Goal: Task Accomplishment & Management: Manage account settings

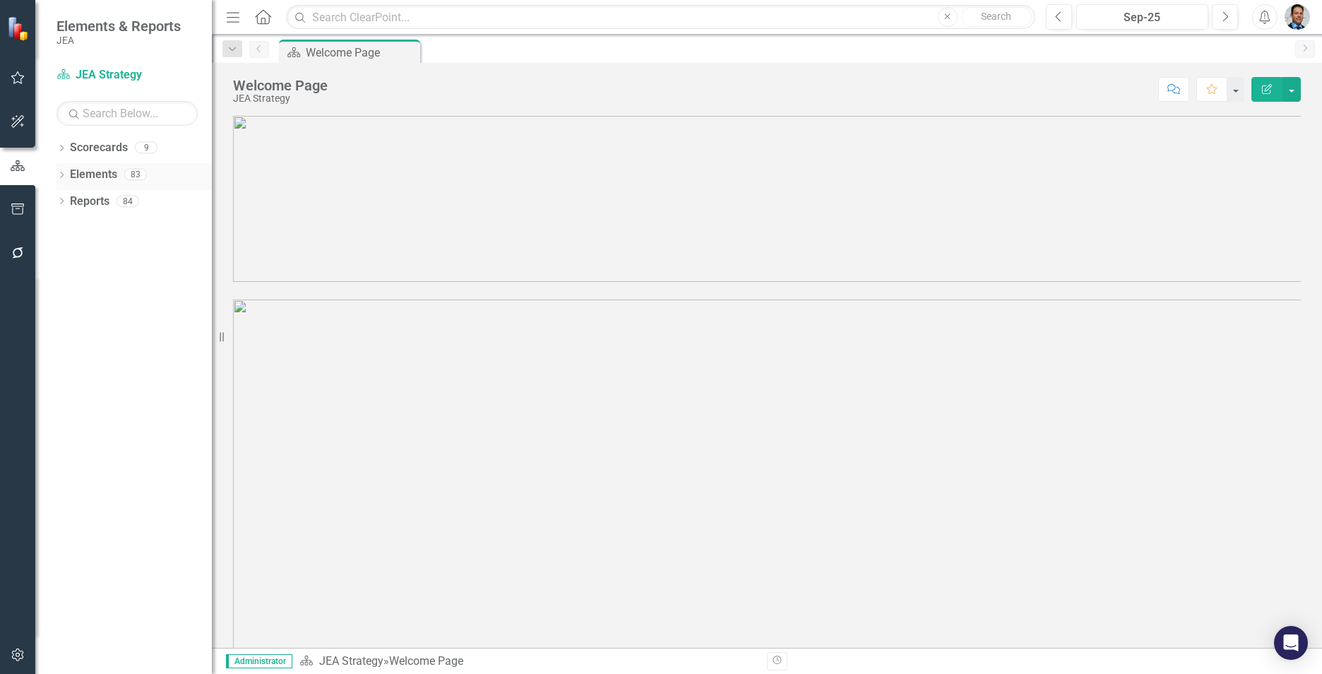
click at [100, 174] on link "Elements" at bounding box center [93, 175] width 47 height 16
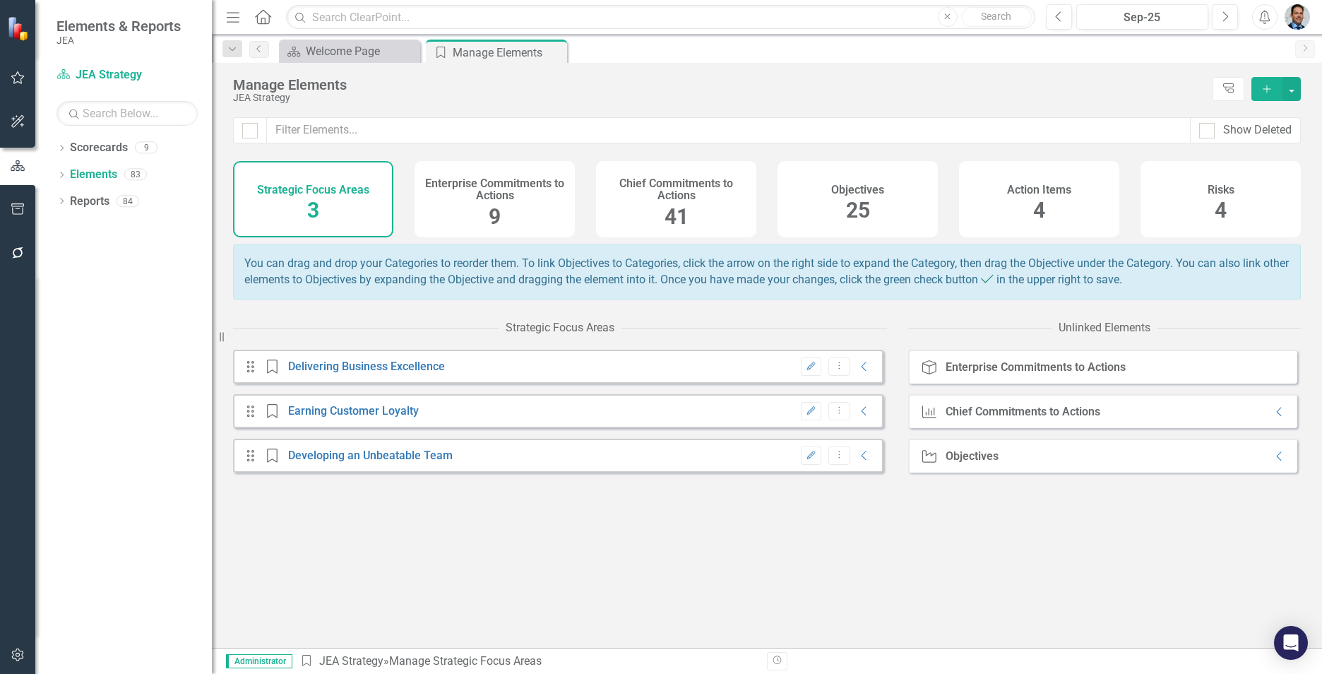
click at [641, 190] on h4 "Chief Commitments to Actions" at bounding box center [676, 189] width 143 height 25
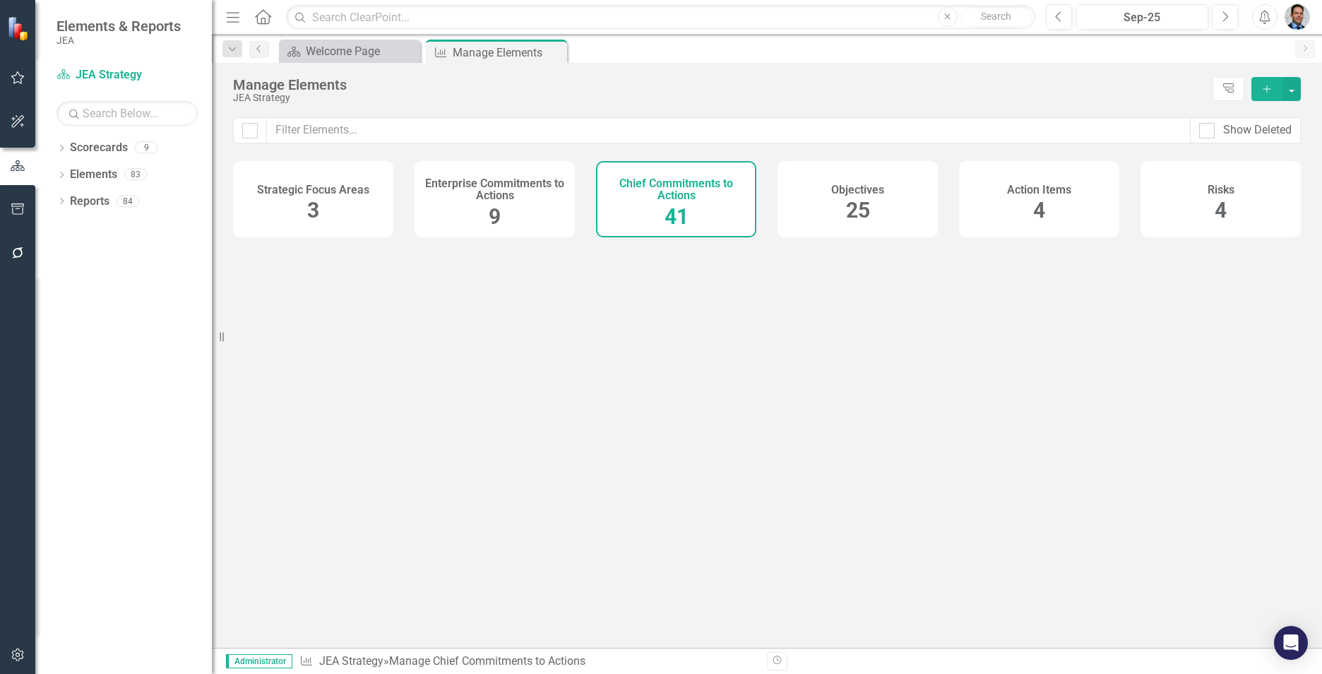
checkbox input "false"
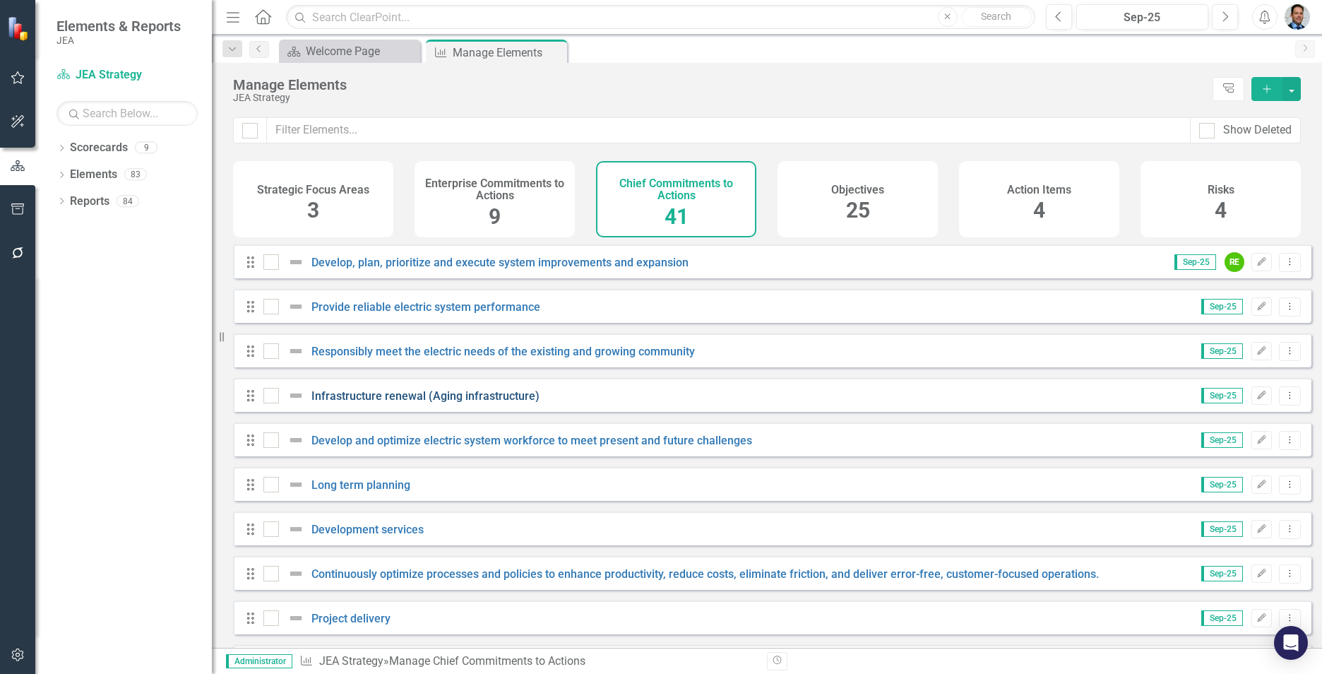
click at [464, 403] on link "Infrastructure renewal (Aging infrastructure)" at bounding box center [426, 395] width 228 height 13
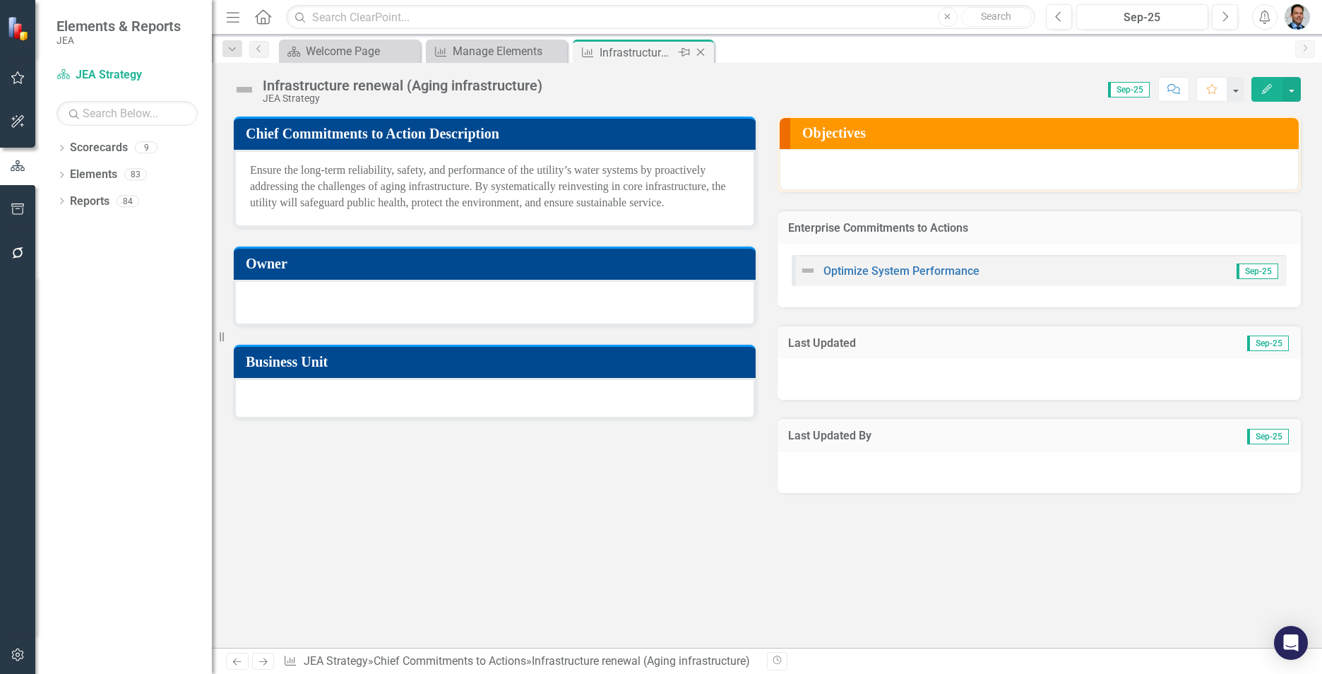
click at [699, 54] on icon at bounding box center [701, 53] width 8 height 8
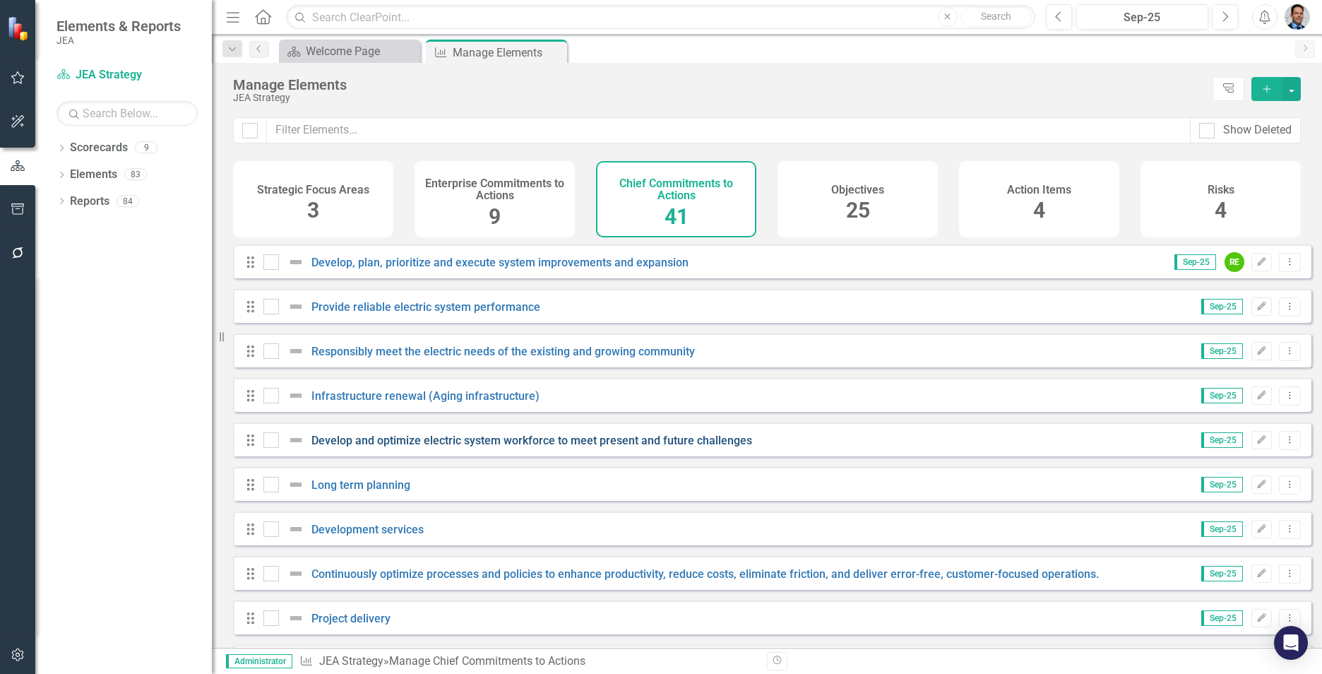
click at [478, 447] on link "Develop and optimize electric system workforce to meet present and future chall…" at bounding box center [532, 440] width 441 height 13
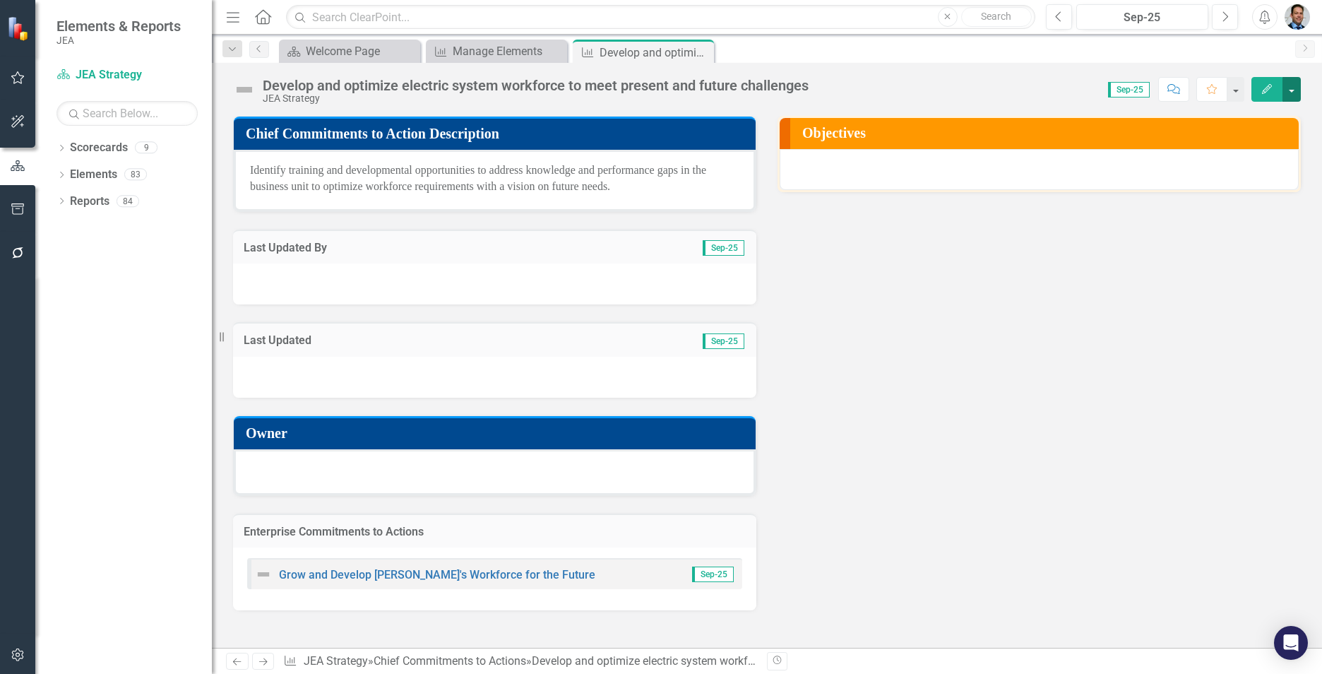
click at [1293, 90] on button "button" at bounding box center [1292, 89] width 18 height 25
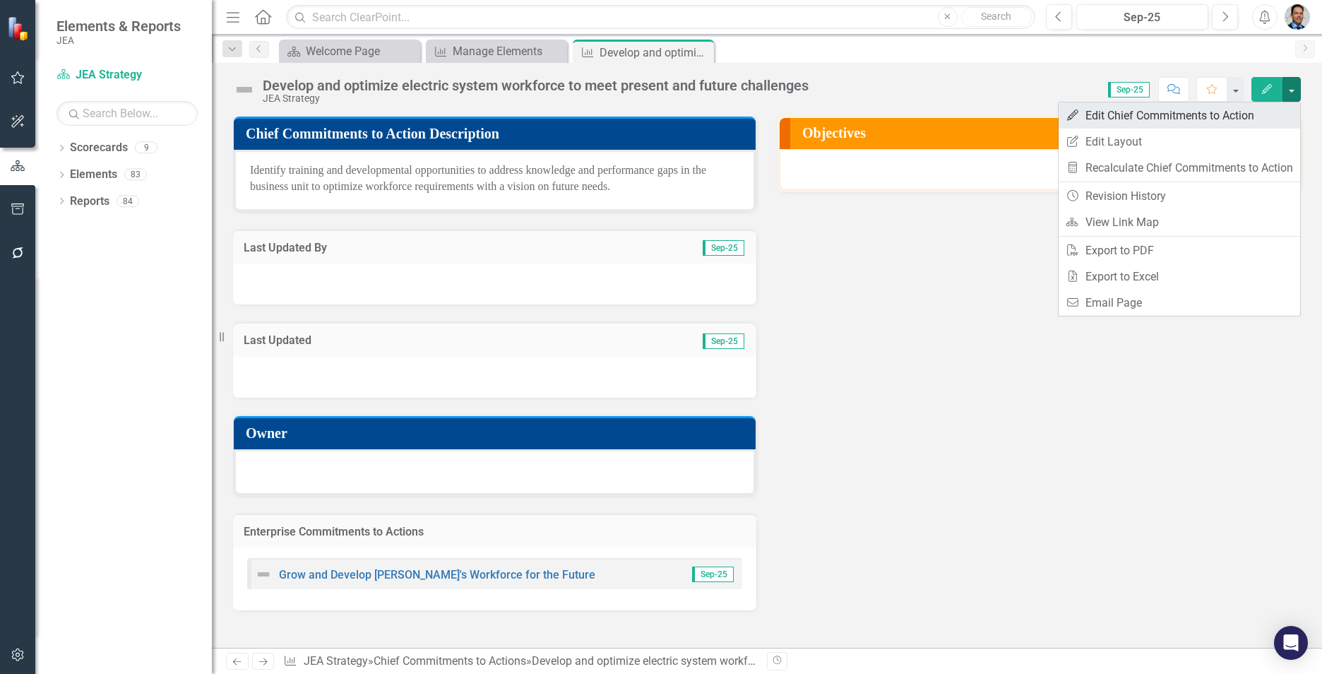
click at [1136, 123] on link "Edit Edit Chief Commitments to Action" at bounding box center [1180, 115] width 242 height 26
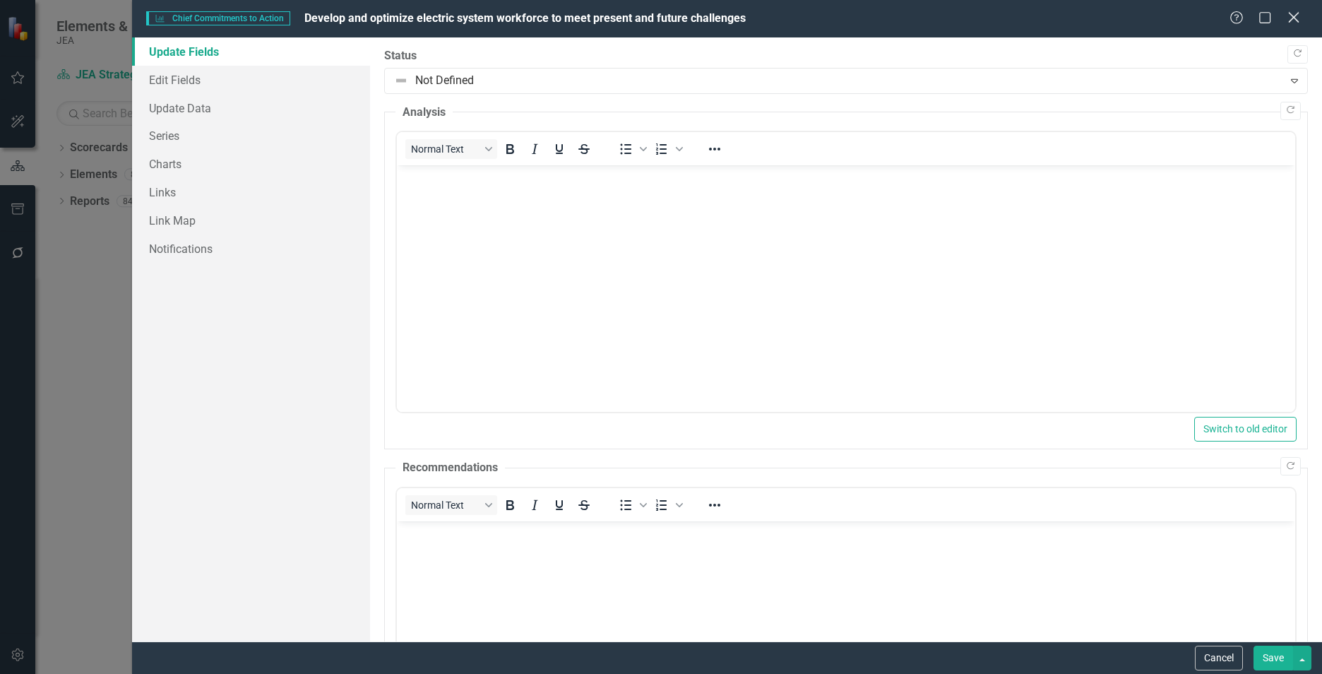
click at [1299, 18] on icon "Close" at bounding box center [1294, 17] width 18 height 13
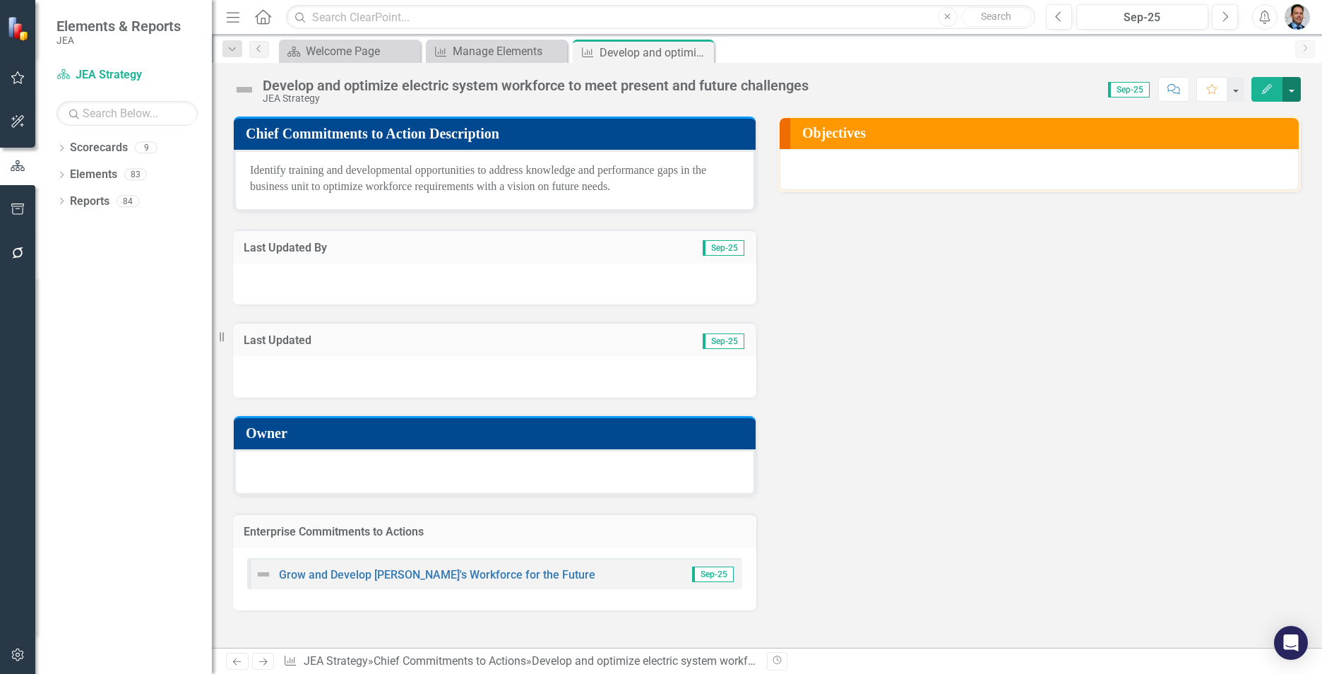
click at [1288, 87] on button "button" at bounding box center [1292, 89] width 18 height 25
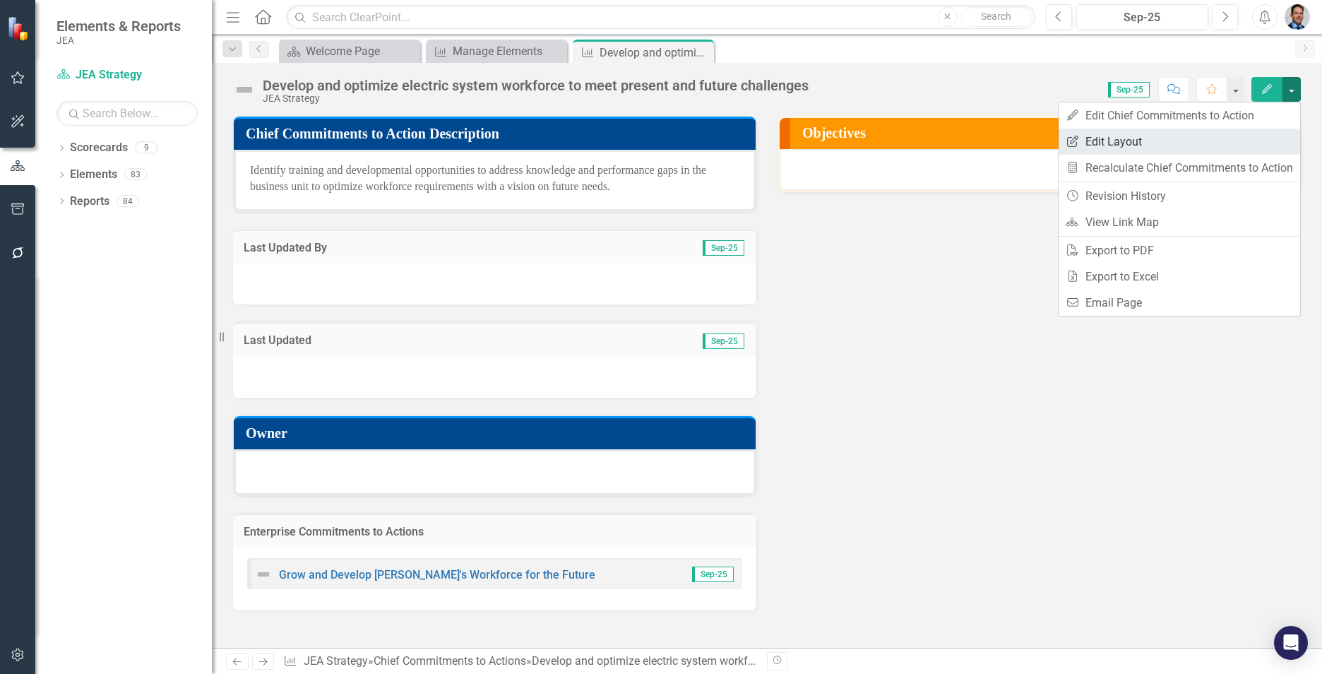
click at [1180, 150] on link "Edit Report Edit Layout" at bounding box center [1180, 142] width 242 height 26
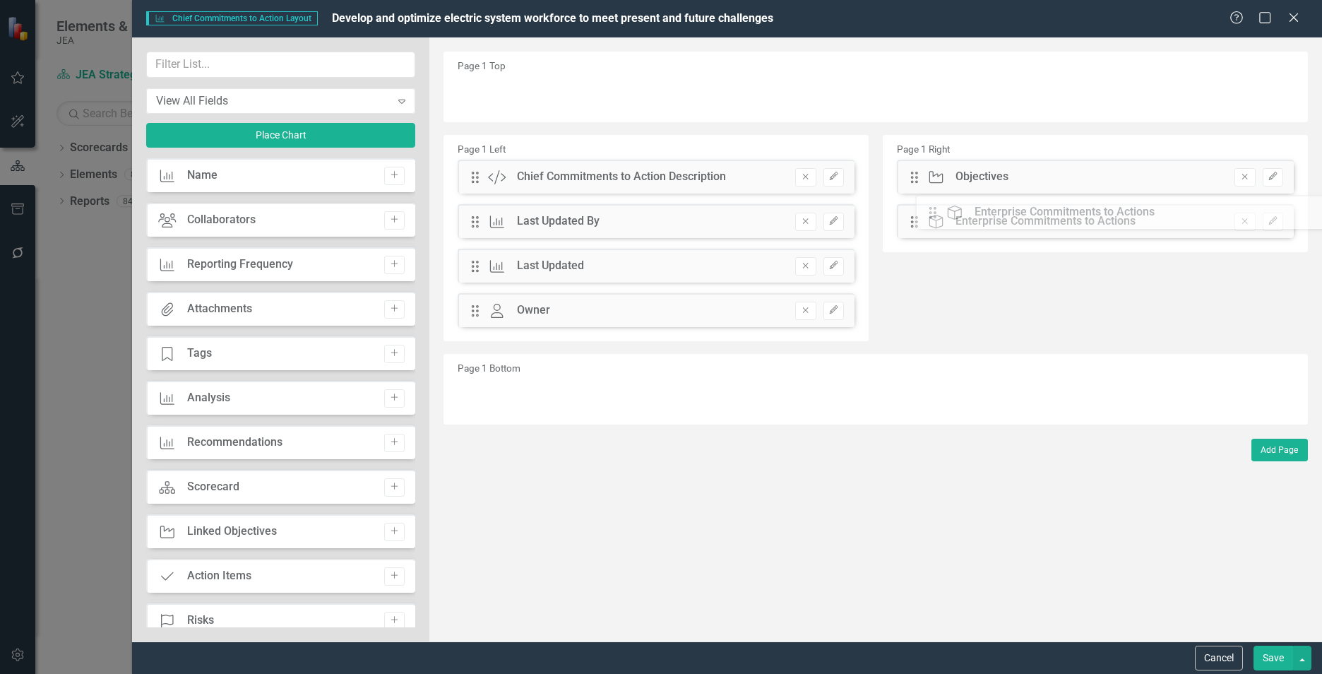
drag, startPoint x: 471, startPoint y: 359, endPoint x: 940, endPoint y: 219, distance: 488.8
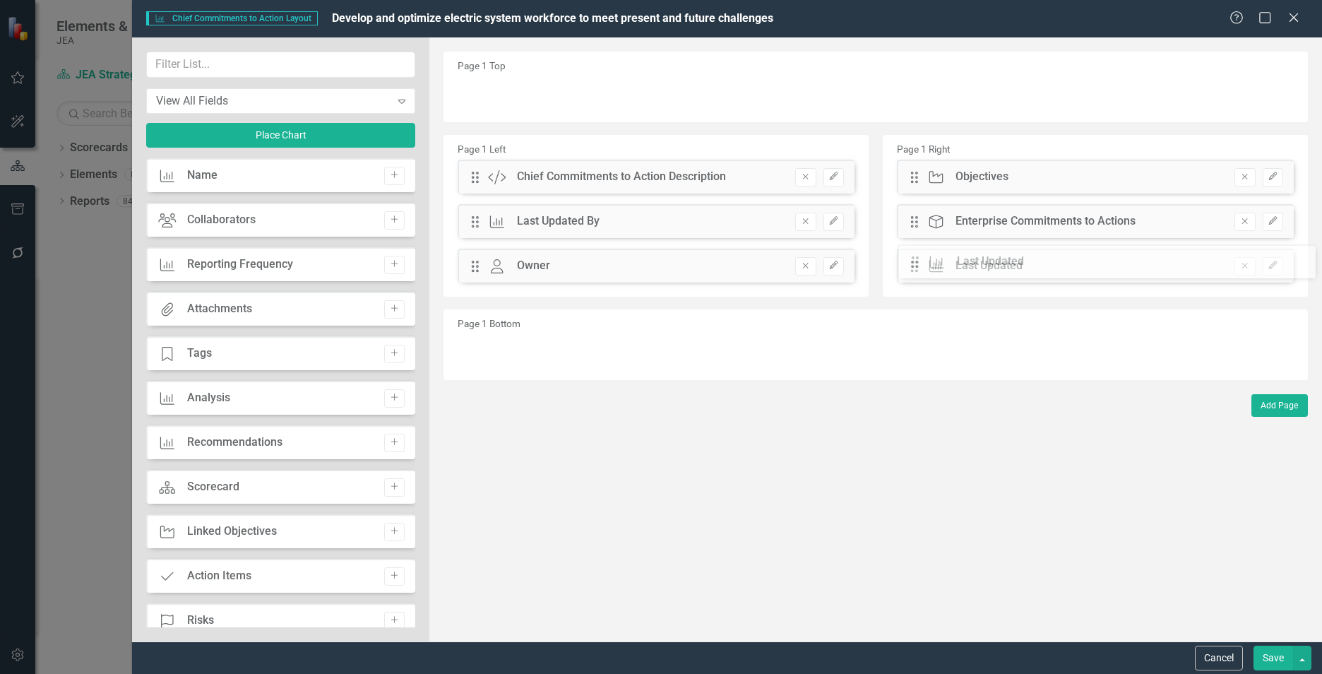
drag, startPoint x: 473, startPoint y: 267, endPoint x: 924, endPoint y: 263, distance: 450.7
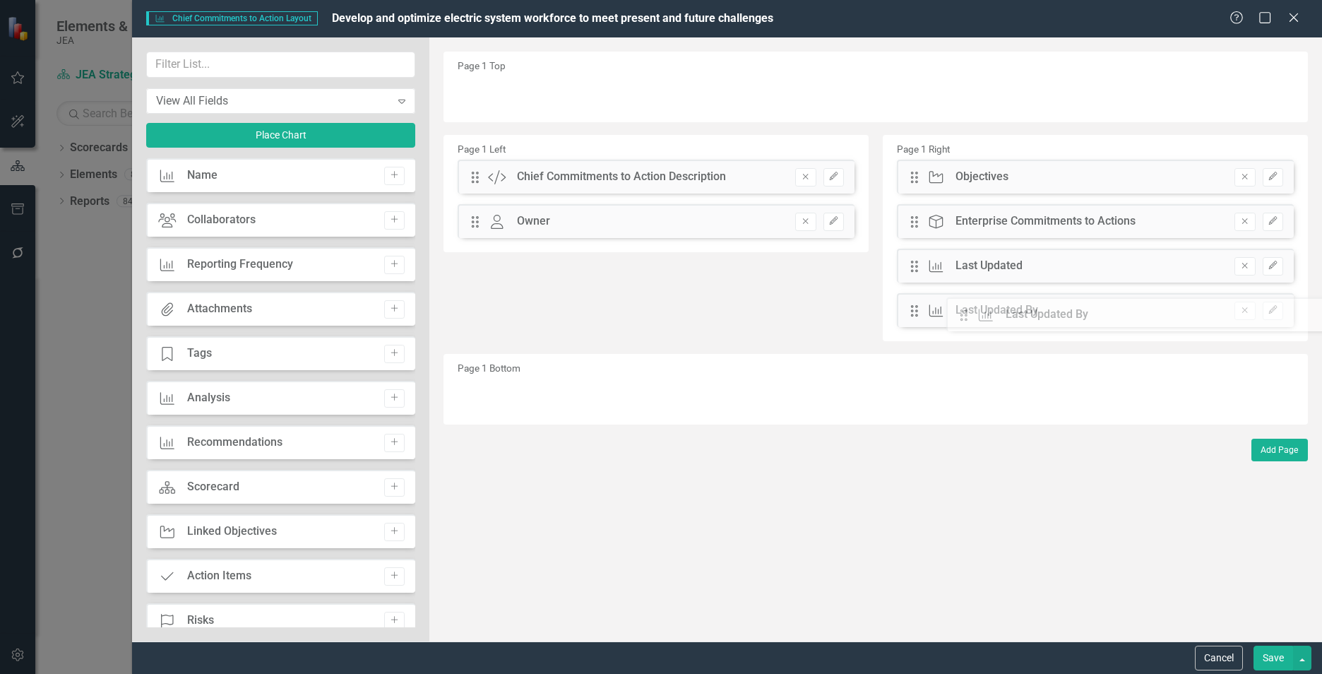
drag, startPoint x: 474, startPoint y: 222, endPoint x: 973, endPoint y: 315, distance: 508.1
click at [227, 62] on input "text" at bounding box center [280, 65] width 269 height 26
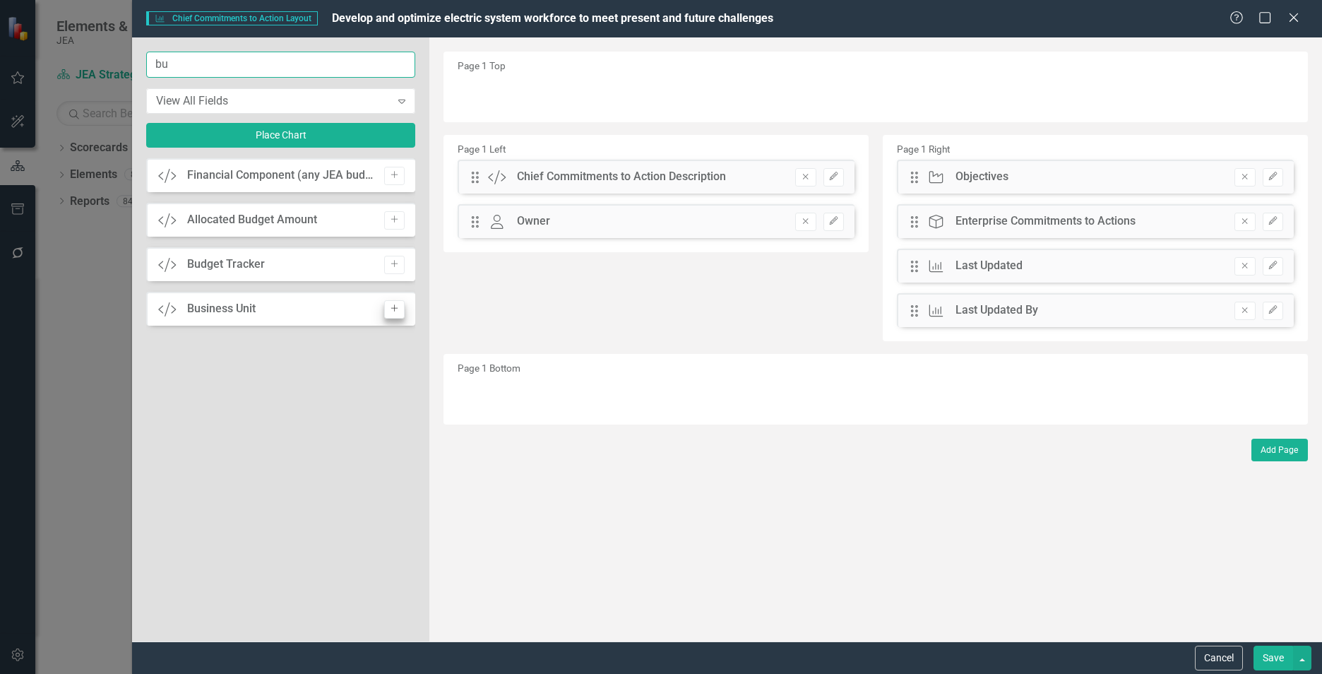
type input "bu"
click at [400, 310] on icon "Add" at bounding box center [394, 308] width 11 height 8
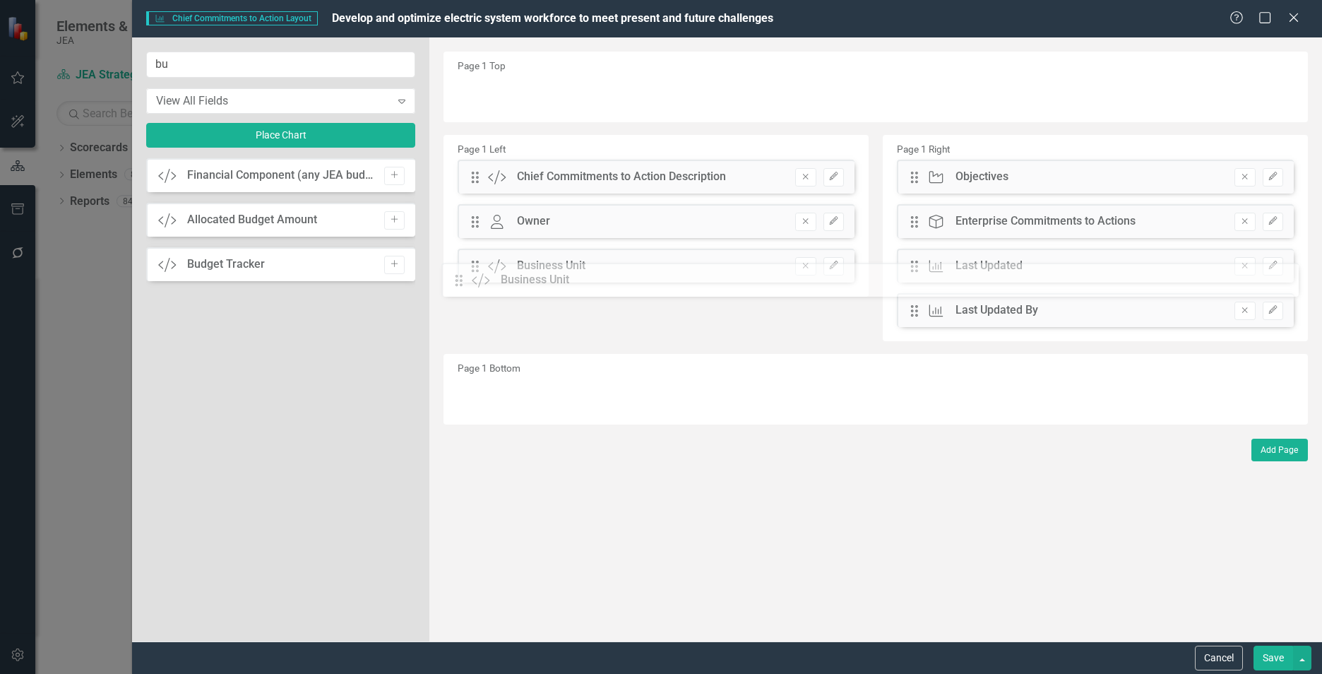
drag, startPoint x: 475, startPoint y: 95, endPoint x: 470, endPoint y: 281, distance: 186.6
click at [1282, 657] on button "Save" at bounding box center [1274, 658] width 40 height 25
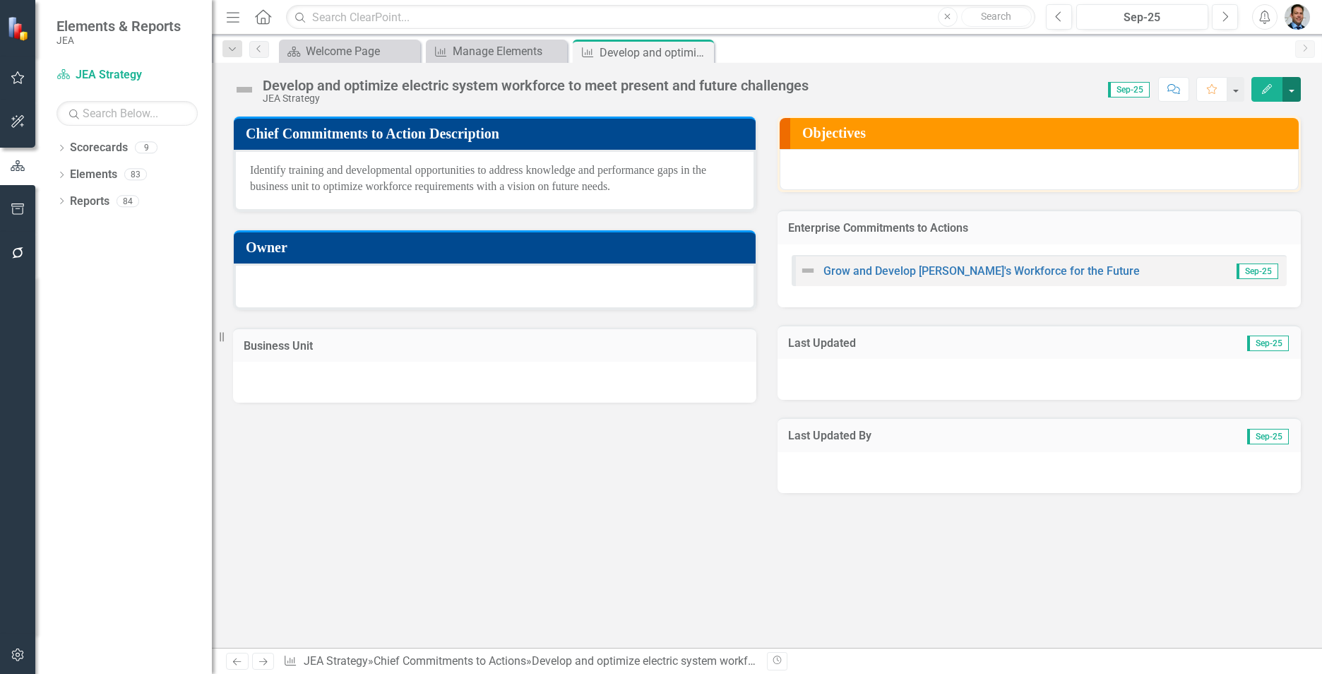
click at [1289, 89] on button "button" at bounding box center [1292, 89] width 18 height 25
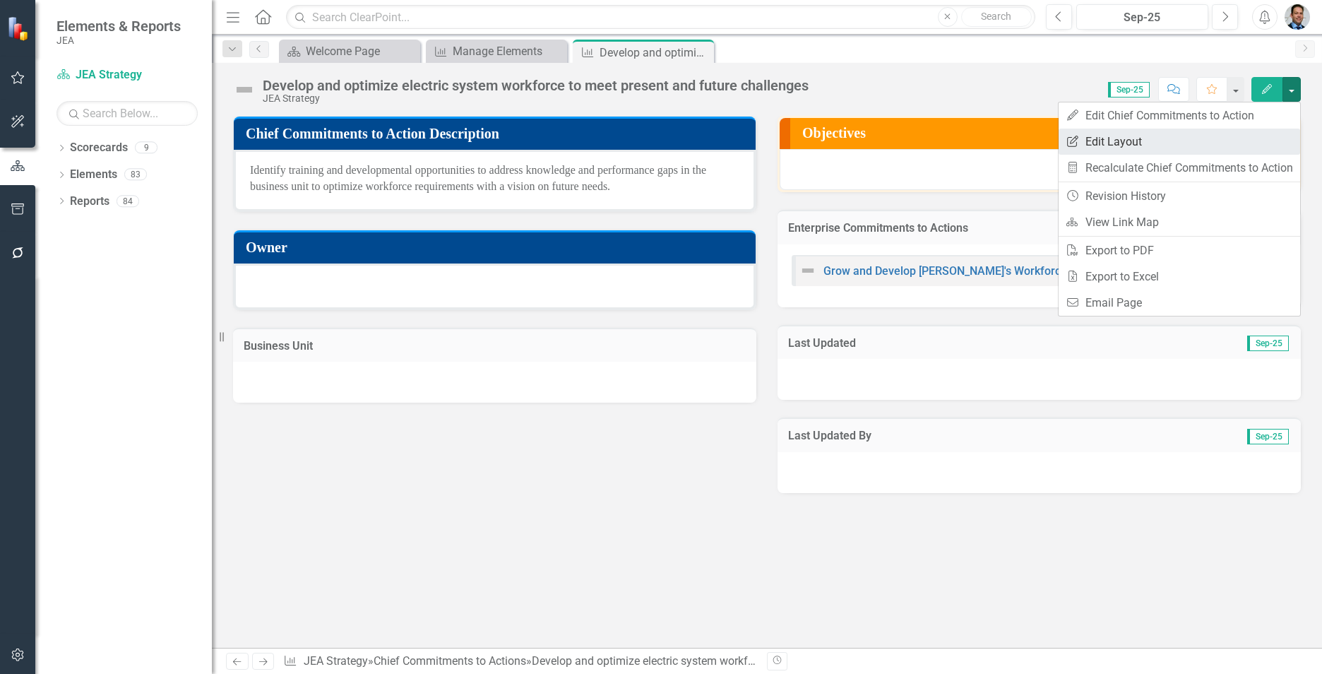
click at [1143, 147] on link "Edit Report Edit Layout" at bounding box center [1180, 142] width 242 height 26
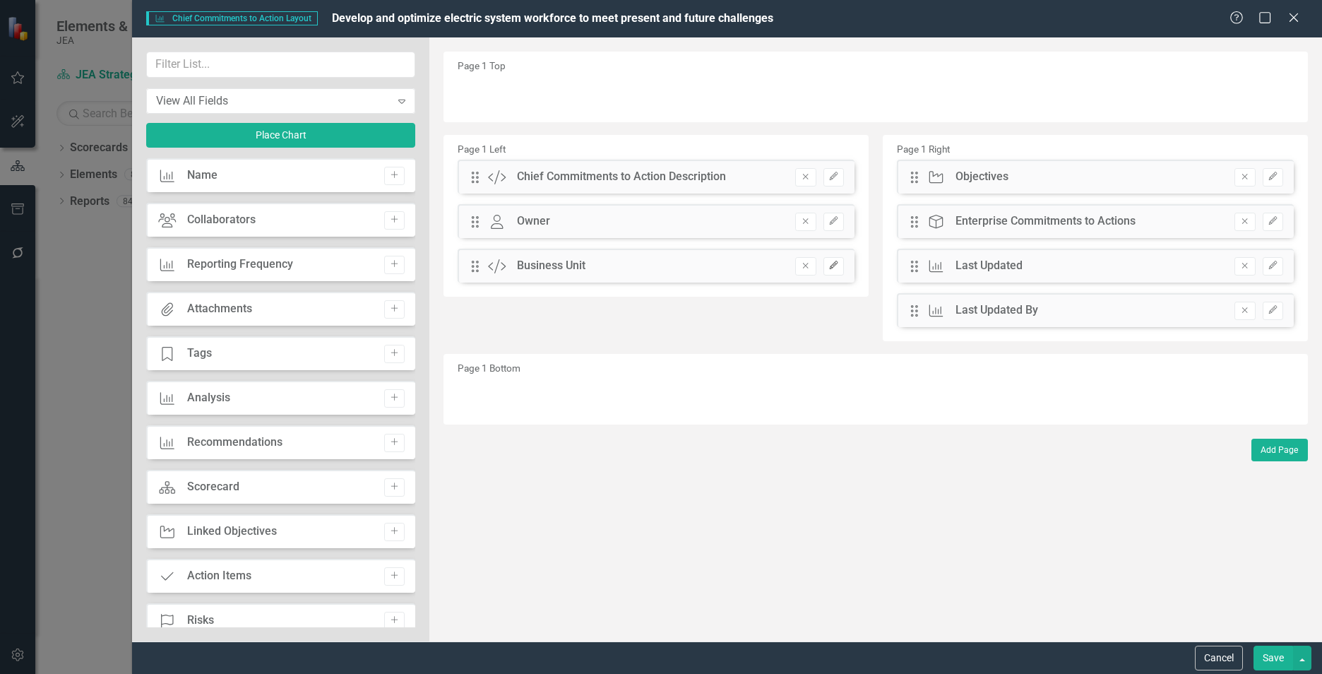
click at [831, 267] on icon "button" at bounding box center [833, 265] width 8 height 8
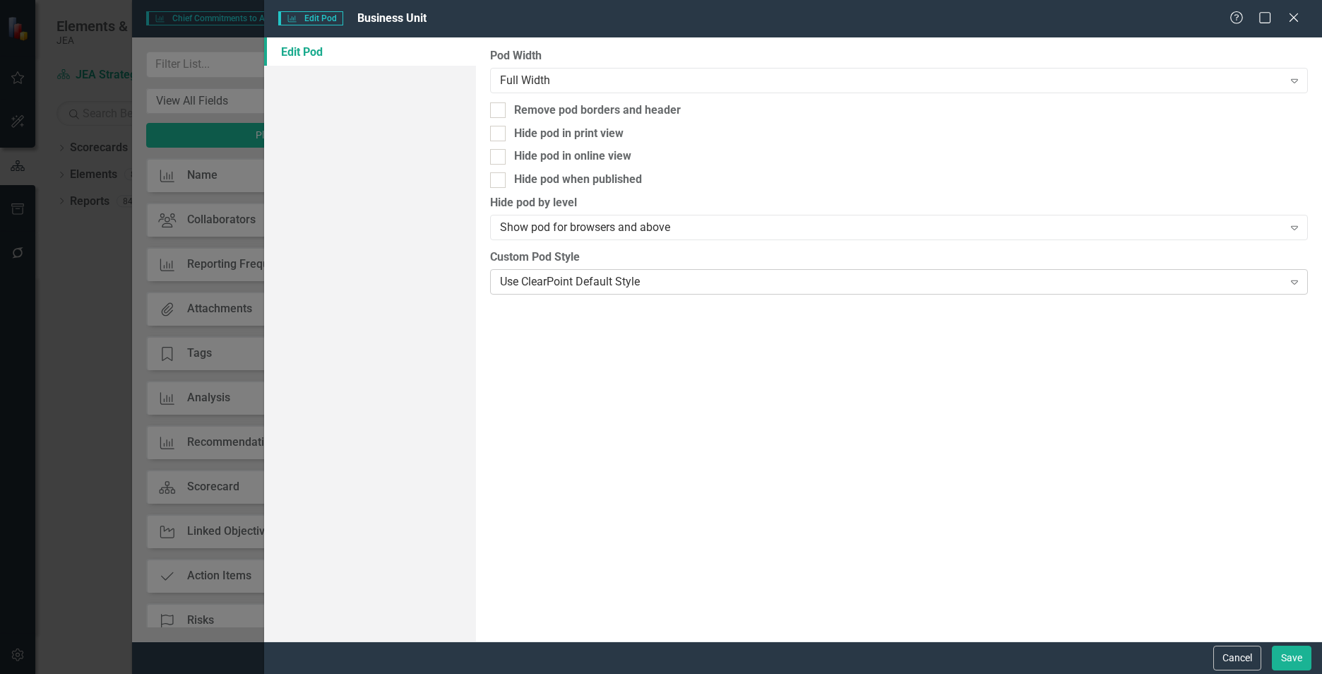
click at [687, 276] on div "Use ClearPoint Default Style" at bounding box center [891, 281] width 783 height 16
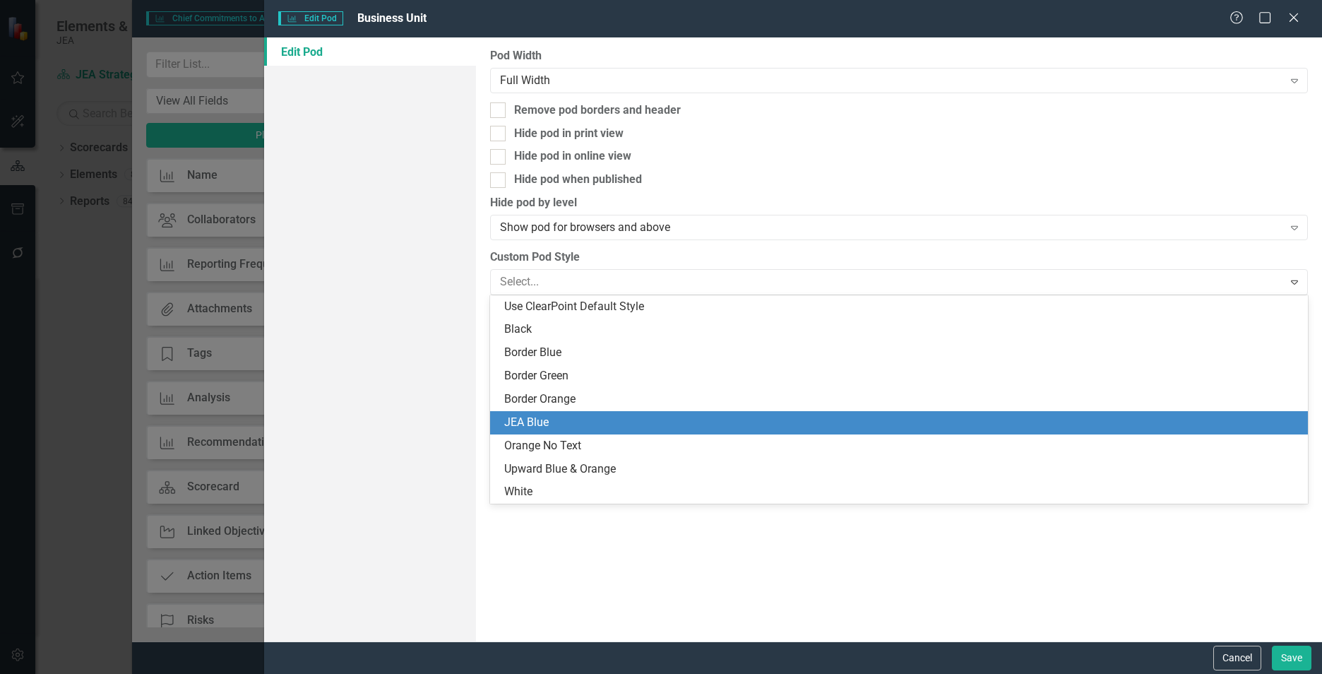
click at [597, 415] on div "JEA Blue" at bounding box center [901, 423] width 795 height 16
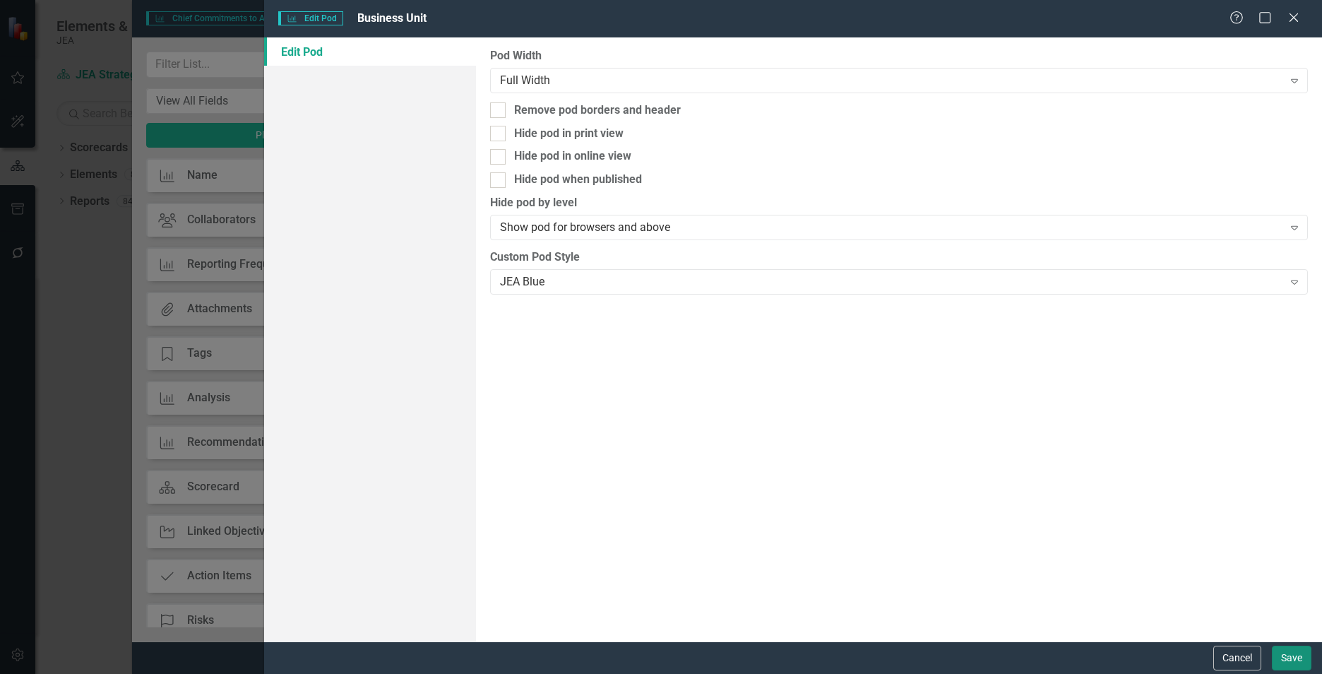
click at [1293, 666] on button "Save" at bounding box center [1292, 658] width 40 height 25
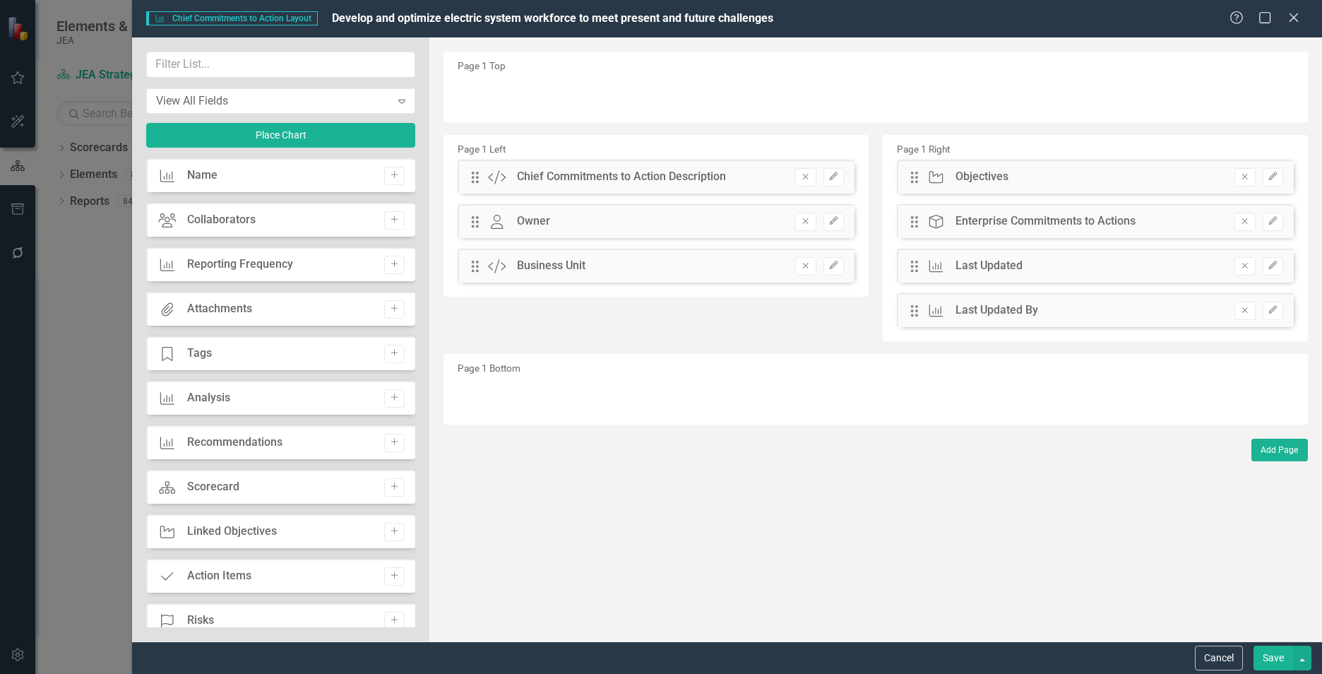
click at [1275, 656] on button "Save" at bounding box center [1274, 658] width 40 height 25
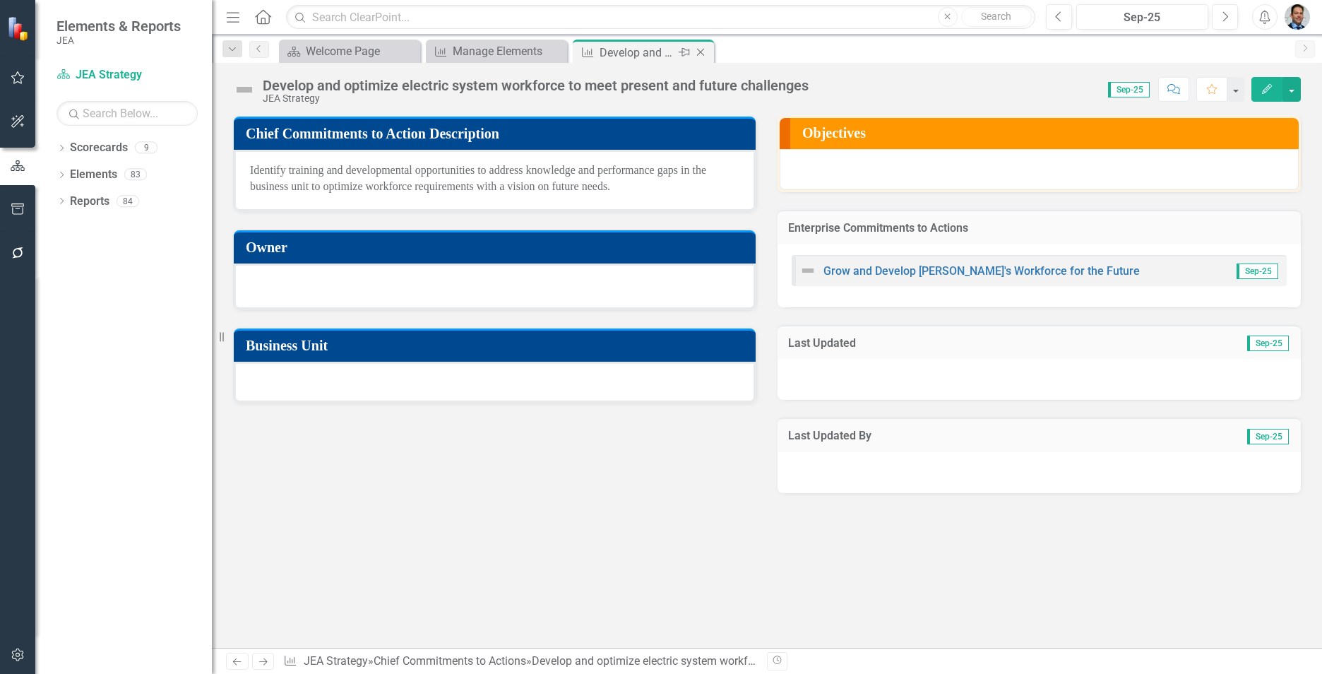
click at [702, 52] on icon "Close" at bounding box center [701, 52] width 14 height 11
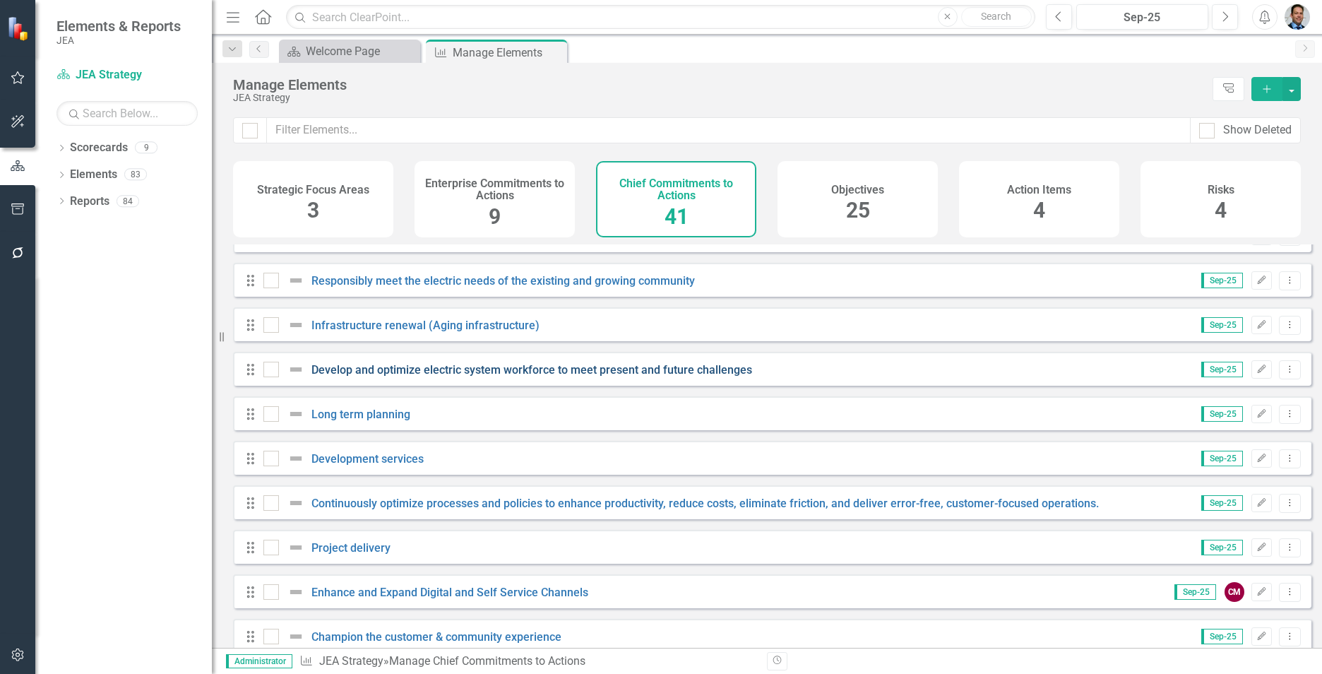
scroll to position [141, 0]
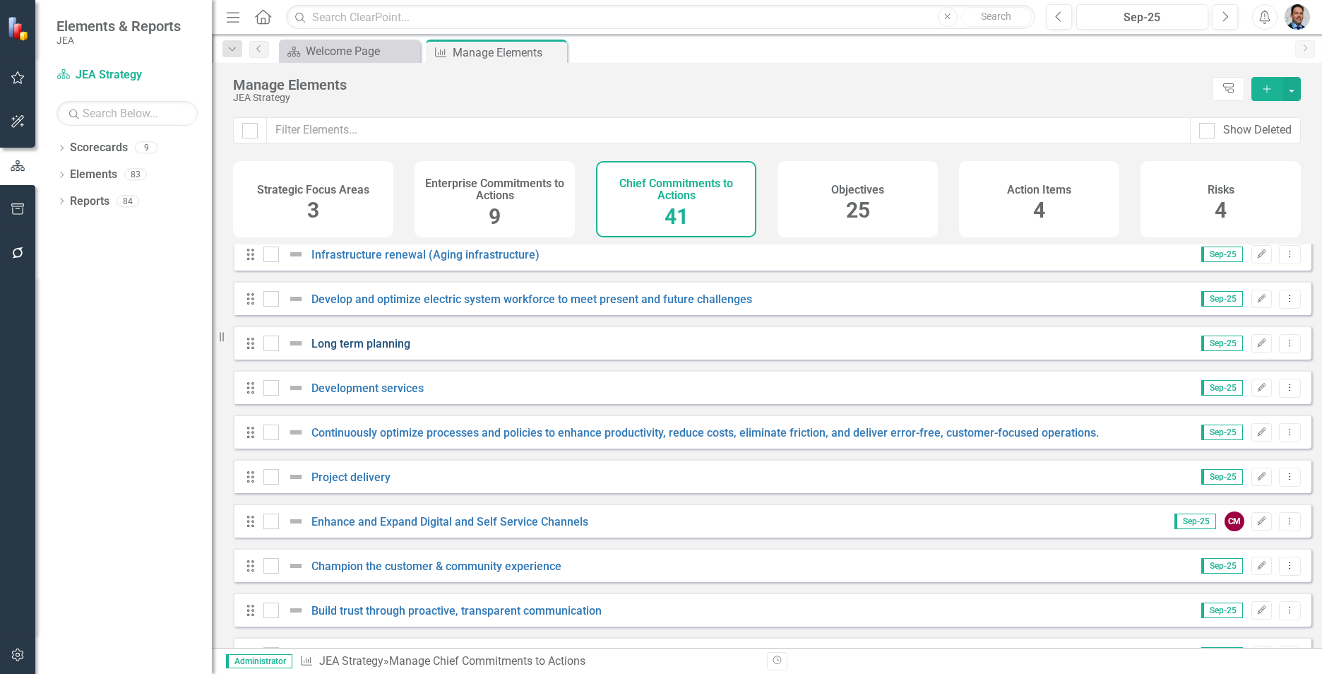
click at [374, 350] on link "Long term planning" at bounding box center [361, 343] width 99 height 13
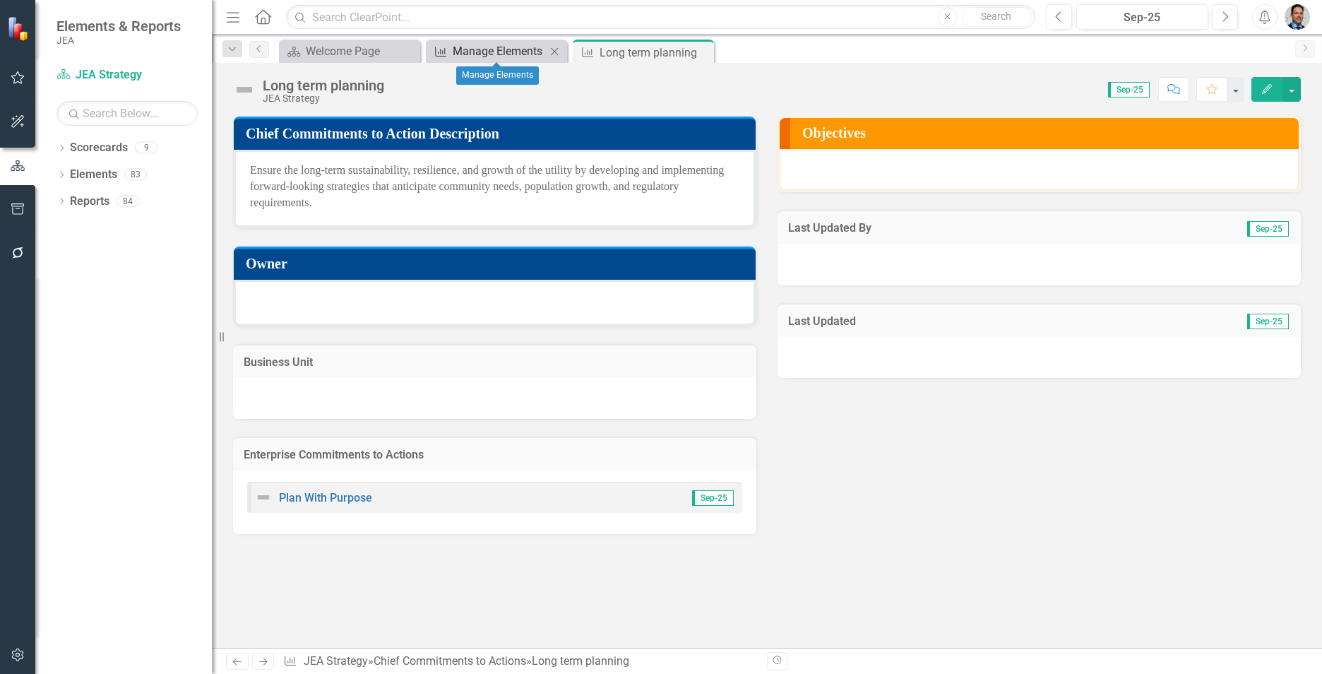
click at [474, 53] on div "Manage Elements" at bounding box center [499, 51] width 93 height 18
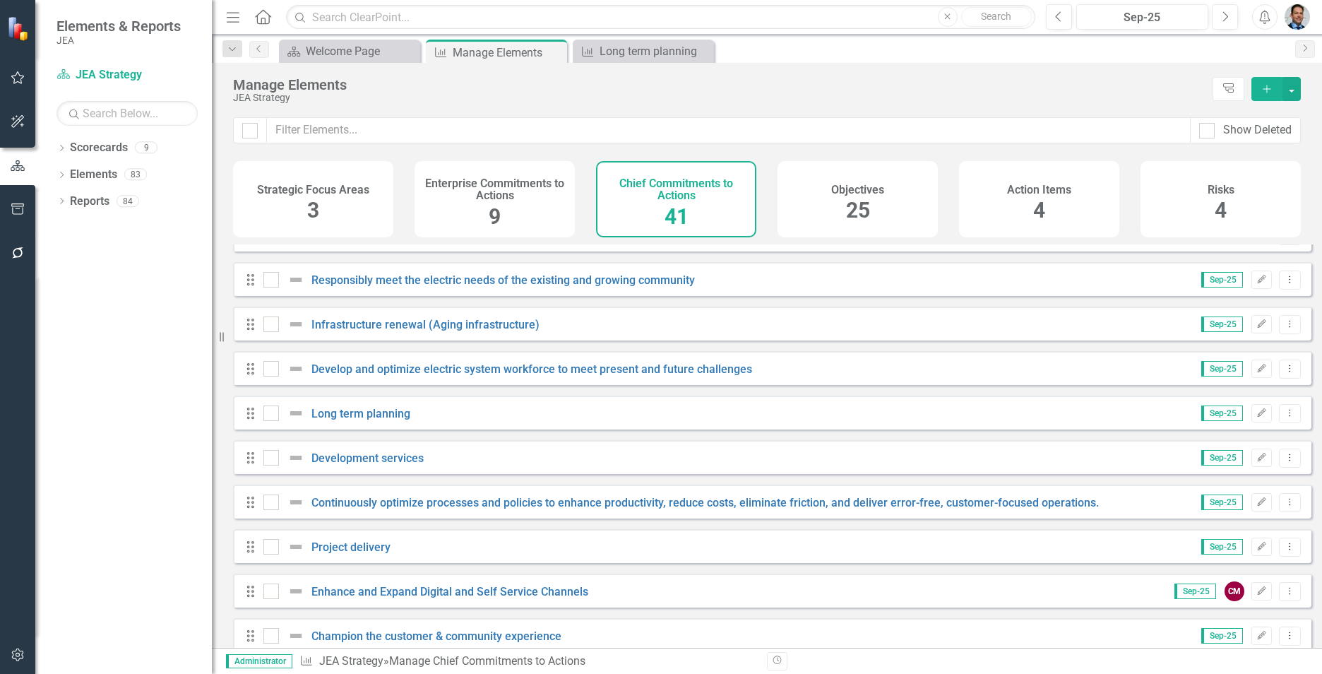
scroll to position [141, 0]
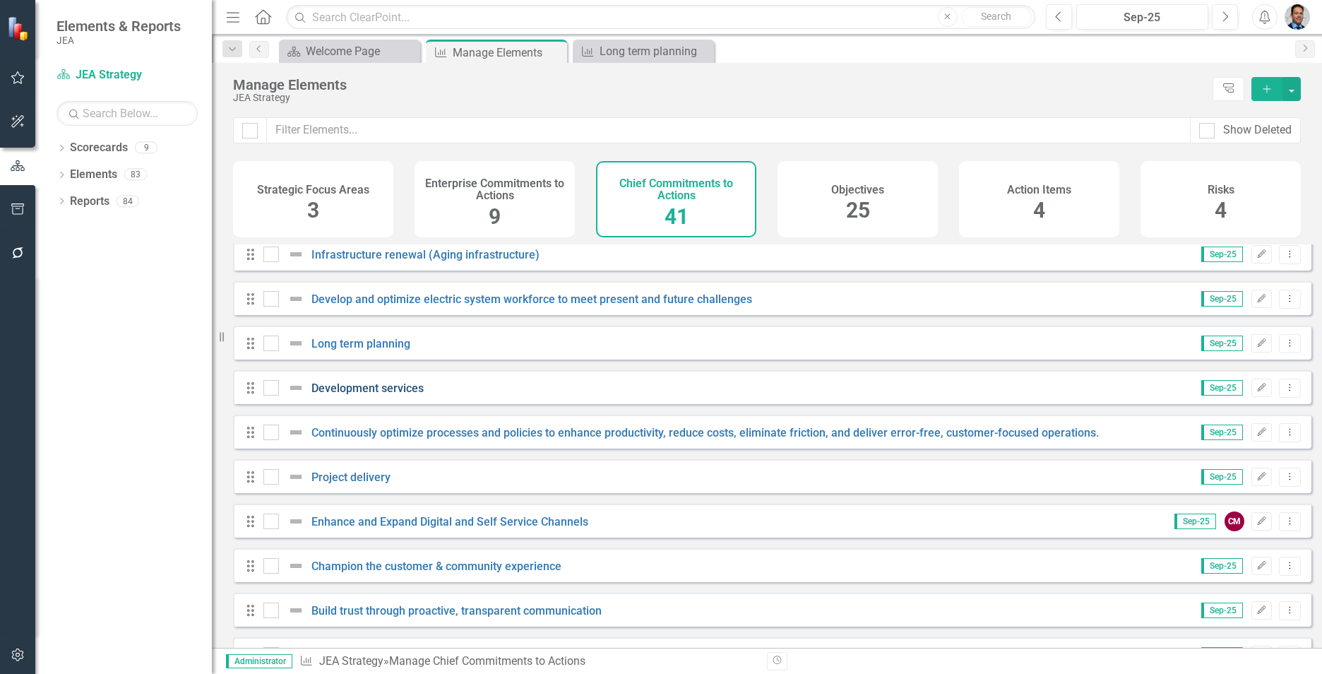
click at [376, 395] on link "Development services" at bounding box center [368, 387] width 112 height 13
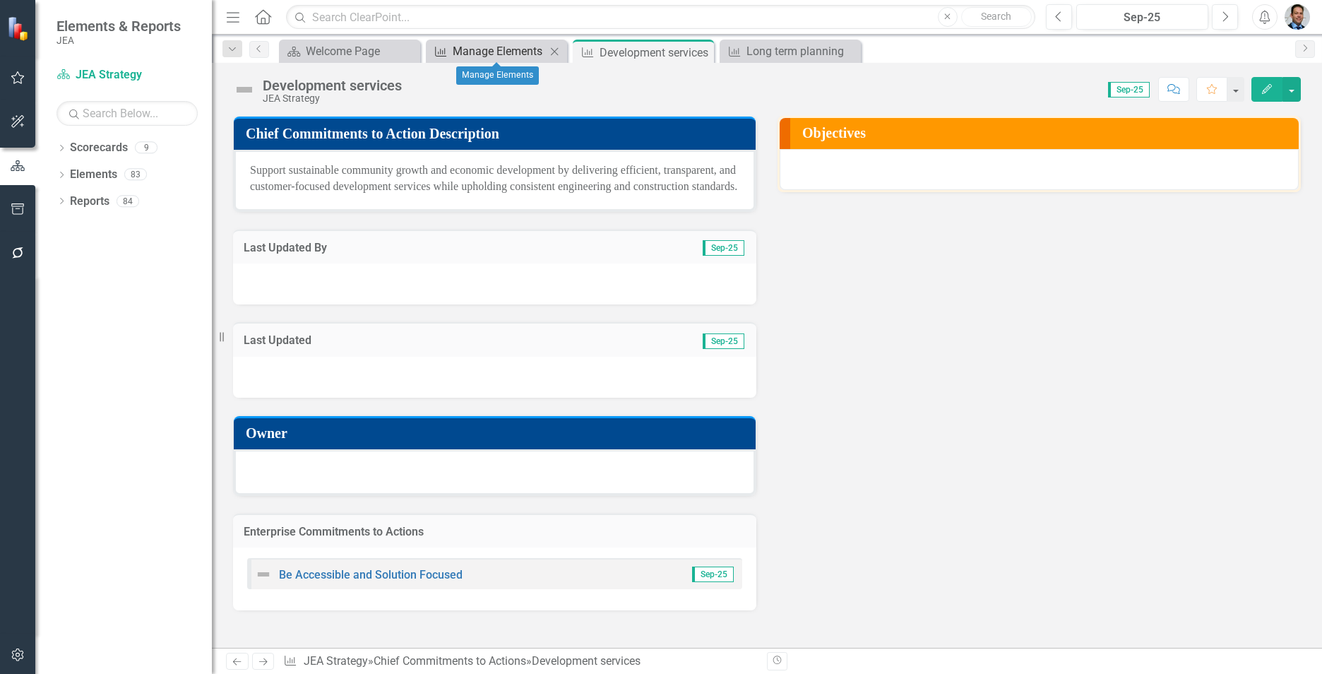
click at [473, 49] on div "Manage Elements" at bounding box center [499, 51] width 93 height 18
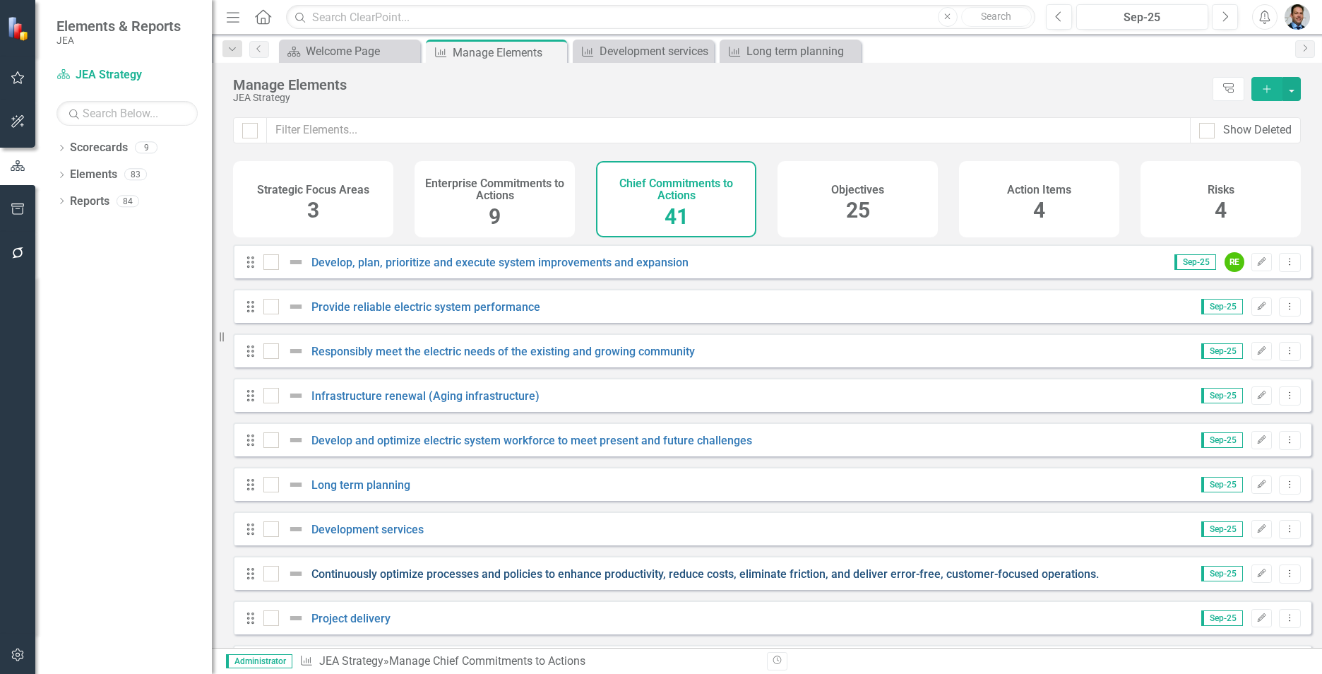
click at [380, 581] on link "Continuously optimize processes and policies to enhance productivity, reduce co…" at bounding box center [706, 573] width 788 height 13
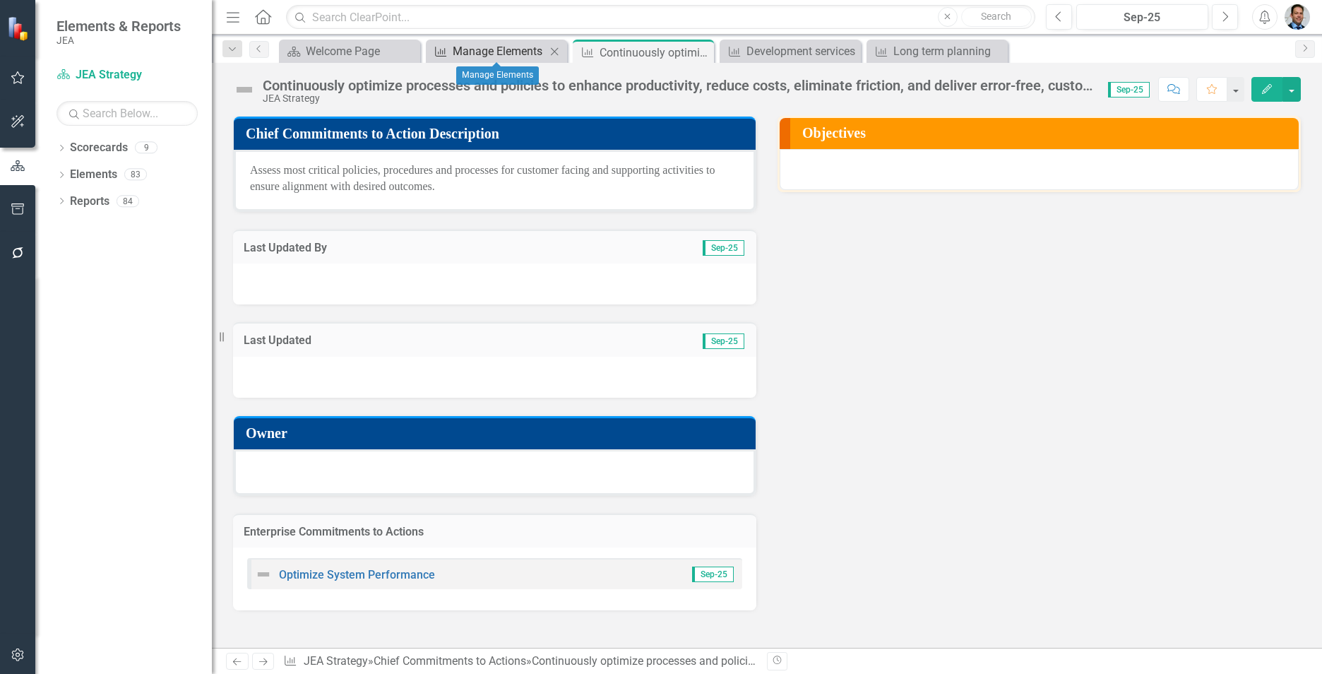
click at [466, 48] on div "Manage Elements" at bounding box center [499, 51] width 93 height 18
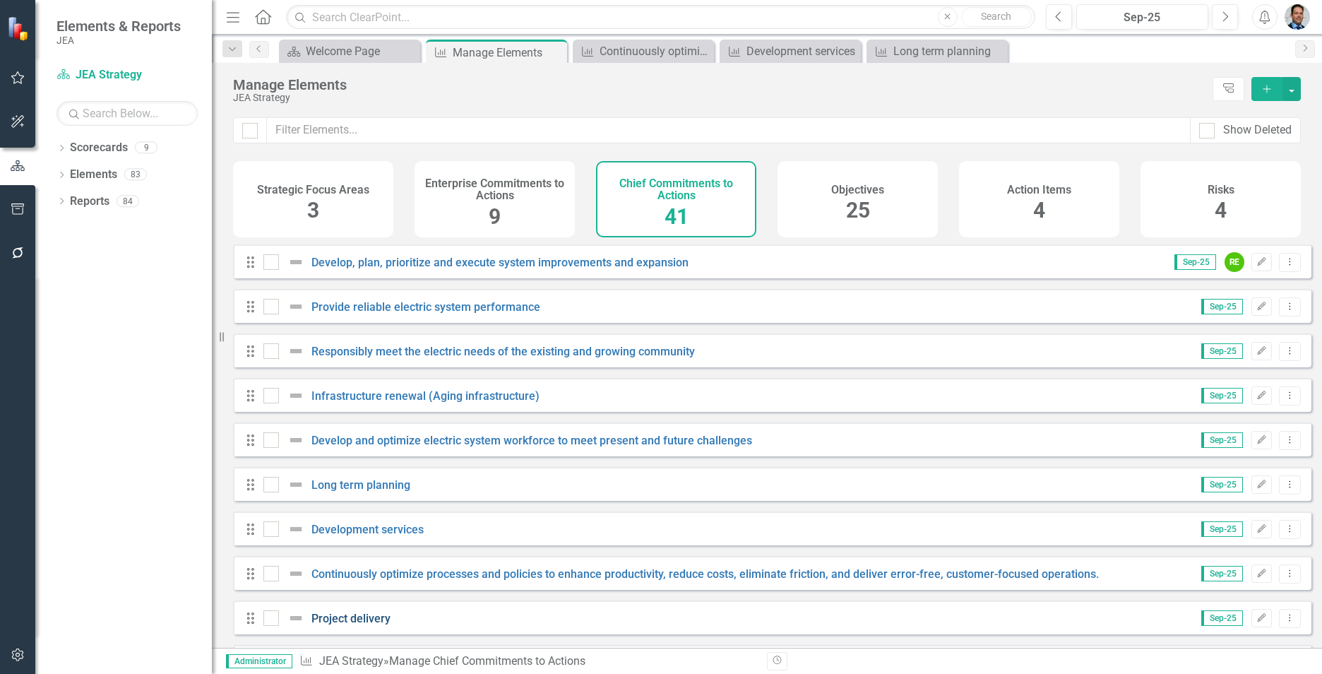
click at [353, 625] on link "Project delivery" at bounding box center [351, 618] width 79 height 13
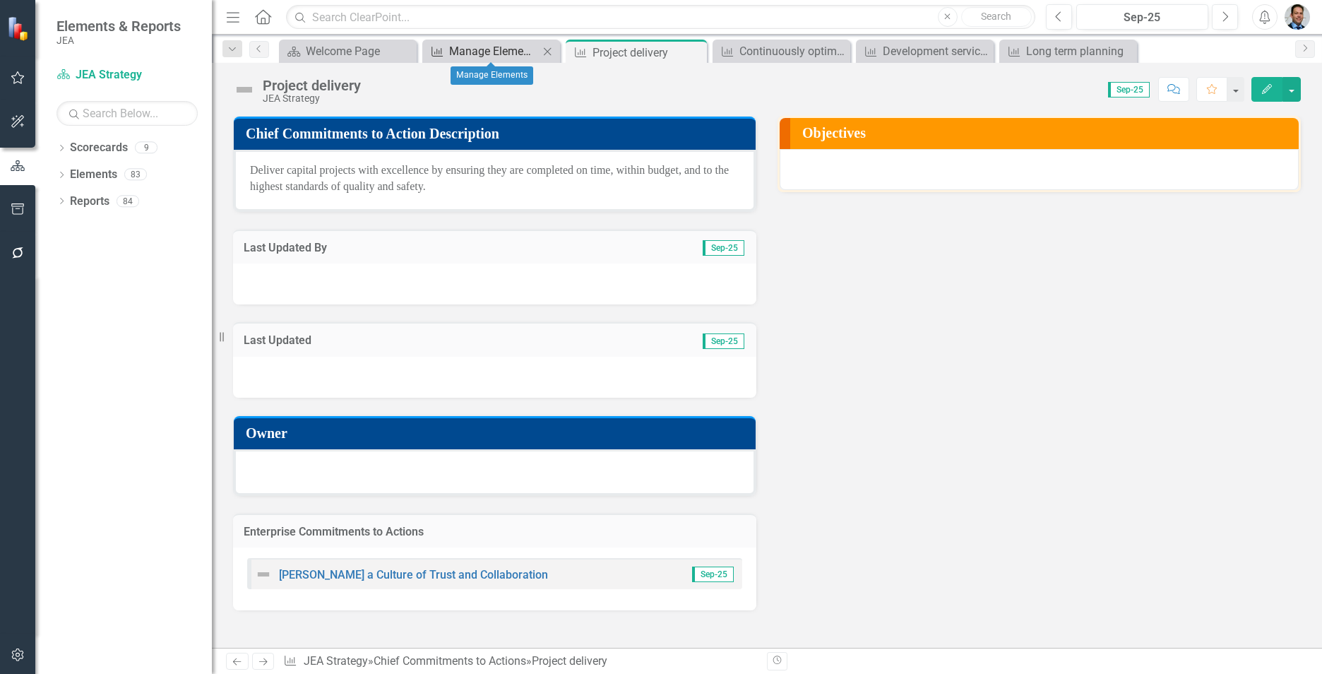
click at [482, 51] on div "Manage Elements" at bounding box center [494, 51] width 90 height 18
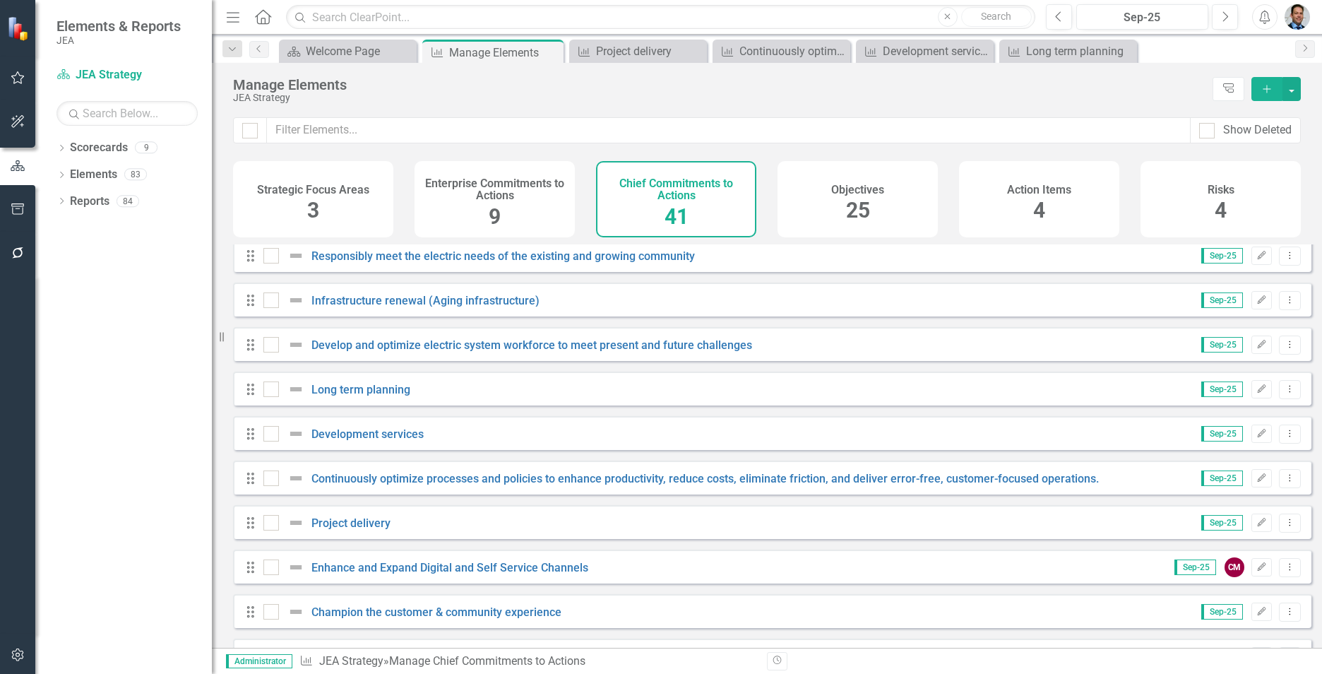
scroll to position [71, 0]
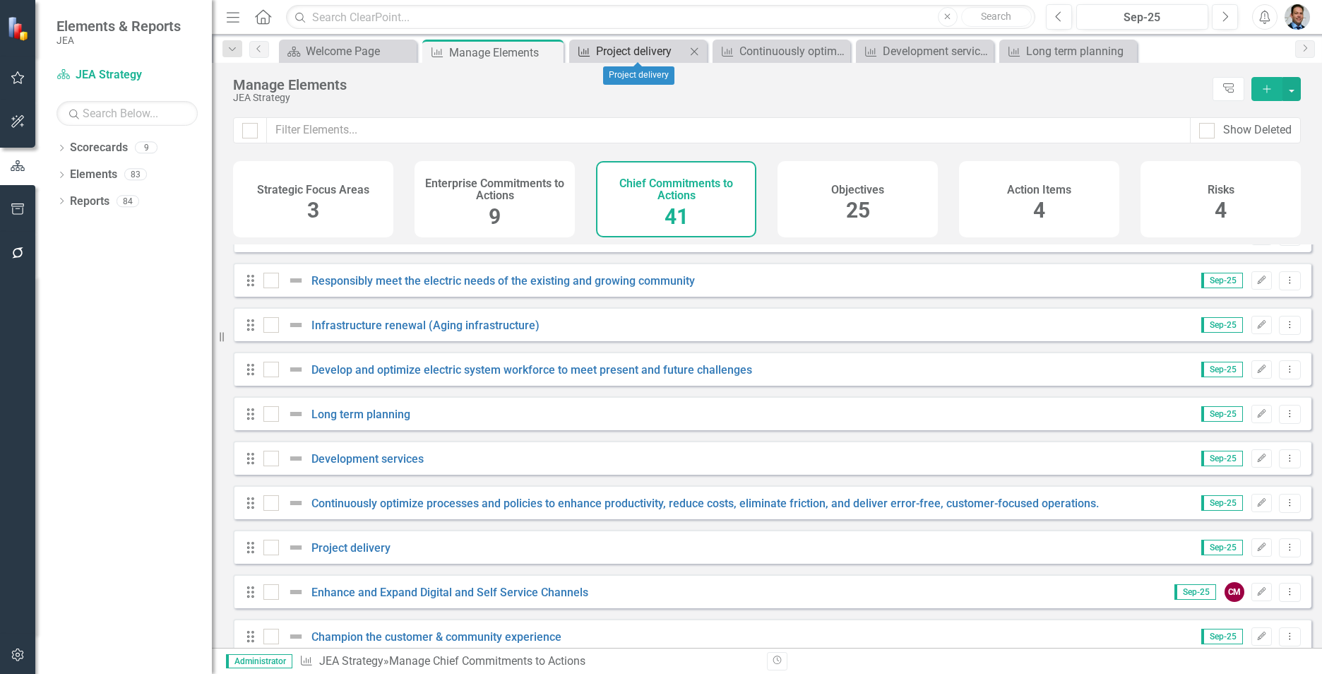
click at [617, 51] on div "Project delivery" at bounding box center [641, 51] width 90 height 18
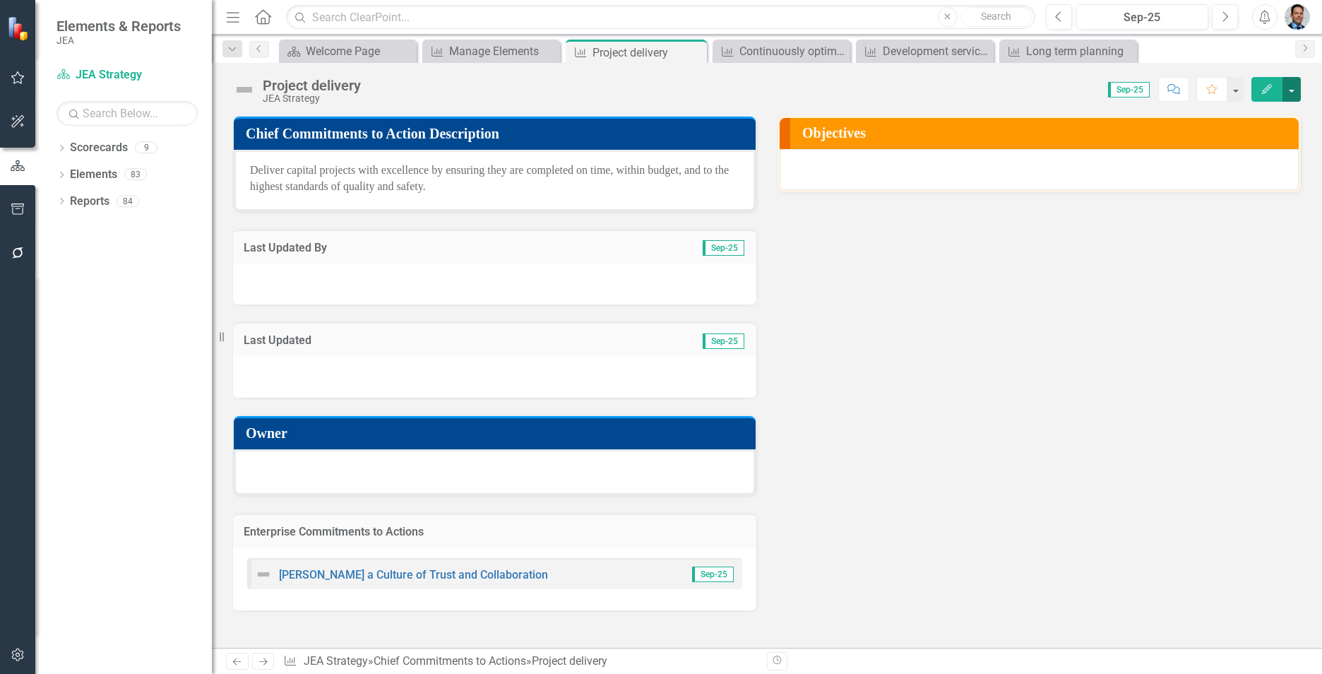
click at [1293, 88] on button "button" at bounding box center [1292, 89] width 18 height 25
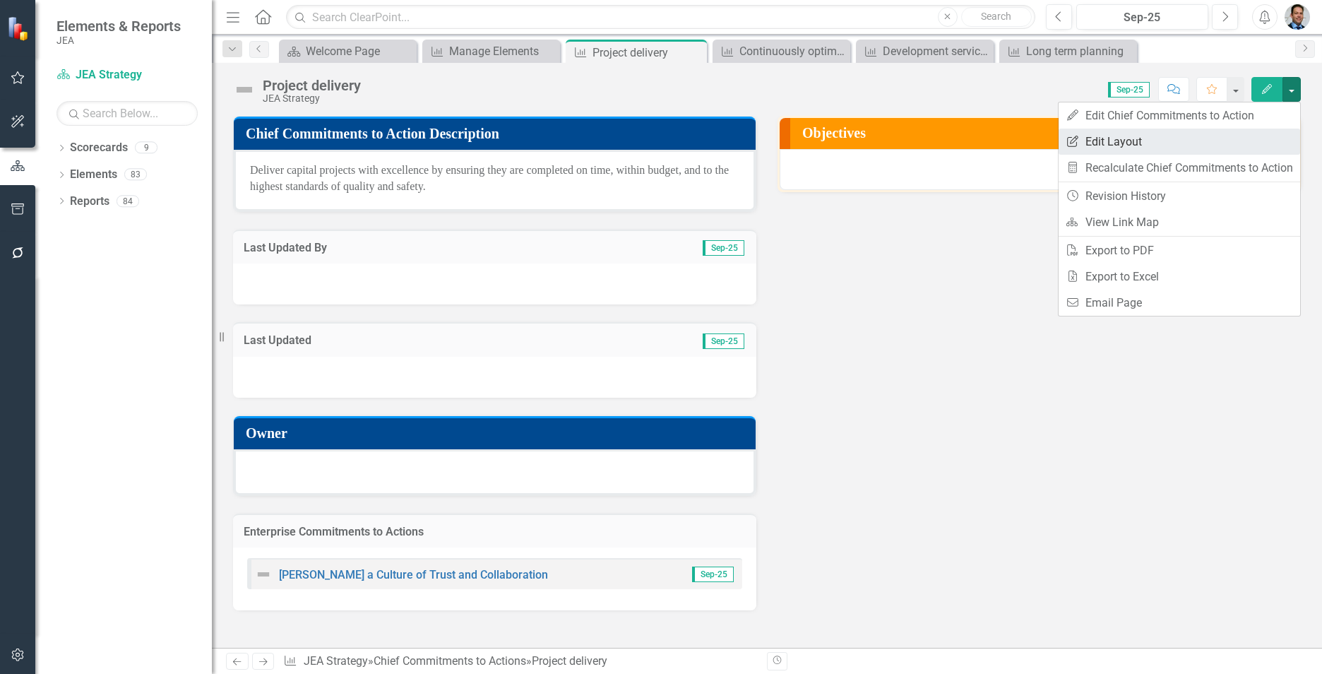
click at [1155, 142] on link "Edit Report Edit Layout" at bounding box center [1180, 142] width 242 height 26
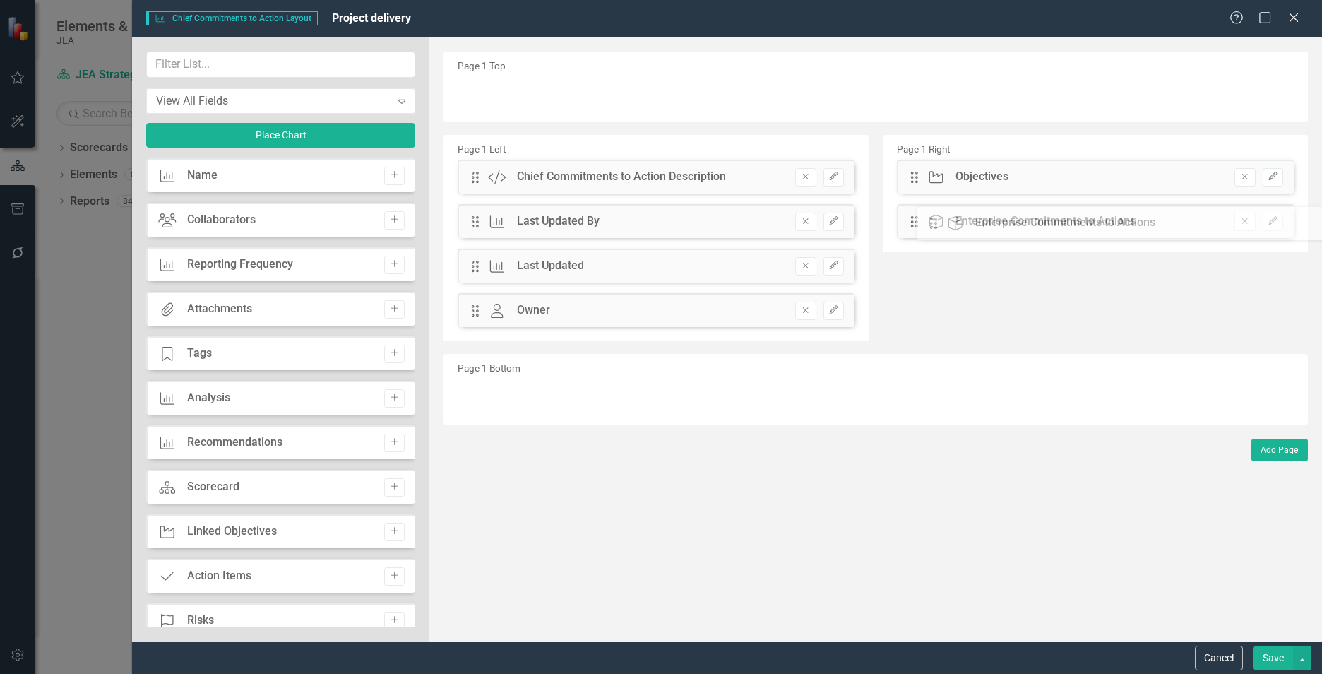
drag, startPoint x: 474, startPoint y: 356, endPoint x: 943, endPoint y: 224, distance: 487.3
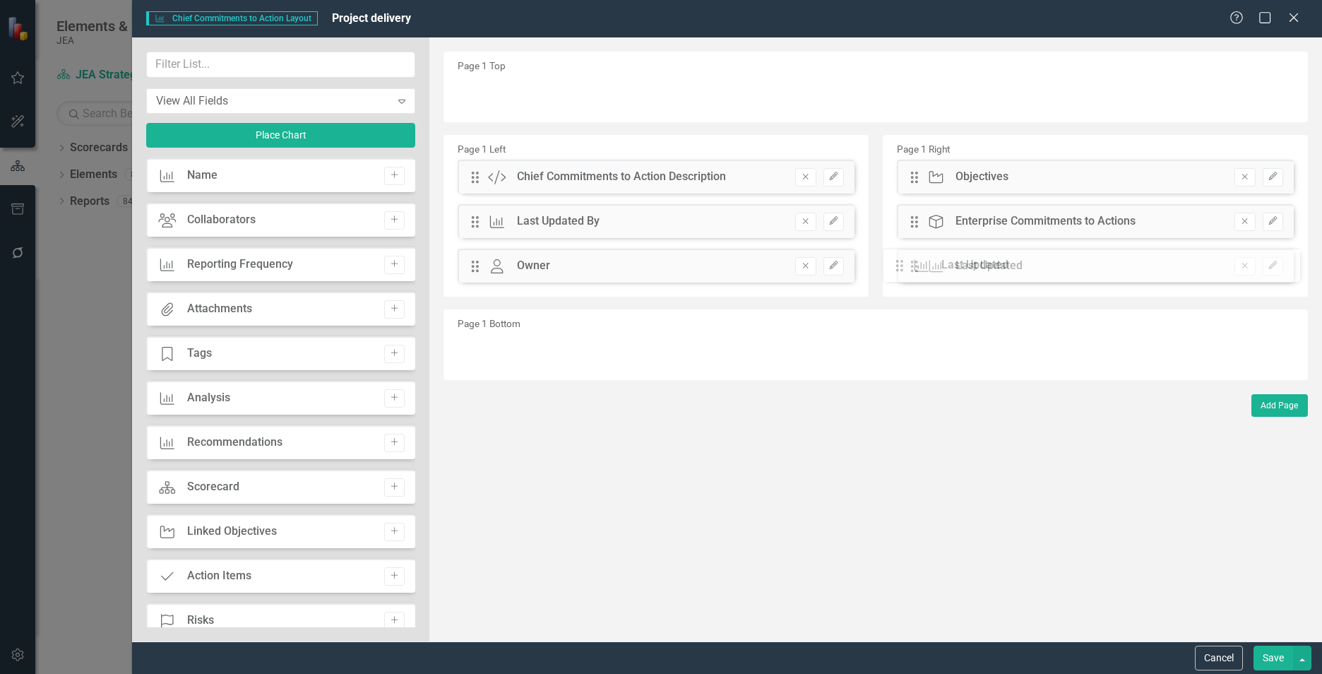
drag, startPoint x: 472, startPoint y: 266, endPoint x: 908, endPoint y: 266, distance: 436.6
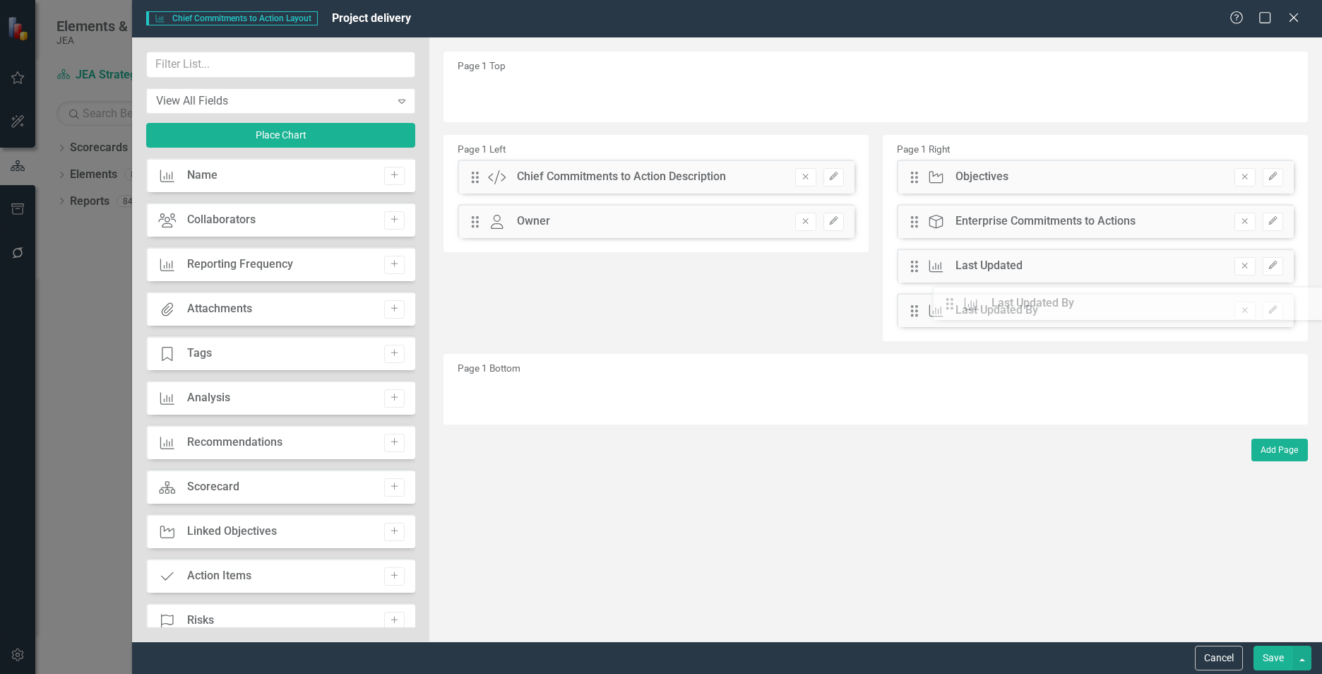
drag, startPoint x: 477, startPoint y: 223, endPoint x: 961, endPoint y: 307, distance: 491.7
click at [253, 68] on input "text" at bounding box center [280, 65] width 269 height 26
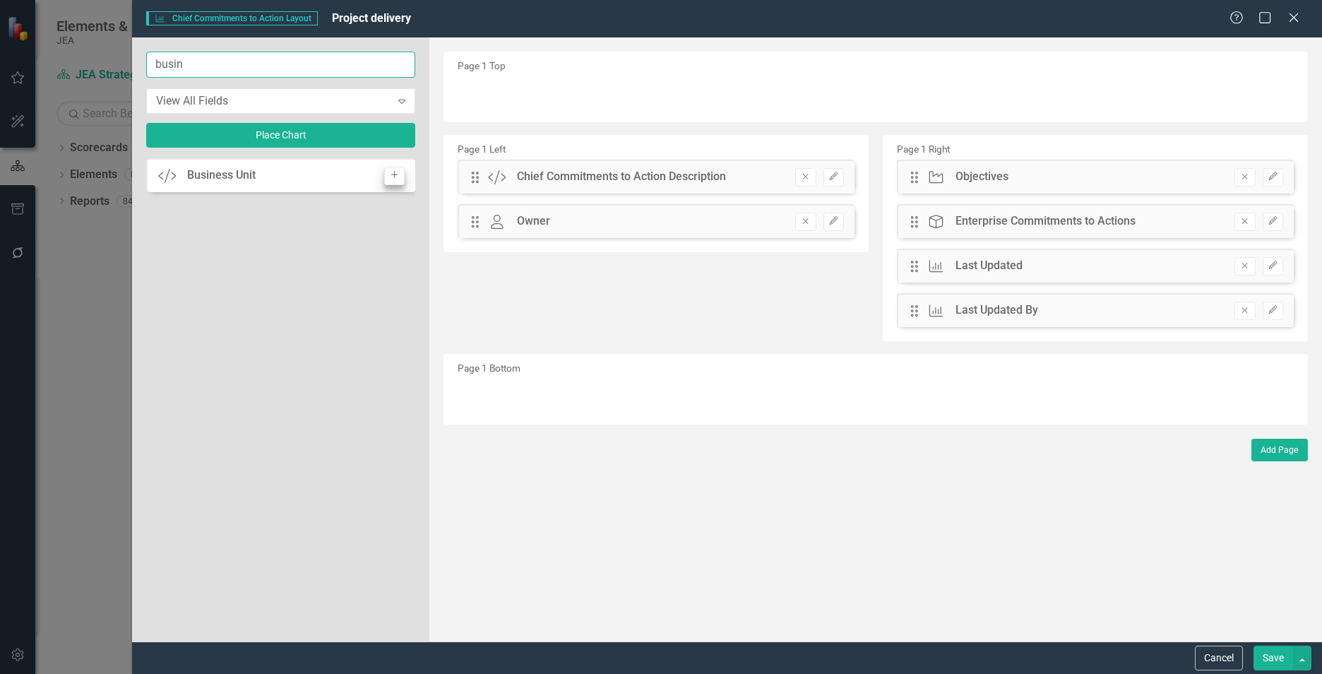
type input "busin"
click at [391, 177] on icon "Add" at bounding box center [394, 175] width 11 height 8
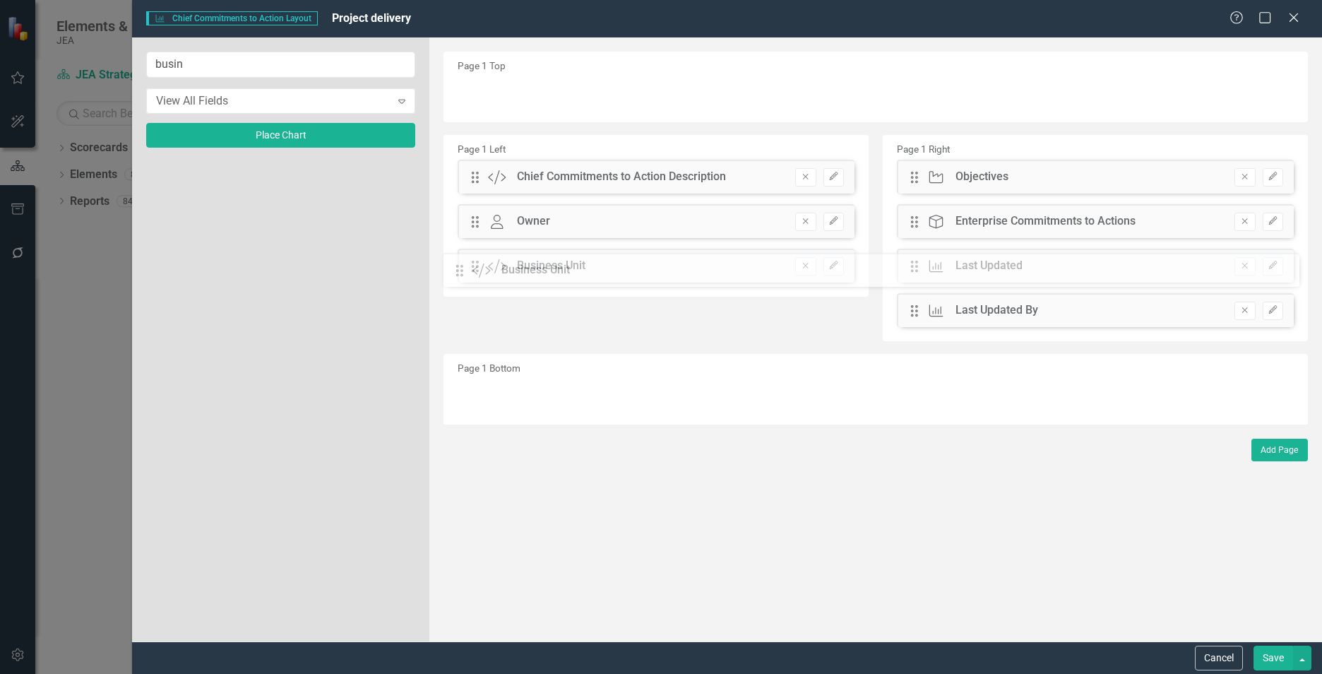
drag, startPoint x: 472, startPoint y: 98, endPoint x: 467, endPoint y: 274, distance: 176.0
click at [836, 266] on icon "Edit" at bounding box center [834, 265] width 11 height 8
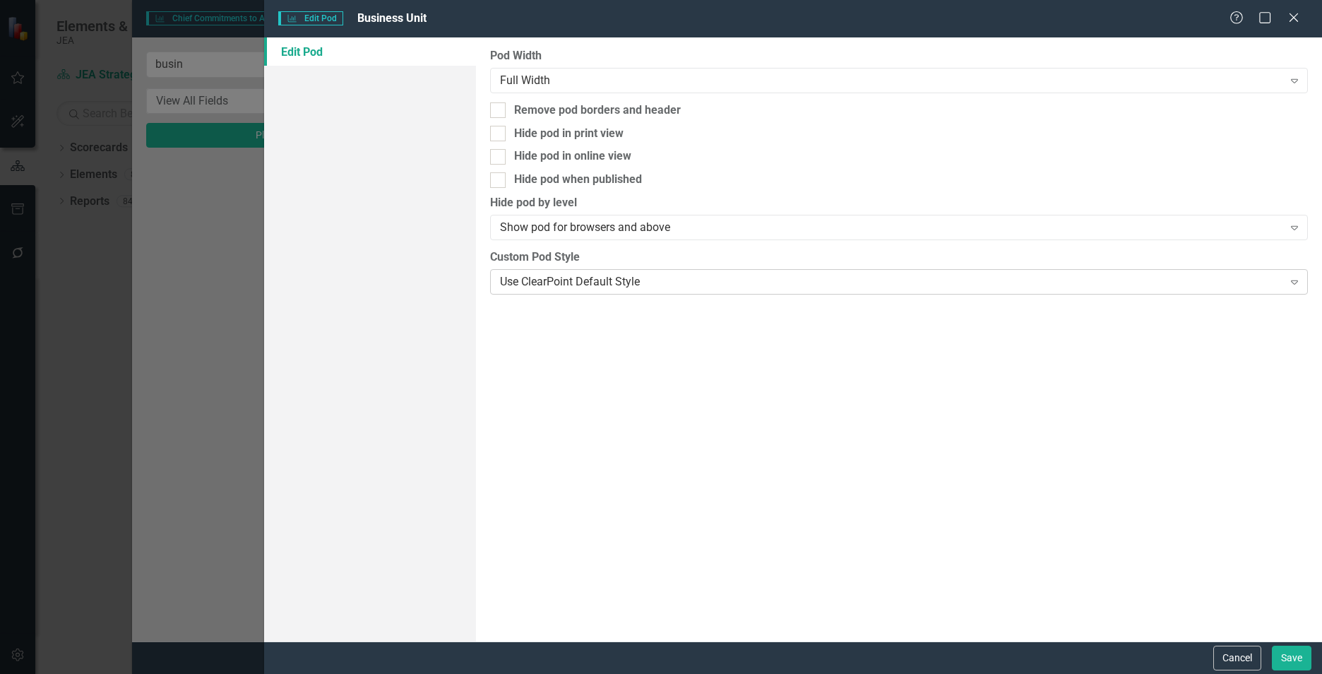
click at [629, 282] on div "Use ClearPoint Default Style" at bounding box center [891, 281] width 783 height 16
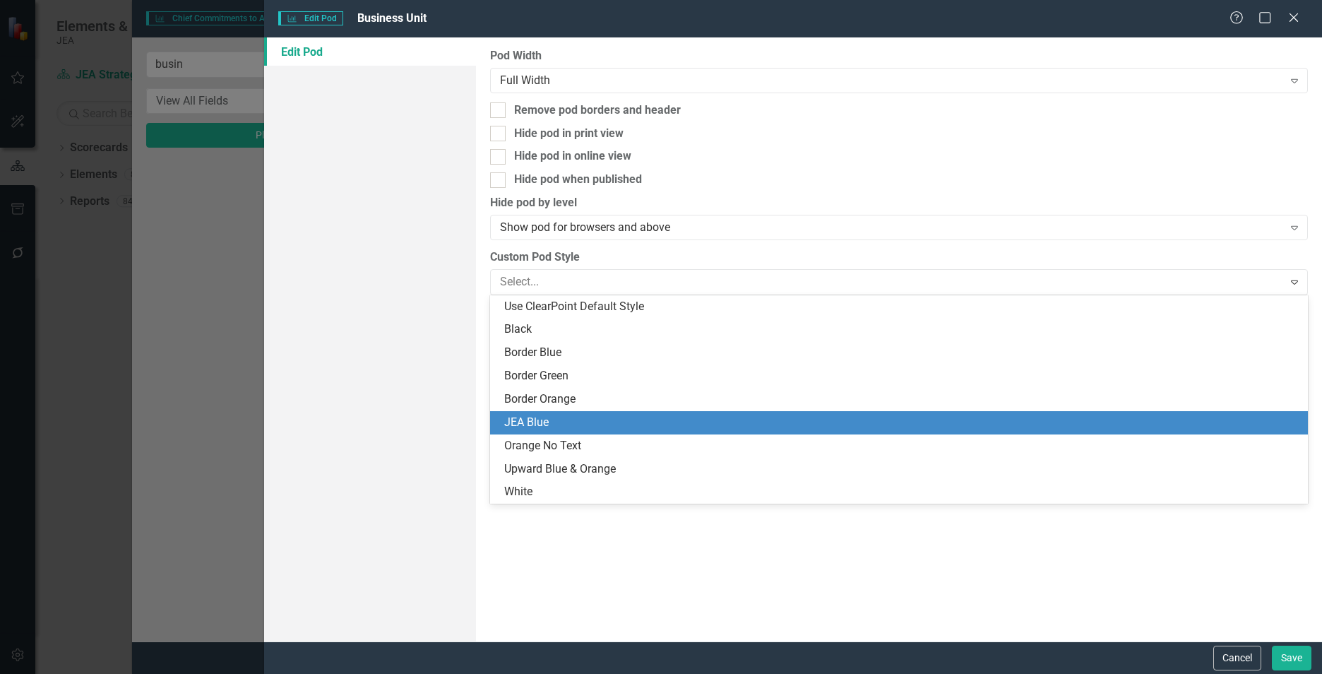
click at [542, 417] on div "JEA Blue" at bounding box center [901, 423] width 795 height 16
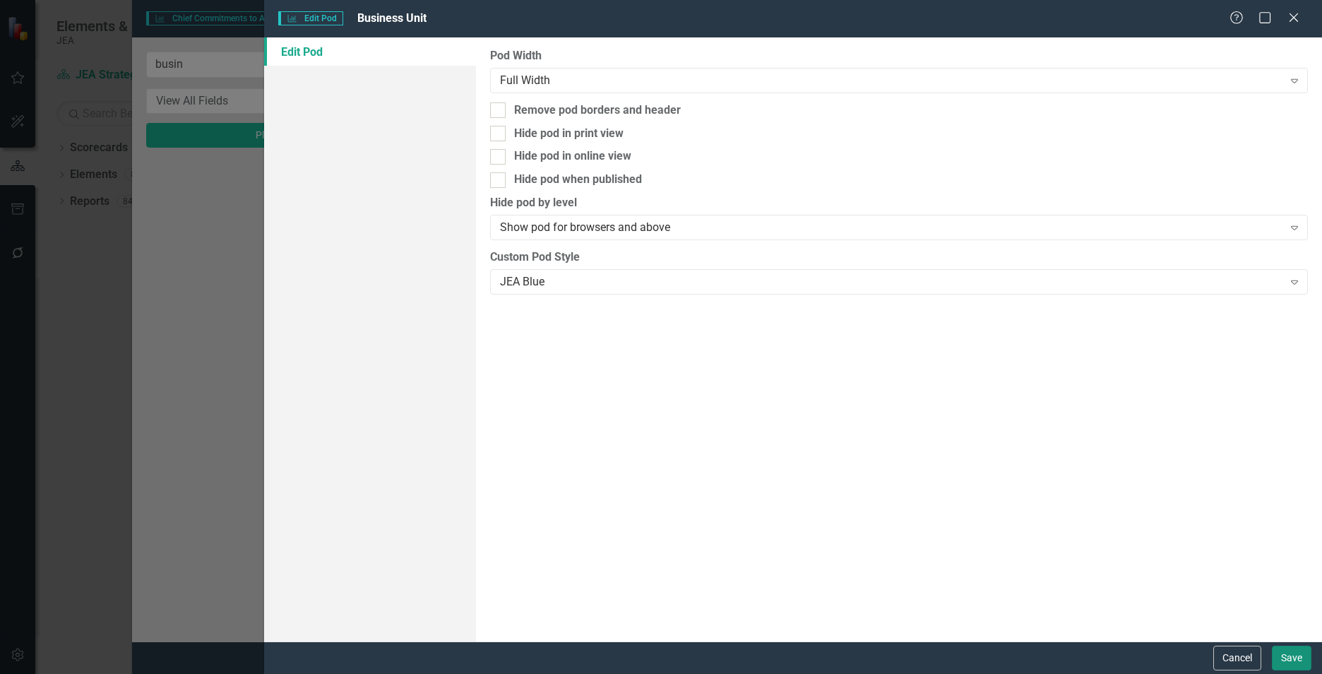
click at [1290, 659] on button "Save" at bounding box center [1292, 658] width 40 height 25
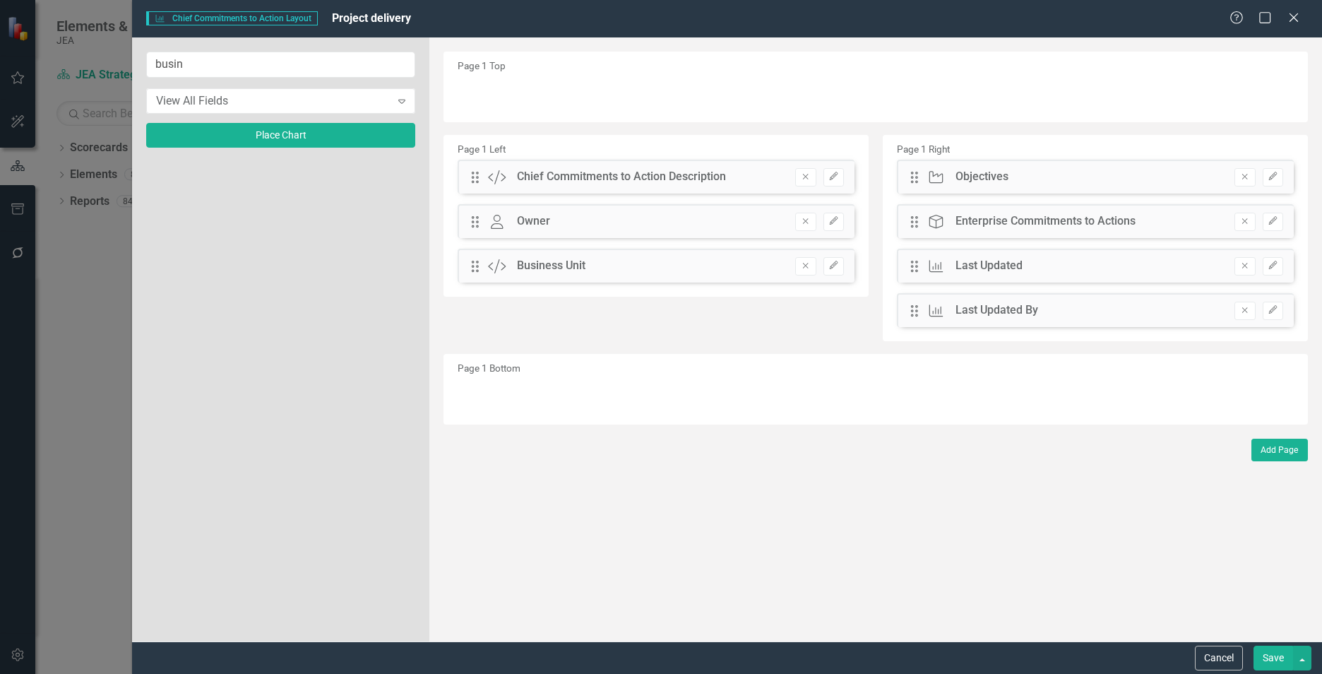
click at [1267, 658] on button "Save" at bounding box center [1274, 658] width 40 height 25
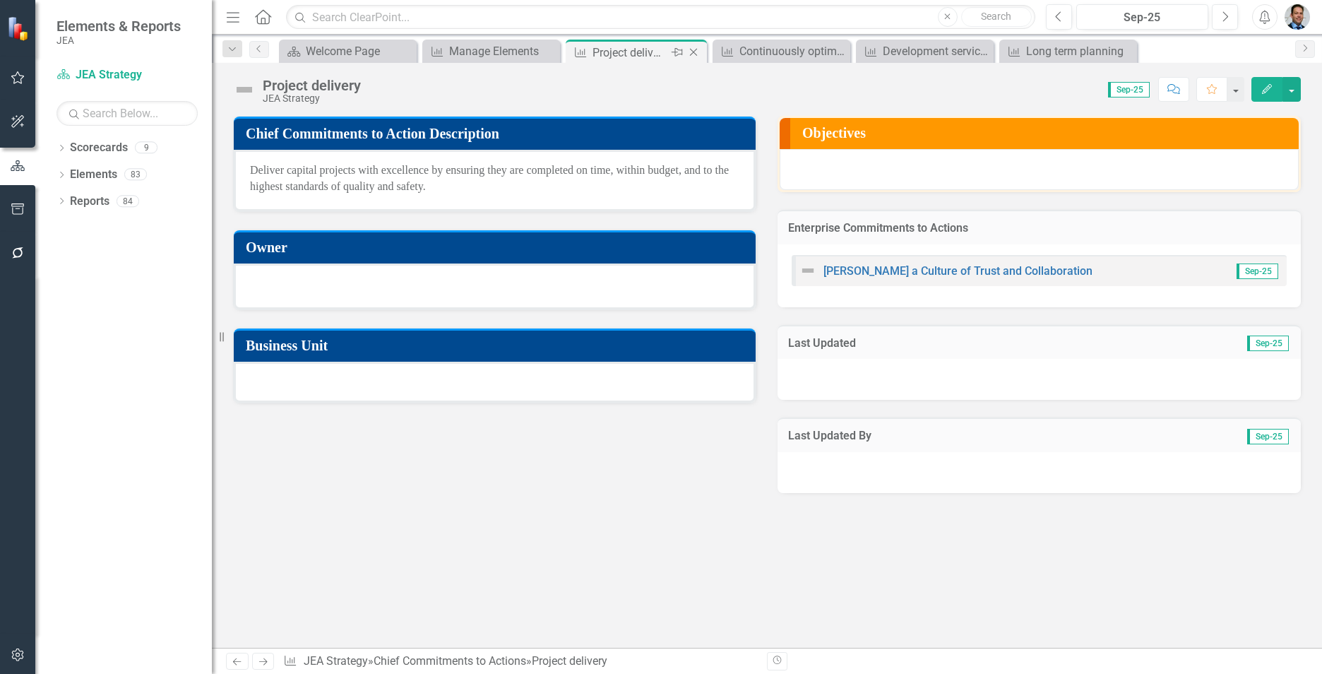
click at [694, 52] on icon "Close" at bounding box center [694, 52] width 14 height 11
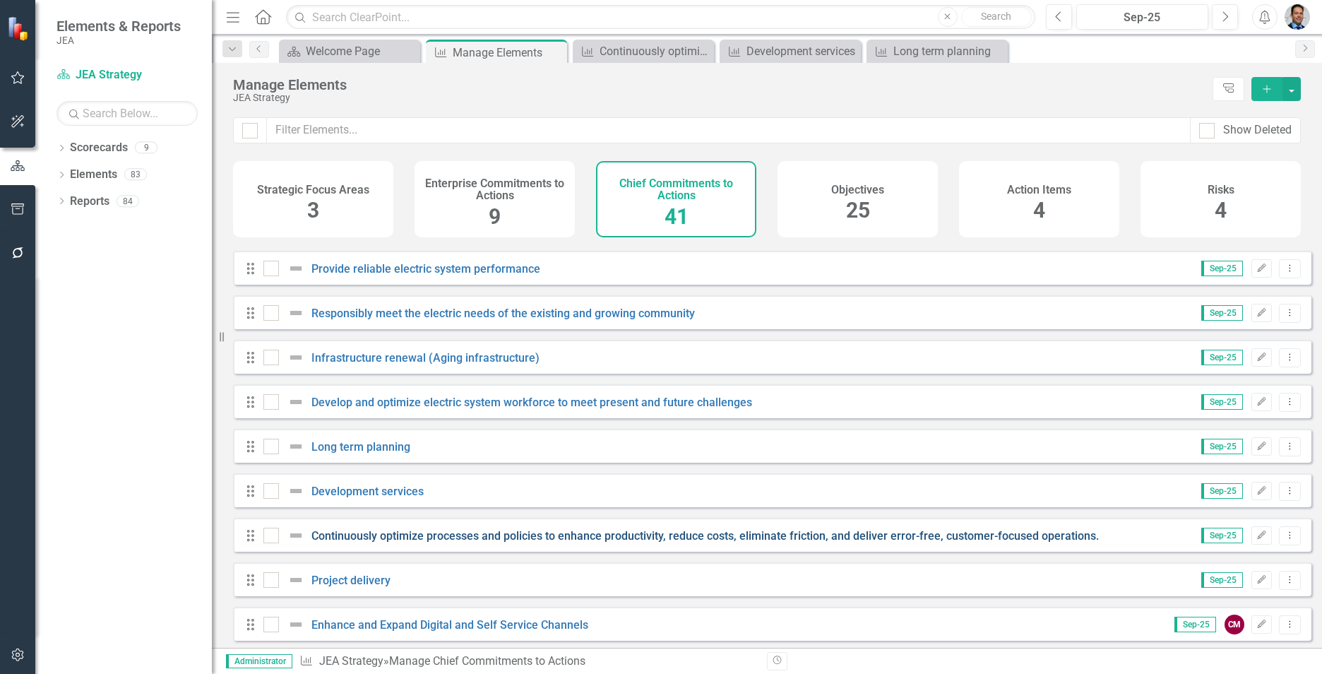
scroll to position [71, 0]
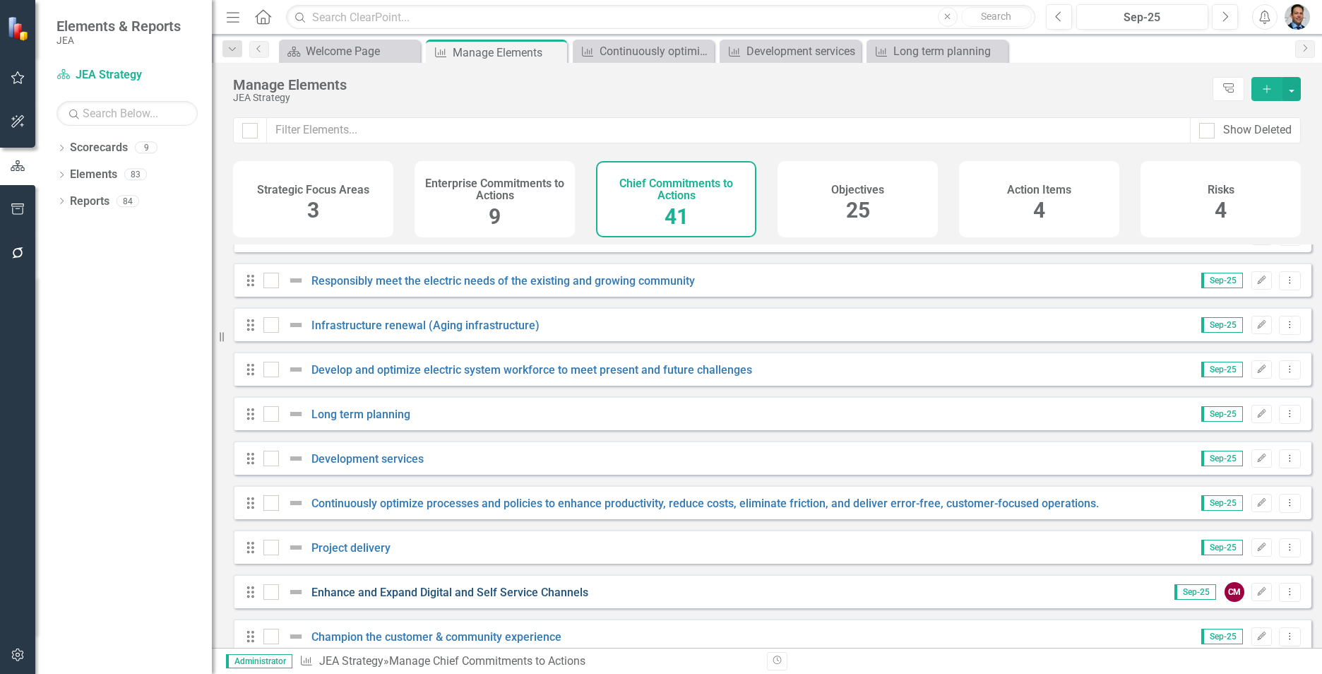
click at [508, 599] on link "Enhance and Expand Digital and Self Service Channels" at bounding box center [450, 592] width 277 height 13
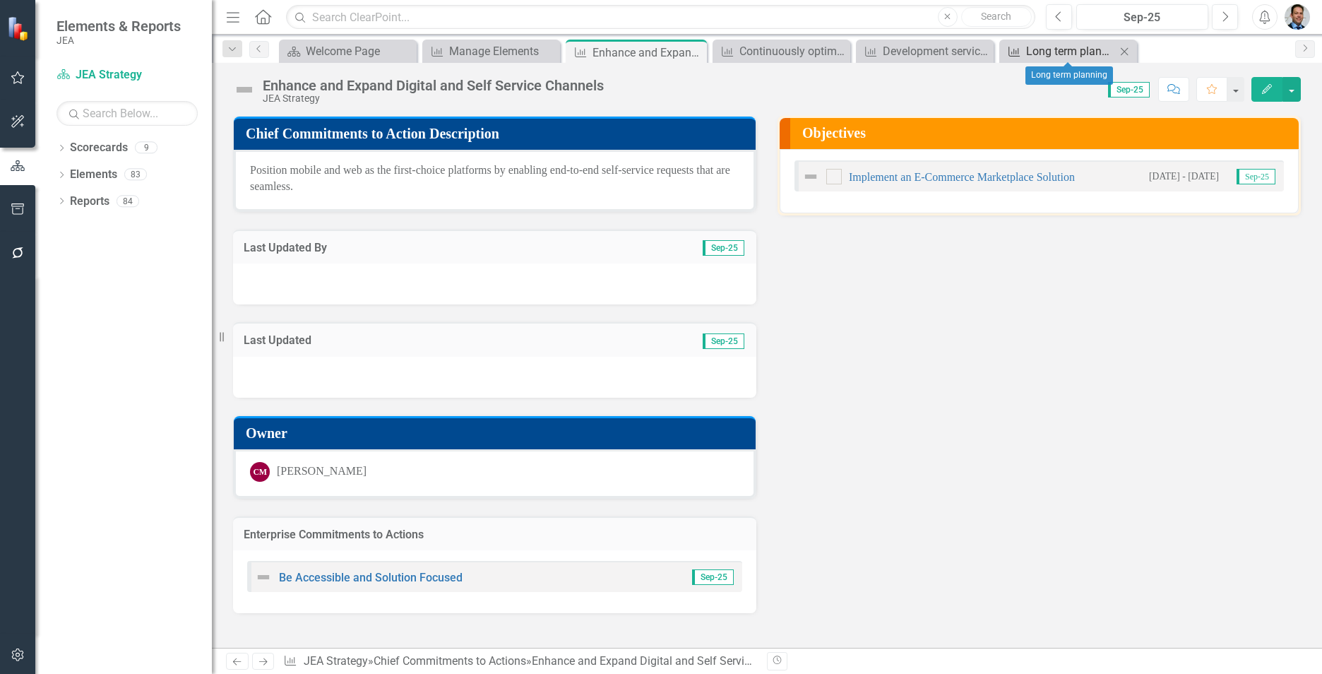
click at [1071, 49] on div "Long term planning" at bounding box center [1071, 51] width 90 height 18
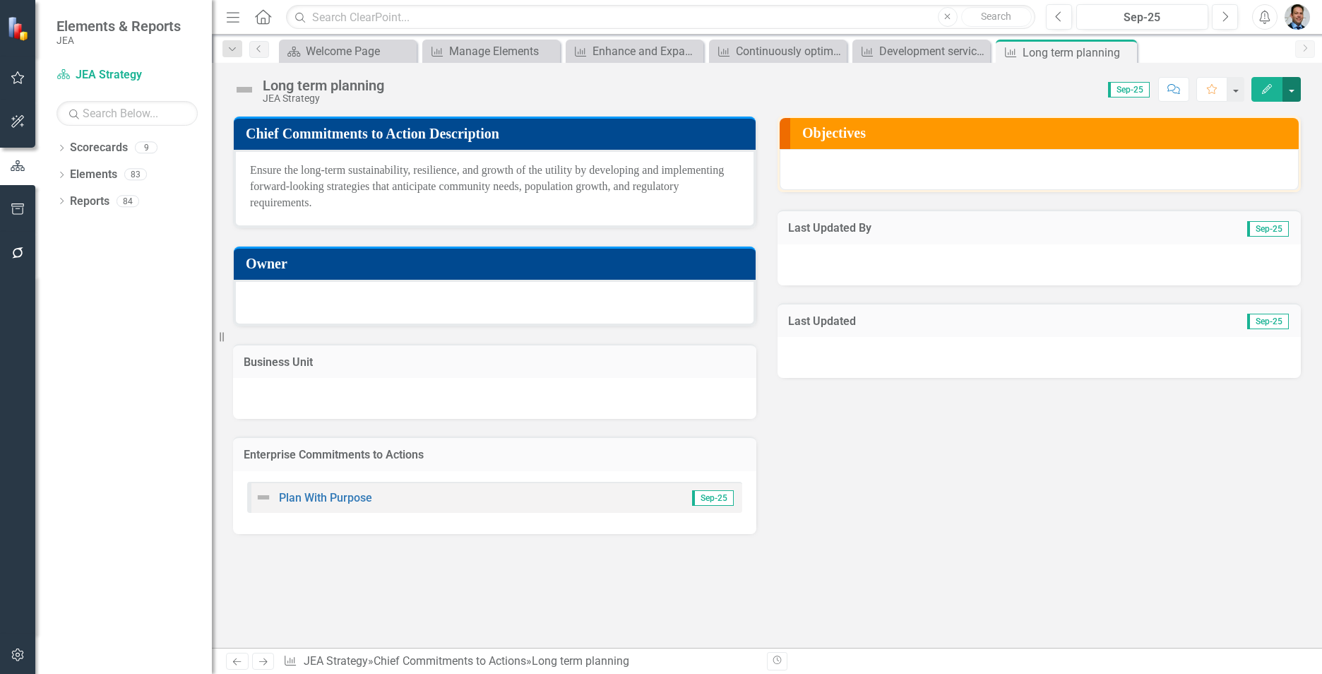
click at [1296, 93] on button "button" at bounding box center [1292, 89] width 18 height 25
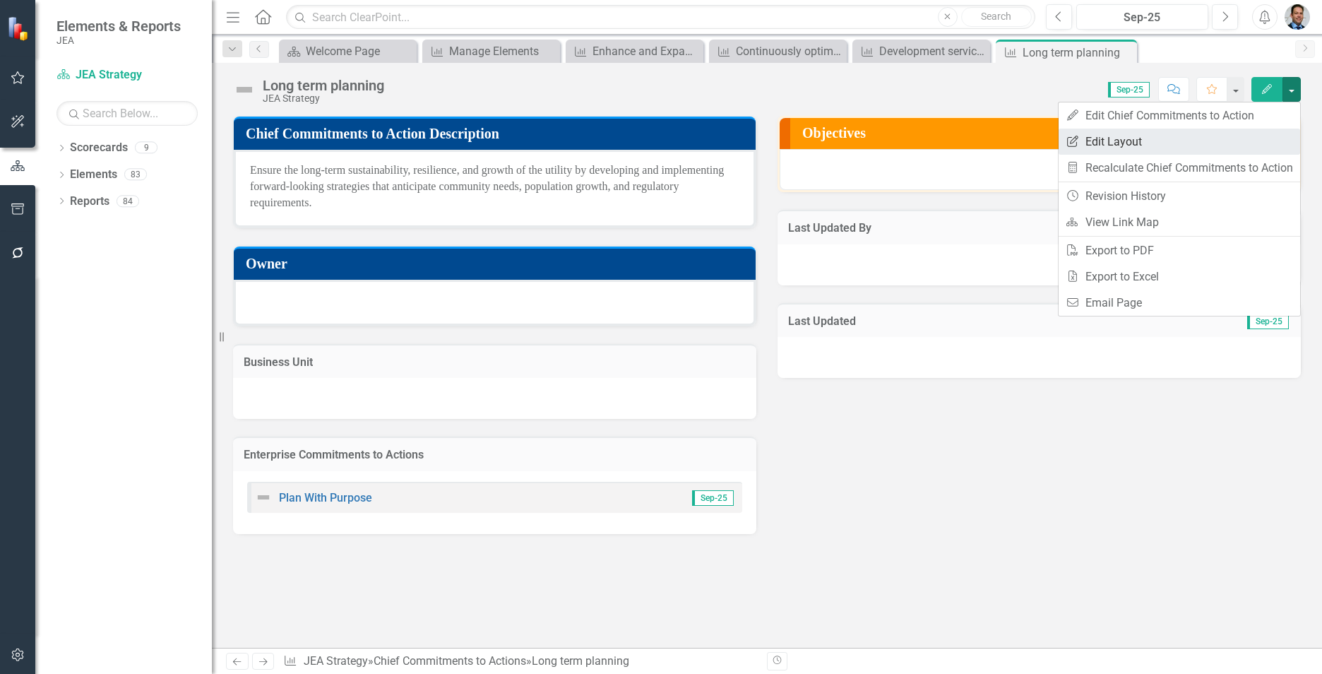
click at [1133, 141] on link "Edit Report Edit Layout" at bounding box center [1180, 142] width 242 height 26
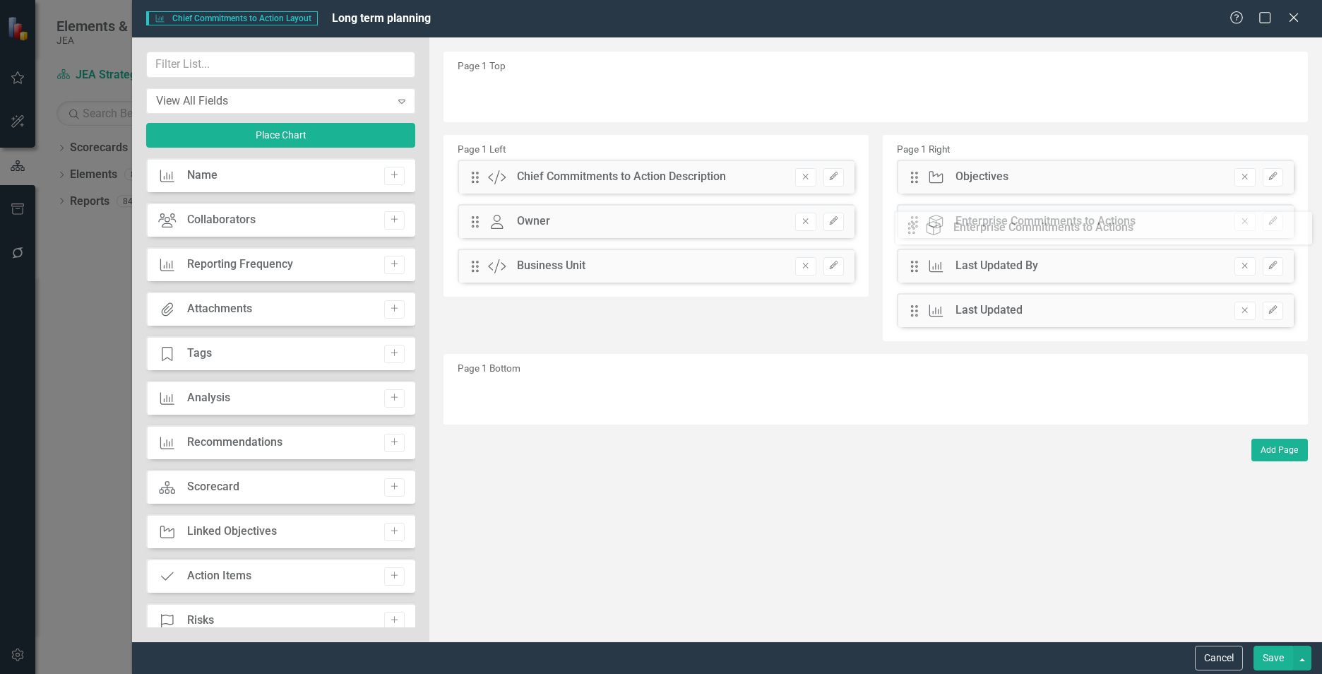
drag, startPoint x: 474, startPoint y: 313, endPoint x: 921, endPoint y: 230, distance: 454.7
drag, startPoint x: 914, startPoint y: 311, endPoint x: 923, endPoint y: 274, distance: 37.9
click at [923, 274] on div "The fields (or pods) that are available for you to include on the detail page a…" at bounding box center [875, 339] width 893 height 604
click at [1269, 658] on button "Save" at bounding box center [1274, 658] width 40 height 25
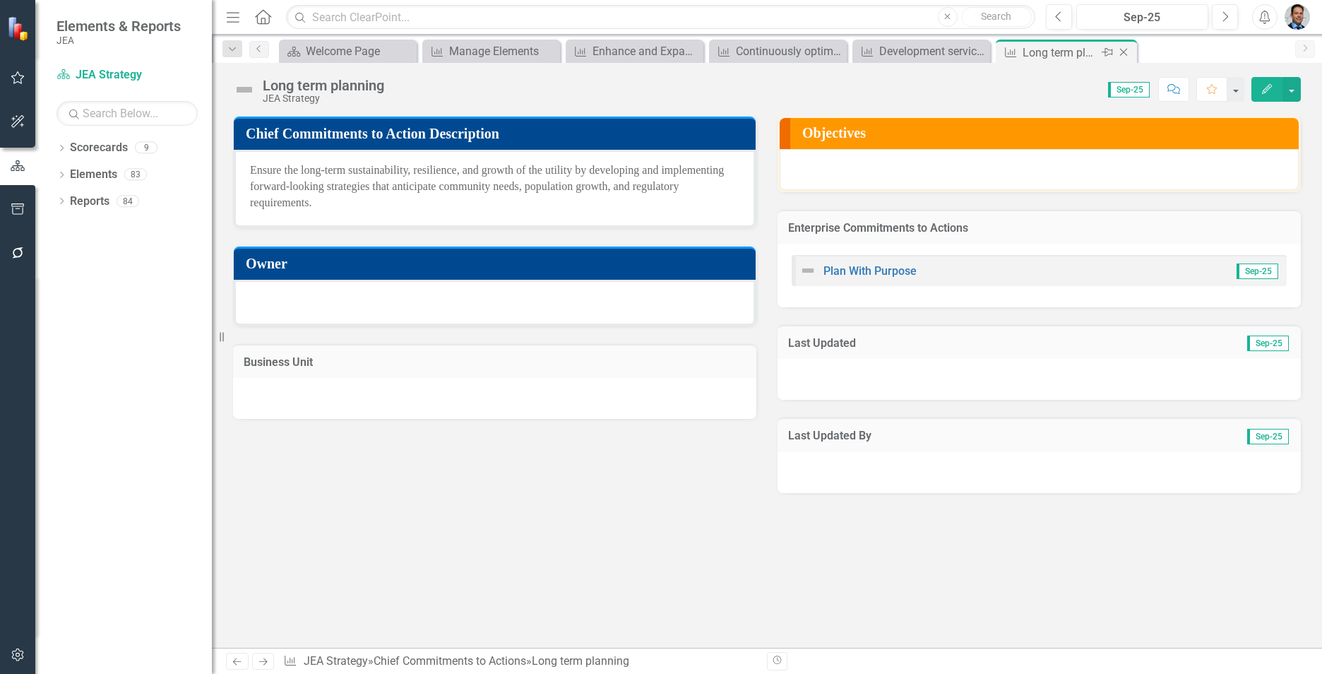
click at [1125, 49] on icon "Close" at bounding box center [1124, 52] width 14 height 11
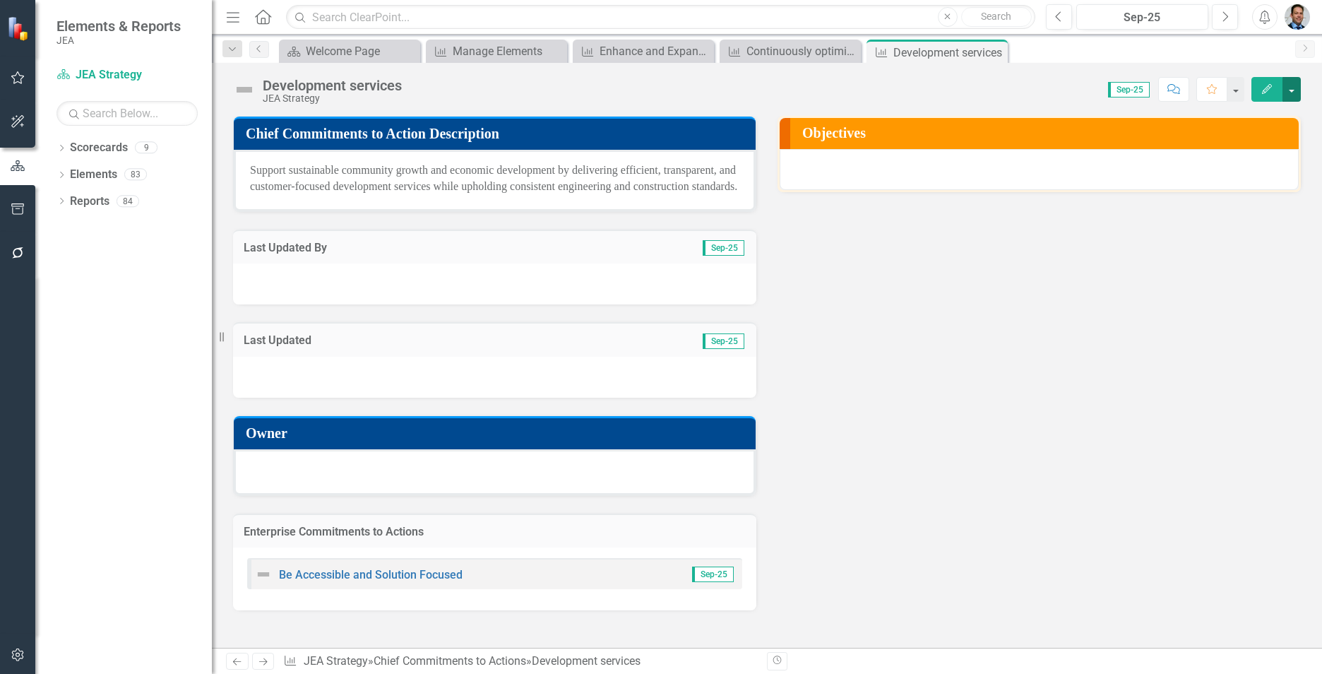
click at [1291, 90] on button "button" at bounding box center [1292, 89] width 18 height 25
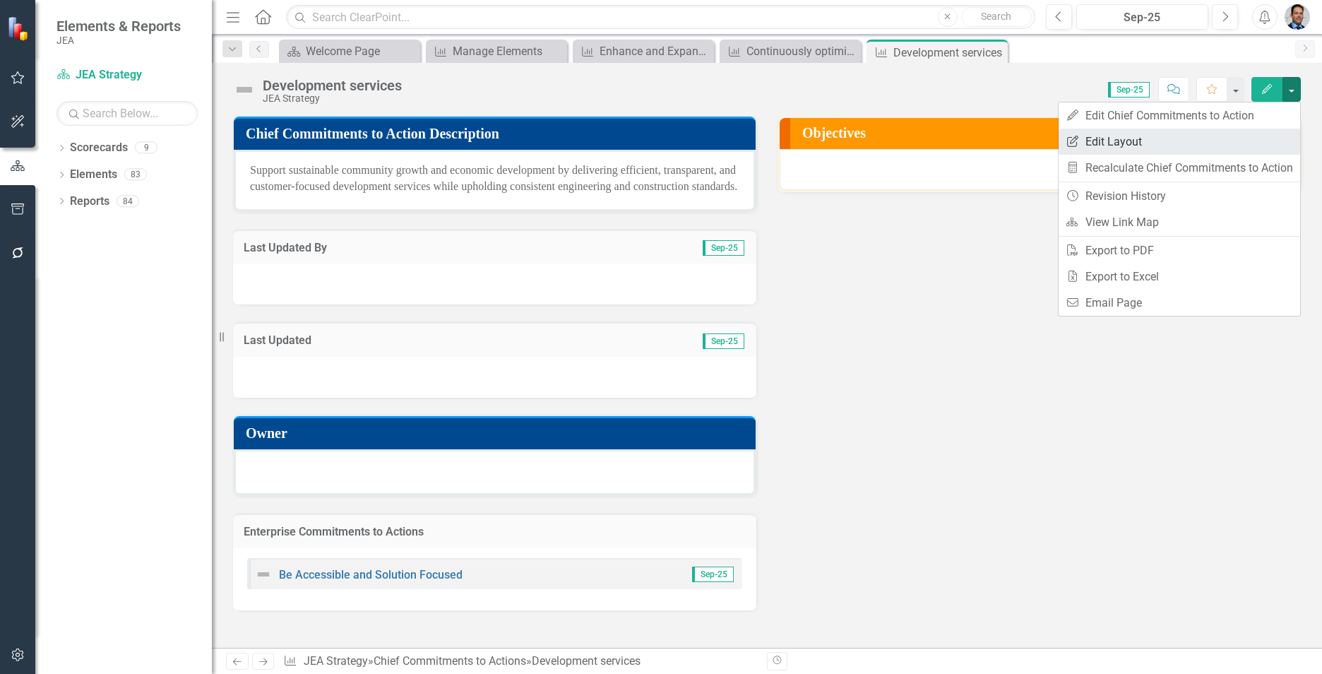
click at [1160, 136] on link "Edit Report Edit Layout" at bounding box center [1180, 142] width 242 height 26
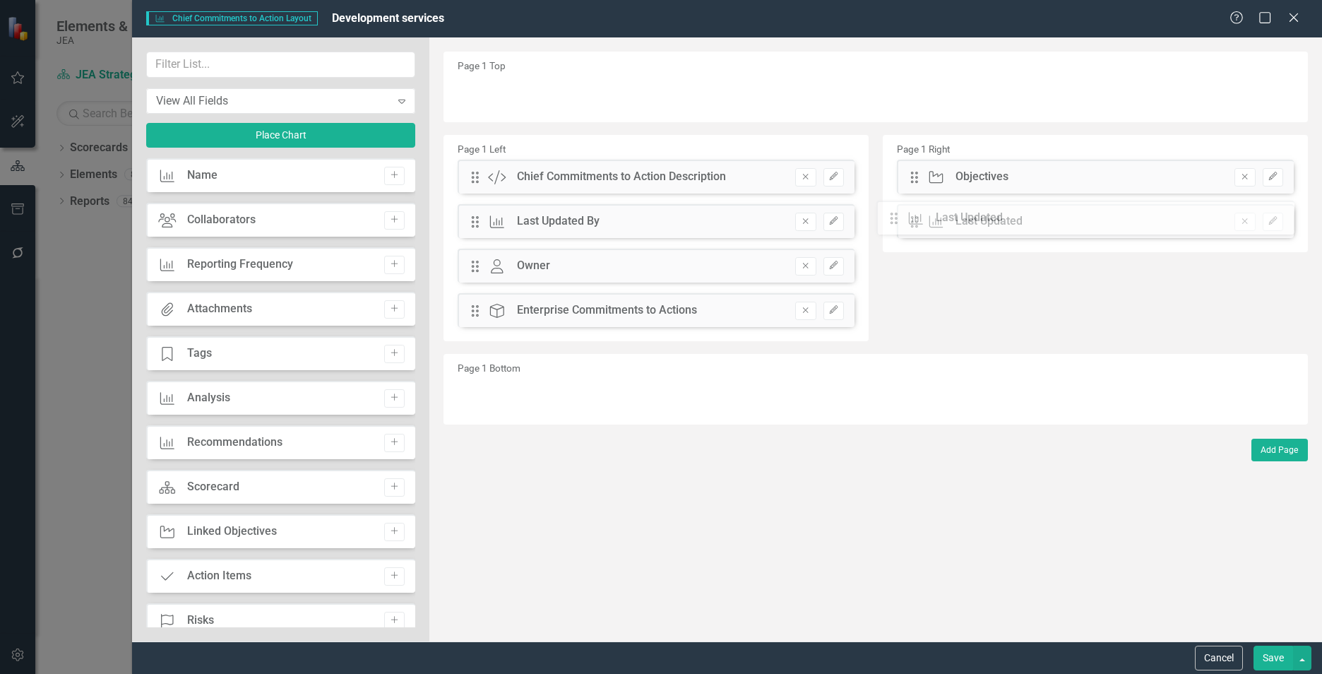
drag, startPoint x: 470, startPoint y: 264, endPoint x: 903, endPoint y: 215, distance: 435.8
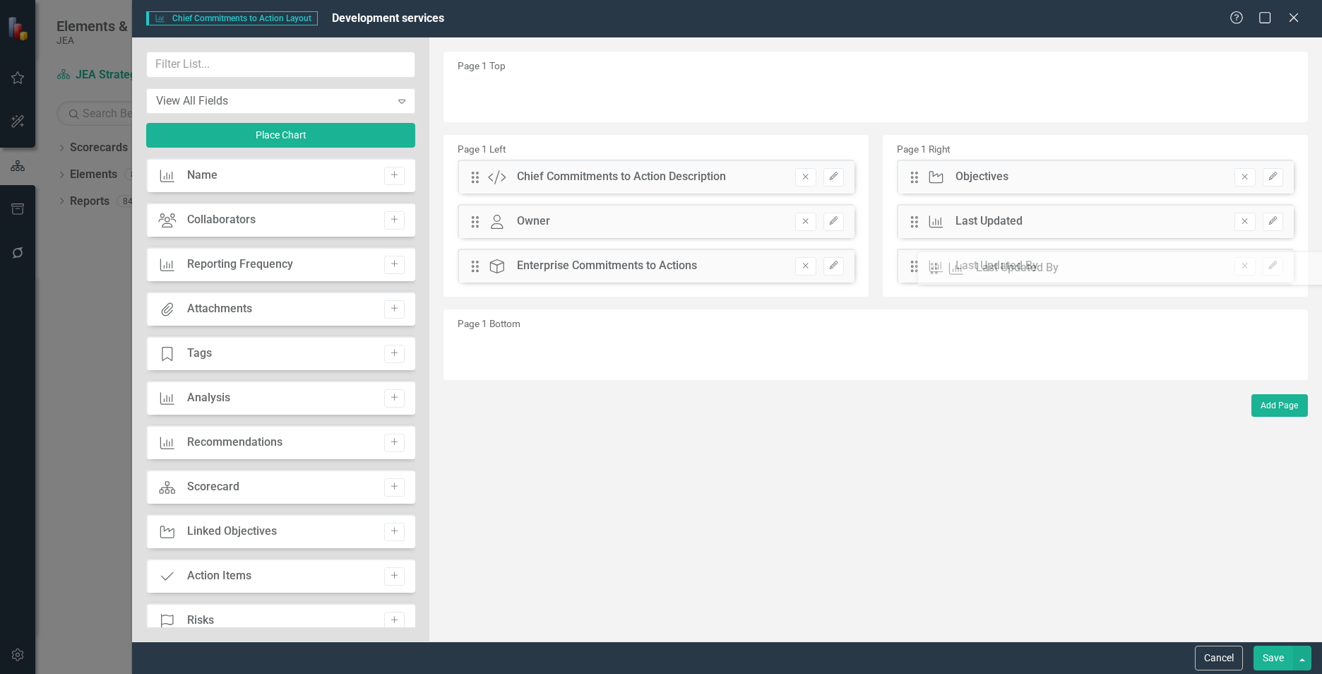
drag, startPoint x: 477, startPoint y: 223, endPoint x: 947, endPoint y: 270, distance: 472.1
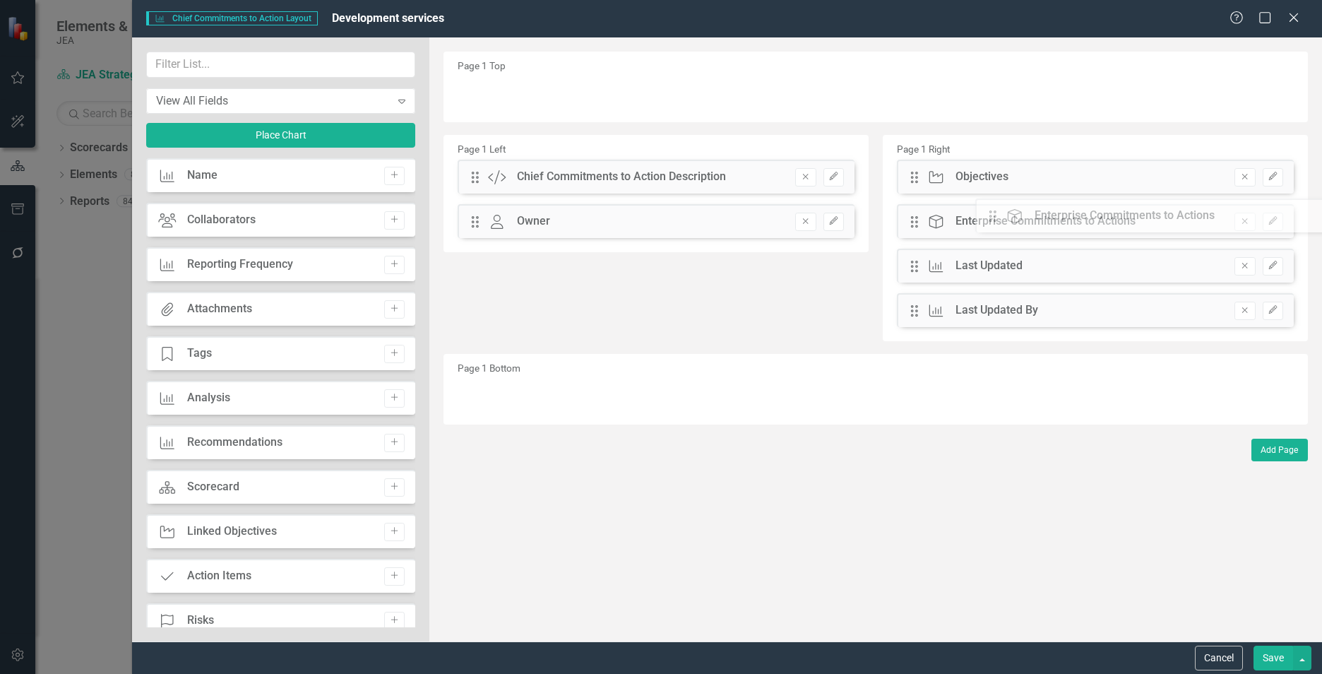
drag, startPoint x: 478, startPoint y: 269, endPoint x: 1006, endPoint y: 220, distance: 530.7
click at [221, 66] on input "text" at bounding box center [280, 65] width 269 height 26
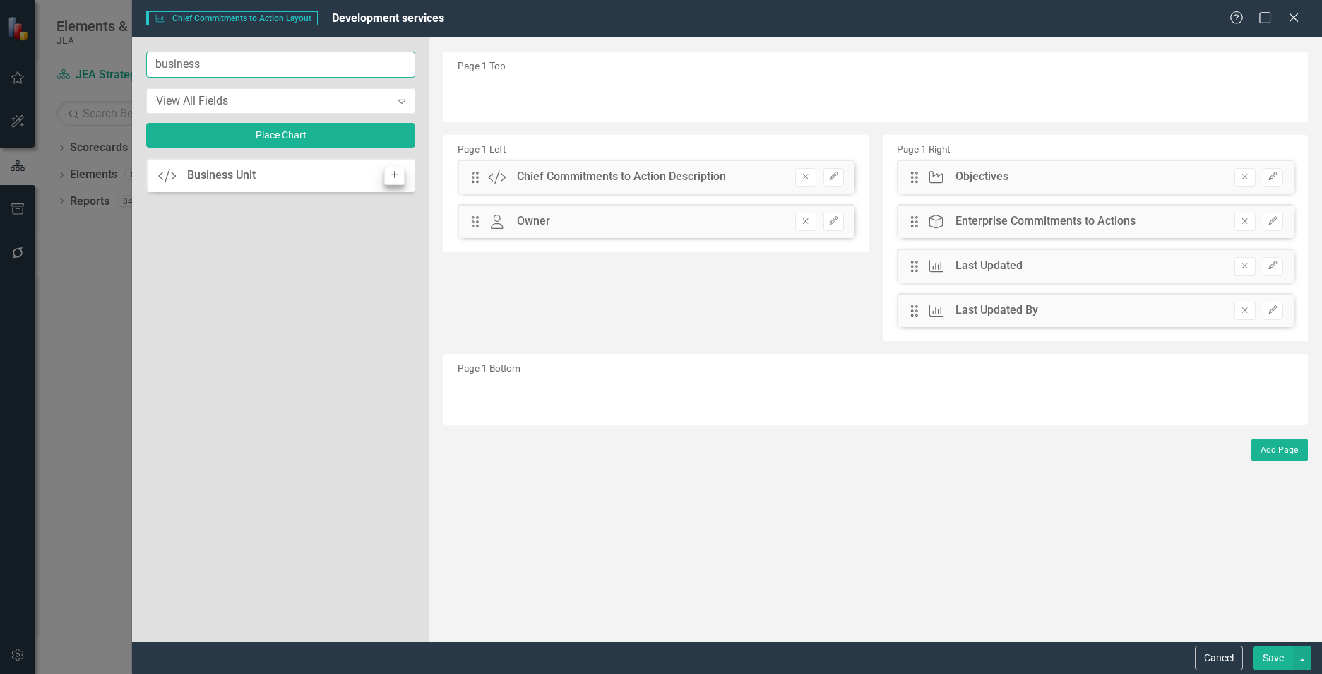
type input "business"
click at [395, 174] on icon "button" at bounding box center [394, 175] width 7 height 7
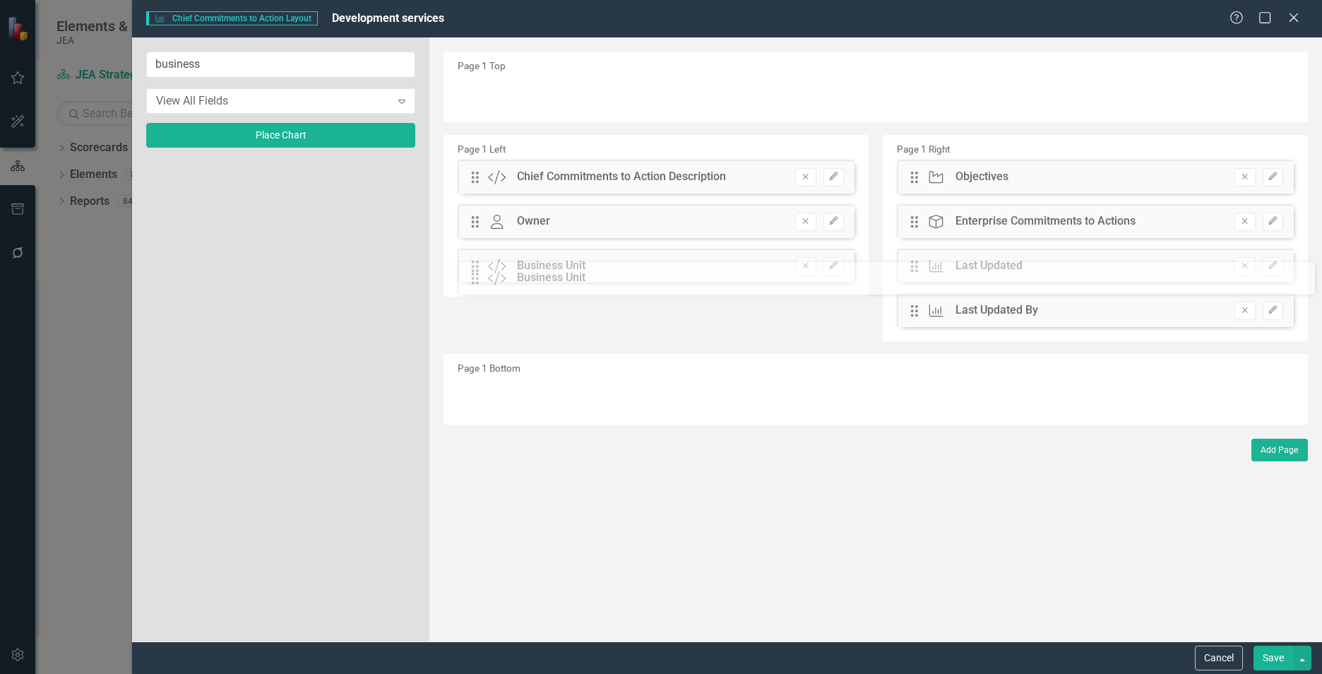
drag, startPoint x: 477, startPoint y: 93, endPoint x: 487, endPoint y: 274, distance: 181.2
click at [832, 270] on icon "Edit" at bounding box center [834, 265] width 11 height 8
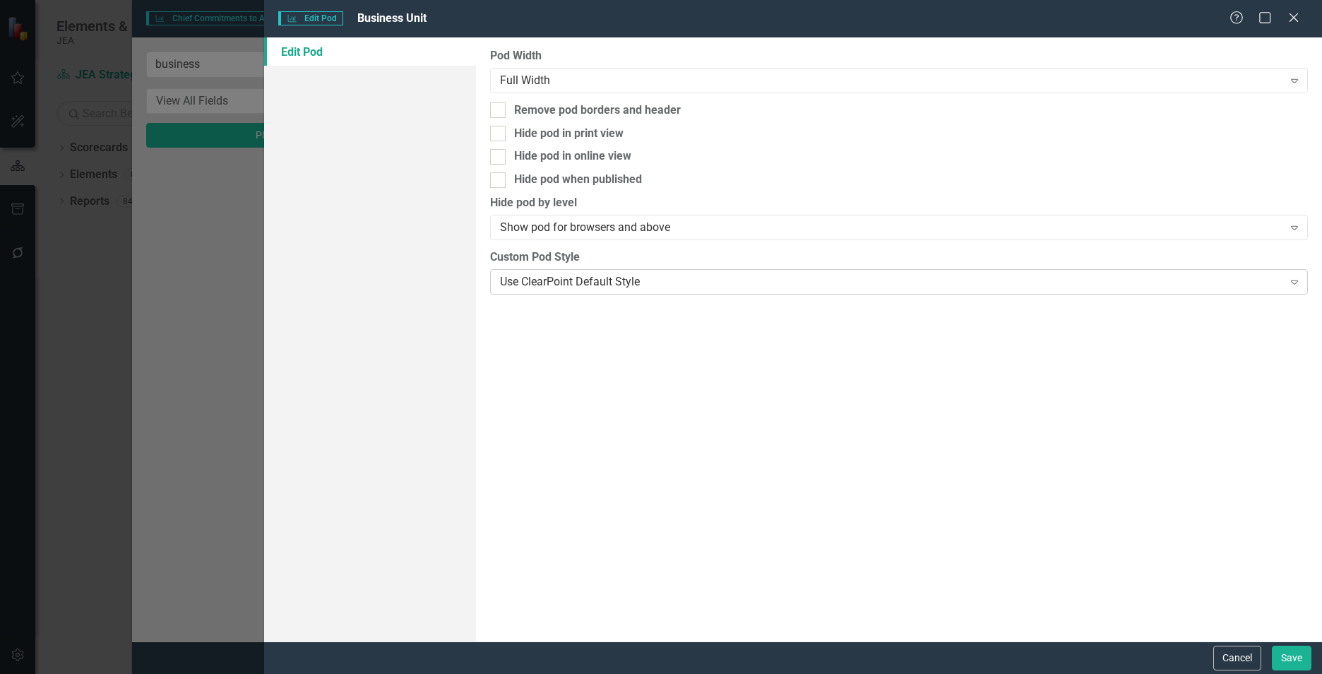
click at [737, 281] on div "Use ClearPoint Default Style" at bounding box center [891, 281] width 783 height 16
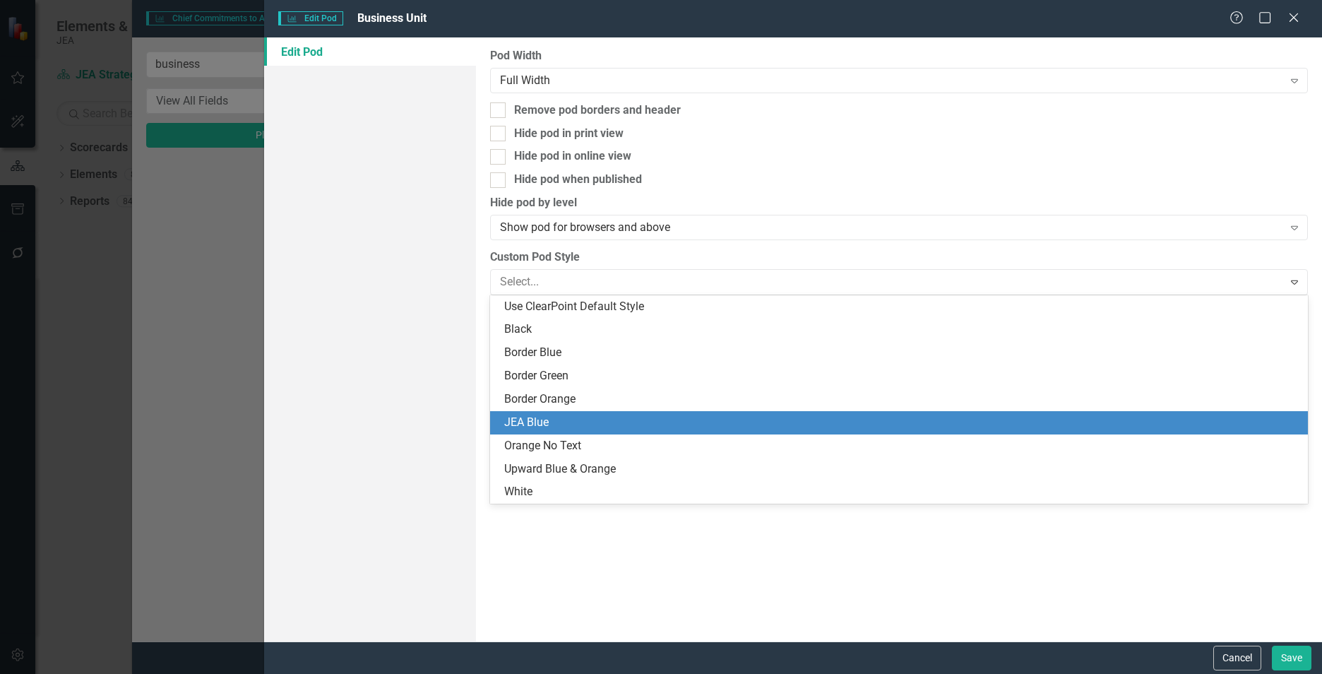
click at [564, 413] on div "JEA Blue" at bounding box center [899, 422] width 818 height 23
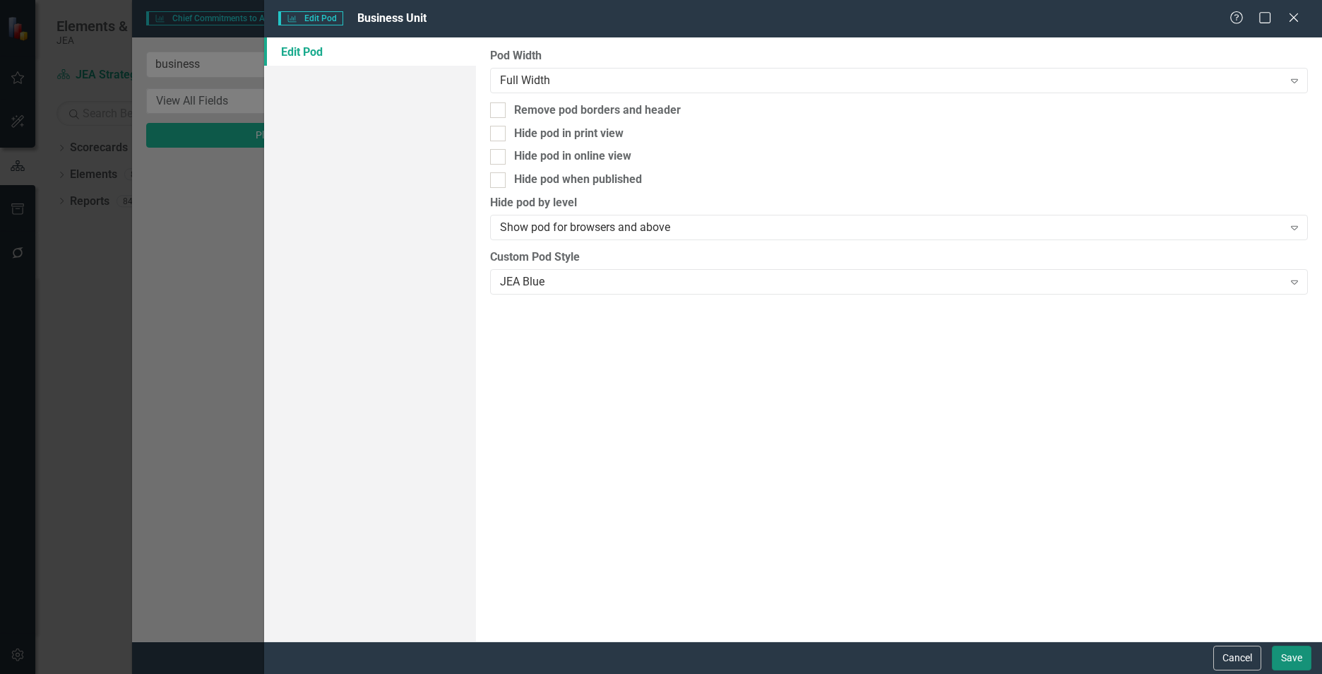
click at [1279, 656] on button "Save" at bounding box center [1292, 658] width 40 height 25
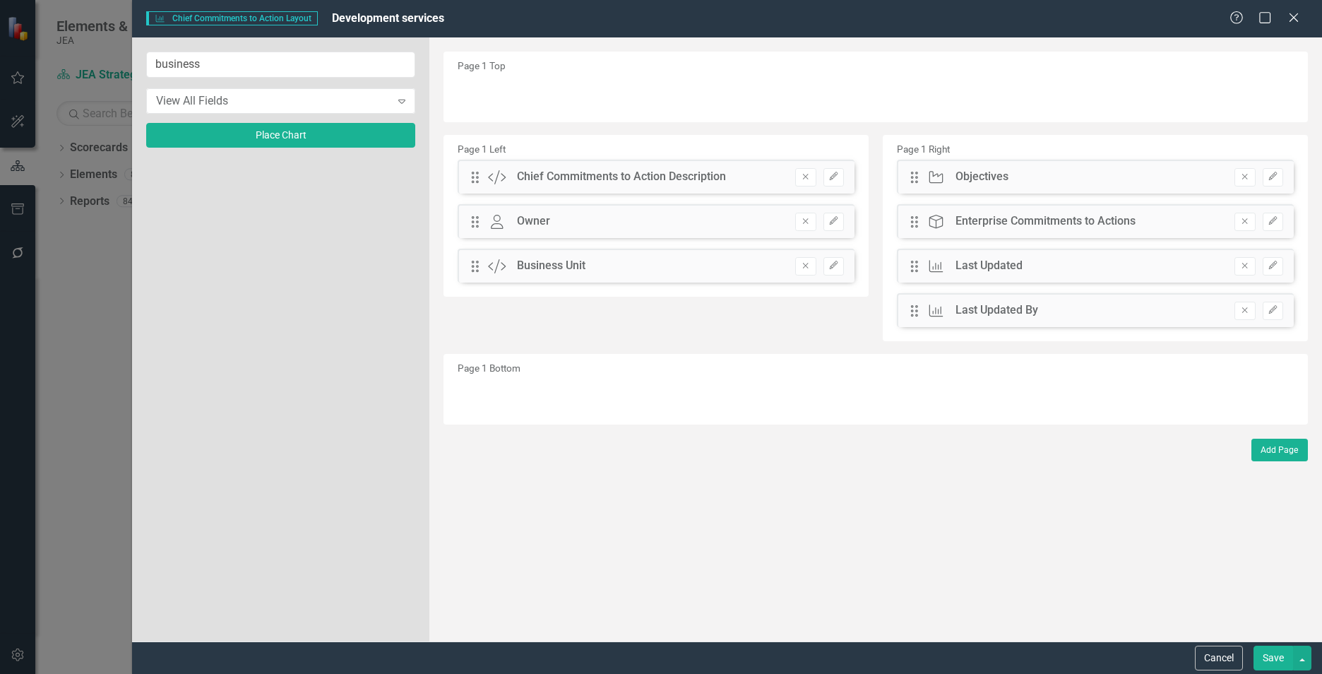
click at [1279, 658] on button "Save" at bounding box center [1274, 658] width 40 height 25
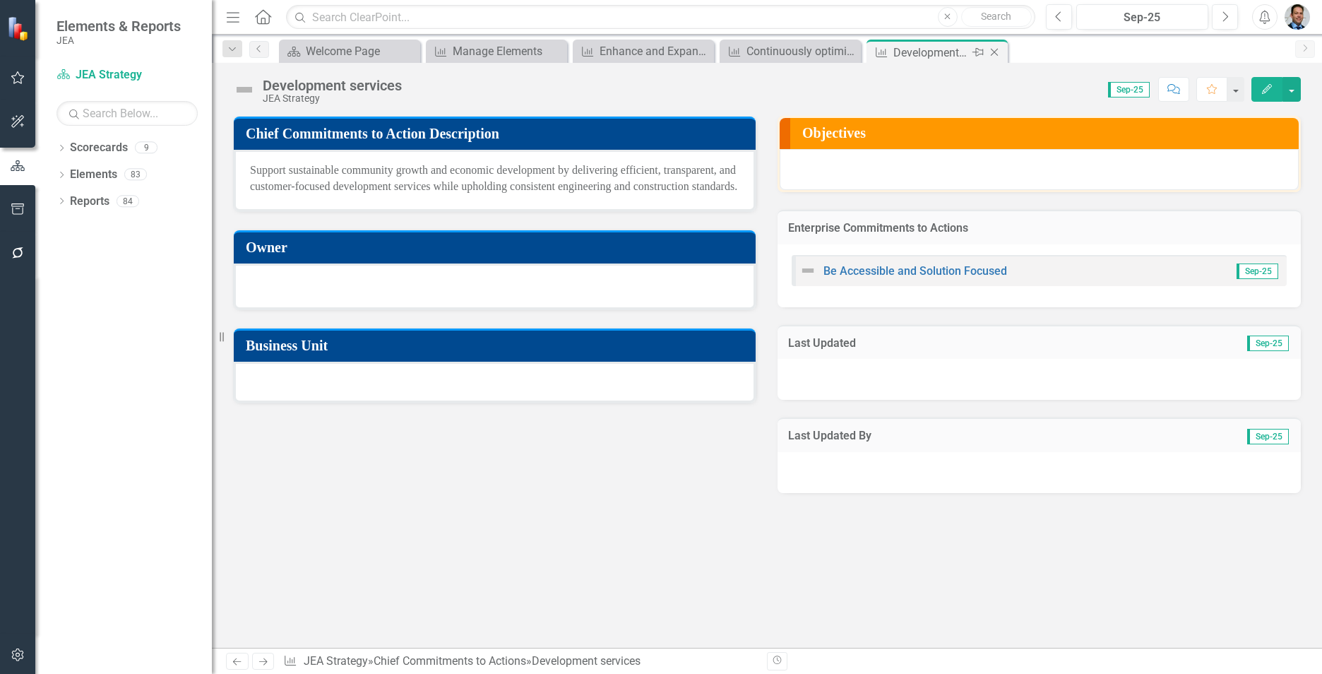
click at [993, 50] on icon at bounding box center [995, 53] width 8 height 8
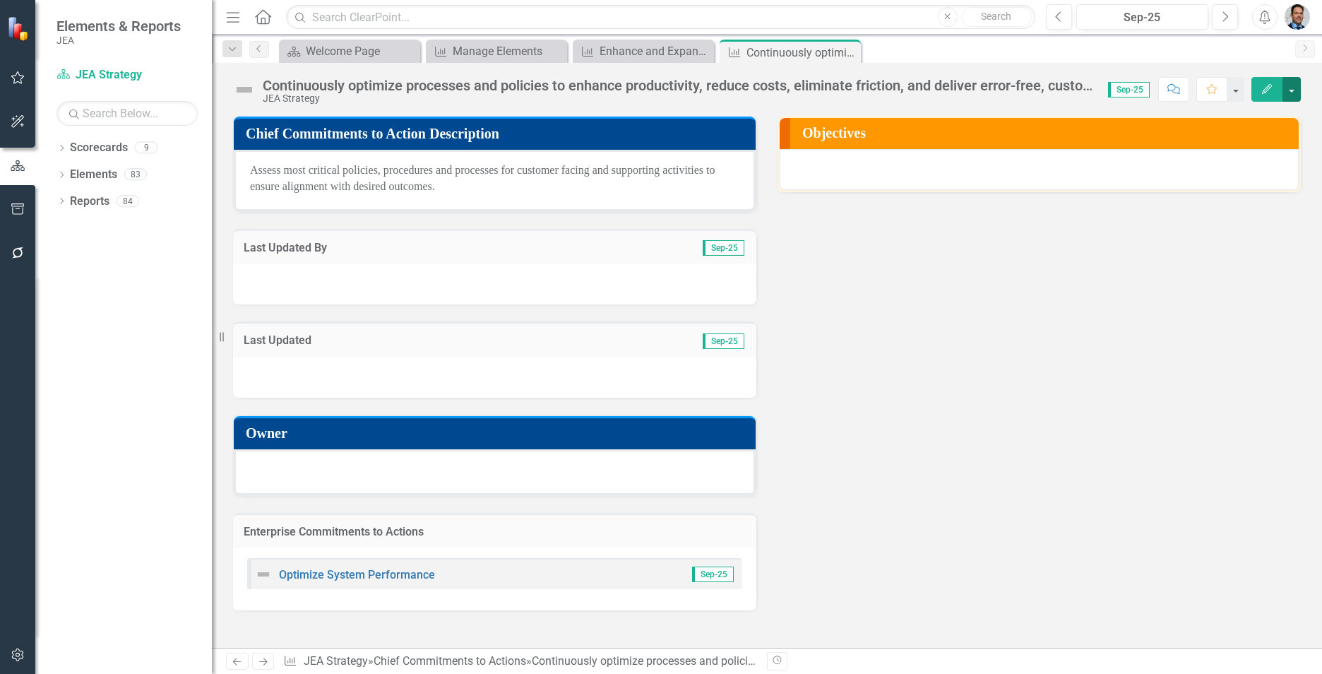
click at [1291, 90] on button "button" at bounding box center [1292, 89] width 18 height 25
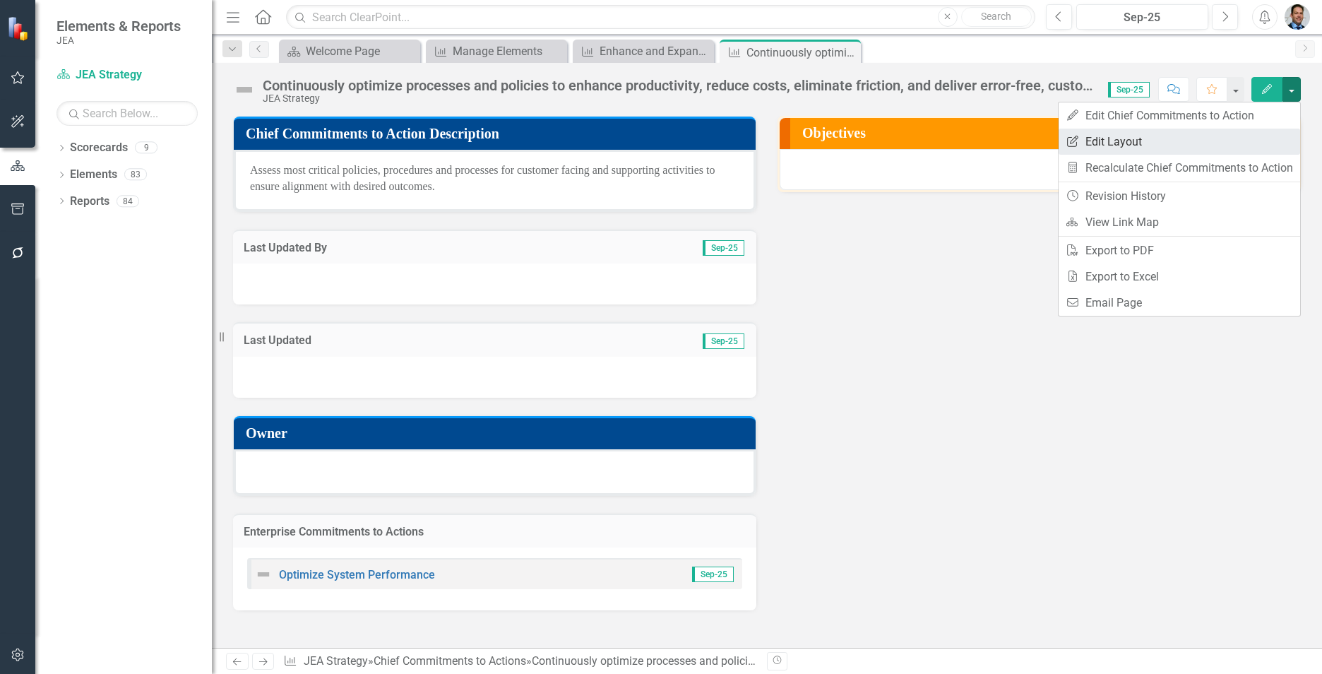
click at [1121, 138] on link "Edit Report Edit Layout" at bounding box center [1180, 142] width 242 height 26
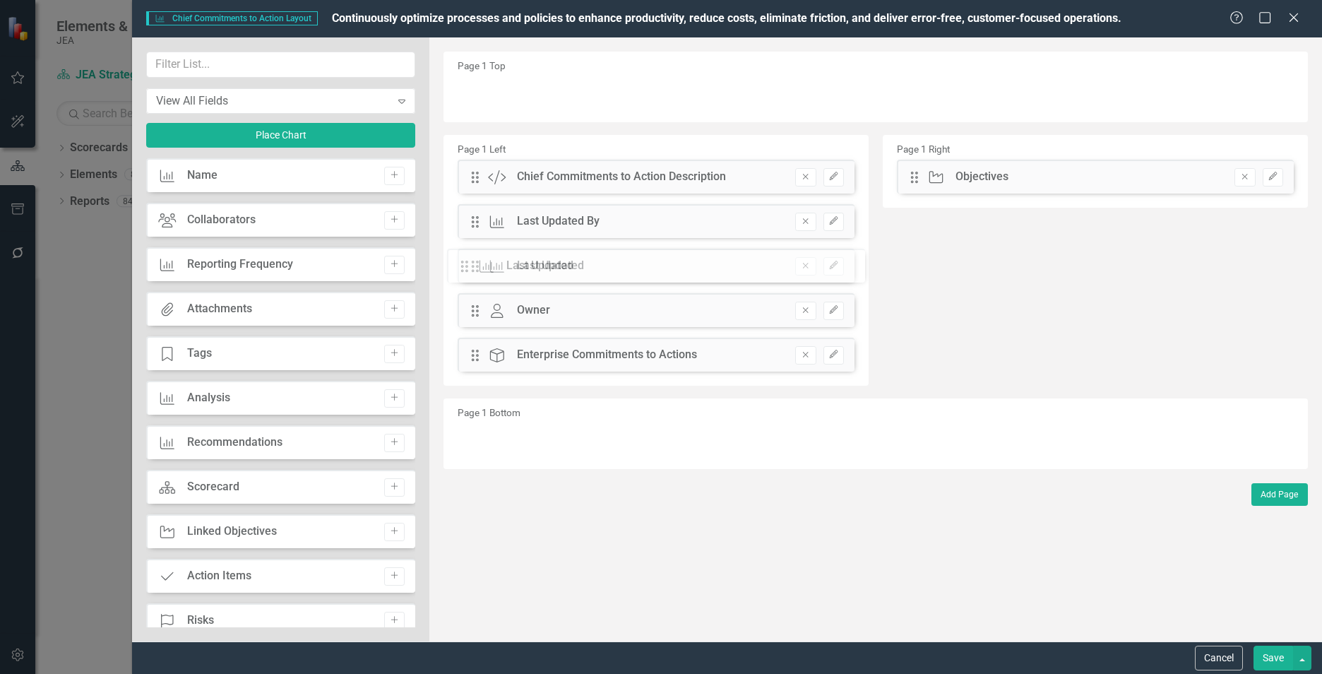
click at [475, 268] on div "The fields (or pods) that are available for you to include on the detail page a…" at bounding box center [875, 339] width 893 height 604
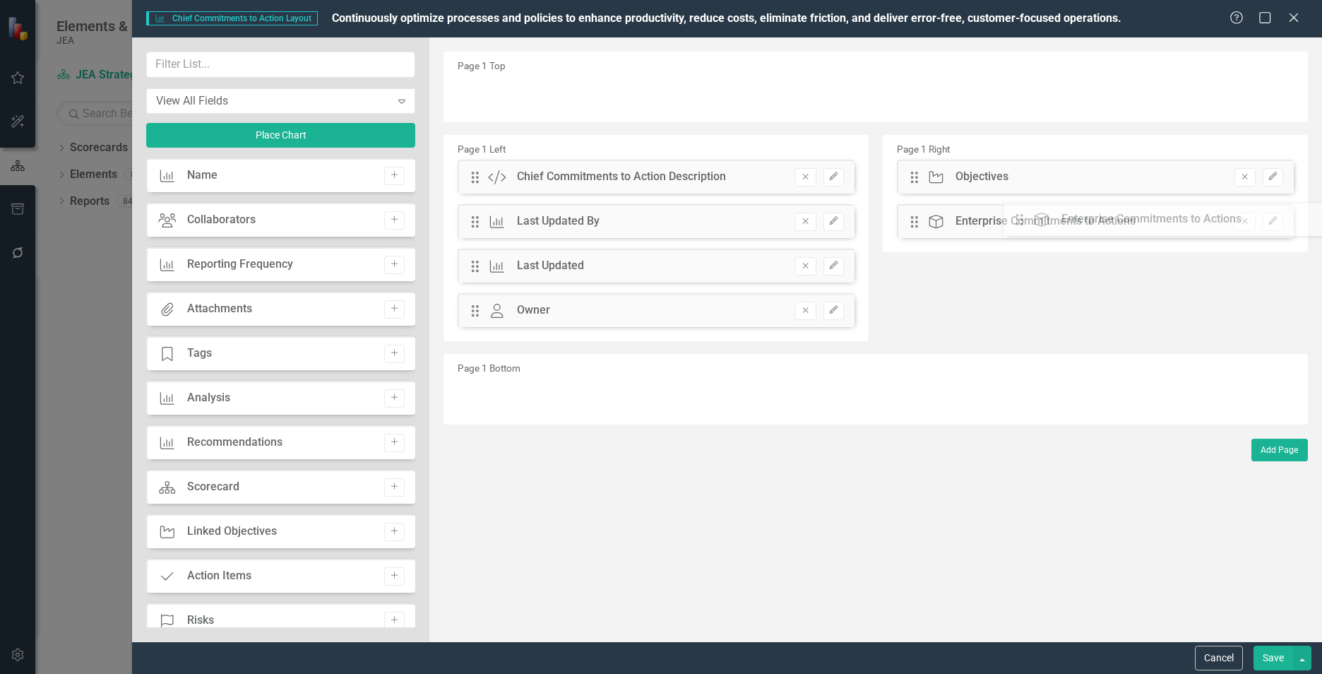
drag, startPoint x: 475, startPoint y: 355, endPoint x: 1031, endPoint y: 220, distance: 571.6
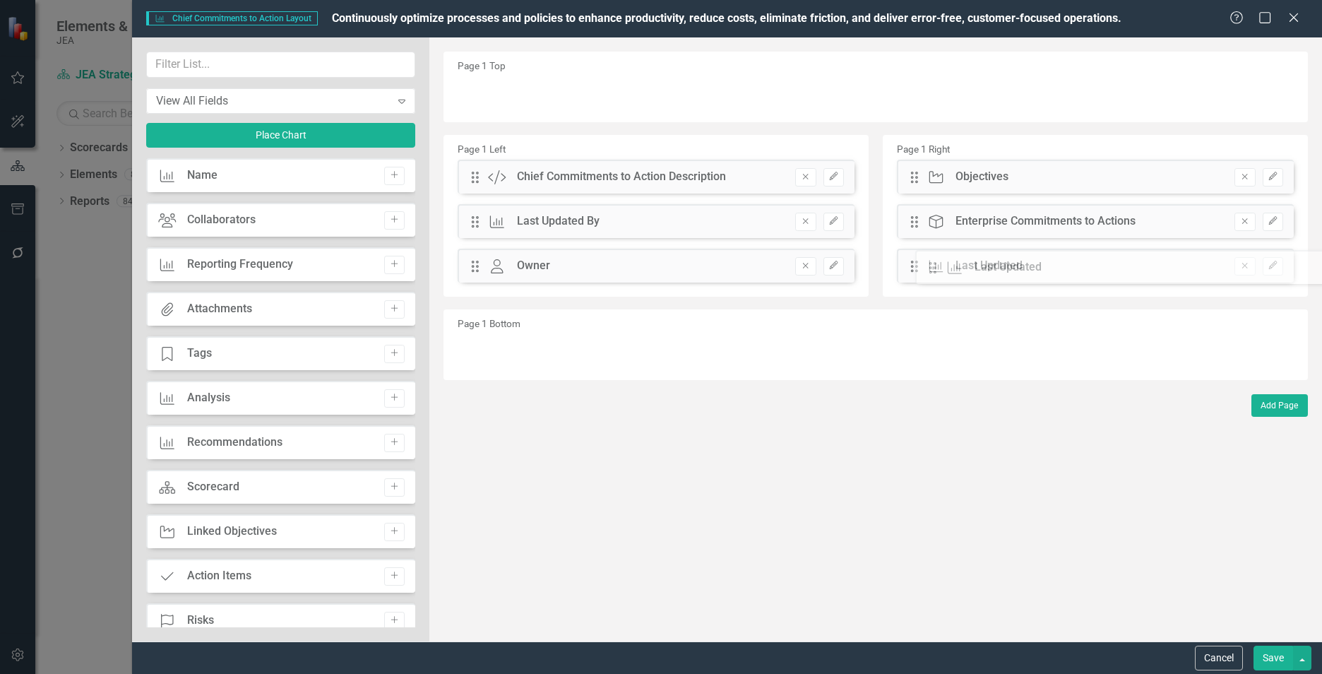
drag, startPoint x: 470, startPoint y: 268, endPoint x: 939, endPoint y: 270, distance: 468.4
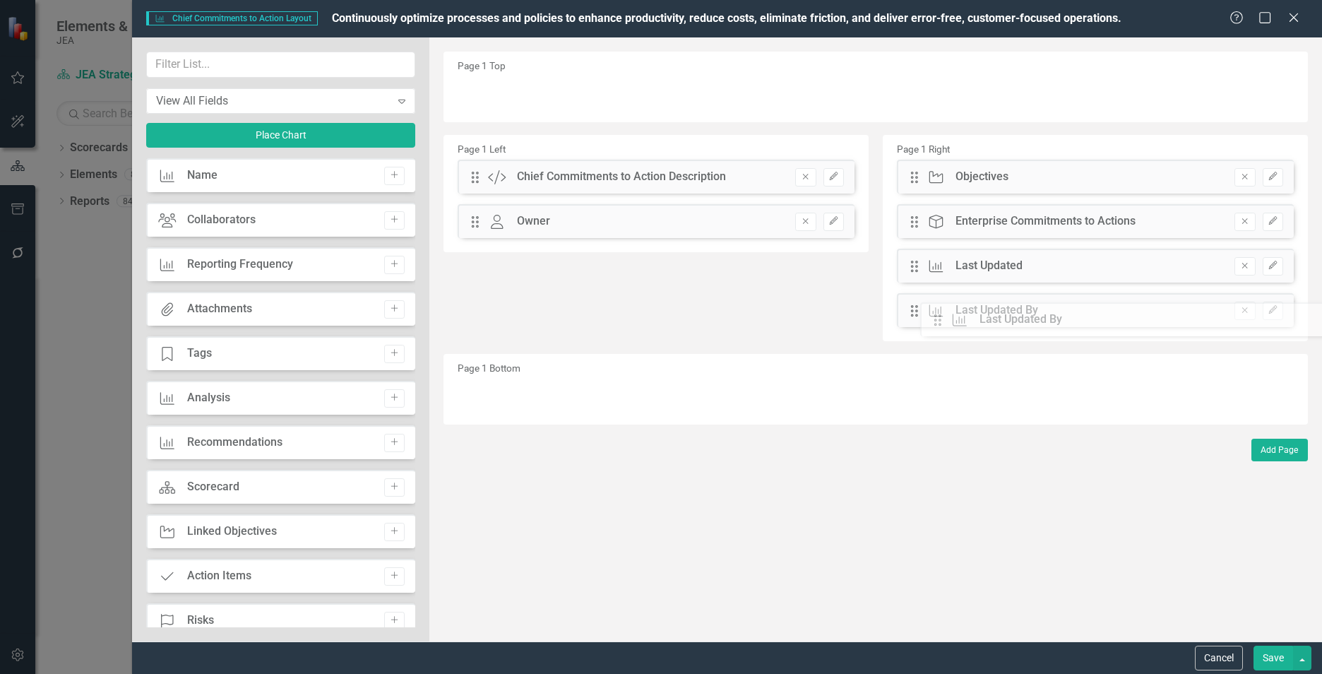
drag, startPoint x: 473, startPoint y: 225, endPoint x: 947, endPoint y: 323, distance: 484.1
click at [230, 67] on input "text" at bounding box center [280, 65] width 269 height 26
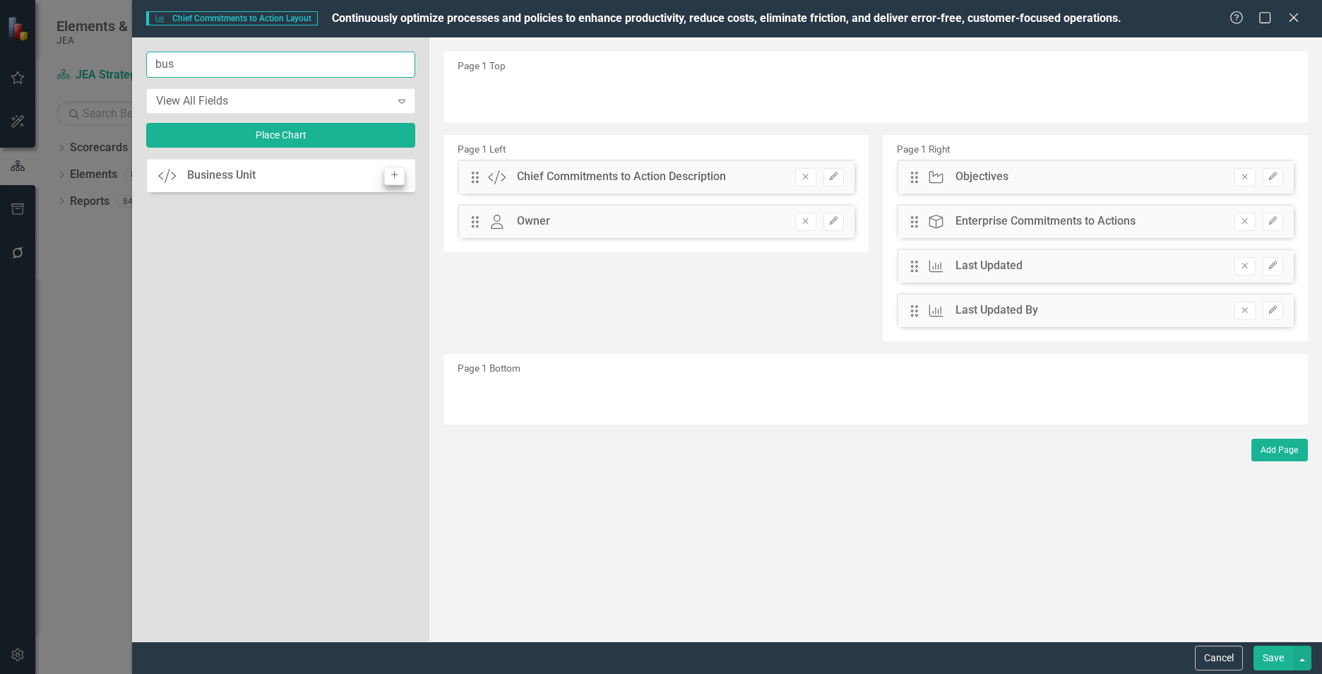
type input "bus"
click at [386, 177] on button "Add" at bounding box center [394, 176] width 20 height 18
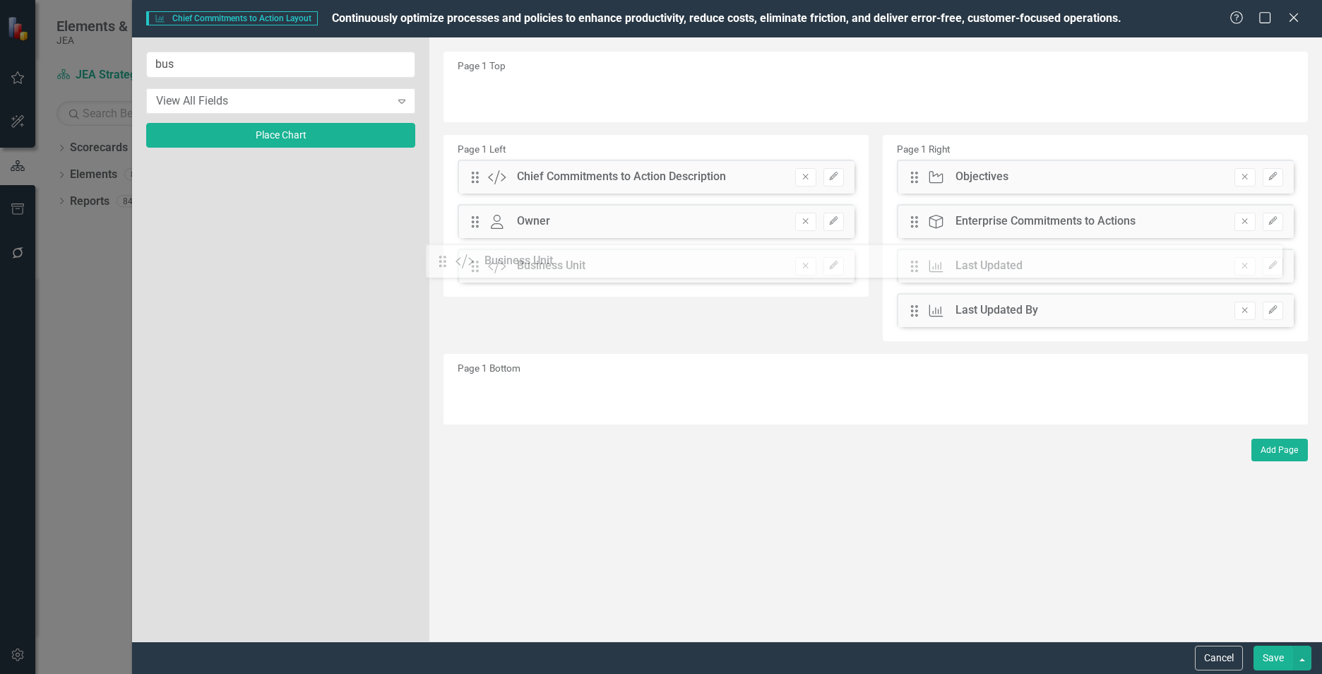
drag, startPoint x: 472, startPoint y: 93, endPoint x: 451, endPoint y: 260, distance: 168.1
click at [835, 266] on icon "button" at bounding box center [833, 265] width 8 height 8
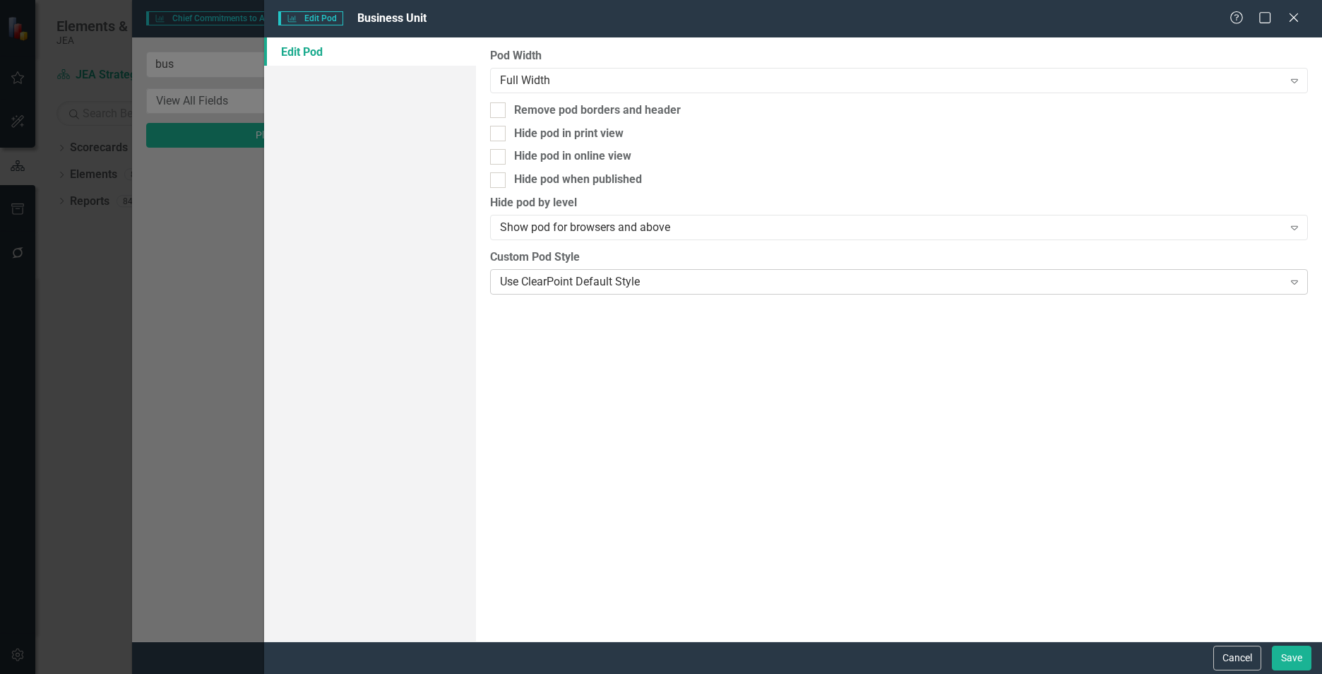
click at [554, 286] on div "Use ClearPoint Default Style" at bounding box center [891, 281] width 783 height 16
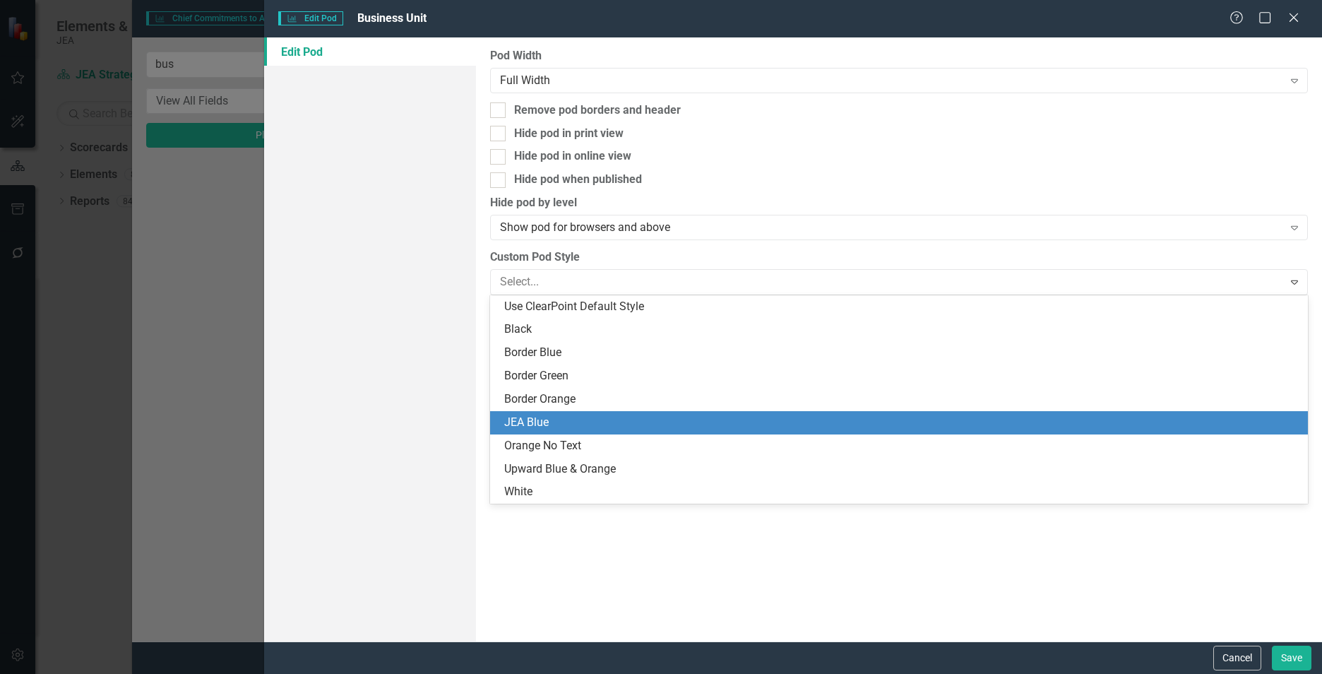
click at [548, 424] on div "JEA Blue" at bounding box center [901, 423] width 795 height 16
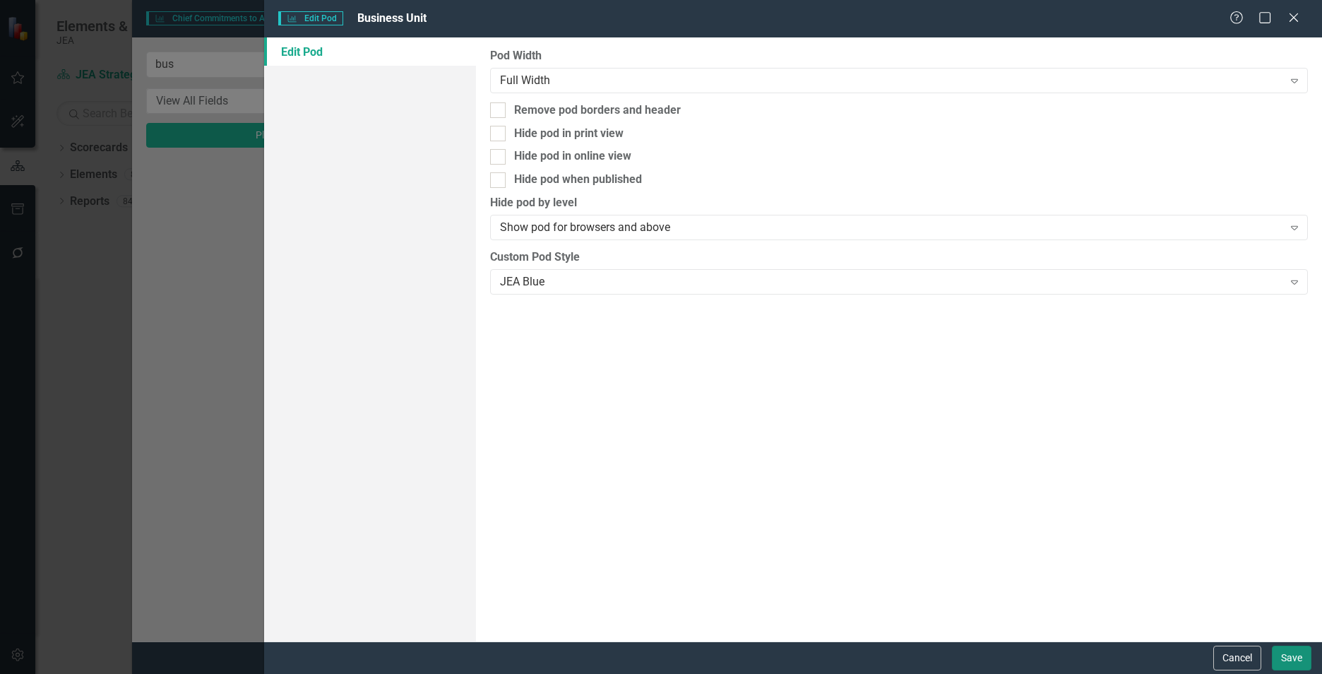
click at [1291, 658] on button "Save" at bounding box center [1292, 658] width 40 height 25
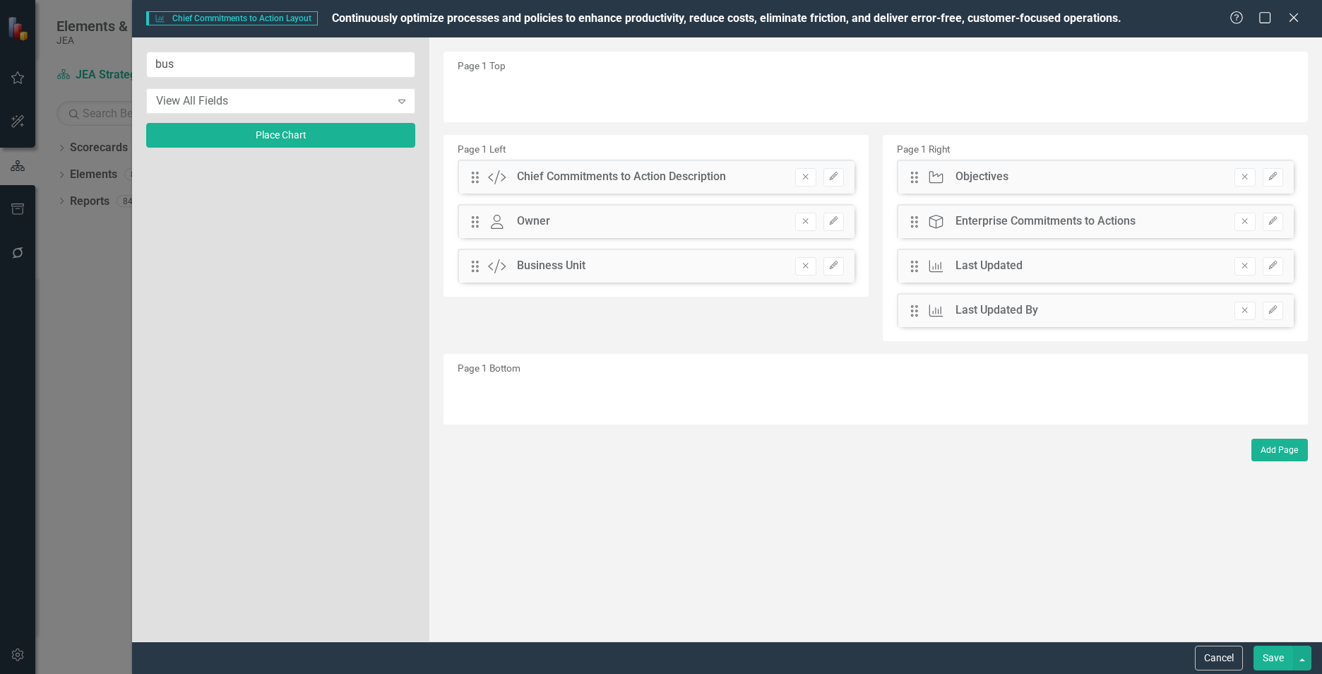
click at [1273, 657] on button "Save" at bounding box center [1274, 658] width 40 height 25
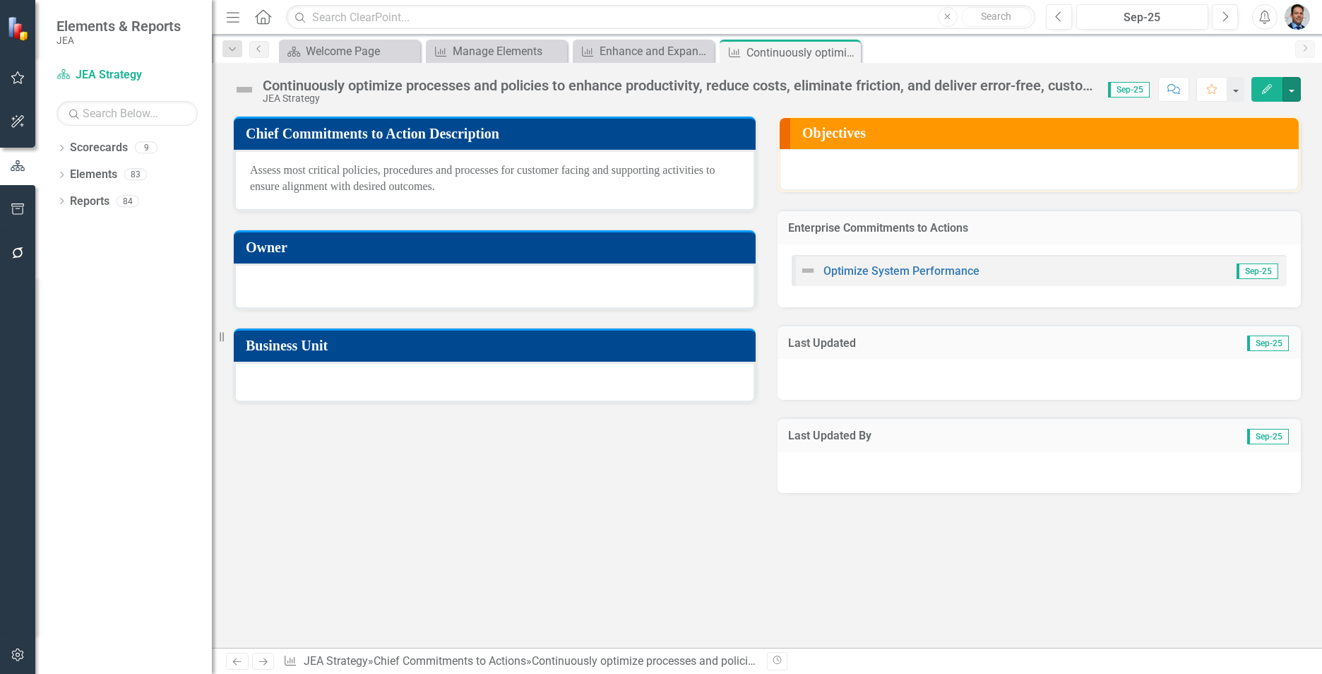
click at [1283, 77] on button "button" at bounding box center [1292, 89] width 18 height 25
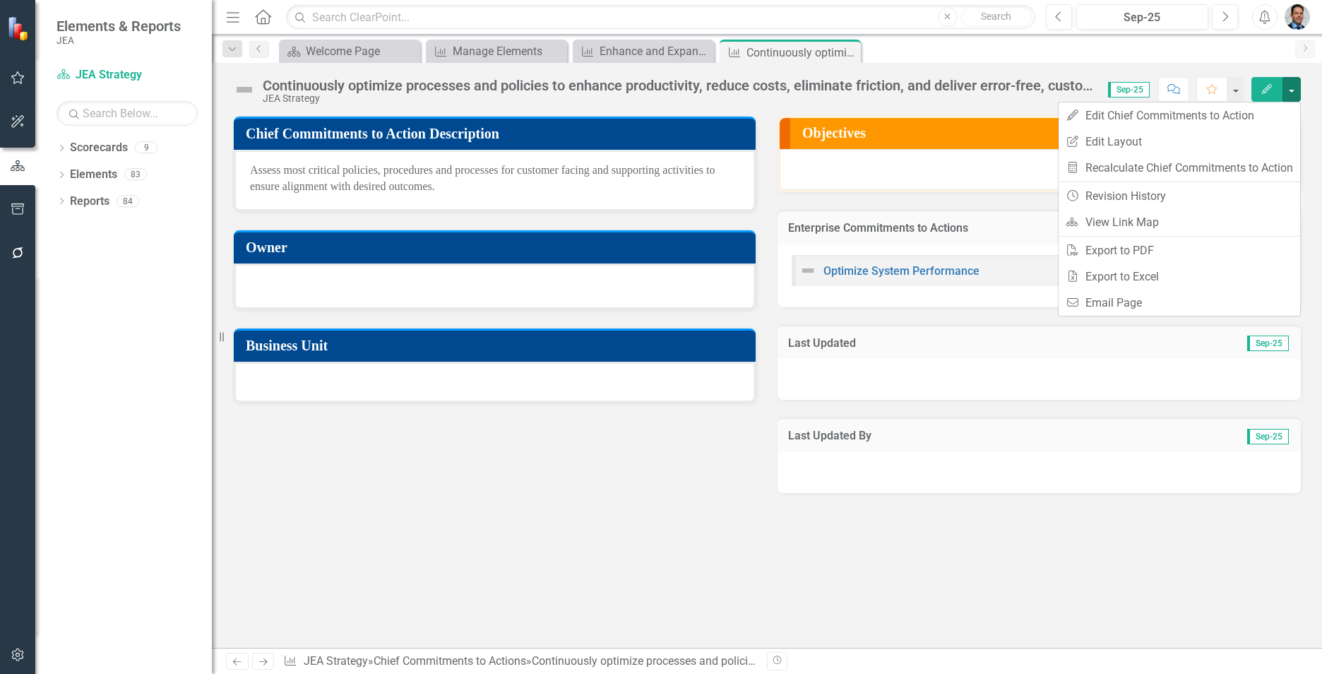
click at [1283, 77] on button "button" at bounding box center [1292, 89] width 18 height 25
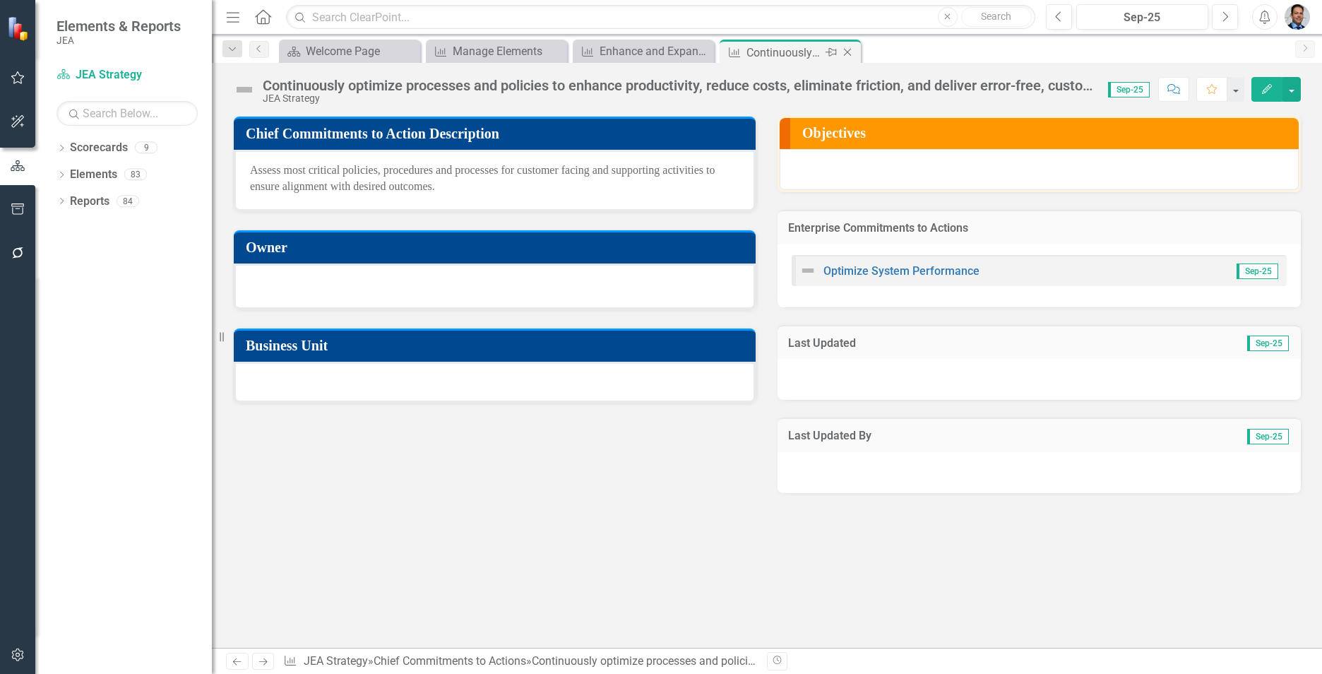
click at [850, 53] on icon "Close" at bounding box center [848, 52] width 14 height 11
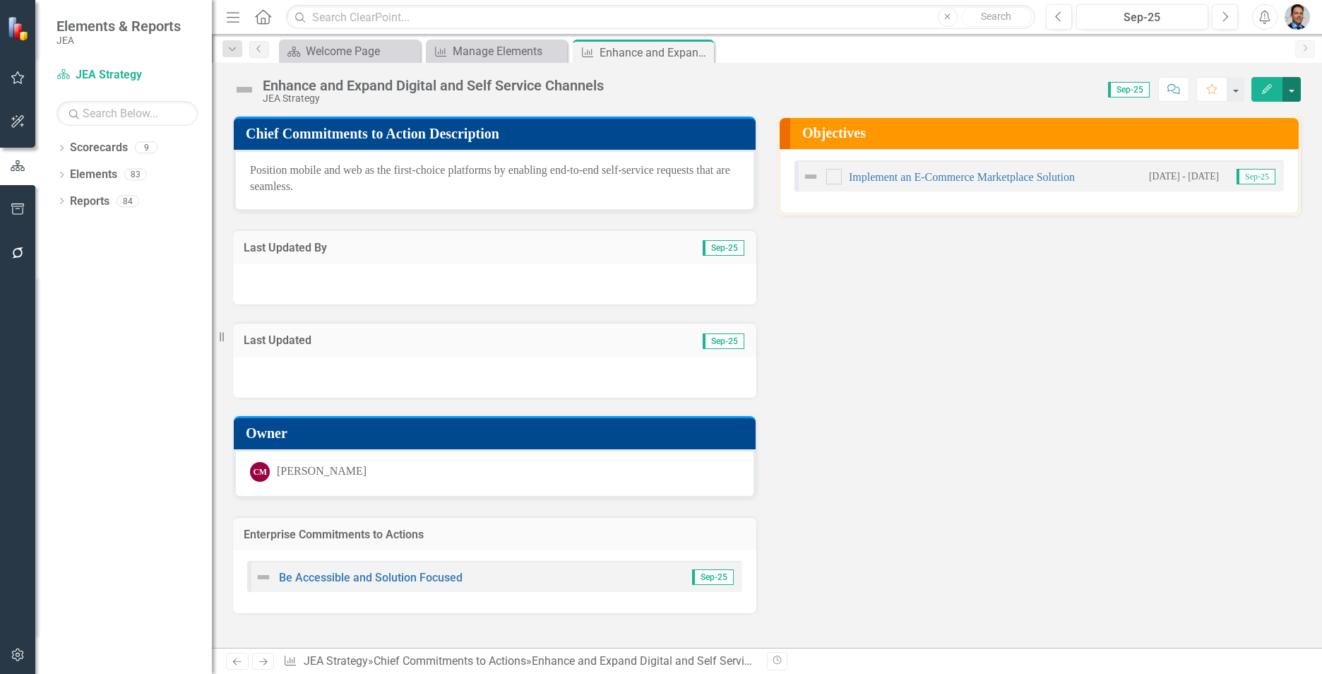
click at [1289, 89] on button "button" at bounding box center [1292, 89] width 18 height 25
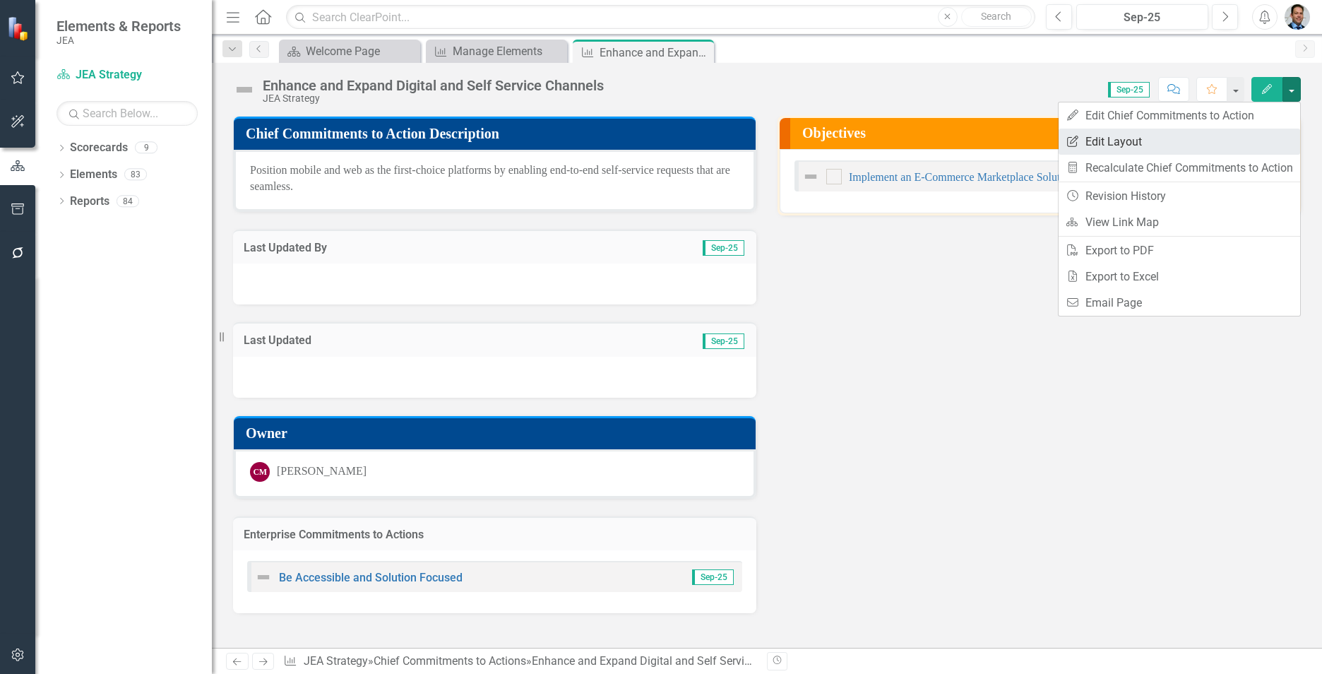
click at [1163, 141] on link "Edit Report Edit Layout" at bounding box center [1180, 142] width 242 height 26
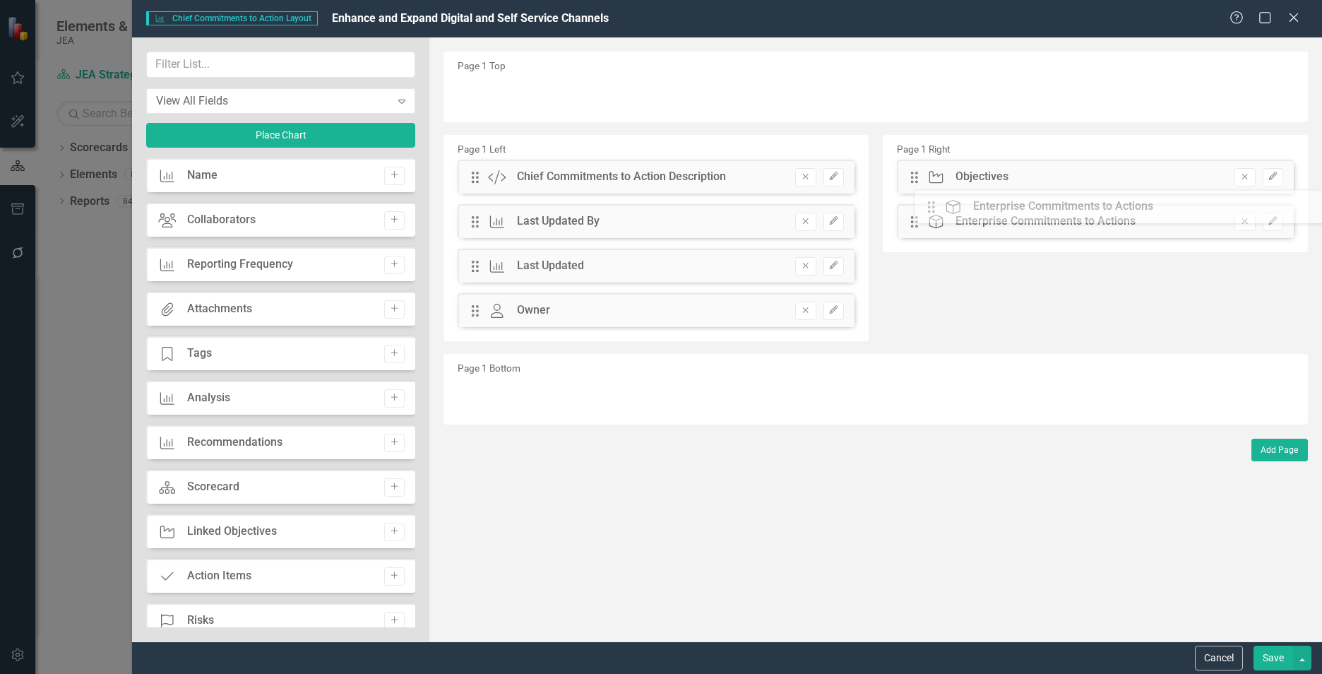
drag, startPoint x: 471, startPoint y: 355, endPoint x: 932, endPoint y: 212, distance: 483.1
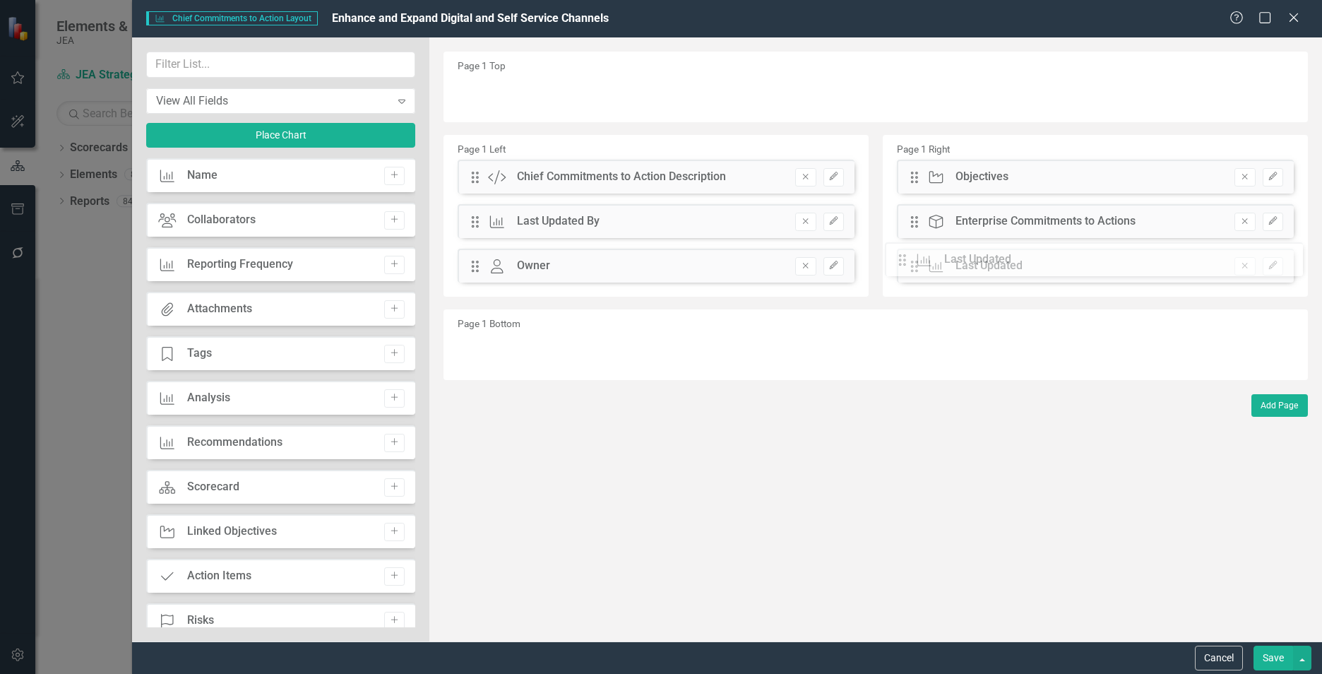
drag, startPoint x: 473, startPoint y: 271, endPoint x: 911, endPoint y: 265, distance: 438.0
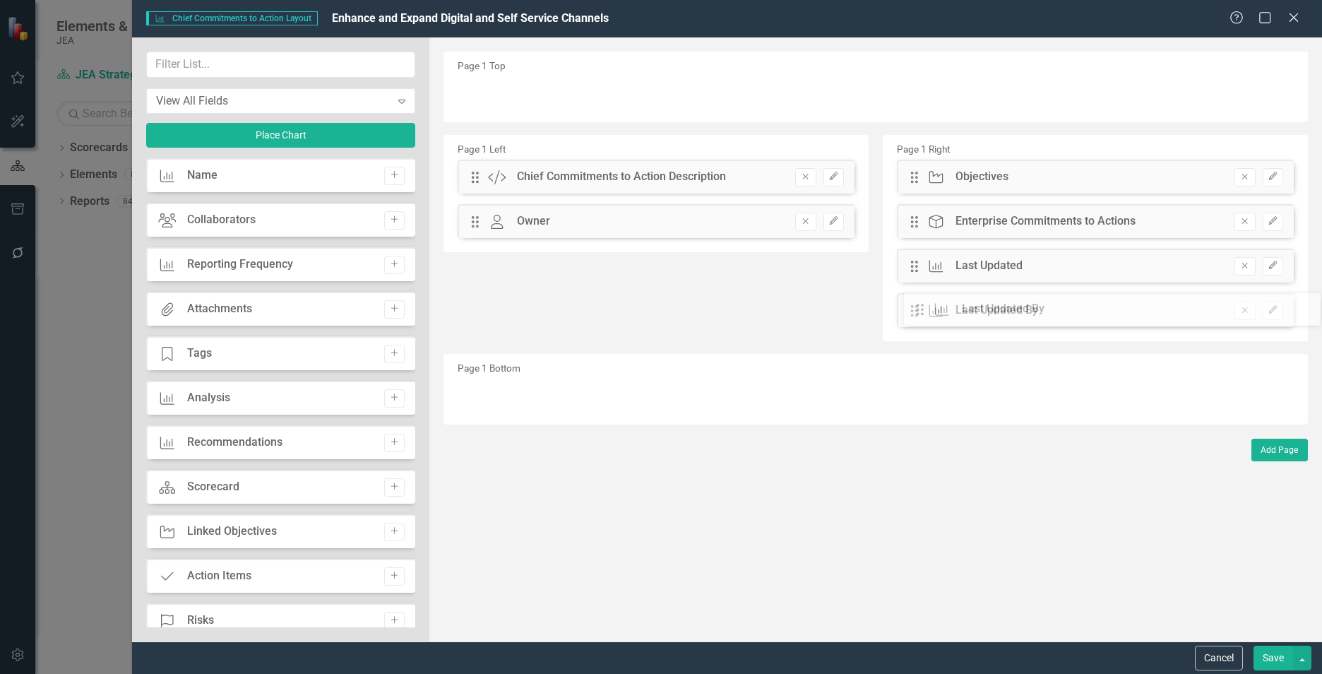
drag, startPoint x: 470, startPoint y: 219, endPoint x: 925, endPoint y: 307, distance: 464.0
click at [272, 65] on input "text" at bounding box center [280, 65] width 269 height 26
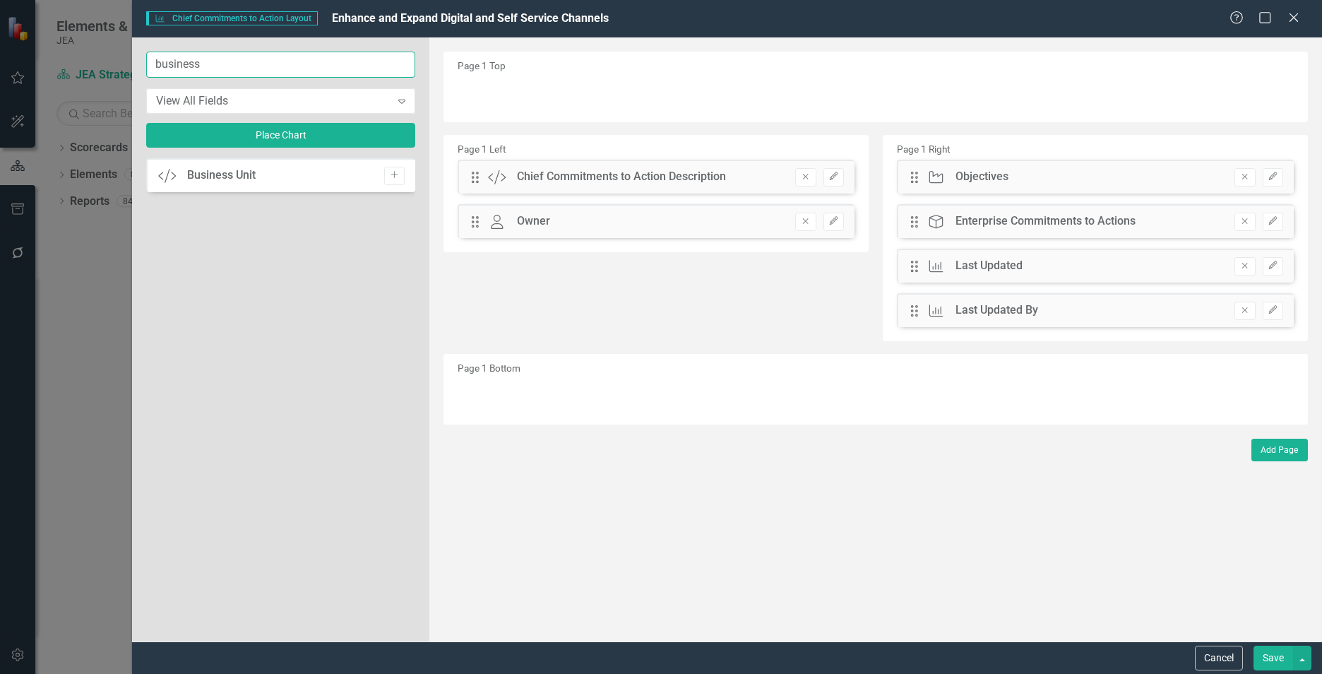
type input "business"
click at [1254, 646] on button "Save" at bounding box center [1274, 658] width 40 height 25
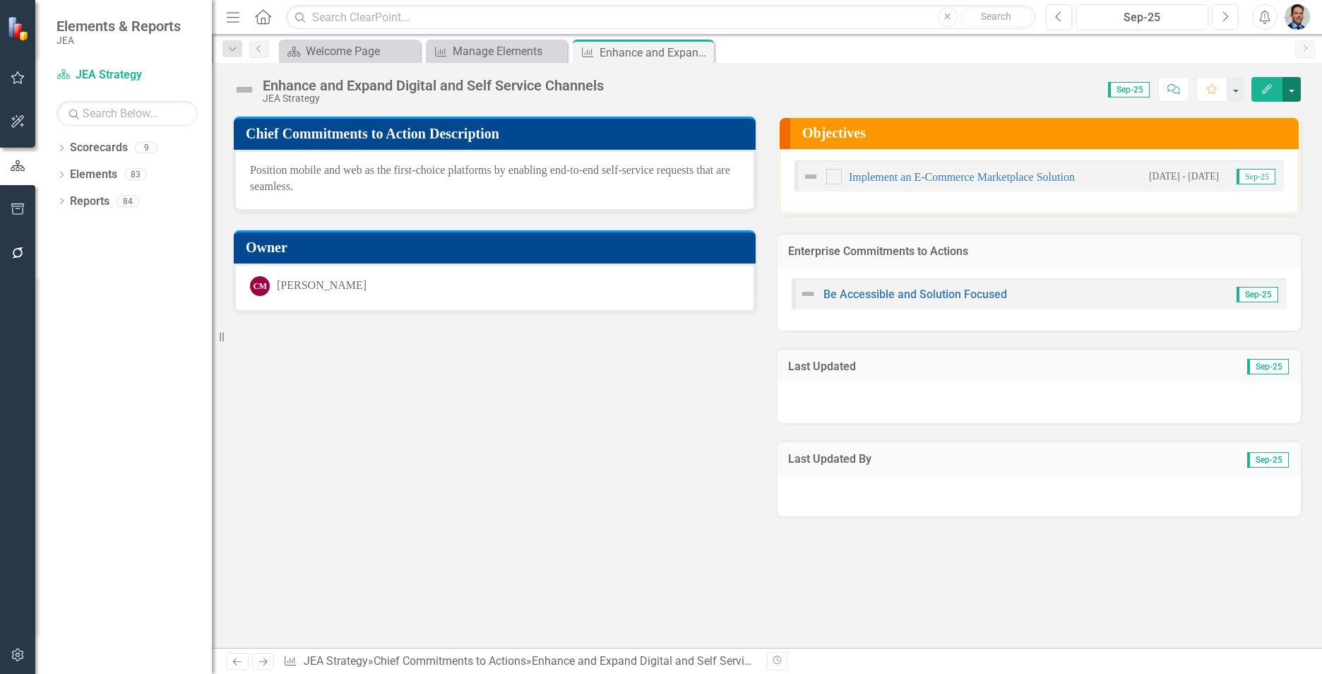
click at [1293, 90] on button "button" at bounding box center [1292, 89] width 18 height 25
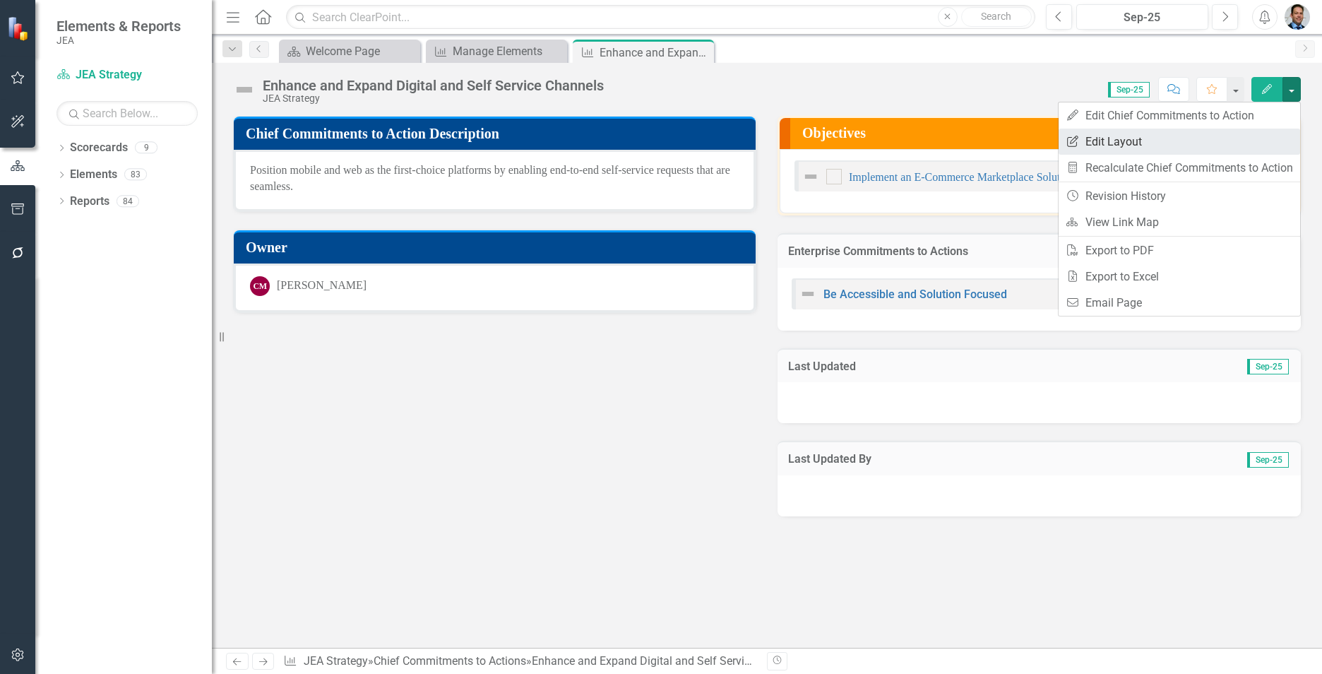
click at [1122, 143] on link "Edit Report Edit Layout" at bounding box center [1180, 142] width 242 height 26
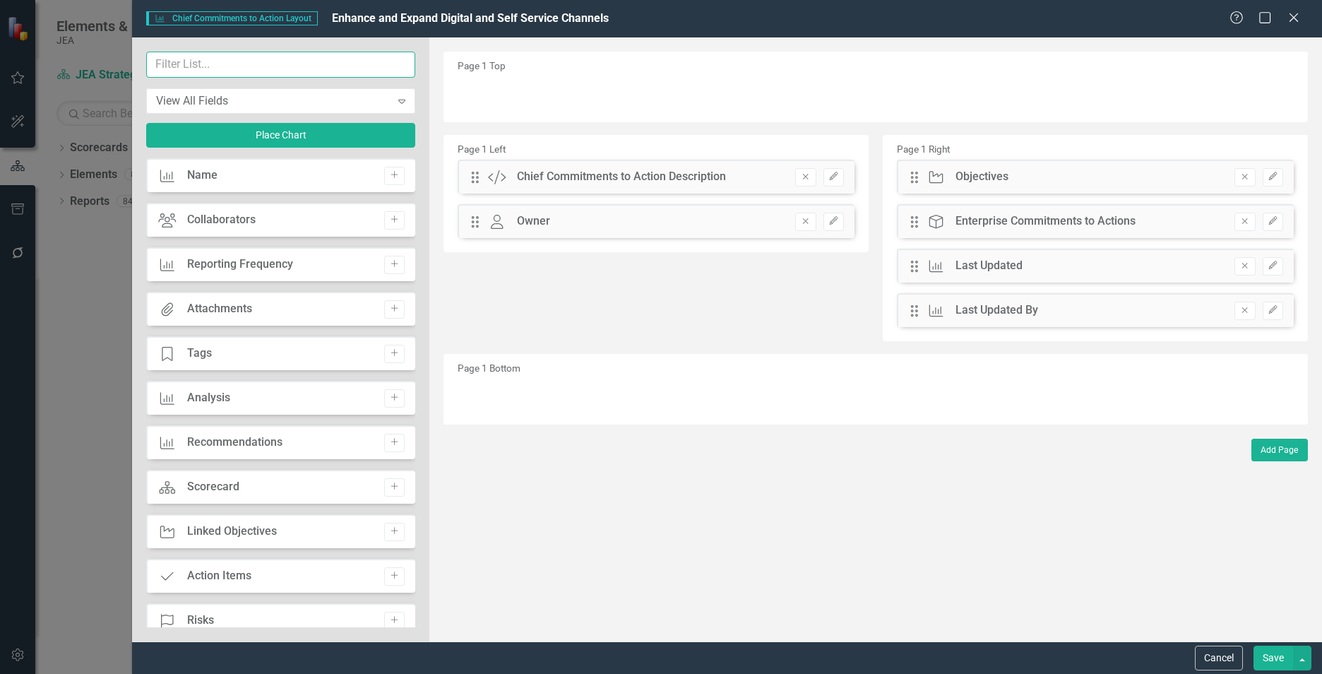
click at [253, 66] on input "text" at bounding box center [280, 65] width 269 height 26
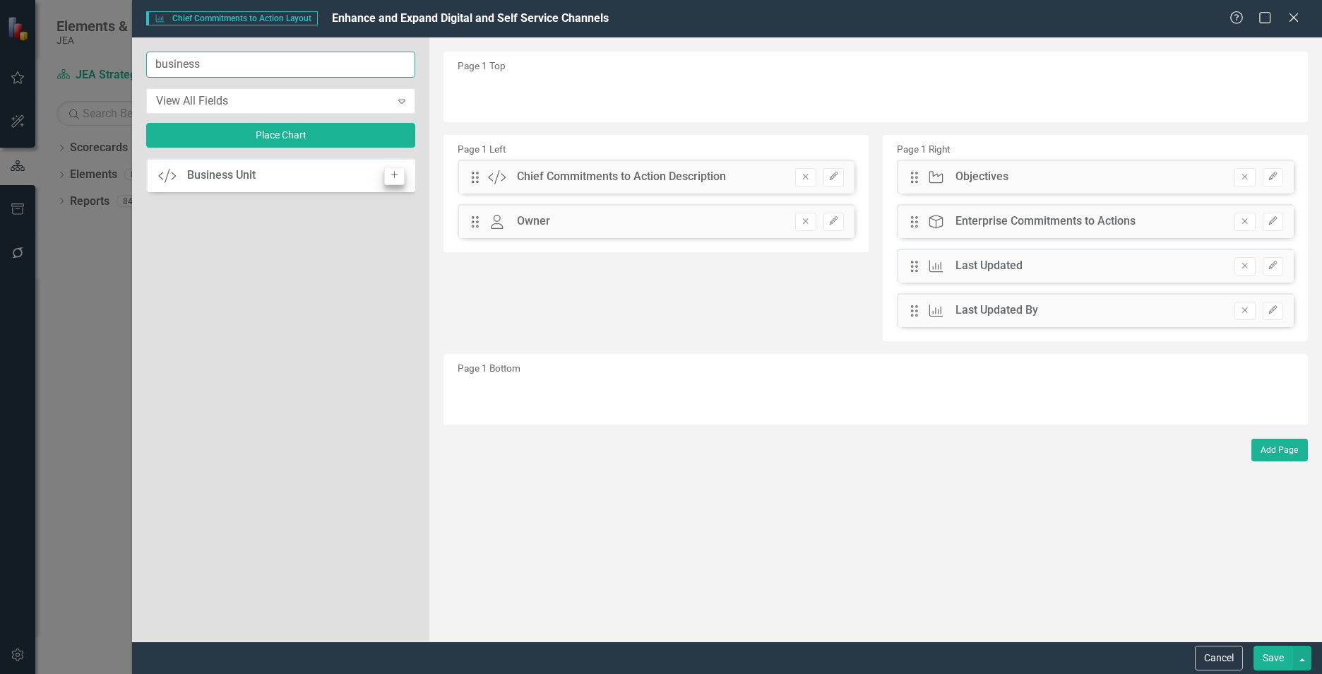
type input "business"
click at [401, 179] on button "Add" at bounding box center [394, 176] width 20 height 18
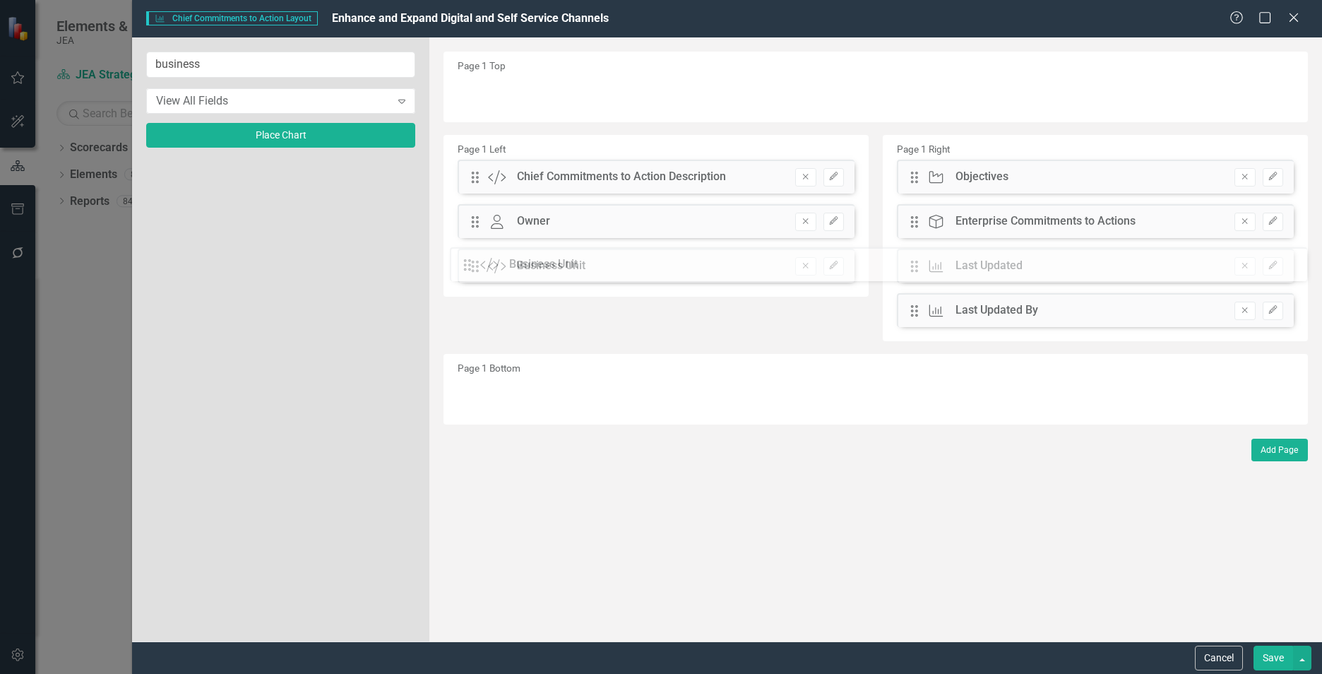
drag, startPoint x: 476, startPoint y: 96, endPoint x: 479, endPoint y: 267, distance: 171.0
click at [1264, 660] on button "Save" at bounding box center [1274, 658] width 40 height 25
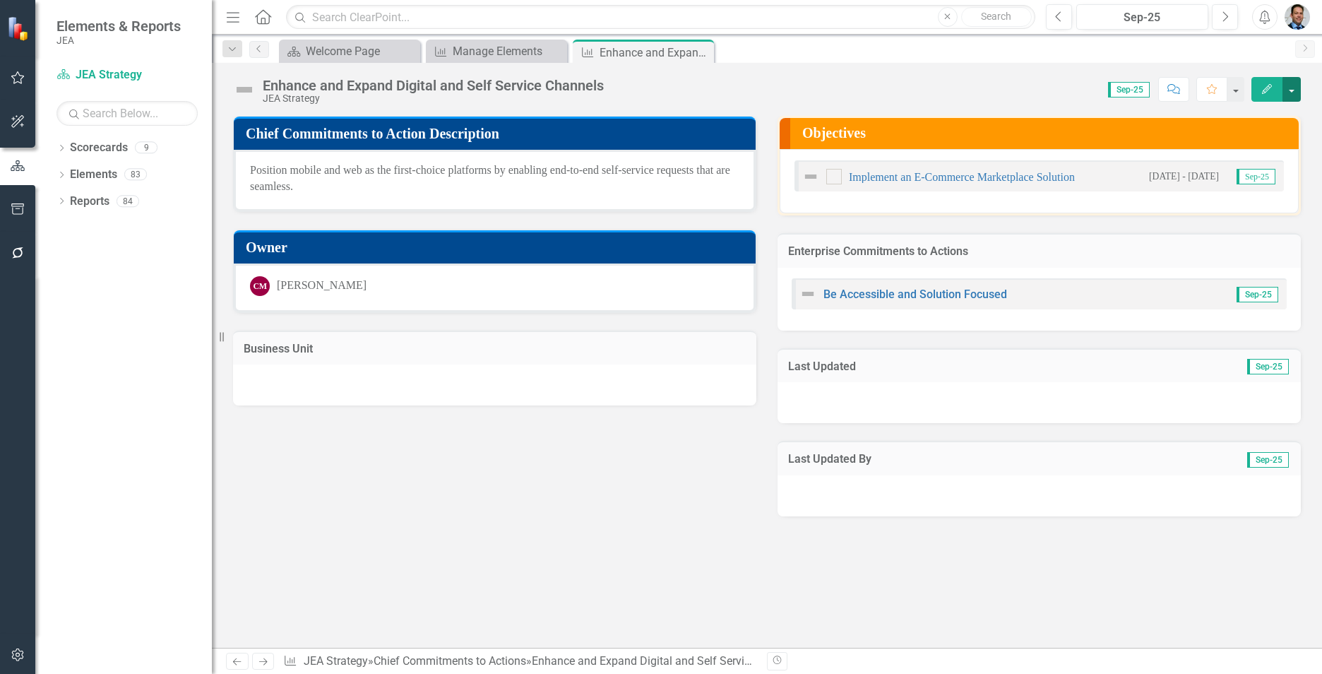
click at [1294, 88] on button "button" at bounding box center [1292, 89] width 18 height 25
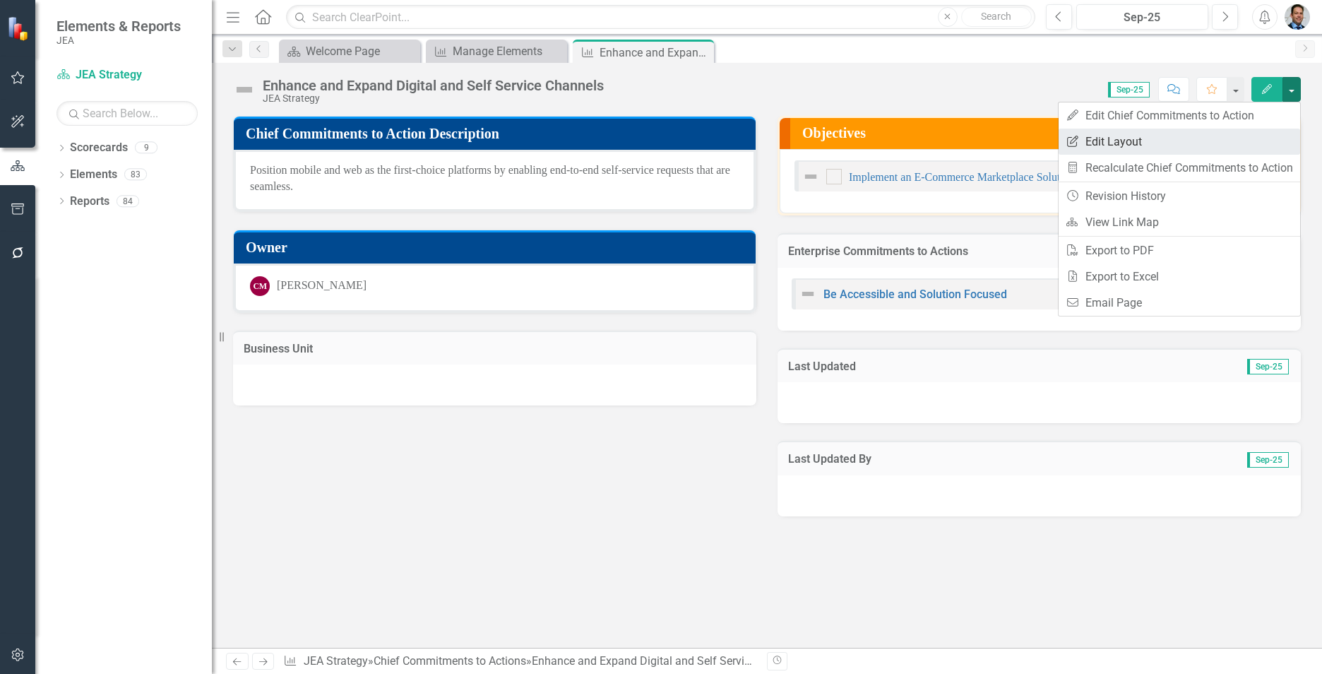
click at [1130, 145] on link "Edit Report Edit Layout" at bounding box center [1180, 142] width 242 height 26
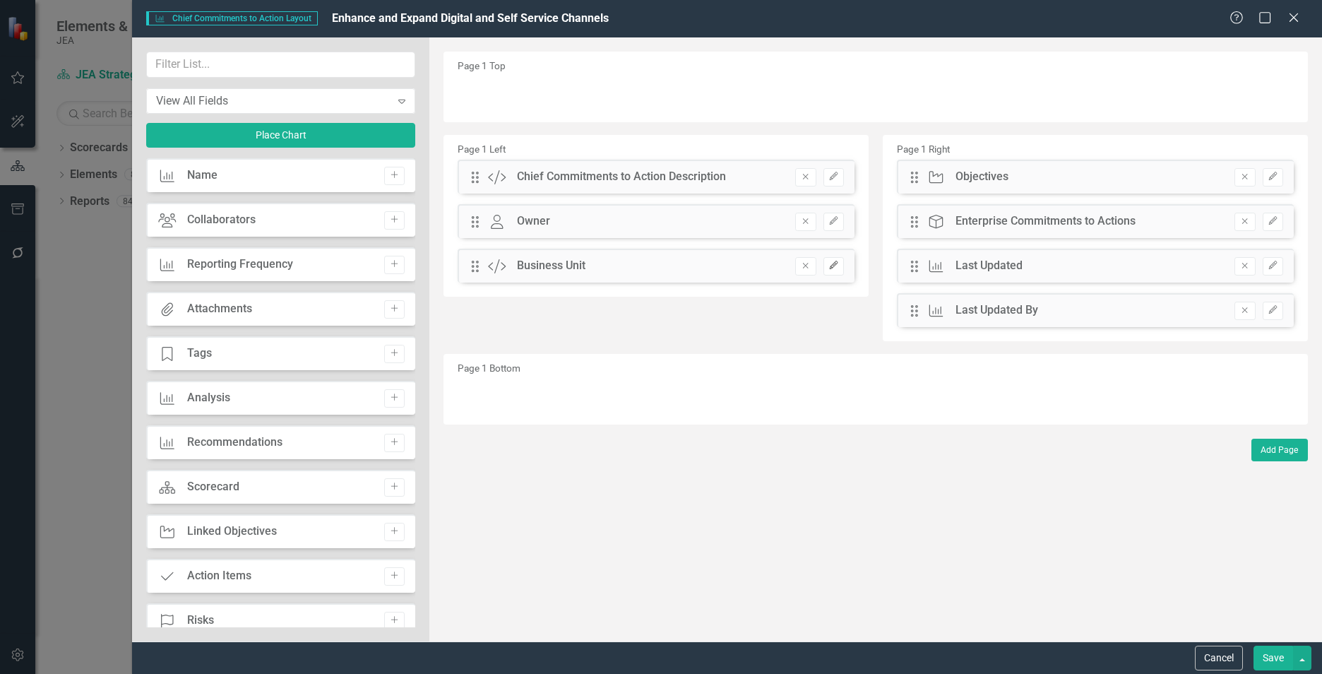
click at [838, 263] on icon "Edit" at bounding box center [834, 265] width 11 height 8
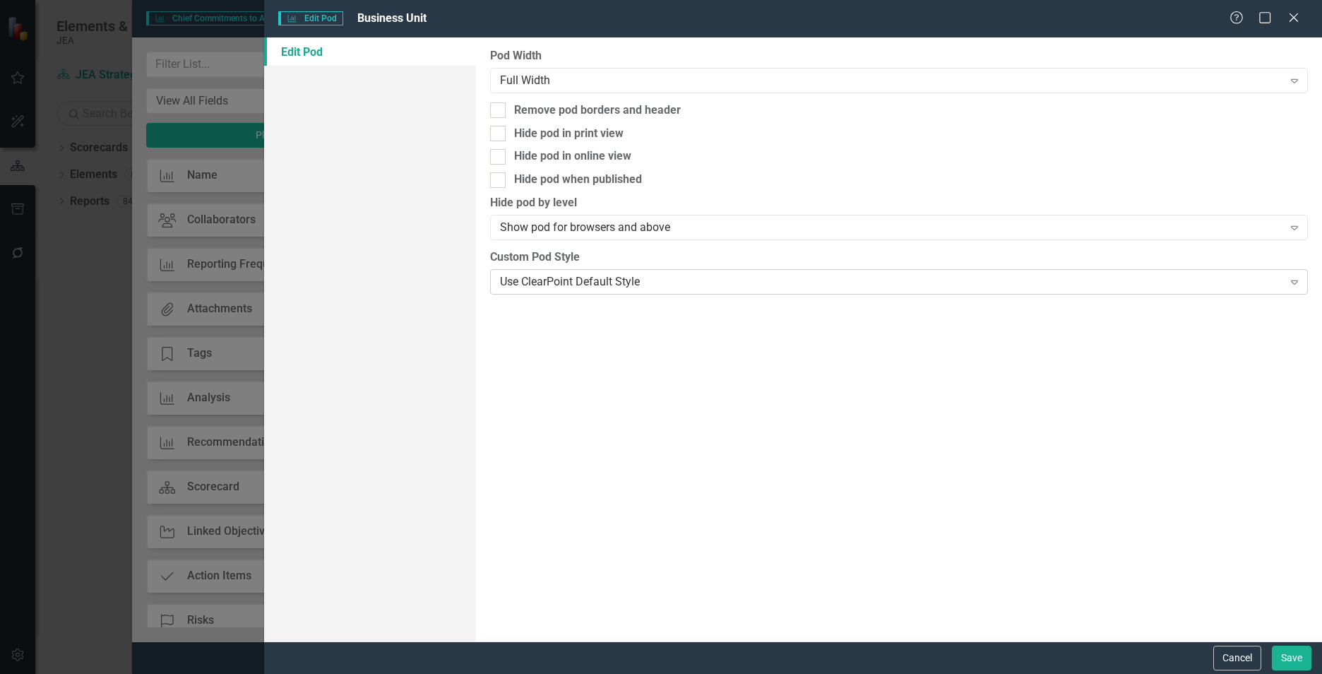
click at [1114, 285] on div "Use ClearPoint Default Style" at bounding box center [891, 281] width 783 height 16
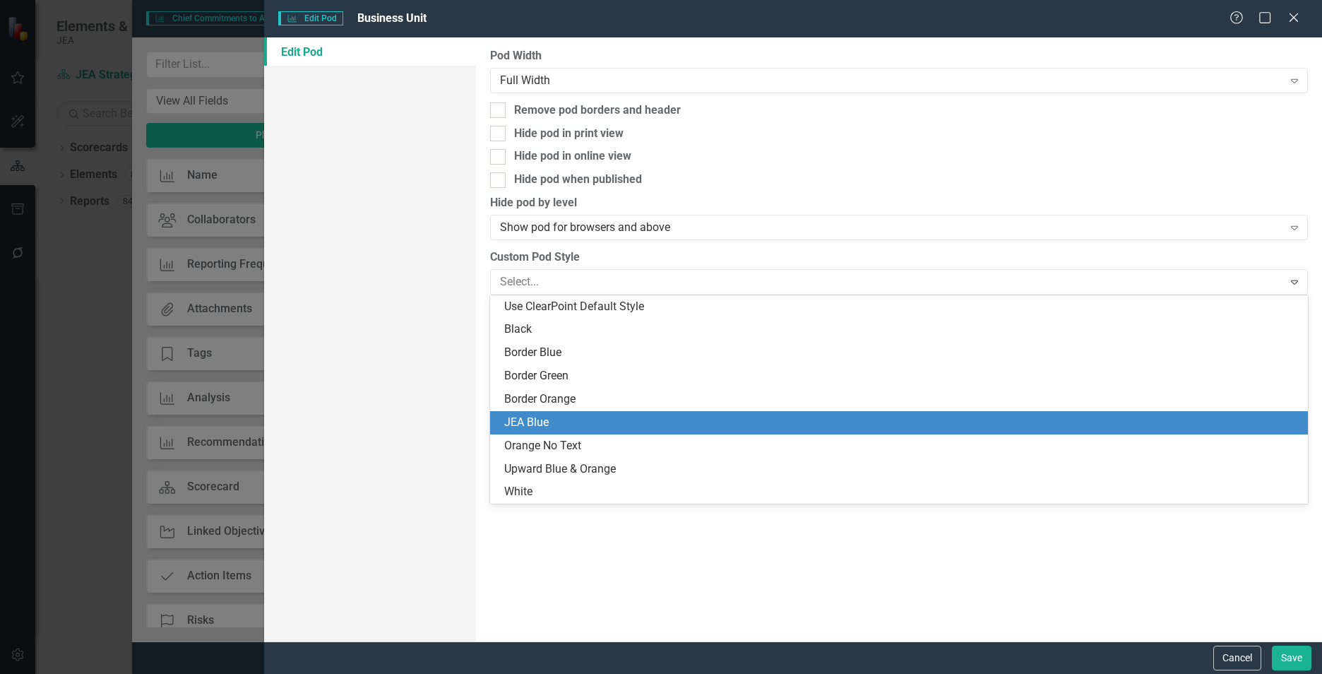
click at [641, 415] on div "JEA Blue" at bounding box center [901, 423] width 795 height 16
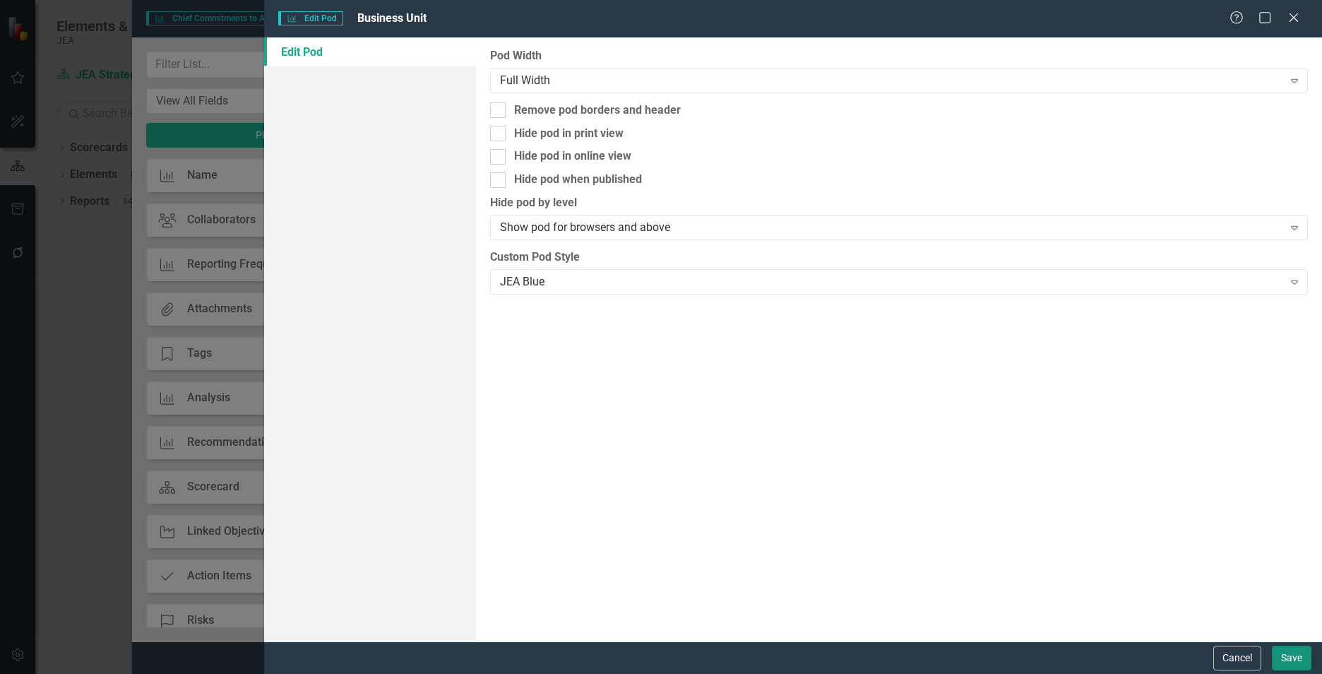
click at [1284, 656] on button "Save" at bounding box center [1292, 658] width 40 height 25
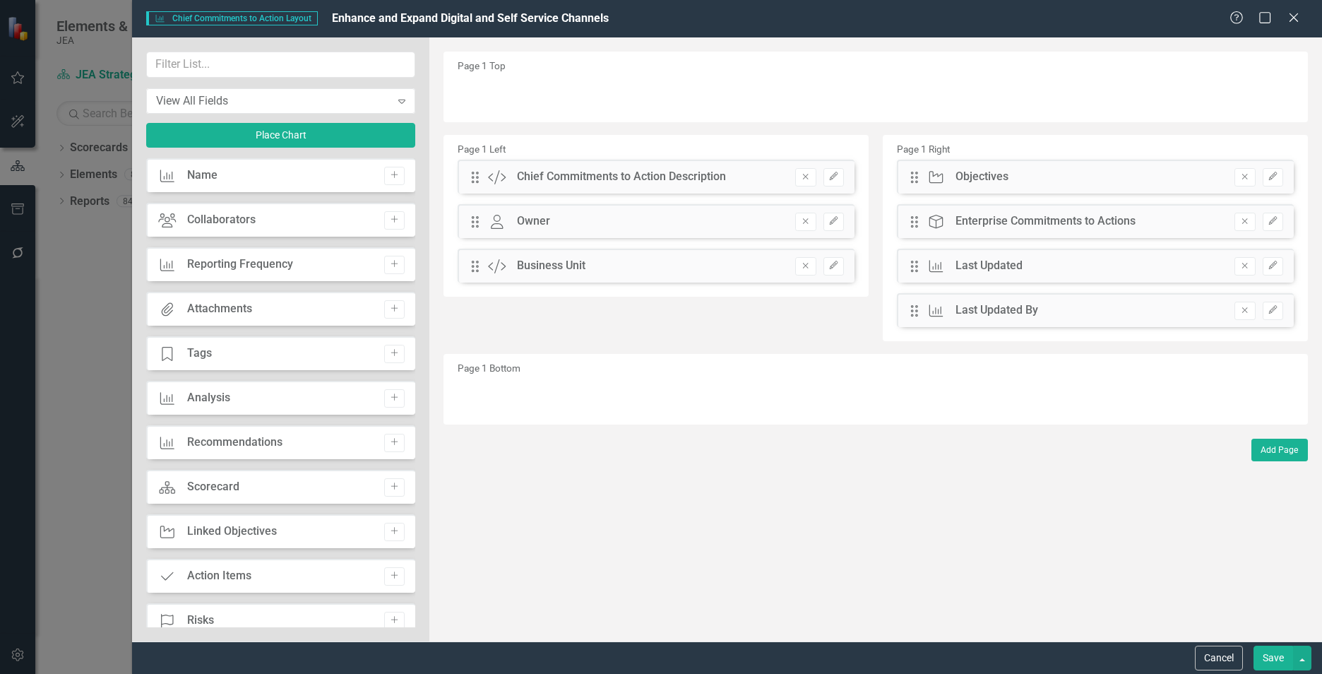
click at [1271, 661] on button "Save" at bounding box center [1274, 658] width 40 height 25
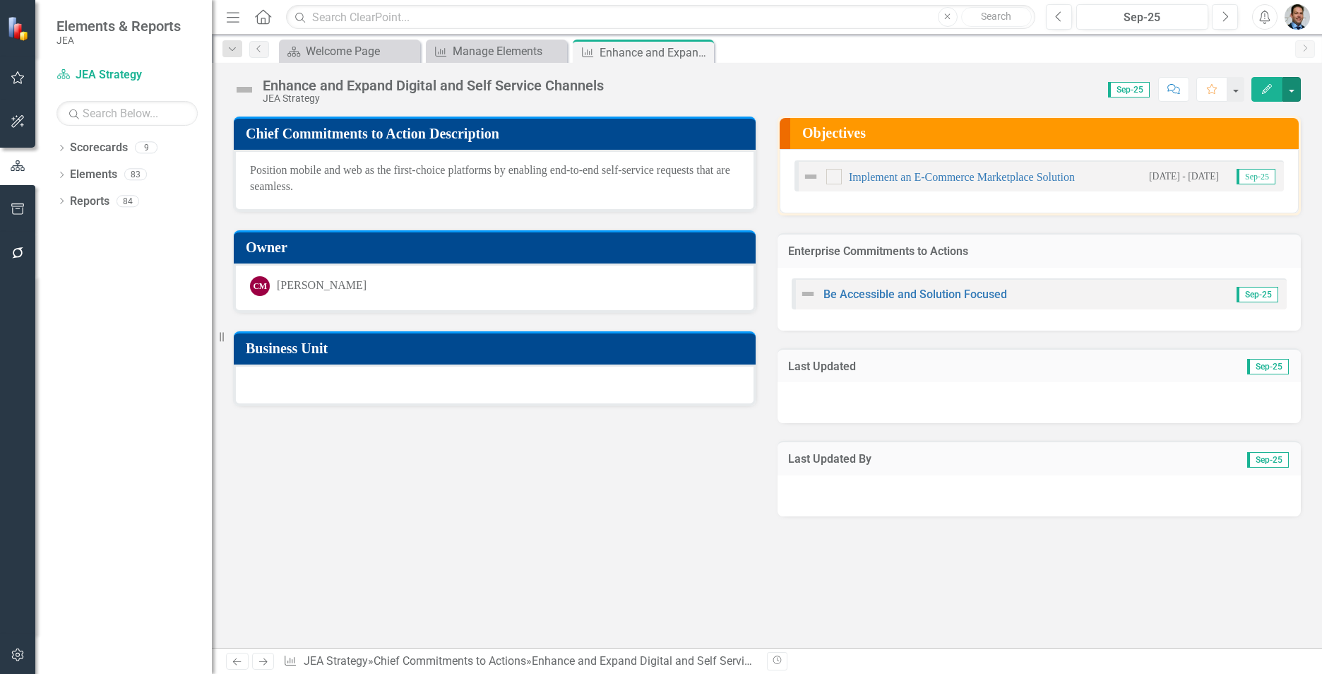
click at [1283, 77] on button "button" at bounding box center [1292, 89] width 18 height 25
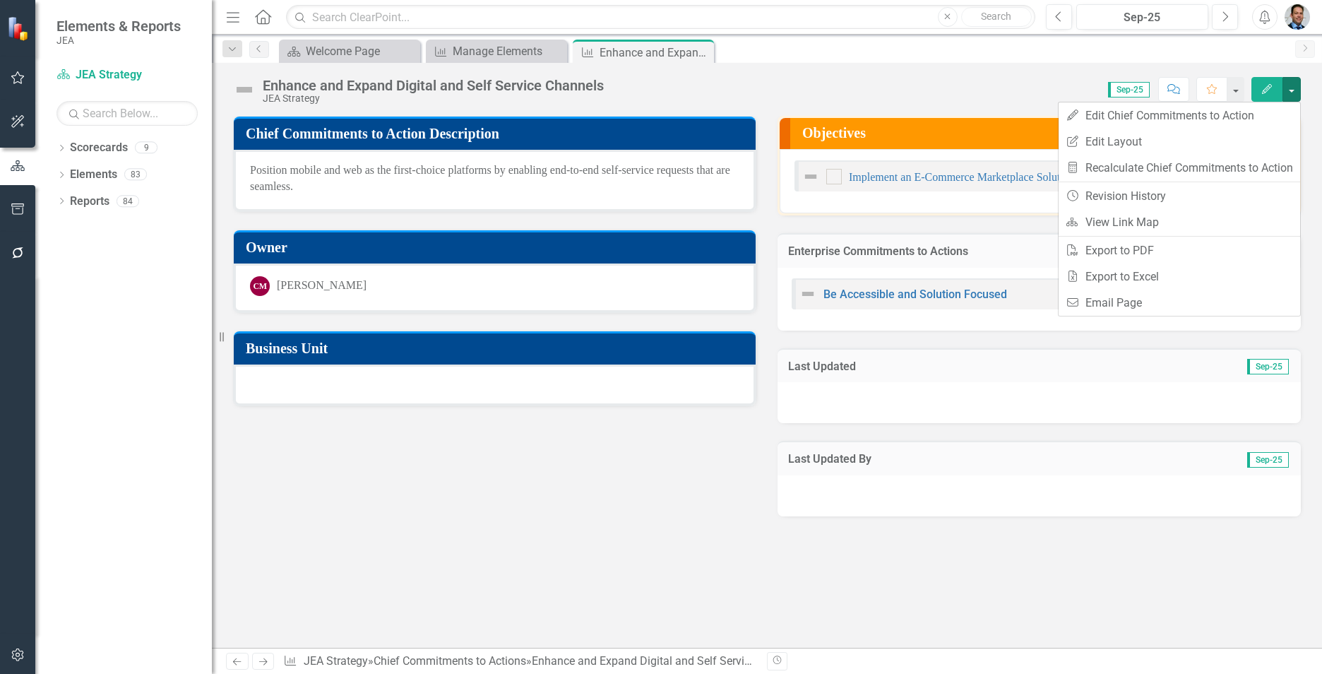
click at [909, 78] on div "Score: 0.00 Sep-25 Completed Comment Favorite Edit" at bounding box center [956, 89] width 690 height 24
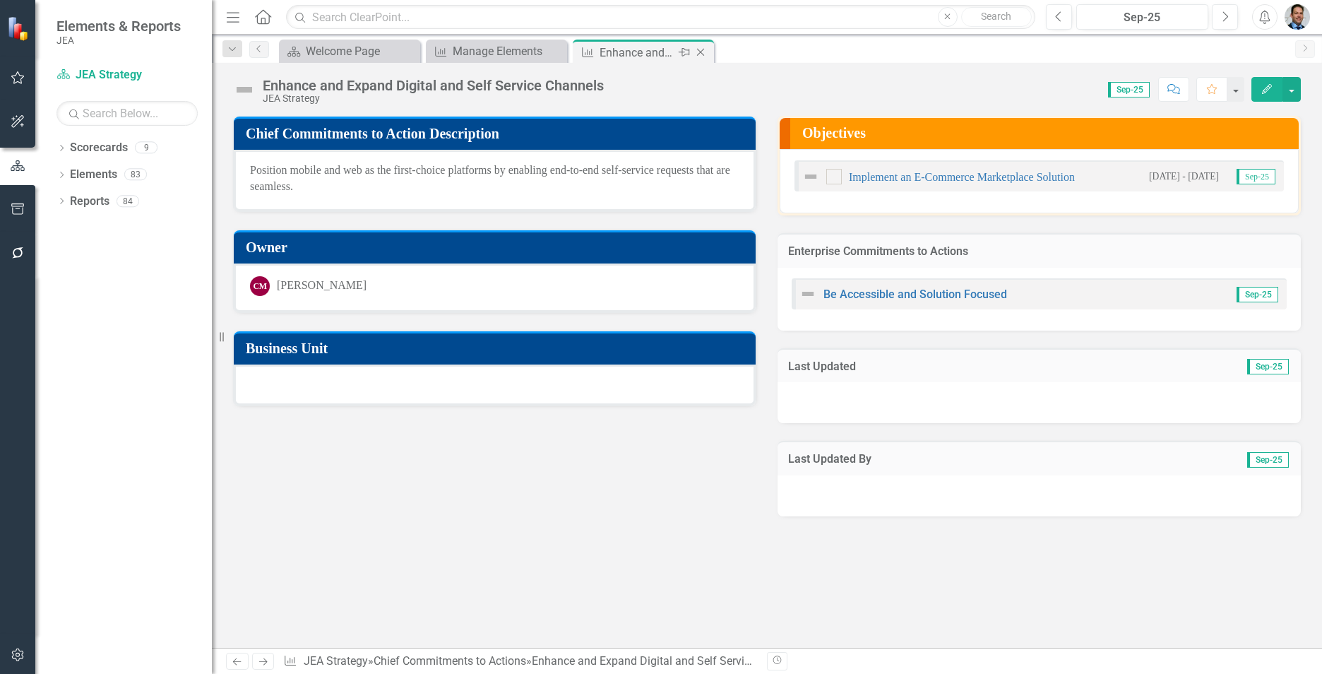
click at [703, 52] on icon "Close" at bounding box center [701, 52] width 14 height 11
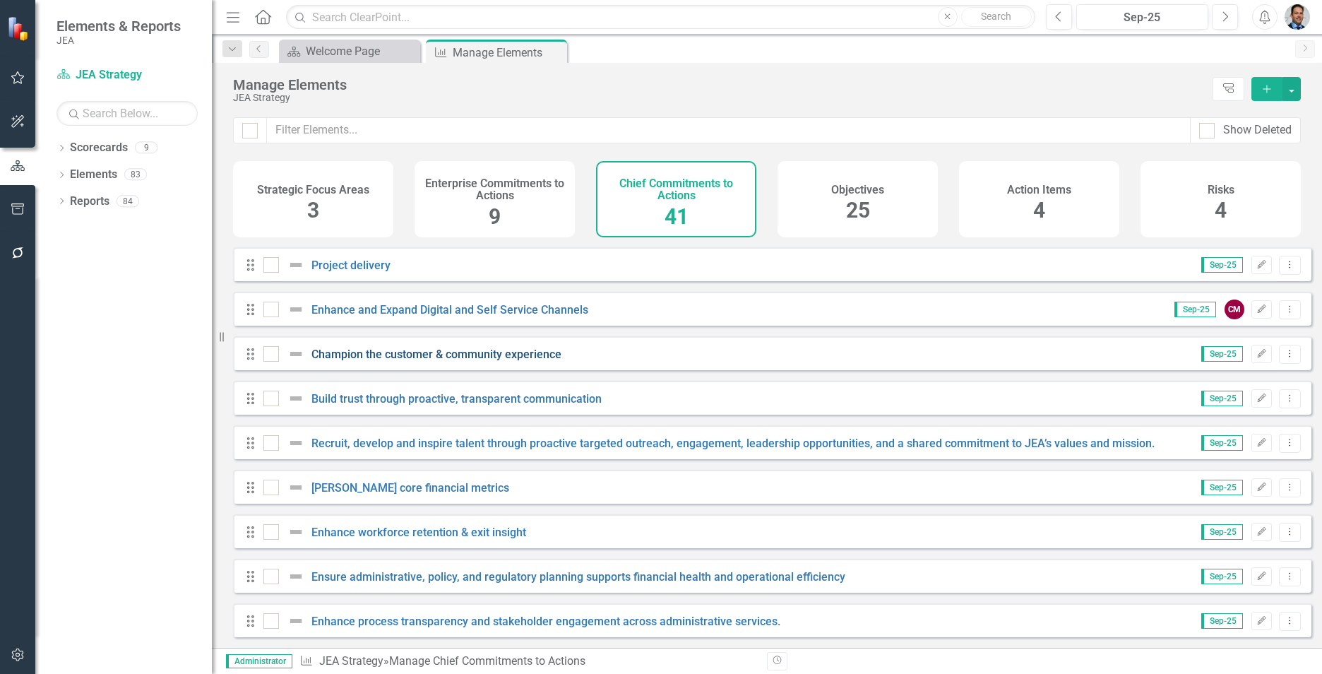
scroll to position [424, 0]
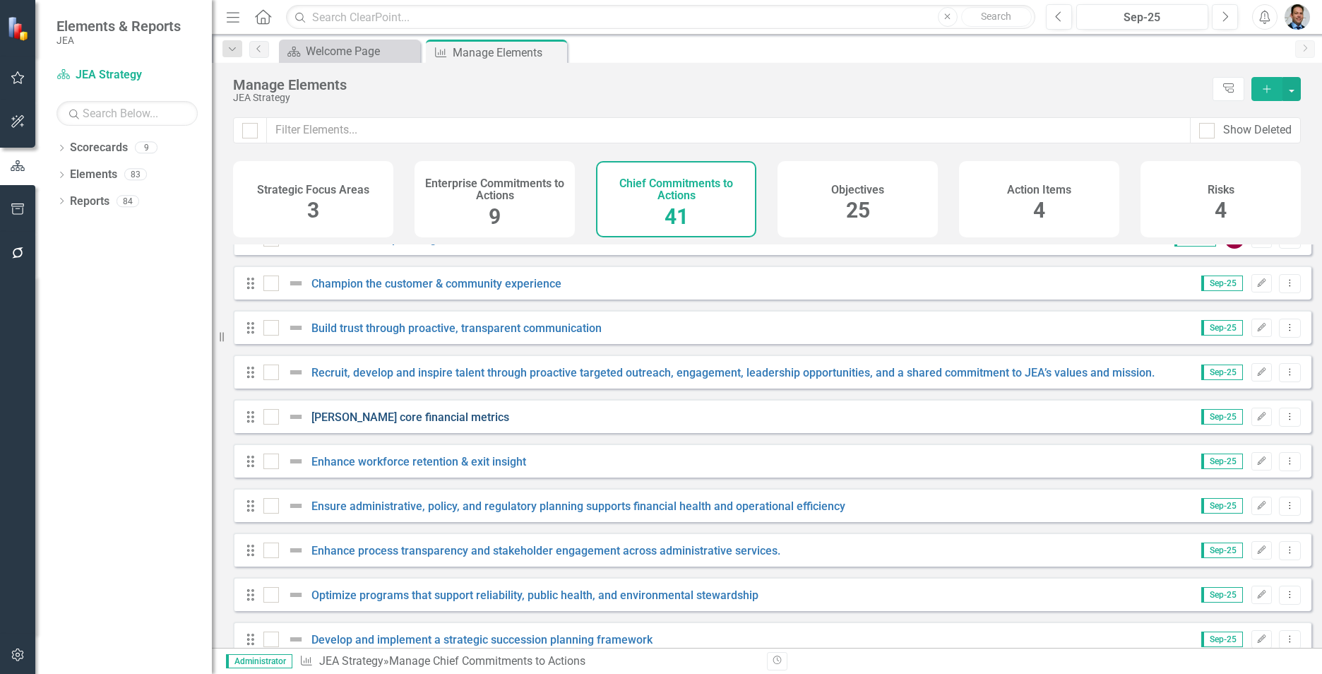
click at [379, 424] on link "[PERSON_NAME] core financial metrics" at bounding box center [411, 416] width 198 height 13
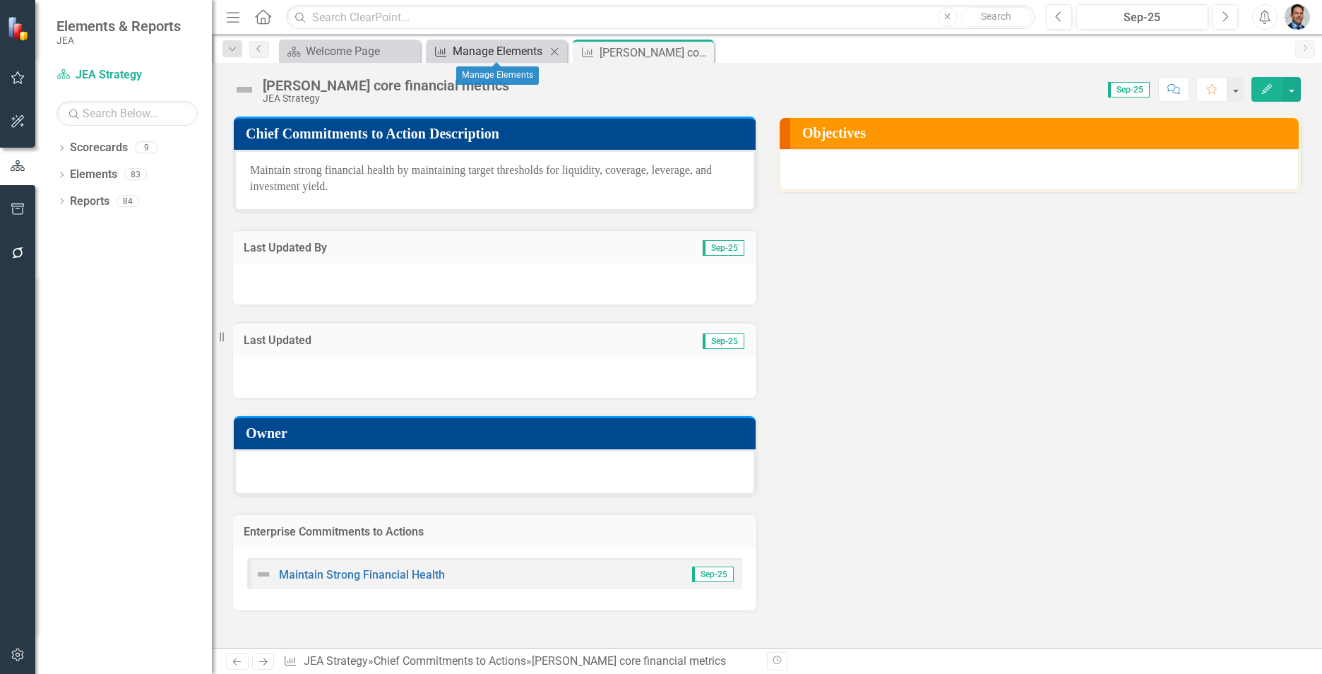
click at [485, 56] on div "Manage Elements" at bounding box center [499, 51] width 93 height 18
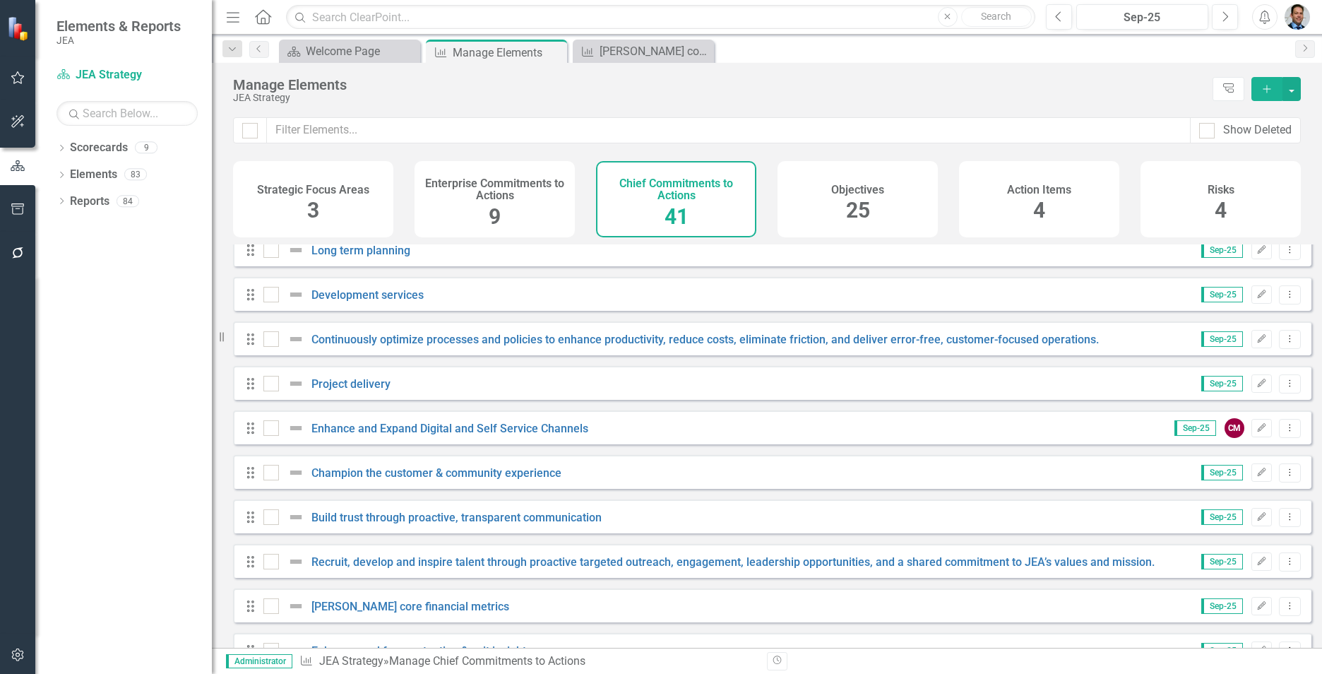
scroll to position [283, 0]
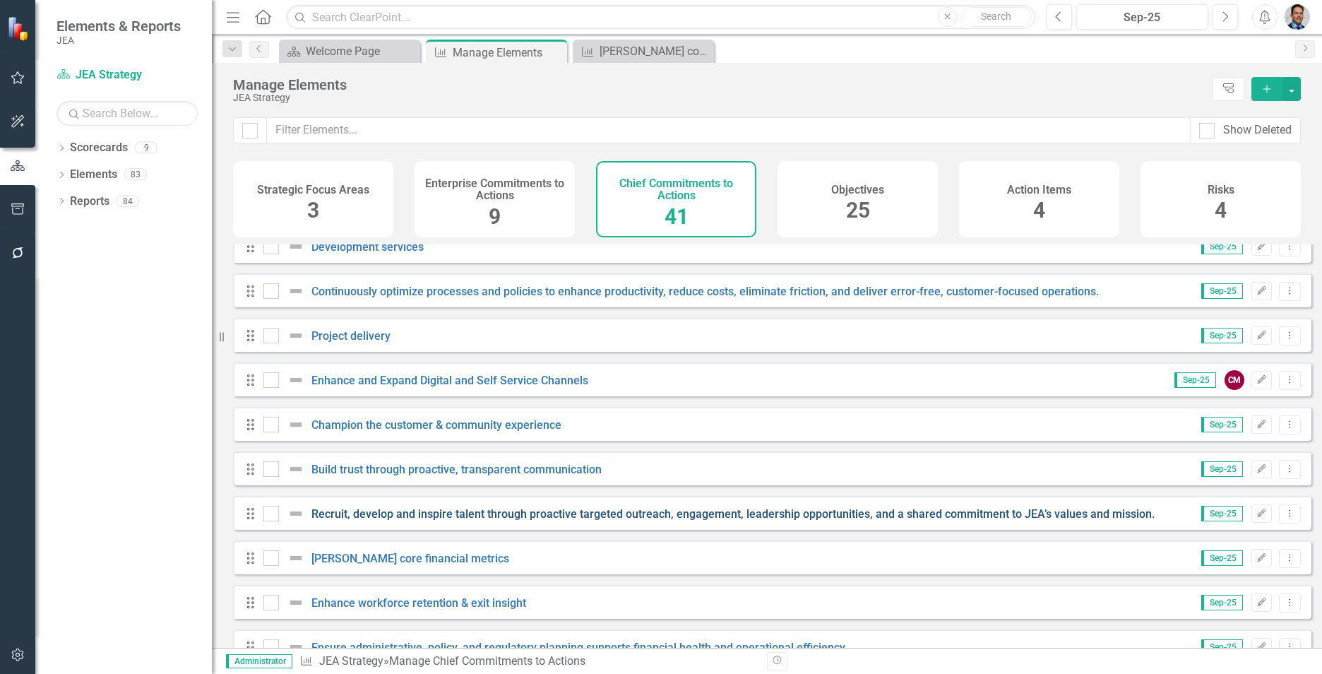
click at [355, 521] on link "Recruit, develop and inspire talent through proactive targeted outreach, engage…" at bounding box center [733, 513] width 843 height 13
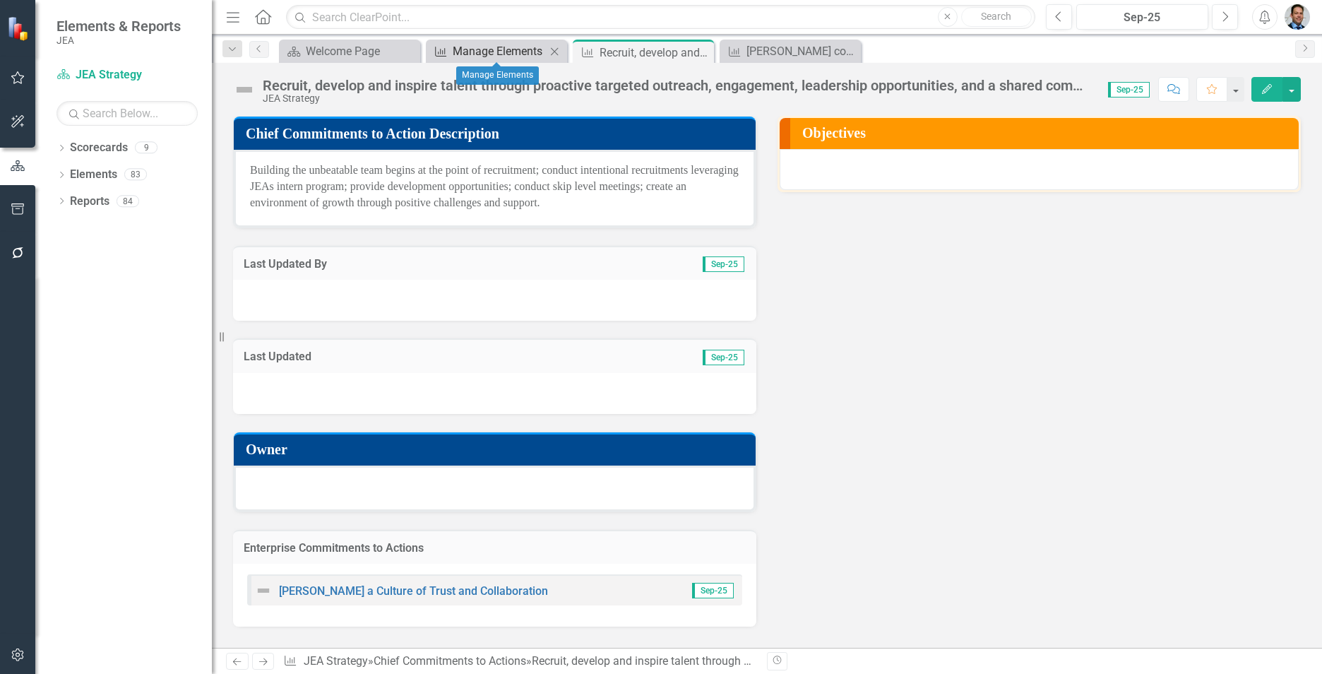
click at [472, 54] on div "Manage Elements" at bounding box center [499, 51] width 93 height 18
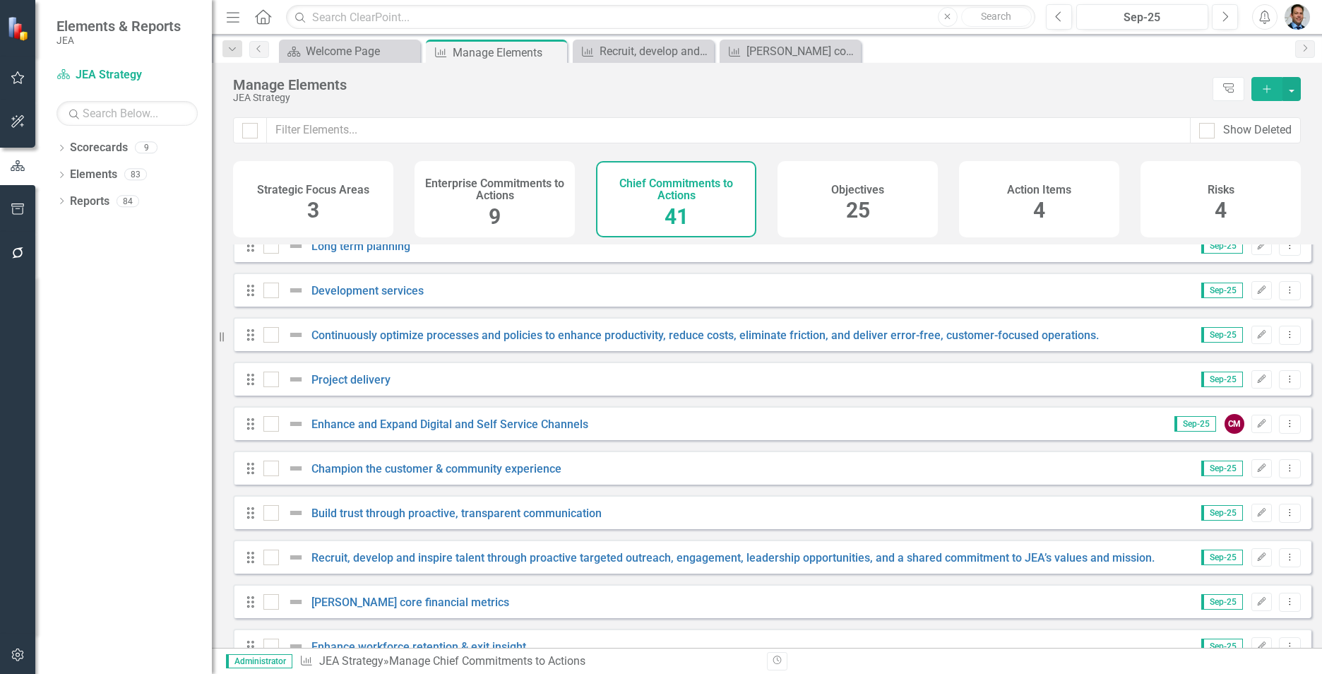
scroll to position [353, 0]
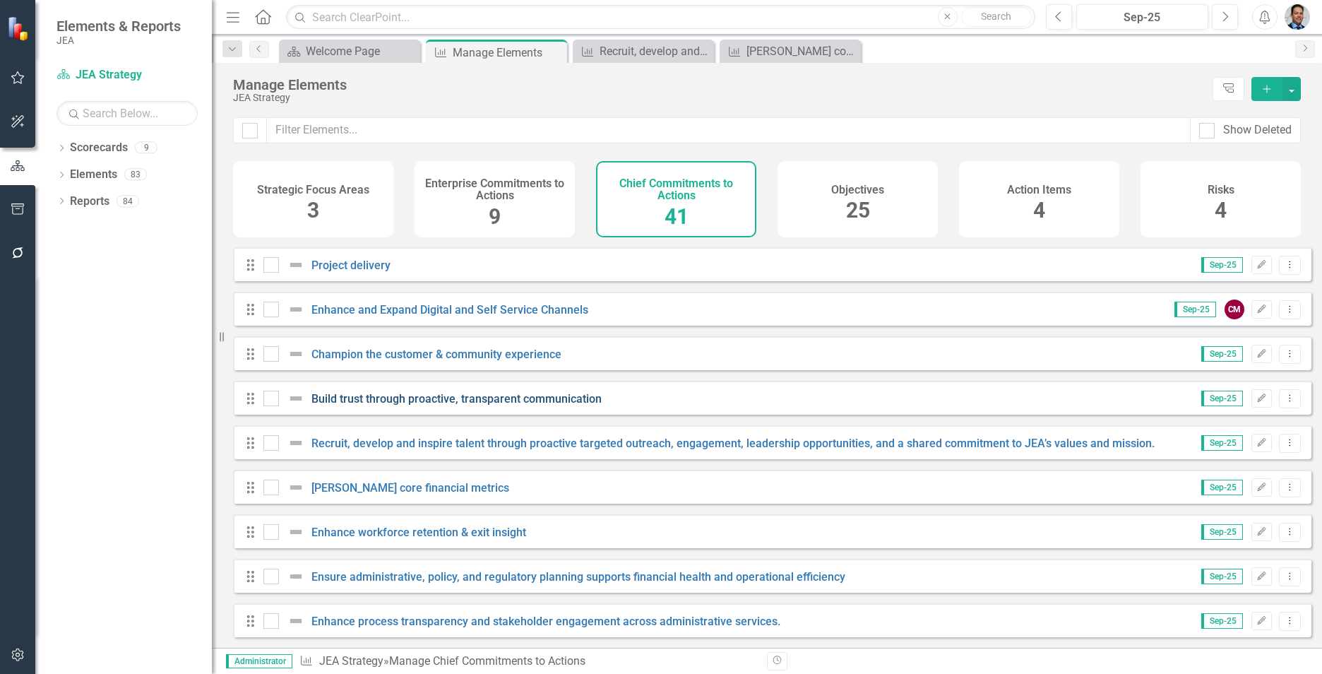
click at [439, 405] on link "Build trust through proactive, transparent communication" at bounding box center [457, 398] width 290 height 13
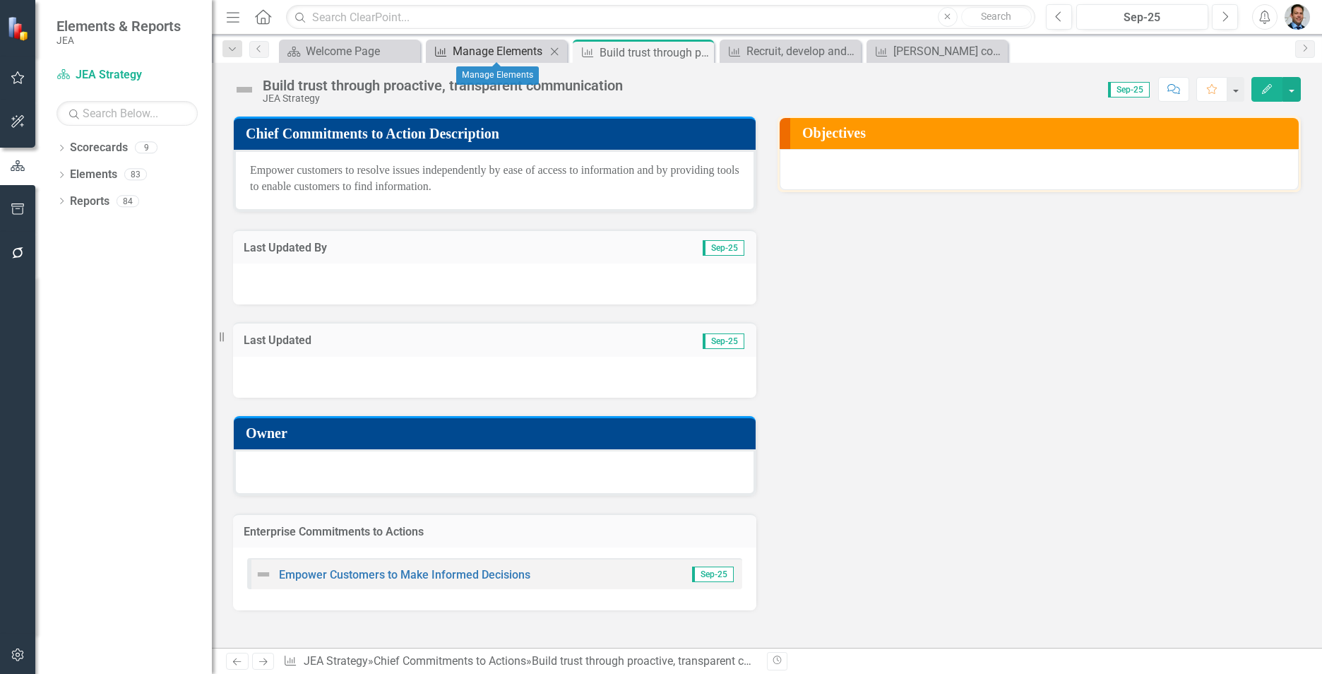
click at [483, 52] on div "Manage Elements" at bounding box center [499, 51] width 93 height 18
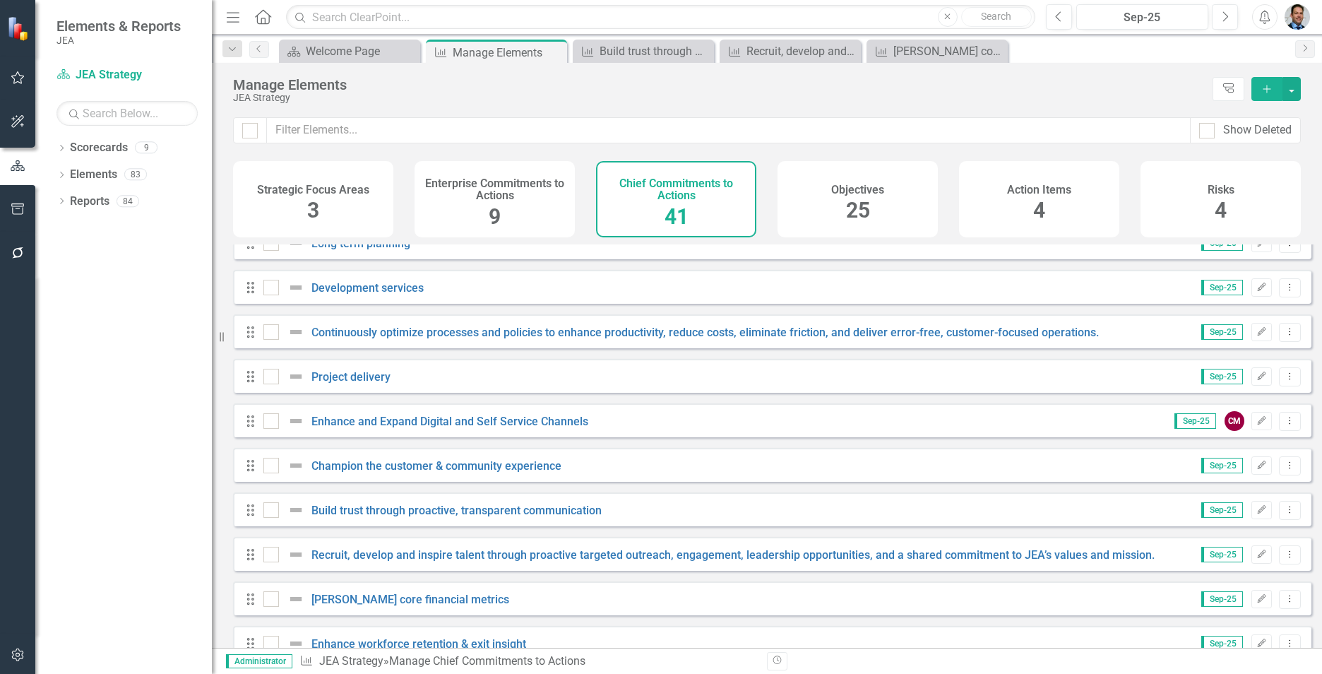
scroll to position [283, 0]
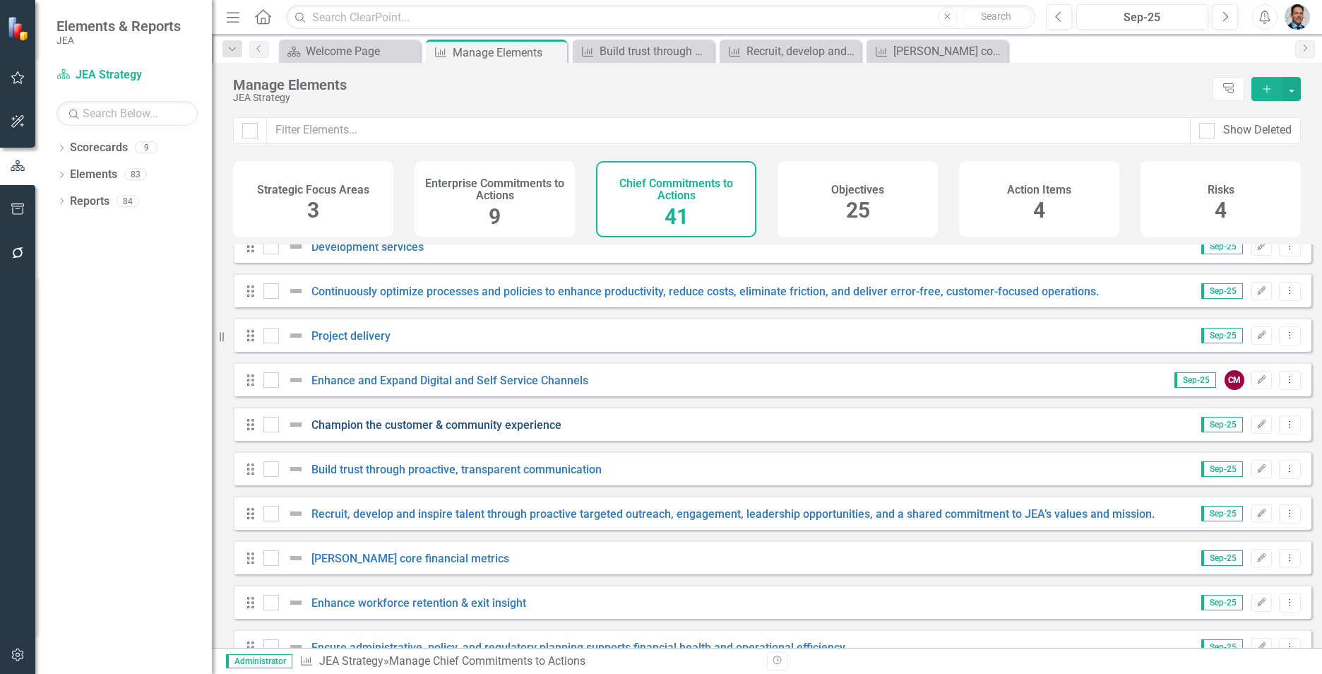
click at [424, 432] on link "Champion the customer & community experience" at bounding box center [437, 424] width 250 height 13
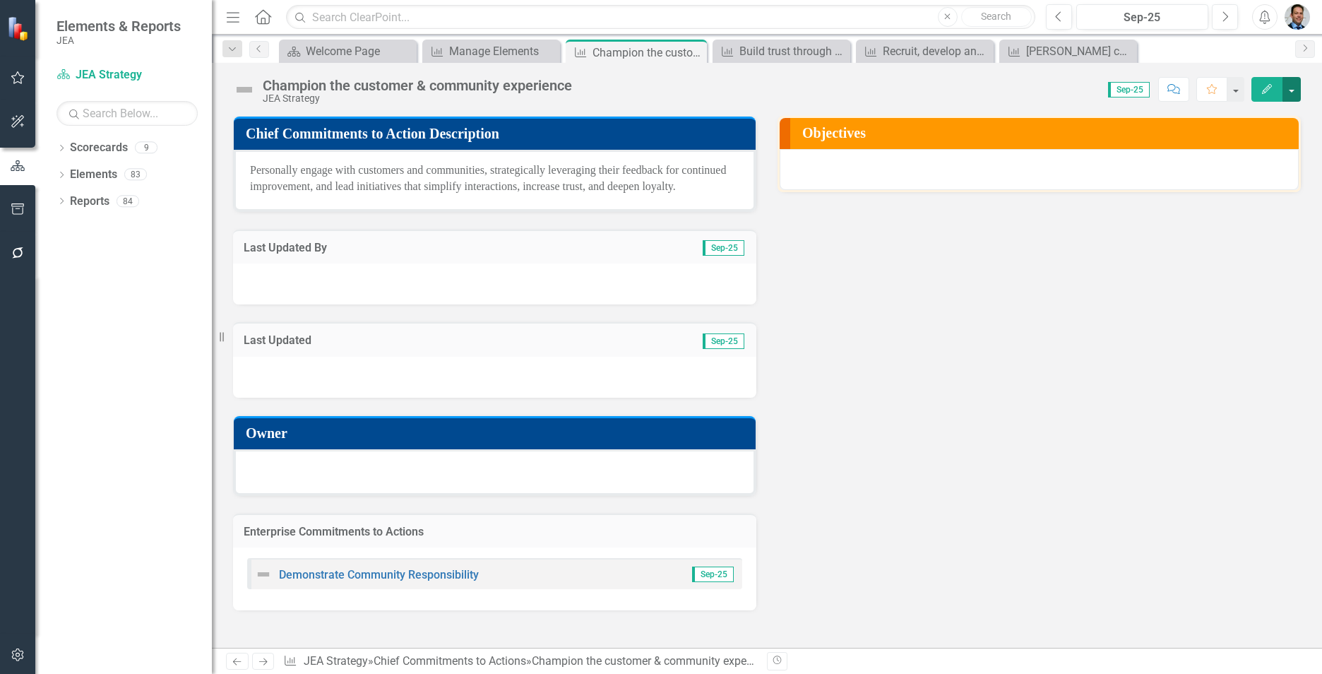
click at [1293, 88] on button "button" at bounding box center [1292, 89] width 18 height 25
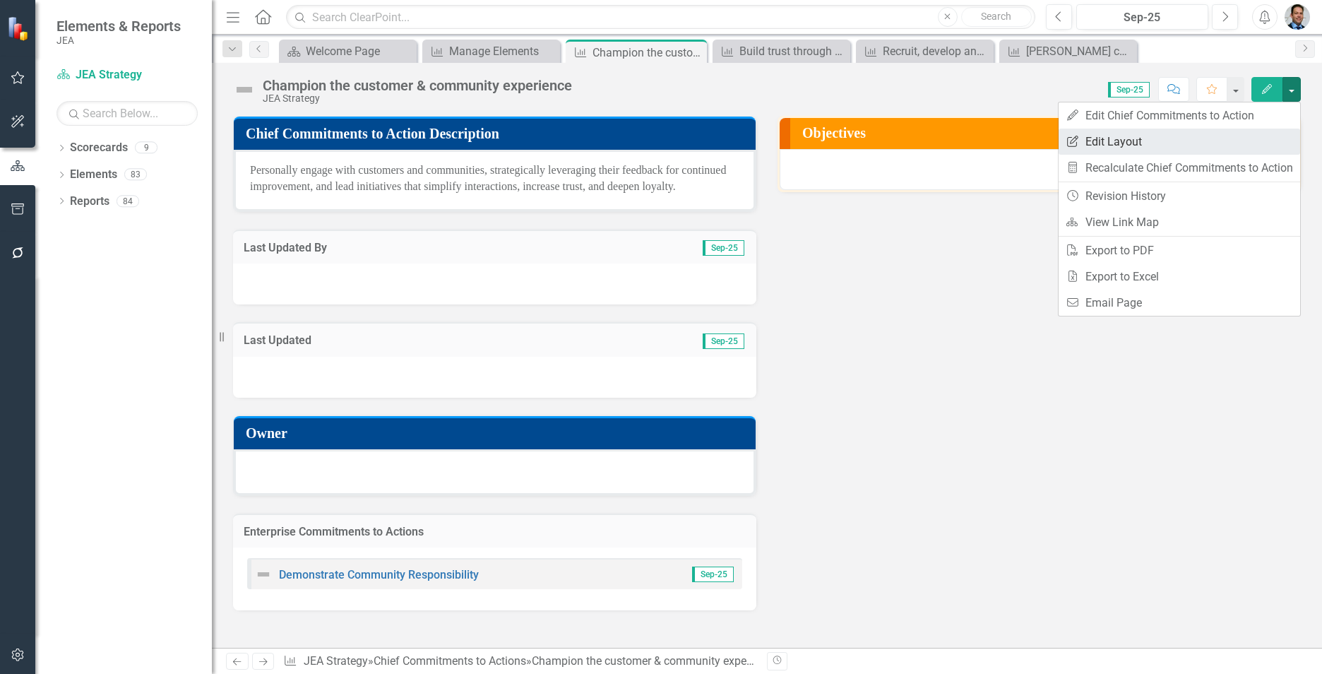
click at [1091, 136] on link "Edit Report Edit Layout" at bounding box center [1180, 142] width 242 height 26
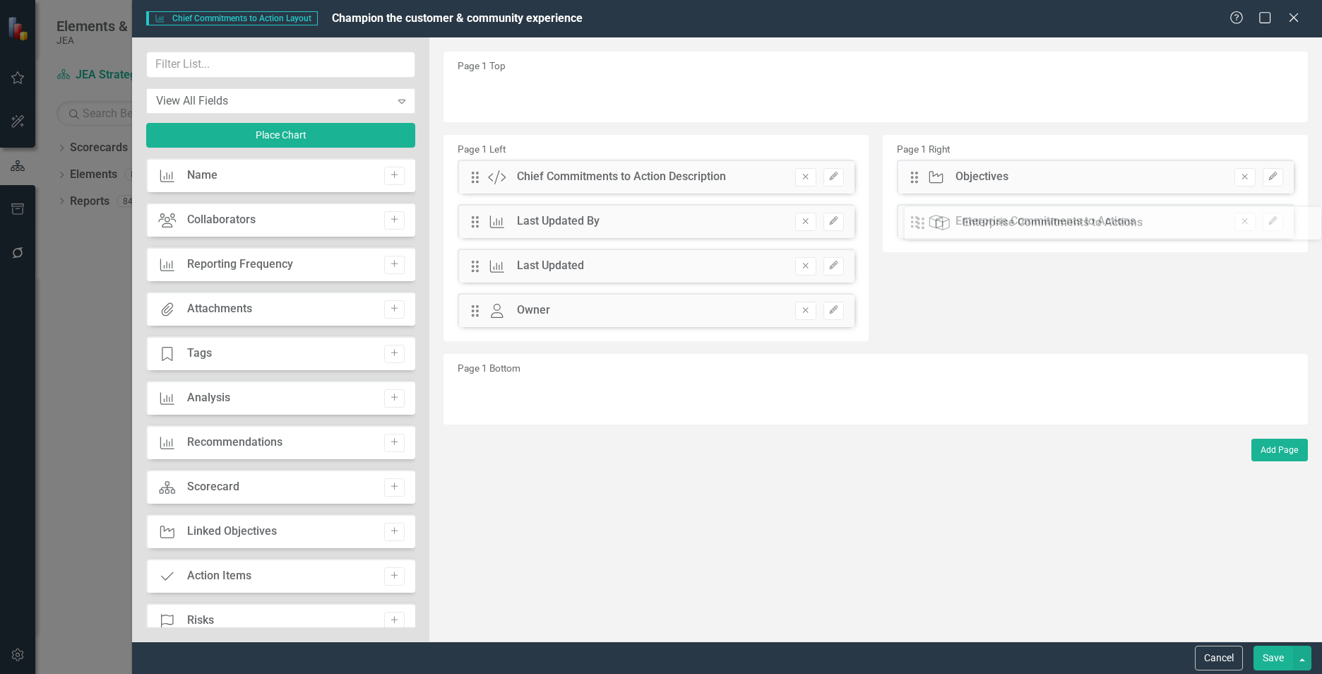
drag, startPoint x: 472, startPoint y: 358, endPoint x: 928, endPoint y: 227, distance: 474.9
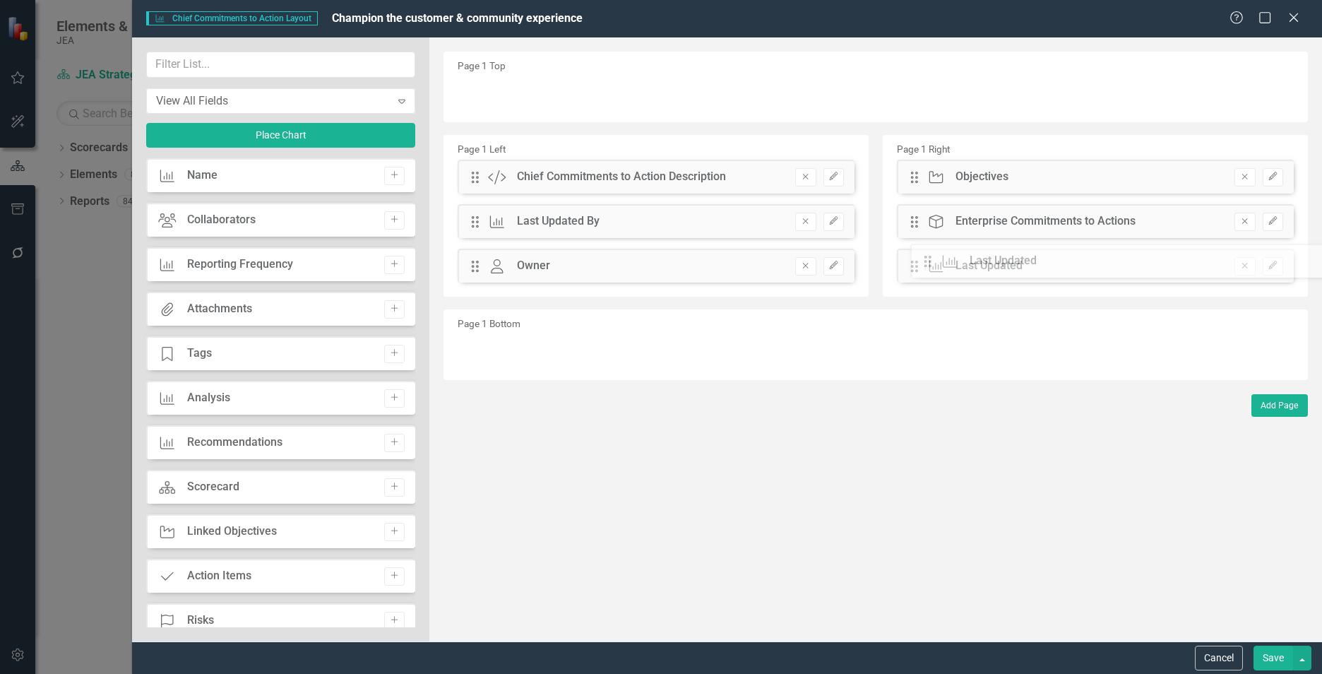
drag, startPoint x: 473, startPoint y: 261, endPoint x: 937, endPoint y: 256, distance: 464.8
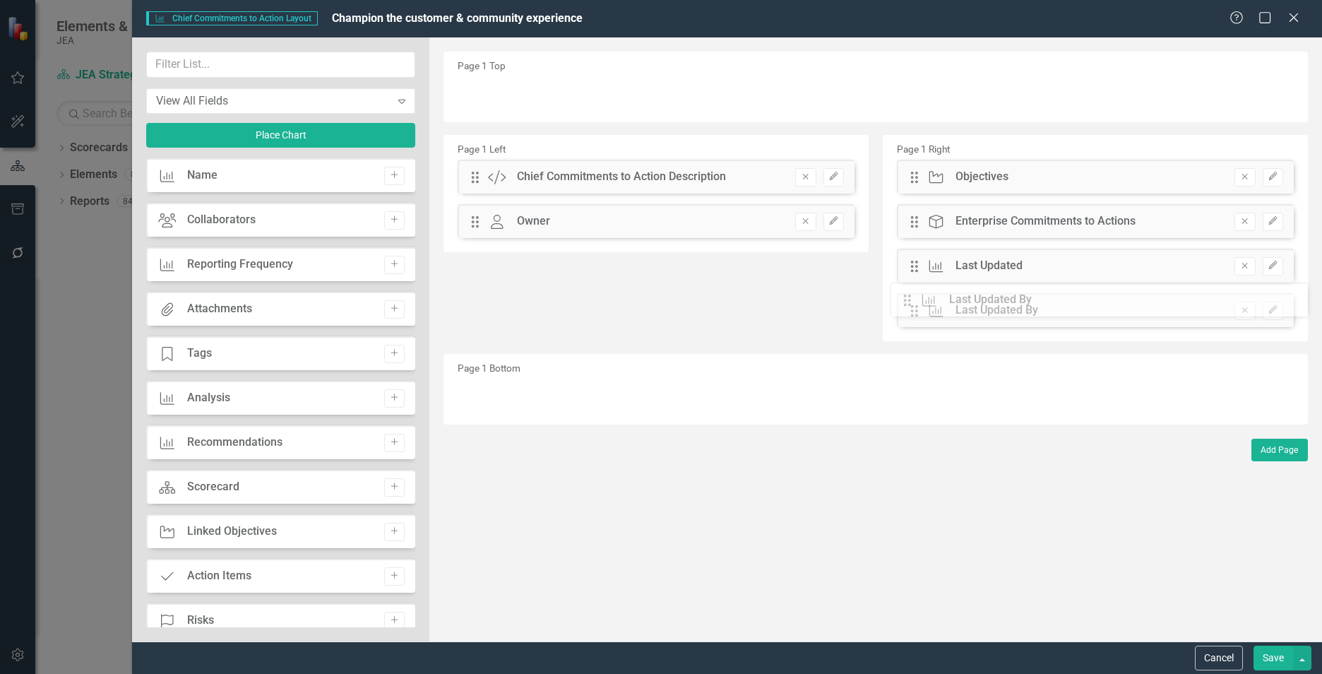
drag, startPoint x: 474, startPoint y: 224, endPoint x: 917, endPoint y: 302, distance: 449.8
click at [302, 64] on input "text" at bounding box center [280, 65] width 269 height 26
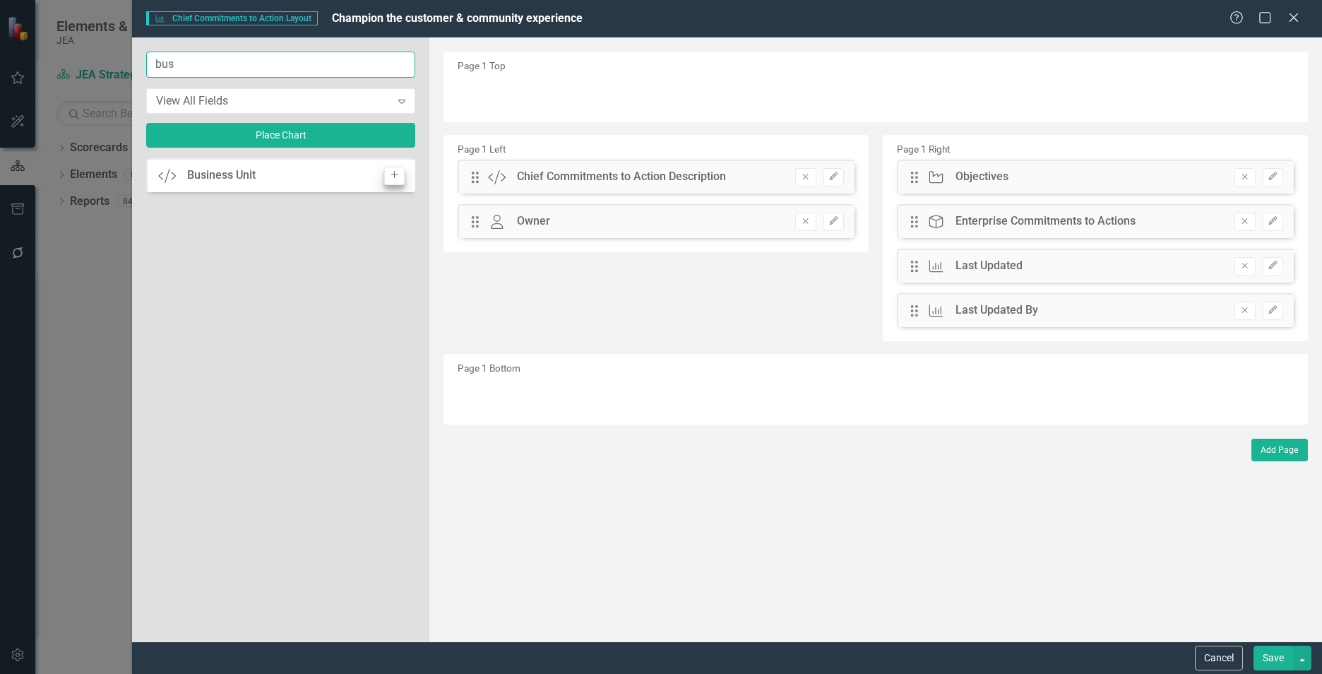
type input "bus"
click at [391, 176] on icon "Add" at bounding box center [394, 175] width 11 height 8
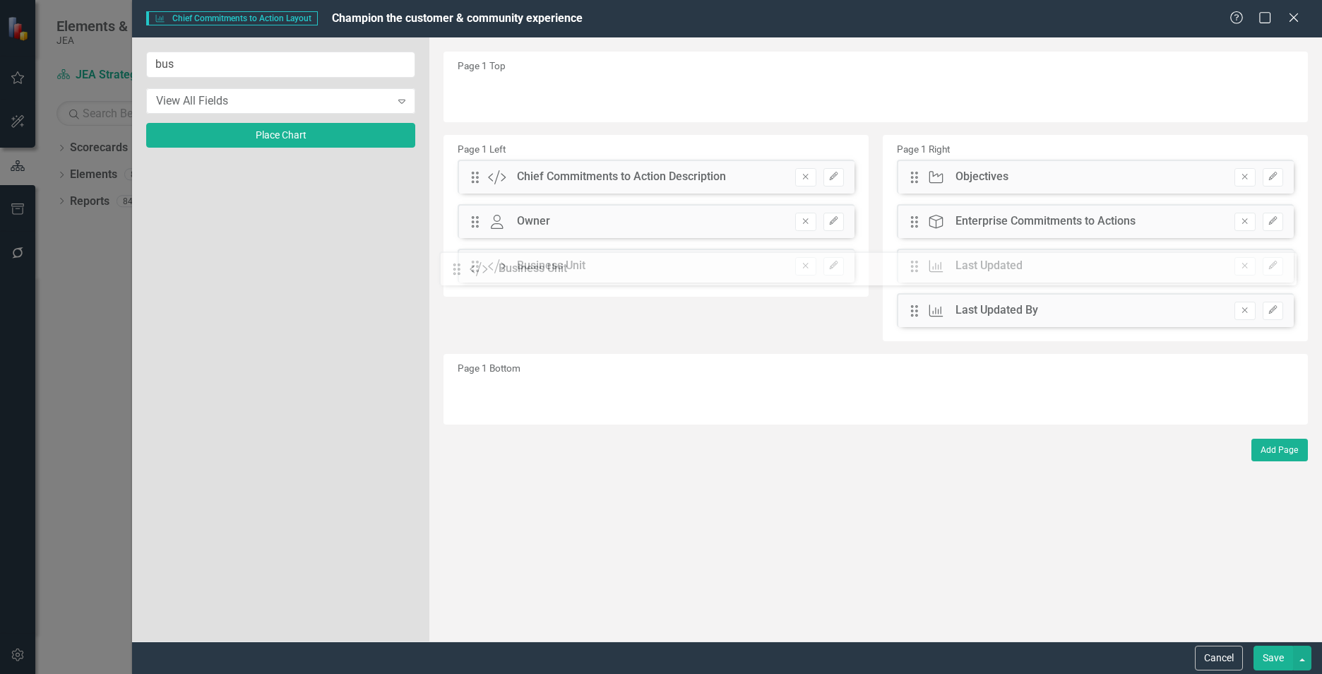
drag, startPoint x: 471, startPoint y: 92, endPoint x: 463, endPoint y: 267, distance: 175.4
click at [838, 263] on icon "Edit" at bounding box center [834, 265] width 11 height 8
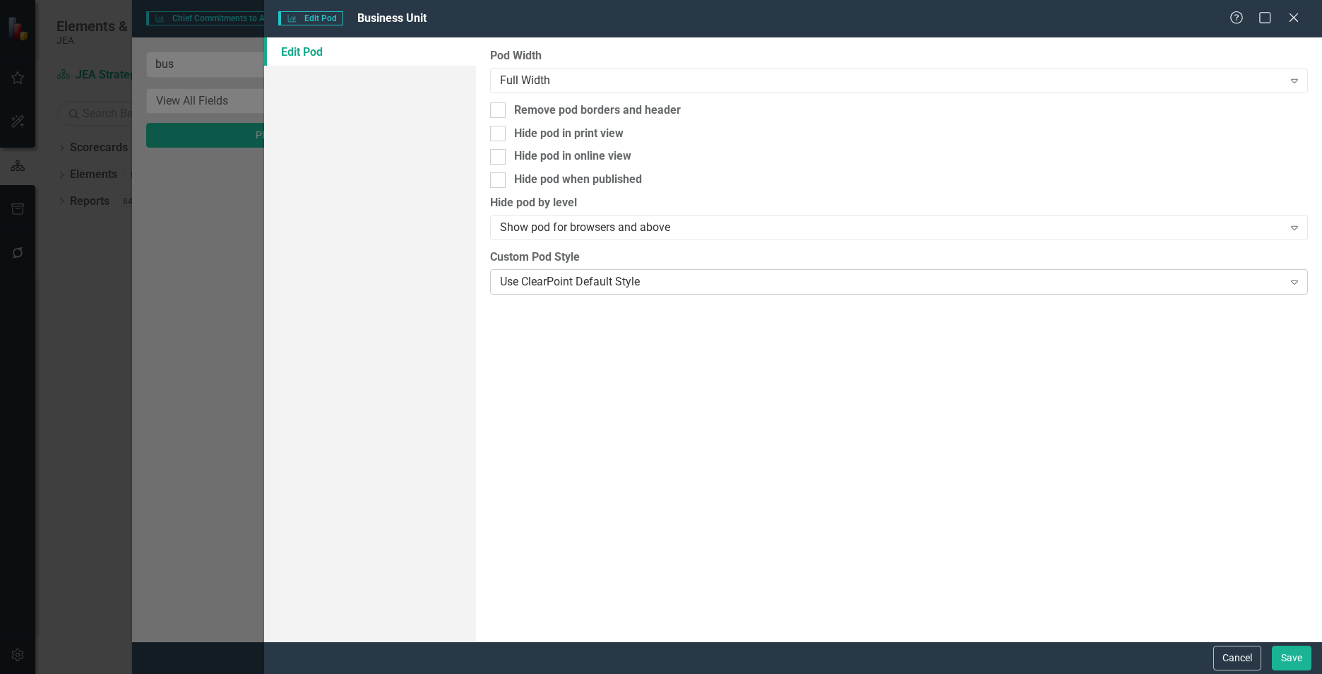
click at [665, 278] on div "Use ClearPoint Default Style" at bounding box center [891, 281] width 783 height 16
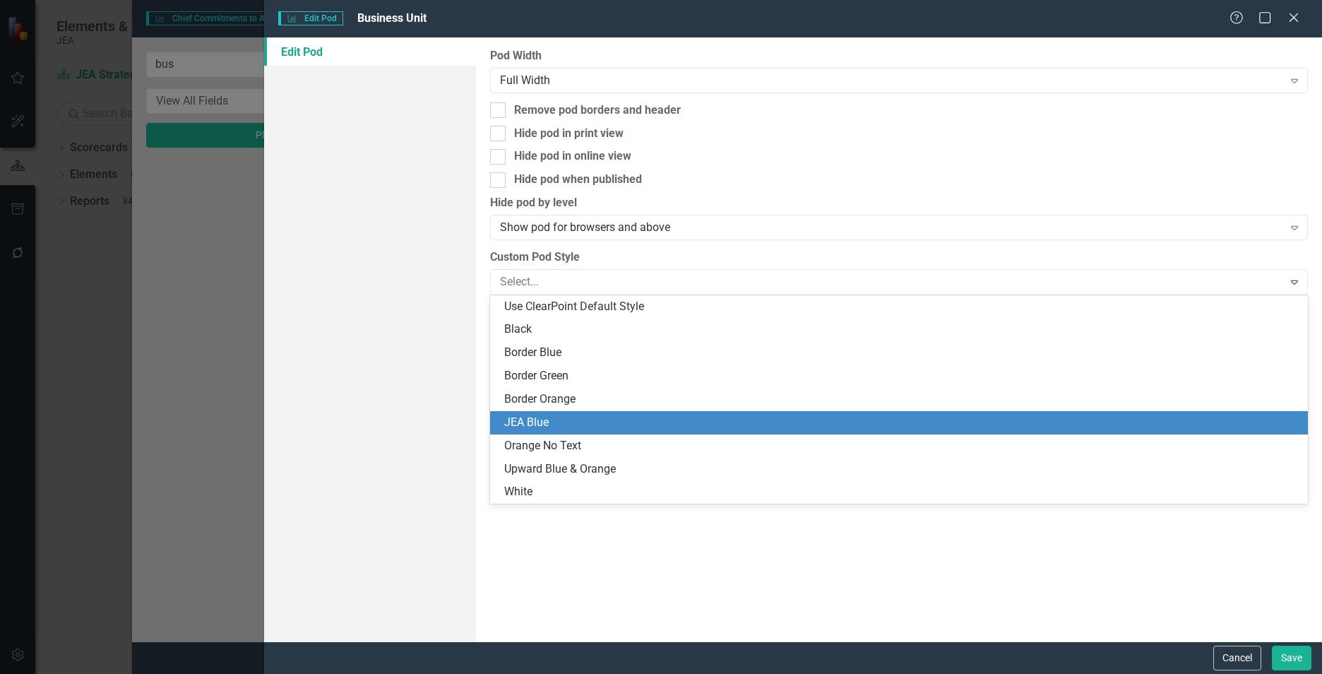
click at [580, 422] on div "JEA Blue" at bounding box center [901, 423] width 795 height 16
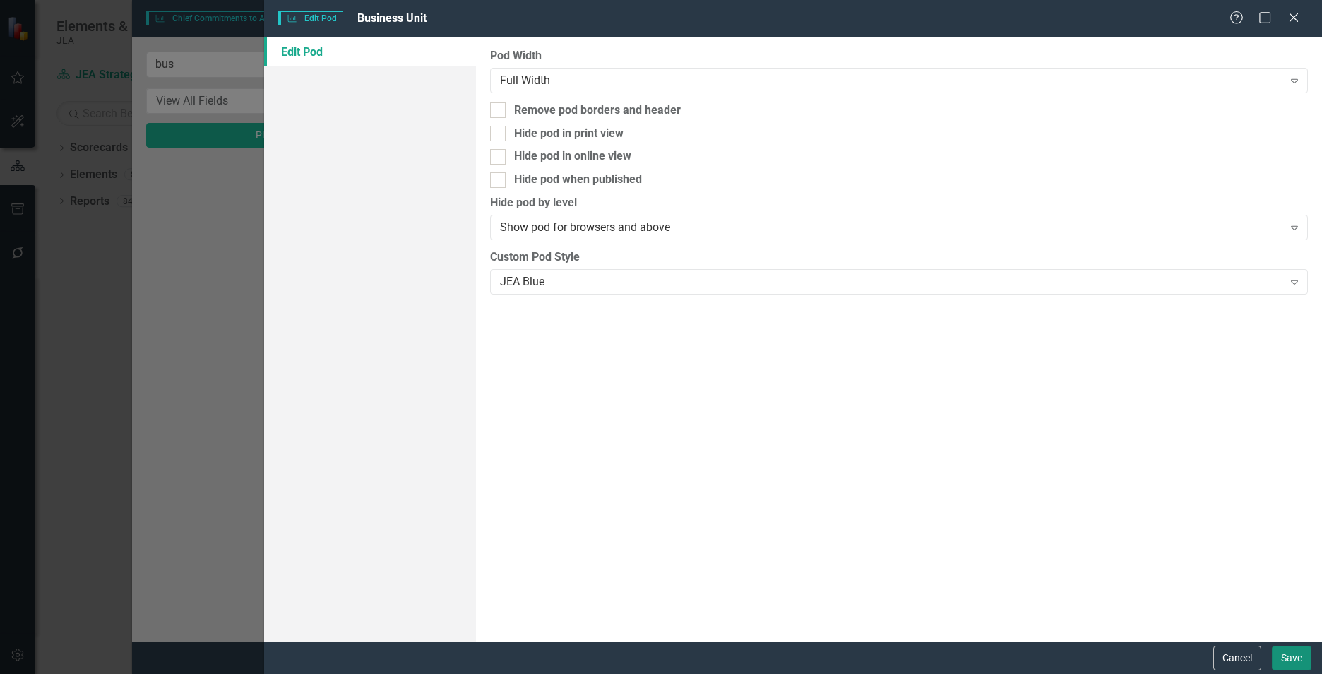
click at [1294, 658] on button "Save" at bounding box center [1292, 658] width 40 height 25
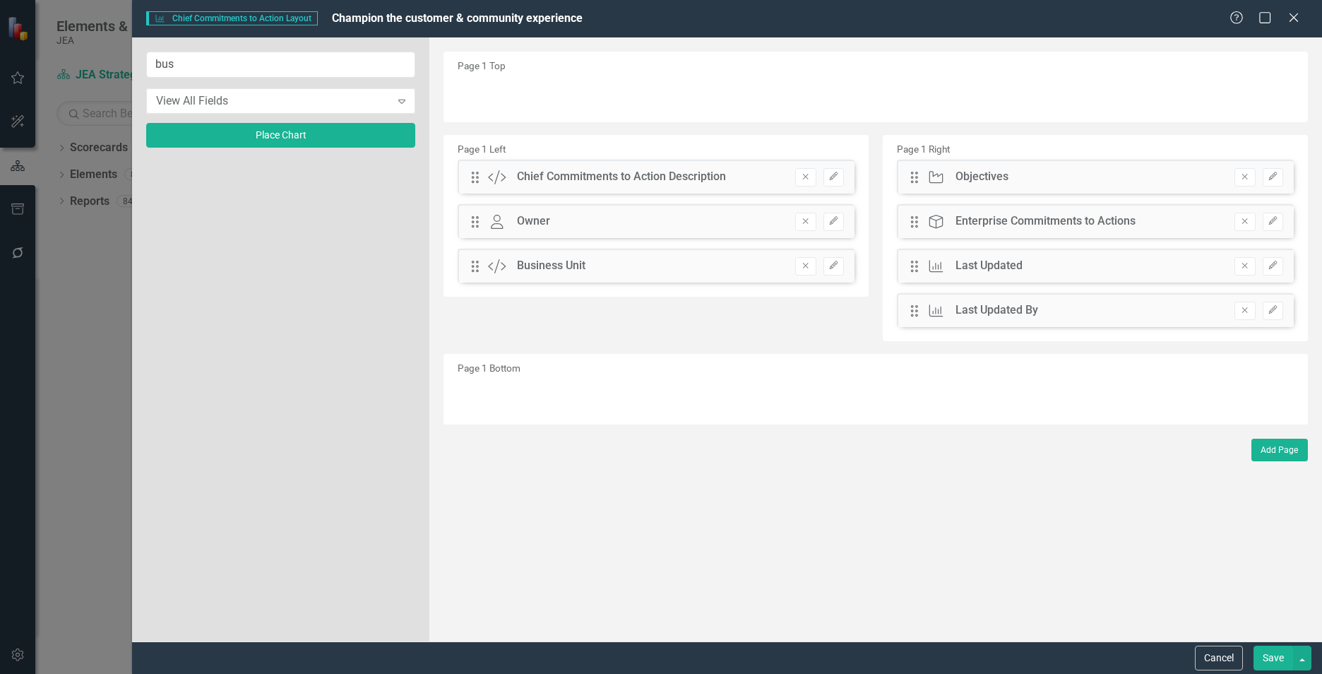
click at [1274, 663] on button "Save" at bounding box center [1274, 658] width 40 height 25
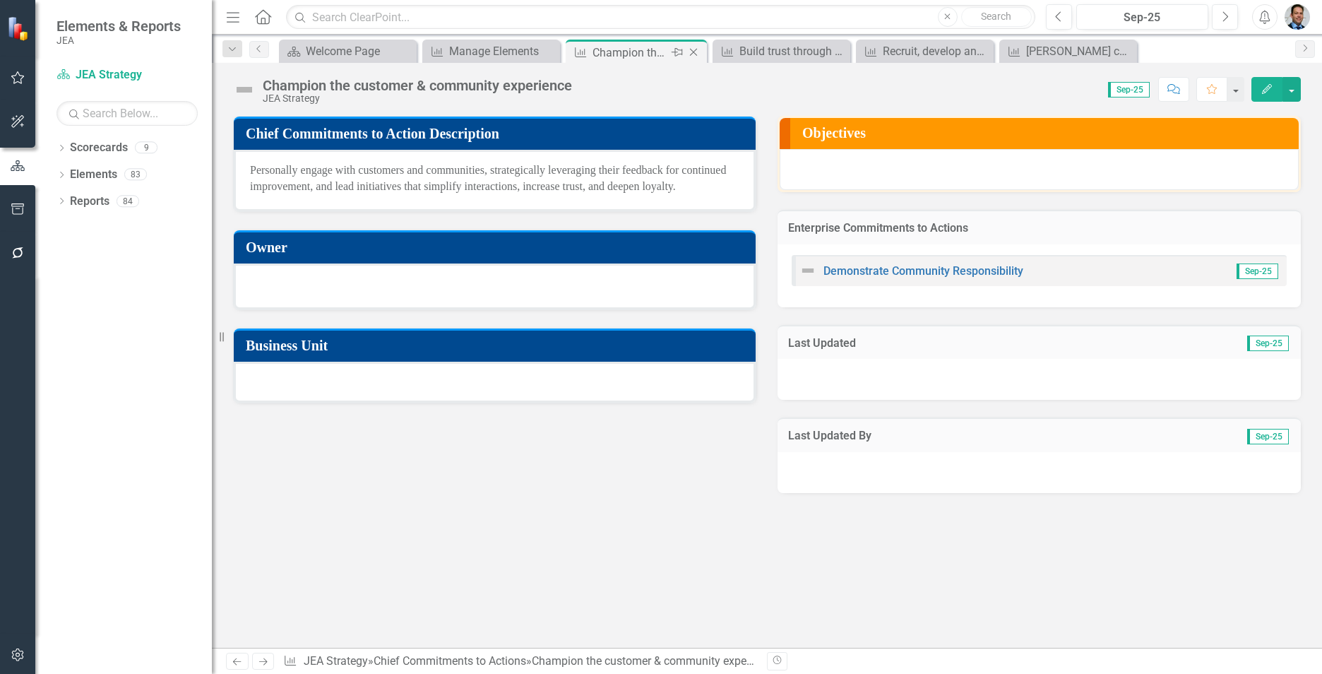
click at [692, 50] on icon "Close" at bounding box center [694, 52] width 14 height 11
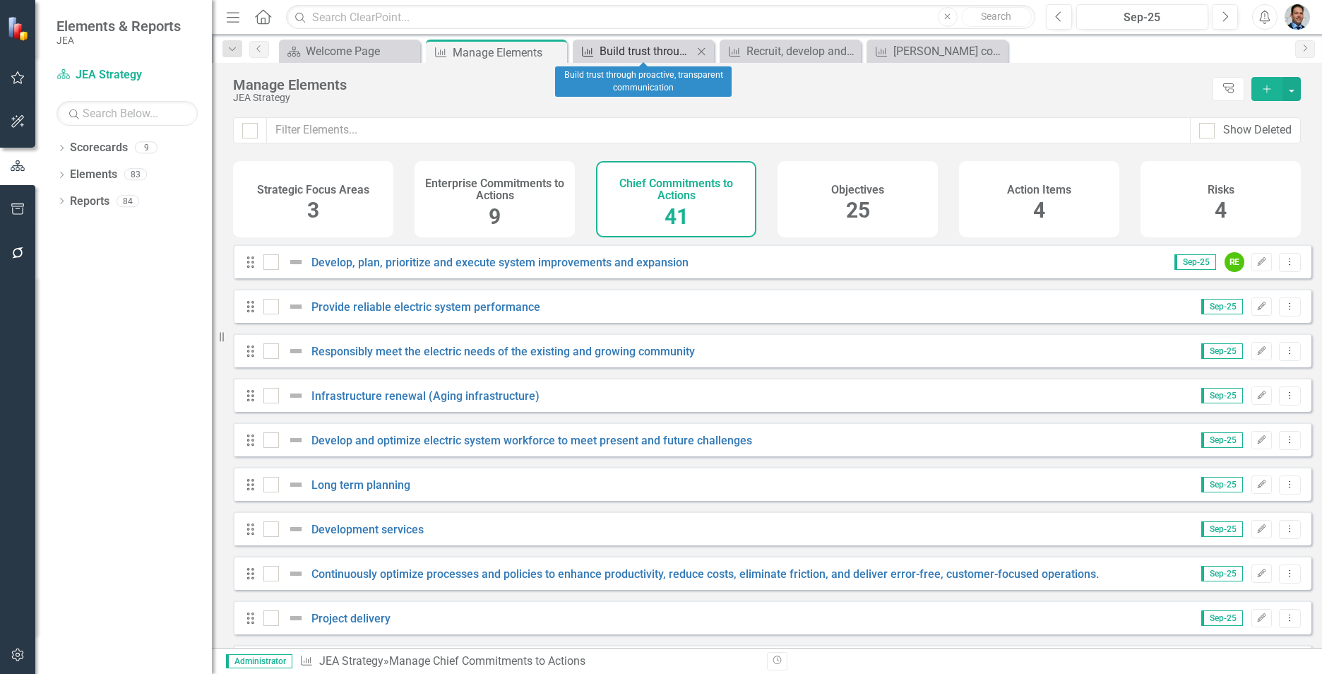
click at [651, 52] on div "Build trust through proactive, transparent communication" at bounding box center [646, 51] width 93 height 18
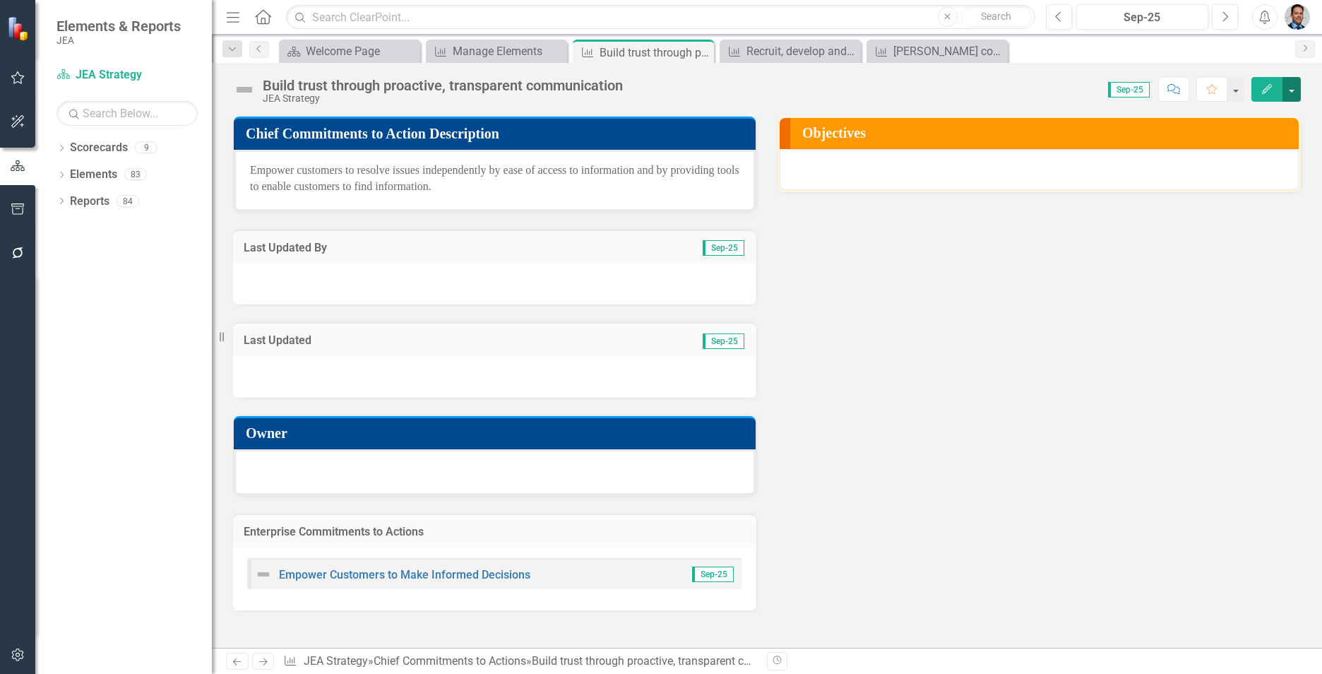
click at [1296, 85] on button "button" at bounding box center [1292, 89] width 18 height 25
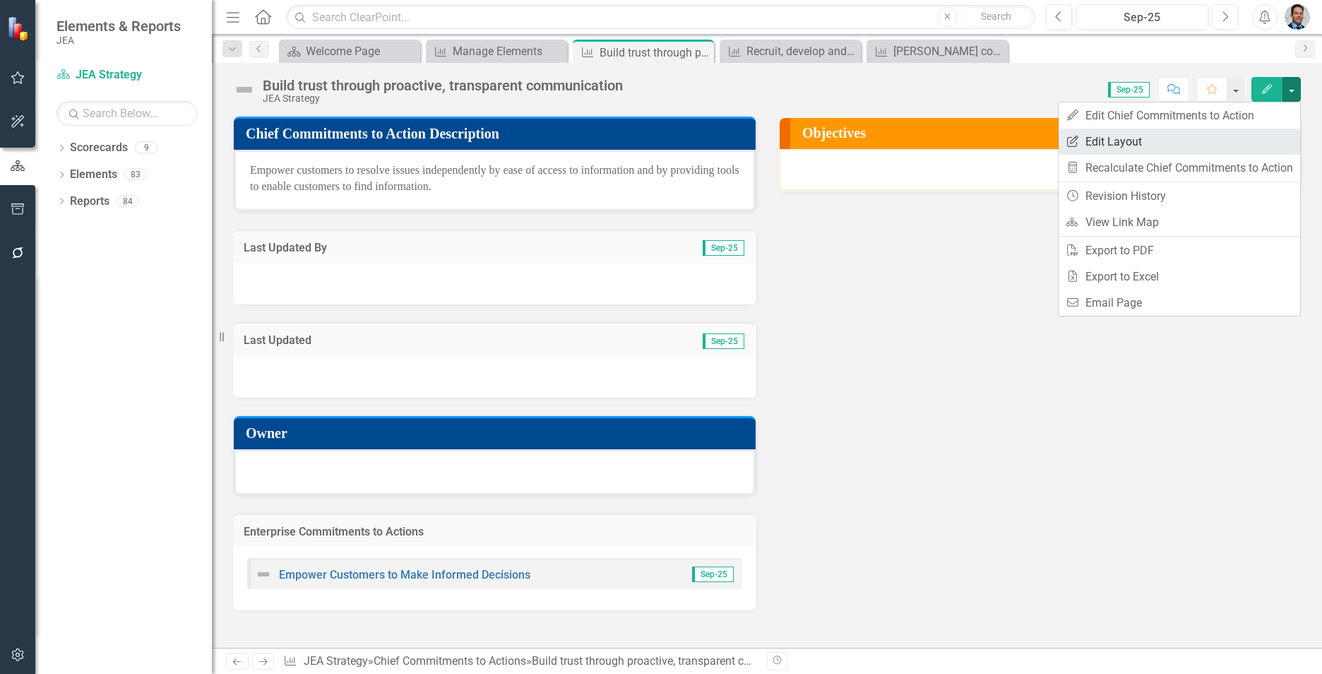
click at [1223, 146] on link "Edit Report Edit Layout" at bounding box center [1180, 142] width 242 height 26
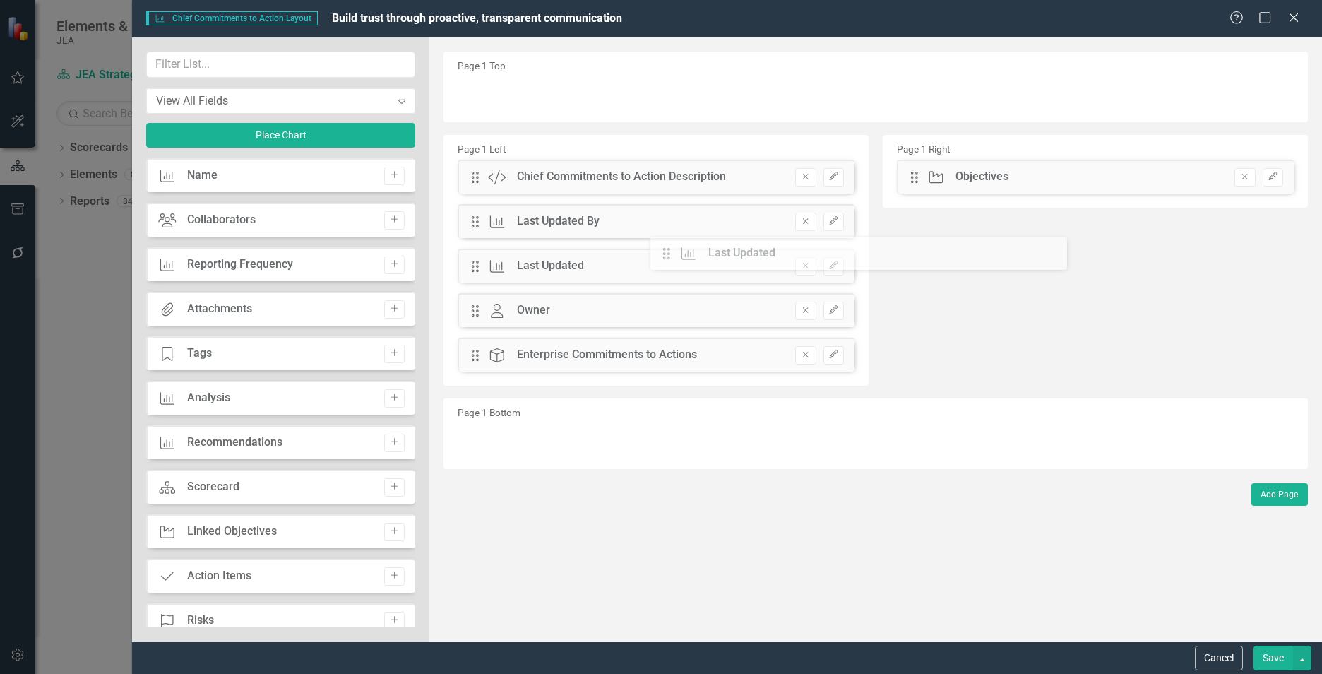
drag, startPoint x: 475, startPoint y: 270, endPoint x: 664, endPoint y: 257, distance: 189.0
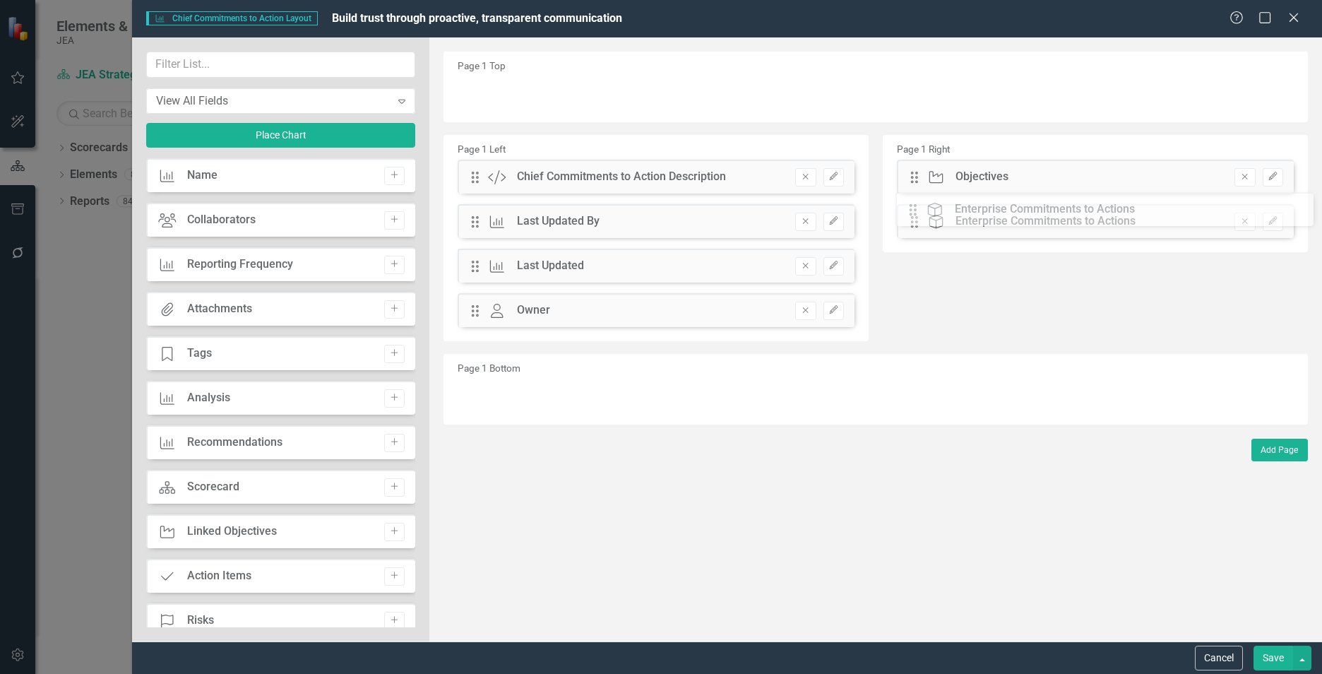
drag, startPoint x: 479, startPoint y: 355, endPoint x: 906, endPoint y: 211, distance: 451.0
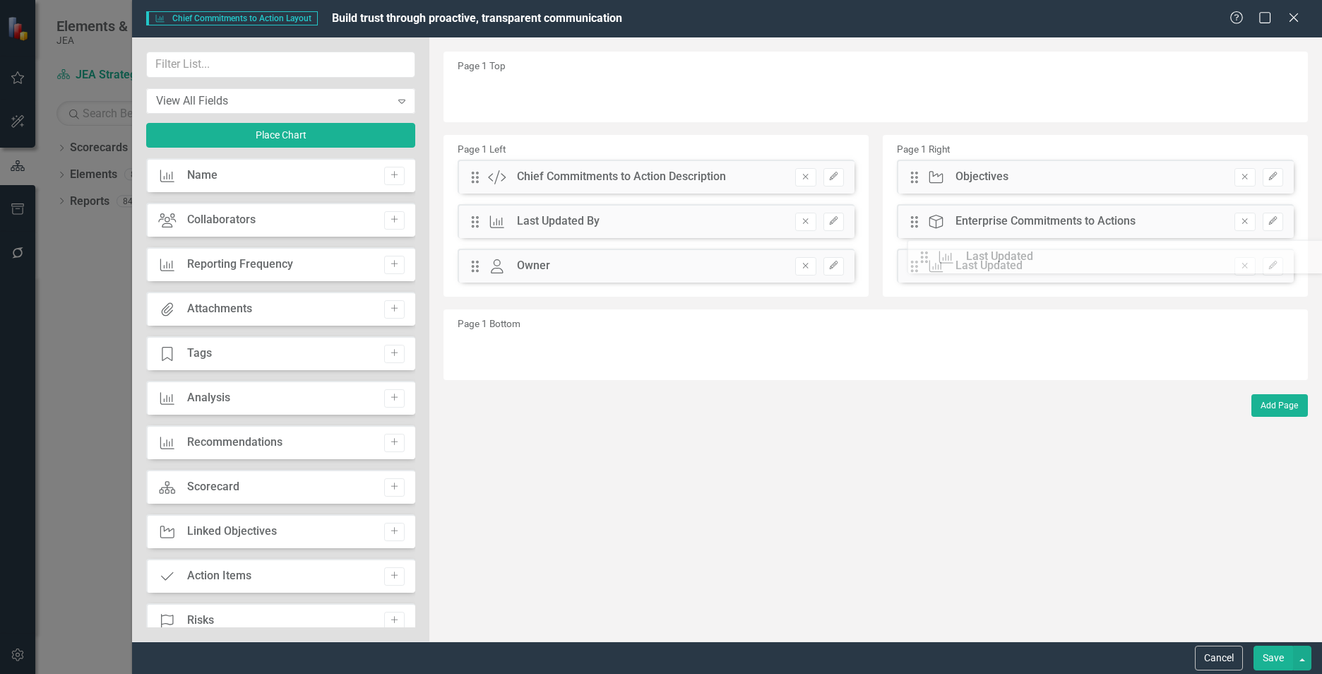
drag, startPoint x: 471, startPoint y: 267, endPoint x: 928, endPoint y: 261, distance: 457.1
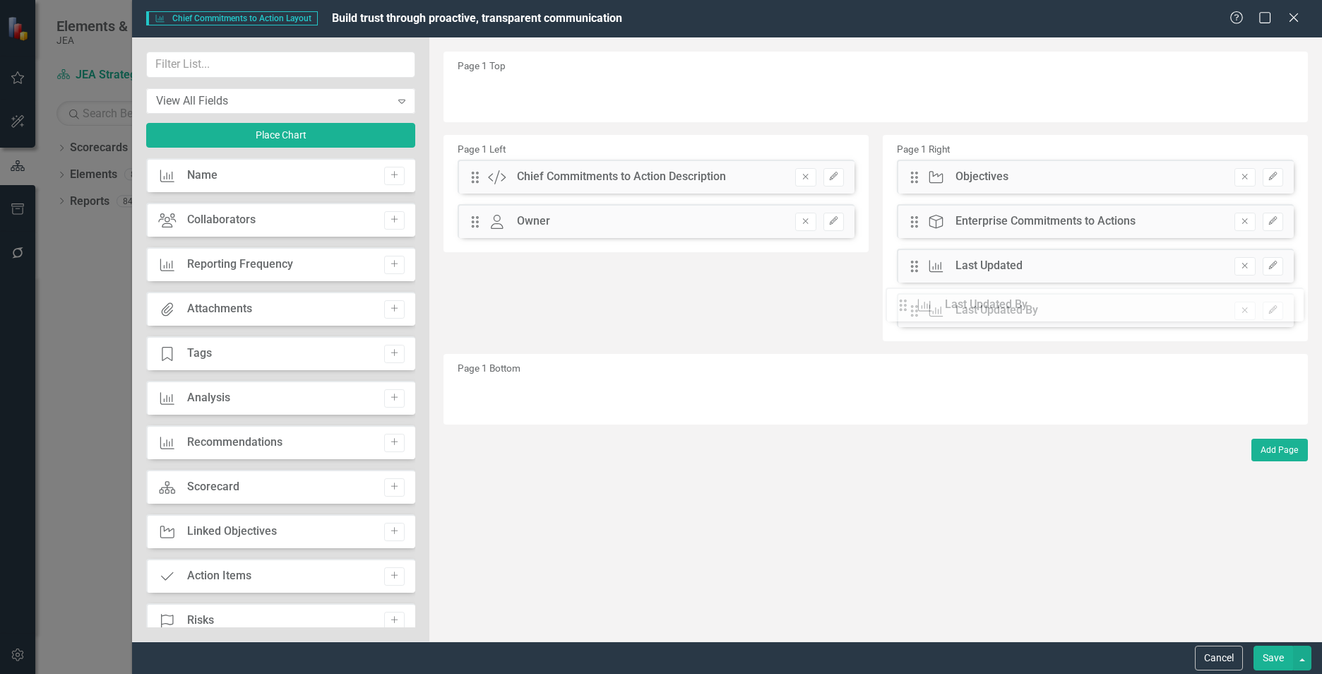
drag, startPoint x: 473, startPoint y: 218, endPoint x: 912, endPoint y: 304, distance: 446.9
click at [252, 63] on input "text" at bounding box center [280, 65] width 269 height 26
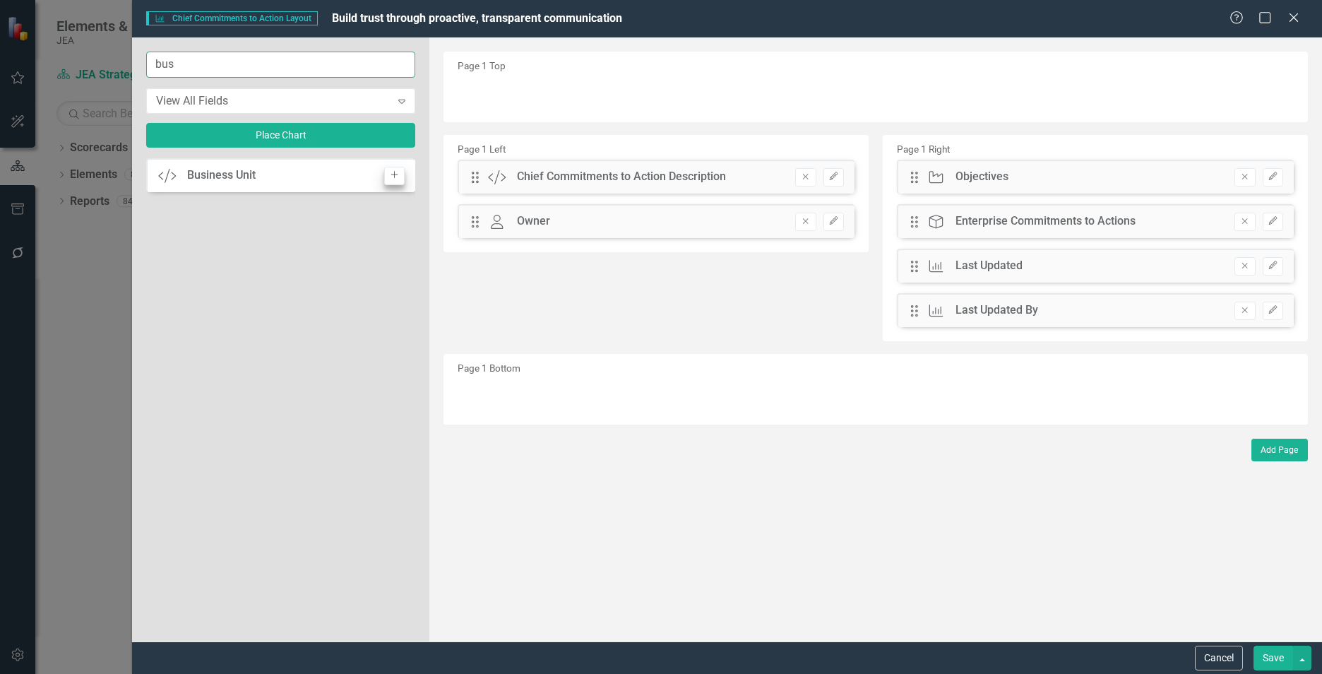
type input "bus"
click at [389, 170] on button "Add" at bounding box center [394, 176] width 20 height 18
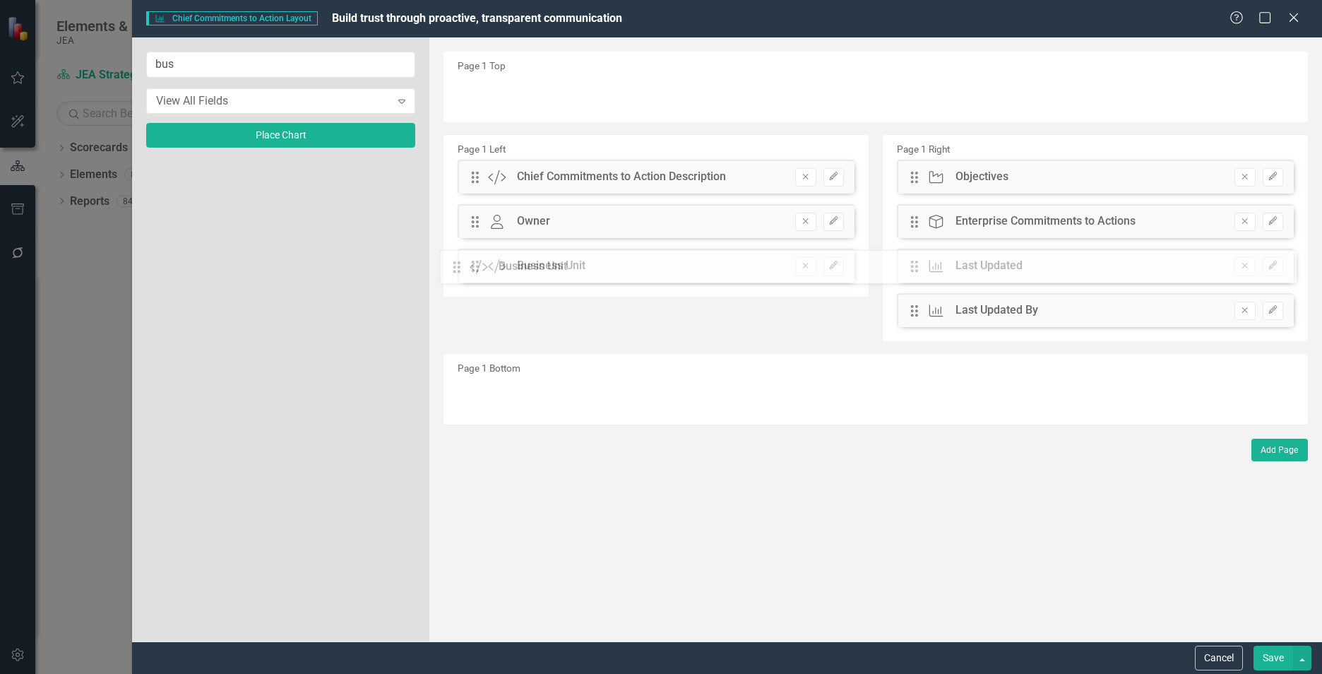
drag, startPoint x: 475, startPoint y: 94, endPoint x: 467, endPoint y: 266, distance: 172.5
click at [831, 266] on icon "Edit" at bounding box center [834, 265] width 11 height 8
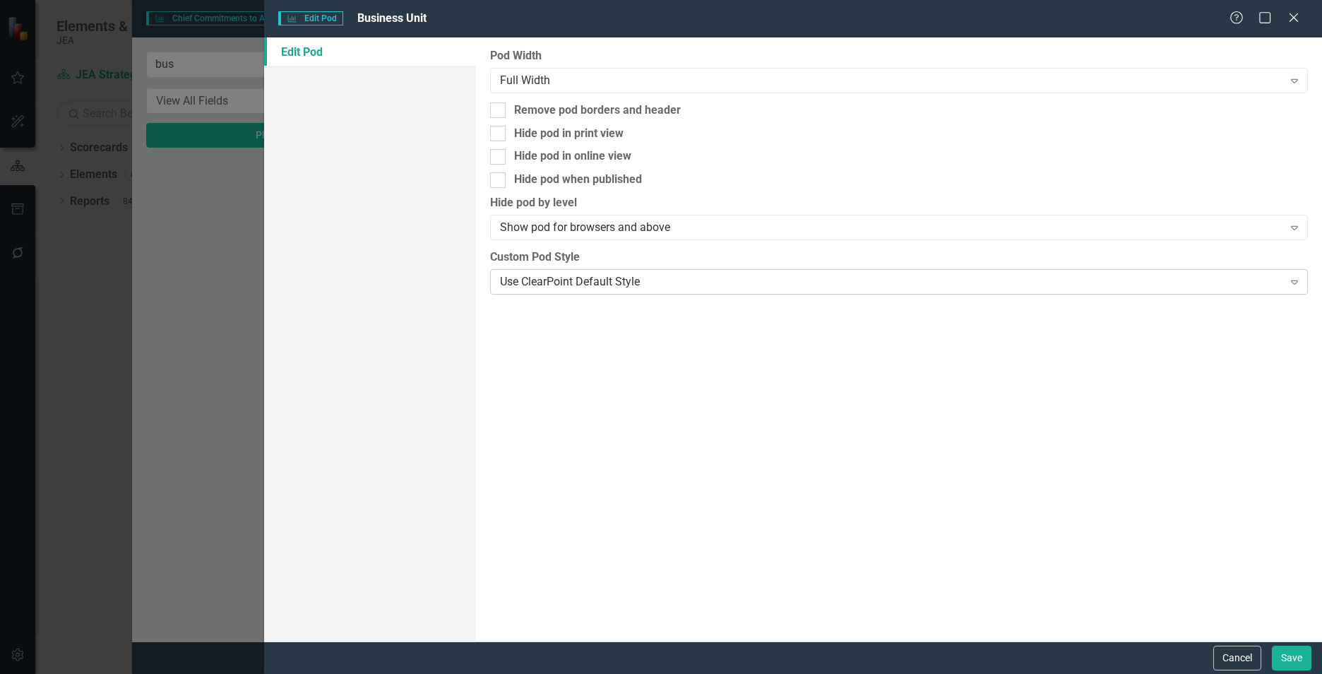
click at [721, 279] on div "Use ClearPoint Default Style" at bounding box center [891, 281] width 783 height 16
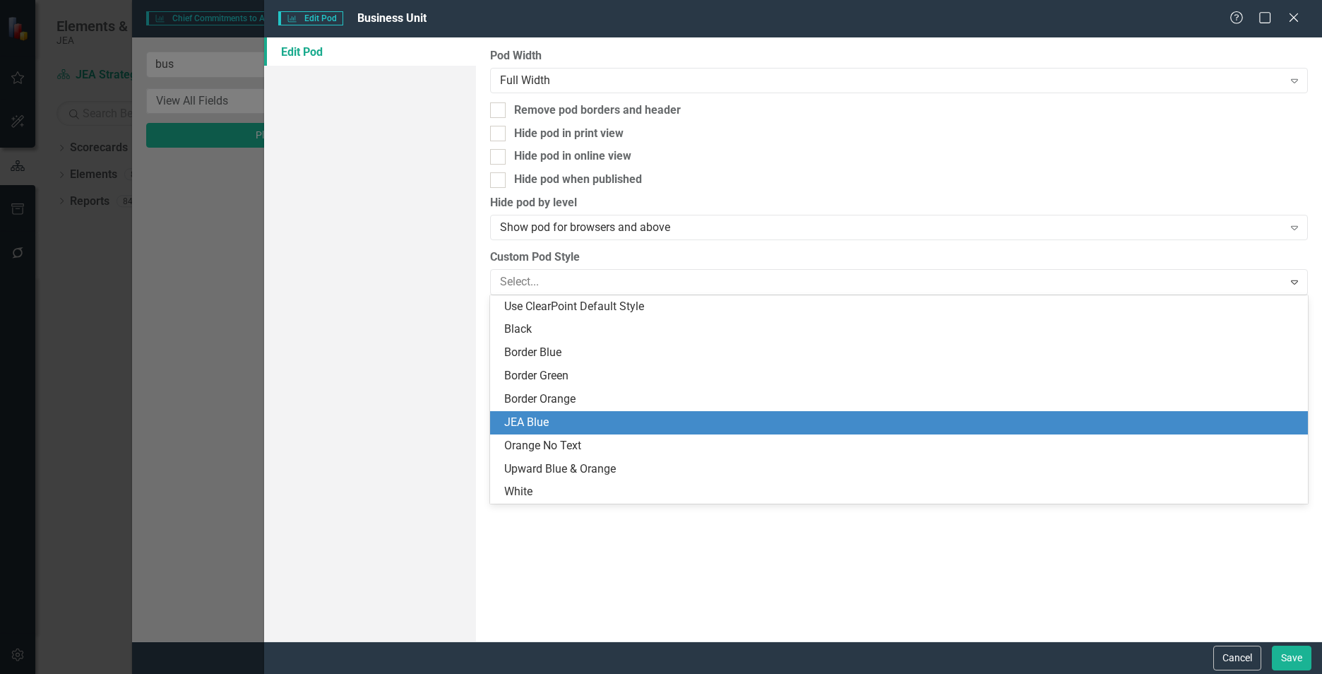
click at [537, 417] on div "JEA Blue" at bounding box center [901, 423] width 795 height 16
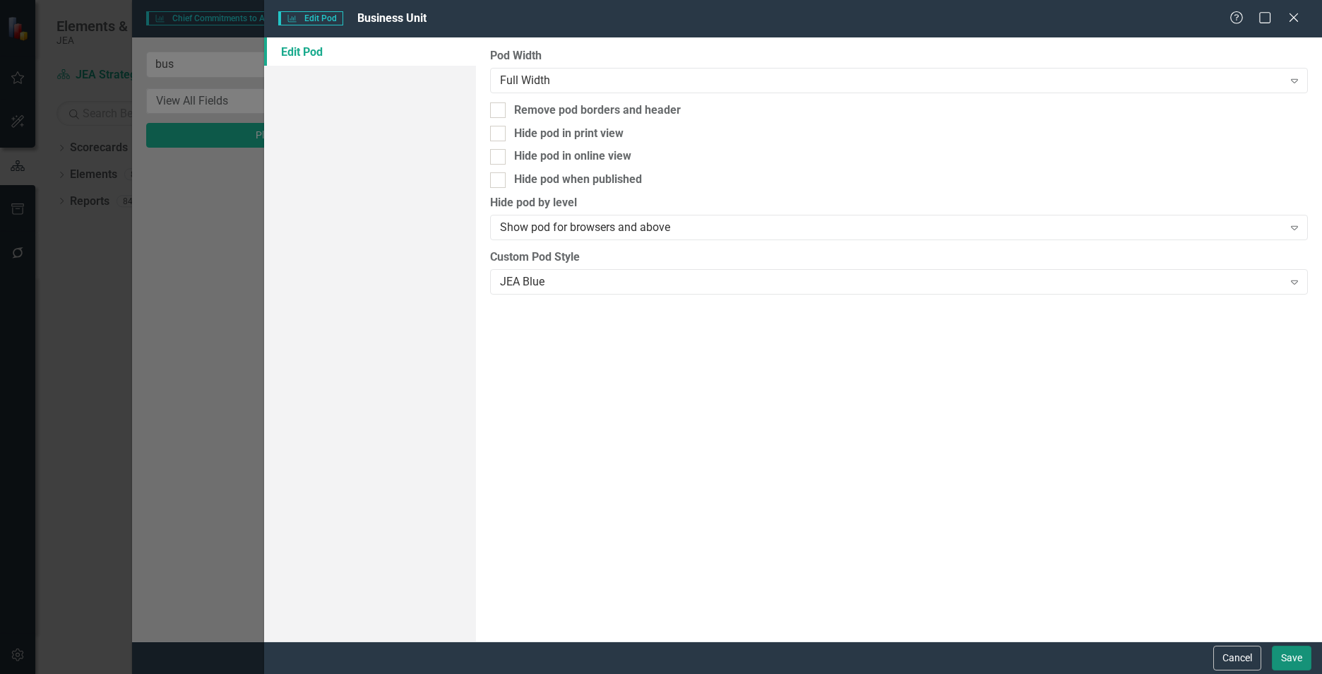
click at [1276, 658] on button "Save" at bounding box center [1292, 658] width 40 height 25
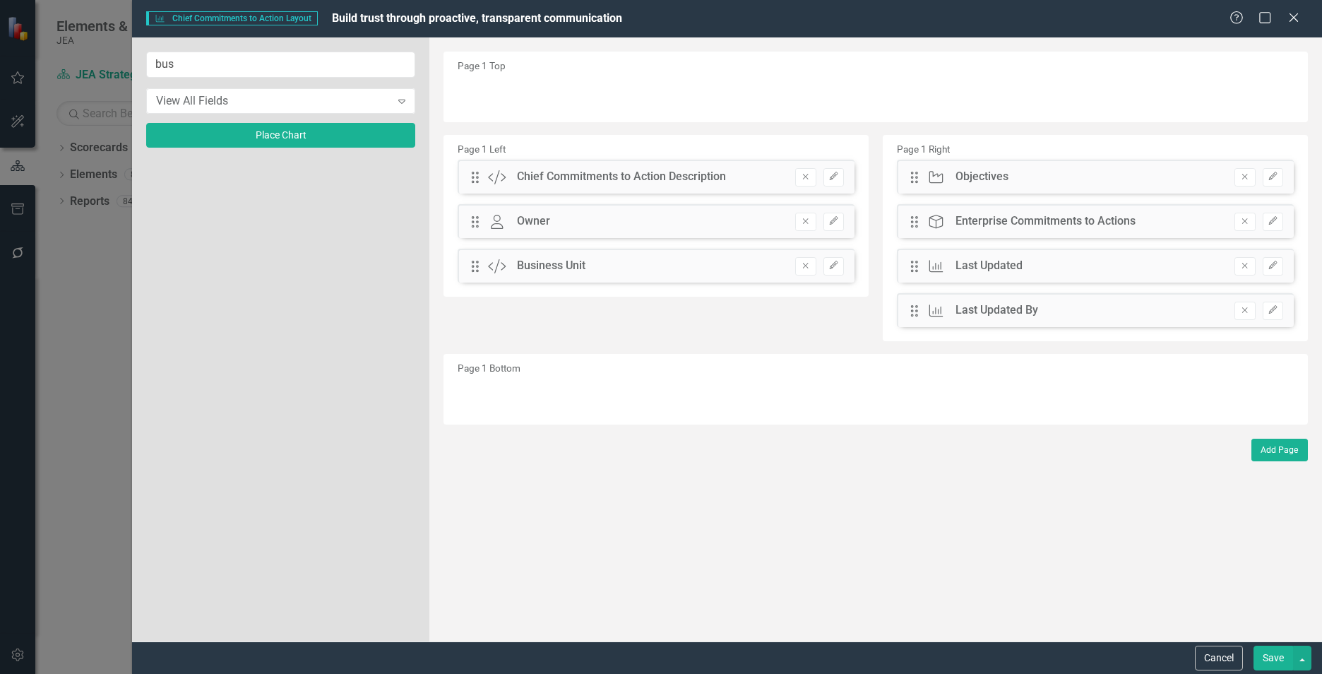
click at [1270, 661] on button "Save" at bounding box center [1274, 658] width 40 height 25
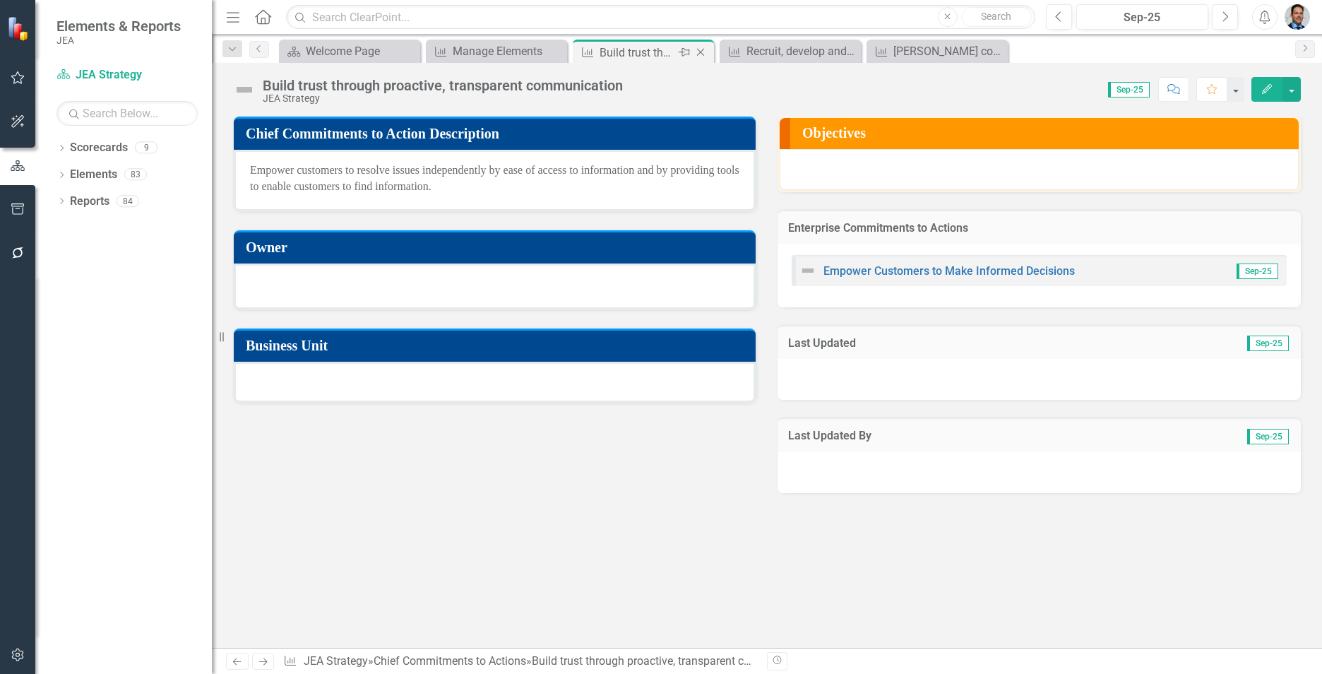
click at [699, 52] on icon "Close" at bounding box center [701, 52] width 14 height 11
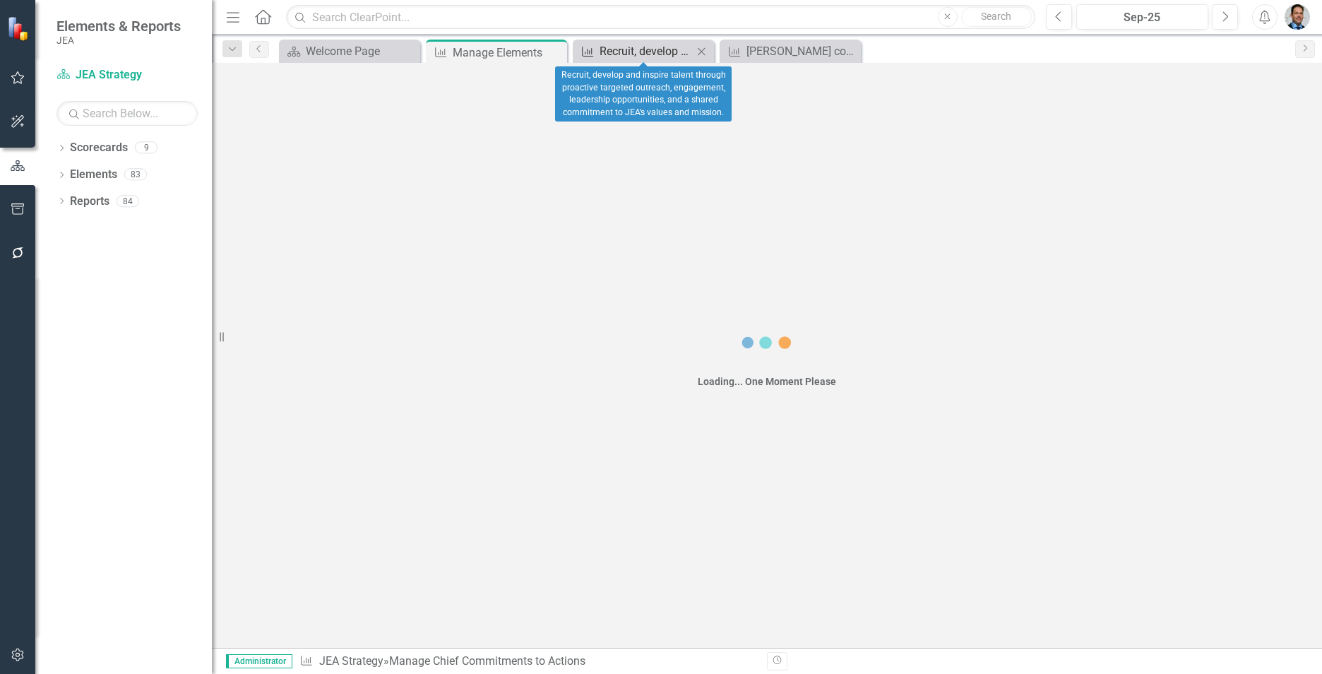
click at [649, 45] on div "Recruit, develop and inspire talent through proactive targeted outreach, engage…" at bounding box center [646, 51] width 93 height 18
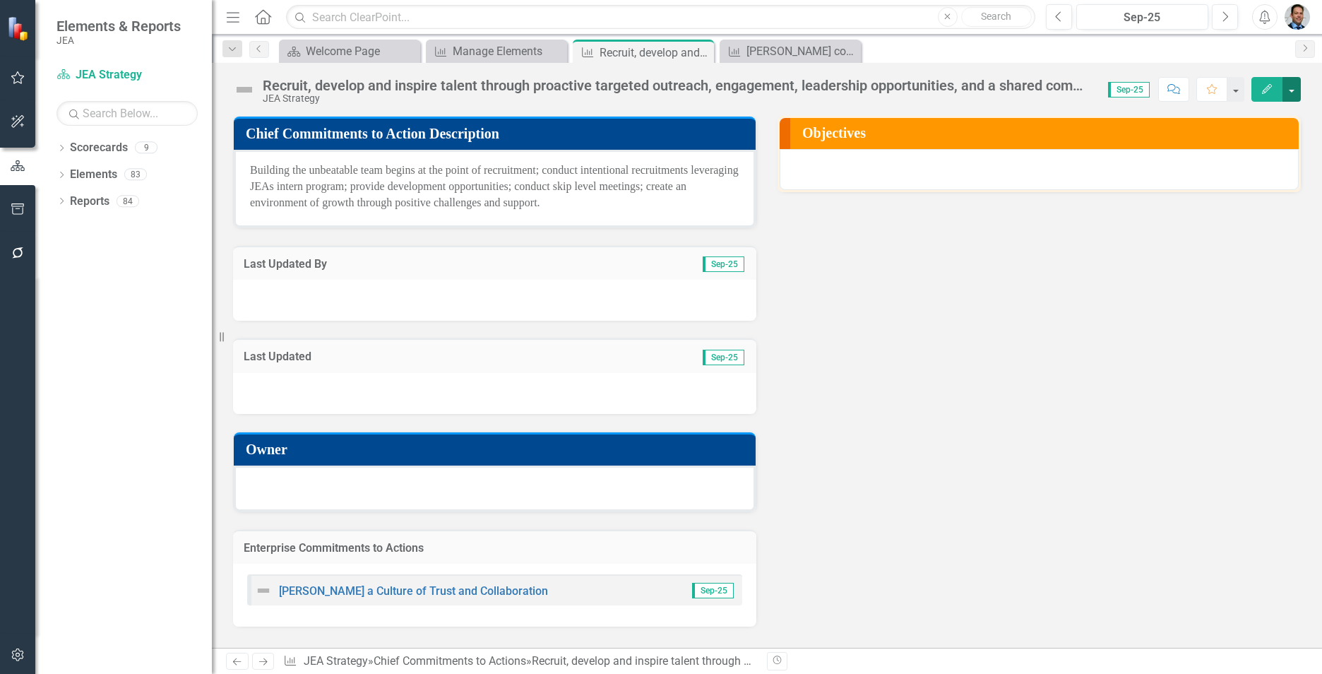
click at [1296, 97] on button "button" at bounding box center [1292, 89] width 18 height 25
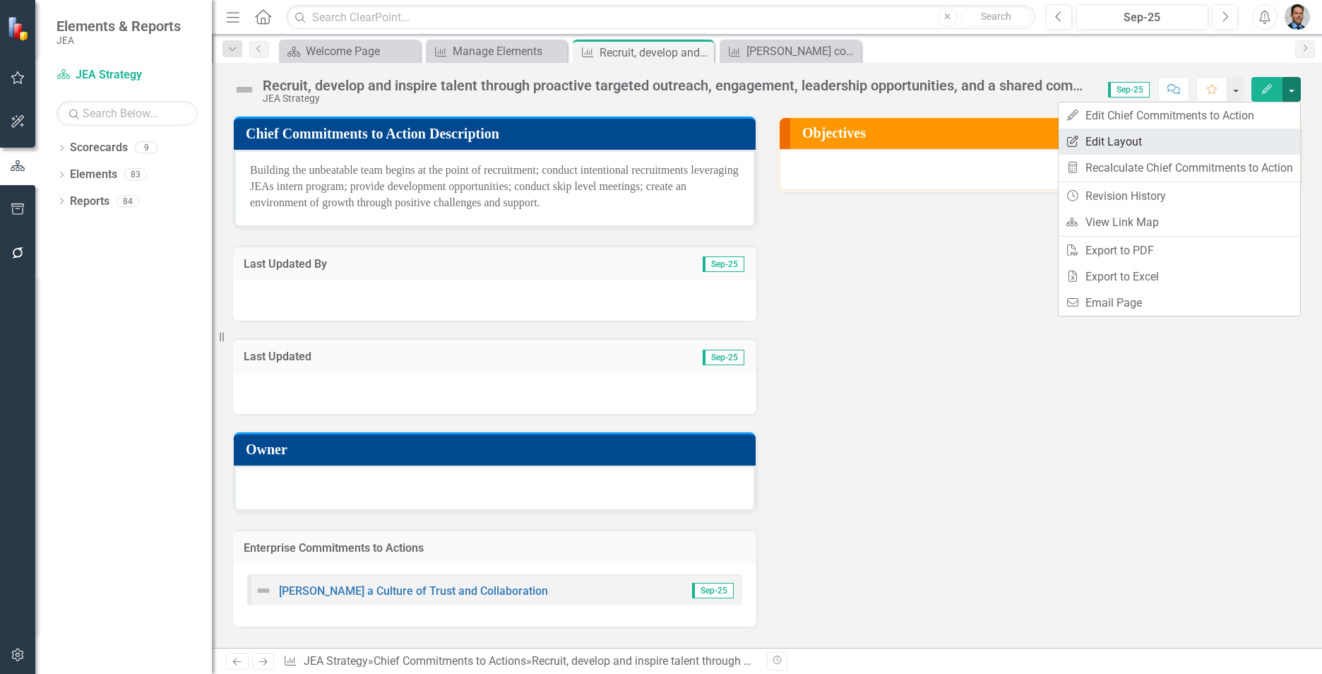
click at [1180, 149] on link "Edit Report Edit Layout" at bounding box center [1180, 142] width 242 height 26
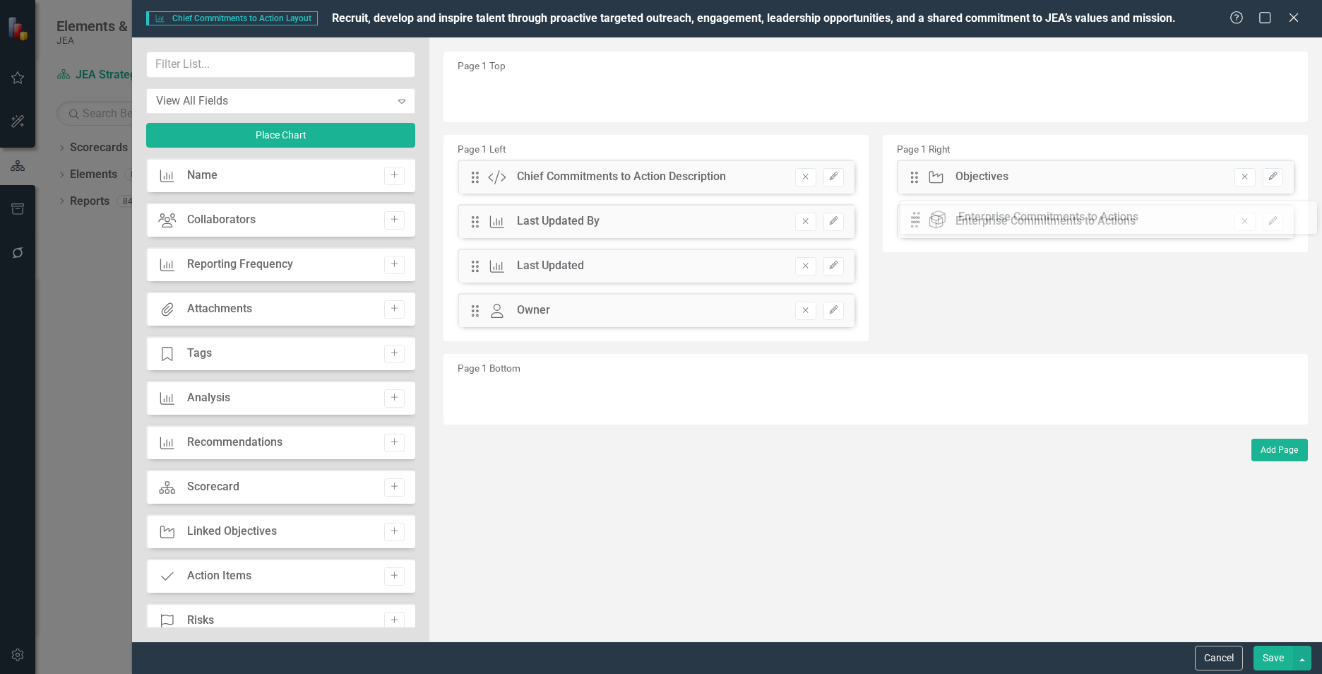
drag, startPoint x: 476, startPoint y: 356, endPoint x: 929, endPoint y: 221, distance: 472.5
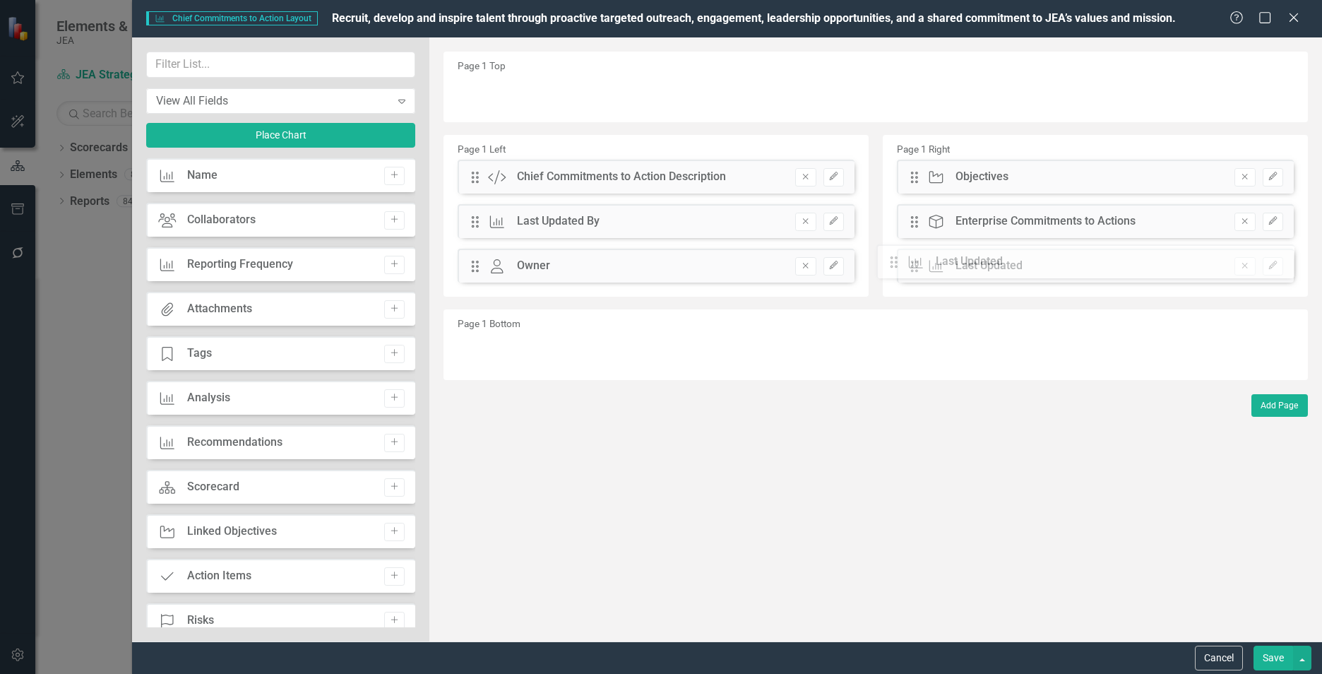
drag, startPoint x: 472, startPoint y: 264, endPoint x: 904, endPoint y: 261, distance: 432.3
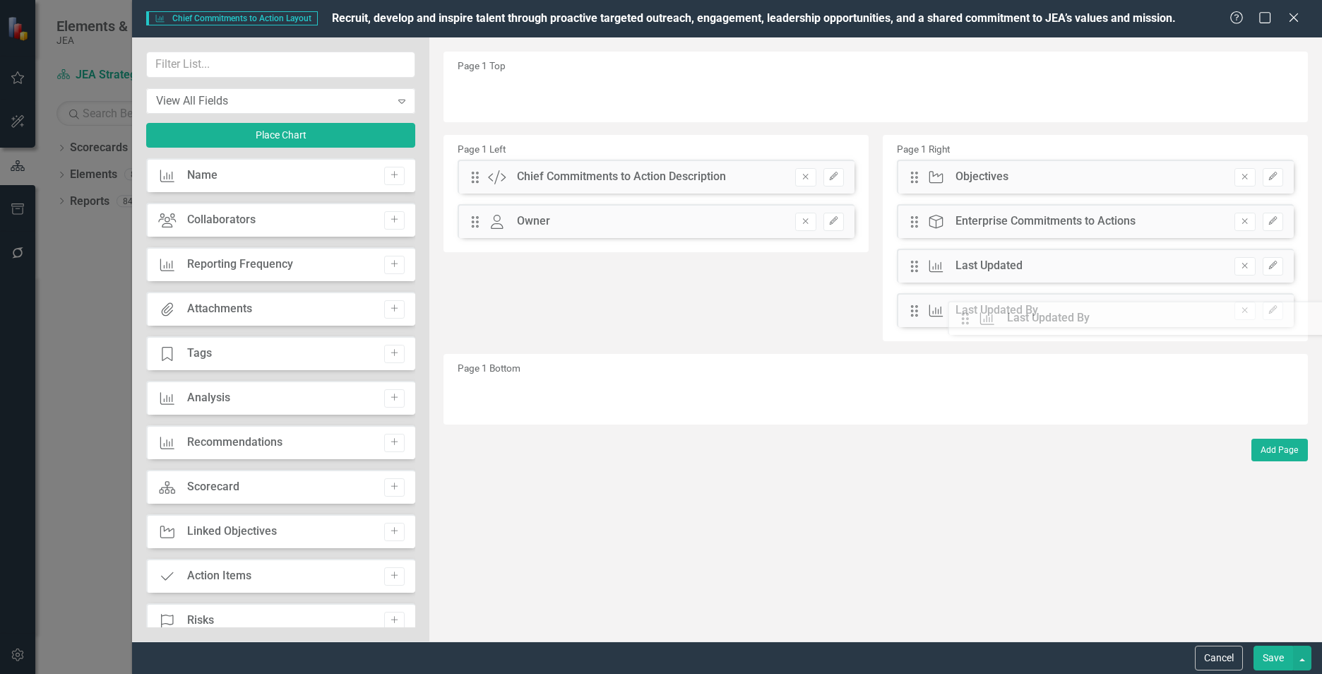
drag, startPoint x: 470, startPoint y: 221, endPoint x: 971, endPoint y: 318, distance: 510.1
click at [320, 64] on input "text" at bounding box center [280, 65] width 269 height 26
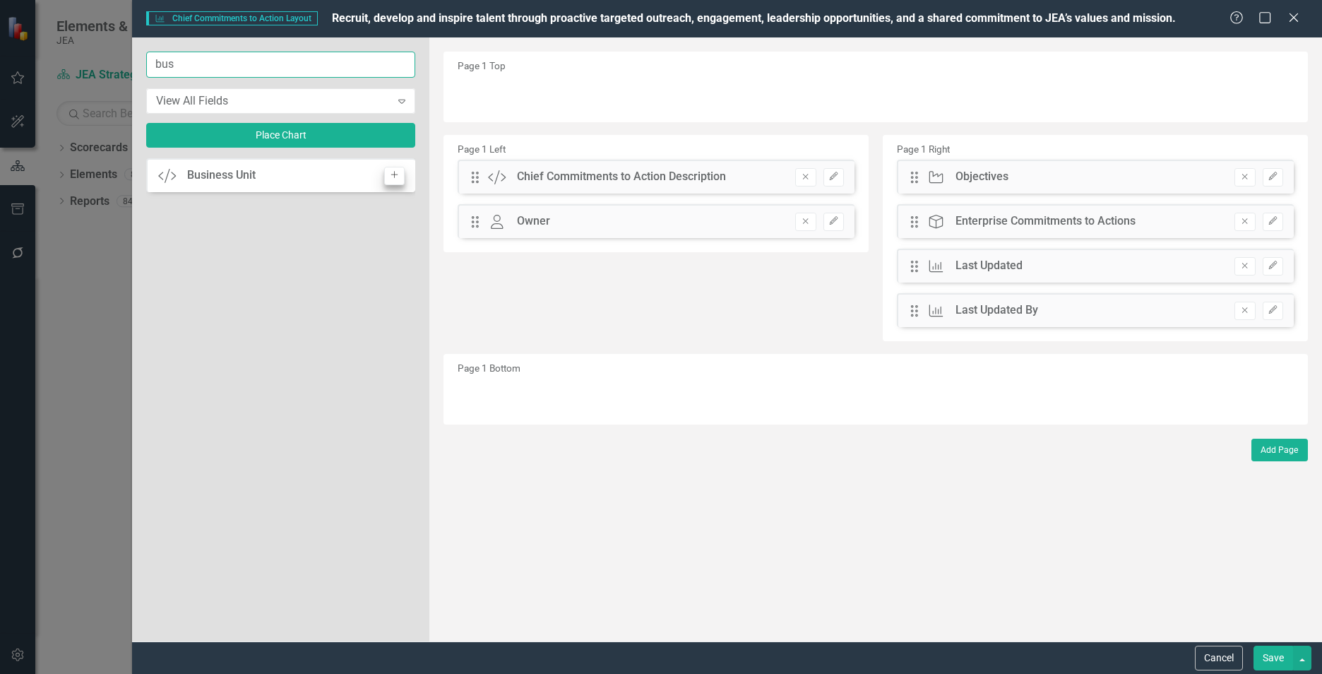
type input "bus"
click at [396, 177] on icon "Add" at bounding box center [394, 175] width 11 height 8
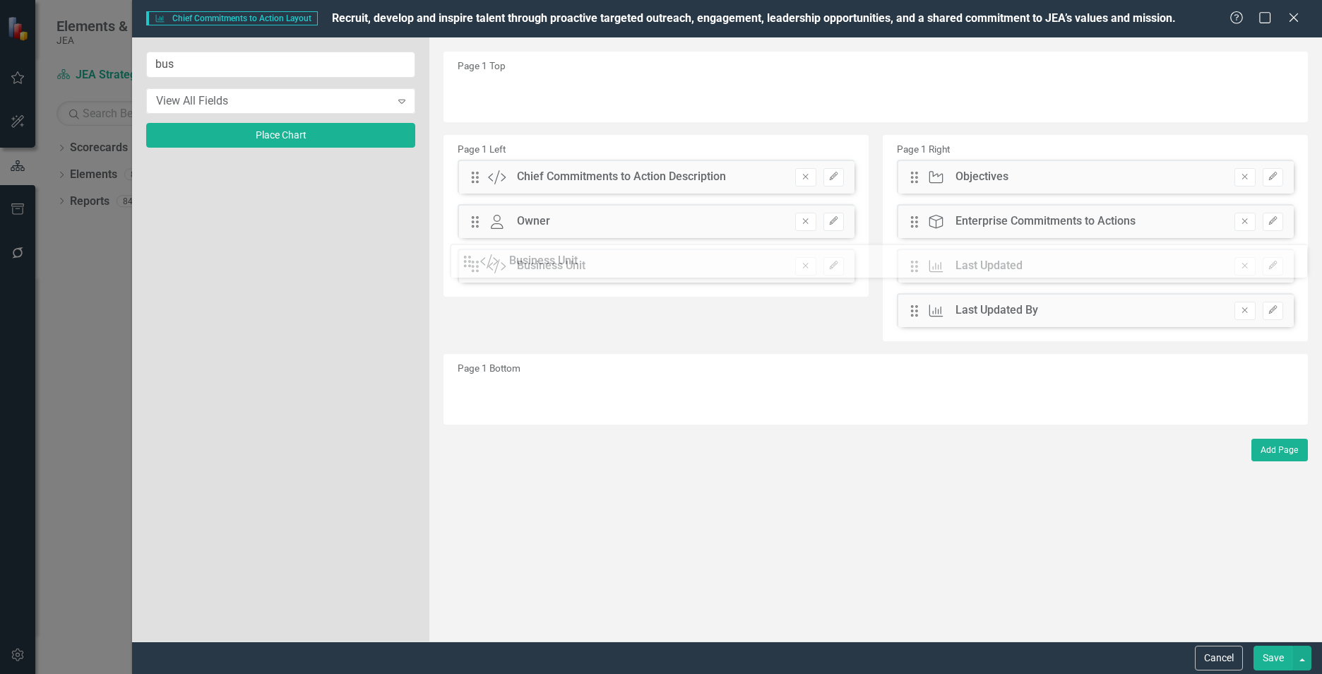
drag, startPoint x: 473, startPoint y: 92, endPoint x: 476, endPoint y: 259, distance: 167.4
click at [836, 263] on icon "Edit" at bounding box center [834, 265] width 11 height 8
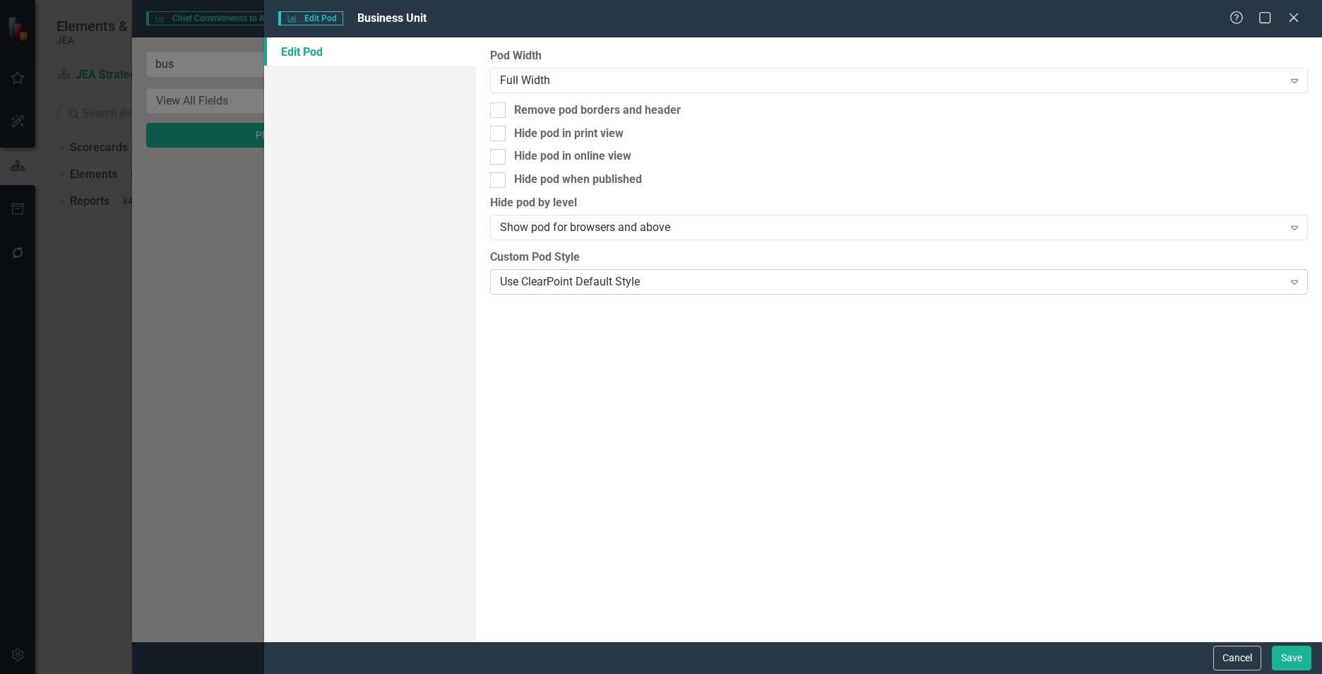
click at [718, 283] on div "Use ClearPoint Default Style" at bounding box center [891, 281] width 783 height 16
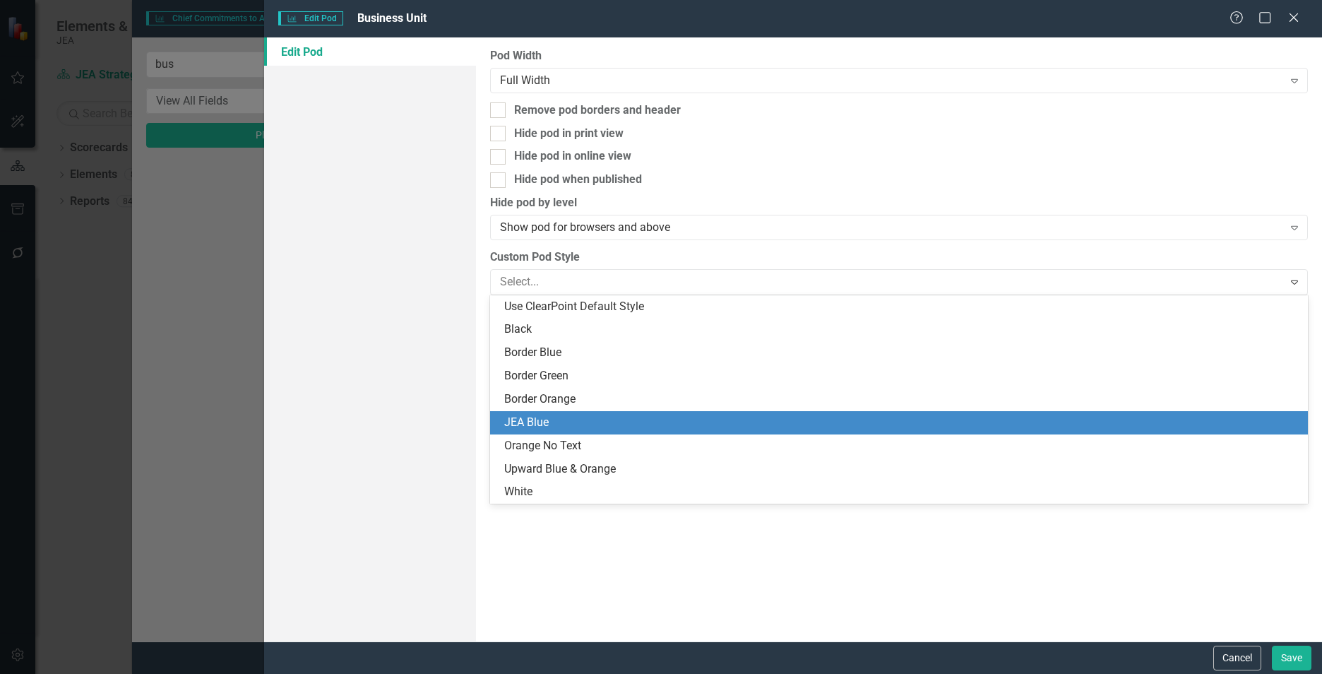
click at [612, 422] on div "JEA Blue" at bounding box center [901, 423] width 795 height 16
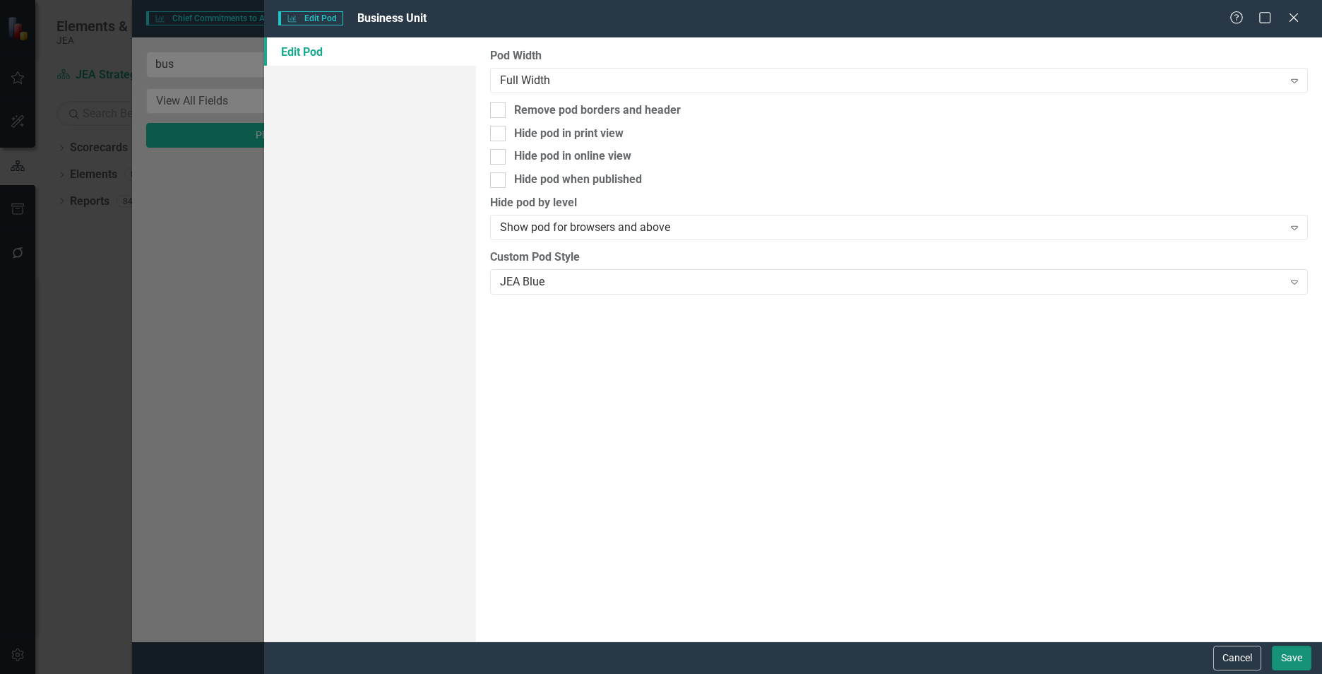
click at [1292, 663] on button "Save" at bounding box center [1292, 658] width 40 height 25
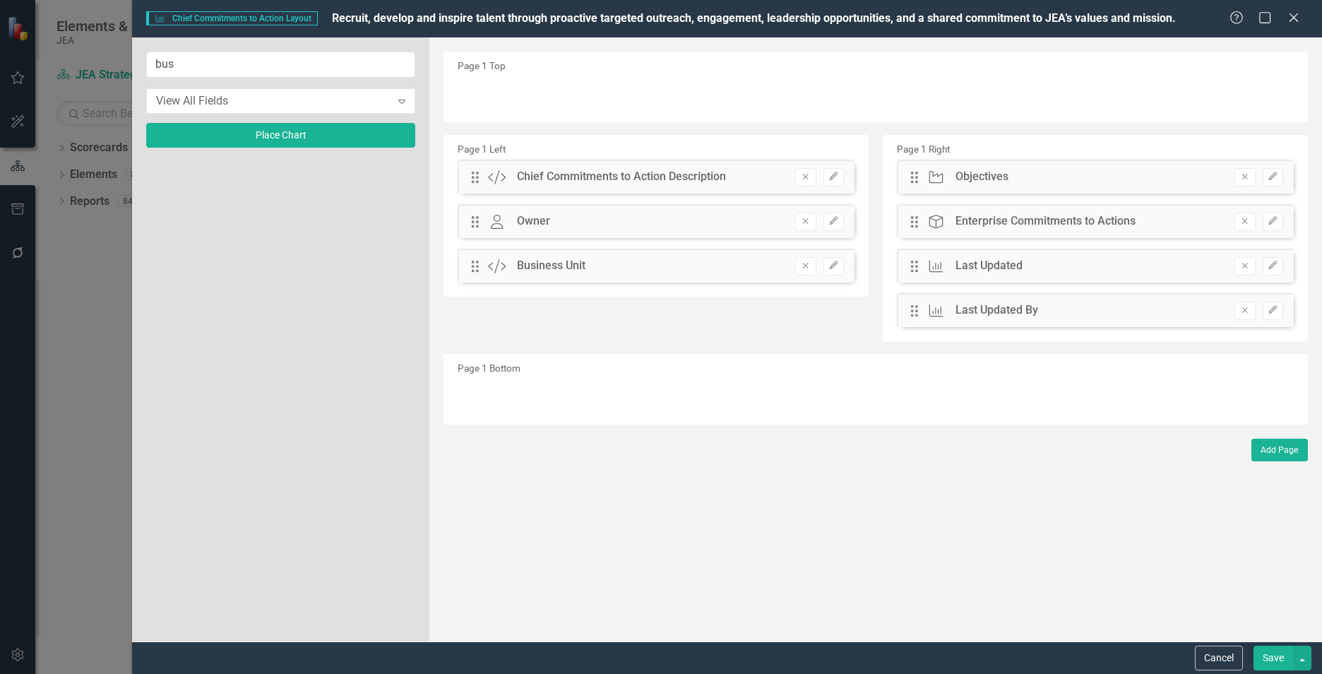
click at [1268, 660] on button "Save" at bounding box center [1274, 658] width 40 height 25
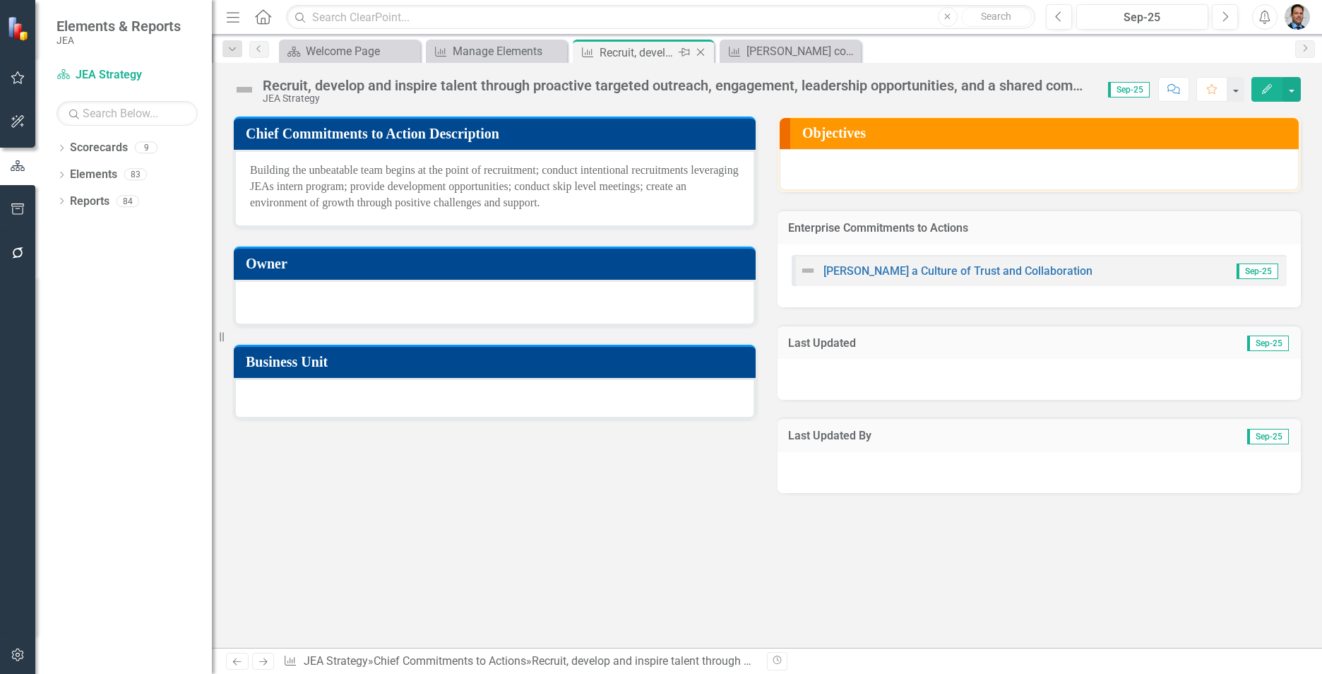
click at [700, 54] on icon "Close" at bounding box center [701, 52] width 14 height 11
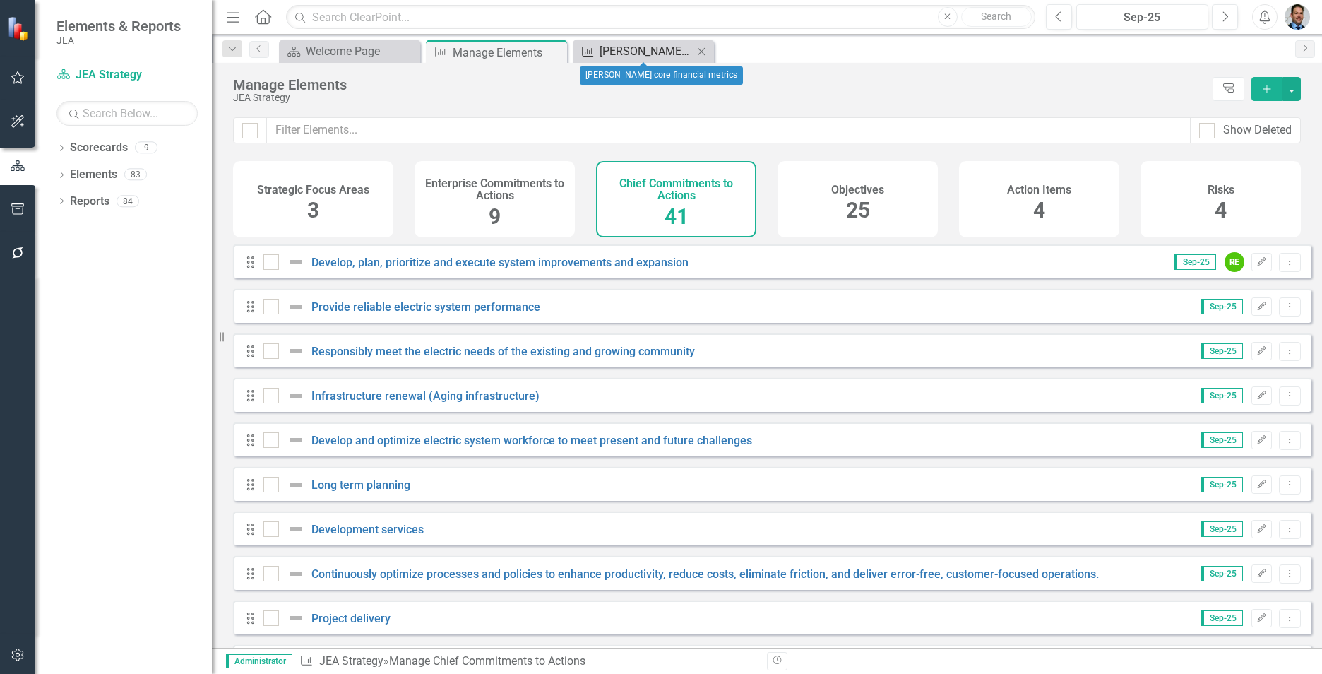
click at [668, 52] on div "[PERSON_NAME] core financial metrics" at bounding box center [646, 51] width 93 height 18
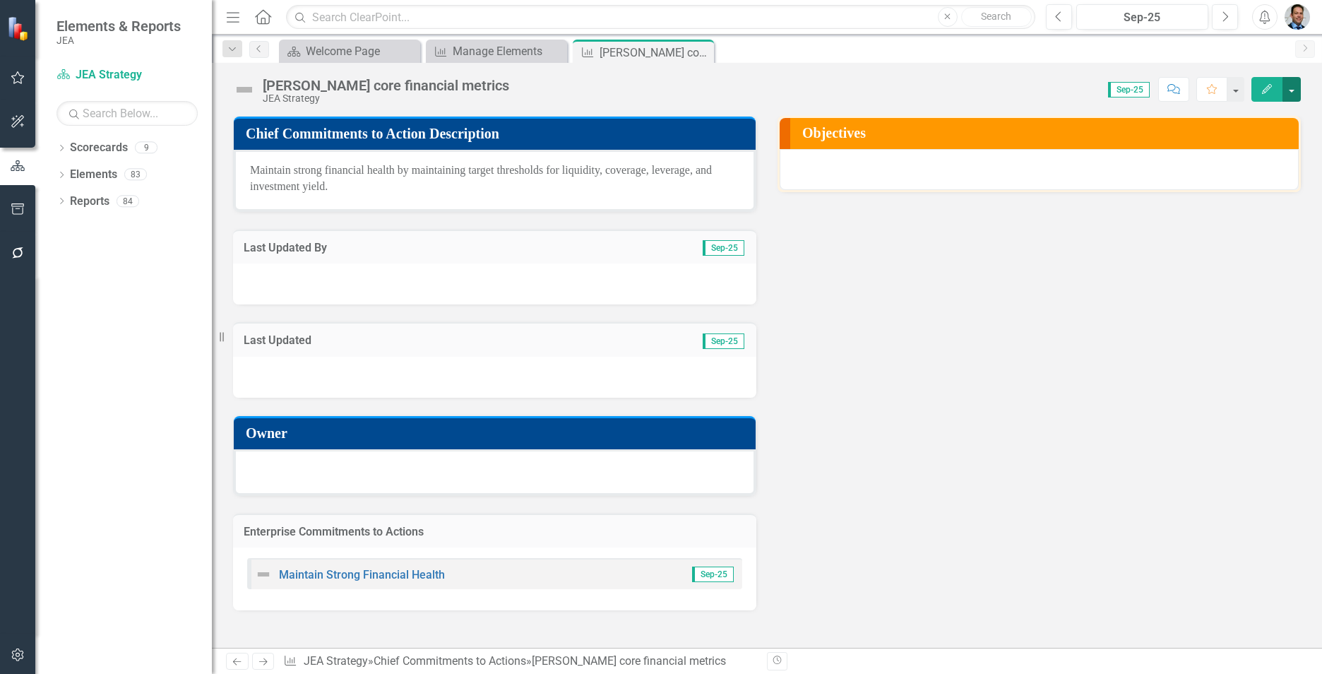
click at [1297, 88] on button "button" at bounding box center [1292, 89] width 18 height 25
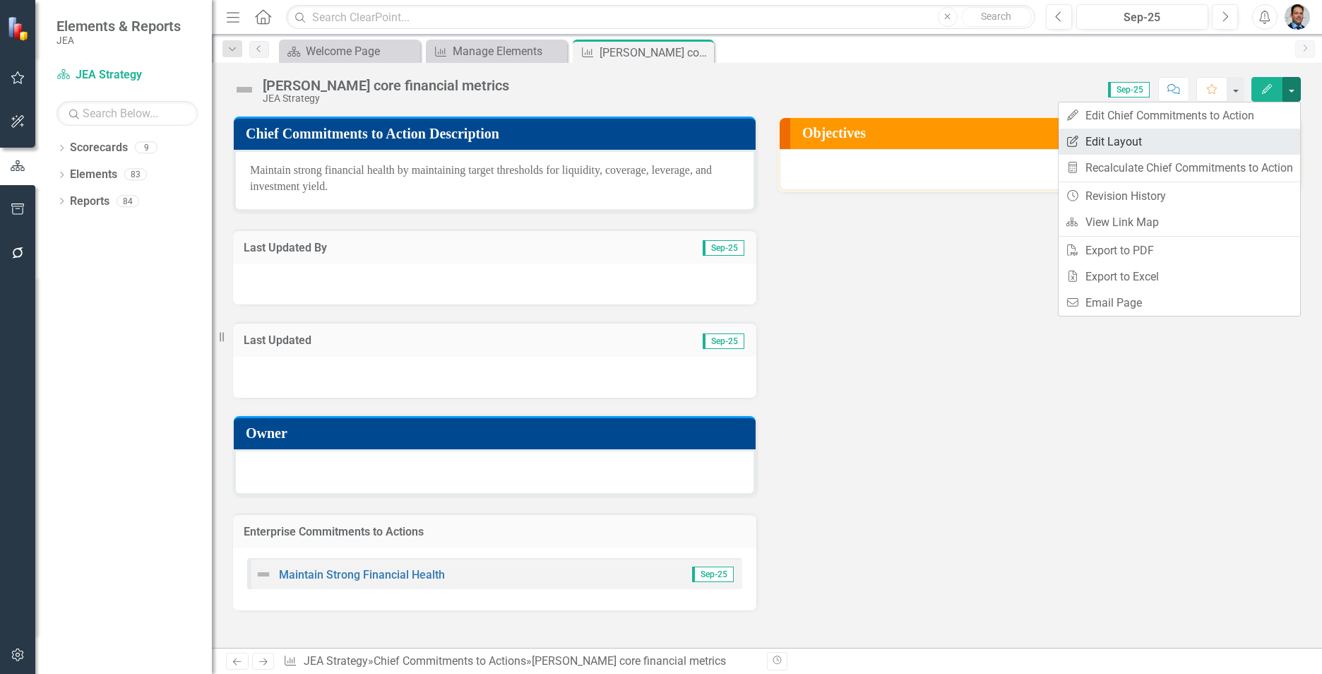
click at [1124, 146] on link "Edit Report Edit Layout" at bounding box center [1180, 142] width 242 height 26
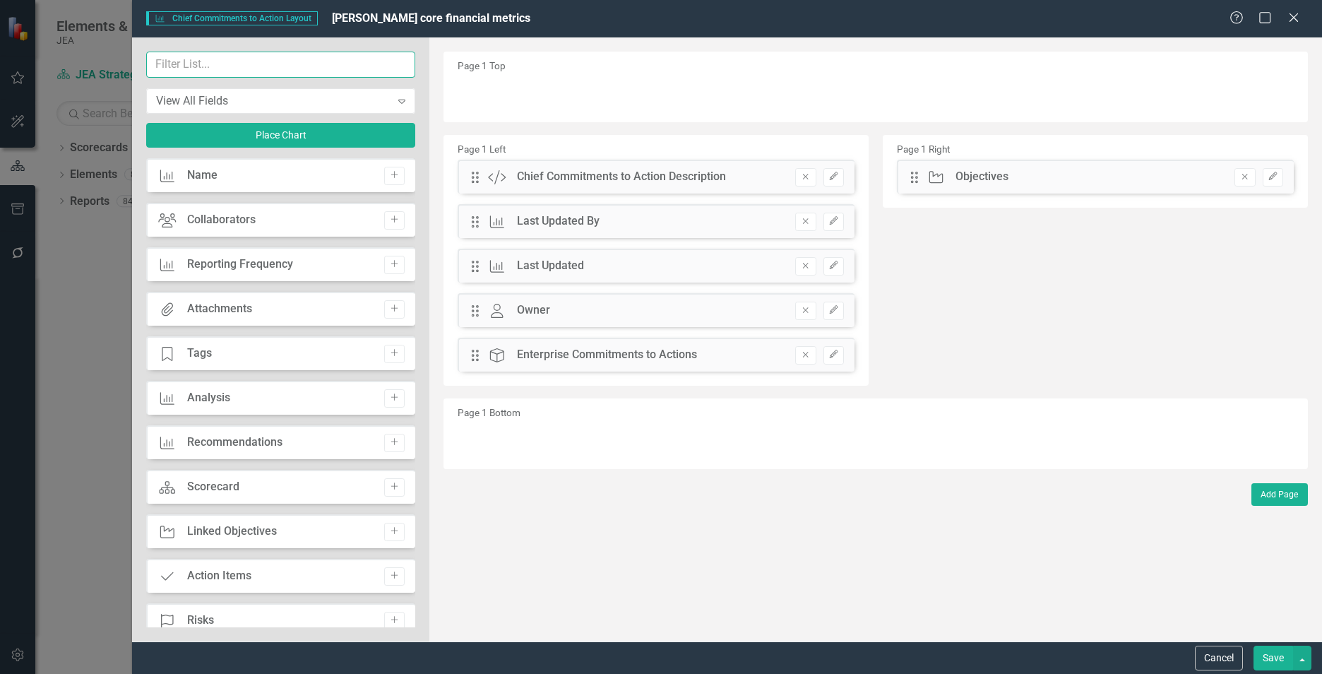
click at [230, 63] on input "text" at bounding box center [280, 65] width 269 height 26
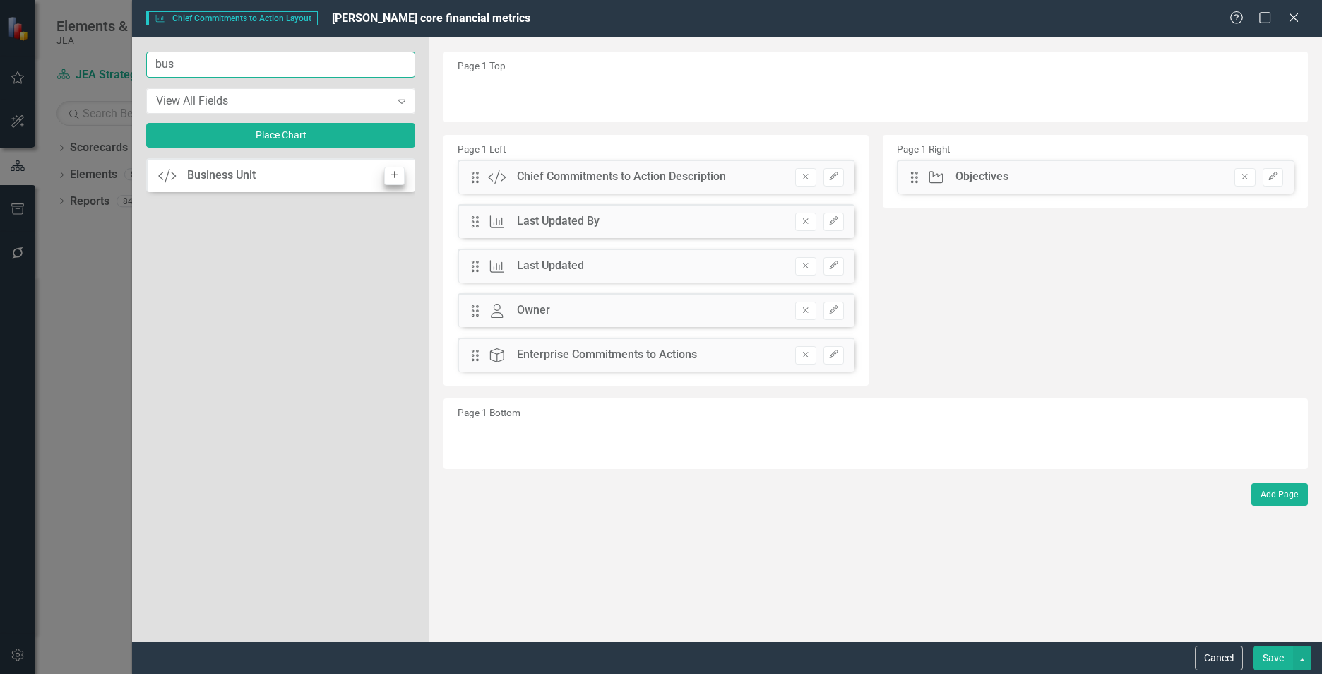
type input "bus"
click at [389, 182] on button "Add" at bounding box center [394, 176] width 20 height 18
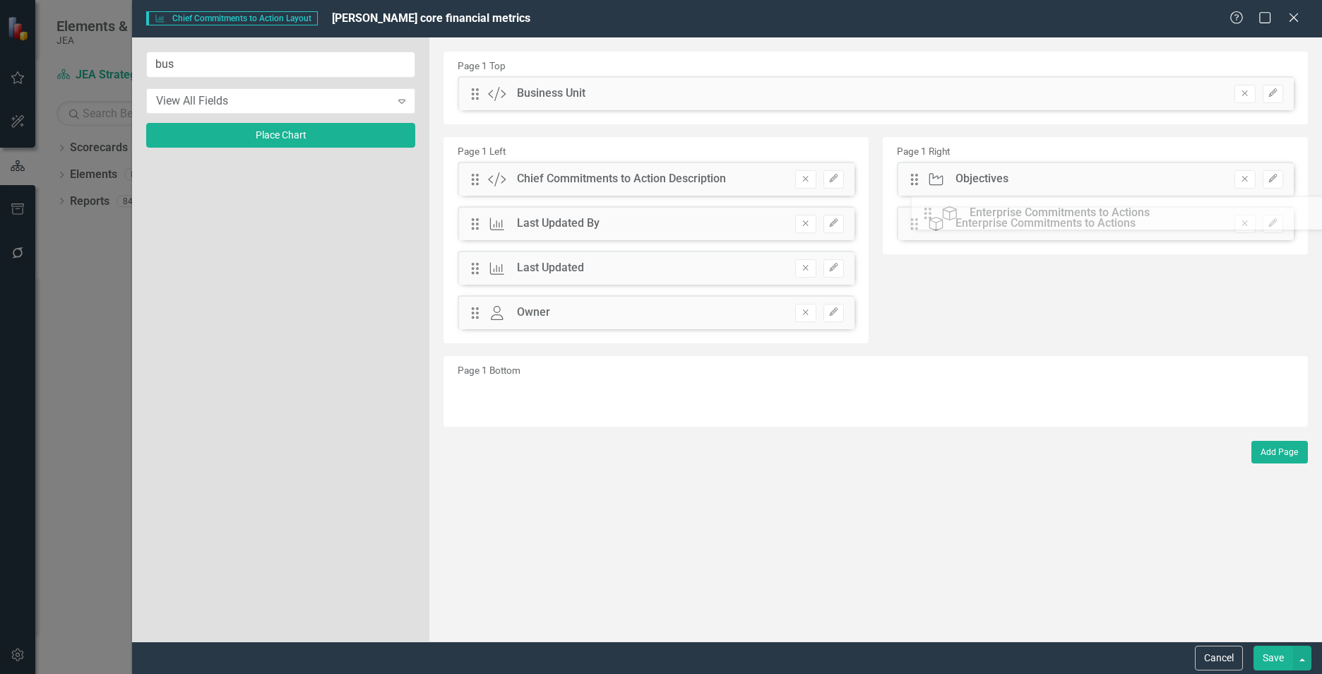
drag, startPoint x: 474, startPoint y: 360, endPoint x: 932, endPoint y: 215, distance: 480.6
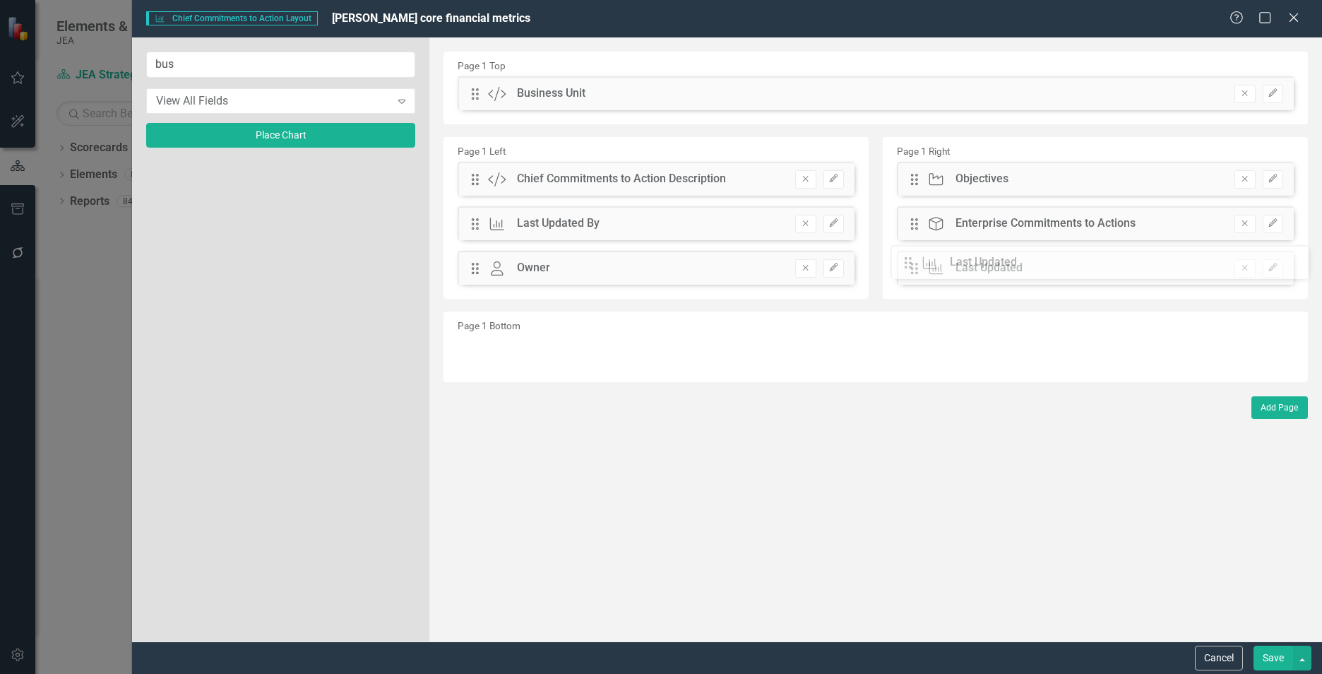
drag, startPoint x: 471, startPoint y: 268, endPoint x: 916, endPoint y: 263, distance: 445.1
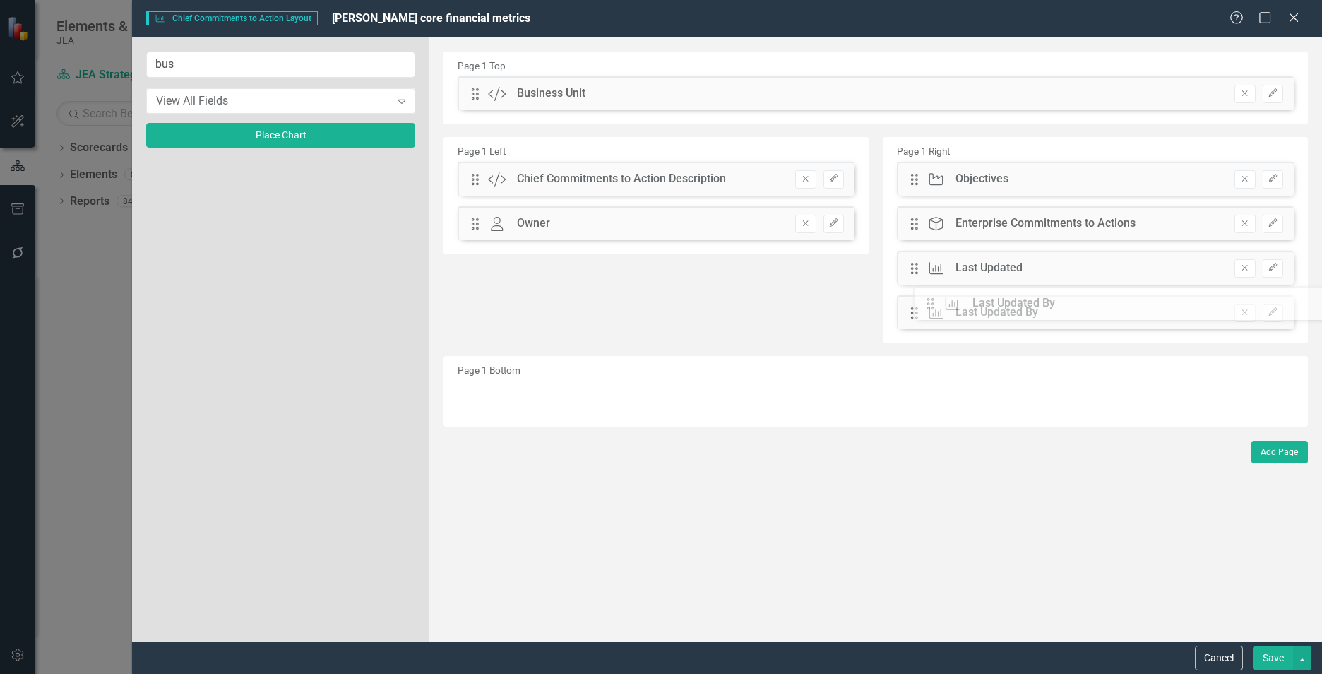
drag, startPoint x: 475, startPoint y: 225, endPoint x: 944, endPoint y: 305, distance: 475.1
drag, startPoint x: 474, startPoint y: 93, endPoint x: 490, endPoint y: 257, distance: 164.7
click at [836, 268] on icon "Edit" at bounding box center [834, 265] width 11 height 8
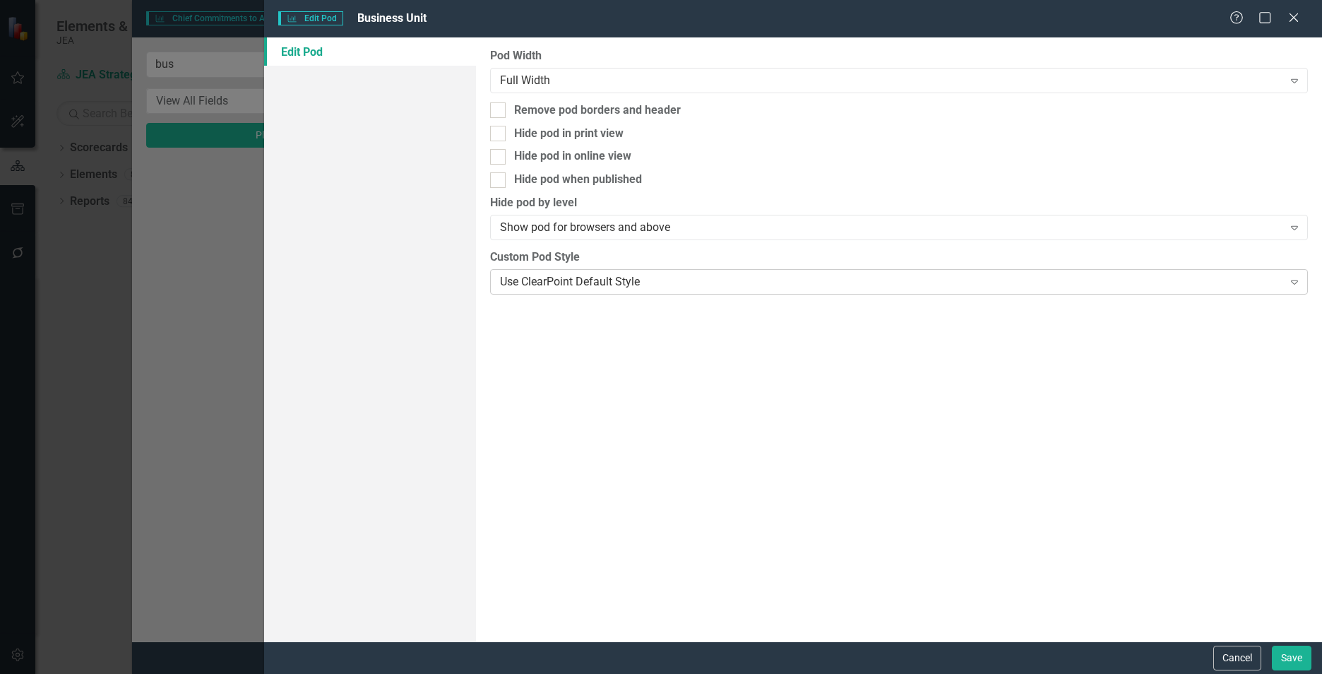
click at [550, 283] on div "Use ClearPoint Default Style" at bounding box center [891, 281] width 783 height 16
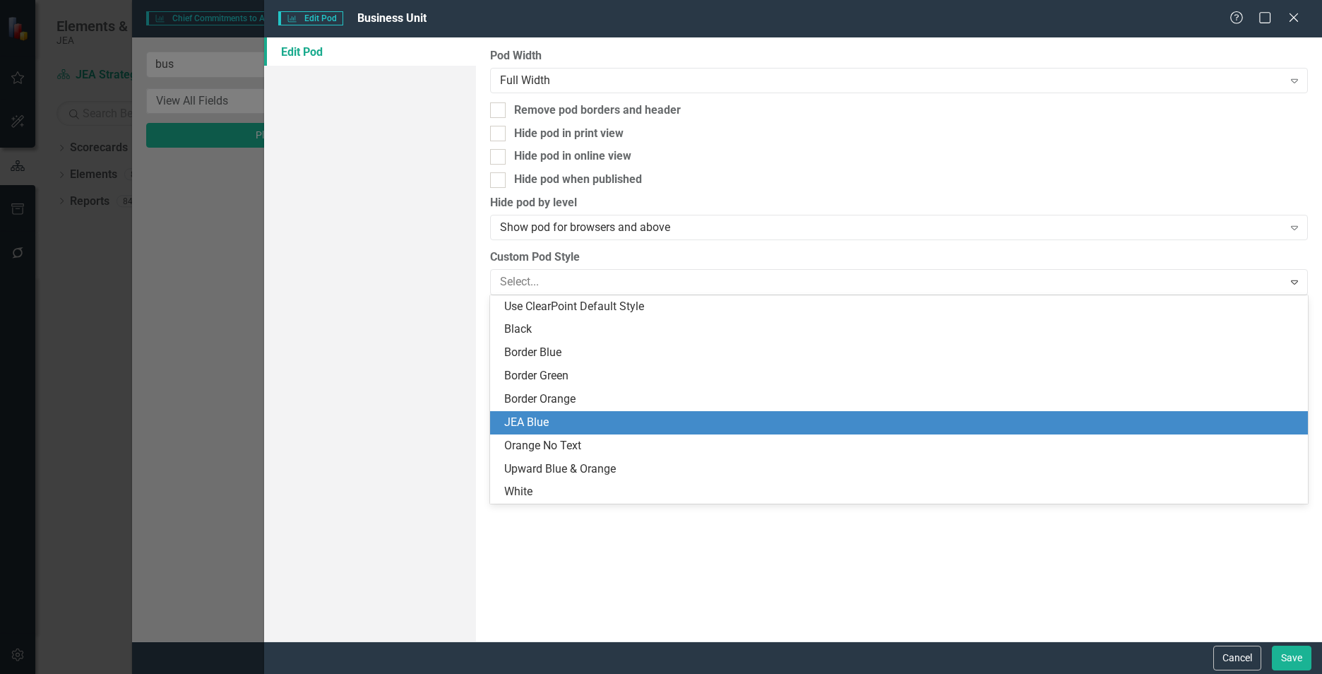
click at [550, 429] on div "JEA Blue" at bounding box center [901, 423] width 795 height 16
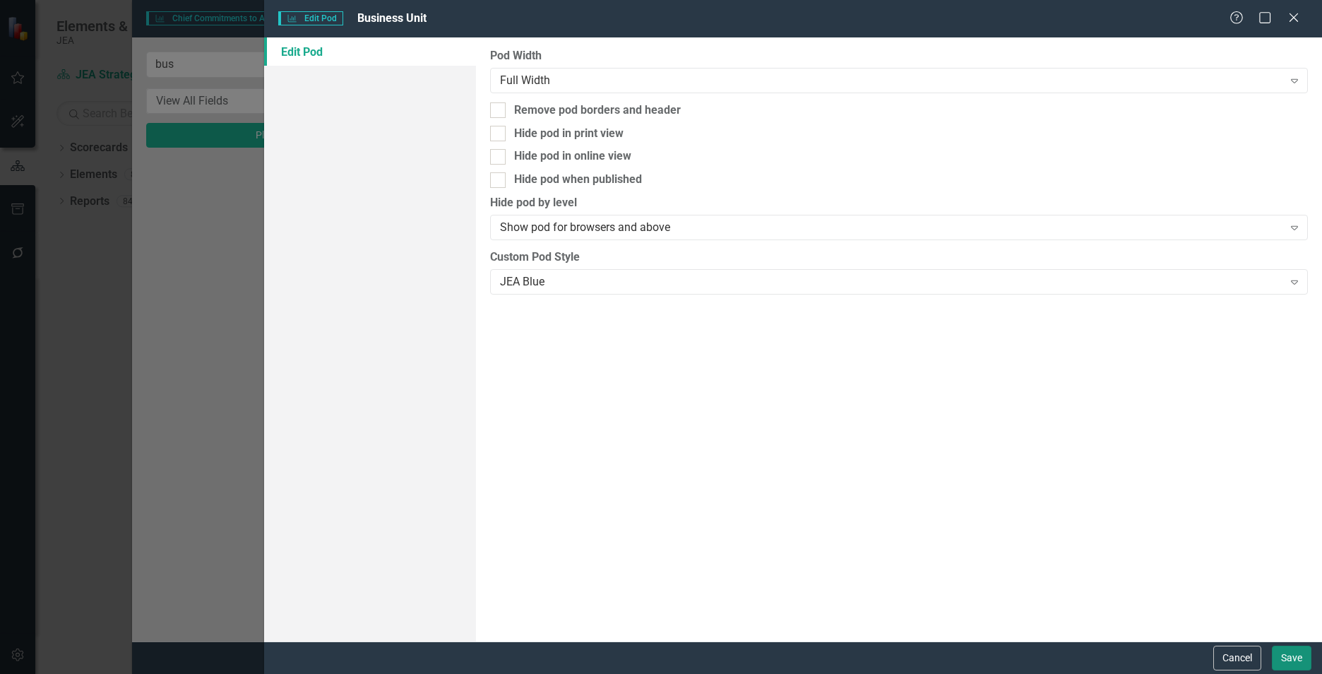
click at [1296, 658] on button "Save" at bounding box center [1292, 658] width 40 height 25
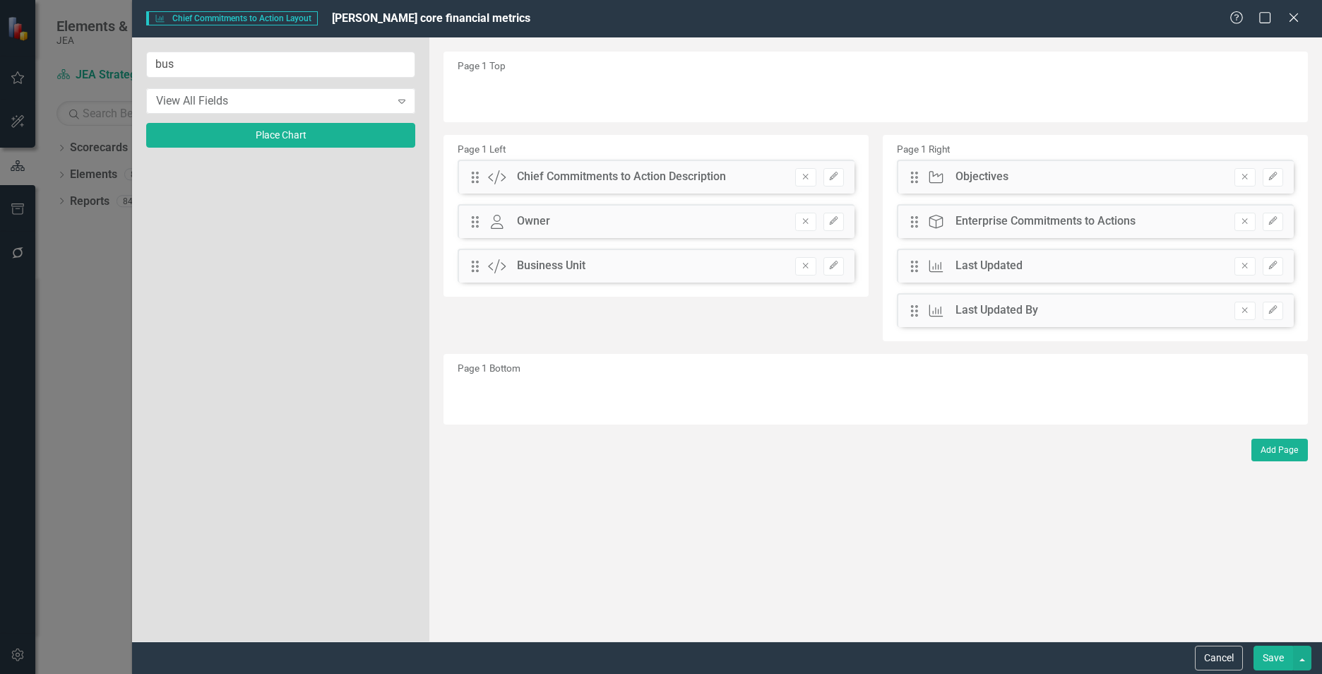
click at [1276, 655] on button "Save" at bounding box center [1274, 658] width 40 height 25
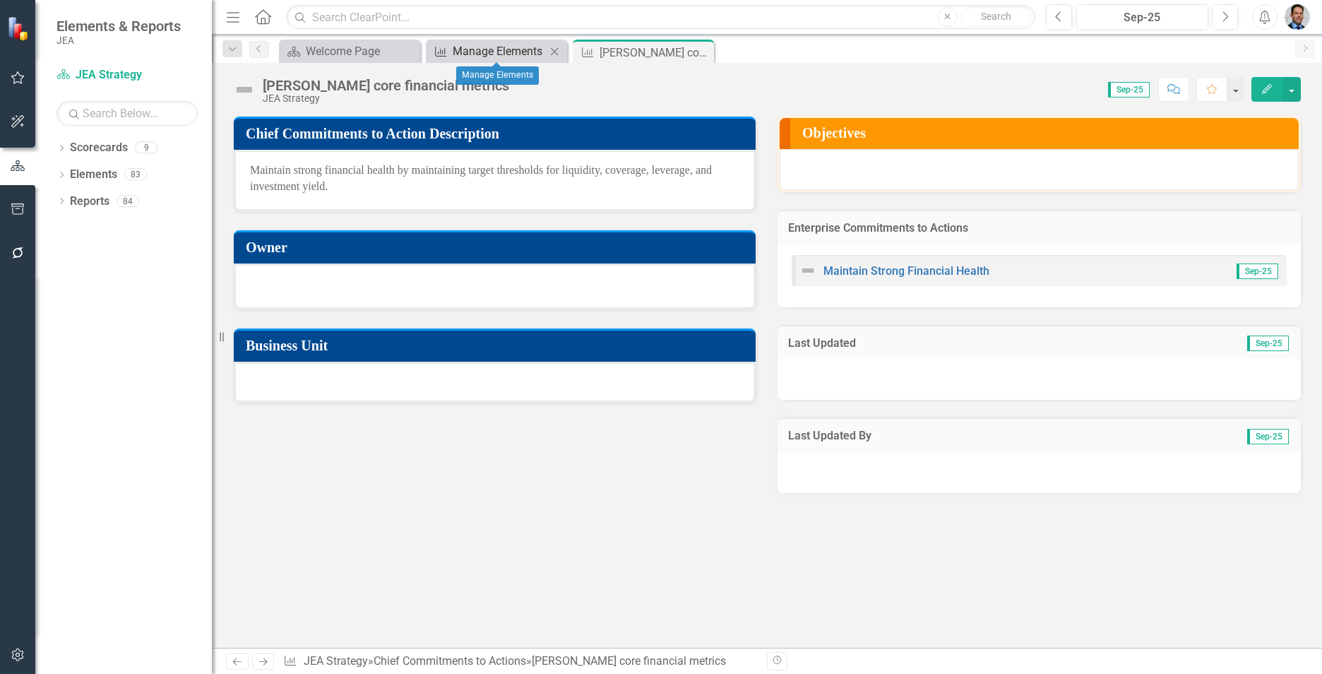
click at [499, 45] on div "Manage Elements" at bounding box center [499, 51] width 93 height 18
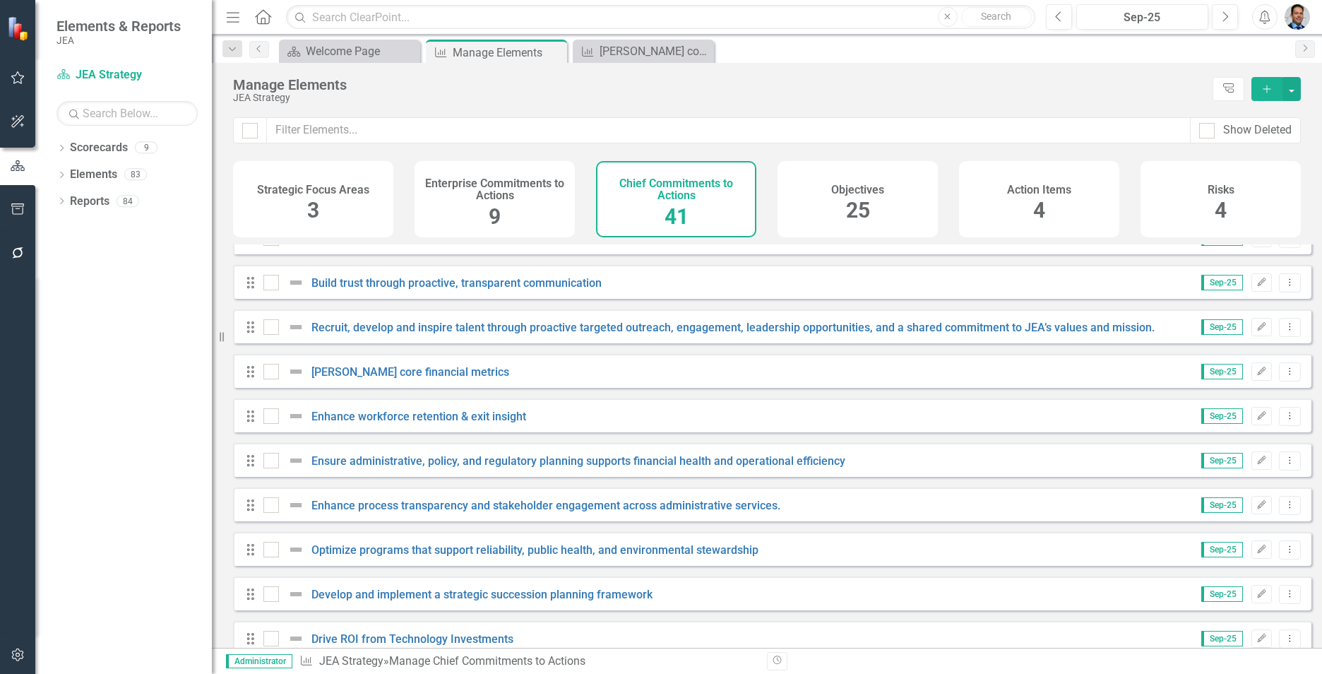
scroll to position [494, 0]
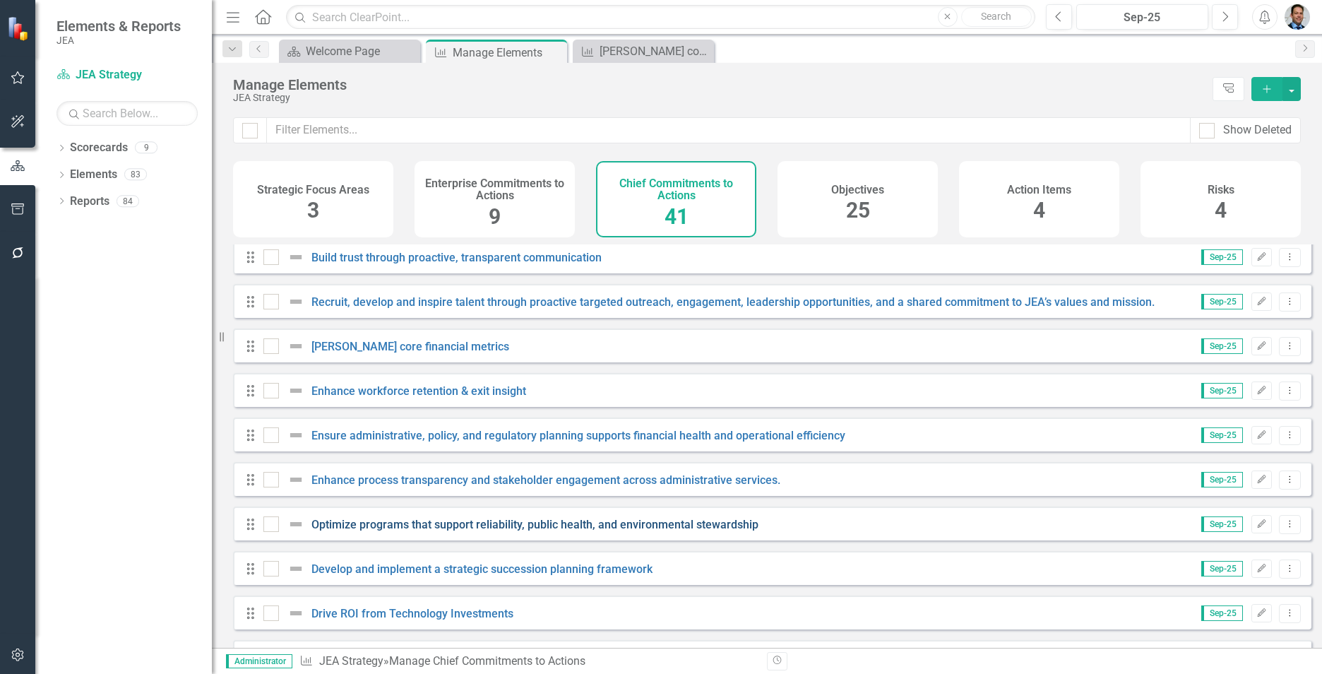
click at [418, 531] on link "Optimize programs that support reliability, public health, and environmental st…" at bounding box center [535, 524] width 447 height 13
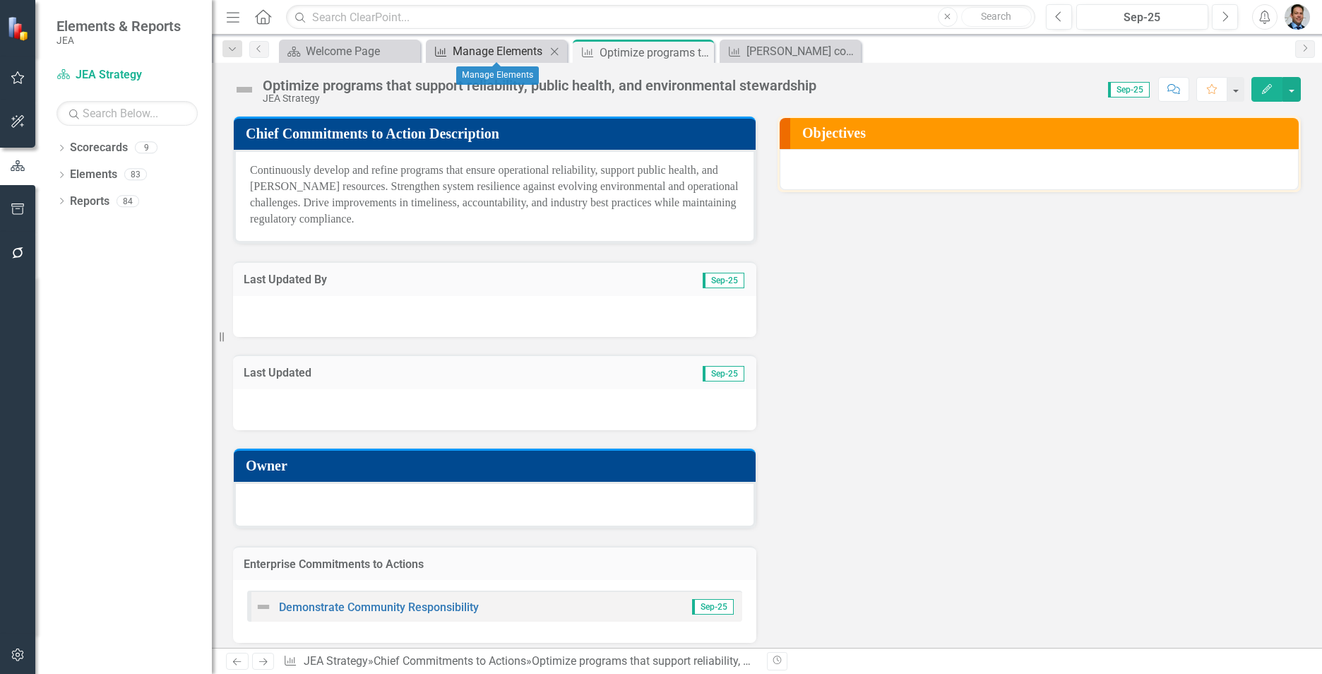
click at [454, 49] on div "Manage Elements" at bounding box center [499, 51] width 93 height 18
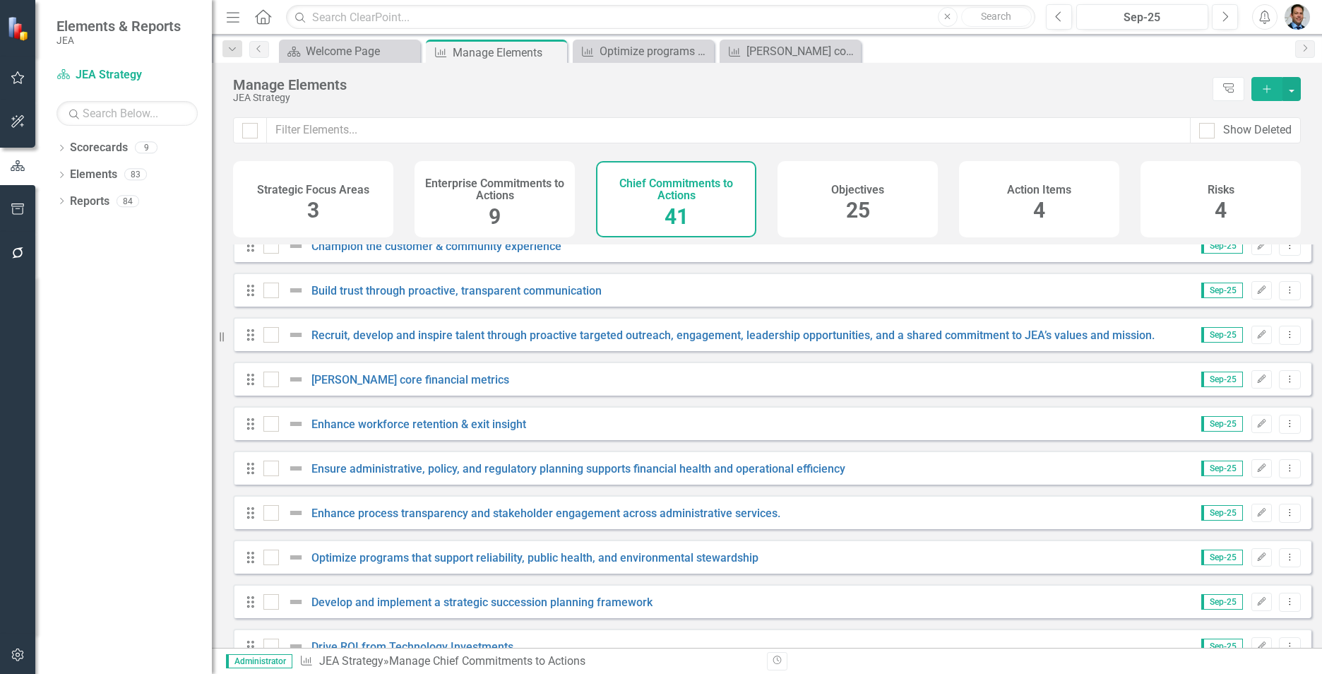
scroll to position [494, 0]
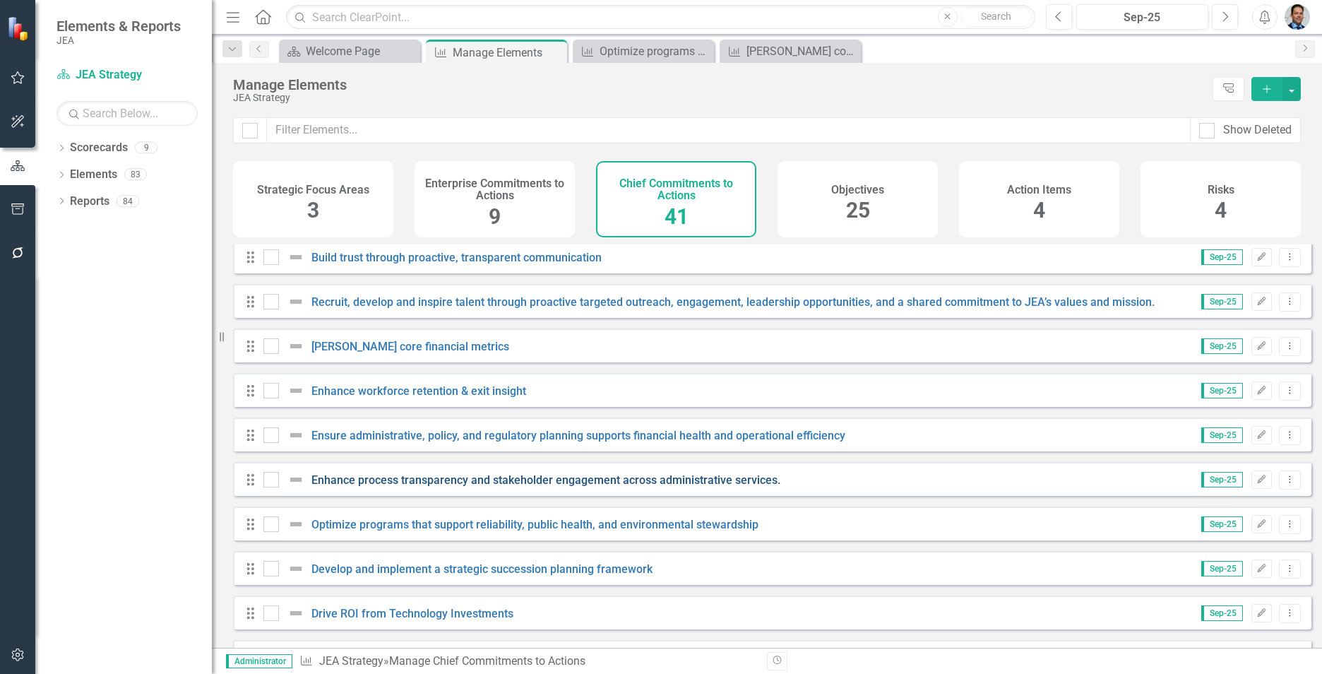
click at [345, 487] on link "Enhance process transparency and stakeholder engagement across administrative s…" at bounding box center [546, 479] width 469 height 13
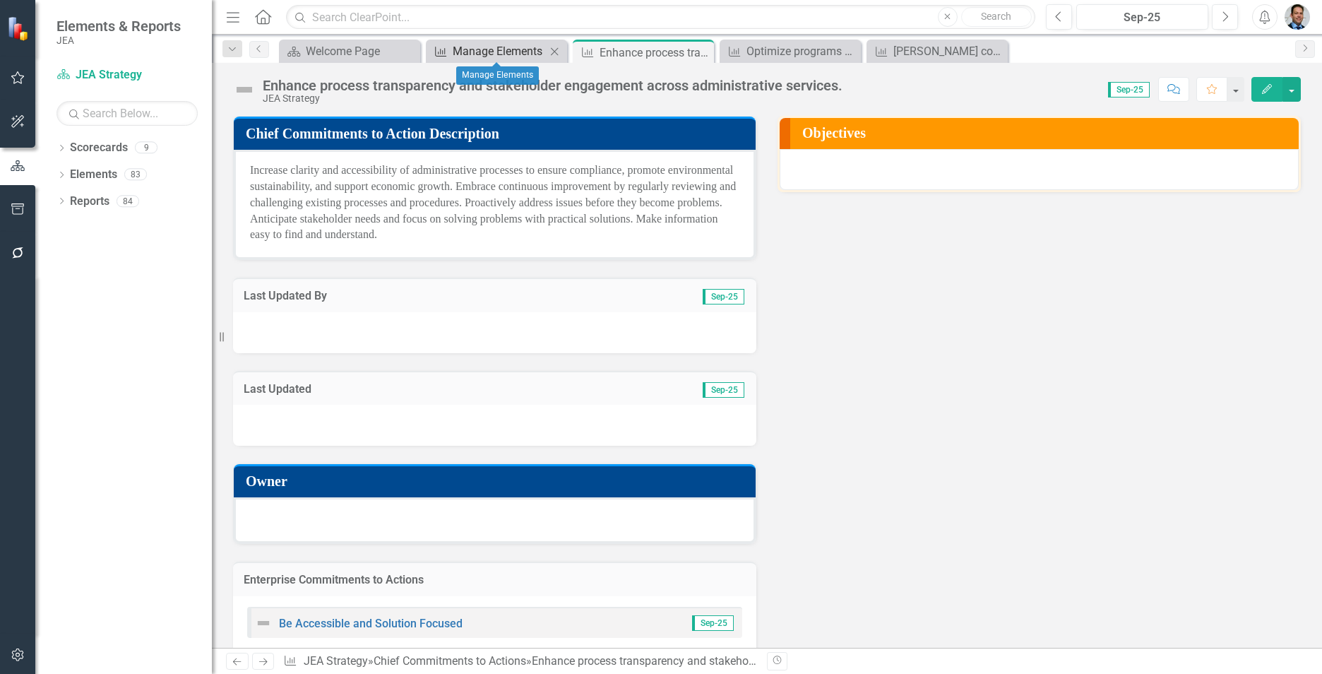
click at [480, 46] on div "Manage Elements" at bounding box center [499, 51] width 93 height 18
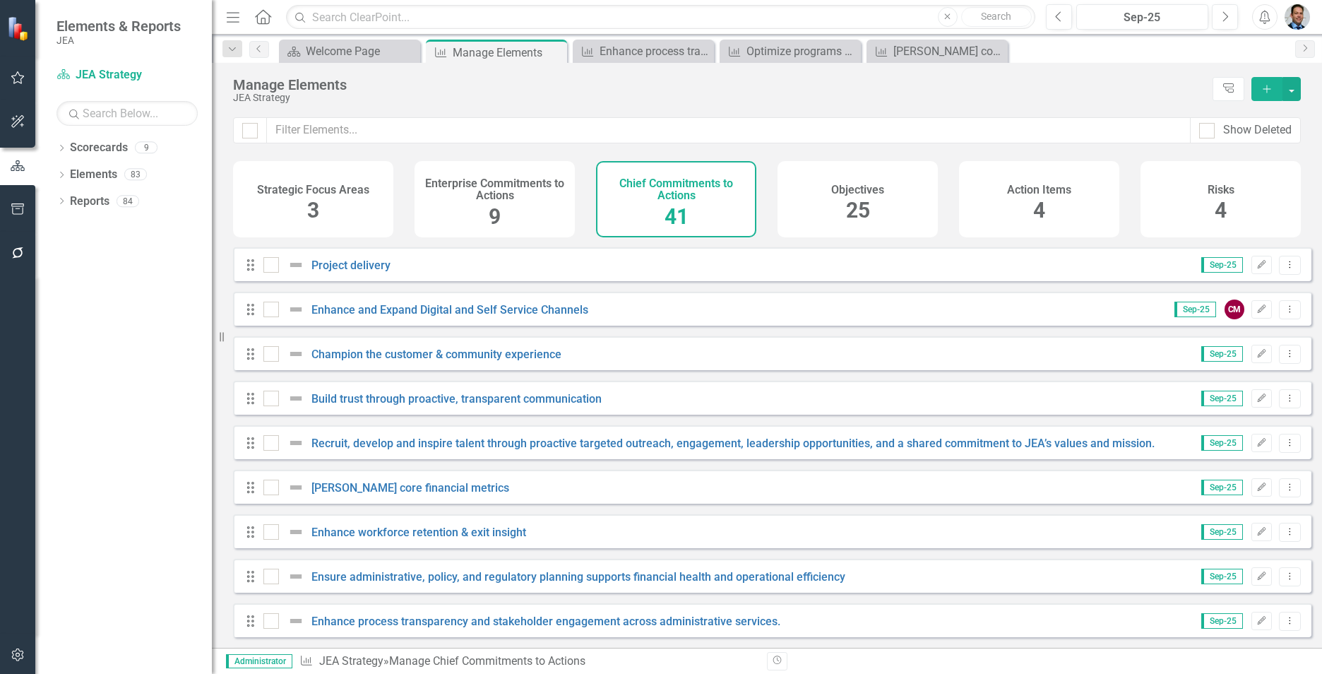
scroll to position [424, 0]
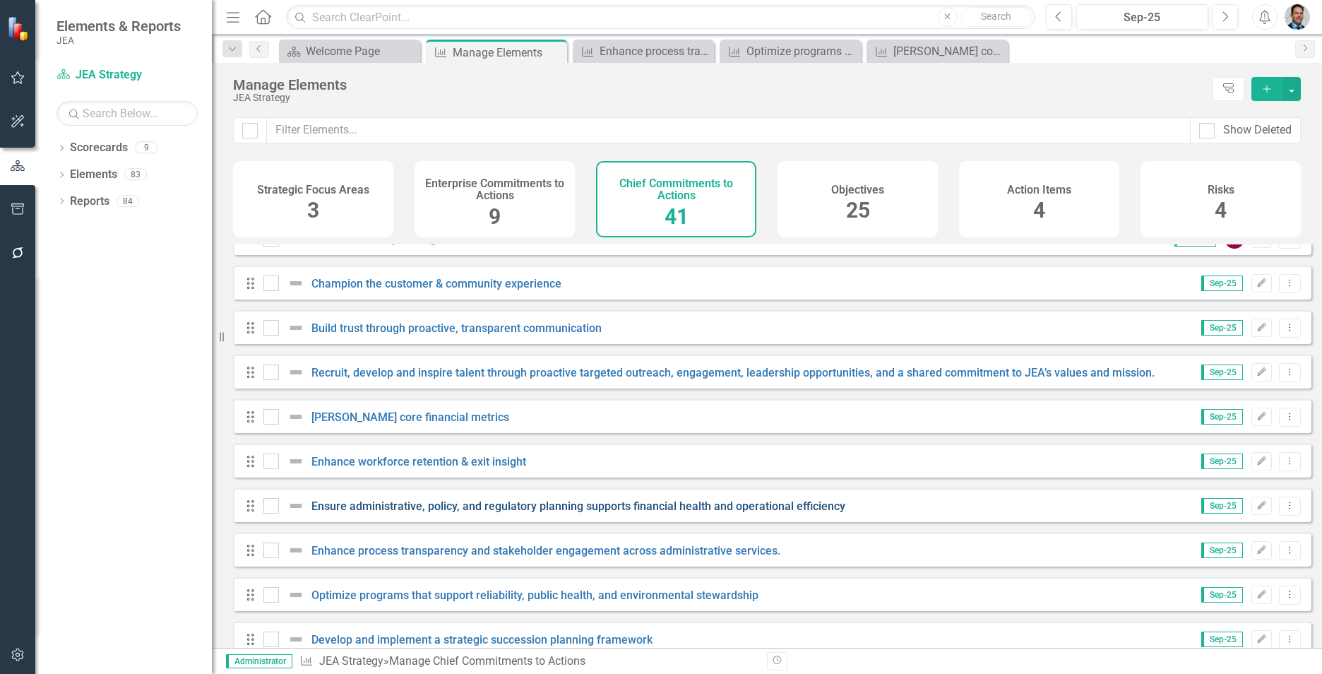
click at [426, 513] on link "Ensure administrative, policy, and regulatory planning supports financial healt…" at bounding box center [579, 505] width 534 height 13
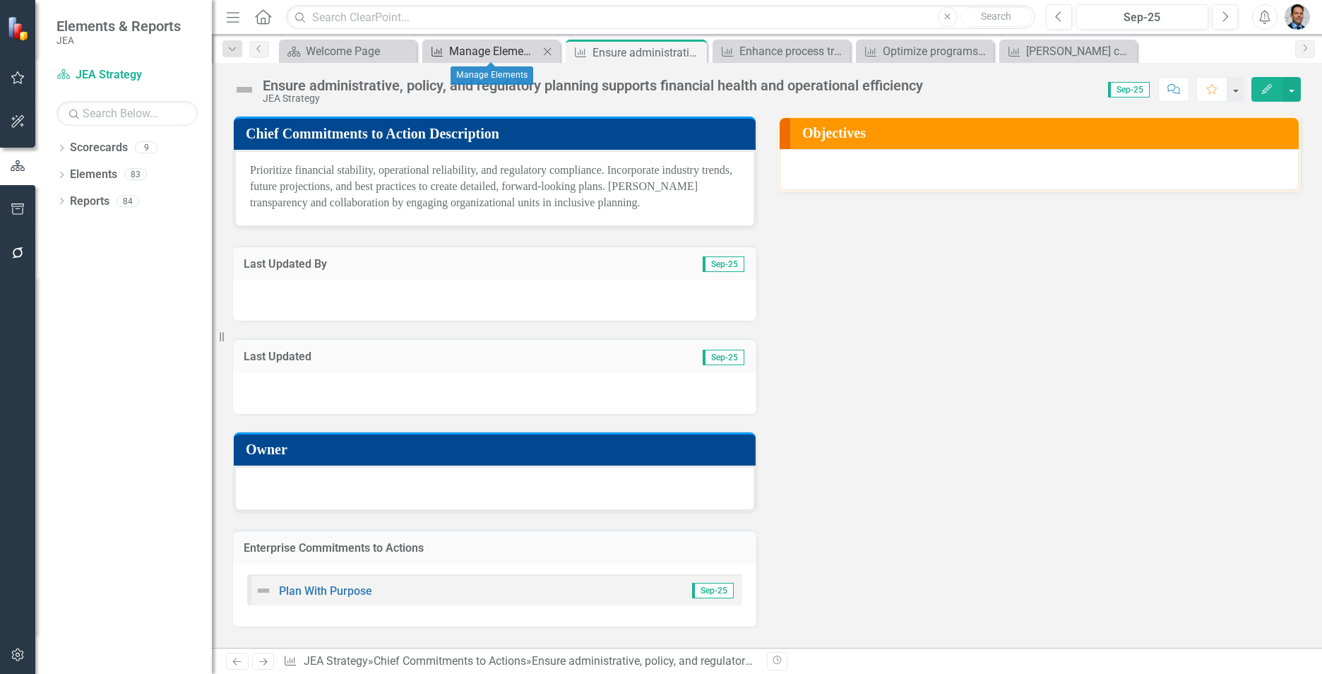
click at [482, 47] on div "Manage Elements" at bounding box center [494, 51] width 90 height 18
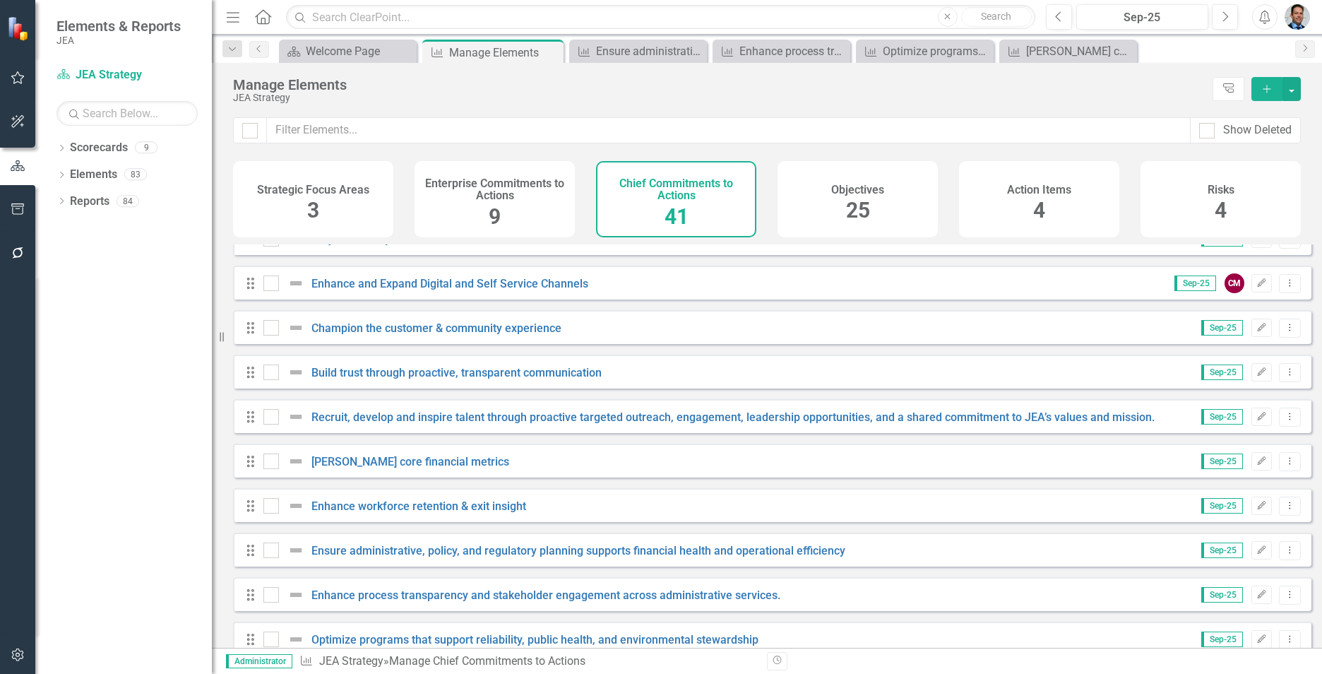
scroll to position [424, 0]
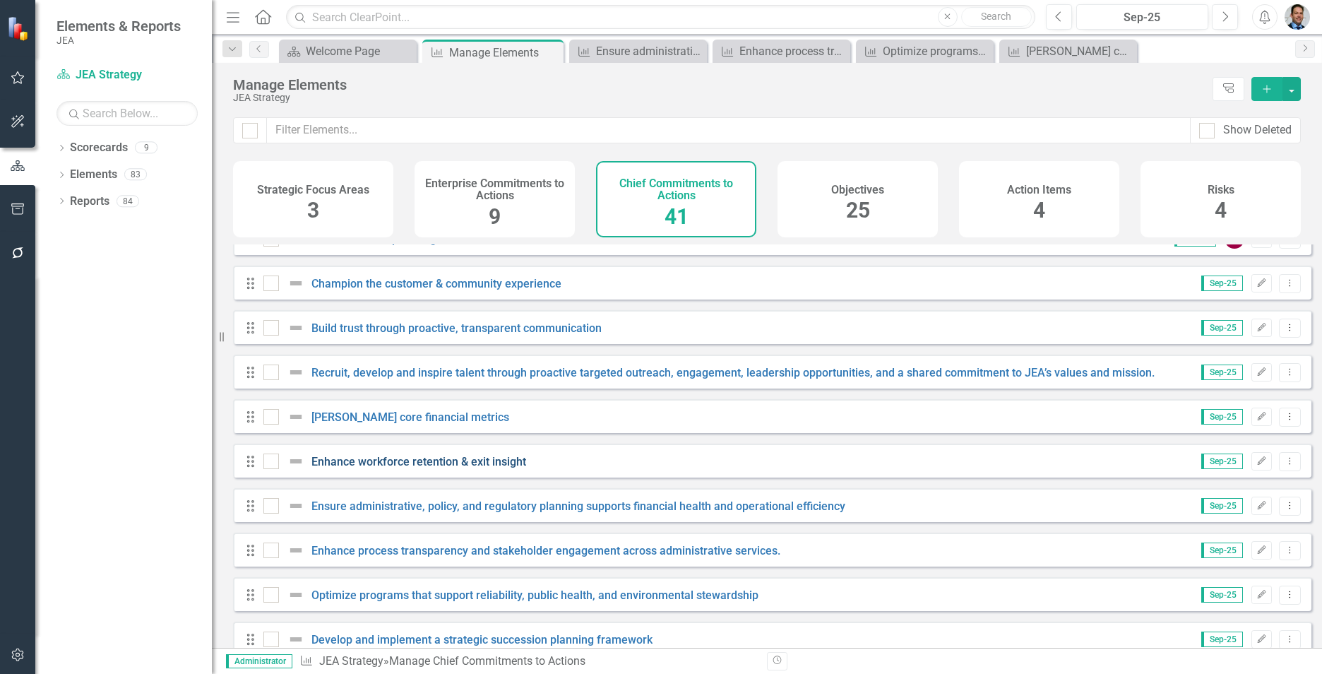
click at [418, 468] on link "Enhance workforce retention & exit insight" at bounding box center [419, 461] width 215 height 13
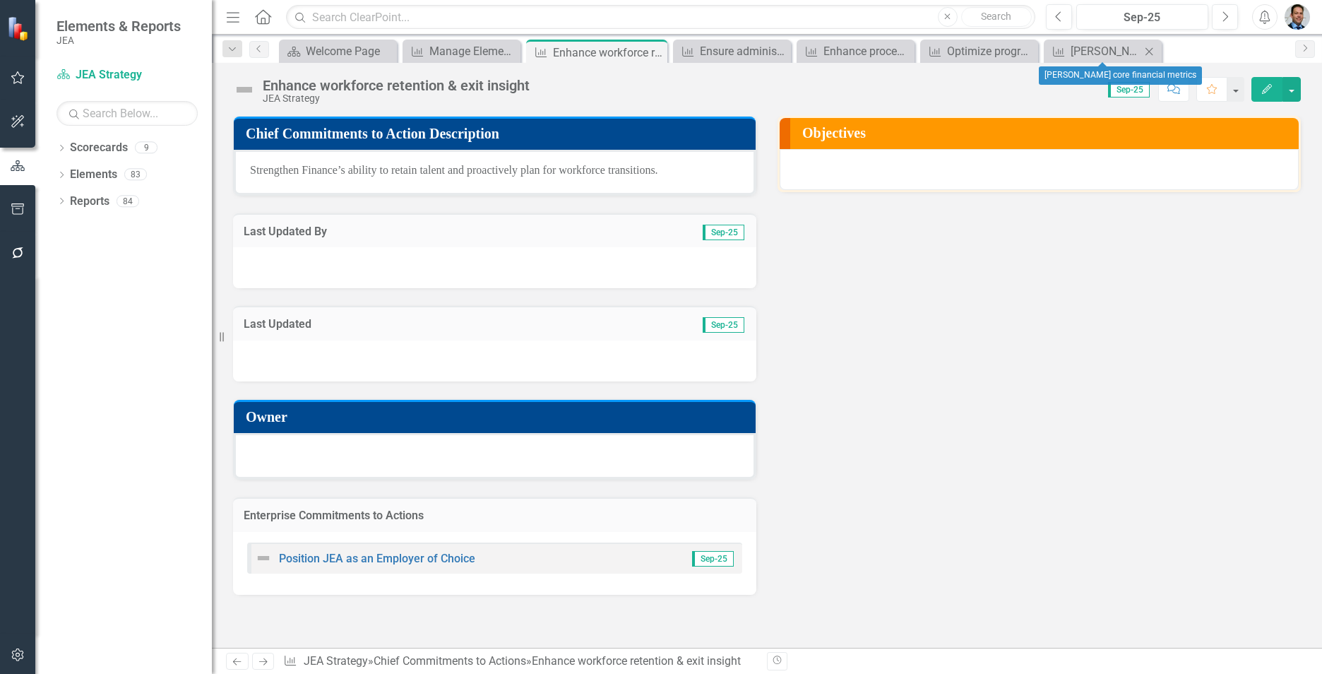
click at [1150, 50] on icon "Close" at bounding box center [1149, 51] width 14 height 11
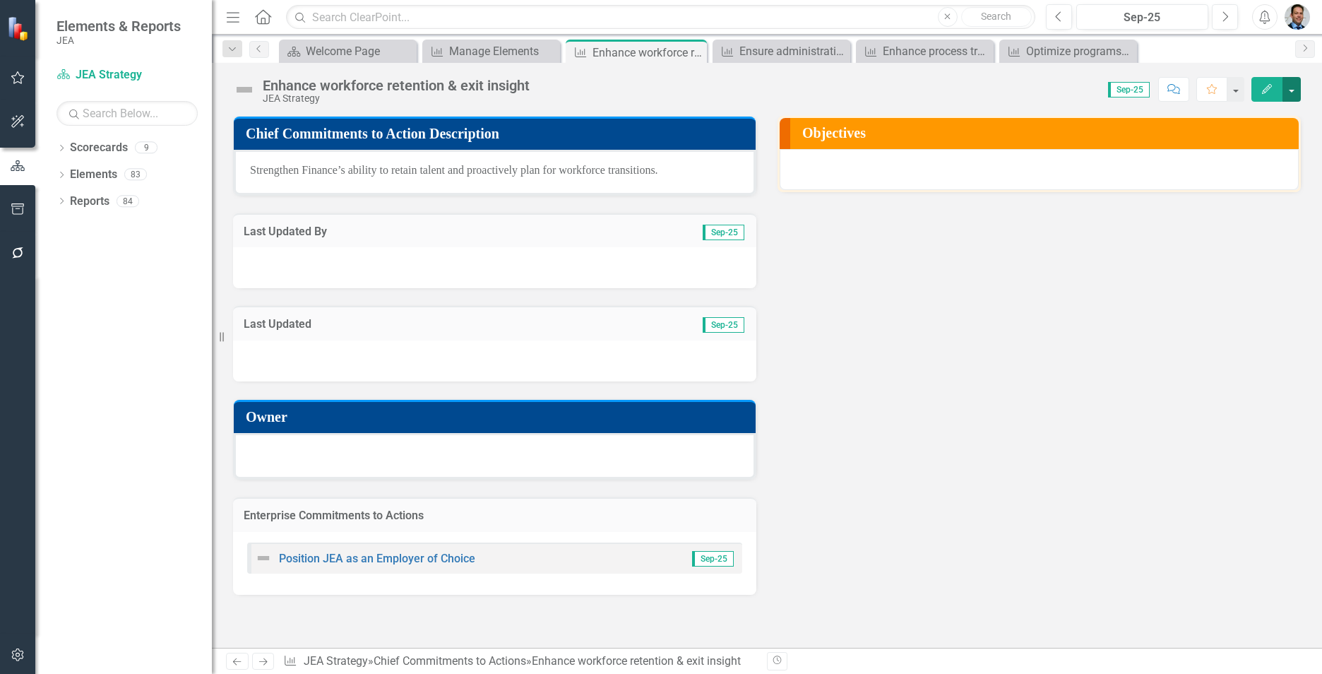
click at [1291, 88] on button "button" at bounding box center [1292, 89] width 18 height 25
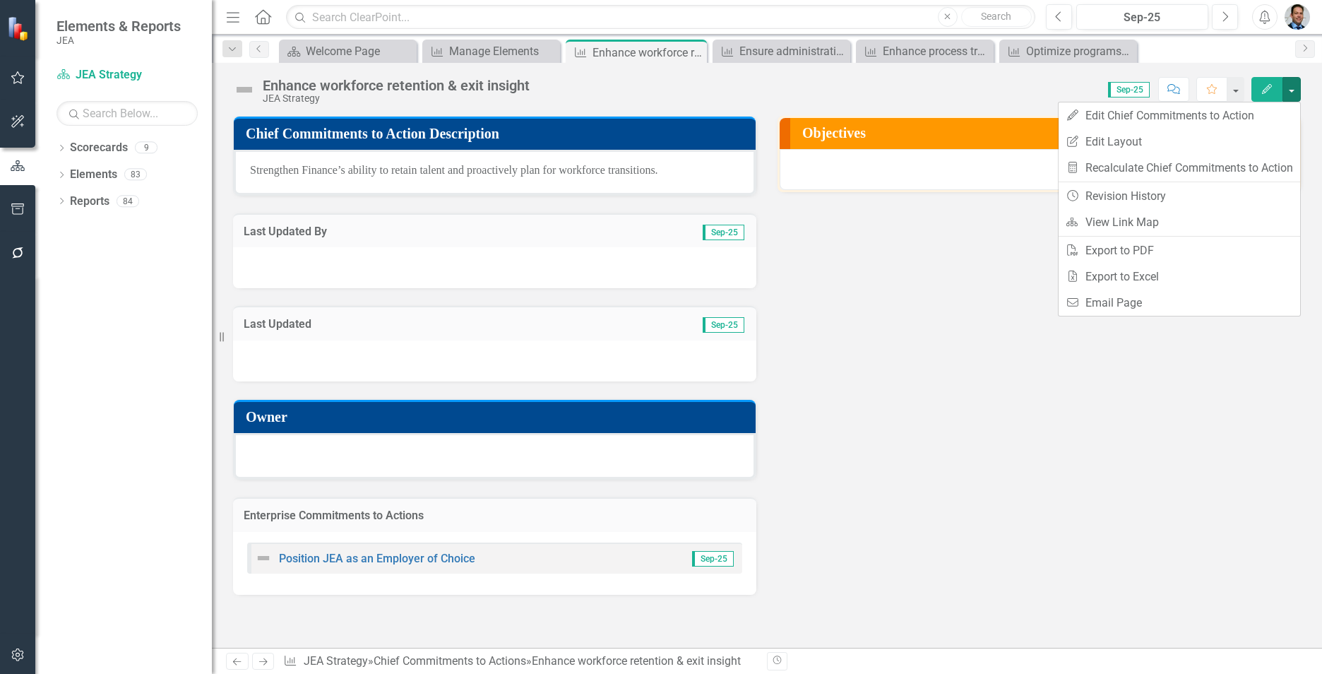
click at [950, 232] on div "Chief Commitments to Action Description Strengthen Finance’s ability to retain …" at bounding box center [767, 346] width 1089 height 497
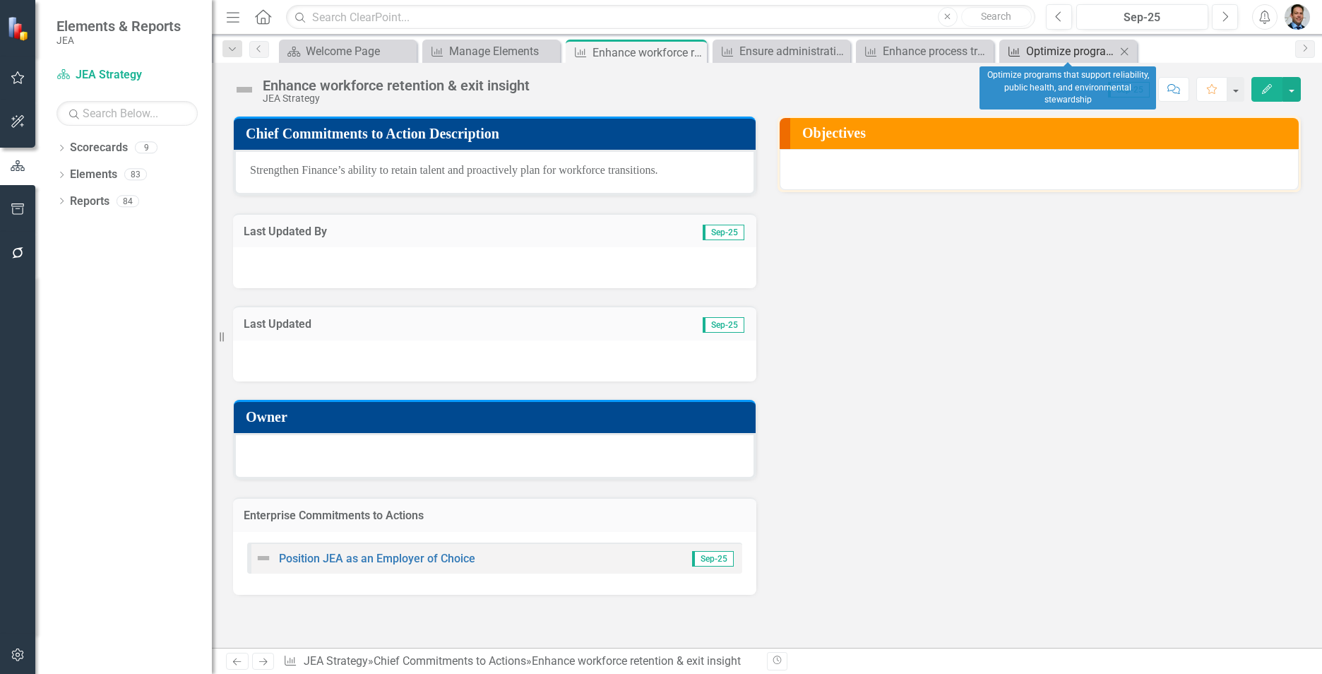
click at [1049, 50] on div "Optimize programs that support reliability, public health, and environmental st…" at bounding box center [1071, 51] width 90 height 18
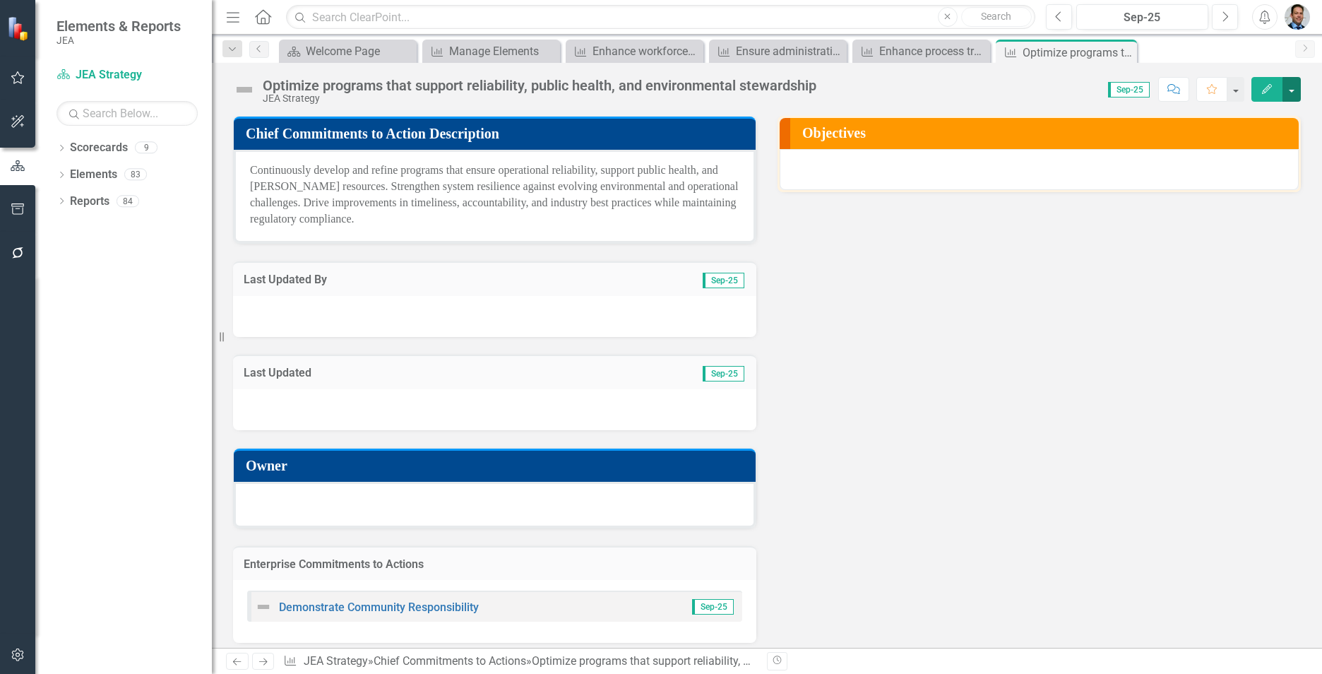
click at [1287, 90] on button "button" at bounding box center [1292, 89] width 18 height 25
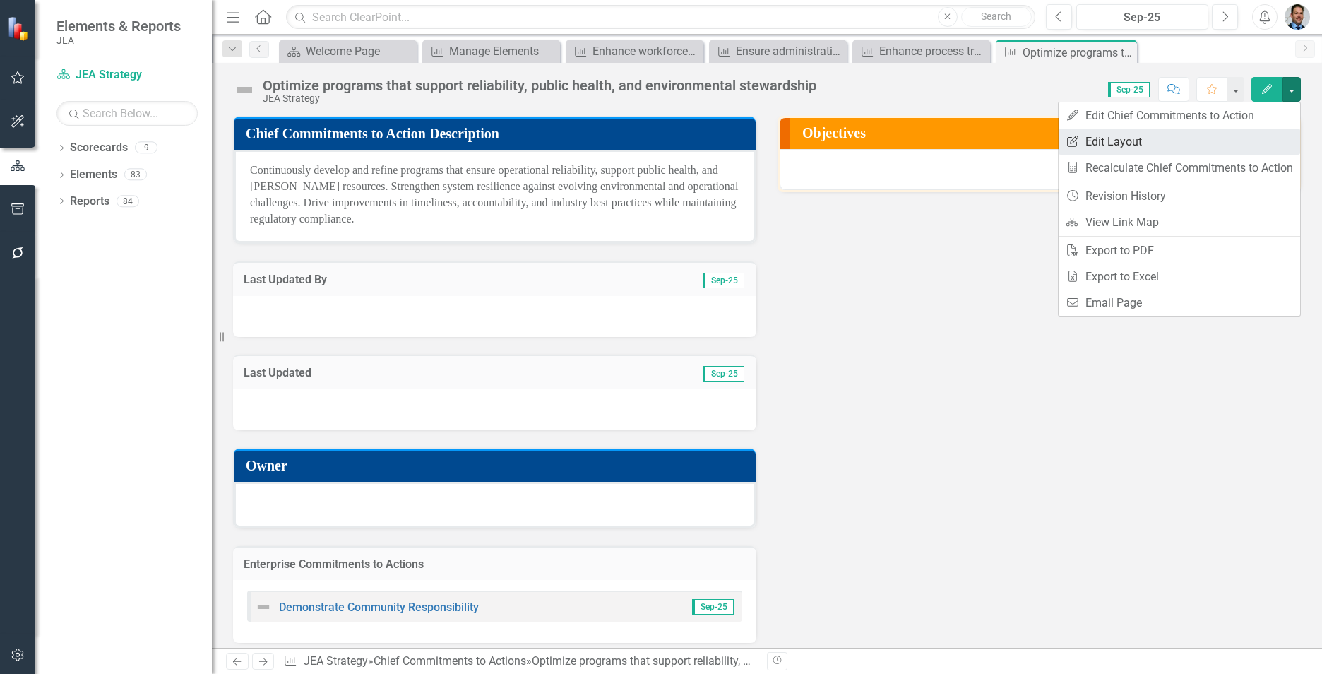
click at [1205, 138] on link "Edit Report Edit Layout" at bounding box center [1180, 142] width 242 height 26
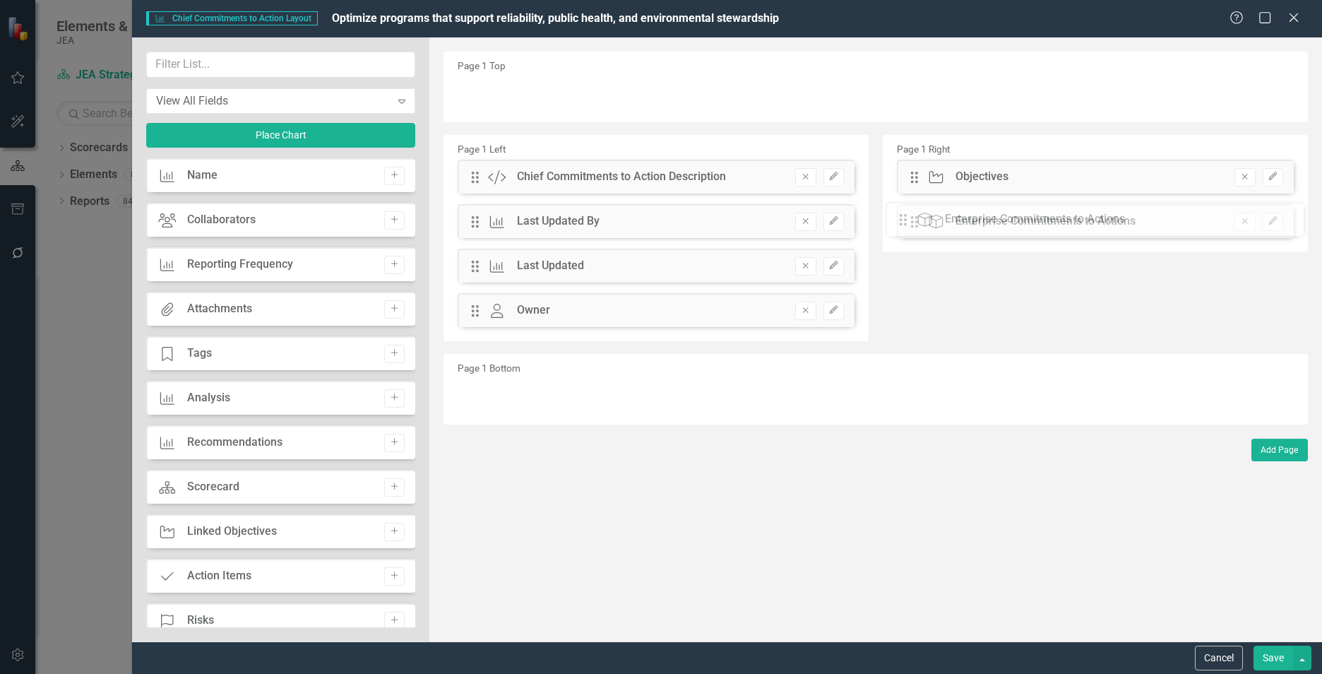
drag, startPoint x: 477, startPoint y: 357, endPoint x: 916, endPoint y: 221, distance: 459.2
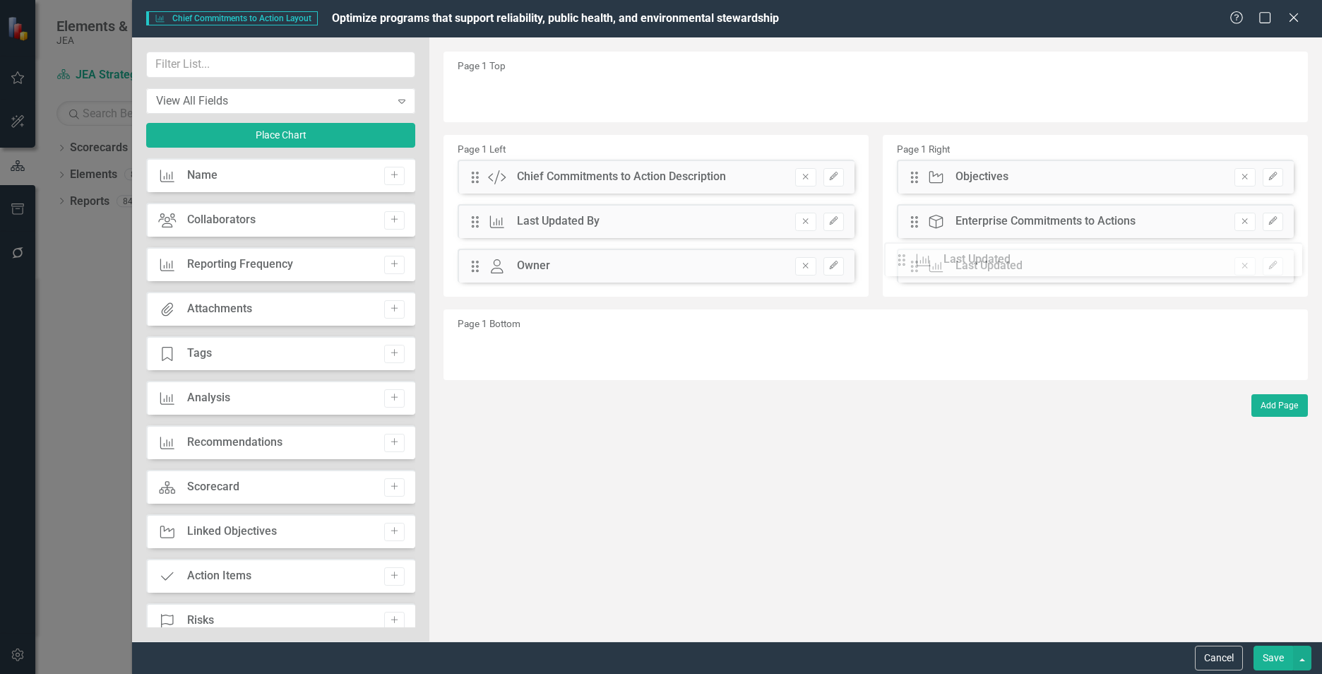
drag, startPoint x: 471, startPoint y: 265, endPoint x: 908, endPoint y: 259, distance: 437.3
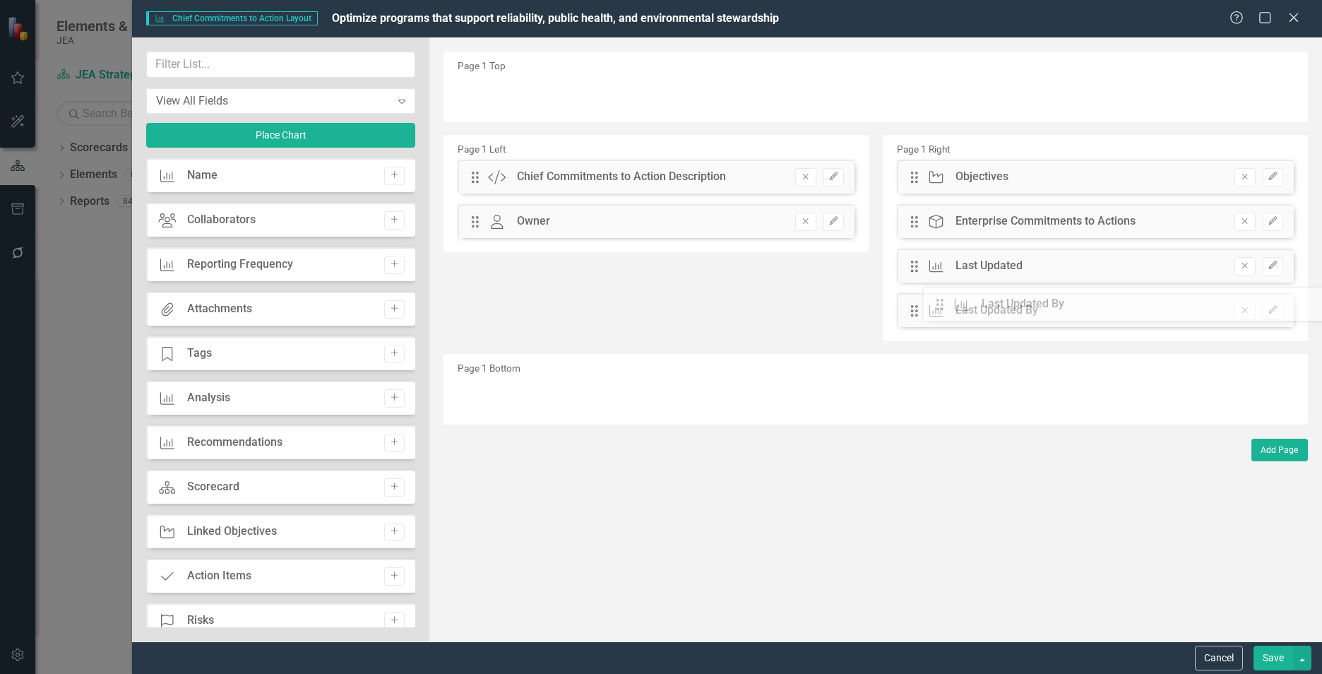
drag, startPoint x: 475, startPoint y: 219, endPoint x: 951, endPoint y: 302, distance: 482.5
click at [273, 55] on input "text" at bounding box center [280, 65] width 269 height 26
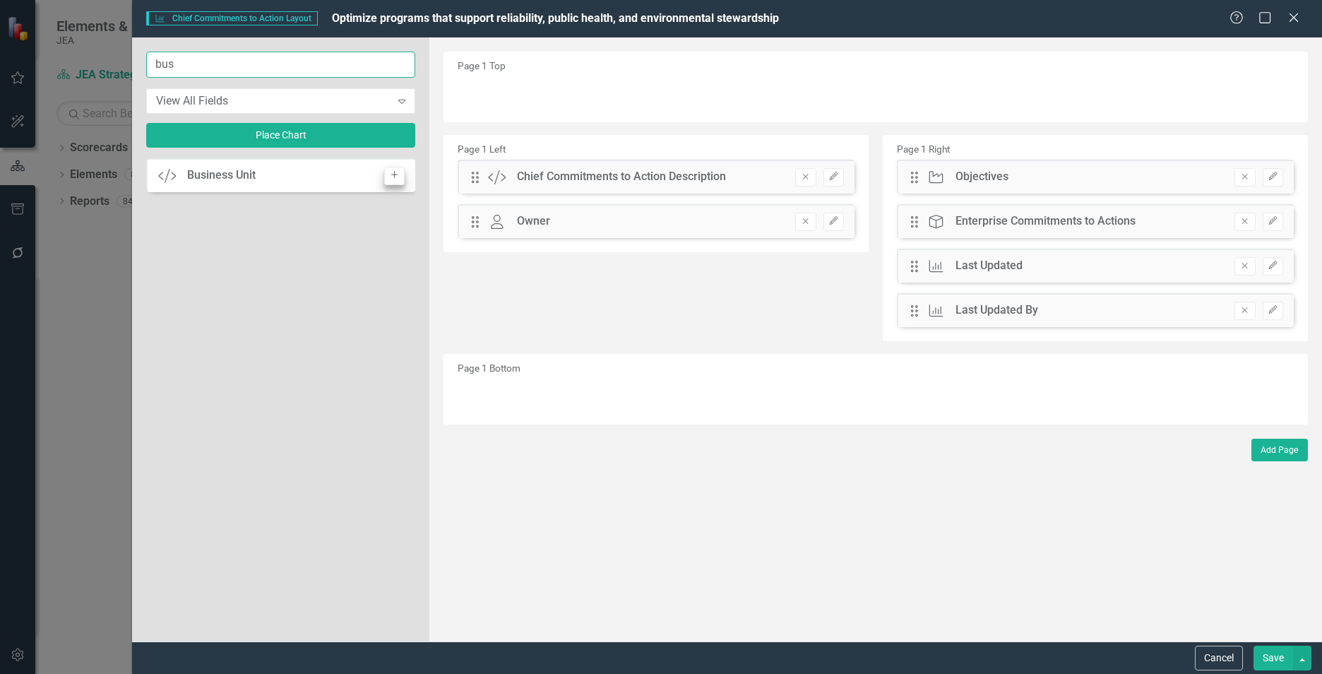
type input "bus"
click at [400, 174] on icon "Add" at bounding box center [394, 175] width 11 height 8
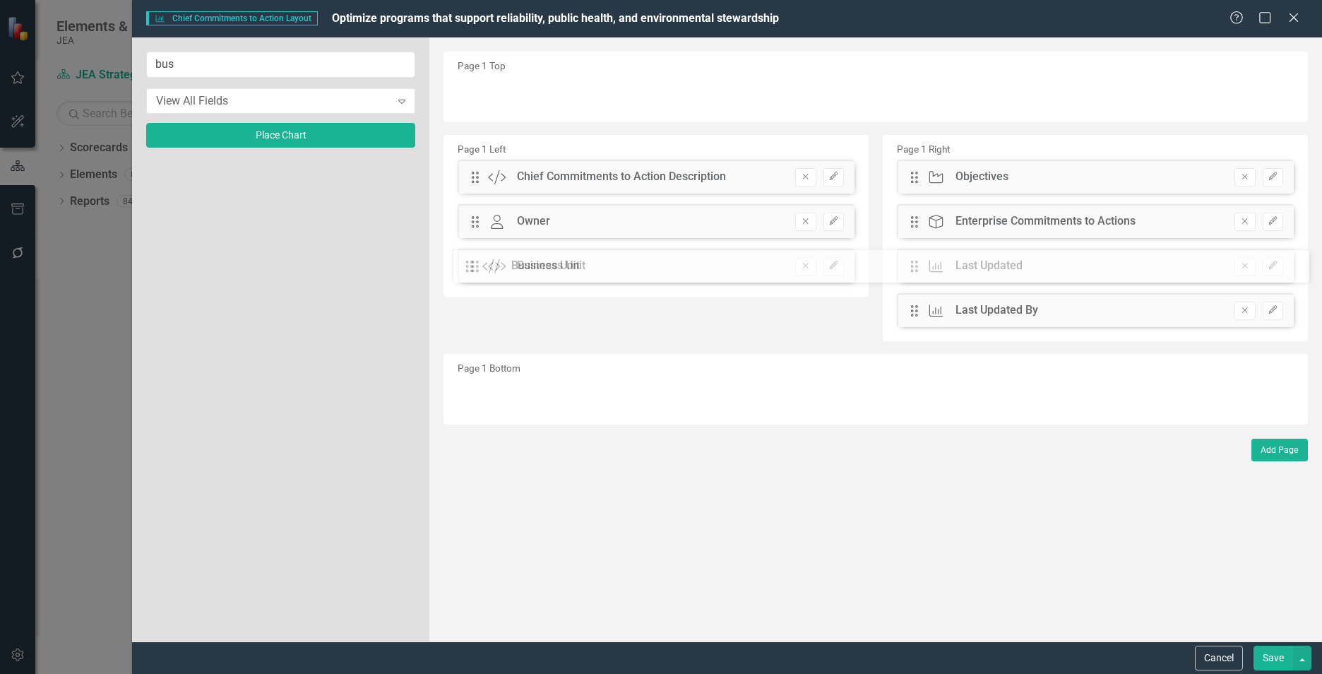
drag, startPoint x: 473, startPoint y: 94, endPoint x: 484, endPoint y: 266, distance: 172.0
click at [839, 268] on icon "Edit" at bounding box center [834, 265] width 11 height 8
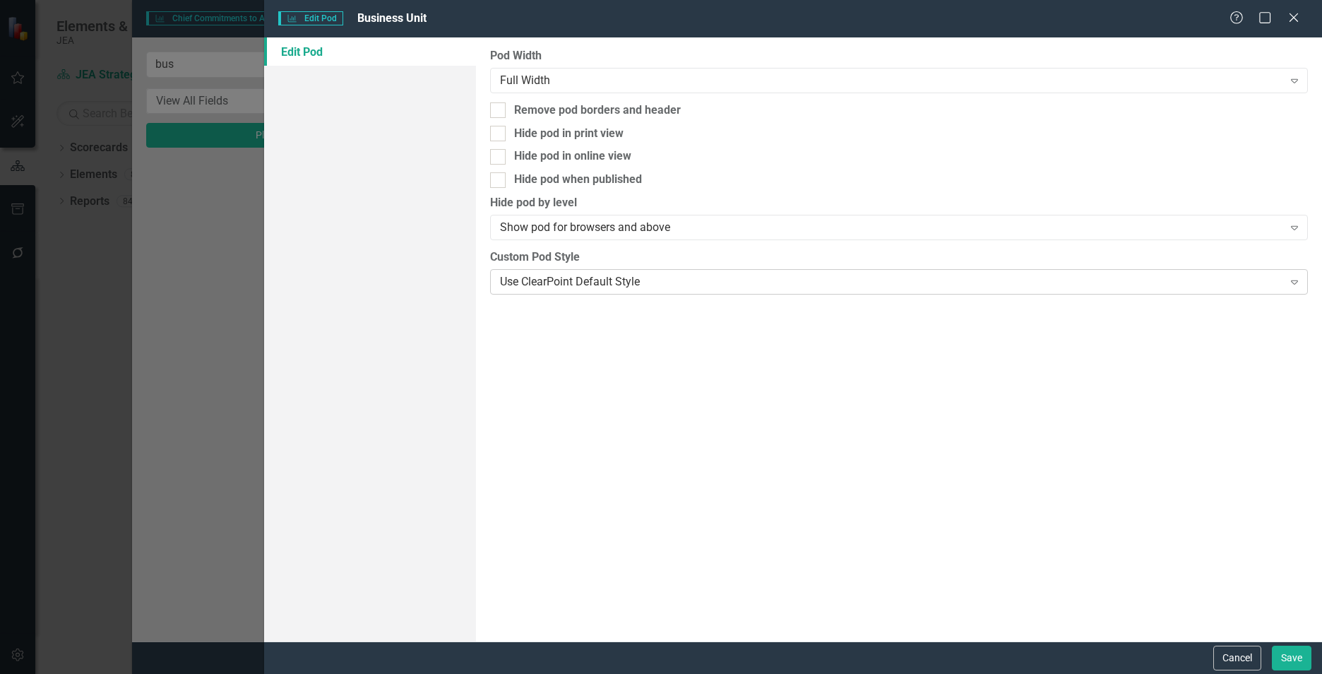
click at [685, 280] on div "Use ClearPoint Default Style" at bounding box center [891, 281] width 783 height 16
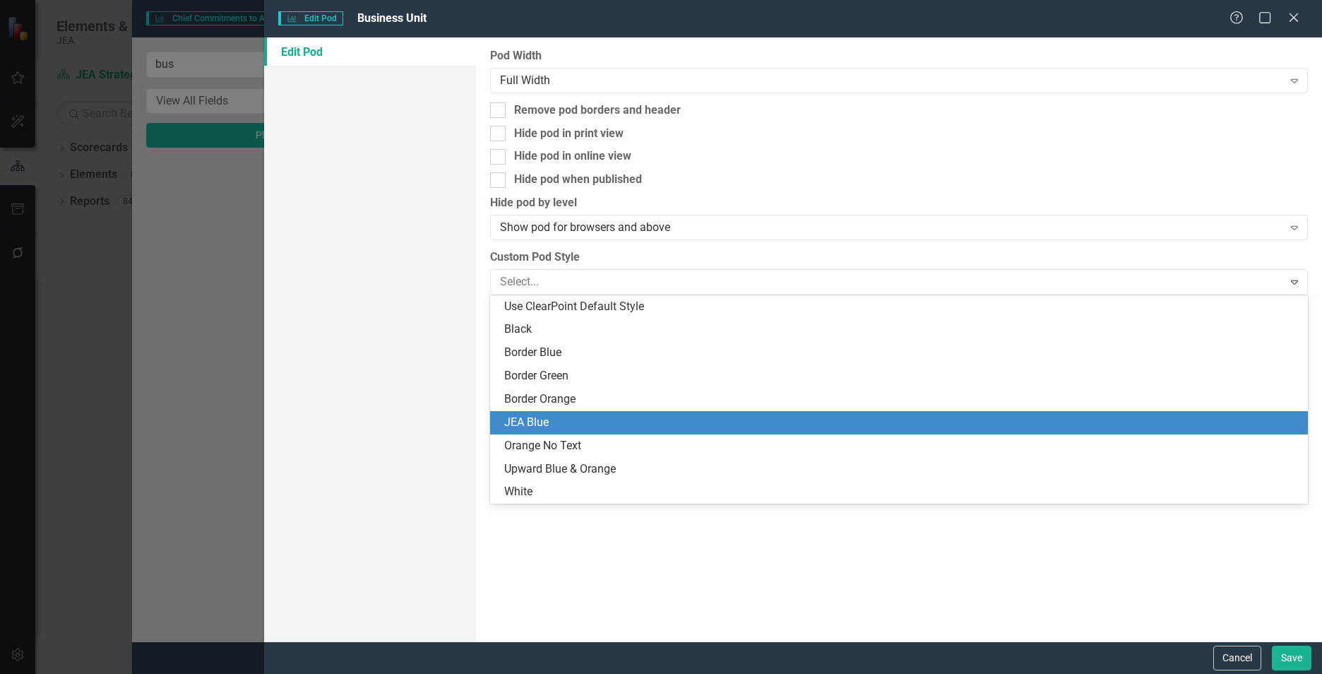
click at [569, 417] on div "JEA Blue" at bounding box center [901, 423] width 795 height 16
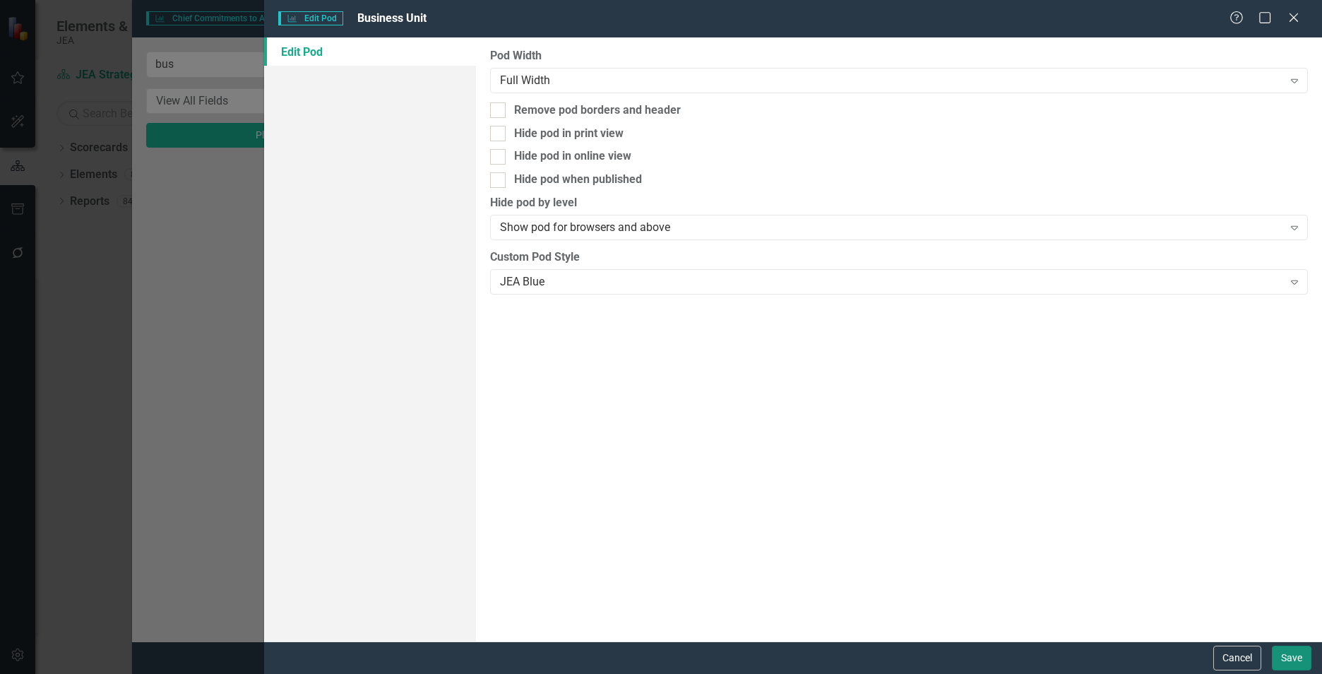
click at [1286, 653] on button "Save" at bounding box center [1292, 658] width 40 height 25
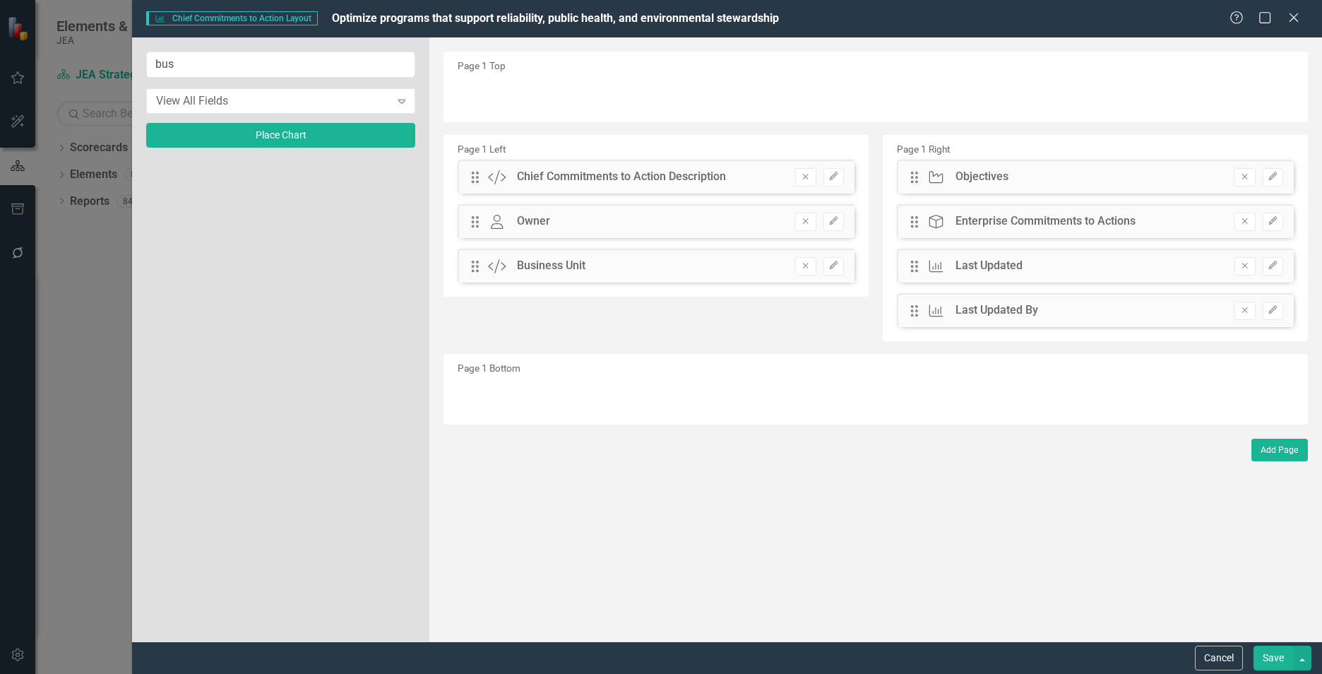
click at [1270, 662] on button "Save" at bounding box center [1274, 658] width 40 height 25
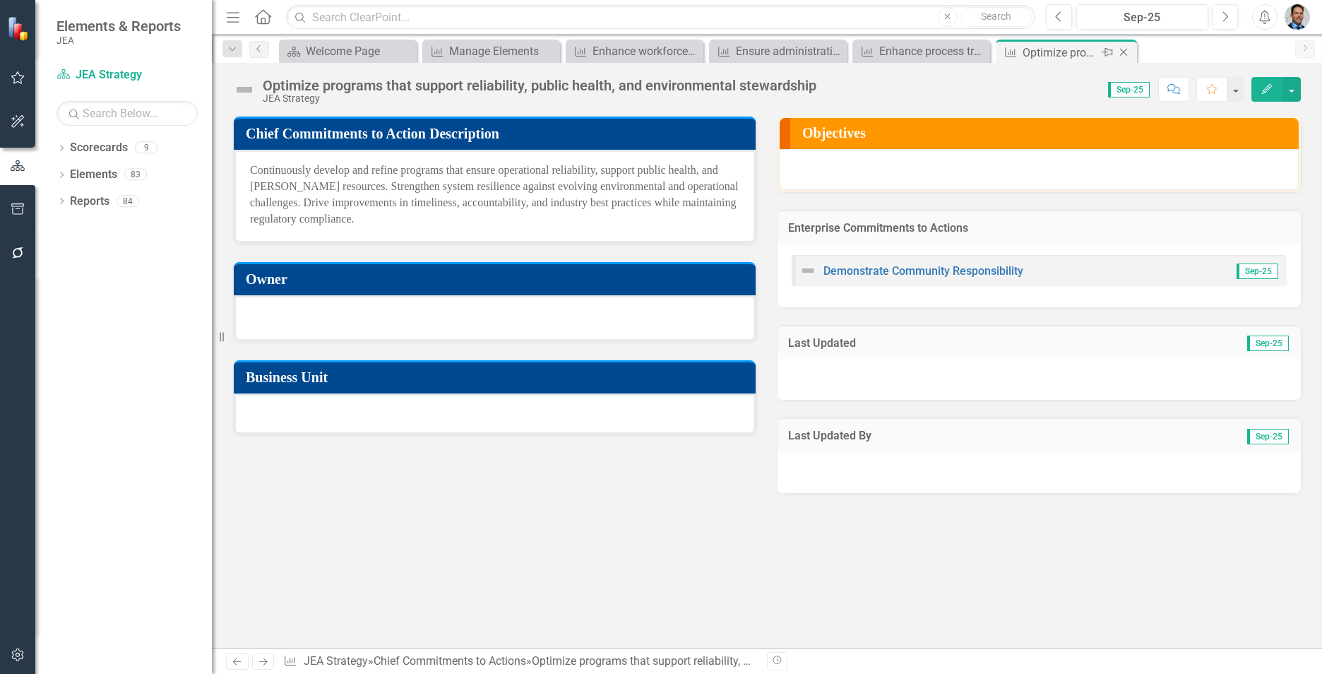
click at [1127, 49] on icon "Close" at bounding box center [1124, 52] width 14 height 11
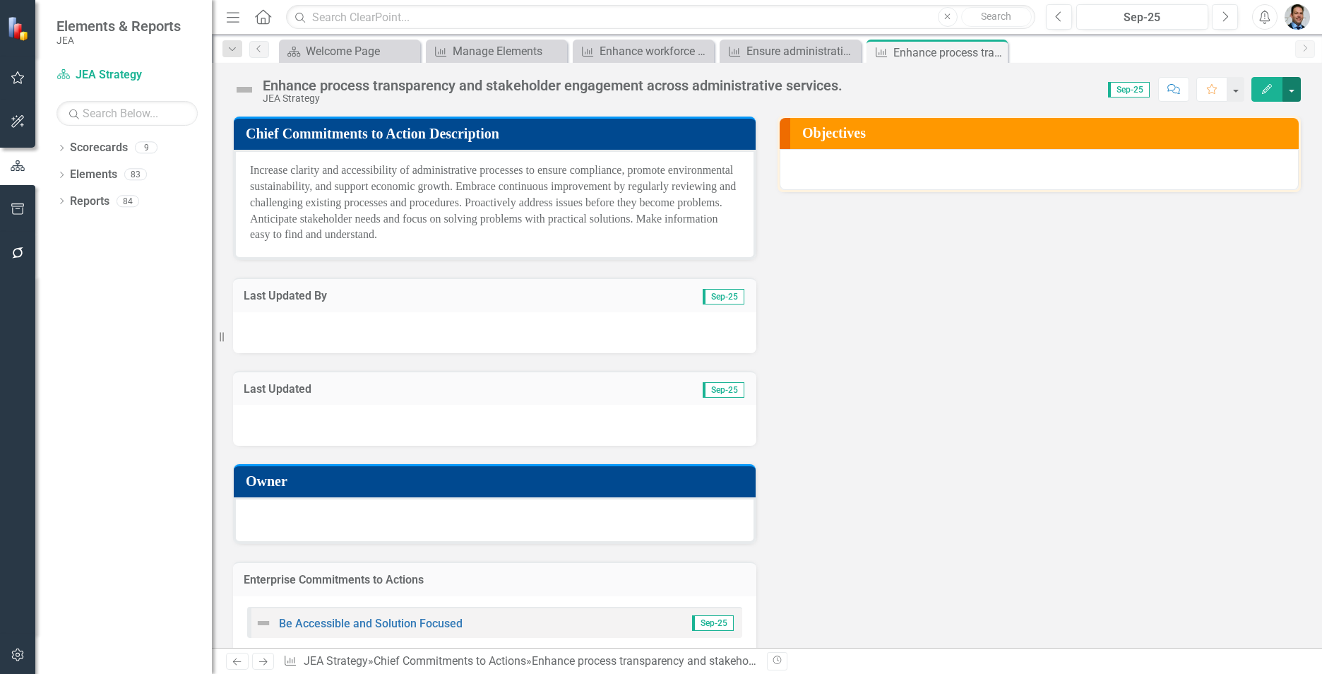
click at [1296, 91] on button "button" at bounding box center [1292, 89] width 18 height 25
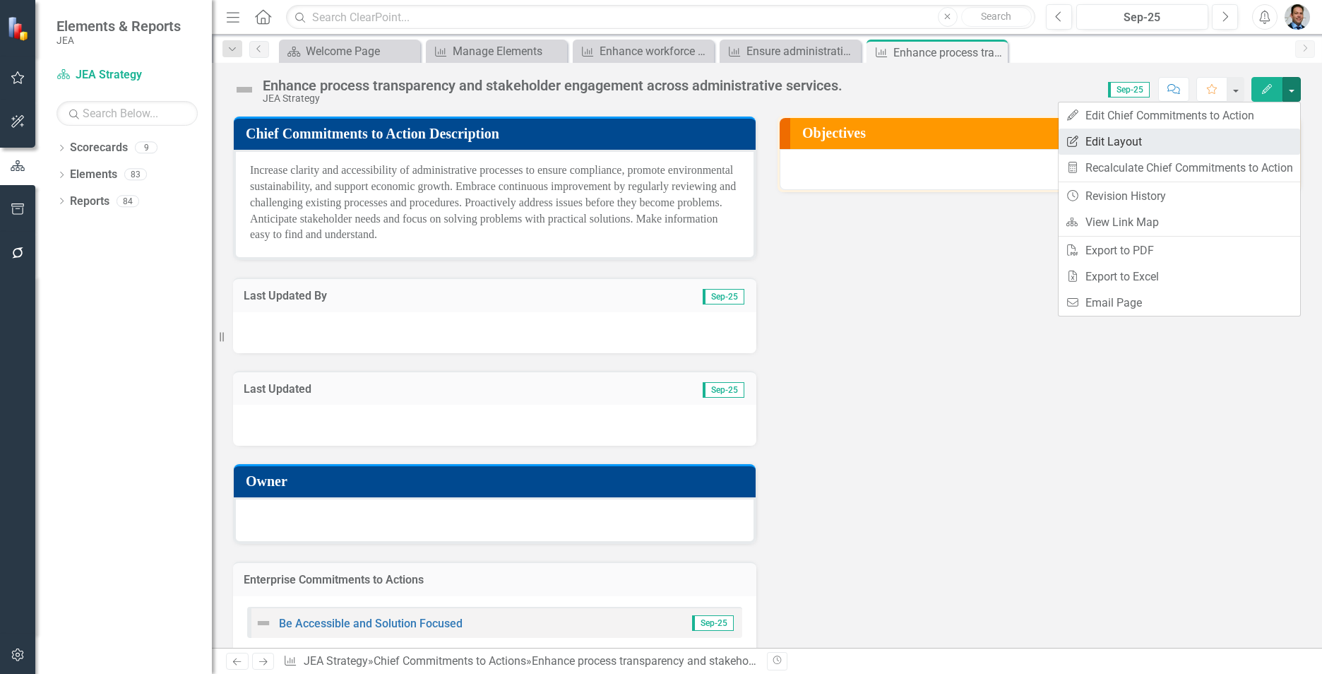
click at [1207, 141] on link "Edit Report Edit Layout" at bounding box center [1180, 142] width 242 height 26
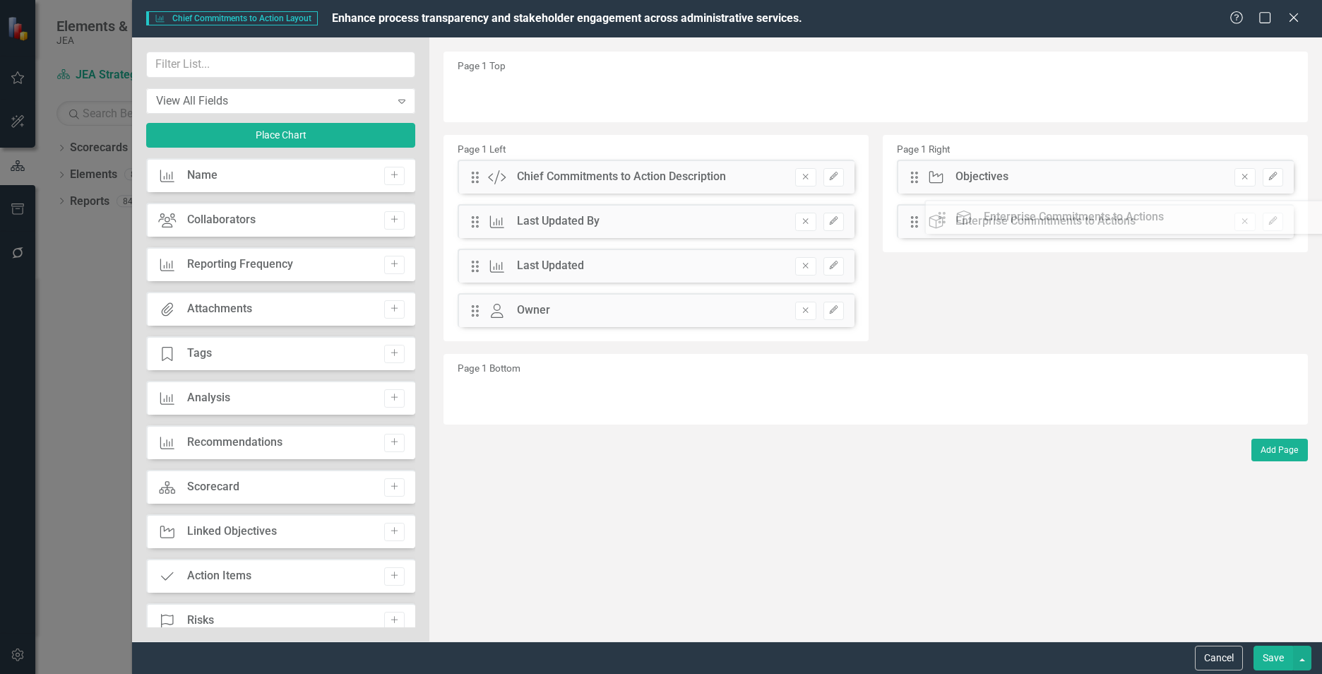
drag, startPoint x: 475, startPoint y: 354, endPoint x: 953, endPoint y: 216, distance: 497.0
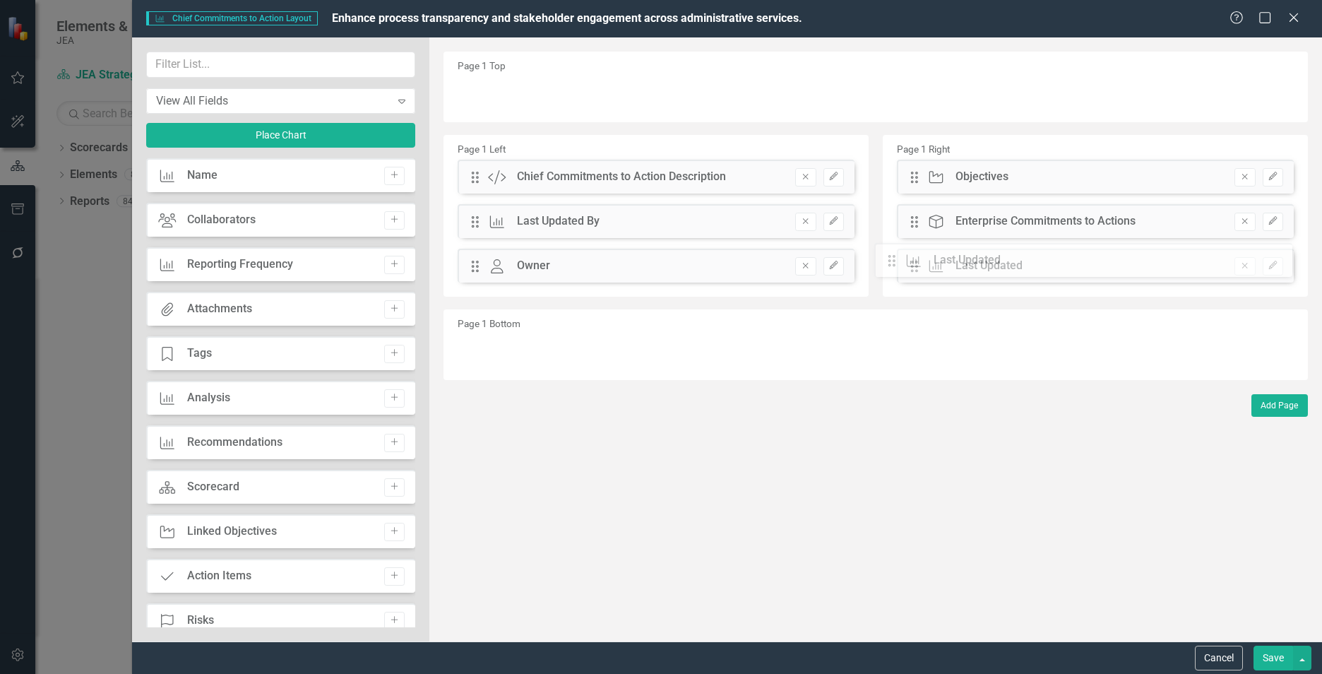
drag, startPoint x: 470, startPoint y: 269, endPoint x: 898, endPoint y: 263, distance: 427.4
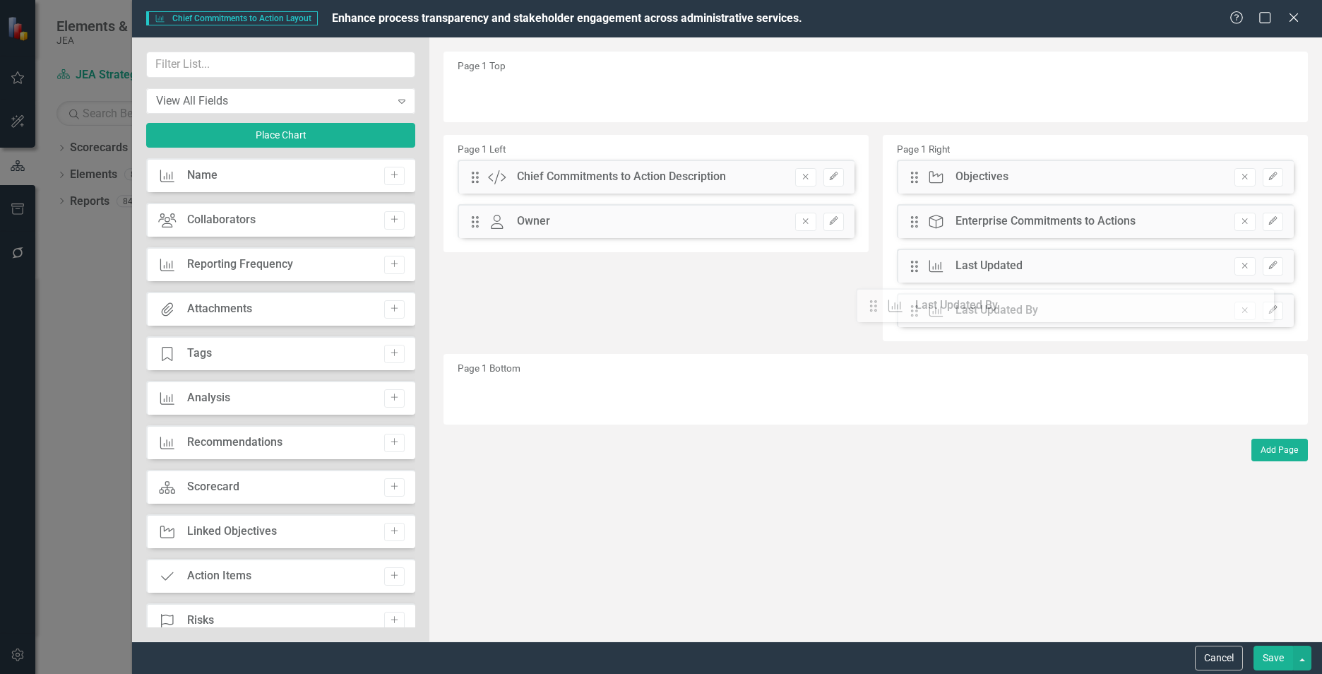
drag, startPoint x: 479, startPoint y: 225, endPoint x: 888, endPoint y: 309, distance: 417.6
click at [310, 61] on input "text" at bounding box center [280, 65] width 269 height 26
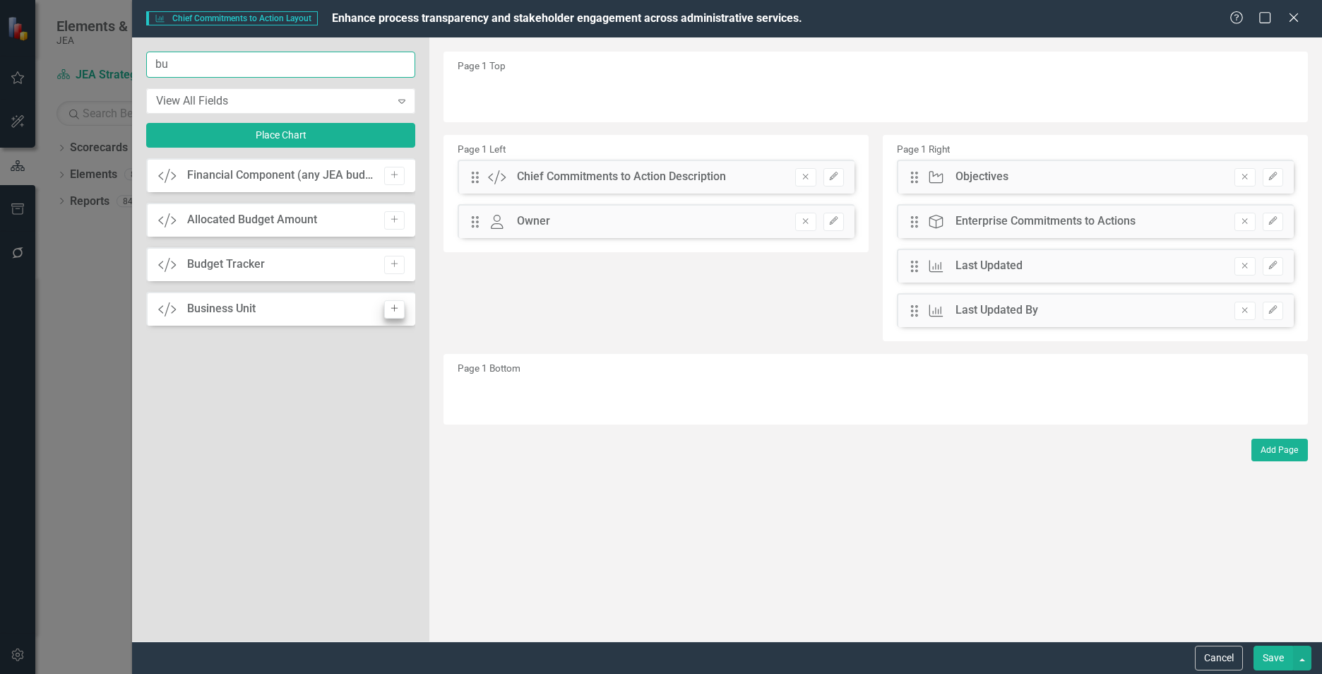
type input "bu"
click at [395, 315] on button "Add" at bounding box center [394, 309] width 20 height 18
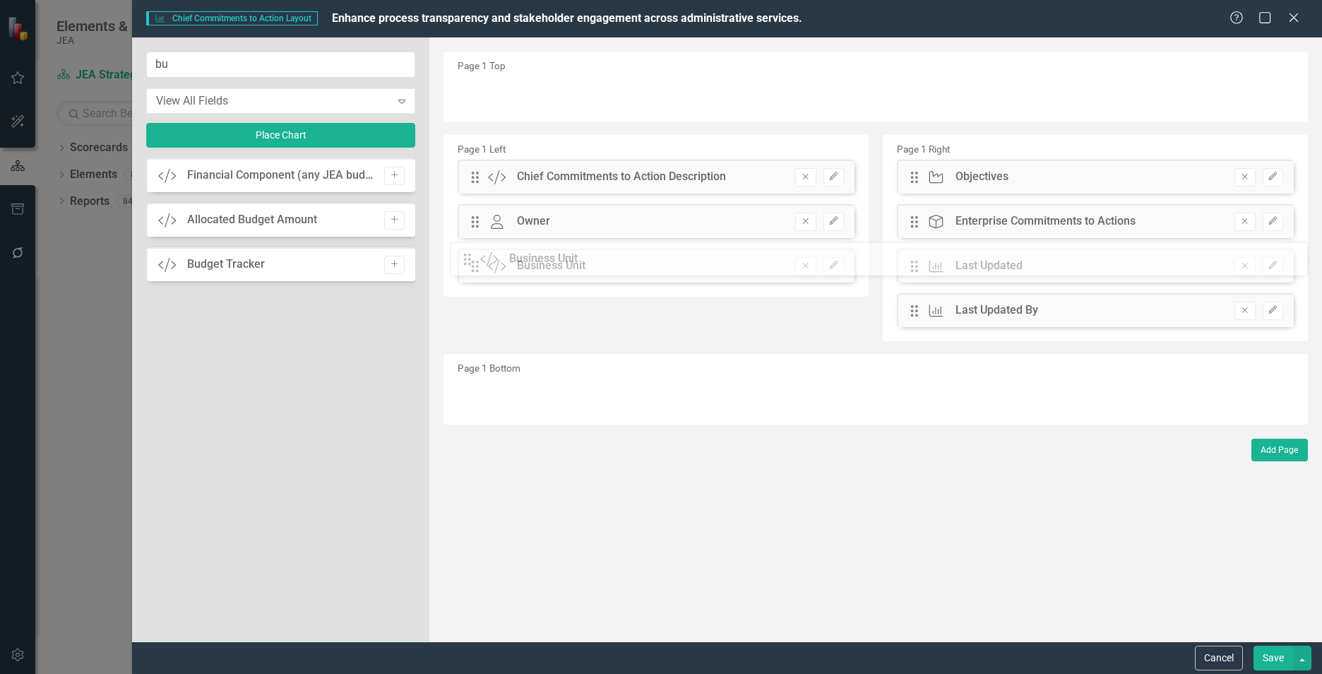
drag, startPoint x: 471, startPoint y: 93, endPoint x: 474, endPoint y: 259, distance: 165.3
click at [1266, 658] on button "Save" at bounding box center [1274, 658] width 40 height 25
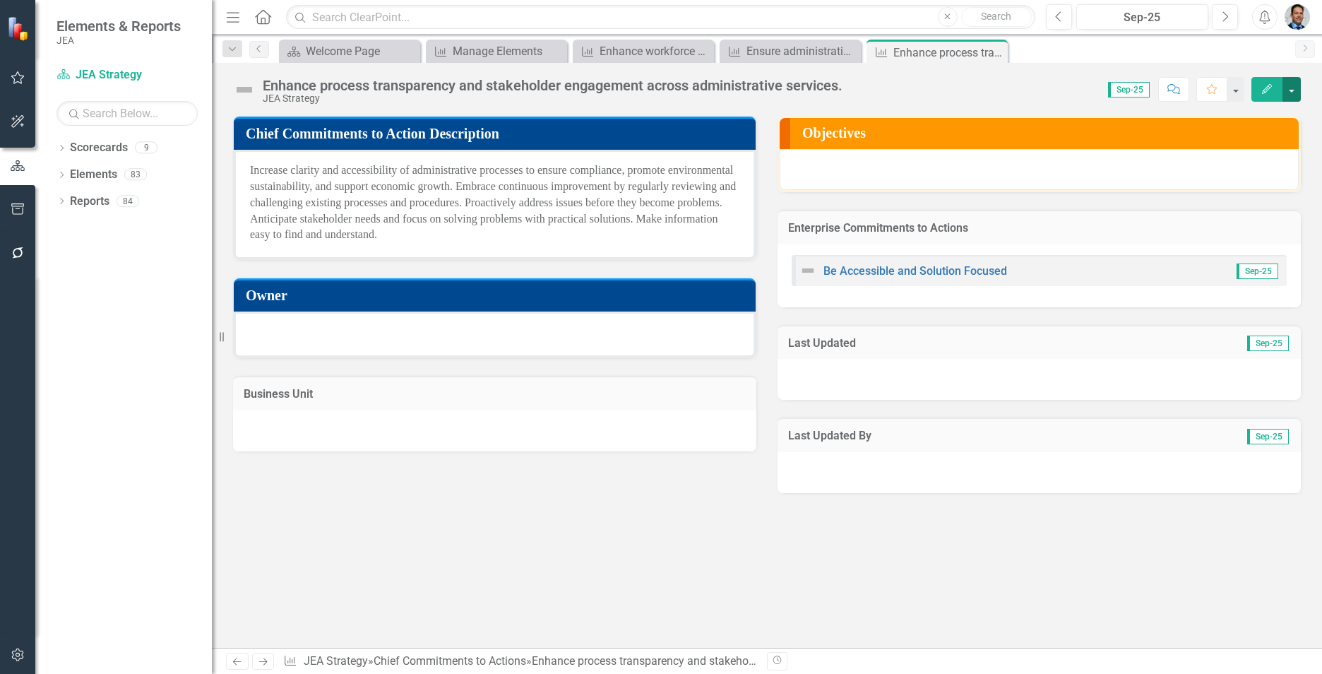
click at [1293, 94] on button "button" at bounding box center [1292, 89] width 18 height 25
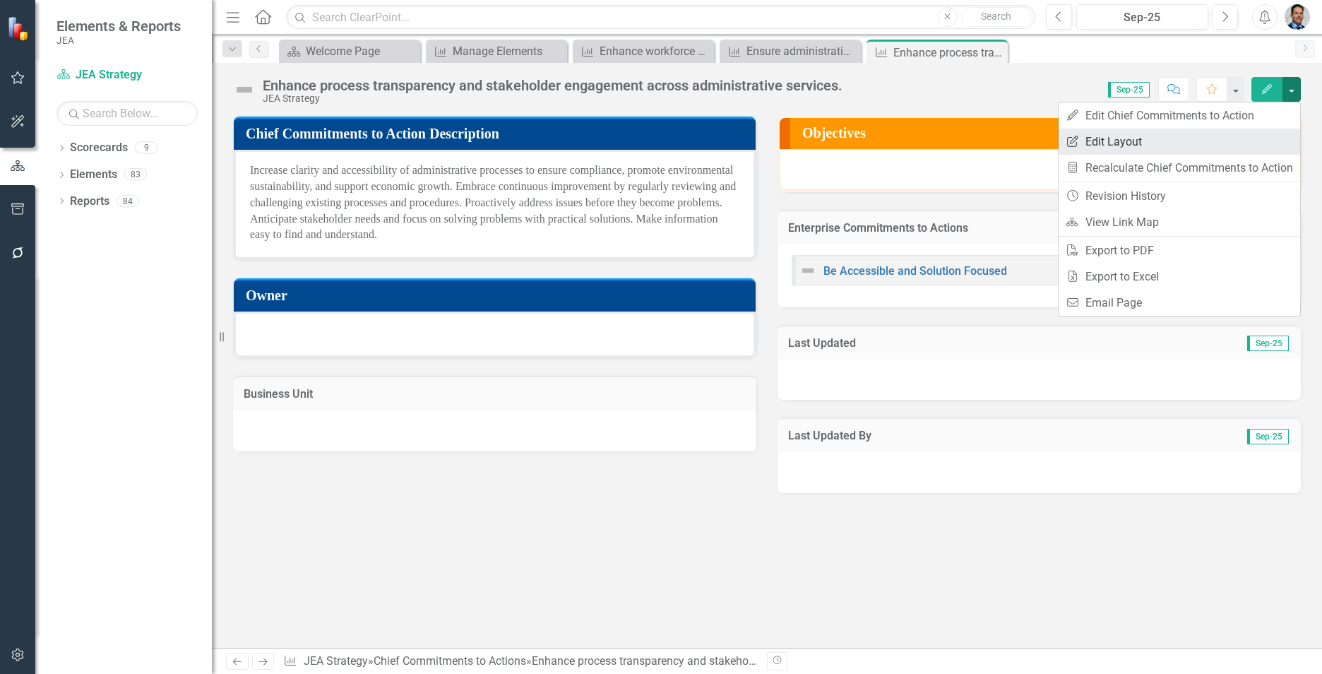
click at [1126, 140] on link "Edit Report Edit Layout" at bounding box center [1180, 142] width 242 height 26
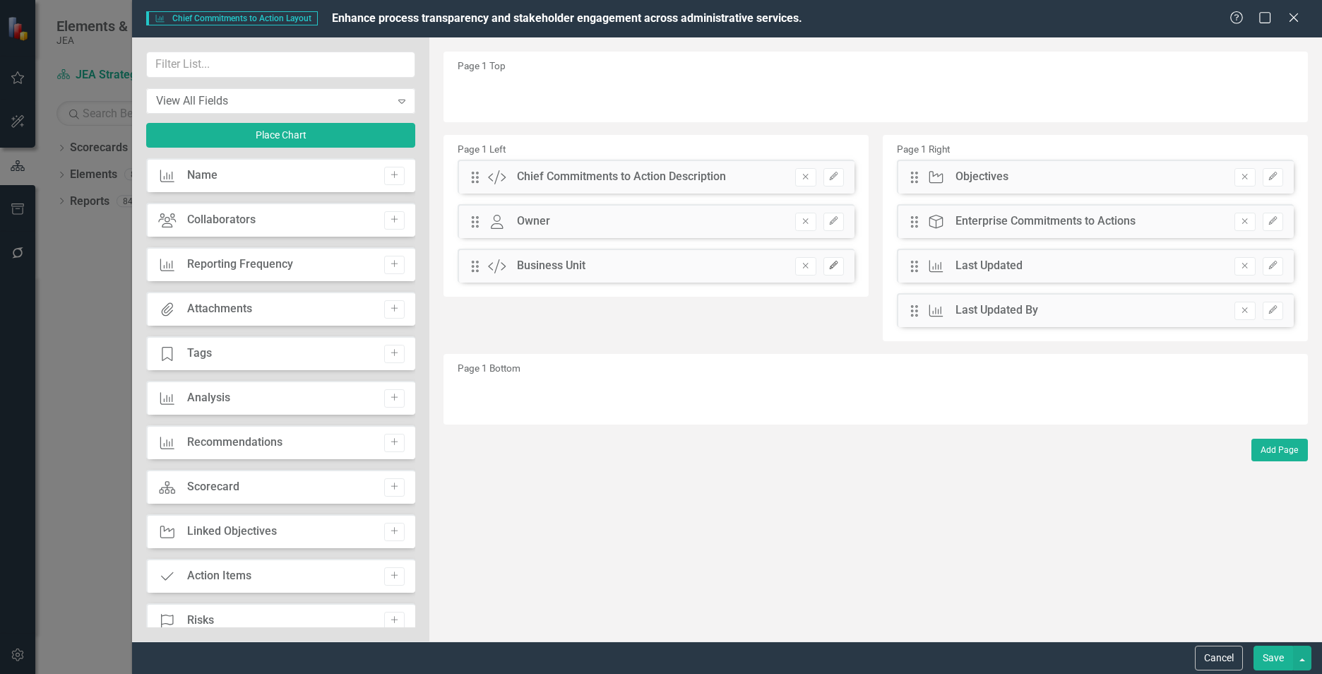
click at [836, 269] on icon "Edit" at bounding box center [834, 265] width 11 height 8
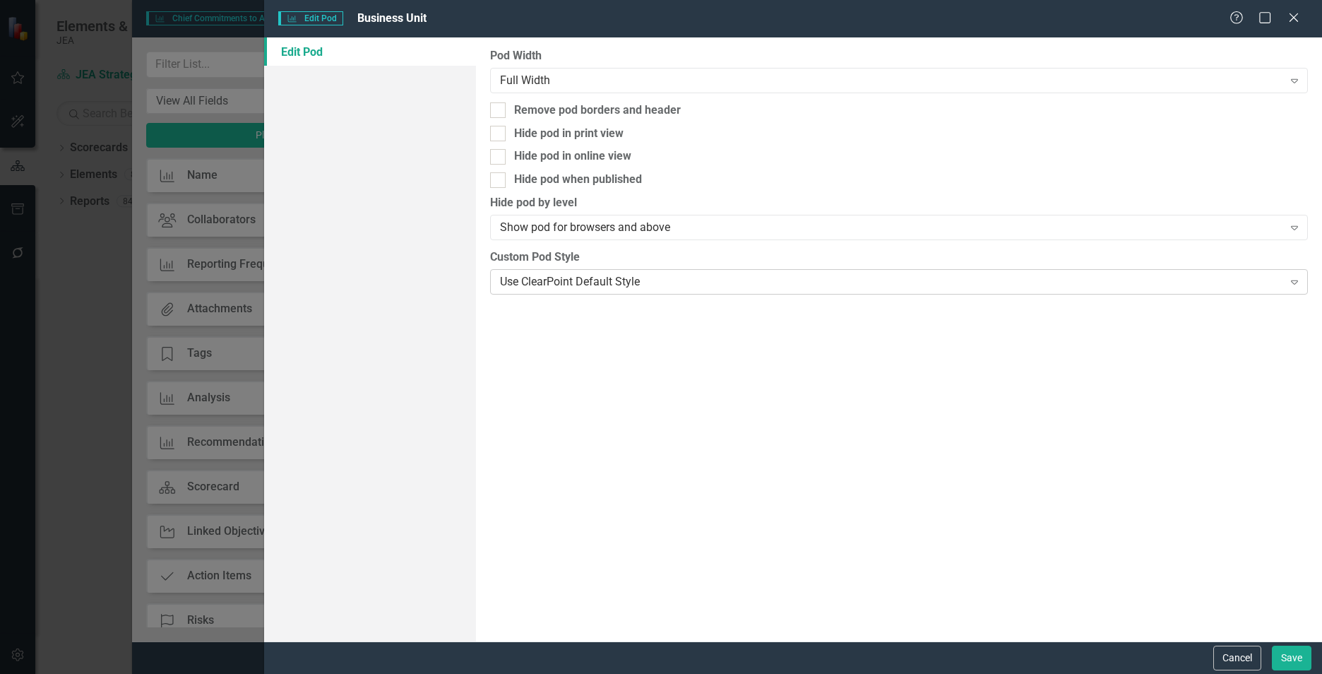
click at [624, 278] on div "Use ClearPoint Default Style" at bounding box center [891, 281] width 783 height 16
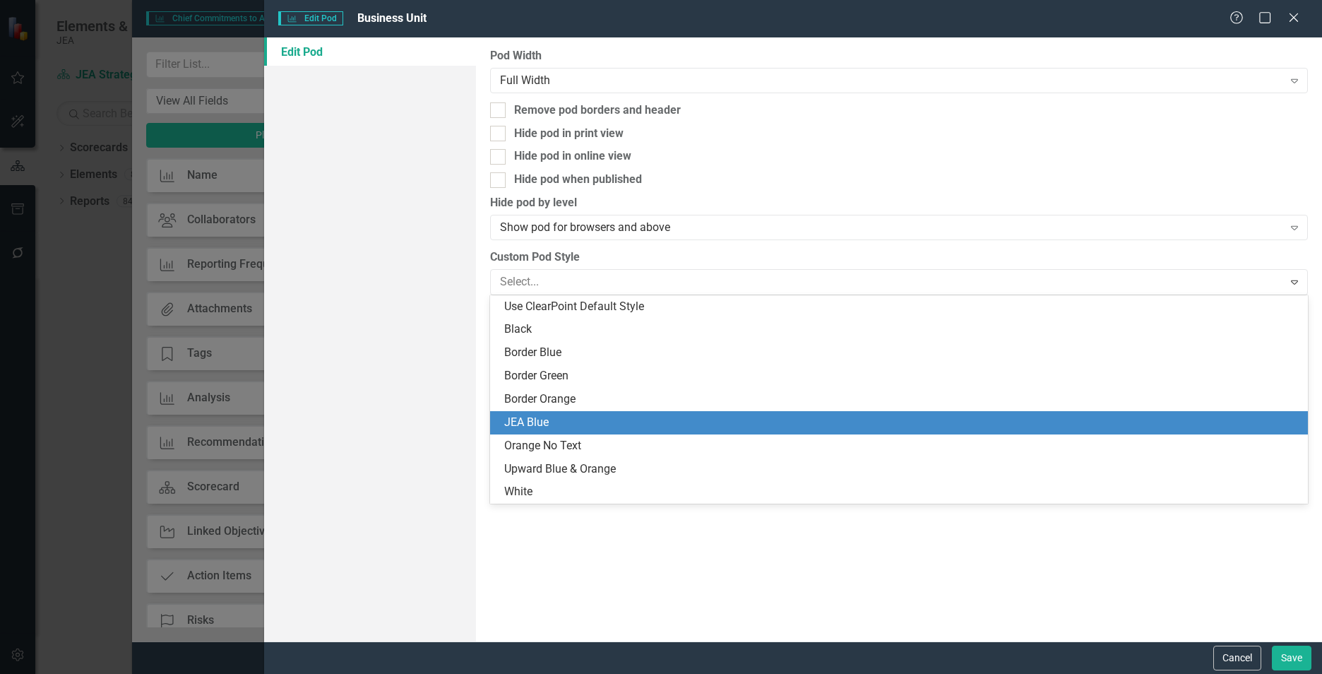
click at [579, 428] on div "JEA Blue" at bounding box center [901, 423] width 795 height 16
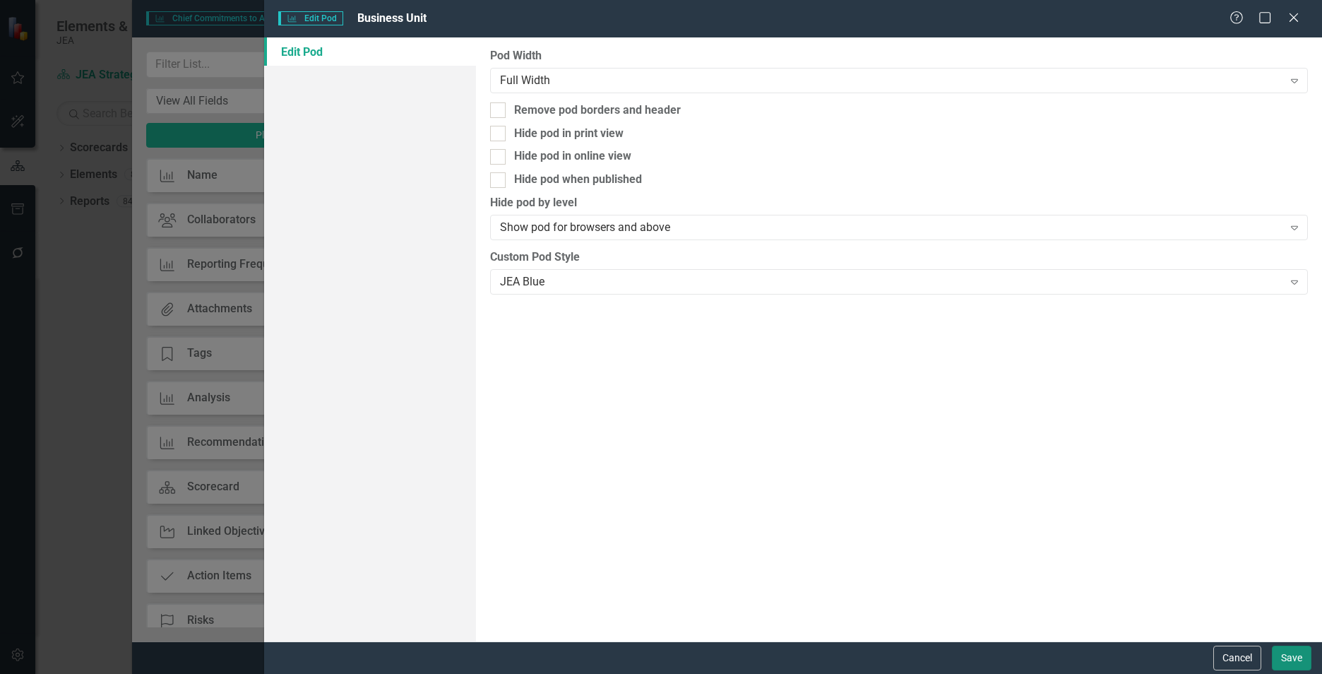
click at [1277, 652] on button "Save" at bounding box center [1292, 658] width 40 height 25
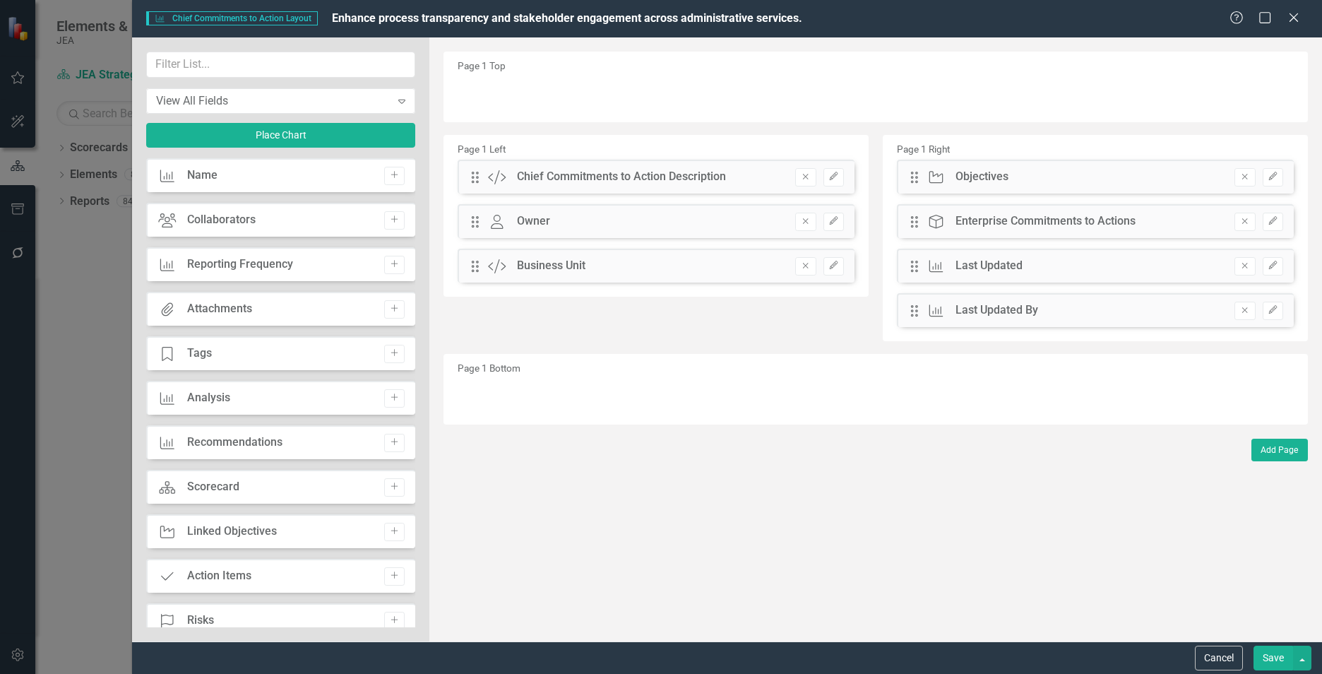
click at [1274, 653] on button "Save" at bounding box center [1274, 658] width 40 height 25
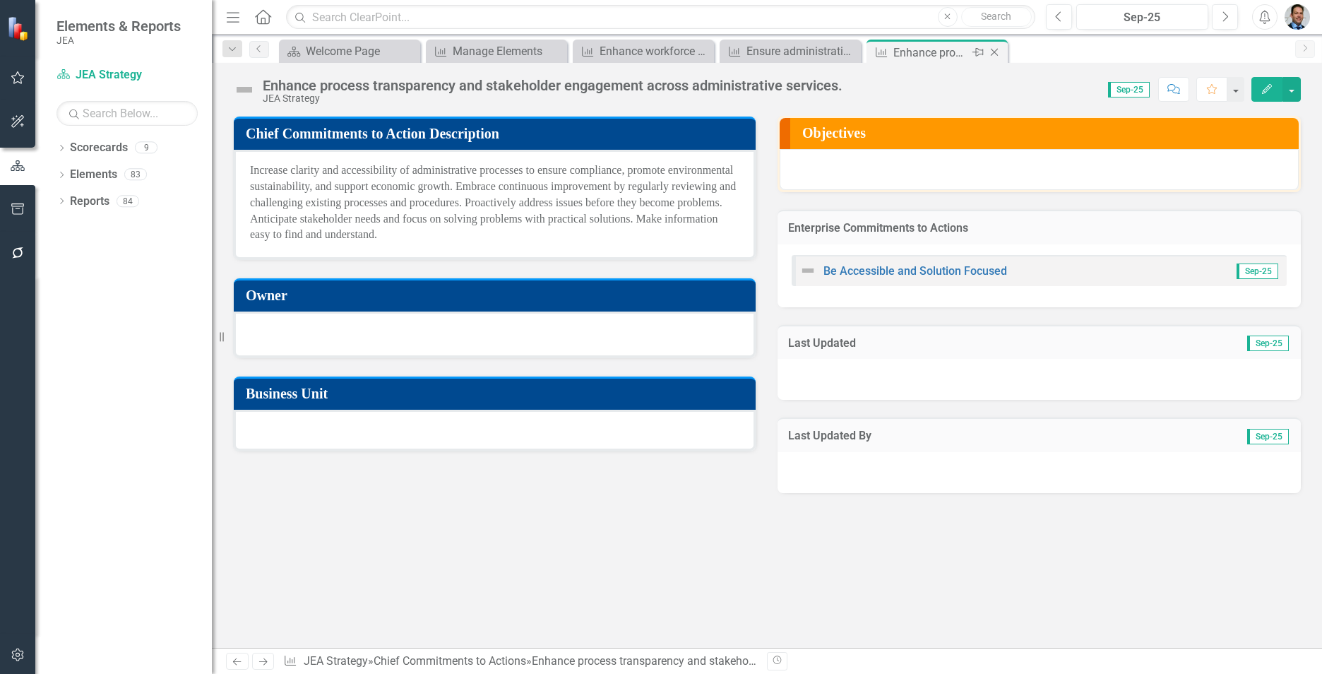
click at [997, 54] on icon "Close" at bounding box center [995, 52] width 14 height 11
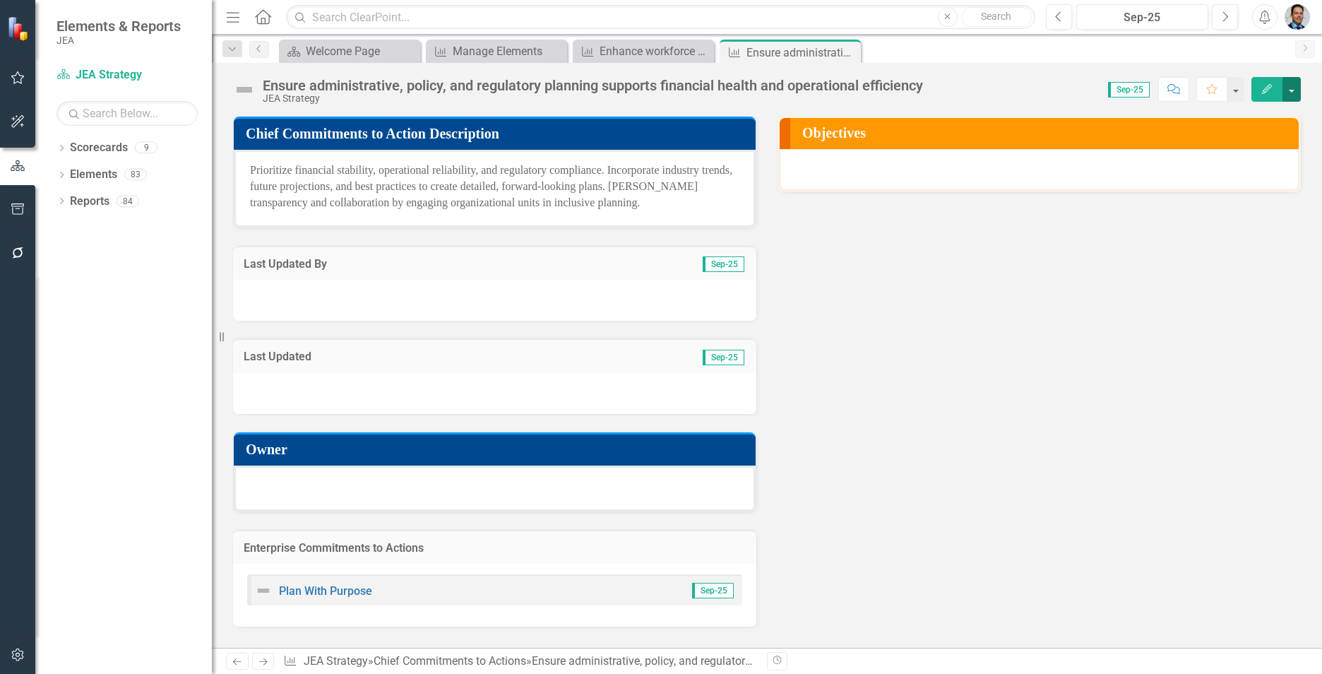
click at [1287, 83] on button "button" at bounding box center [1292, 89] width 18 height 25
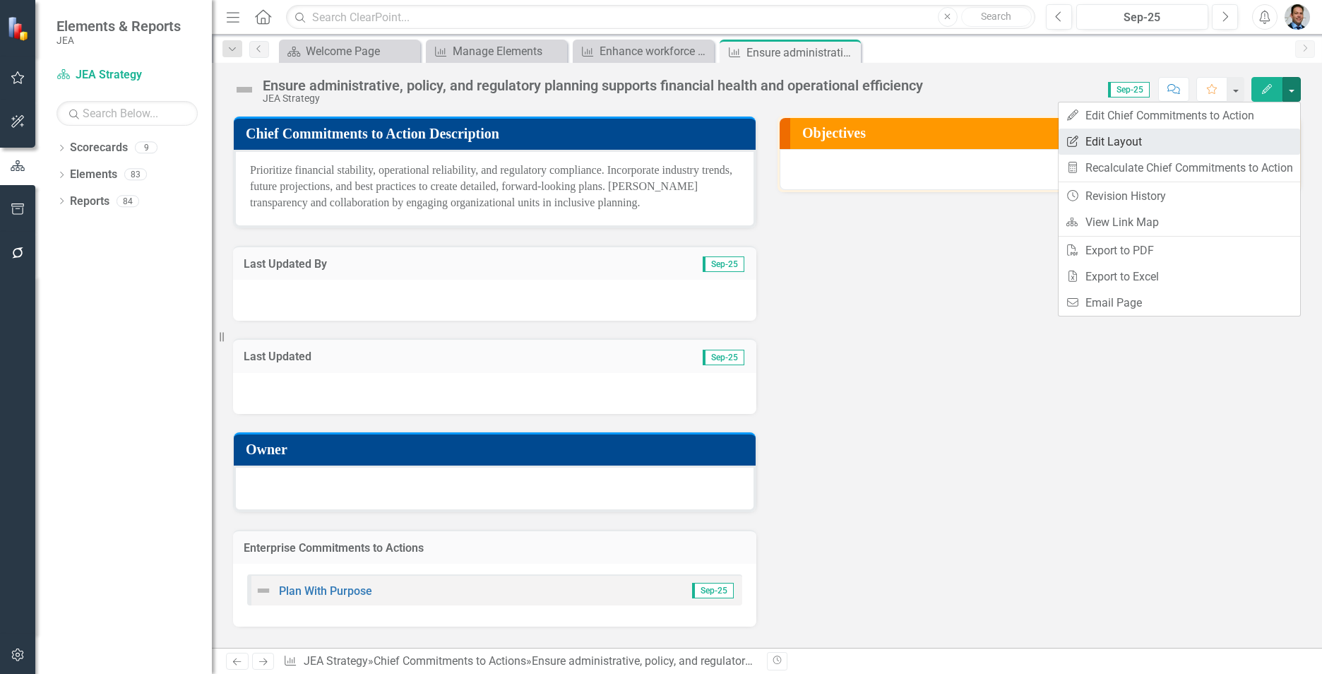
click at [1178, 143] on link "Edit Report Edit Layout" at bounding box center [1180, 142] width 242 height 26
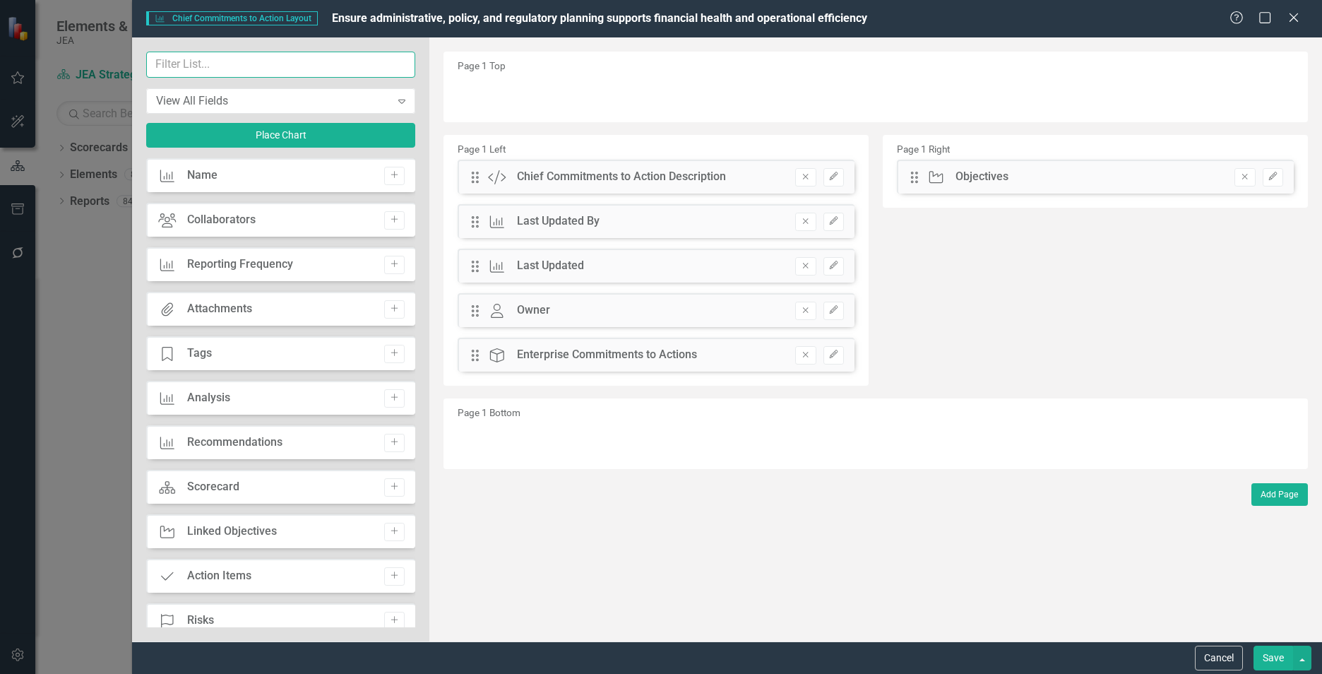
click at [236, 64] on input "text" at bounding box center [280, 65] width 269 height 26
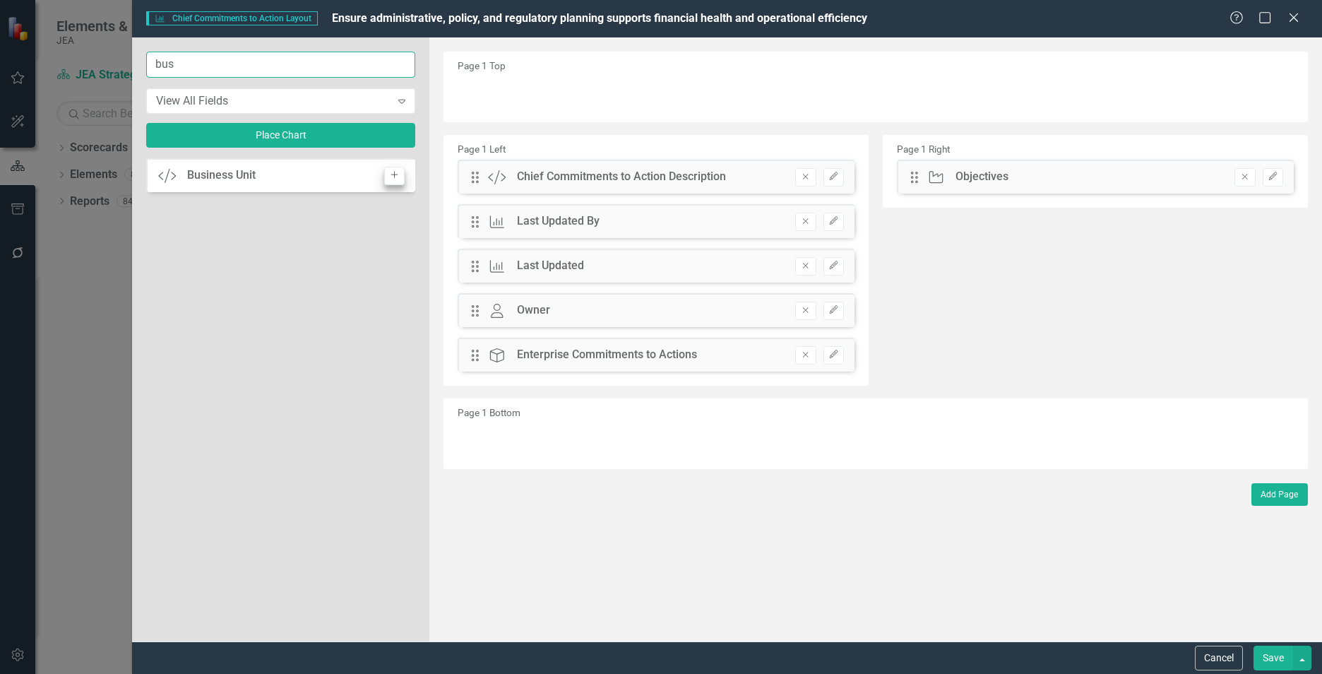
type input "bus"
click at [400, 177] on icon "Add" at bounding box center [394, 175] width 11 height 8
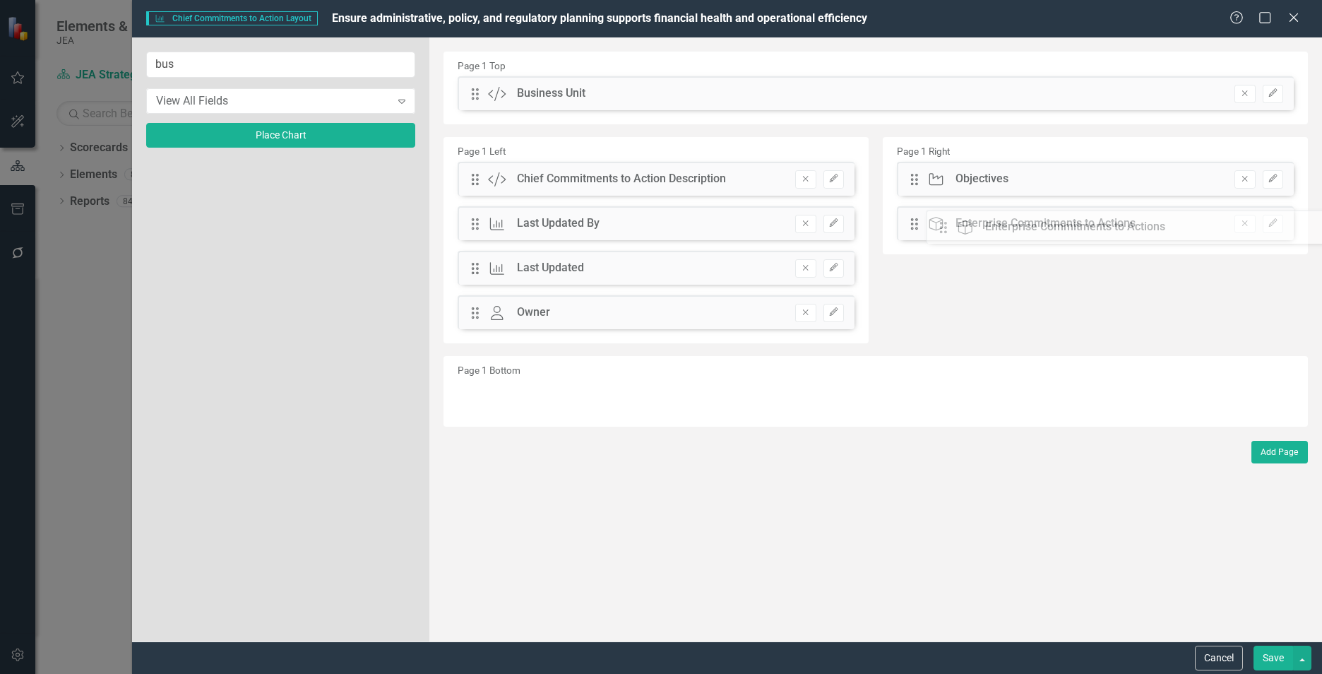
drag, startPoint x: 479, startPoint y: 362, endPoint x: 958, endPoint y: 231, distance: 496.5
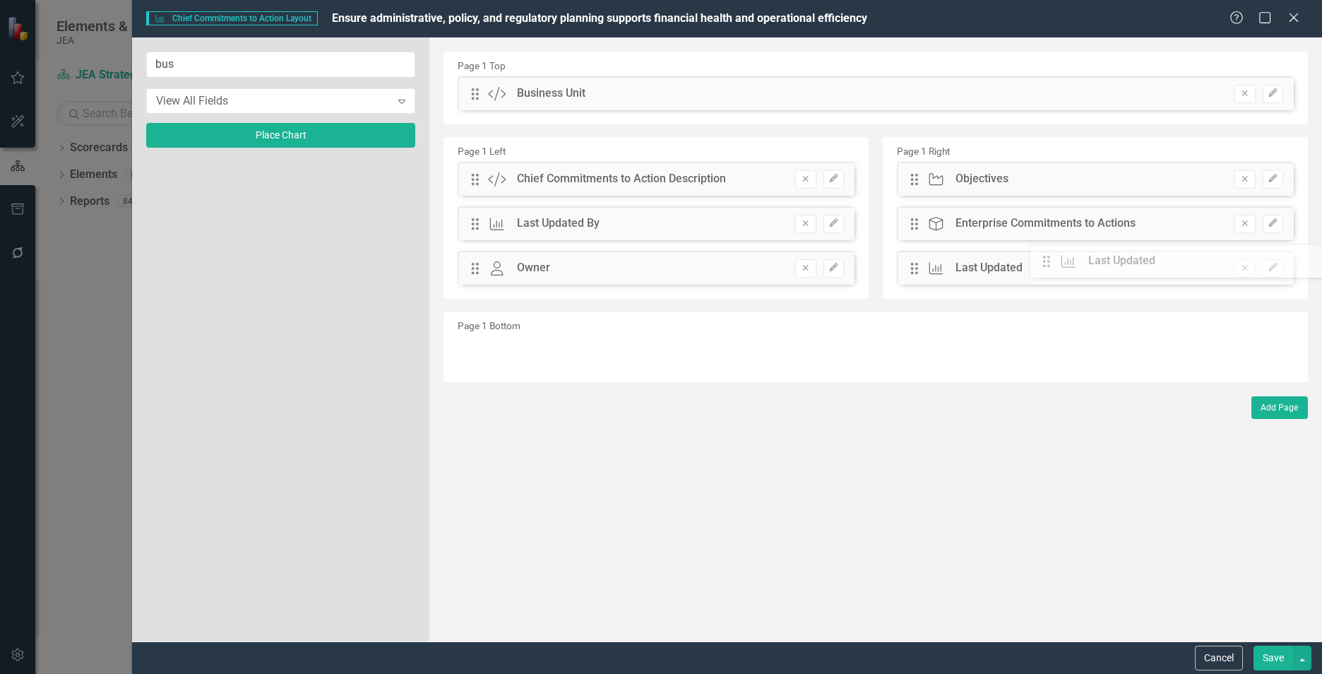
drag, startPoint x: 475, startPoint y: 273, endPoint x: 1057, endPoint y: 266, distance: 582.1
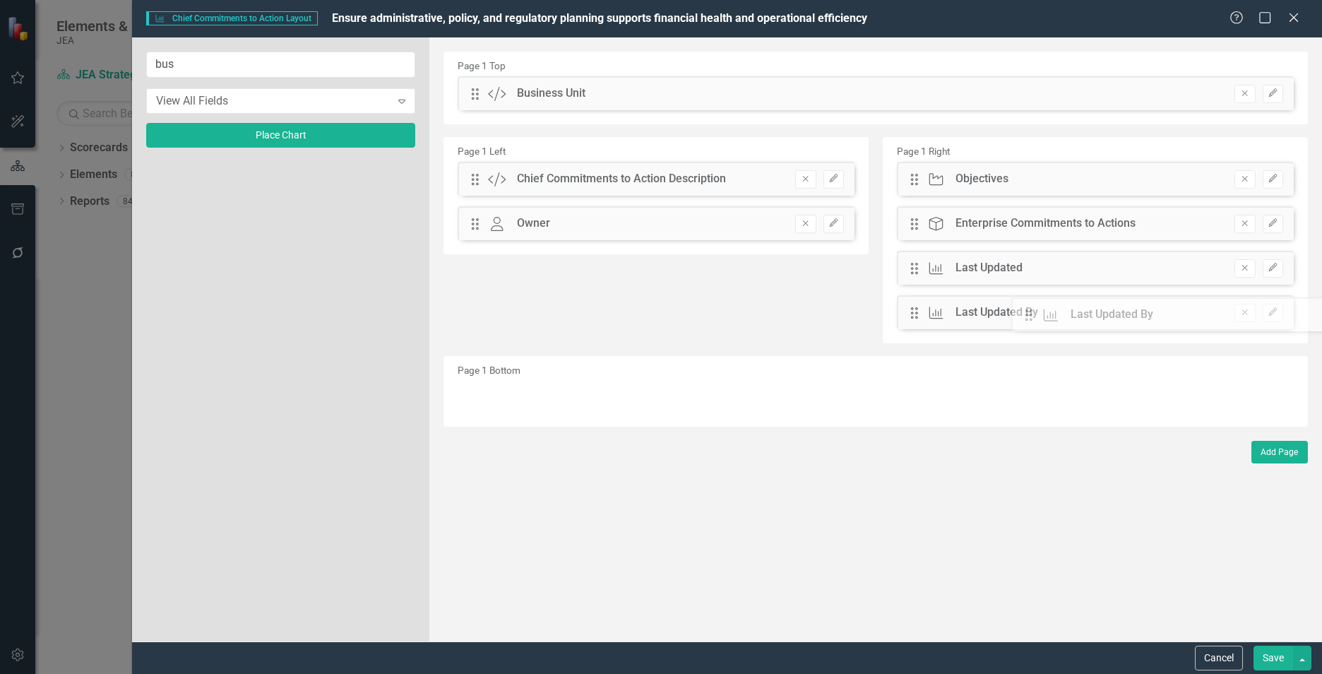
drag, startPoint x: 477, startPoint y: 225, endPoint x: 1041, endPoint y: 316, distance: 571.7
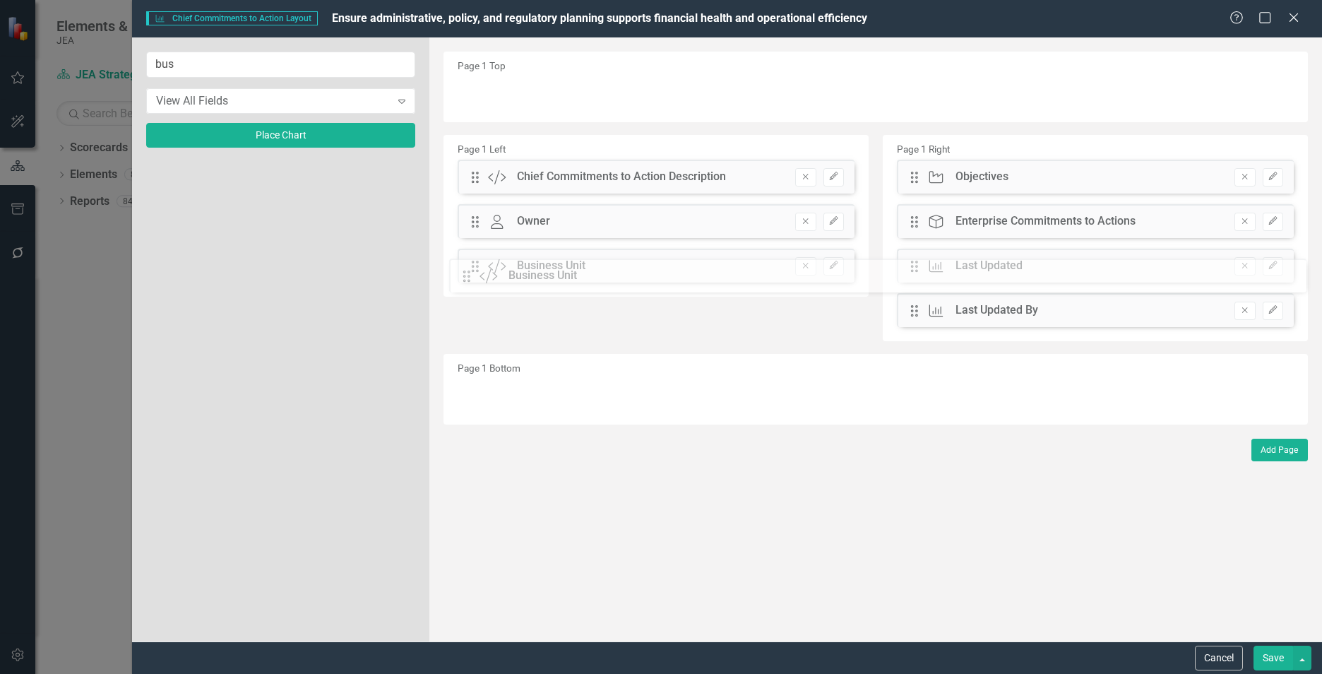
drag, startPoint x: 473, startPoint y: 92, endPoint x: 475, endPoint y: 274, distance: 182.3
click at [840, 266] on button "Edit" at bounding box center [834, 266] width 20 height 18
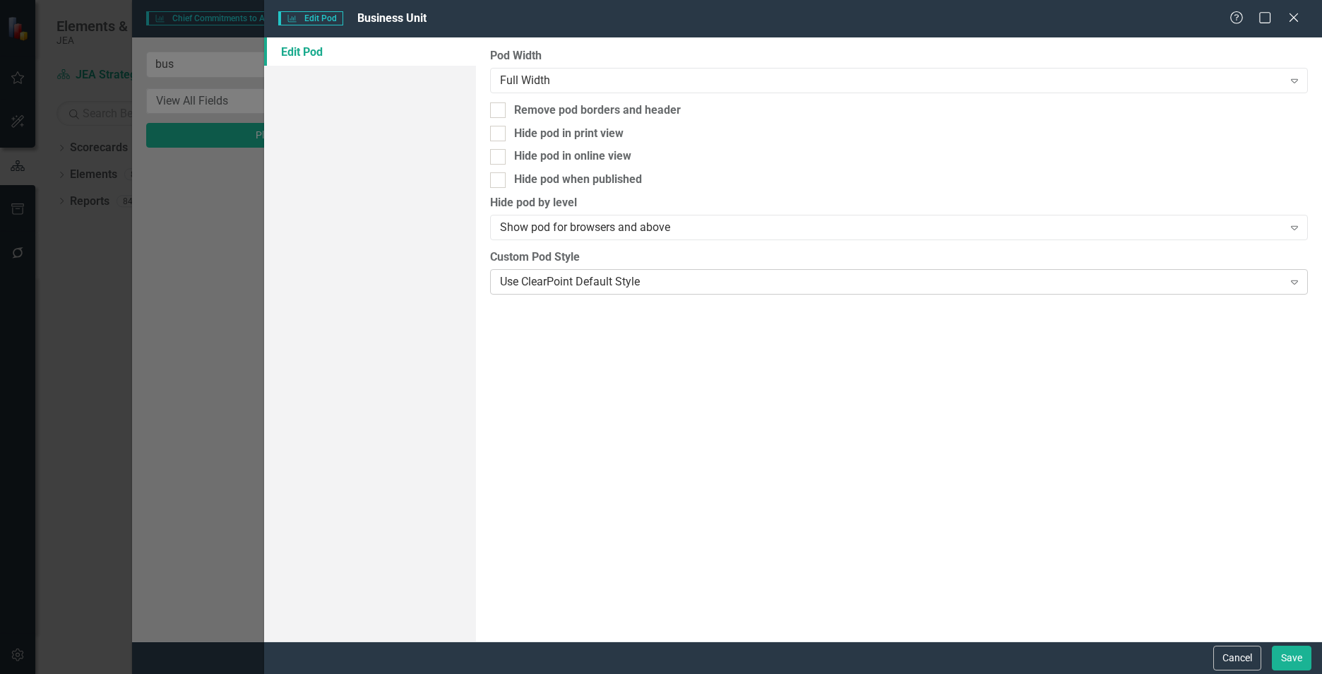
click at [828, 288] on div "Use ClearPoint Default Style" at bounding box center [891, 281] width 783 height 16
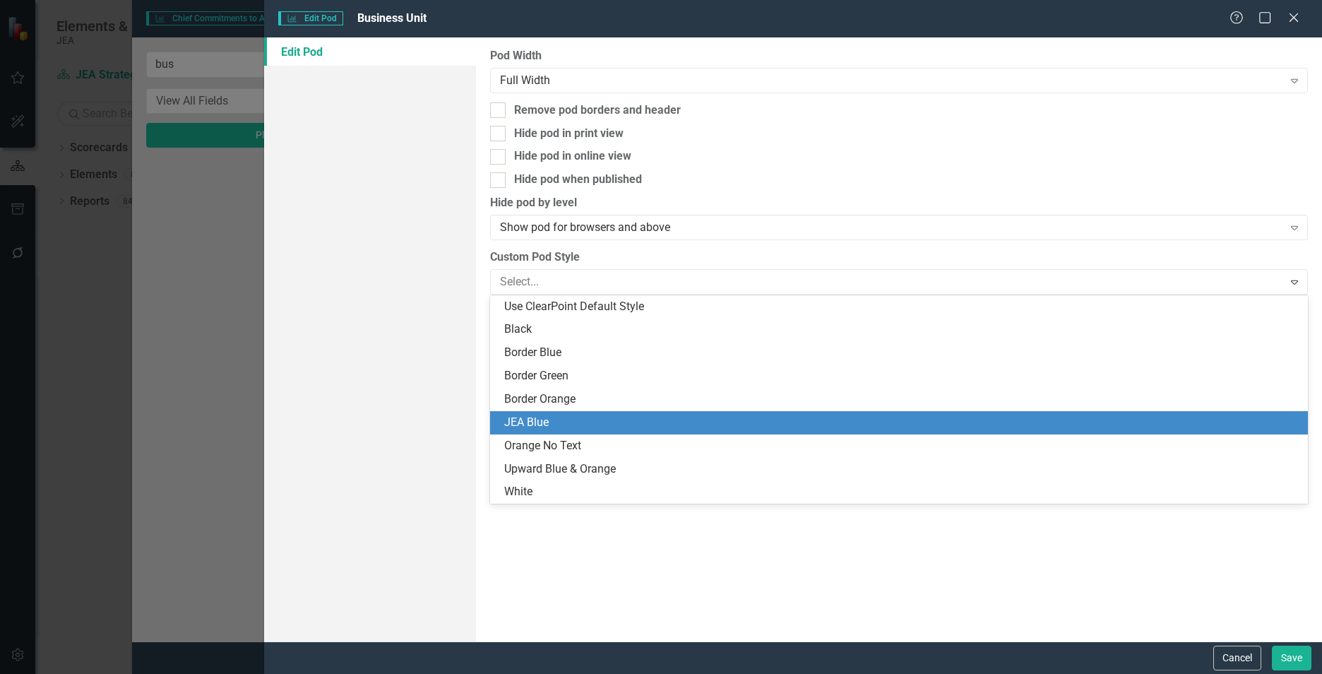
click at [564, 411] on div "JEA Blue" at bounding box center [899, 422] width 818 height 23
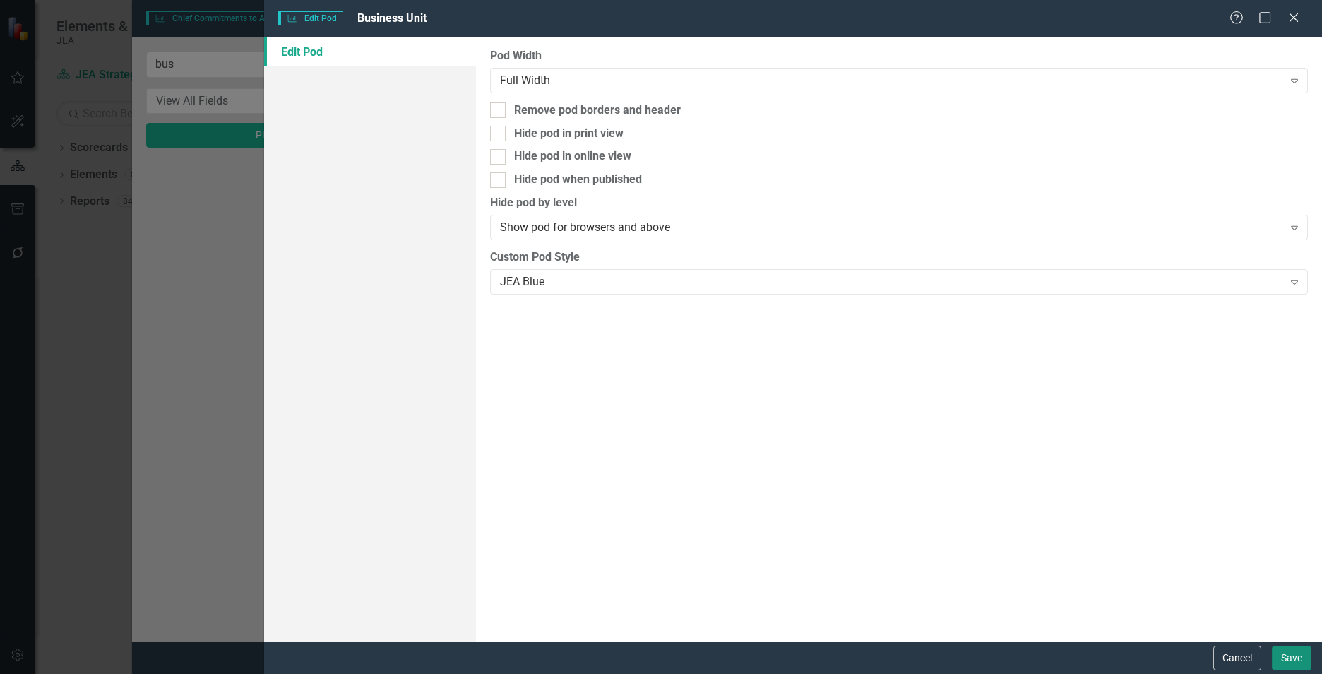
click at [1286, 660] on button "Save" at bounding box center [1292, 658] width 40 height 25
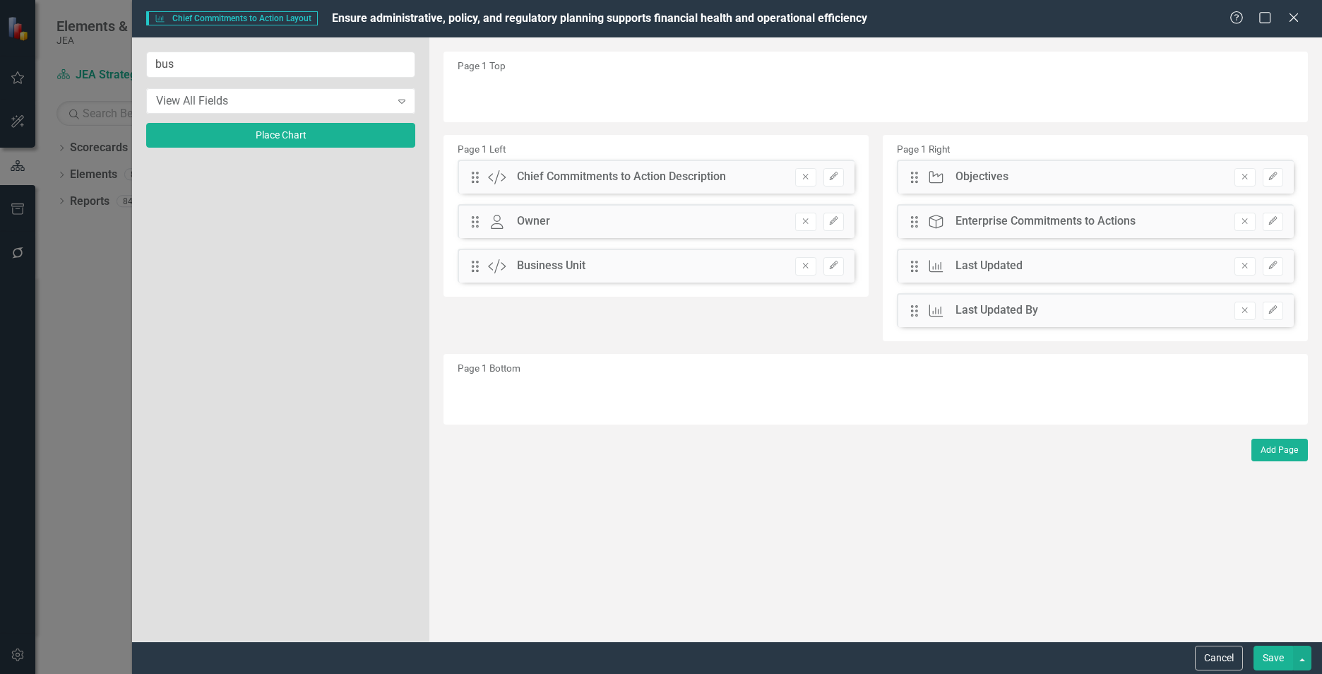
click at [1274, 661] on button "Save" at bounding box center [1274, 658] width 40 height 25
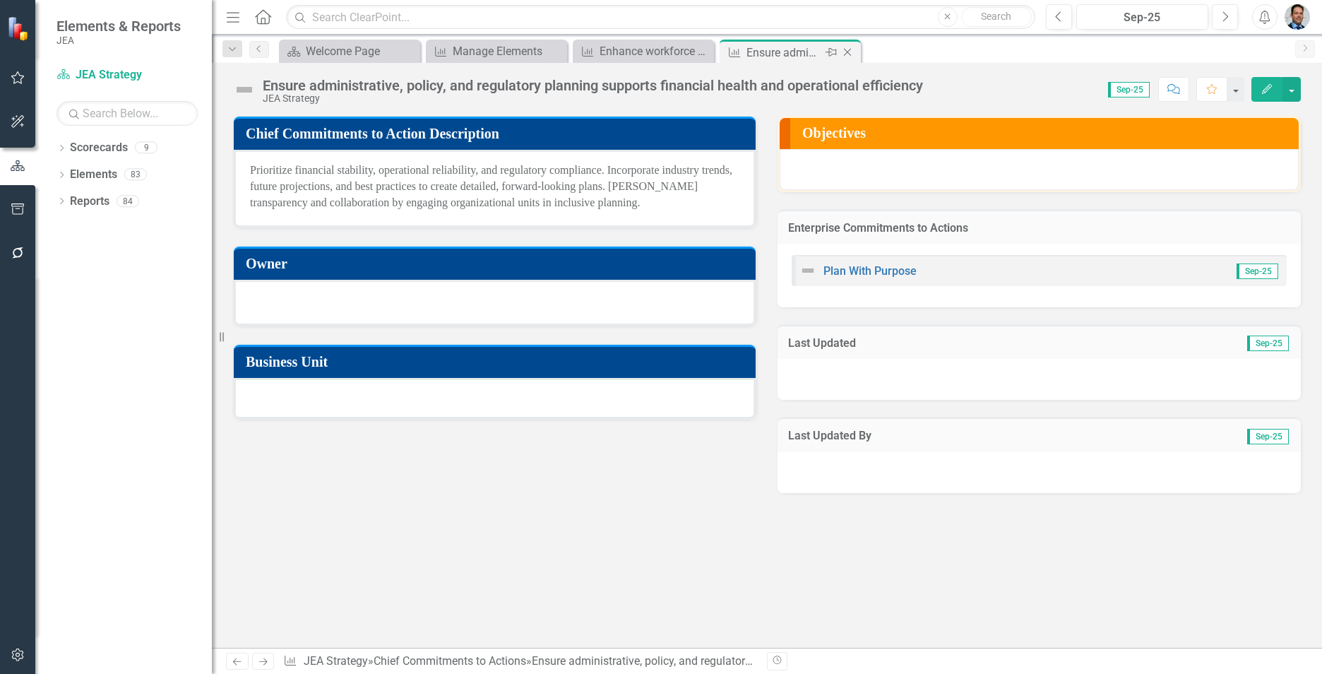
click at [853, 54] on icon "Close" at bounding box center [848, 52] width 14 height 11
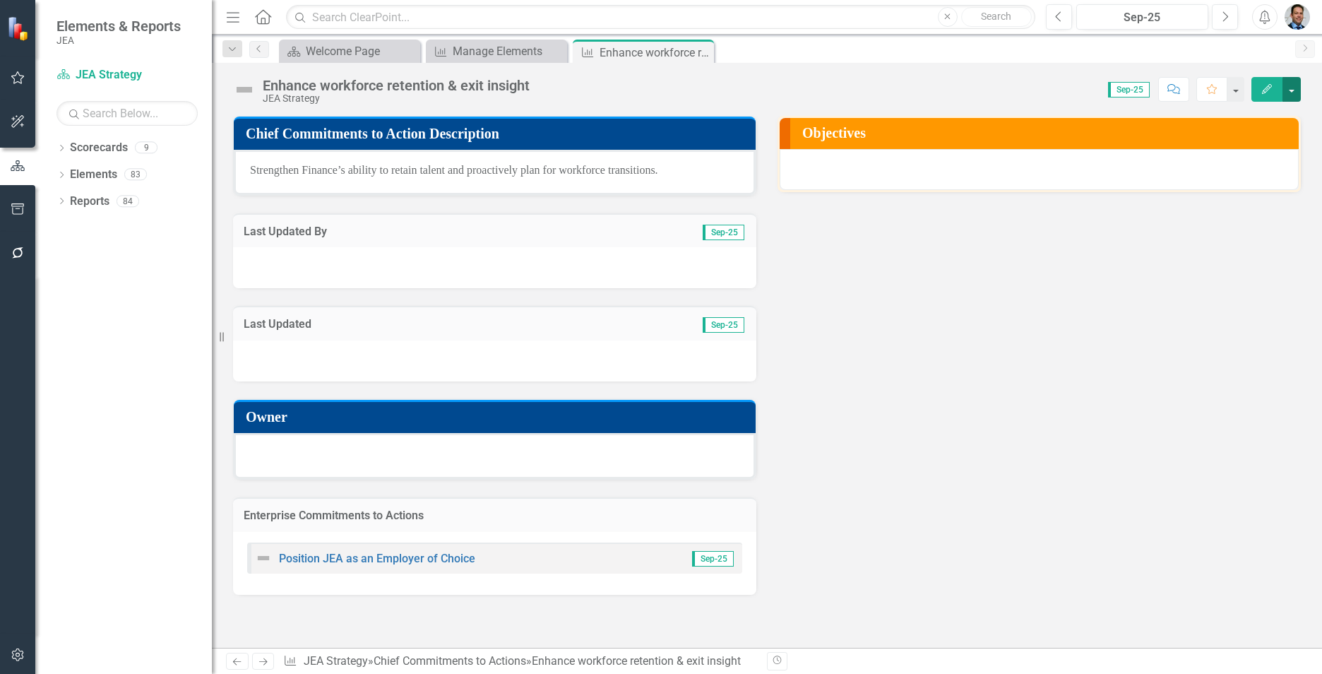
click at [1291, 85] on button "button" at bounding box center [1292, 89] width 18 height 25
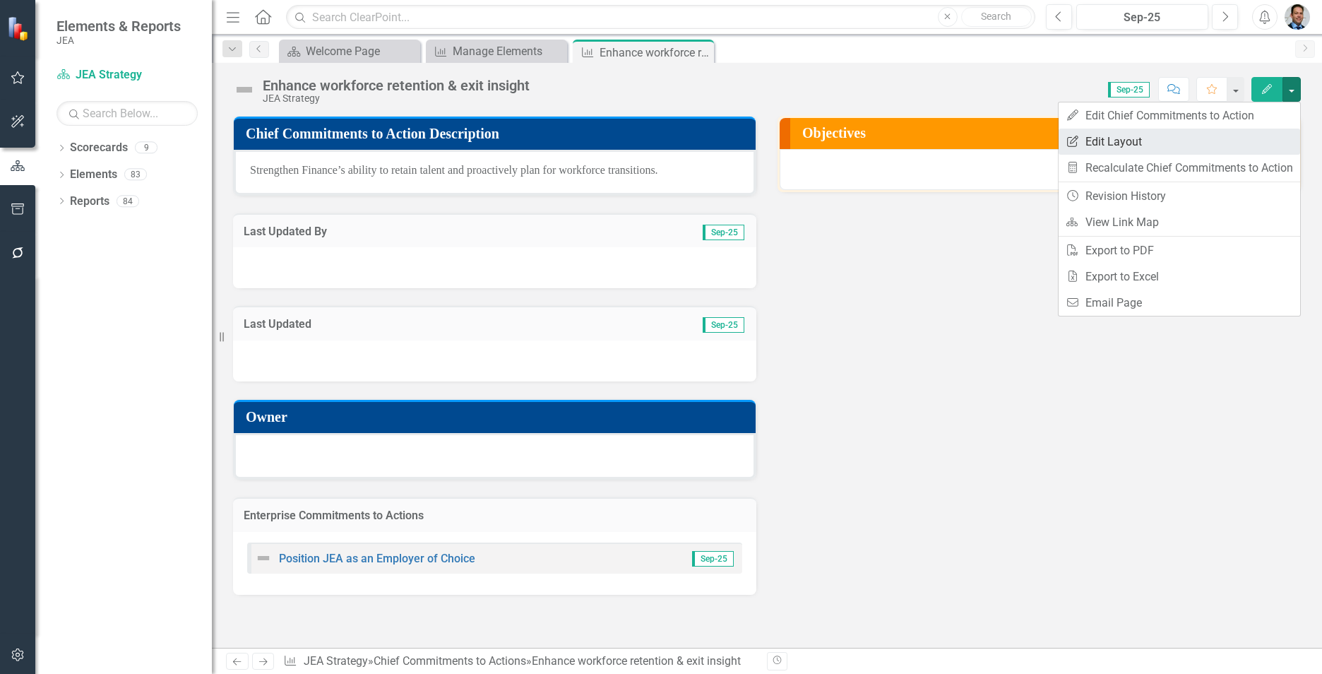
click at [1166, 137] on link "Edit Report Edit Layout" at bounding box center [1180, 142] width 242 height 26
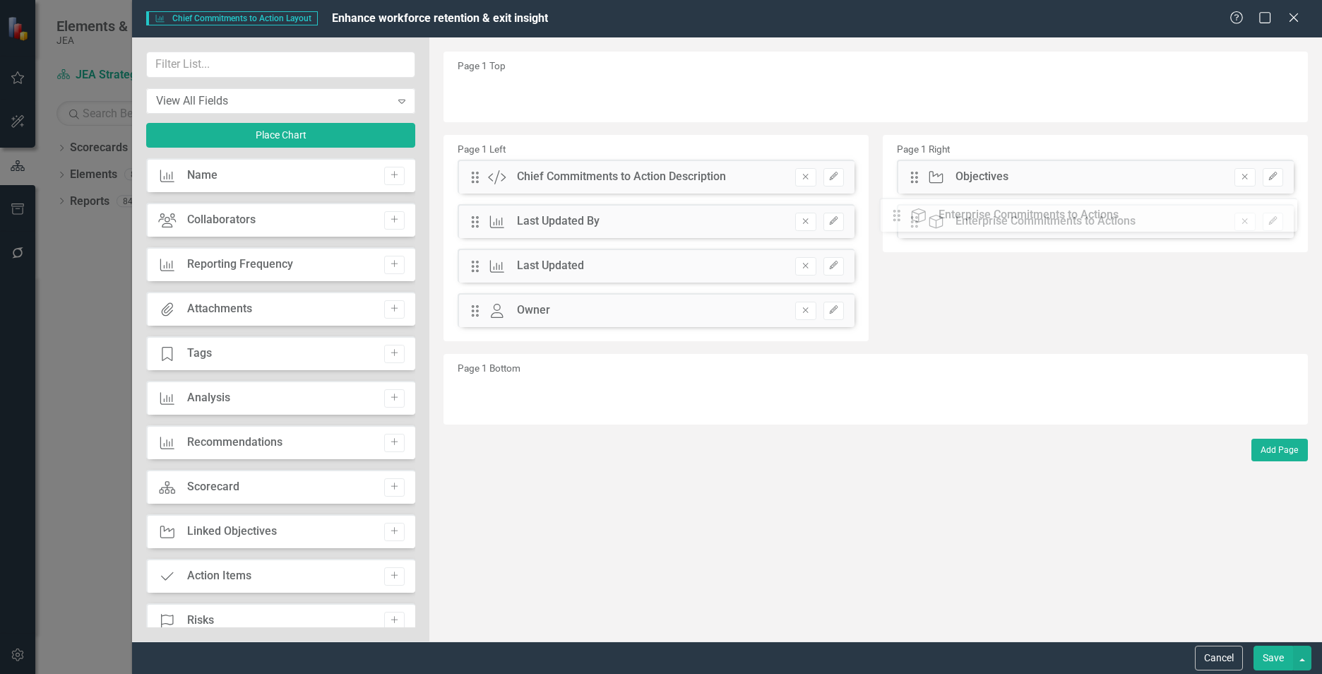
drag, startPoint x: 472, startPoint y: 357, endPoint x: 904, endPoint y: 217, distance: 454.4
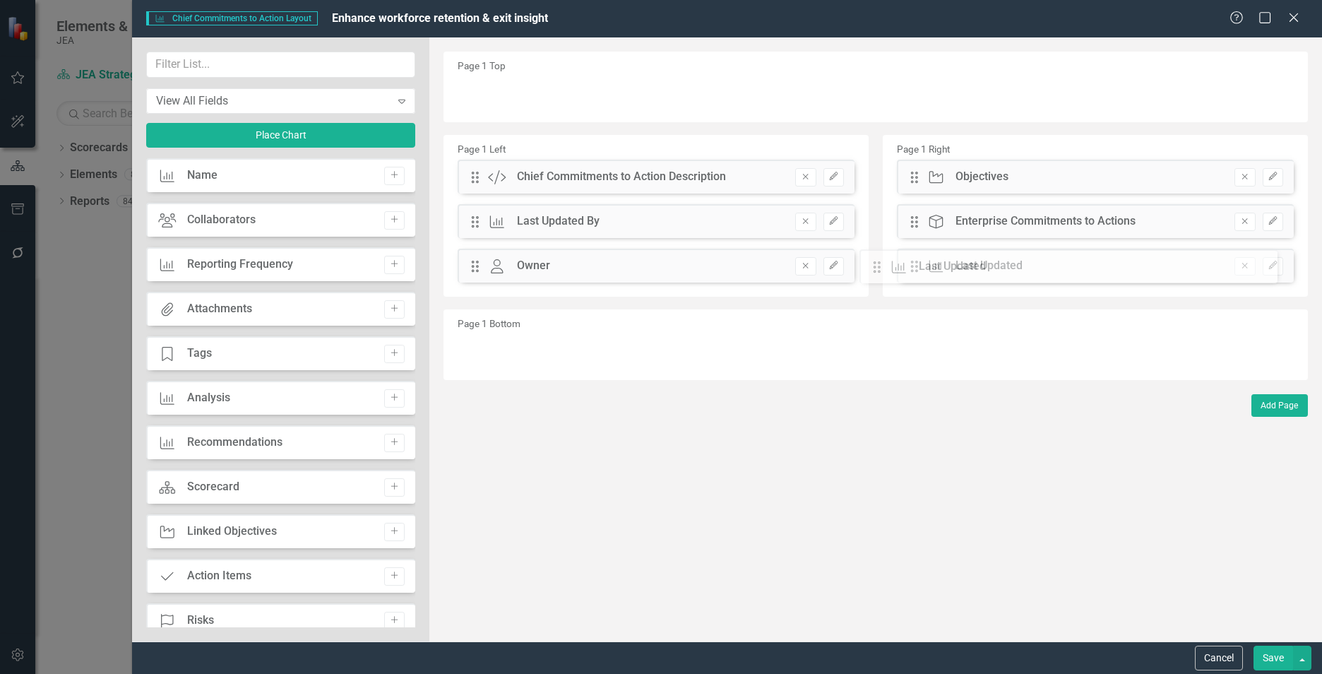
drag, startPoint x: 481, startPoint y: 269, endPoint x: 894, endPoint y: 271, distance: 412.5
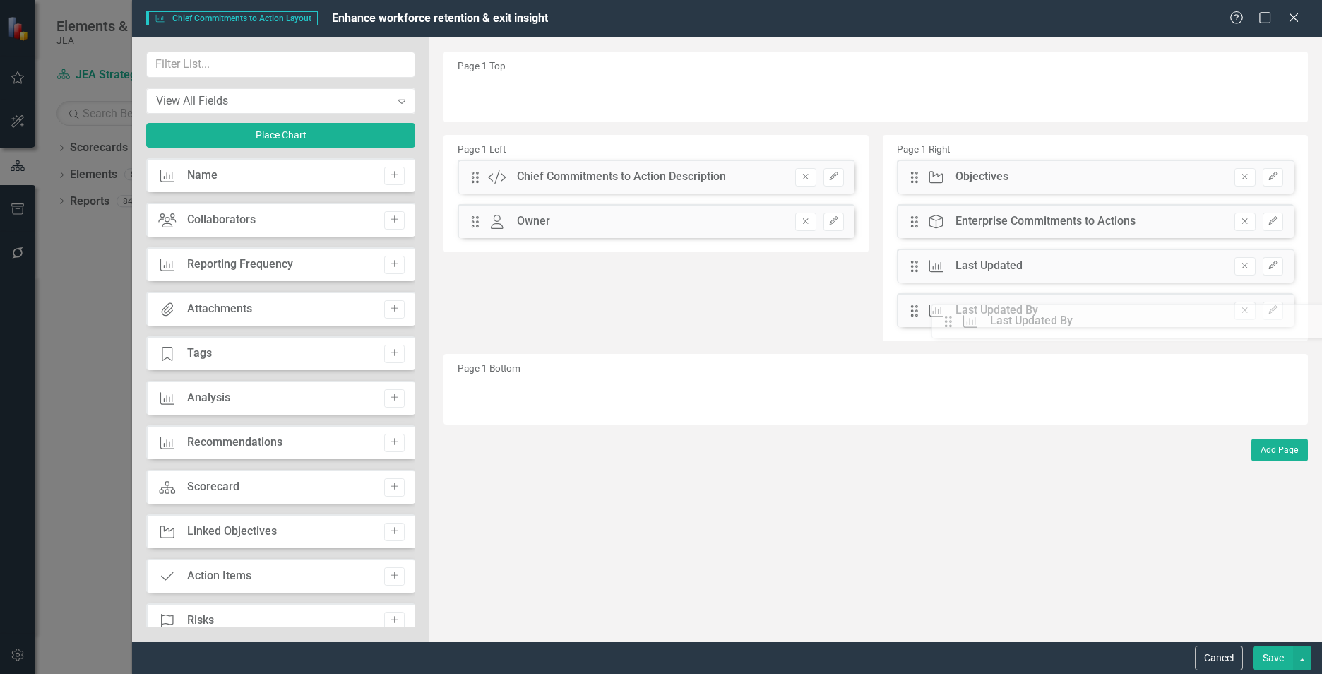
drag, startPoint x: 478, startPoint y: 218, endPoint x: 961, endPoint y: 316, distance: 493.8
click at [223, 66] on input "text" at bounding box center [280, 65] width 269 height 26
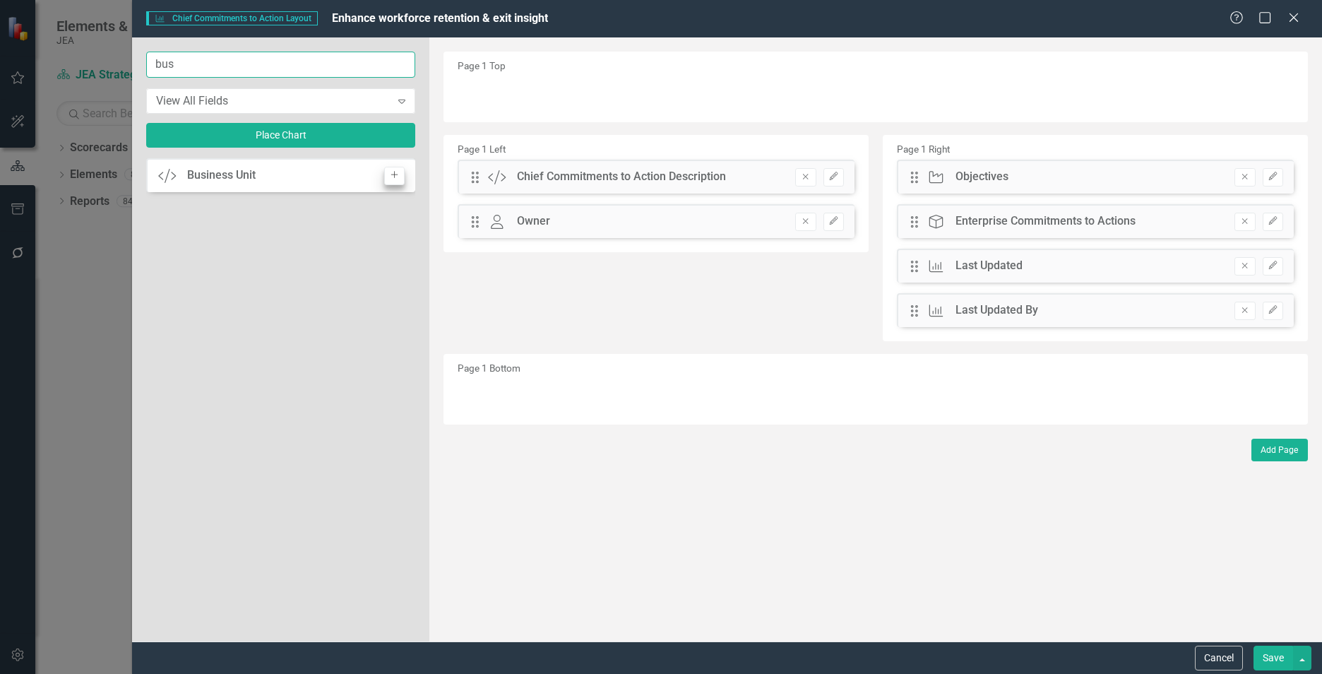
type input "bus"
click at [391, 175] on icon "Add" at bounding box center [394, 175] width 11 height 8
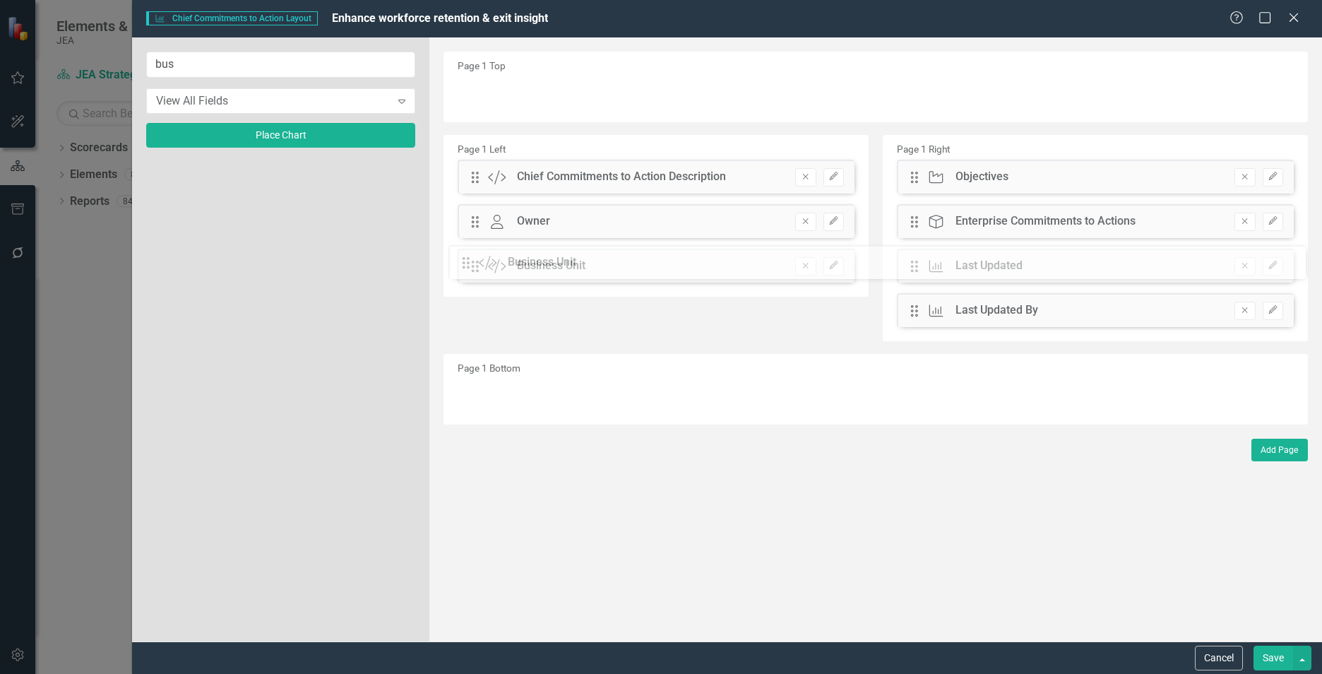
drag, startPoint x: 475, startPoint y: 94, endPoint x: 477, endPoint y: 263, distance: 168.8
click at [844, 266] on button "Edit" at bounding box center [834, 266] width 20 height 18
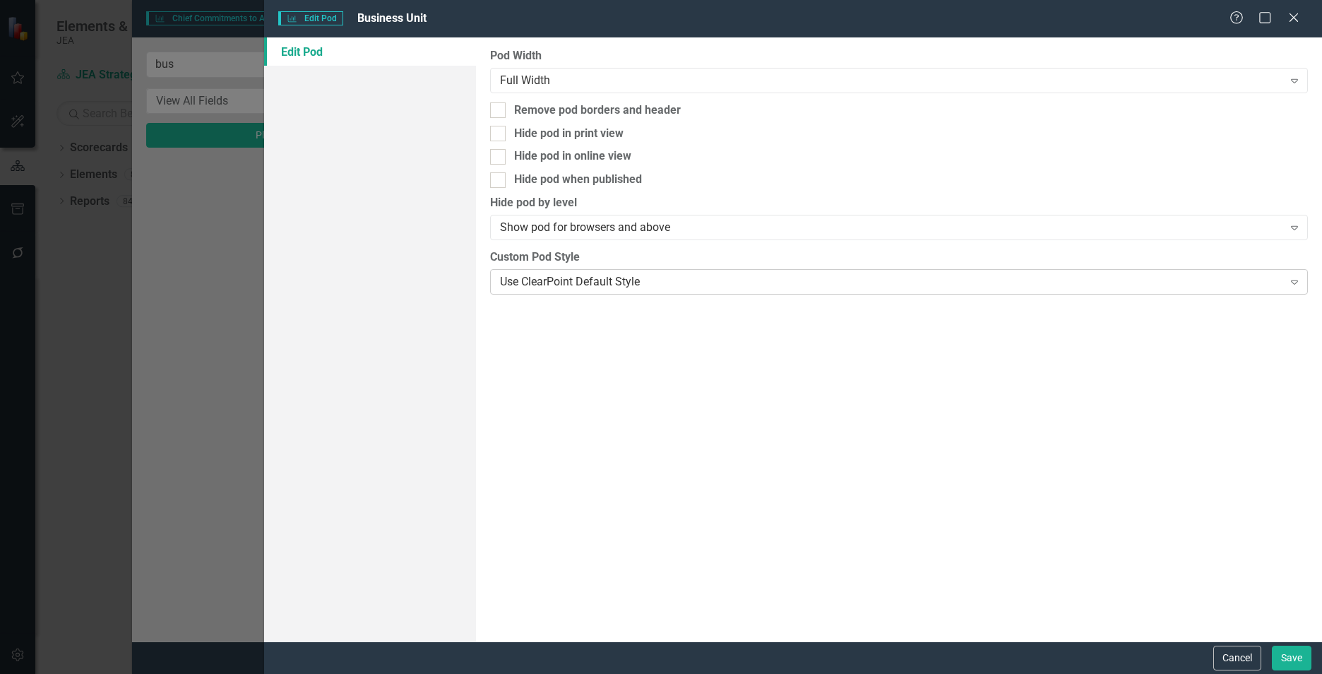
click at [592, 285] on div "Use ClearPoint Default Style" at bounding box center [891, 281] width 783 height 16
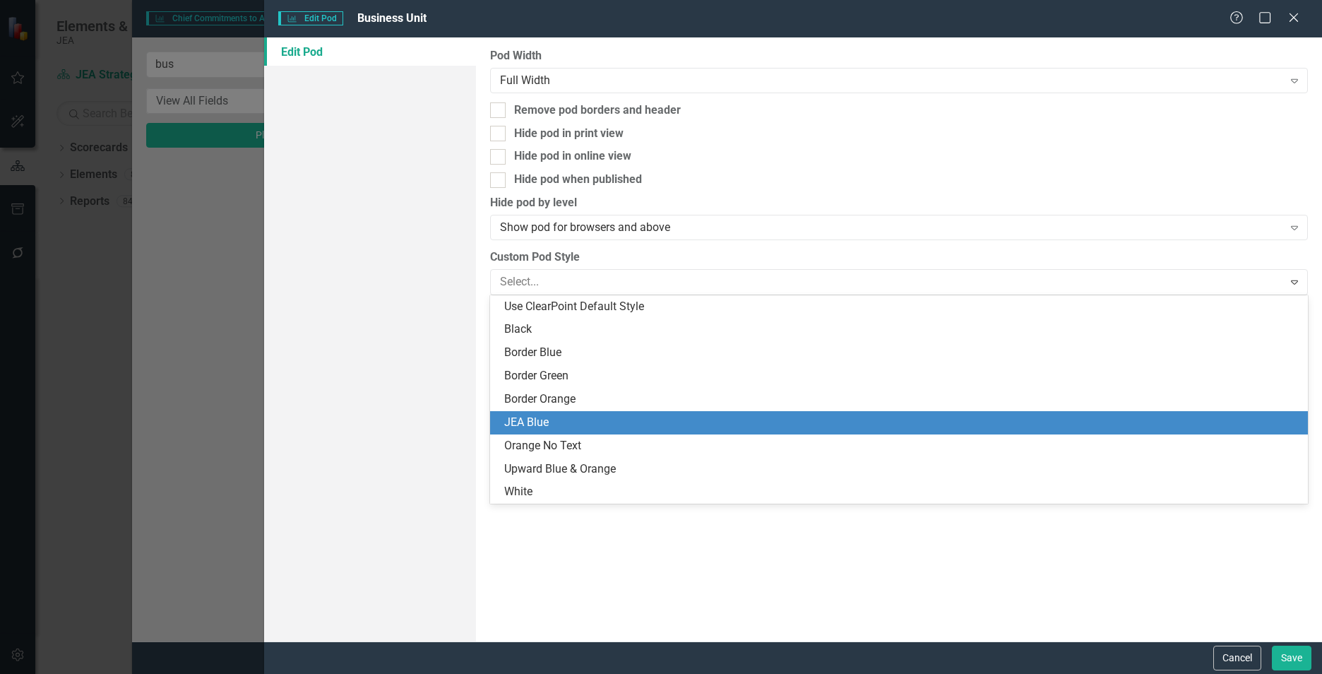
click at [569, 425] on div "JEA Blue" at bounding box center [901, 423] width 795 height 16
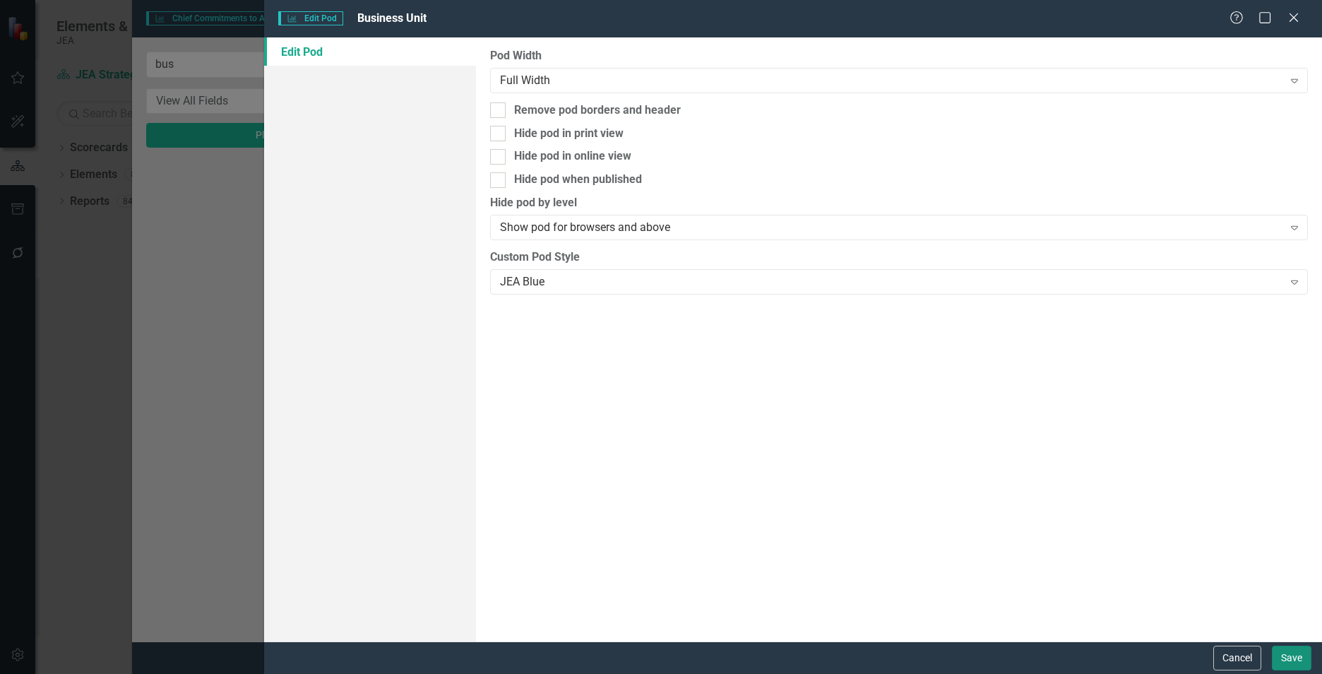
click at [1278, 660] on button "Save" at bounding box center [1292, 658] width 40 height 25
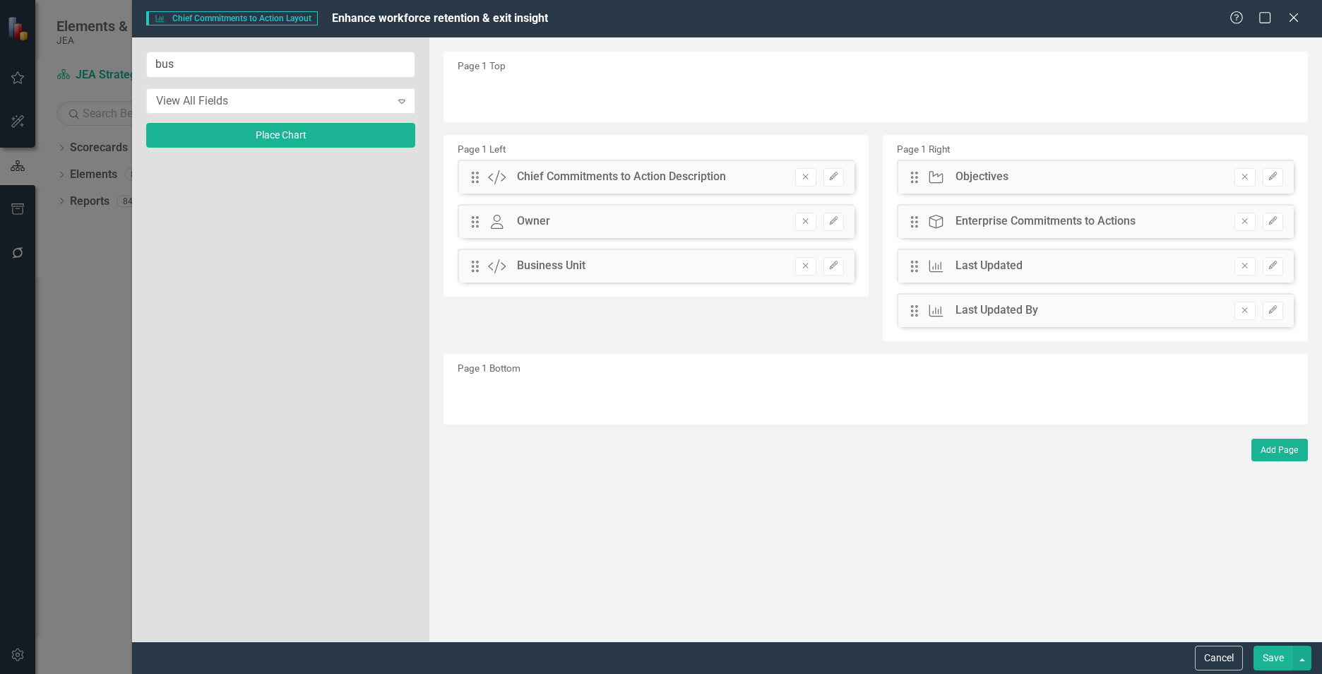
click at [1271, 658] on button "Save" at bounding box center [1274, 658] width 40 height 25
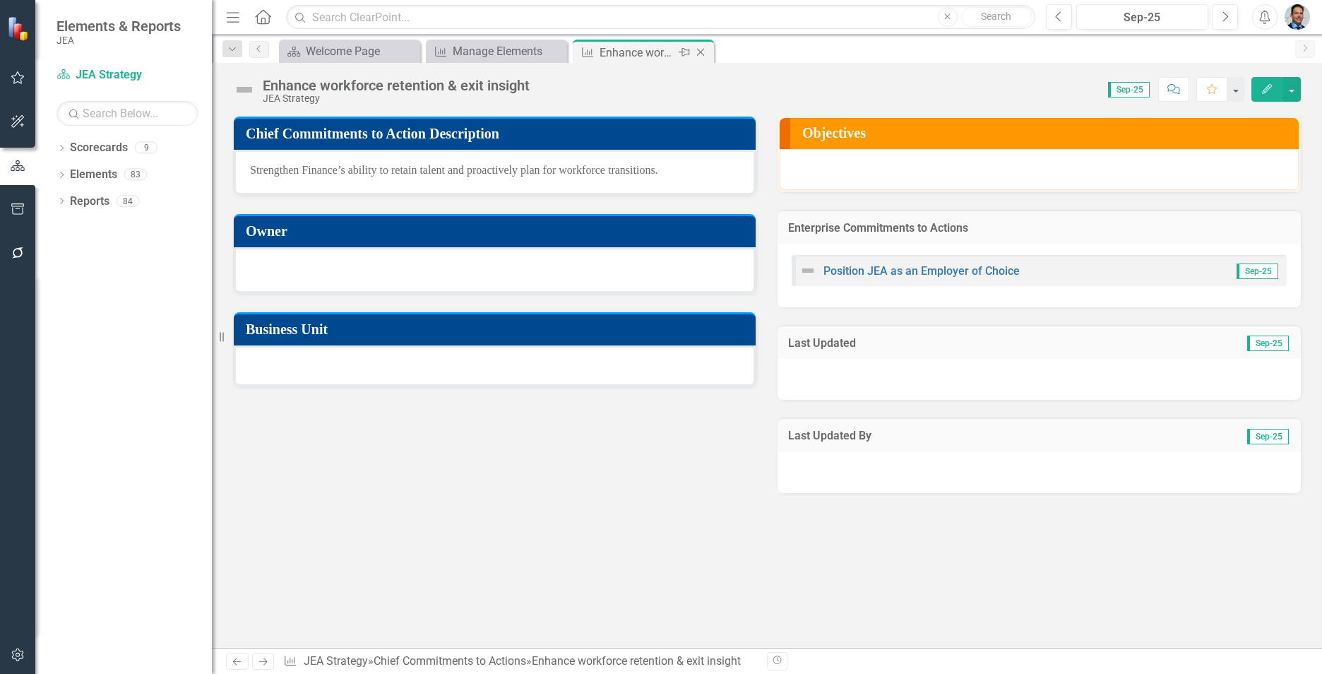
click at [701, 52] on icon at bounding box center [701, 53] width 8 height 8
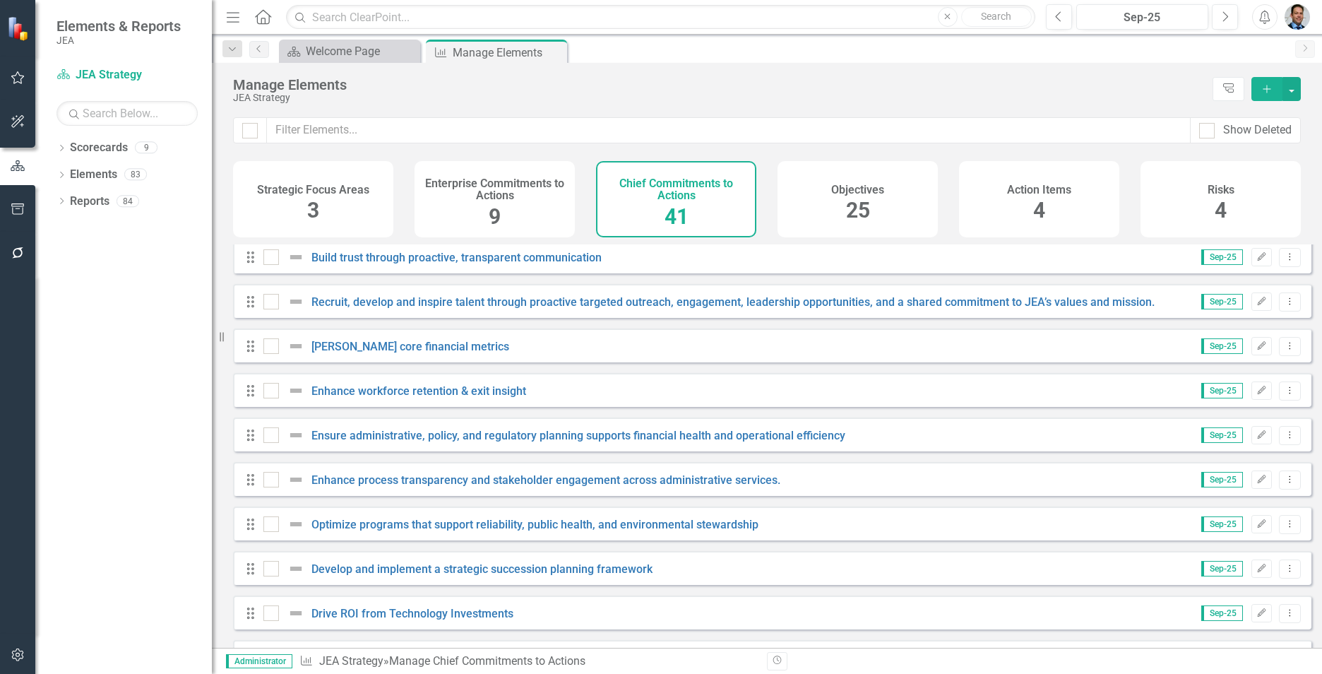
scroll to position [565, 0]
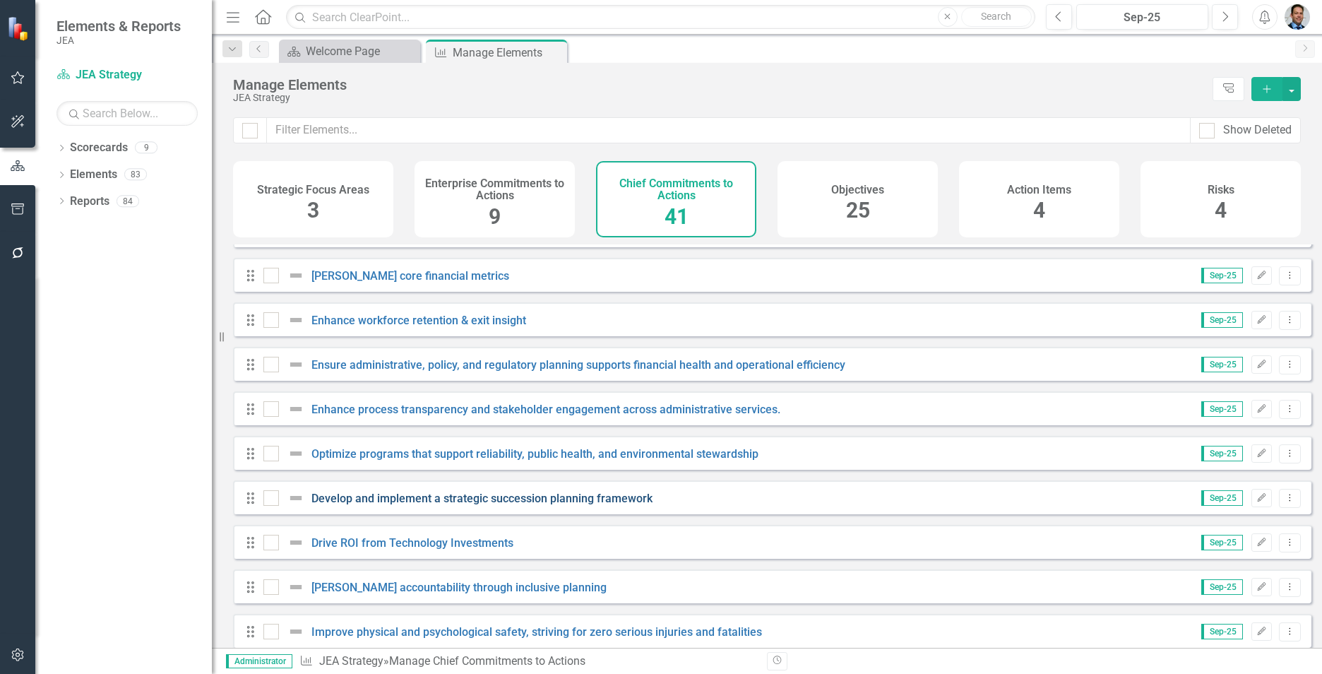
click at [492, 505] on link "Develop and implement a strategic succession planning framework" at bounding box center [482, 498] width 341 height 13
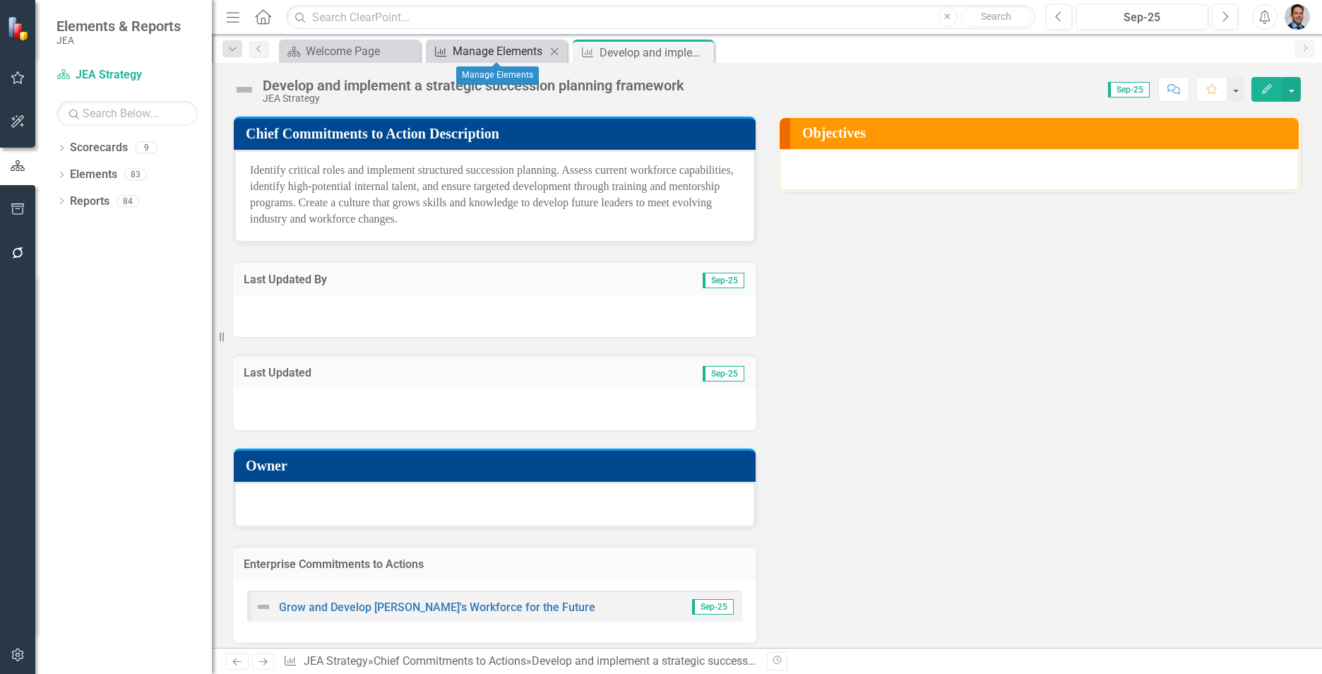
click at [480, 46] on div "Manage Elements" at bounding box center [499, 51] width 93 height 18
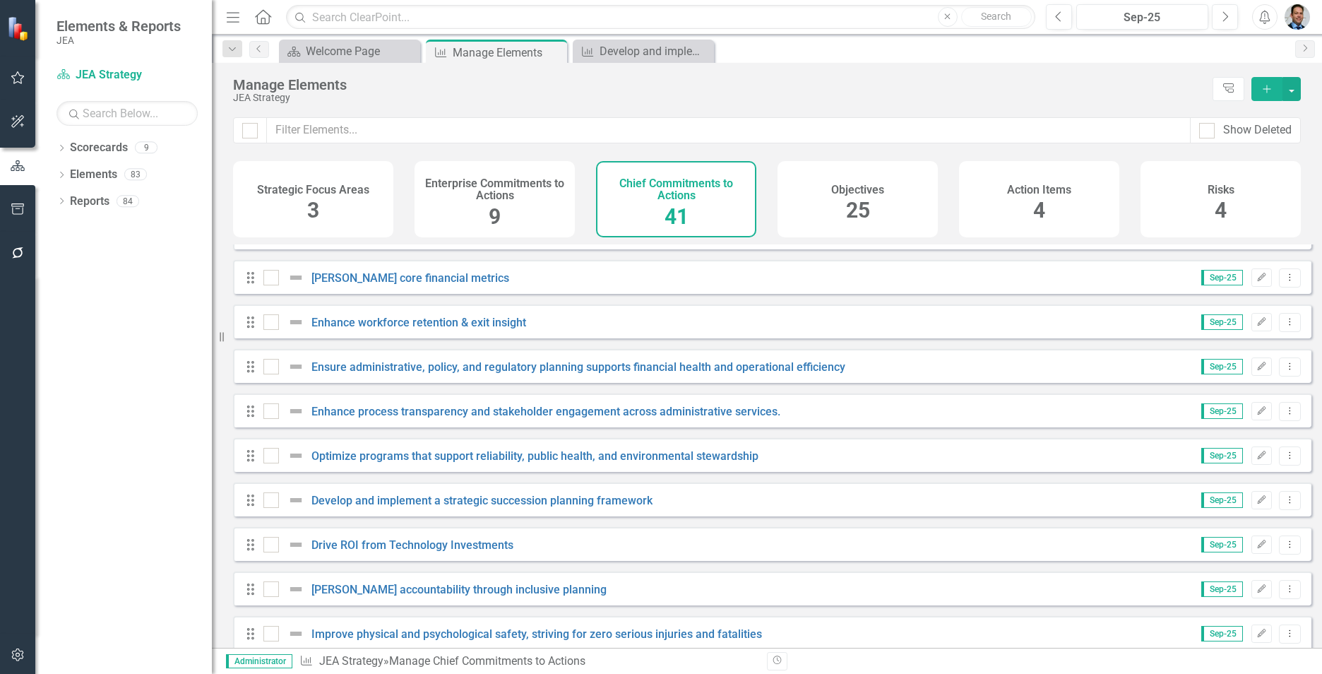
scroll to position [565, 0]
click at [490, 461] on link "Optimize programs that support reliability, public health, and environmental st…" at bounding box center [535, 453] width 447 height 13
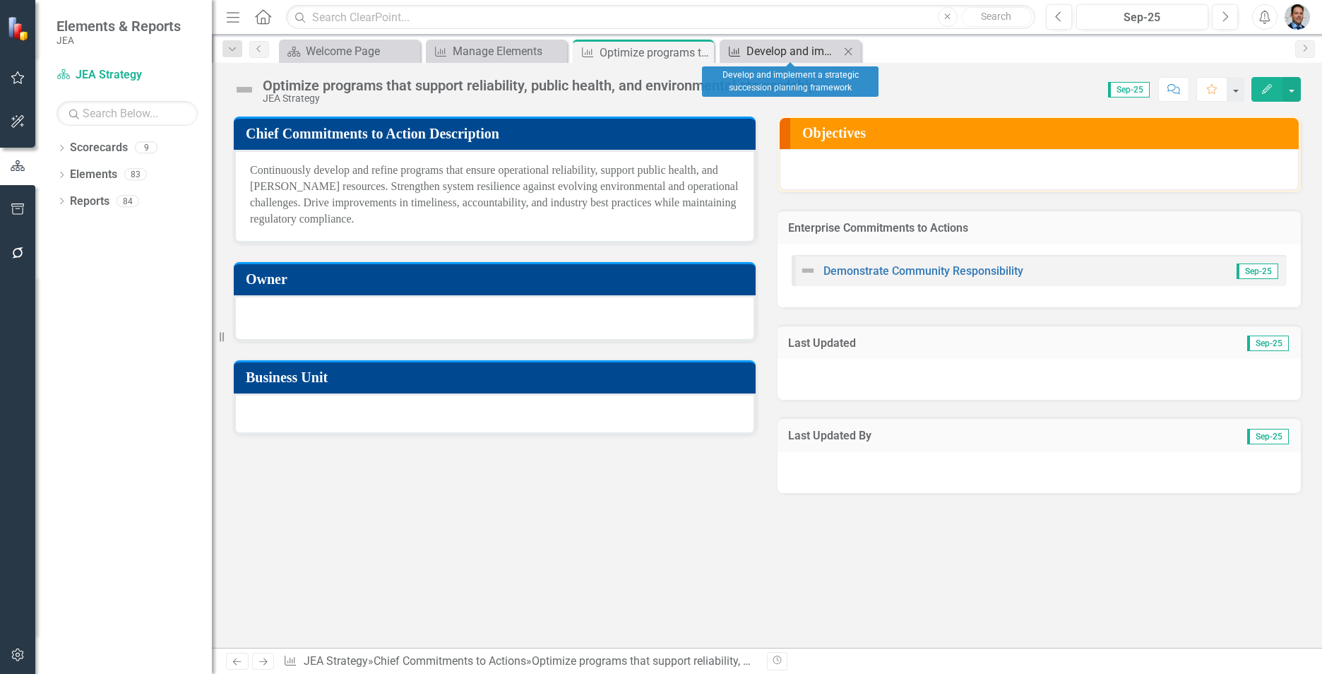
click at [794, 56] on div "Develop and implement a strategic succession planning framework" at bounding box center [793, 51] width 93 height 18
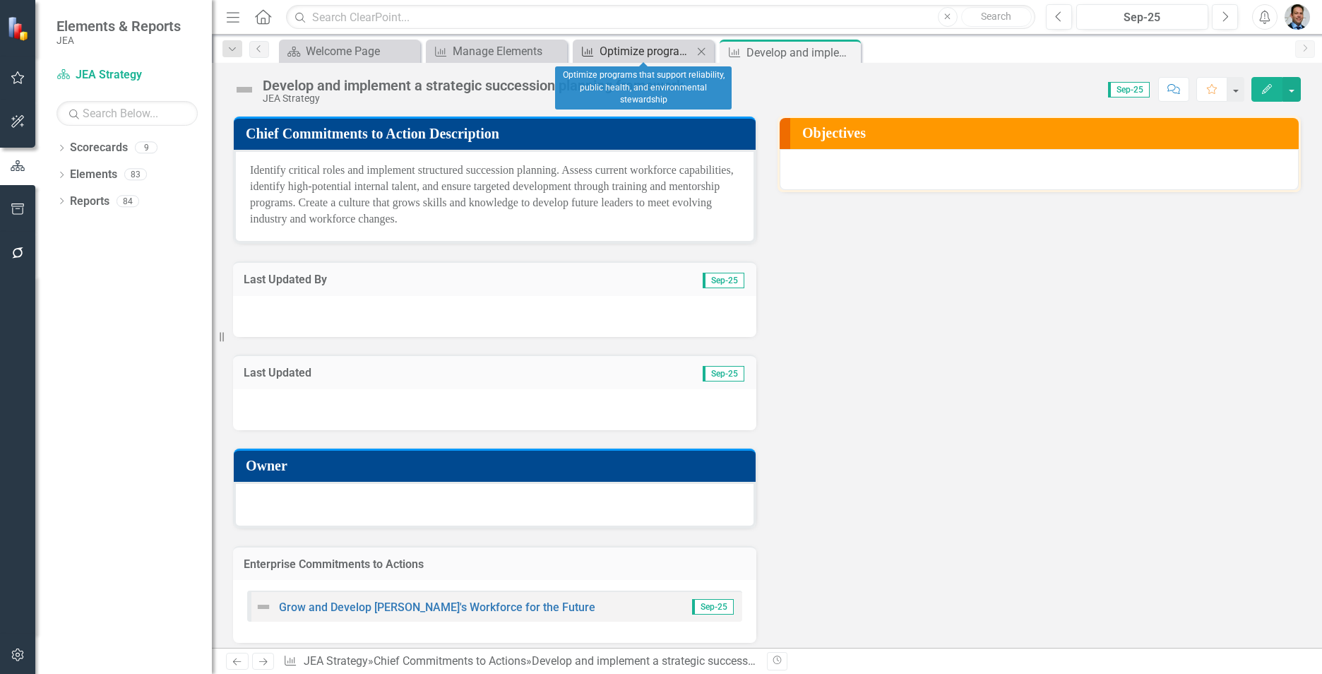
click at [619, 50] on div "Optimize programs that support reliability, public health, and environmental st…" at bounding box center [646, 51] width 93 height 18
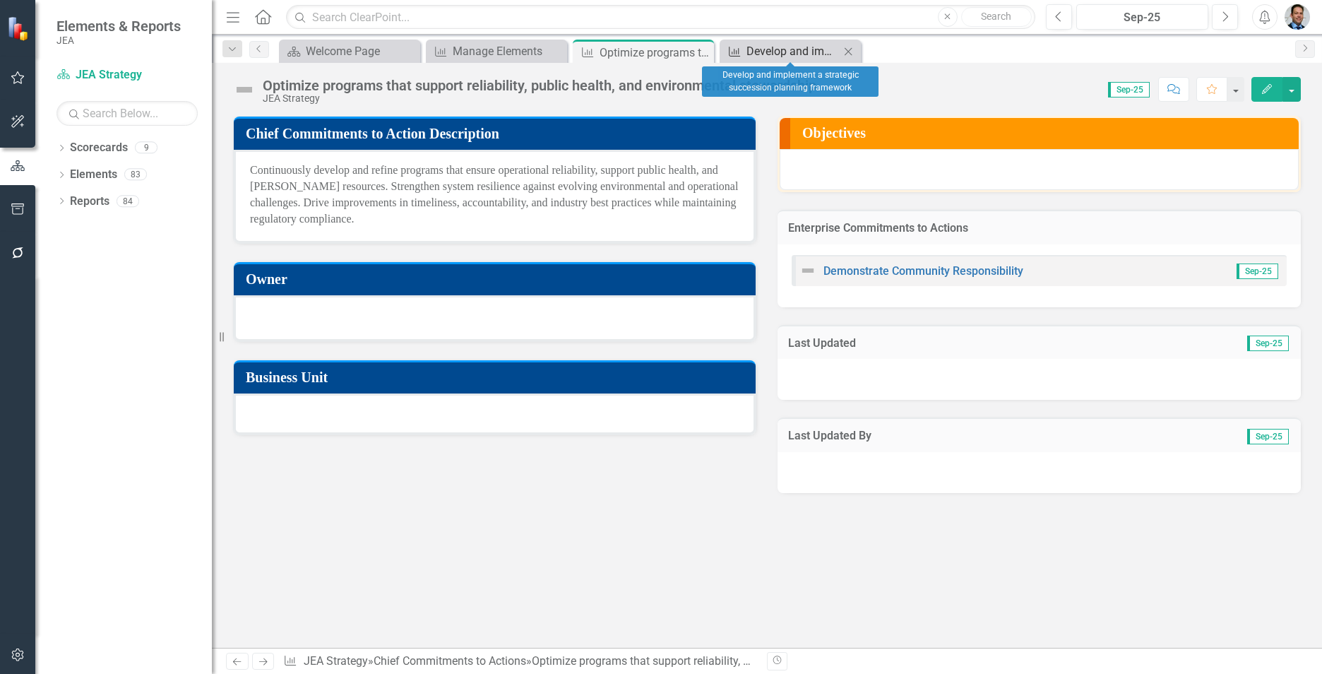
click at [767, 44] on div "Develop and implement a strategic succession planning framework" at bounding box center [793, 51] width 93 height 18
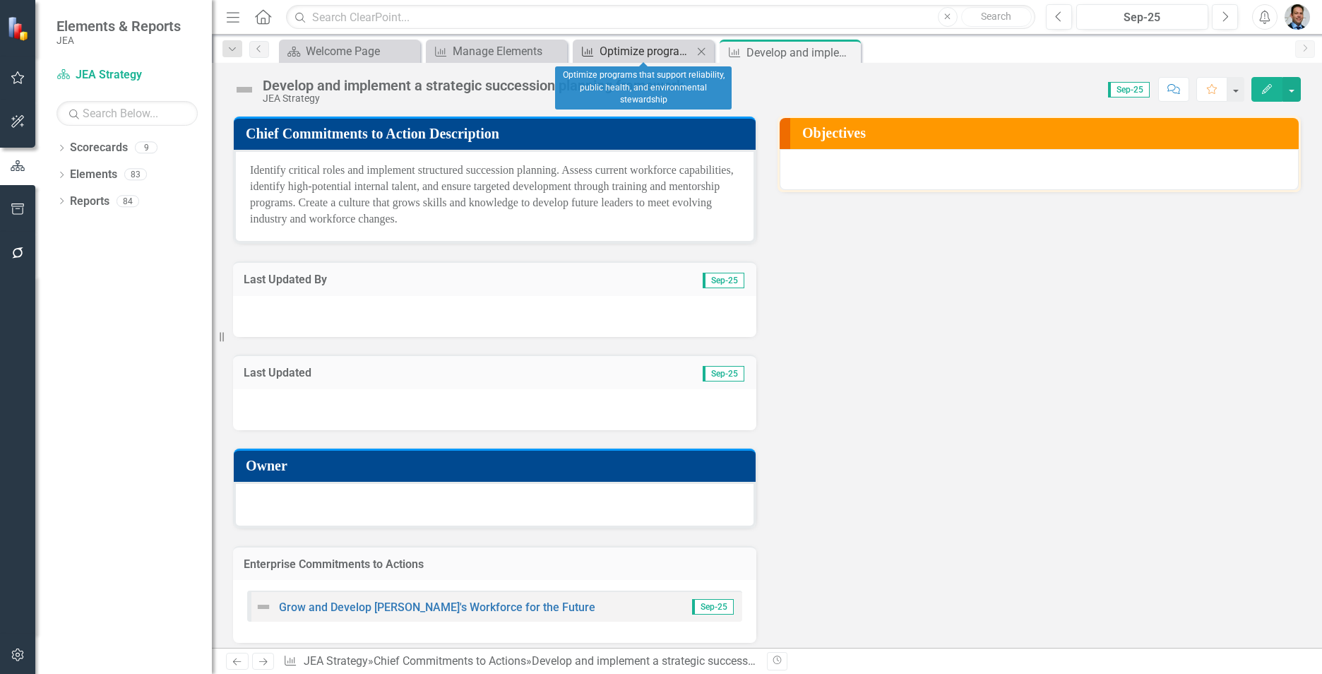
click at [614, 57] on div "Optimize programs that support reliability, public health, and environmental st…" at bounding box center [646, 51] width 93 height 18
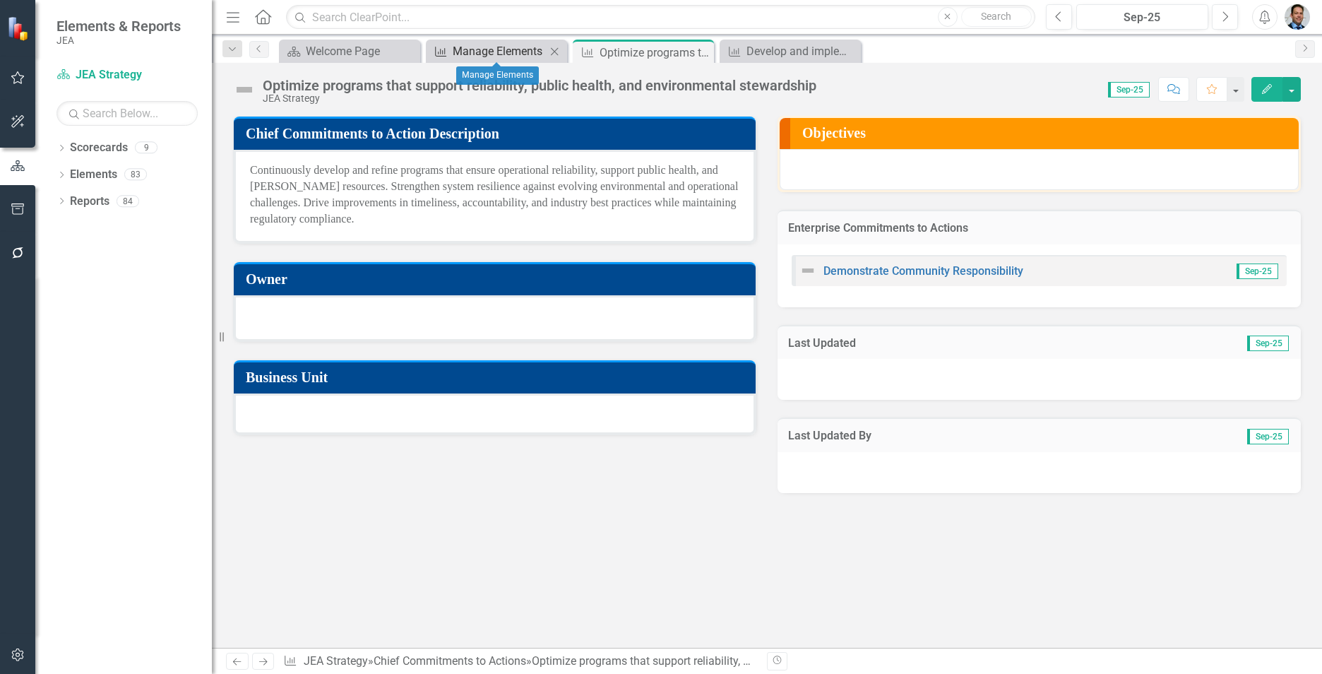
click at [509, 47] on div "Manage Elements" at bounding box center [499, 51] width 93 height 18
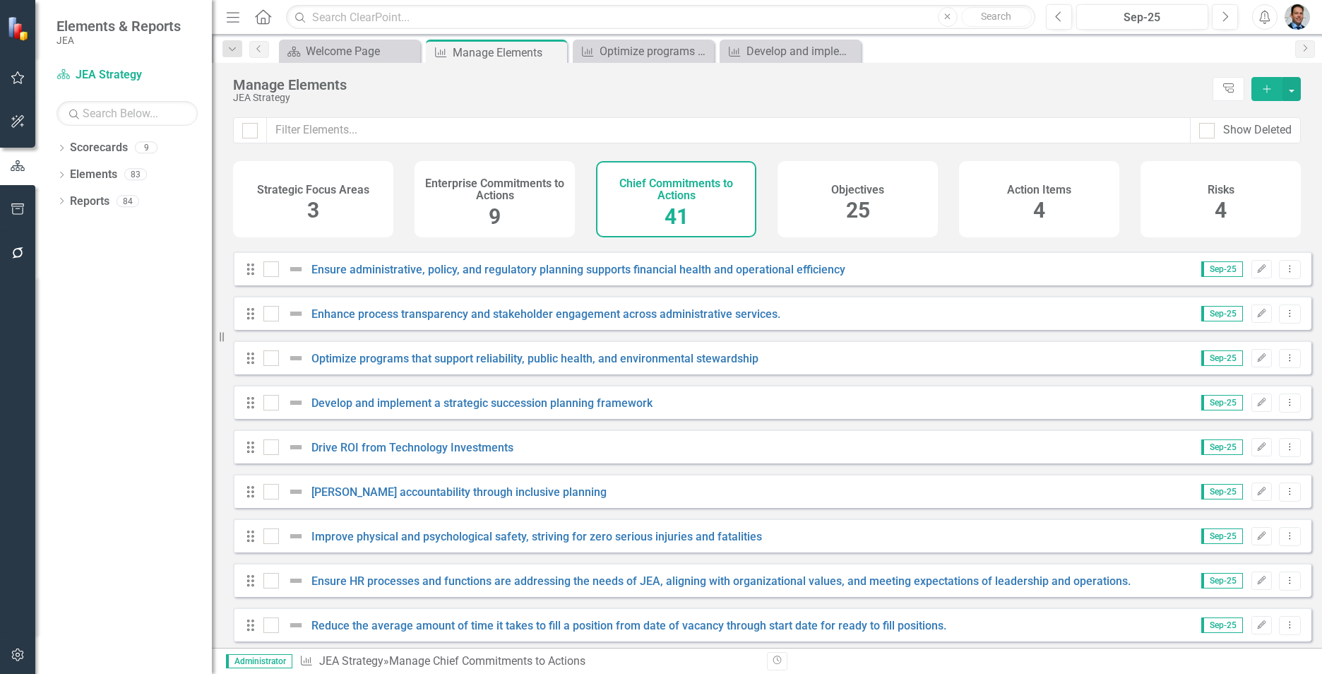
scroll to position [636, 0]
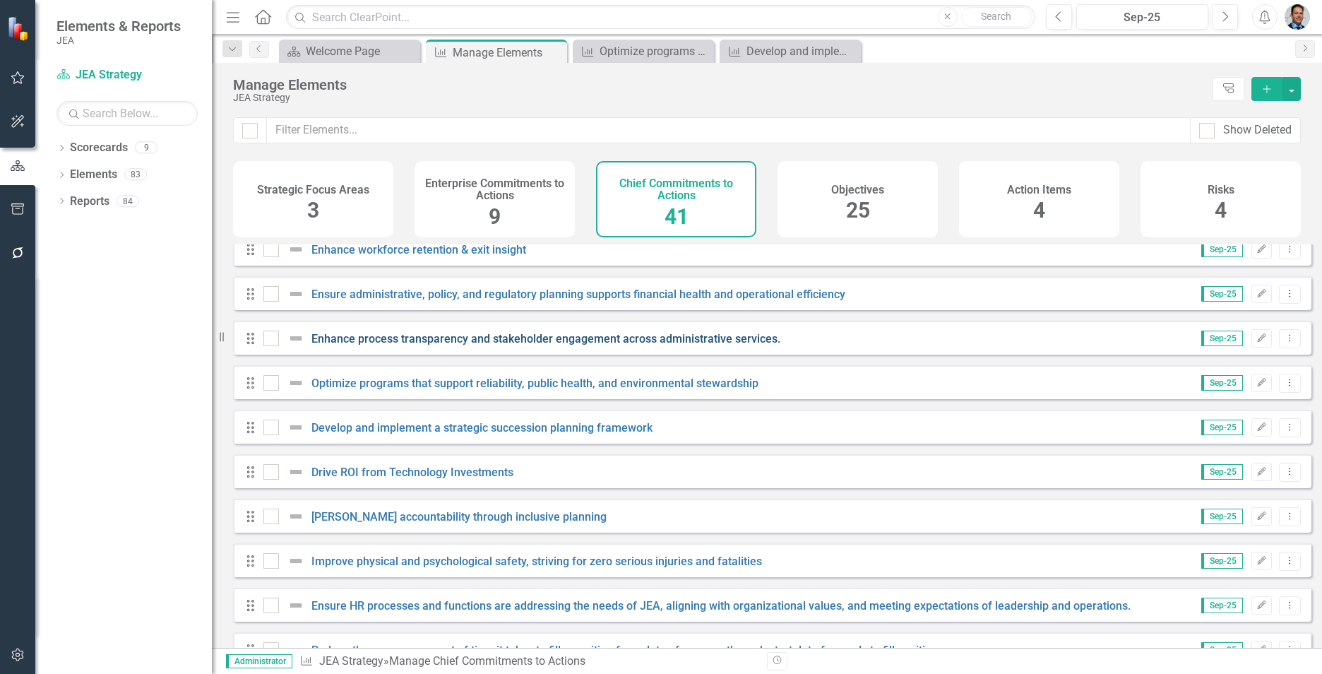
click at [467, 345] on link "Enhance process transparency and stakeholder engagement across administrative s…" at bounding box center [546, 338] width 469 height 13
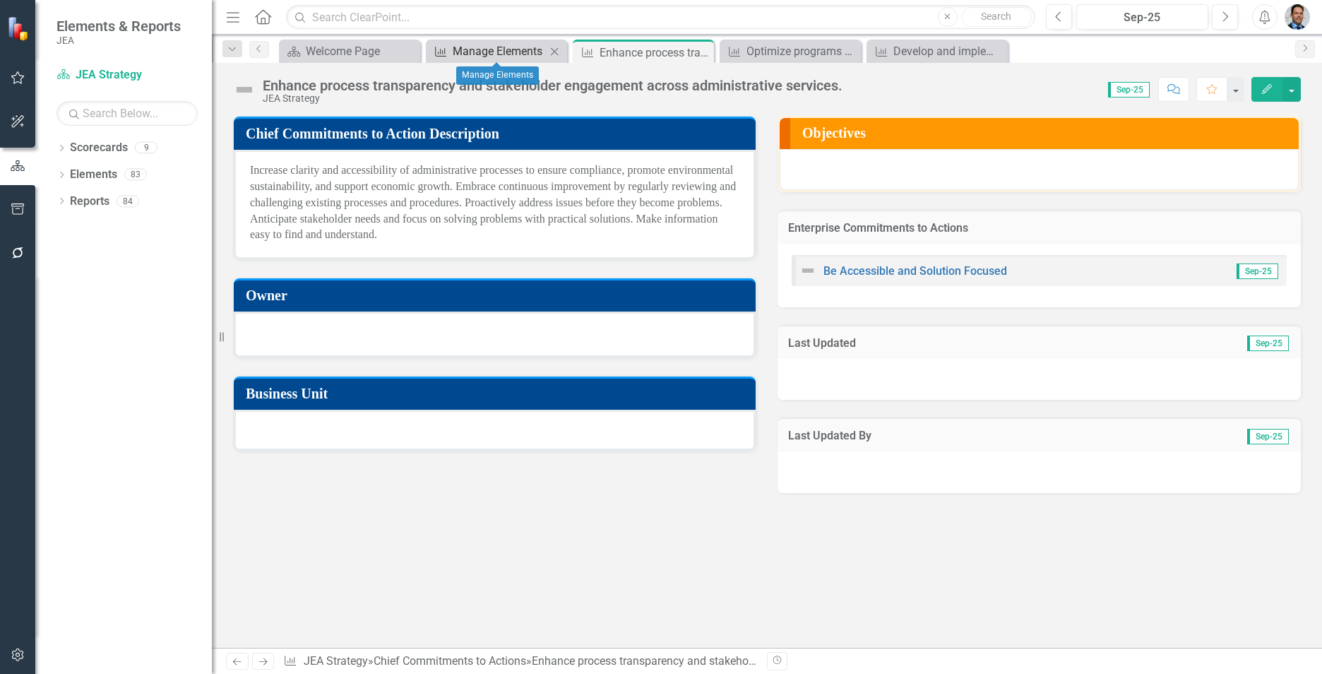
click at [484, 48] on div "Manage Elements" at bounding box center [499, 51] width 93 height 18
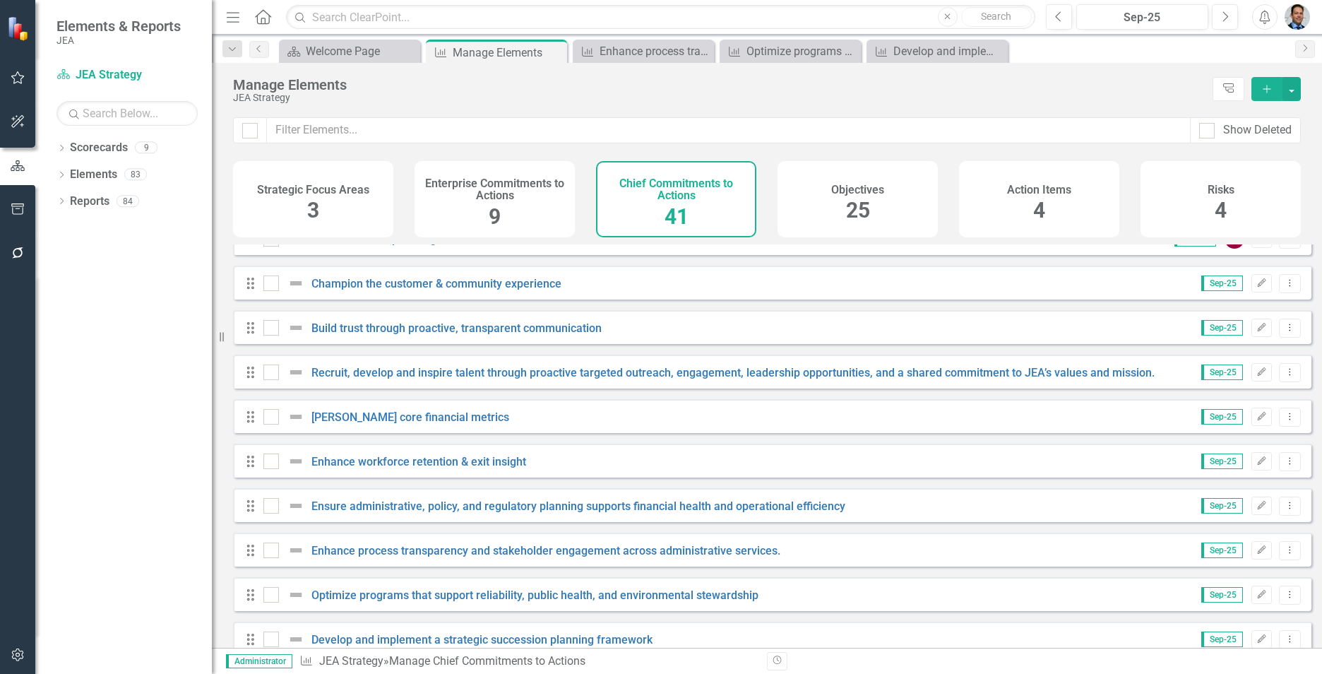
scroll to position [494, 0]
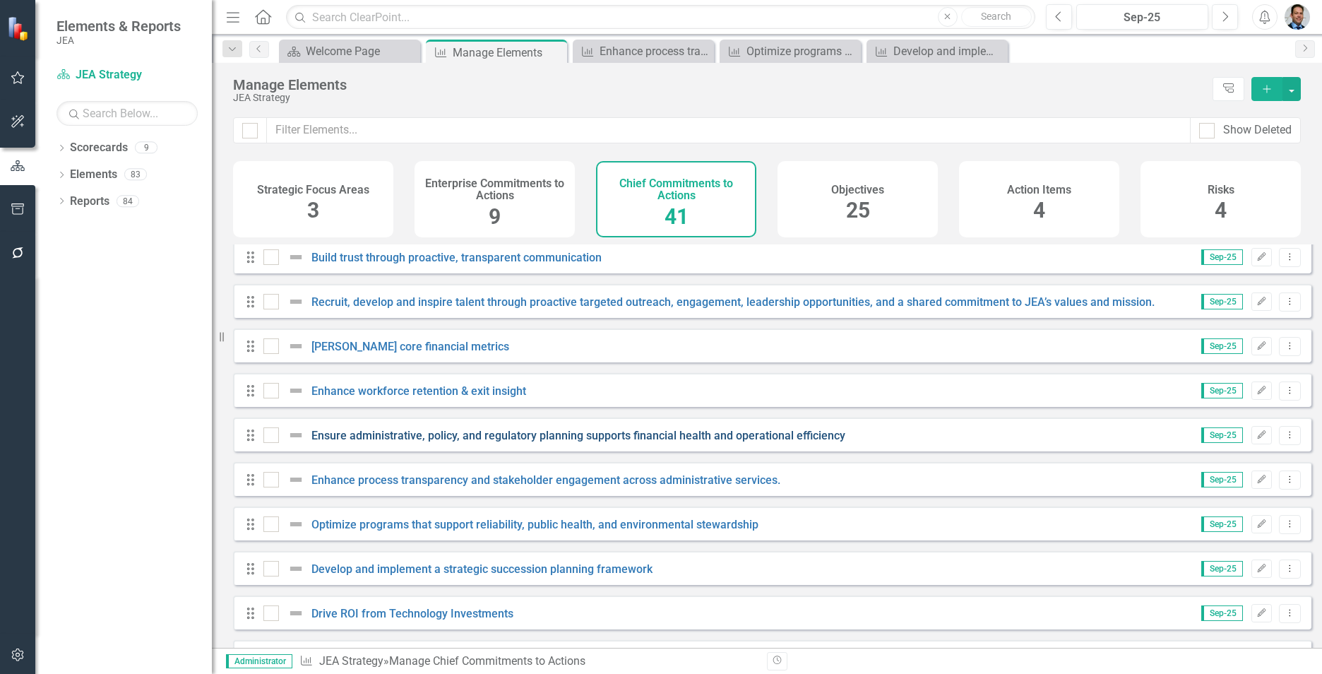
click at [483, 441] on link "Ensure administrative, policy, and regulatory planning supports financial healt…" at bounding box center [579, 435] width 534 height 13
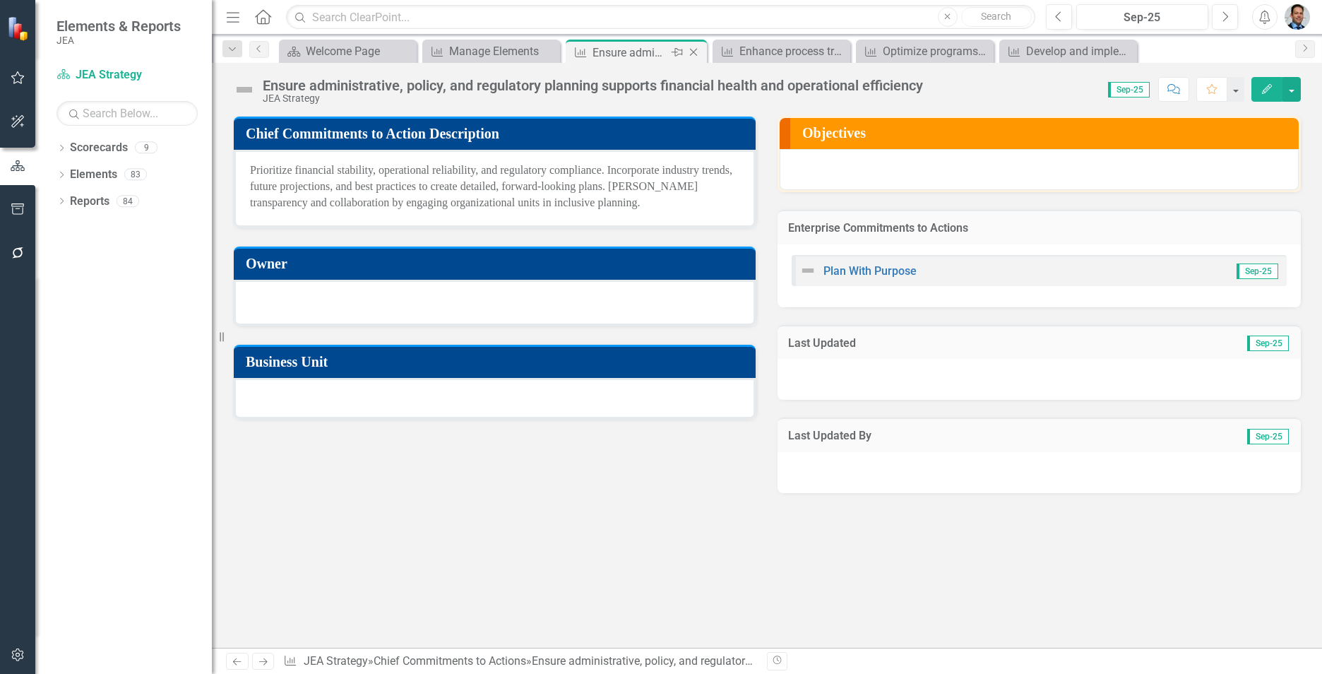
click at [697, 52] on icon "Close" at bounding box center [694, 52] width 14 height 11
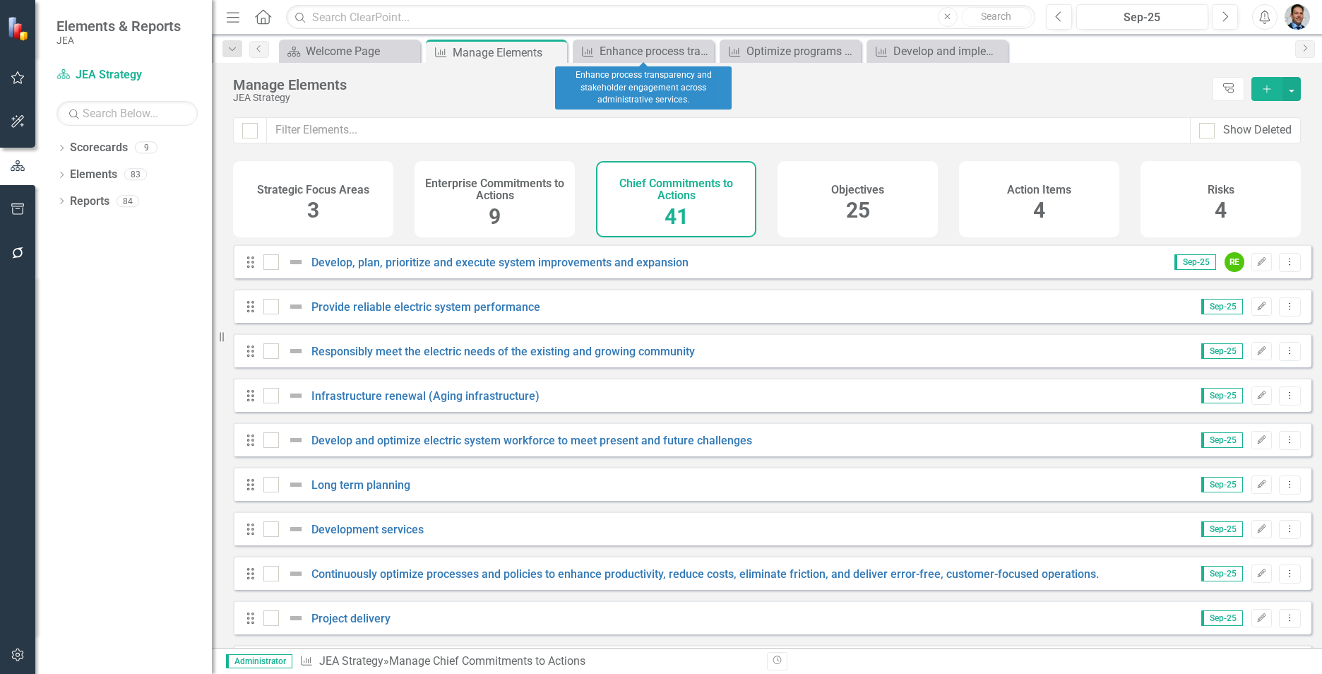
click at [0, 0] on icon "Close" at bounding box center [0, 0] width 0 height 0
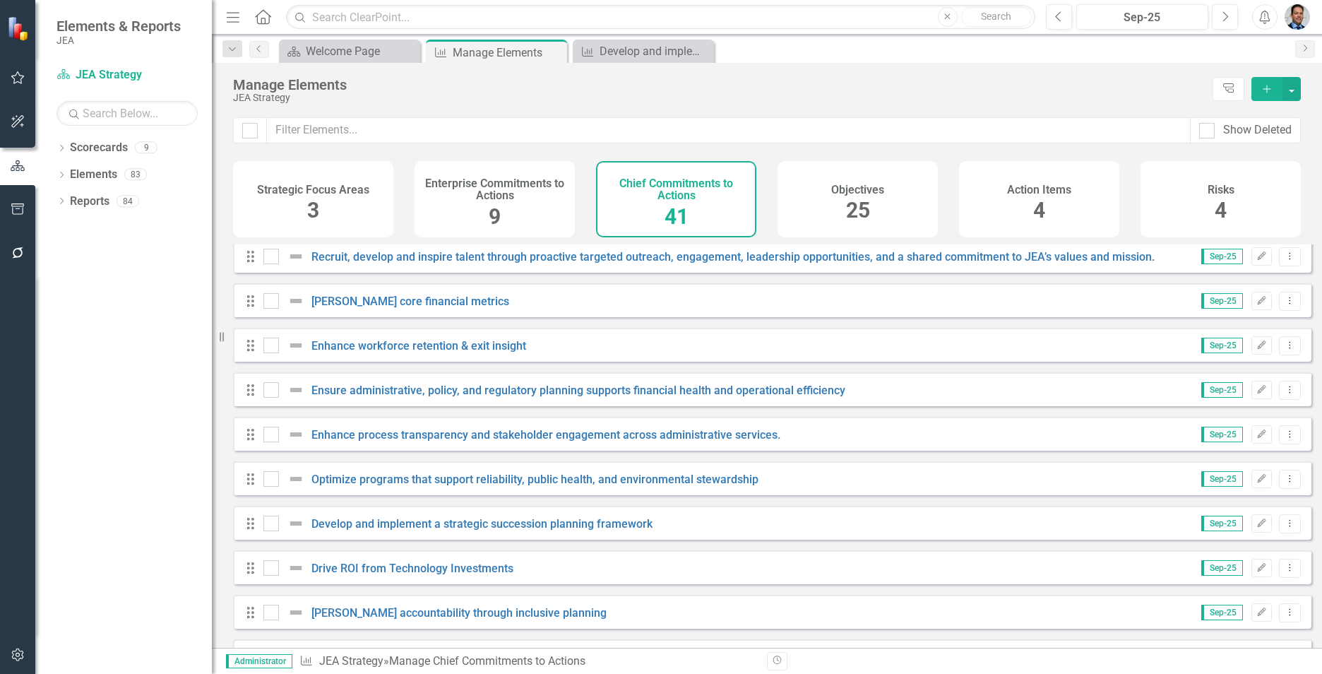
scroll to position [565, 0]
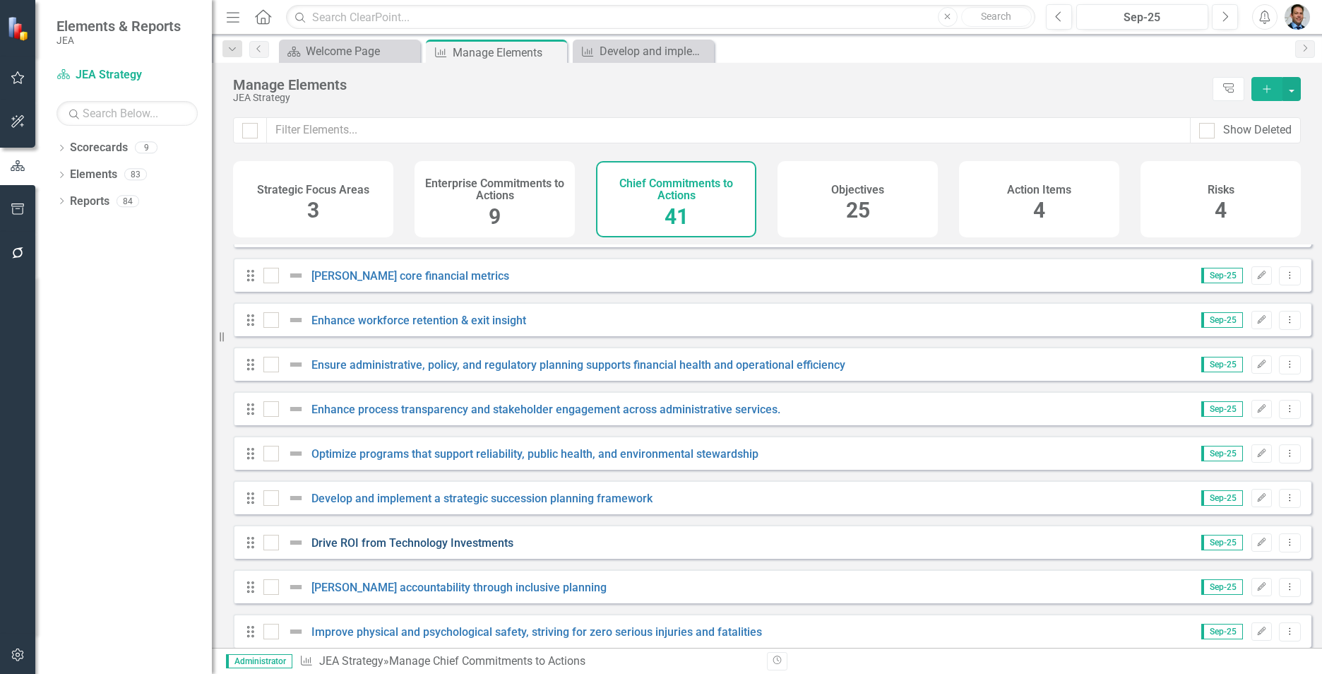
click at [463, 550] on link "Drive ROI from Technology Investments" at bounding box center [413, 542] width 202 height 13
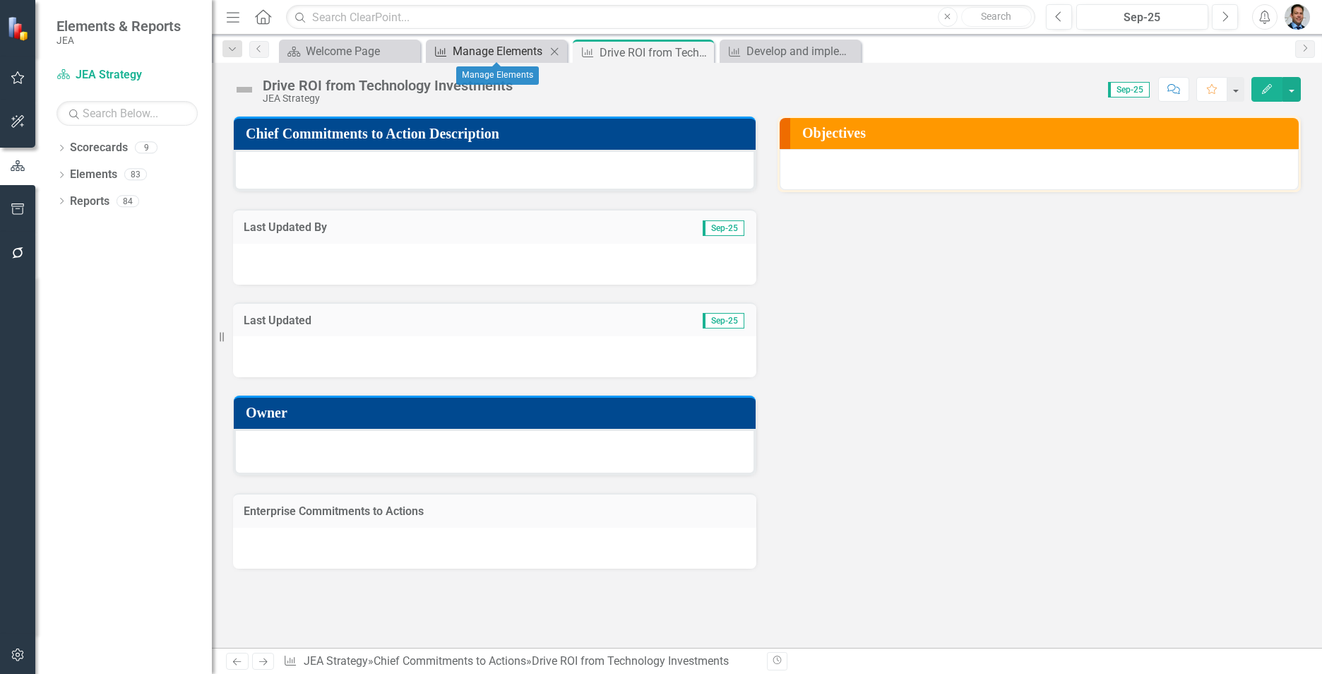
click at [483, 47] on div "Manage Elements" at bounding box center [499, 51] width 93 height 18
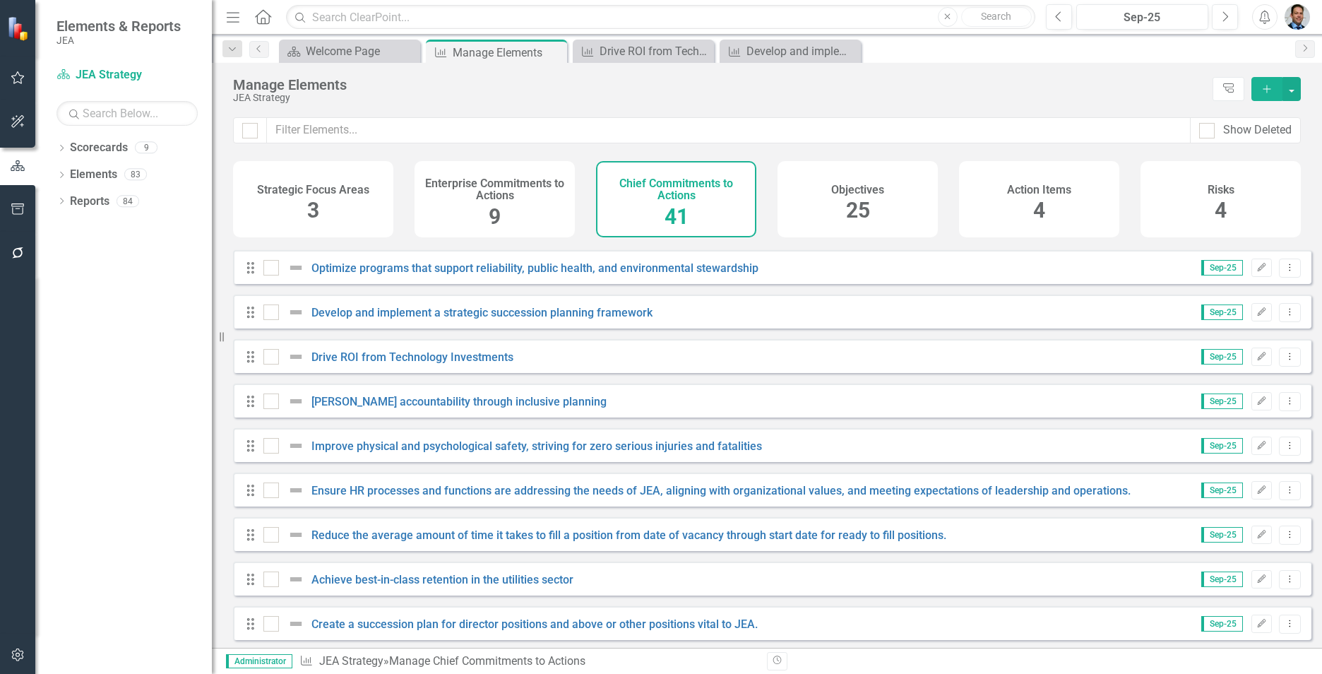
scroll to position [725, 0]
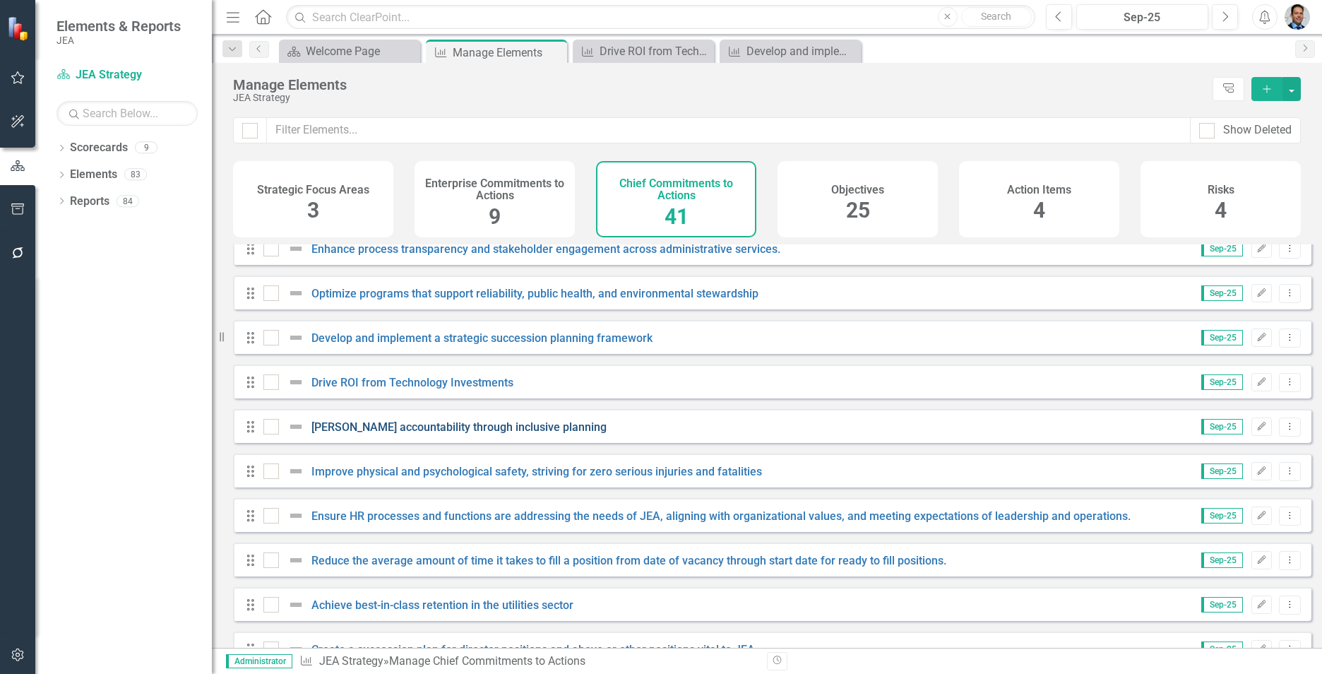
click at [459, 434] on link "[PERSON_NAME] accountability through inclusive planning" at bounding box center [459, 426] width 295 height 13
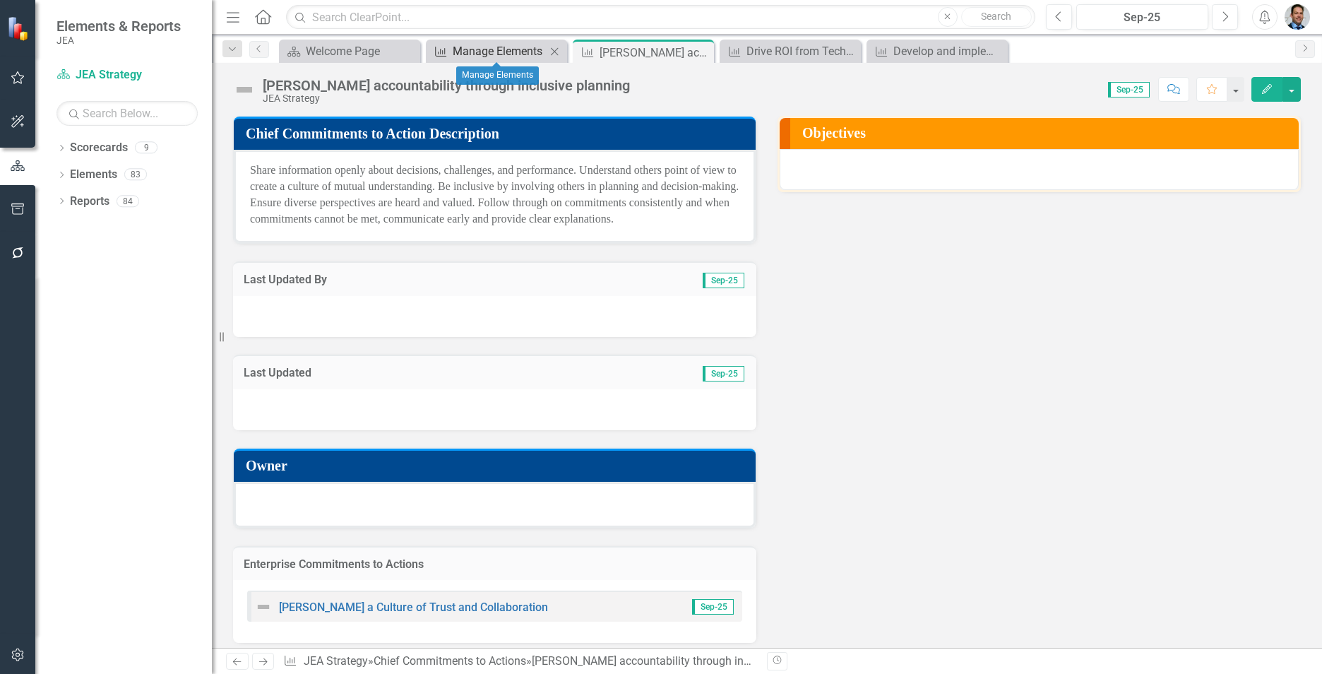
click at [471, 43] on div "Manage Elements" at bounding box center [499, 51] width 93 height 18
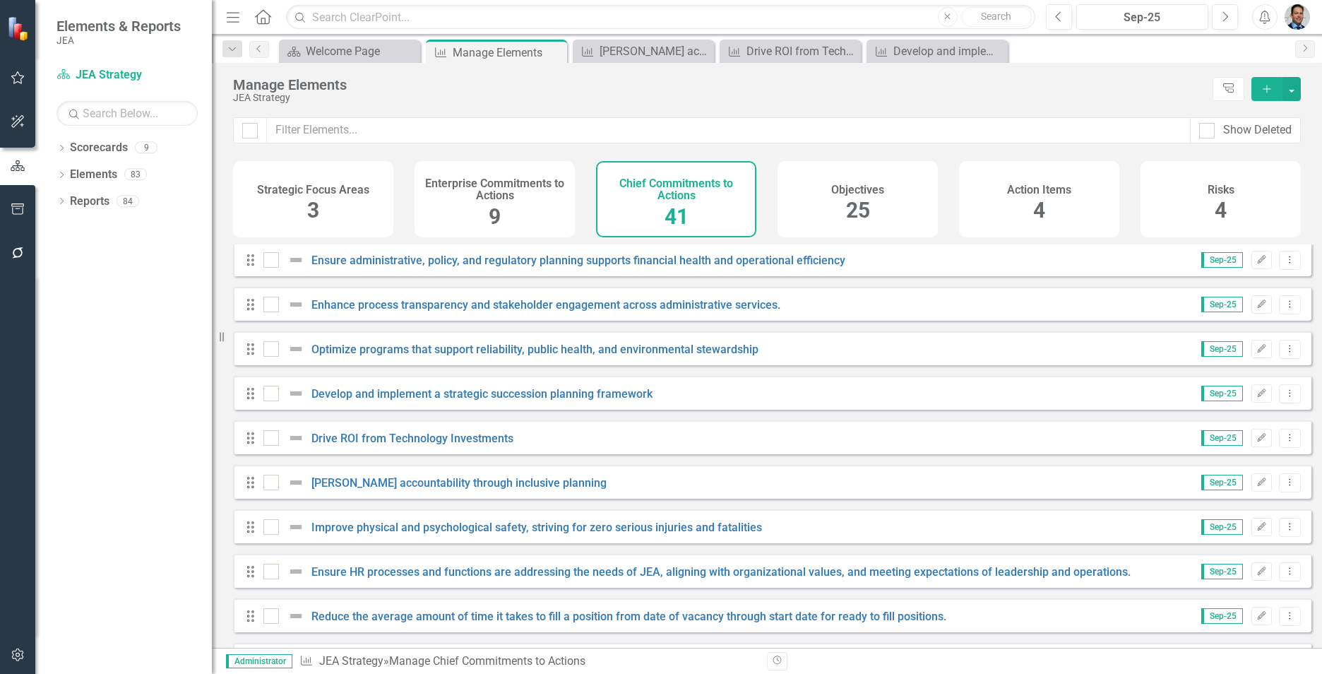
scroll to position [777, 0]
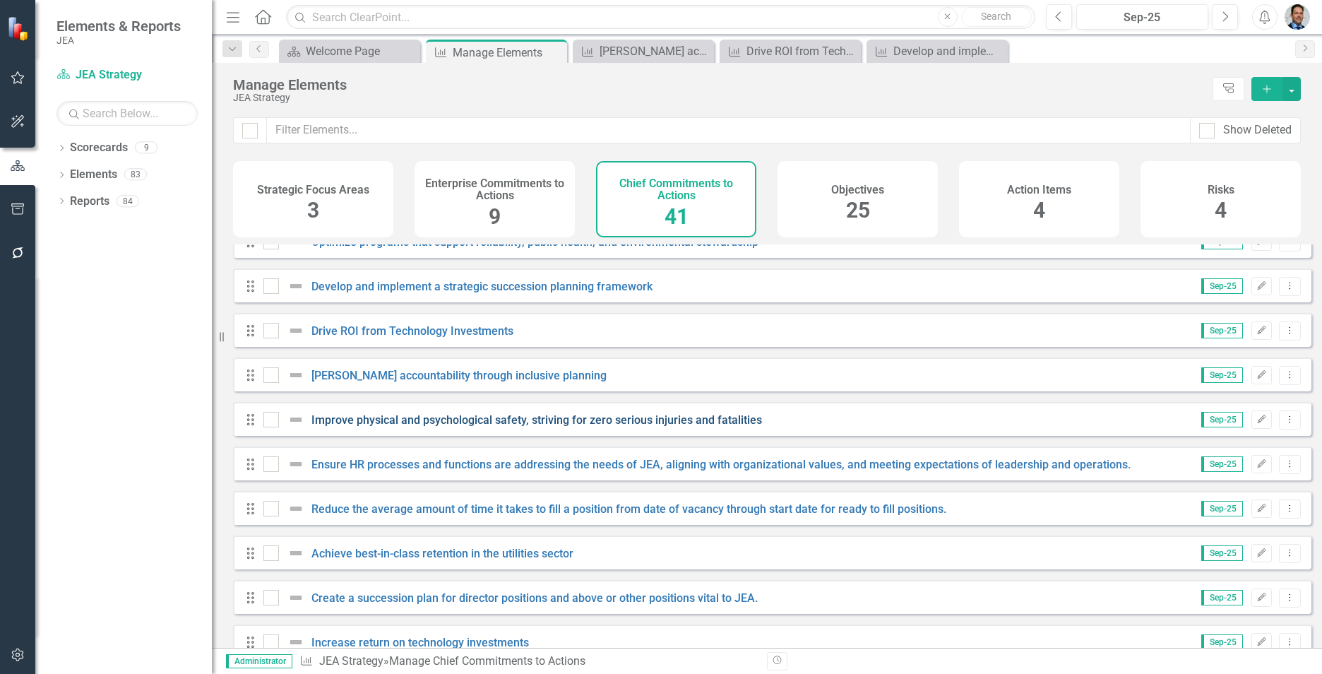
click at [478, 427] on link "Improve physical and psychological safety, striving for zero serious injuries a…" at bounding box center [537, 419] width 451 height 13
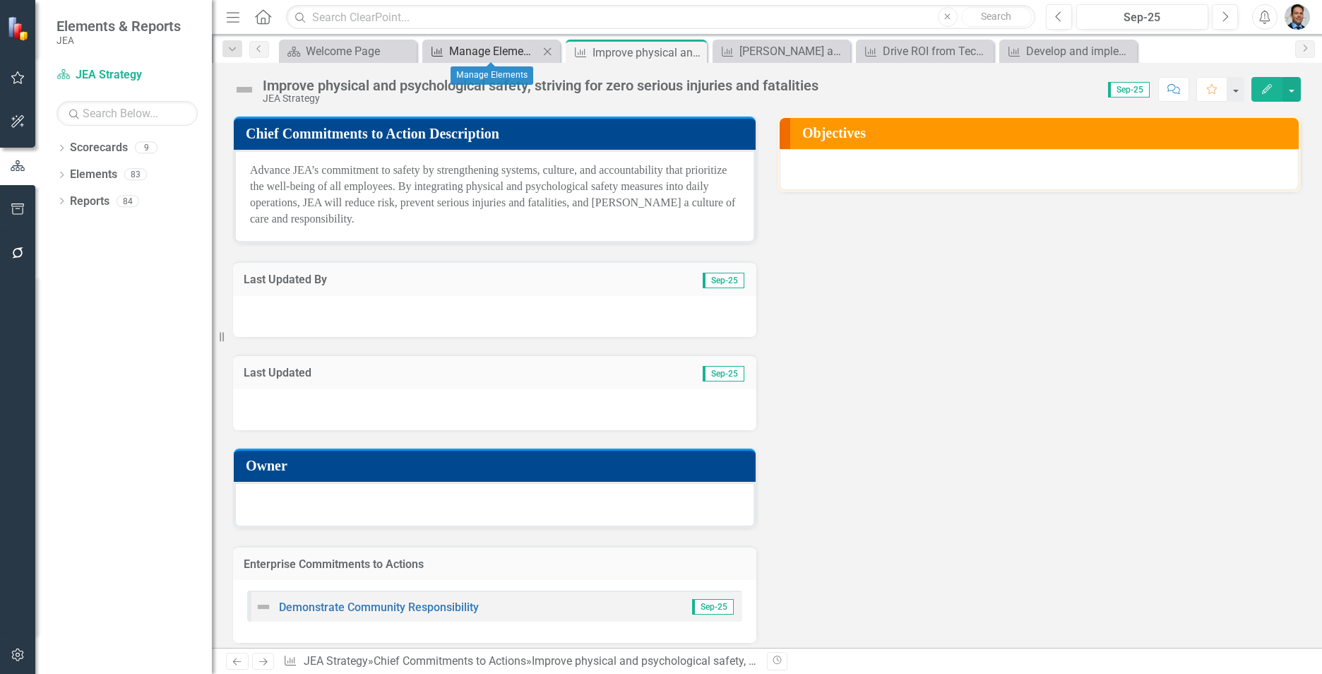
click at [467, 50] on div "Manage Elements" at bounding box center [494, 51] width 90 height 18
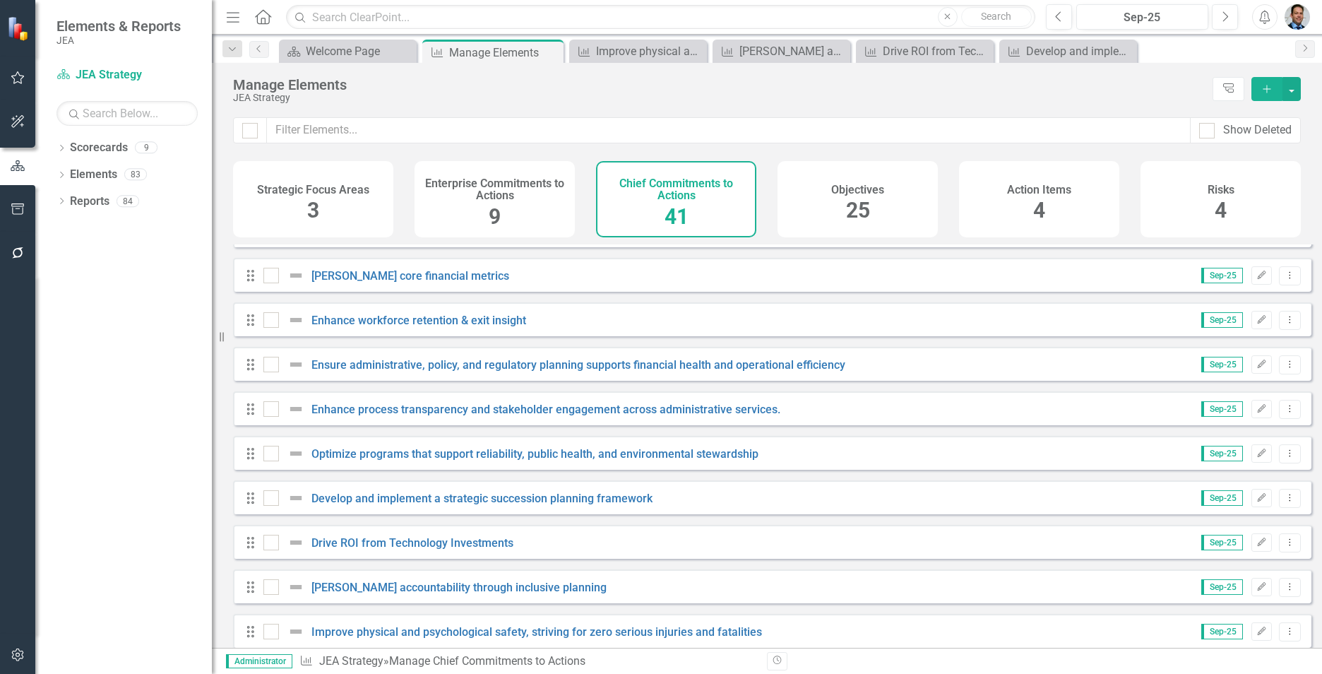
scroll to position [706, 0]
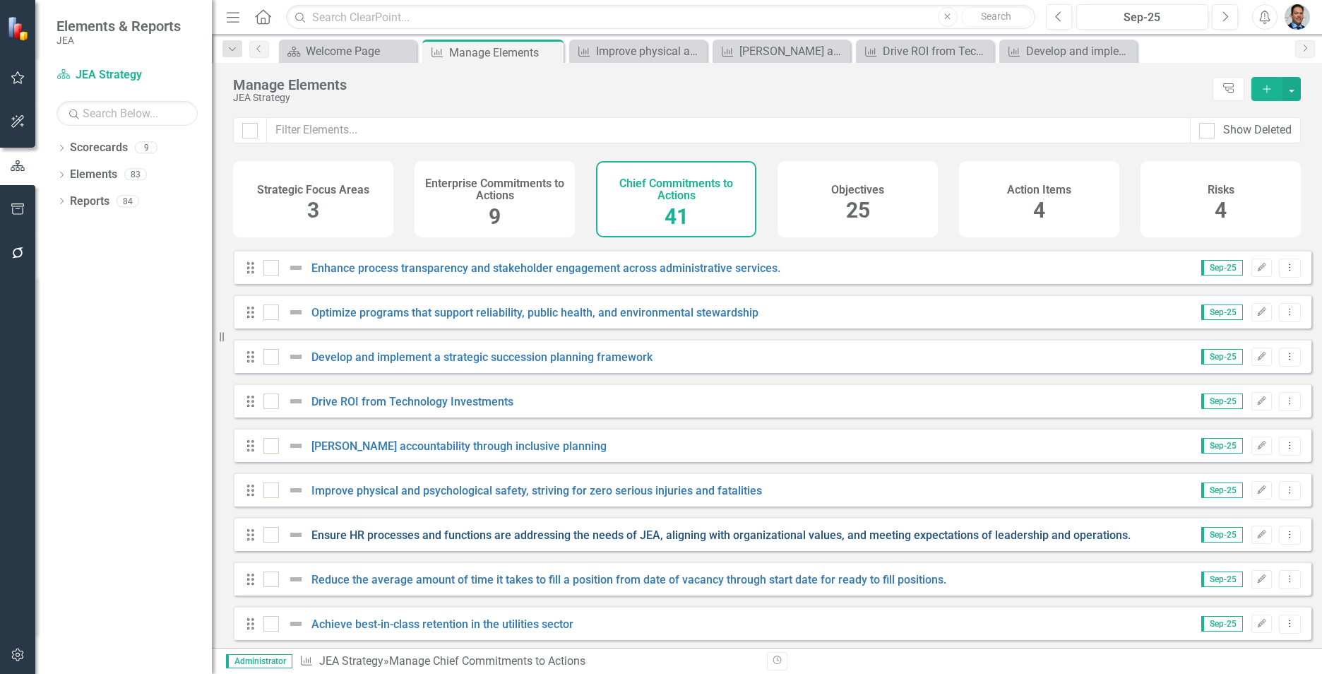
click at [485, 542] on link "Ensure HR processes and functions are addressing the needs of JEA, aligning wit…" at bounding box center [721, 534] width 819 height 13
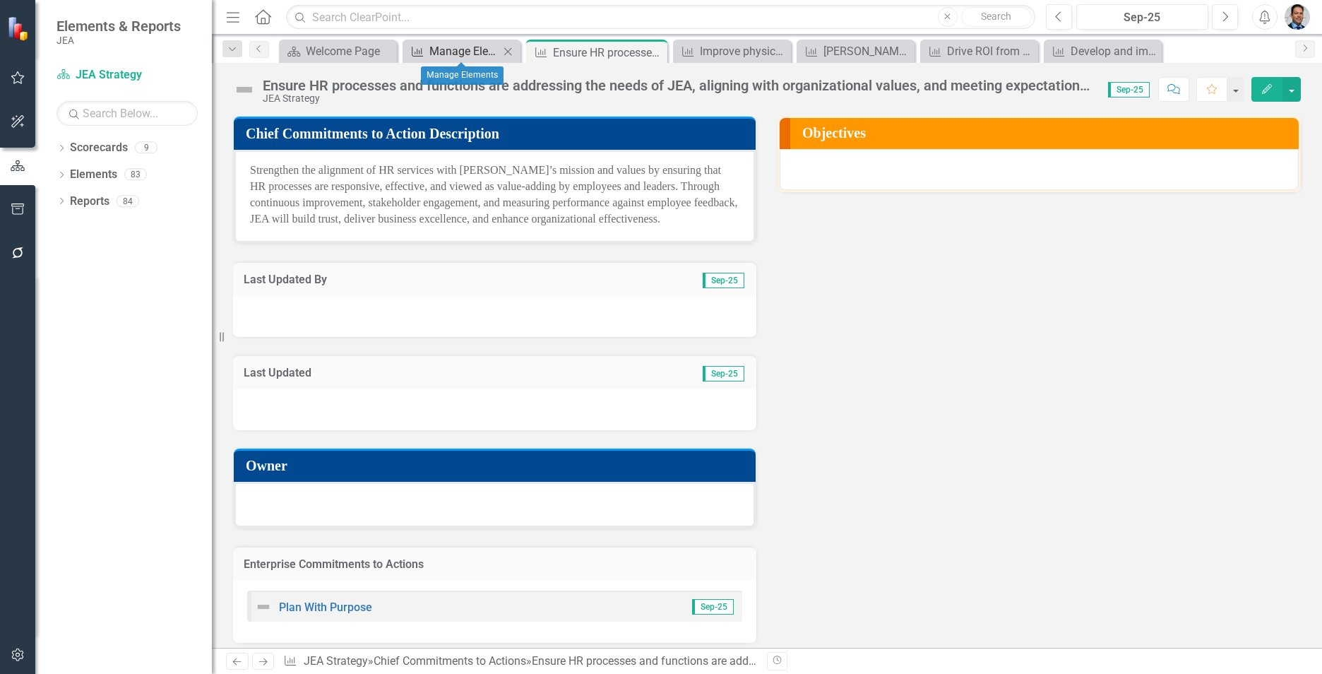
click at [444, 57] on div "Manage Elements" at bounding box center [464, 51] width 70 height 18
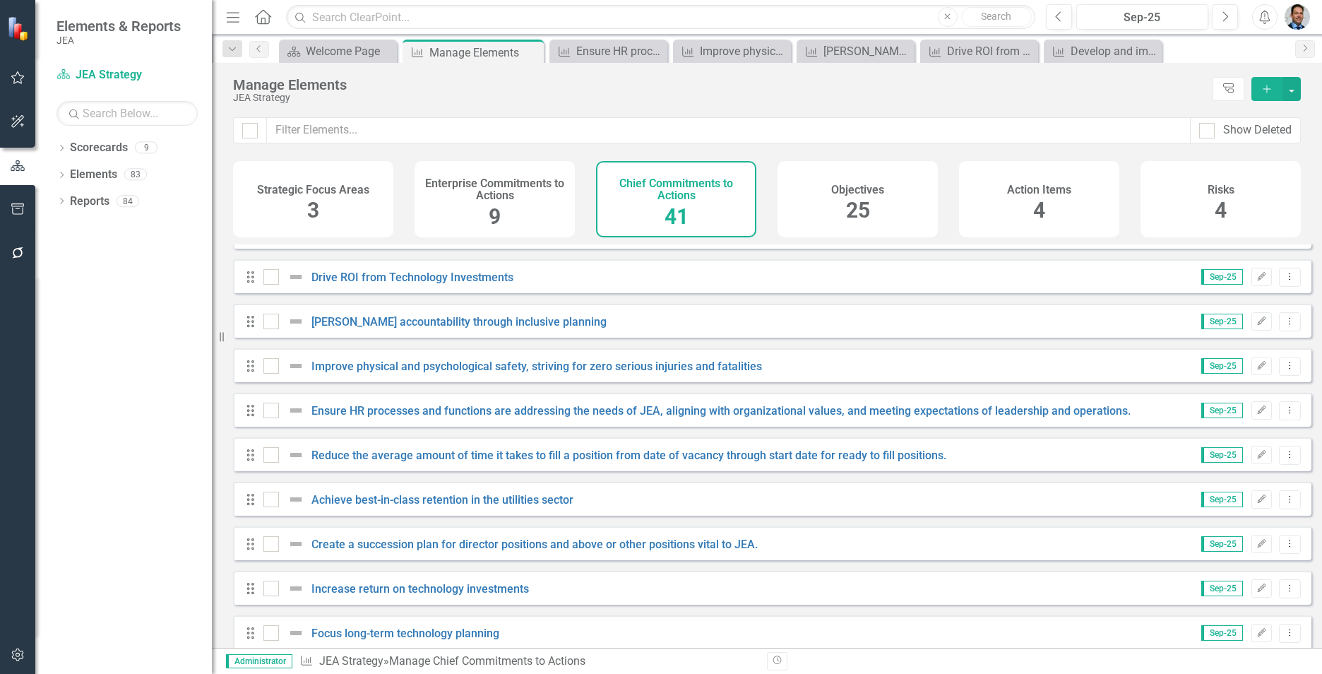
scroll to position [848, 0]
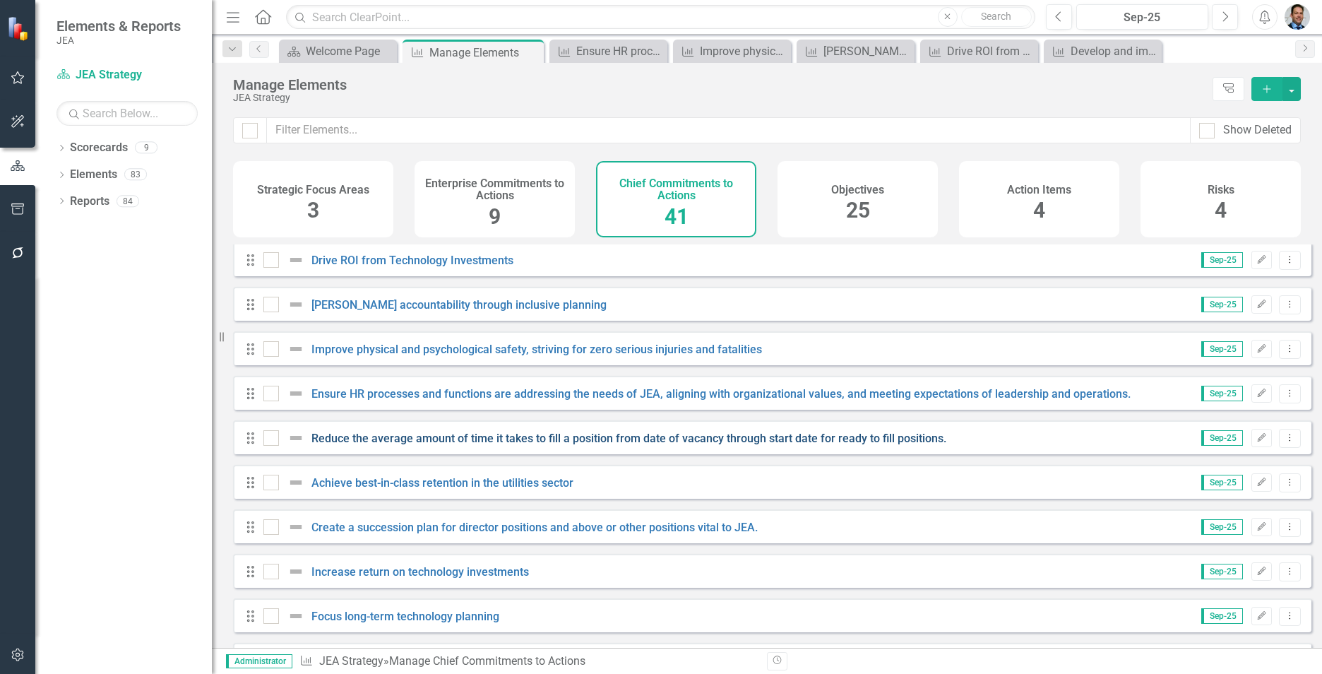
click at [481, 445] on link "Reduce the average amount of time it takes to fill a position from date of vaca…" at bounding box center [629, 438] width 635 height 13
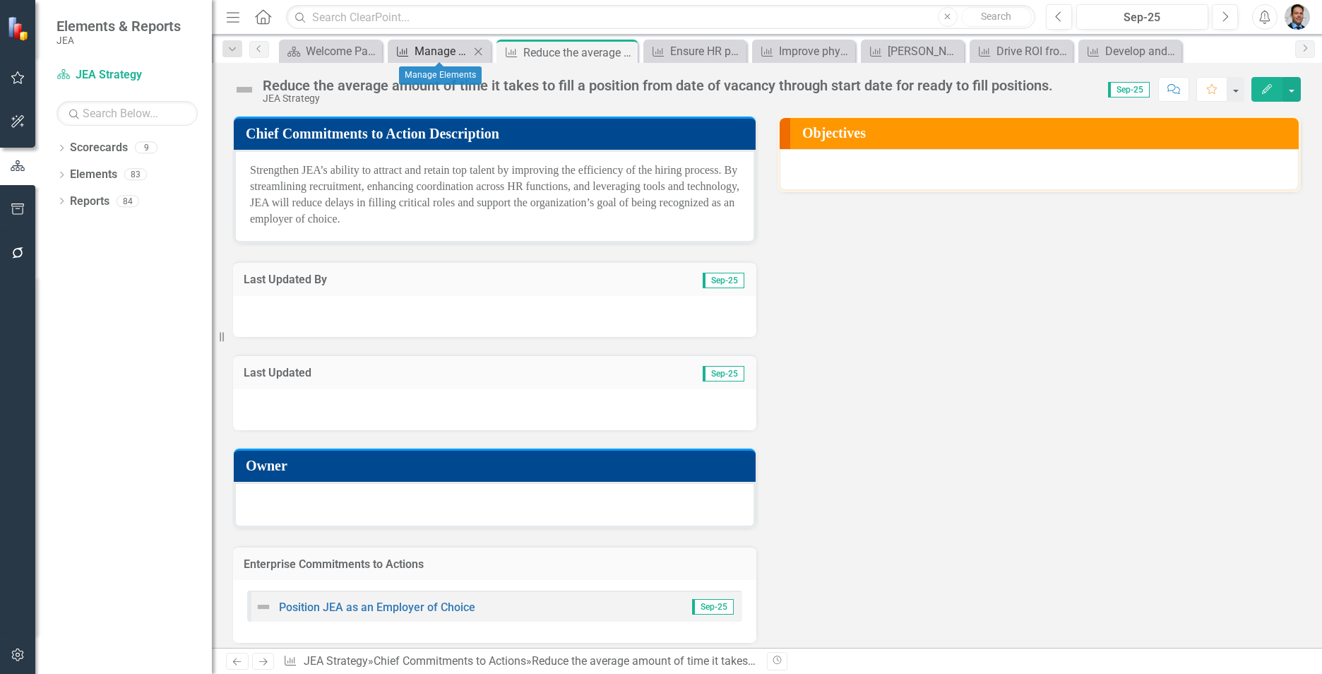
click at [442, 52] on div "Manage Elements" at bounding box center [442, 51] width 55 height 18
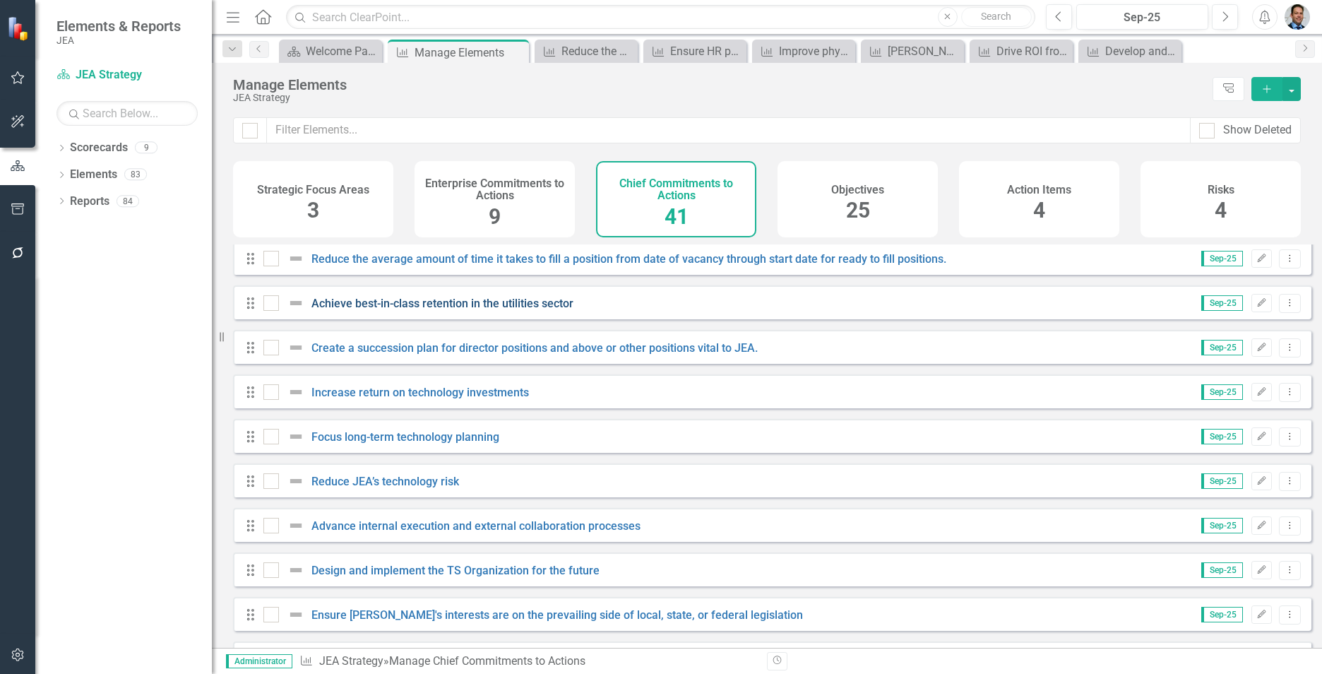
scroll to position [1060, 0]
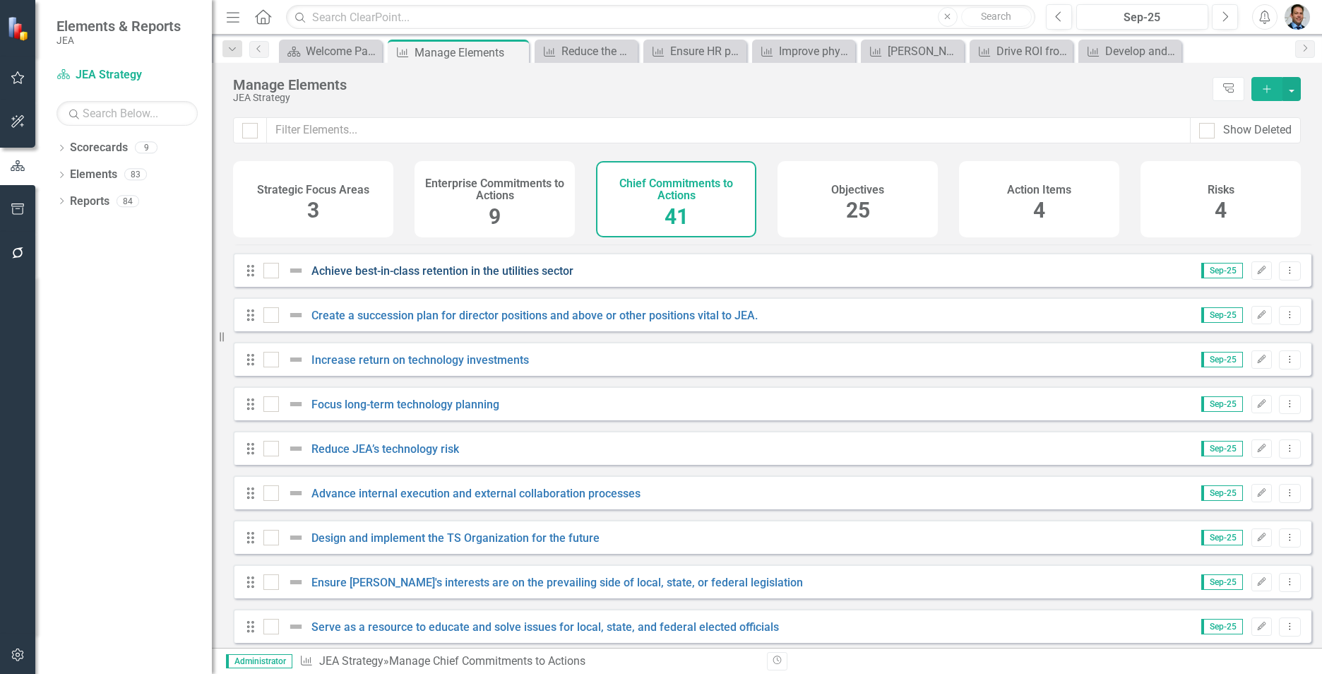
click at [452, 278] on link "Achieve best-in-class retention in the utilities sector" at bounding box center [443, 270] width 262 height 13
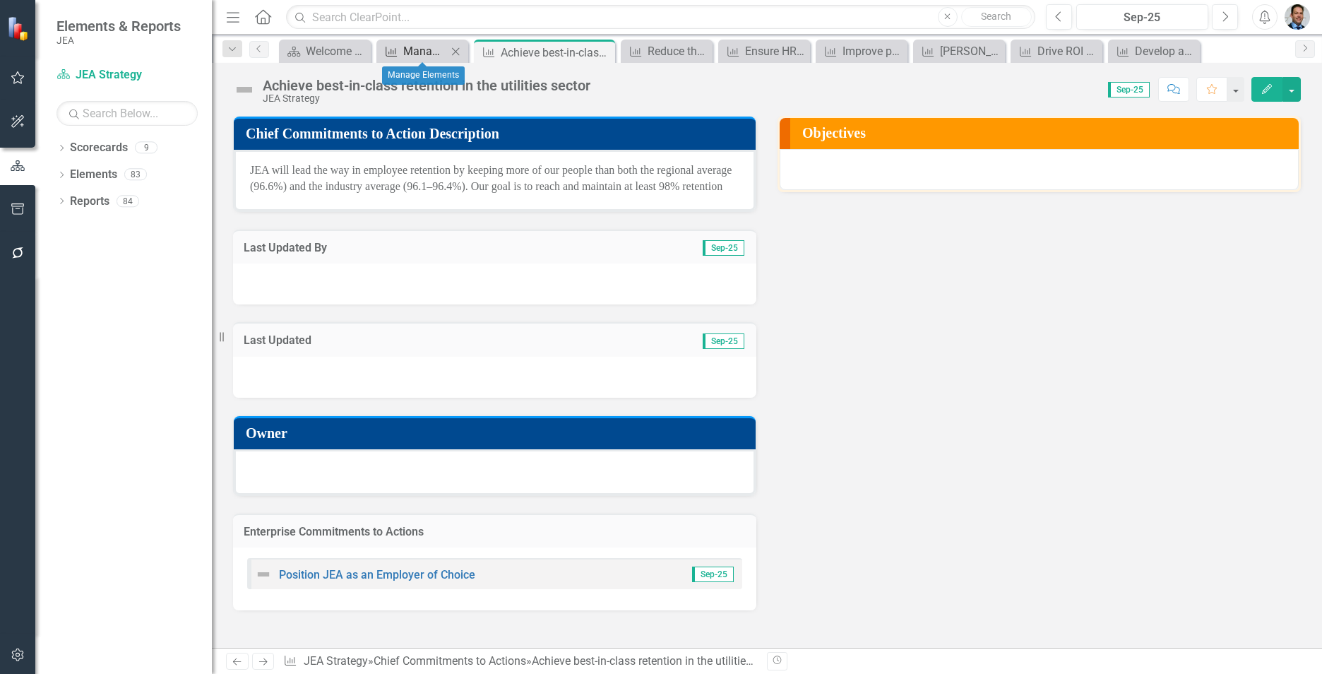
click at [422, 45] on div "Manage Elements" at bounding box center [425, 51] width 44 height 18
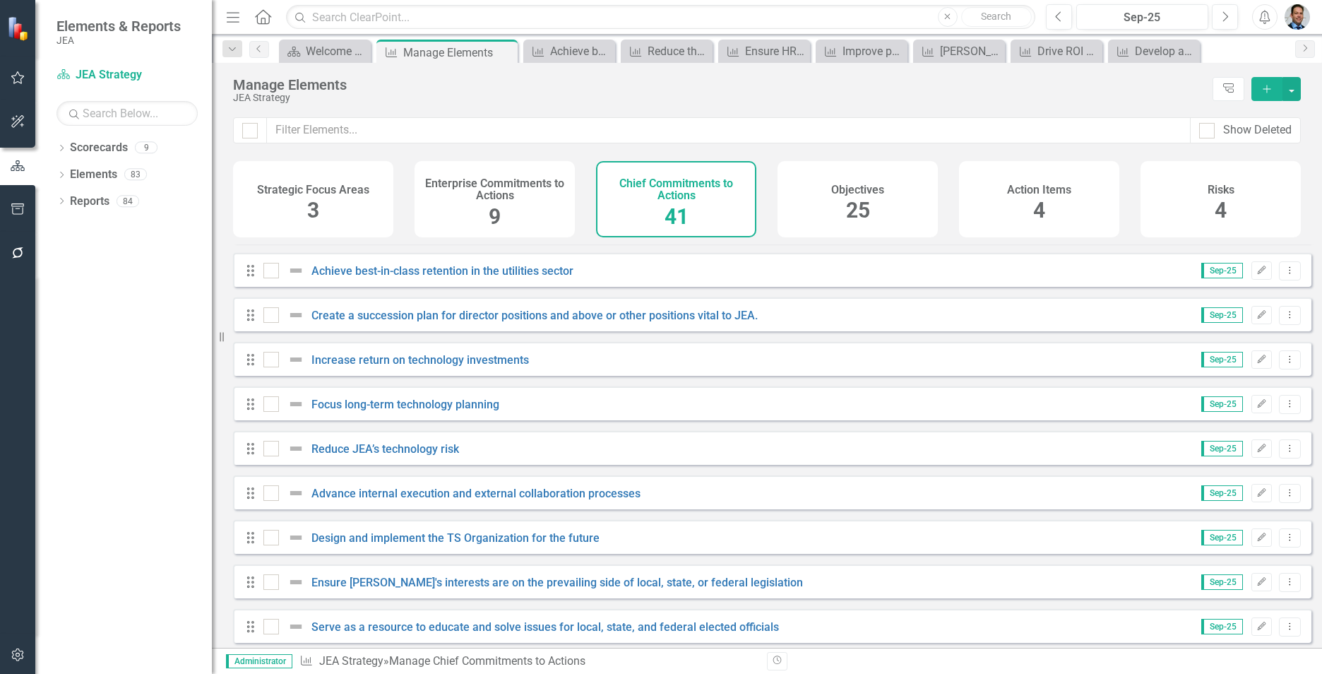
scroll to position [989, 0]
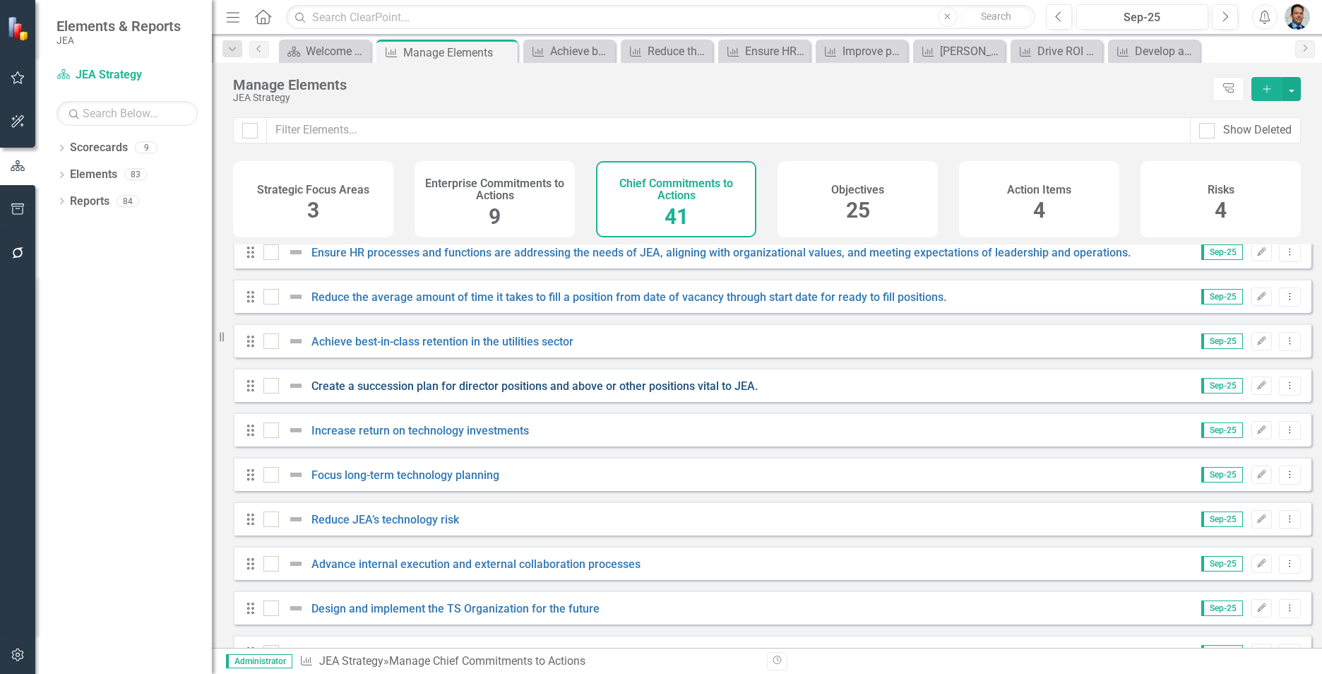
click at [432, 393] on link "Create a succession plan for director positions and above or other positions vi…" at bounding box center [535, 385] width 446 height 13
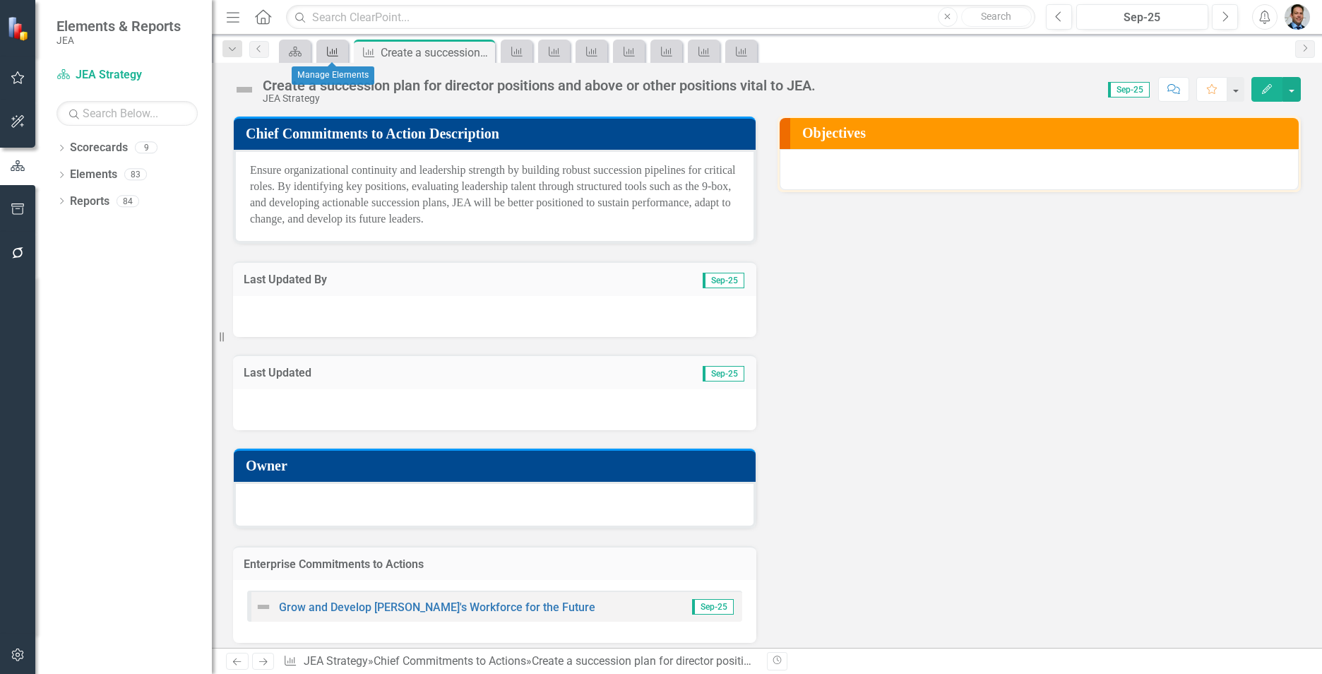
click at [329, 51] on icon "Chief Commitments to Action" at bounding box center [333, 51] width 14 height 11
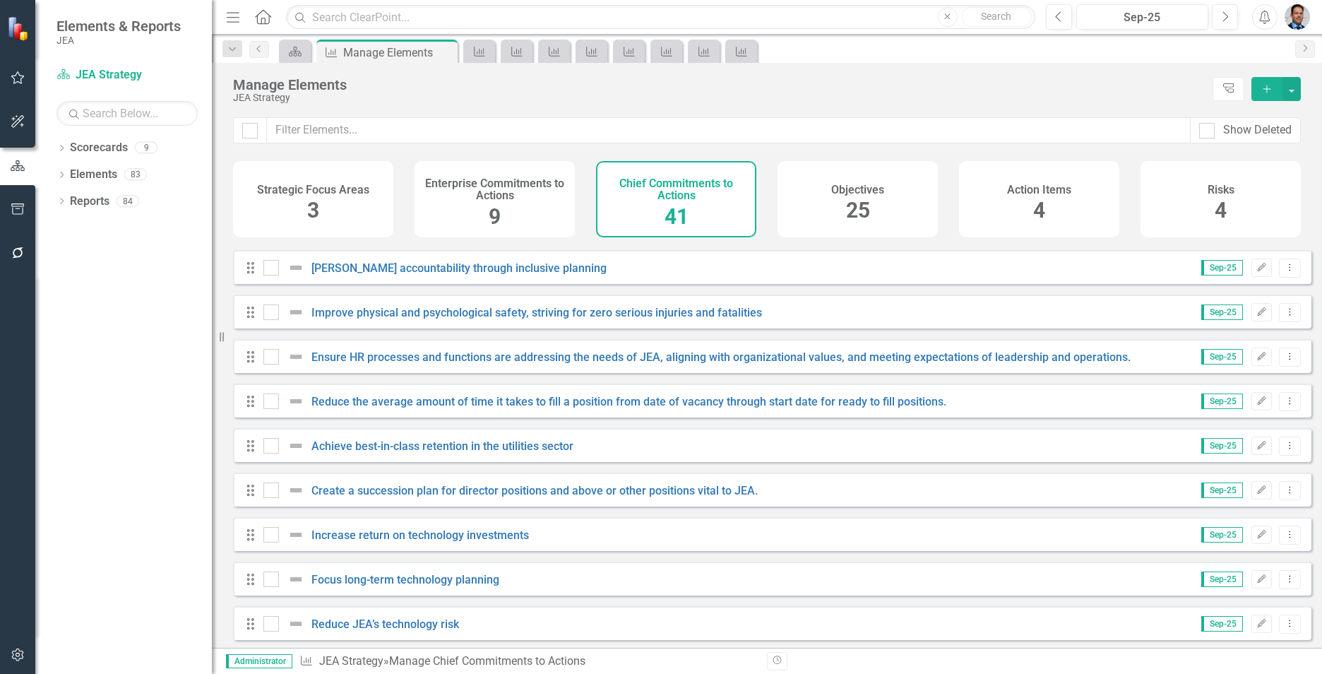
scroll to position [918, 0]
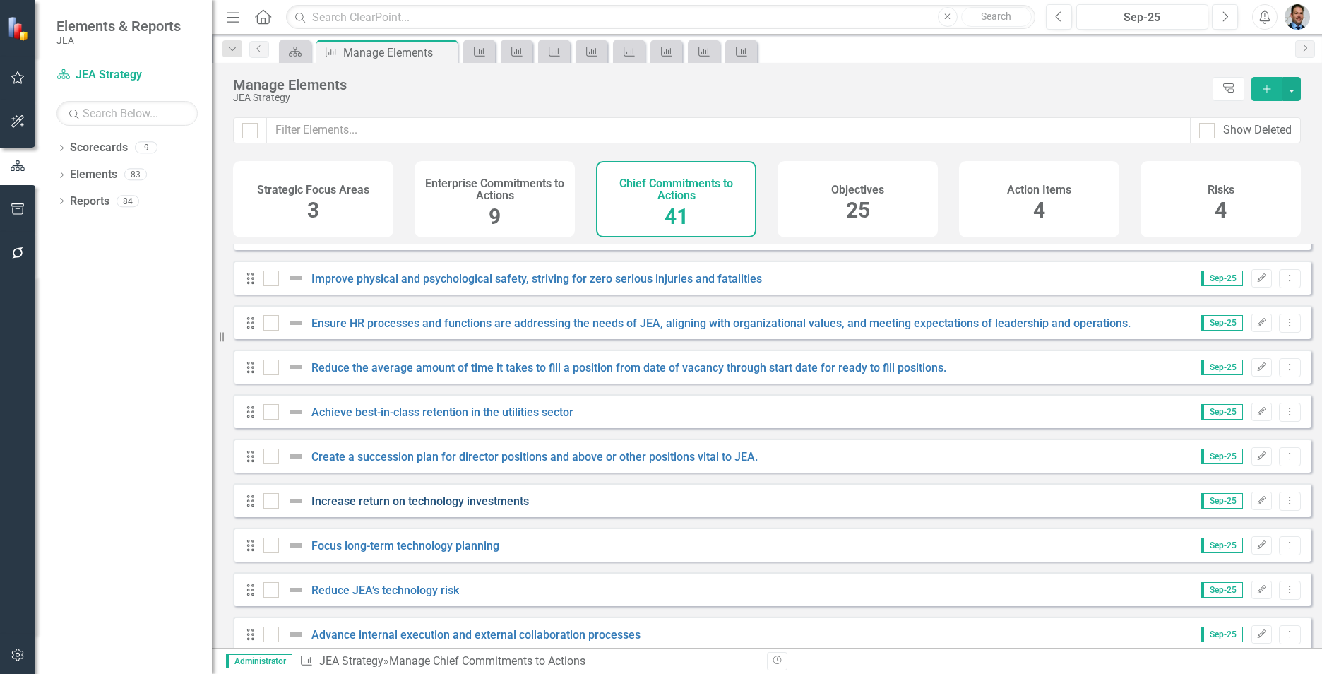
click at [461, 508] on link "Increase return on technology investments" at bounding box center [421, 500] width 218 height 13
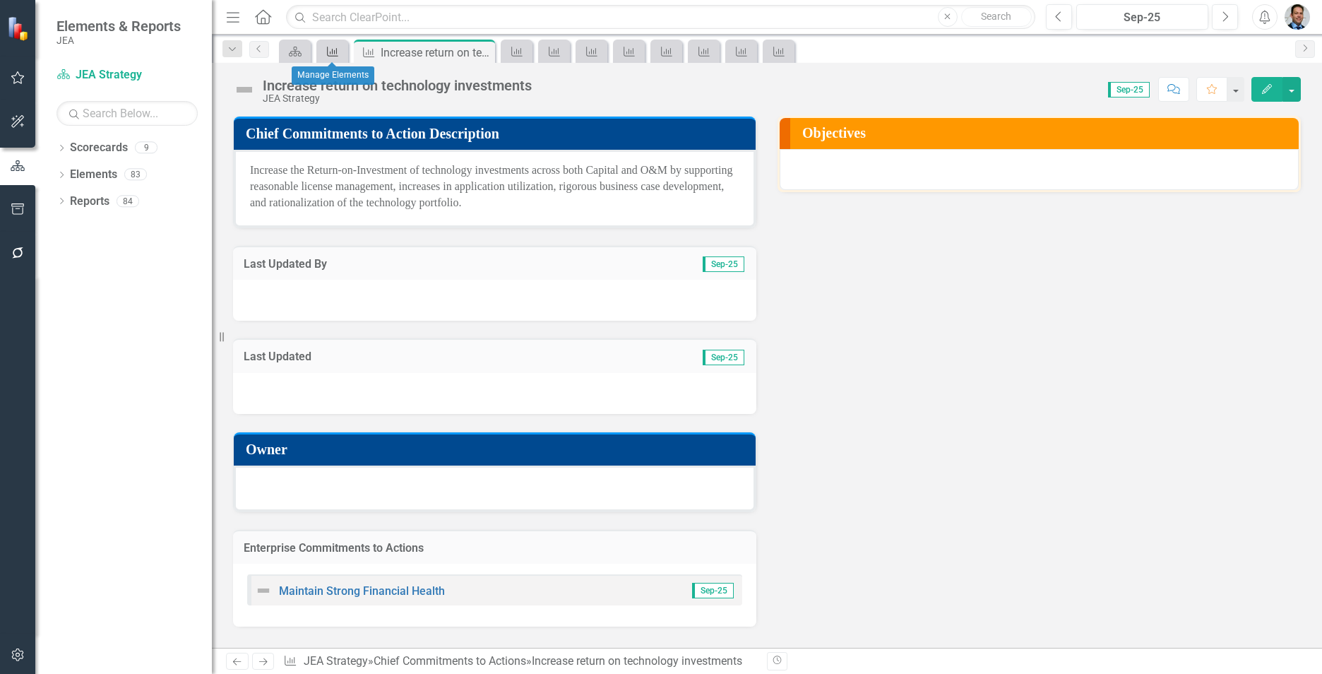
click at [325, 43] on div "Chief Commitments to Action" at bounding box center [330, 51] width 20 height 18
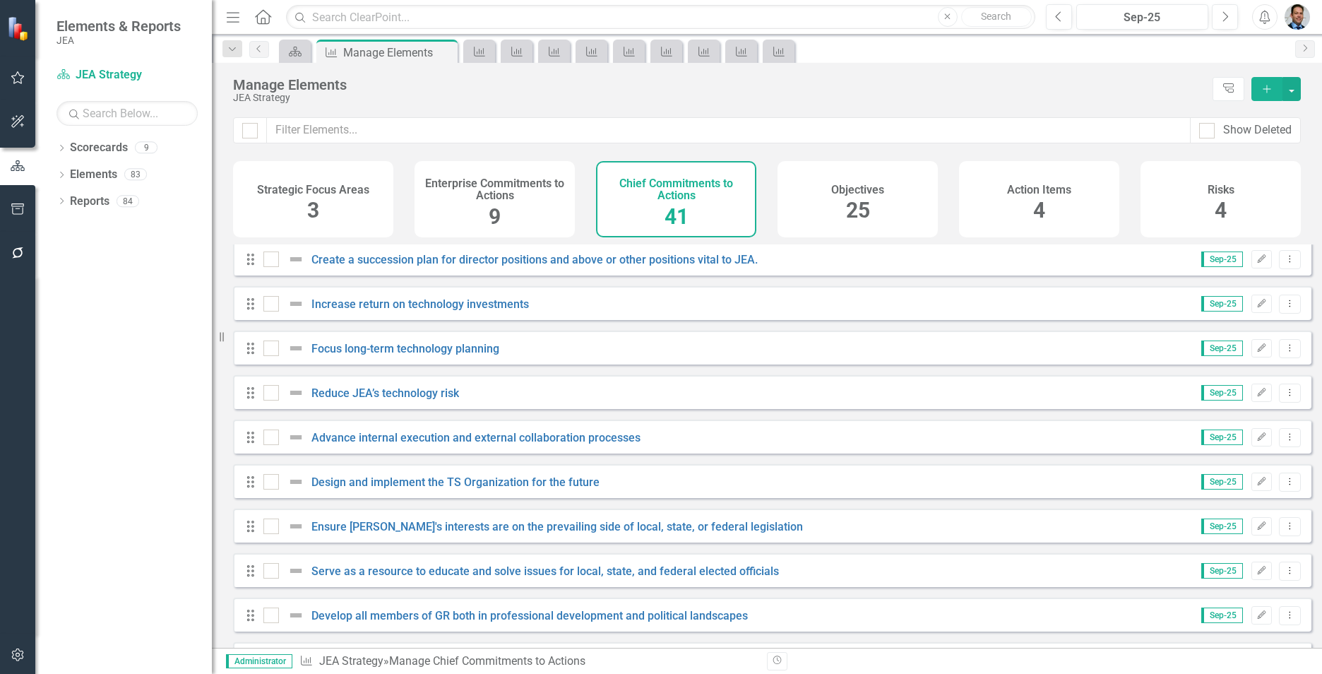
scroll to position [1130, 0]
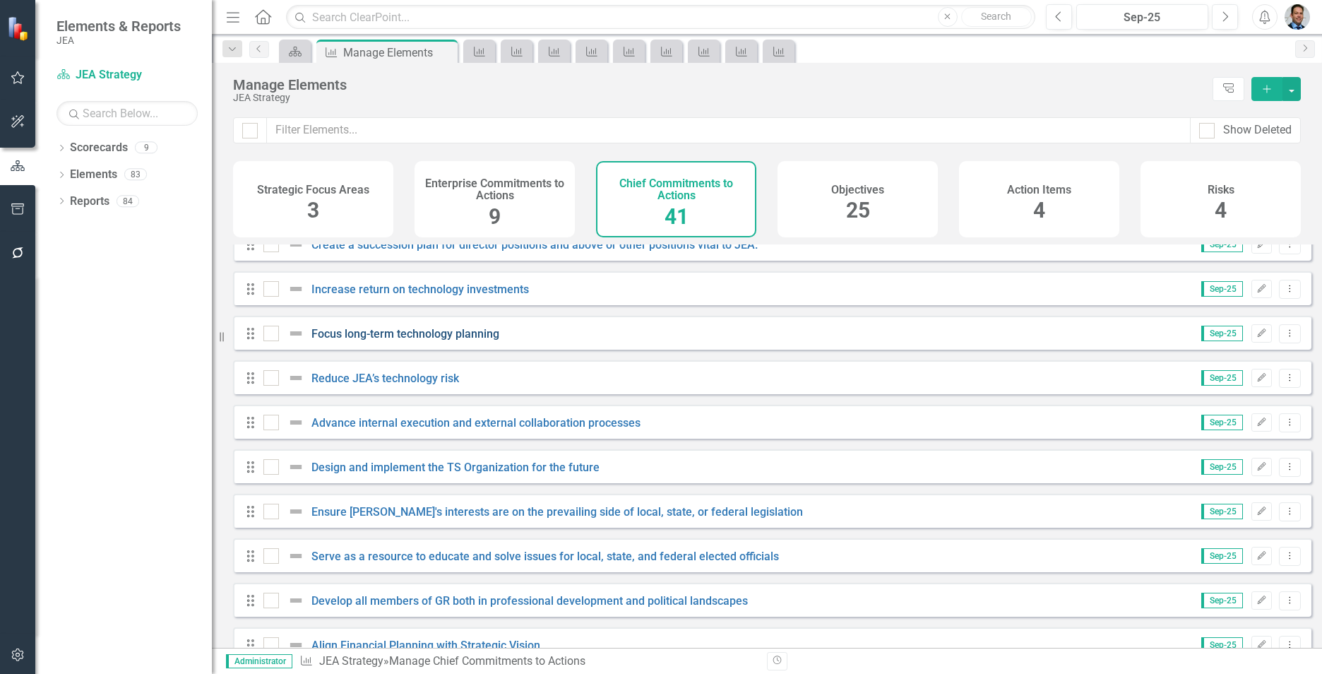
click at [408, 340] on link "Focus long-term technology planning" at bounding box center [406, 333] width 188 height 13
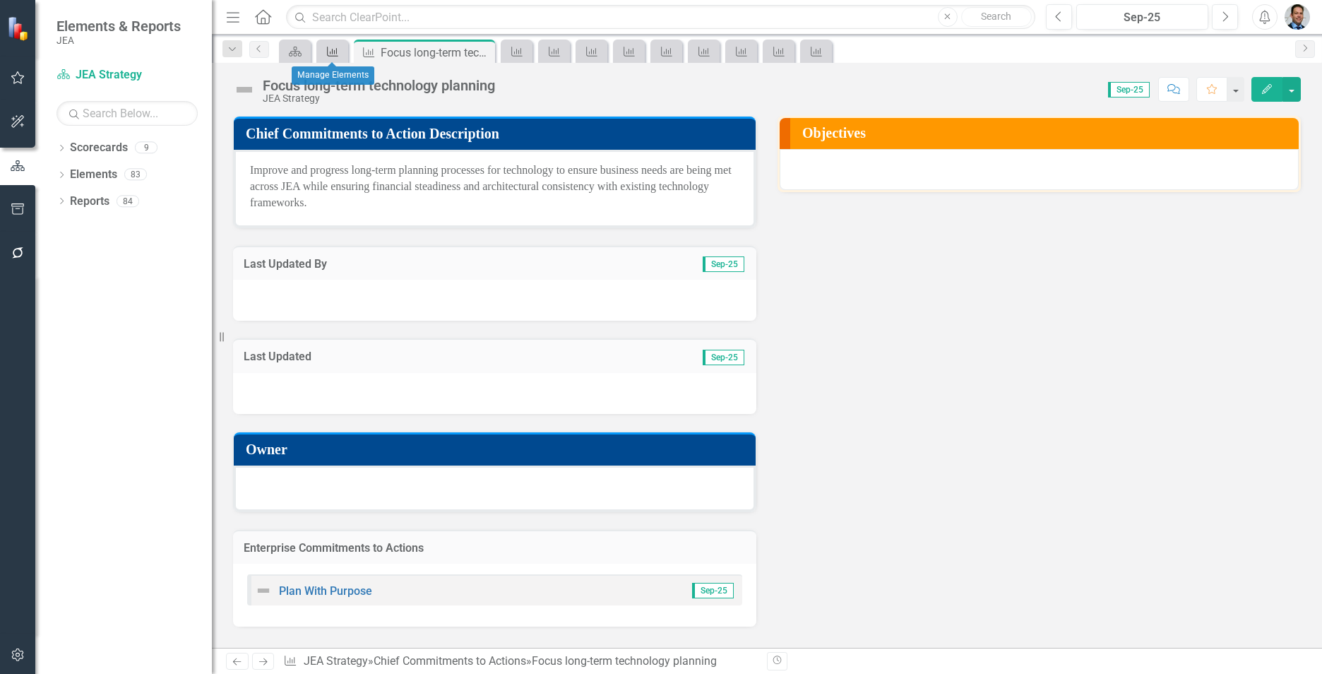
click at [330, 48] on icon "Chief Commitments to Action" at bounding box center [333, 51] width 14 height 11
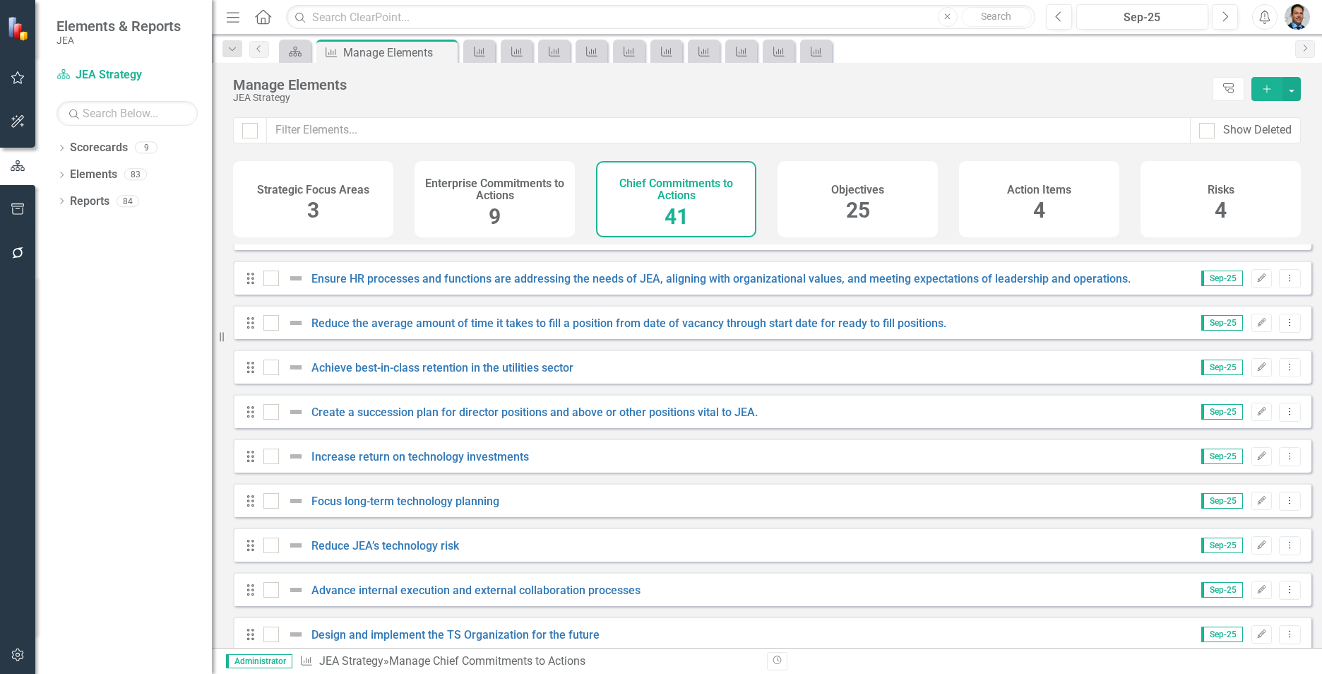
scroll to position [989, 0]
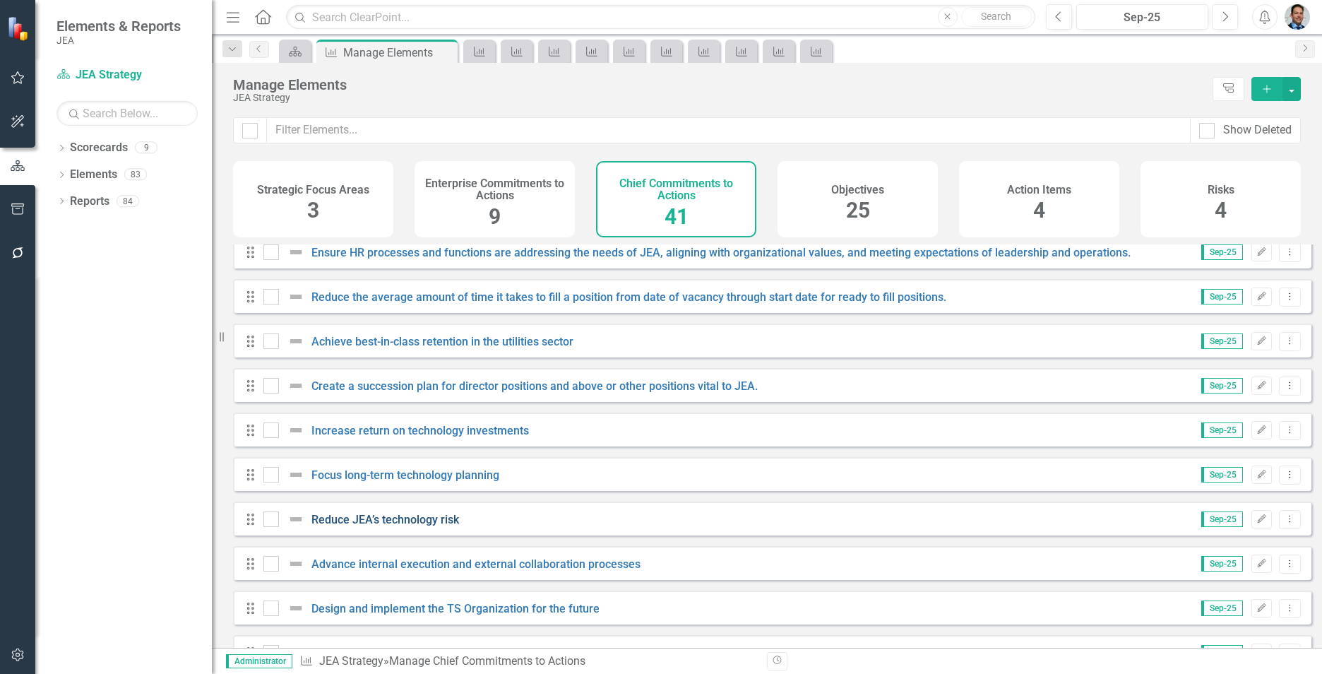
click at [403, 526] on link "Reduce JEA’s technology risk" at bounding box center [386, 519] width 148 height 13
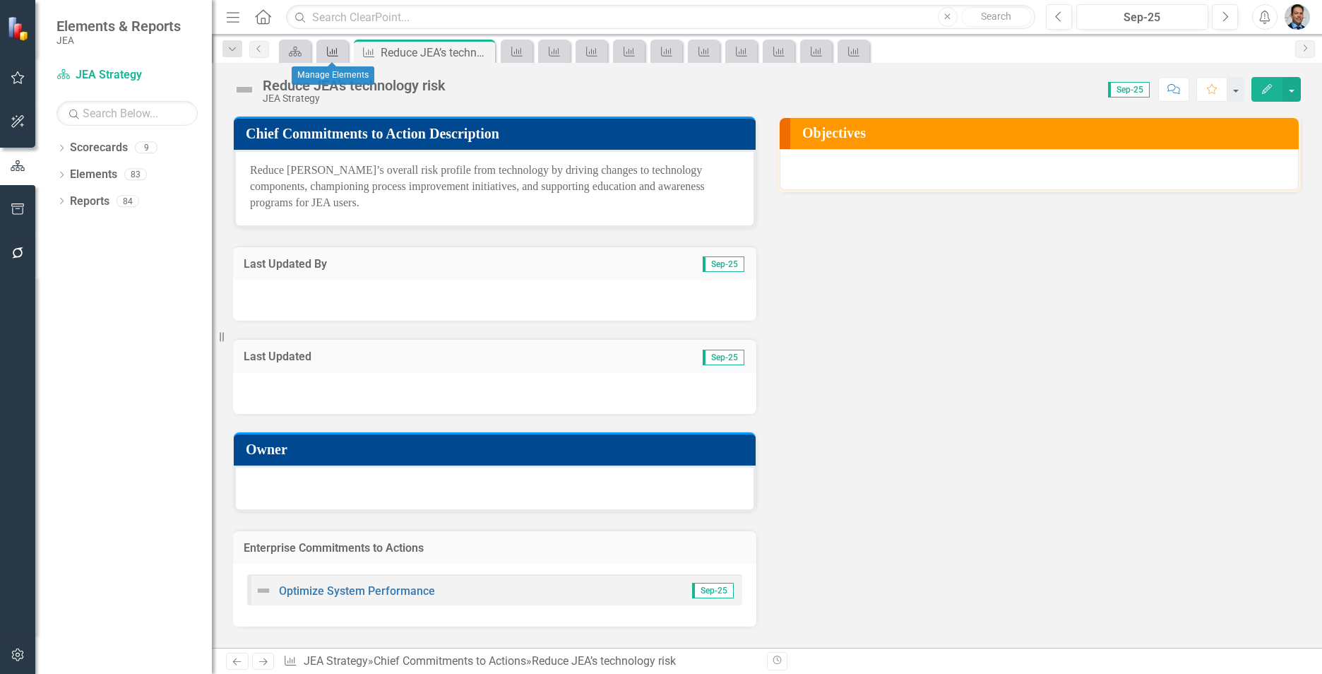
click at [329, 47] on icon "Chief Commitments to Action" at bounding box center [333, 51] width 14 height 11
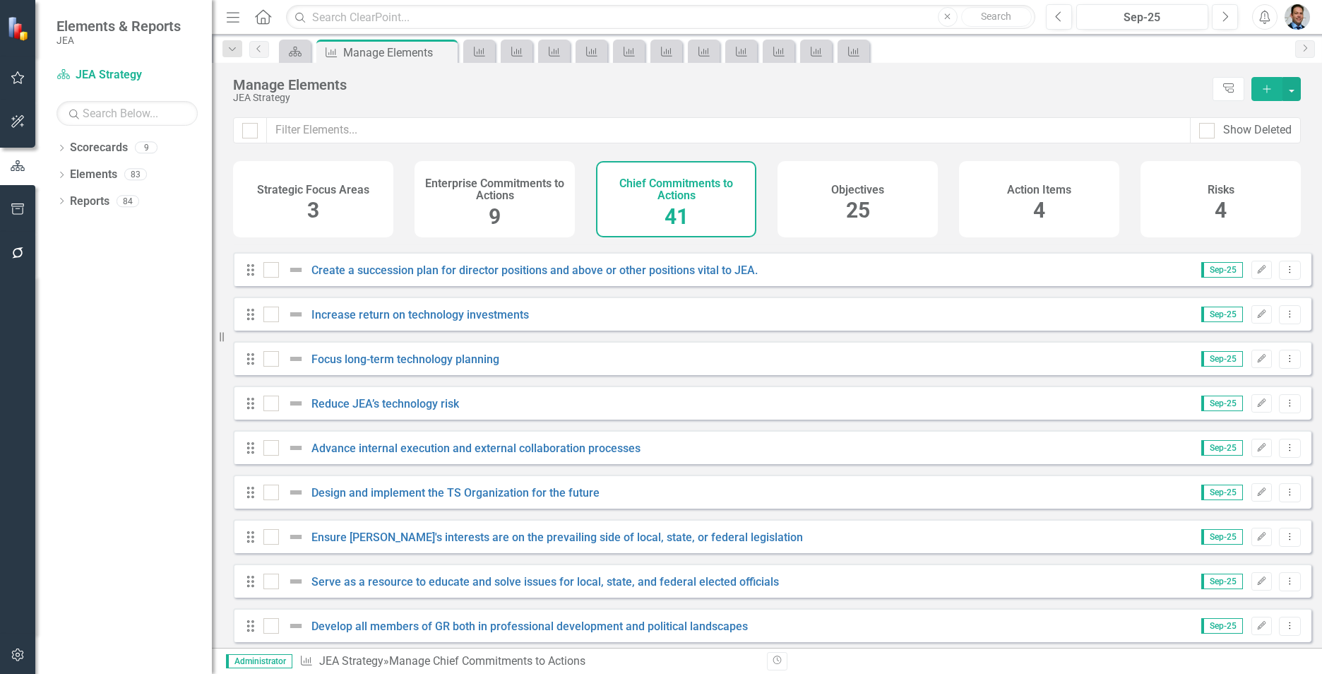
scroll to position [1060, 0]
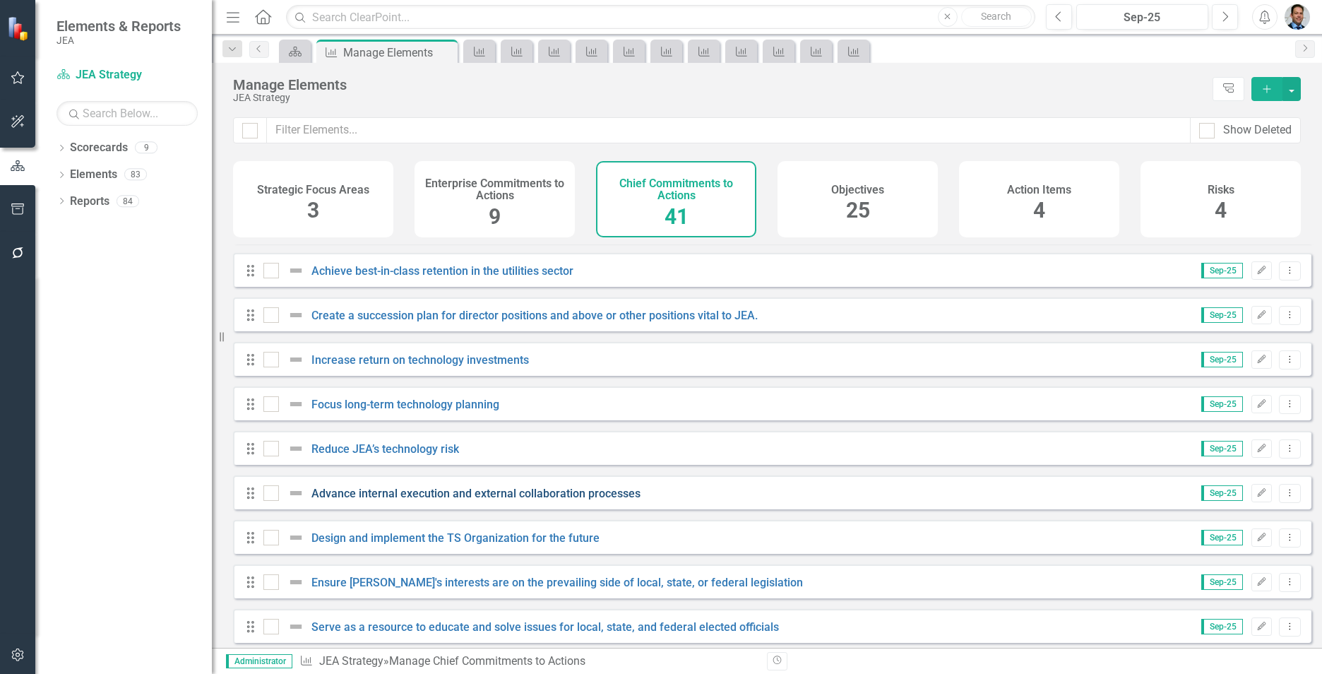
click at [417, 500] on link "Advance internal execution and external collaboration processes" at bounding box center [476, 493] width 329 height 13
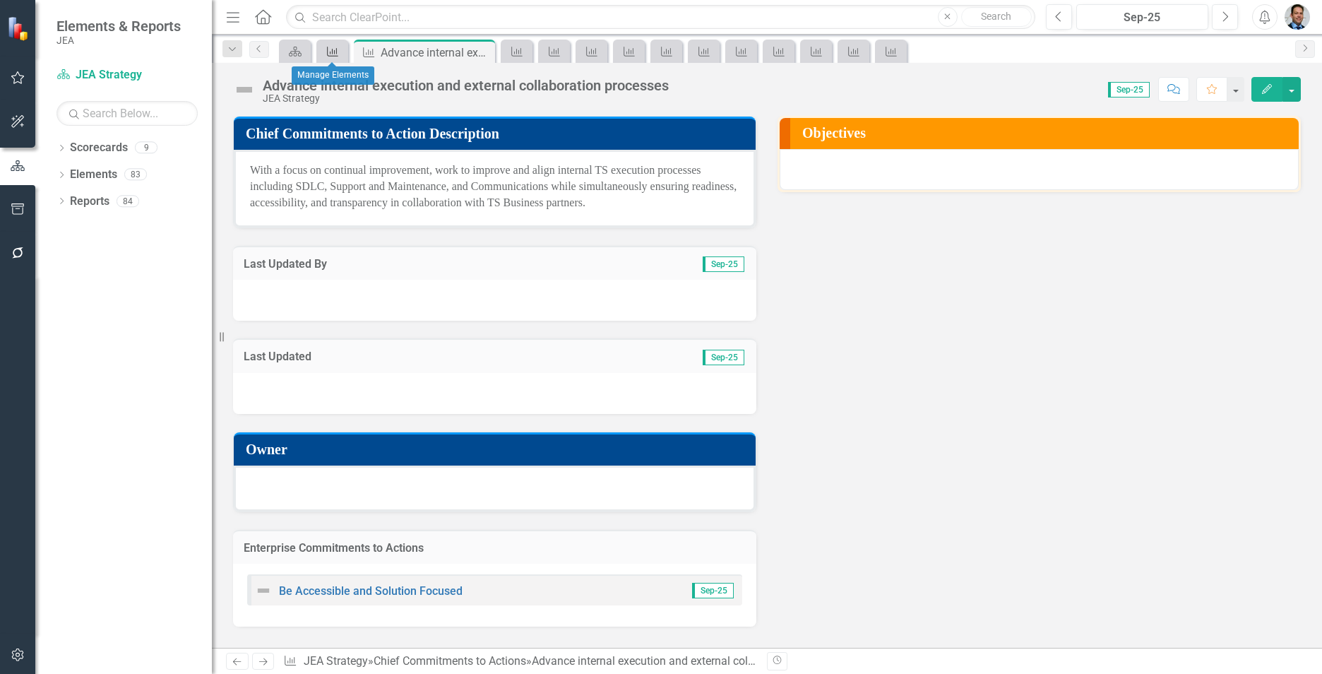
click at [327, 50] on icon "Chief Commitments to Action" at bounding box center [333, 51] width 14 height 11
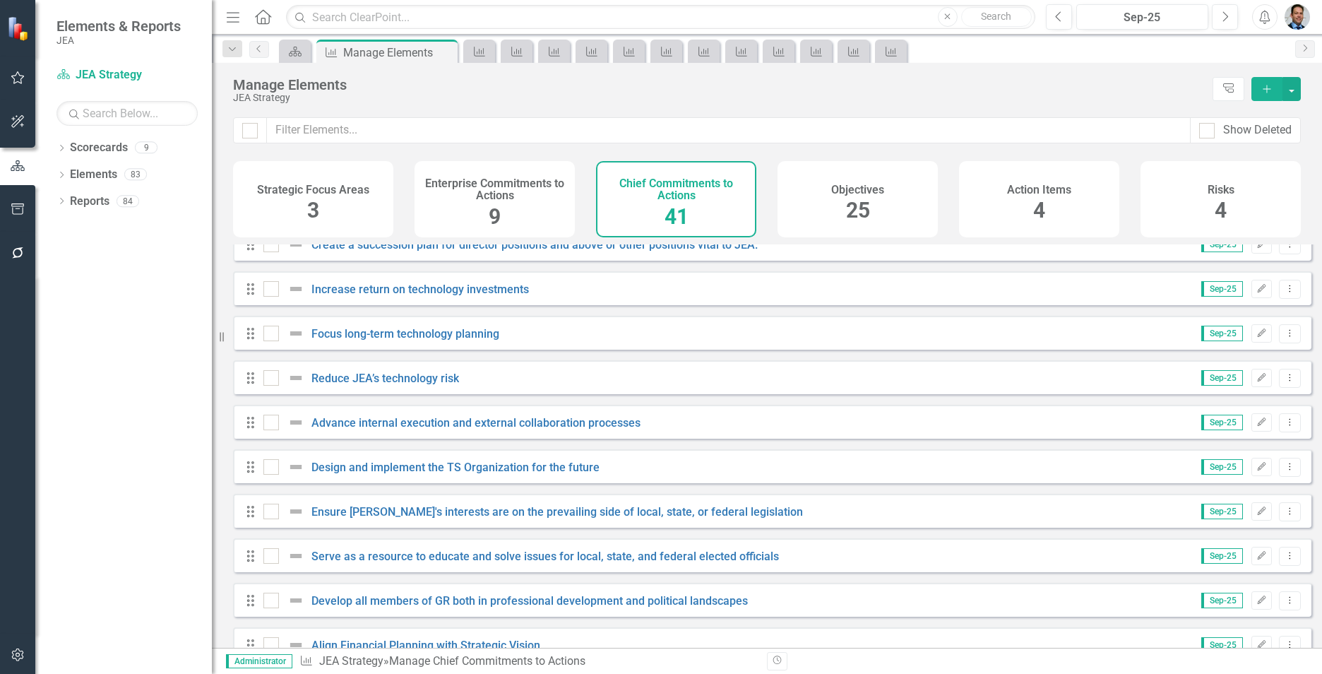
scroll to position [1201, 0]
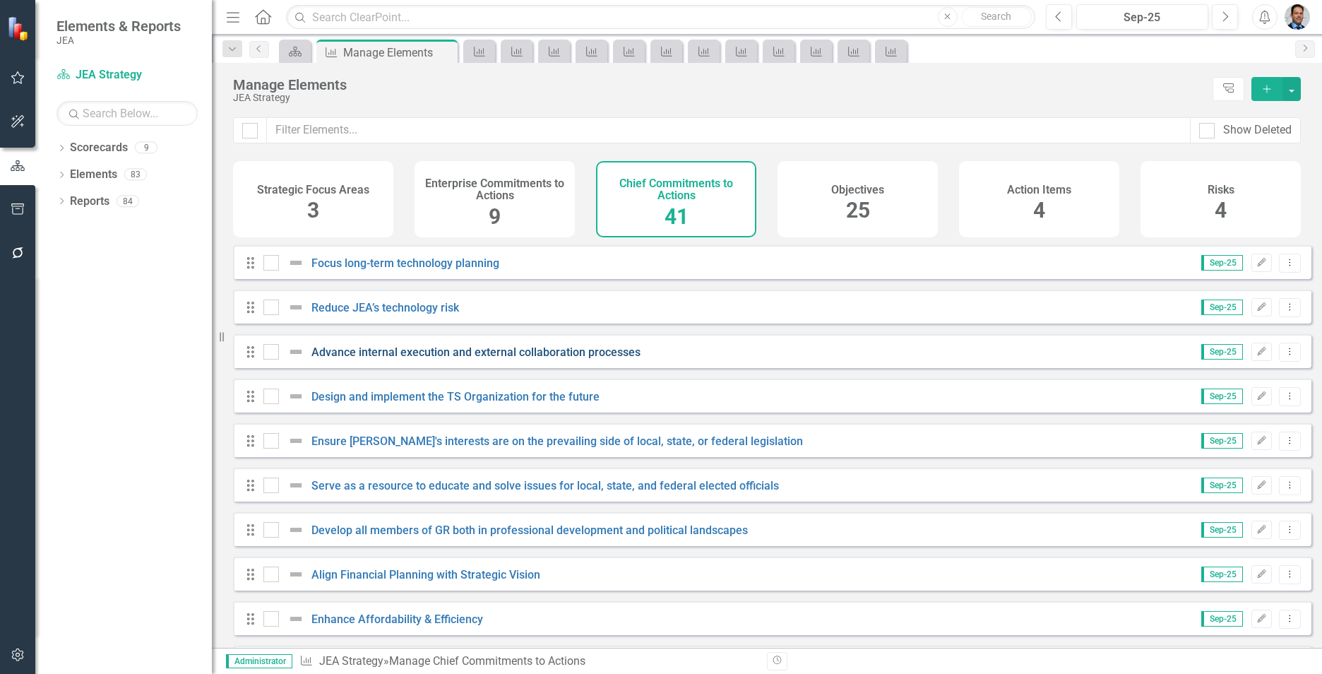
click at [402, 359] on link "Advance internal execution and external collaboration processes" at bounding box center [476, 351] width 329 height 13
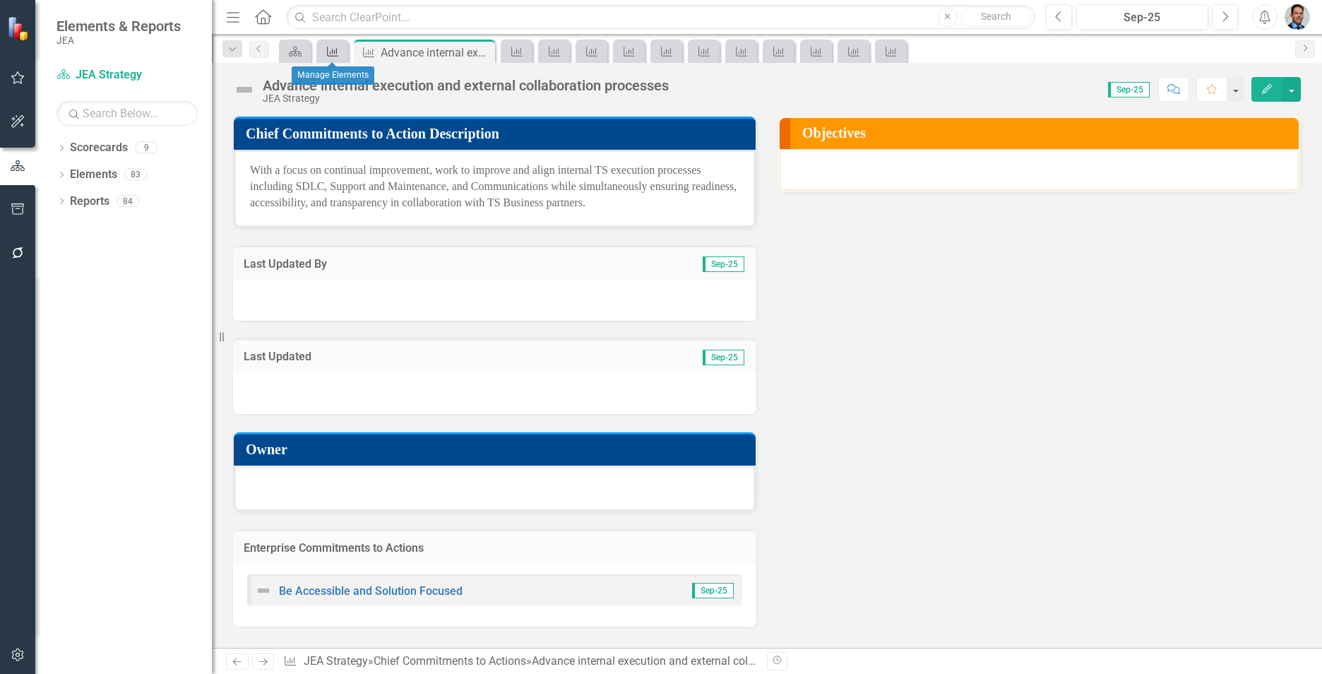
click at [333, 50] on icon at bounding box center [332, 52] width 11 height 10
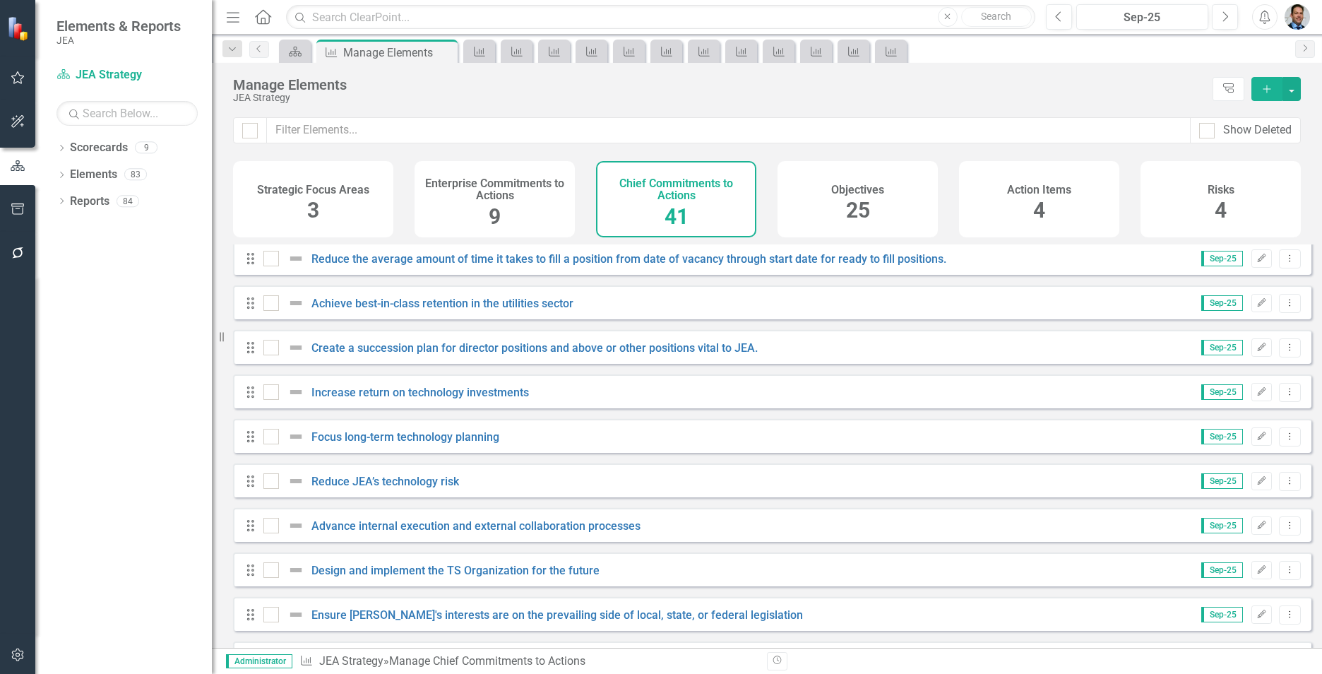
scroll to position [1060, 0]
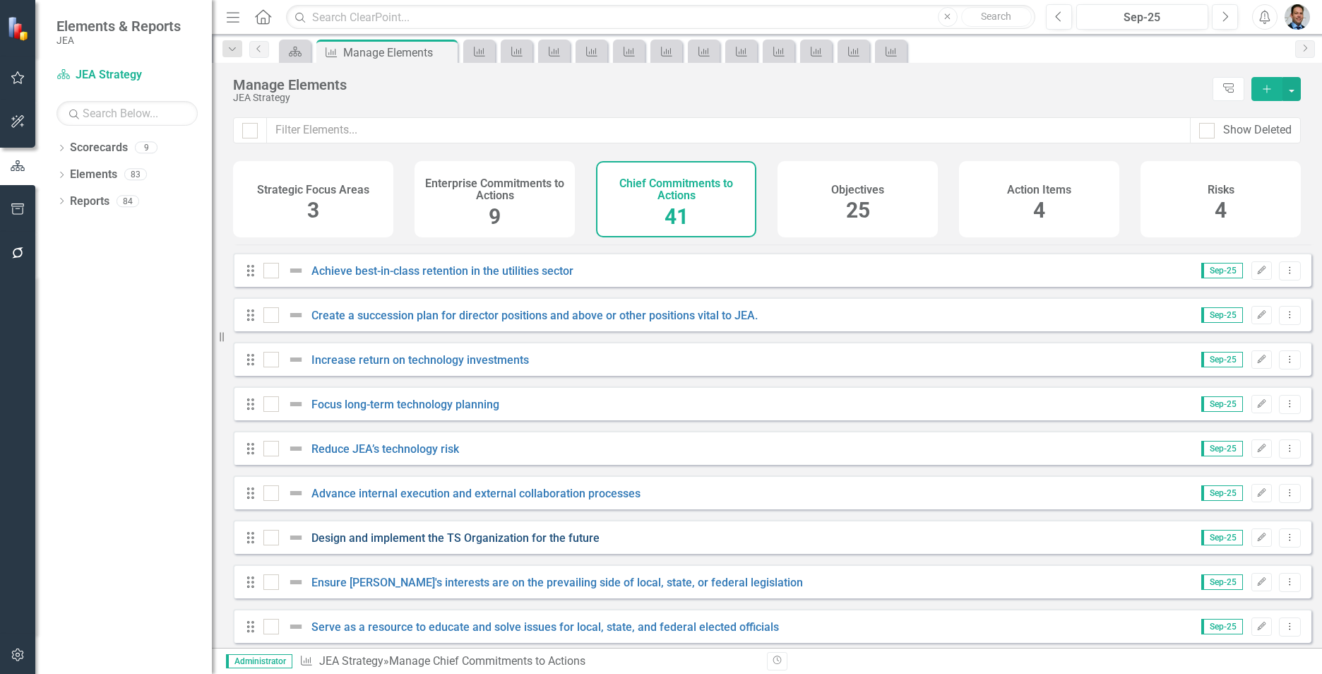
click at [435, 544] on link "Design and implement the TS Organization for the future" at bounding box center [456, 537] width 288 height 13
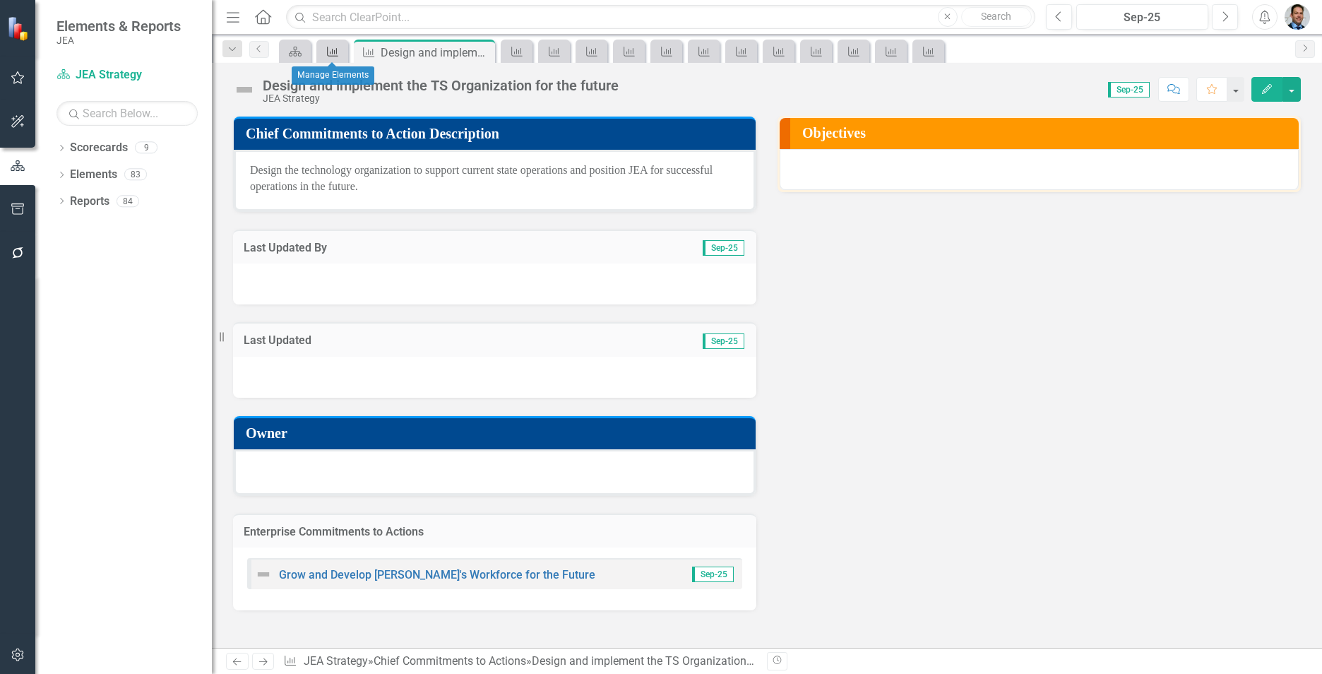
click at [326, 51] on icon "Chief Commitments to Action" at bounding box center [333, 51] width 14 height 11
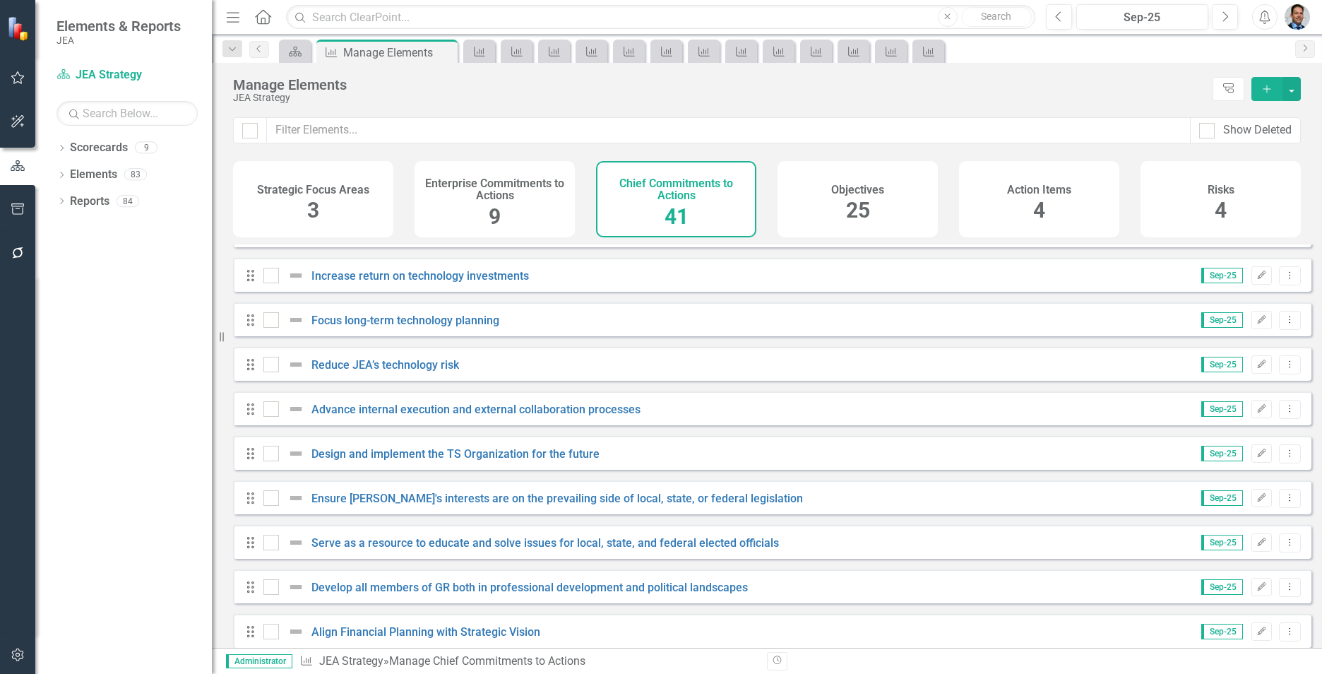
scroll to position [1201, 0]
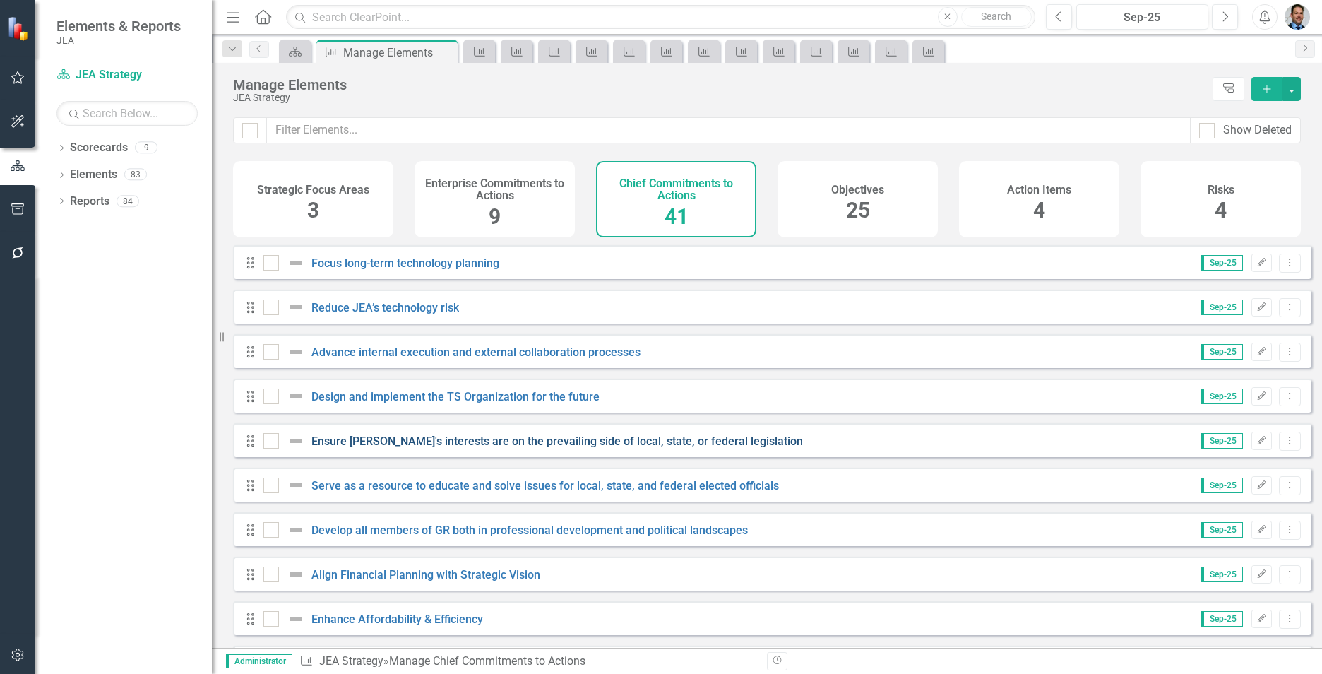
click at [428, 448] on link "Ensure [PERSON_NAME]'s interests are on the prevailing side of local, state, or…" at bounding box center [558, 440] width 492 height 13
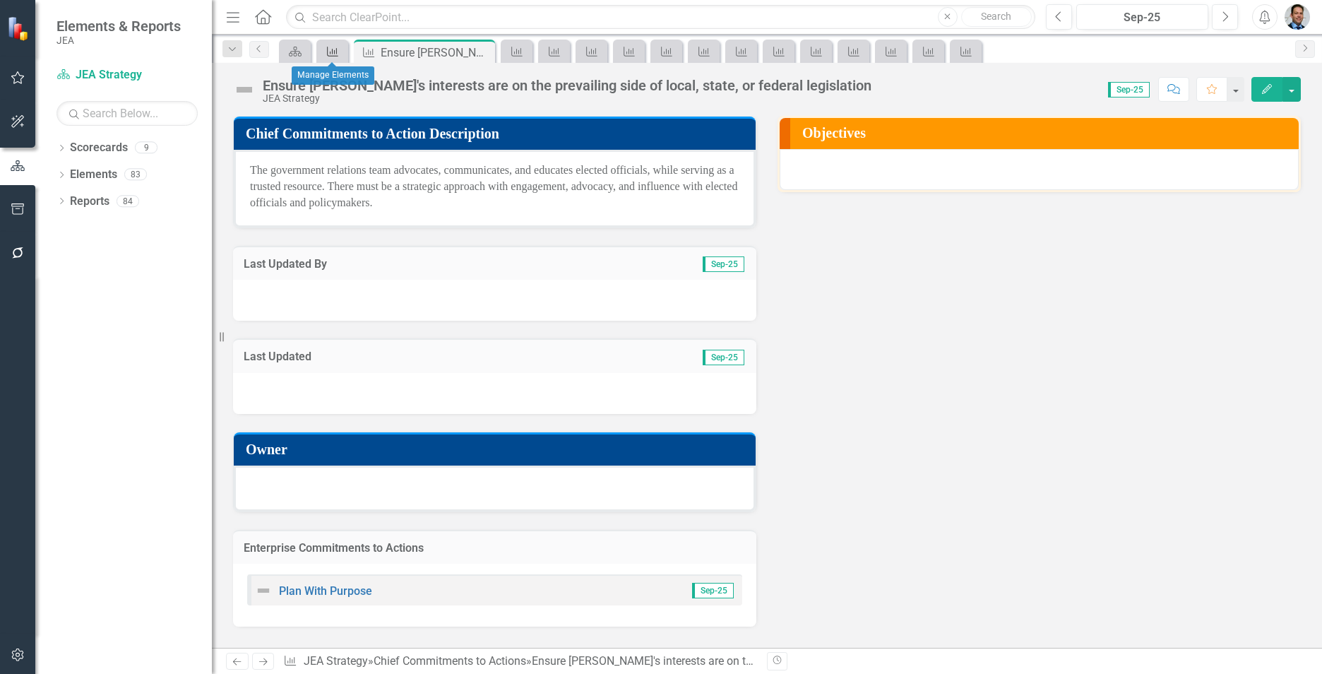
click at [327, 50] on icon "Chief Commitments to Action" at bounding box center [333, 51] width 14 height 11
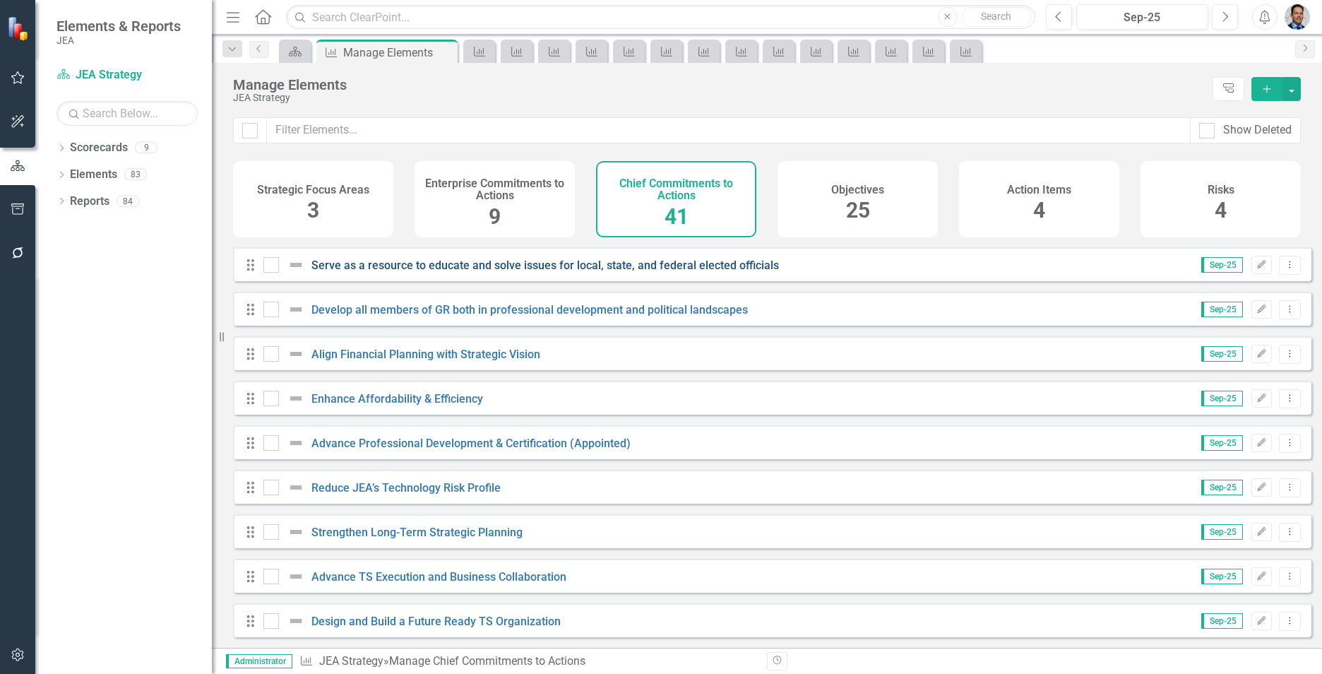
scroll to position [1432, 0]
click at [459, 264] on link "Serve as a resource to educate and solve issues for local, state, and federal e…" at bounding box center [546, 265] width 468 height 13
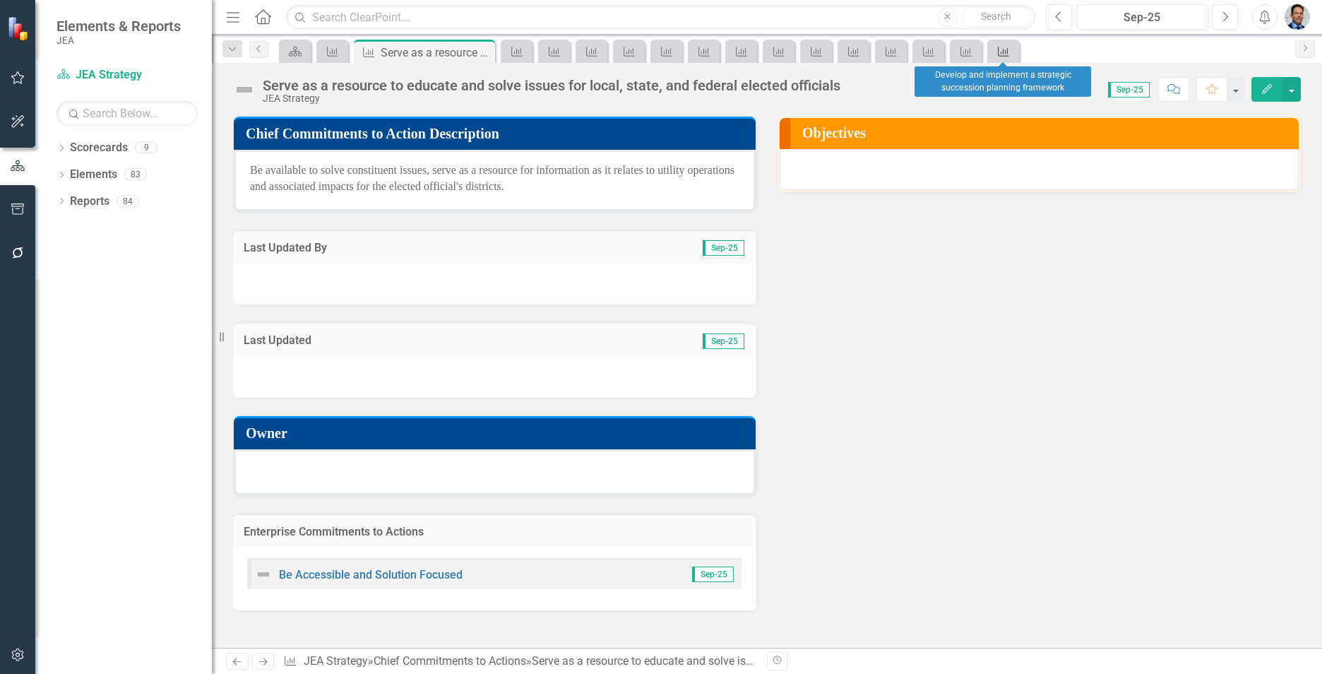
click at [1004, 47] on icon "Chief Commitments to Action" at bounding box center [1004, 51] width 14 height 11
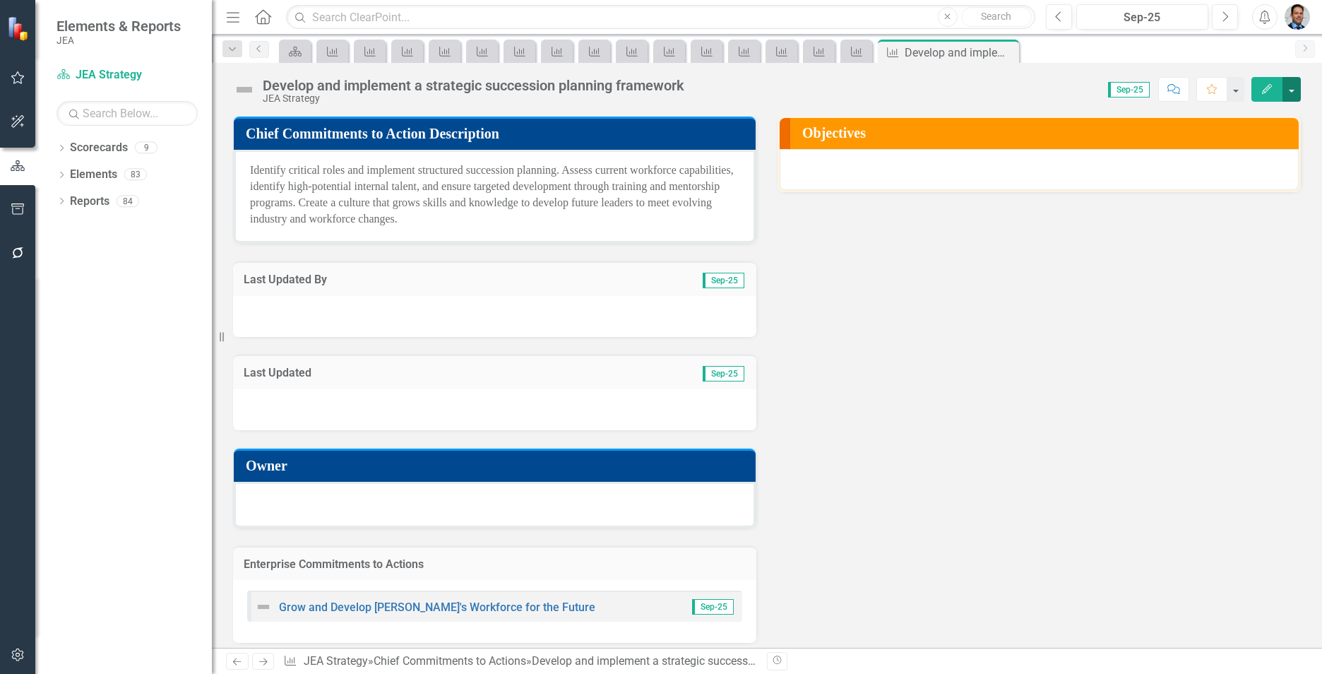
click at [1293, 85] on button "button" at bounding box center [1292, 89] width 18 height 25
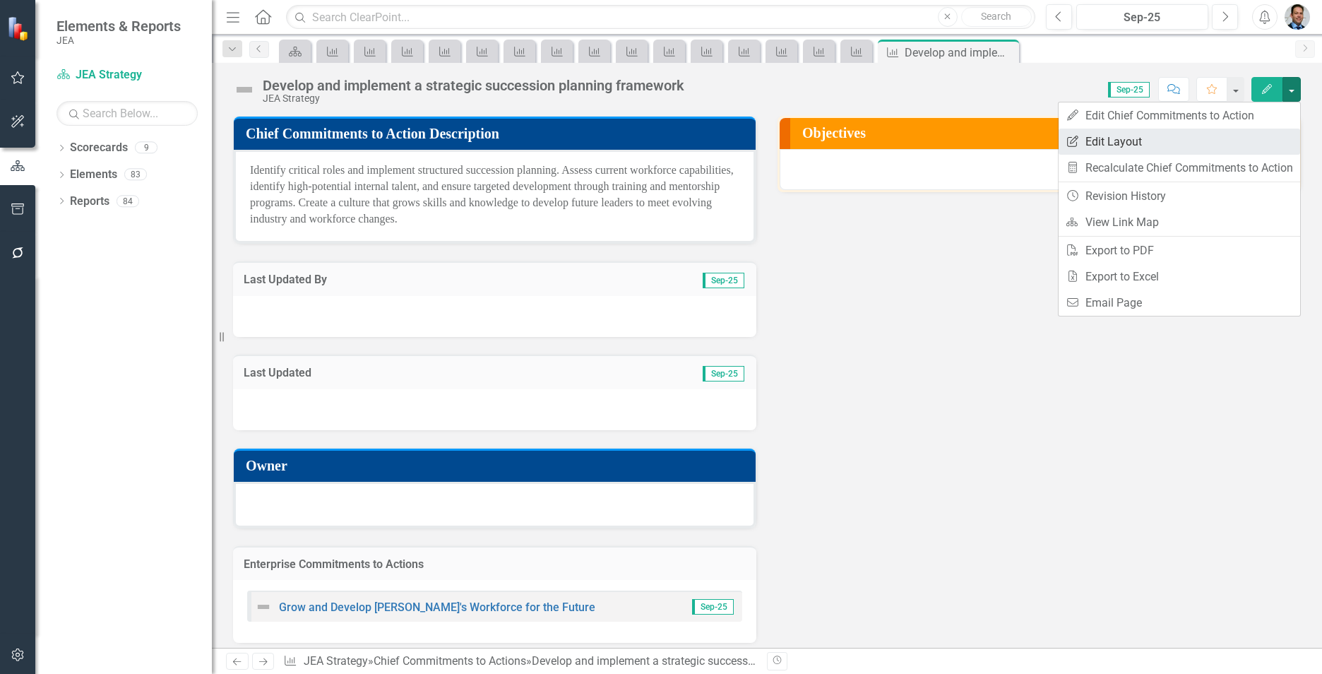
click at [1113, 141] on link "Edit Report Edit Layout" at bounding box center [1180, 142] width 242 height 26
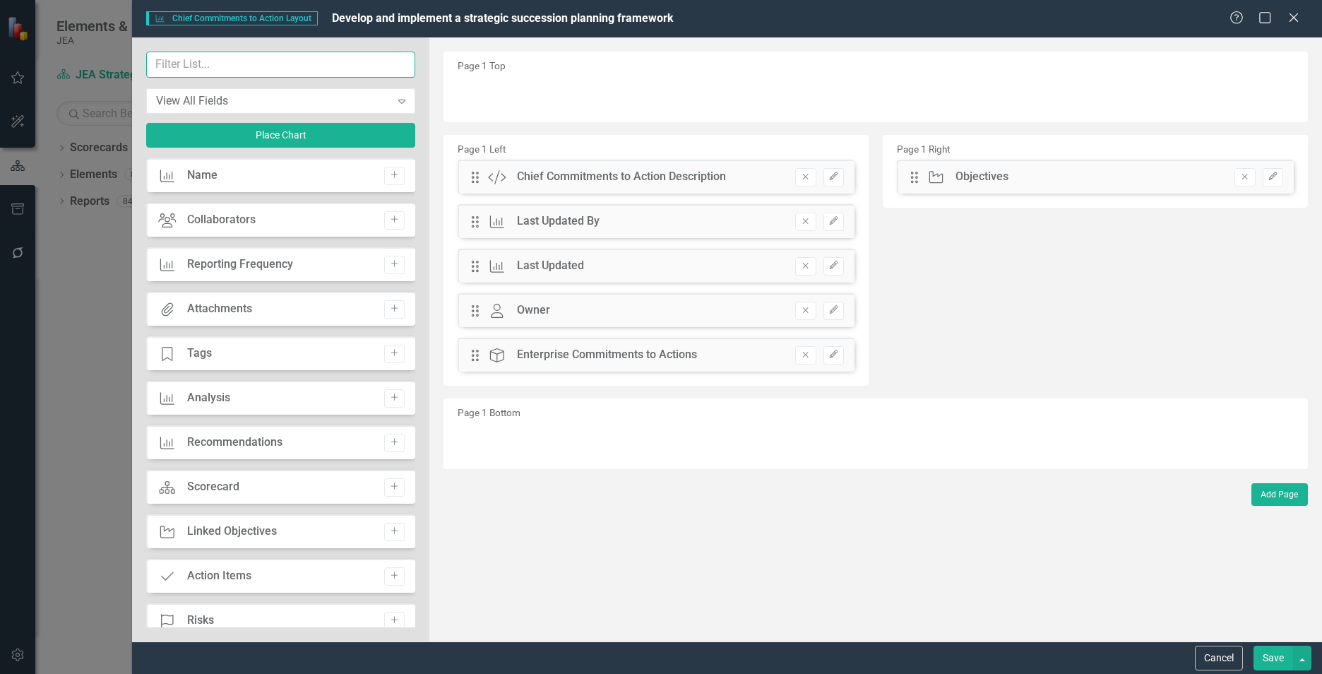
click at [271, 68] on input "text" at bounding box center [280, 65] width 269 height 26
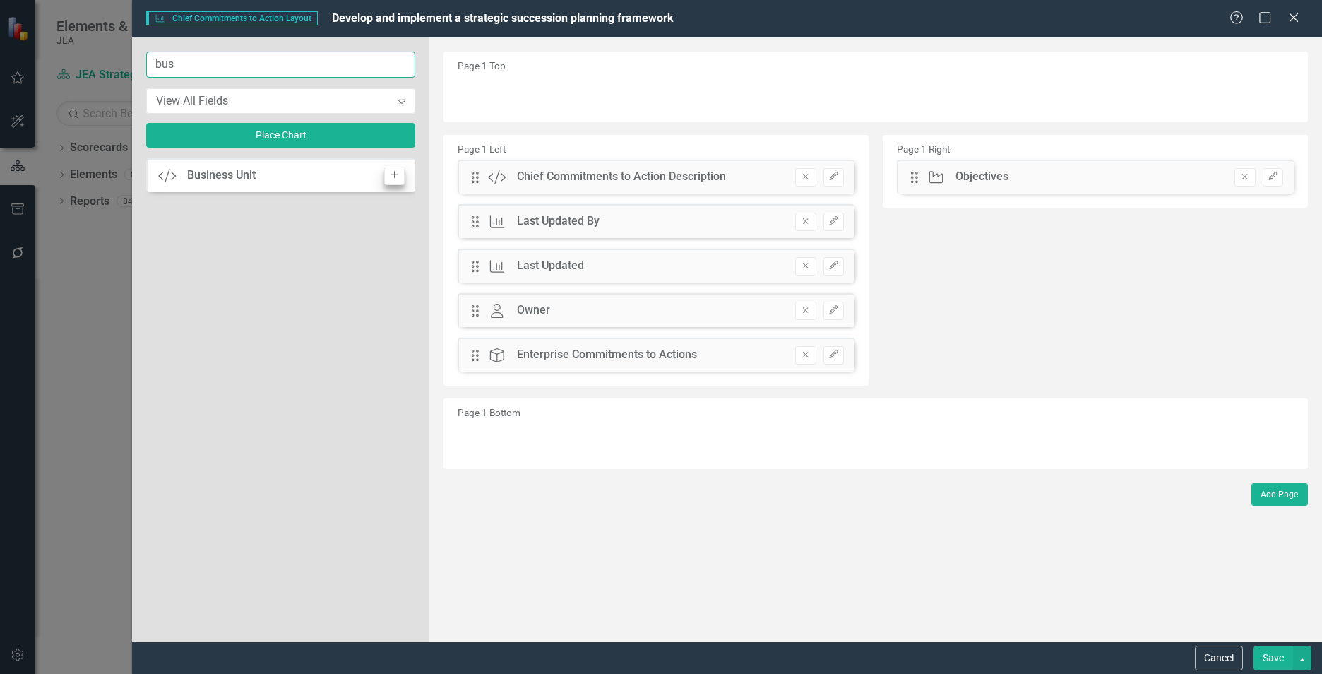
type input "bus"
click at [396, 177] on icon "Add" at bounding box center [394, 175] width 11 height 8
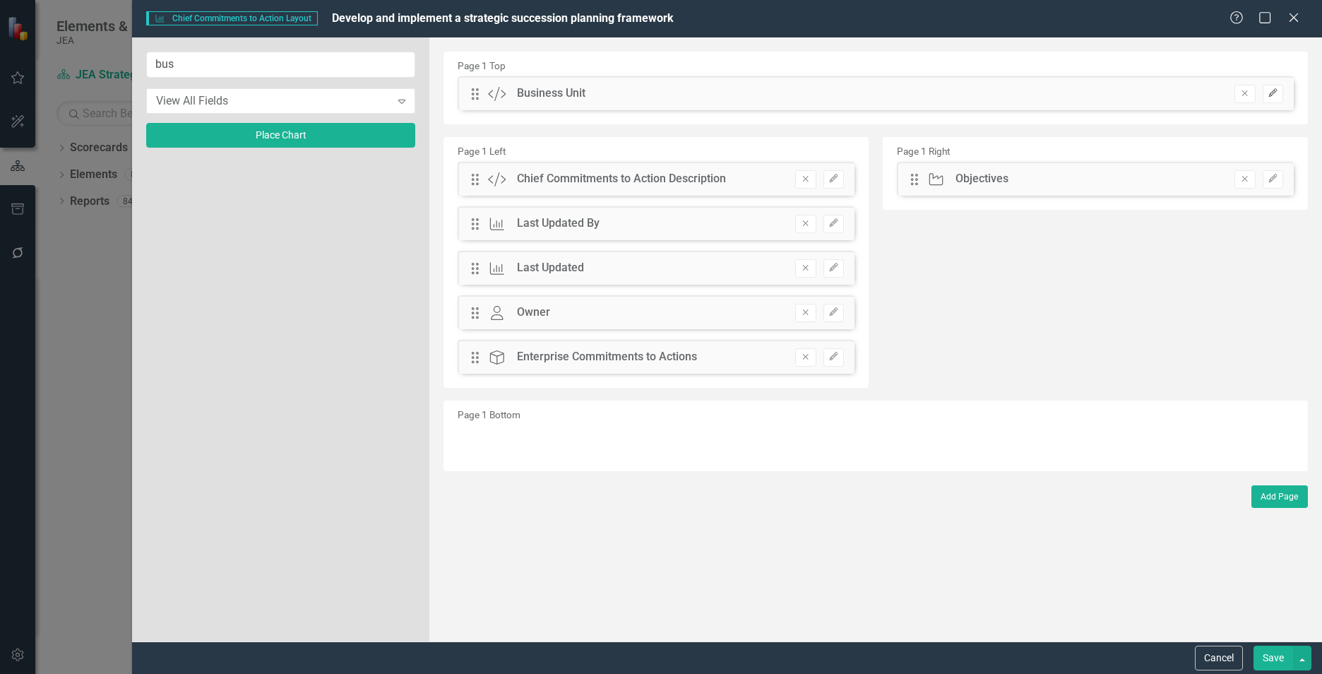
click at [1270, 95] on icon "Edit" at bounding box center [1273, 93] width 11 height 8
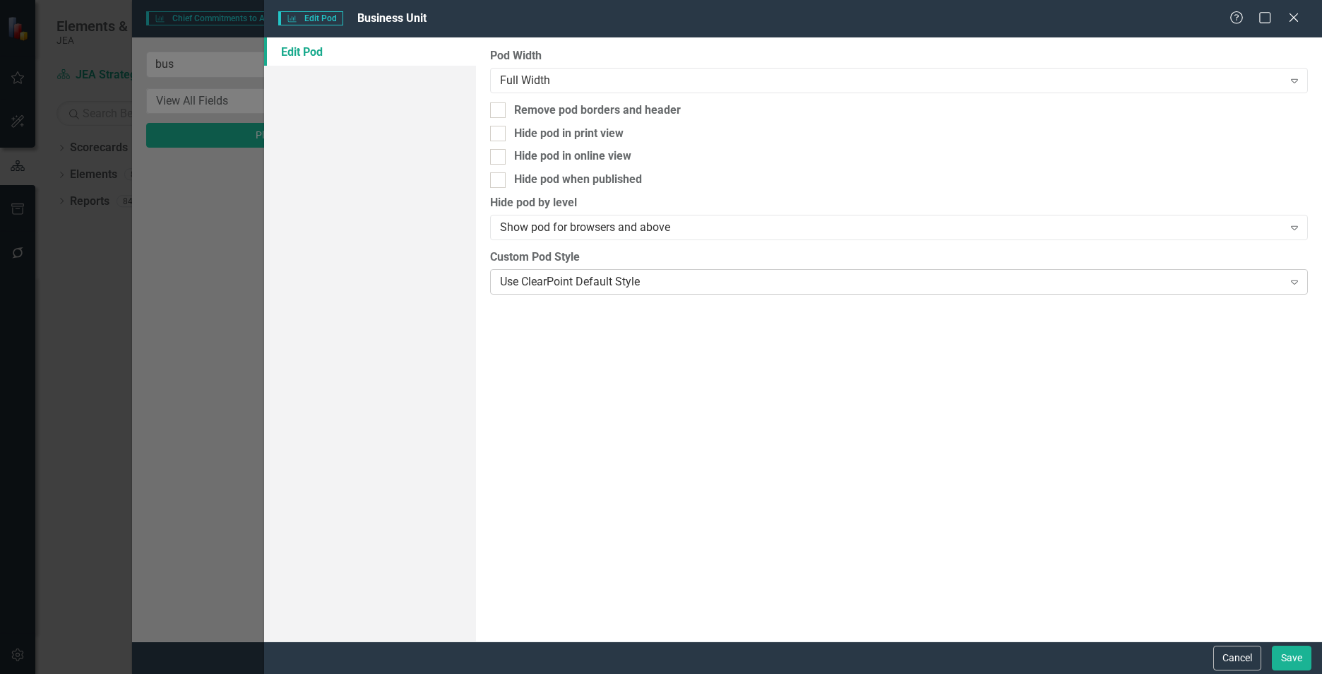
click at [576, 283] on div "Use ClearPoint Default Style" at bounding box center [891, 281] width 783 height 16
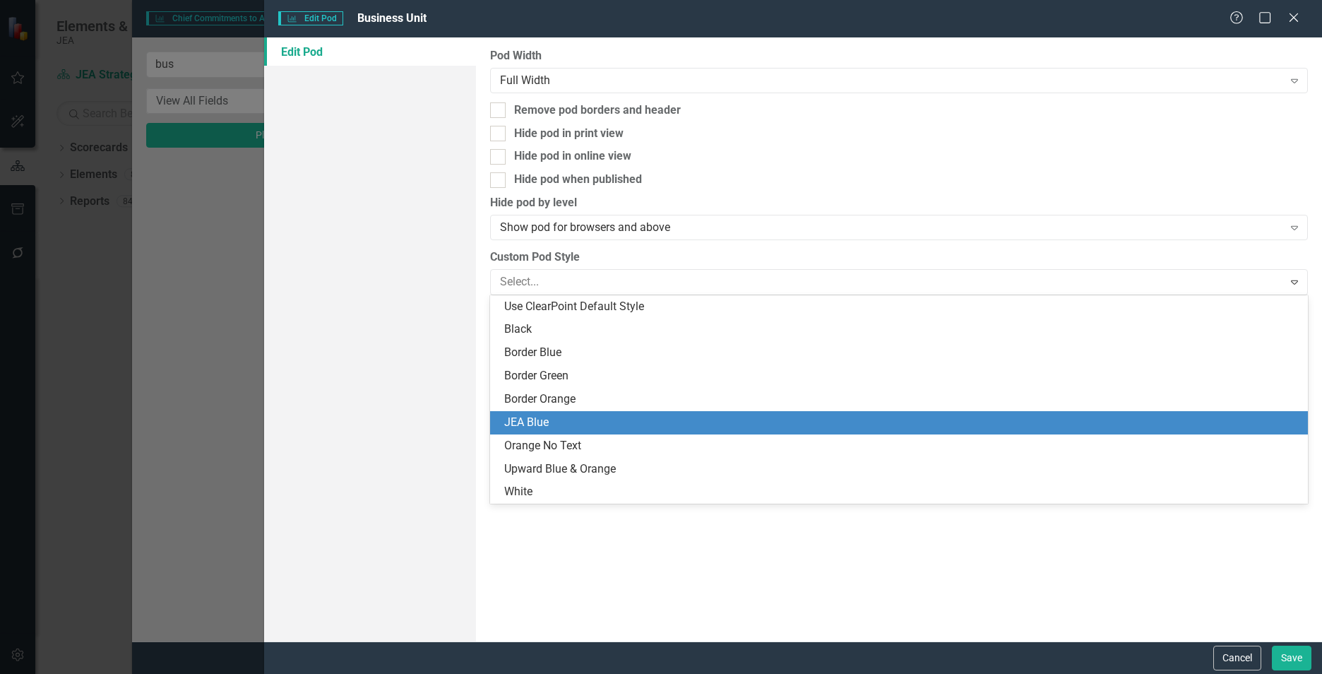
click at [541, 427] on div "JEA Blue" at bounding box center [901, 423] width 795 height 16
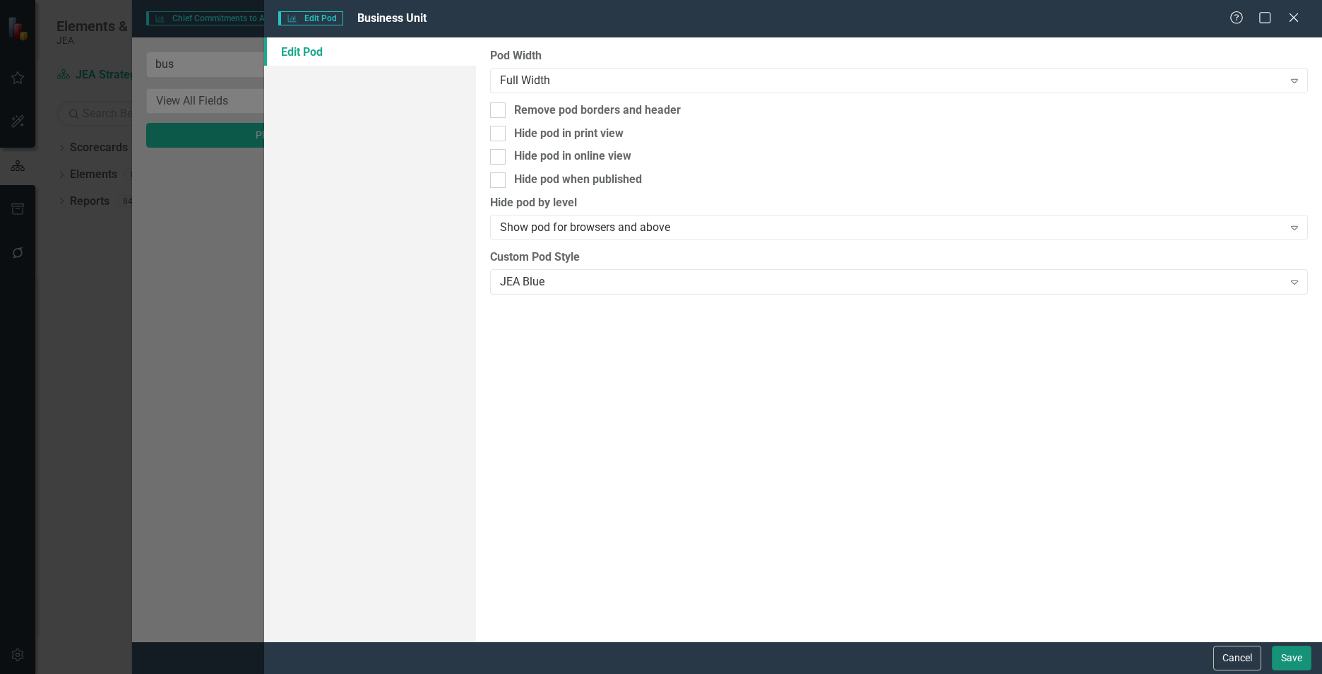
click at [1283, 665] on button "Save" at bounding box center [1292, 658] width 40 height 25
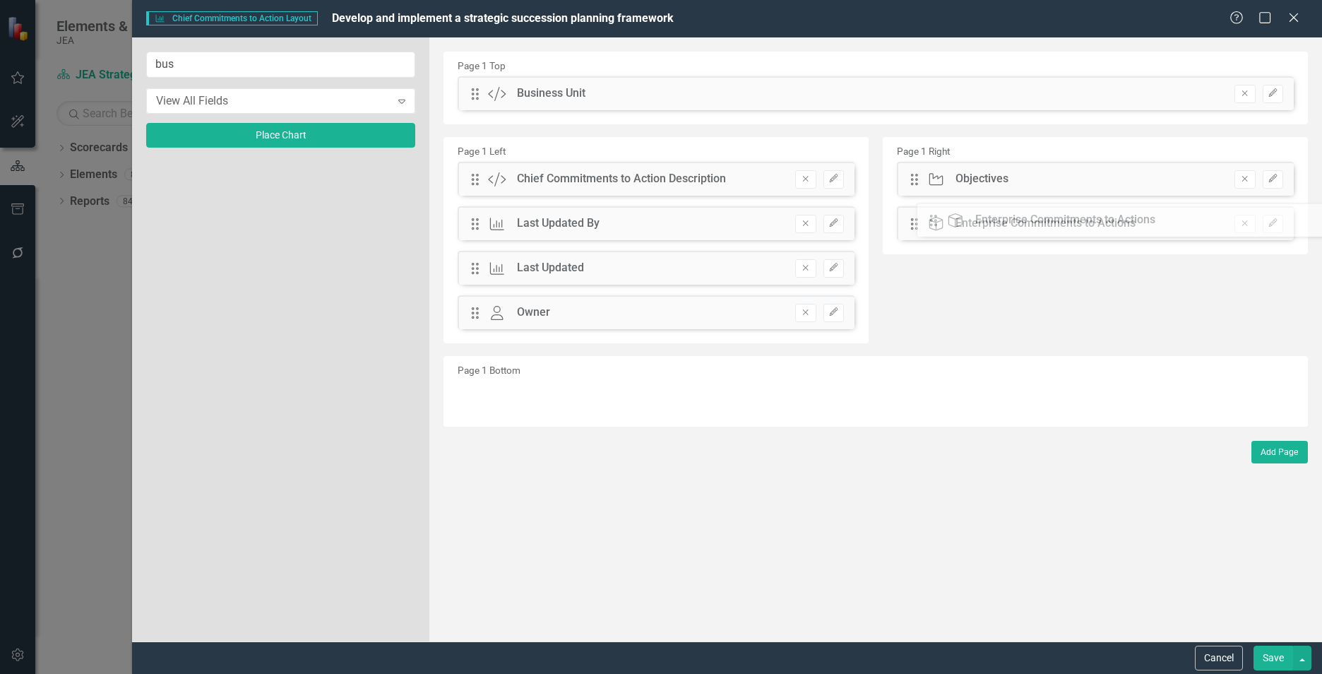
drag, startPoint x: 472, startPoint y: 359, endPoint x: 941, endPoint y: 222, distance: 488.7
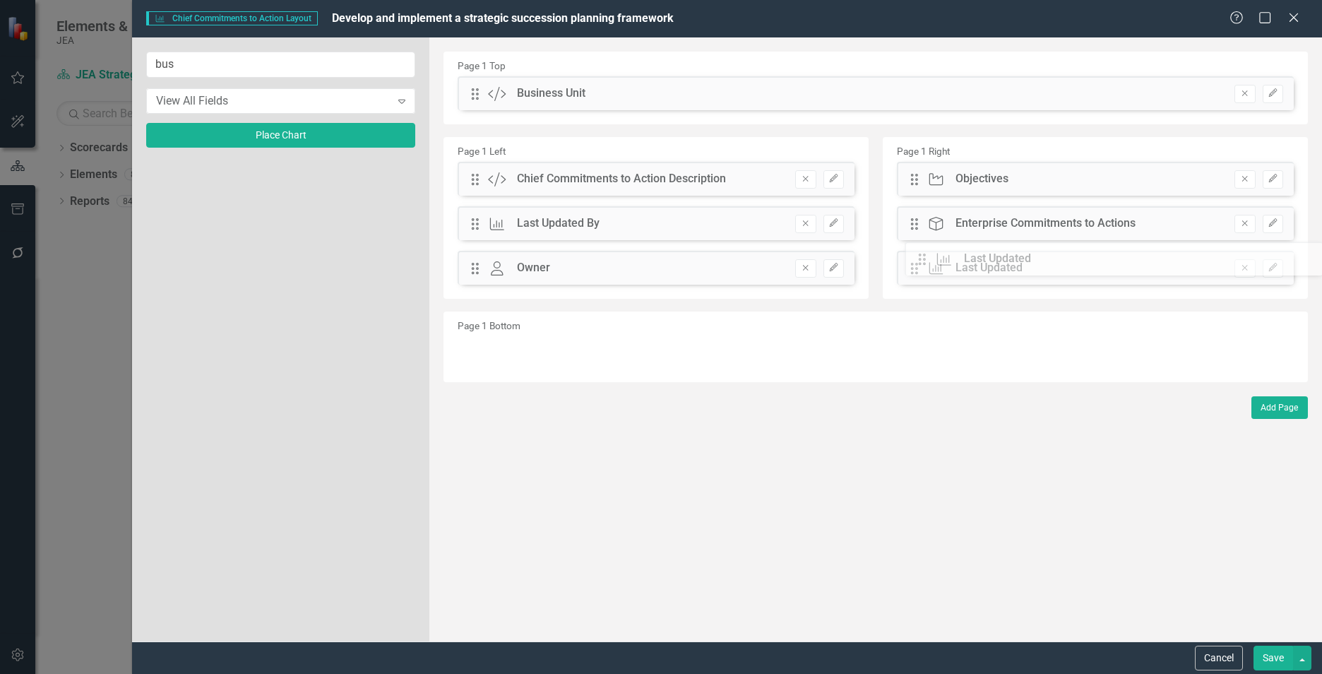
drag, startPoint x: 470, startPoint y: 268, endPoint x: 928, endPoint y: 259, distance: 457.8
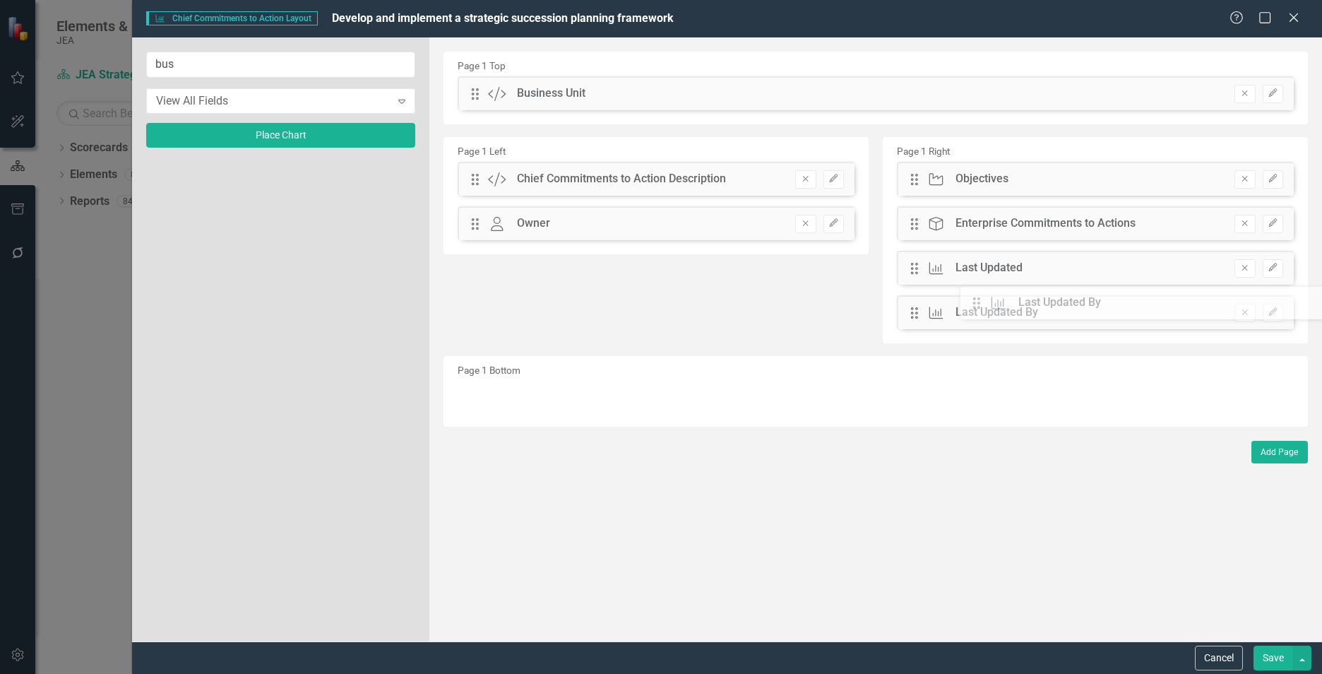
drag, startPoint x: 479, startPoint y: 224, endPoint x: 980, endPoint y: 301, distance: 507.4
drag, startPoint x: 475, startPoint y: 95, endPoint x: 523, endPoint y: 271, distance: 182.3
click at [1267, 660] on button "Save" at bounding box center [1274, 658] width 40 height 25
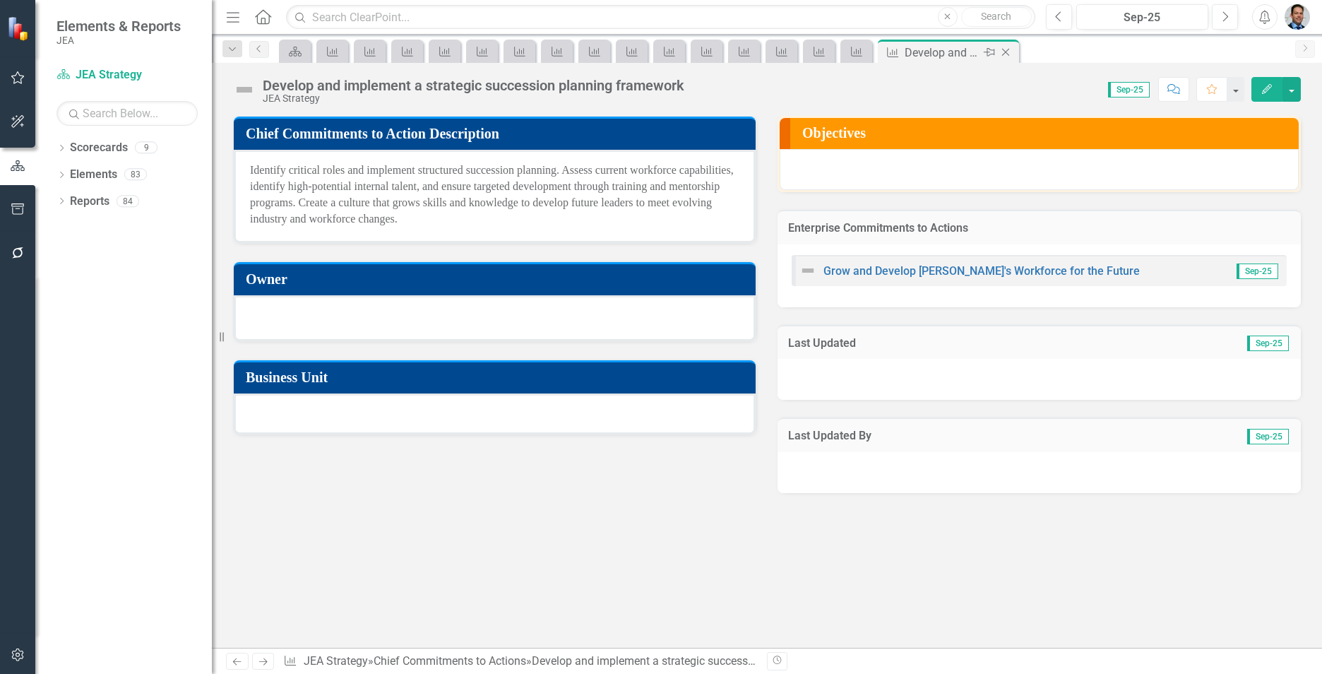
click at [1007, 52] on icon "Close" at bounding box center [1006, 52] width 14 height 11
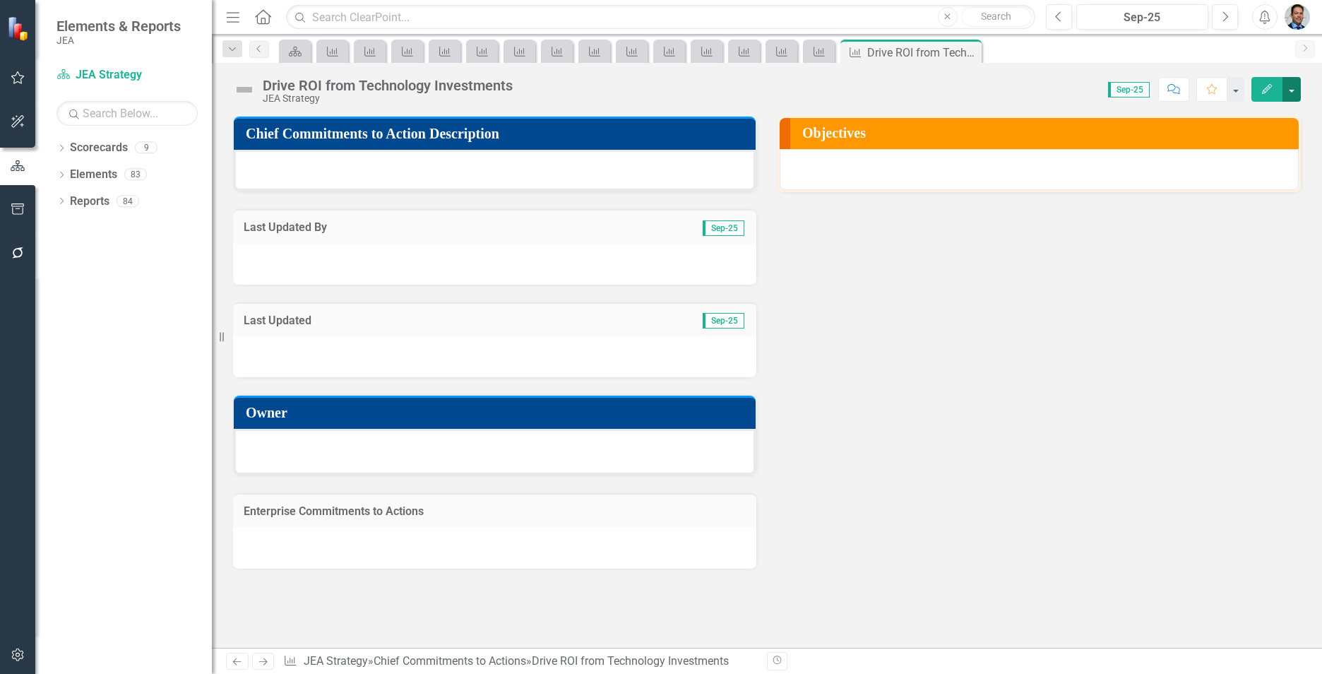
click at [1290, 90] on button "button" at bounding box center [1292, 89] width 18 height 25
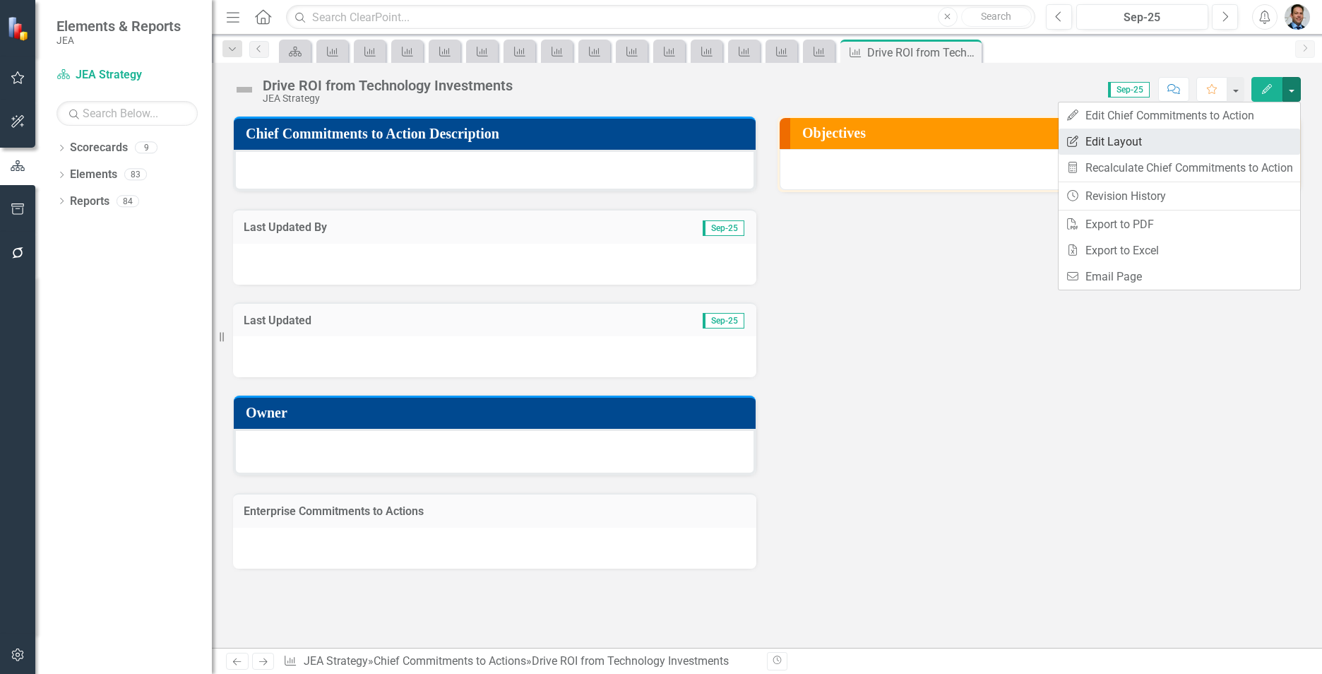
click at [1095, 138] on link "Edit Report Edit Layout" at bounding box center [1180, 142] width 242 height 26
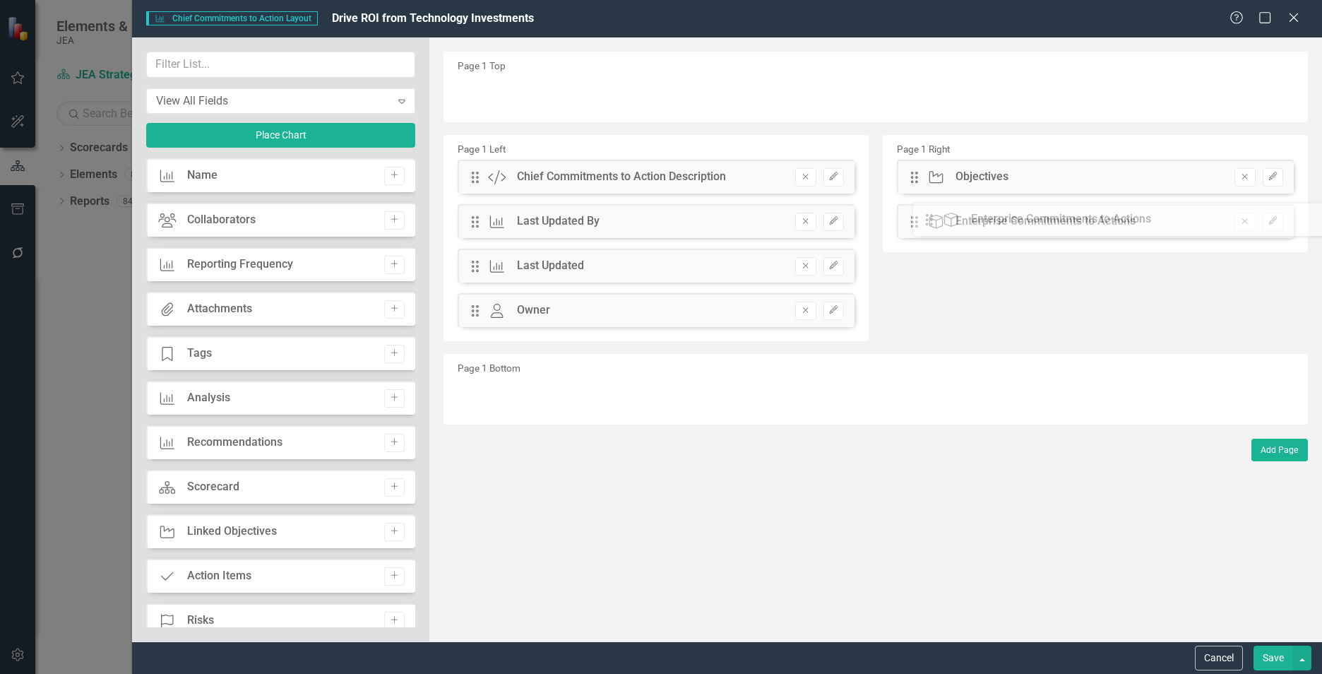
drag, startPoint x: 470, startPoint y: 355, endPoint x: 935, endPoint y: 219, distance: 484.2
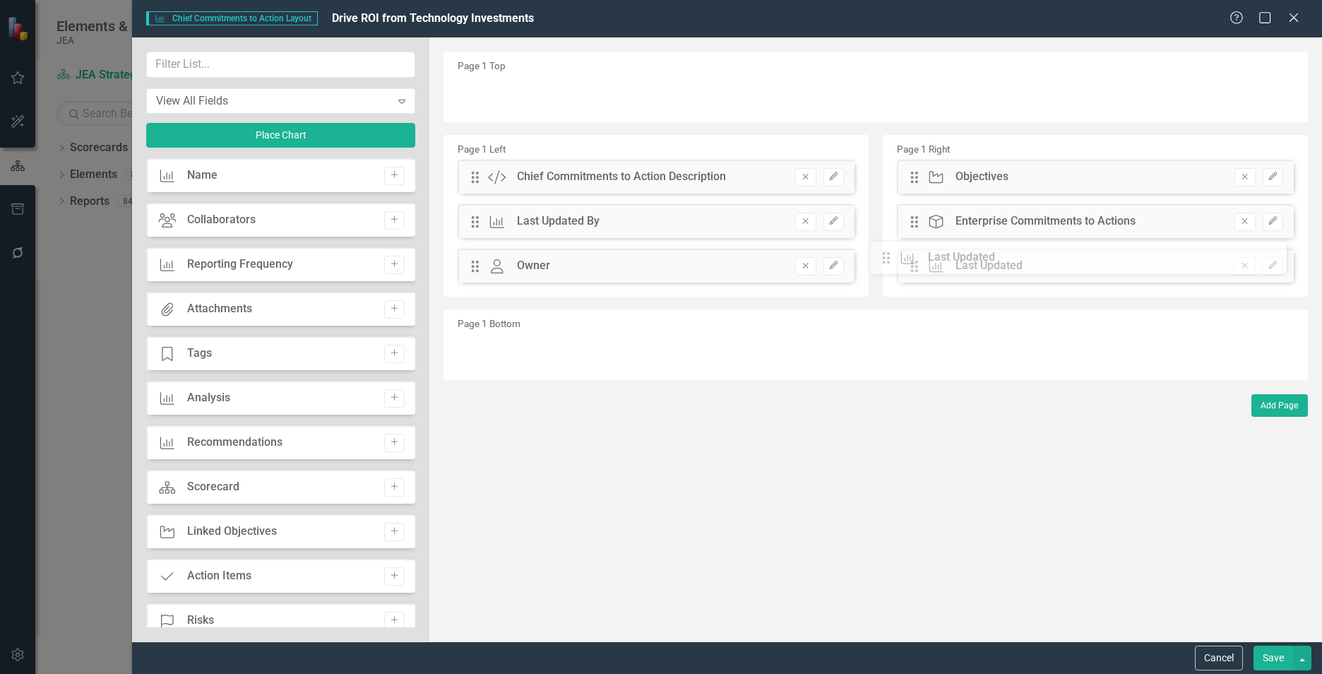
drag, startPoint x: 475, startPoint y: 266, endPoint x: 896, endPoint y: 258, distance: 421.8
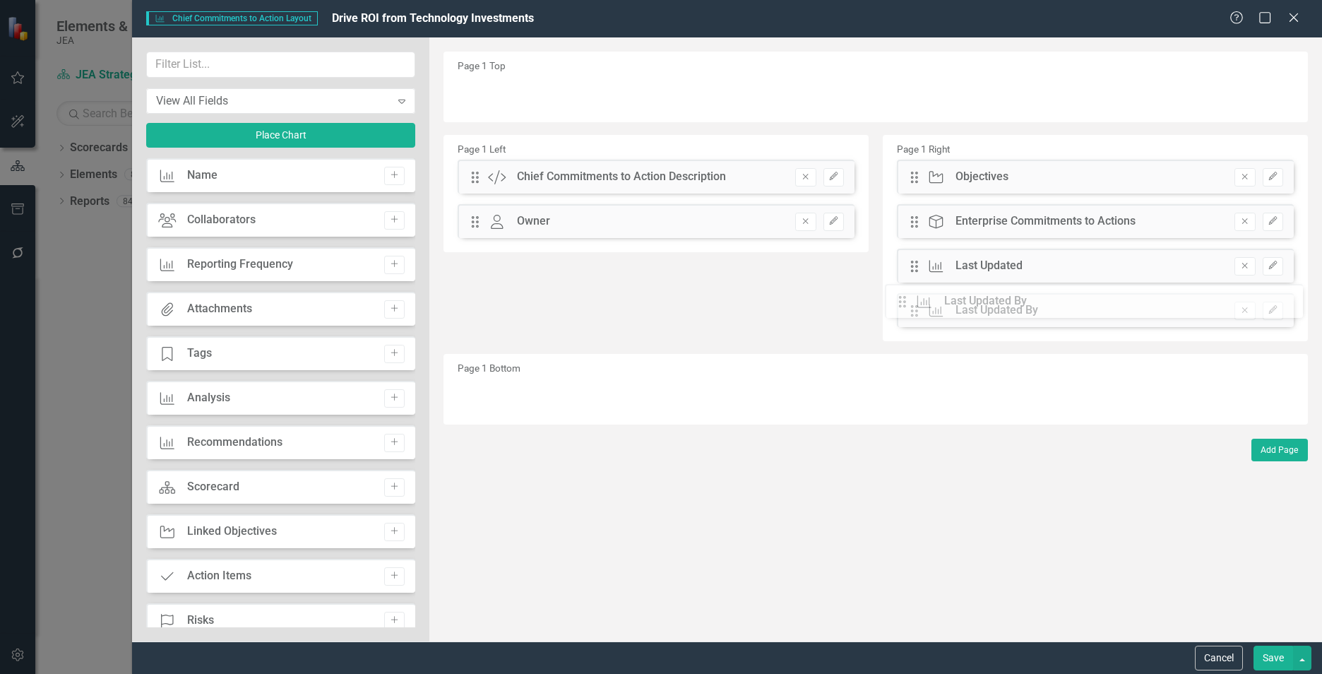
drag, startPoint x: 473, startPoint y: 221, endPoint x: 911, endPoint y: 301, distance: 445.2
click at [239, 69] on input "text" at bounding box center [280, 65] width 269 height 26
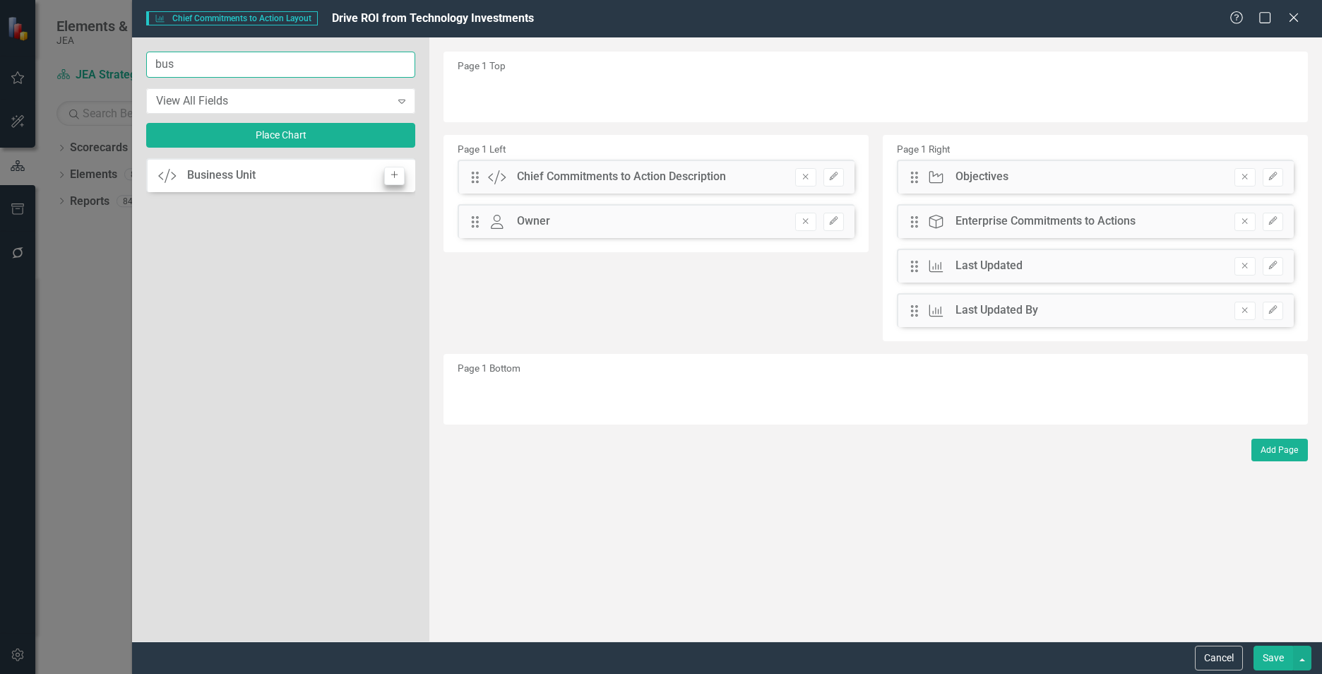
type input "bus"
click at [387, 174] on button "Add" at bounding box center [394, 176] width 20 height 18
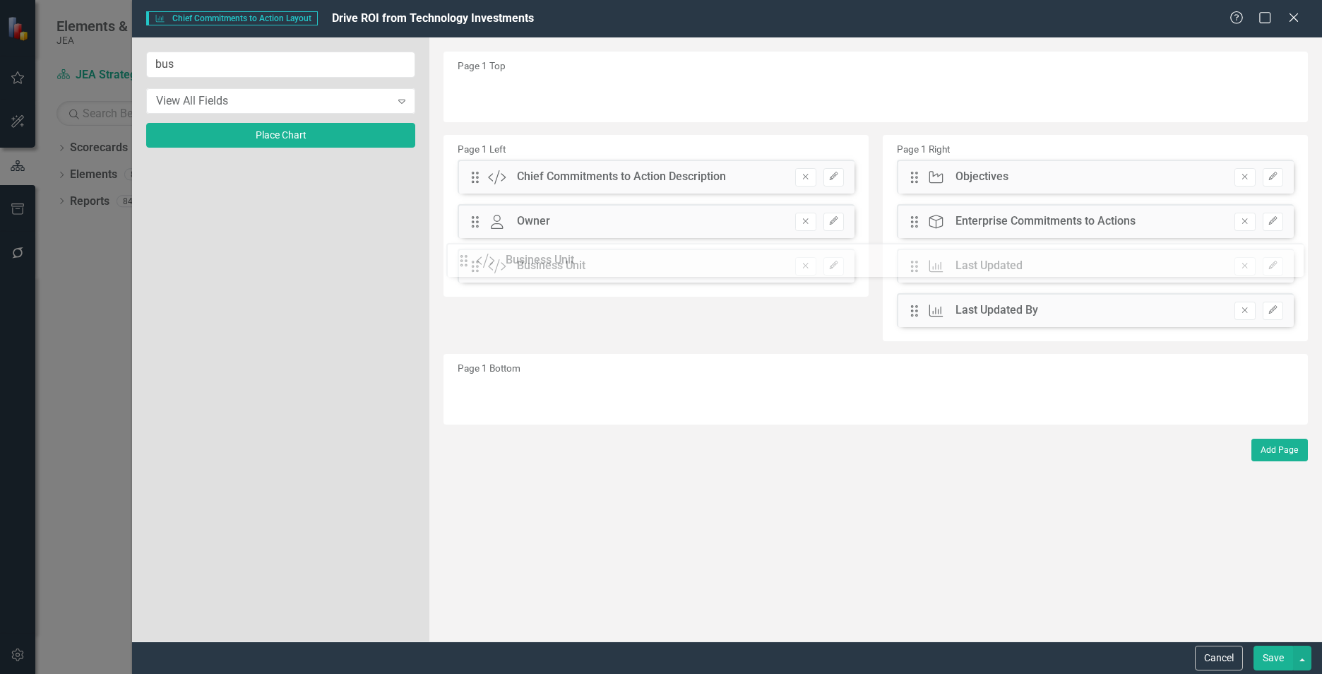
drag, startPoint x: 471, startPoint y: 94, endPoint x: 470, endPoint y: 261, distance: 166.7
click at [833, 268] on icon "Edit" at bounding box center [834, 265] width 11 height 8
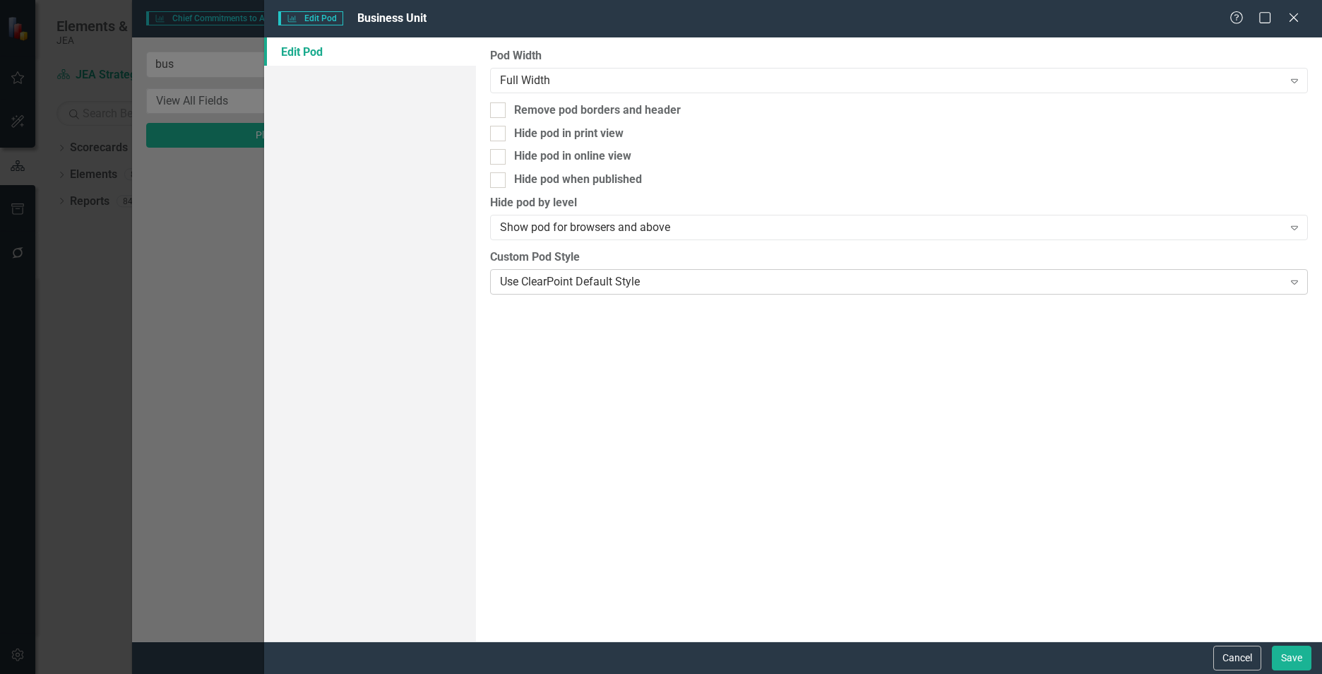
click at [665, 285] on div "Use ClearPoint Default Style" at bounding box center [891, 281] width 783 height 16
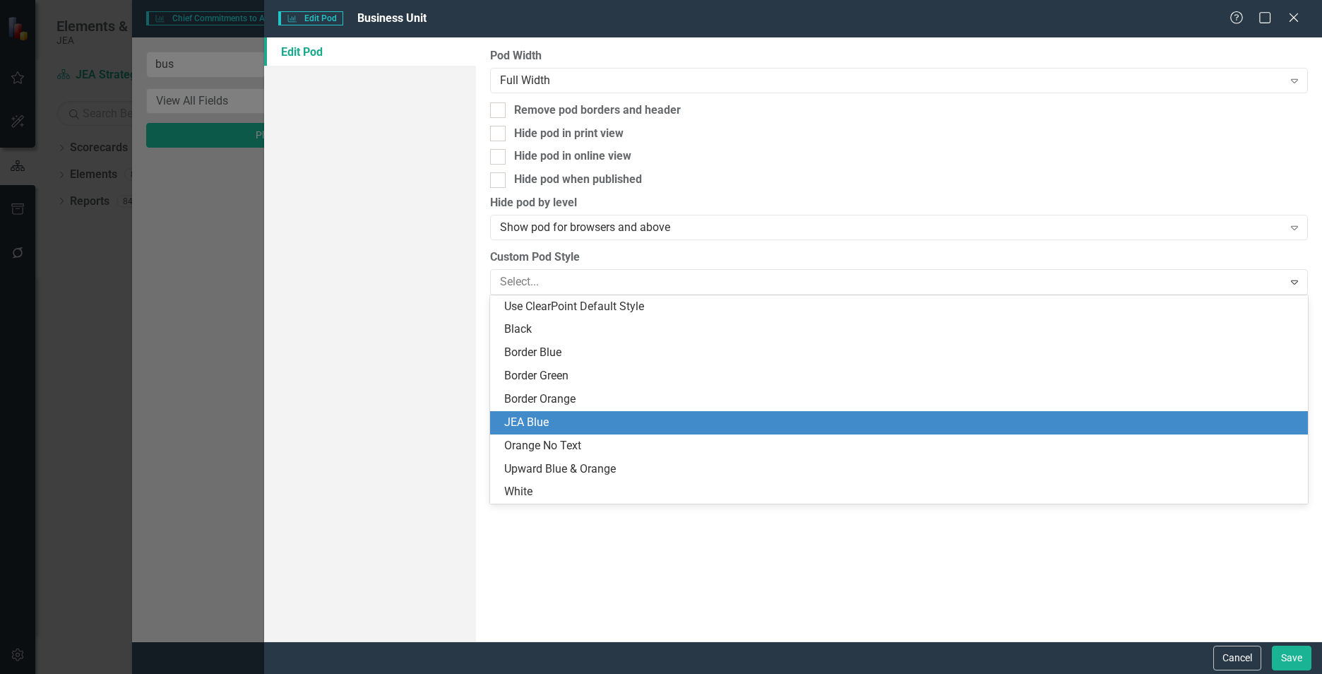
click at [589, 418] on div "JEA Blue" at bounding box center [901, 423] width 795 height 16
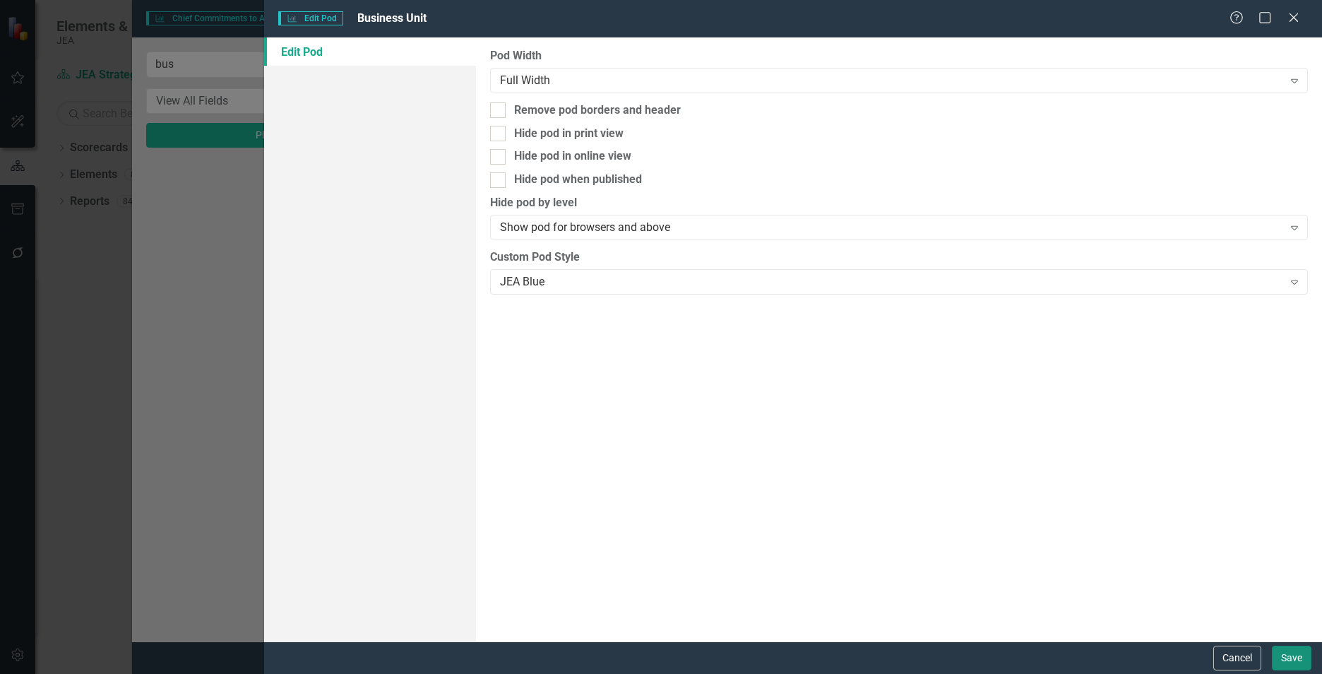
click at [1286, 665] on button "Save" at bounding box center [1292, 658] width 40 height 25
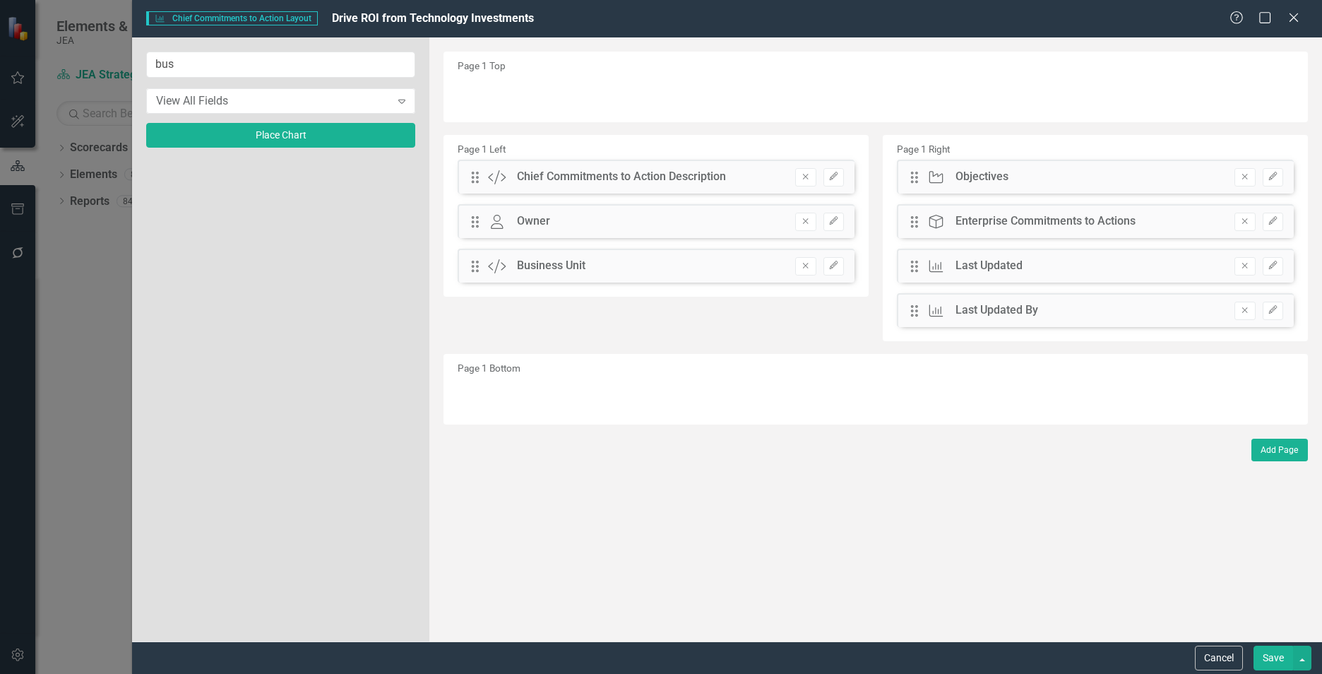
click at [1268, 658] on button "Save" at bounding box center [1274, 658] width 40 height 25
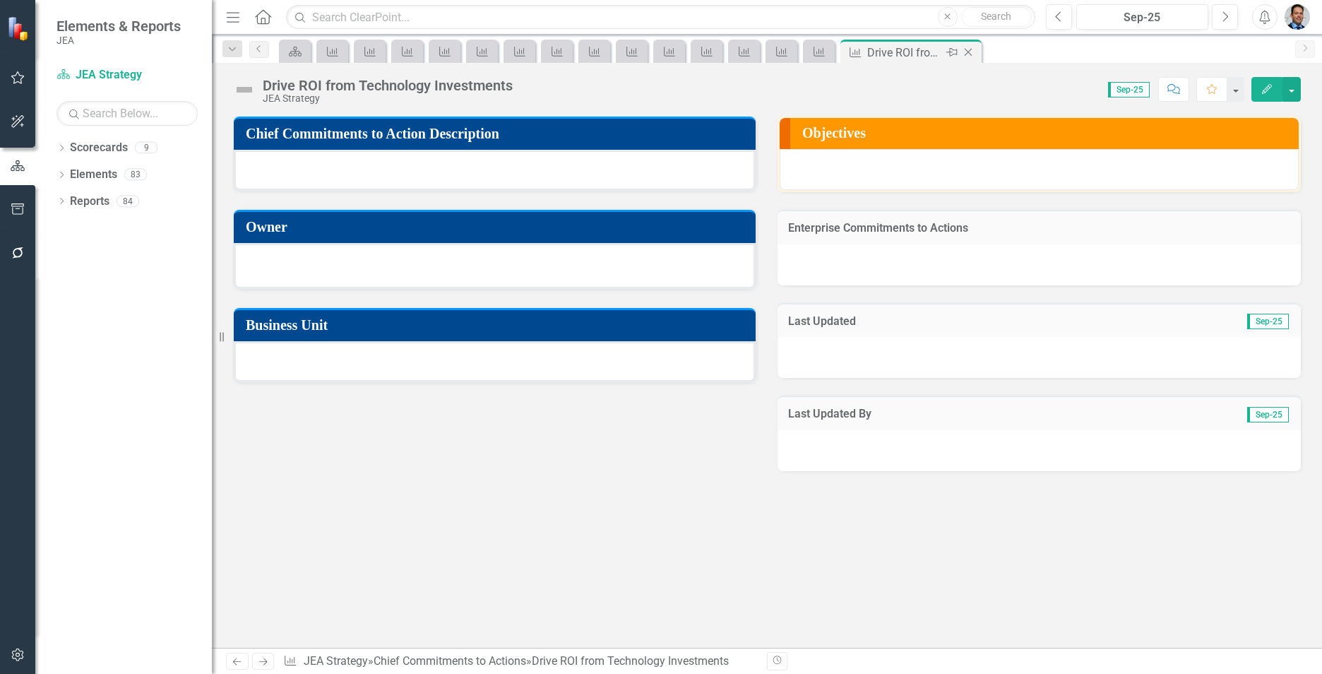
click at [972, 49] on icon at bounding box center [969, 53] width 8 height 8
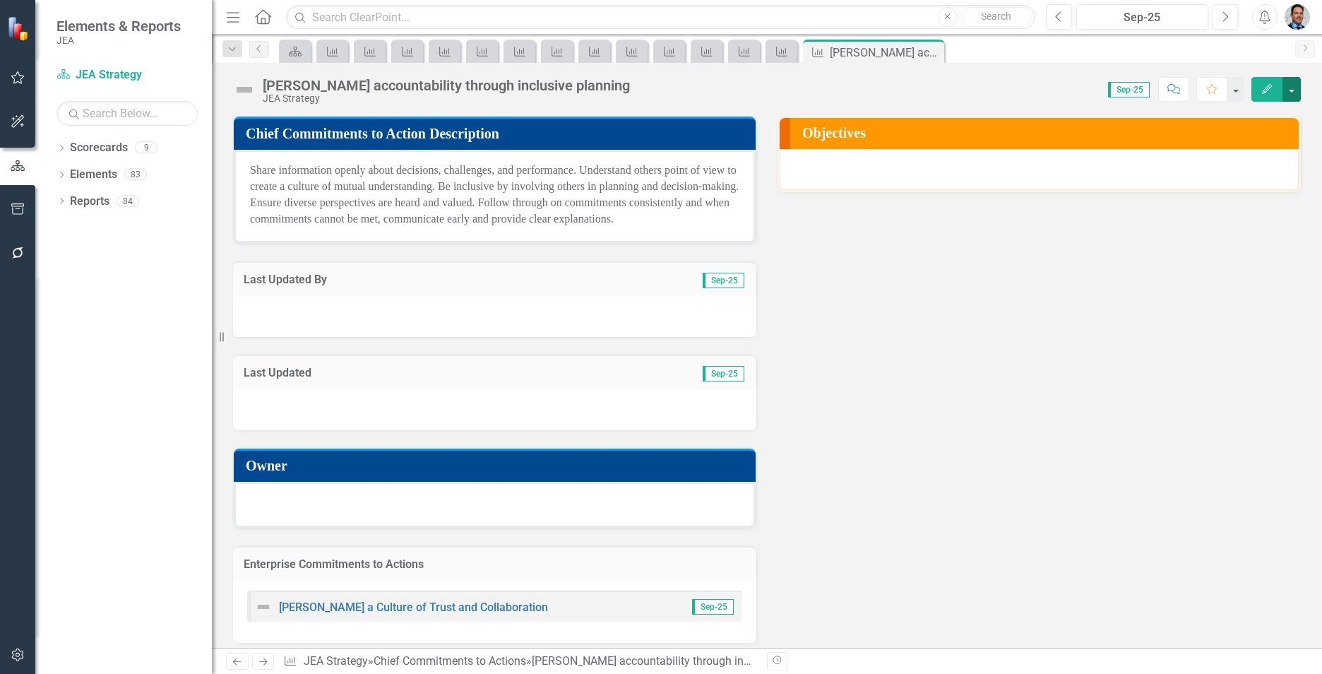
click at [1287, 90] on button "button" at bounding box center [1292, 89] width 18 height 25
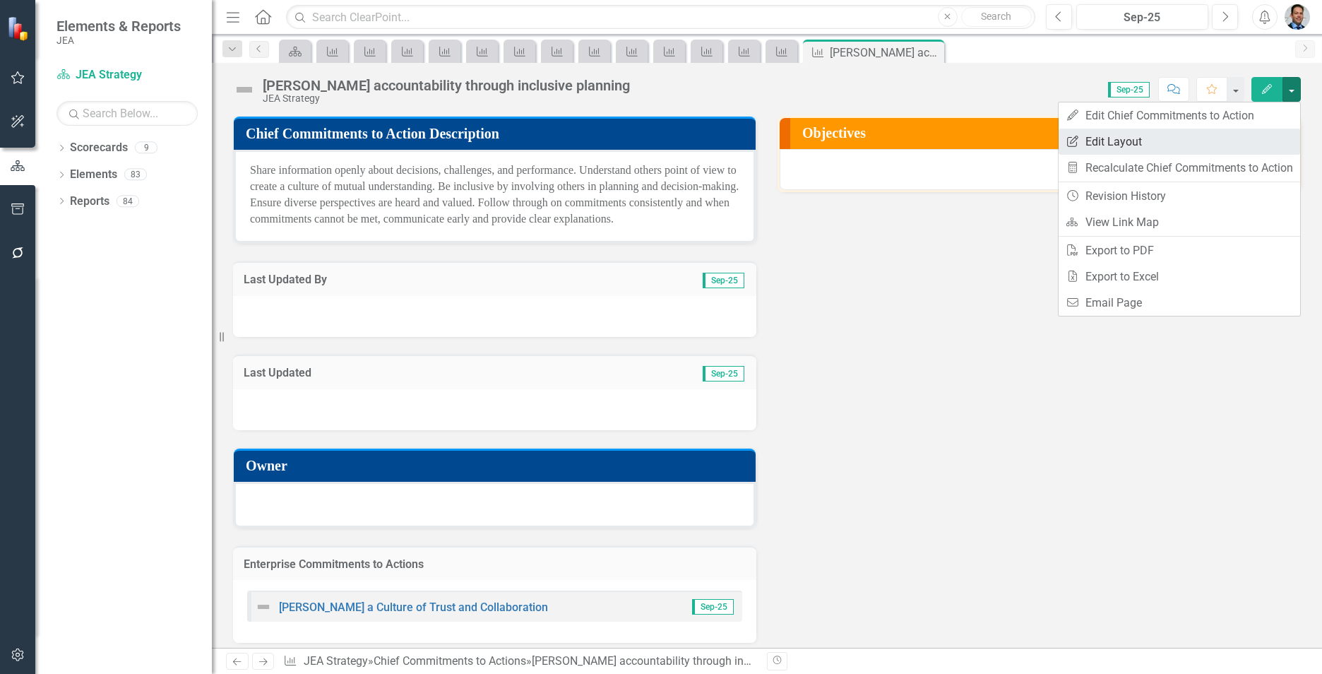
click at [1125, 136] on link "Edit Report Edit Layout" at bounding box center [1180, 142] width 242 height 26
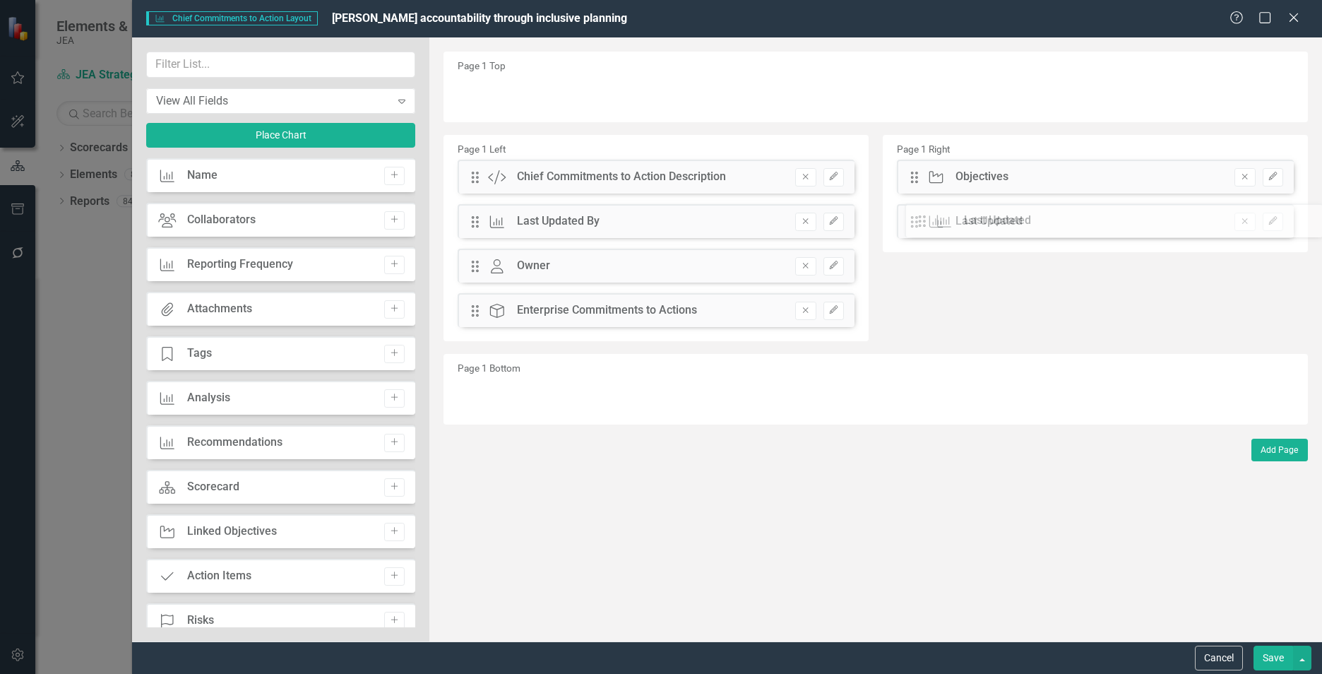
drag, startPoint x: 477, startPoint y: 268, endPoint x: 935, endPoint y: 223, distance: 460.0
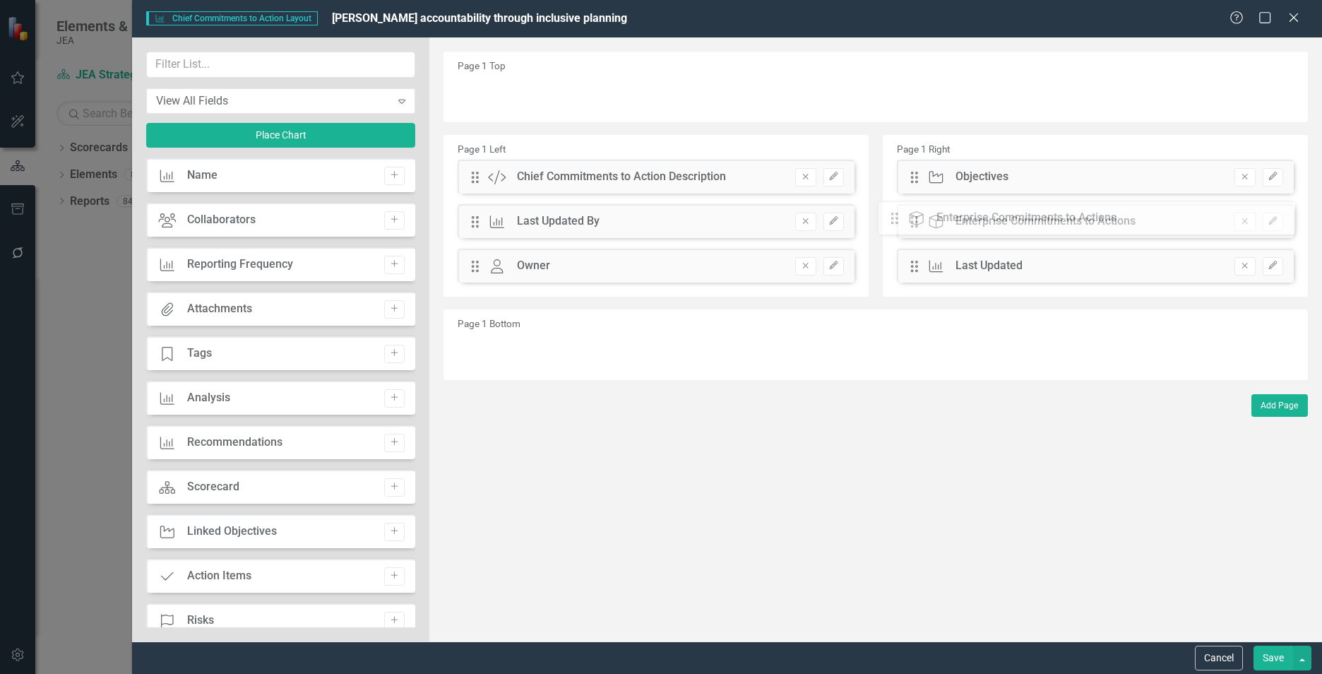
drag, startPoint x: 478, startPoint y: 313, endPoint x: 908, endPoint y: 221, distance: 439.2
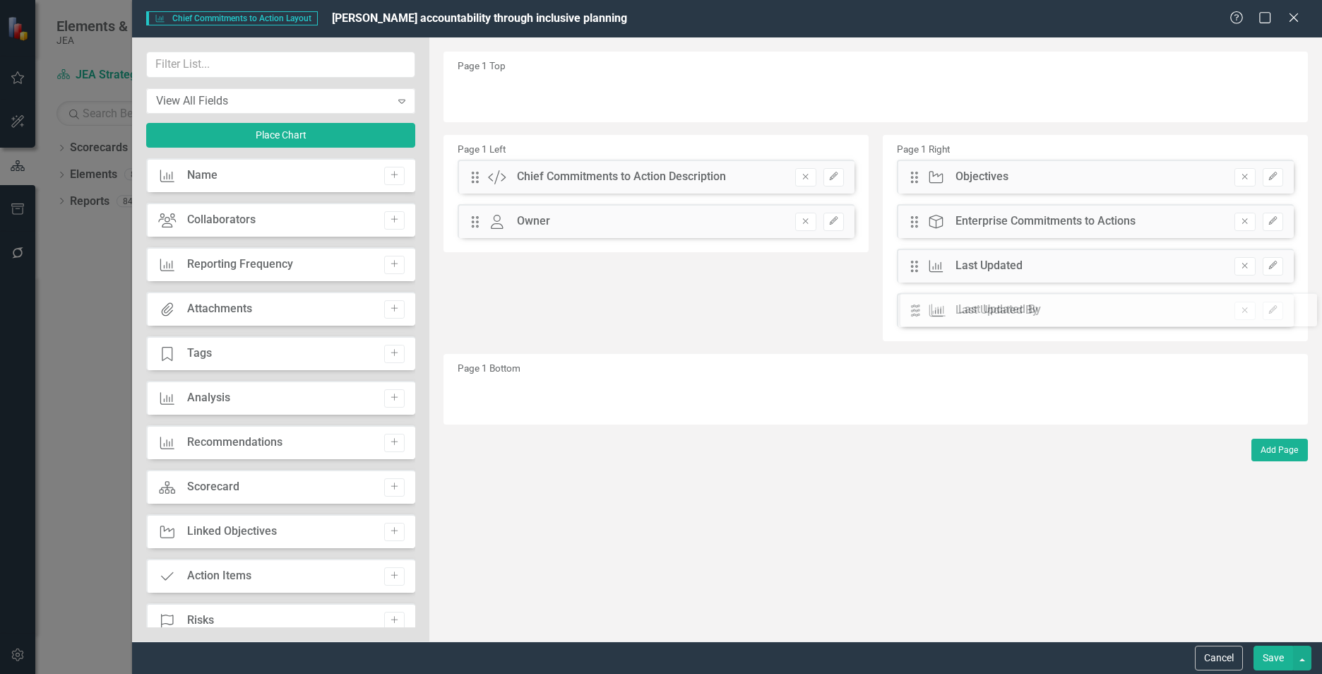
drag, startPoint x: 475, startPoint y: 225, endPoint x: 928, endPoint y: 313, distance: 460.6
click at [295, 62] on input "text" at bounding box center [280, 65] width 269 height 26
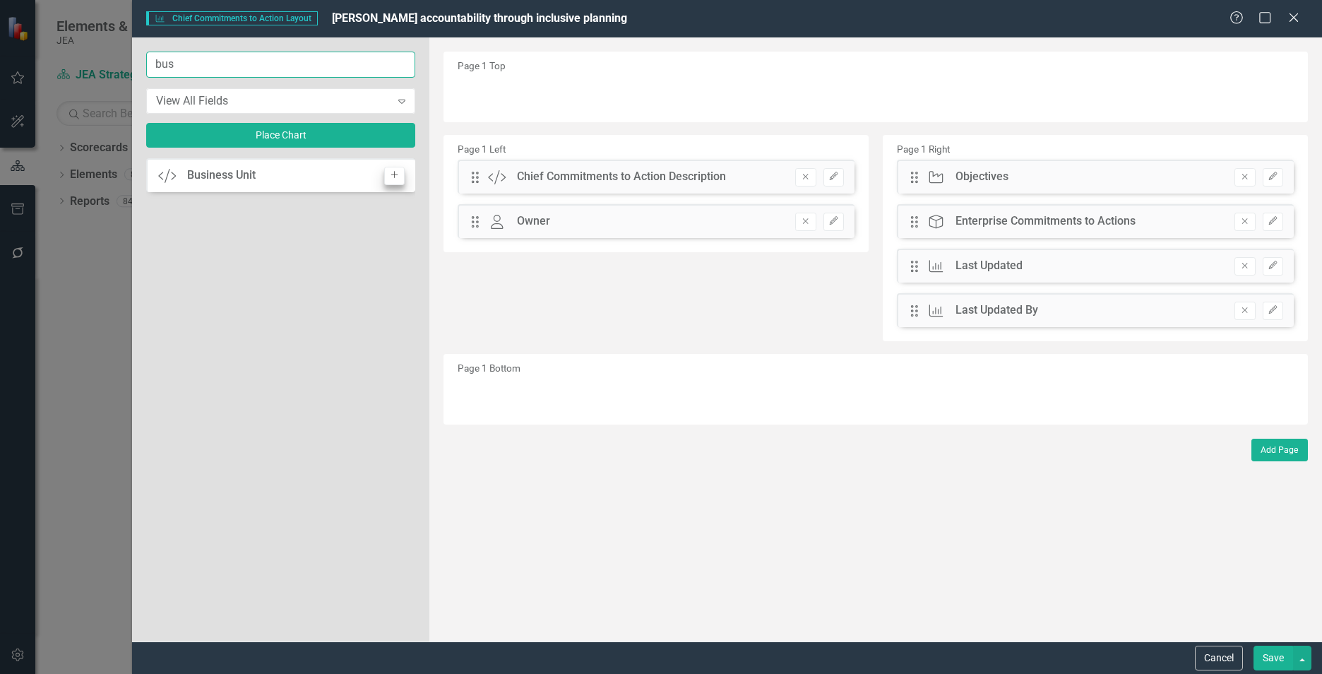
type input "bus"
click at [393, 174] on icon "Add" at bounding box center [394, 175] width 11 height 8
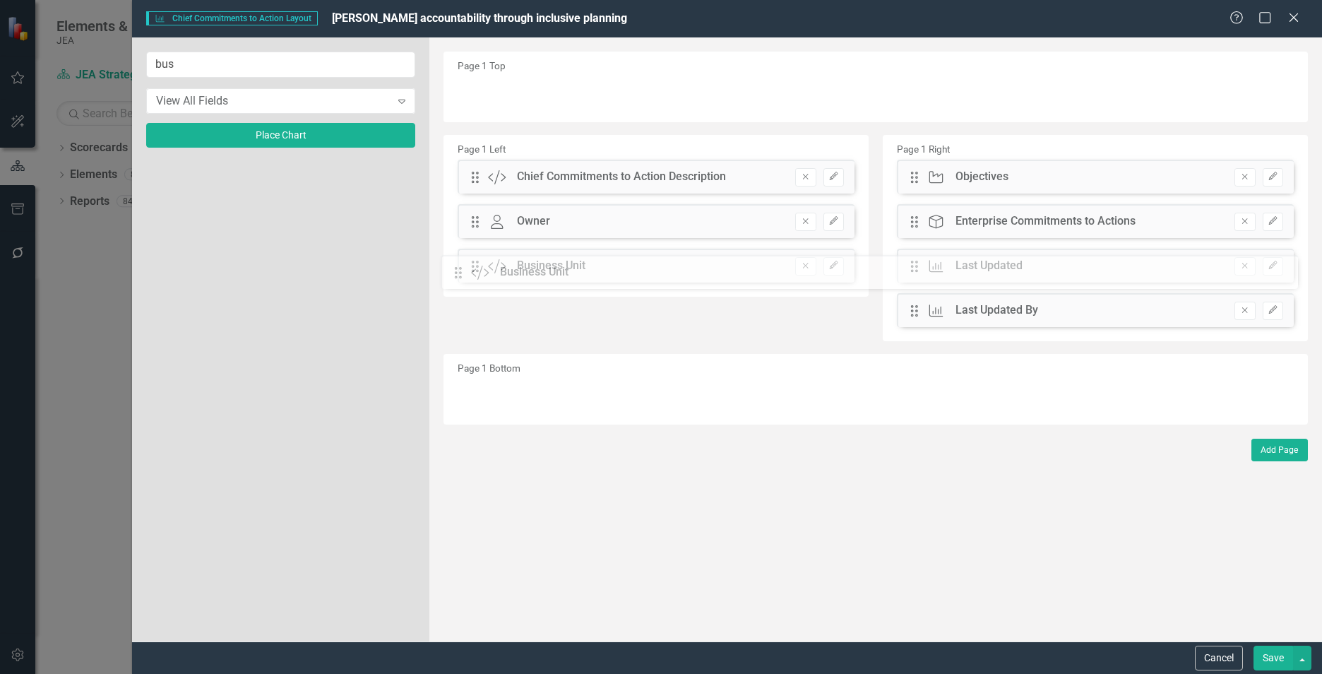
drag, startPoint x: 470, startPoint y: 93, endPoint x: 463, endPoint y: 266, distance: 173.2
click at [841, 268] on button "Edit" at bounding box center [834, 266] width 20 height 18
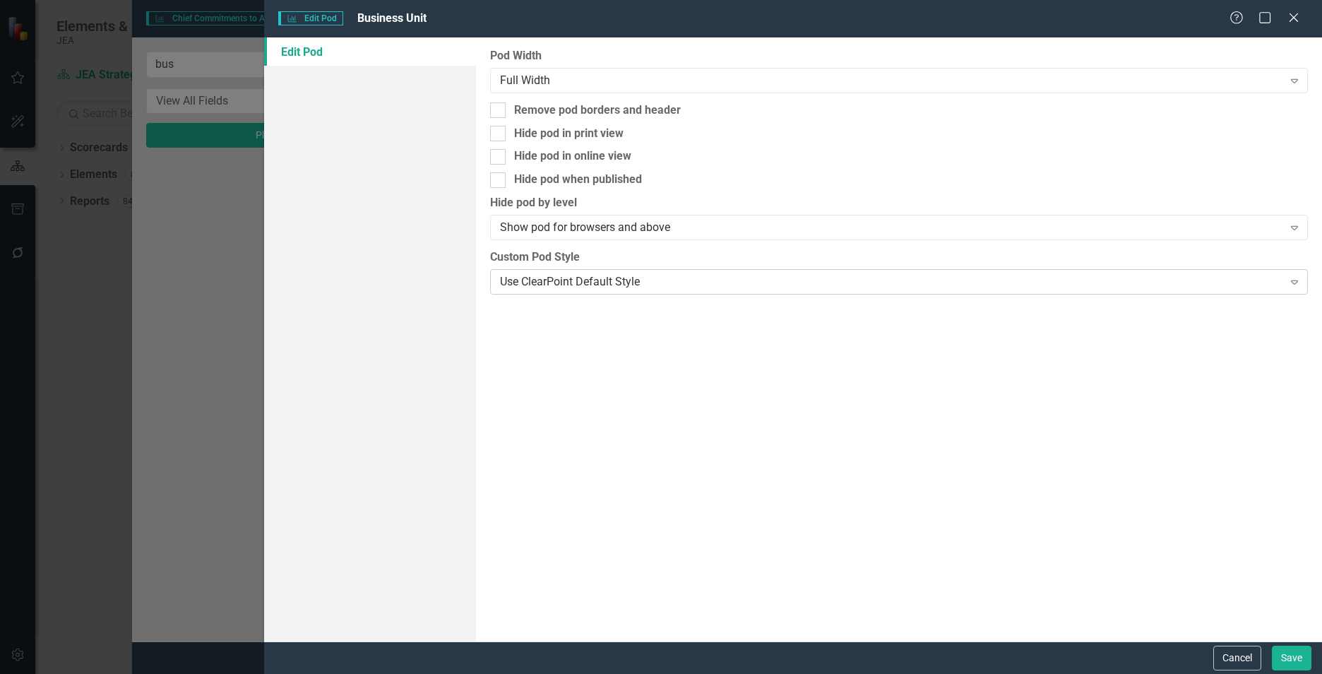
click at [740, 277] on div "Use ClearPoint Default Style" at bounding box center [891, 281] width 783 height 16
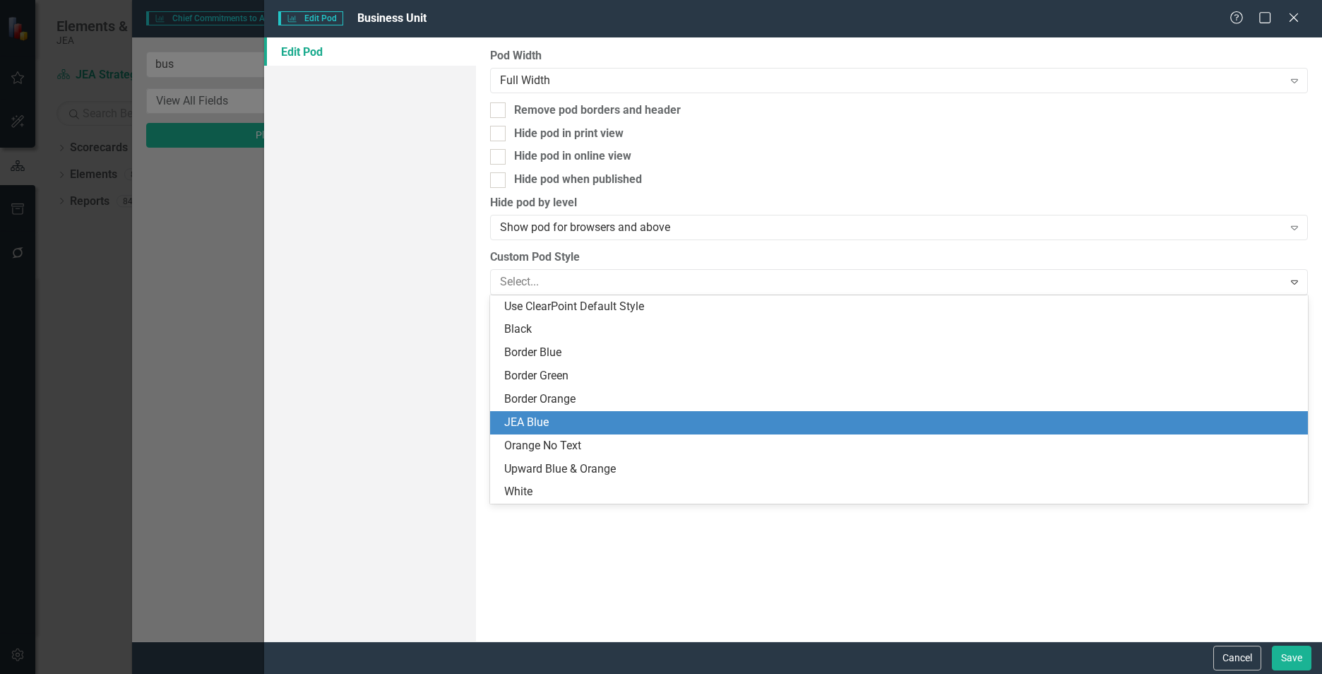
click at [592, 420] on div "JEA Blue" at bounding box center [901, 423] width 795 height 16
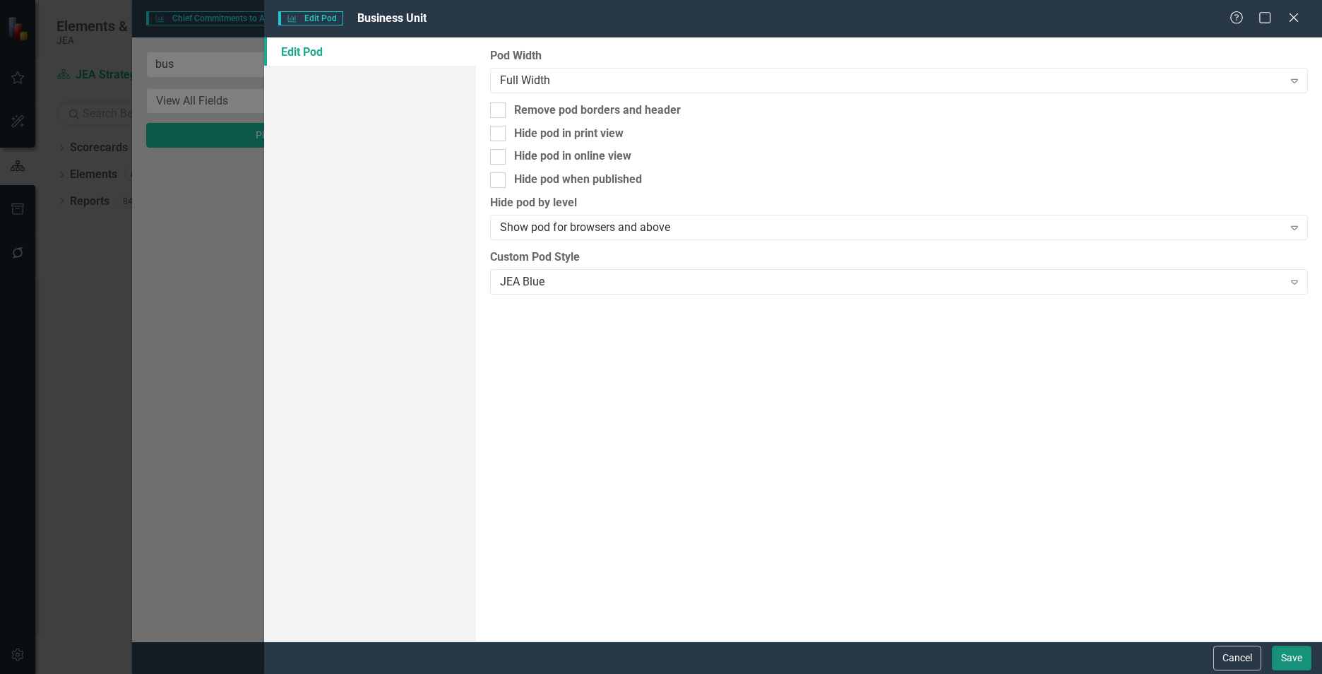
click at [1291, 663] on button "Save" at bounding box center [1292, 658] width 40 height 25
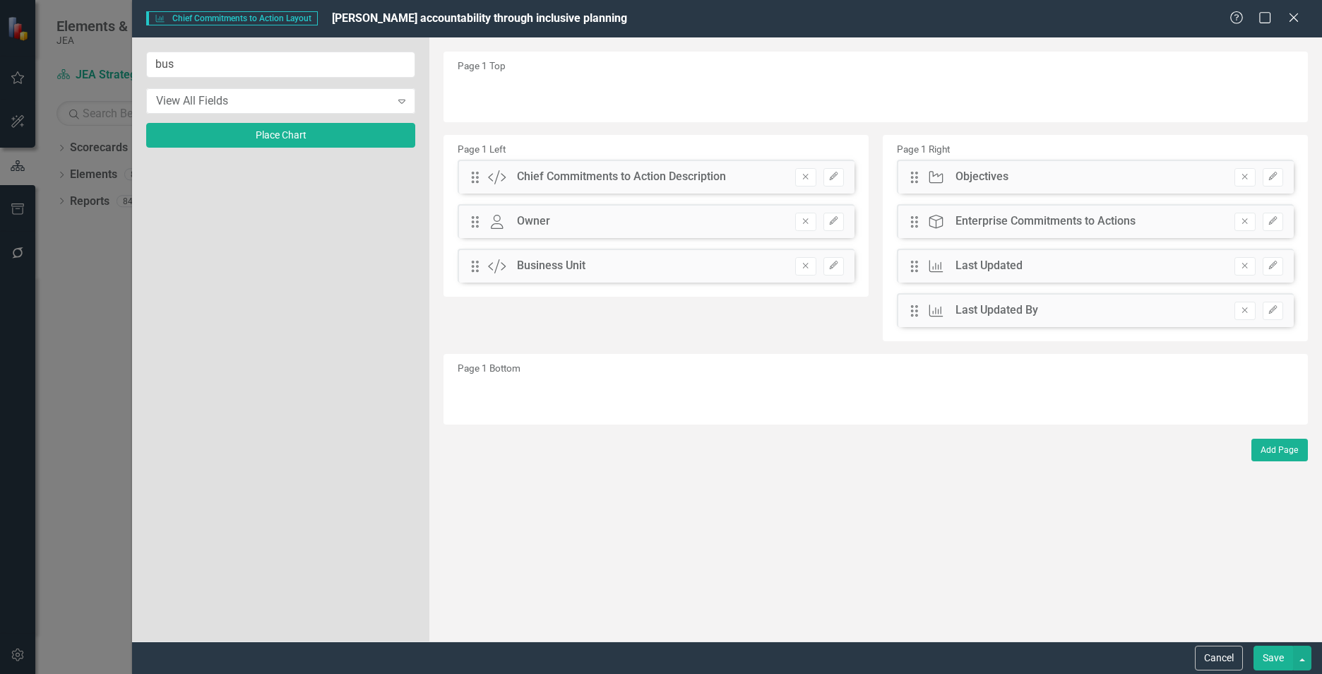
click at [1268, 659] on button "Save" at bounding box center [1274, 658] width 40 height 25
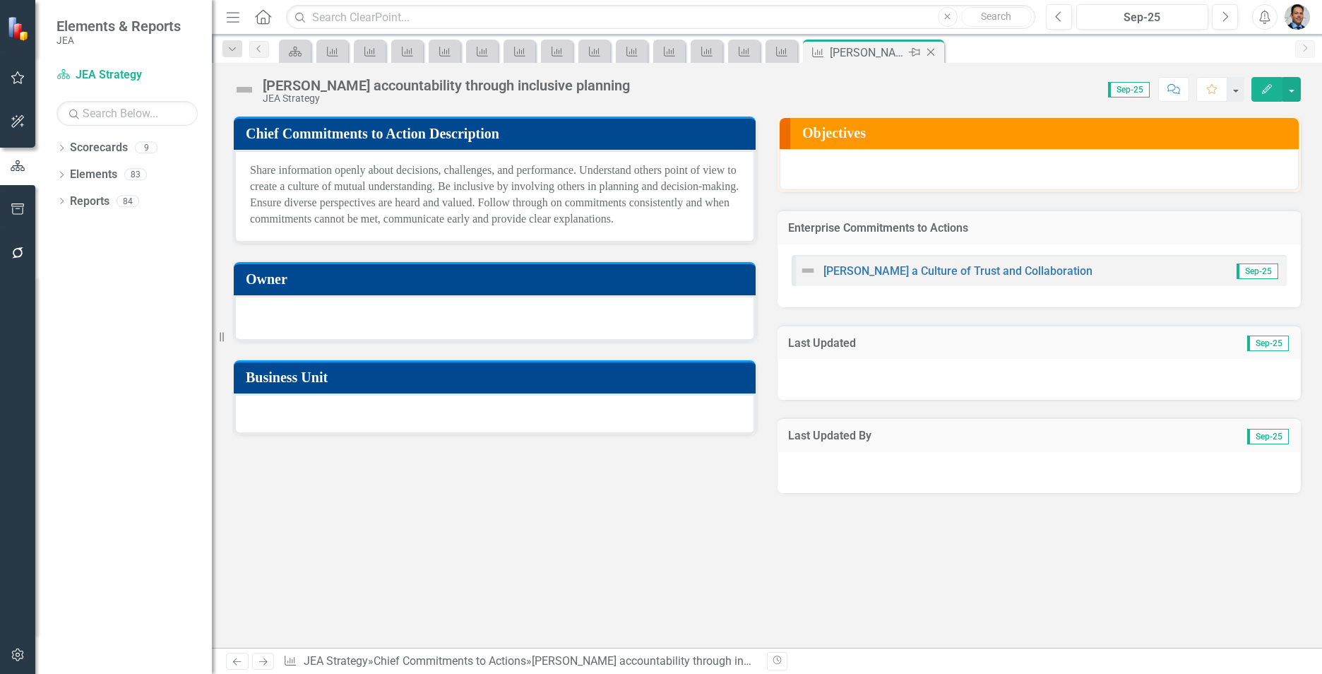
click at [930, 51] on icon at bounding box center [932, 53] width 8 height 8
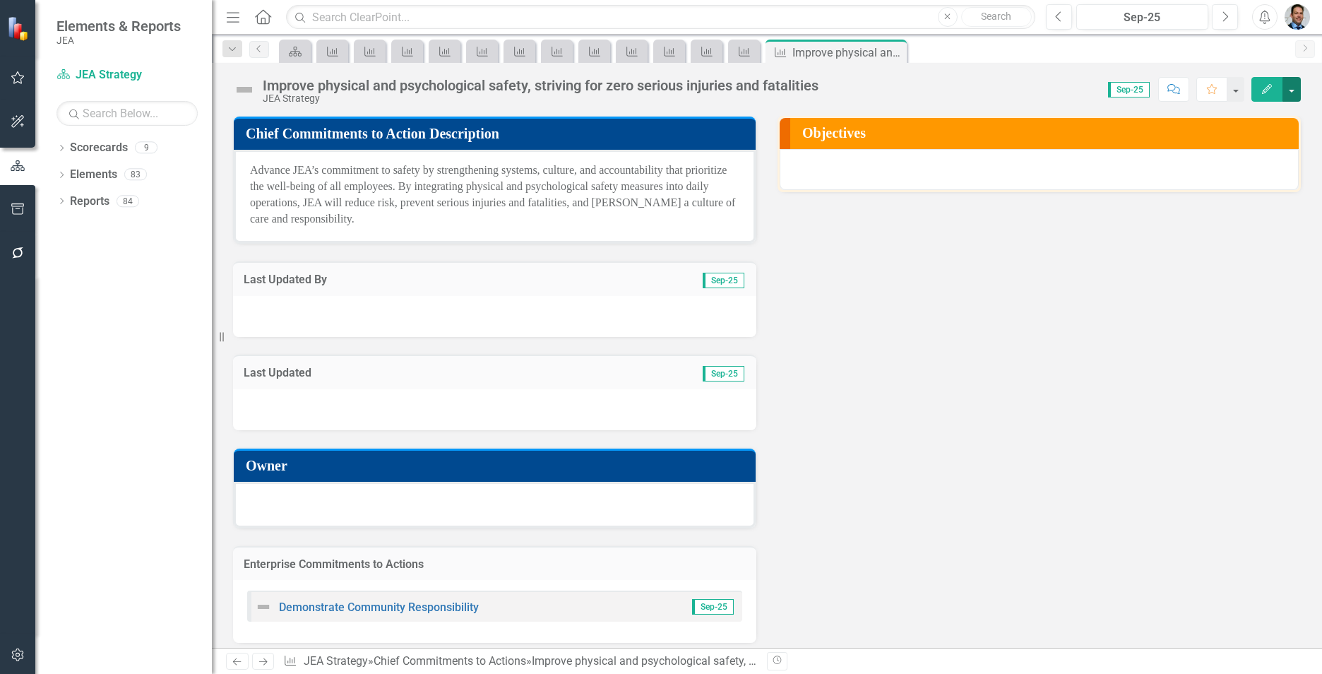
click at [1294, 95] on button "button" at bounding box center [1292, 89] width 18 height 25
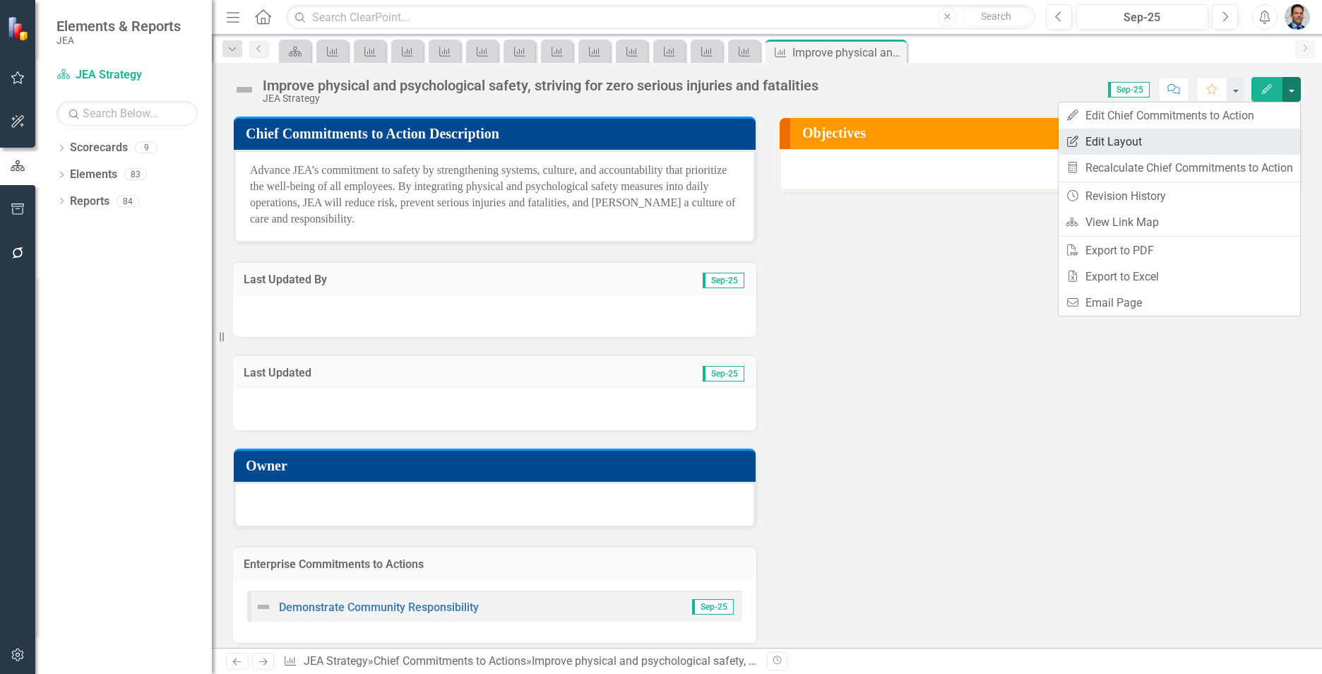
click at [1105, 142] on link "Edit Report Edit Layout" at bounding box center [1180, 142] width 242 height 26
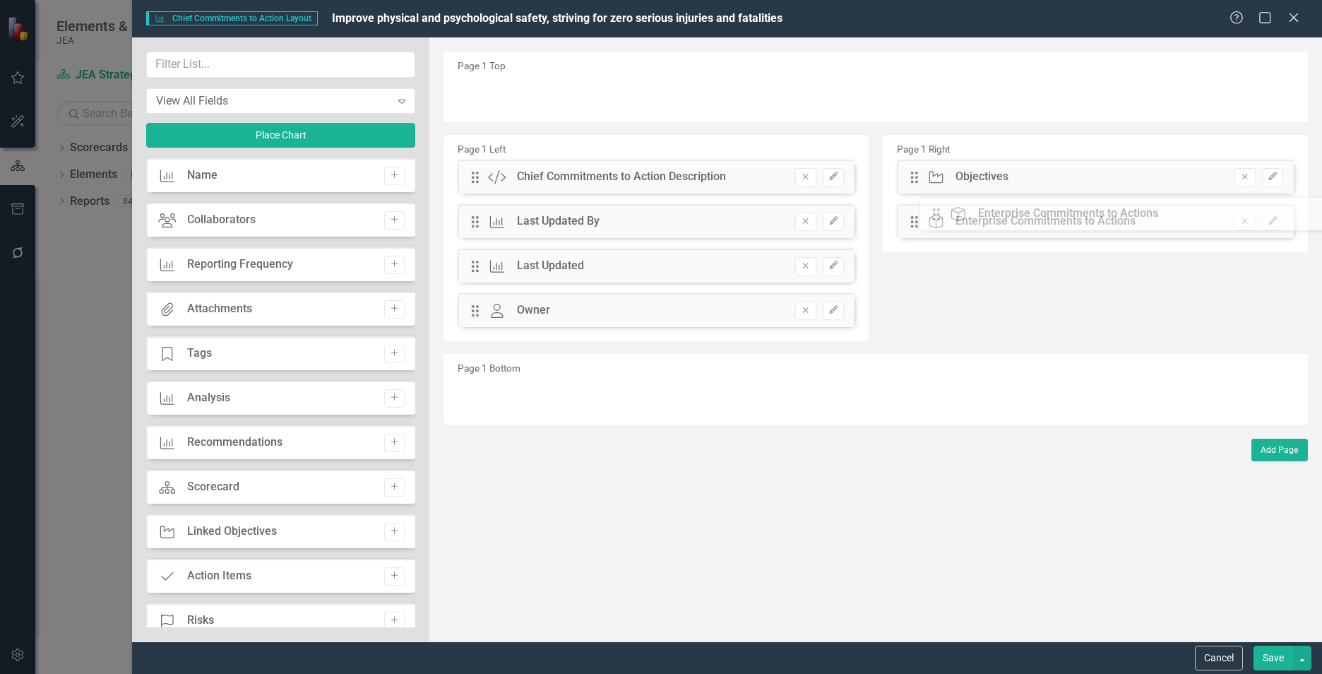
drag, startPoint x: 480, startPoint y: 357, endPoint x: 952, endPoint y: 215, distance: 492.6
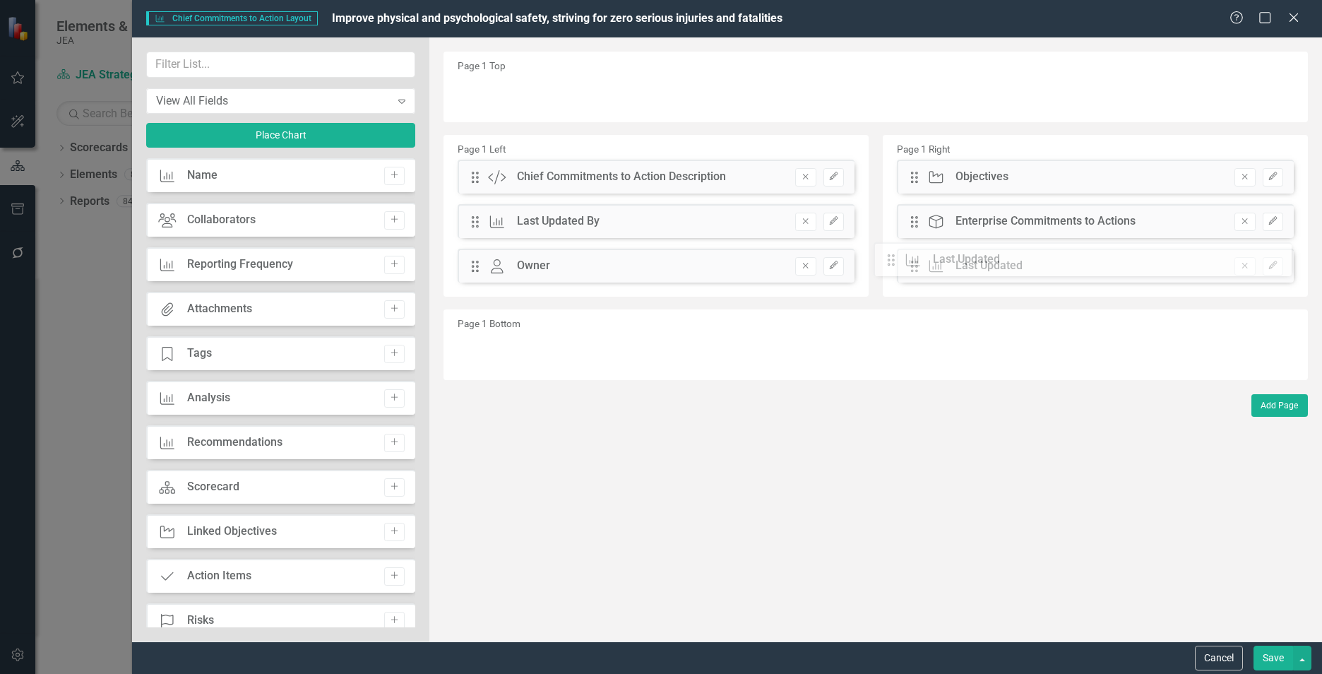
drag, startPoint x: 475, startPoint y: 271, endPoint x: 902, endPoint y: 264, distance: 426.7
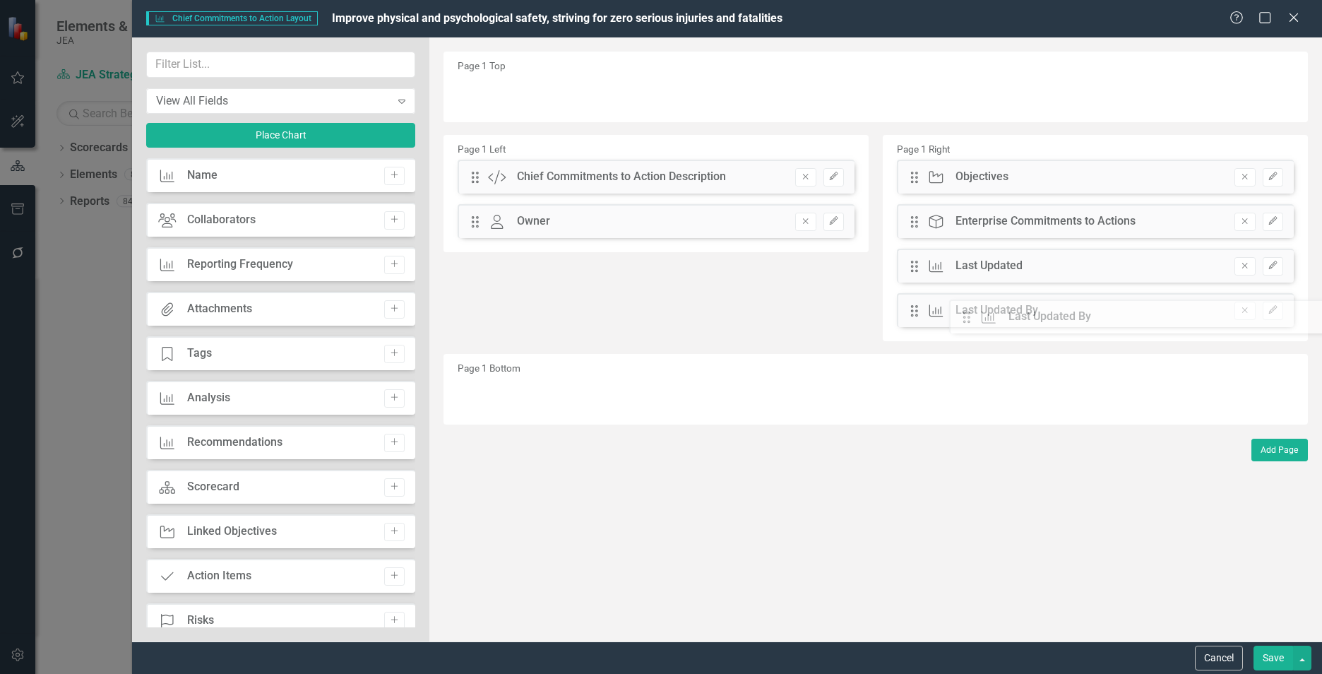
drag, startPoint x: 474, startPoint y: 225, endPoint x: 976, endPoint y: 320, distance: 510.5
click at [289, 66] on input "text" at bounding box center [280, 65] width 269 height 26
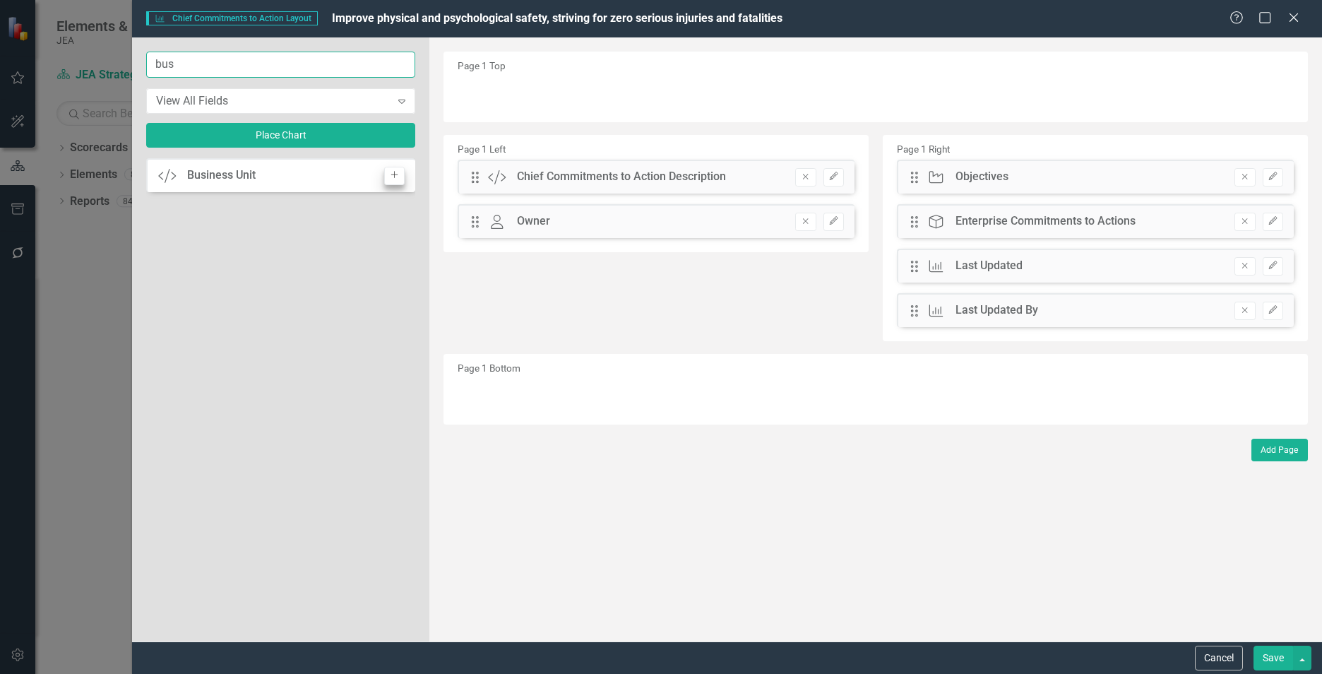
type input "bus"
click at [393, 179] on icon "Add" at bounding box center [394, 175] width 11 height 8
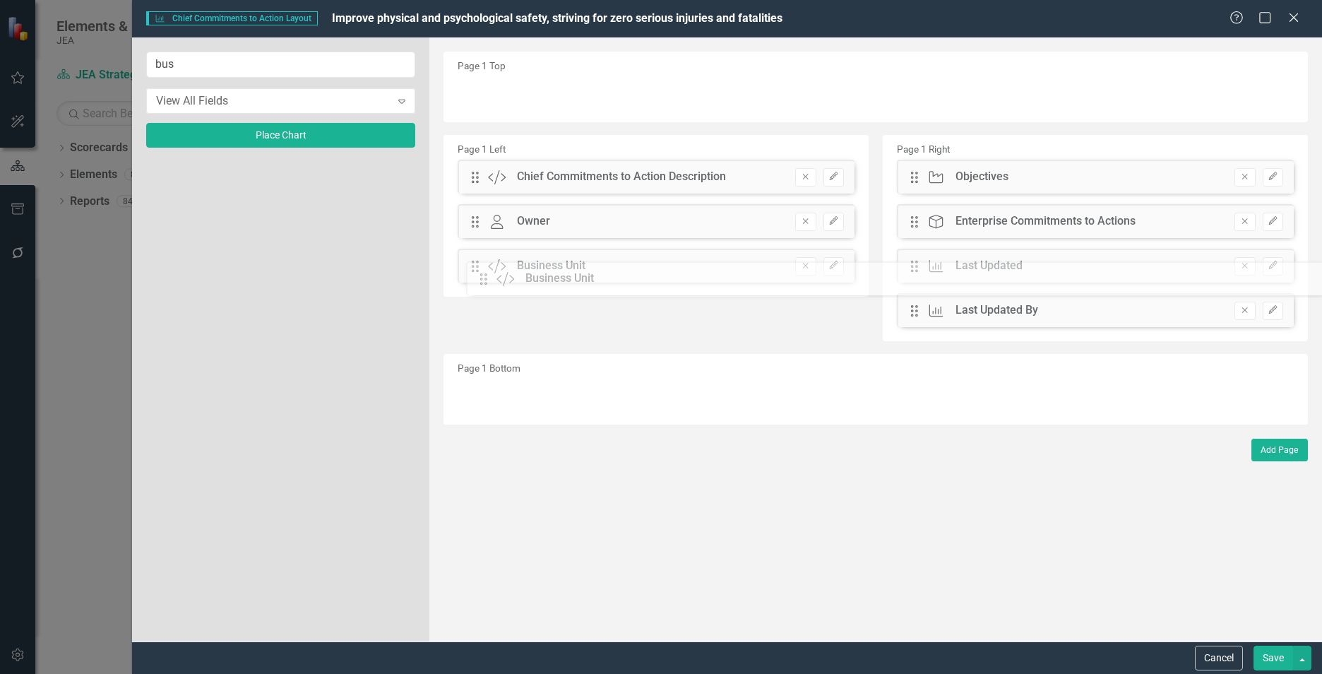
drag, startPoint x: 472, startPoint y: 96, endPoint x: 491, endPoint y: 281, distance: 186.1
click at [835, 271] on button "Edit" at bounding box center [834, 266] width 20 height 18
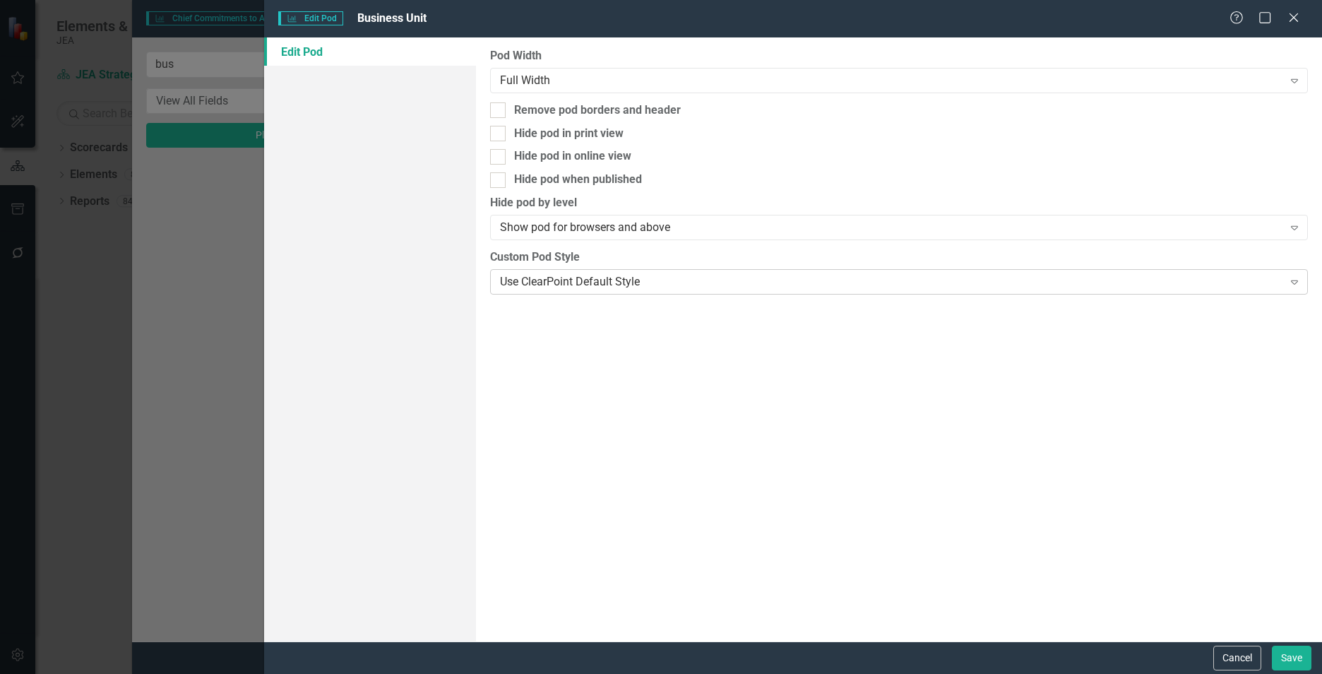
click at [789, 291] on div "Use ClearPoint Default Style Expand" at bounding box center [899, 281] width 818 height 25
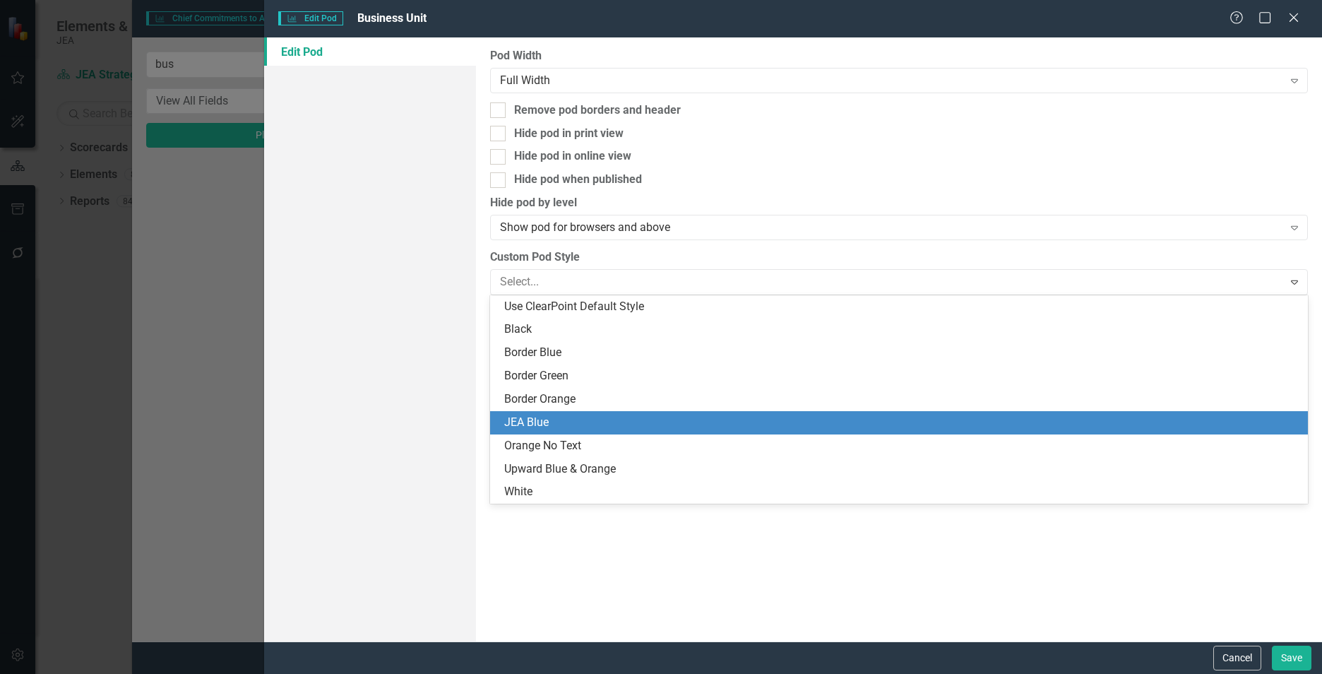
click at [558, 423] on div "JEA Blue" at bounding box center [901, 423] width 795 height 16
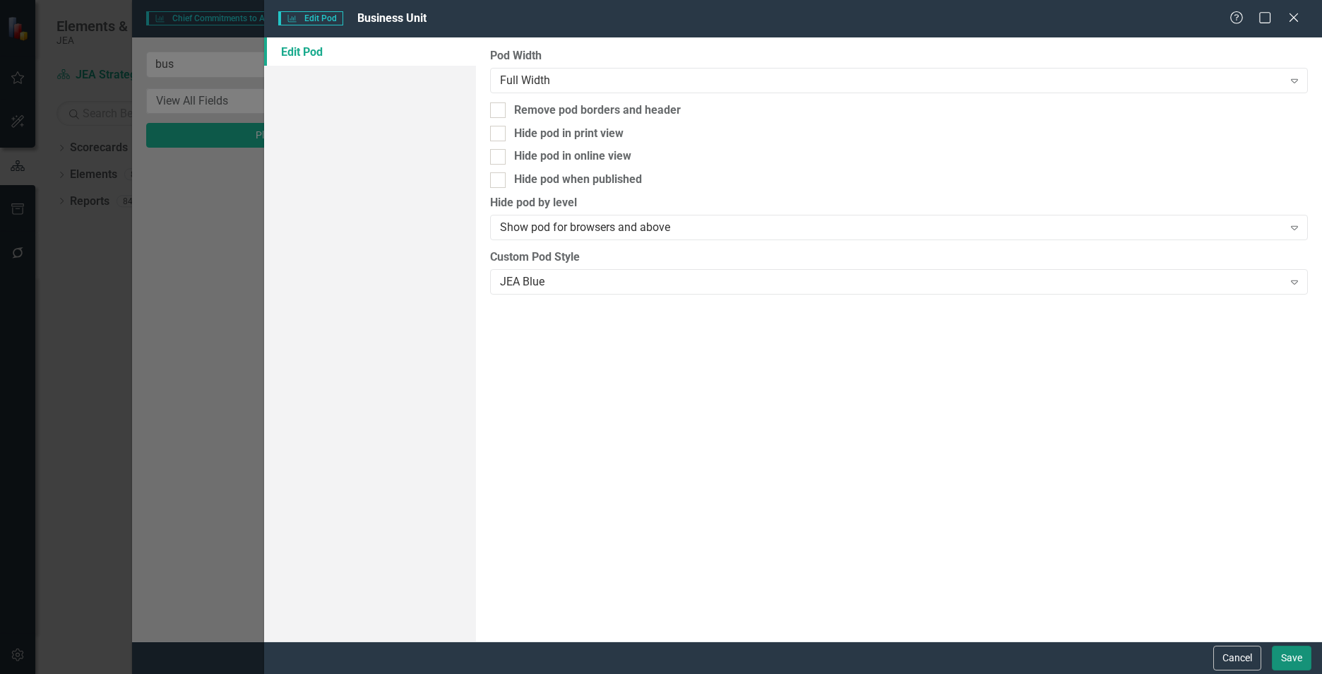
click at [1286, 656] on button "Save" at bounding box center [1292, 658] width 40 height 25
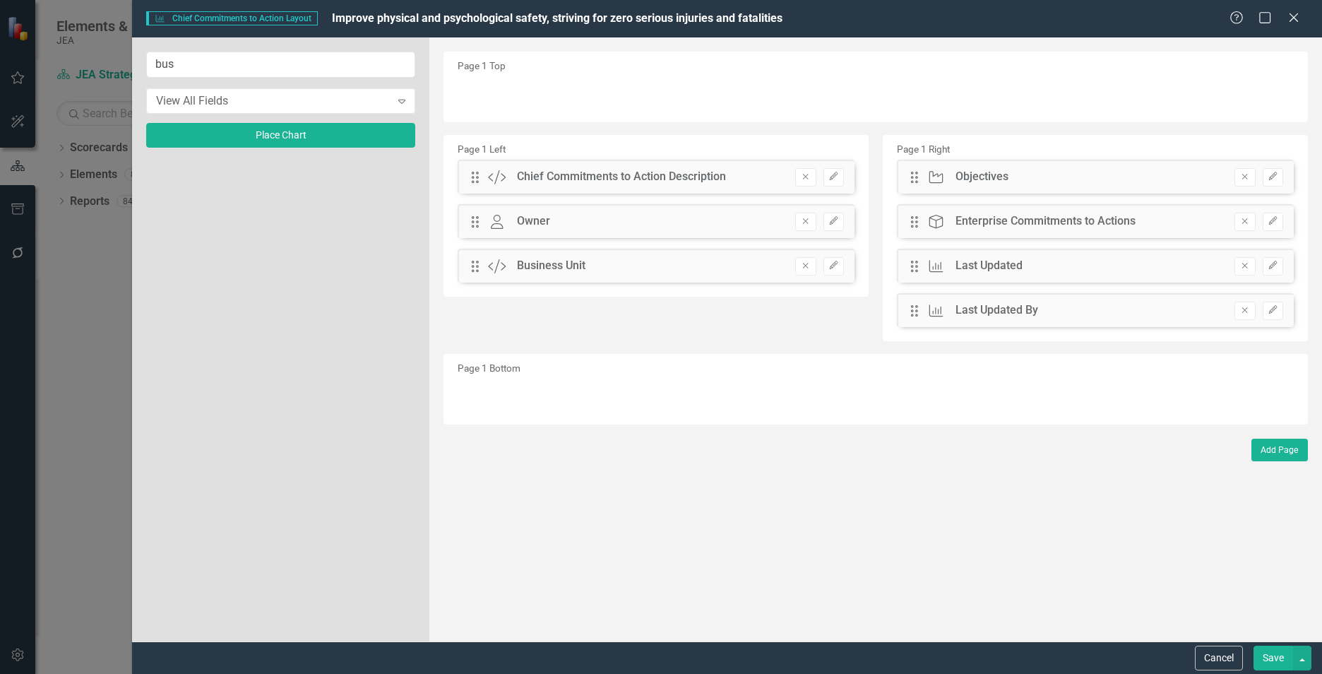
click at [1274, 656] on button "Save" at bounding box center [1274, 658] width 40 height 25
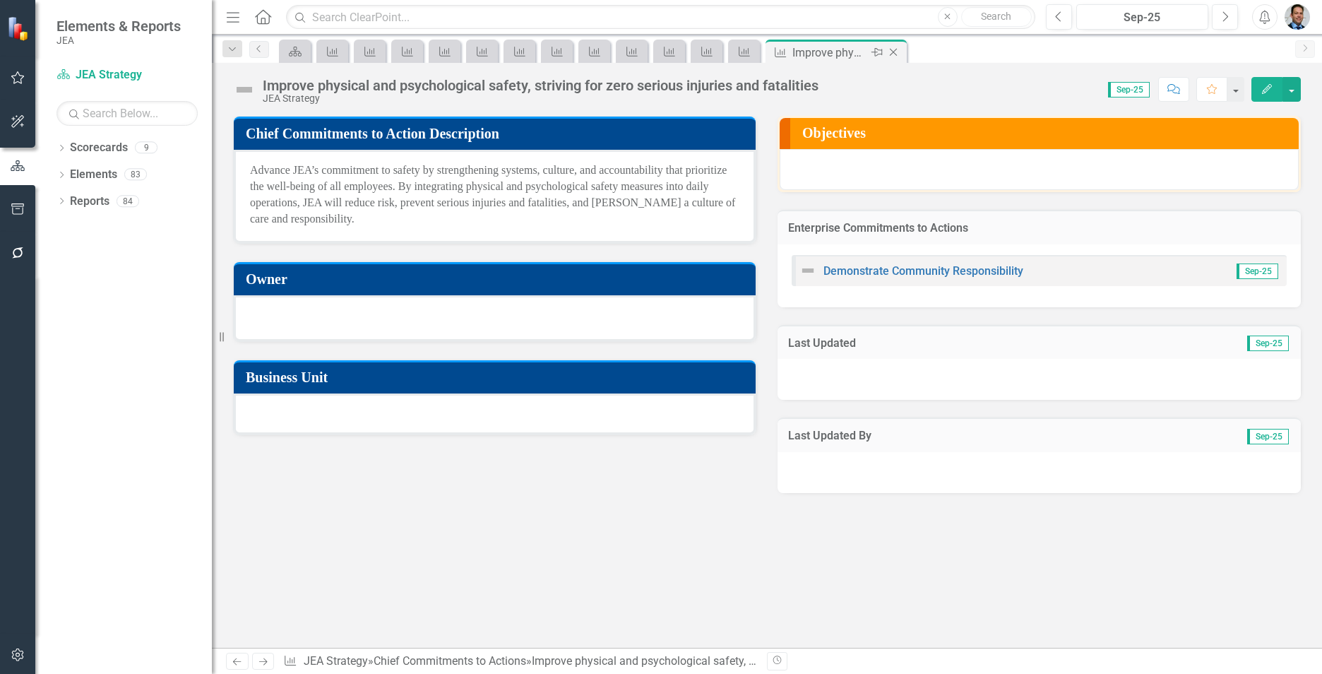
click at [894, 51] on icon "Close" at bounding box center [894, 52] width 14 height 11
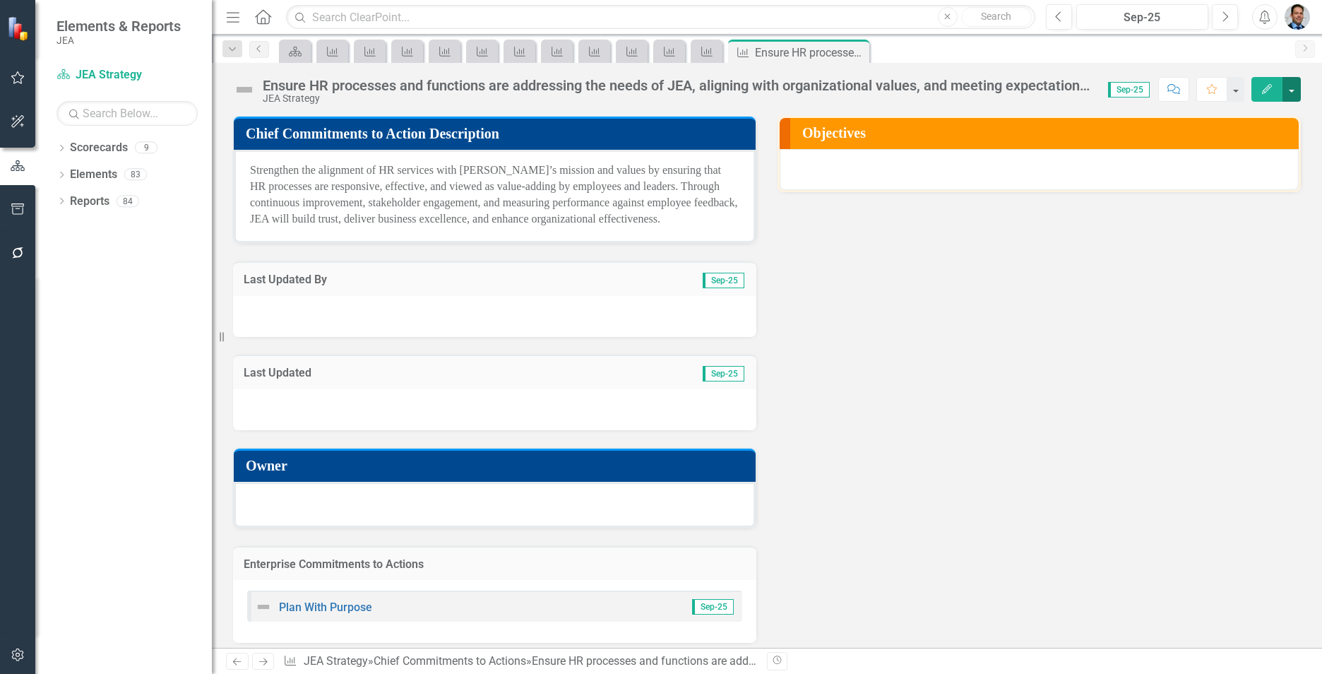
click at [1297, 88] on button "button" at bounding box center [1292, 89] width 18 height 25
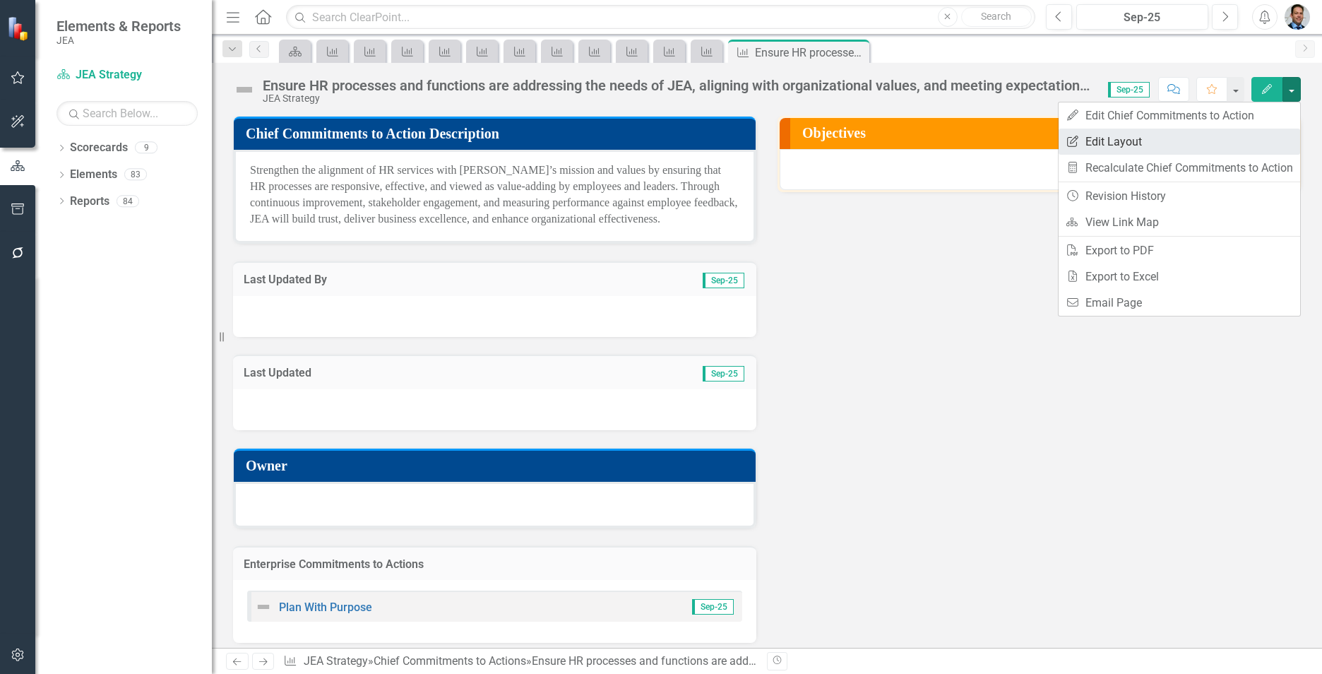
click at [1154, 134] on link "Edit Report Edit Layout" at bounding box center [1180, 142] width 242 height 26
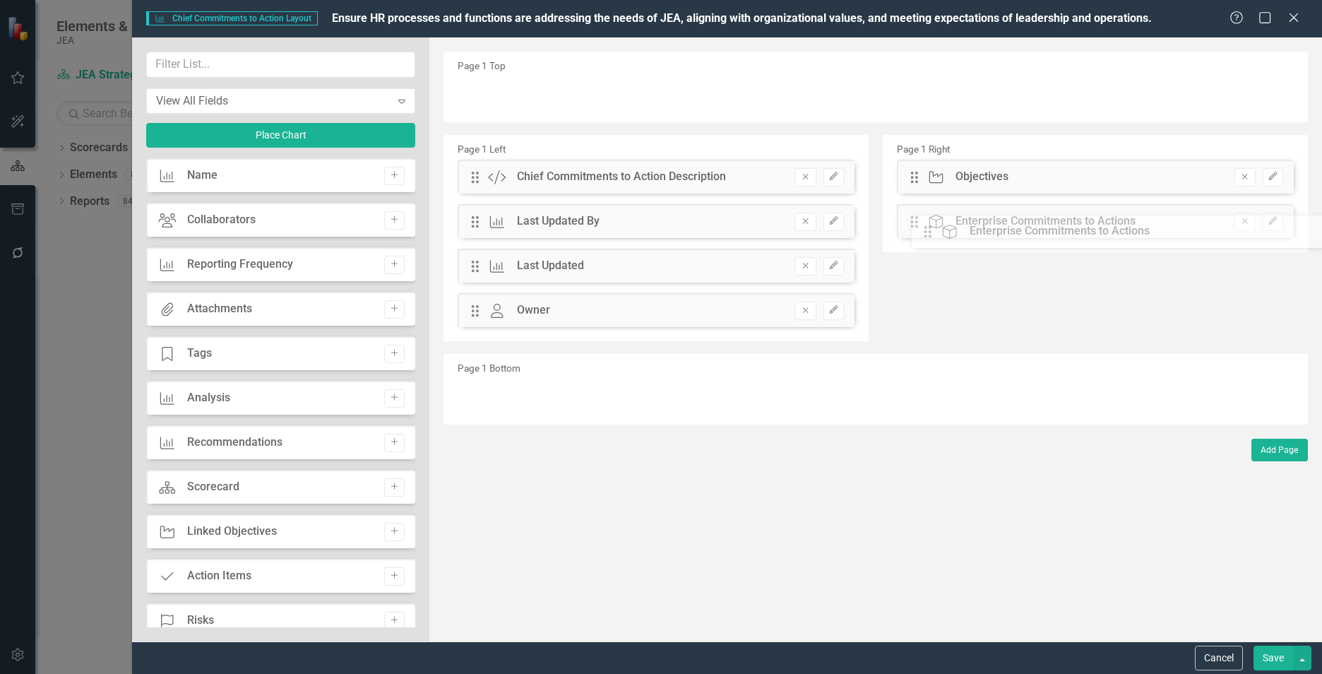
drag, startPoint x: 473, startPoint y: 358, endPoint x: 936, endPoint y: 235, distance: 479.6
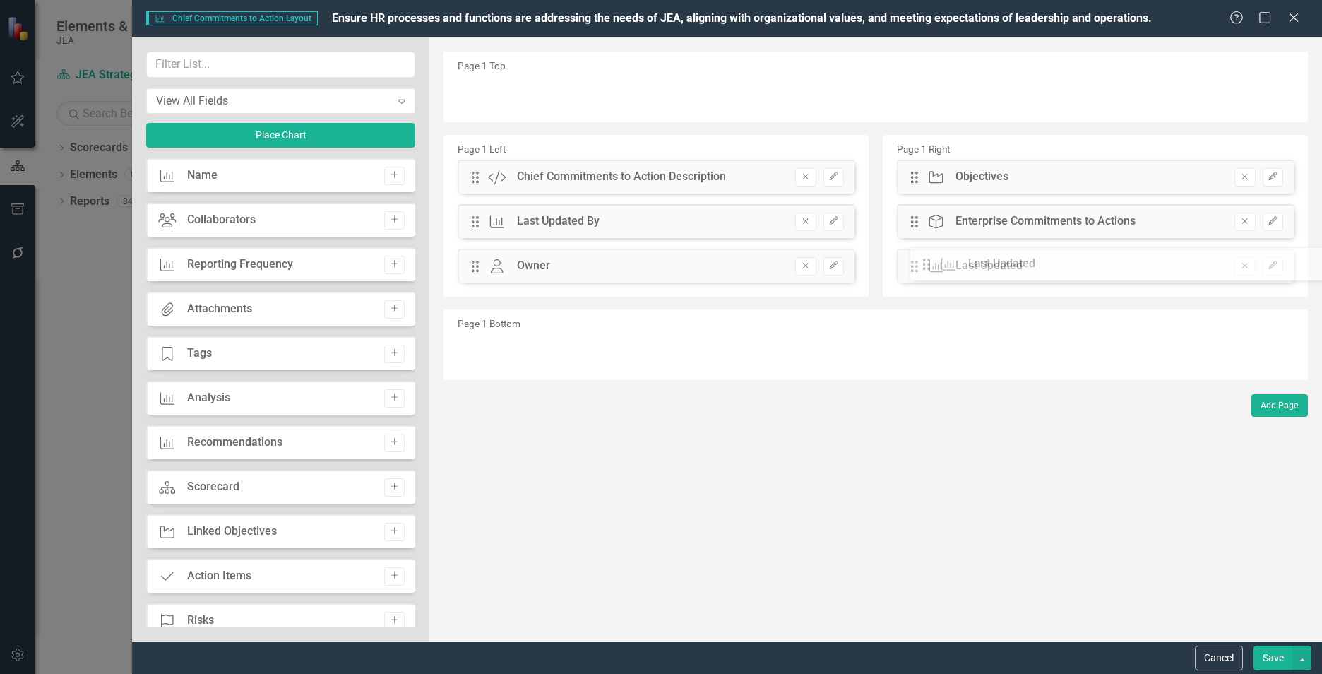
drag, startPoint x: 472, startPoint y: 268, endPoint x: 934, endPoint y: 266, distance: 462.0
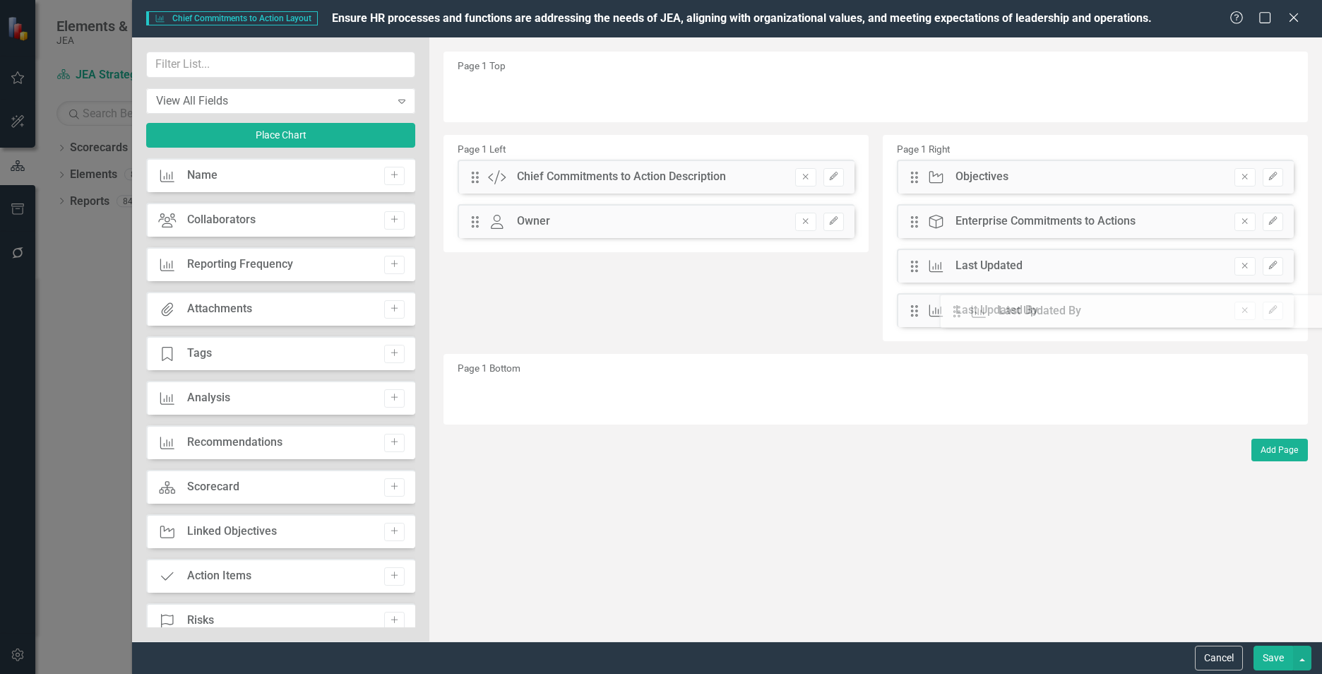
drag, startPoint x: 473, startPoint y: 222, endPoint x: 965, endPoint y: 311, distance: 499.7
click at [253, 56] on input "text" at bounding box center [280, 65] width 269 height 26
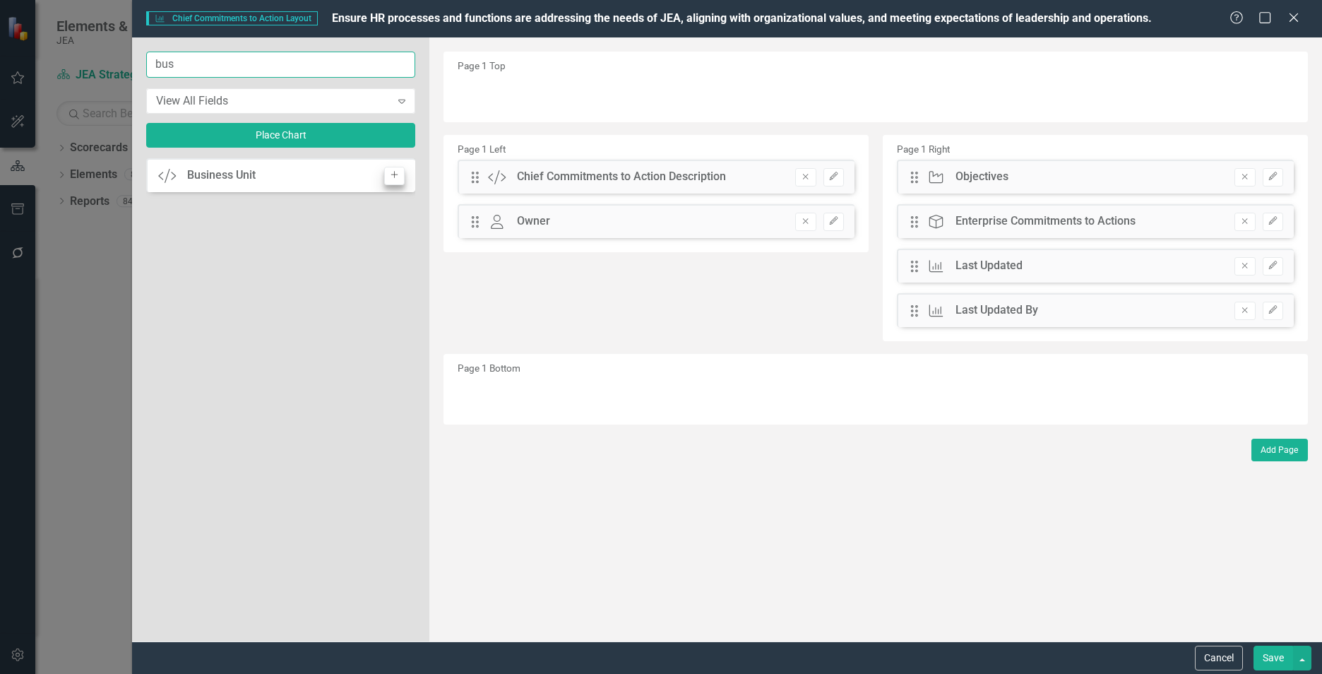
type input "bus"
click at [389, 176] on icon "Add" at bounding box center [394, 175] width 11 height 8
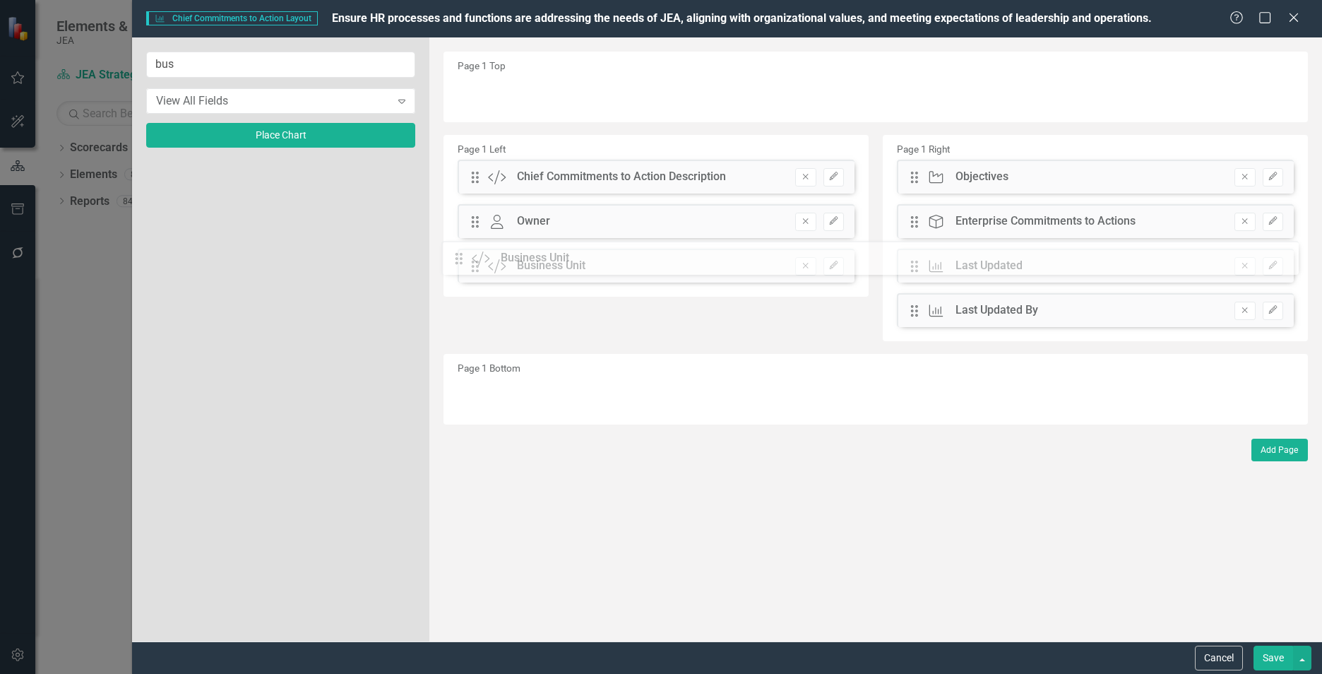
drag, startPoint x: 470, startPoint y: 96, endPoint x: 464, endPoint y: 261, distance: 164.7
click at [829, 267] on icon "Edit" at bounding box center [834, 265] width 11 height 8
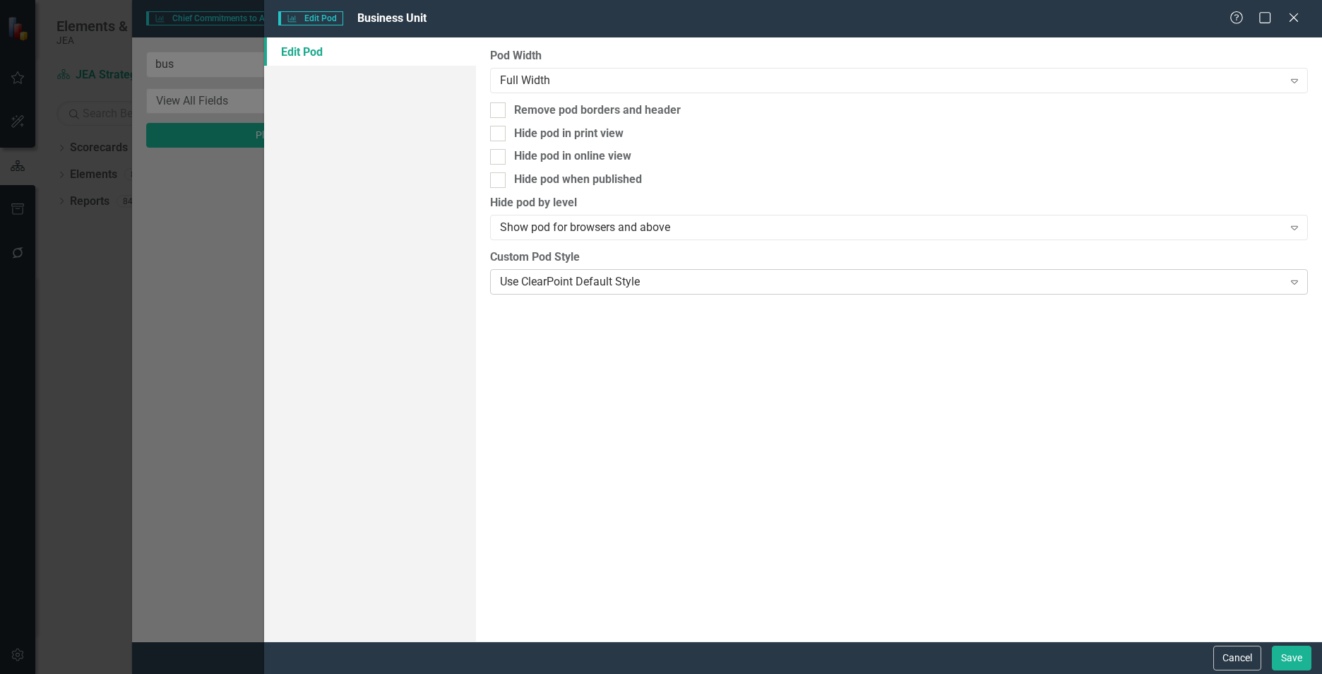
click at [804, 281] on div "Use ClearPoint Default Style" at bounding box center [891, 281] width 783 height 16
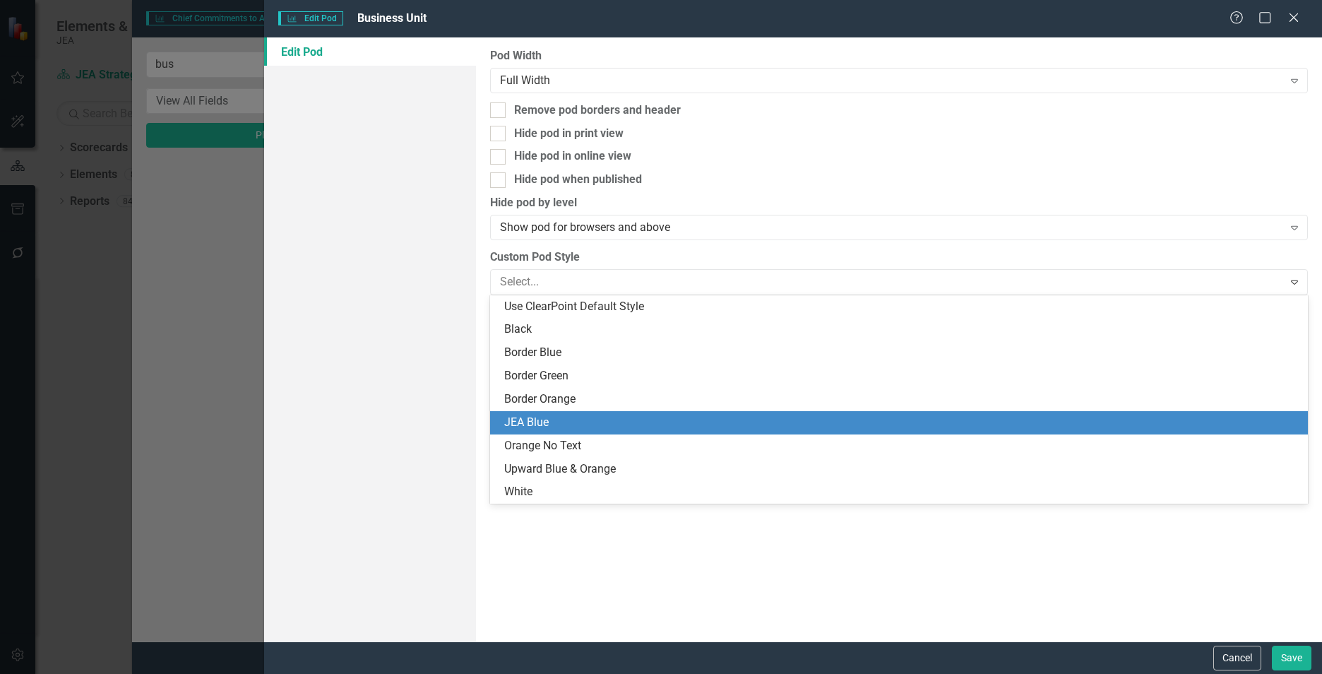
click at [665, 417] on div "JEA Blue" at bounding box center [901, 423] width 795 height 16
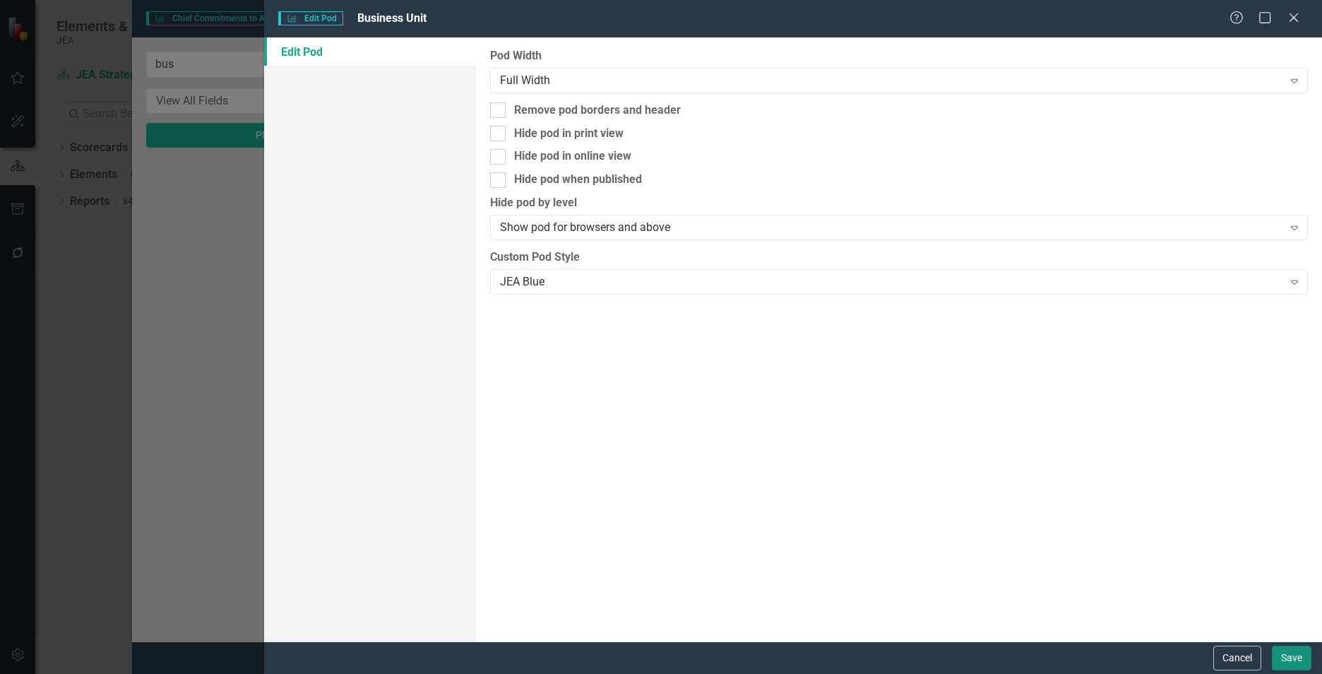
click at [1291, 660] on button "Save" at bounding box center [1292, 658] width 40 height 25
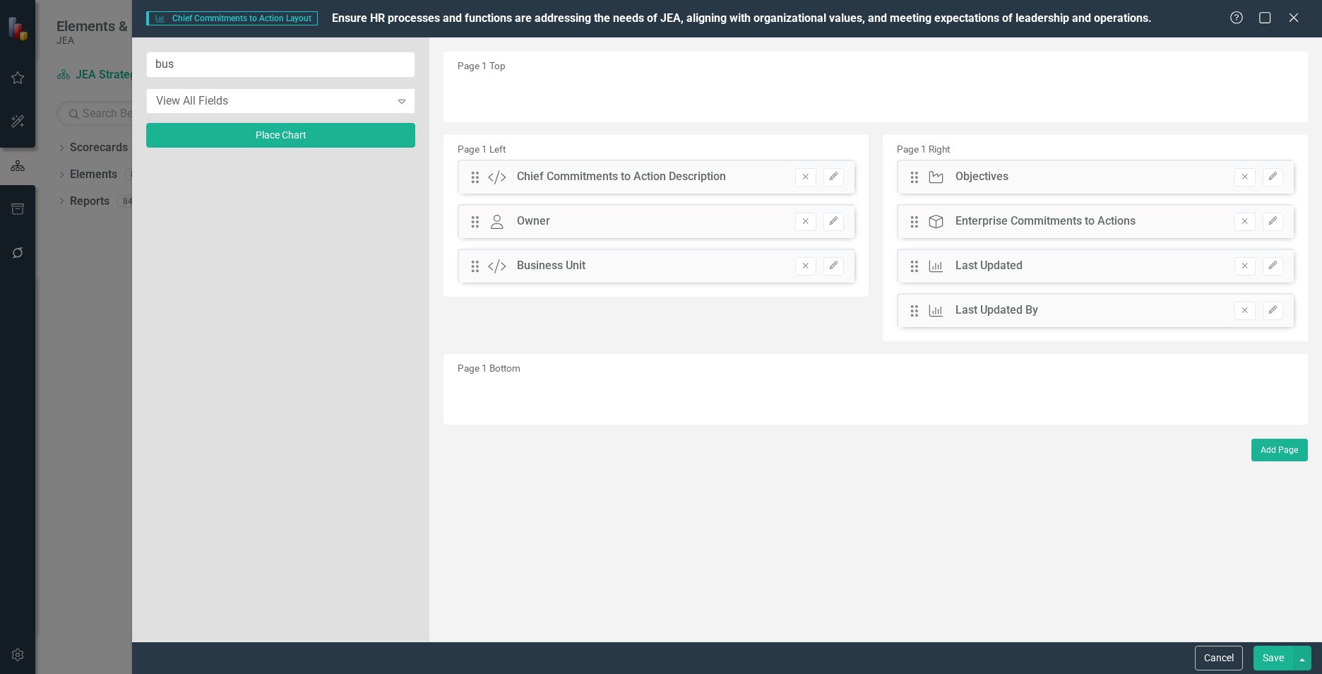
click at [1267, 656] on button "Save" at bounding box center [1274, 658] width 40 height 25
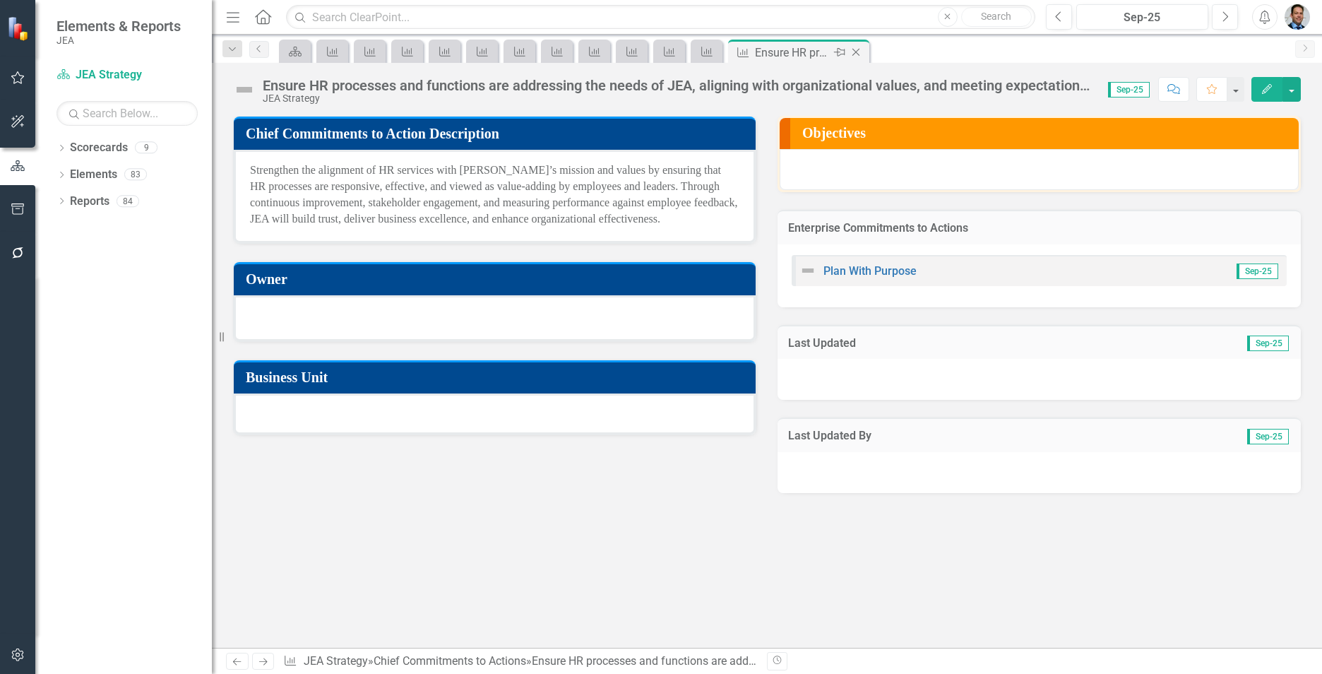
click at [858, 52] on icon "Close" at bounding box center [856, 52] width 14 height 11
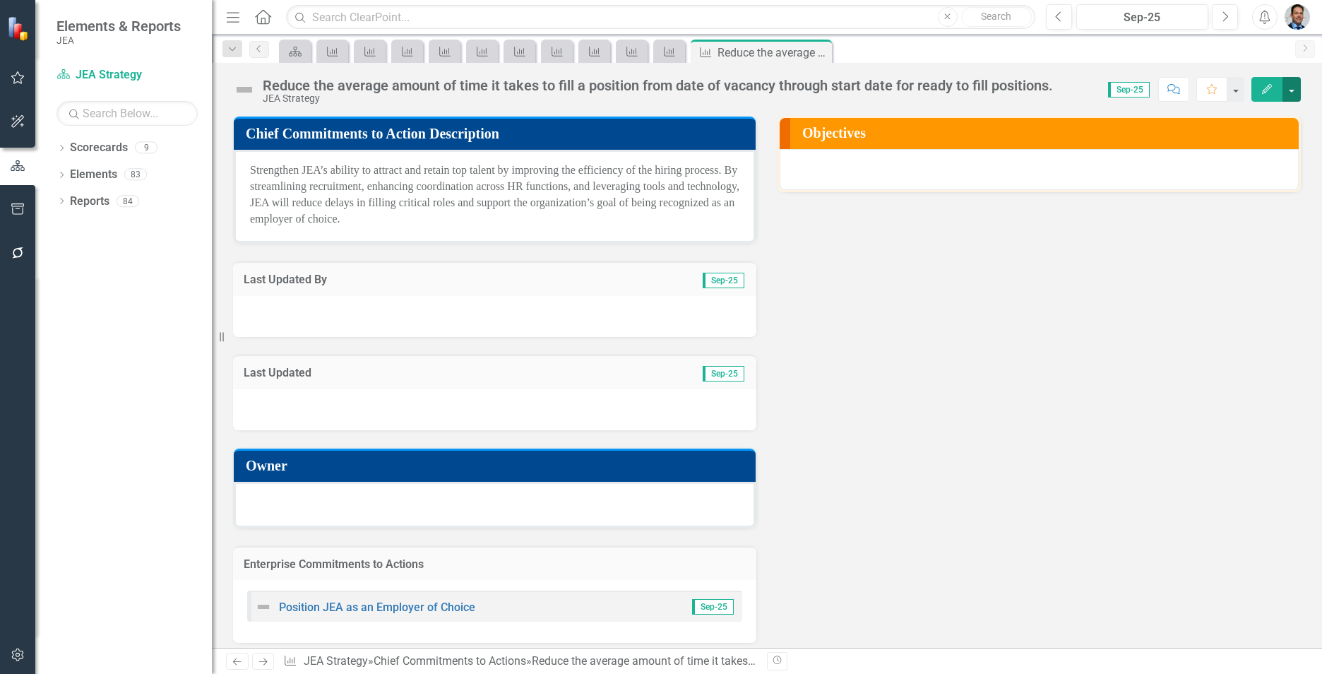
click at [1296, 90] on button "button" at bounding box center [1292, 89] width 18 height 25
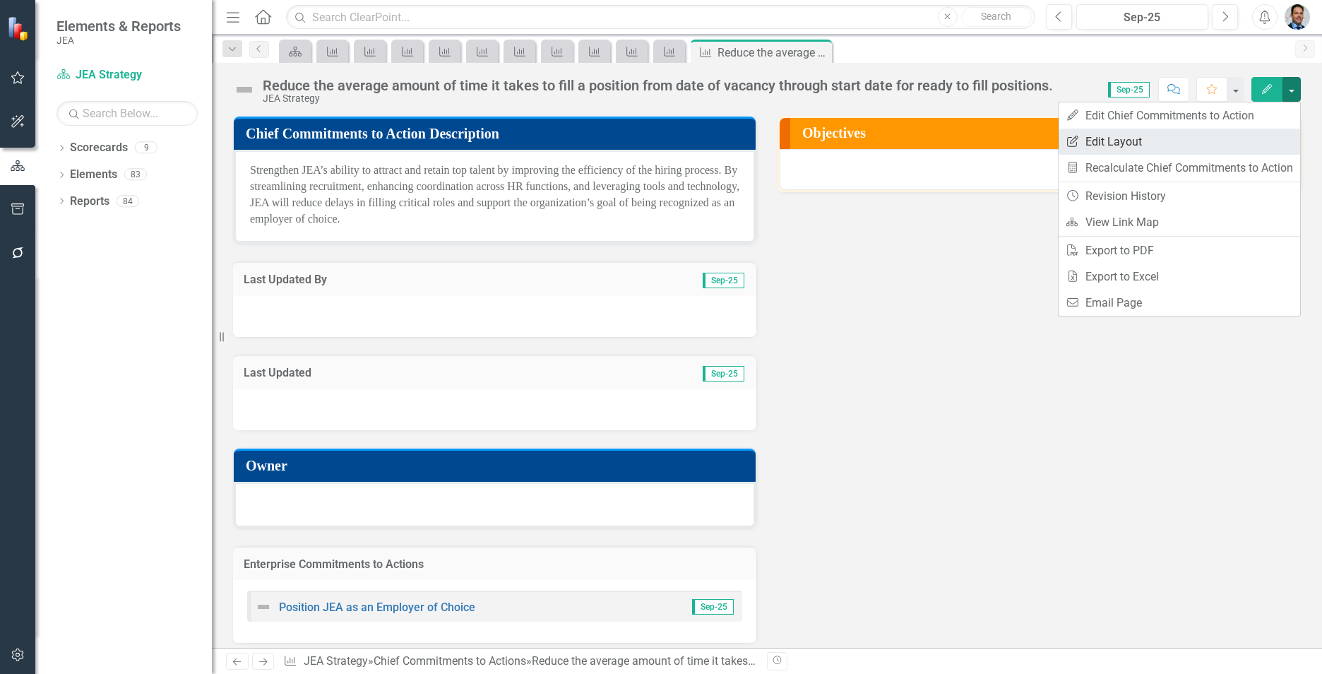
click at [1156, 143] on link "Edit Report Edit Layout" at bounding box center [1180, 142] width 242 height 26
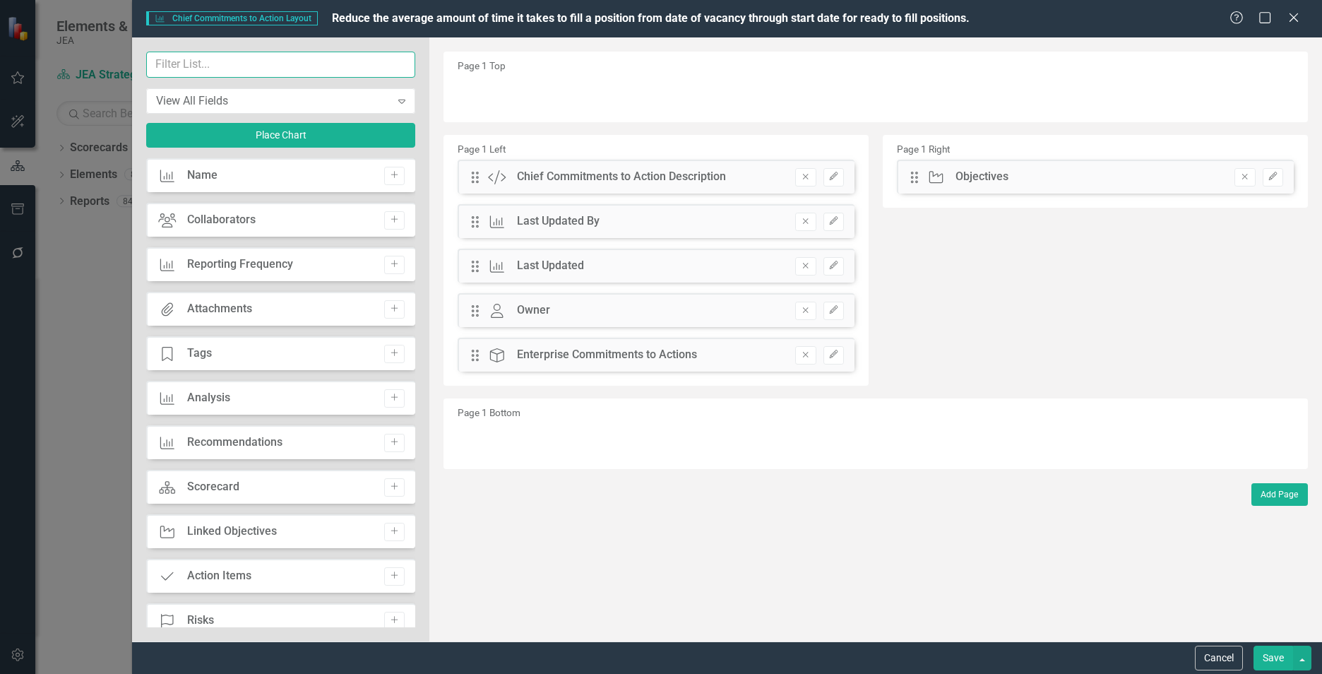
click at [227, 69] on input "text" at bounding box center [280, 65] width 269 height 26
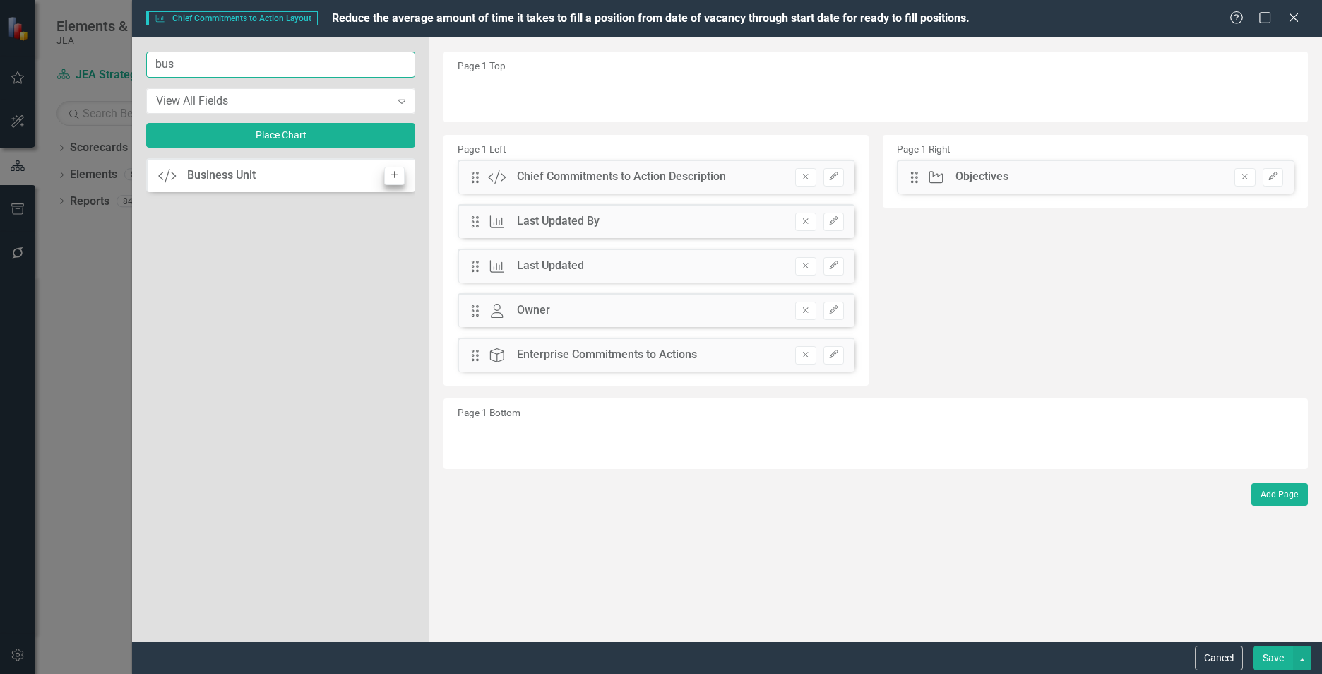
type input "bus"
click at [395, 177] on icon "button" at bounding box center [394, 175] width 7 height 7
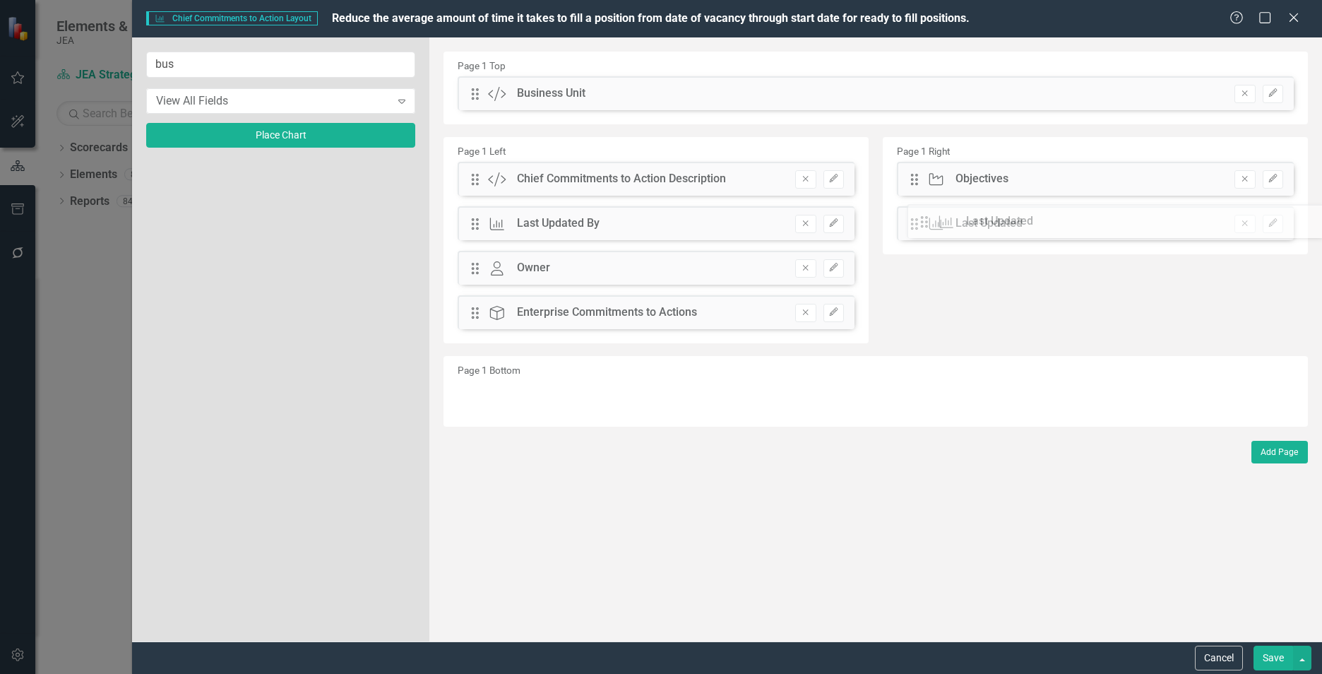
drag, startPoint x: 475, startPoint y: 270, endPoint x: 819, endPoint y: 219, distance: 347.8
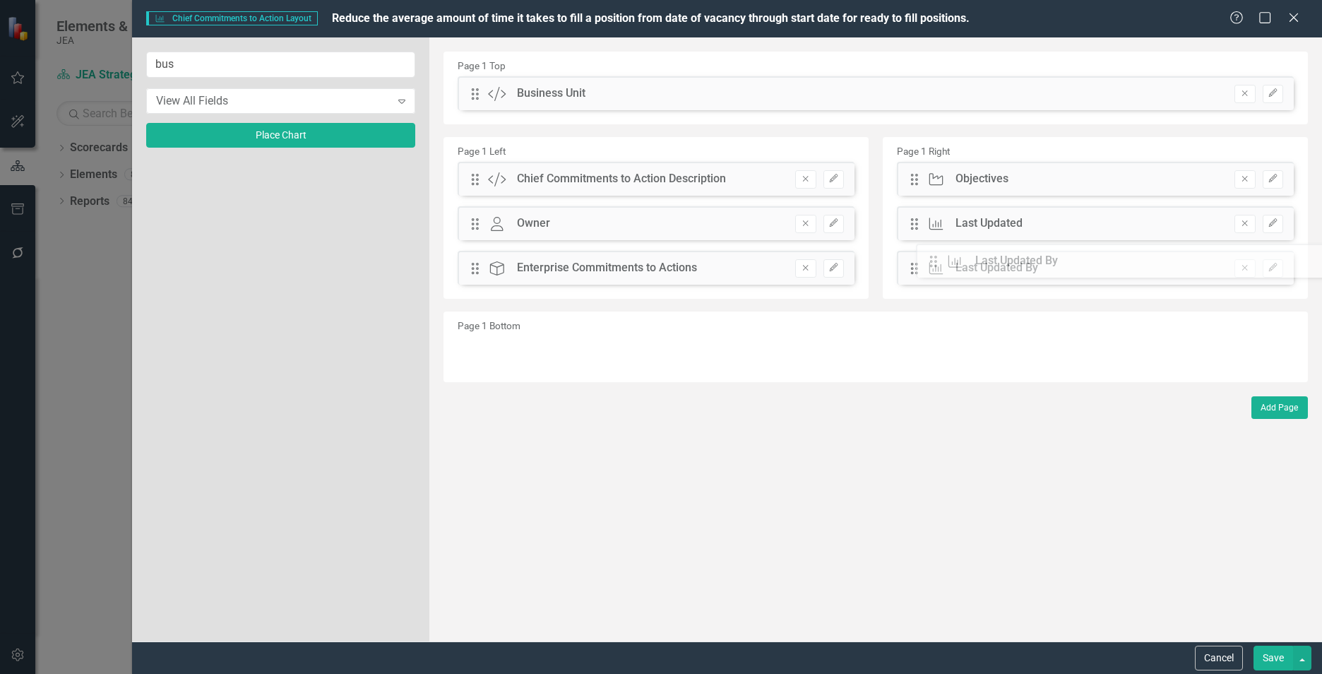
drag, startPoint x: 473, startPoint y: 221, endPoint x: 942, endPoint y: 259, distance: 470.5
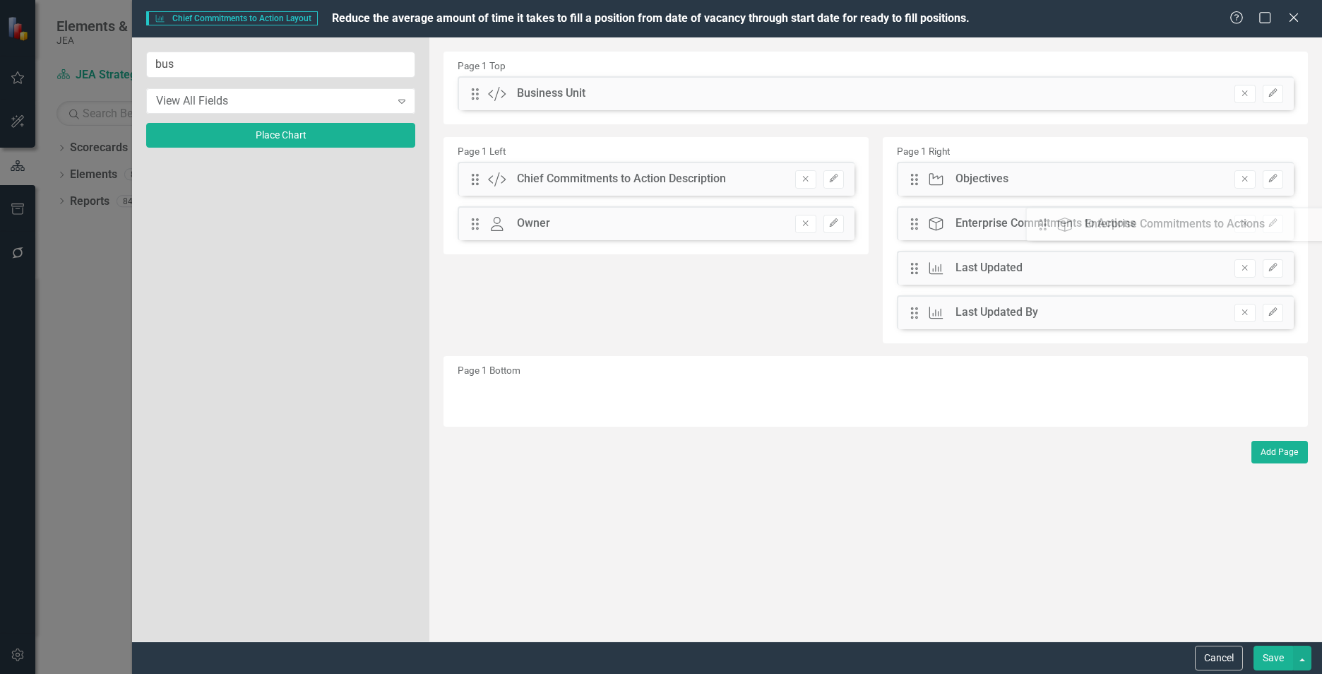
drag, startPoint x: 479, startPoint y: 267, endPoint x: 1057, endPoint y: 223, distance: 580.2
drag, startPoint x: 470, startPoint y: 93, endPoint x: 468, endPoint y: 266, distance: 173.1
click at [829, 267] on icon "Edit" at bounding box center [834, 265] width 11 height 8
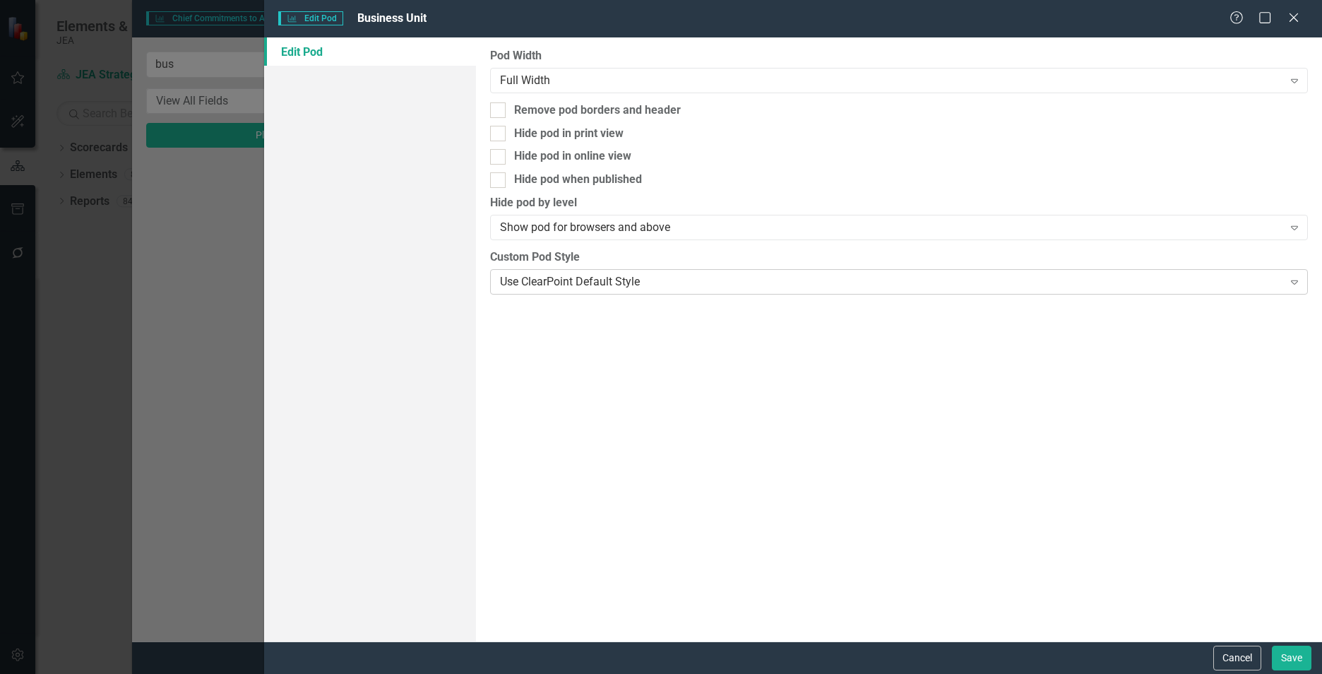
click at [826, 270] on div "Use ClearPoint Default Style Expand" at bounding box center [899, 281] width 818 height 25
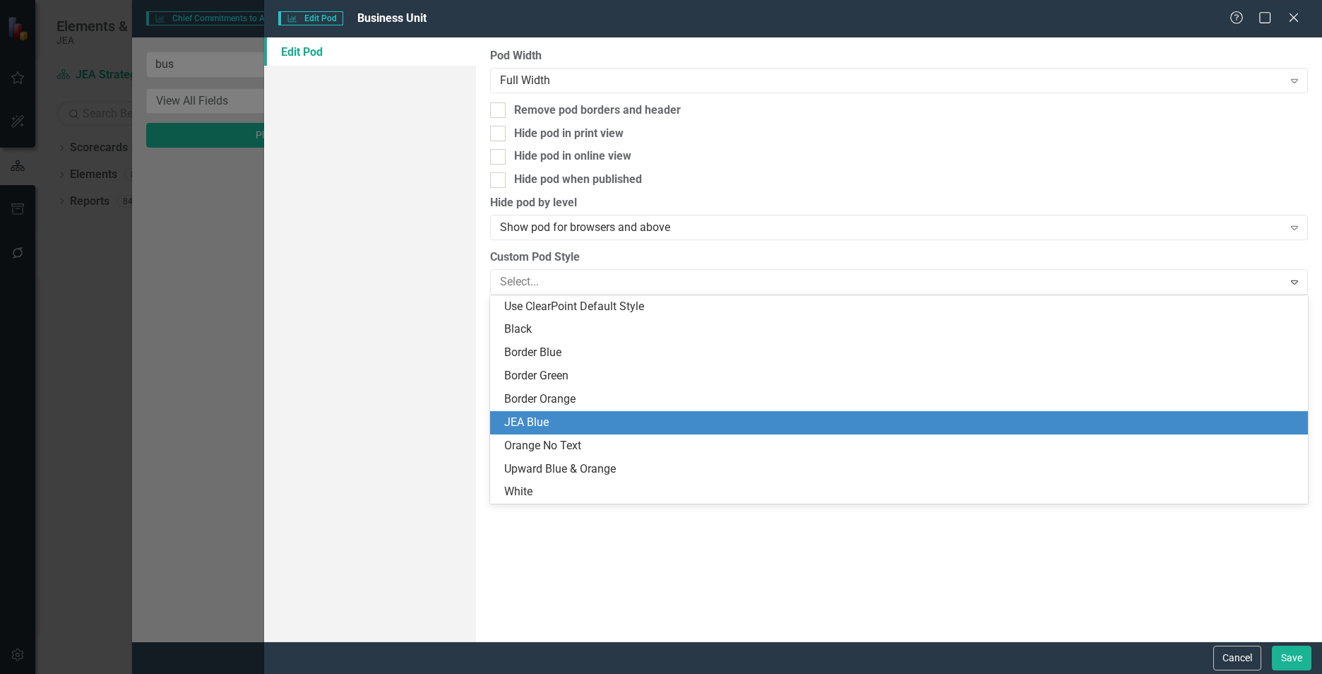
click at [532, 424] on div "JEA Blue" at bounding box center [901, 423] width 795 height 16
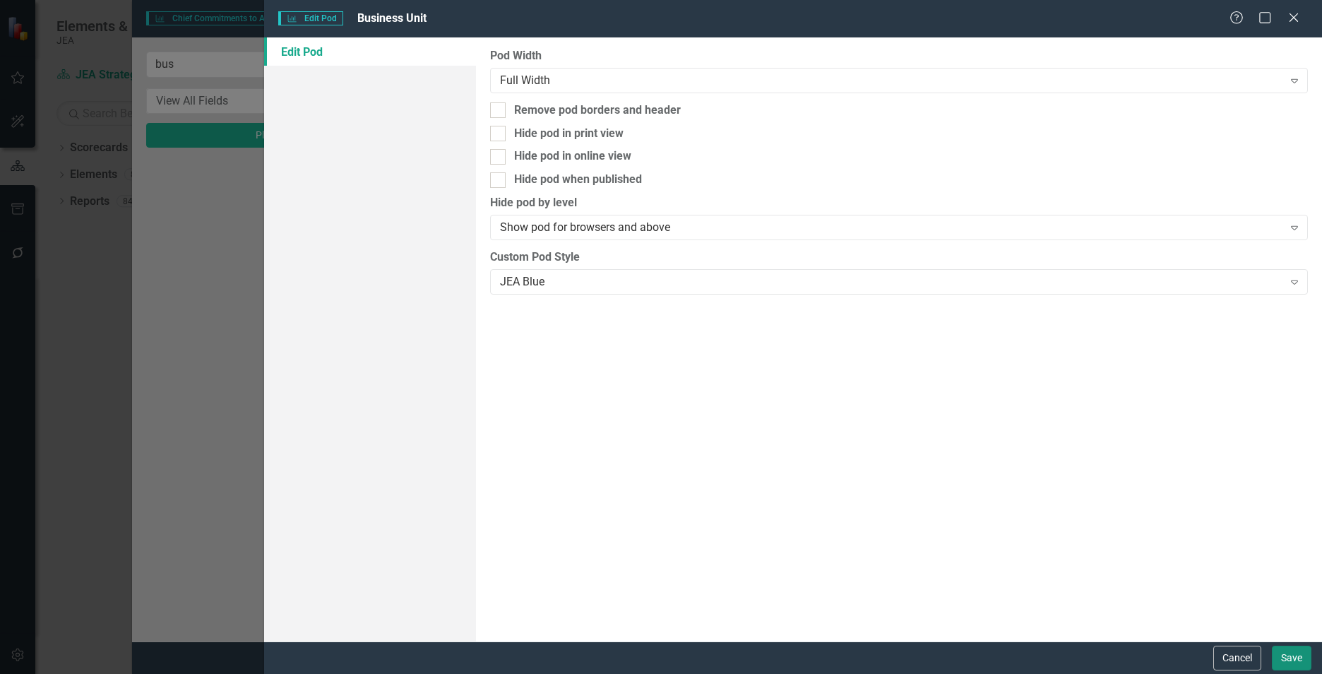
click at [1287, 656] on button "Save" at bounding box center [1292, 658] width 40 height 25
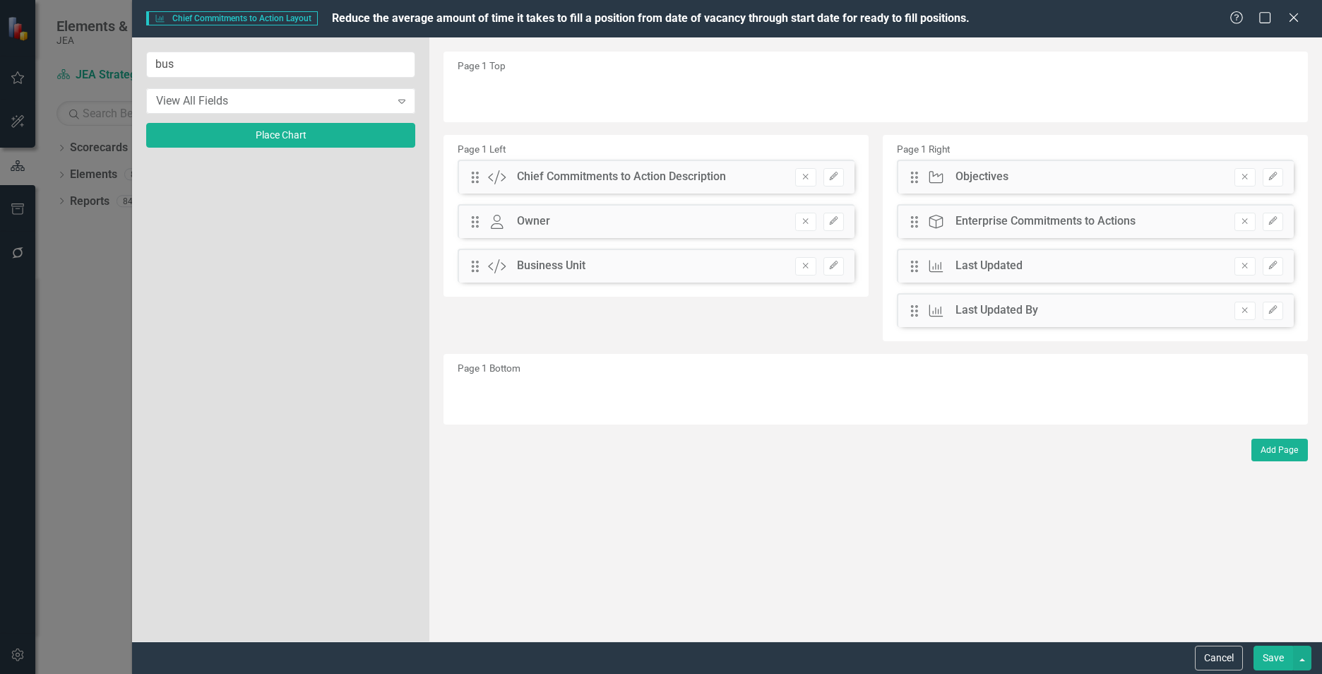
click at [1270, 656] on button "Save" at bounding box center [1274, 658] width 40 height 25
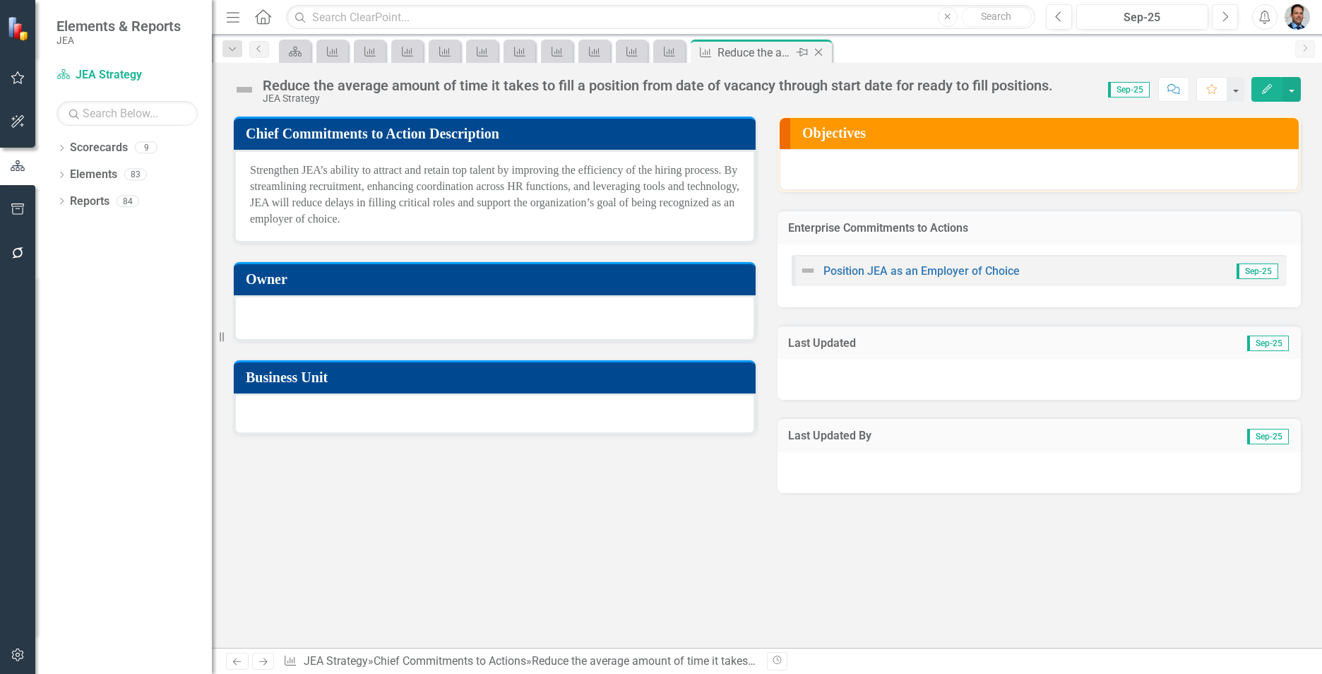
click at [817, 48] on icon "Close" at bounding box center [819, 52] width 14 height 11
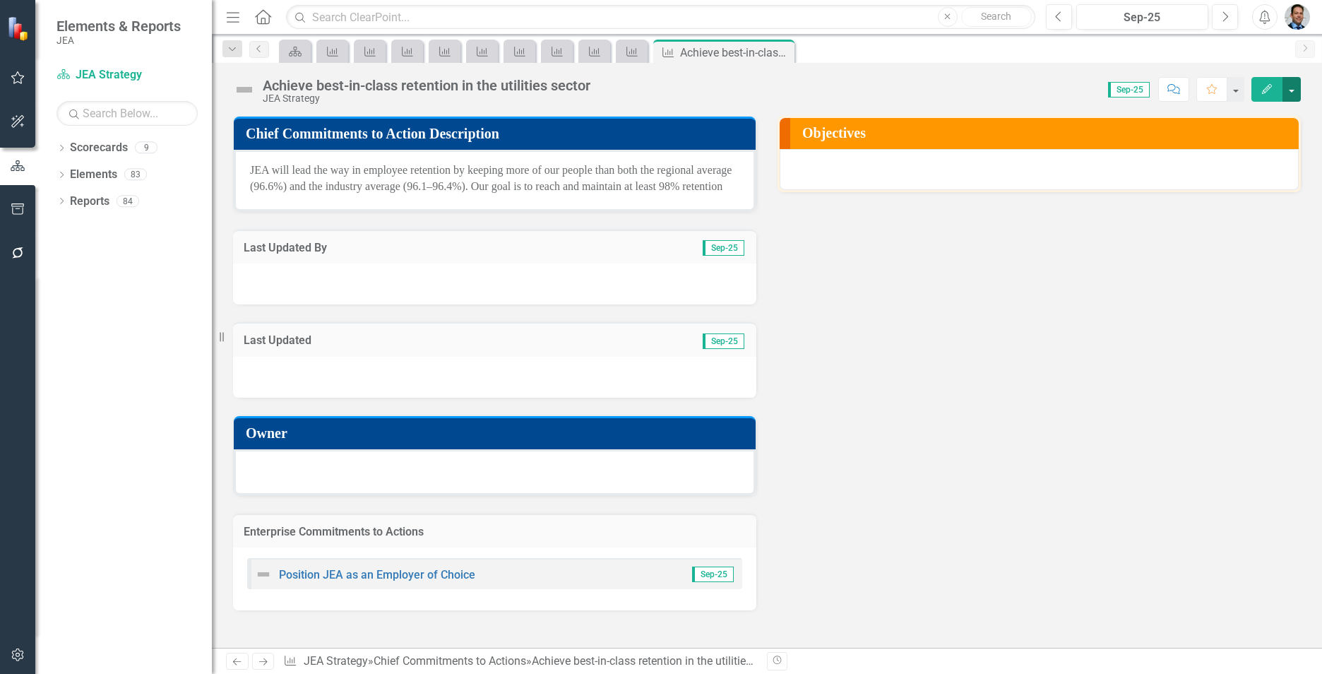
click at [1293, 89] on button "button" at bounding box center [1292, 89] width 18 height 25
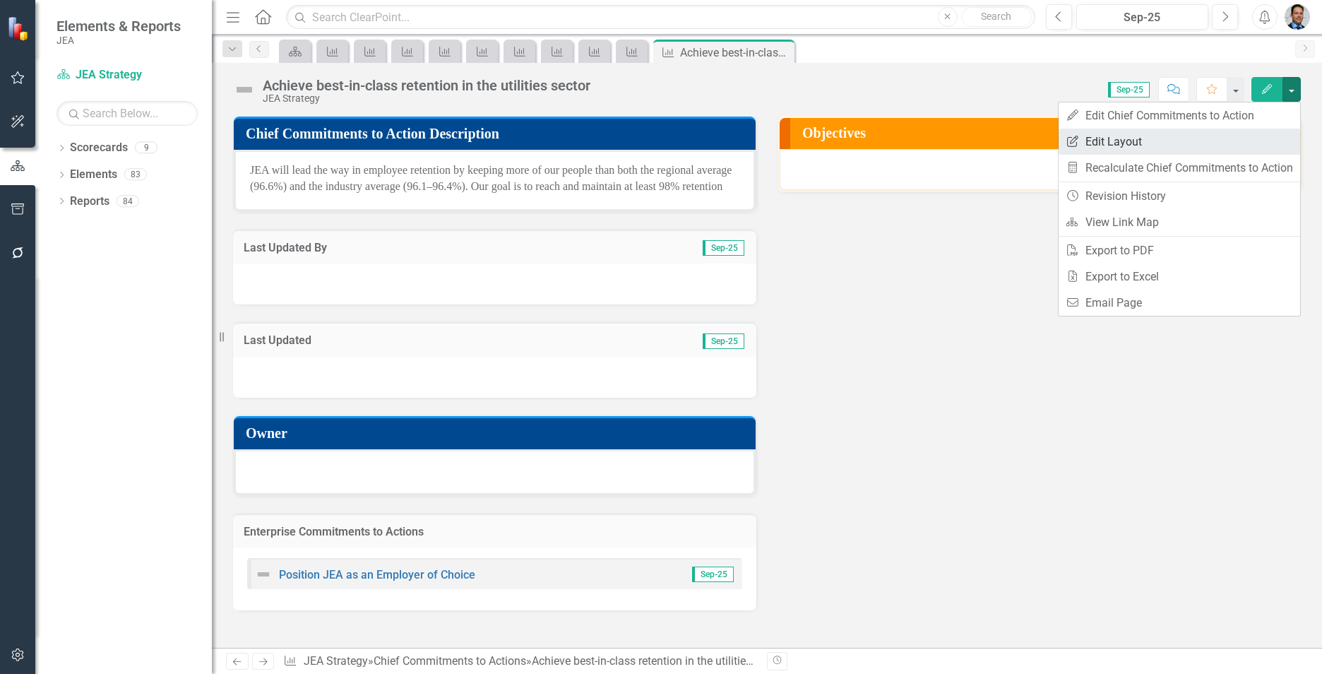
click at [1123, 136] on link "Edit Report Edit Layout" at bounding box center [1180, 142] width 242 height 26
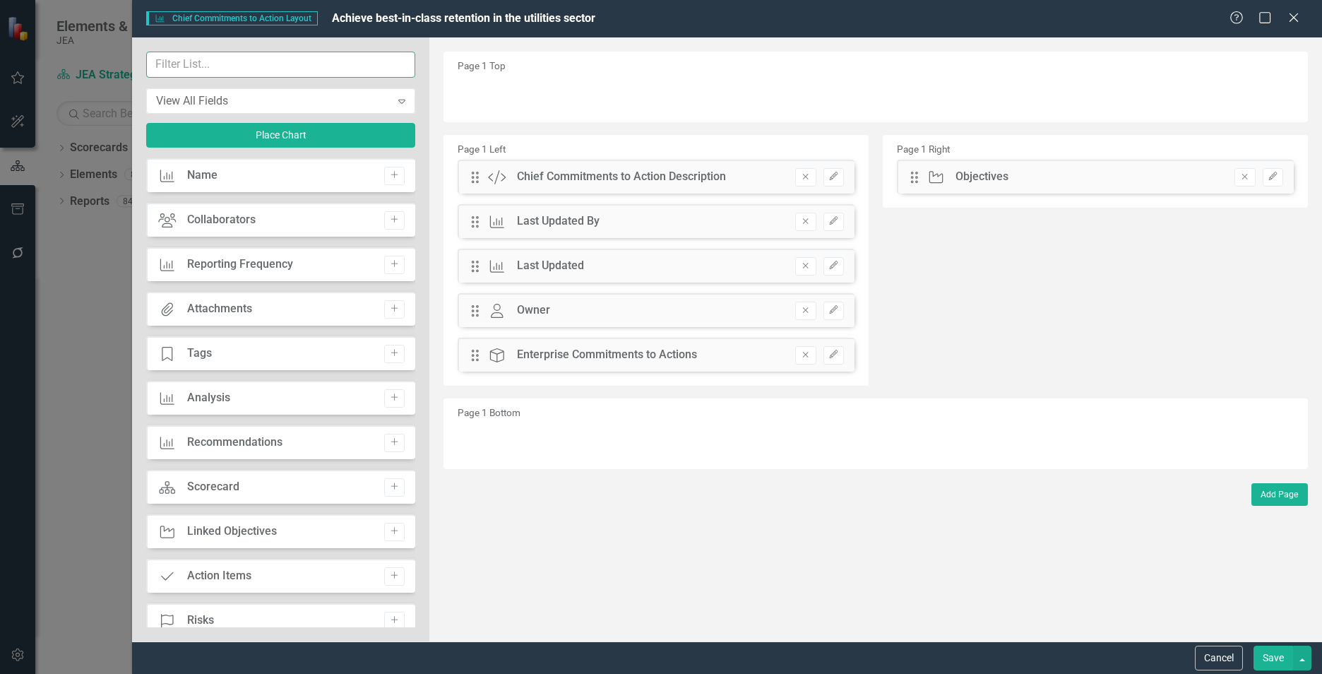
click at [199, 66] on input "text" at bounding box center [280, 65] width 269 height 26
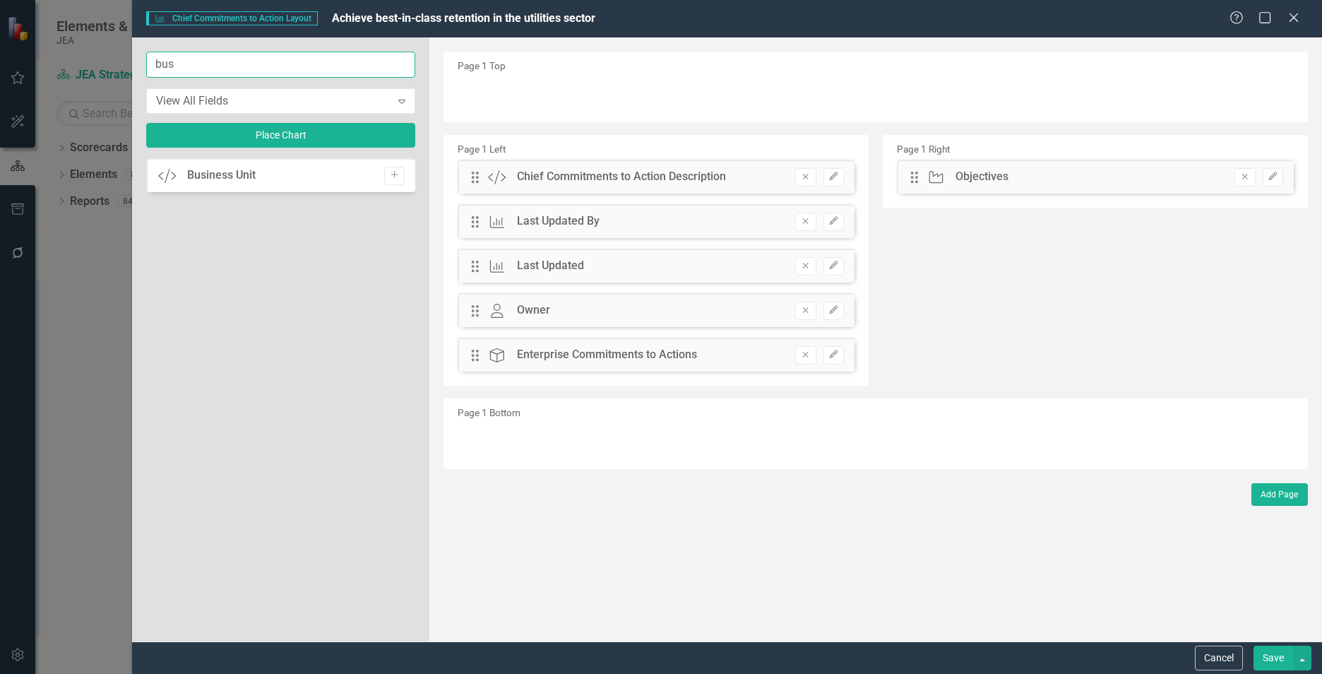
type input "bus"
click at [396, 185] on div "Custom Business Unit Add" at bounding box center [280, 175] width 269 height 34
click at [396, 180] on button "Add" at bounding box center [394, 176] width 20 height 18
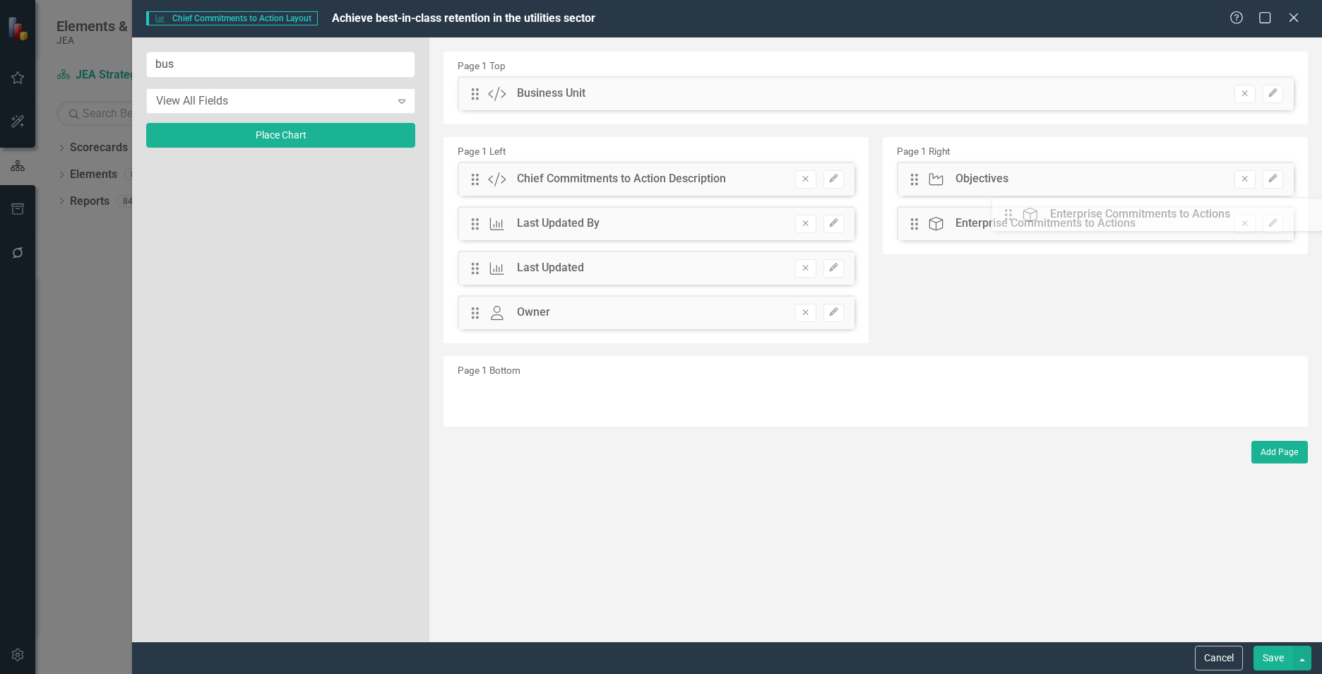
drag, startPoint x: 478, startPoint y: 358, endPoint x: 1022, endPoint y: 215, distance: 562.3
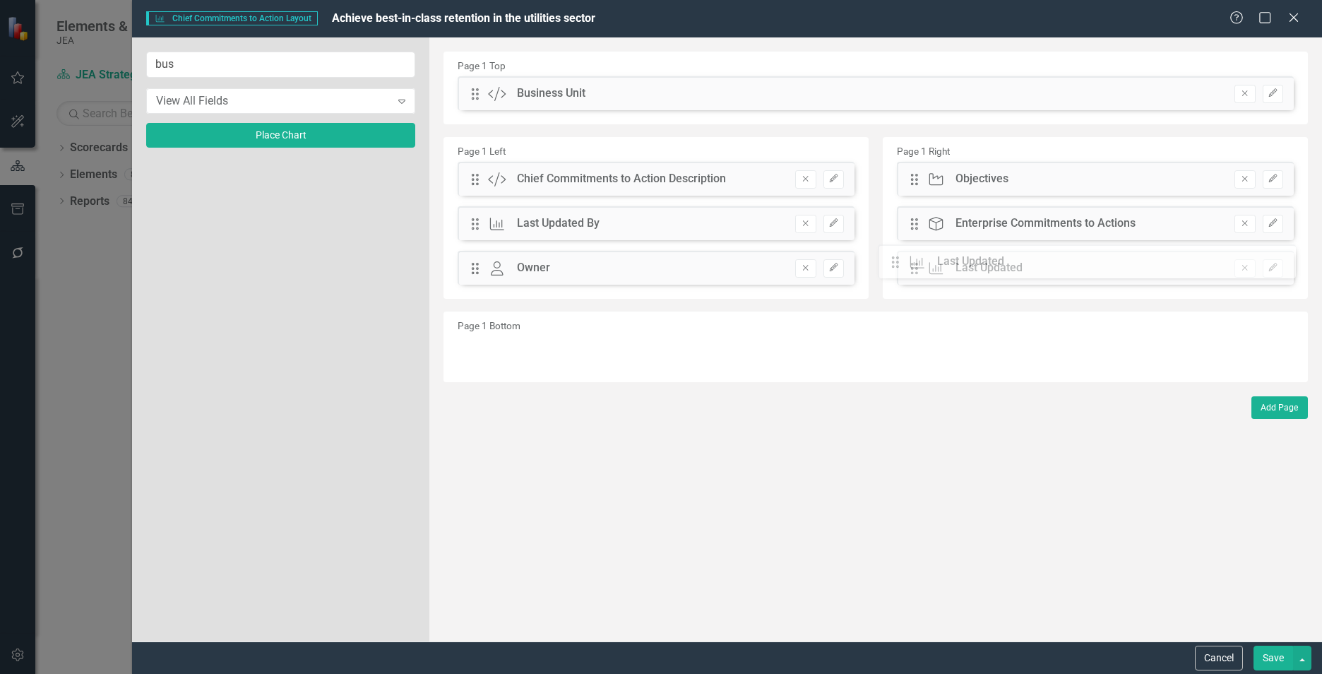
drag, startPoint x: 470, startPoint y: 270, endPoint x: 901, endPoint y: 263, distance: 431.0
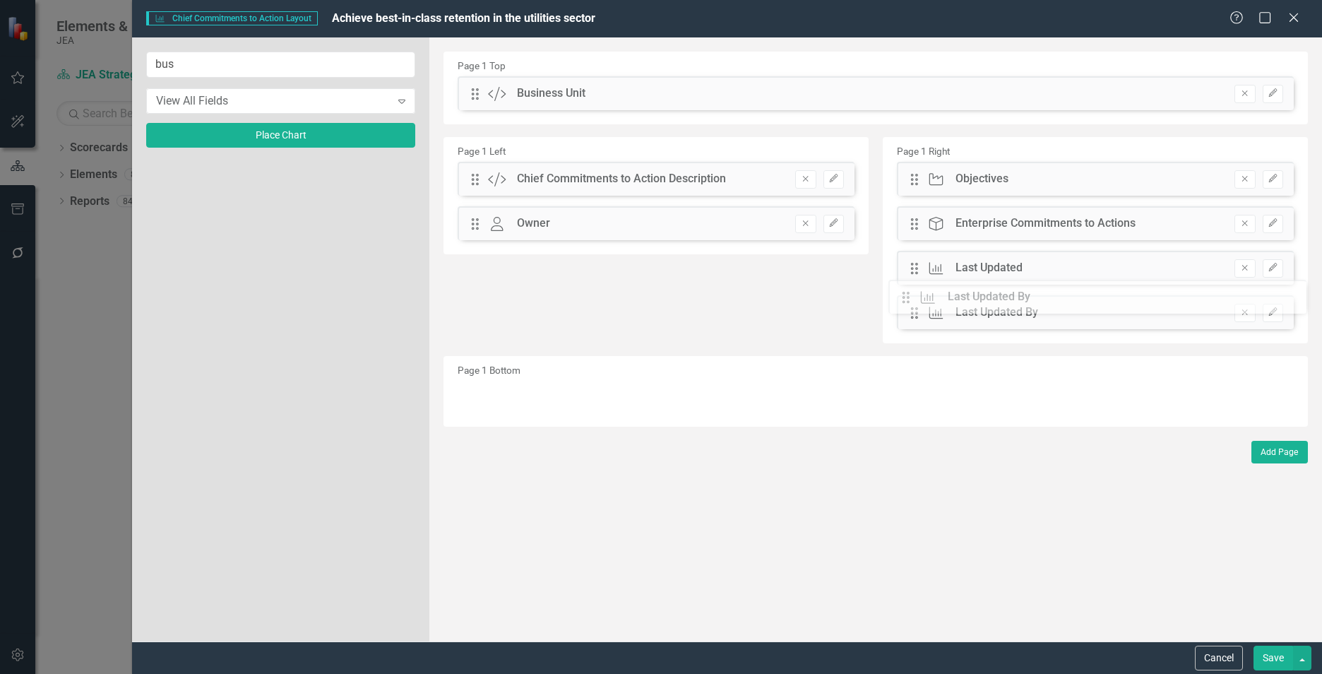
drag, startPoint x: 477, startPoint y: 228, endPoint x: 916, endPoint y: 303, distance: 445.7
drag, startPoint x: 477, startPoint y: 90, endPoint x: 494, endPoint y: 249, distance: 159.2
click at [829, 263] on icon "Edit" at bounding box center [834, 265] width 11 height 8
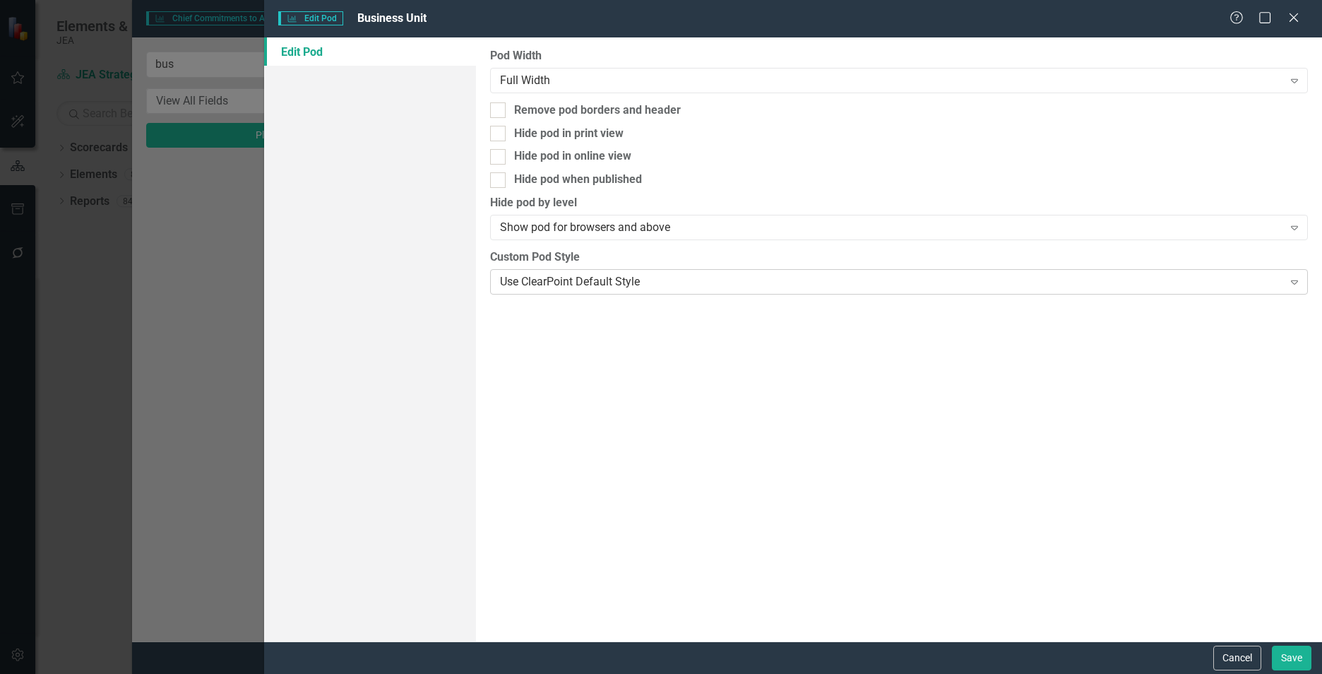
click at [746, 283] on div "Use ClearPoint Default Style" at bounding box center [891, 281] width 783 height 16
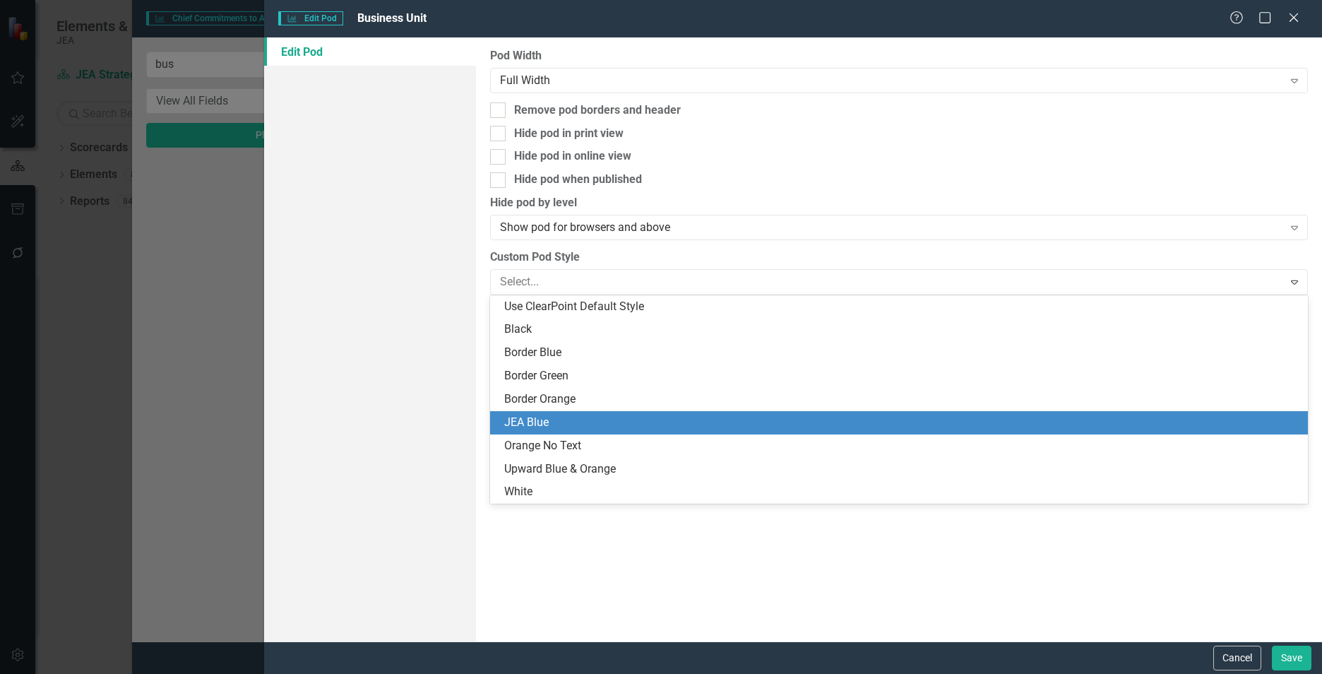
click at [596, 413] on div "JEA Blue" at bounding box center [899, 422] width 818 height 23
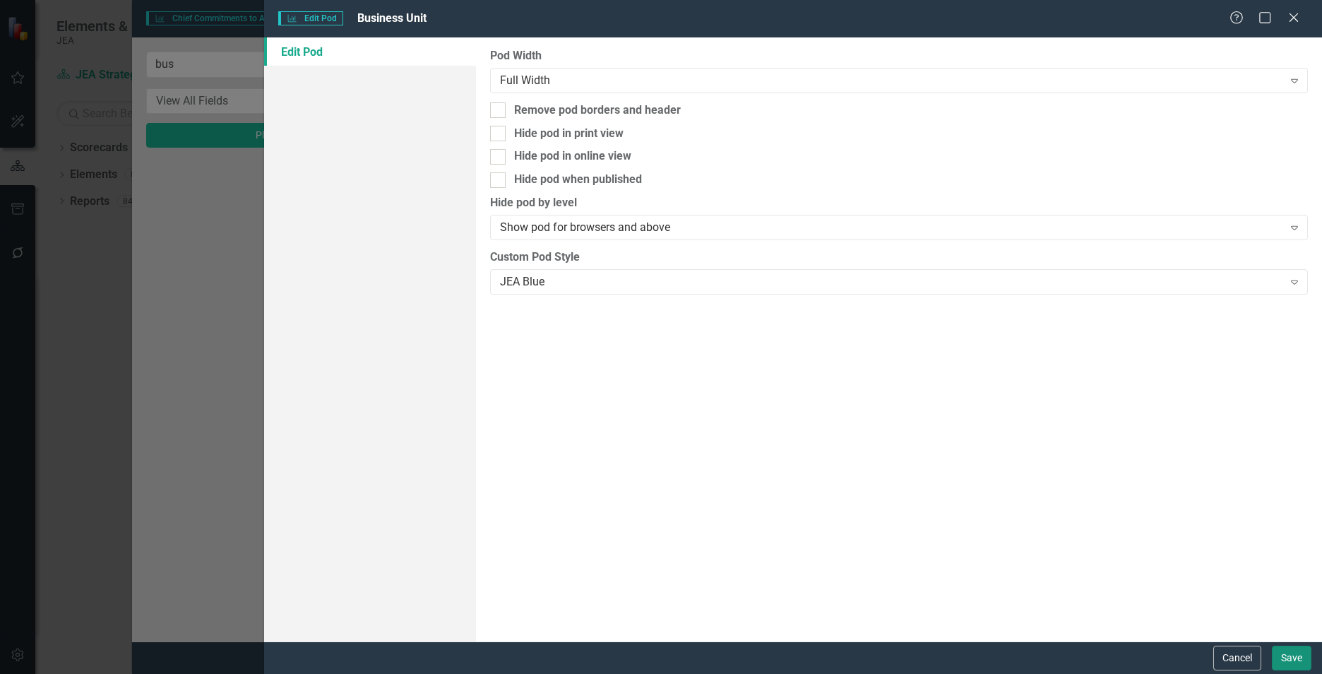
click at [1279, 658] on button "Save" at bounding box center [1292, 658] width 40 height 25
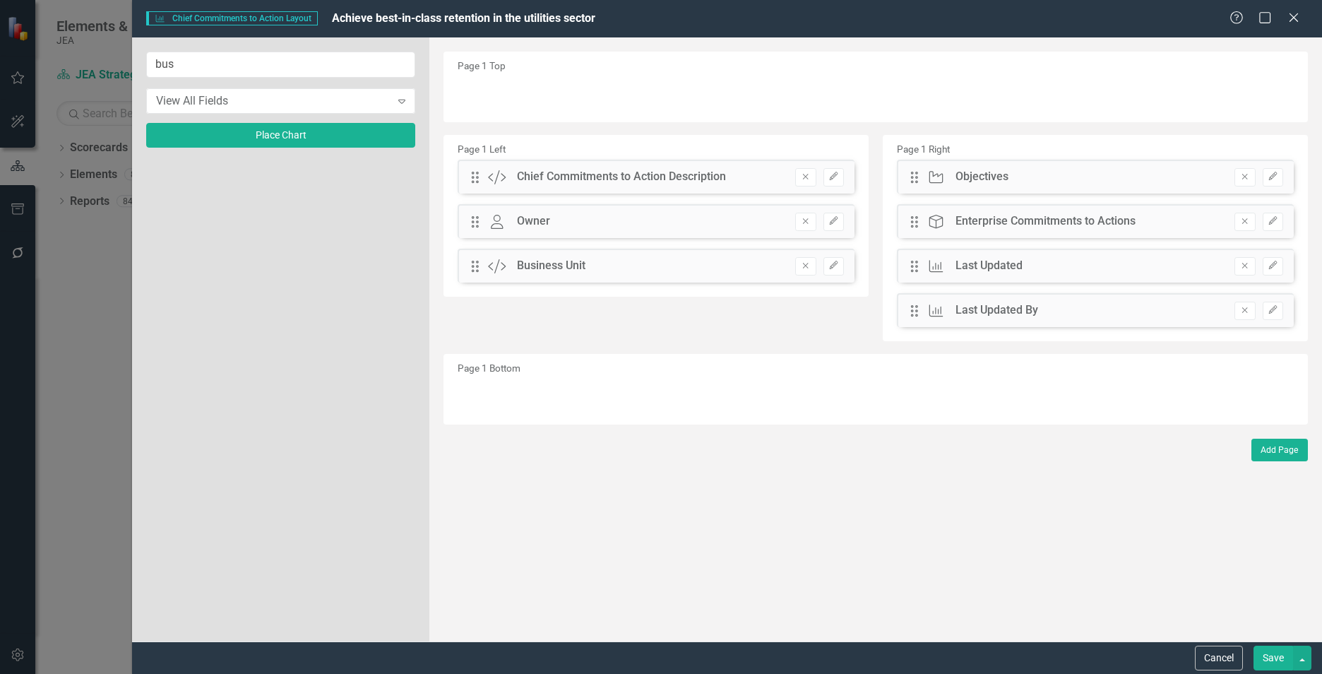
click at [1264, 656] on button "Save" at bounding box center [1274, 658] width 40 height 25
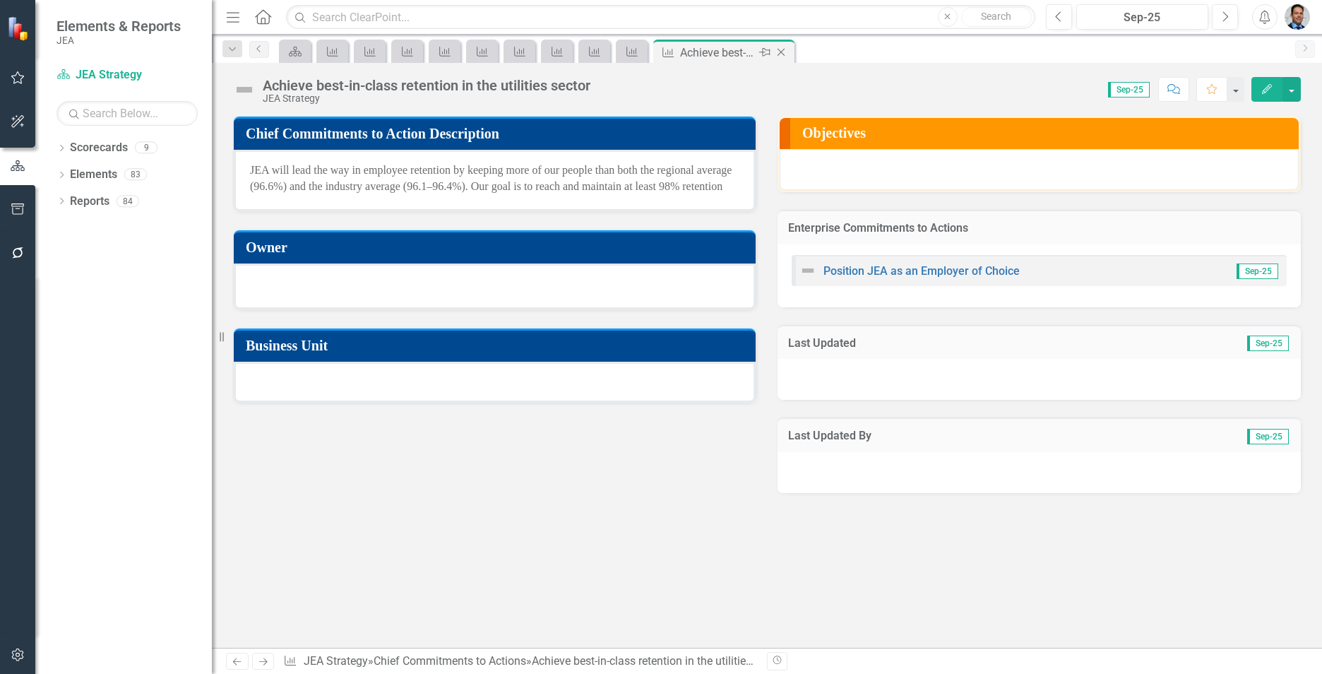
click at [782, 53] on icon at bounding box center [782, 53] width 8 height 8
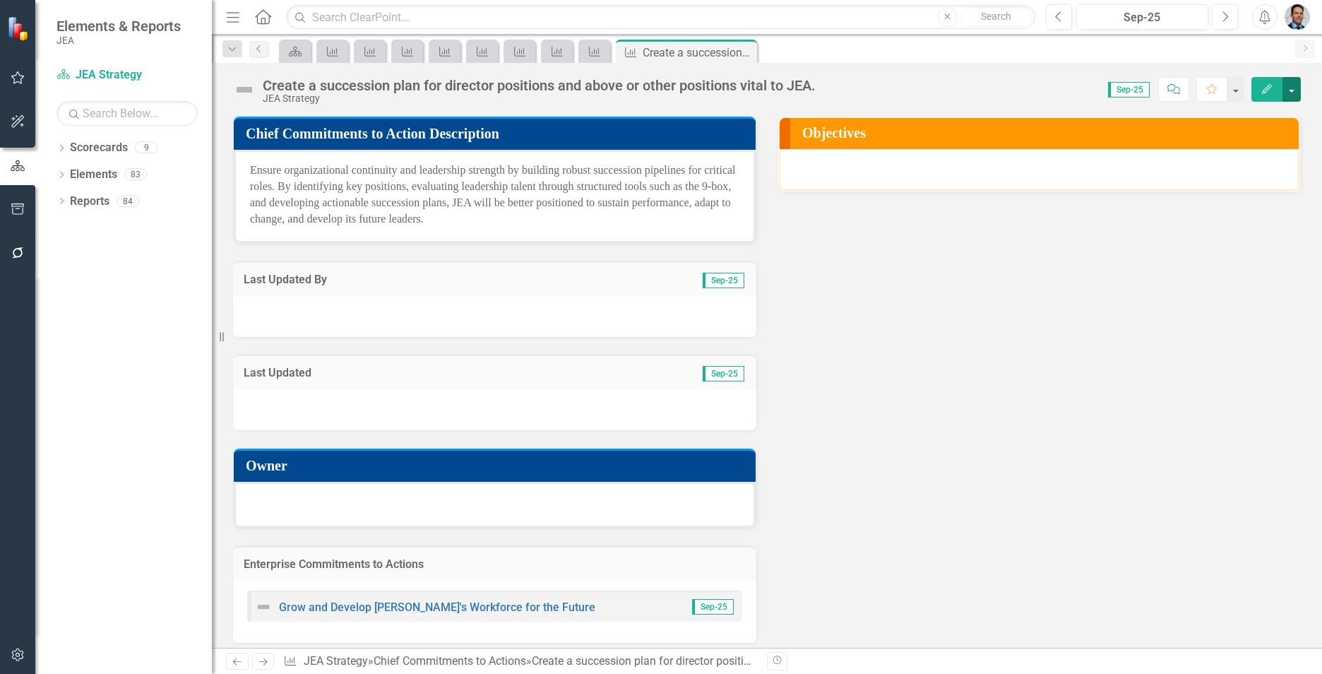
click at [1296, 92] on button "button" at bounding box center [1292, 89] width 18 height 25
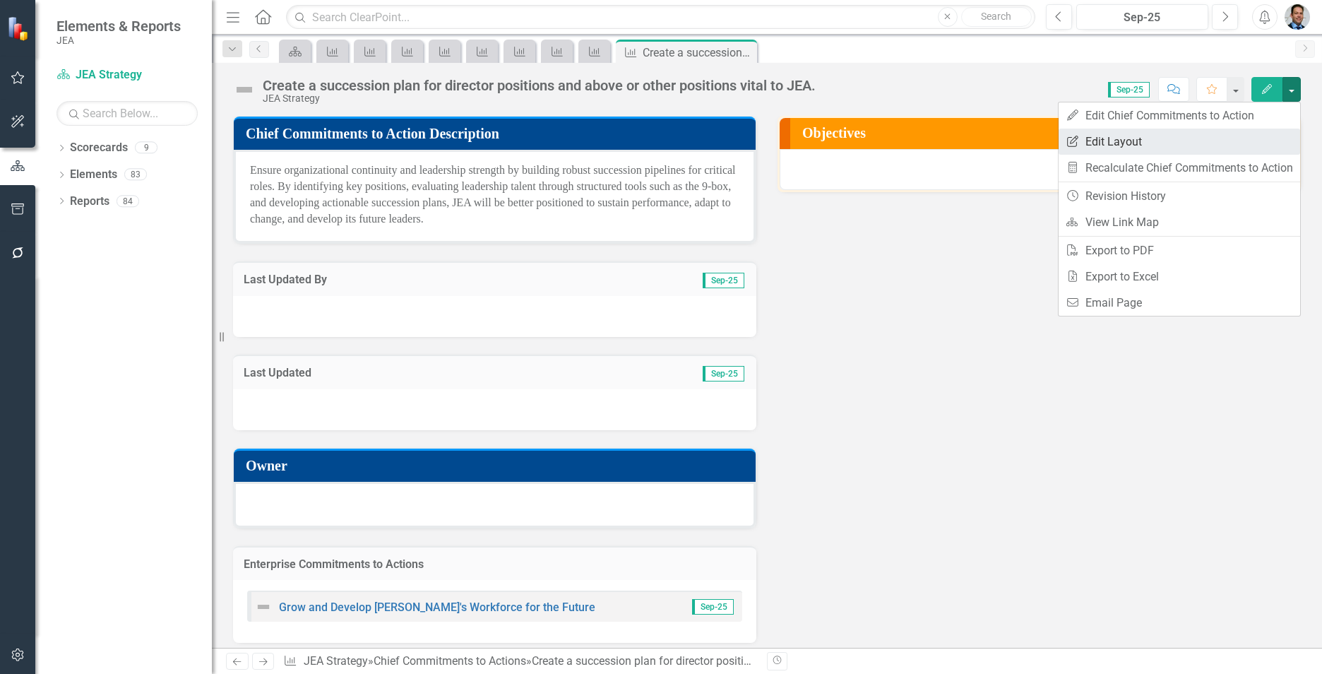
click at [1252, 148] on link "Edit Report Edit Layout" at bounding box center [1180, 142] width 242 height 26
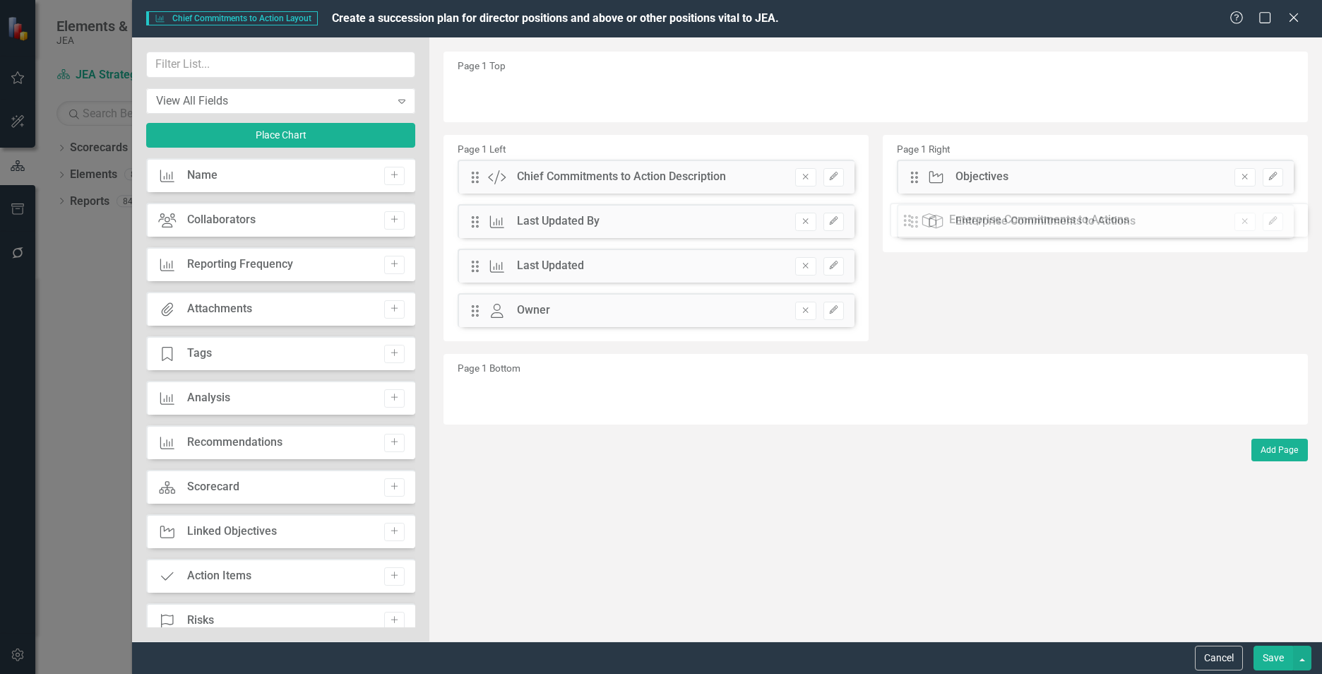
drag, startPoint x: 477, startPoint y: 360, endPoint x: 923, endPoint y: 225, distance: 466.4
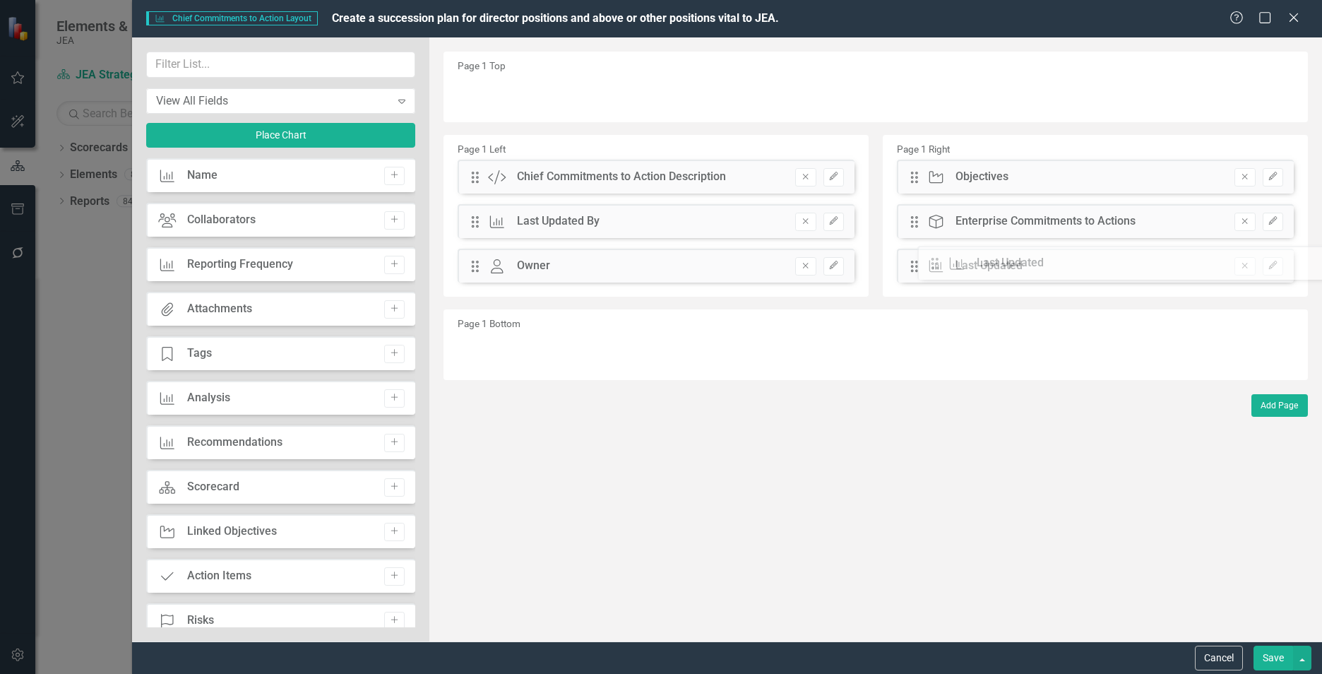
drag, startPoint x: 482, startPoint y: 273, endPoint x: 952, endPoint y: 271, distance: 470.5
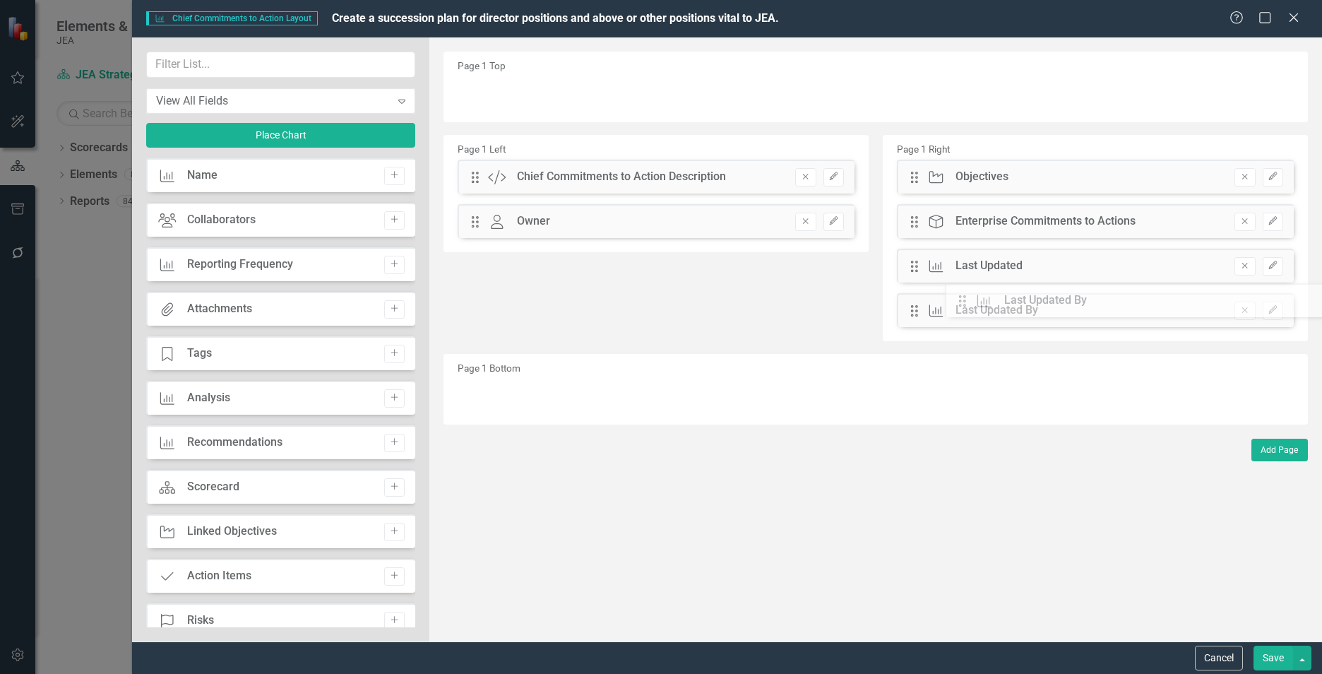
drag, startPoint x: 477, startPoint y: 227, endPoint x: 975, endPoint y: 307, distance: 504.3
click at [208, 58] on input "text" at bounding box center [280, 65] width 269 height 26
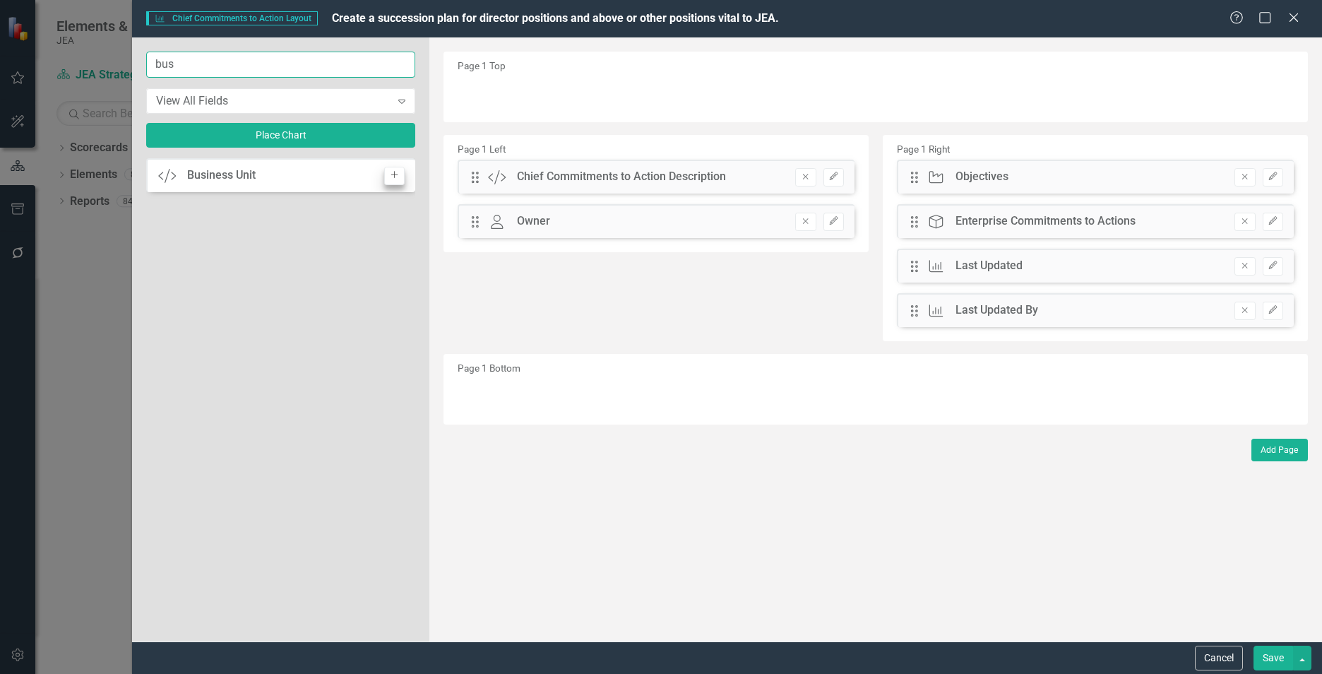
type input "bus"
click at [402, 170] on button "Add" at bounding box center [394, 176] width 20 height 18
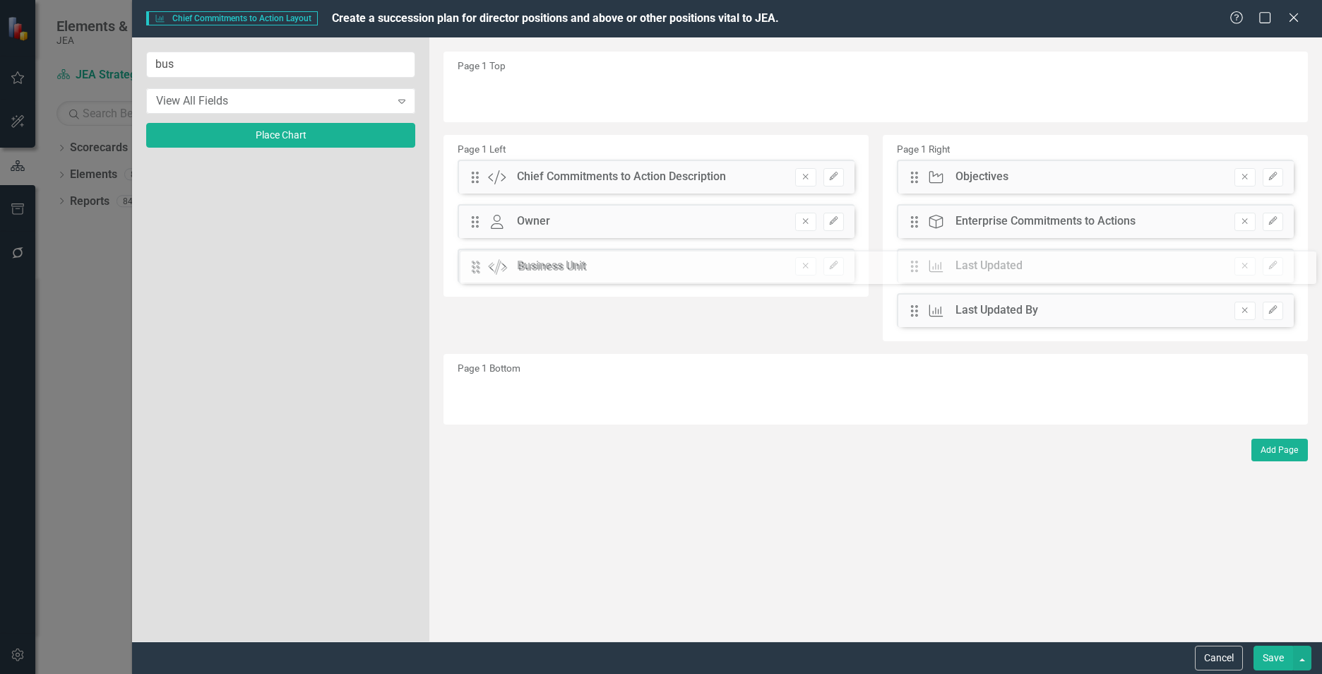
drag, startPoint x: 475, startPoint y: 93, endPoint x: 501, endPoint y: 271, distance: 179.2
click at [839, 267] on icon "Edit" at bounding box center [834, 265] width 11 height 8
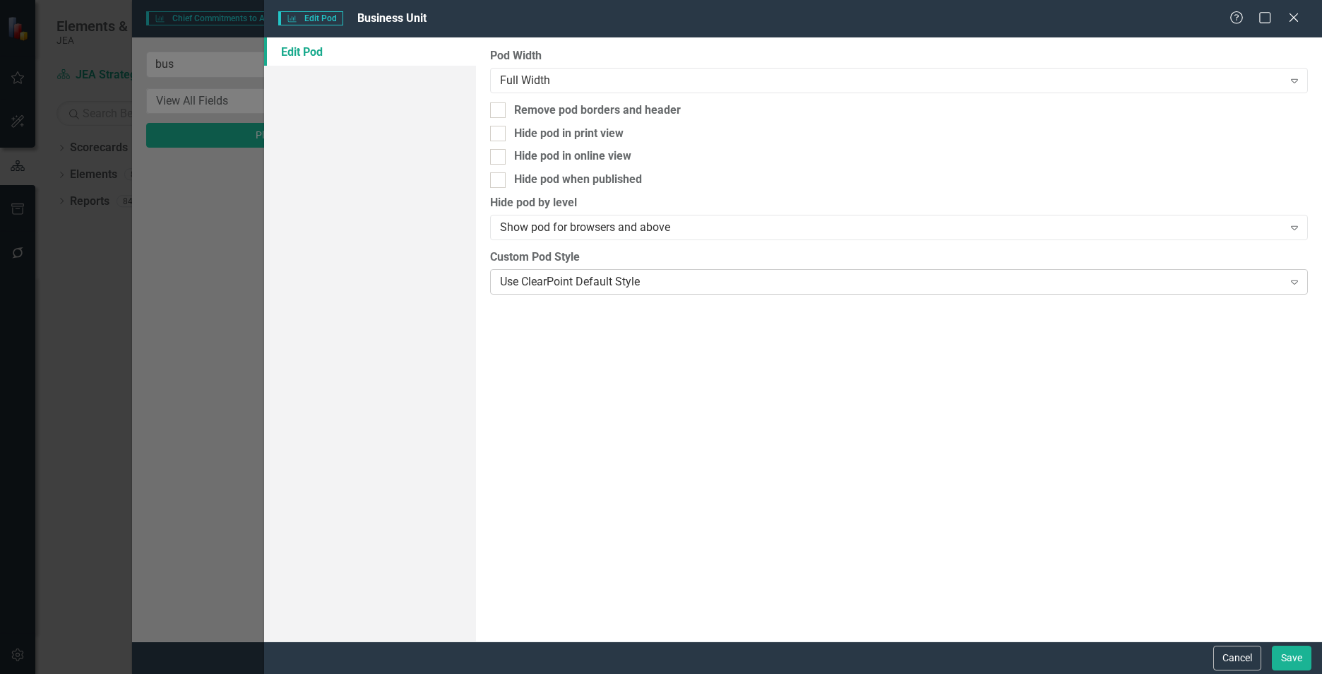
click at [828, 278] on div "Use ClearPoint Default Style" at bounding box center [891, 281] width 783 height 16
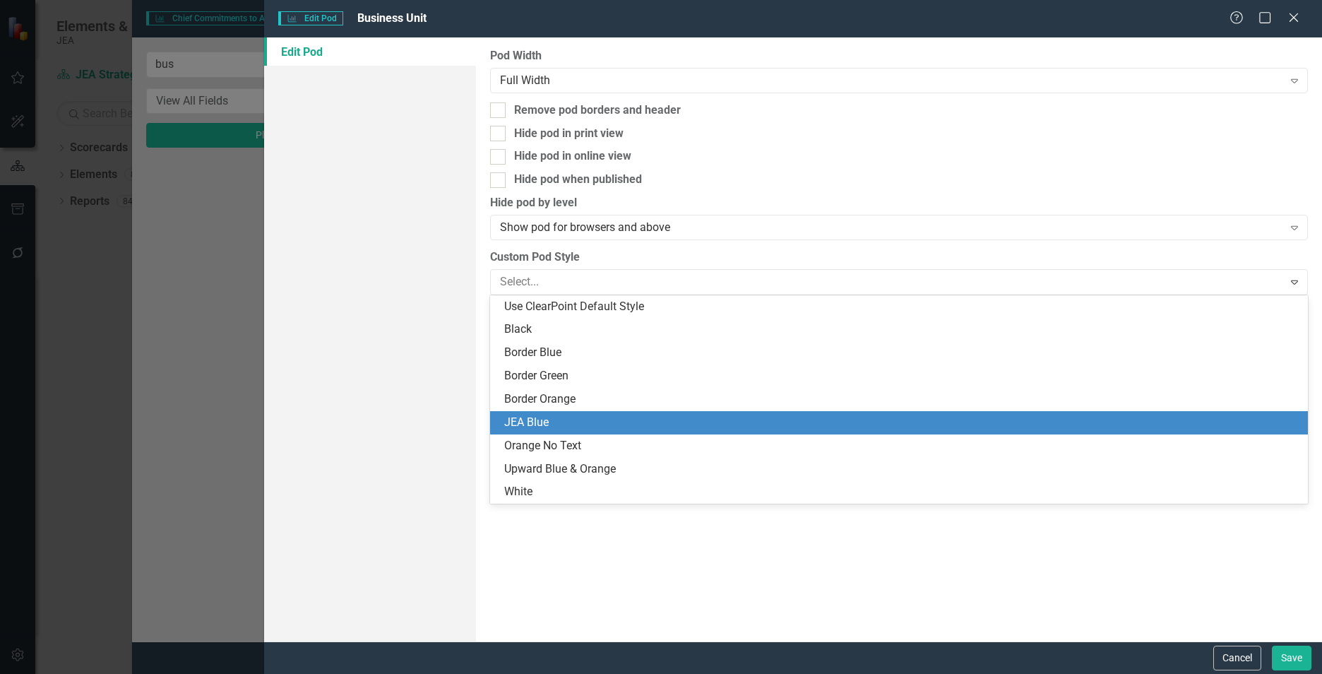
click at [796, 416] on div "JEA Blue" at bounding box center [901, 423] width 795 height 16
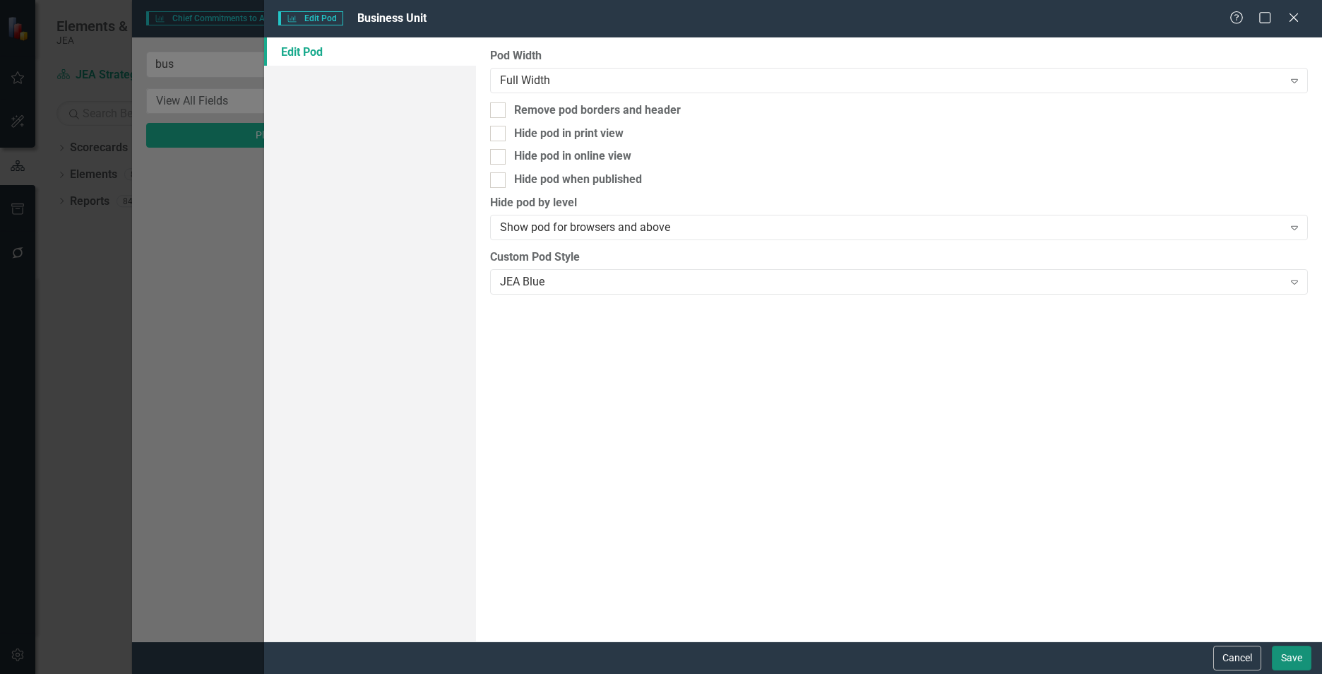
click at [1296, 660] on button "Save" at bounding box center [1292, 658] width 40 height 25
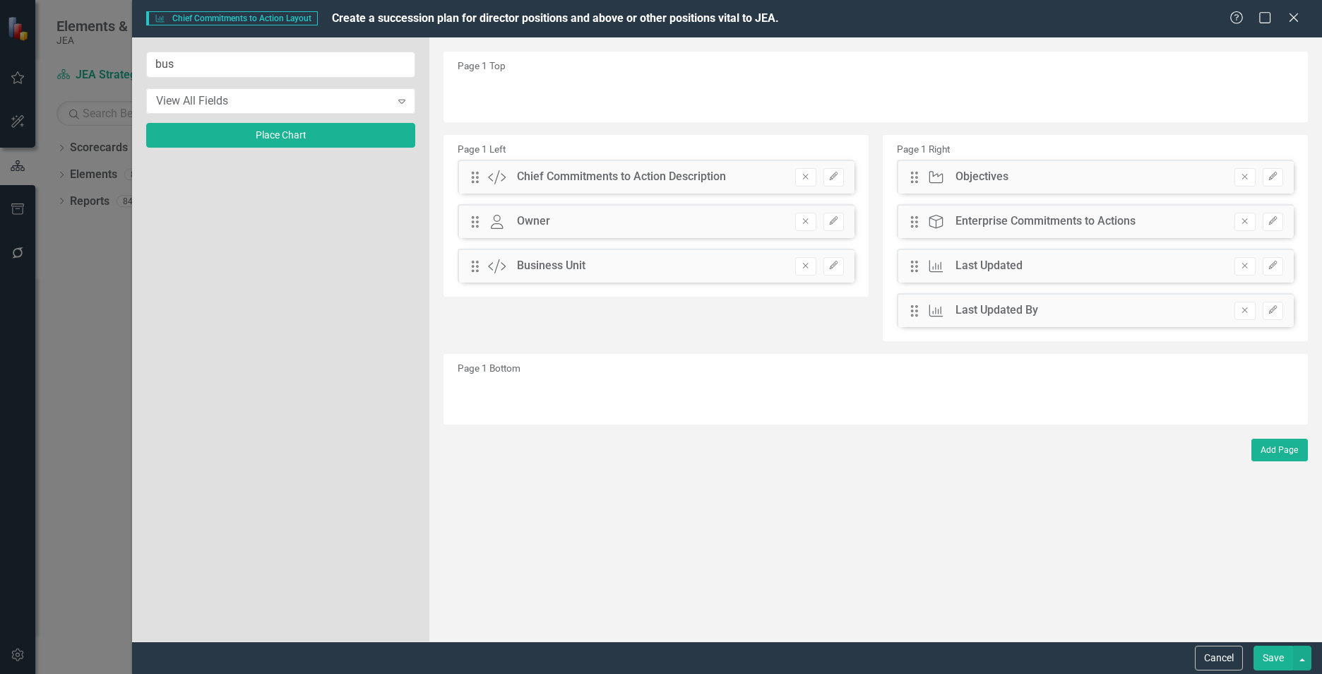
click at [1269, 659] on button "Save" at bounding box center [1274, 658] width 40 height 25
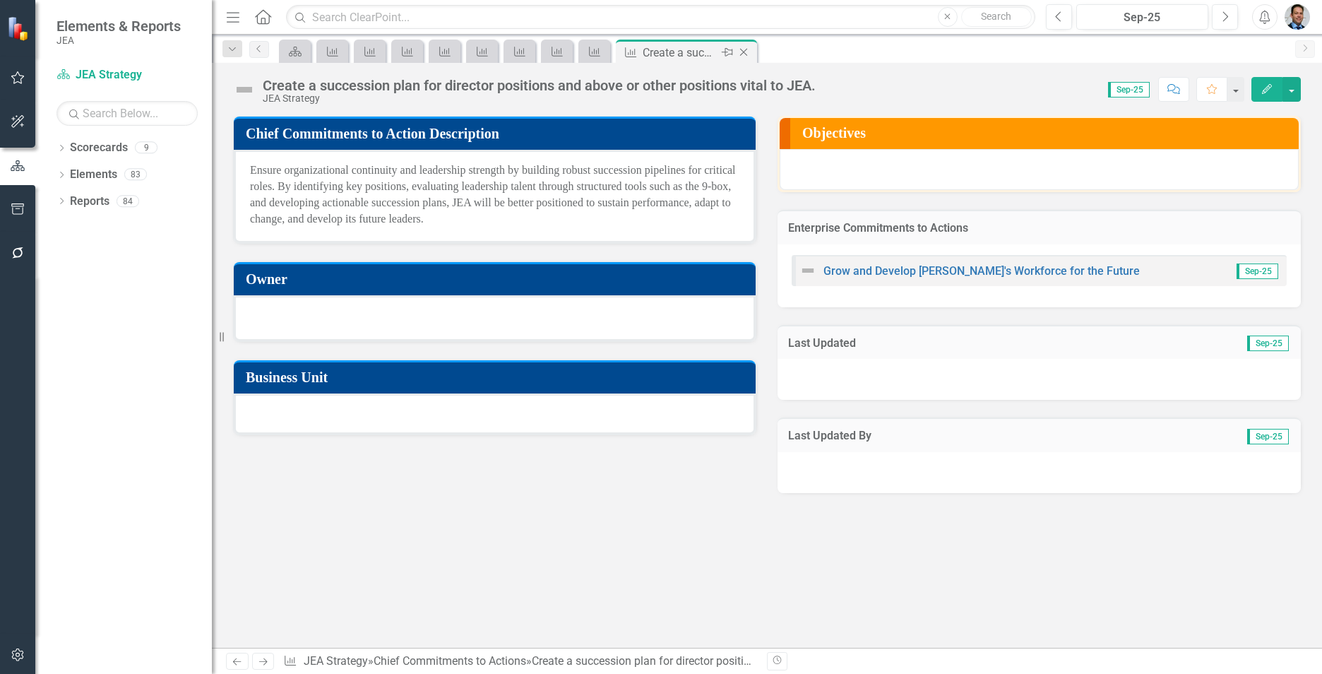
click at [740, 54] on icon "Close" at bounding box center [744, 52] width 14 height 11
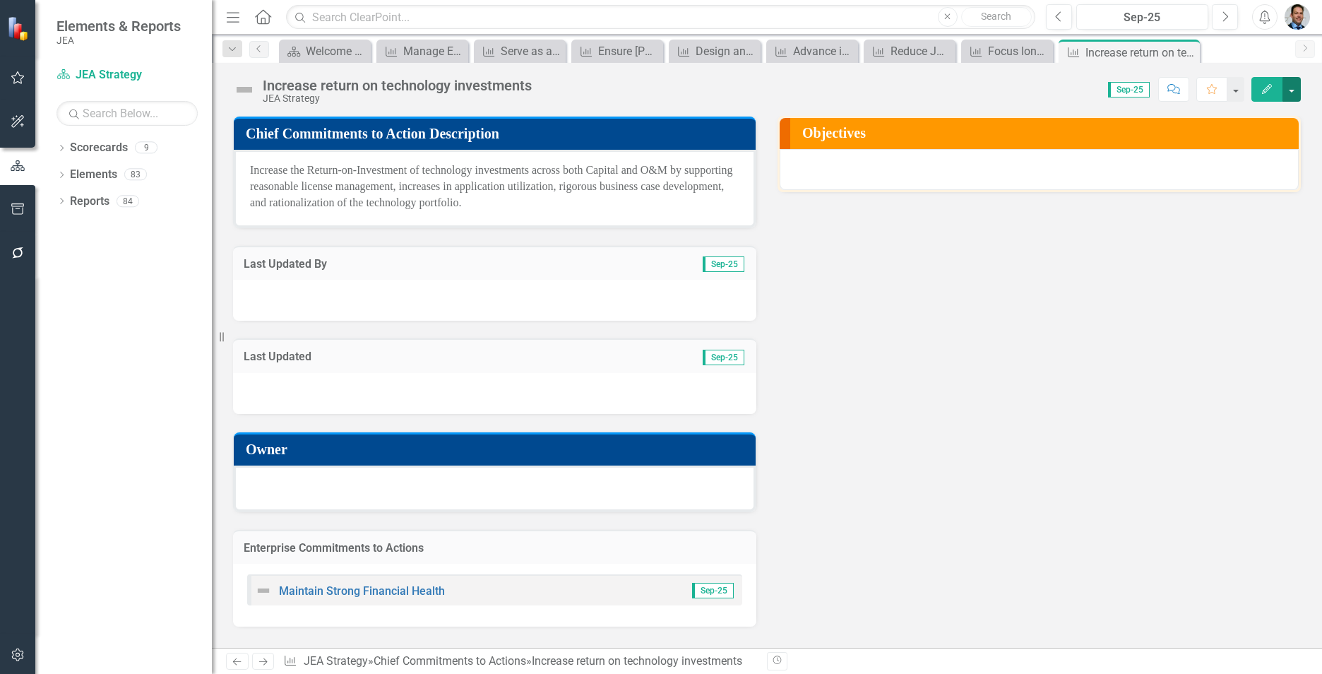
click at [1291, 94] on button "button" at bounding box center [1292, 89] width 18 height 25
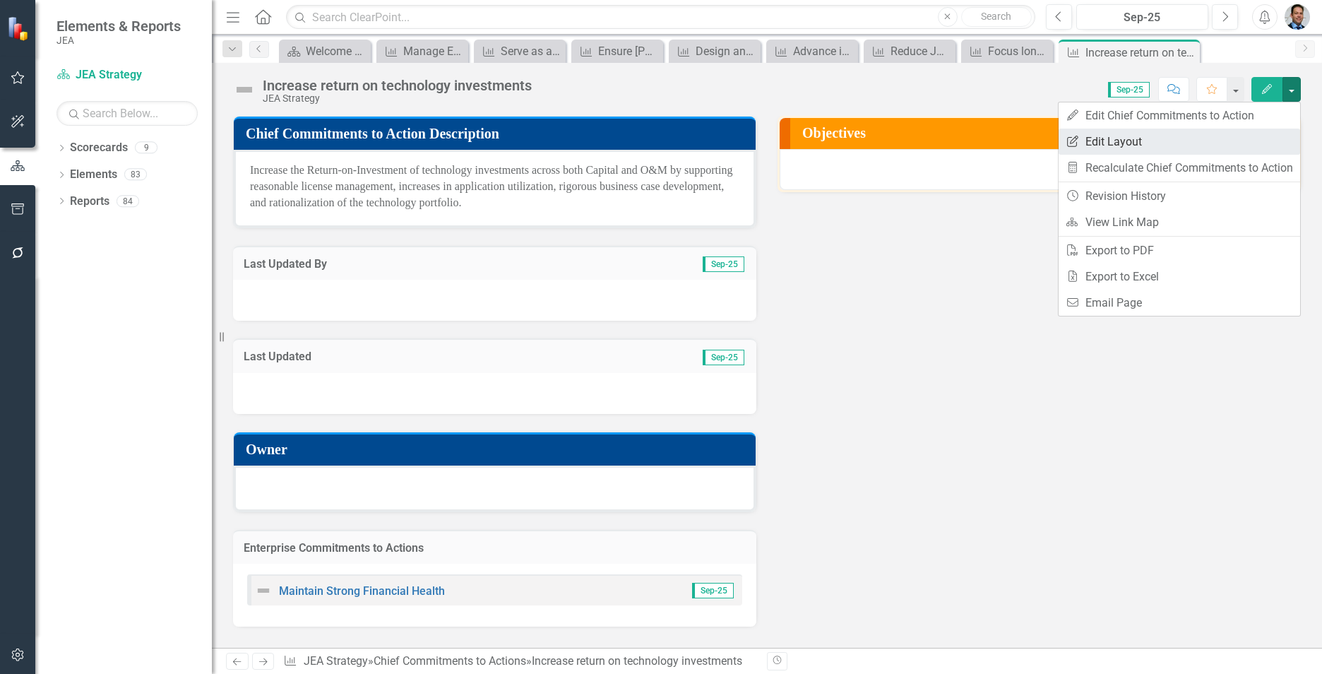
click at [1093, 138] on link "Edit Report Edit Layout" at bounding box center [1180, 142] width 242 height 26
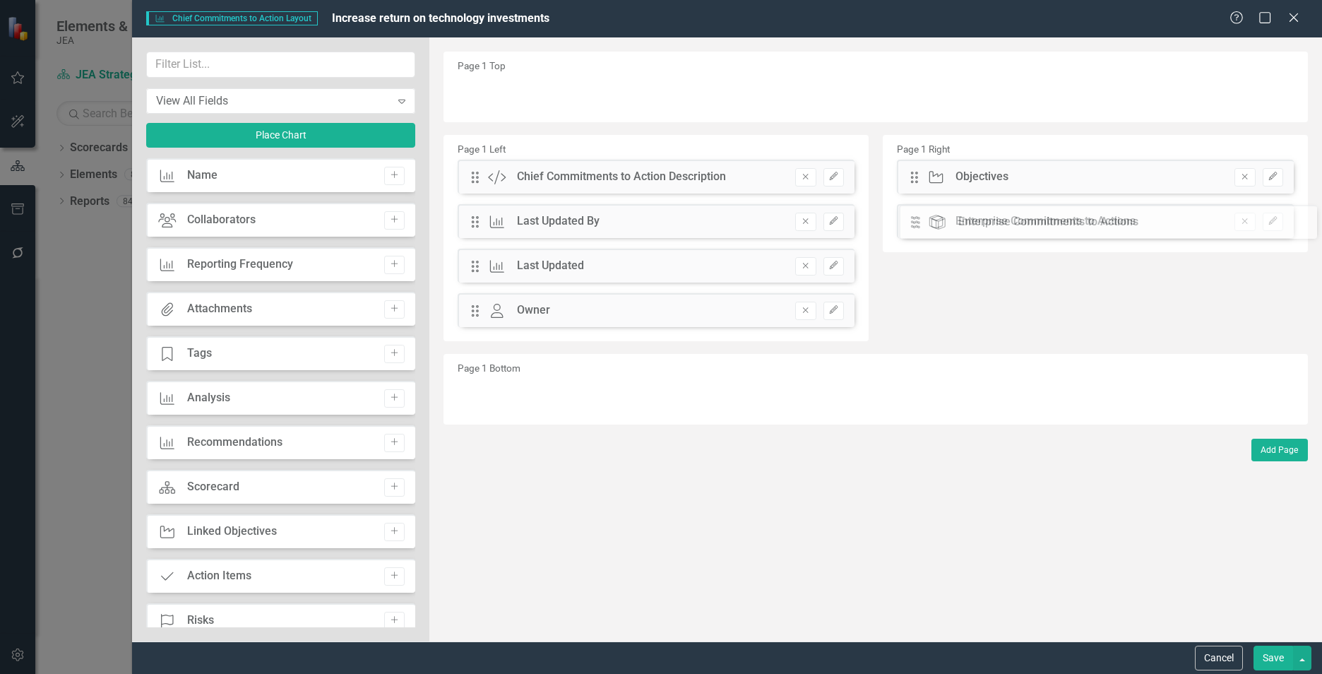
drag, startPoint x: 470, startPoint y: 358, endPoint x: 923, endPoint y: 225, distance: 471.9
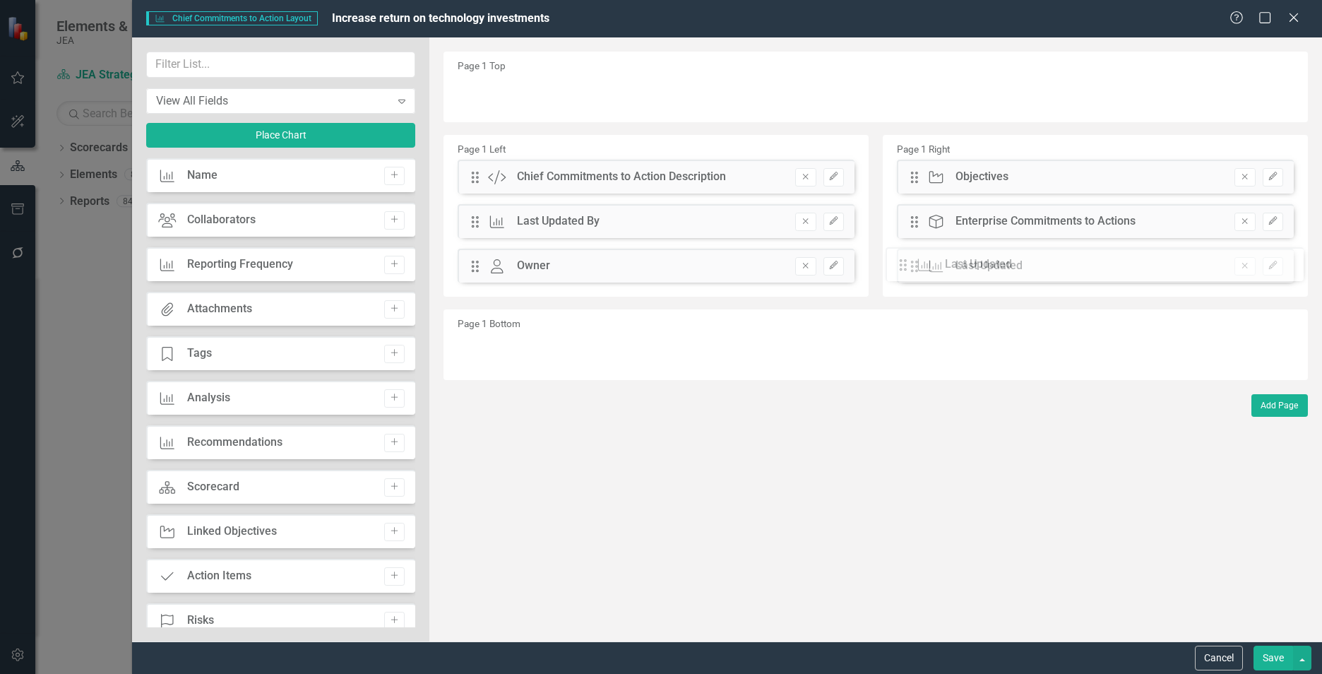
drag, startPoint x: 470, startPoint y: 266, endPoint x: 908, endPoint y: 264, distance: 438.7
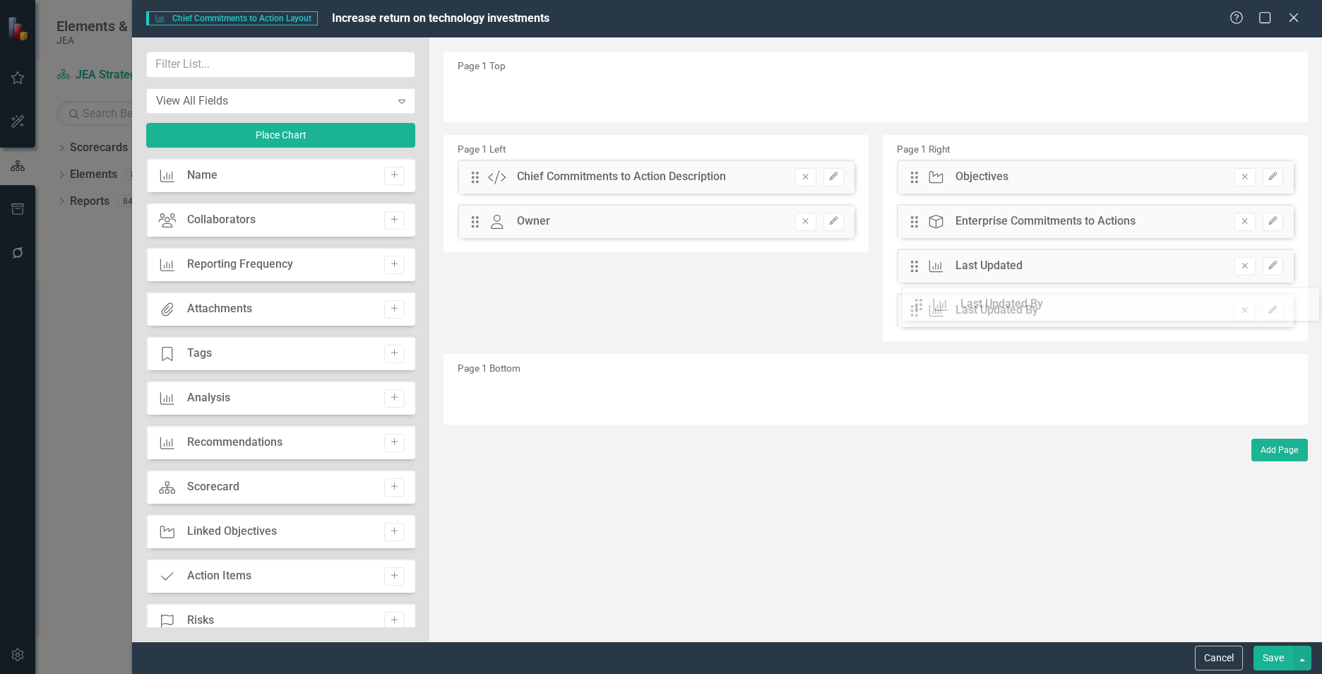
drag, startPoint x: 473, startPoint y: 223, endPoint x: 928, endPoint y: 305, distance: 461.7
click at [259, 71] on input "text" at bounding box center [280, 65] width 269 height 26
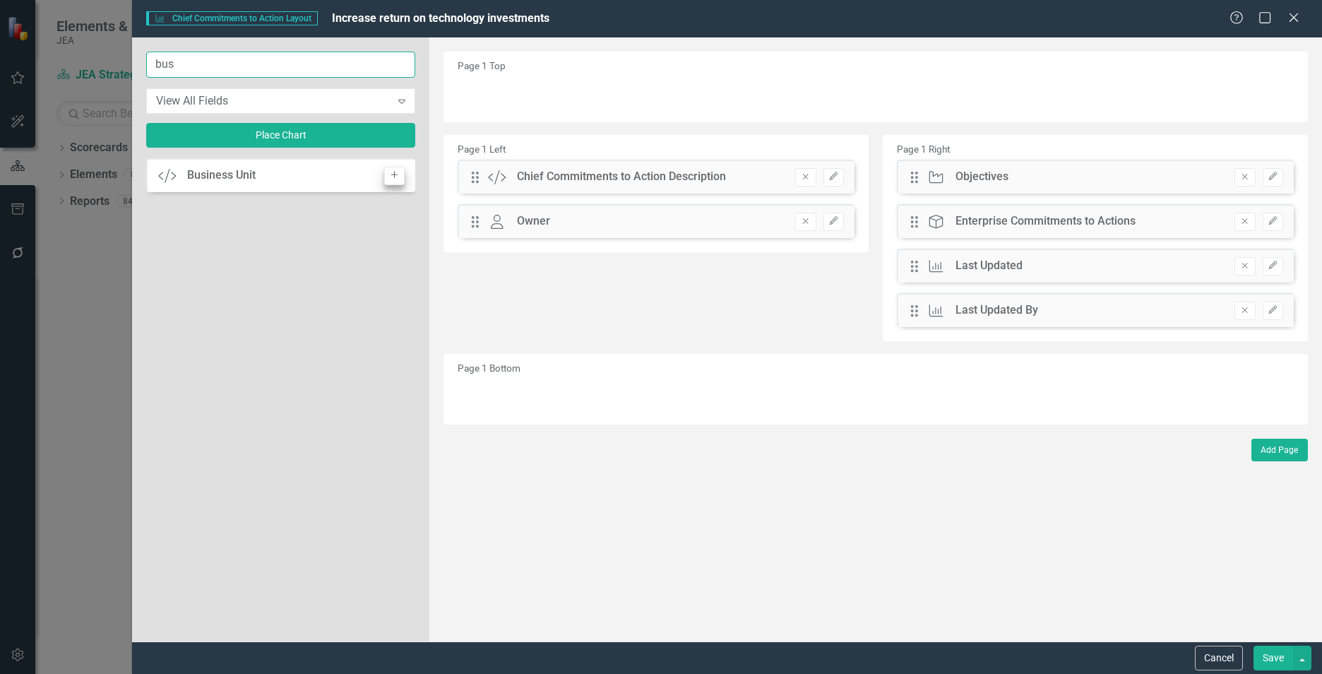
type input "bus"
click at [393, 178] on icon "Add" at bounding box center [394, 175] width 11 height 8
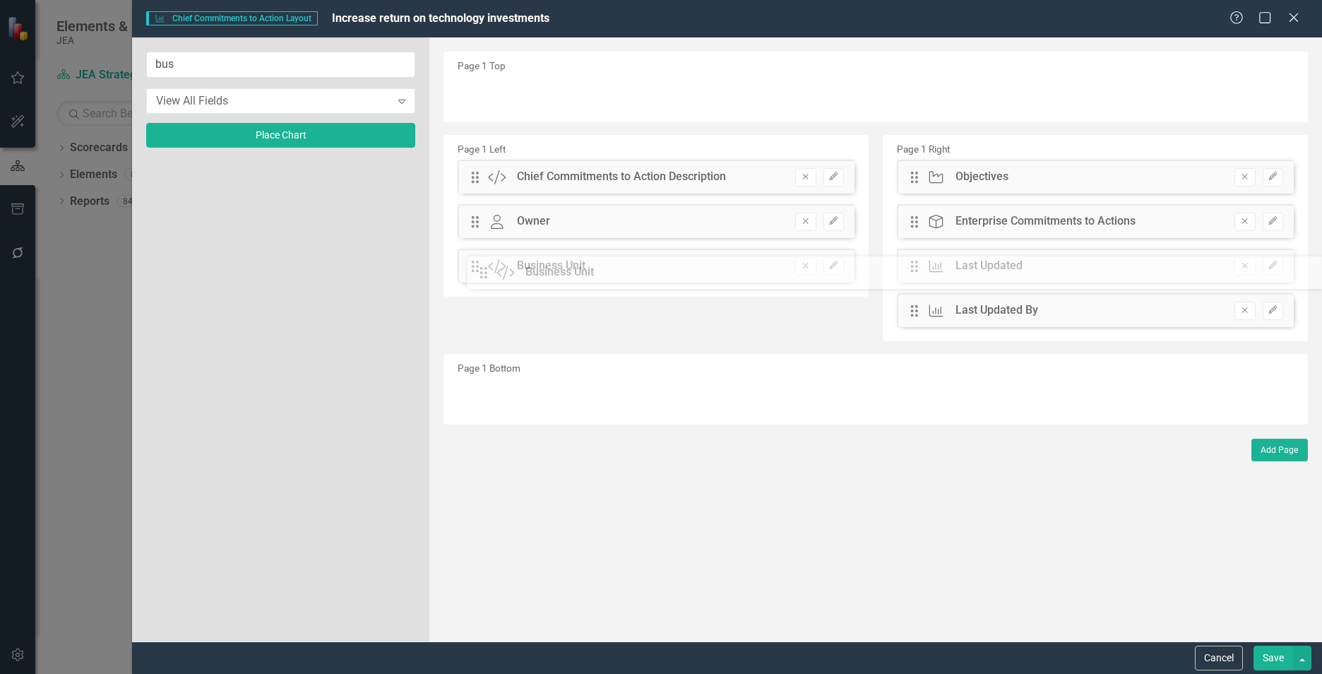
drag, startPoint x: 472, startPoint y: 87, endPoint x: 491, endPoint y: 265, distance: 179.0
click at [832, 268] on icon "button" at bounding box center [833, 265] width 8 height 8
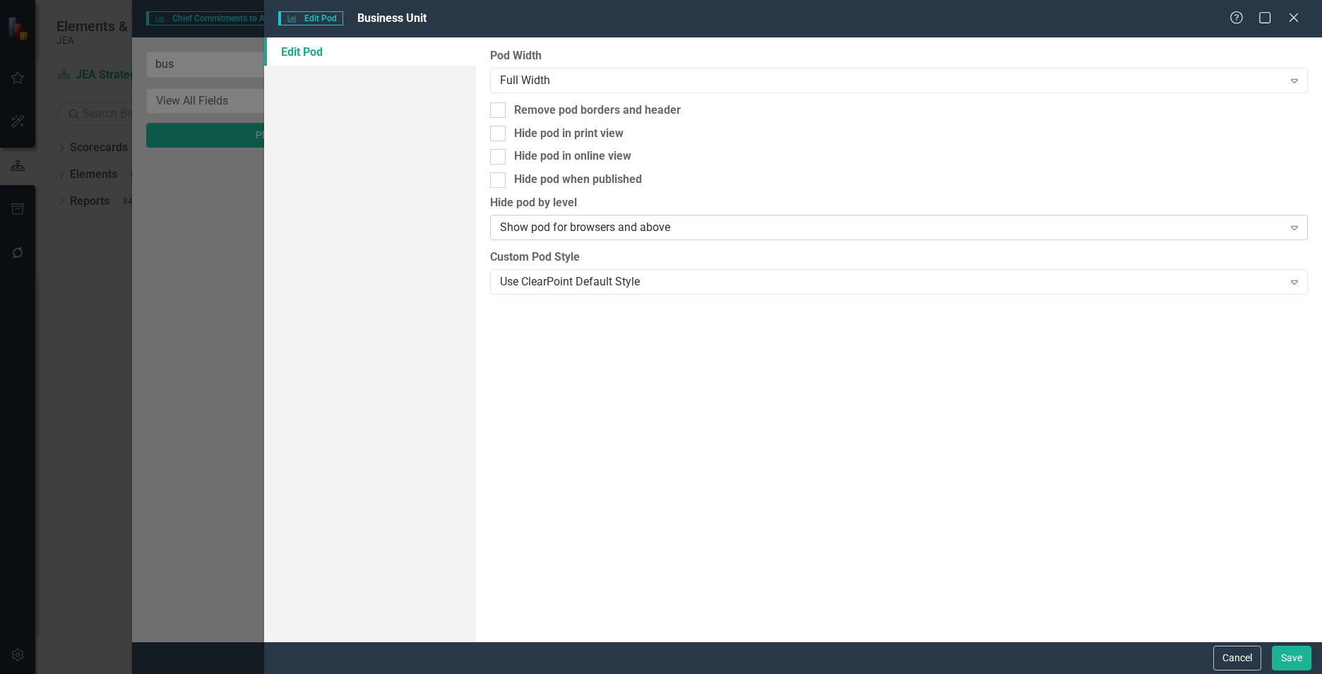
click at [759, 223] on div "Show pod for browsers and above" at bounding box center [891, 228] width 783 height 16
click at [672, 285] on div "Use ClearPoint Default Style" at bounding box center [891, 281] width 783 height 16
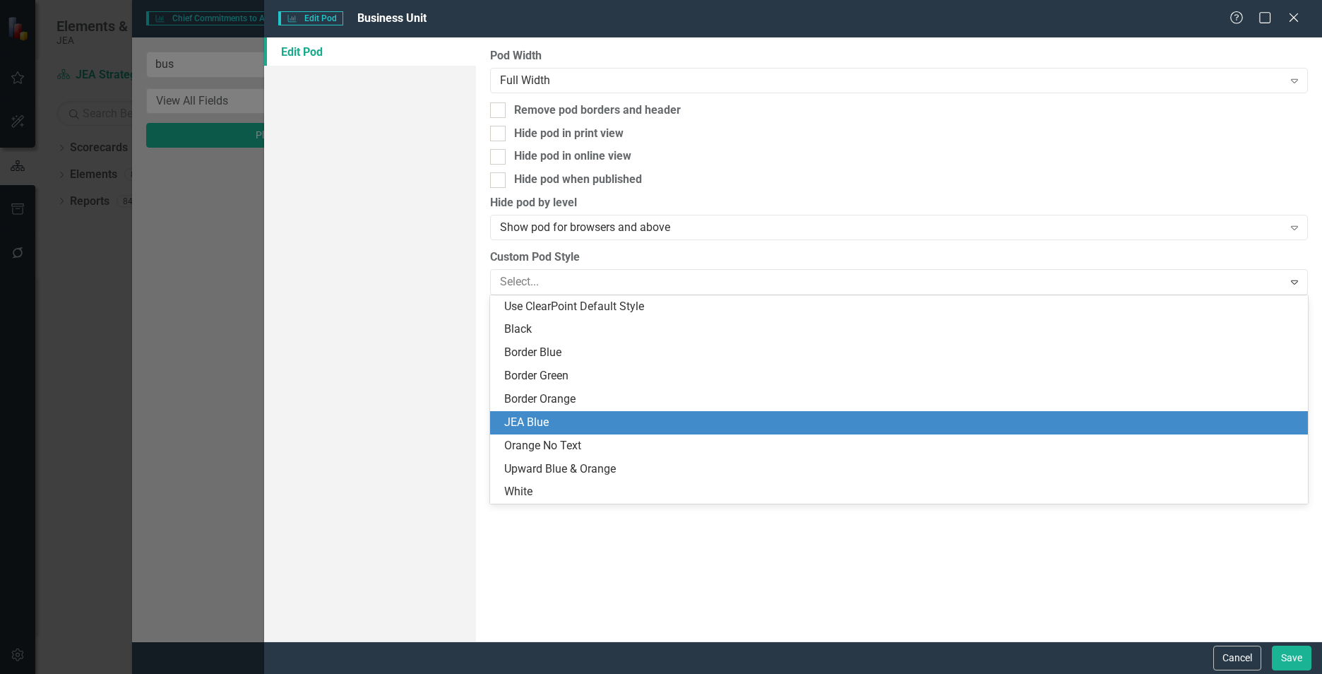
click at [637, 417] on div "JEA Blue" at bounding box center [901, 423] width 795 height 16
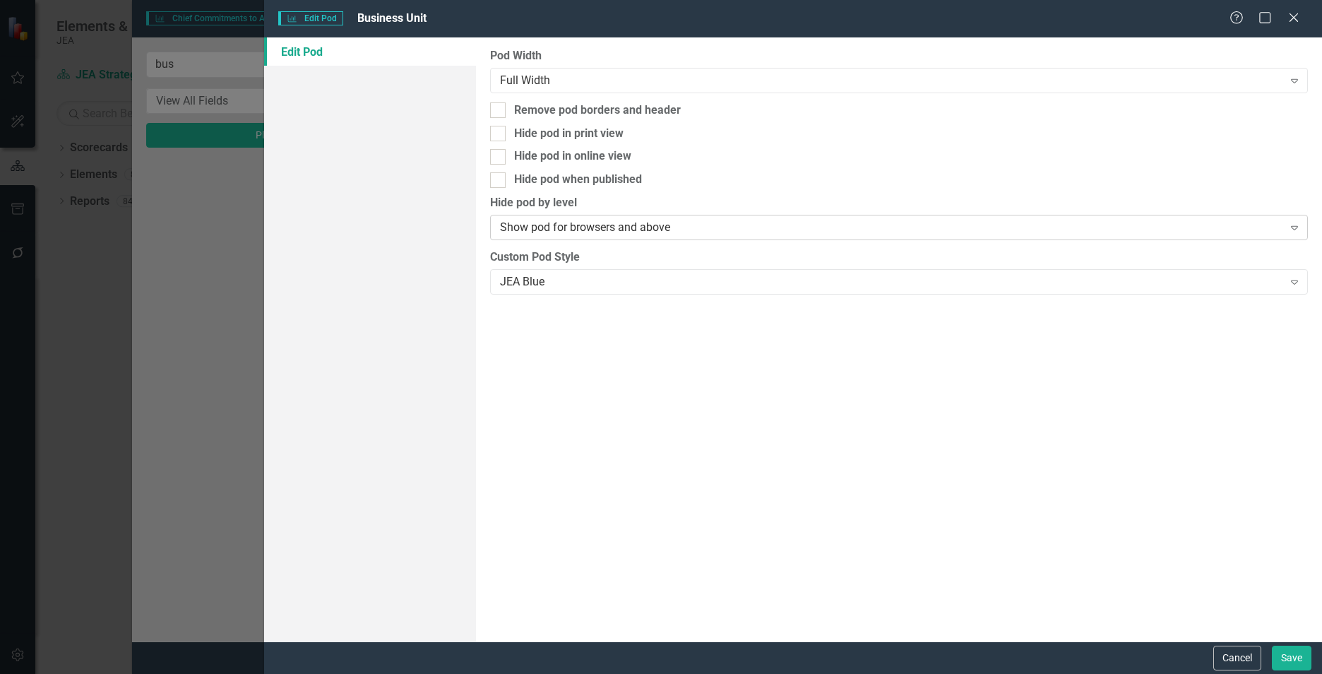
click at [854, 231] on div "Show pod for browsers and above" at bounding box center [891, 228] width 783 height 16
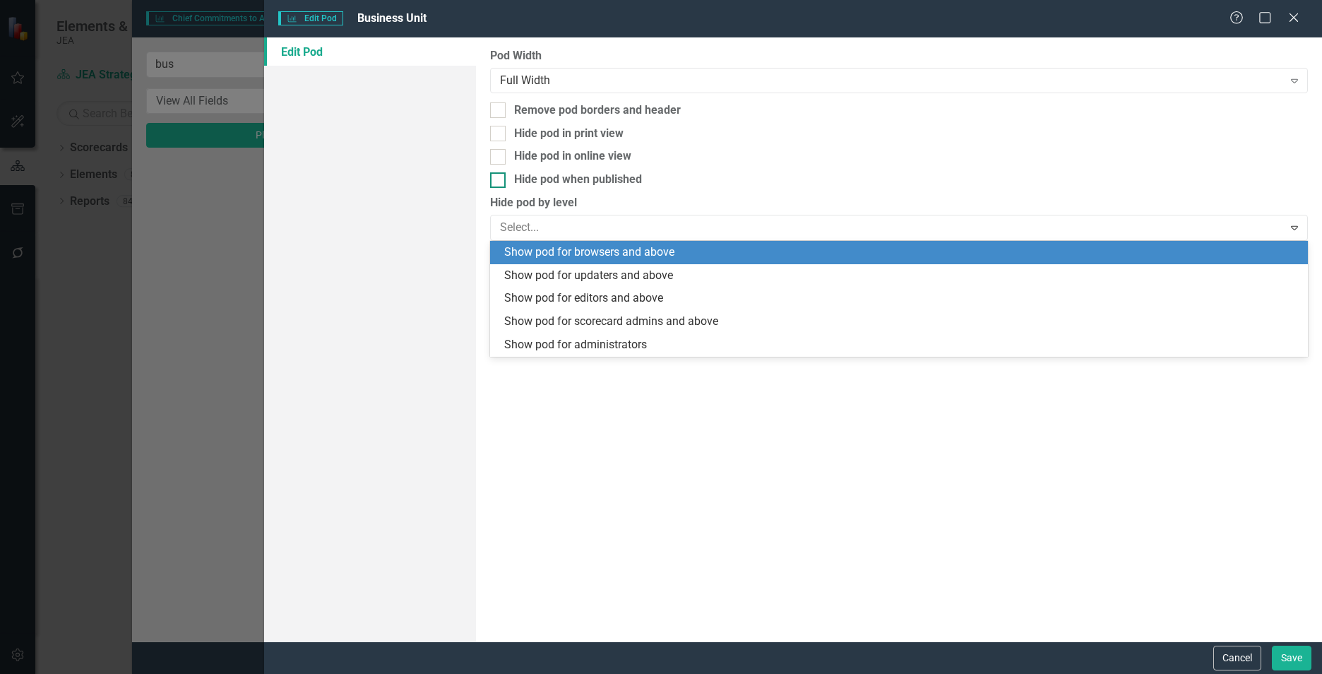
click at [887, 187] on div "Hide pod when published" at bounding box center [899, 180] width 818 height 16
click at [499, 182] on input "Hide pod when published" at bounding box center [494, 176] width 9 height 9
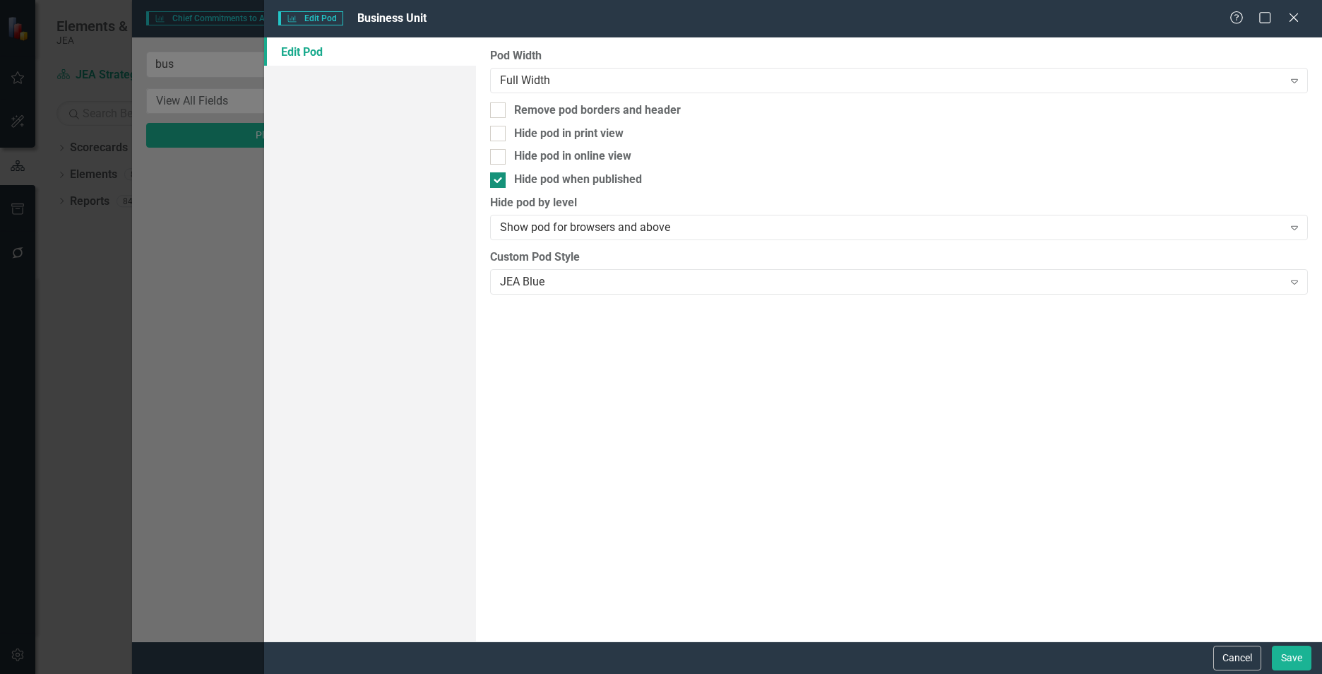
click at [887, 187] on div "Hide pod when published" at bounding box center [899, 180] width 818 height 16
click at [499, 182] on input "Hide pod when published" at bounding box center [494, 176] width 9 height 9
checkbox input "false"
click at [1280, 653] on button "Save" at bounding box center [1292, 658] width 40 height 25
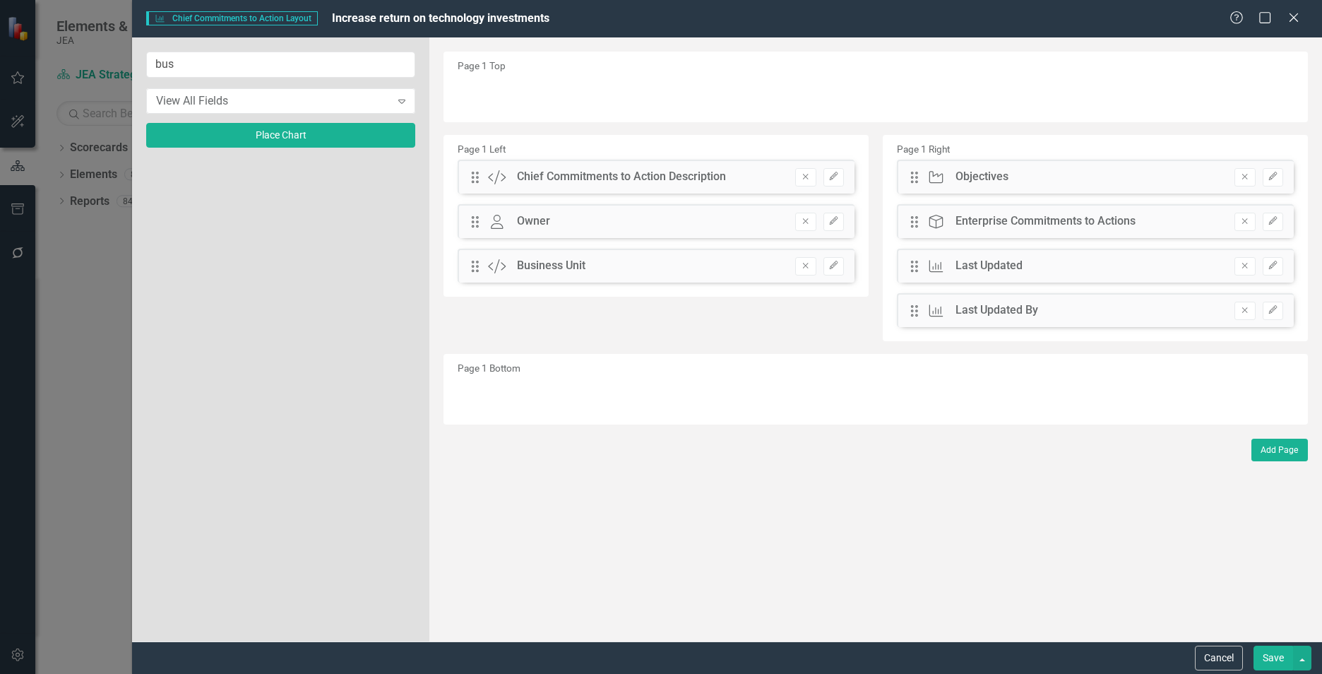
click at [1280, 653] on button "Save" at bounding box center [1274, 658] width 40 height 25
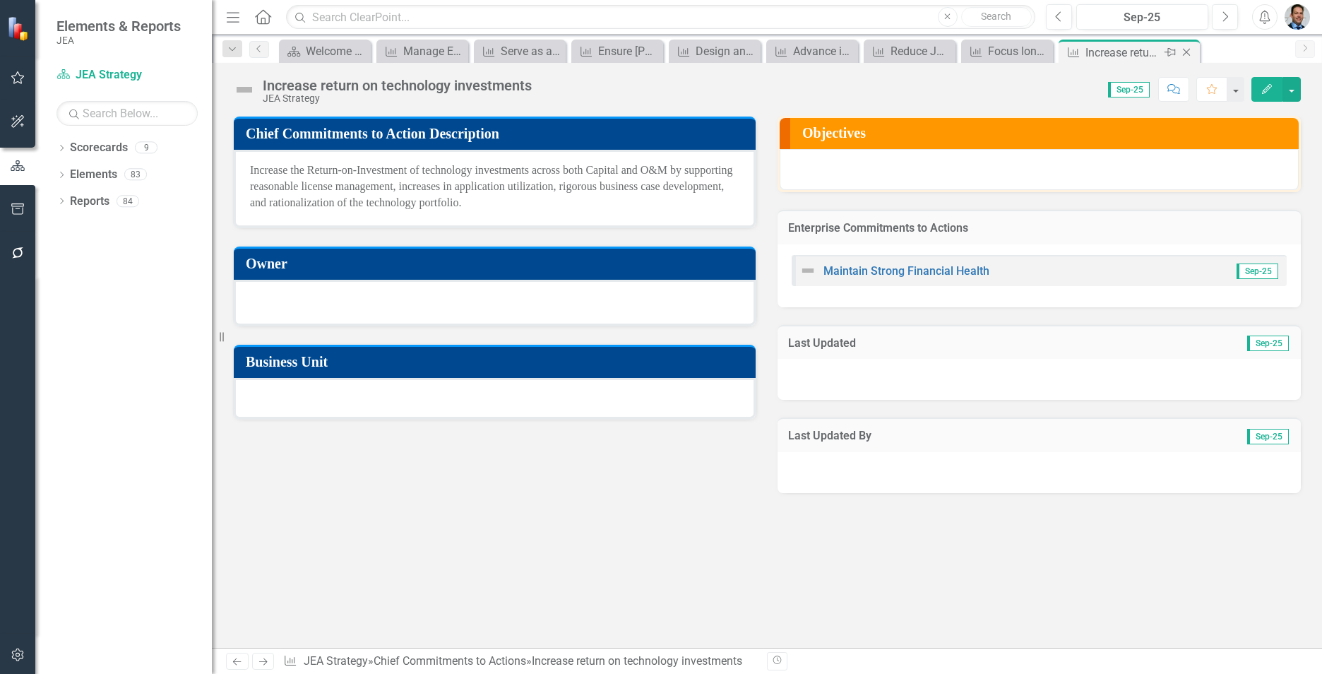
click at [1183, 54] on icon "Close" at bounding box center [1187, 52] width 14 height 11
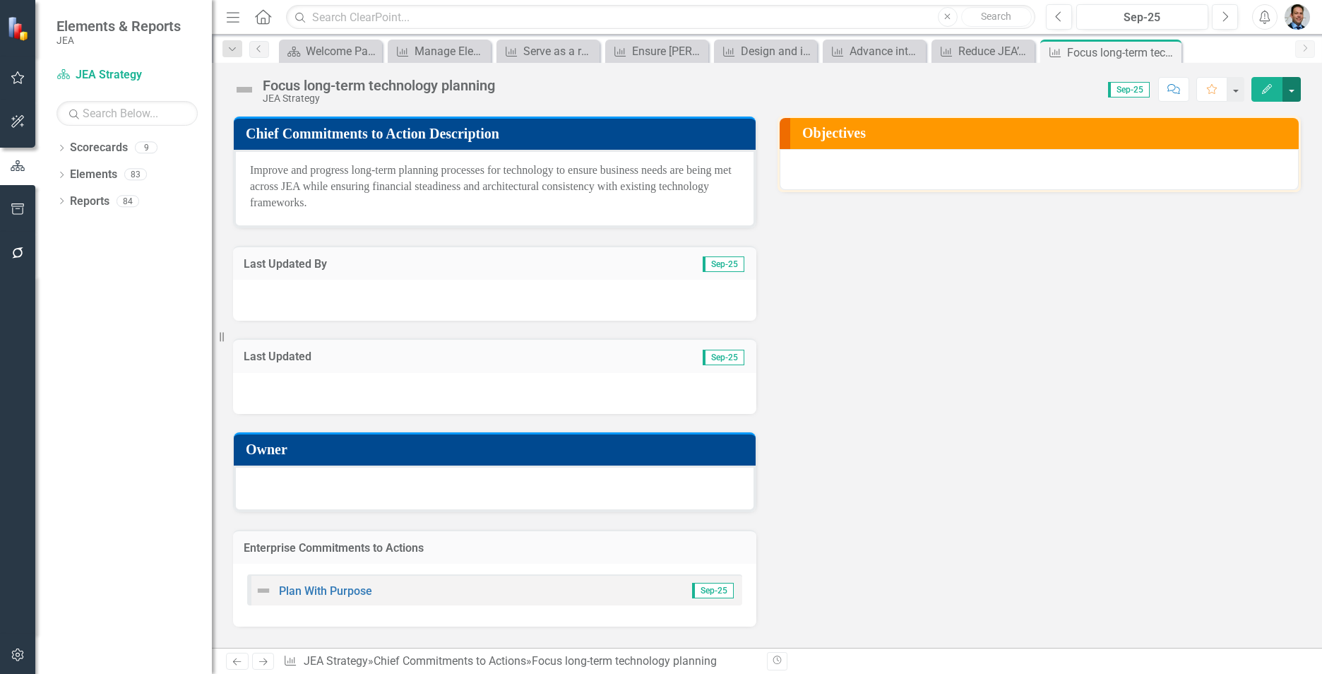
click at [1288, 92] on button "button" at bounding box center [1292, 89] width 18 height 25
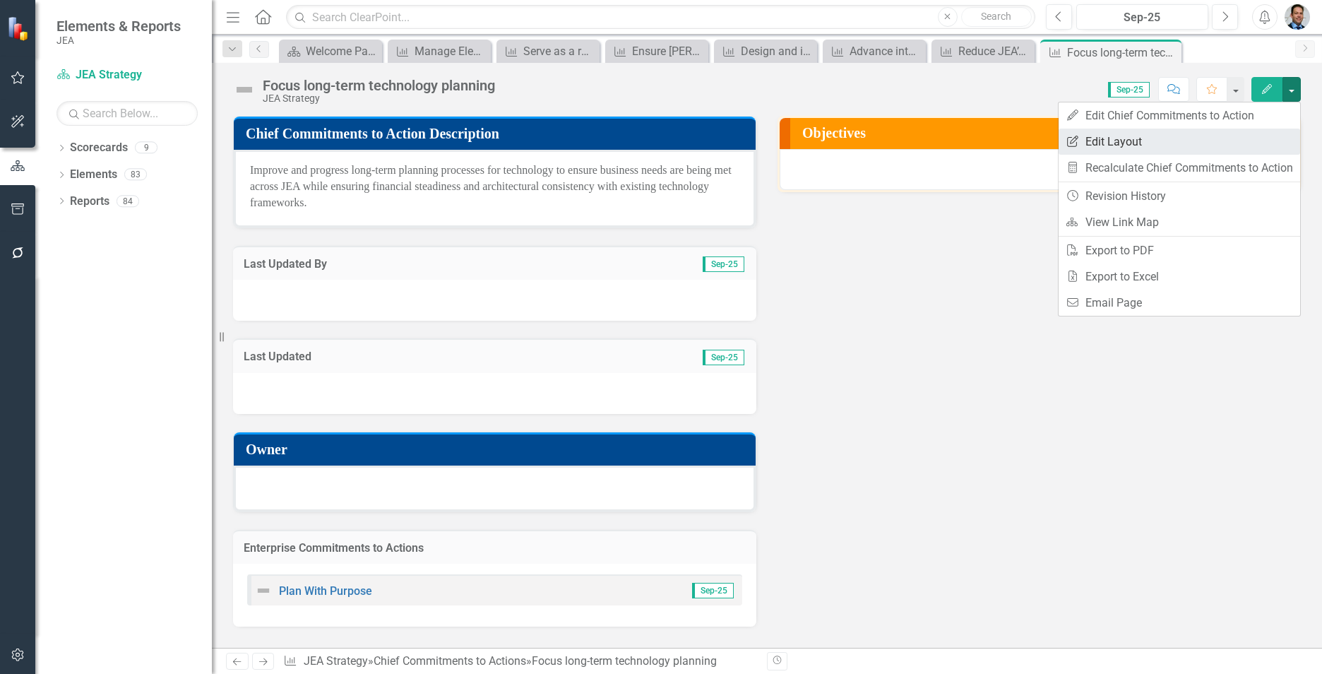
click at [1196, 144] on link "Edit Report Edit Layout" at bounding box center [1180, 142] width 242 height 26
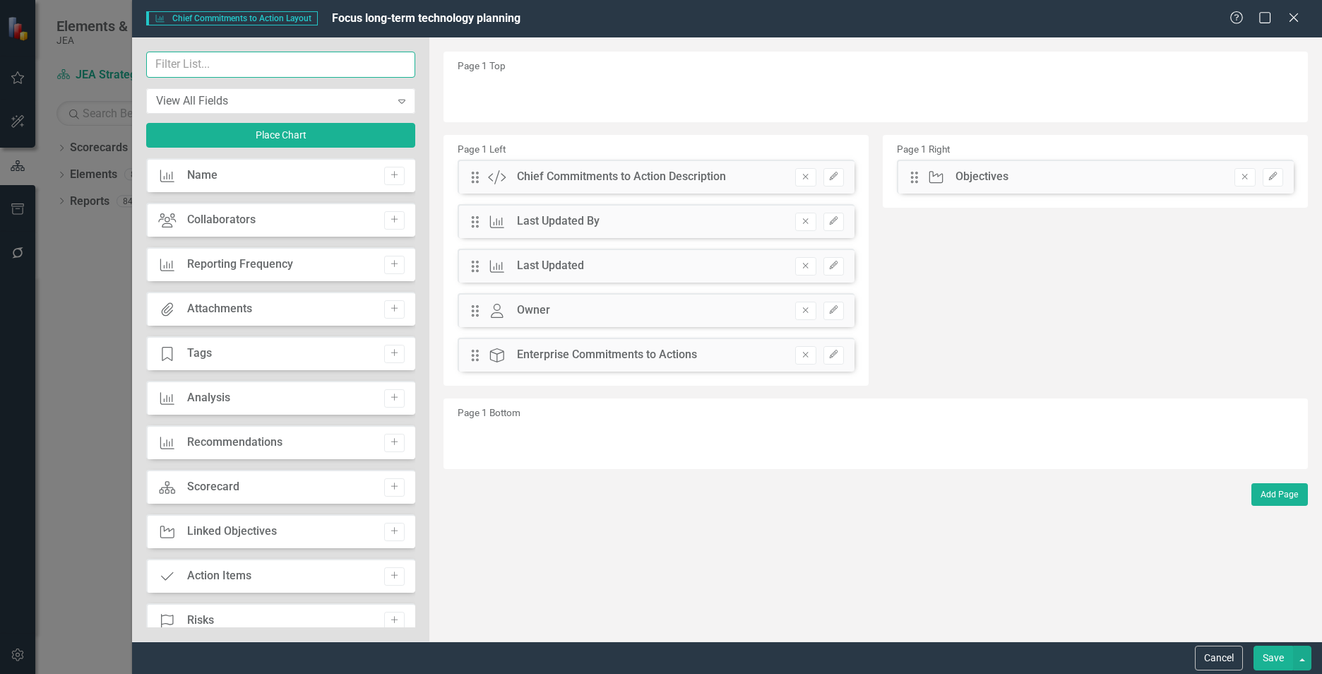
click at [246, 65] on input "text" at bounding box center [280, 65] width 269 height 26
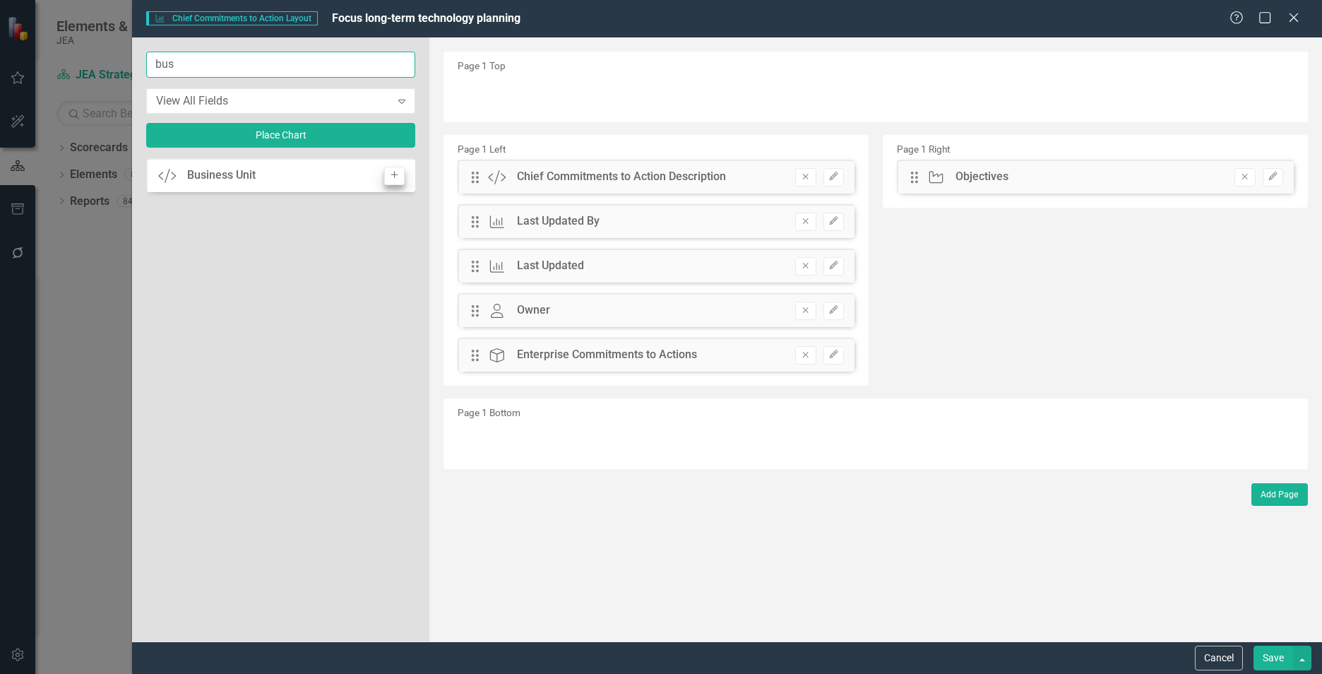
type input "bus"
click at [398, 179] on icon "Add" at bounding box center [394, 175] width 11 height 8
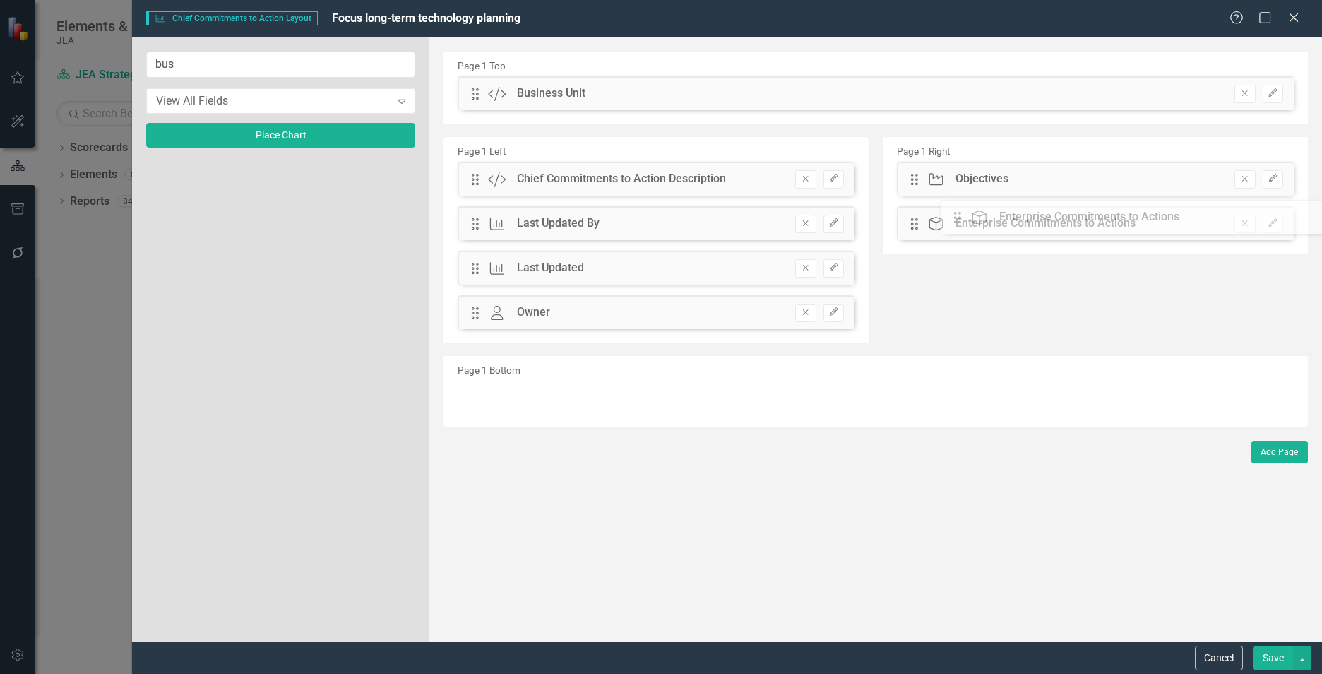
drag, startPoint x: 472, startPoint y: 360, endPoint x: 961, endPoint y: 223, distance: 508.6
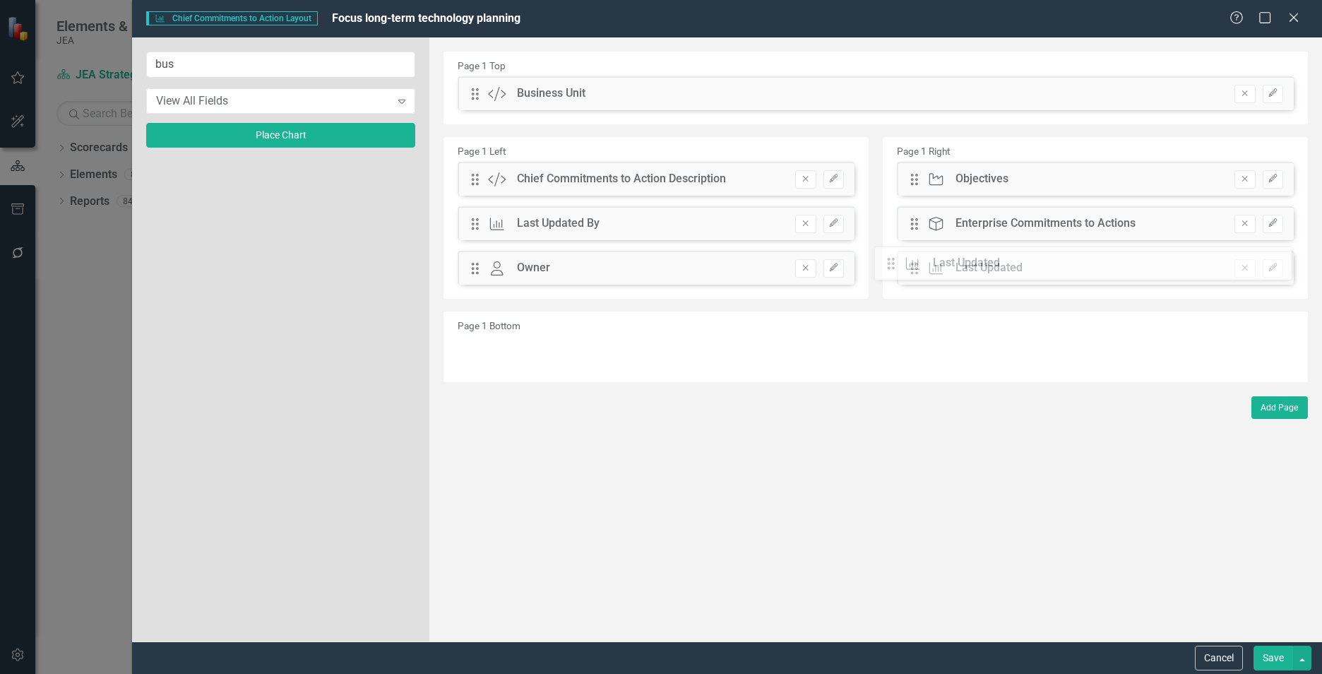
drag, startPoint x: 472, startPoint y: 268, endPoint x: 899, endPoint y: 263, distance: 426.7
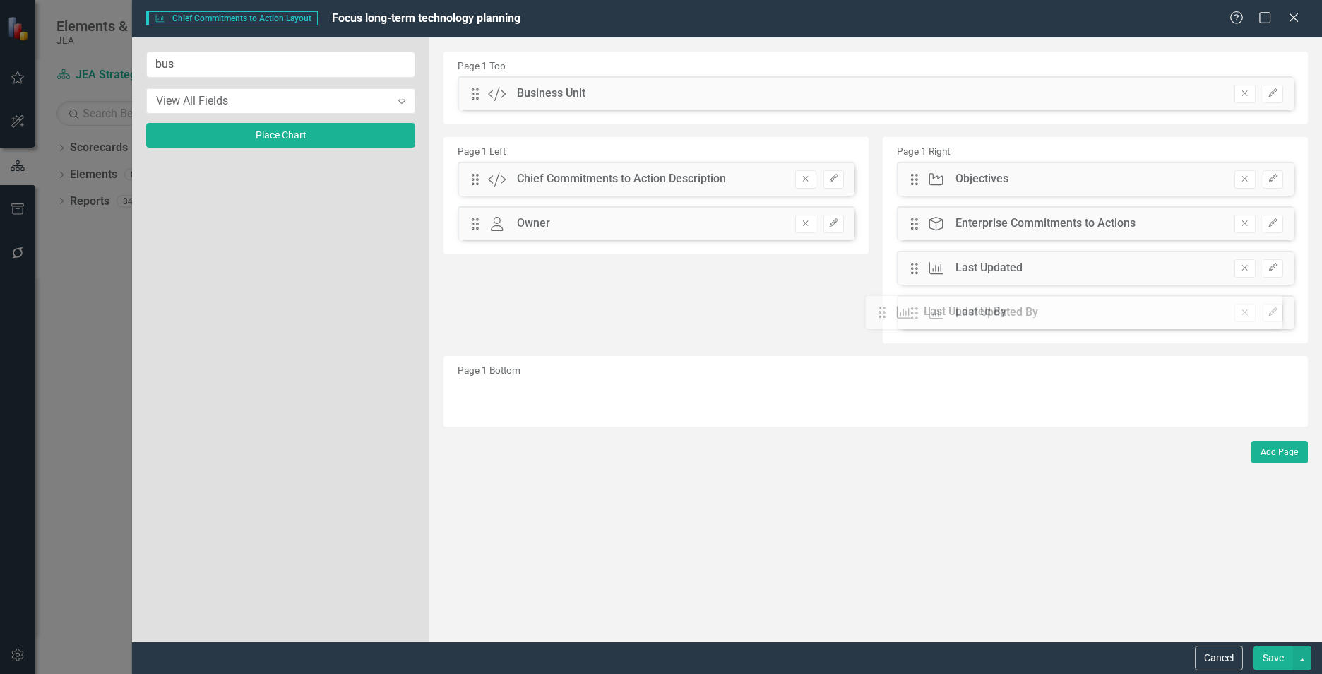
drag, startPoint x: 477, startPoint y: 225, endPoint x: 901, endPoint y: 313, distance: 433.6
drag, startPoint x: 470, startPoint y: 91, endPoint x: 490, endPoint y: 263, distance: 173.5
click at [831, 264] on icon "Edit" at bounding box center [834, 265] width 11 height 8
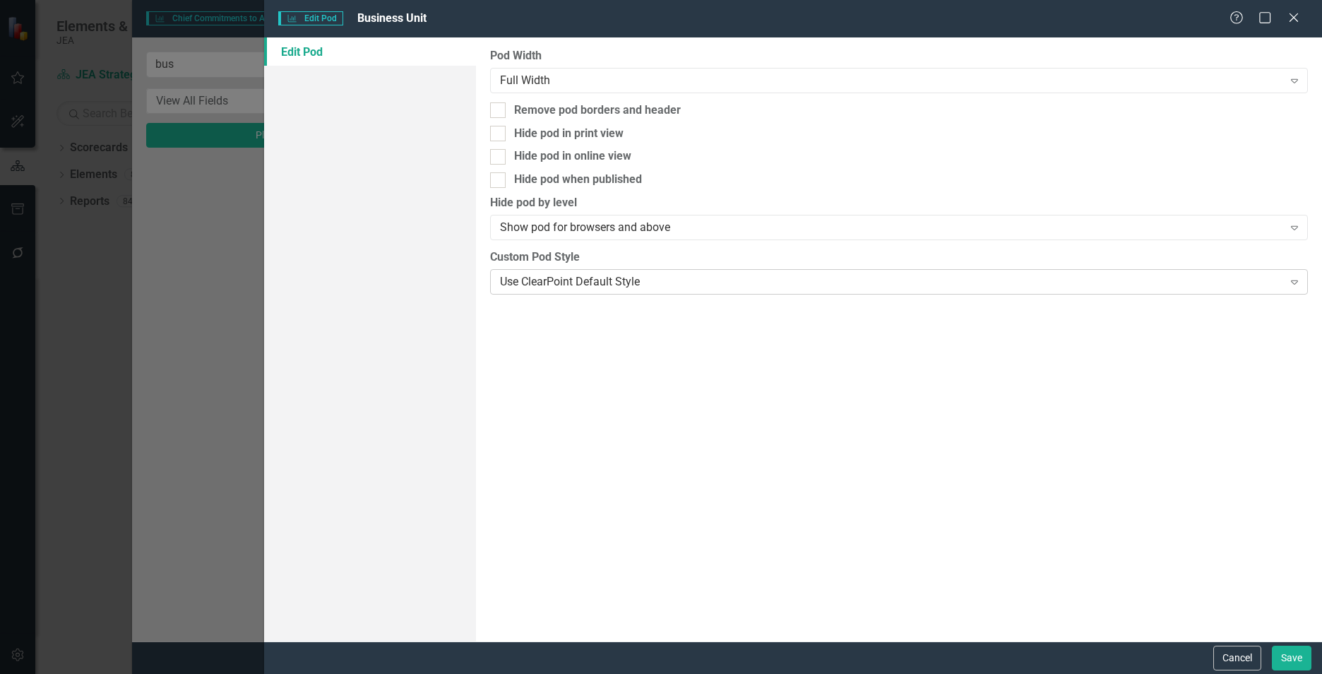
click at [787, 287] on div "Use ClearPoint Default Style" at bounding box center [891, 281] width 783 height 16
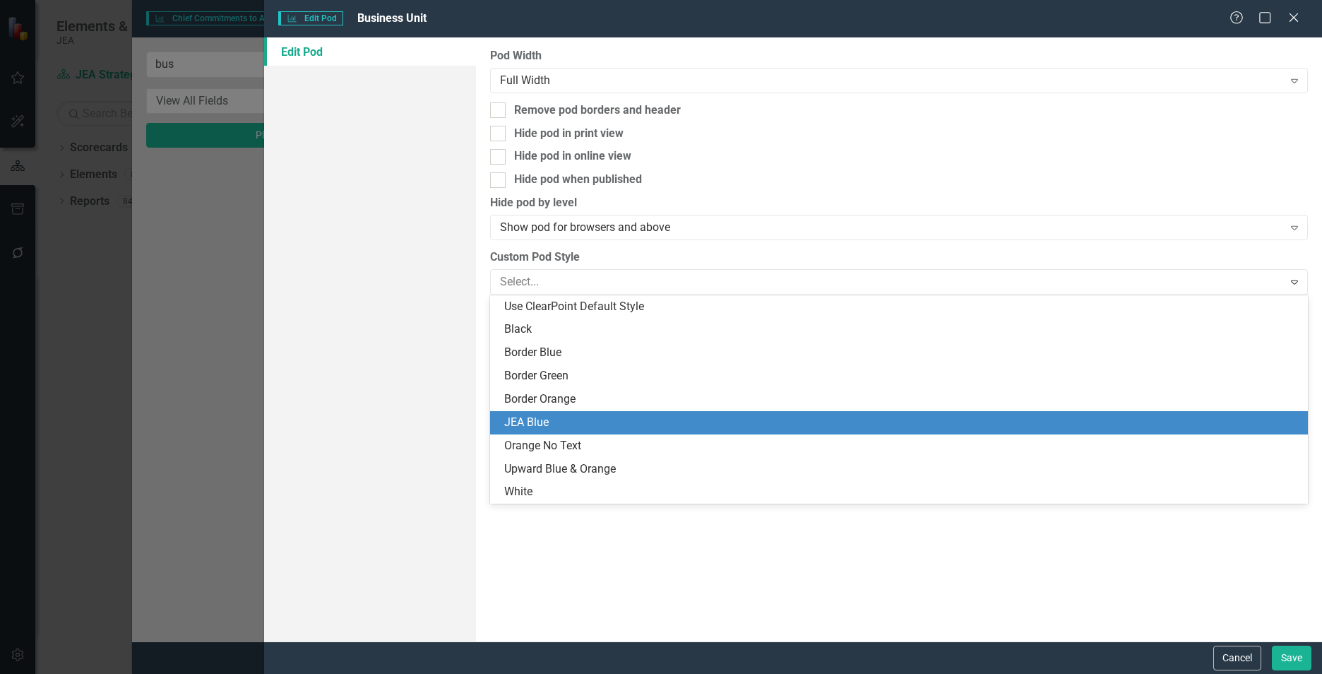
click at [667, 422] on div "JEA Blue" at bounding box center [901, 423] width 795 height 16
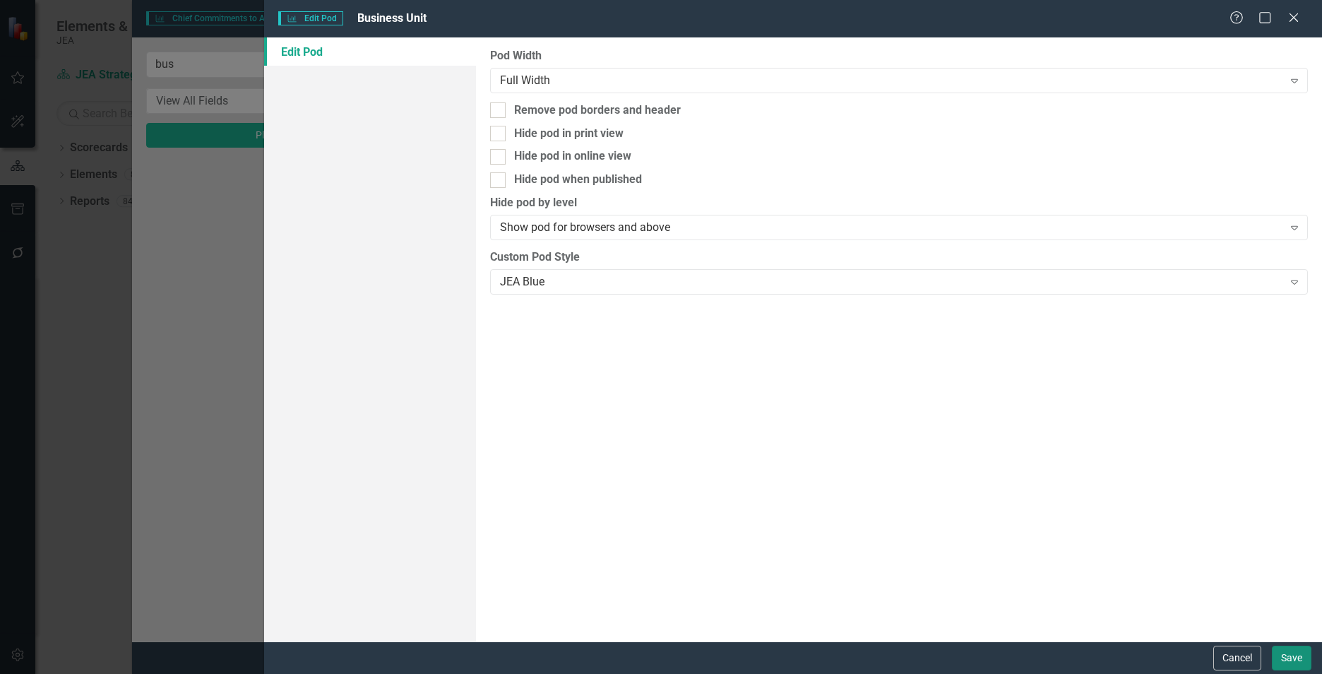
click at [1296, 656] on button "Save" at bounding box center [1292, 658] width 40 height 25
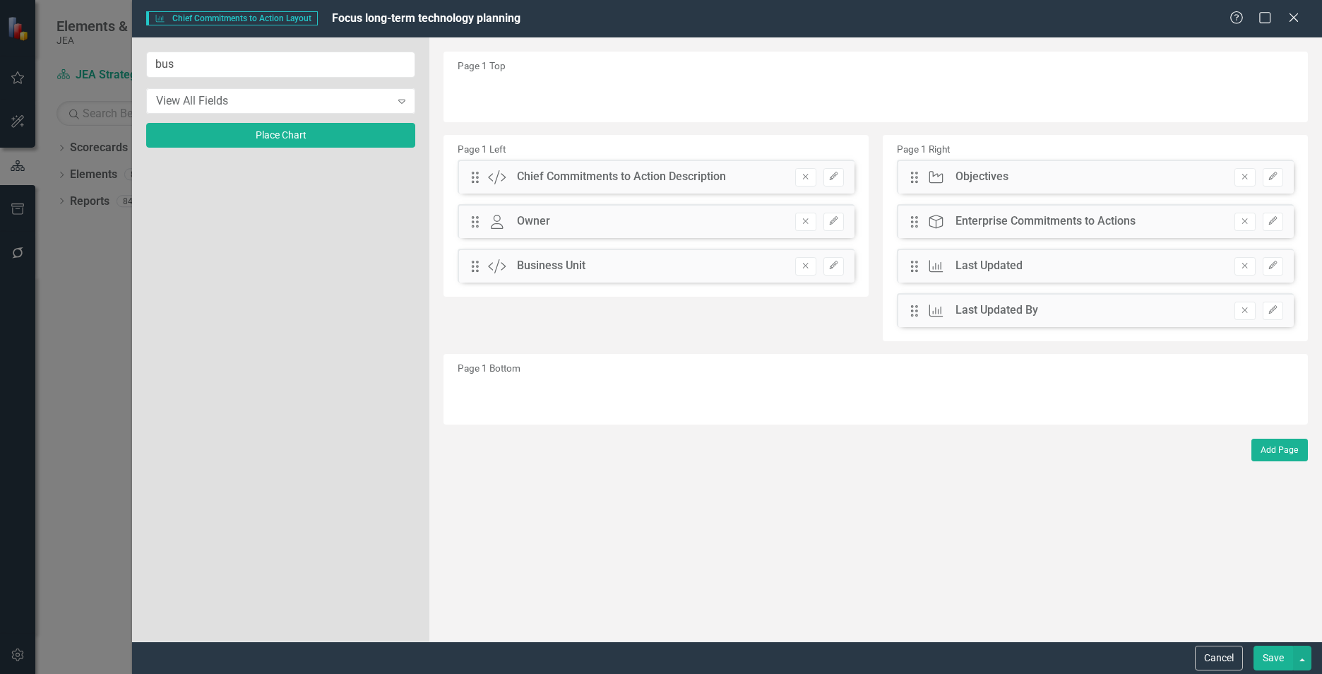
click at [824, 257] on button "Edit" at bounding box center [834, 266] width 20 height 18
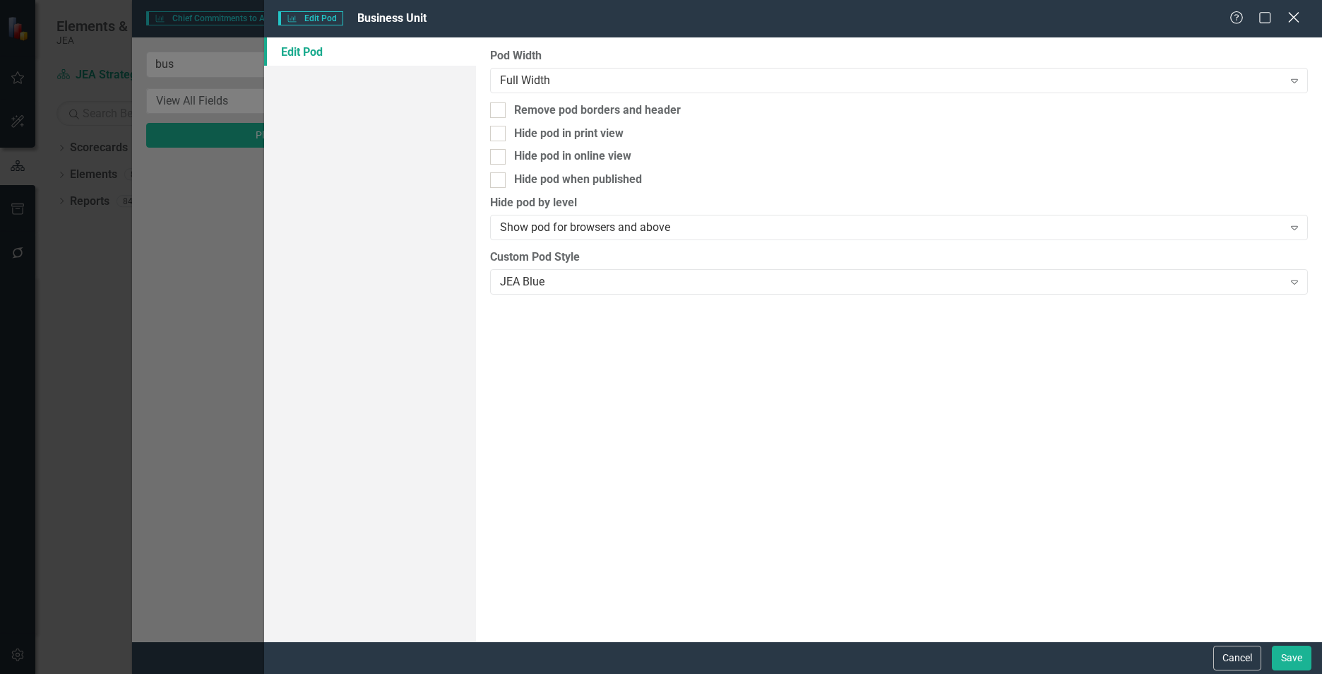
click at [1295, 17] on icon at bounding box center [1293, 17] width 11 height 11
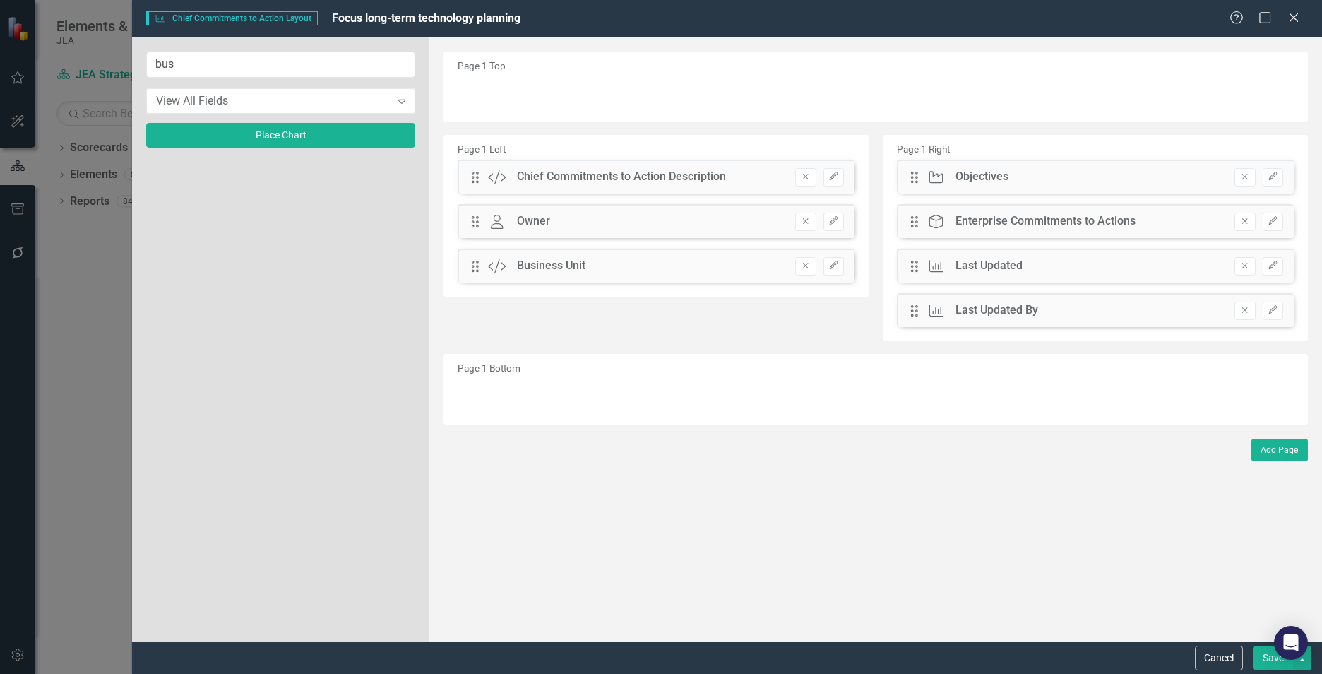
click at [1276, 660] on button "Save" at bounding box center [1274, 658] width 40 height 25
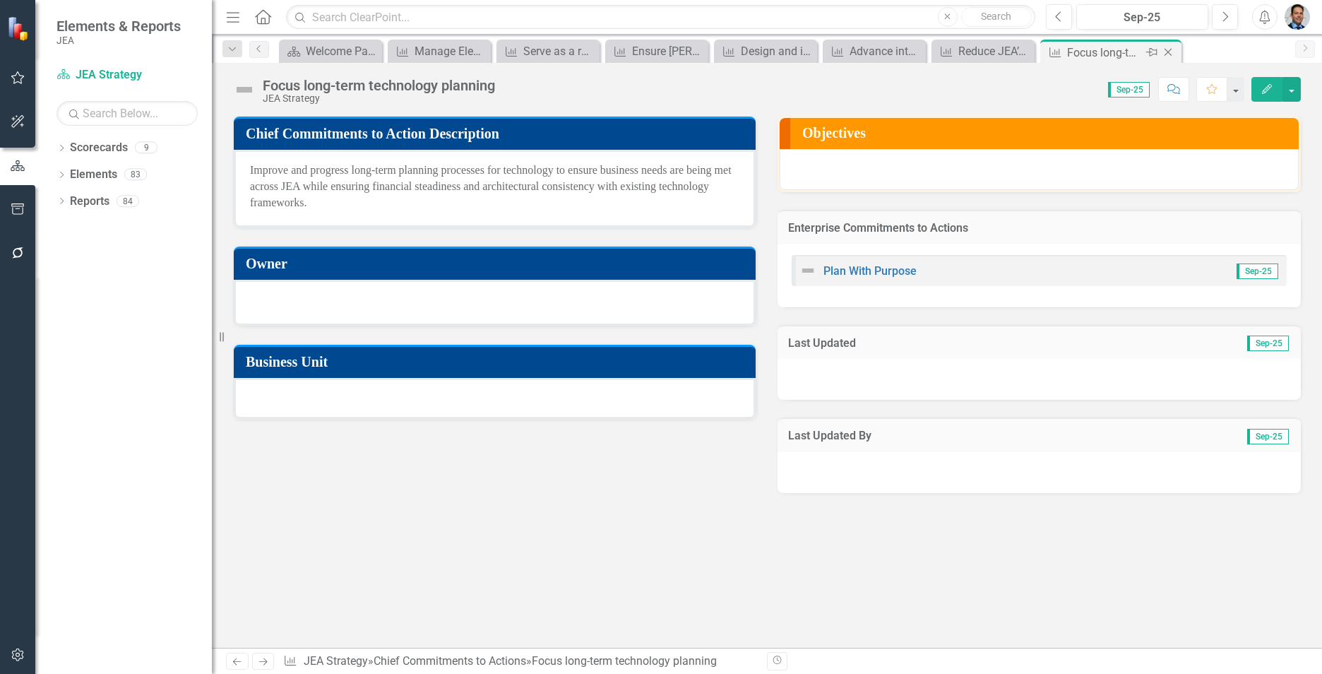
click at [1169, 54] on icon "Close" at bounding box center [1168, 52] width 14 height 11
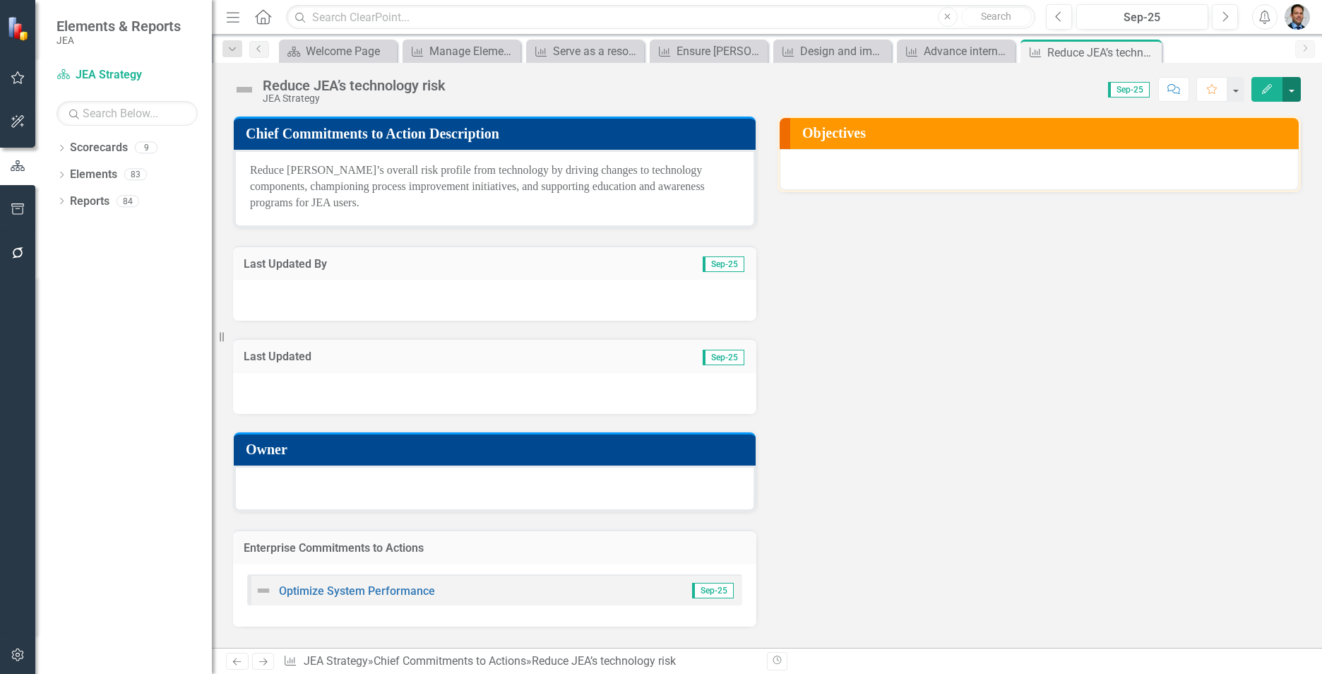
click at [1289, 86] on button "button" at bounding box center [1292, 89] width 18 height 25
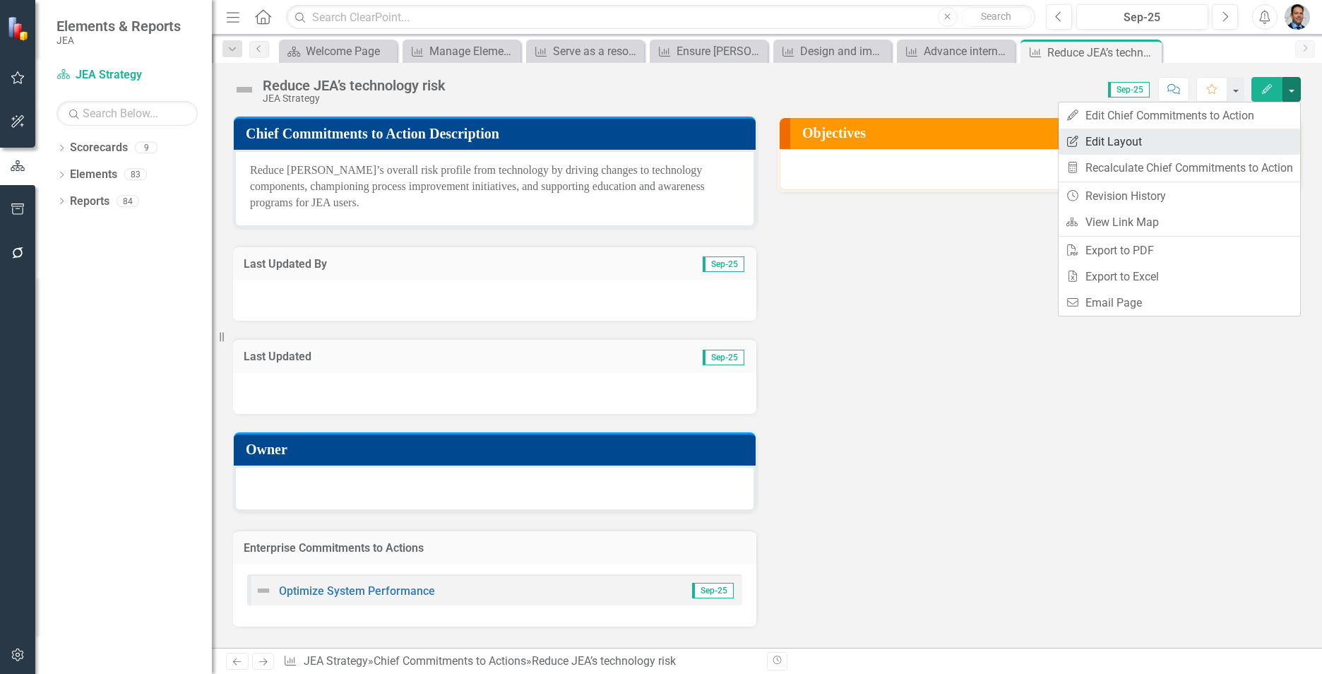
click at [1175, 144] on link "Edit Report Edit Layout" at bounding box center [1180, 142] width 242 height 26
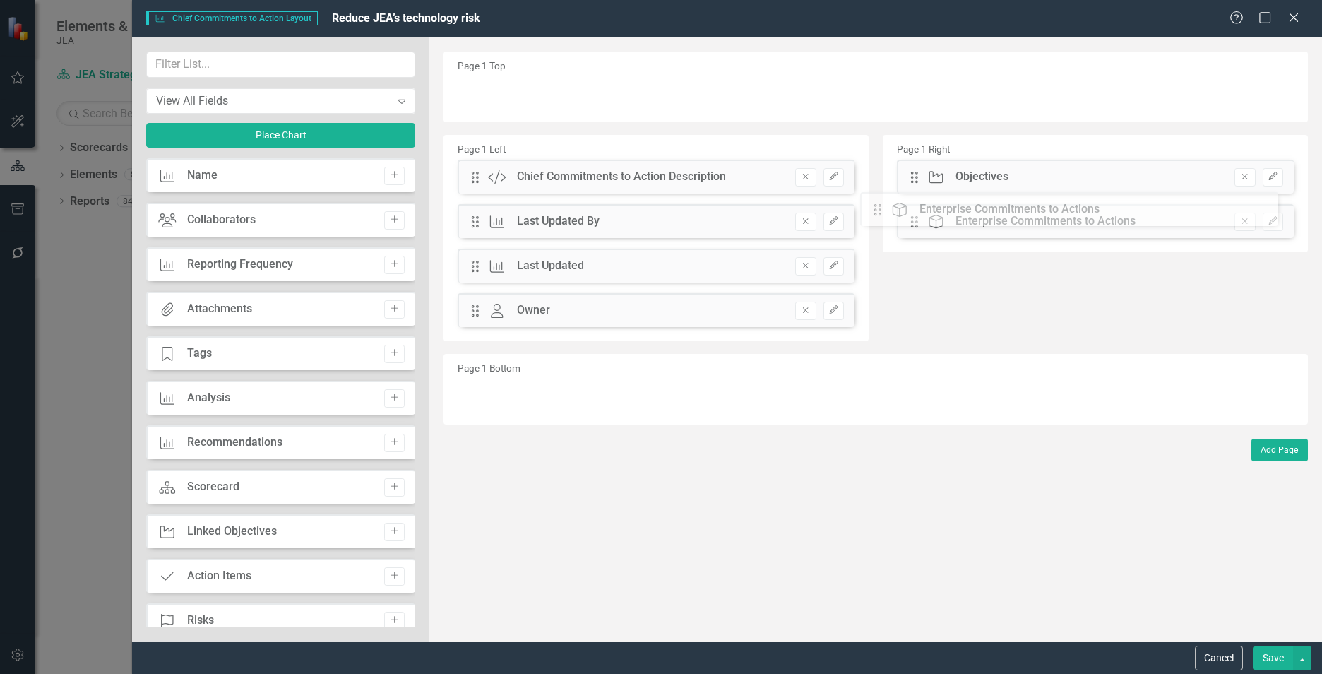
drag, startPoint x: 471, startPoint y: 354, endPoint x: 884, endPoint y: 208, distance: 438.1
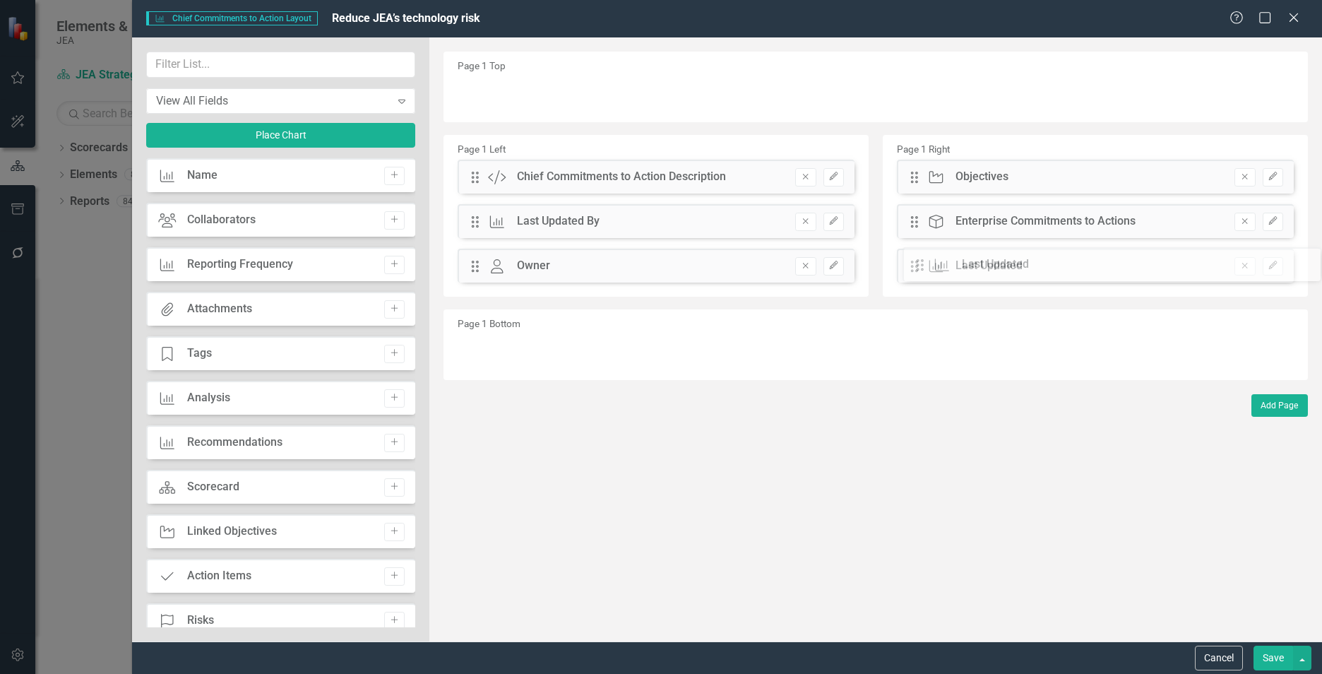
drag, startPoint x: 481, startPoint y: 273, endPoint x: 937, endPoint y: 272, distance: 455.6
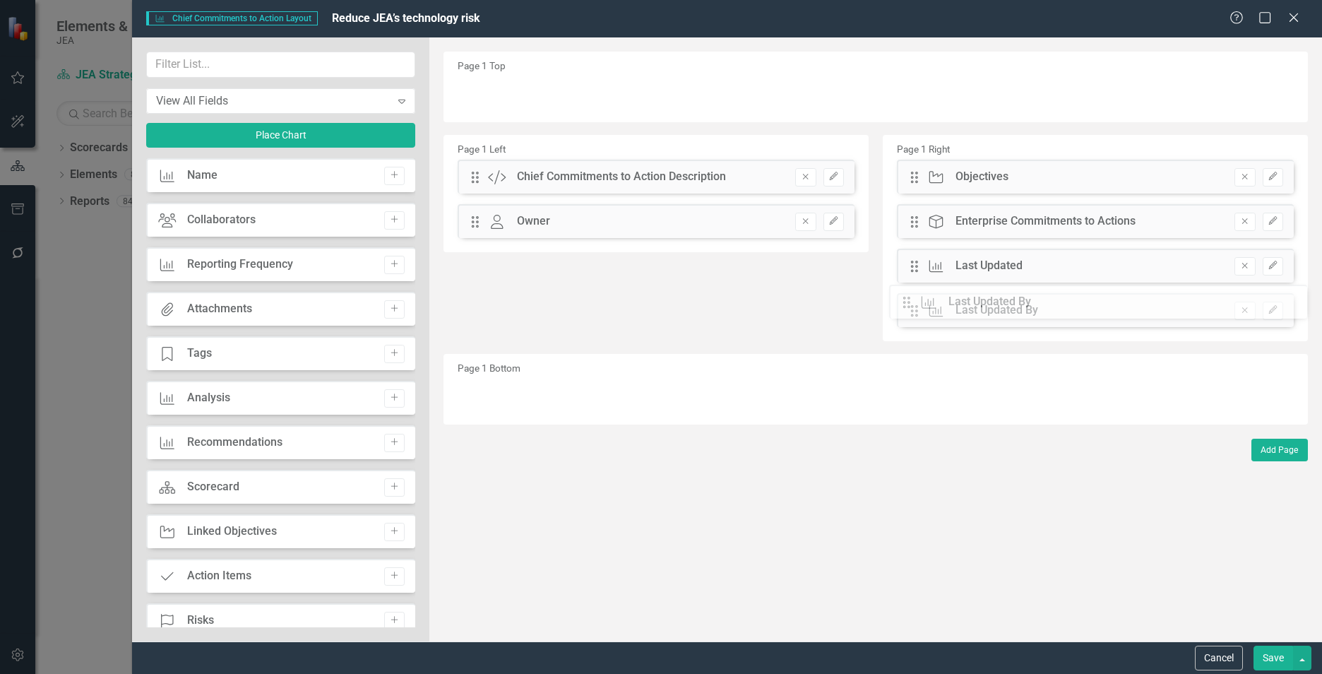
drag, startPoint x: 475, startPoint y: 220, endPoint x: 917, endPoint y: 301, distance: 449.5
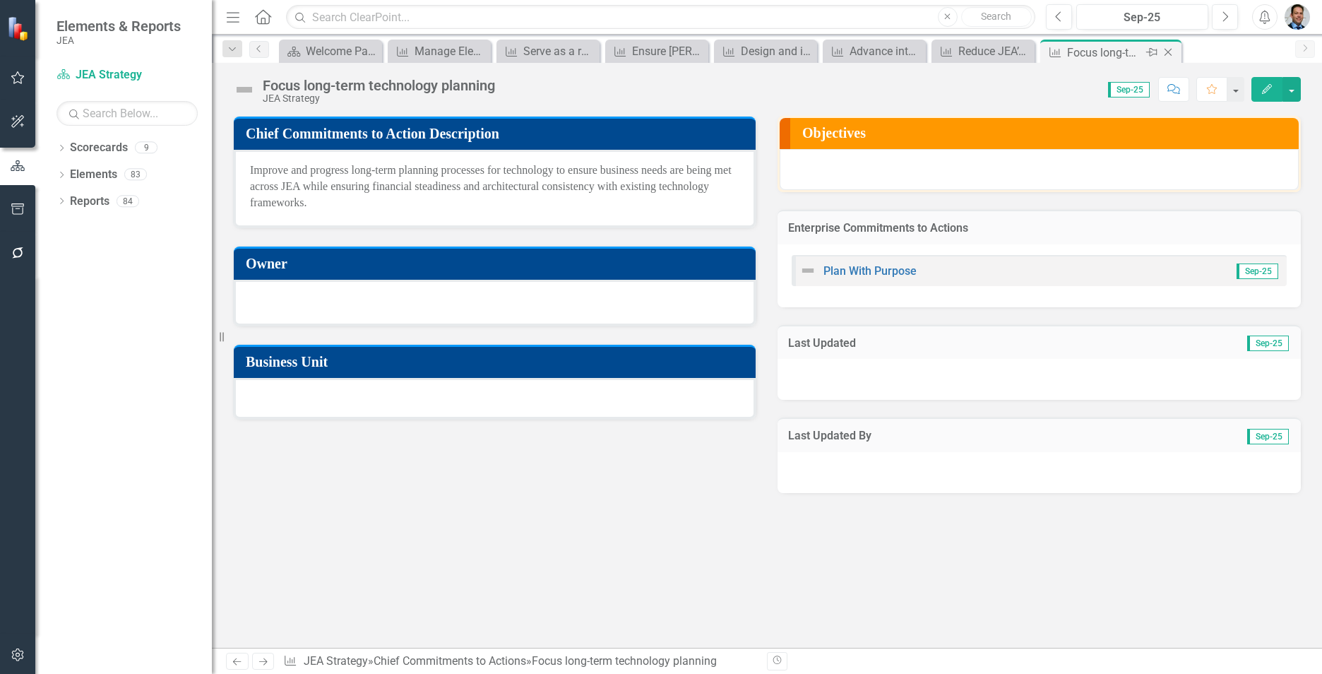
click at [1166, 49] on icon "Close" at bounding box center [1168, 52] width 14 height 11
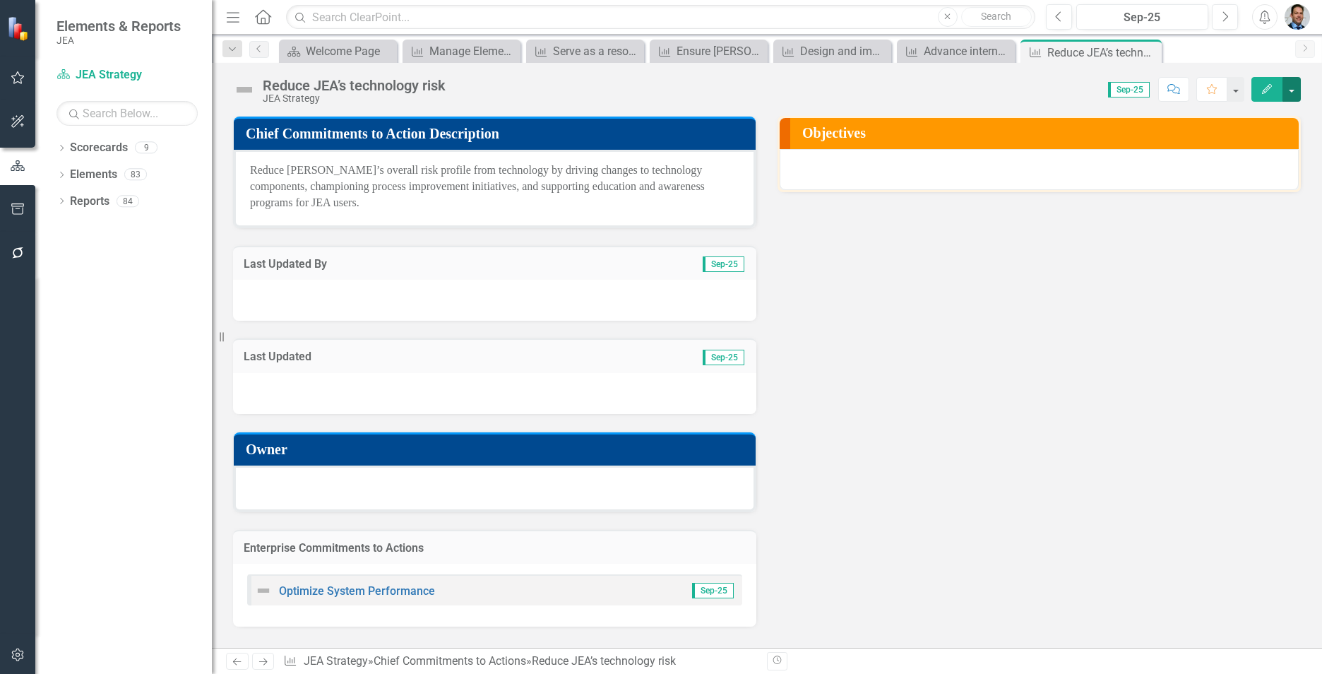
click at [1290, 95] on button "button" at bounding box center [1292, 89] width 18 height 25
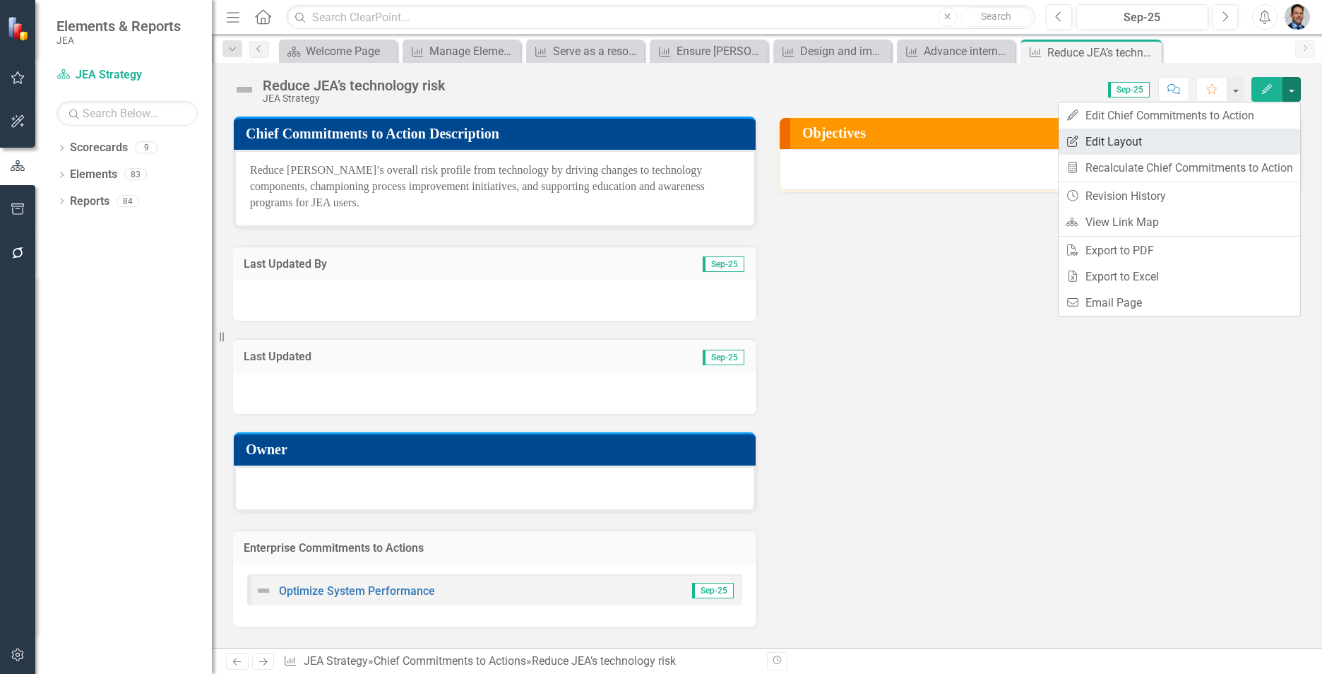
click at [1127, 138] on link "Edit Report Edit Layout" at bounding box center [1180, 142] width 242 height 26
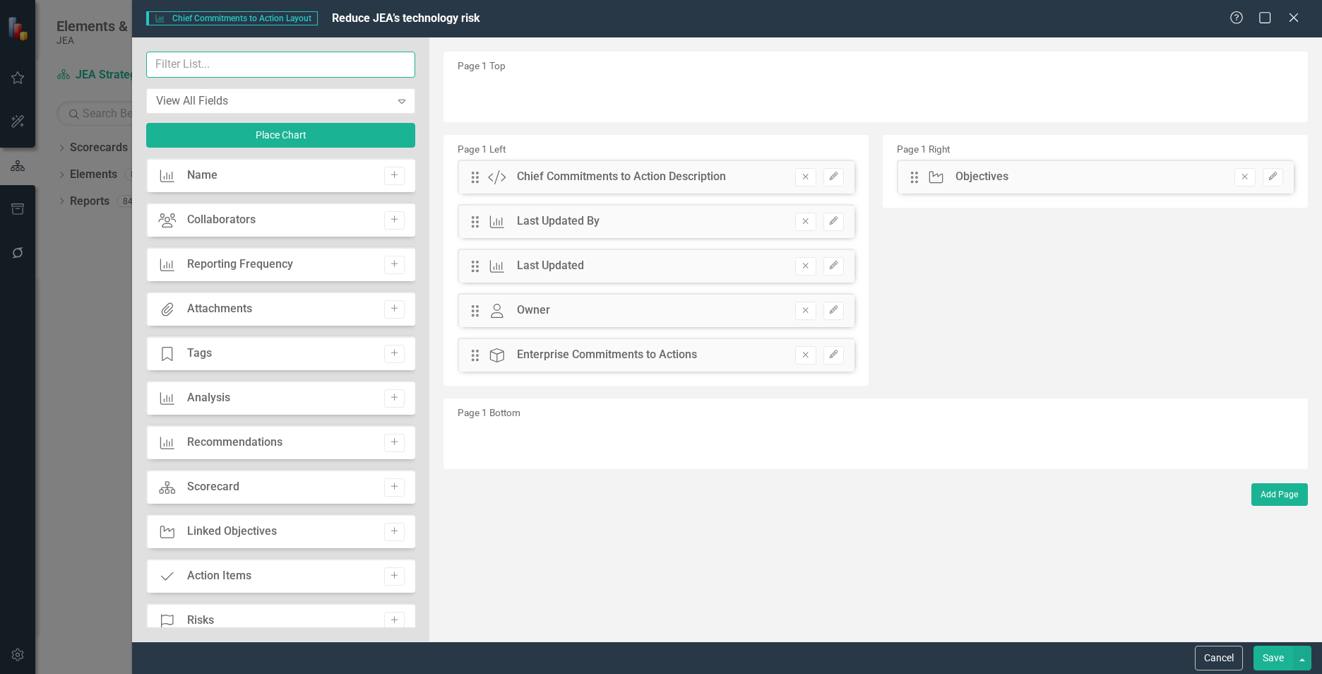
click at [193, 58] on input "text" at bounding box center [280, 65] width 269 height 26
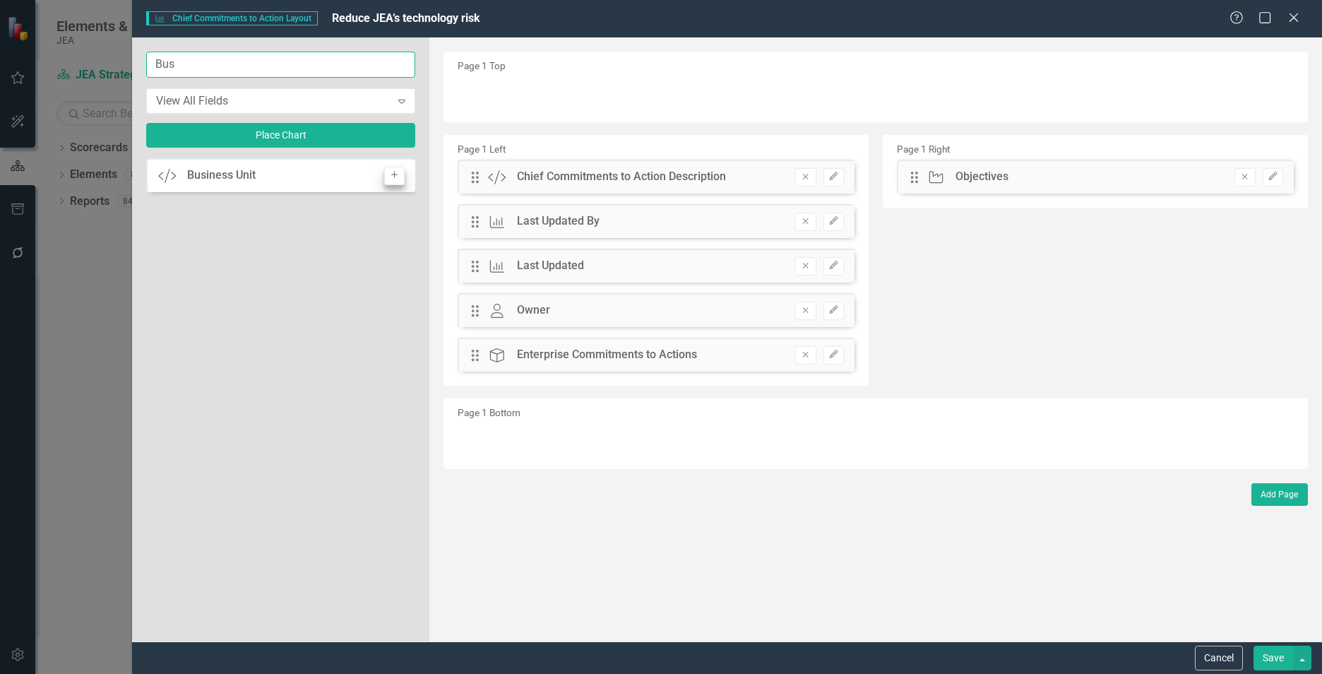
type input "Bus"
click at [387, 177] on button "Add" at bounding box center [394, 176] width 20 height 18
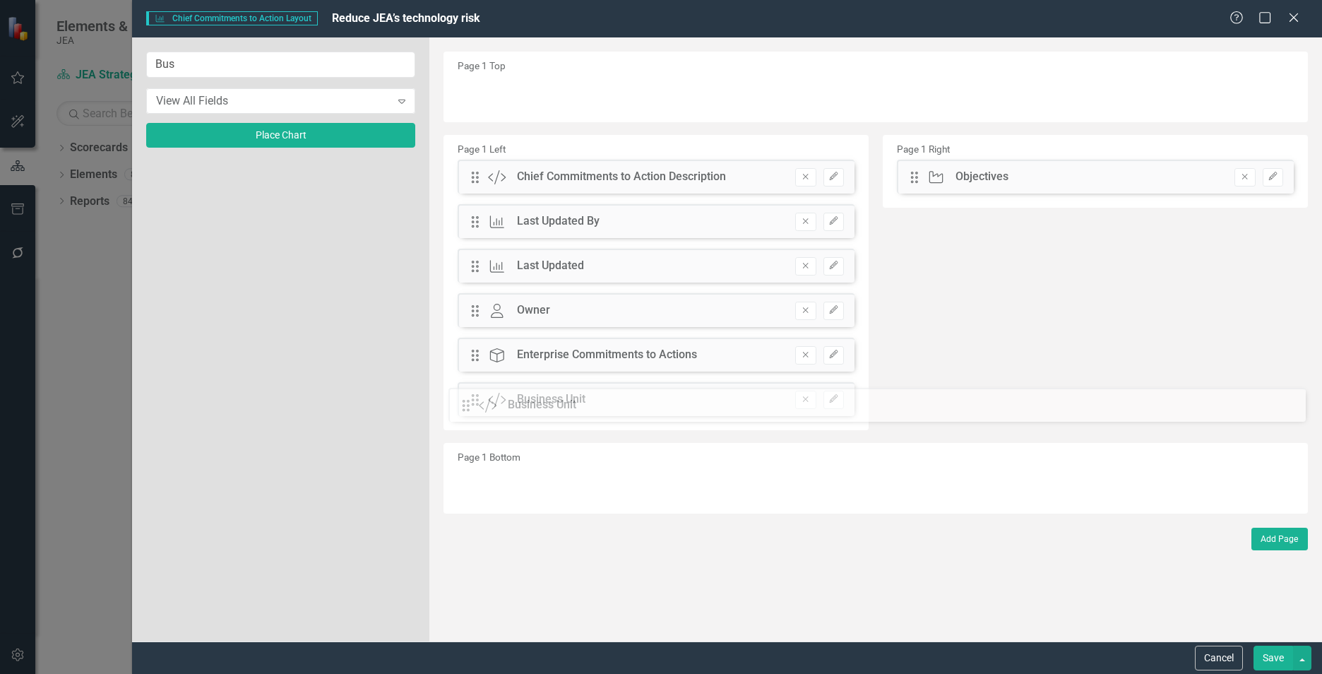
drag, startPoint x: 477, startPoint y: 100, endPoint x: 478, endPoint y: 411, distance: 311.5
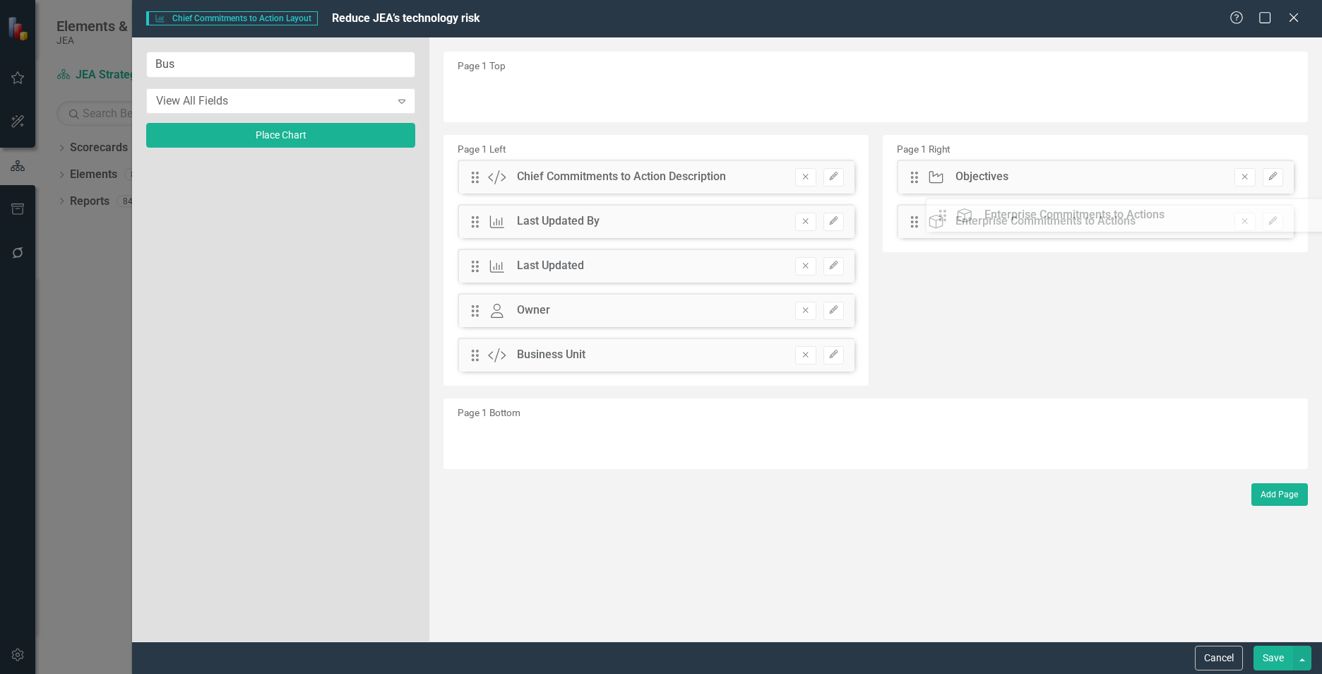
drag, startPoint x: 475, startPoint y: 357, endPoint x: 947, endPoint y: 221, distance: 490.5
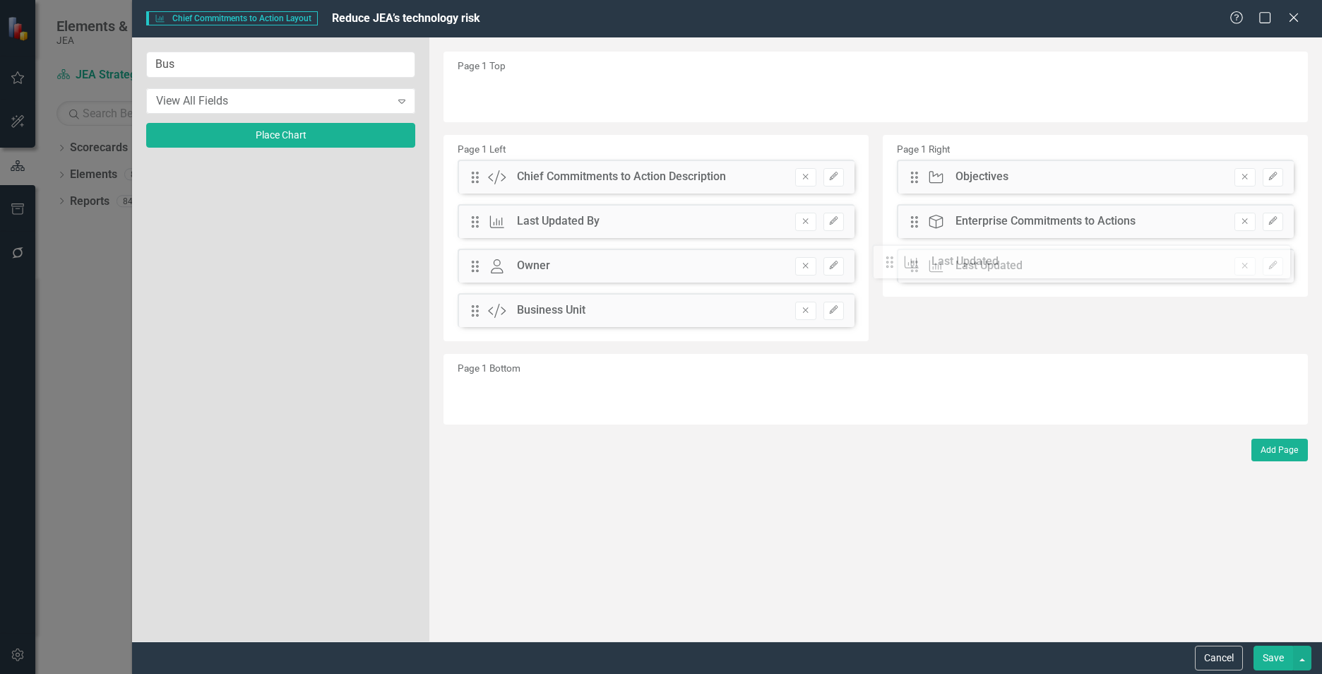
drag, startPoint x: 473, startPoint y: 266, endPoint x: 899, endPoint y: 261, distance: 425.3
drag, startPoint x: 470, startPoint y: 228, endPoint x: 1082, endPoint y: 313, distance: 617.6
click at [829, 266] on icon "Edit" at bounding box center [834, 265] width 11 height 8
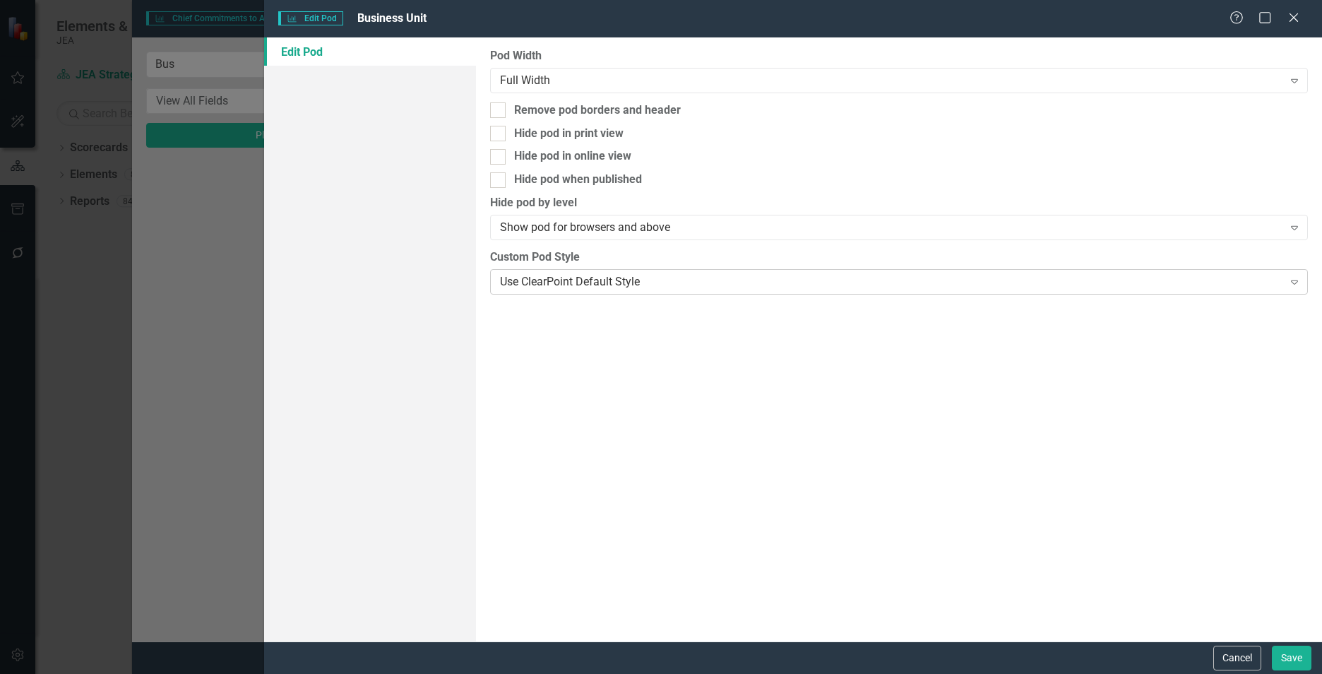
click at [714, 278] on div "Use ClearPoint Default Style" at bounding box center [891, 281] width 783 height 16
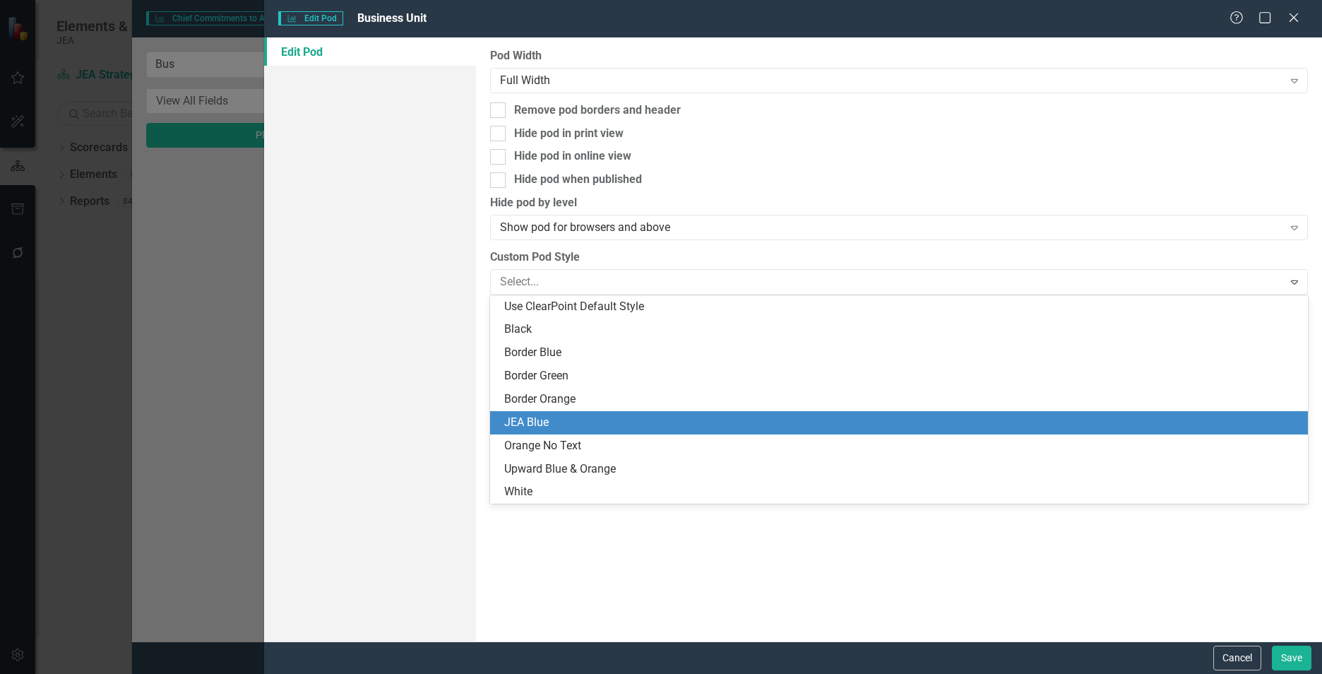
click at [572, 425] on div "JEA Blue" at bounding box center [901, 423] width 795 height 16
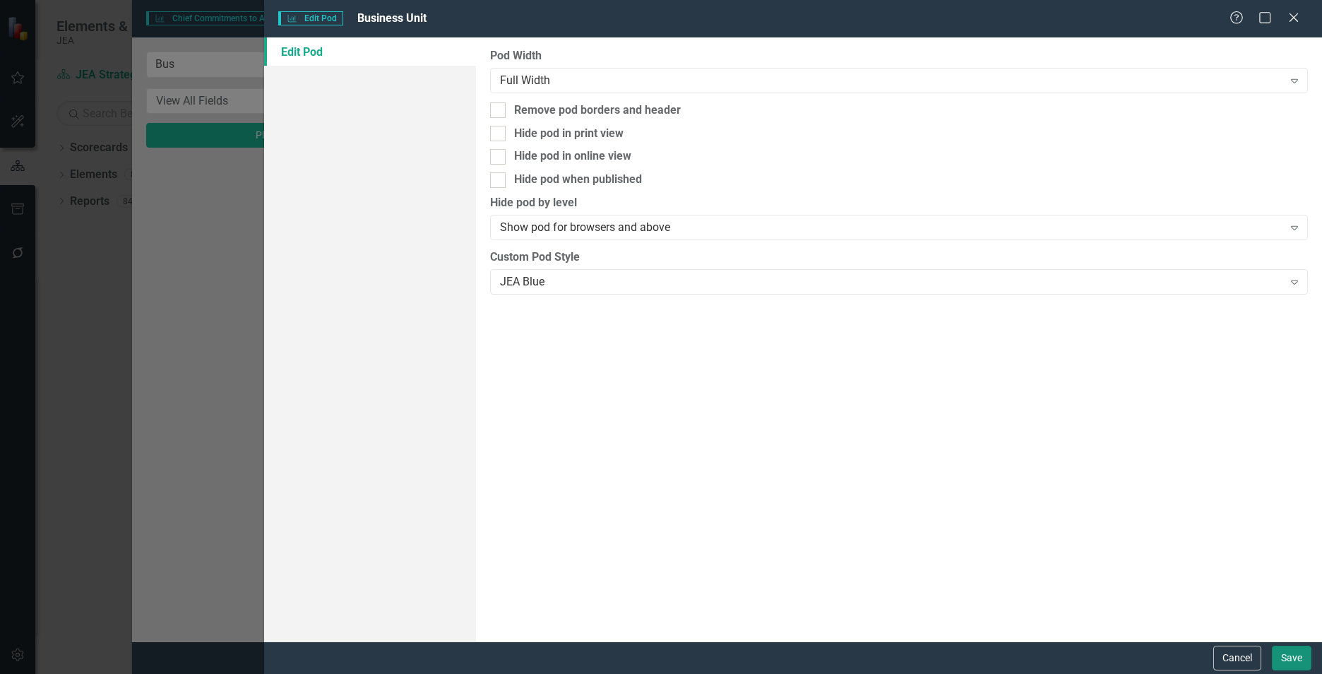
click at [1292, 655] on button "Save" at bounding box center [1292, 658] width 40 height 25
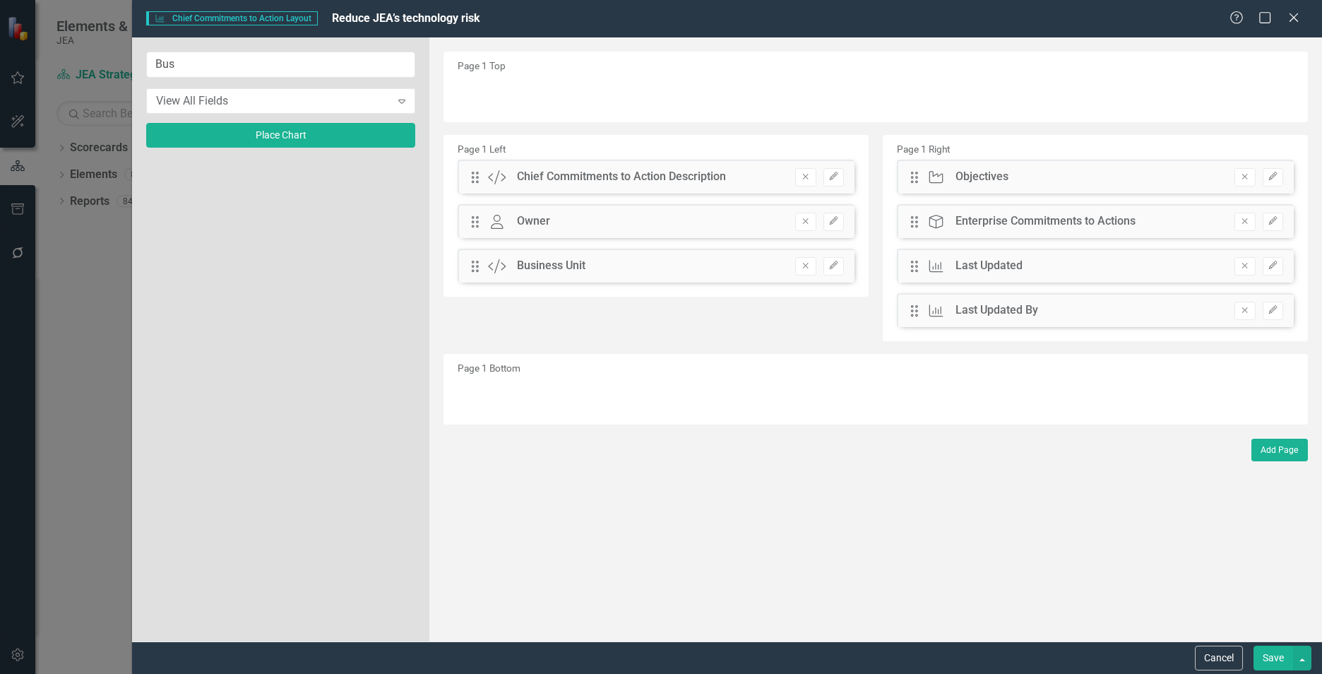
click at [1268, 664] on button "Save" at bounding box center [1274, 658] width 40 height 25
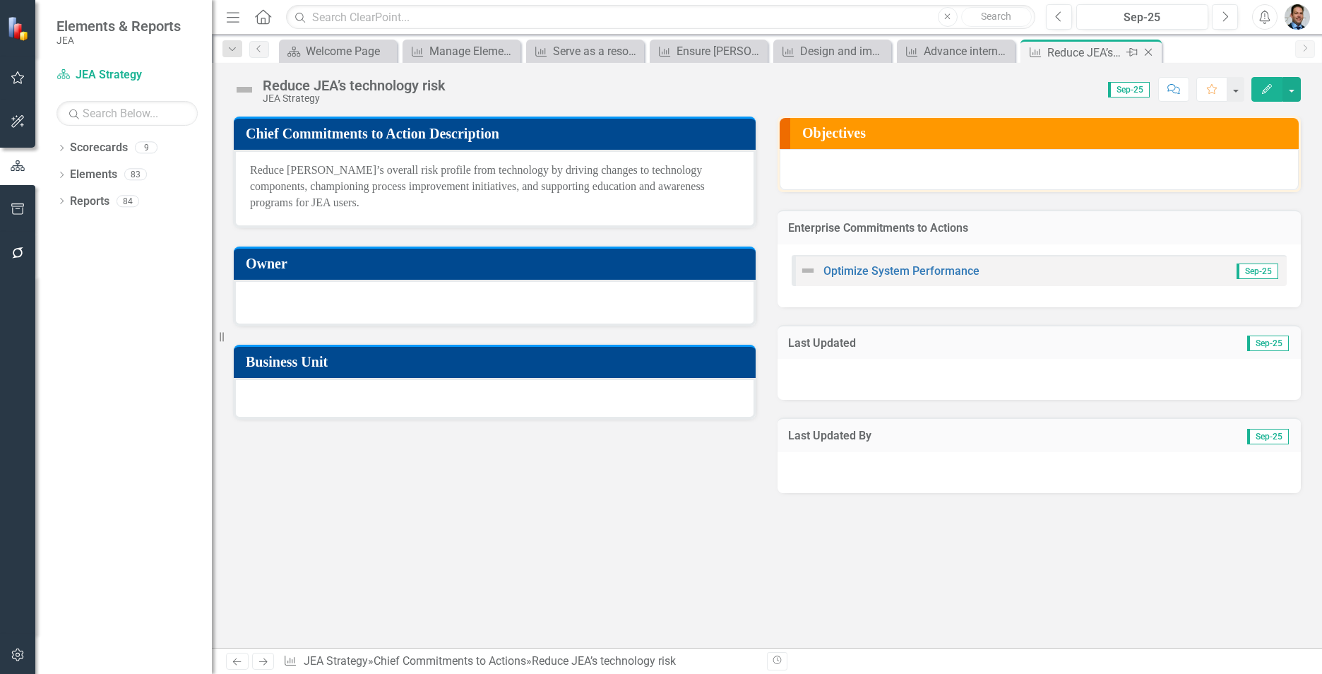
click at [1145, 52] on icon "Close" at bounding box center [1149, 52] width 14 height 11
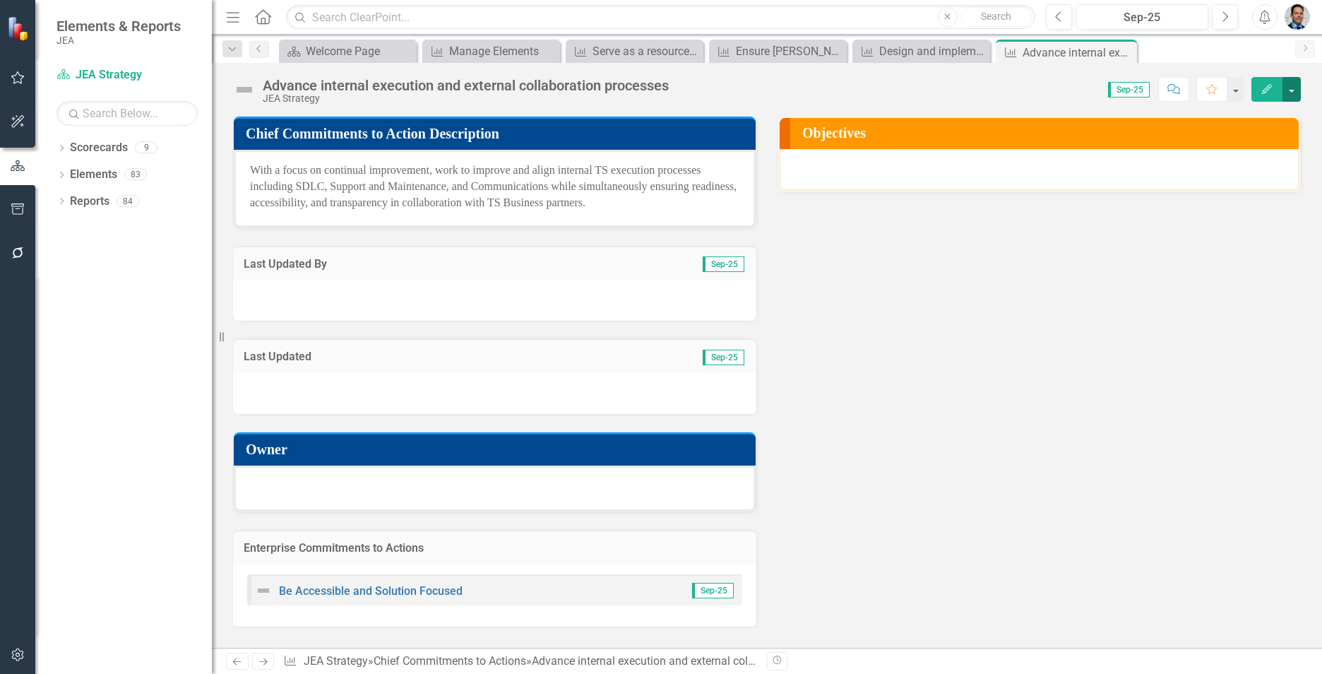
click at [1289, 93] on button "button" at bounding box center [1292, 89] width 18 height 25
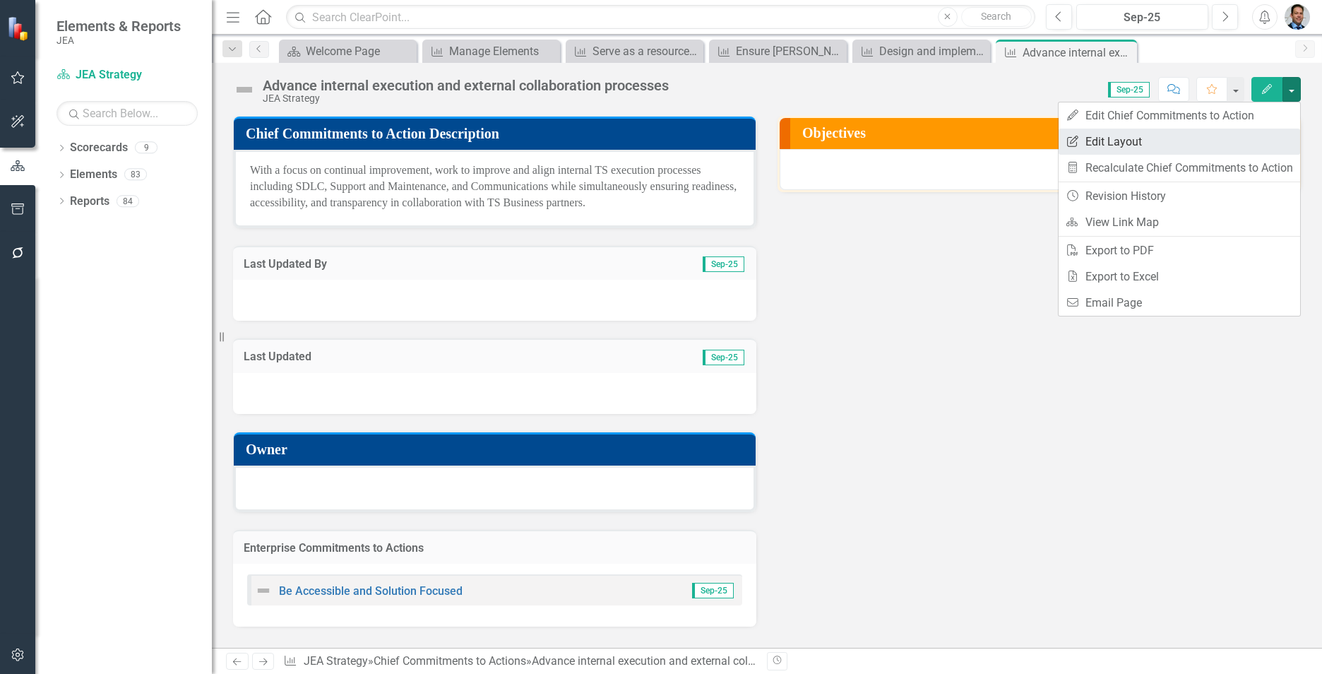
click at [1101, 144] on link "Edit Report Edit Layout" at bounding box center [1180, 142] width 242 height 26
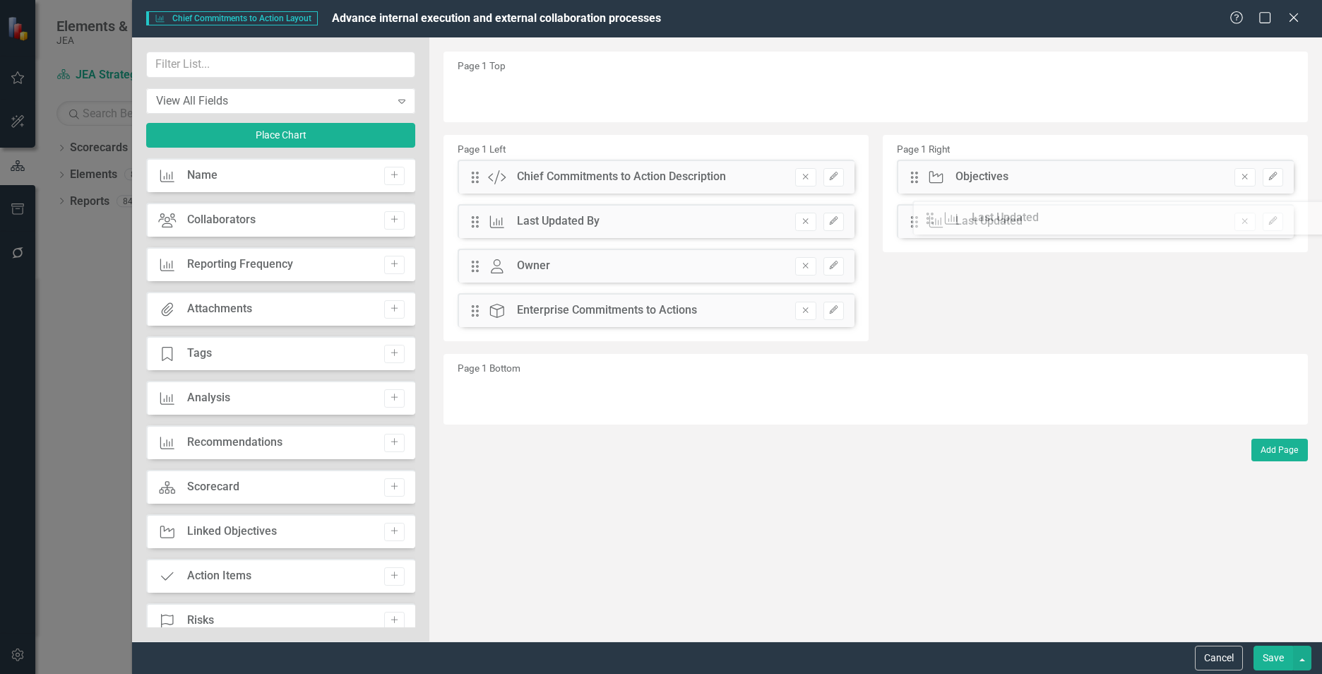
drag, startPoint x: 470, startPoint y: 267, endPoint x: 935, endPoint y: 218, distance: 467.4
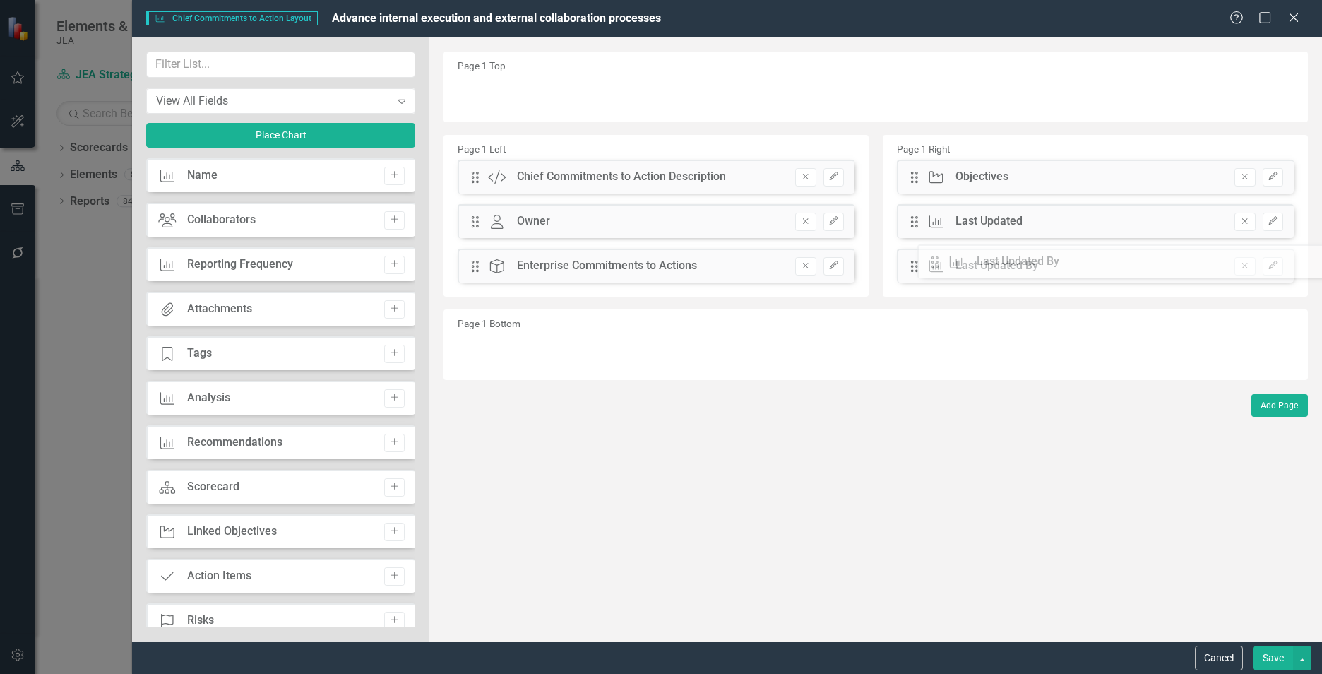
drag, startPoint x: 477, startPoint y: 223, endPoint x: 947, endPoint y: 263, distance: 472.2
drag, startPoint x: 469, startPoint y: 269, endPoint x: 466, endPoint y: 238, distance: 31.2
click at [476, 223] on div "Drag Custom Chief Commitments to Action Description Remove Edit Drag Owner Owne…" at bounding box center [656, 227] width 418 height 134
drag, startPoint x: 475, startPoint y: 270, endPoint x: 488, endPoint y: 207, distance: 64.3
click at [488, 207] on div "The fields (or pods) that are available for you to include on the detail page a…" at bounding box center [875, 339] width 893 height 604
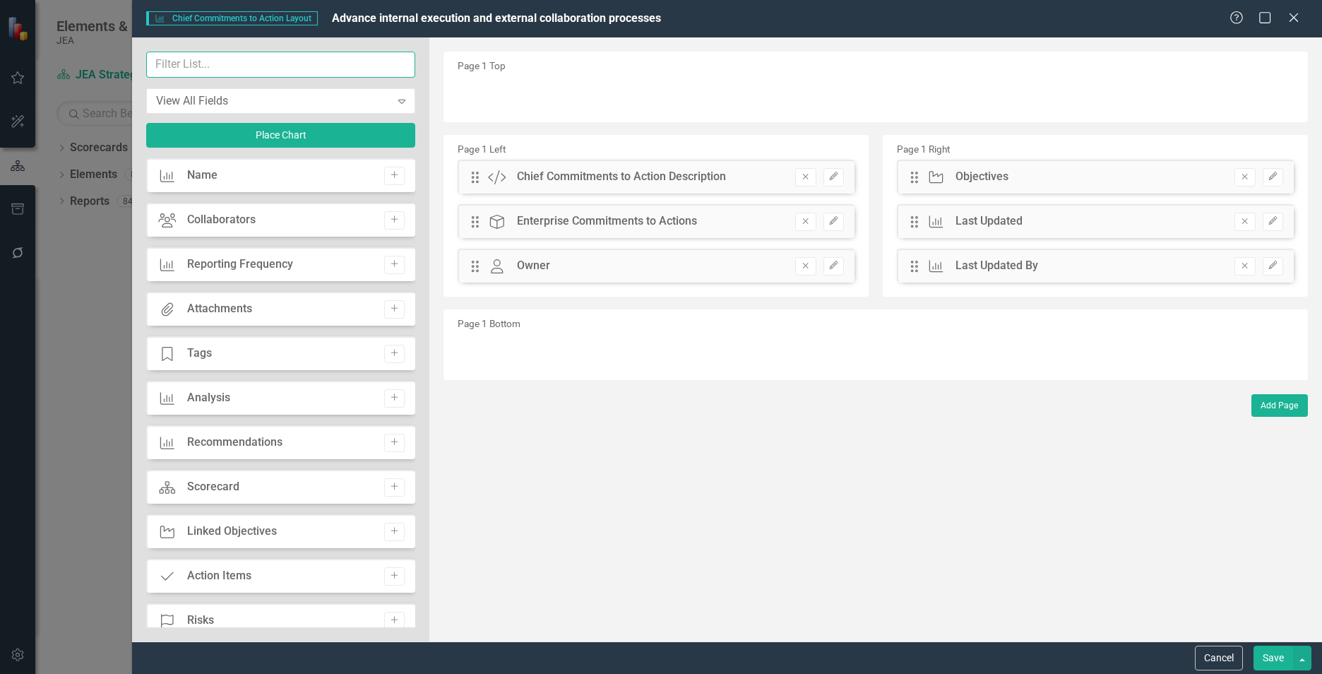
click at [259, 61] on input "text" at bounding box center [280, 65] width 269 height 26
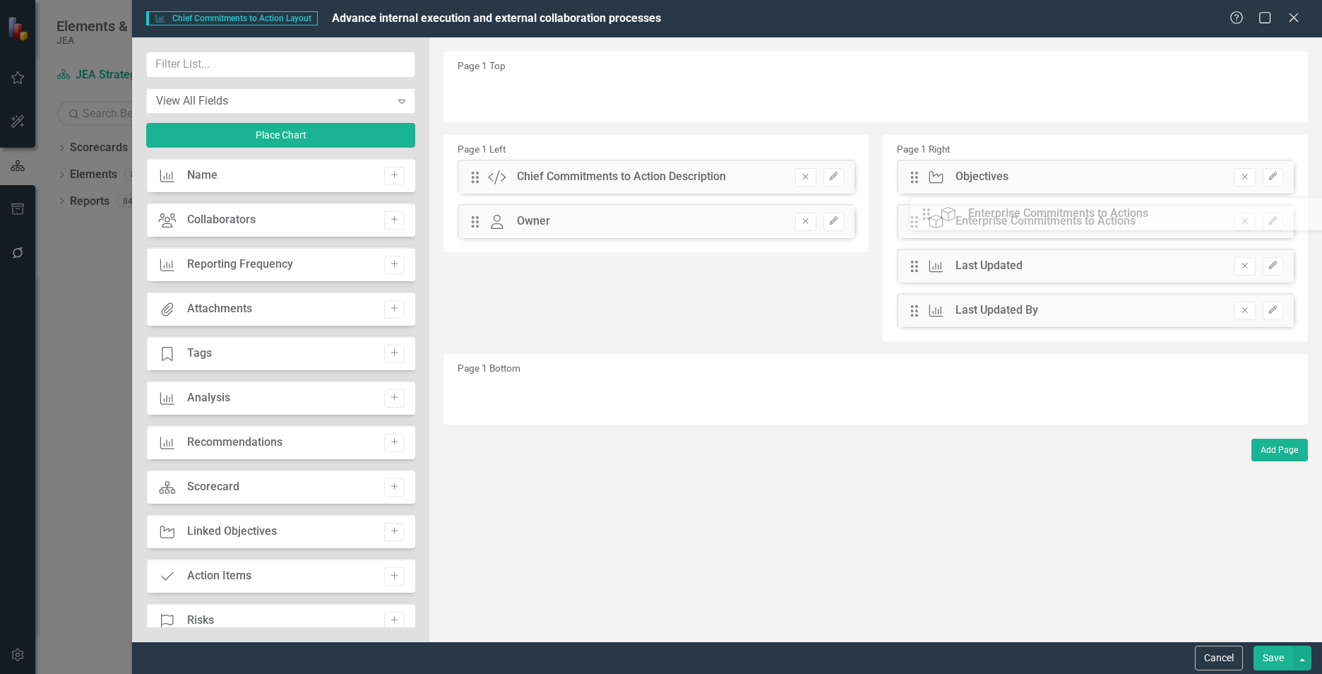
drag, startPoint x: 472, startPoint y: 225, endPoint x: 925, endPoint y: 218, distance: 452.9
click at [249, 64] on input "text" at bounding box center [280, 65] width 269 height 26
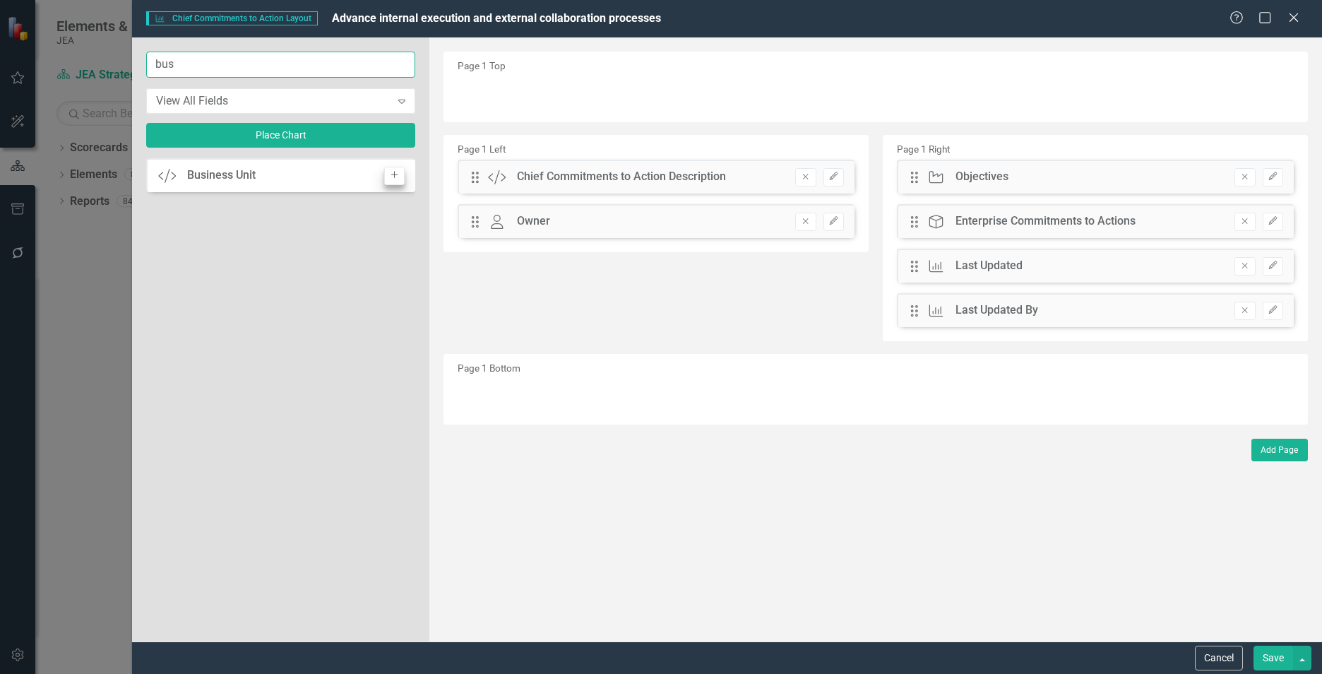
type input "bus"
click at [400, 177] on icon "Add" at bounding box center [394, 175] width 11 height 8
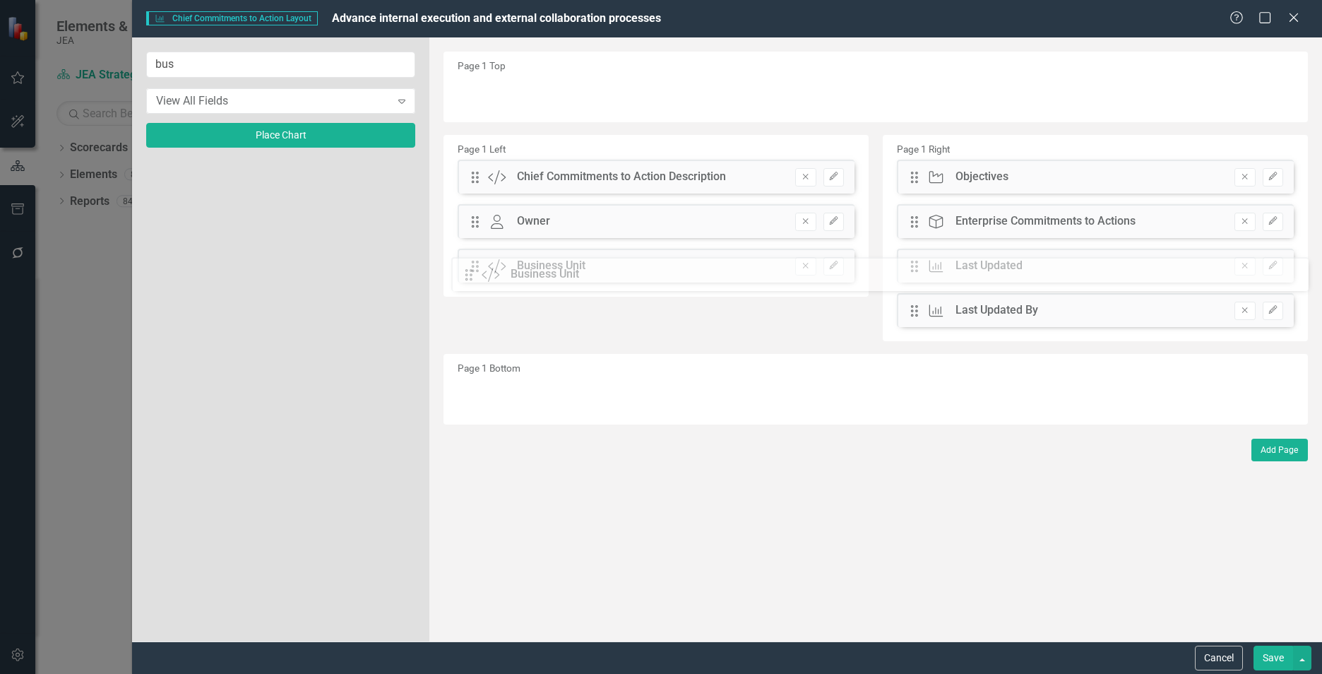
drag, startPoint x: 475, startPoint y: 93, endPoint x: 480, endPoint y: 274, distance: 181.6
click at [841, 266] on button "Edit" at bounding box center [834, 266] width 20 height 18
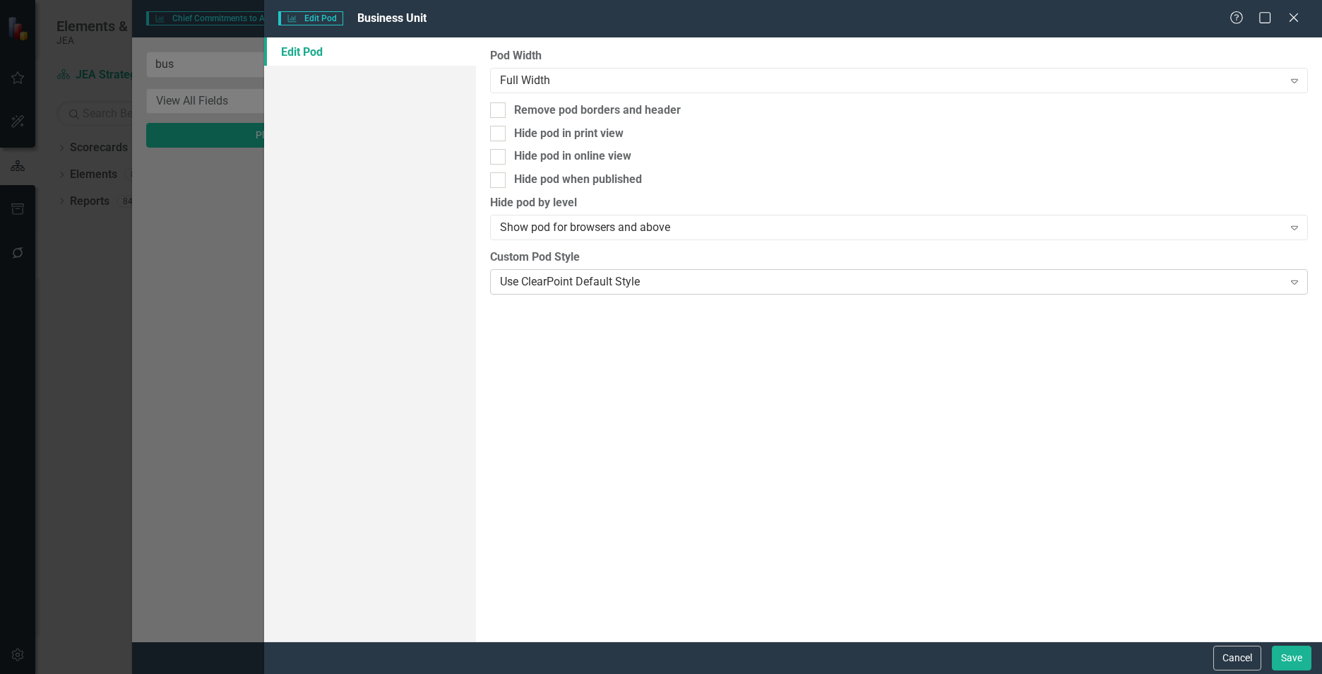
click at [966, 283] on div "Use ClearPoint Default Style" at bounding box center [891, 281] width 783 height 16
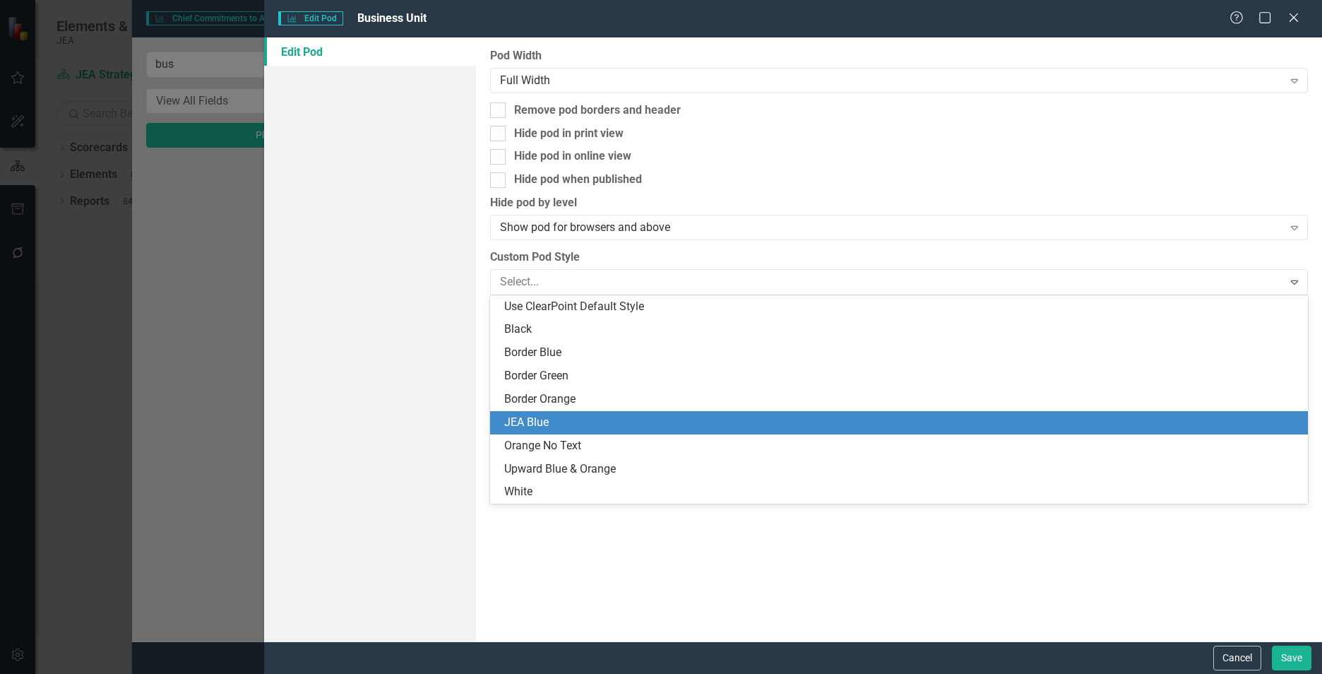
click at [721, 415] on div "JEA Blue" at bounding box center [901, 423] width 795 height 16
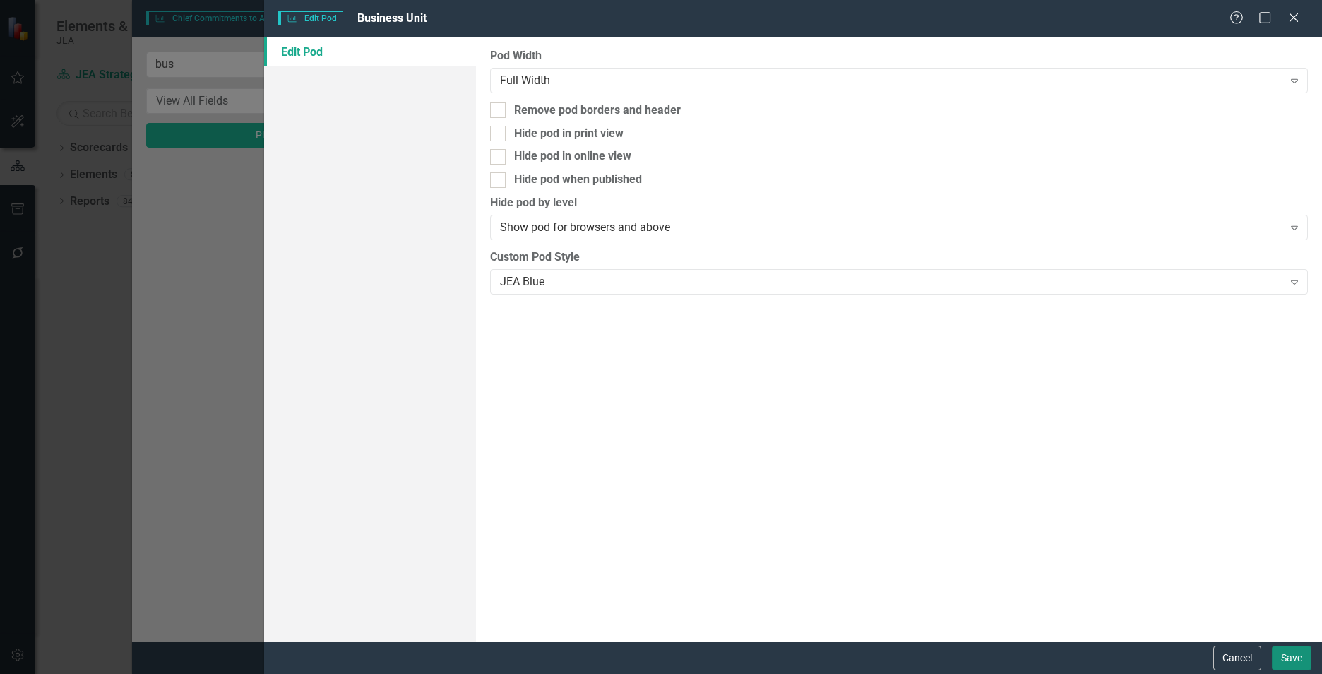
click at [1295, 655] on button "Save" at bounding box center [1292, 658] width 40 height 25
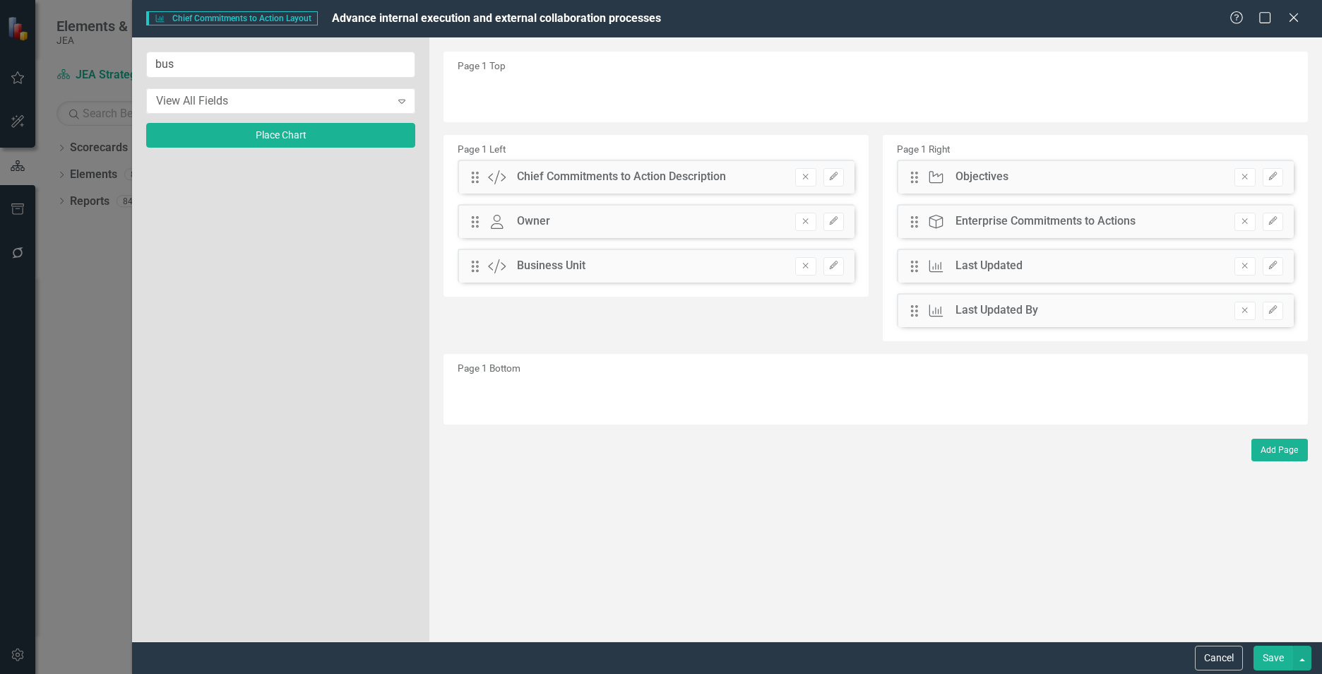
click at [1262, 662] on button "Save" at bounding box center [1274, 658] width 40 height 25
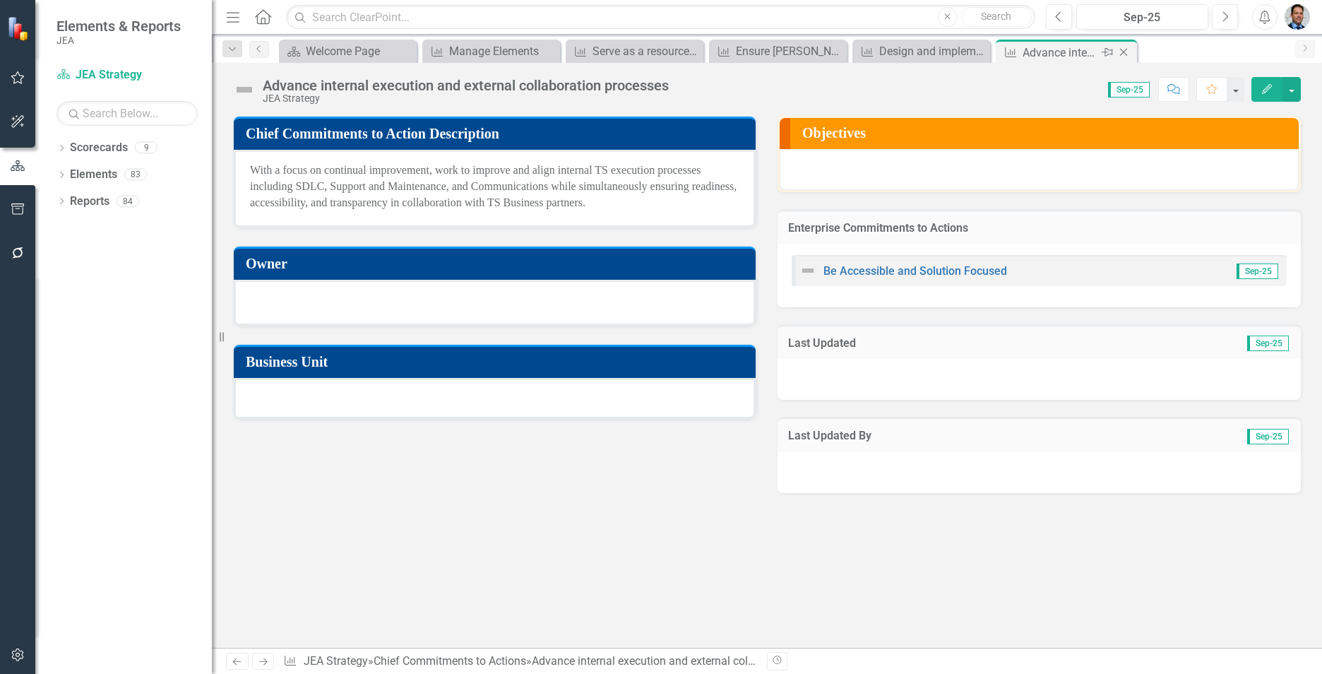
click at [1120, 51] on icon "Close" at bounding box center [1124, 52] width 14 height 11
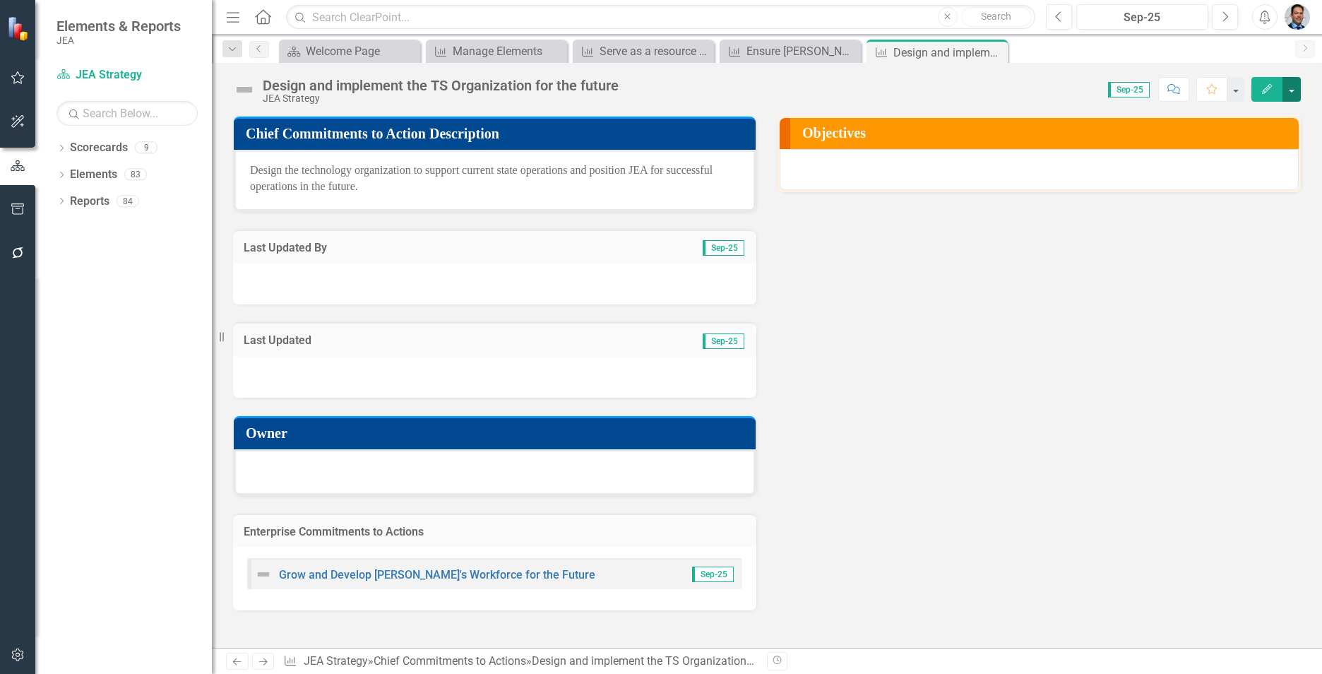
click at [1290, 90] on button "button" at bounding box center [1292, 89] width 18 height 25
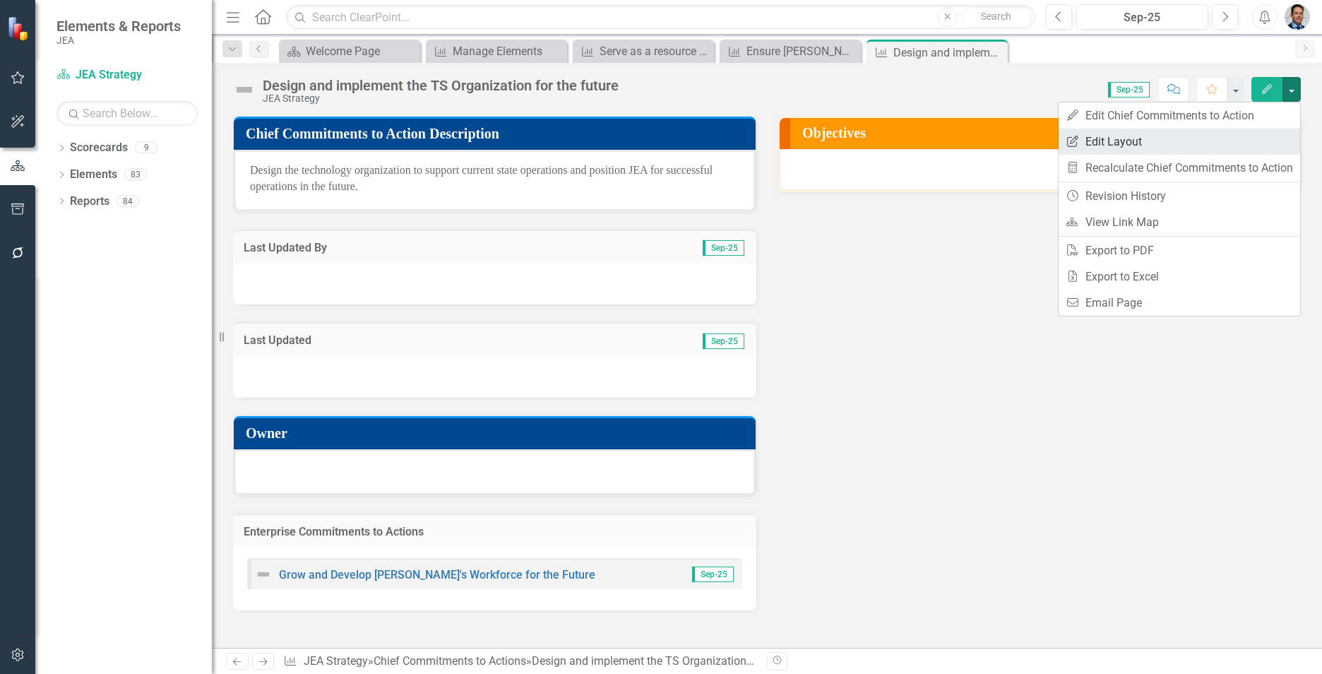
click at [1211, 131] on link "Edit Report Edit Layout" at bounding box center [1180, 142] width 242 height 26
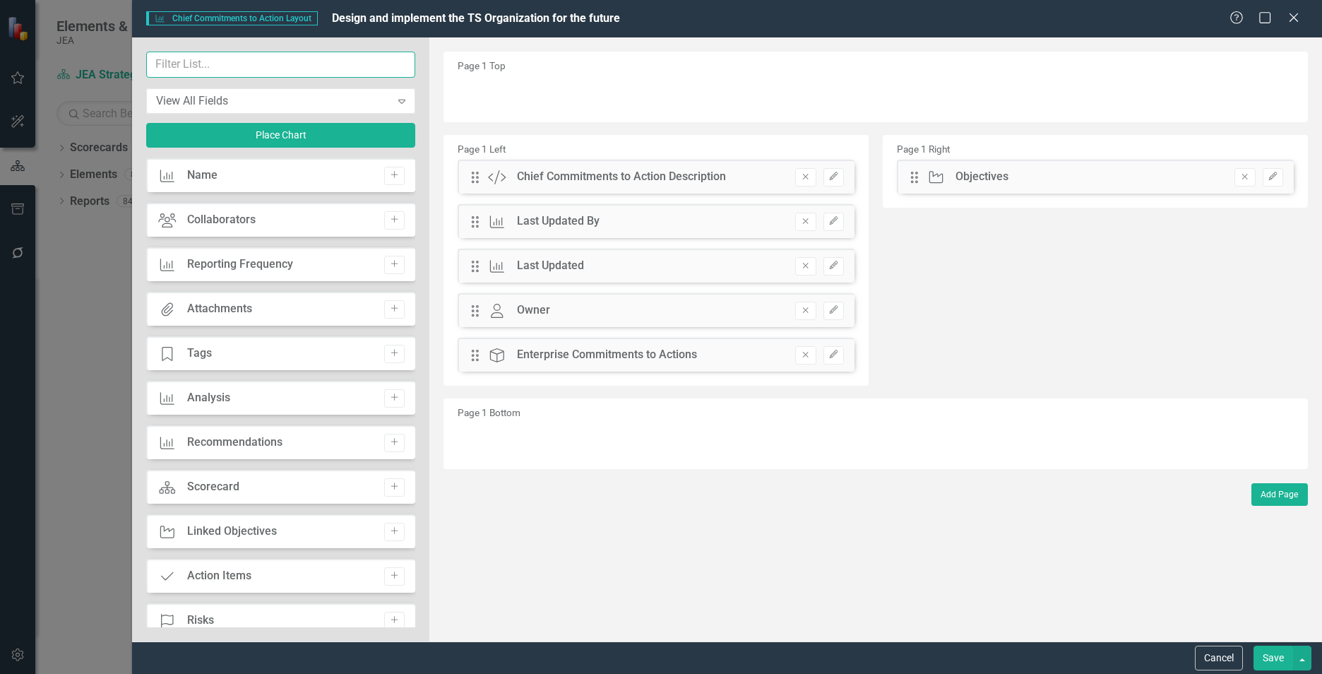
click at [288, 66] on input "text" at bounding box center [280, 65] width 269 height 26
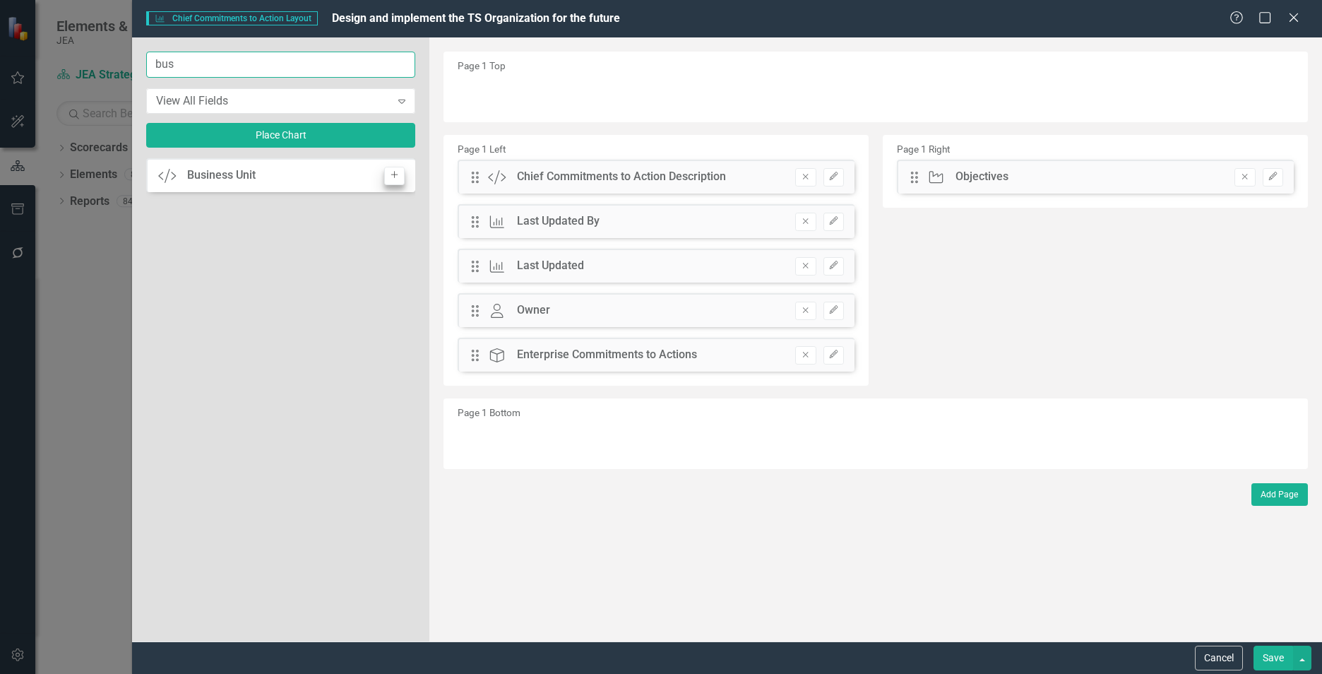
type input "bus"
click at [390, 176] on icon "Add" at bounding box center [394, 175] width 11 height 8
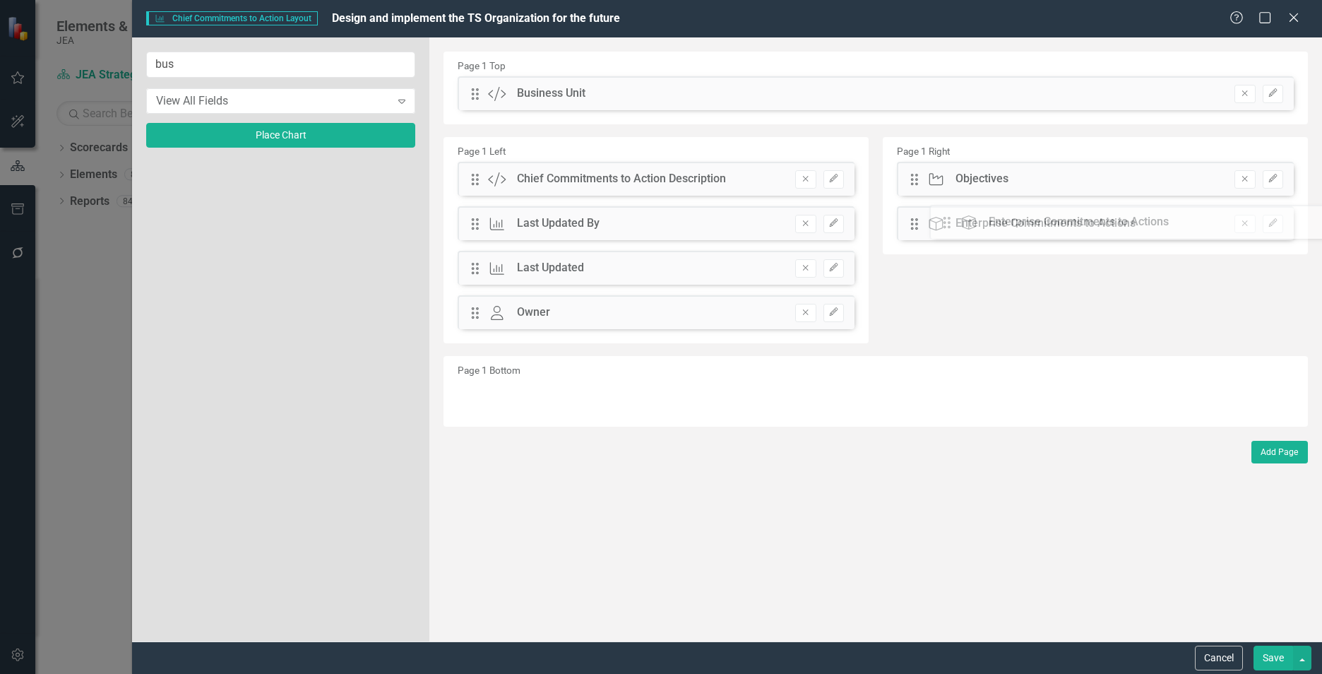
drag, startPoint x: 473, startPoint y: 359, endPoint x: 952, endPoint y: 223, distance: 498.5
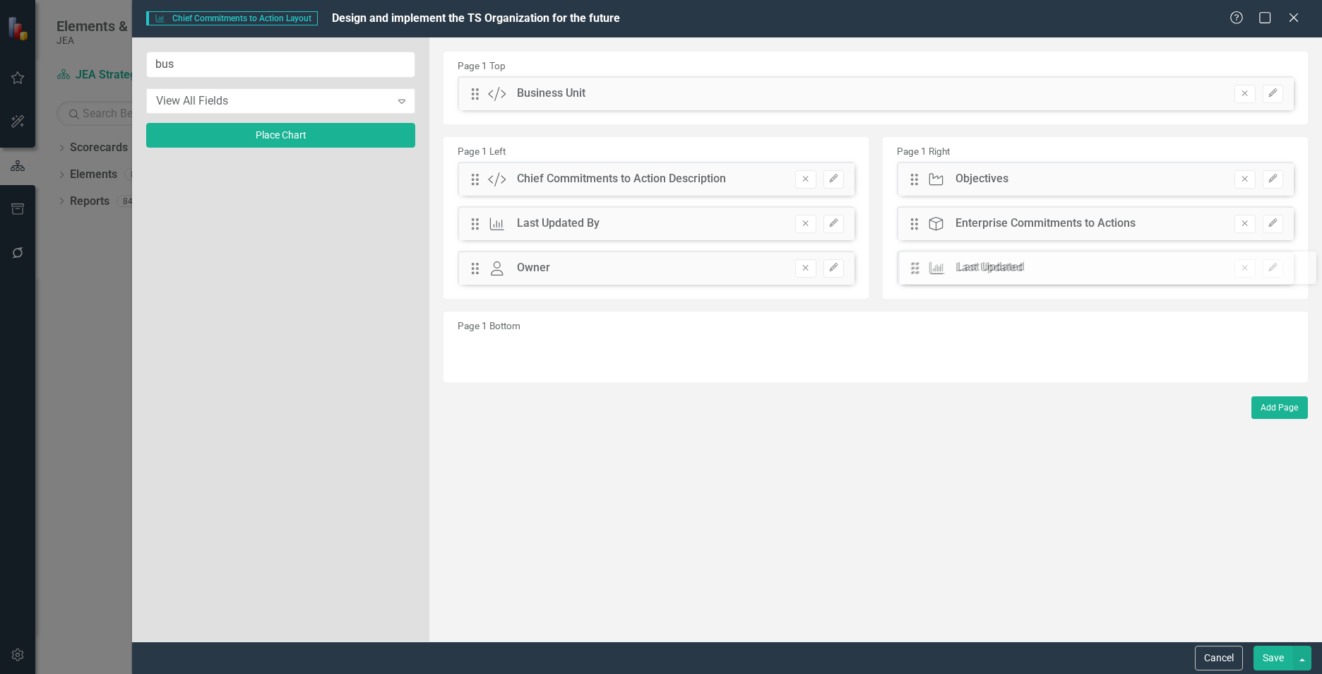
drag, startPoint x: 478, startPoint y: 272, endPoint x: 929, endPoint y: 271, distance: 451.4
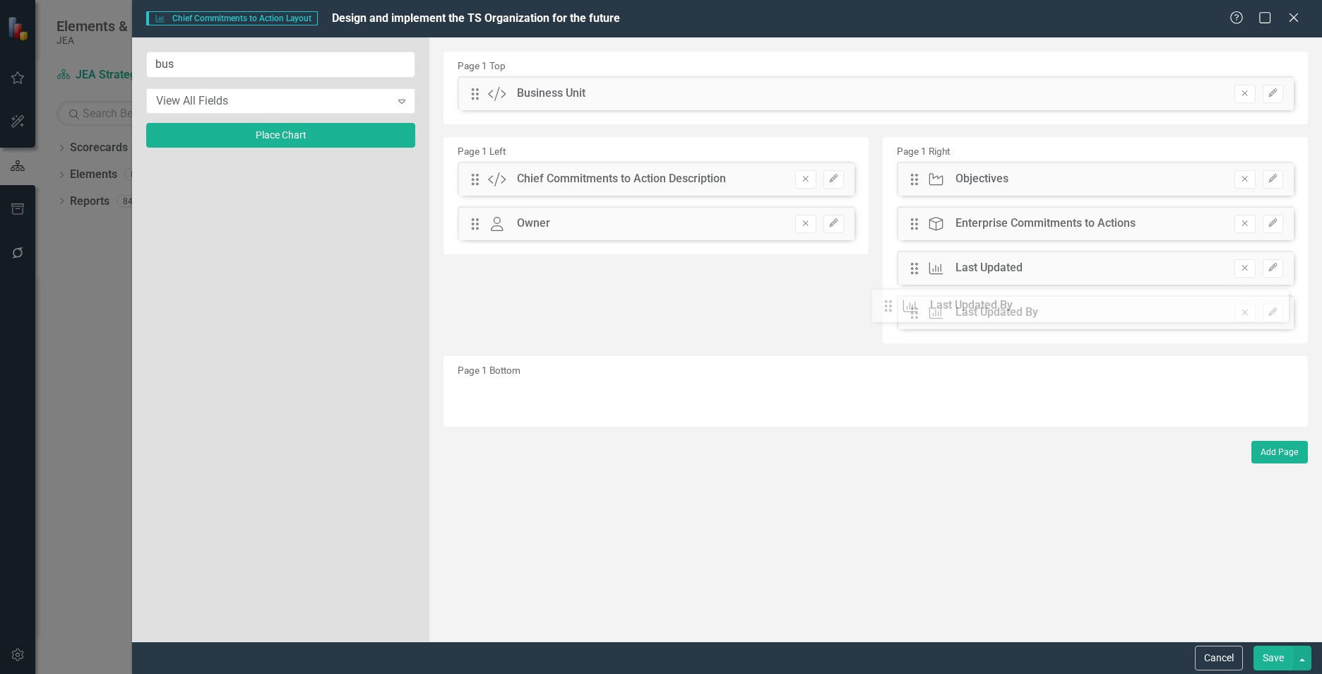
drag, startPoint x: 472, startPoint y: 221, endPoint x: 893, endPoint y: 303, distance: 428.9
drag, startPoint x: 474, startPoint y: 95, endPoint x: 478, endPoint y: 264, distance: 169.6
click at [839, 263] on icon "Edit" at bounding box center [834, 265] width 11 height 8
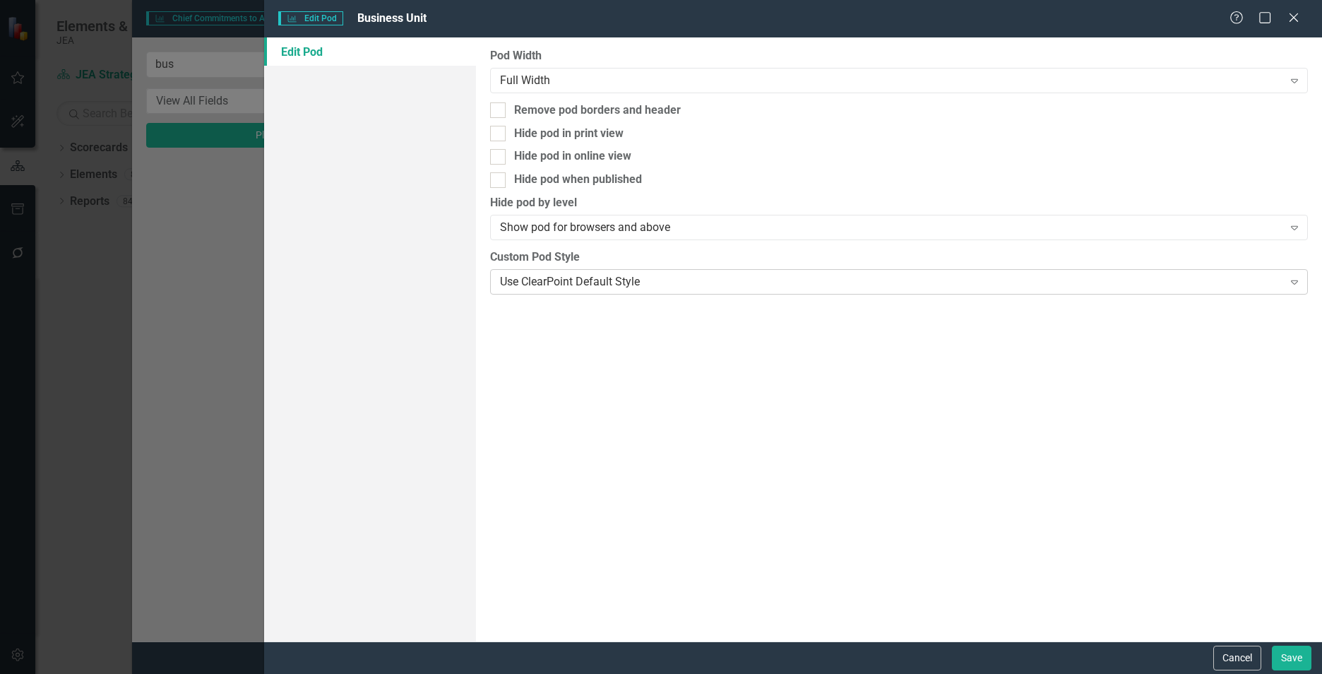
click at [767, 283] on div "Use ClearPoint Default Style" at bounding box center [891, 281] width 783 height 16
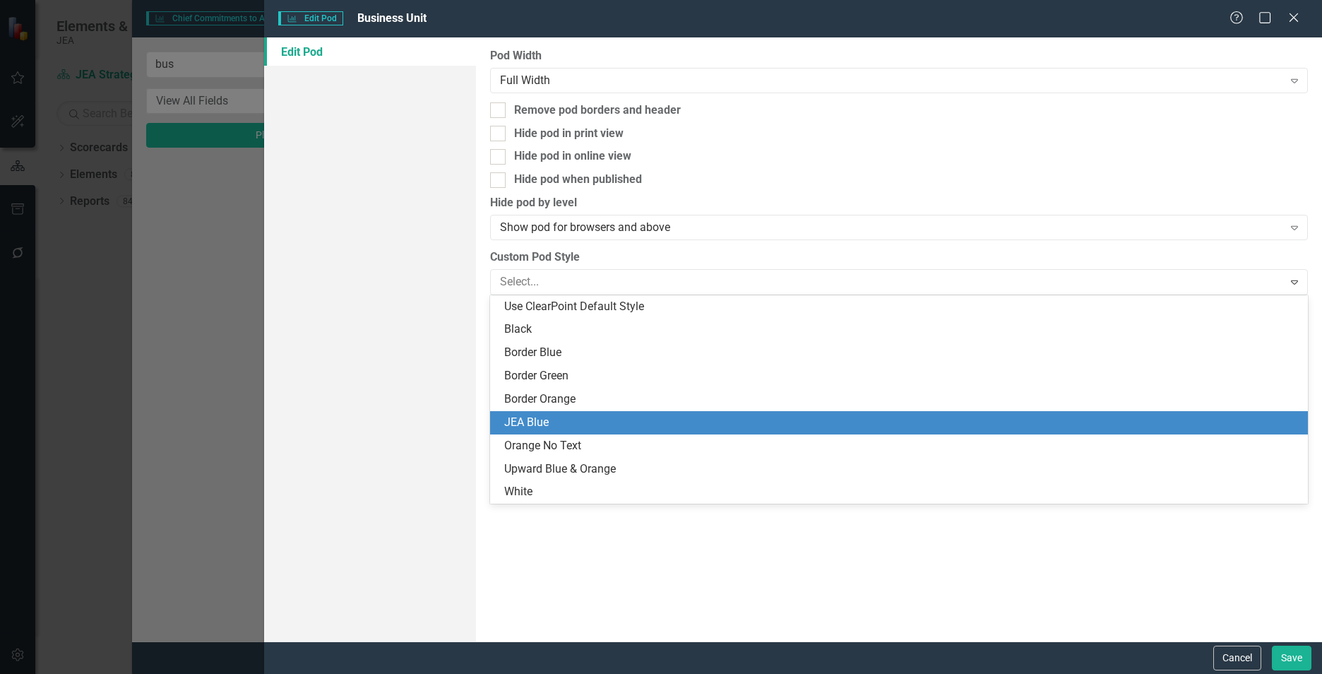
click at [641, 426] on div "JEA Blue" at bounding box center [901, 423] width 795 height 16
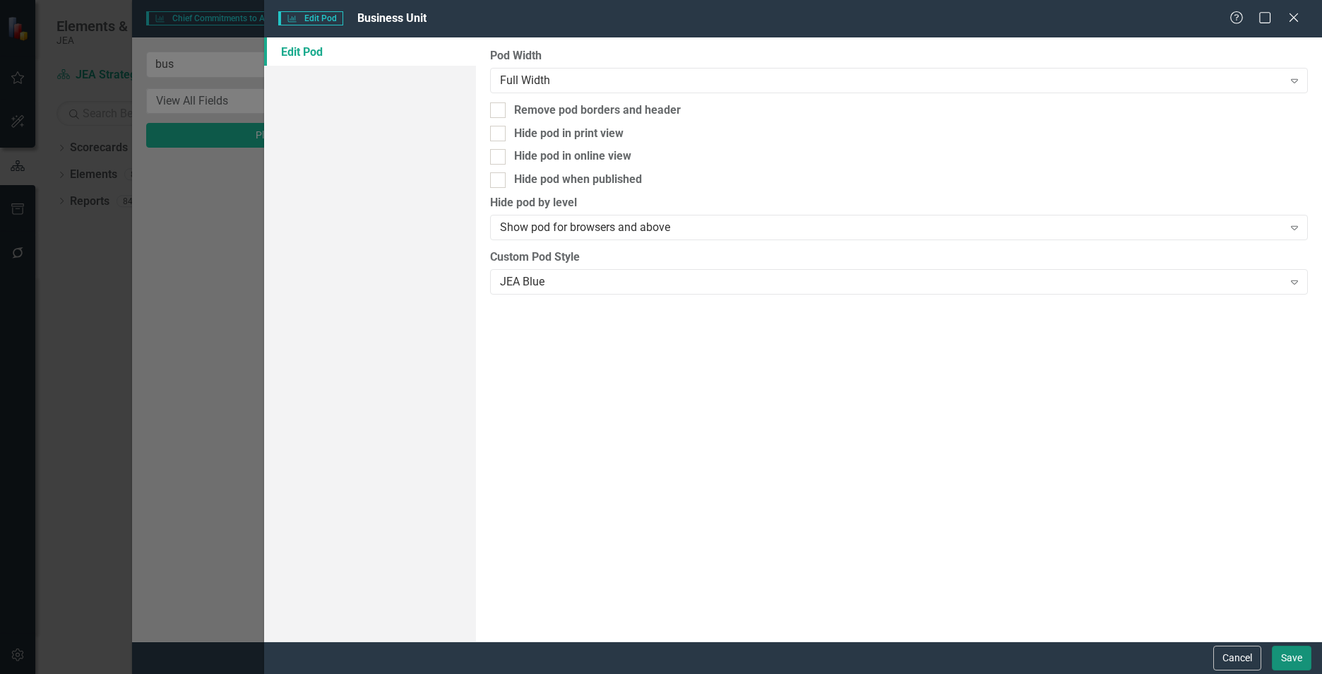
click at [1289, 659] on button "Save" at bounding box center [1292, 658] width 40 height 25
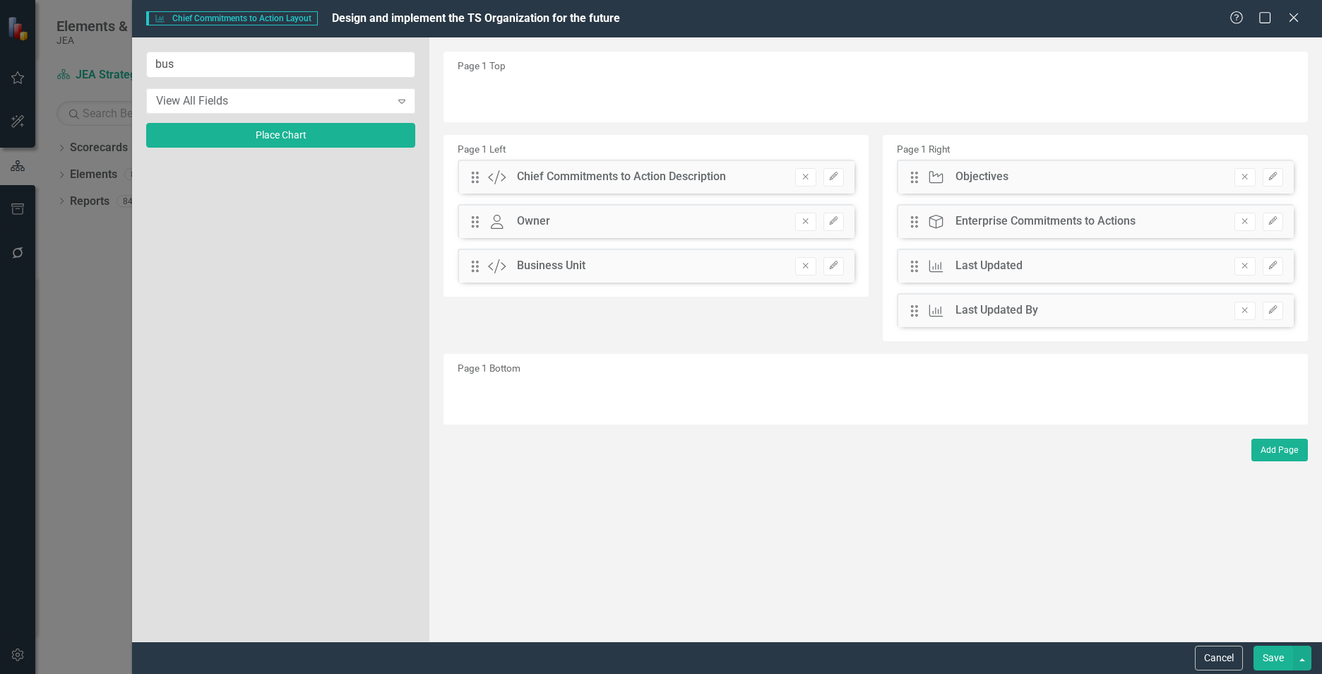
click at [1280, 655] on button "Save" at bounding box center [1274, 658] width 40 height 25
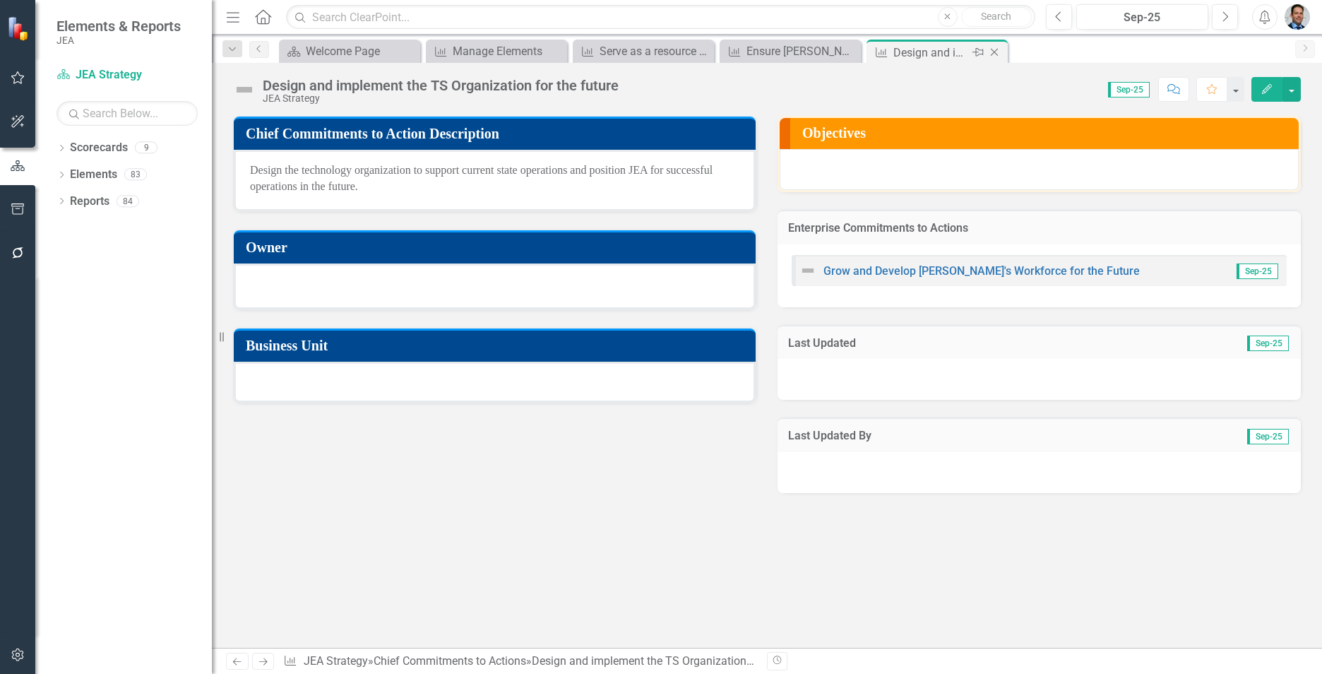
click at [999, 52] on icon "Close" at bounding box center [995, 52] width 14 height 11
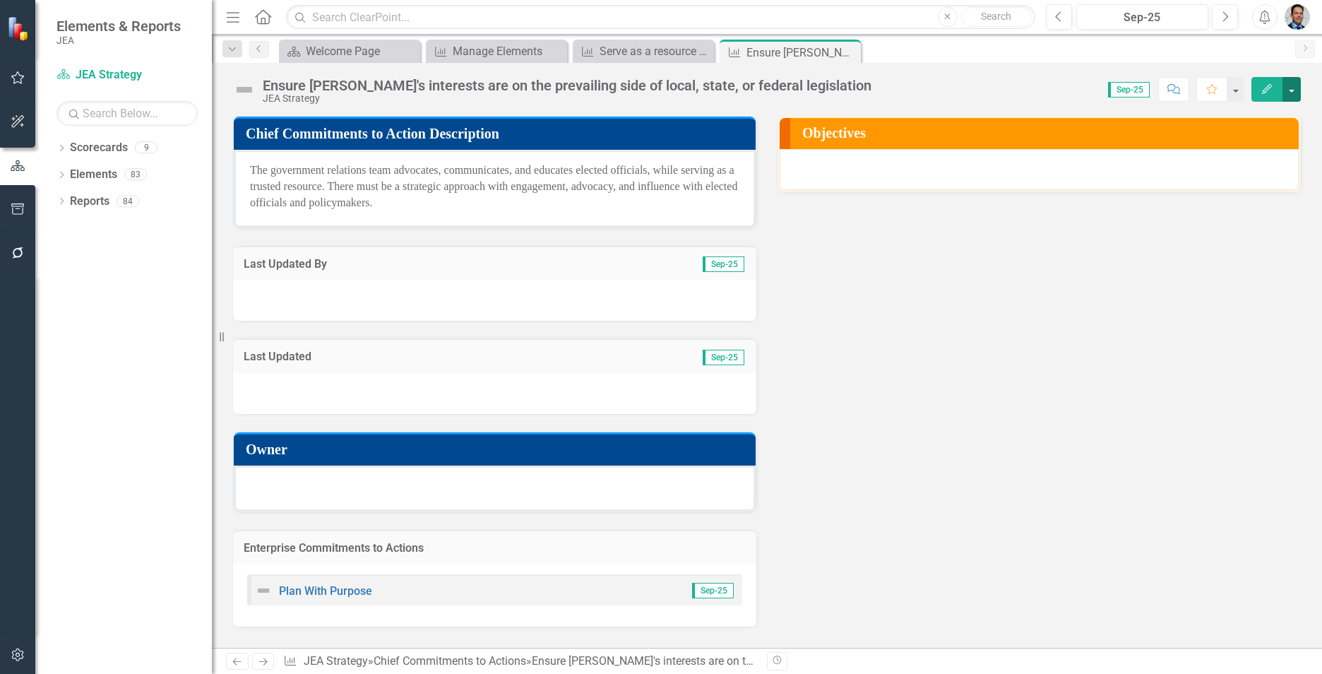
click at [1290, 91] on button "button" at bounding box center [1292, 89] width 18 height 25
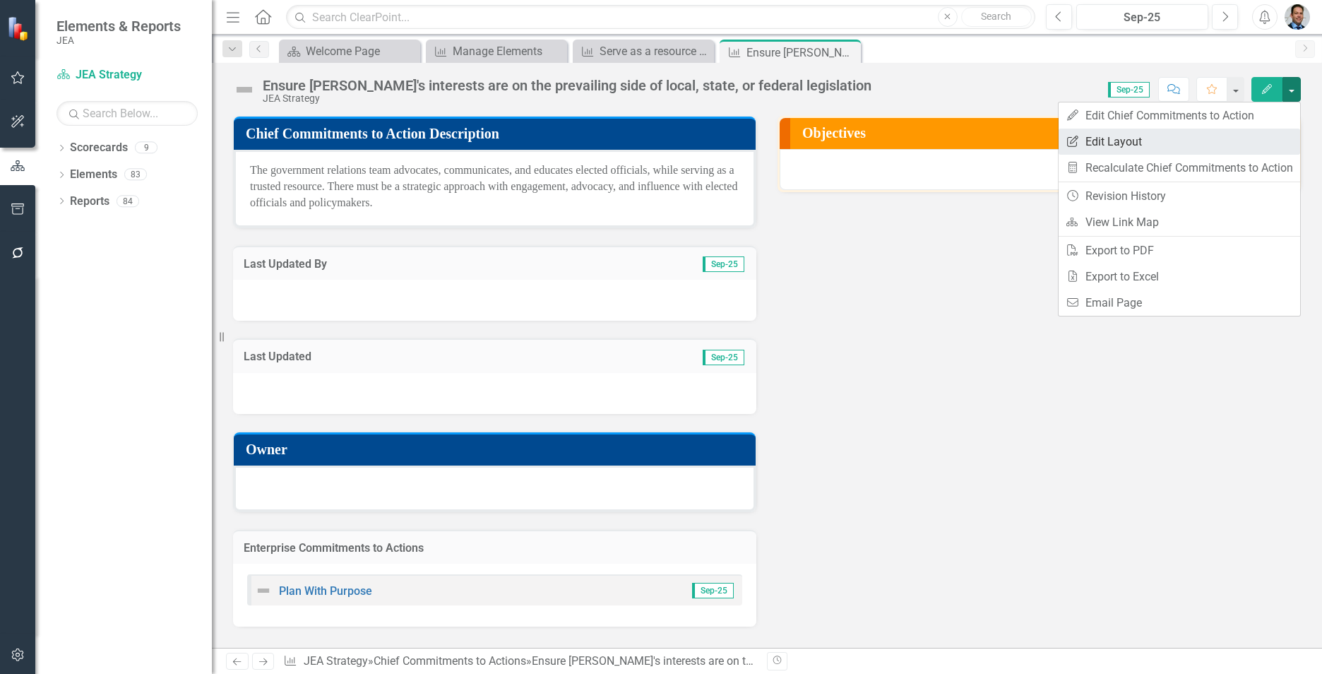
click at [1154, 136] on link "Edit Report Edit Layout" at bounding box center [1180, 142] width 242 height 26
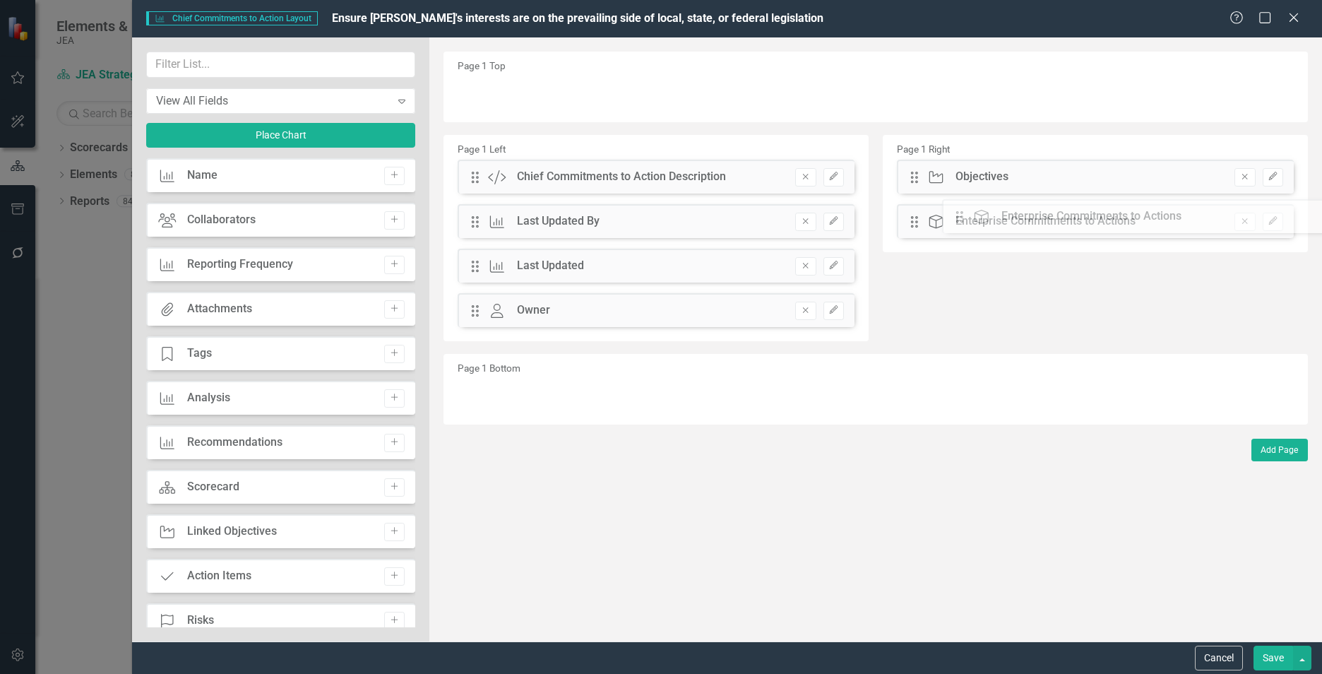
drag, startPoint x: 472, startPoint y: 354, endPoint x: 951, endPoint y: 212, distance: 499.5
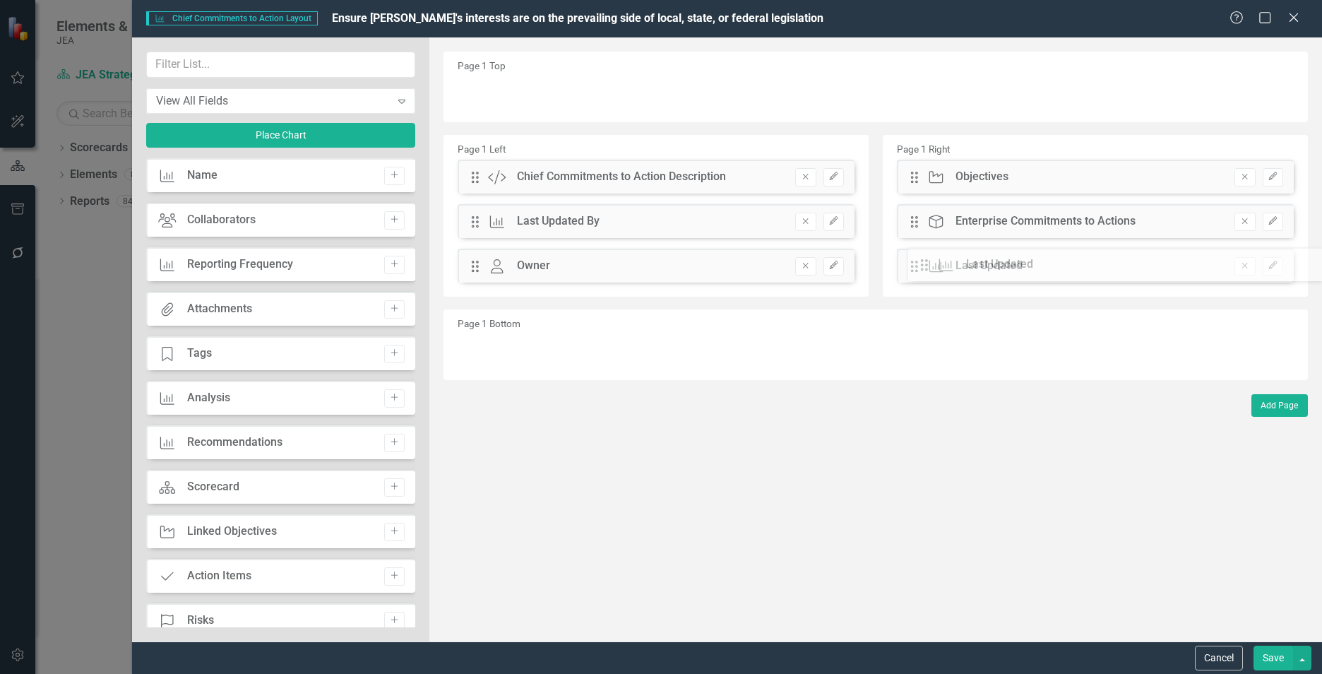
drag, startPoint x: 476, startPoint y: 266, endPoint x: 928, endPoint y: 265, distance: 451.4
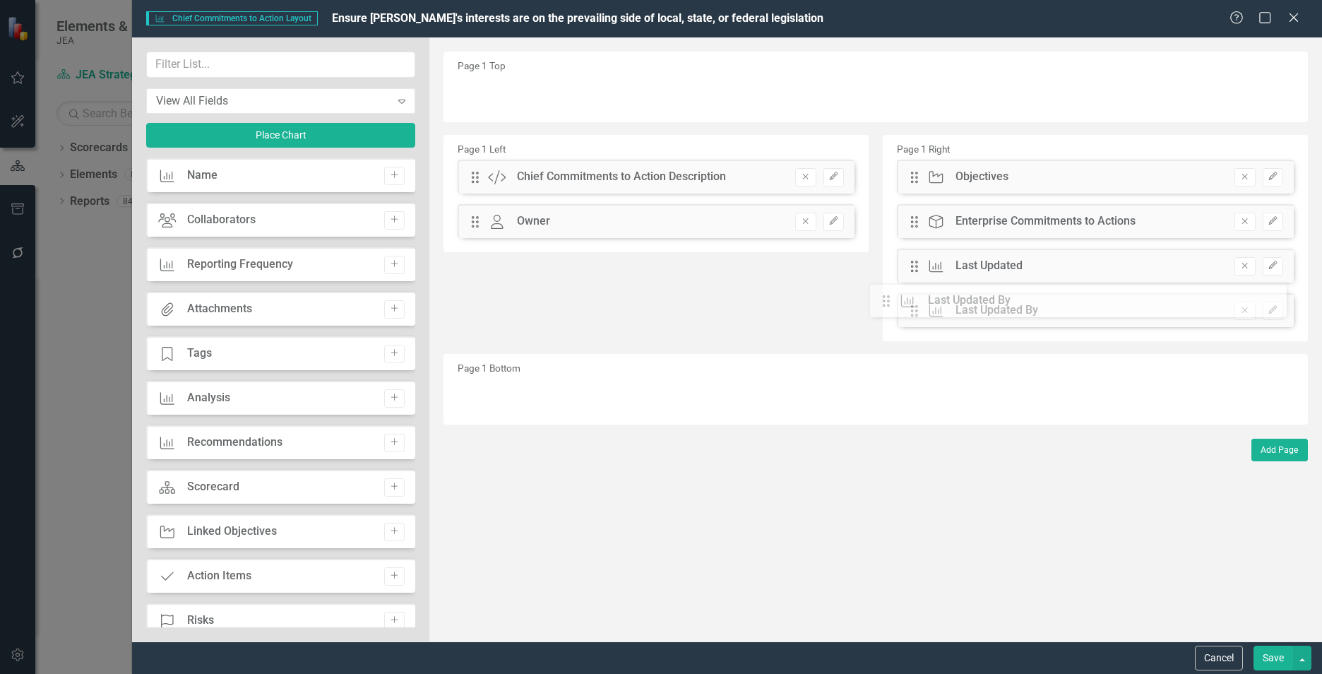
drag, startPoint x: 473, startPoint y: 223, endPoint x: 891, endPoint y: 302, distance: 426.3
click at [218, 66] on input "text" at bounding box center [280, 65] width 269 height 26
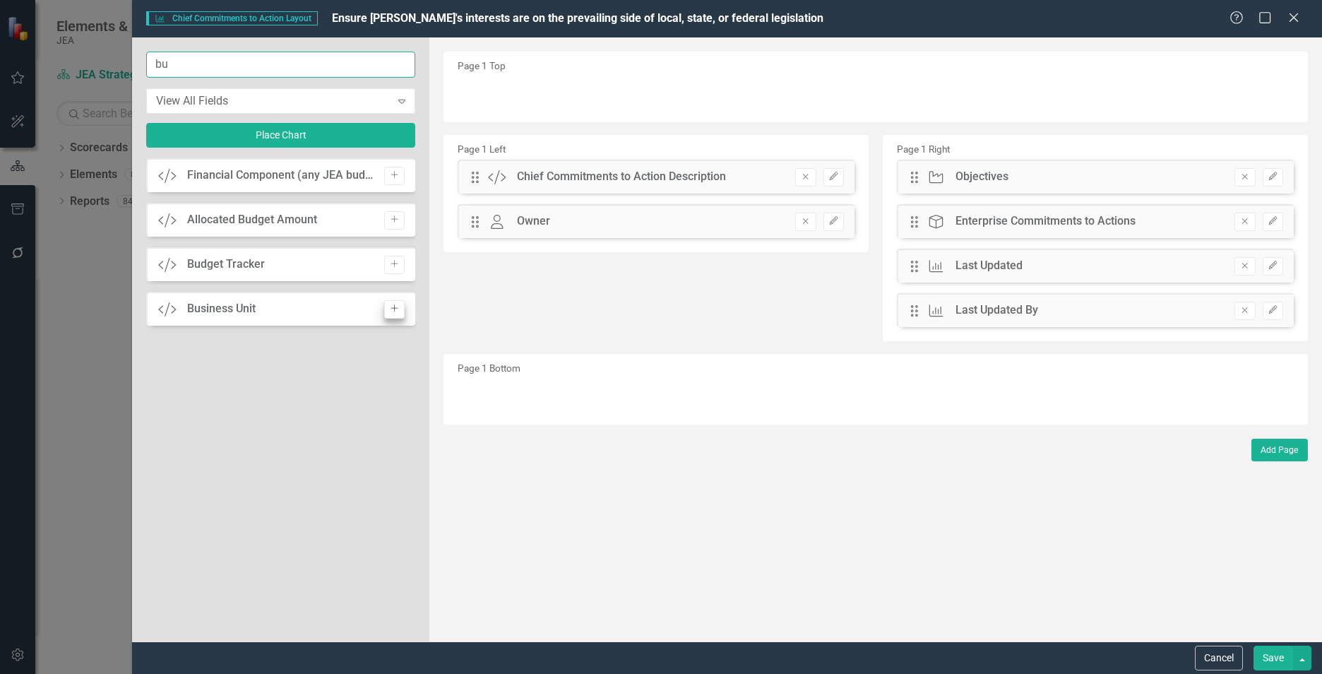
type input "bu"
click at [389, 309] on icon "Add" at bounding box center [394, 308] width 11 height 8
drag, startPoint x: 473, startPoint y: 95, endPoint x: 461, endPoint y: 245, distance: 150.9
click at [831, 267] on icon "button" at bounding box center [833, 265] width 8 height 8
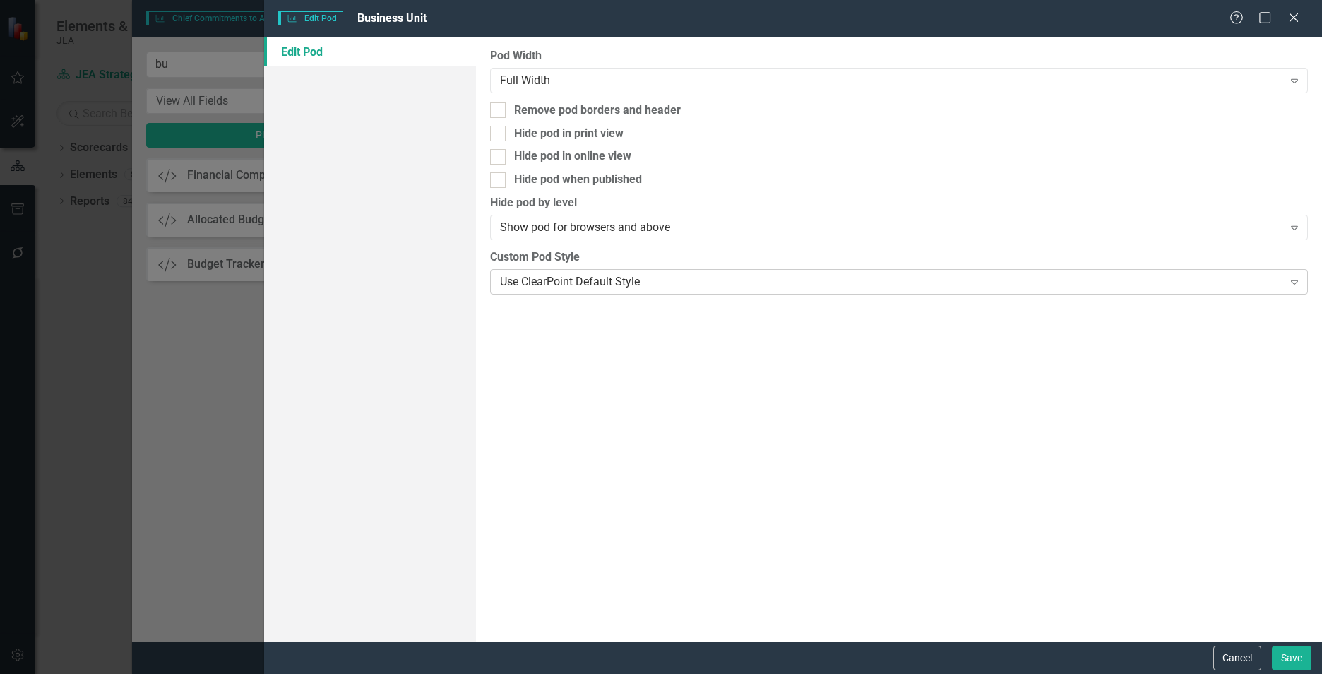
click at [831, 284] on div "Use ClearPoint Default Style" at bounding box center [891, 281] width 783 height 16
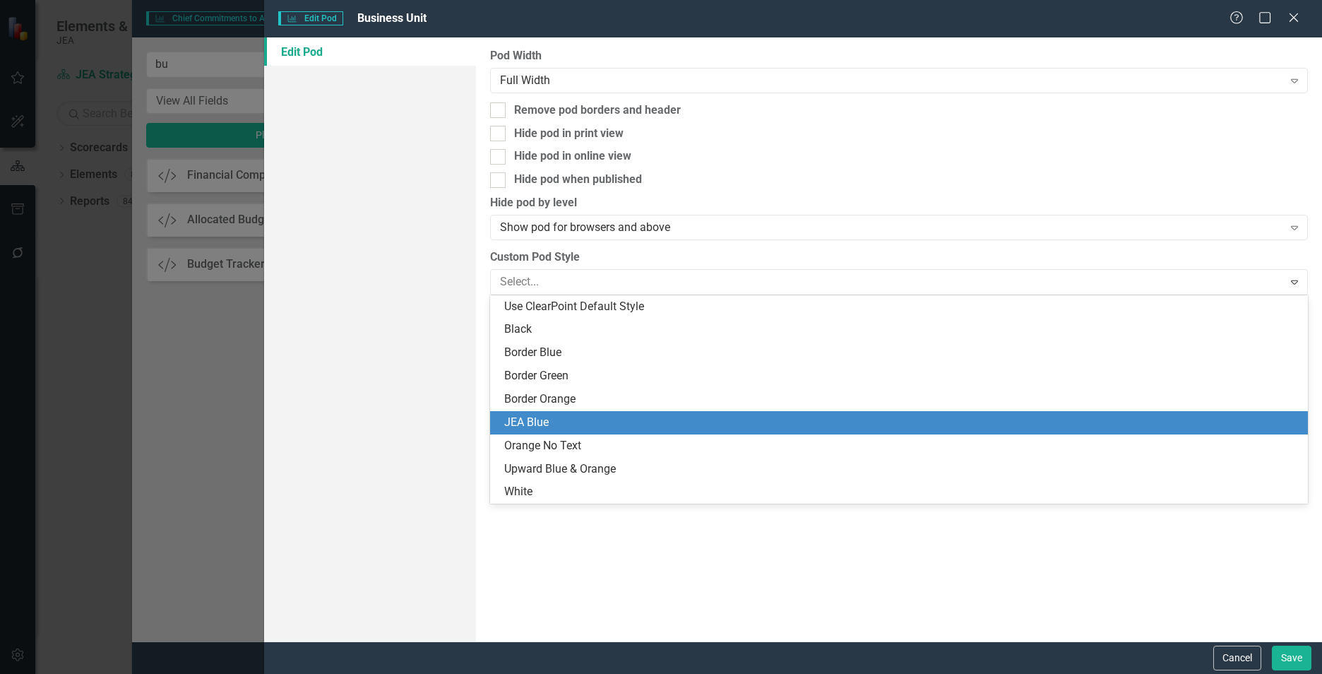
click at [639, 413] on div "JEA Blue" at bounding box center [899, 422] width 818 height 23
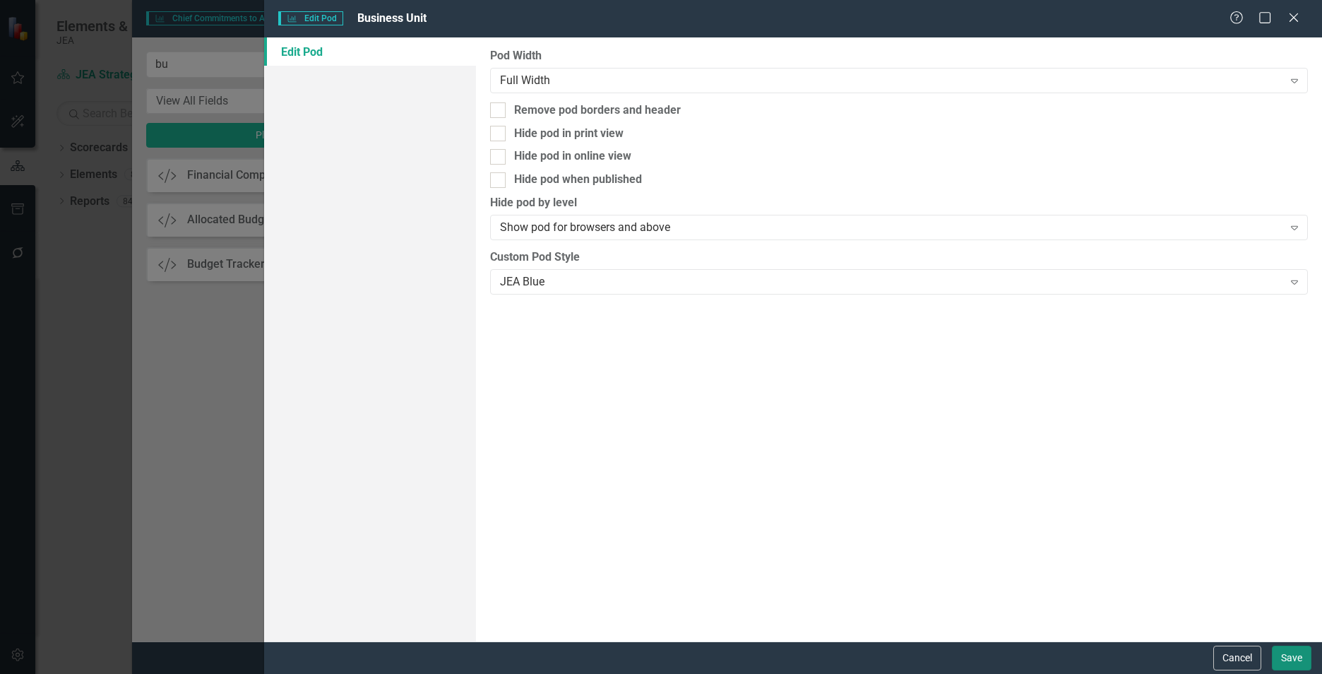
click at [1288, 665] on button "Save" at bounding box center [1292, 658] width 40 height 25
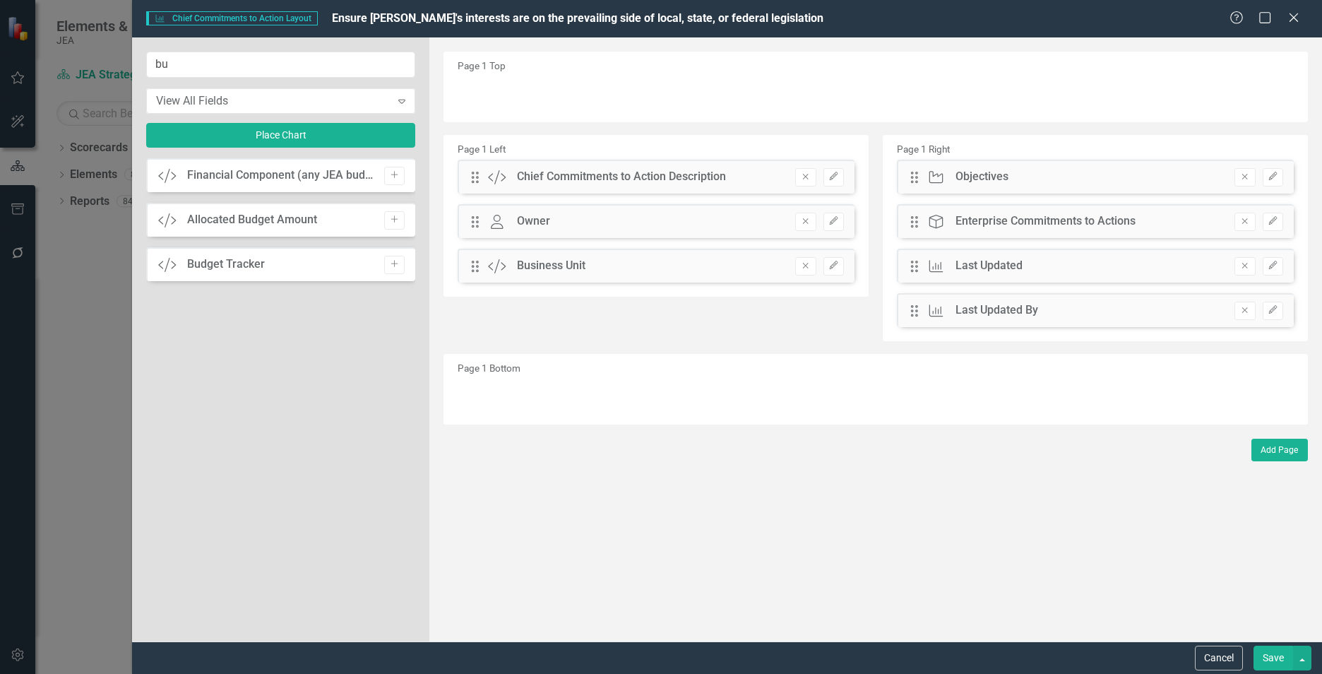
click at [1279, 662] on button "Save" at bounding box center [1274, 658] width 40 height 25
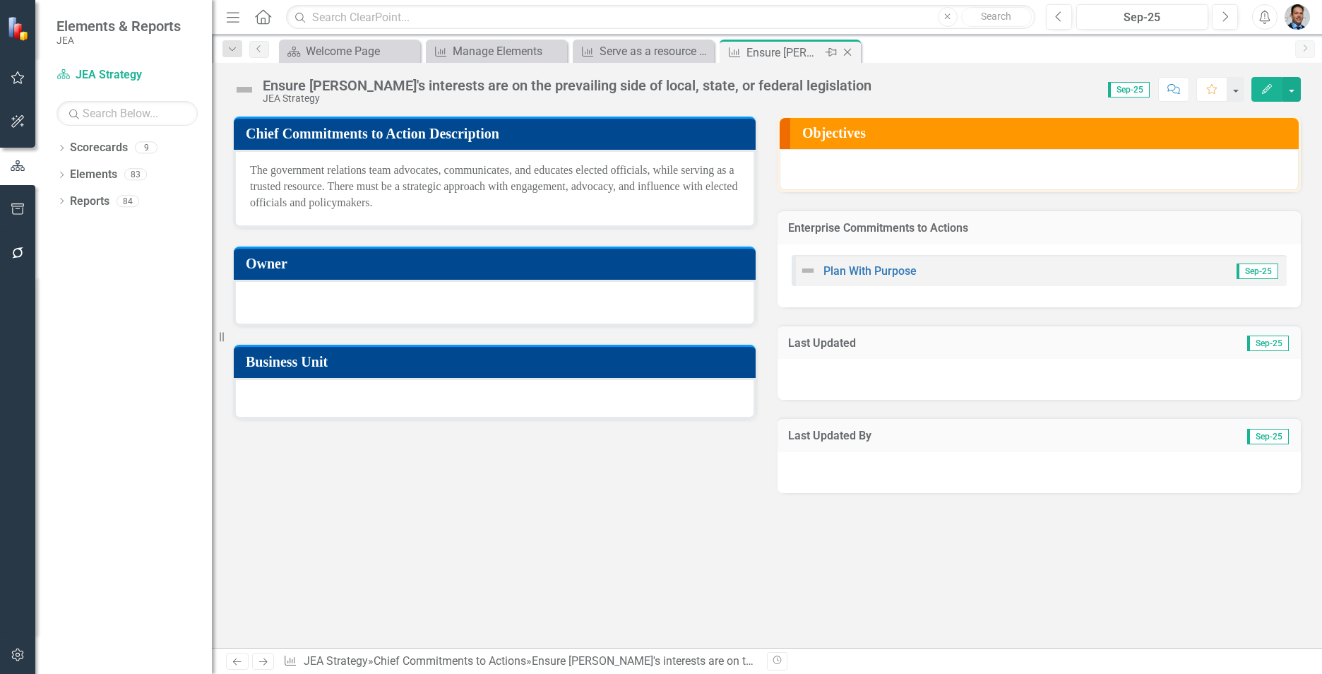
click at [853, 49] on icon "Close" at bounding box center [848, 52] width 14 height 11
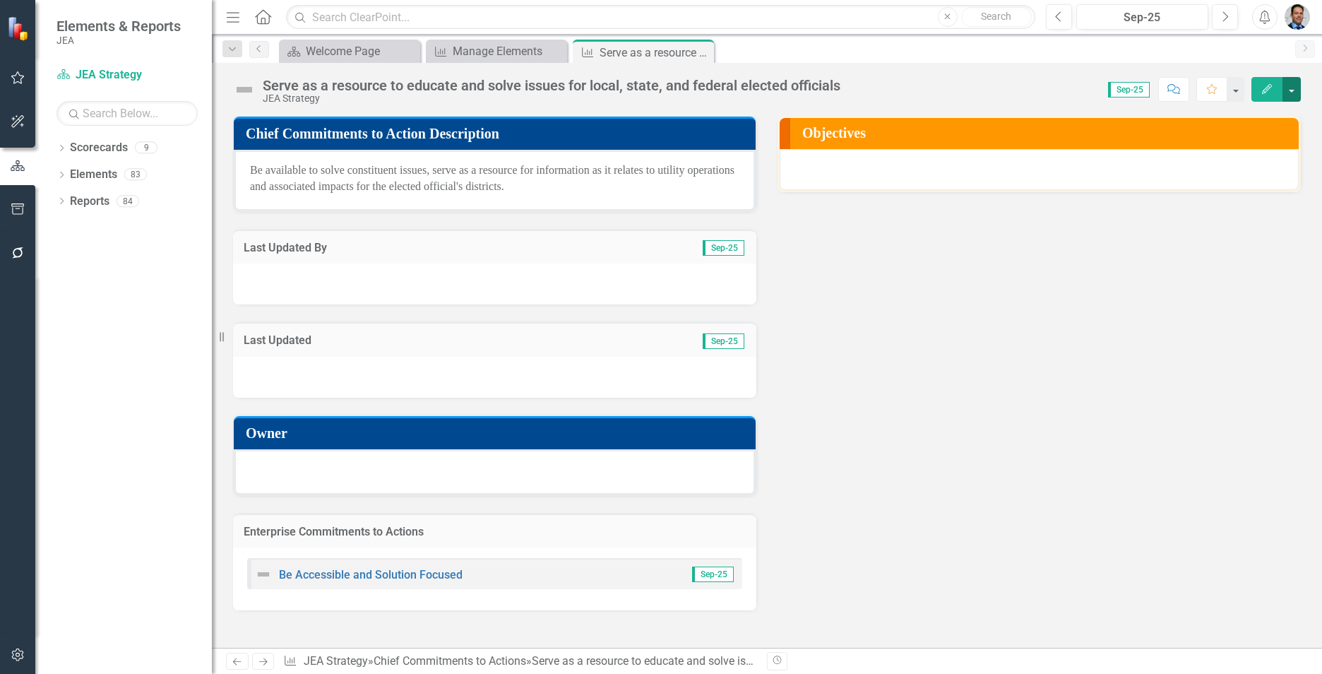
click at [1294, 91] on button "button" at bounding box center [1292, 89] width 18 height 25
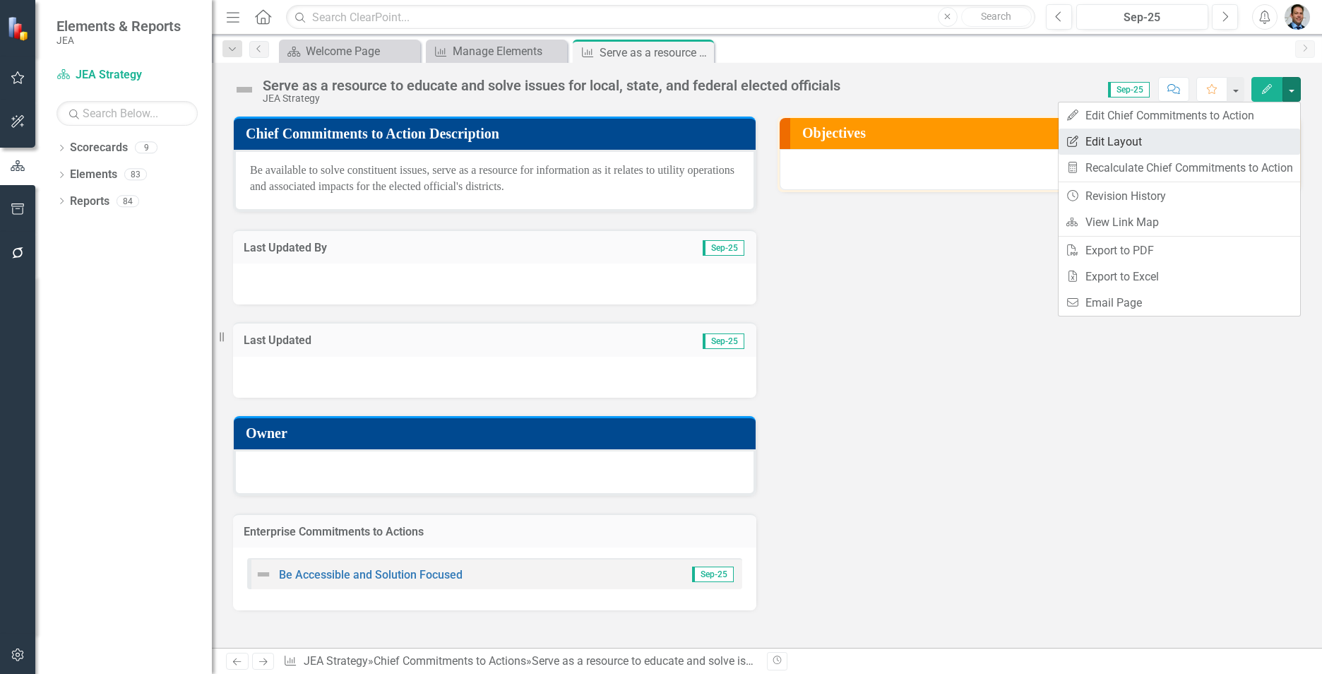
click at [1149, 136] on link "Edit Report Edit Layout" at bounding box center [1180, 142] width 242 height 26
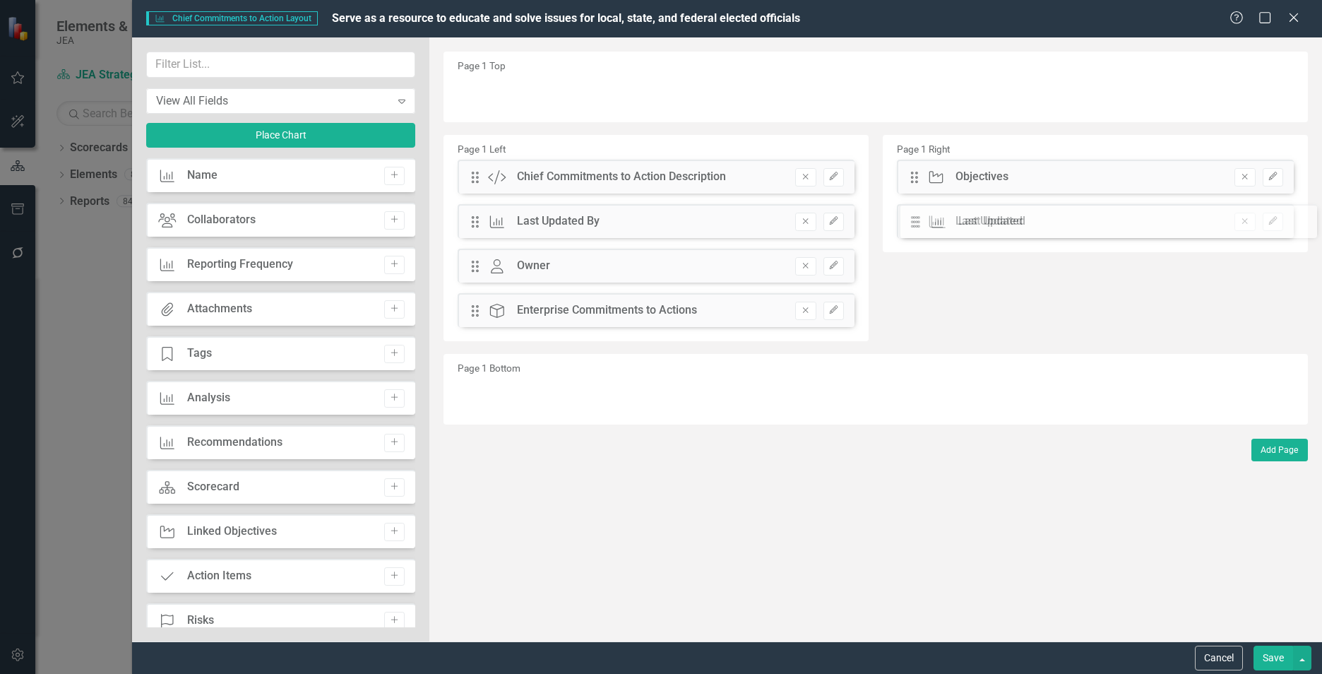
drag, startPoint x: 477, startPoint y: 271, endPoint x: 923, endPoint y: 228, distance: 448.5
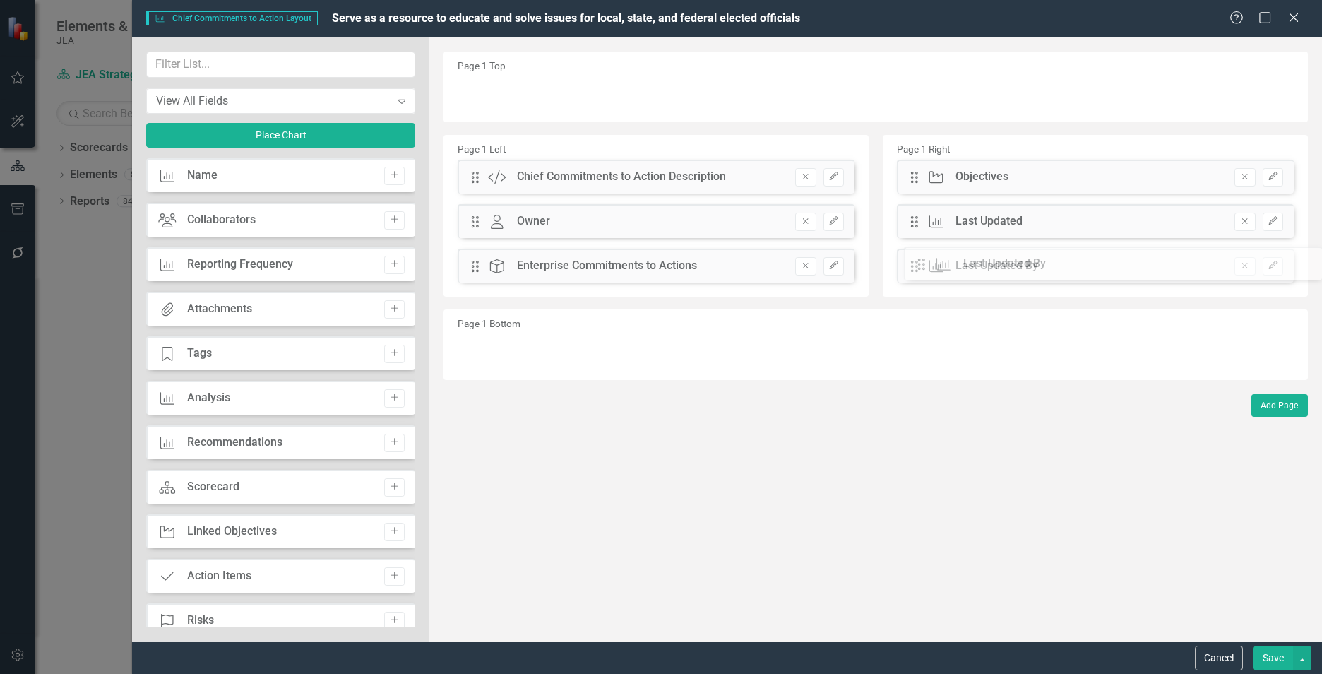
drag, startPoint x: 473, startPoint y: 225, endPoint x: 925, endPoint y: 266, distance: 454.0
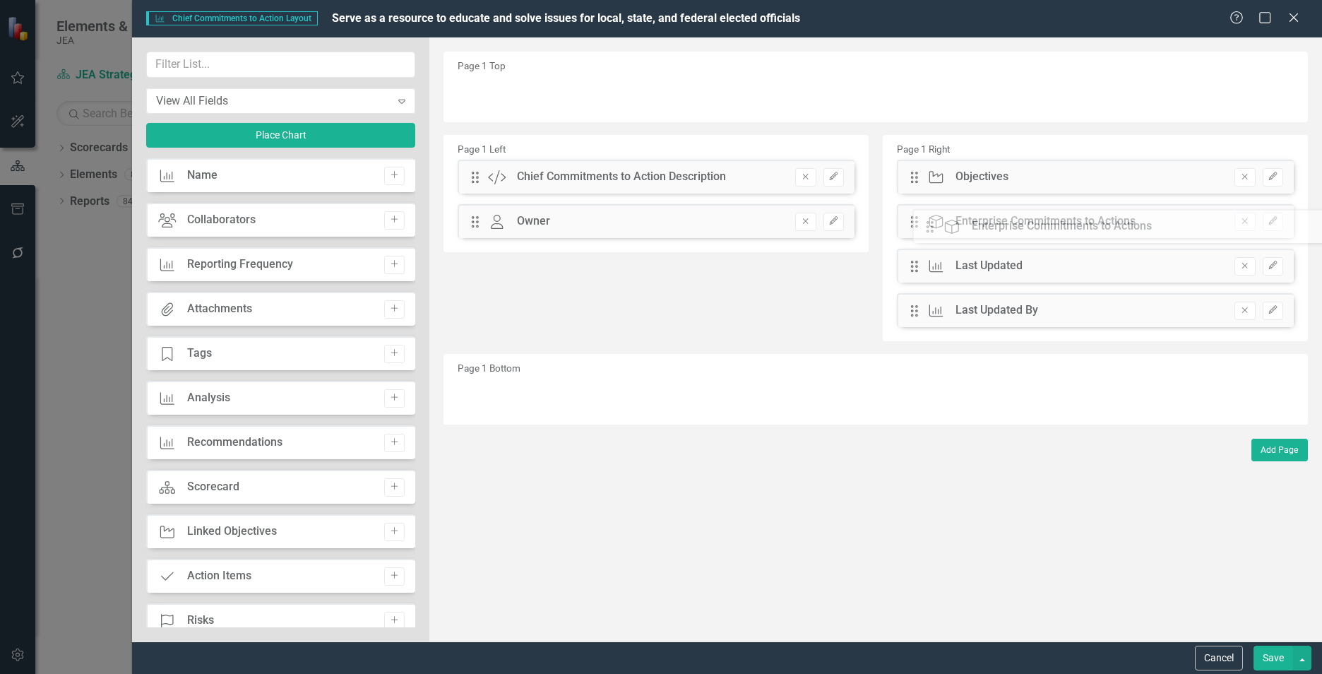
drag, startPoint x: 477, startPoint y: 265, endPoint x: 942, endPoint y: 225, distance: 466.5
click at [225, 68] on input "text" at bounding box center [280, 65] width 269 height 26
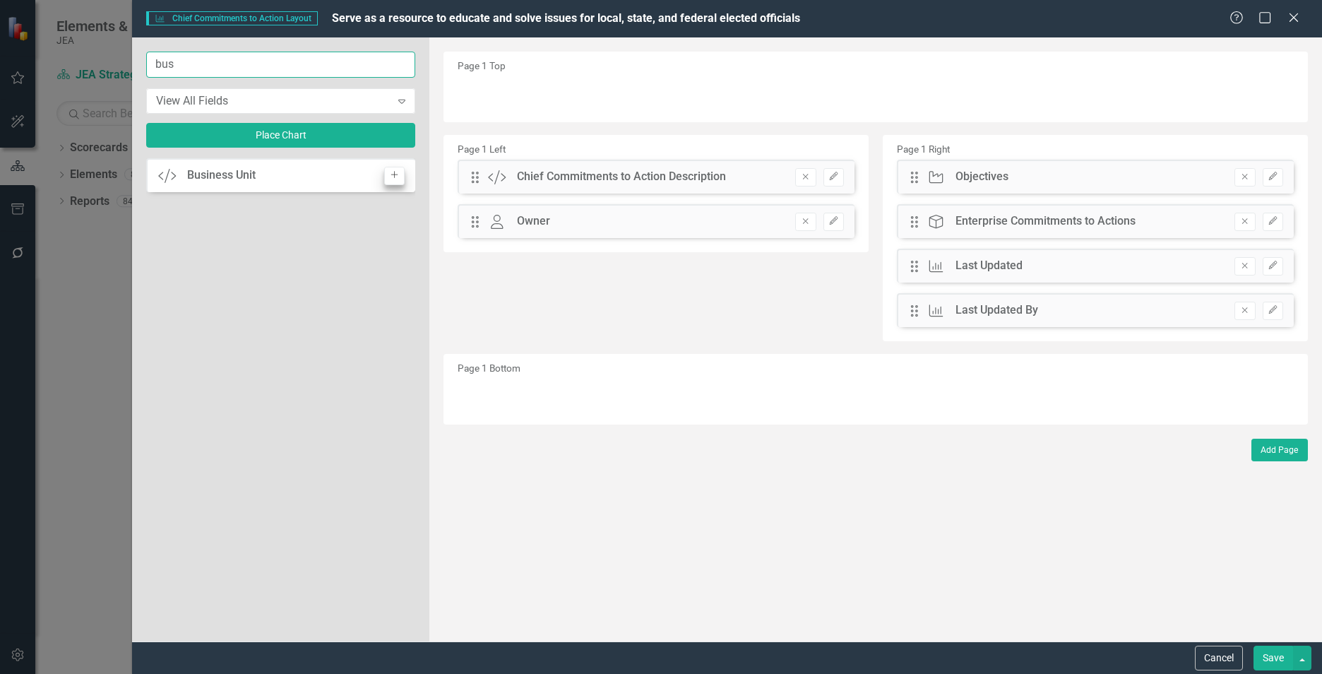
type input "bus"
click at [390, 178] on icon "Add" at bounding box center [394, 175] width 11 height 8
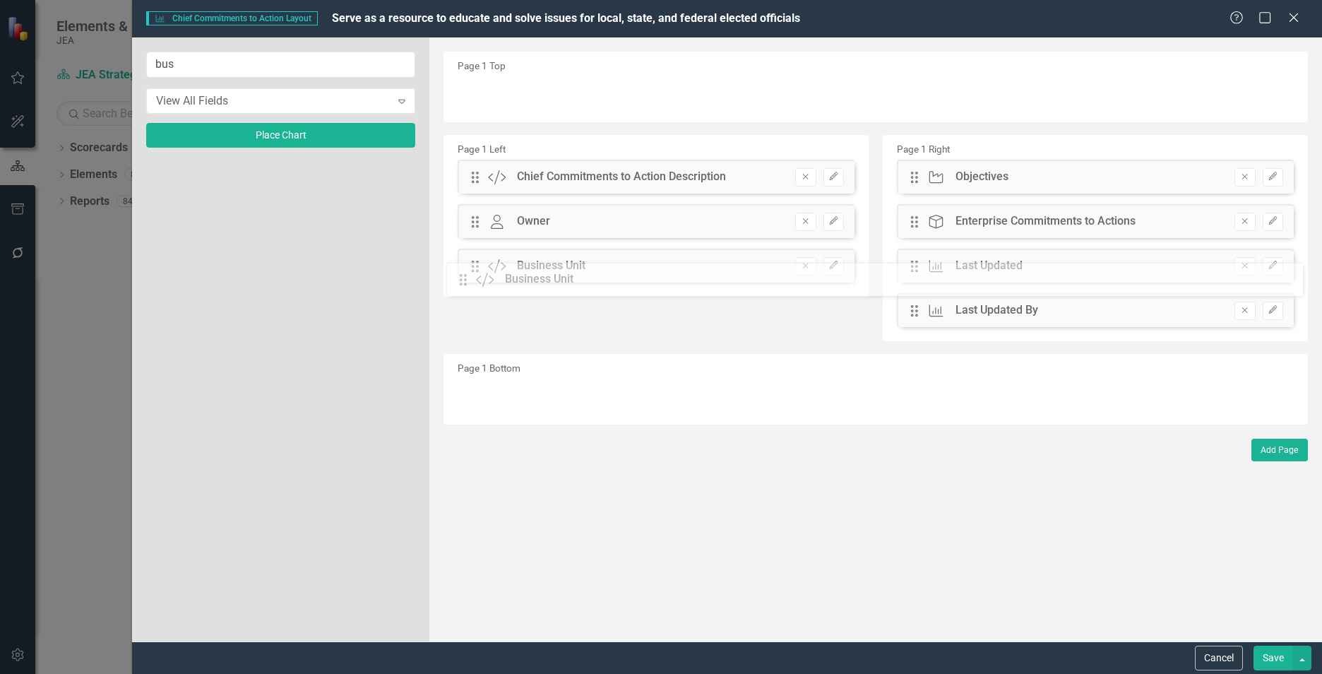
drag, startPoint x: 475, startPoint y: 91, endPoint x: 472, endPoint y: 275, distance: 184.4
click at [829, 270] on icon "Edit" at bounding box center [834, 265] width 11 height 8
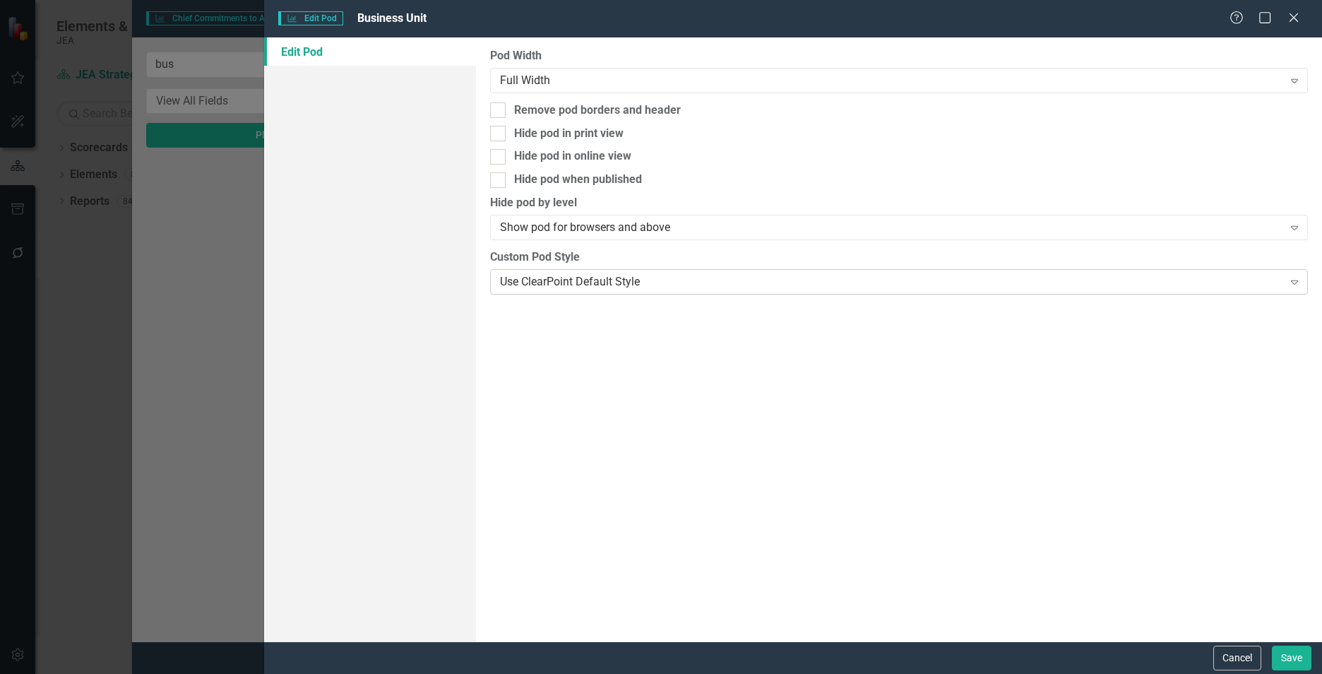
click at [829, 284] on div "Use ClearPoint Default Style" at bounding box center [891, 281] width 783 height 16
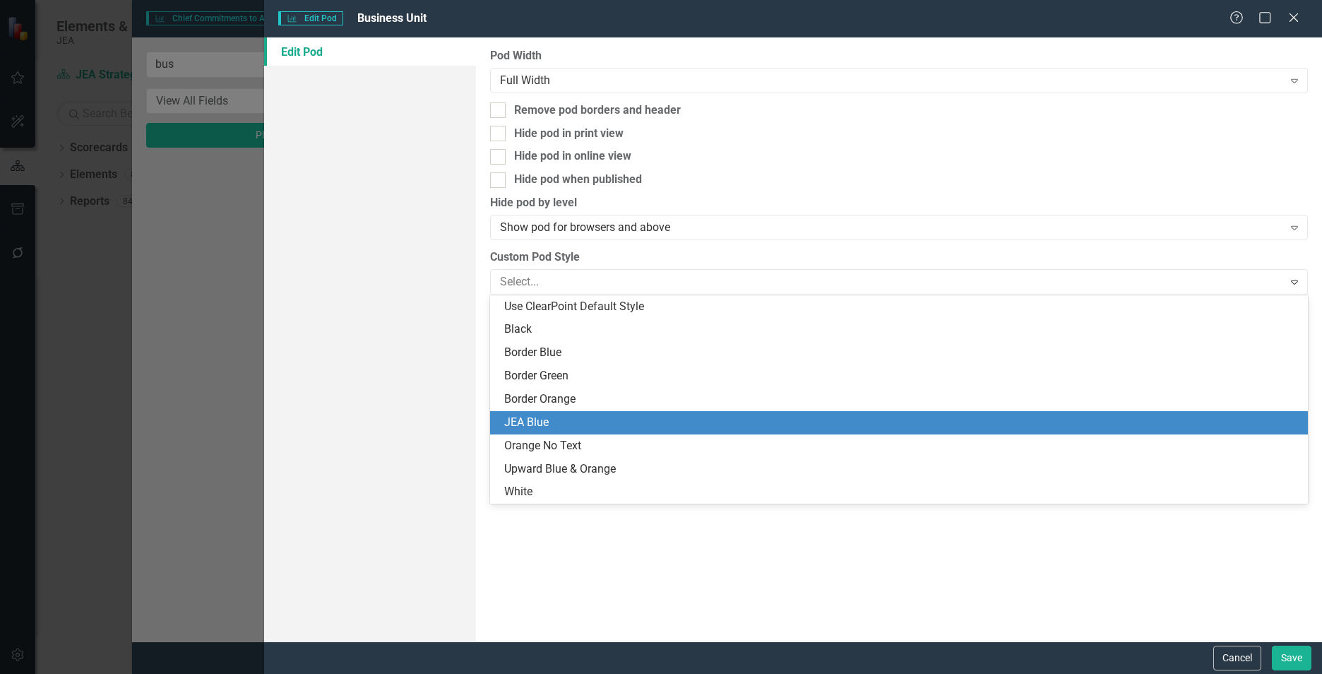
click at [786, 417] on div "JEA Blue" at bounding box center [901, 423] width 795 height 16
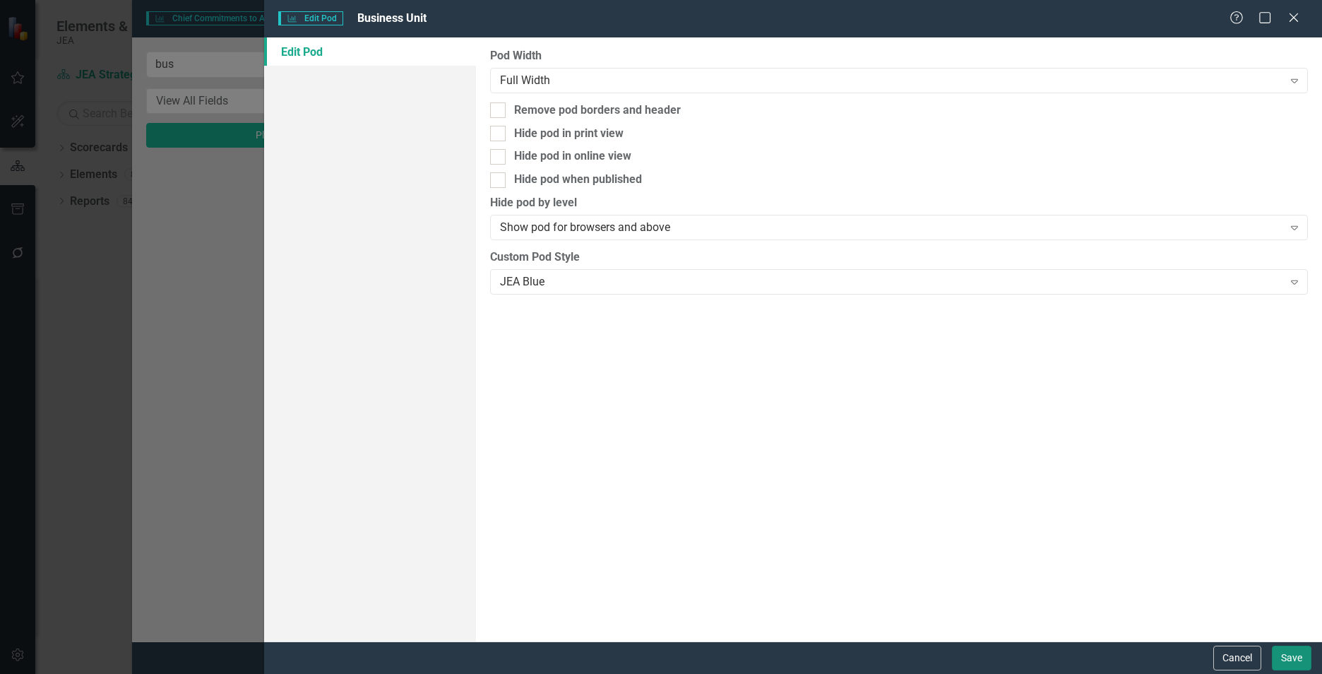
click at [1293, 658] on button "Save" at bounding box center [1292, 658] width 40 height 25
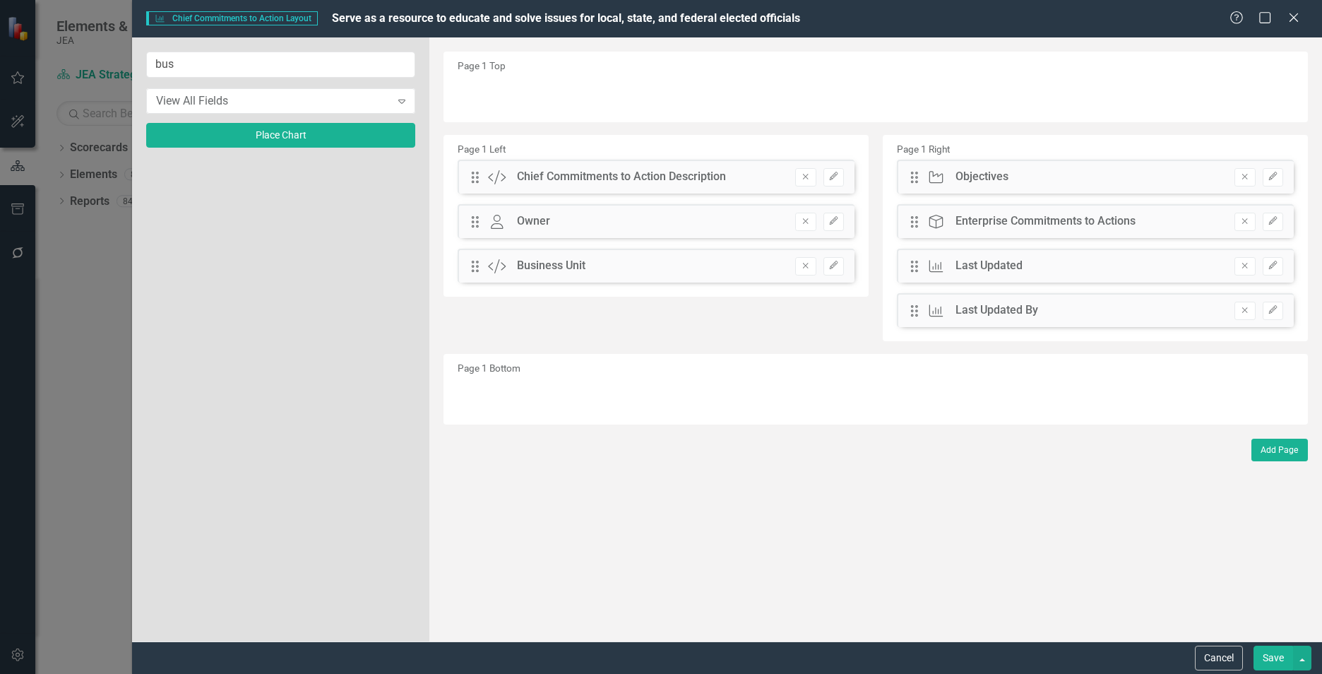
click at [1279, 654] on button "Save" at bounding box center [1274, 658] width 40 height 25
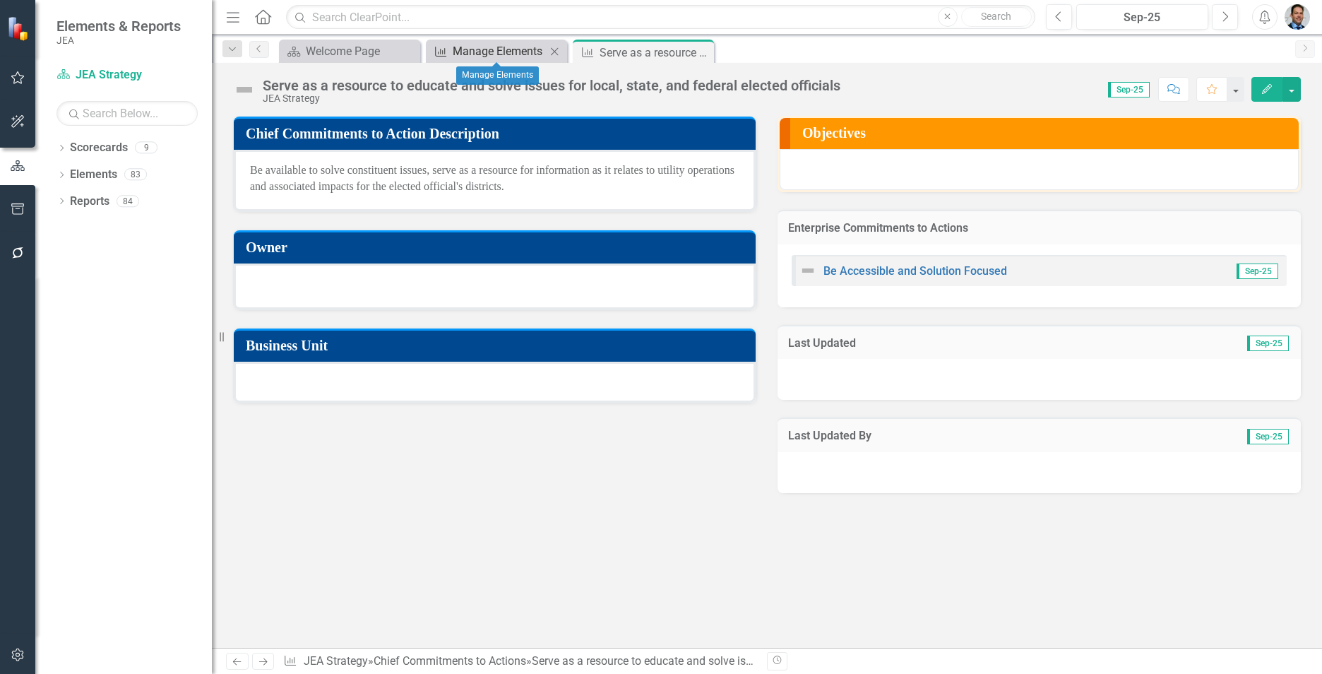
click at [461, 54] on div "Manage Elements" at bounding box center [499, 51] width 93 height 18
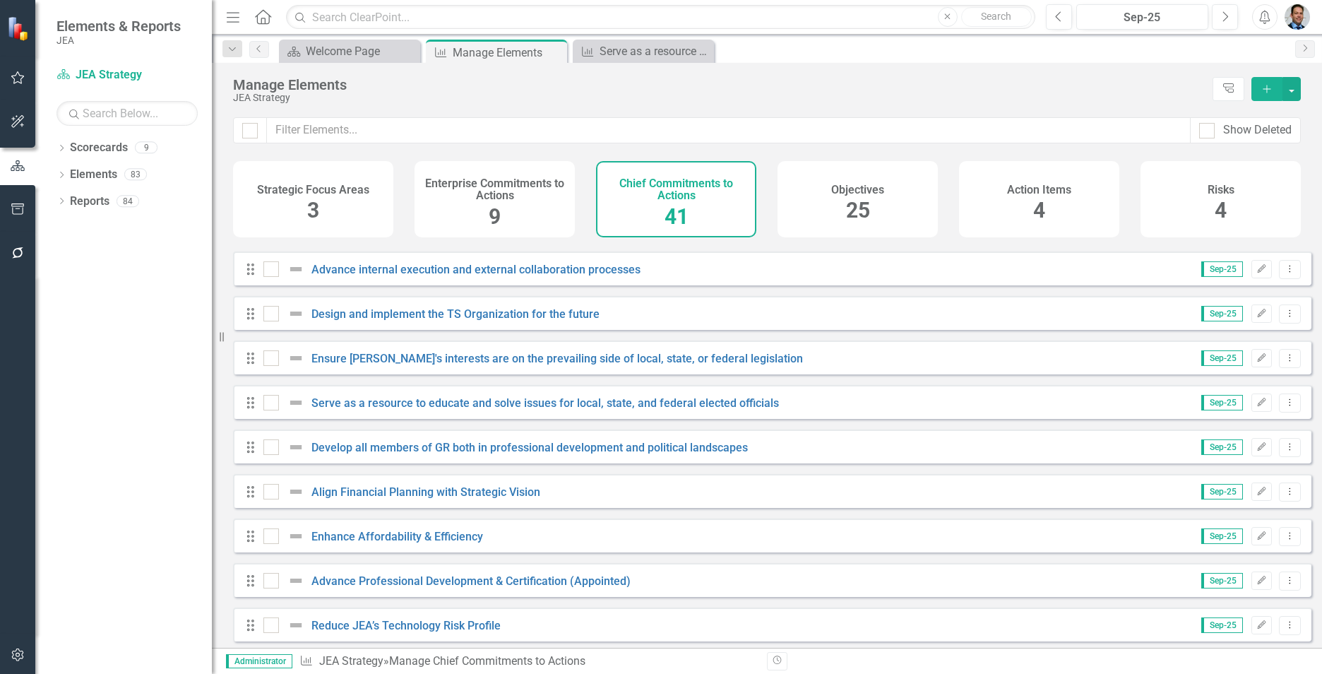
scroll to position [1432, 0]
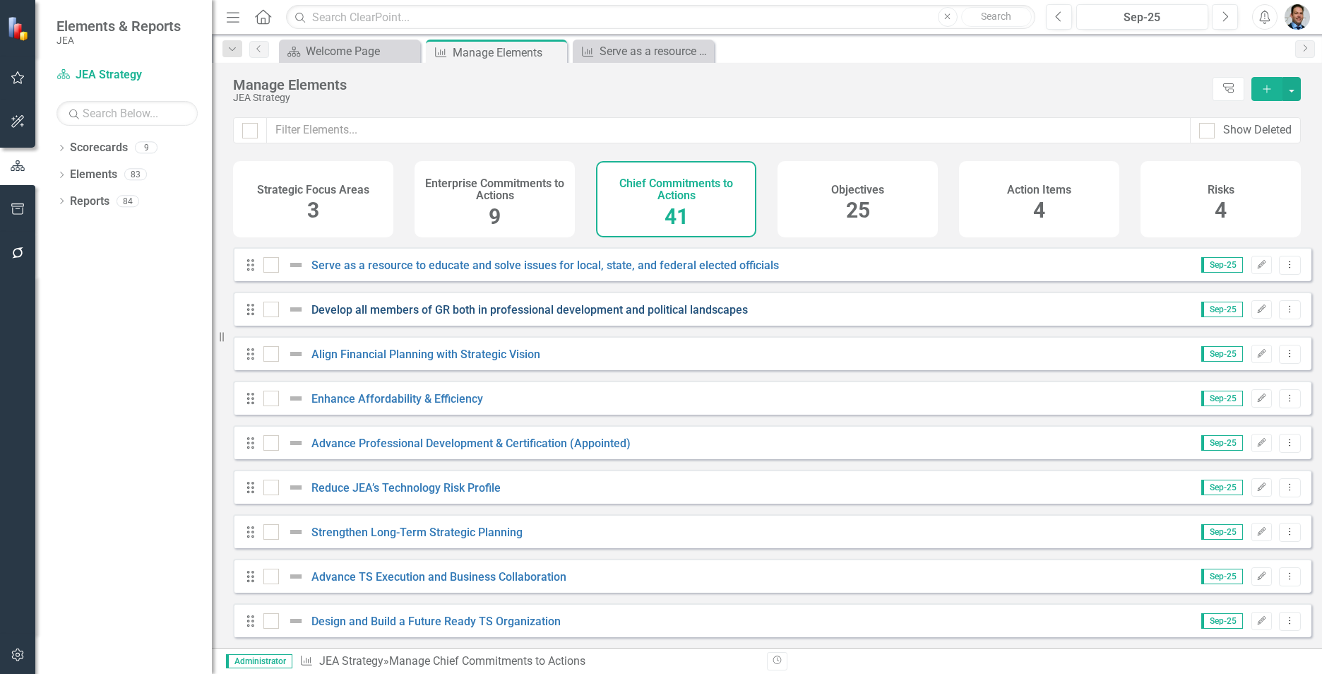
click at [451, 314] on link "Develop all members of GR both in professional development and political landsc…" at bounding box center [530, 309] width 437 height 13
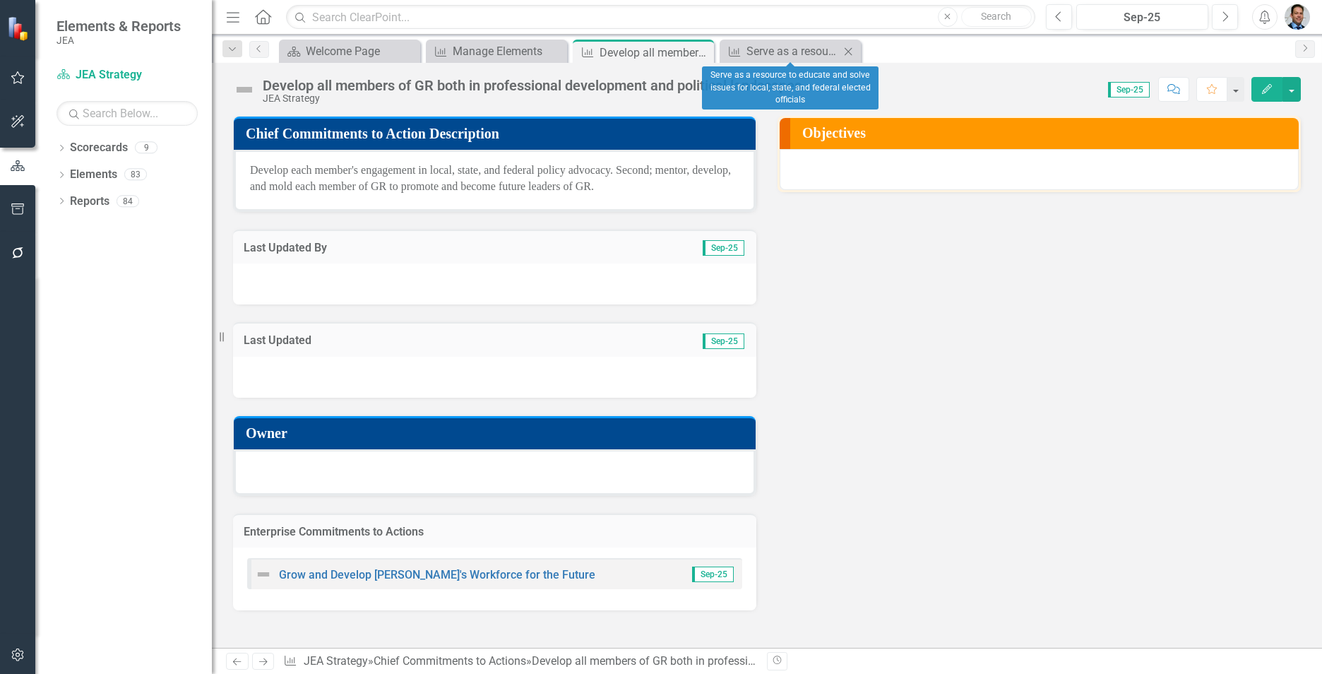
click at [850, 47] on icon "Close" at bounding box center [848, 51] width 14 height 11
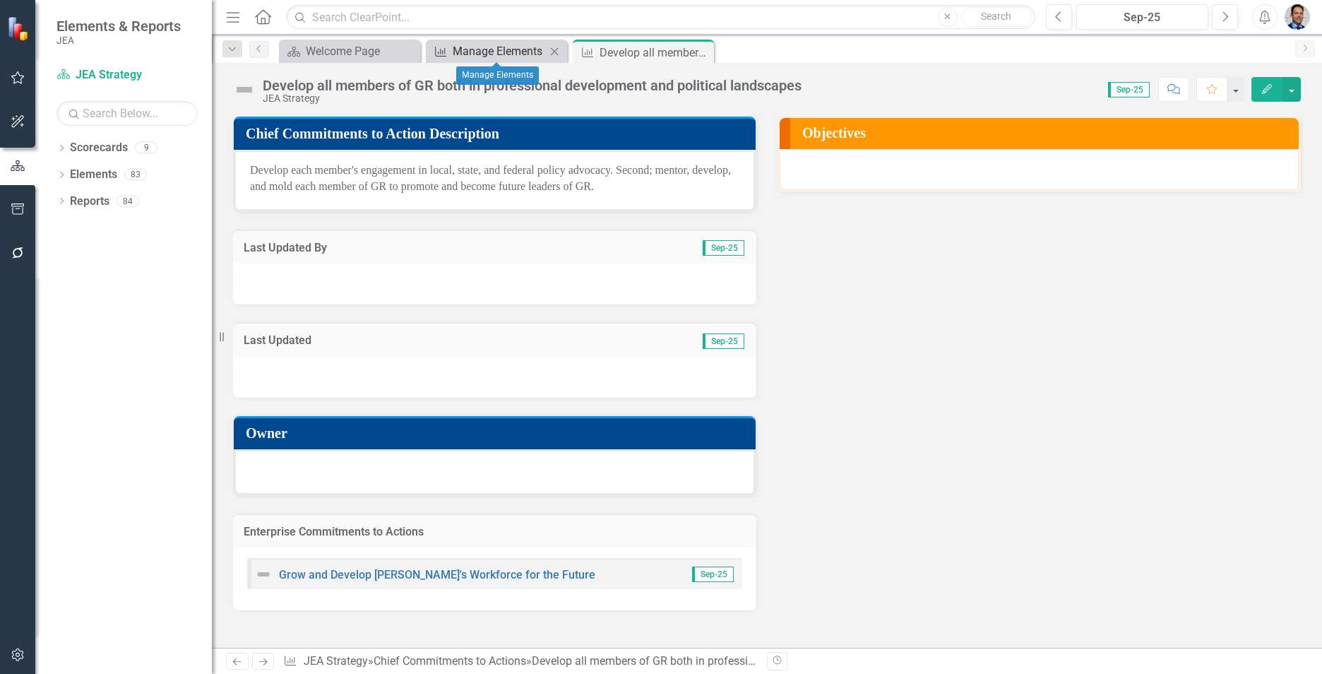
click at [501, 46] on div "Manage Elements" at bounding box center [499, 51] width 93 height 18
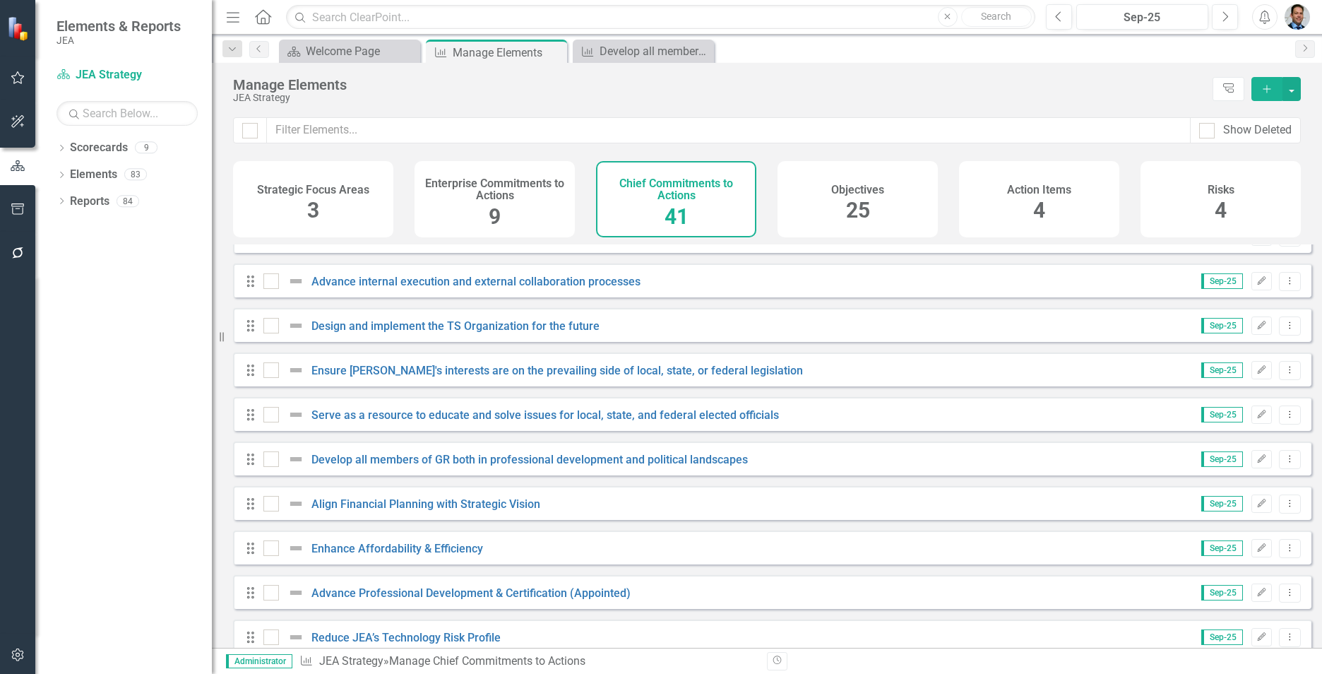
scroll to position [1432, 0]
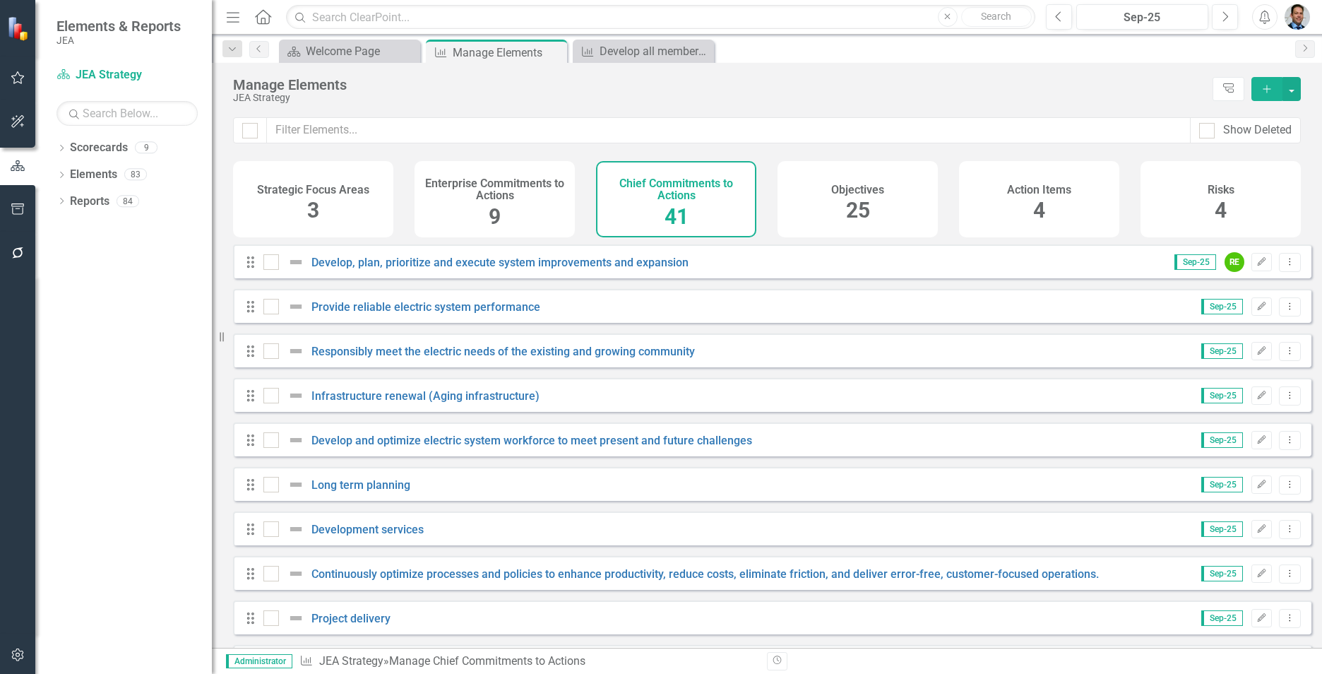
scroll to position [1432, 0]
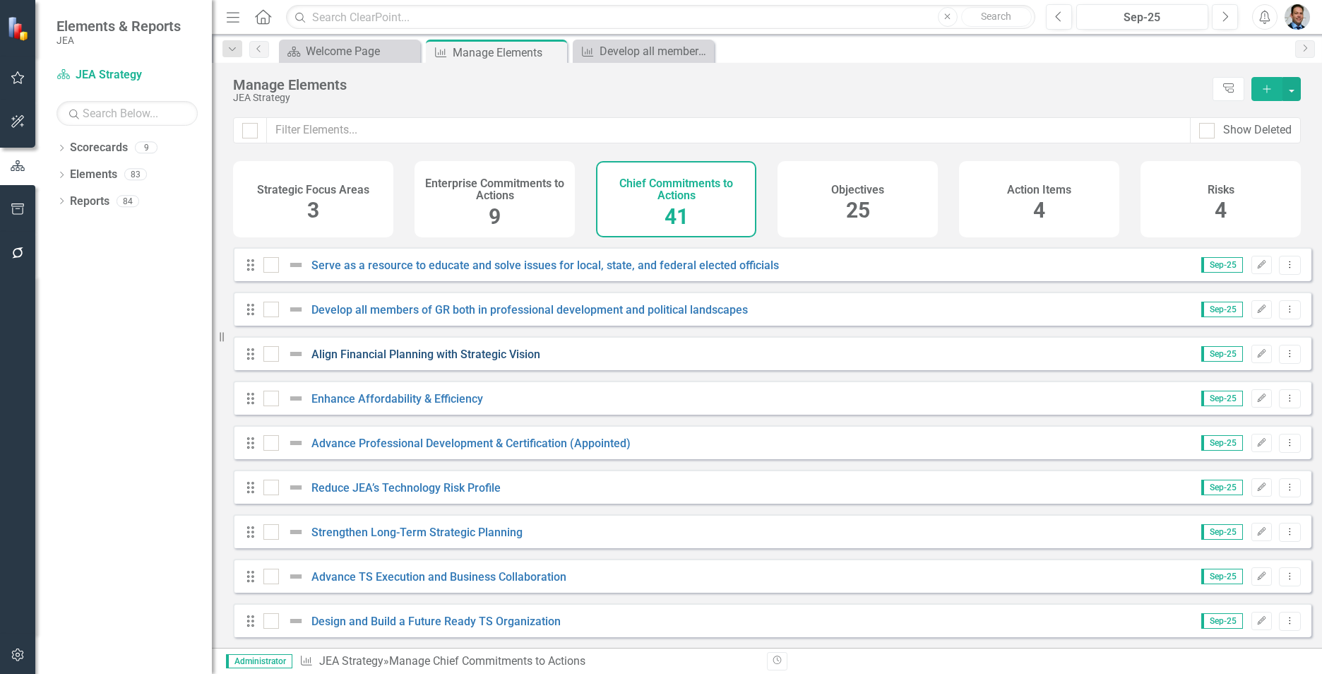
click at [414, 352] on link "Align Financial Planning with Strategic Vision" at bounding box center [426, 354] width 229 height 13
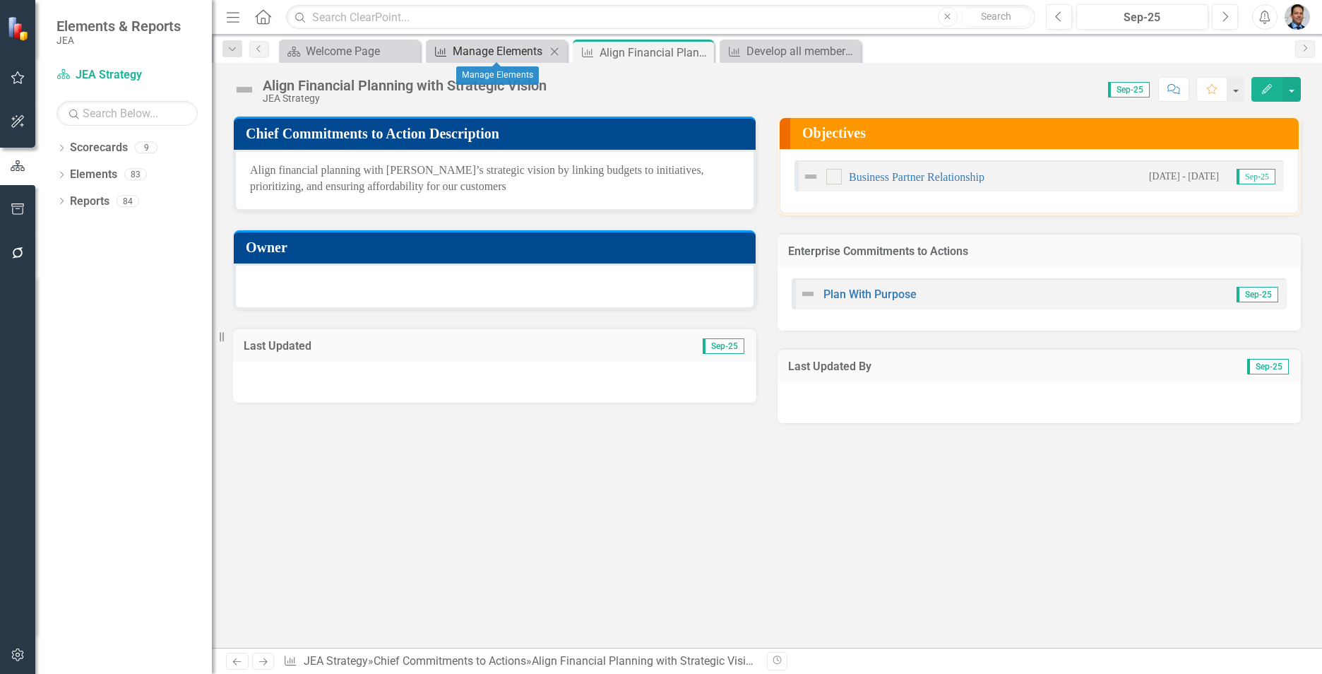
click at [490, 49] on div "Manage Elements" at bounding box center [499, 51] width 93 height 18
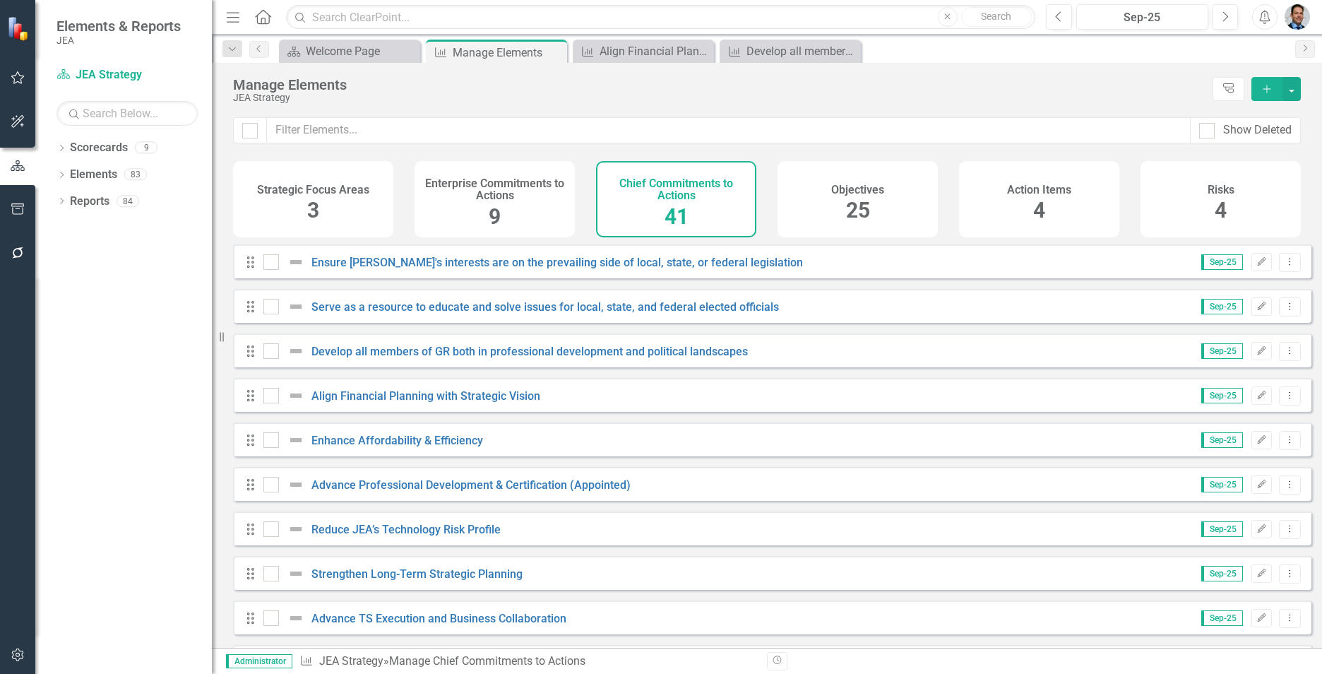
scroll to position [1432, 0]
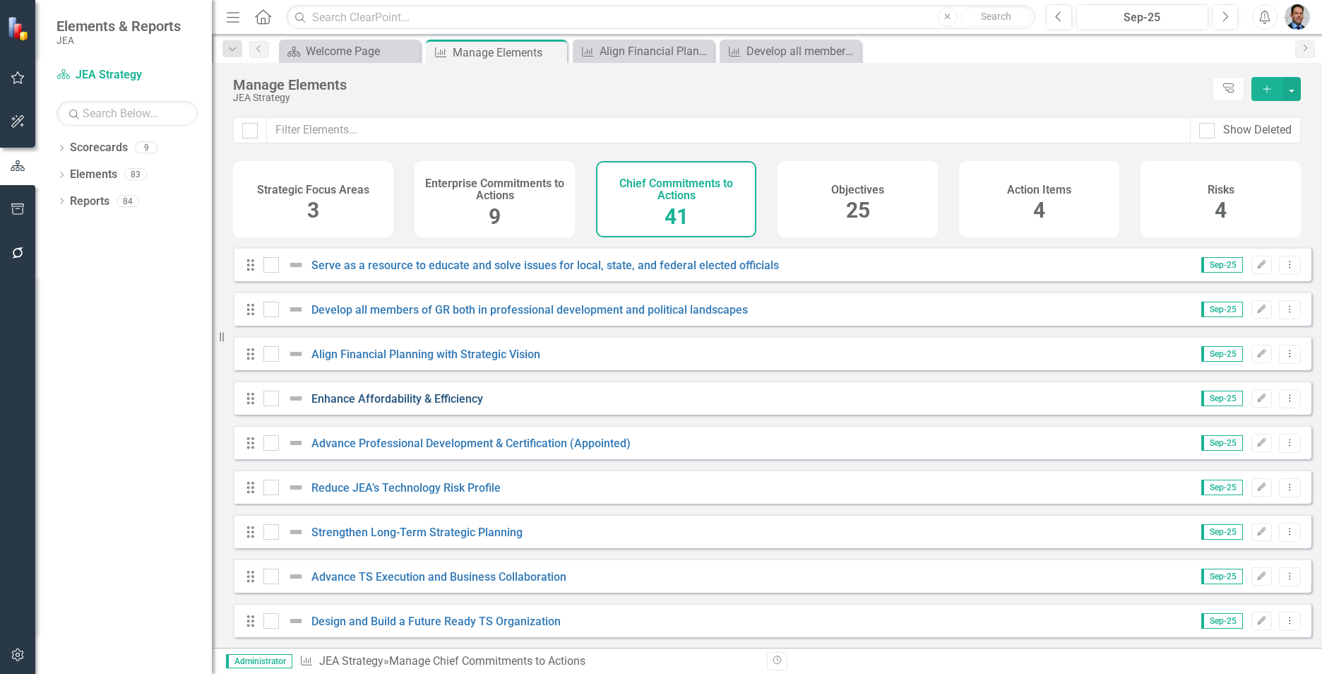
click at [338, 393] on link "Enhance Affordability & Efficiency" at bounding box center [398, 398] width 172 height 13
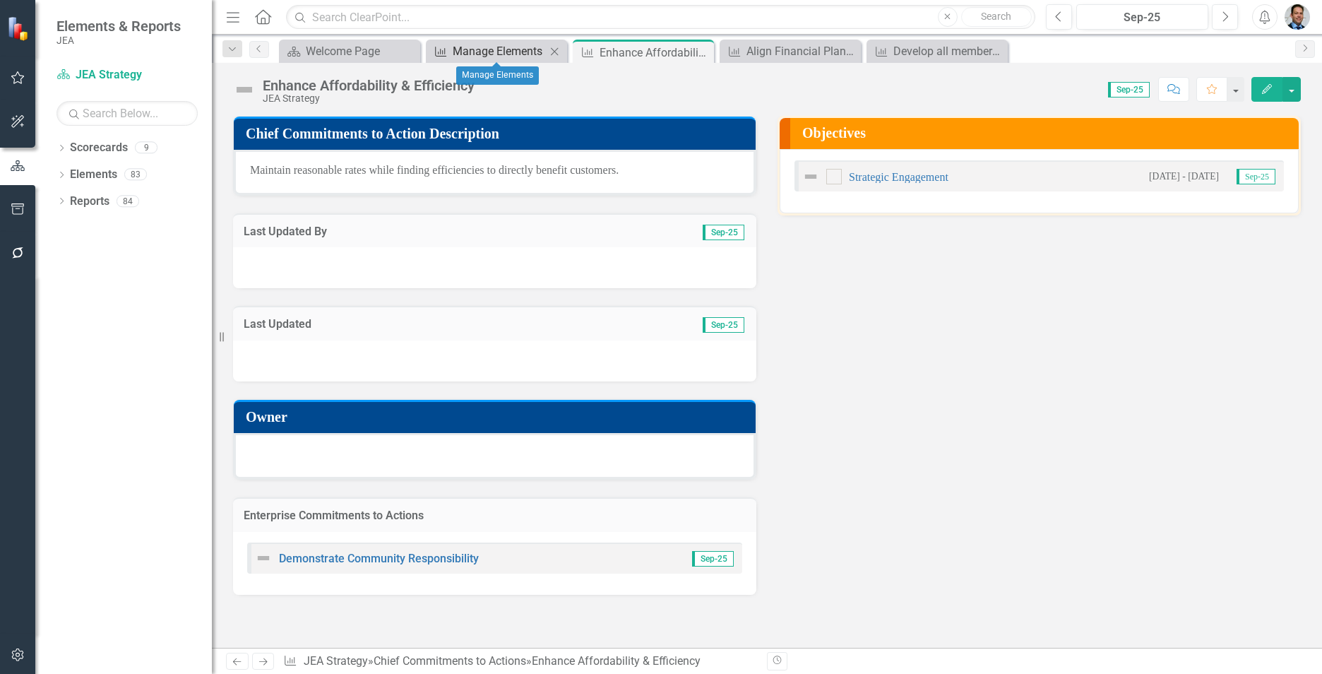
click at [478, 52] on div "Manage Elements" at bounding box center [499, 51] width 93 height 18
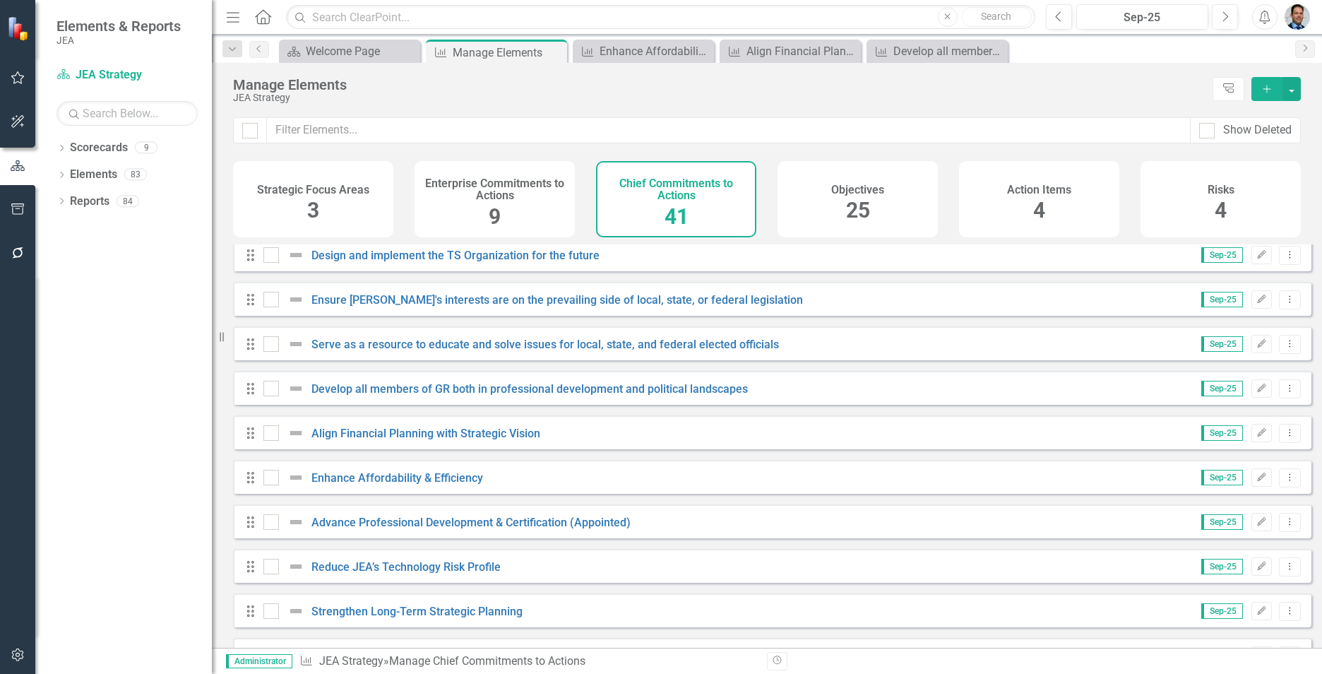
scroll to position [1432, 0]
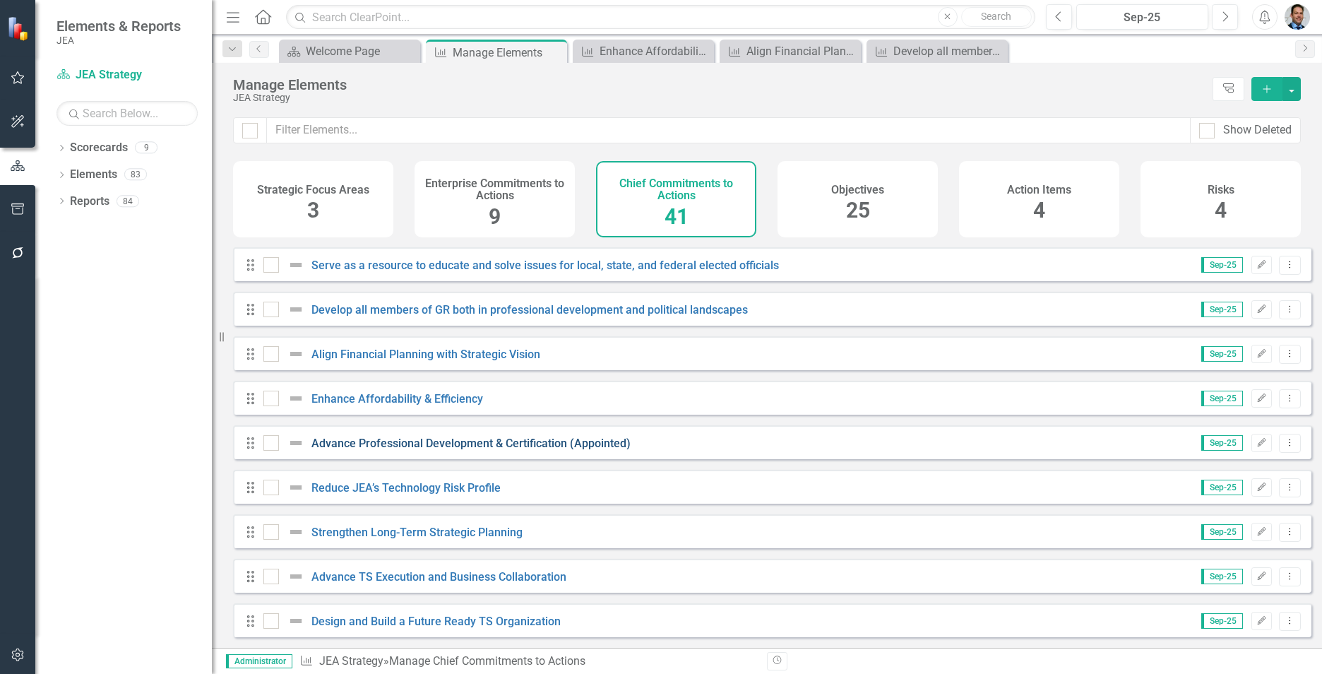
click at [415, 445] on link "Advance Professional Development & Certification (Appointed)" at bounding box center [471, 443] width 319 height 13
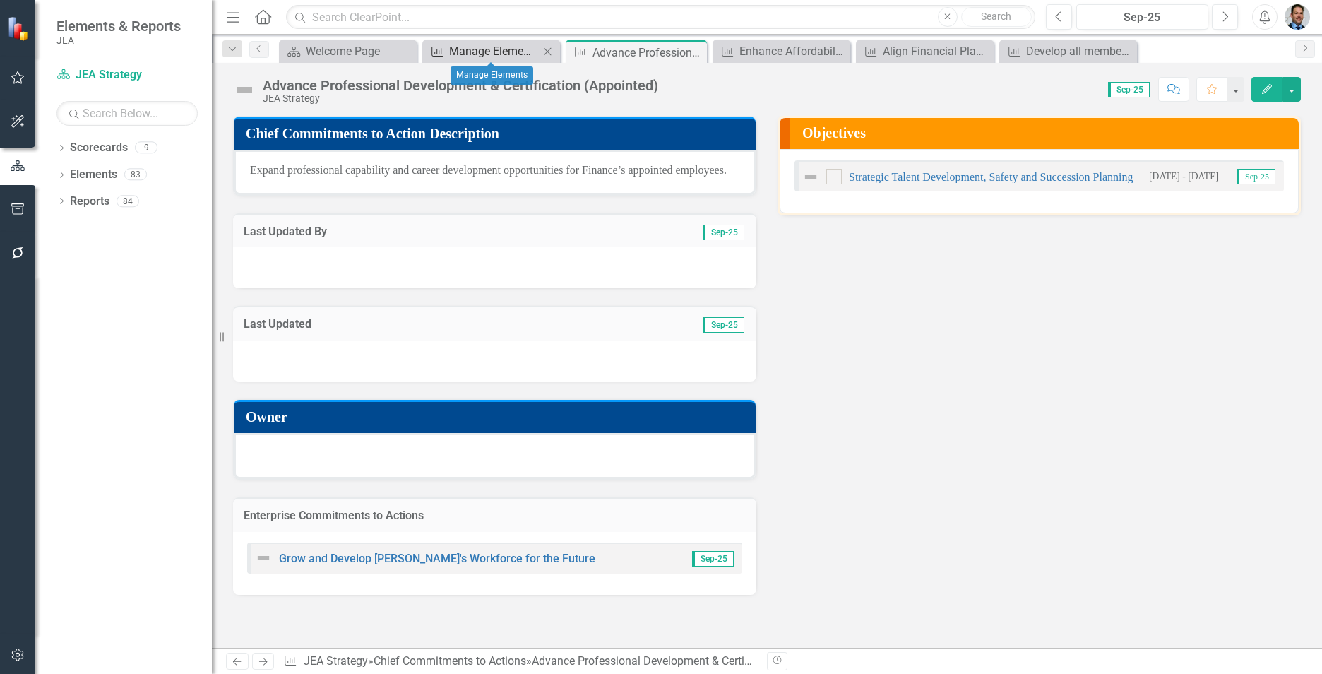
click at [487, 43] on div "Manage Elements" at bounding box center [494, 51] width 90 height 18
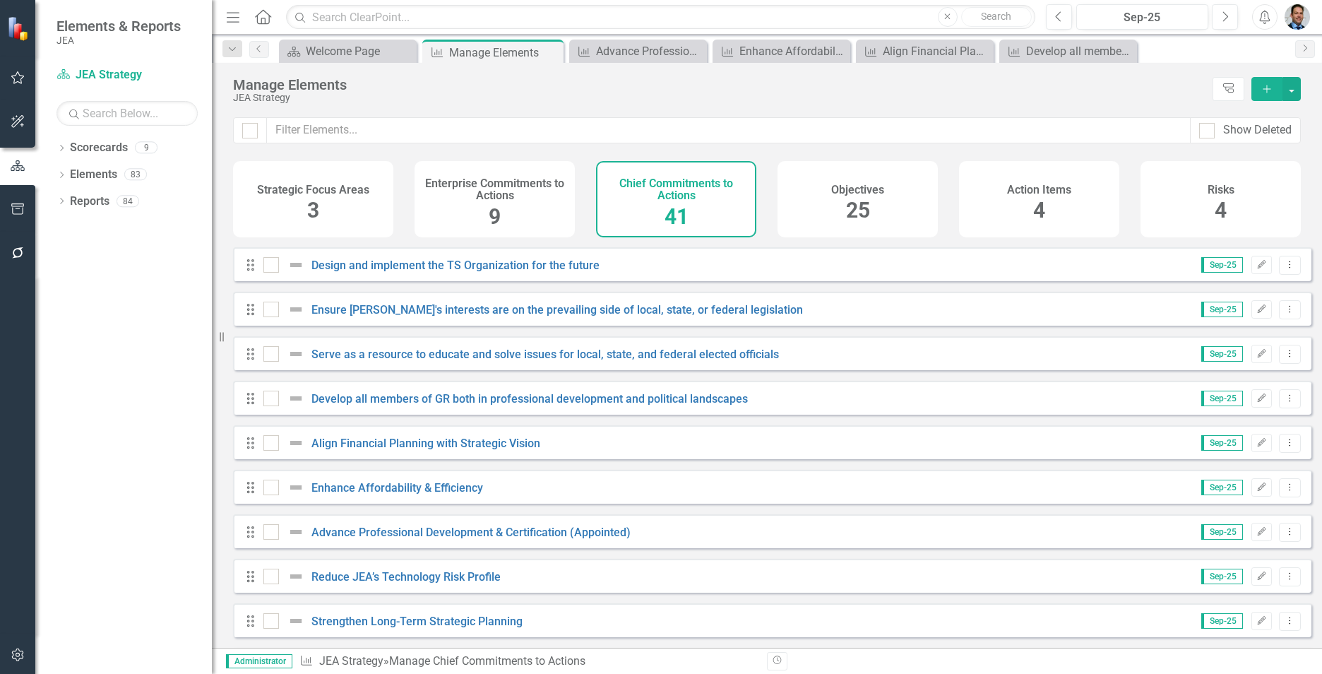
scroll to position [1432, 0]
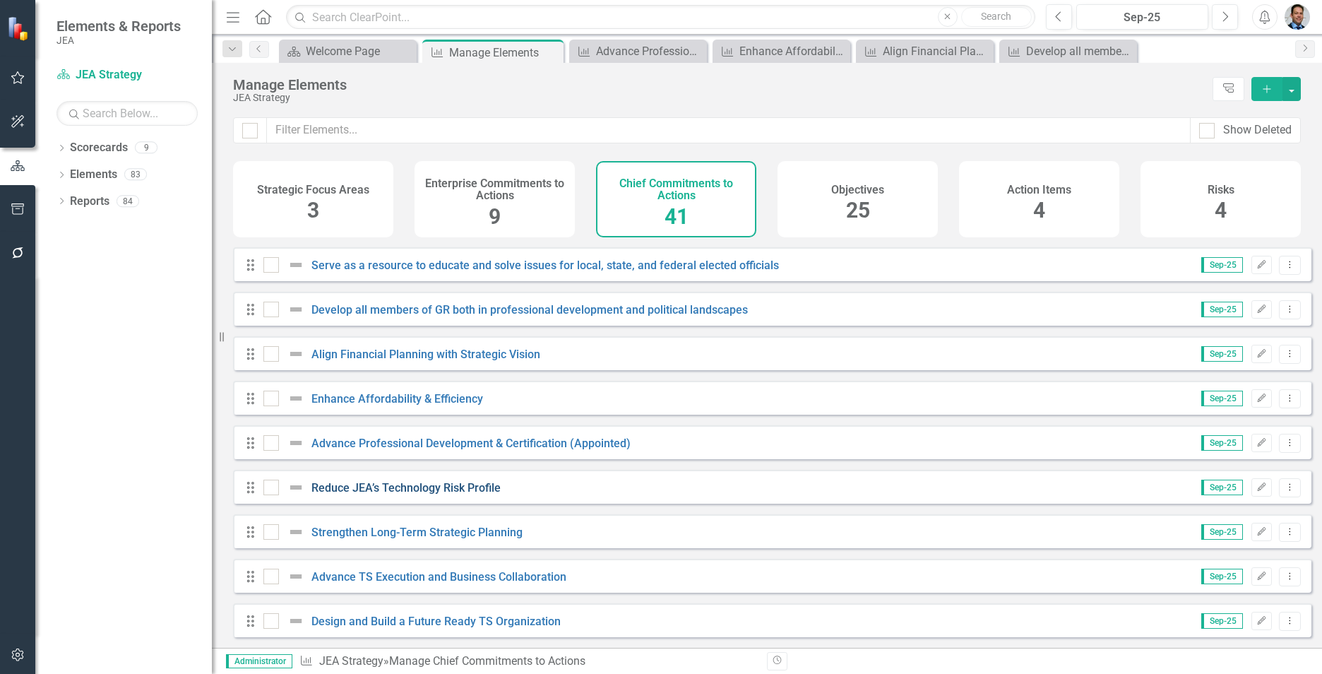
click at [407, 490] on link "Reduce JEA’s Technology Risk Profile" at bounding box center [406, 487] width 189 height 13
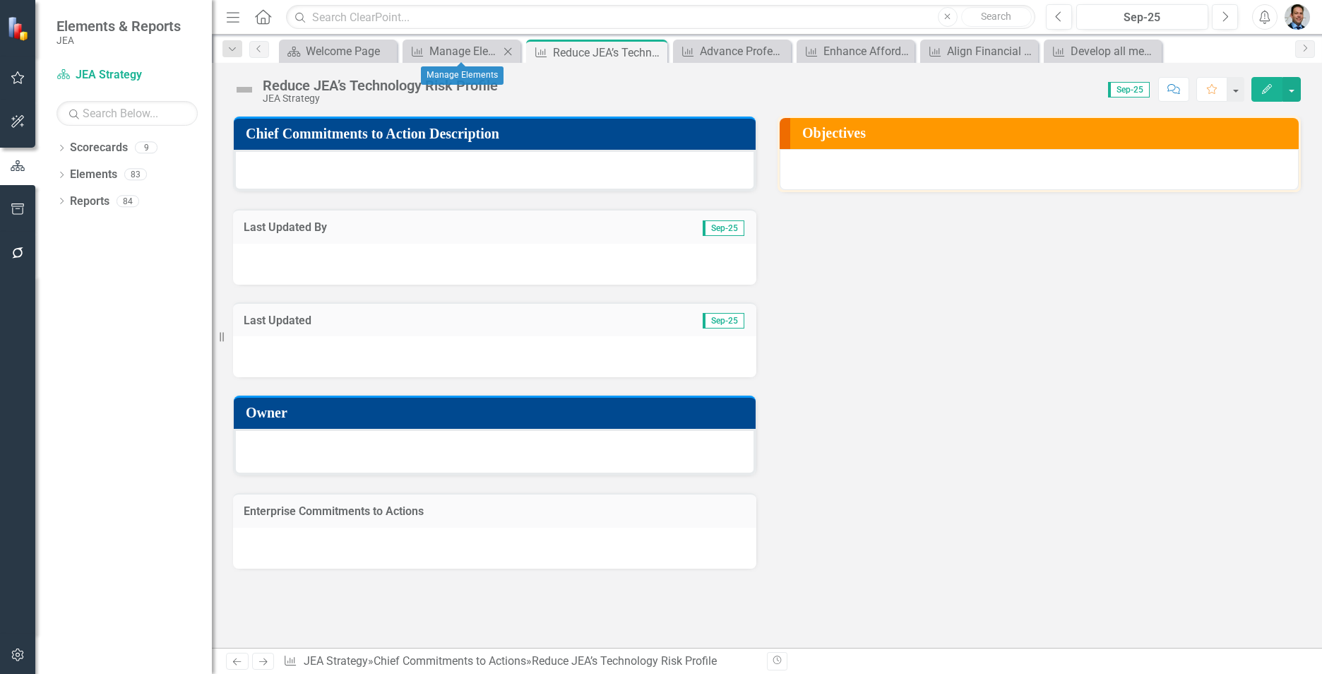
click at [449, 61] on div "Chief Commitments to Action Manage Elements Close" at bounding box center [462, 51] width 118 height 23
click at [458, 56] on div "Manage Elements" at bounding box center [464, 51] width 70 height 18
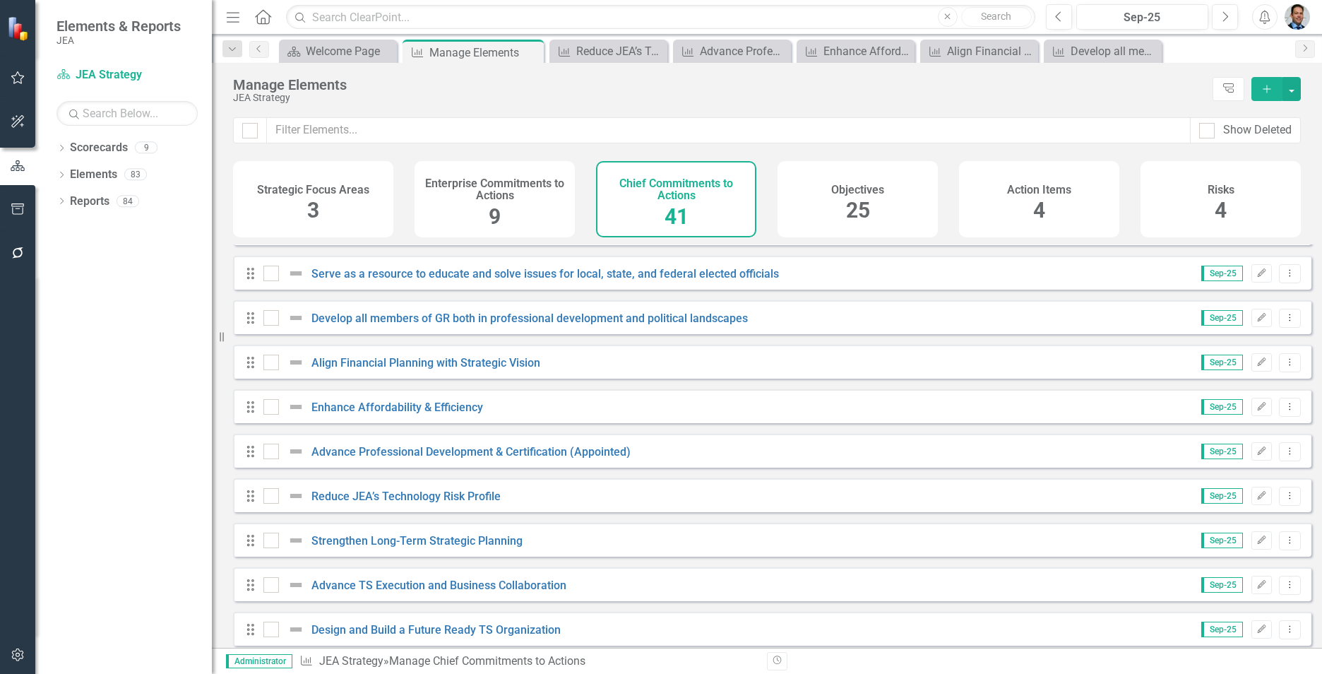
scroll to position [1432, 0]
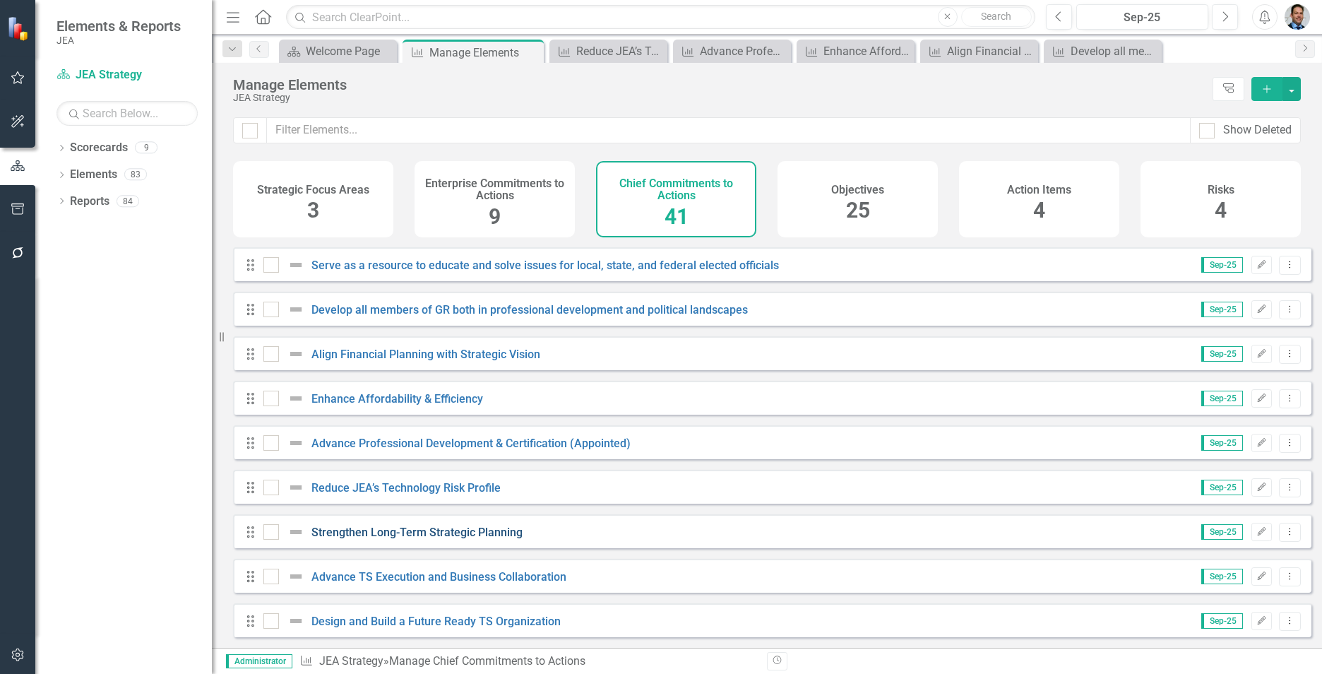
click at [446, 533] on link "Strengthen Long-Term Strategic Planning" at bounding box center [417, 532] width 211 height 13
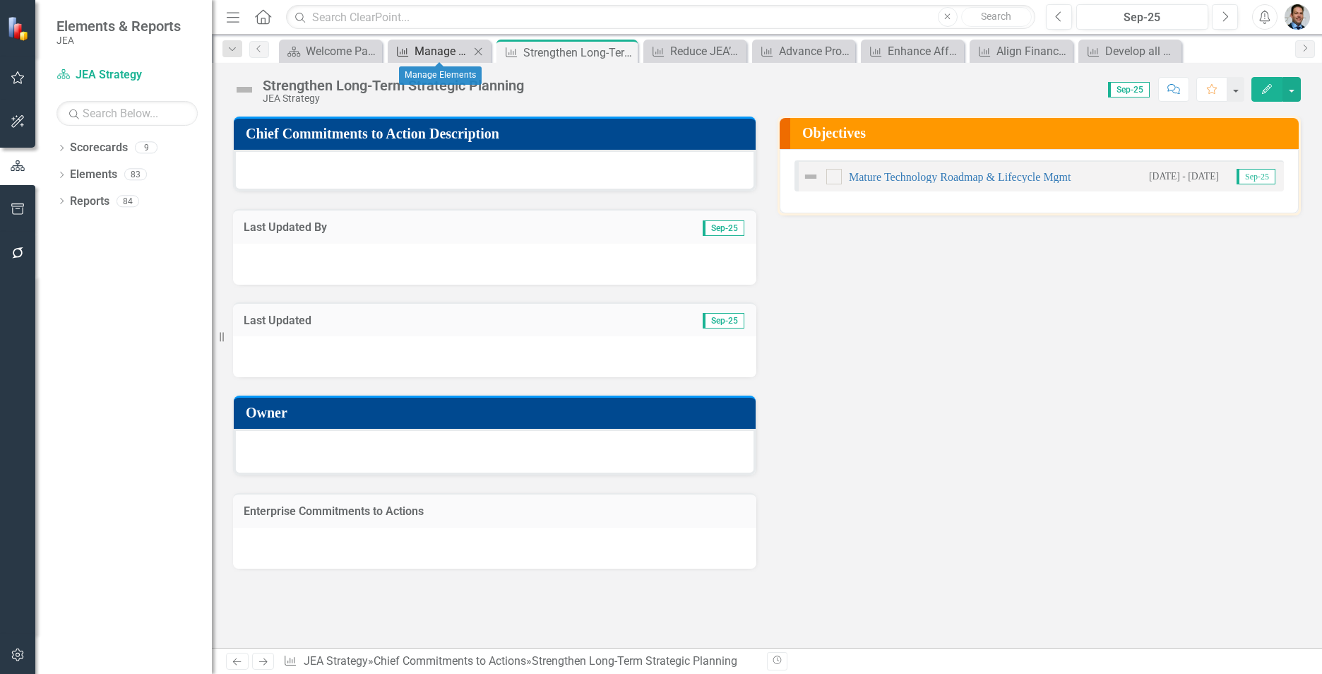
click at [432, 49] on div "Manage Elements" at bounding box center [442, 51] width 55 height 18
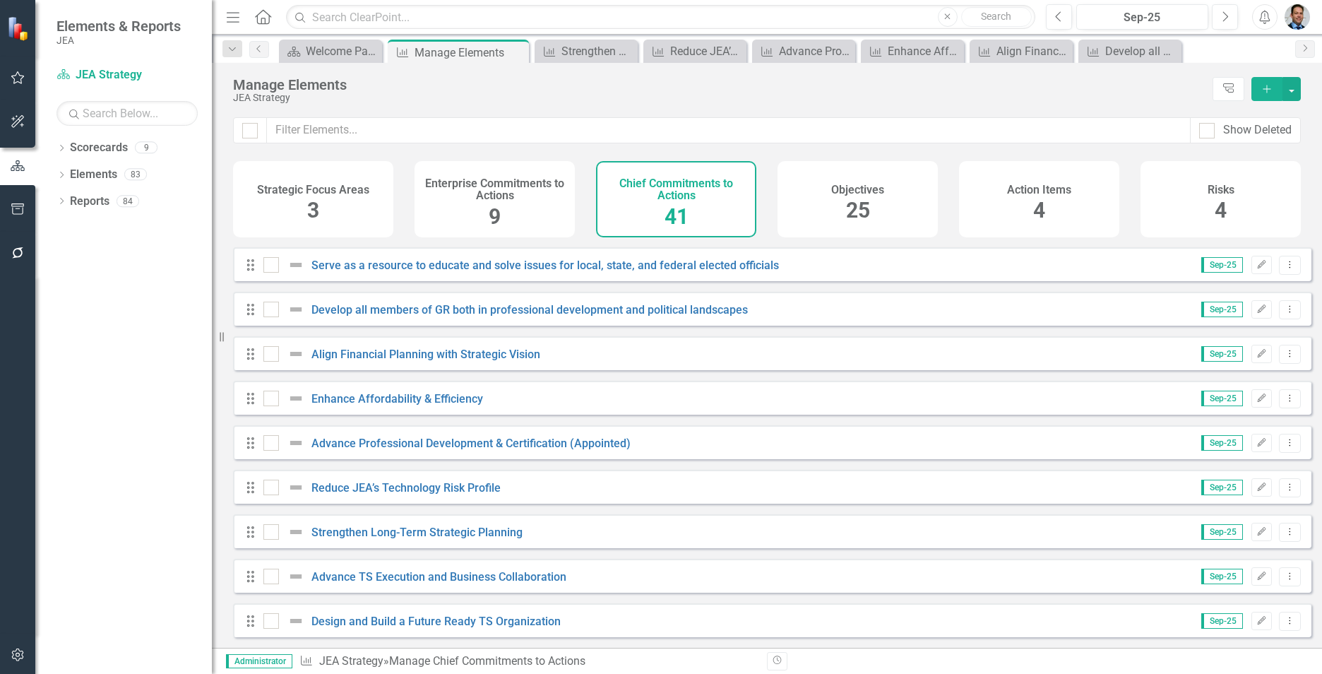
scroll to position [1432, 0]
click at [429, 576] on link "Advance TS Execution and Business Collaboration" at bounding box center [439, 576] width 255 height 13
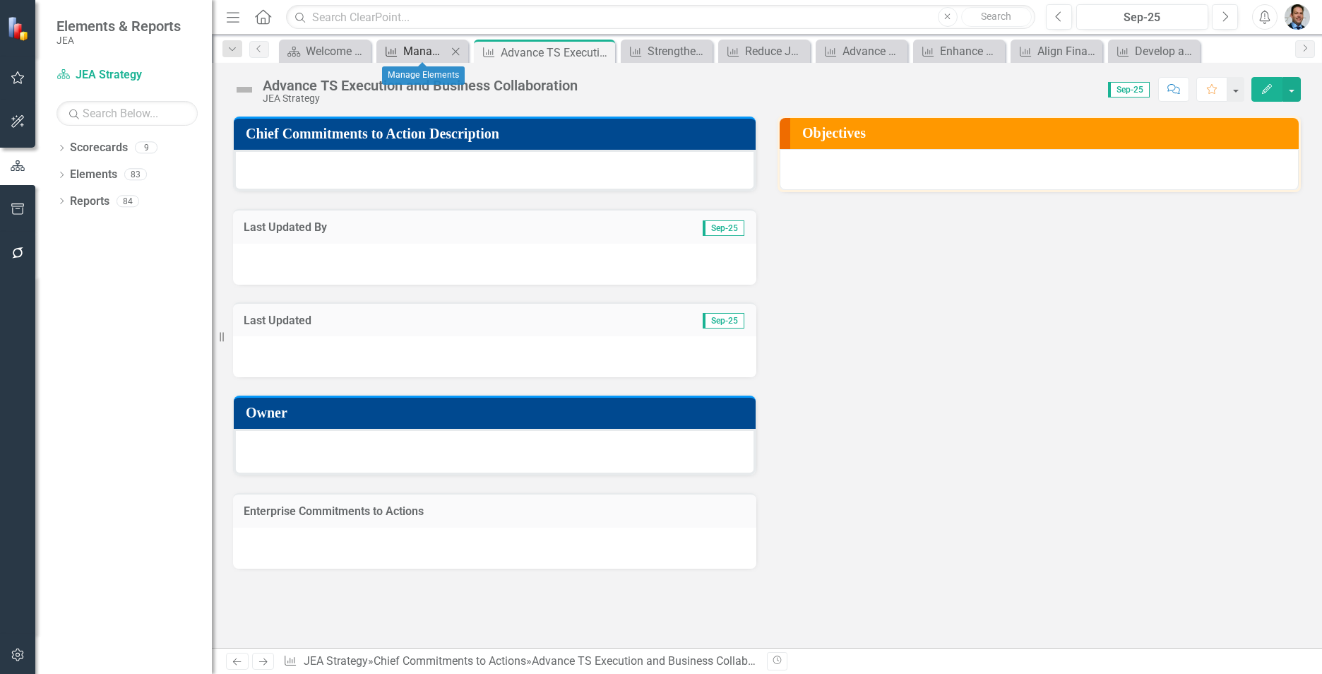
click at [427, 47] on div "Manage Elements" at bounding box center [425, 51] width 44 height 18
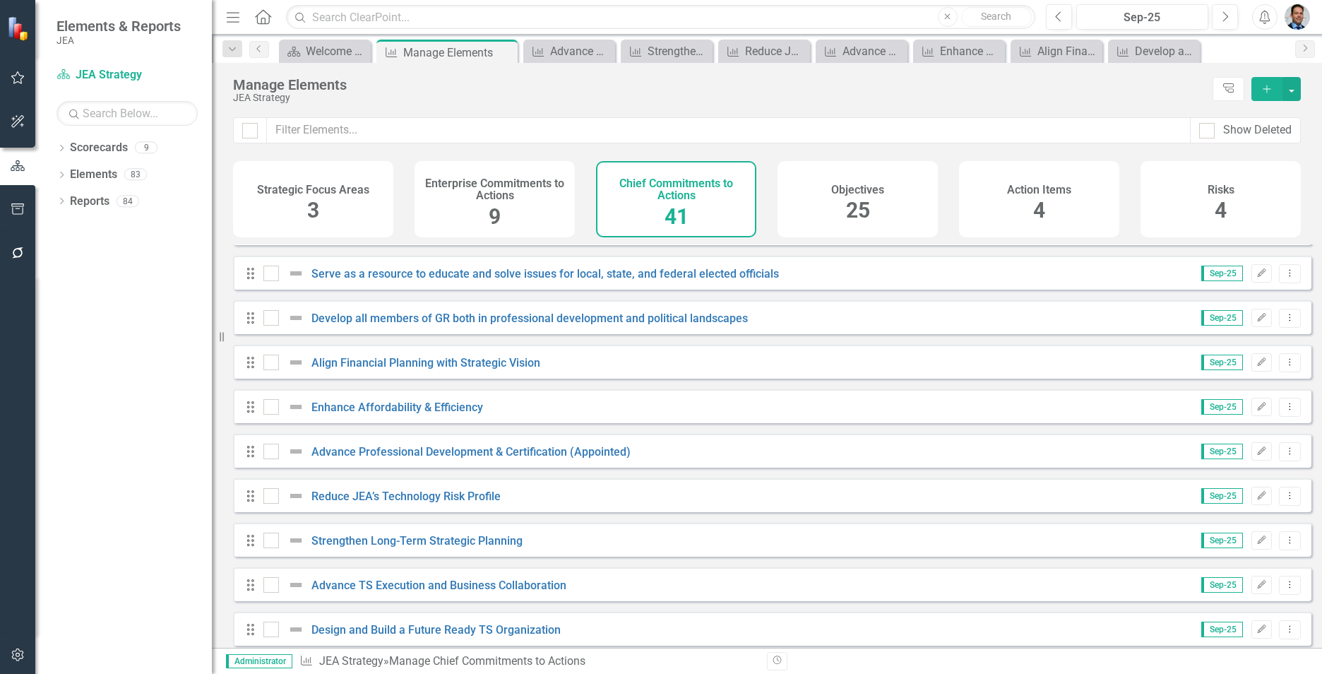
scroll to position [1432, 0]
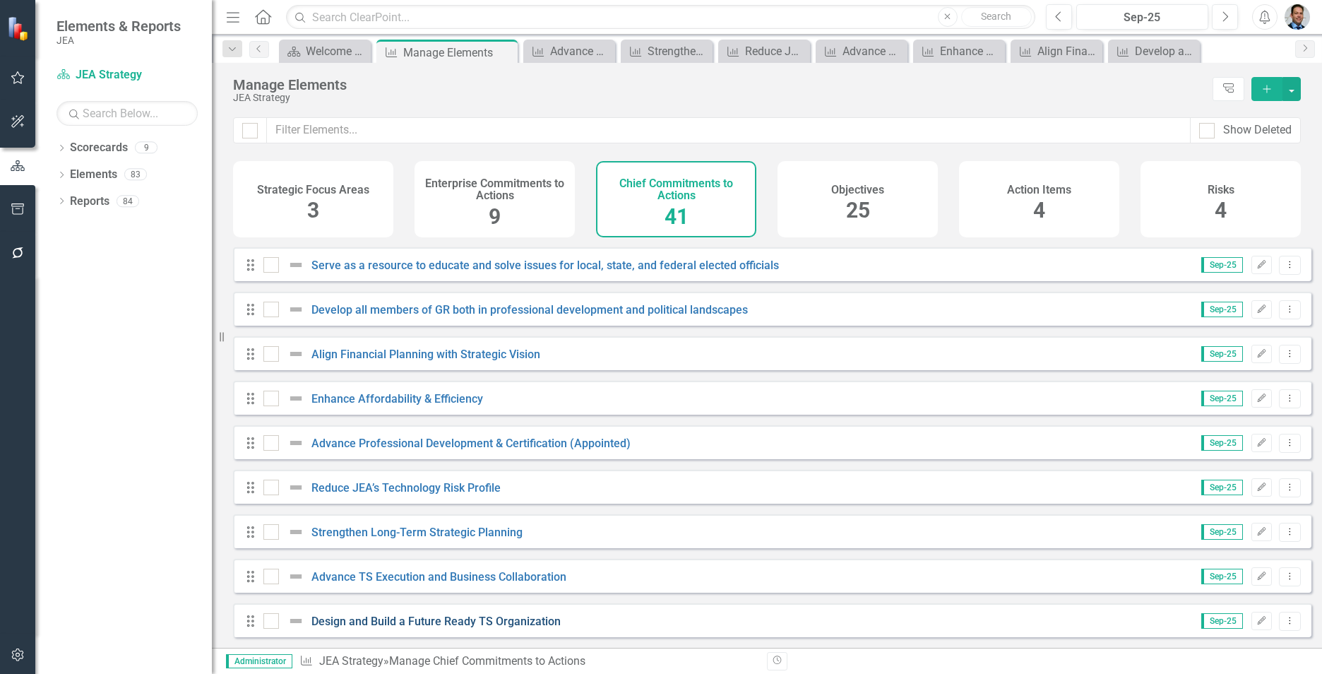
click at [469, 617] on link "Design and Build a Future Ready TS Organization" at bounding box center [436, 621] width 249 height 13
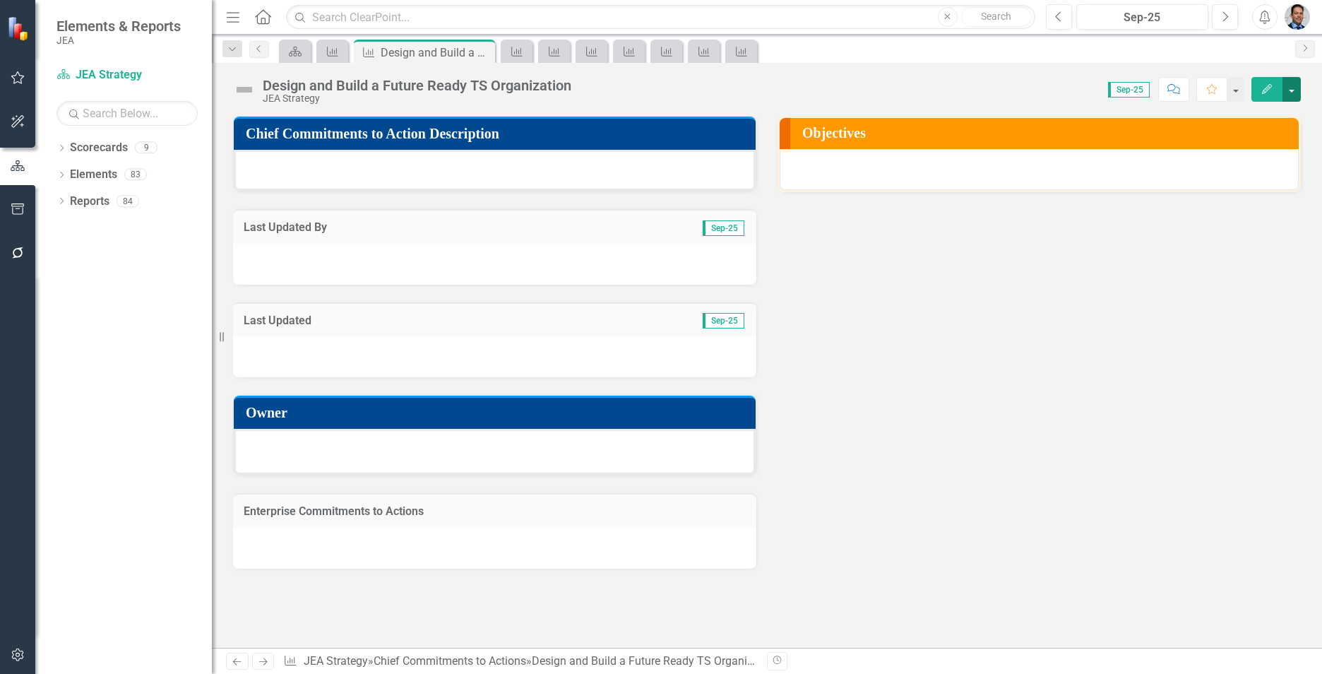
click at [1288, 88] on button "button" at bounding box center [1292, 89] width 18 height 25
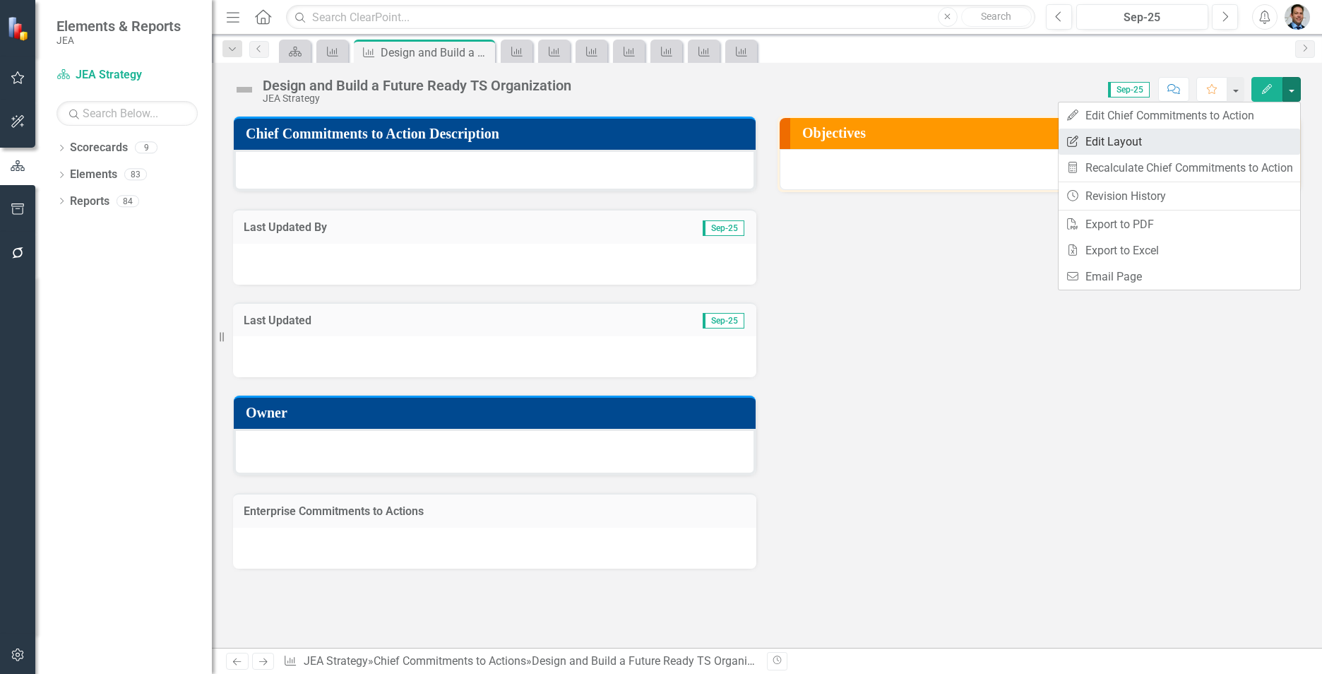
click at [1127, 144] on link "Edit Report Edit Layout" at bounding box center [1180, 142] width 242 height 26
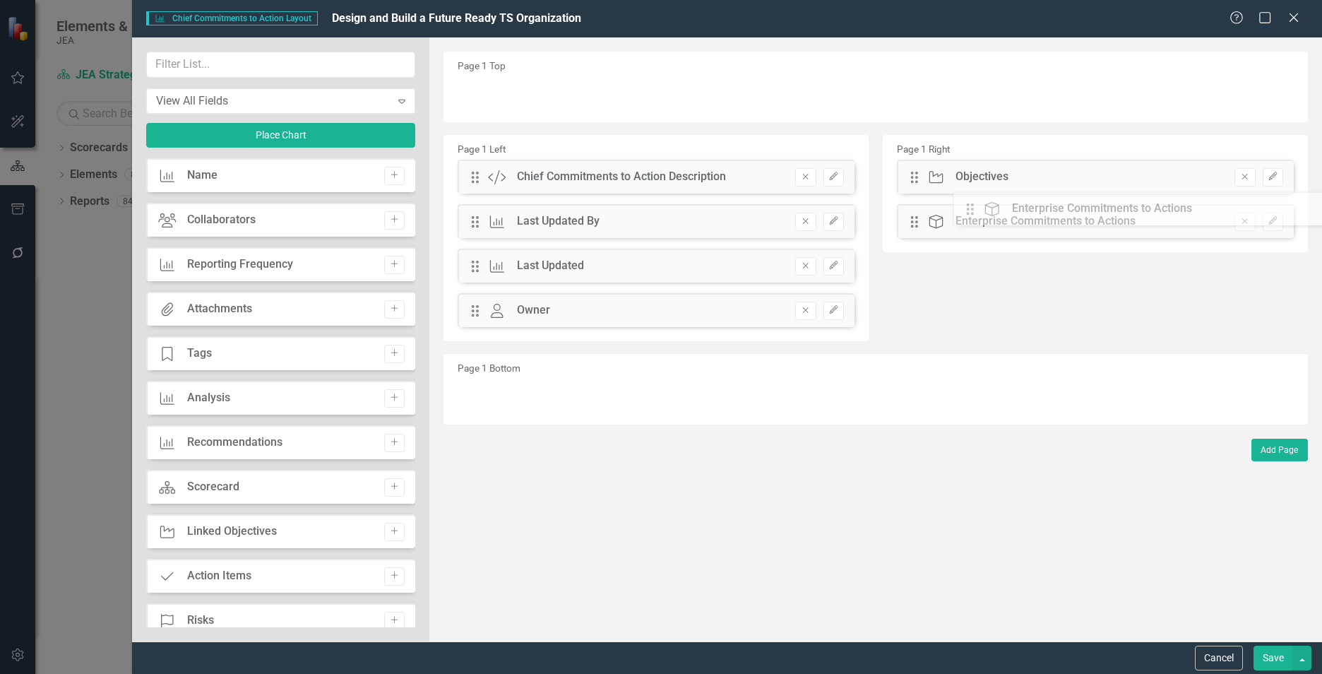
drag, startPoint x: 475, startPoint y: 360, endPoint x: 976, endPoint y: 214, distance: 522.2
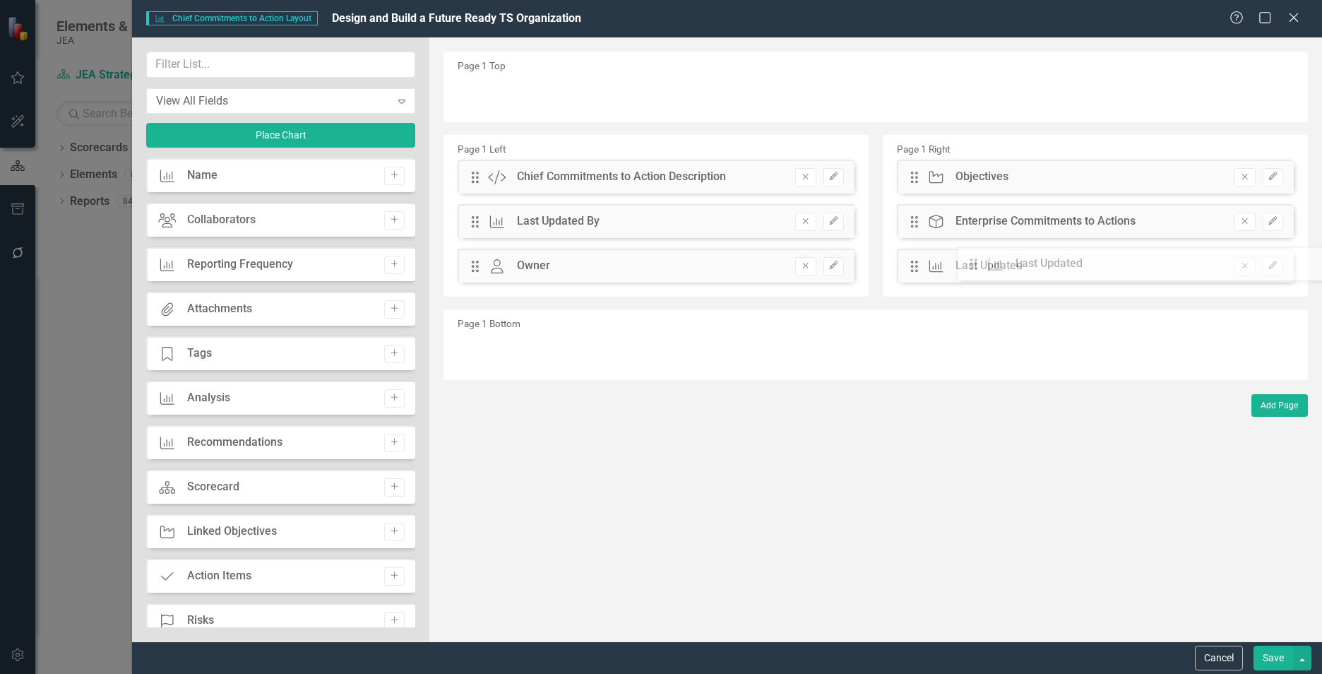
drag, startPoint x: 473, startPoint y: 261, endPoint x: 940, endPoint y: 256, distance: 467.0
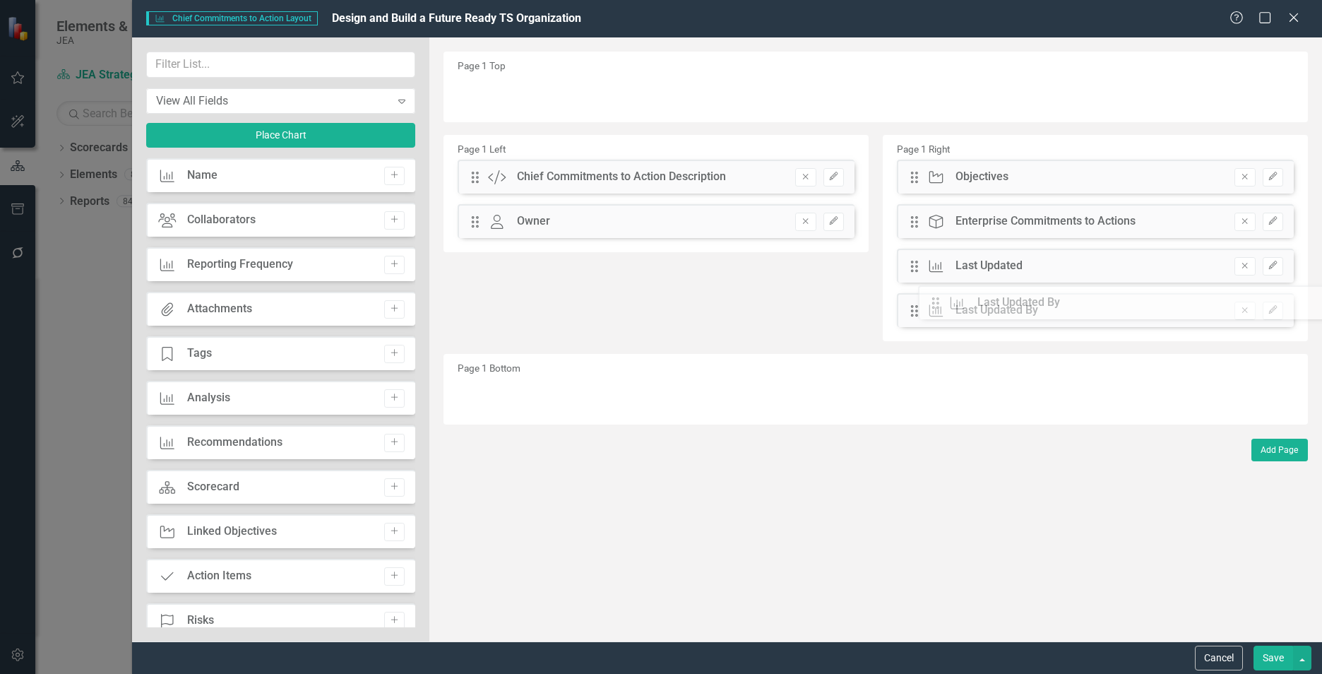
drag, startPoint x: 478, startPoint y: 220, endPoint x: 947, endPoint y: 302, distance: 476.2
click at [206, 54] on input "text" at bounding box center [280, 65] width 269 height 26
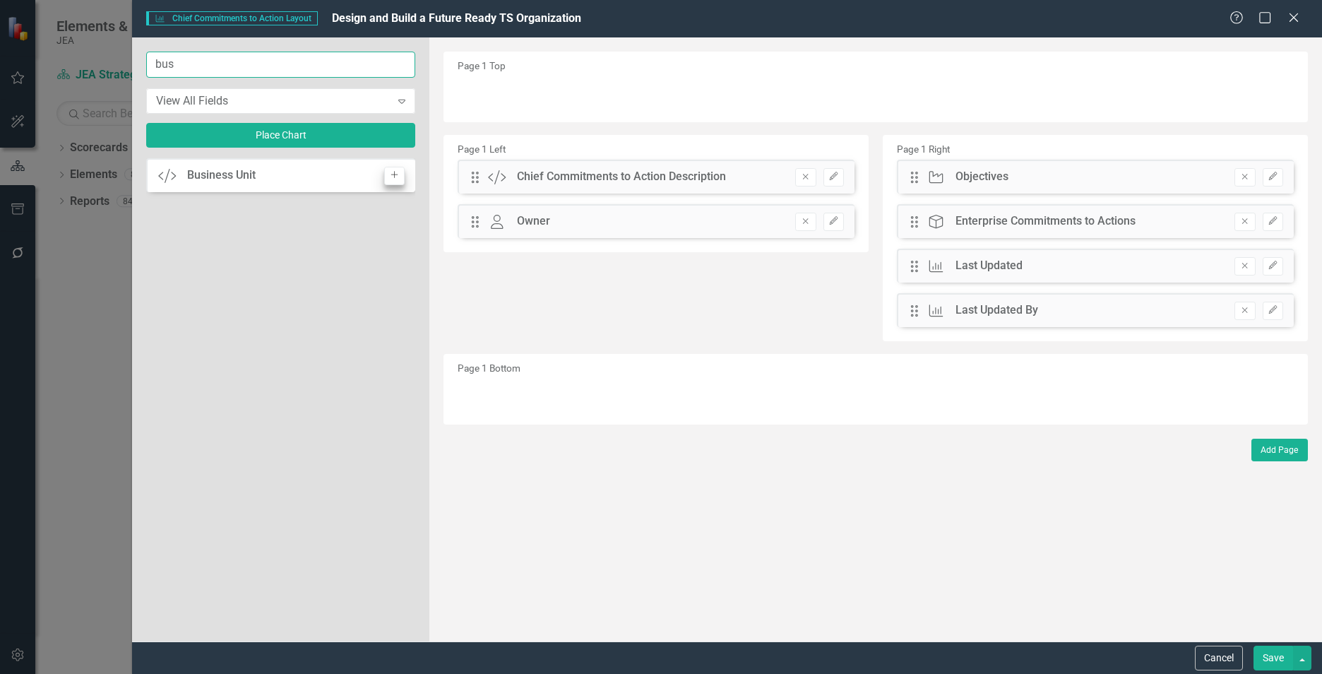
type input "bus"
click at [390, 178] on icon "Add" at bounding box center [394, 175] width 11 height 8
drag, startPoint x: 477, startPoint y: 98, endPoint x: 471, endPoint y: 256, distance: 158.3
click at [828, 271] on button "Edit" at bounding box center [834, 266] width 20 height 18
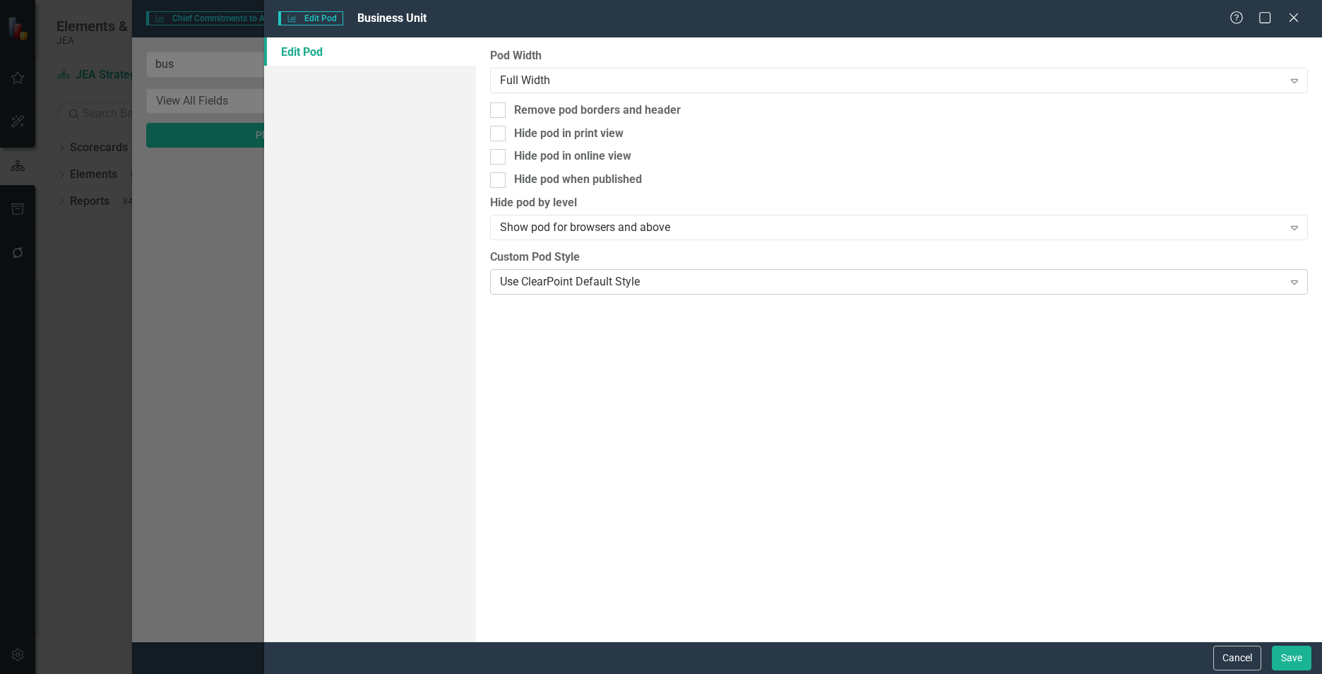
click at [672, 278] on div "Use ClearPoint Default Style" at bounding box center [891, 281] width 783 height 16
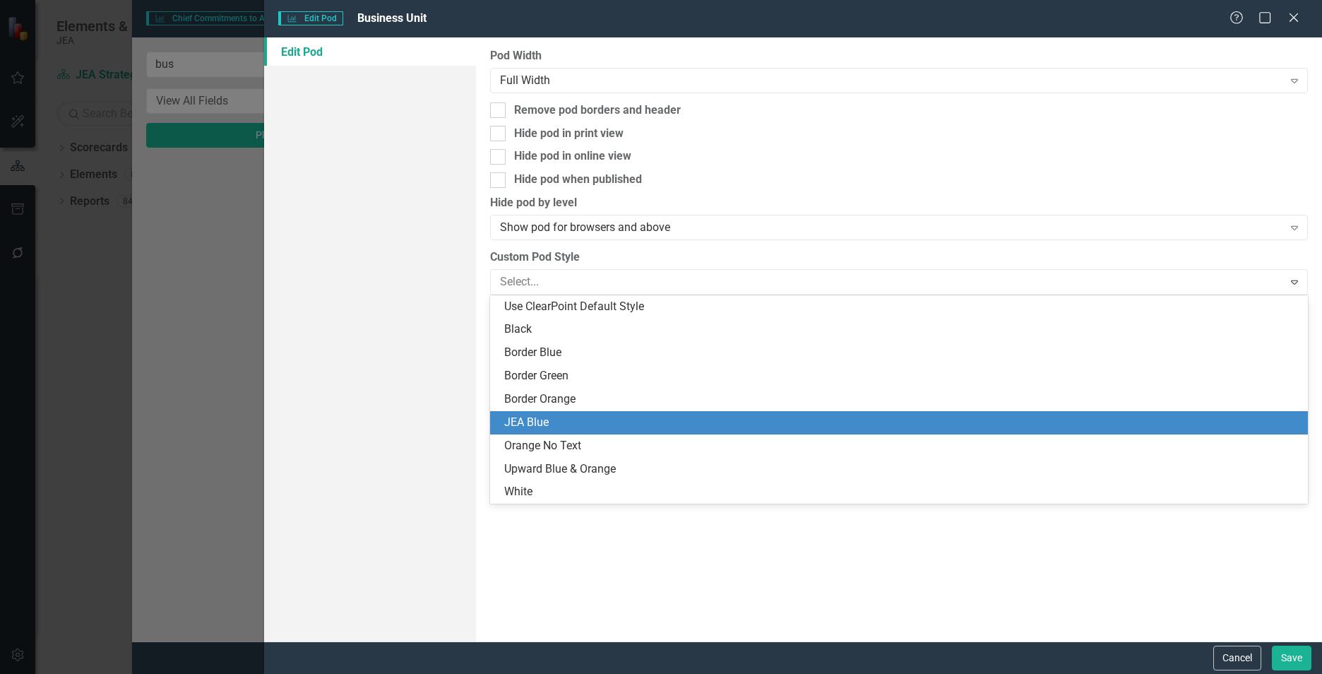
click at [643, 426] on div "JEA Blue" at bounding box center [901, 423] width 795 height 16
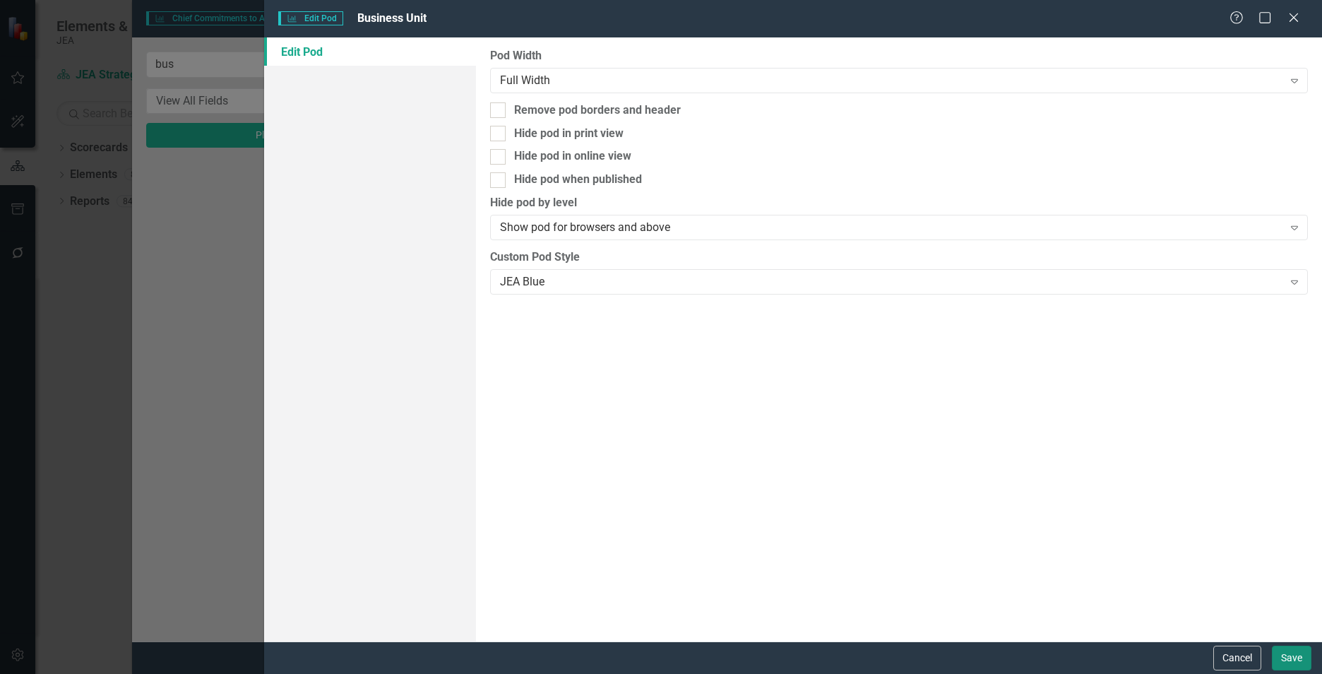
click at [1296, 655] on button "Save" at bounding box center [1292, 658] width 40 height 25
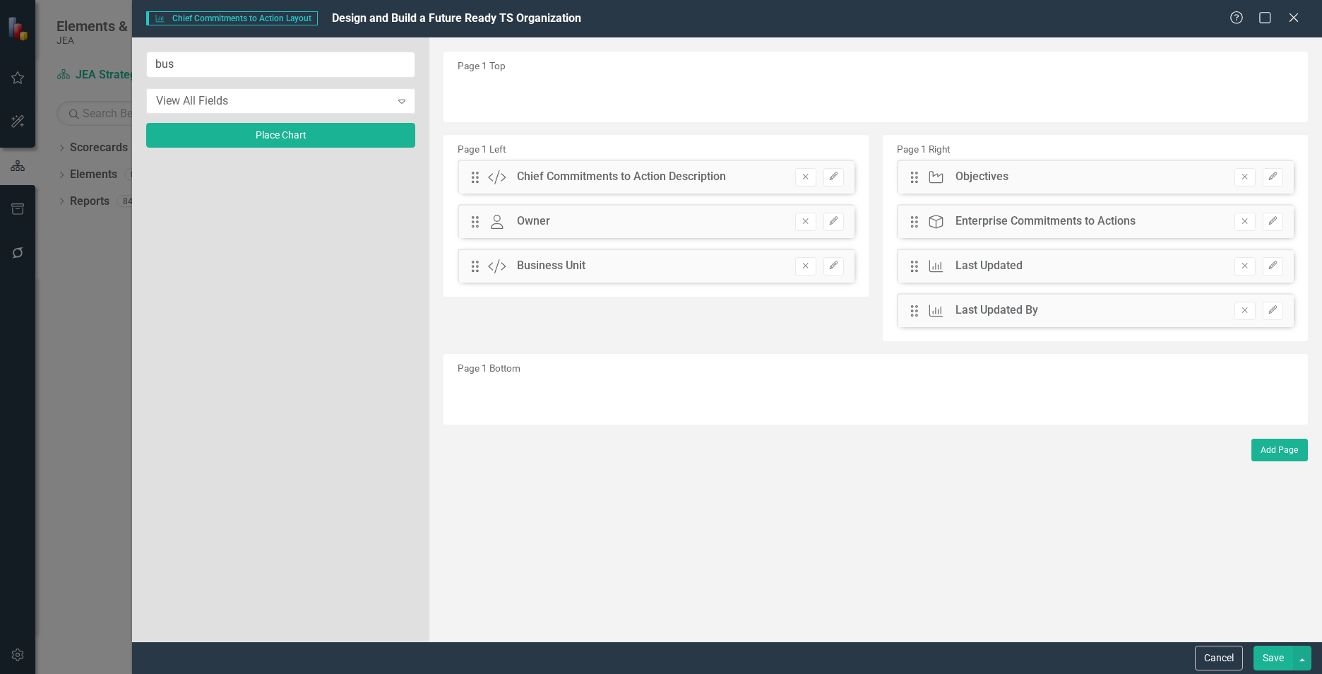
click at [1279, 662] on button "Save" at bounding box center [1274, 658] width 40 height 25
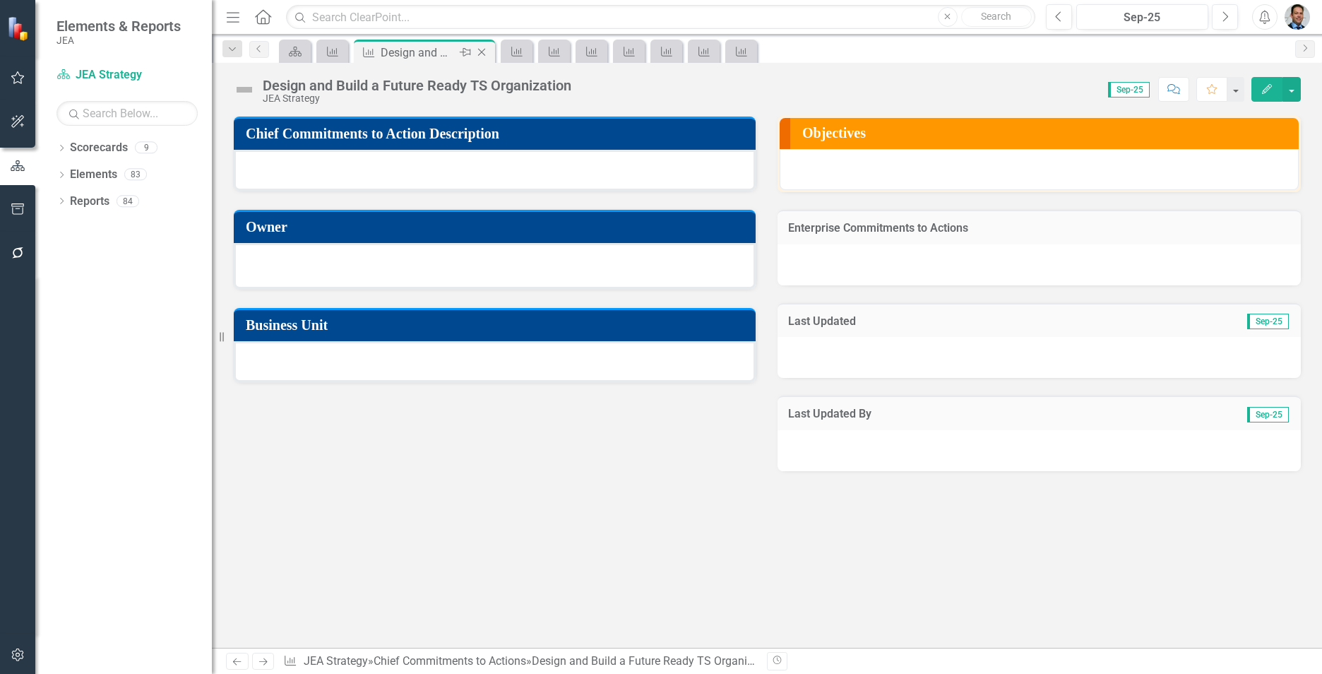
click at [477, 53] on icon "Close" at bounding box center [482, 52] width 14 height 11
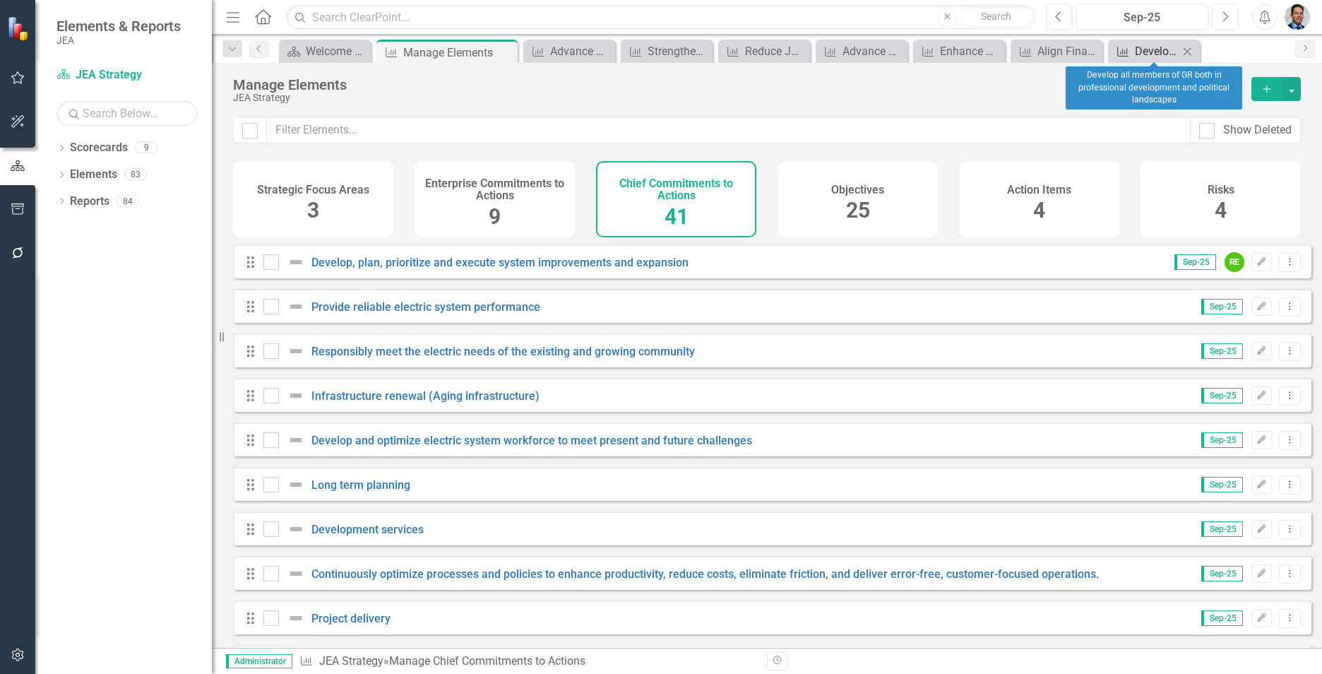
click at [1144, 52] on div "Develop all members of GR both in professional development and political landsc…" at bounding box center [1157, 51] width 44 height 18
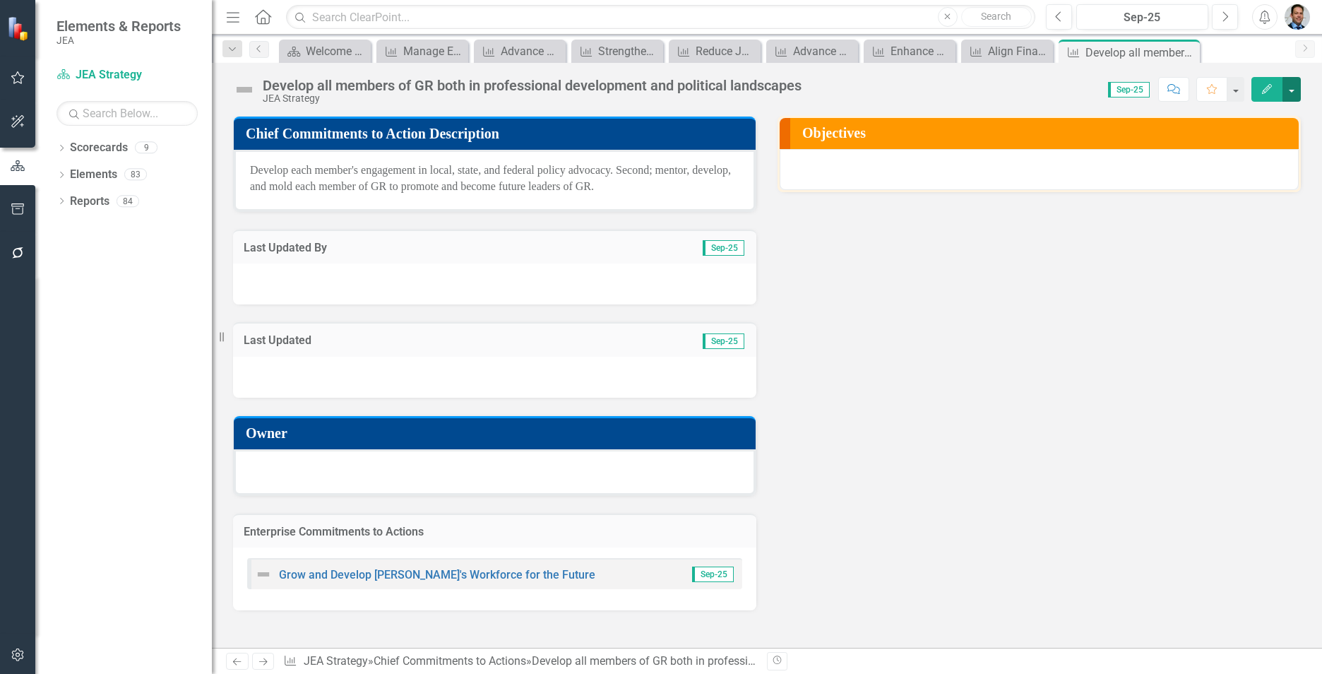
click at [1290, 95] on button "button" at bounding box center [1292, 89] width 18 height 25
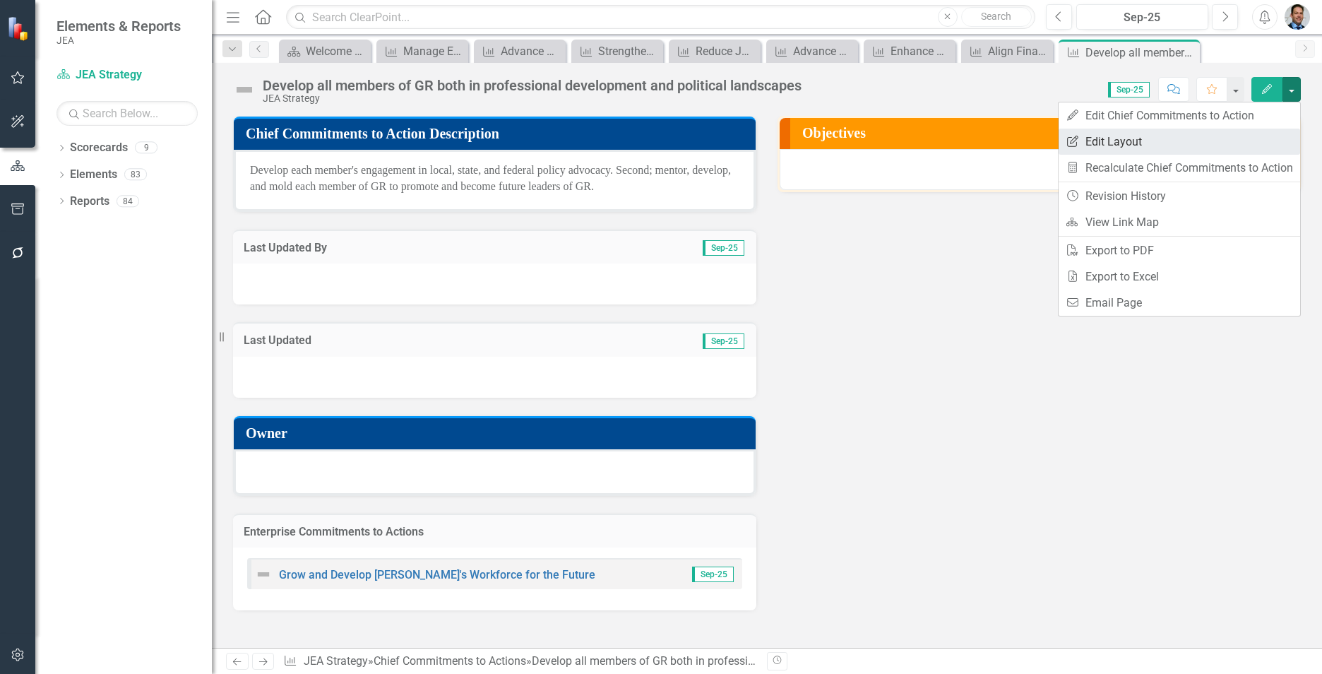
click at [1208, 131] on link "Edit Report Edit Layout" at bounding box center [1180, 142] width 242 height 26
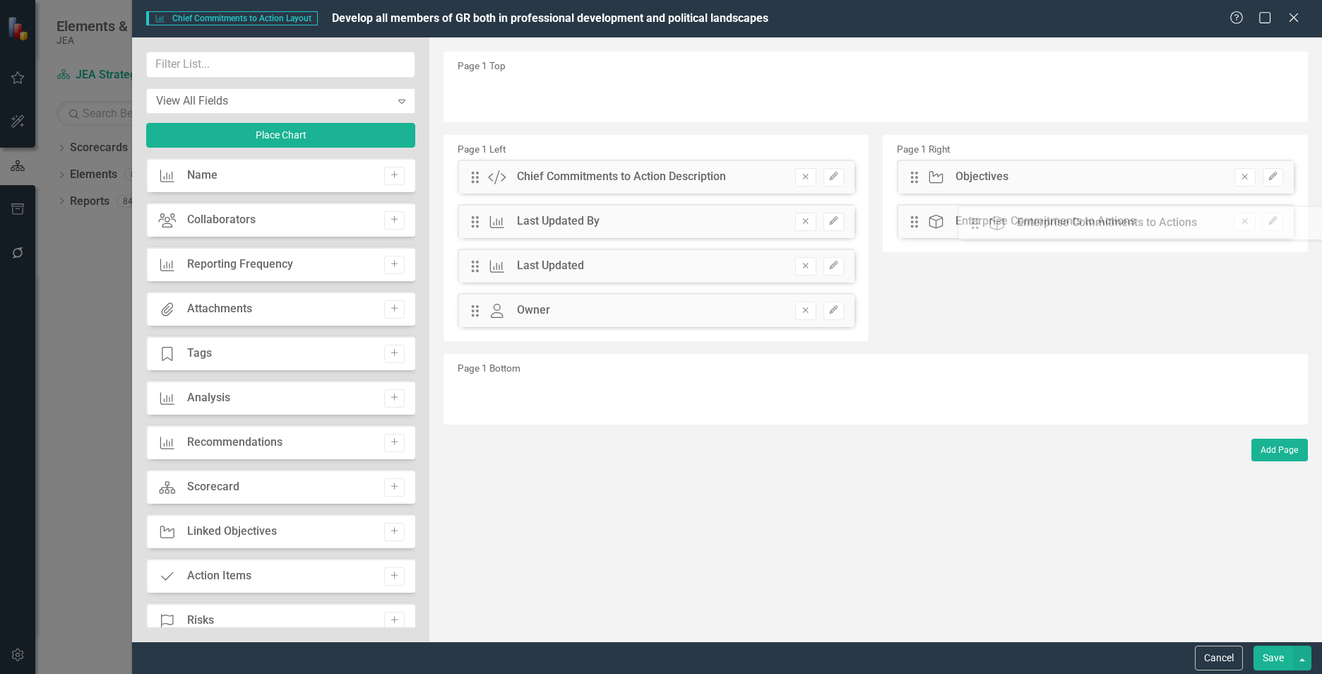
drag, startPoint x: 478, startPoint y: 357, endPoint x: 952, endPoint y: 227, distance: 492.2
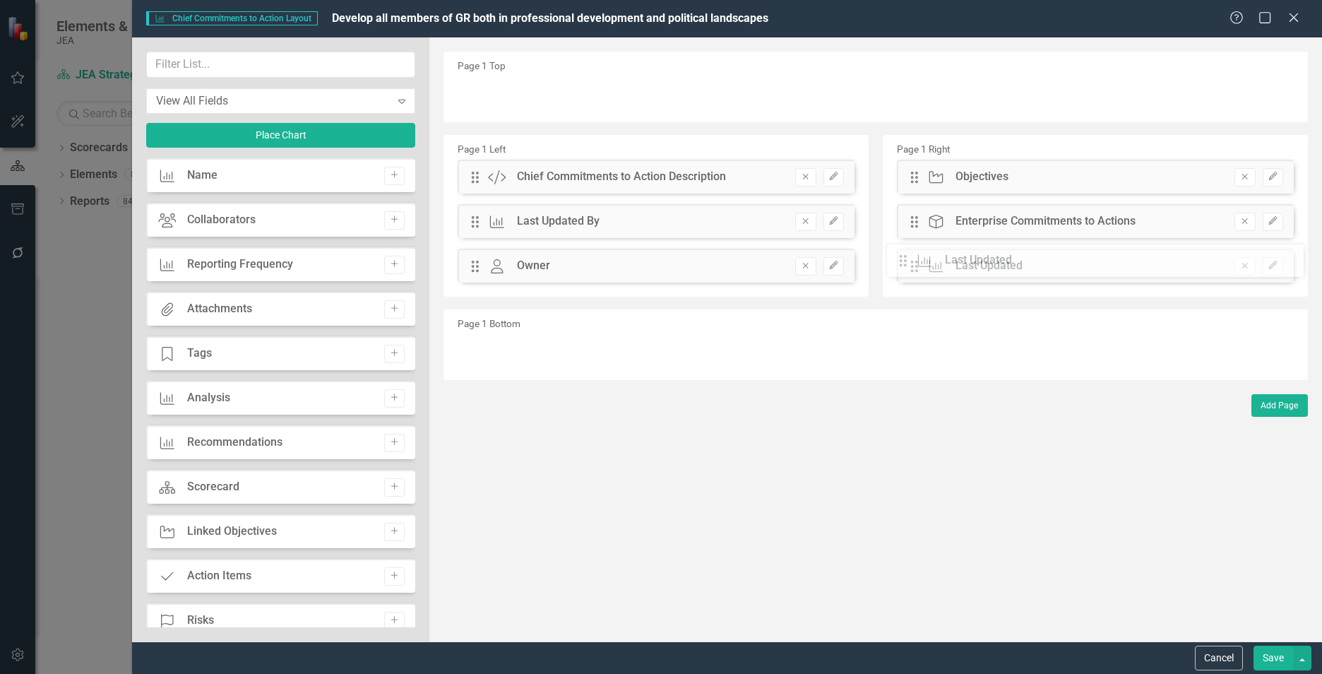
drag, startPoint x: 473, startPoint y: 266, endPoint x: 904, endPoint y: 263, distance: 431.6
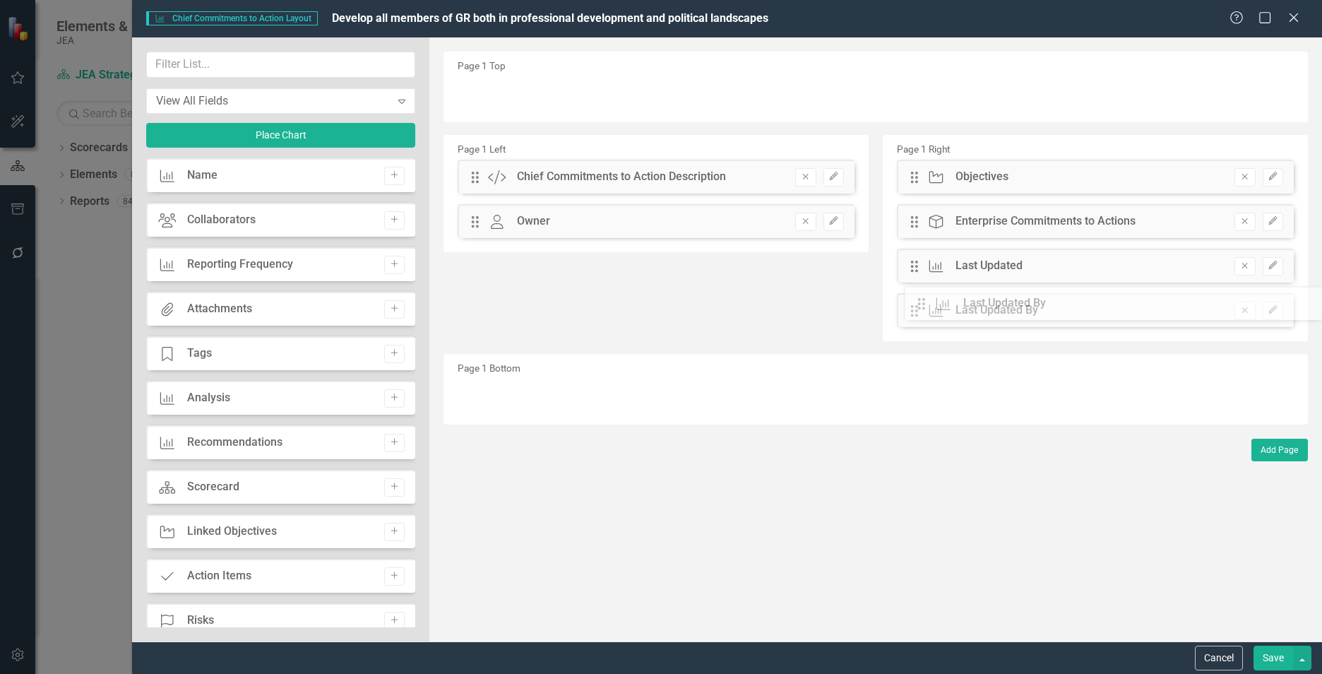
drag, startPoint x: 470, startPoint y: 223, endPoint x: 928, endPoint y: 304, distance: 464.3
click at [215, 59] on input "text" at bounding box center [280, 65] width 269 height 26
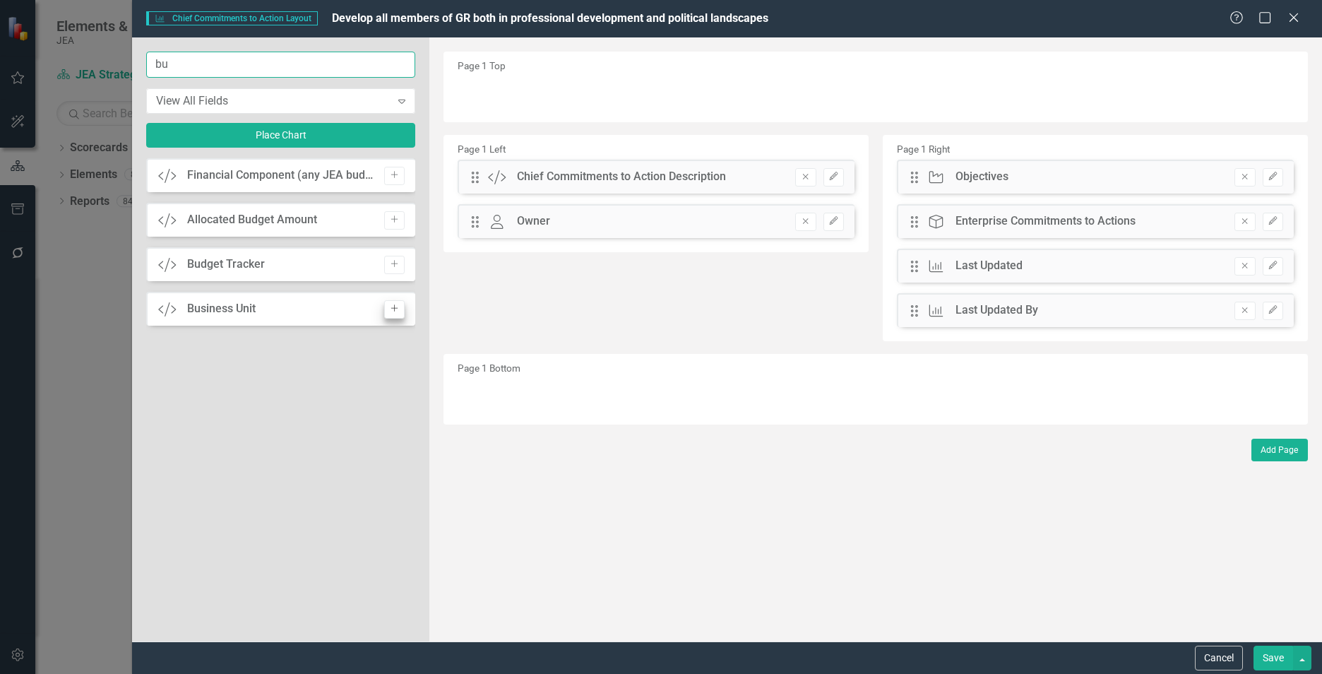
type input "bu"
click at [401, 314] on button "Add" at bounding box center [394, 309] width 20 height 18
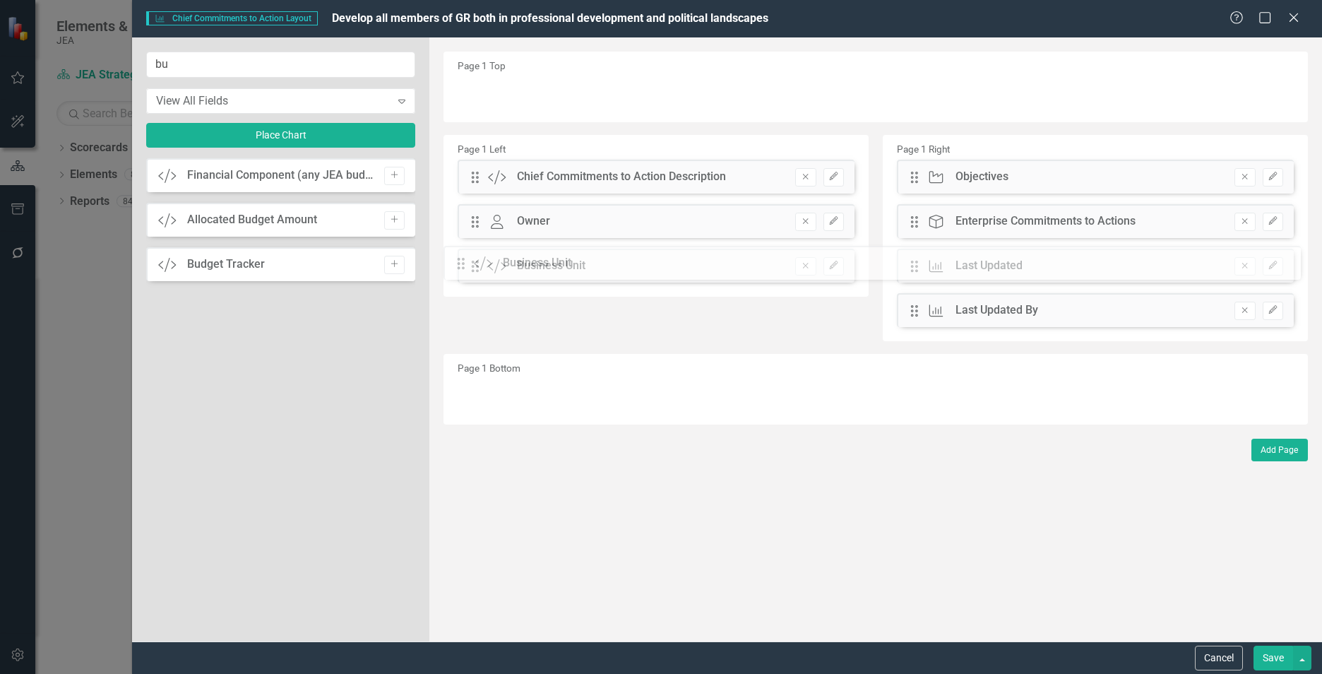
drag, startPoint x: 475, startPoint y: 93, endPoint x: 470, endPoint y: 260, distance: 166.8
click at [1267, 654] on button "Save" at bounding box center [1274, 658] width 40 height 25
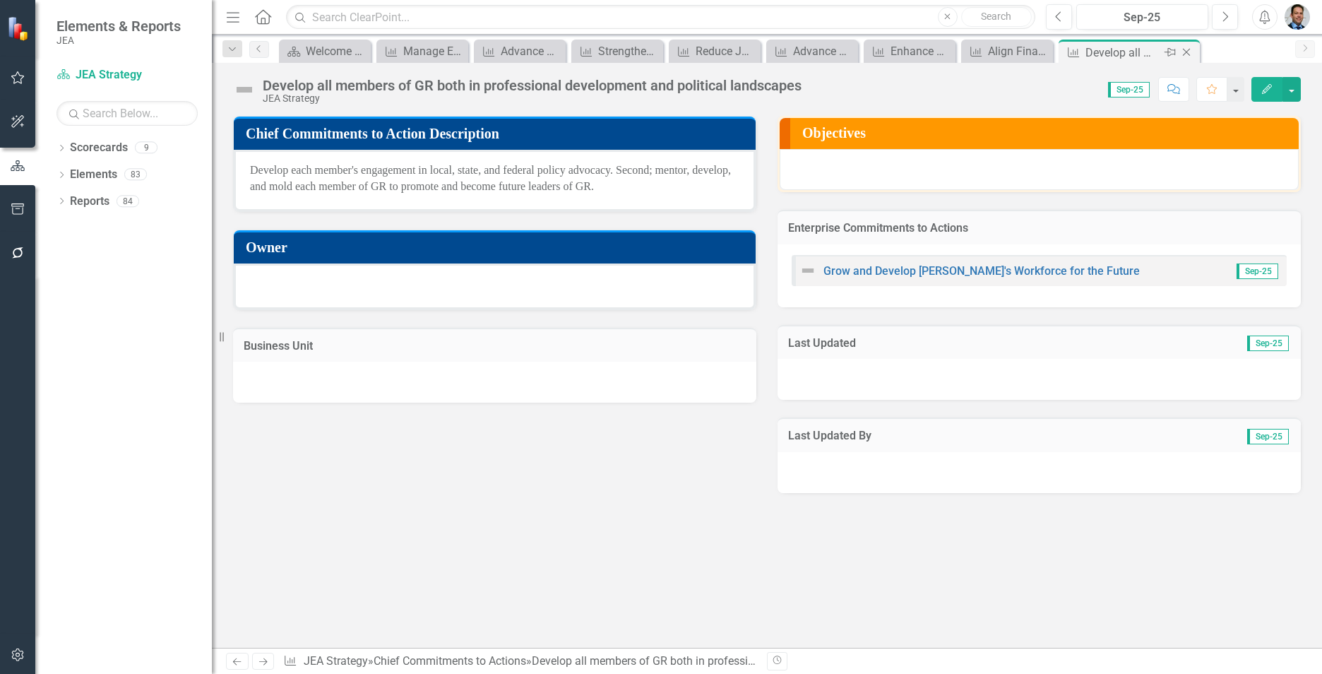
click at [1192, 54] on icon "Close" at bounding box center [1187, 52] width 14 height 11
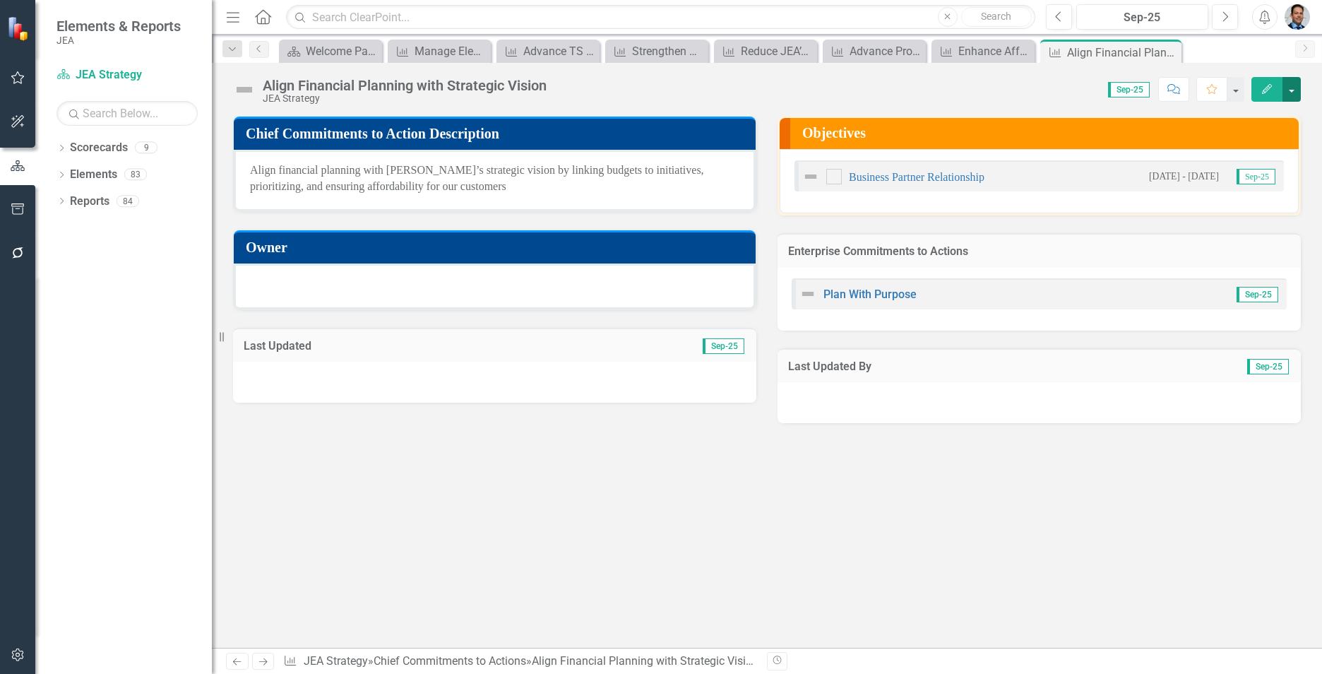
click at [1293, 95] on button "button" at bounding box center [1292, 89] width 18 height 25
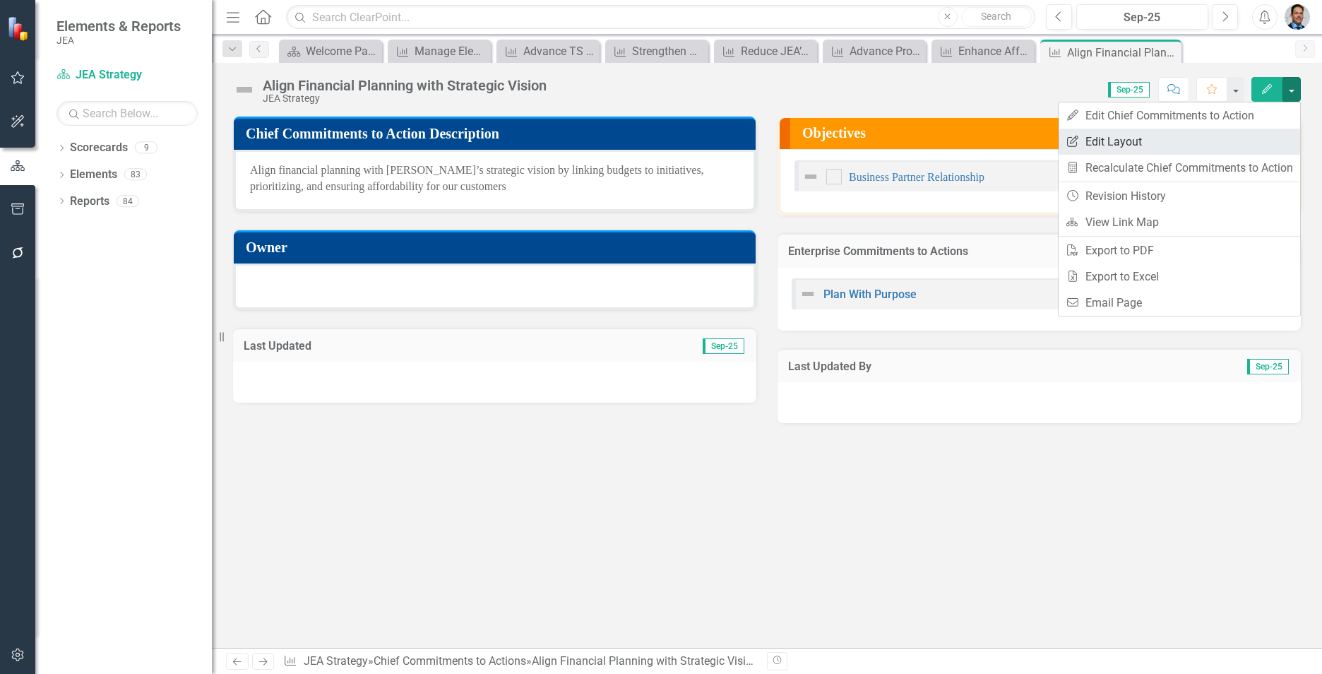
click at [1158, 143] on link "Edit Report Edit Layout" at bounding box center [1180, 142] width 242 height 26
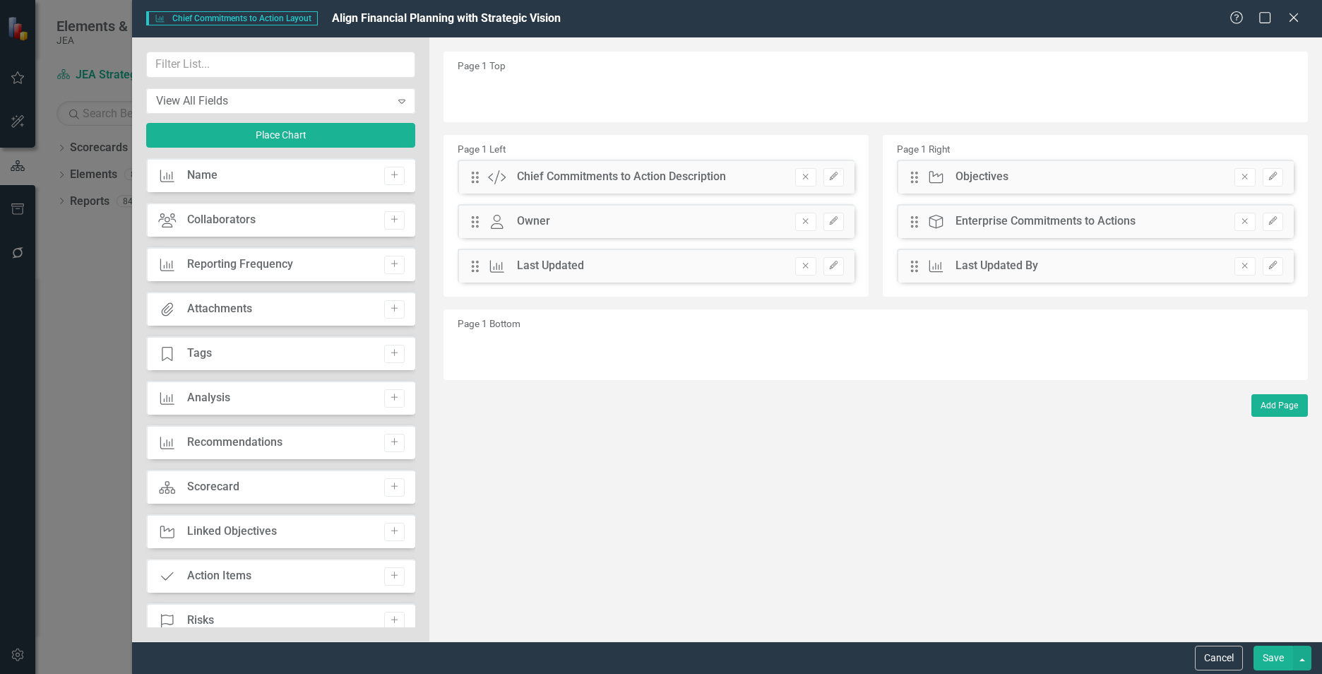
drag, startPoint x: 480, startPoint y: 274, endPoint x: 781, endPoint y: 264, distance: 301.1
click at [781, 264] on div "Drag Chief Commitments to Action Last Updated Remove Edit" at bounding box center [656, 266] width 397 height 34
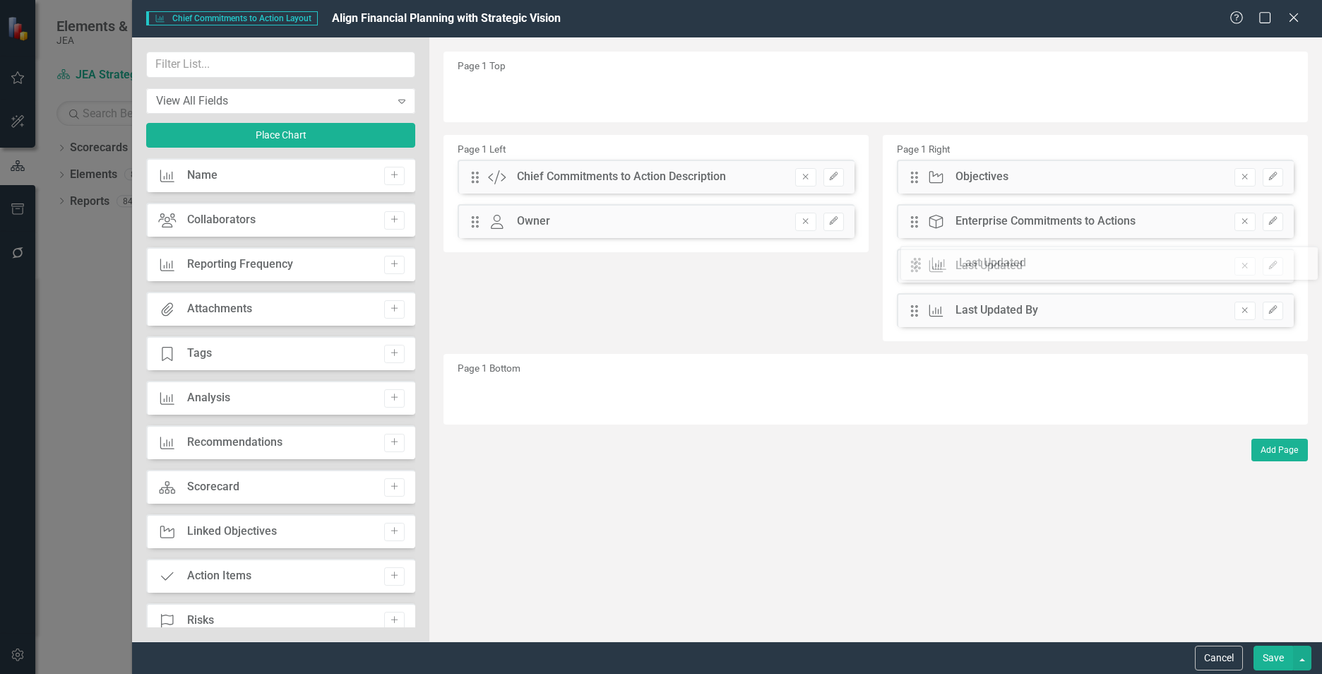
drag, startPoint x: 478, startPoint y: 268, endPoint x: 928, endPoint y: 267, distance: 449.3
click at [241, 58] on input "text" at bounding box center [280, 65] width 269 height 26
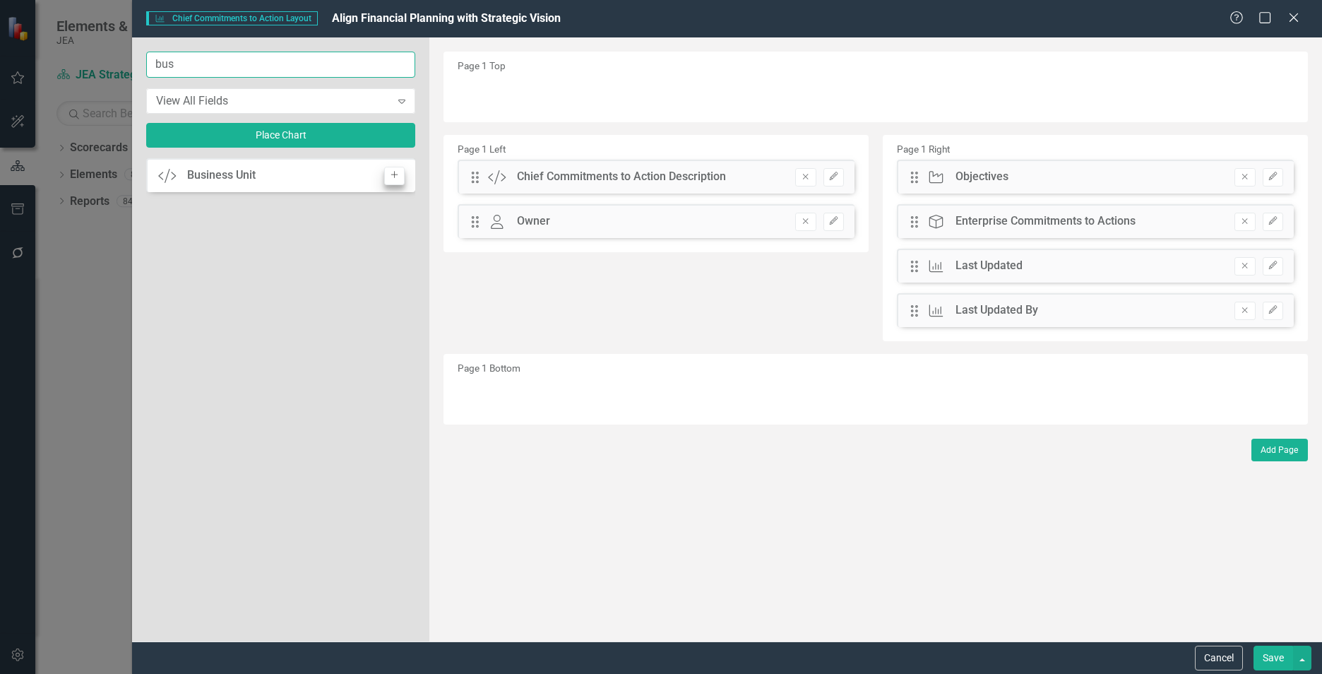
type input "bus"
click at [399, 178] on icon "Add" at bounding box center [394, 175] width 11 height 8
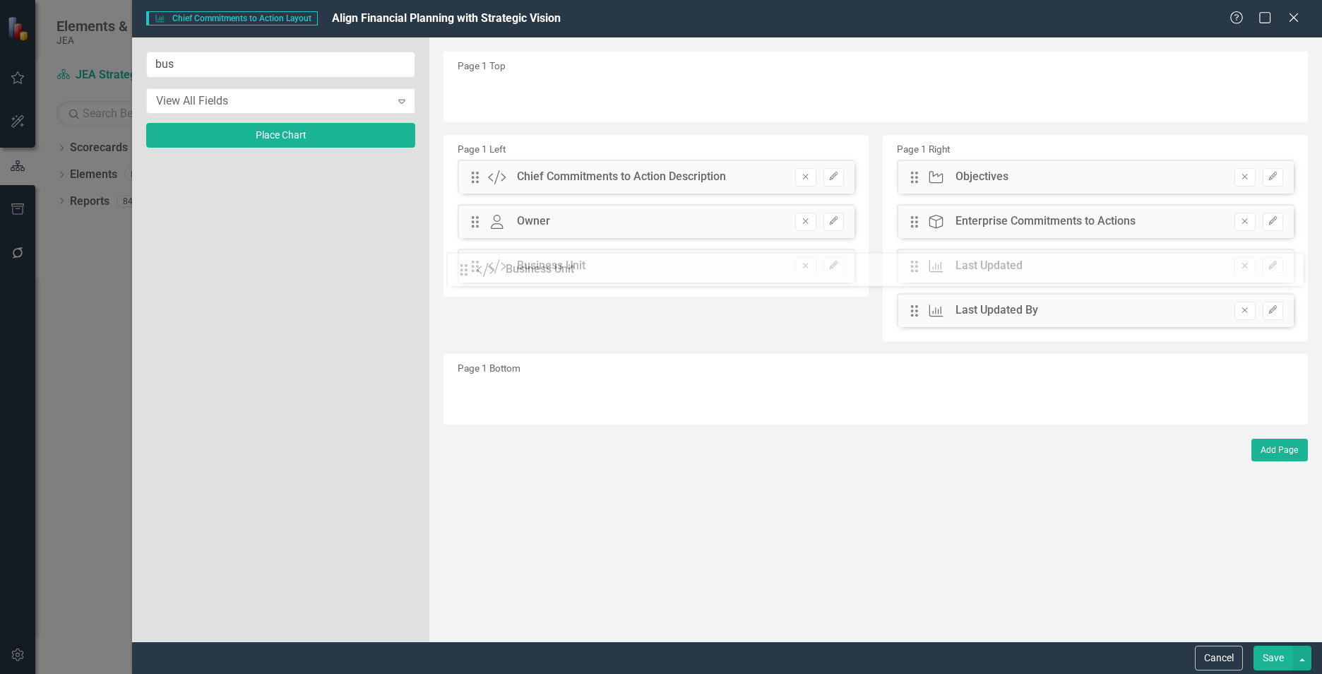
drag, startPoint x: 474, startPoint y: 99, endPoint x: 473, endPoint y: 275, distance: 175.9
click at [834, 268] on icon "Edit" at bounding box center [834, 265] width 11 height 8
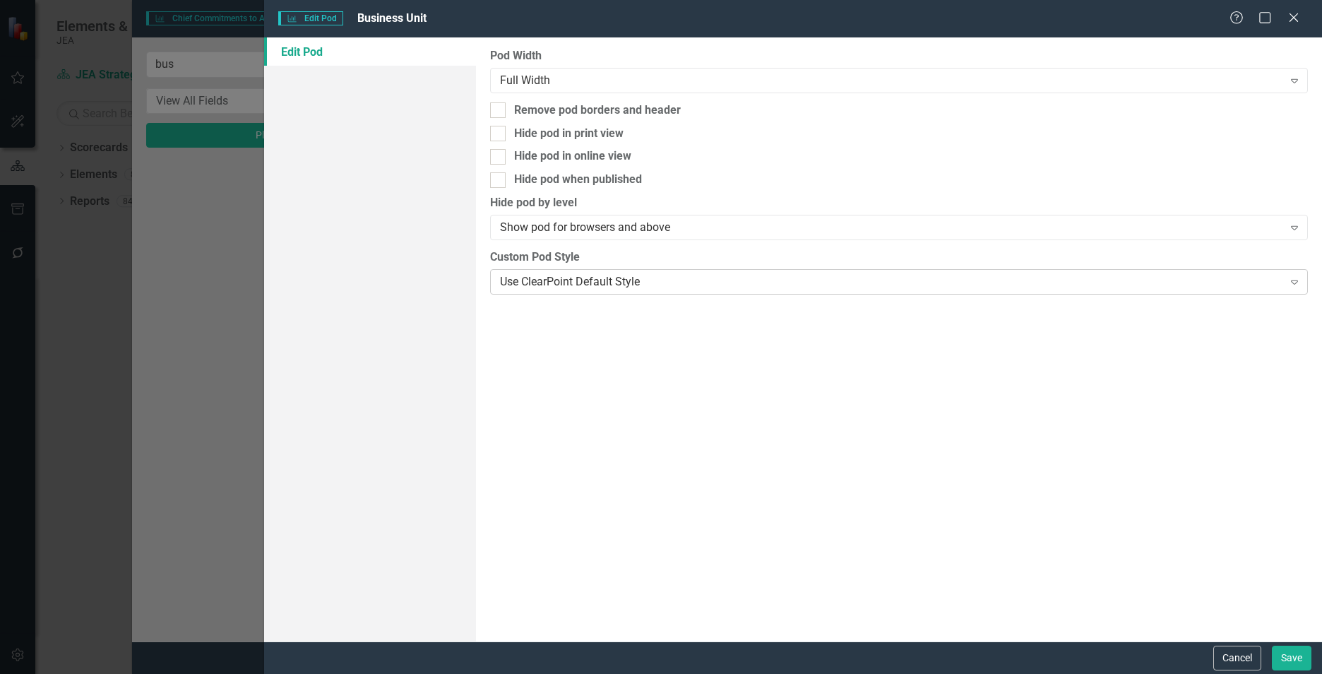
click at [833, 281] on div "Use ClearPoint Default Style" at bounding box center [891, 281] width 783 height 16
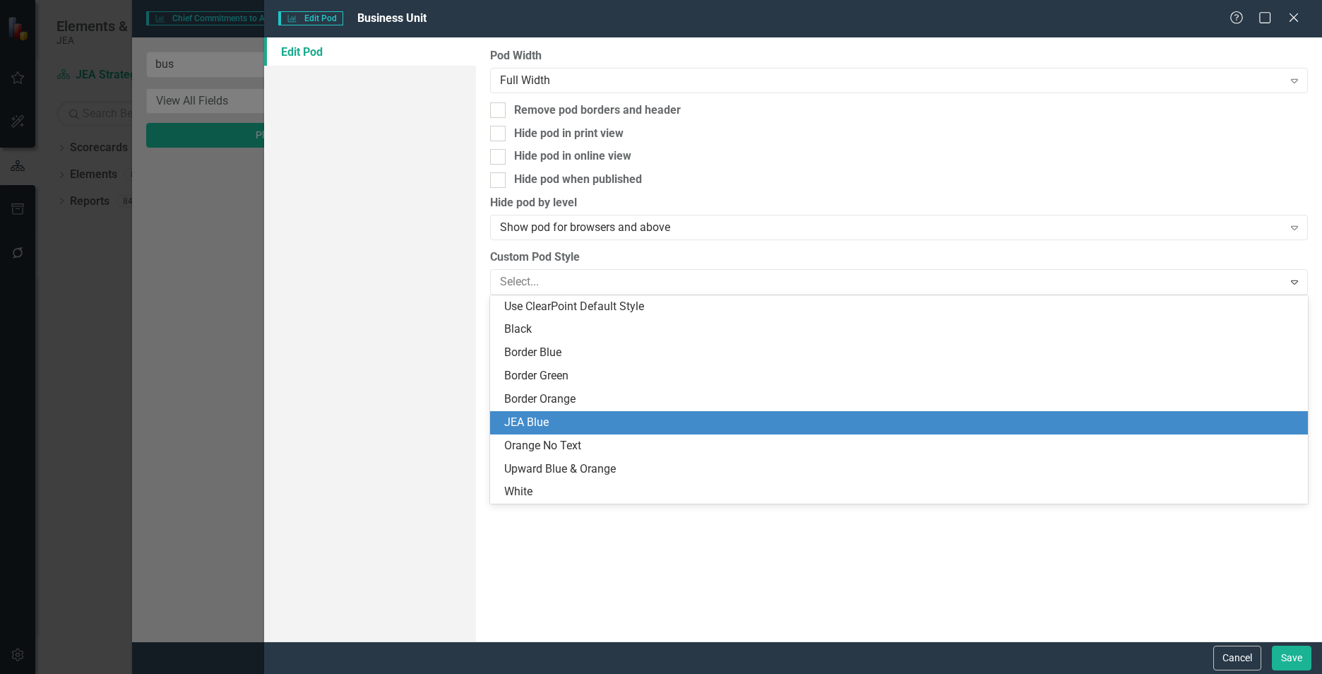
click at [718, 425] on div "JEA Blue" at bounding box center [901, 423] width 795 height 16
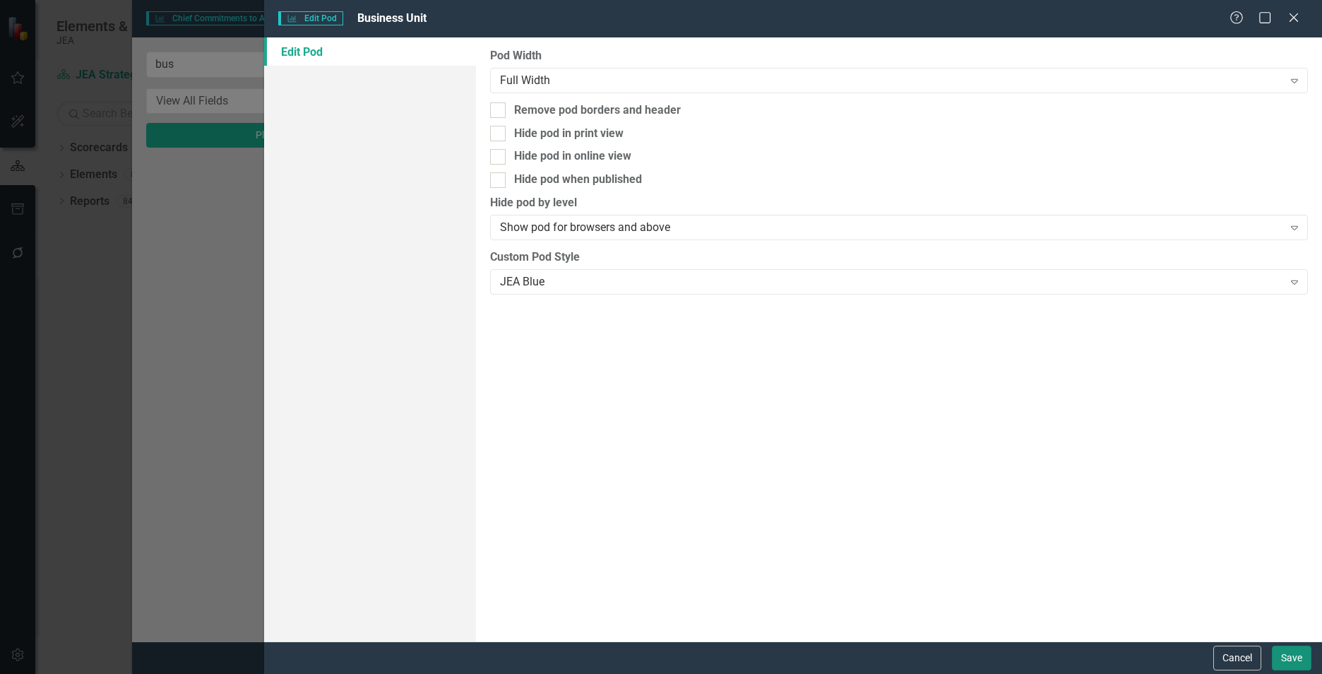
click at [1279, 662] on button "Save" at bounding box center [1292, 658] width 40 height 25
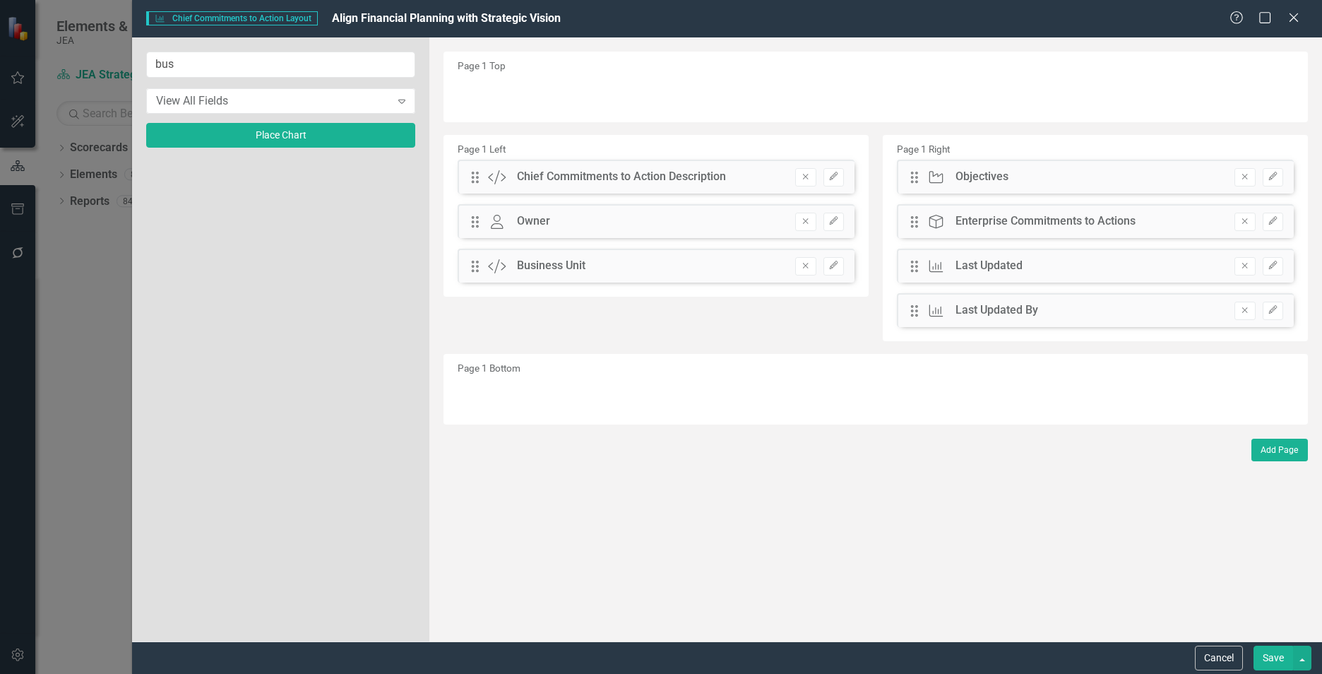
click at [1272, 659] on button "Save" at bounding box center [1274, 658] width 40 height 25
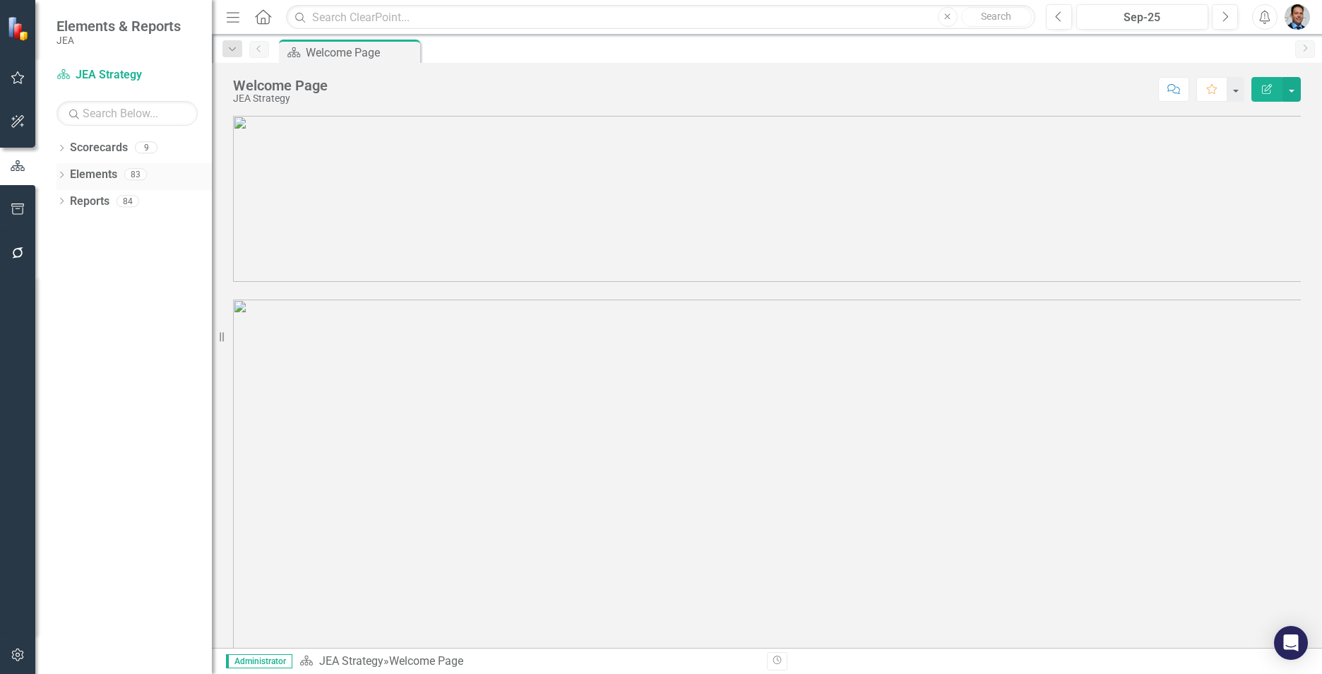
click at [70, 168] on link "Elements" at bounding box center [93, 175] width 47 height 16
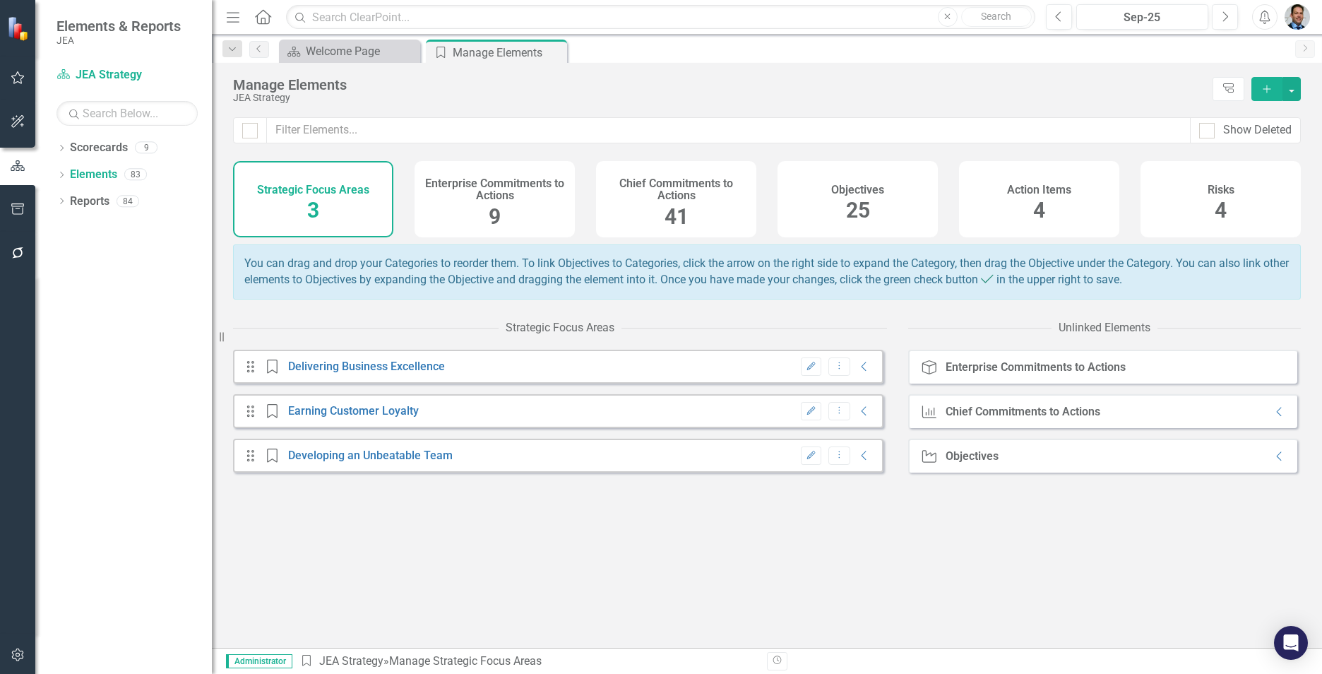
click at [667, 194] on h4 "Chief Commitments to Actions" at bounding box center [676, 189] width 143 height 25
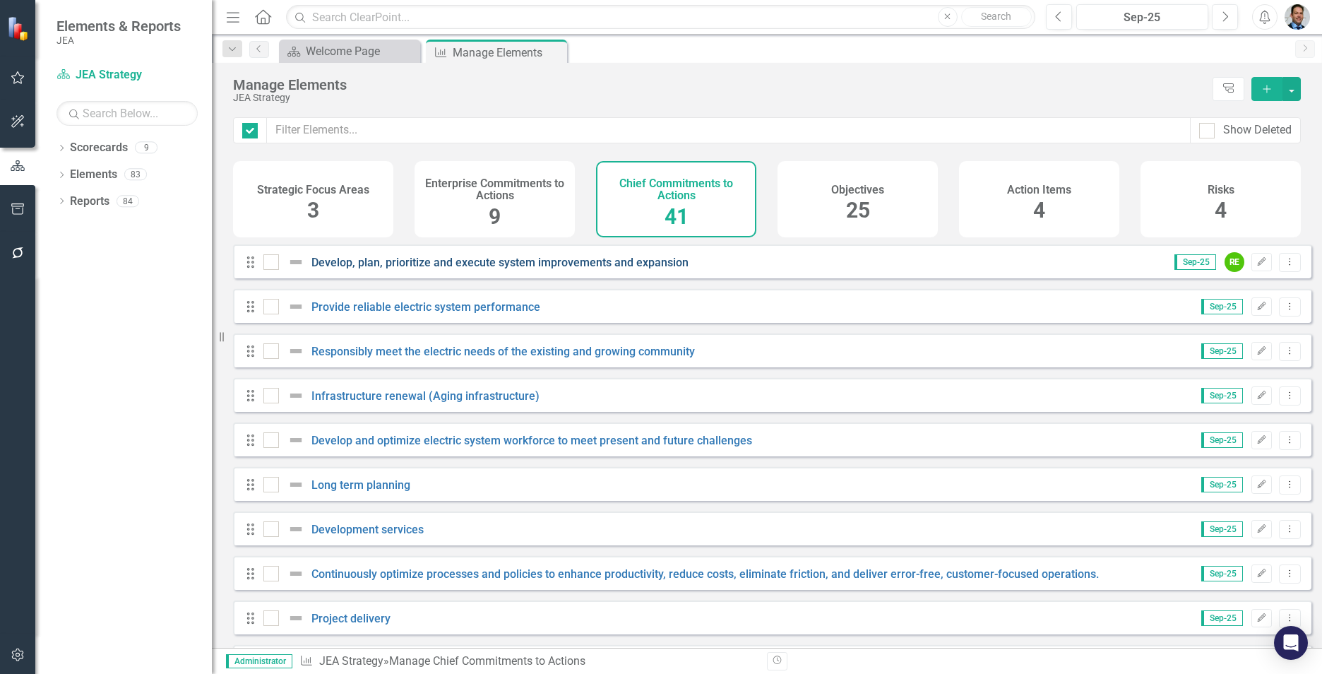
checkbox input "false"
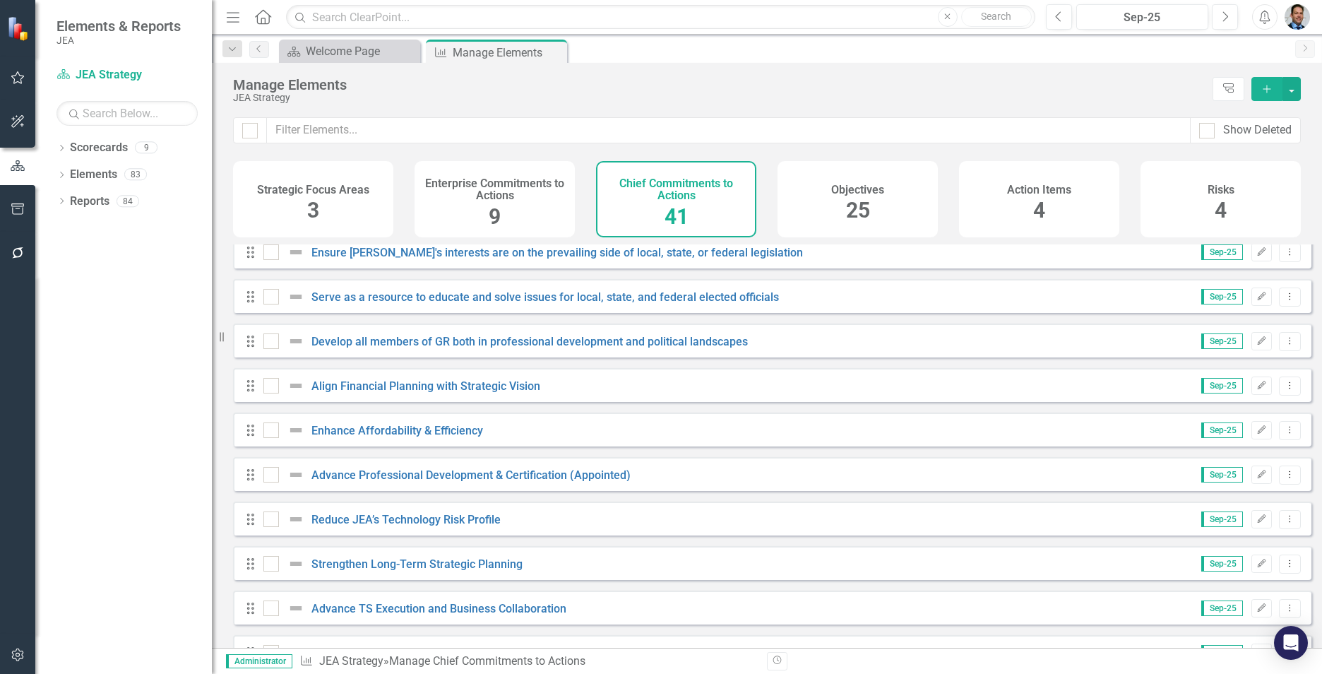
scroll to position [1432, 0]
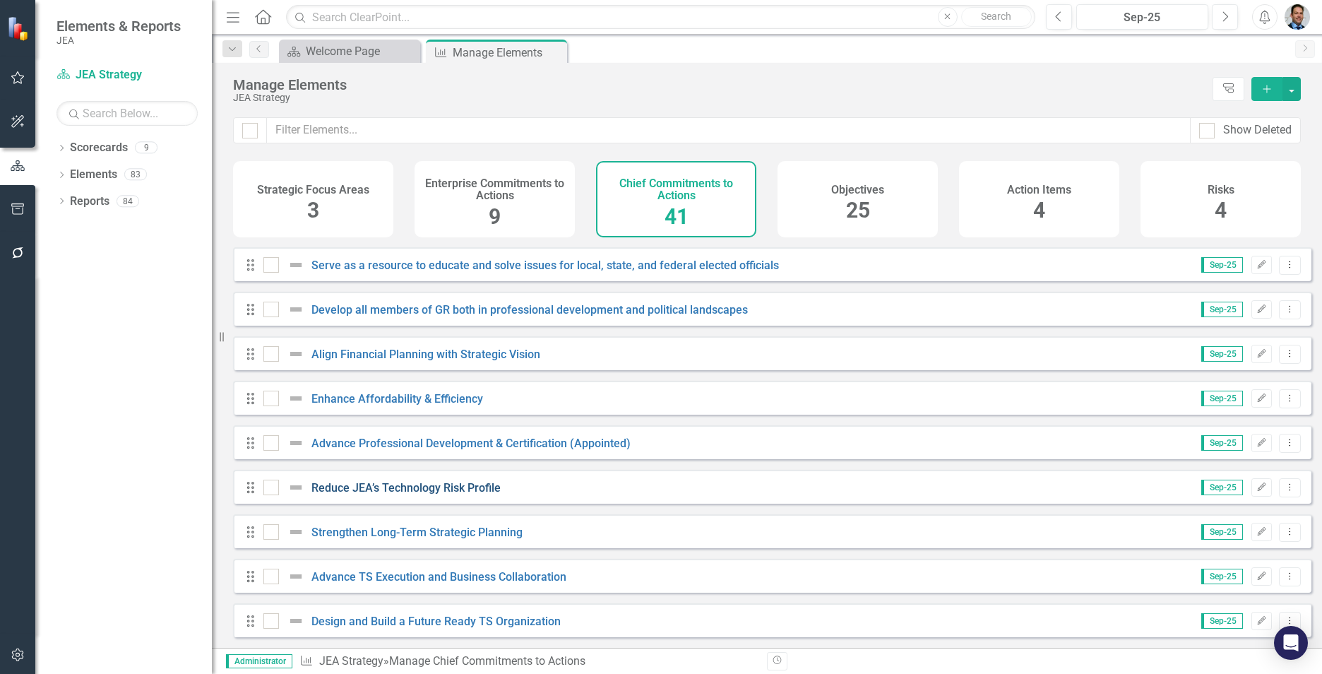
click at [443, 484] on link "Reduce JEA’s Technology Risk Profile" at bounding box center [406, 487] width 189 height 13
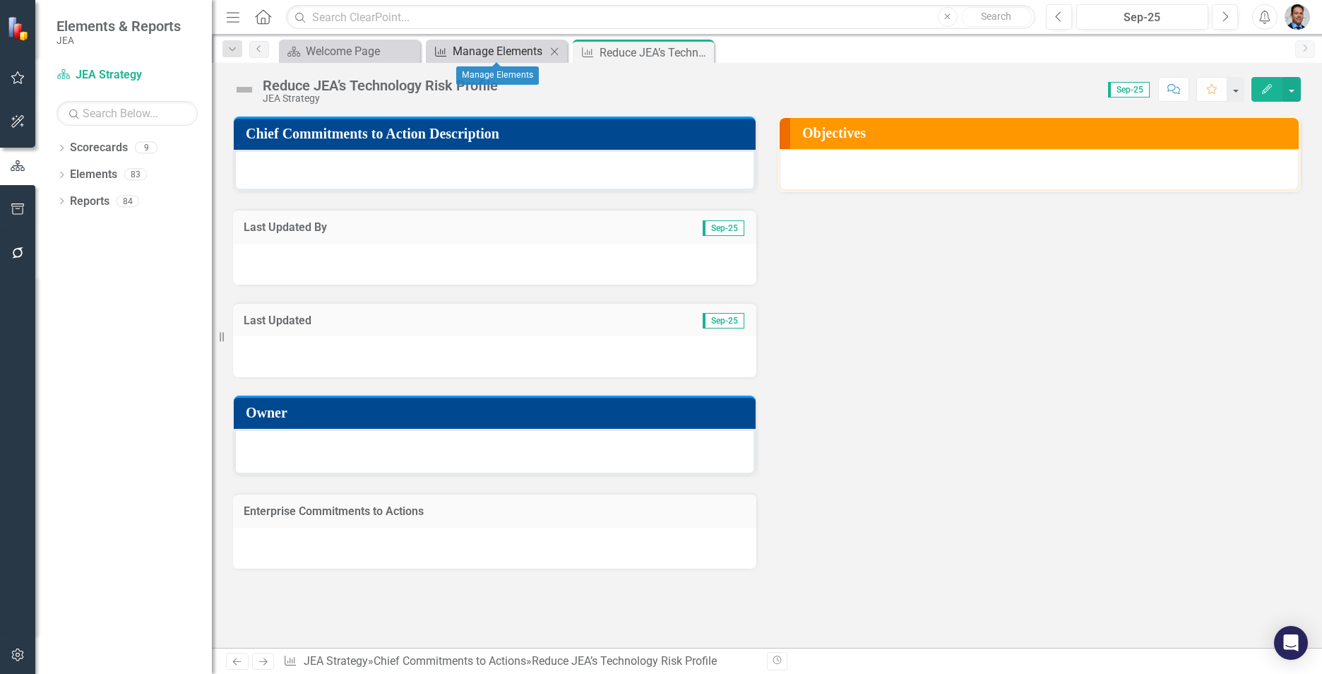
click at [446, 50] on icon "Chief Commitments to Action" at bounding box center [441, 51] width 14 height 11
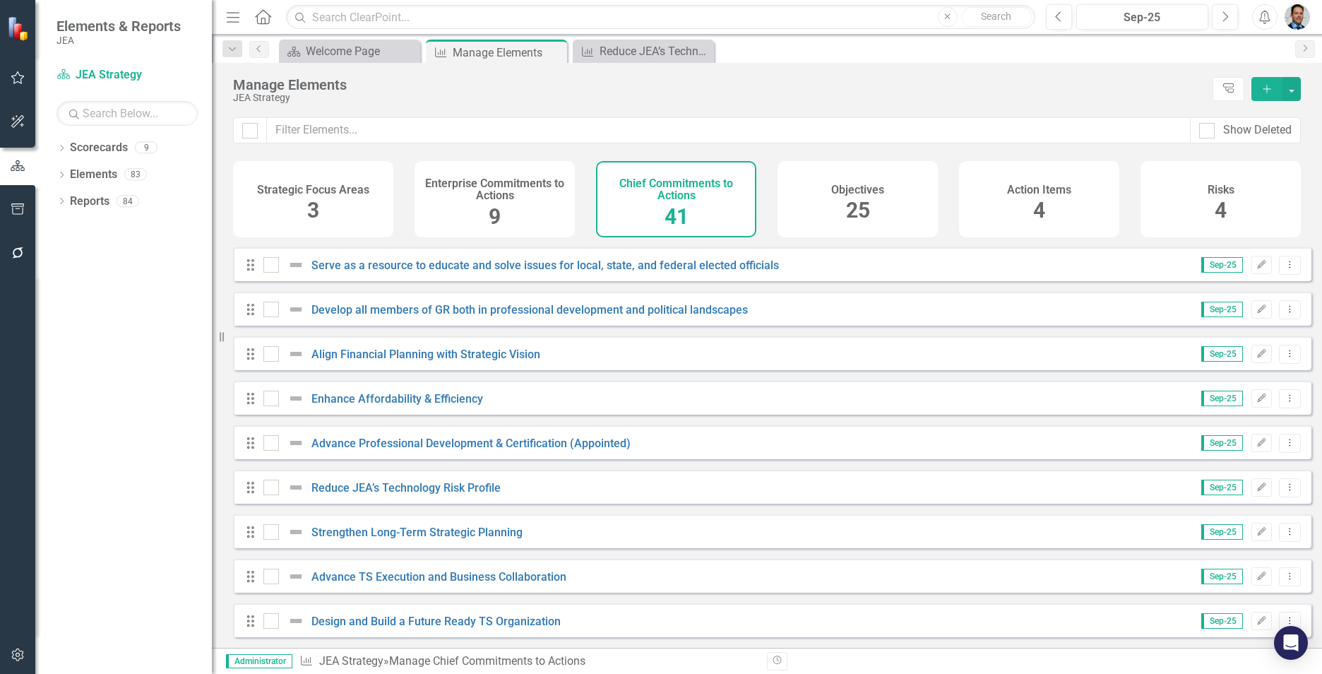
scroll to position [1432, 0]
click at [439, 444] on link "Advance Professional Development & Certification (Appointed)" at bounding box center [471, 443] width 319 height 13
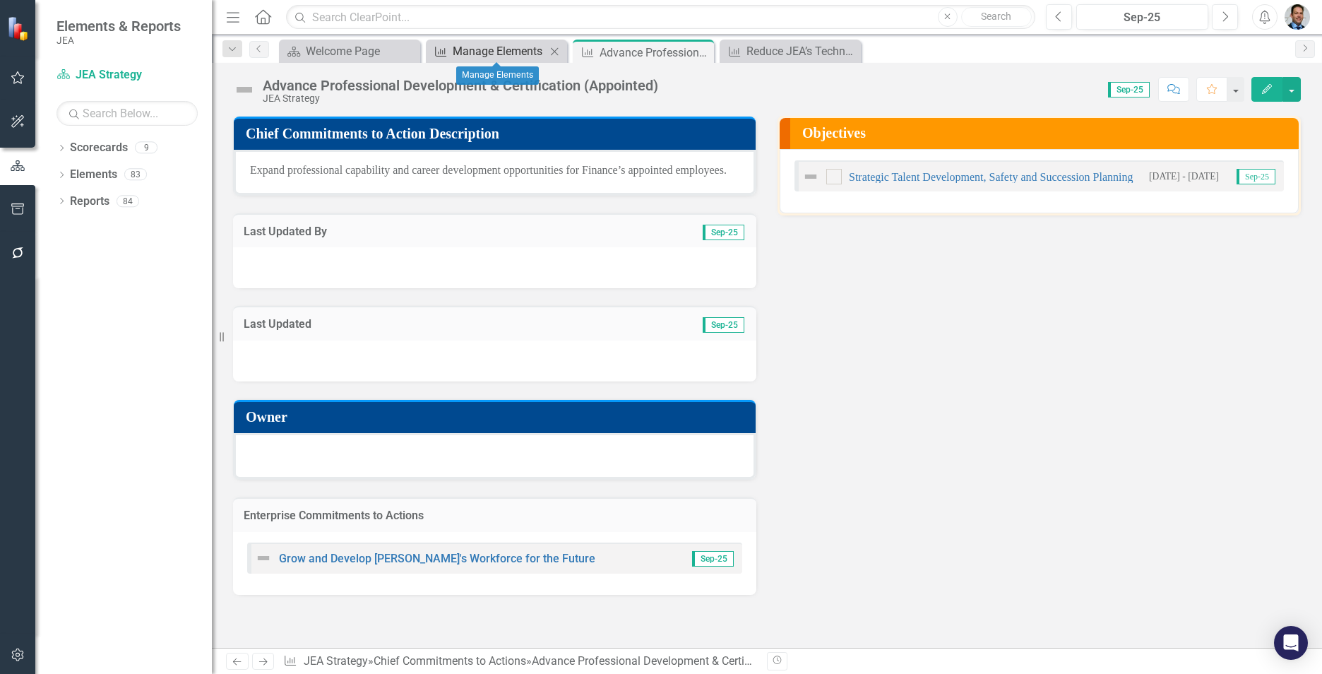
click at [475, 52] on div "Manage Elements" at bounding box center [499, 51] width 93 height 18
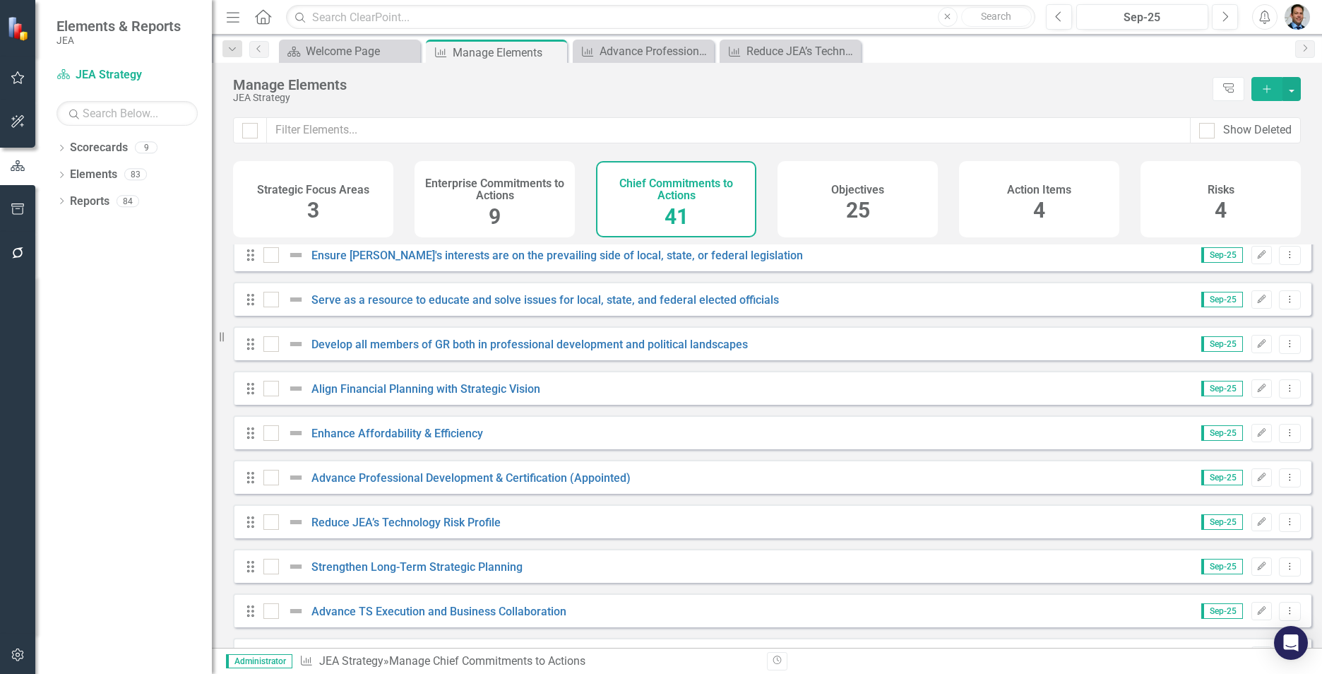
scroll to position [1432, 0]
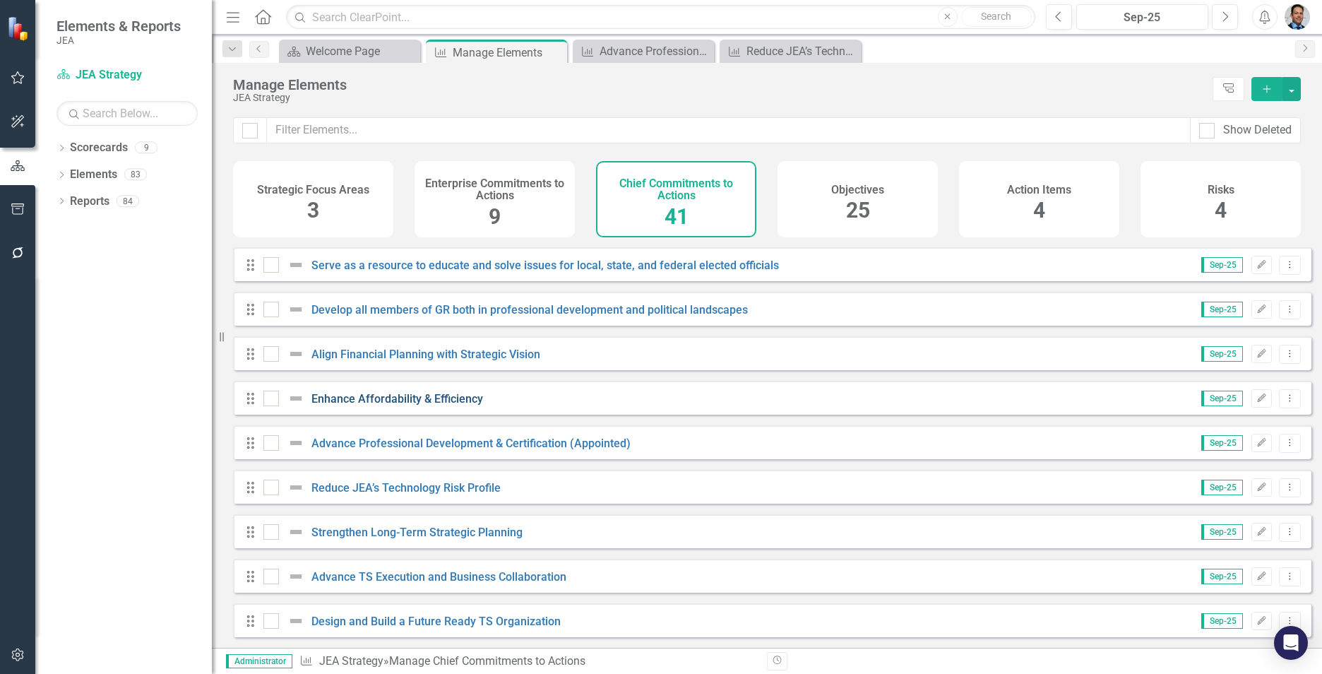
click at [418, 392] on link "Enhance Affordability & Efficiency" at bounding box center [398, 398] width 172 height 13
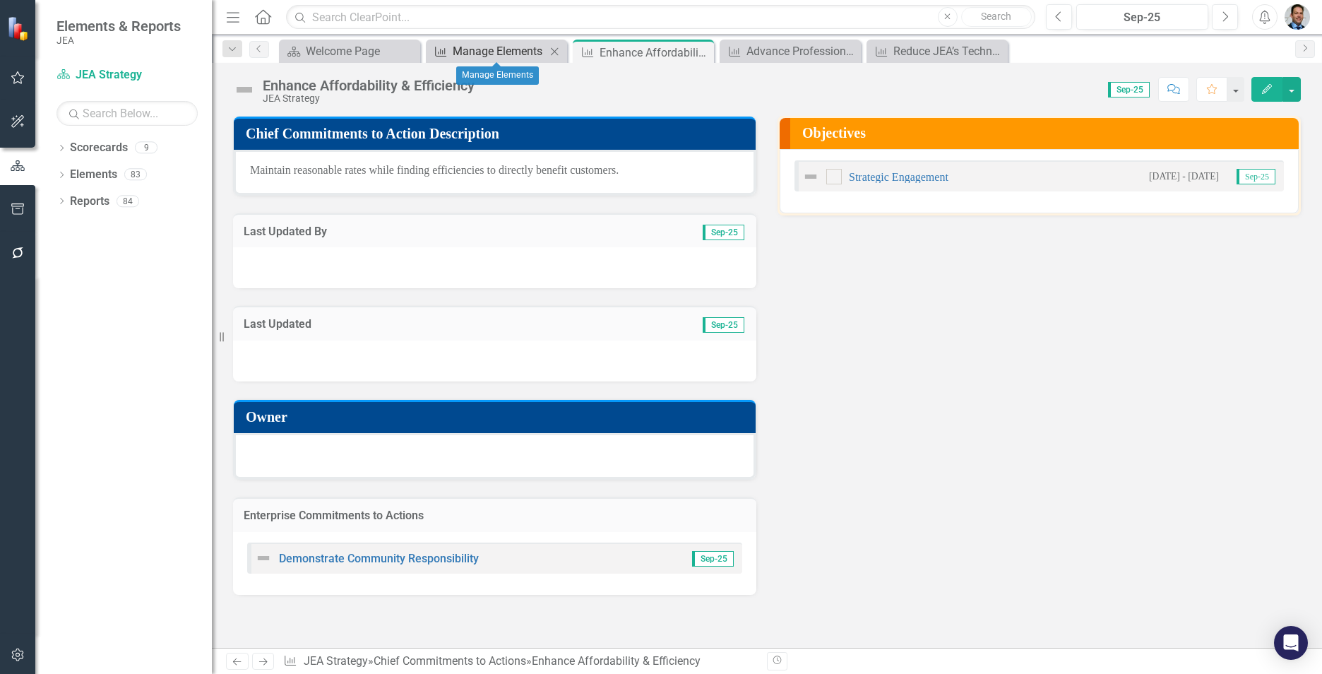
click at [494, 45] on div "Manage Elements" at bounding box center [499, 51] width 93 height 18
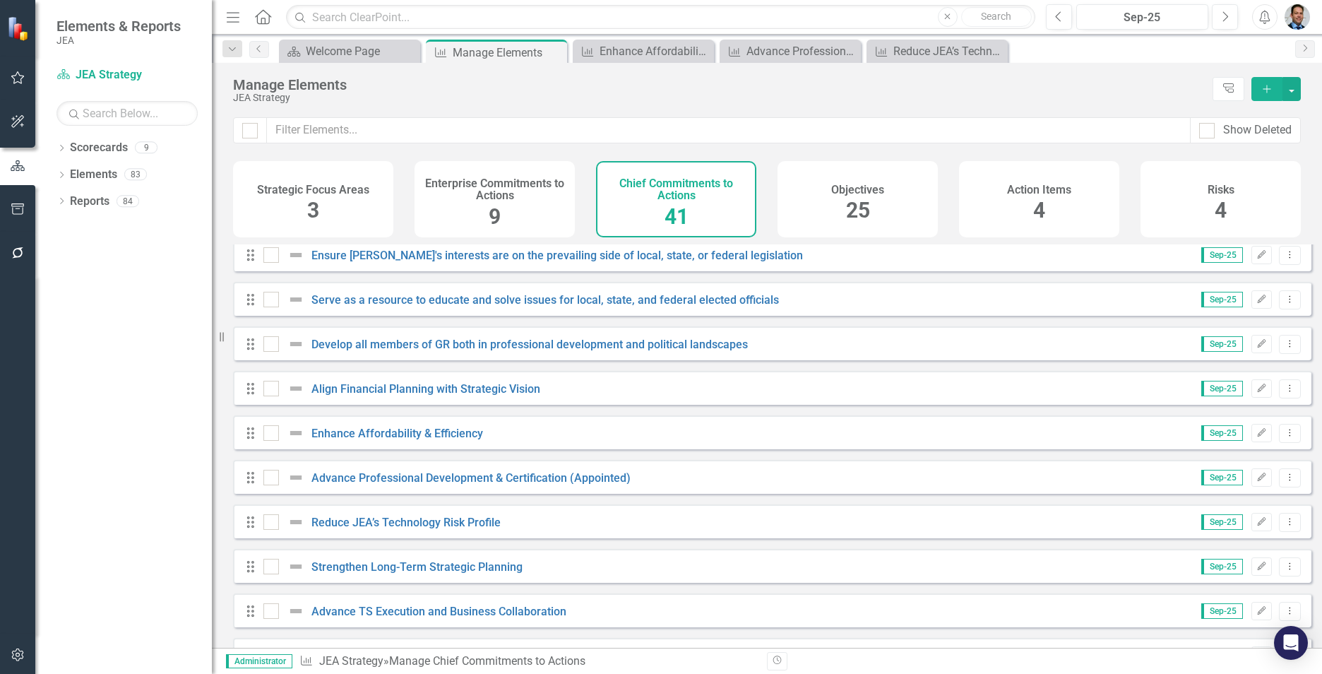
scroll to position [1432, 0]
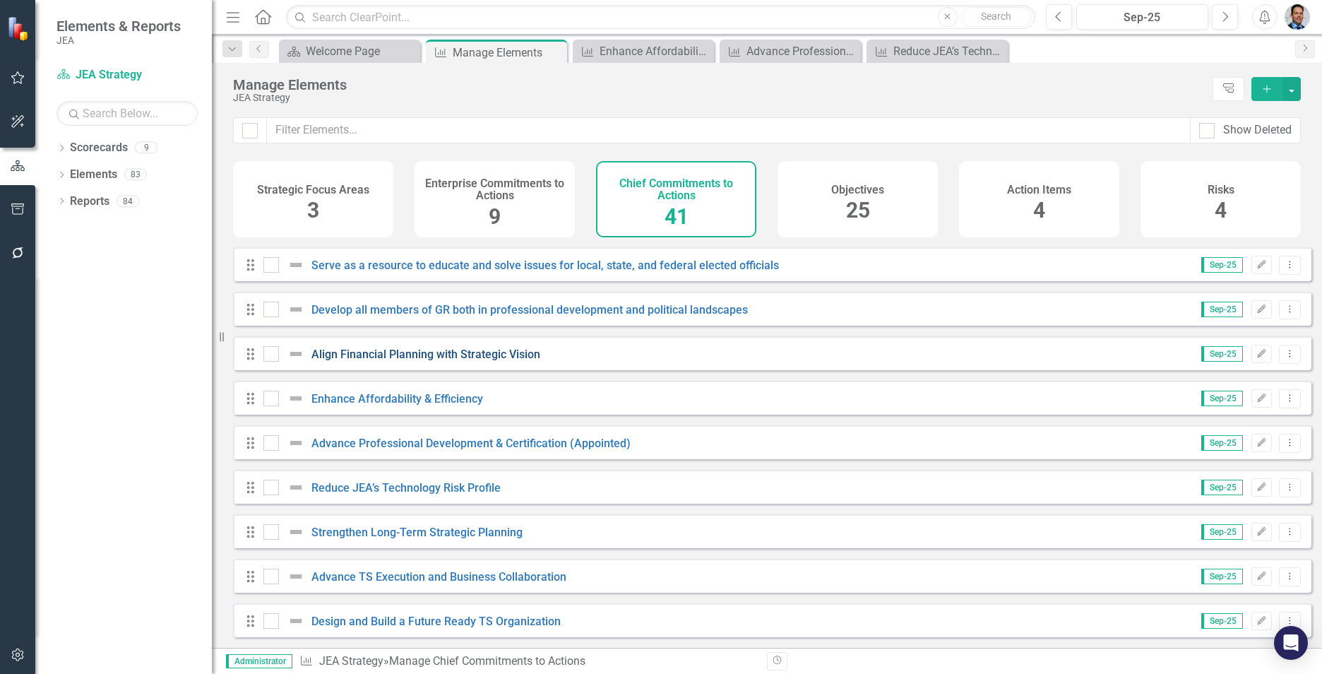
click at [433, 352] on link "Align Financial Planning with Strategic Vision" at bounding box center [426, 354] width 229 height 13
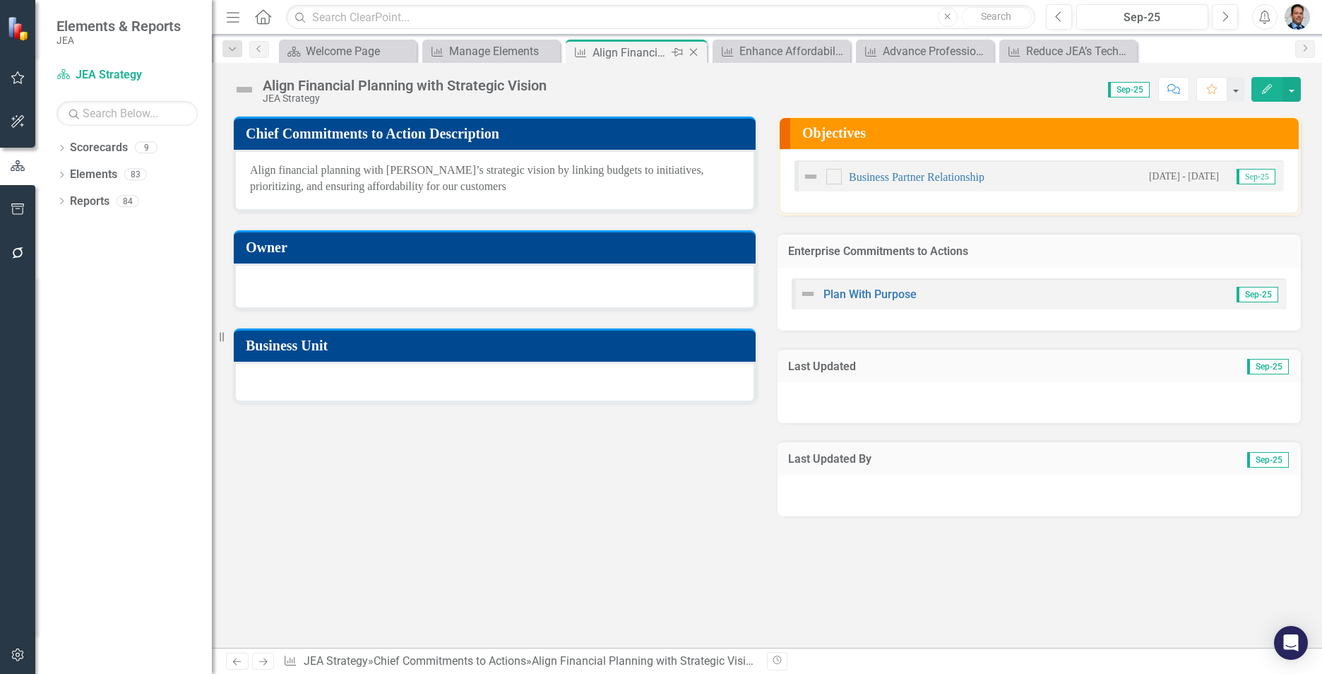
click at [688, 51] on icon "Close" at bounding box center [694, 52] width 14 height 11
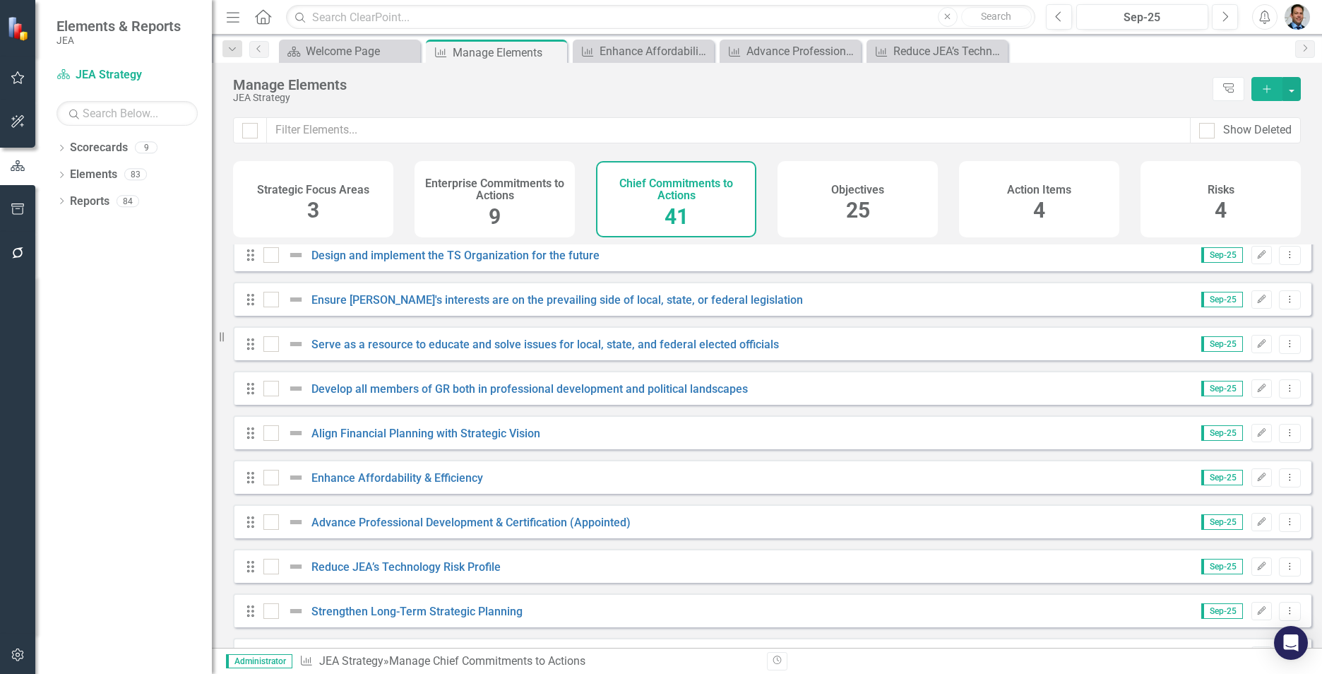
scroll to position [1432, 0]
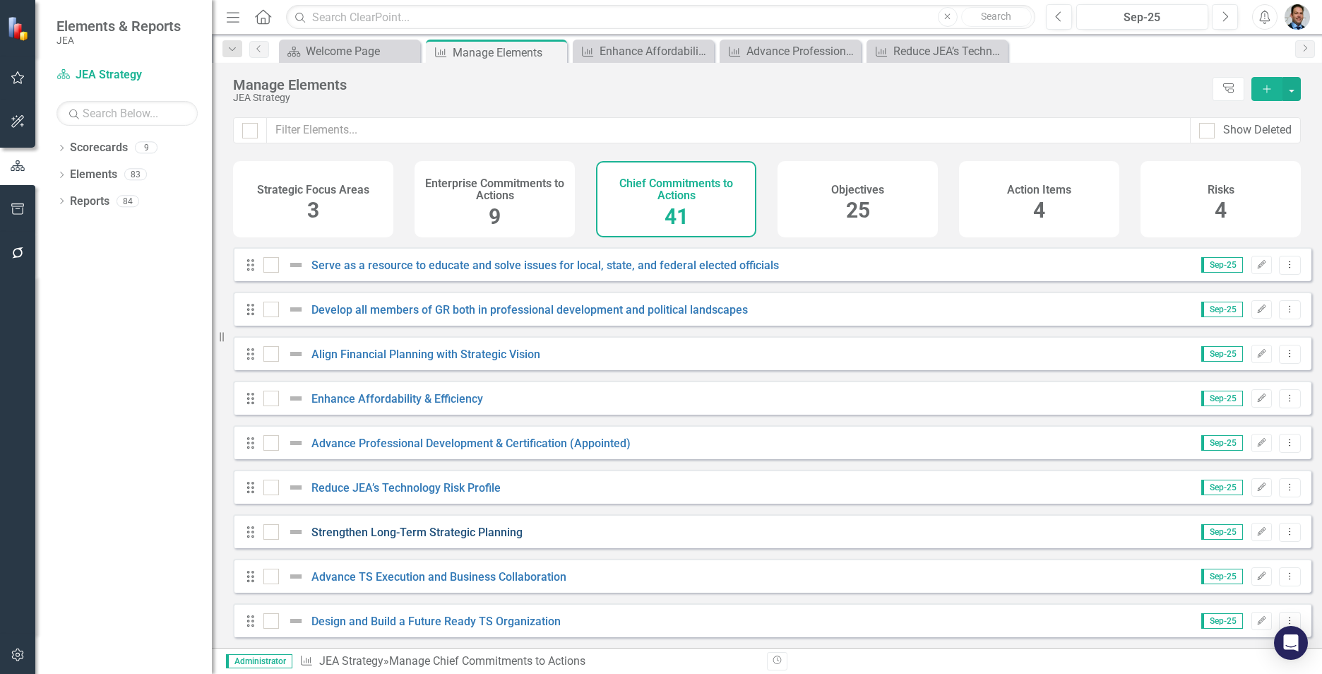
click at [469, 529] on link "Strengthen Long-Term Strategic Planning" at bounding box center [417, 532] width 211 height 13
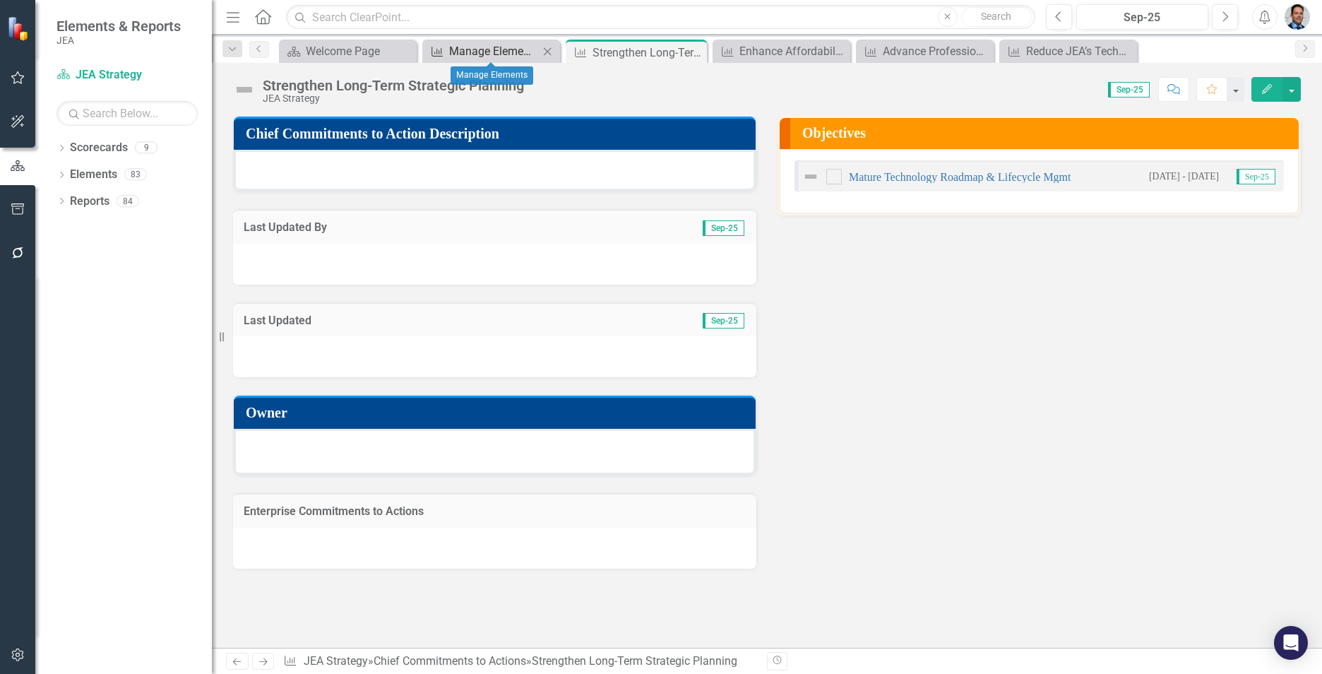
click at [485, 55] on div "Manage Elements" at bounding box center [494, 51] width 90 height 18
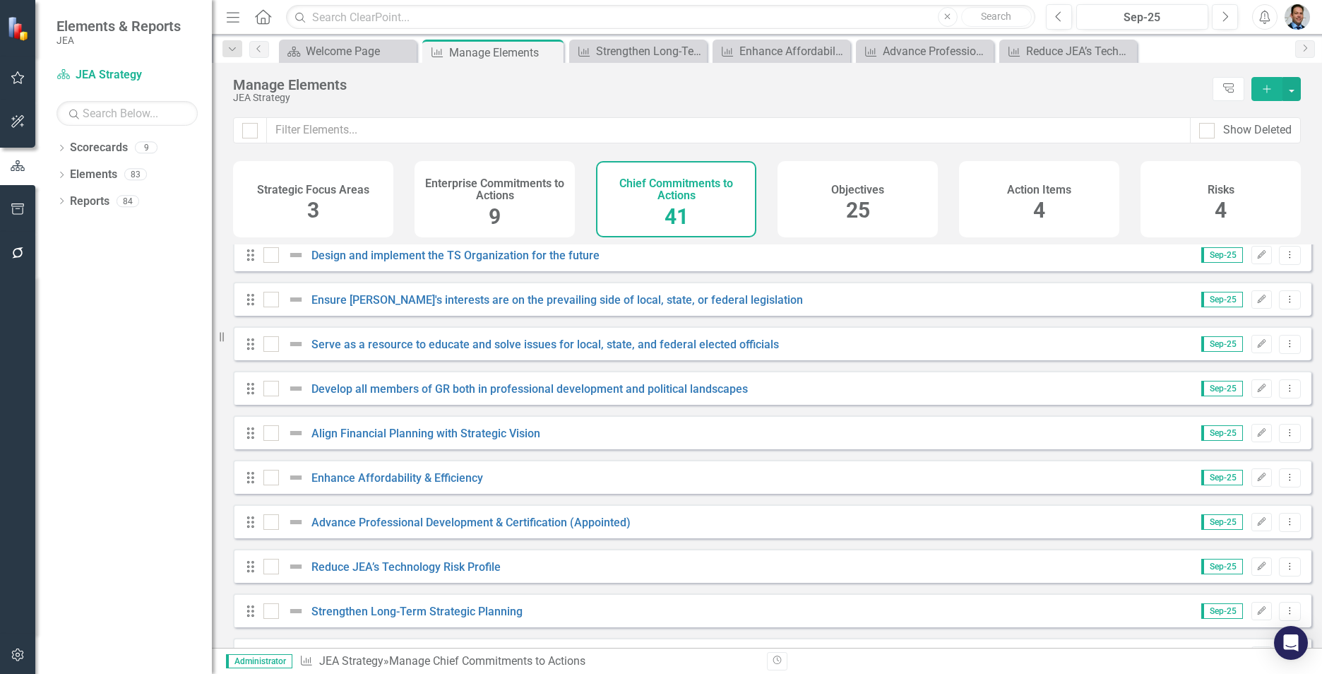
scroll to position [1432, 0]
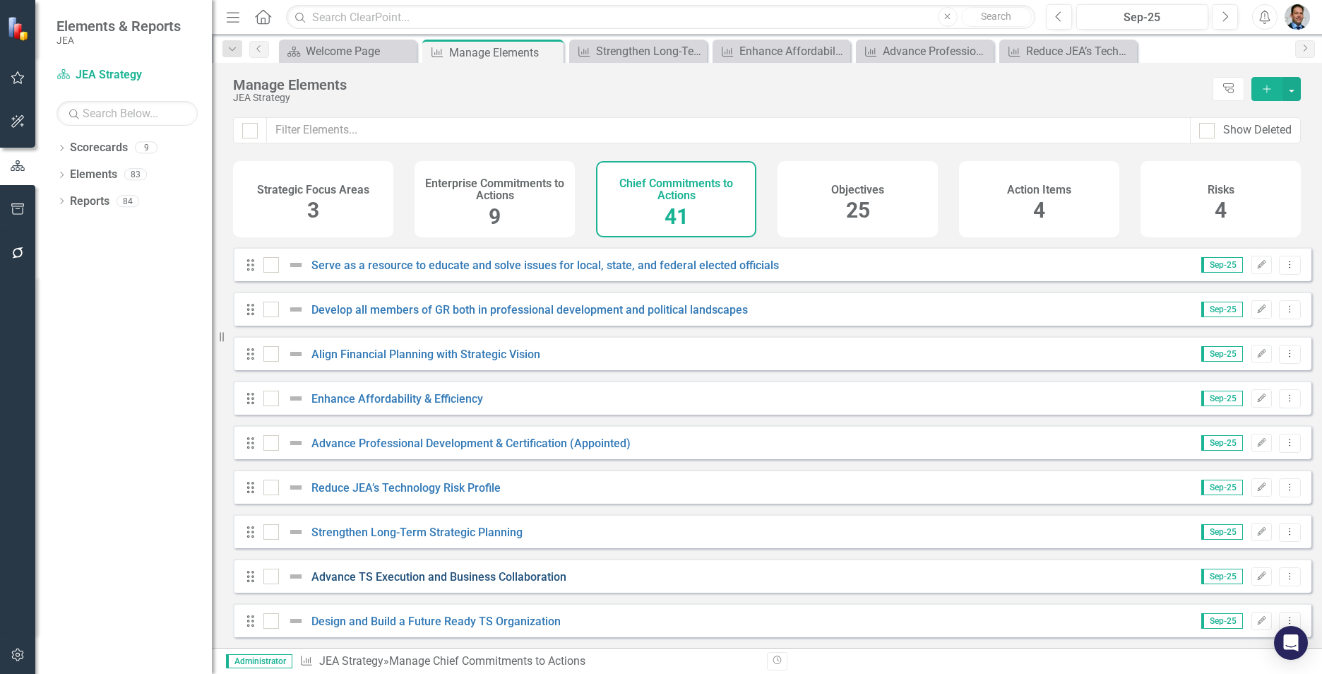
click at [406, 575] on link "Advance TS Execution and Business Collaboration" at bounding box center [439, 576] width 255 height 13
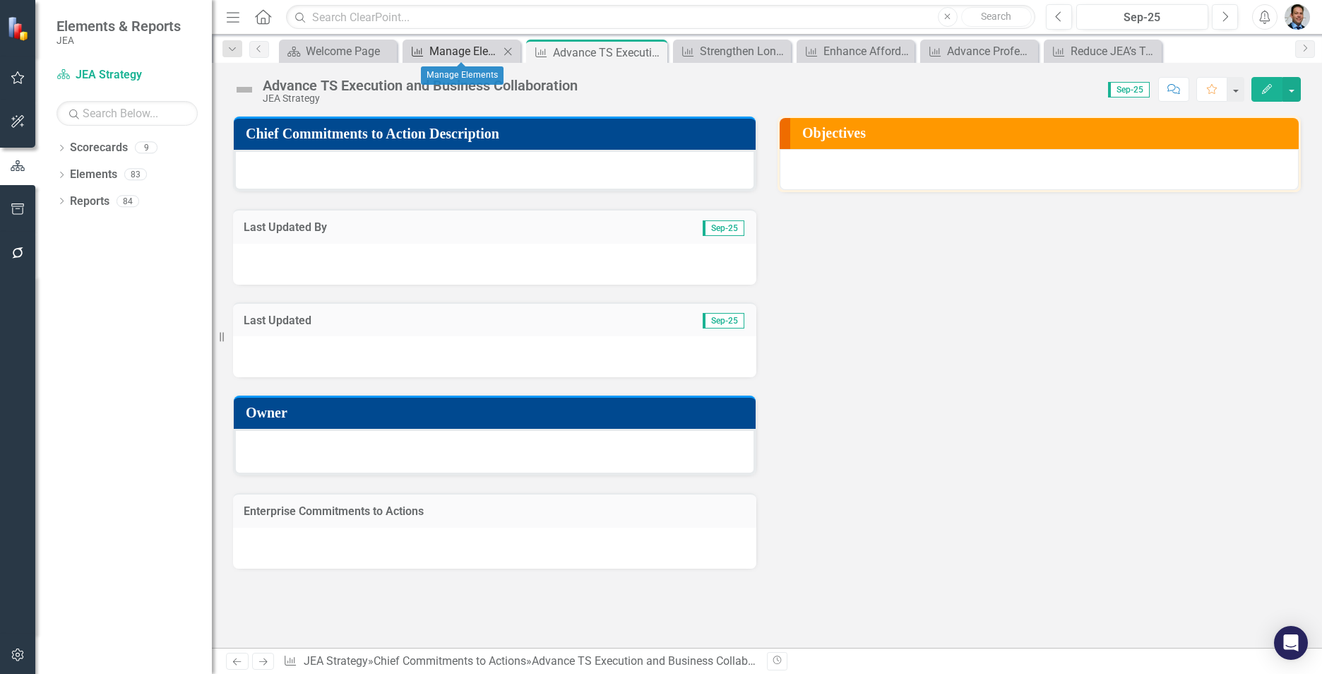
click at [456, 51] on div "Manage Elements" at bounding box center [464, 51] width 70 height 18
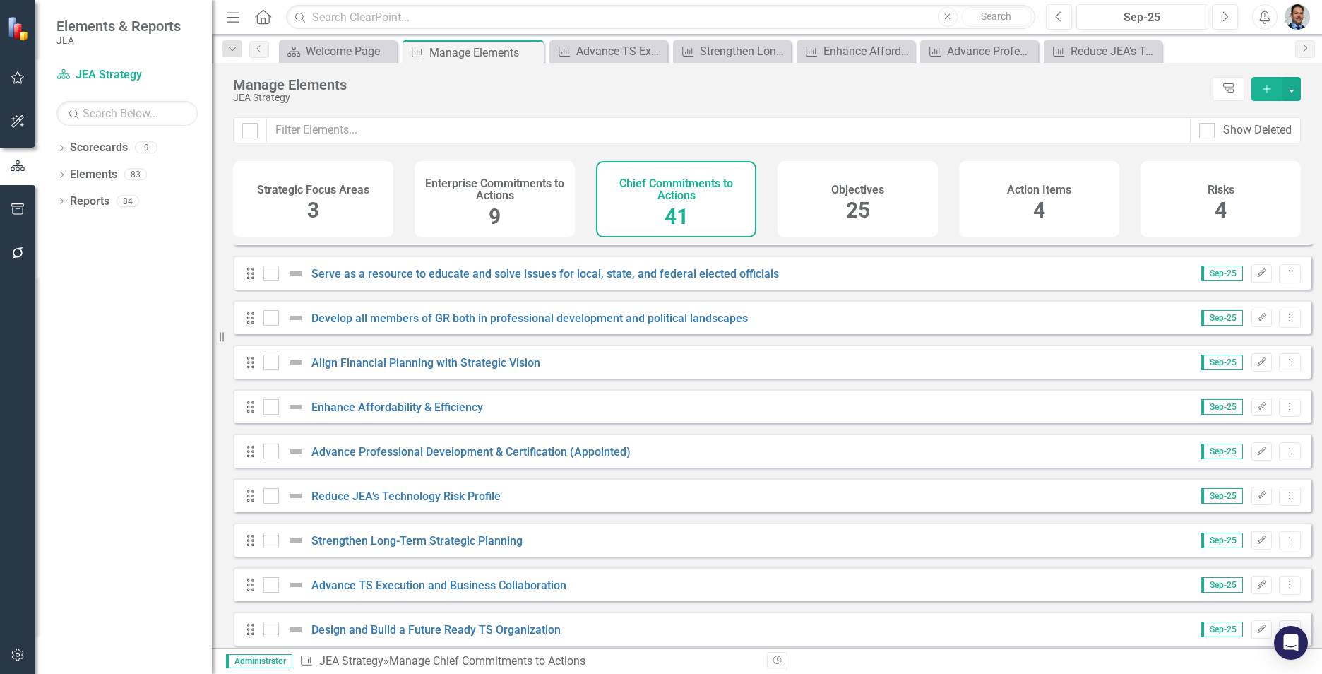
scroll to position [1432, 0]
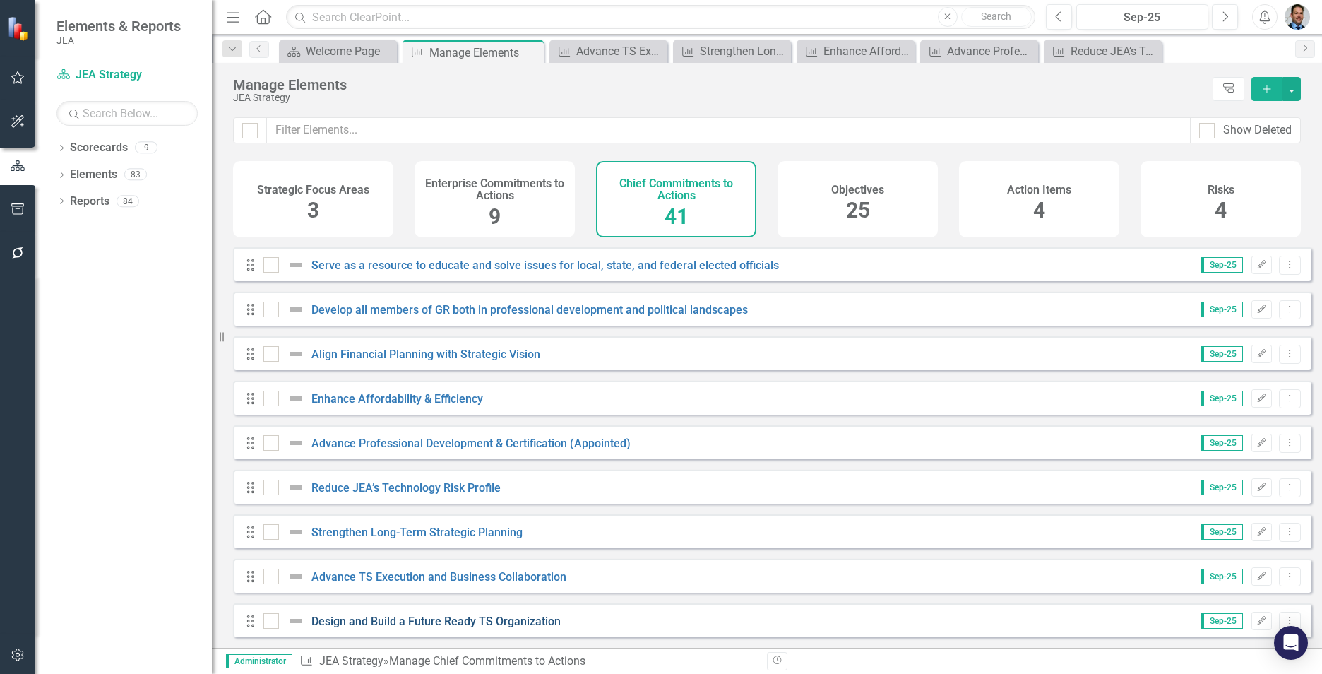
click at [428, 620] on link "Design and Build a Future Ready TS Organization" at bounding box center [436, 621] width 249 height 13
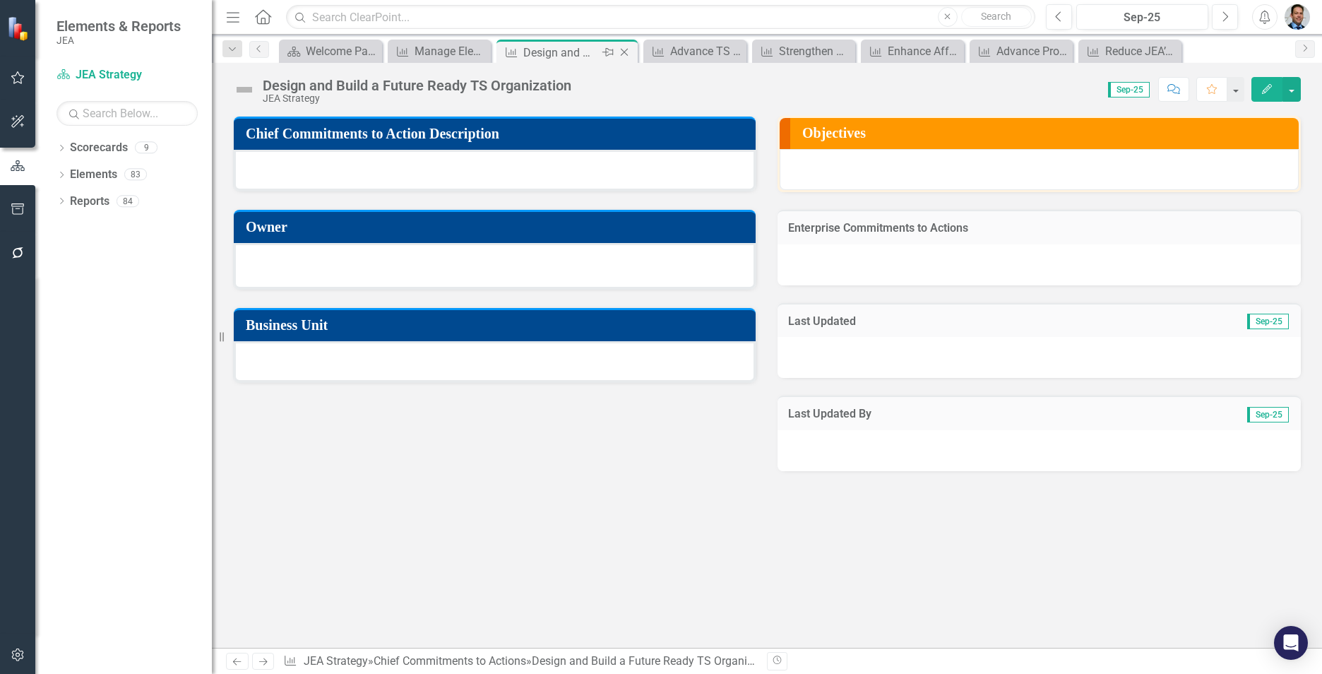
click at [623, 51] on icon at bounding box center [625, 53] width 8 height 8
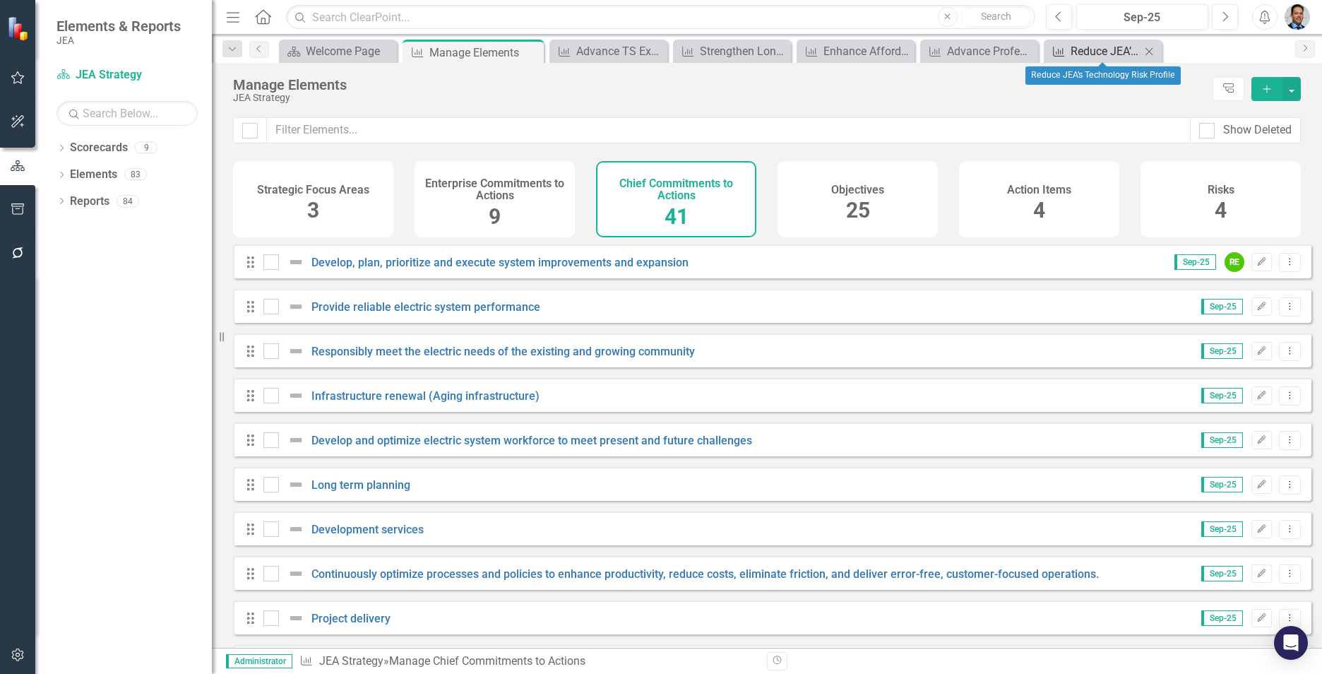
click at [1074, 49] on div "Reduce JEA’s Technology Risk Profile" at bounding box center [1106, 51] width 70 height 18
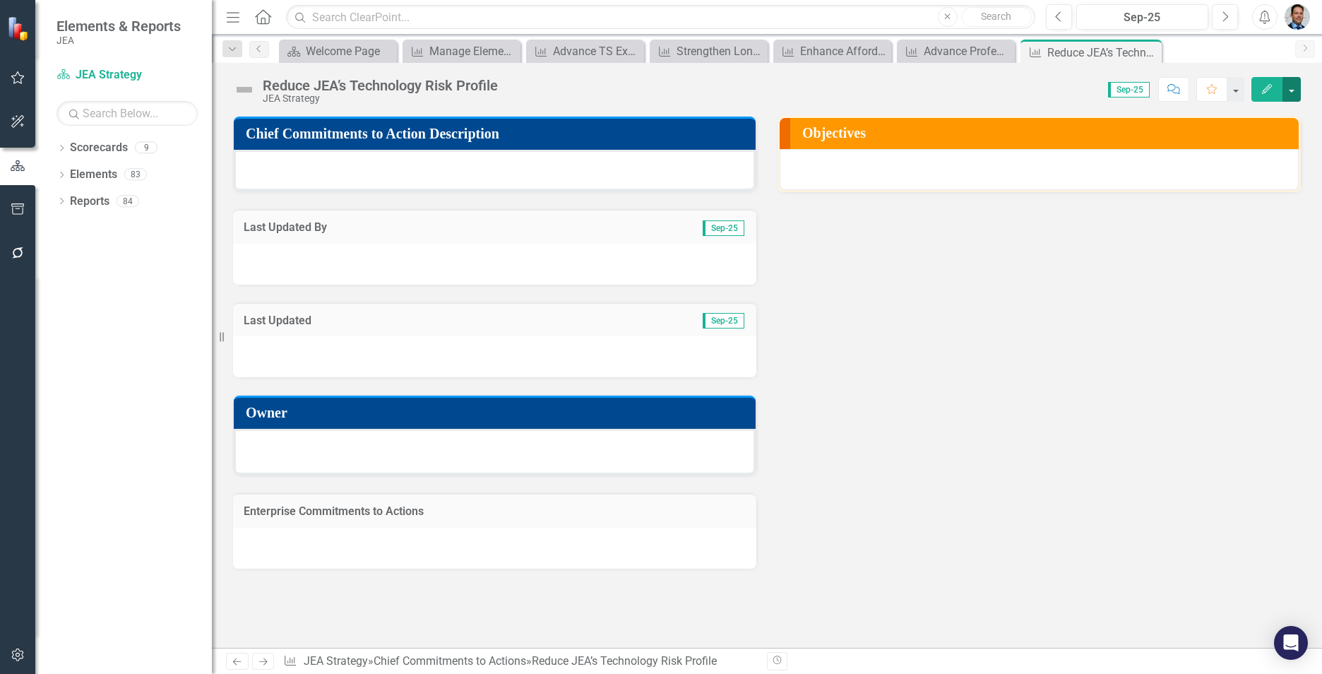
click at [1284, 88] on button "button" at bounding box center [1292, 89] width 18 height 25
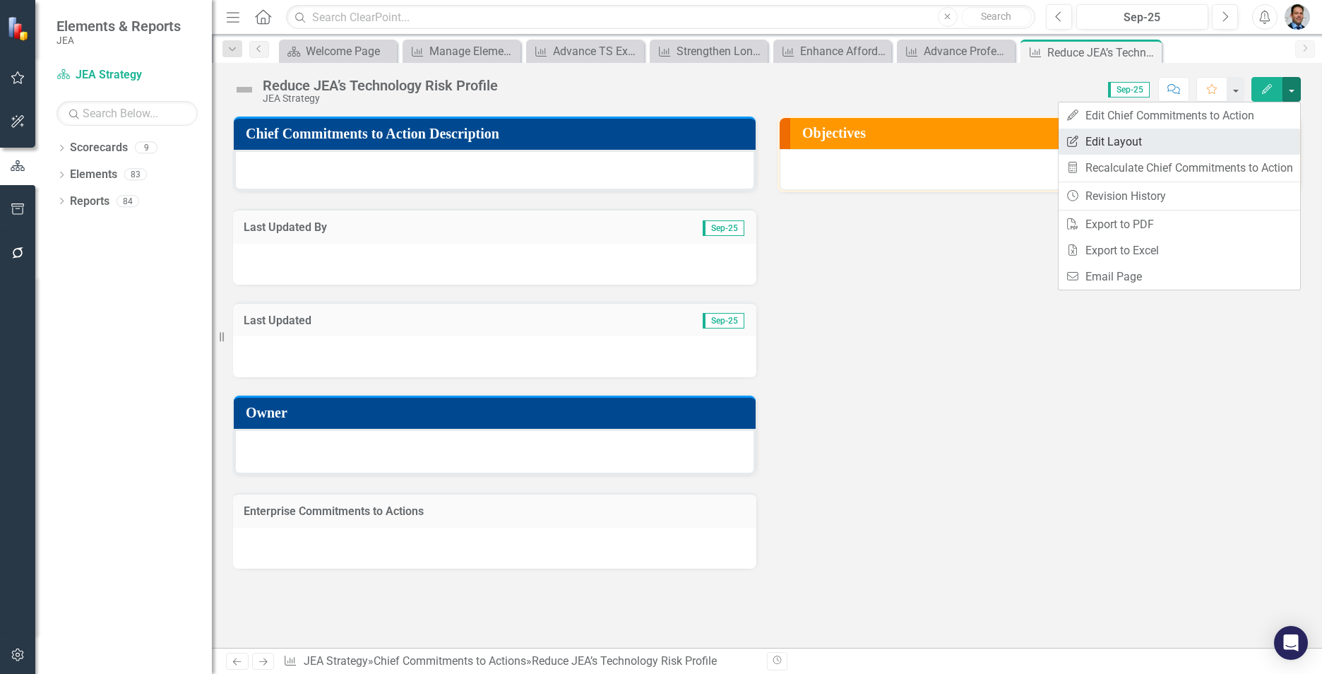
click at [1113, 145] on link "Edit Report Edit Layout" at bounding box center [1180, 142] width 242 height 26
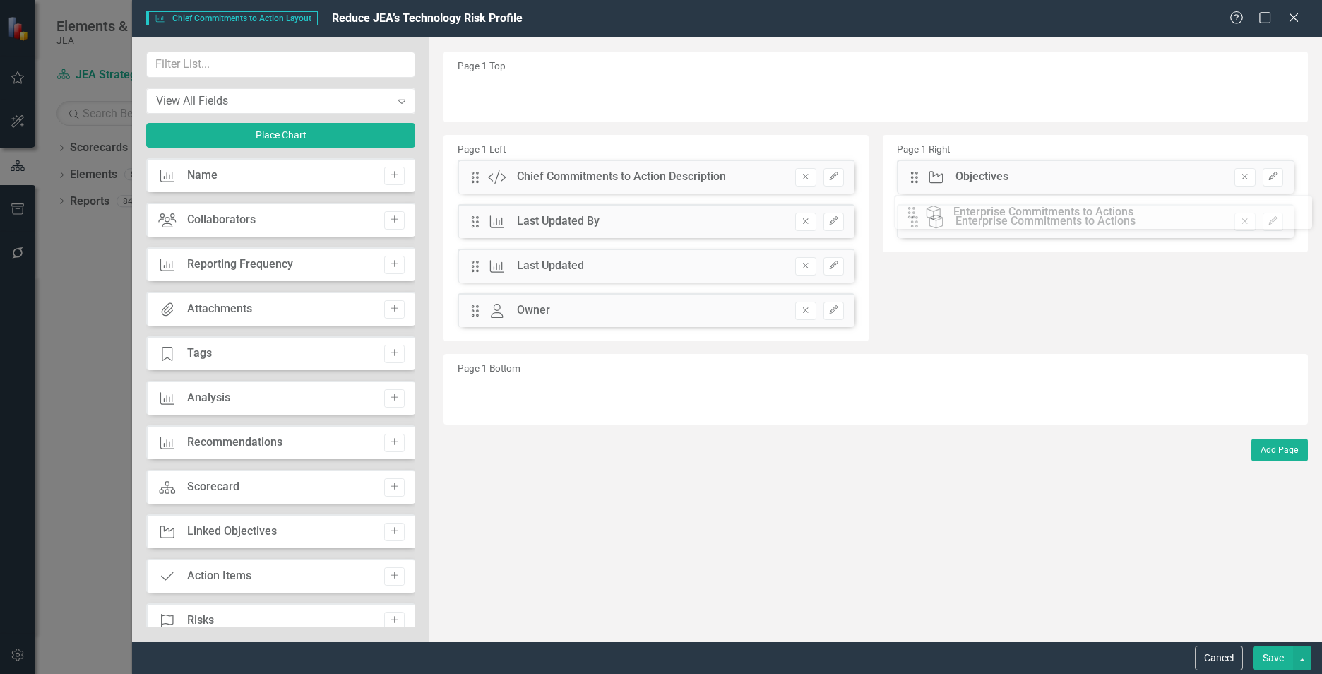
drag, startPoint x: 472, startPoint y: 355, endPoint x: 919, endPoint y: 212, distance: 469.4
drag, startPoint x: 468, startPoint y: 224, endPoint x: 699, endPoint y: 271, distance: 235.7
click at [1002, 280] on div "Page 1 Left Drag Custom Chief Commitments to Action Description Remove Edit Dra…" at bounding box center [876, 240] width 886 height 219
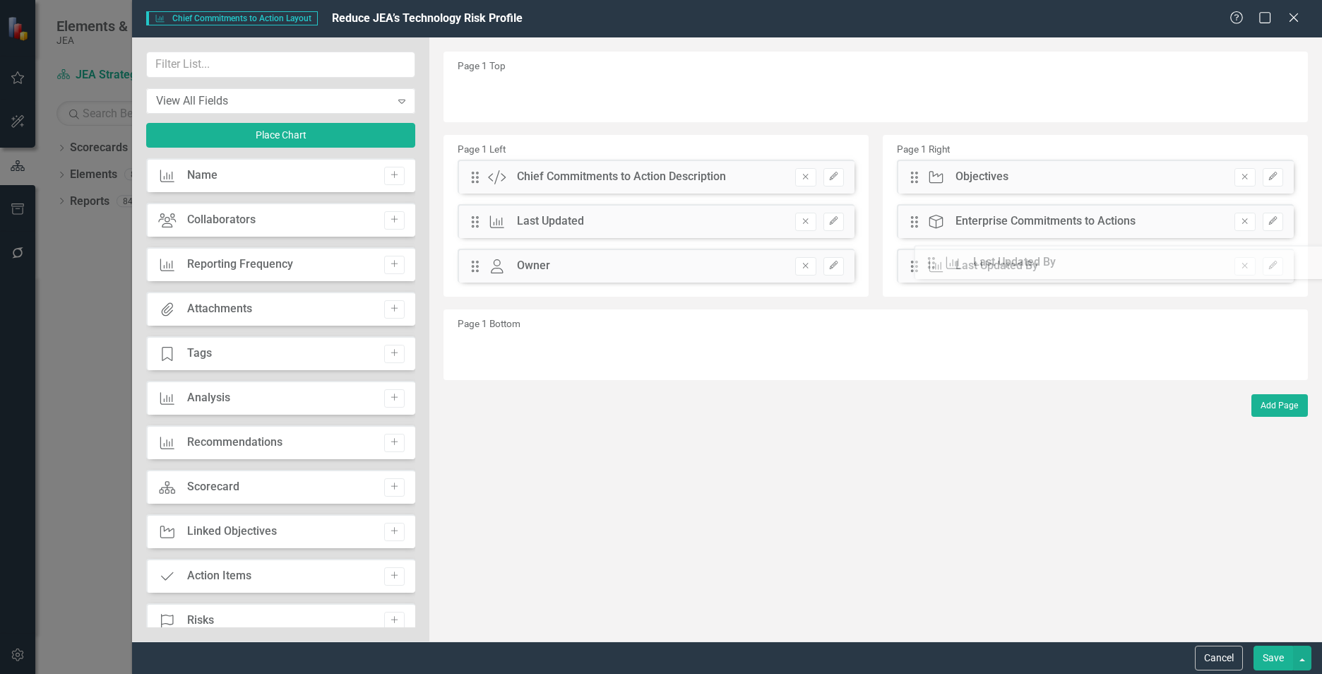
drag, startPoint x: 473, startPoint y: 221, endPoint x: 940, endPoint y: 262, distance: 468.7
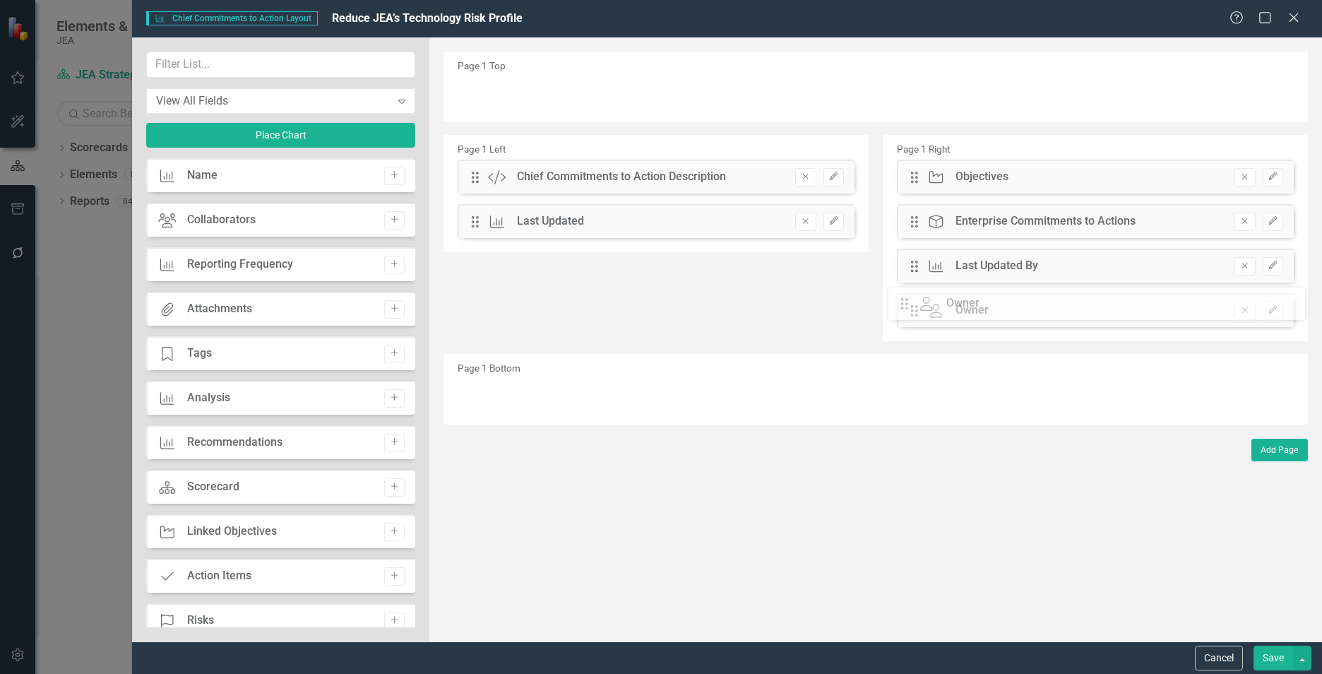
drag, startPoint x: 477, startPoint y: 267, endPoint x: 918, endPoint y: 304, distance: 443.1
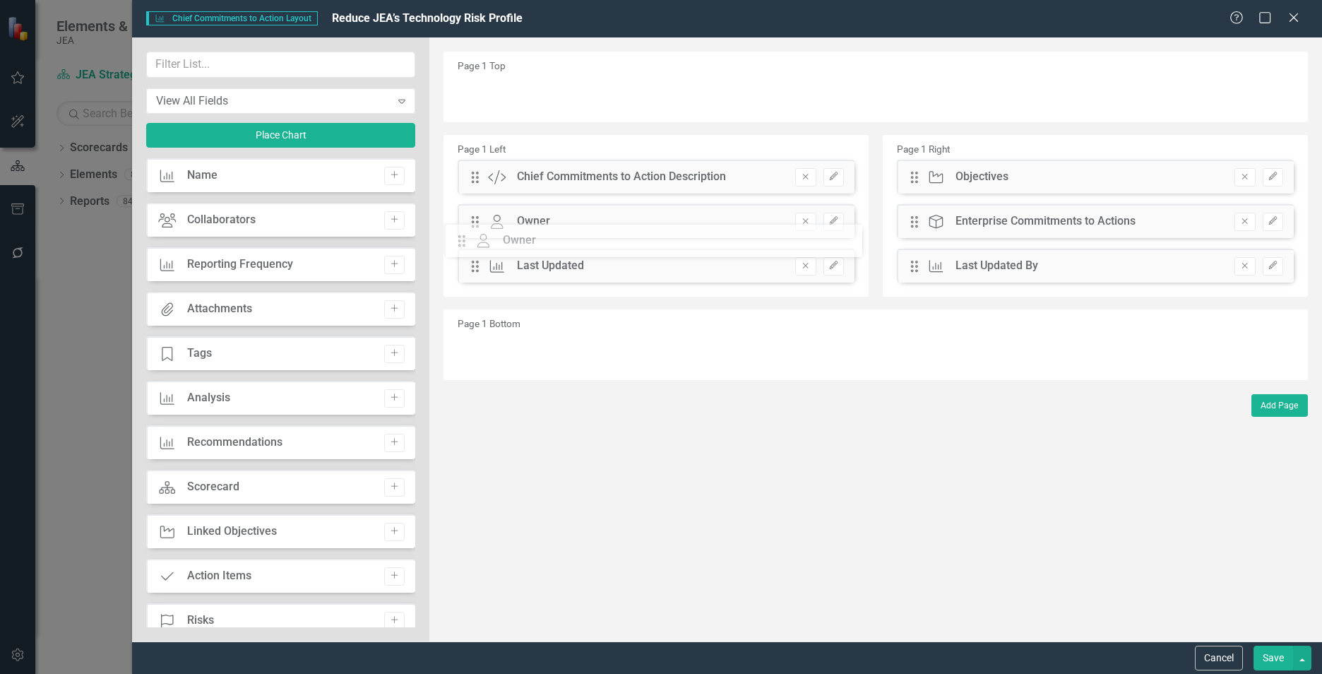
drag, startPoint x: 918, startPoint y: 314, endPoint x: 467, endPoint y: 249, distance: 455.5
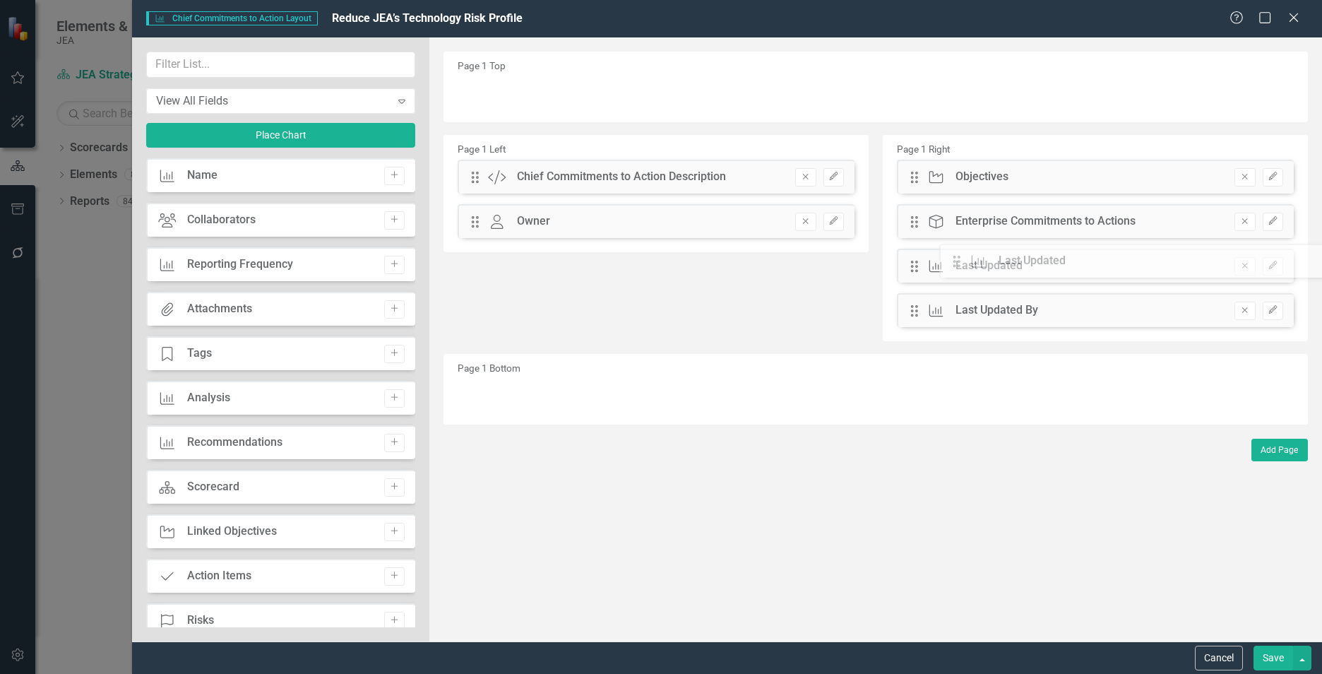
drag, startPoint x: 477, startPoint y: 265, endPoint x: 960, endPoint y: 261, distance: 483.2
click at [249, 63] on input "text" at bounding box center [280, 65] width 269 height 26
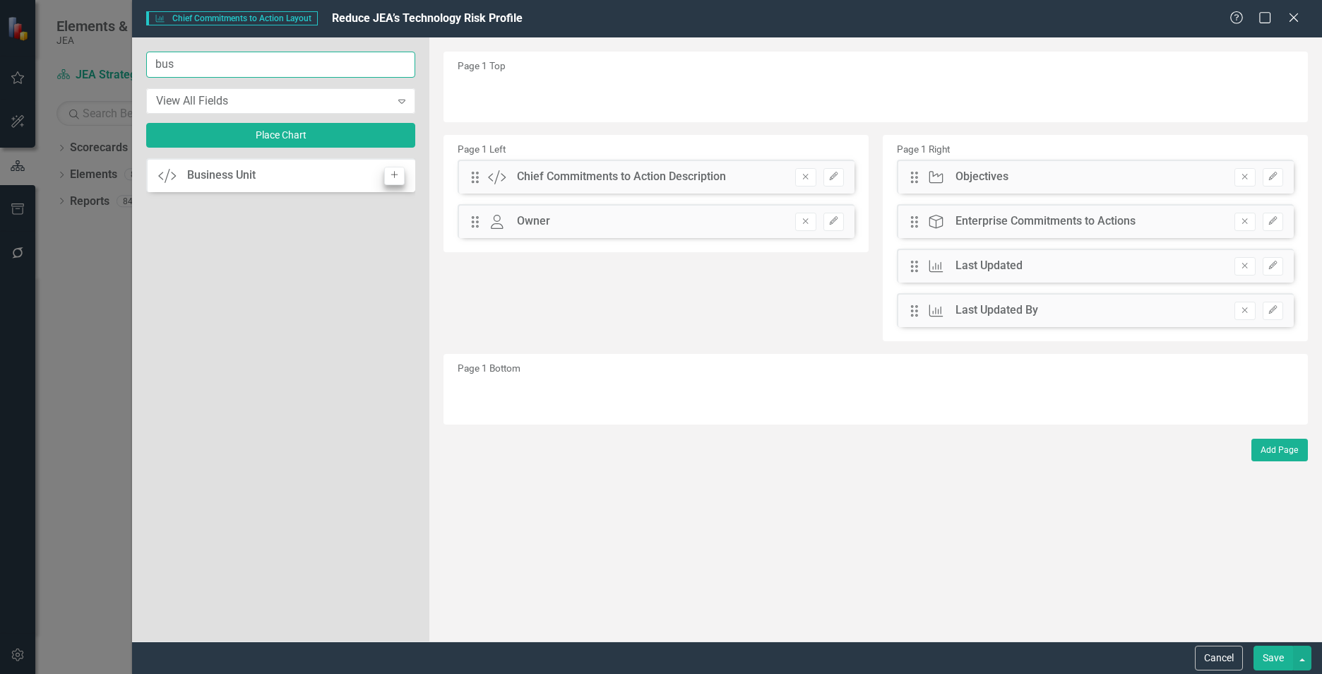
type input "bus"
click at [394, 173] on icon "Add" at bounding box center [394, 175] width 11 height 8
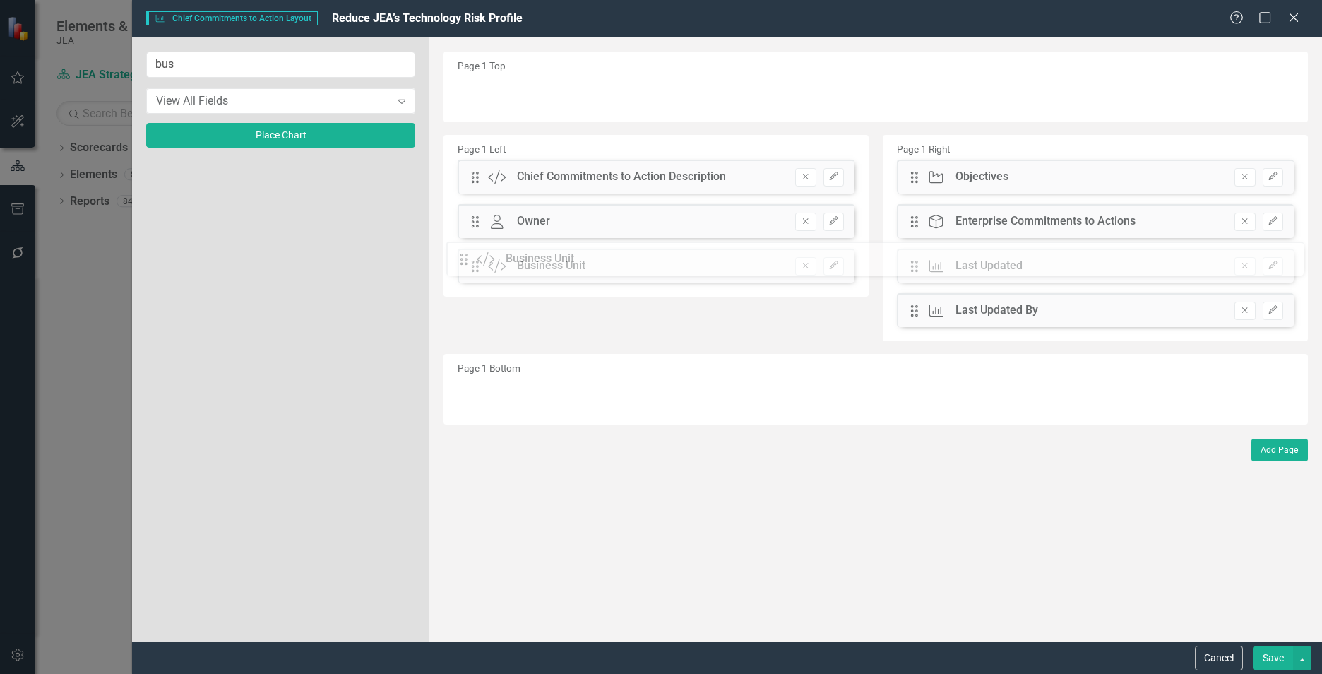
drag, startPoint x: 478, startPoint y: 94, endPoint x: 477, endPoint y: 259, distance: 165.3
click at [830, 273] on button "Edit" at bounding box center [834, 266] width 20 height 18
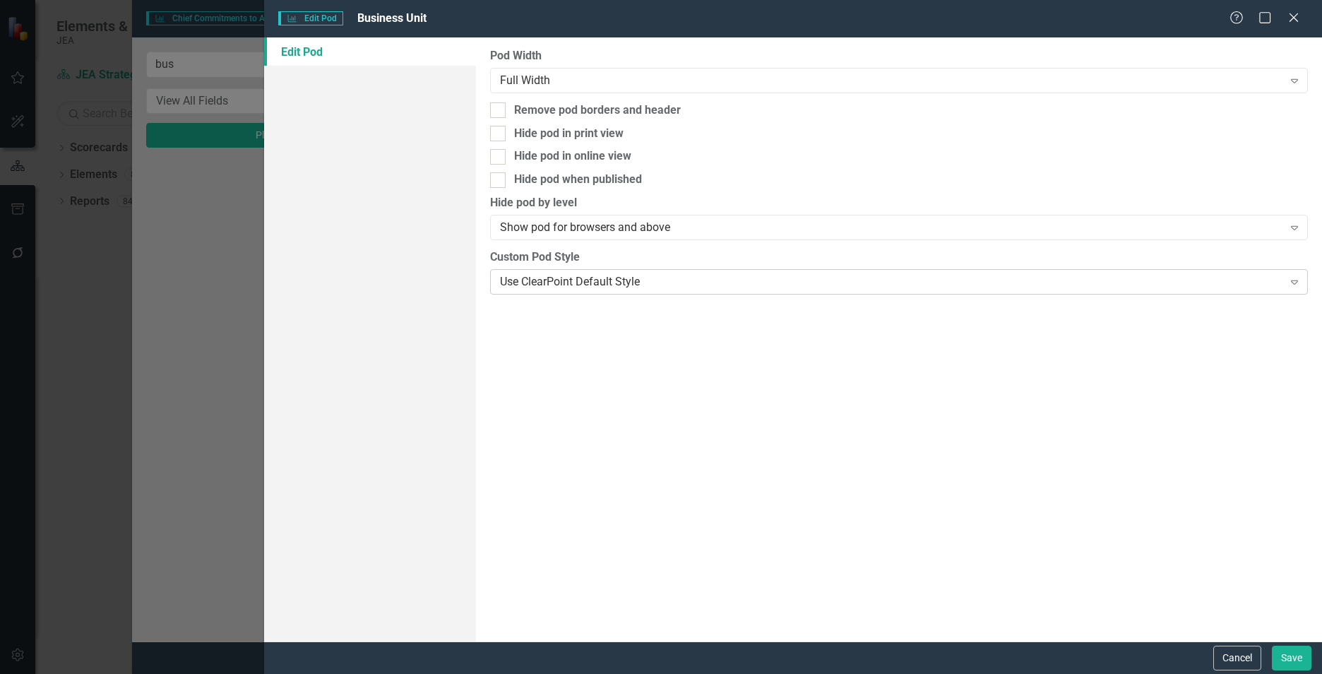
click at [831, 281] on div "Use ClearPoint Default Style" at bounding box center [891, 281] width 783 height 16
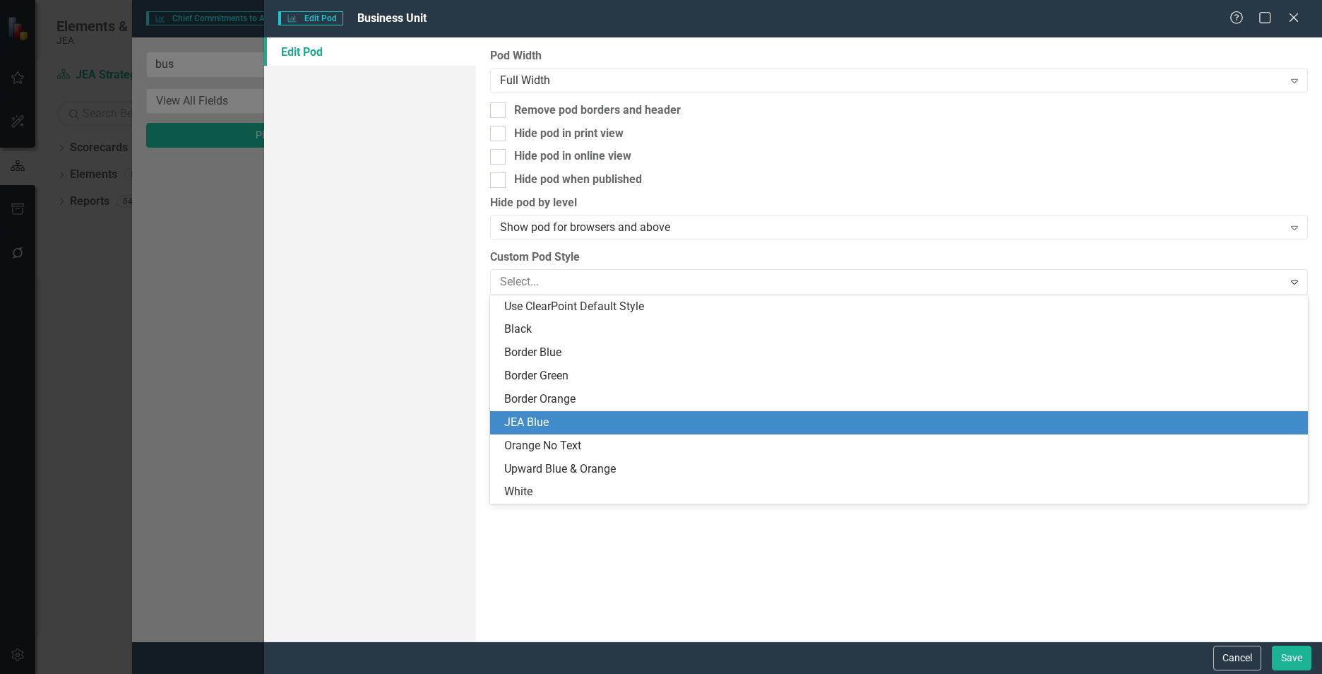
click at [632, 419] on div "JEA Blue" at bounding box center [901, 423] width 795 height 16
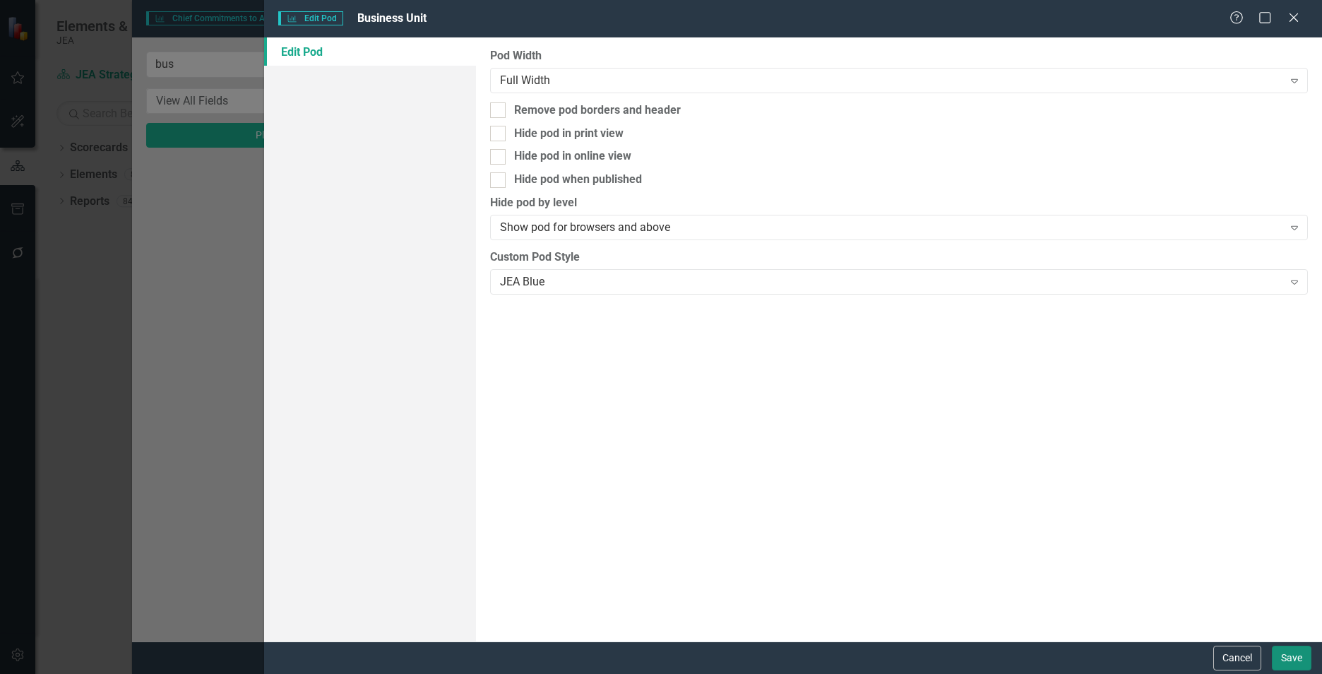
click at [1288, 663] on button "Save" at bounding box center [1292, 658] width 40 height 25
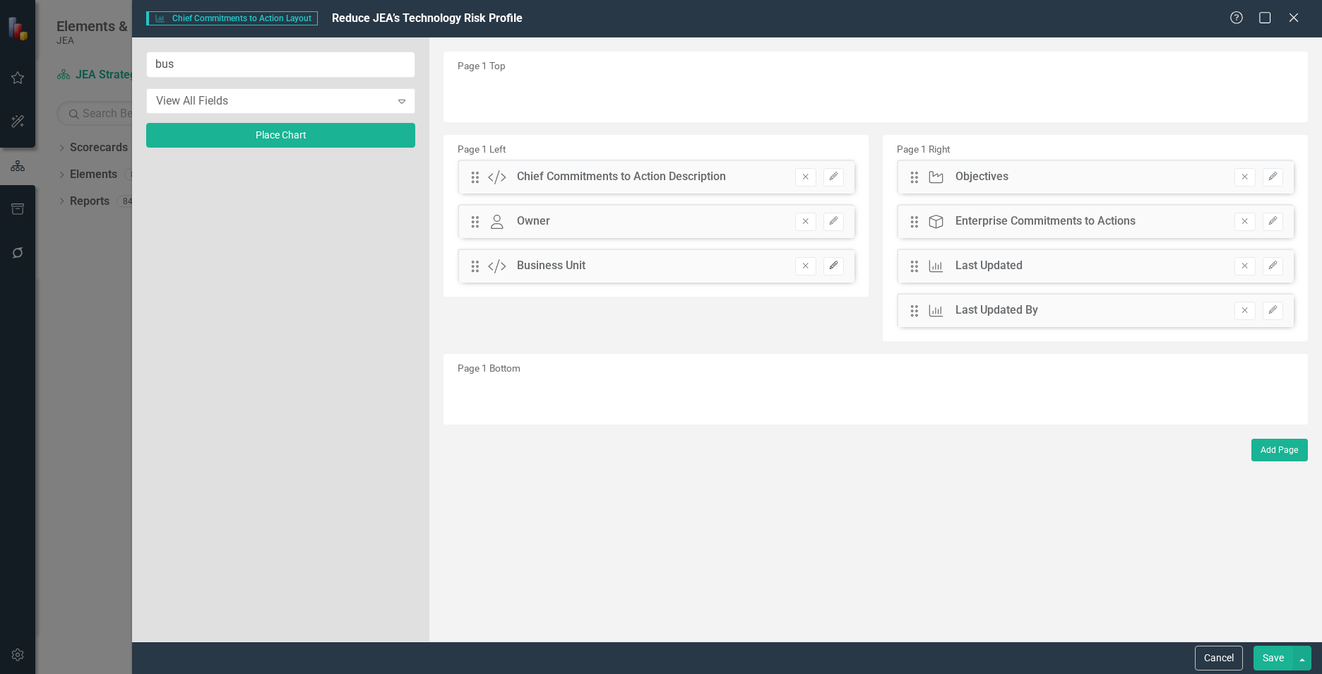
click at [836, 268] on icon "Edit" at bounding box center [834, 265] width 11 height 8
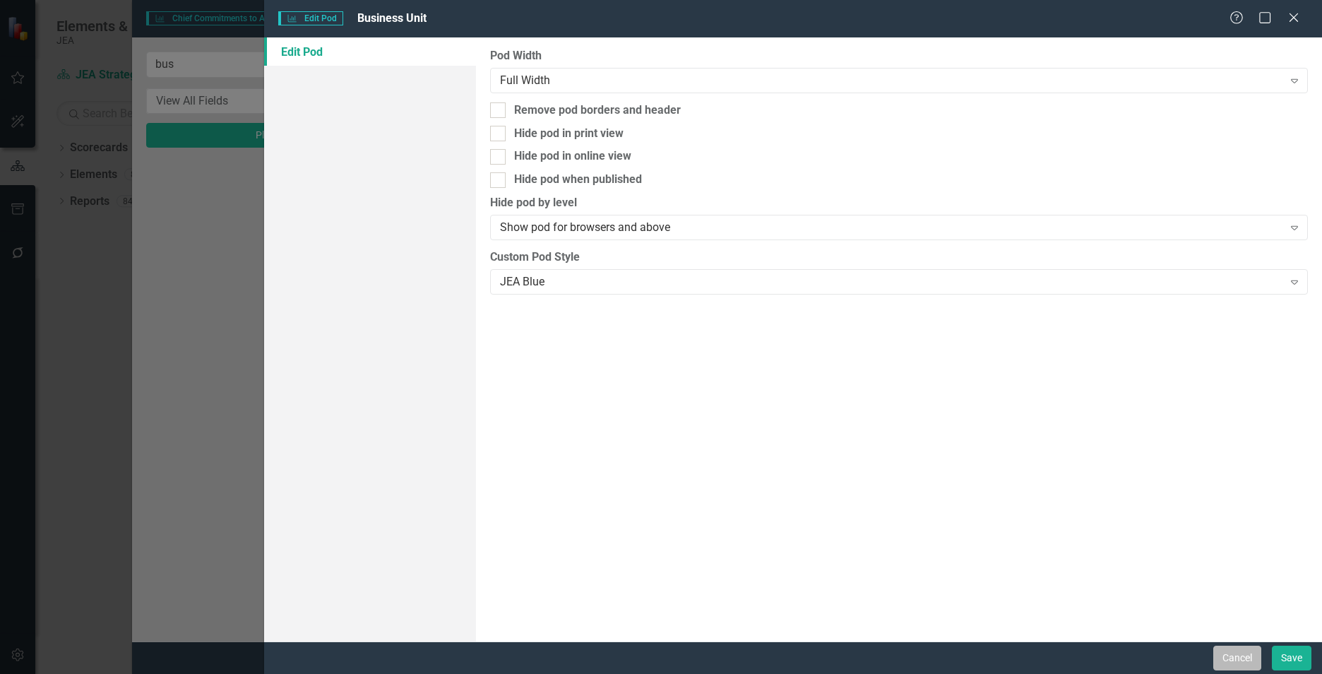
click at [1236, 658] on button "Cancel" at bounding box center [1238, 658] width 48 height 25
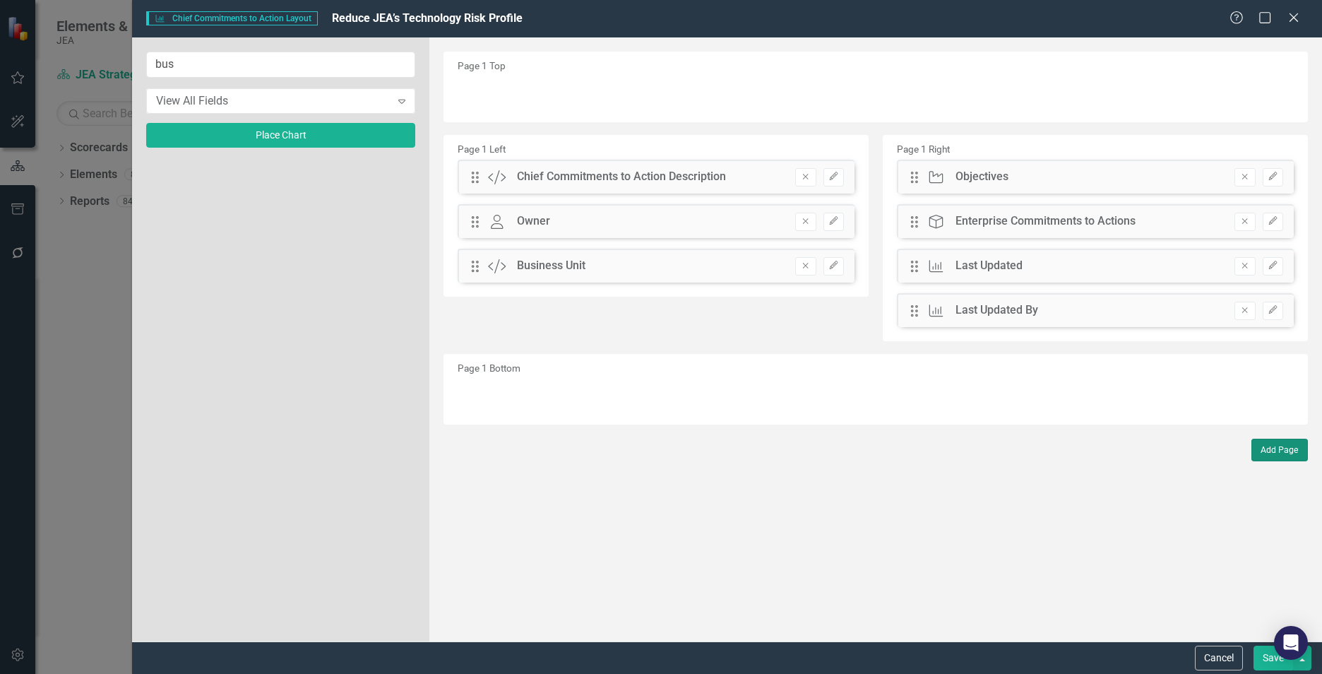
click at [1286, 456] on button "Add Page" at bounding box center [1280, 450] width 57 height 23
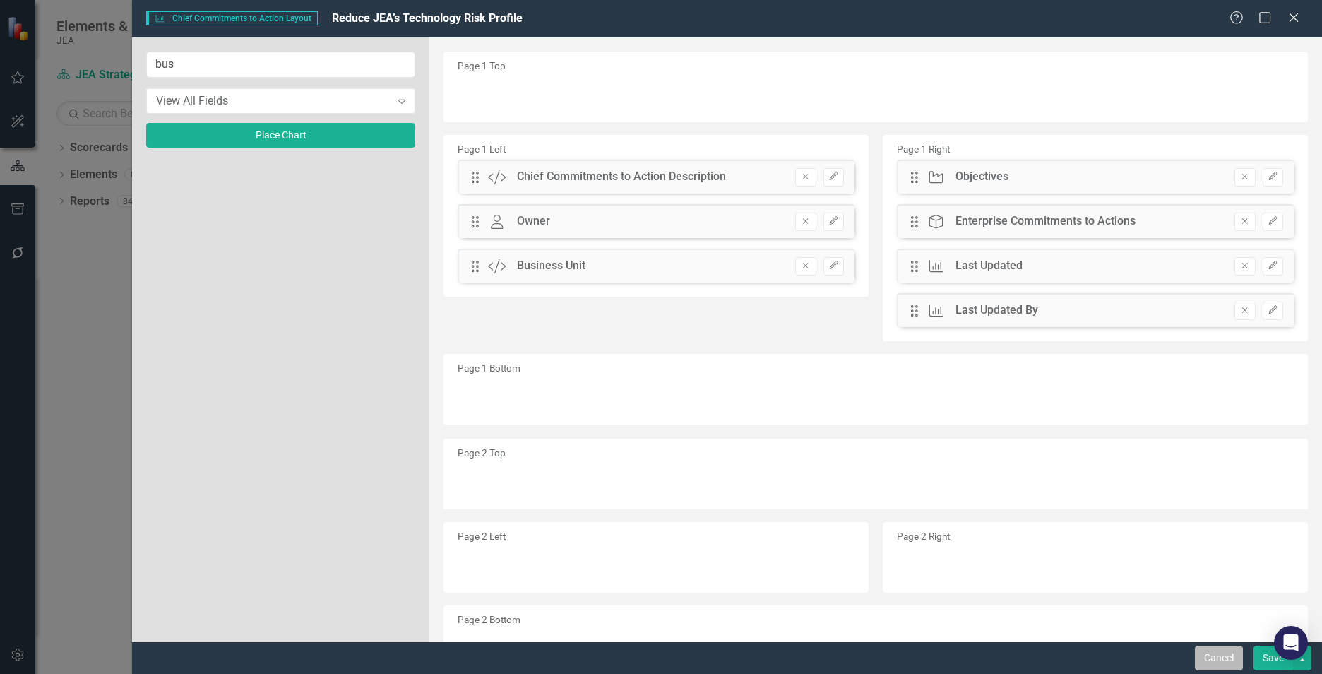
click at [1226, 655] on button "Cancel" at bounding box center [1219, 658] width 48 height 25
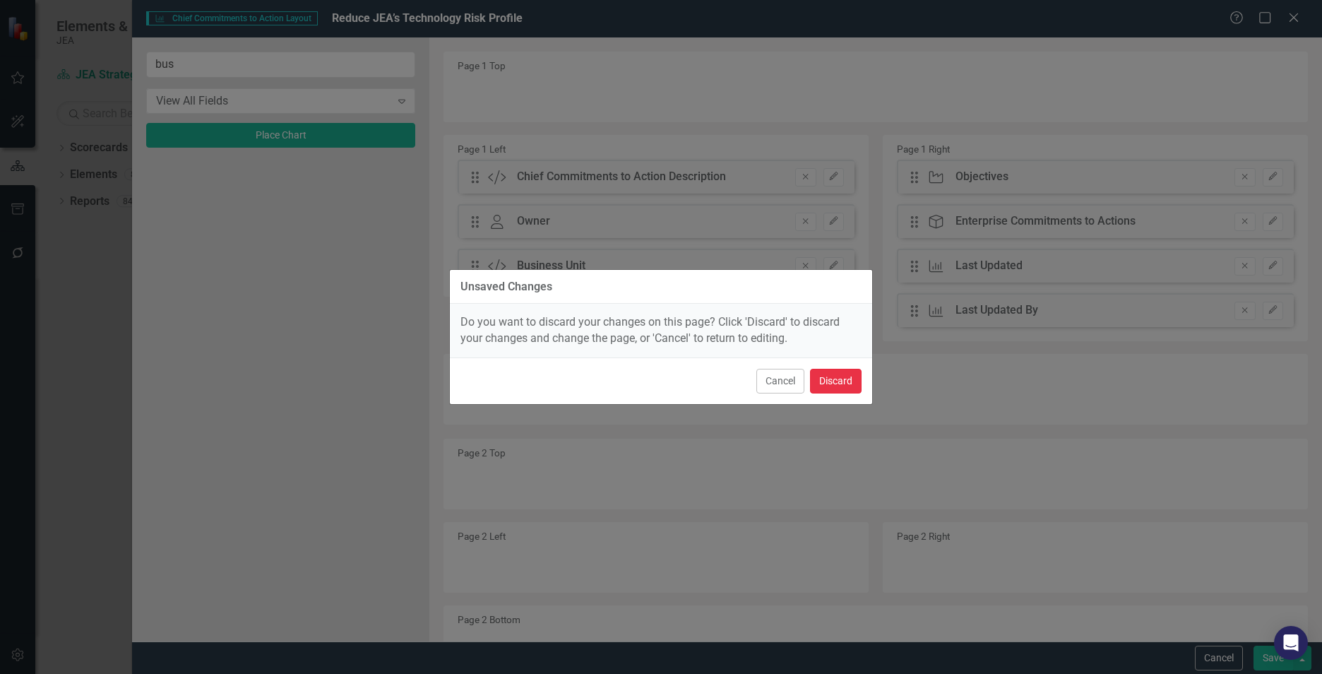
click at [840, 382] on button "Discard" at bounding box center [836, 381] width 52 height 25
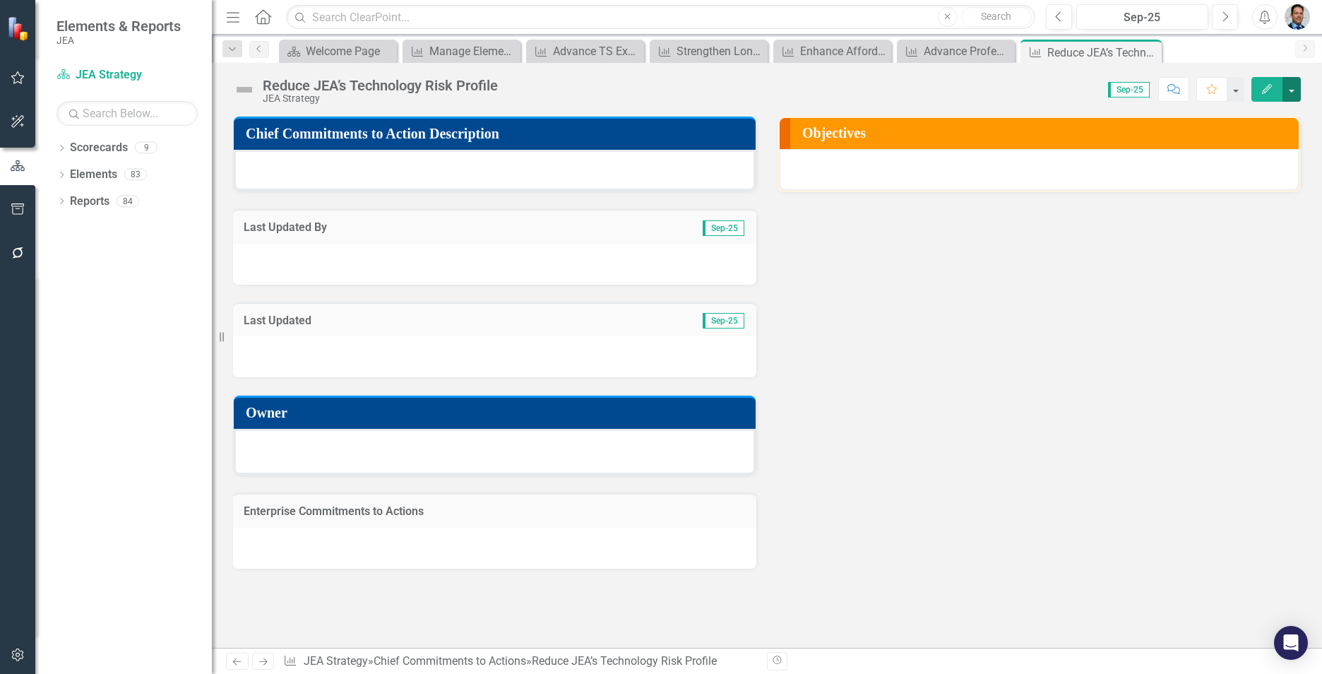
click at [1293, 96] on button "button" at bounding box center [1292, 89] width 18 height 25
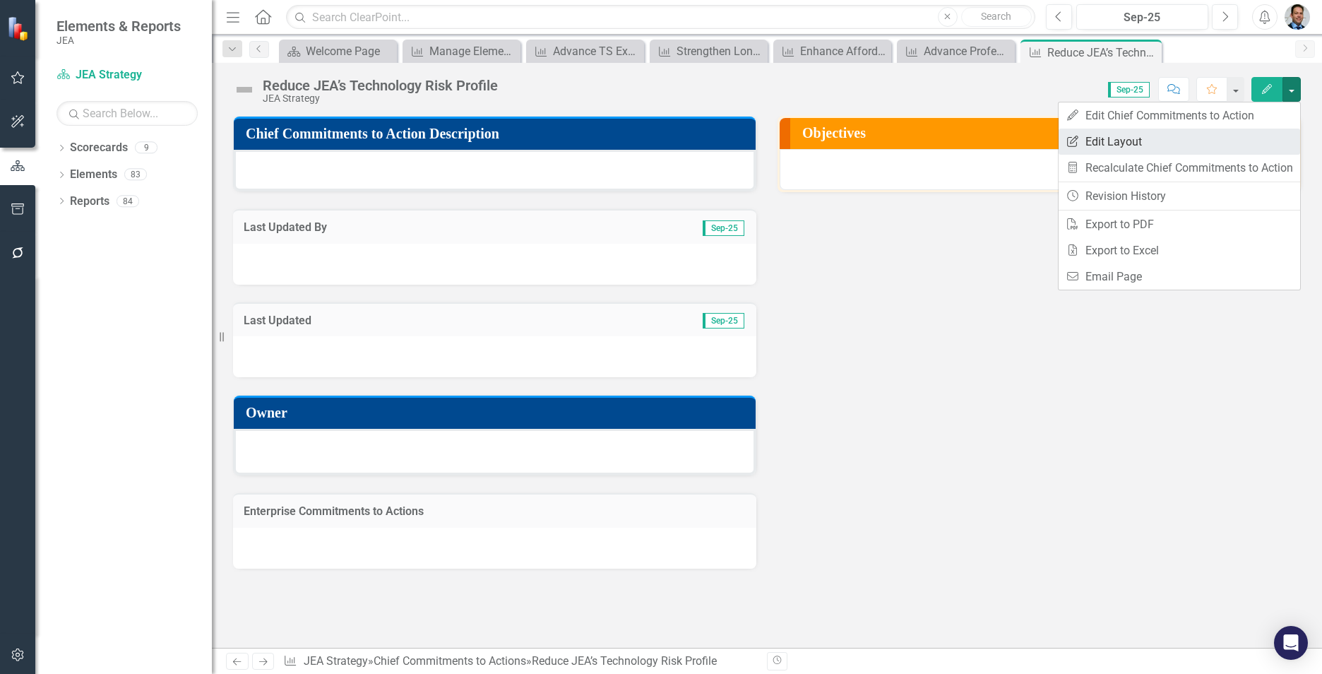
click at [1150, 141] on link "Edit Report Edit Layout" at bounding box center [1180, 142] width 242 height 26
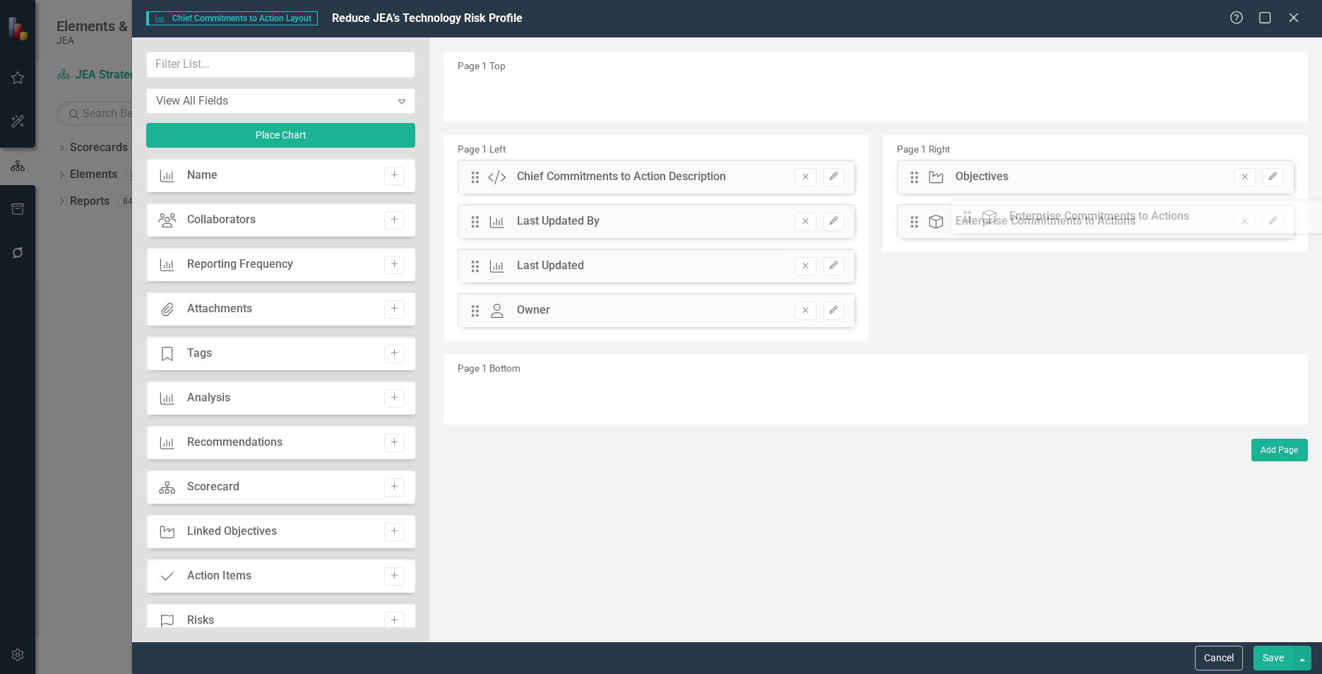
drag, startPoint x: 474, startPoint y: 355, endPoint x: 959, endPoint y: 217, distance: 504.5
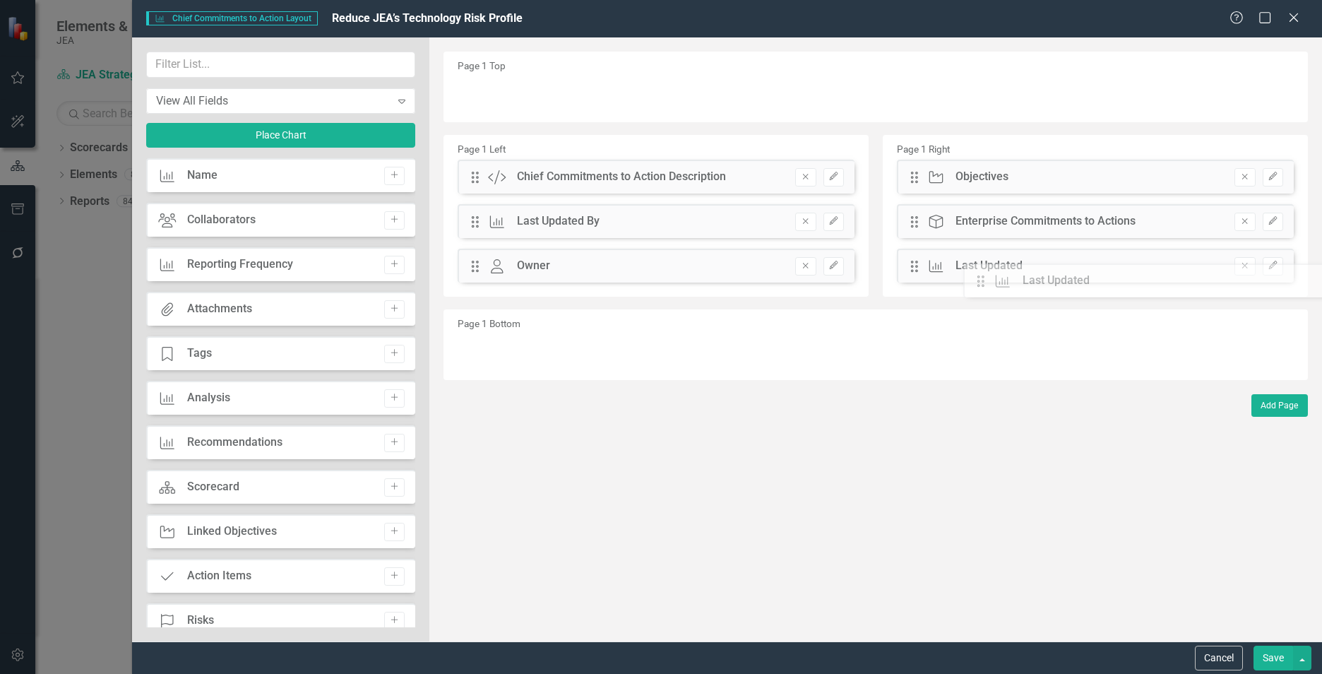
drag, startPoint x: 472, startPoint y: 273, endPoint x: 988, endPoint y: 288, distance: 516.6
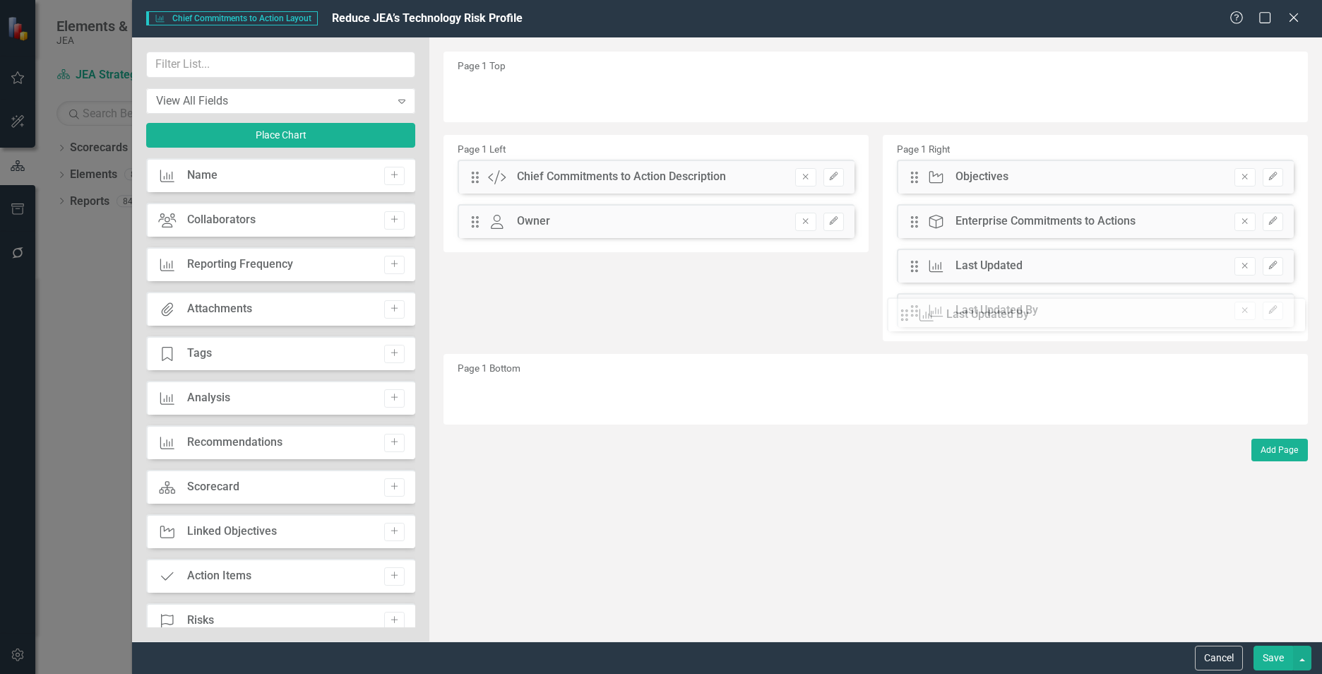
drag, startPoint x: 473, startPoint y: 220, endPoint x: 914, endPoint y: 312, distance: 451.1
click at [316, 69] on input "text" at bounding box center [280, 65] width 269 height 26
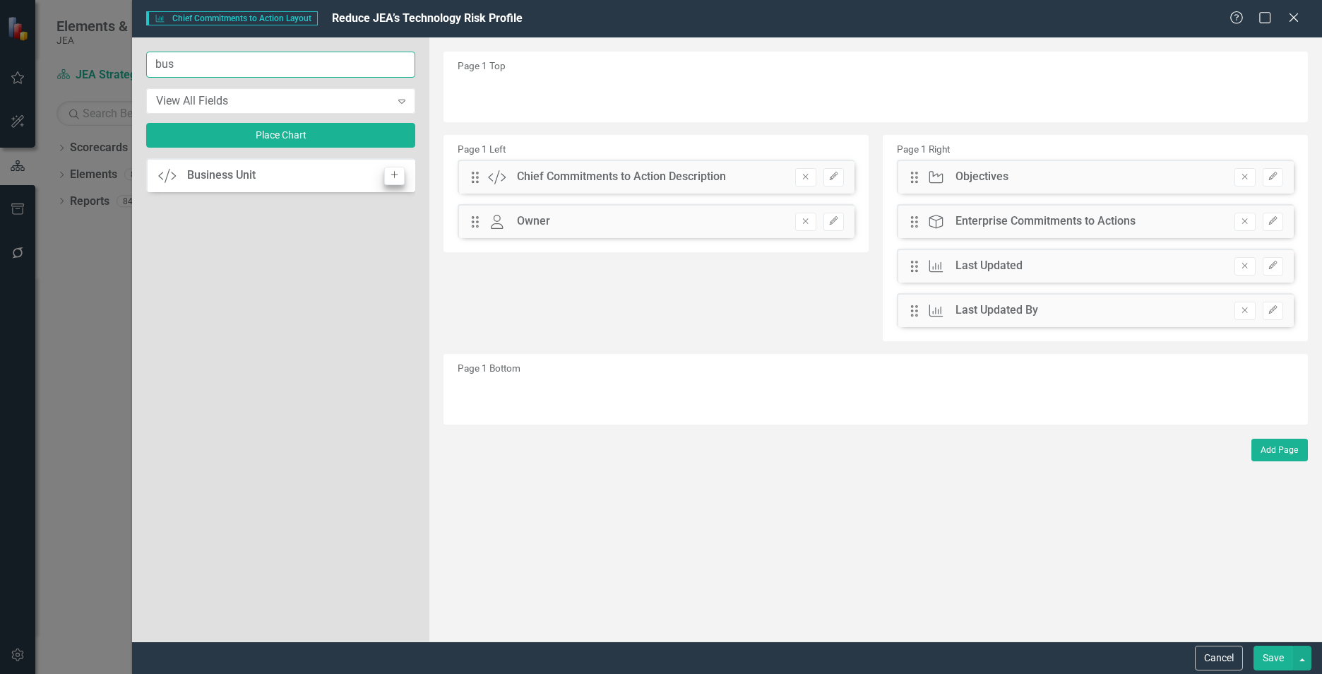
type input "bus"
click at [393, 179] on icon "Add" at bounding box center [394, 175] width 11 height 8
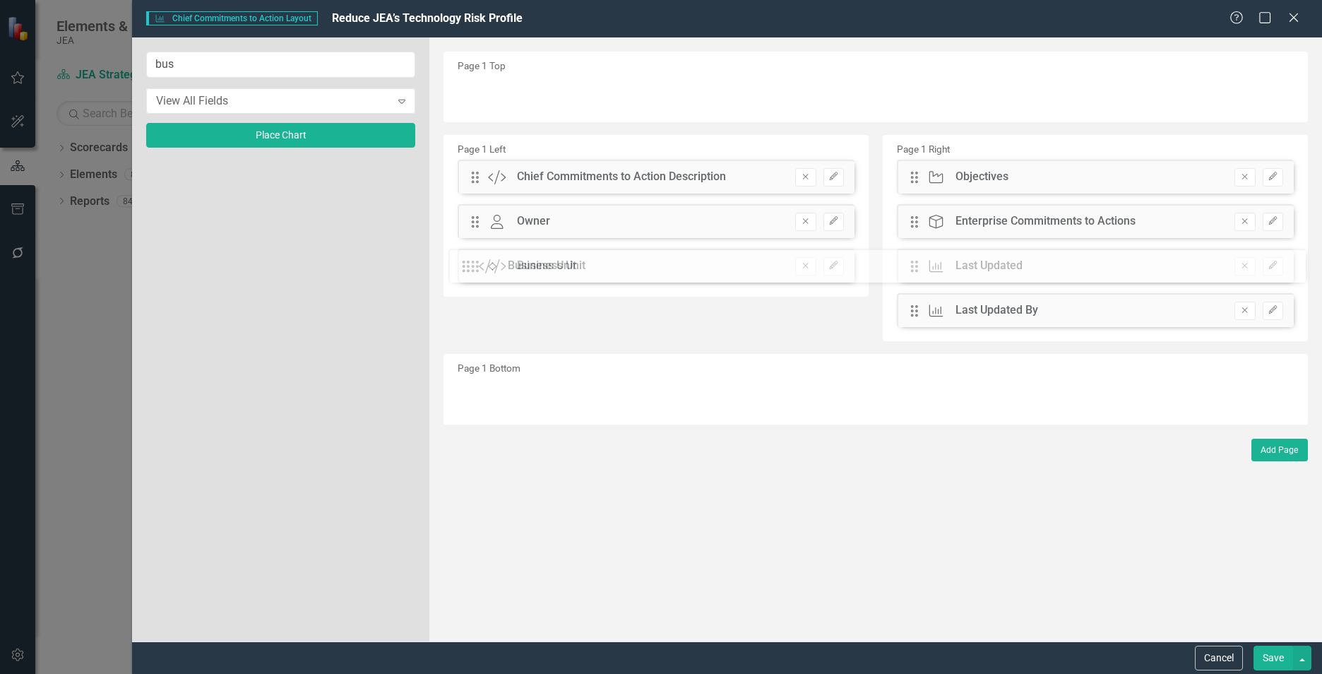
drag, startPoint x: 475, startPoint y: 97, endPoint x: 451, endPoint y: 248, distance: 153.1
click at [837, 267] on icon "Edit" at bounding box center [834, 265] width 11 height 8
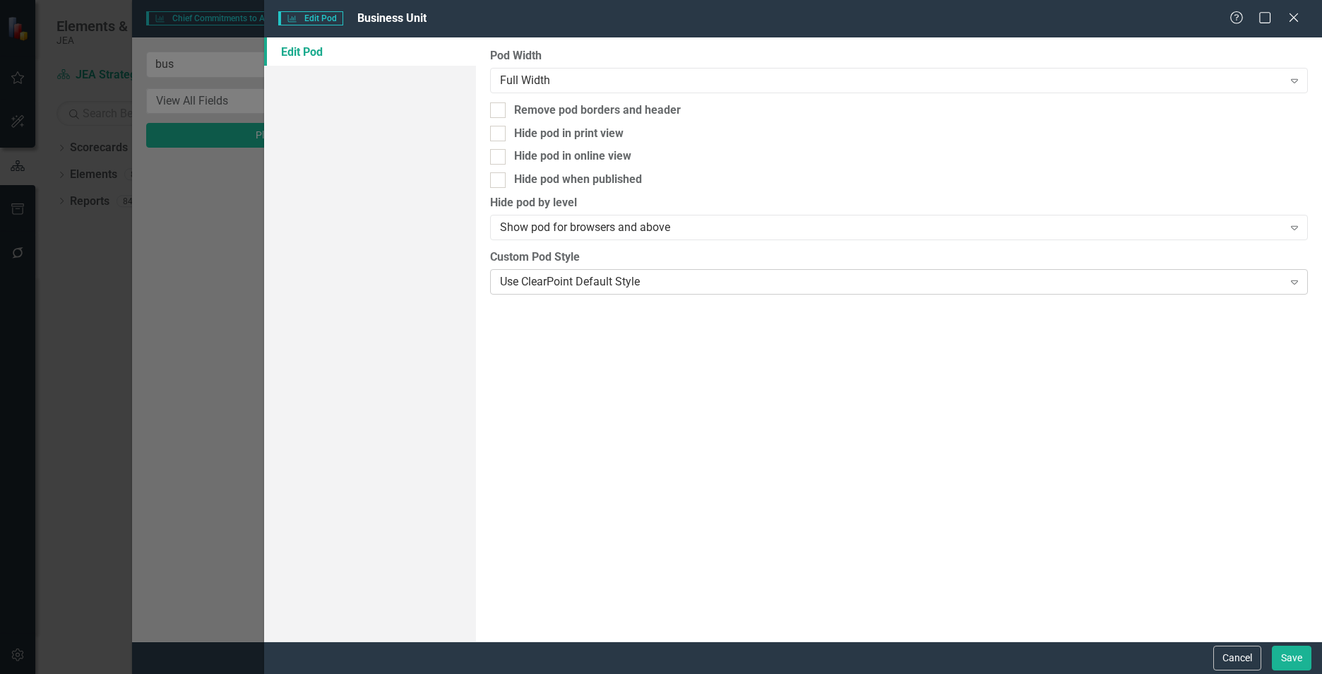
click at [832, 276] on div "Use ClearPoint Default Style" at bounding box center [891, 281] width 783 height 16
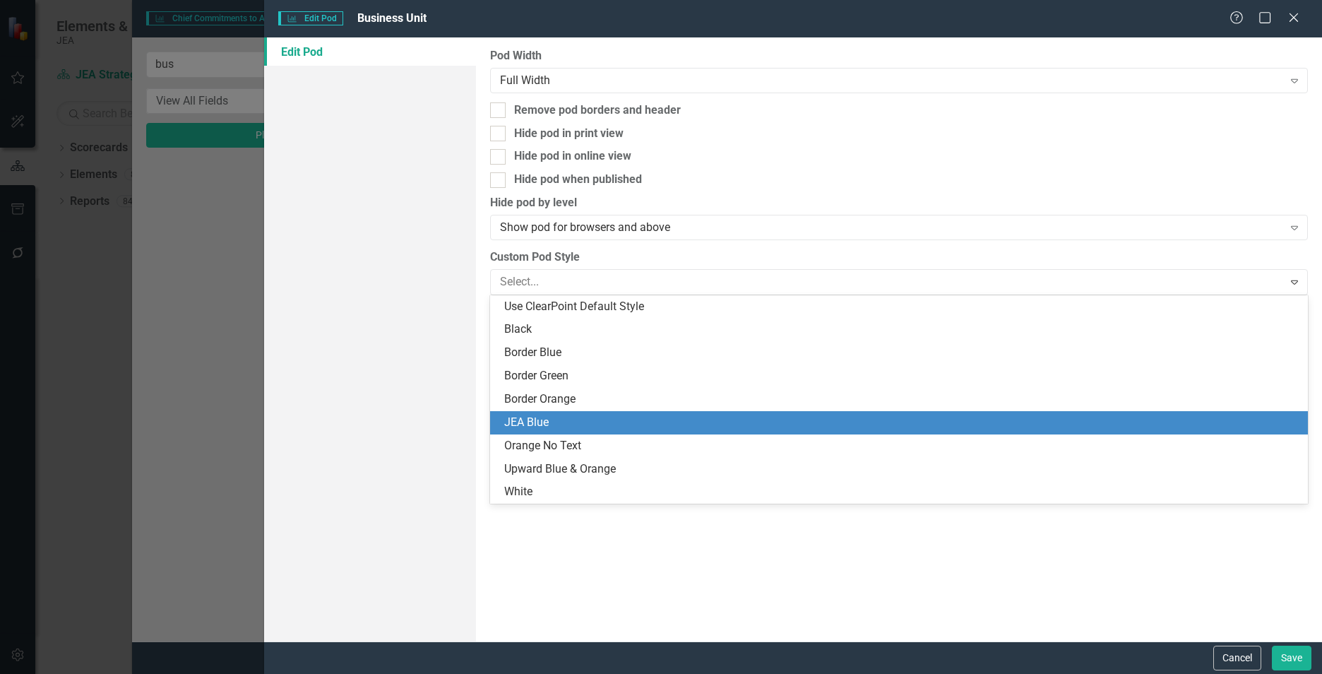
click at [772, 417] on div "JEA Blue" at bounding box center [901, 423] width 795 height 16
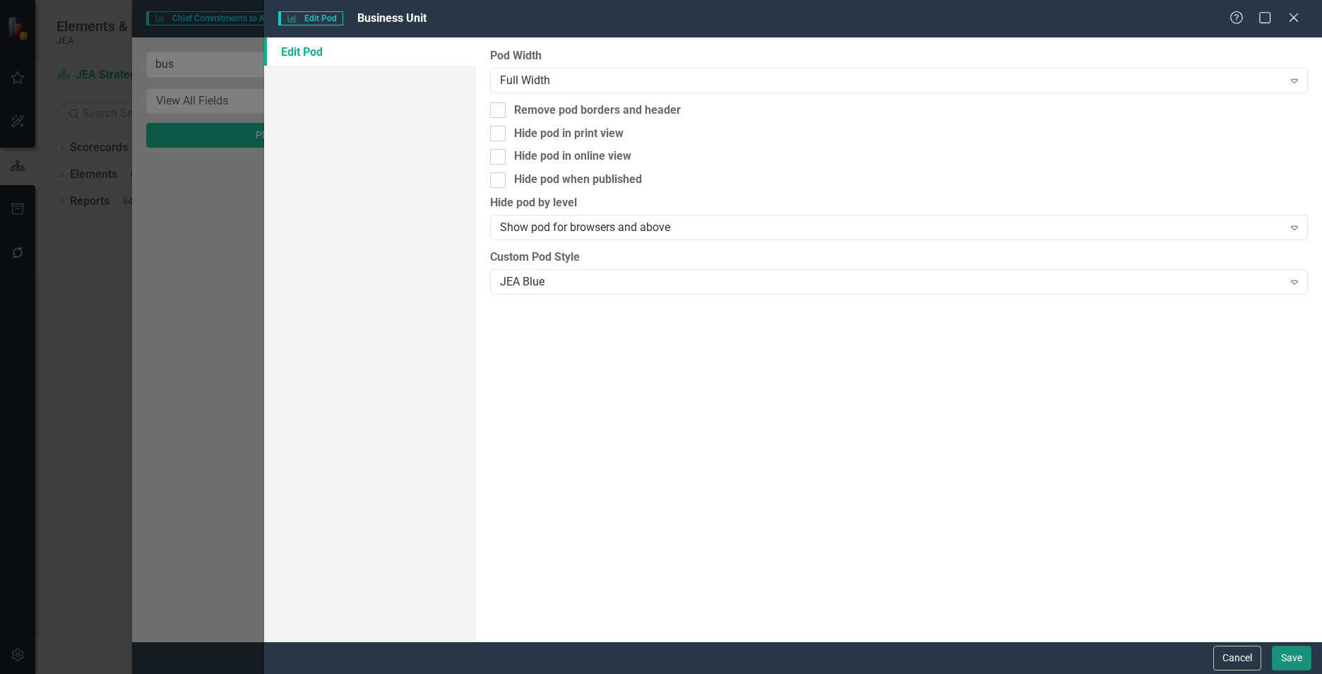
click at [1288, 653] on button "Save" at bounding box center [1292, 658] width 40 height 25
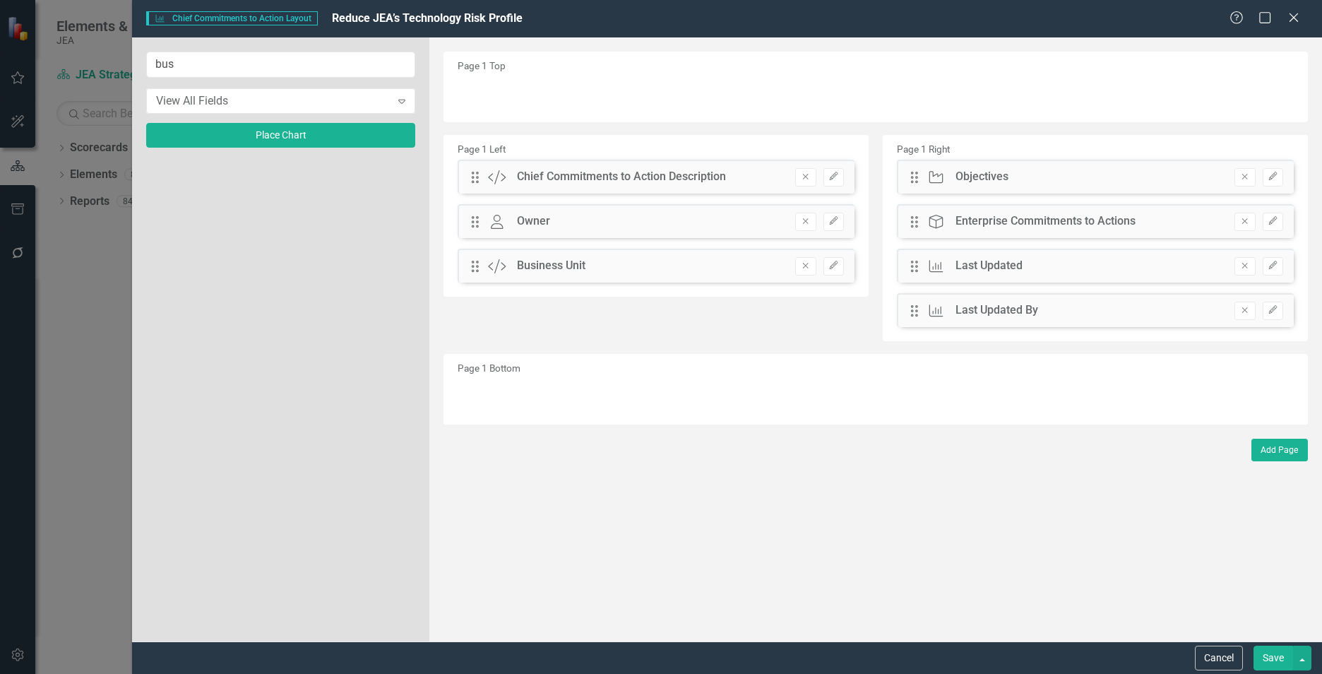
click at [1282, 658] on button "Save" at bounding box center [1274, 658] width 40 height 25
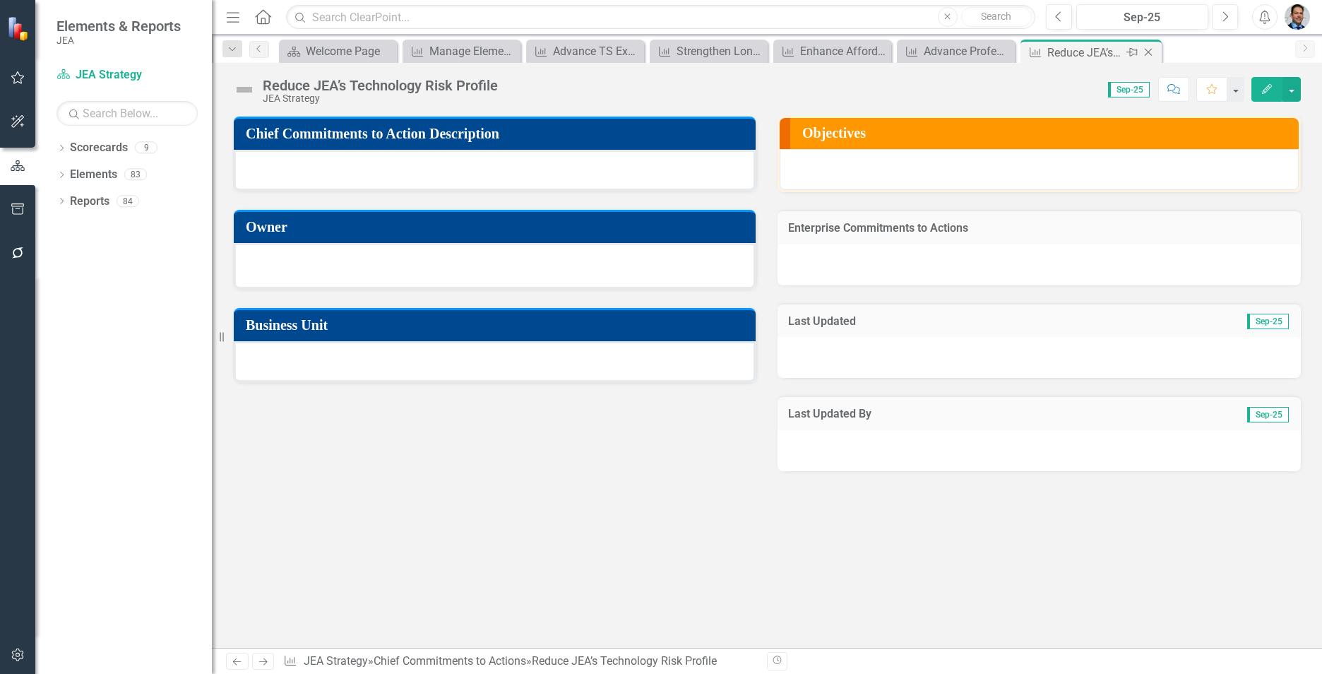
click at [1151, 52] on icon "Close" at bounding box center [1149, 52] width 14 height 11
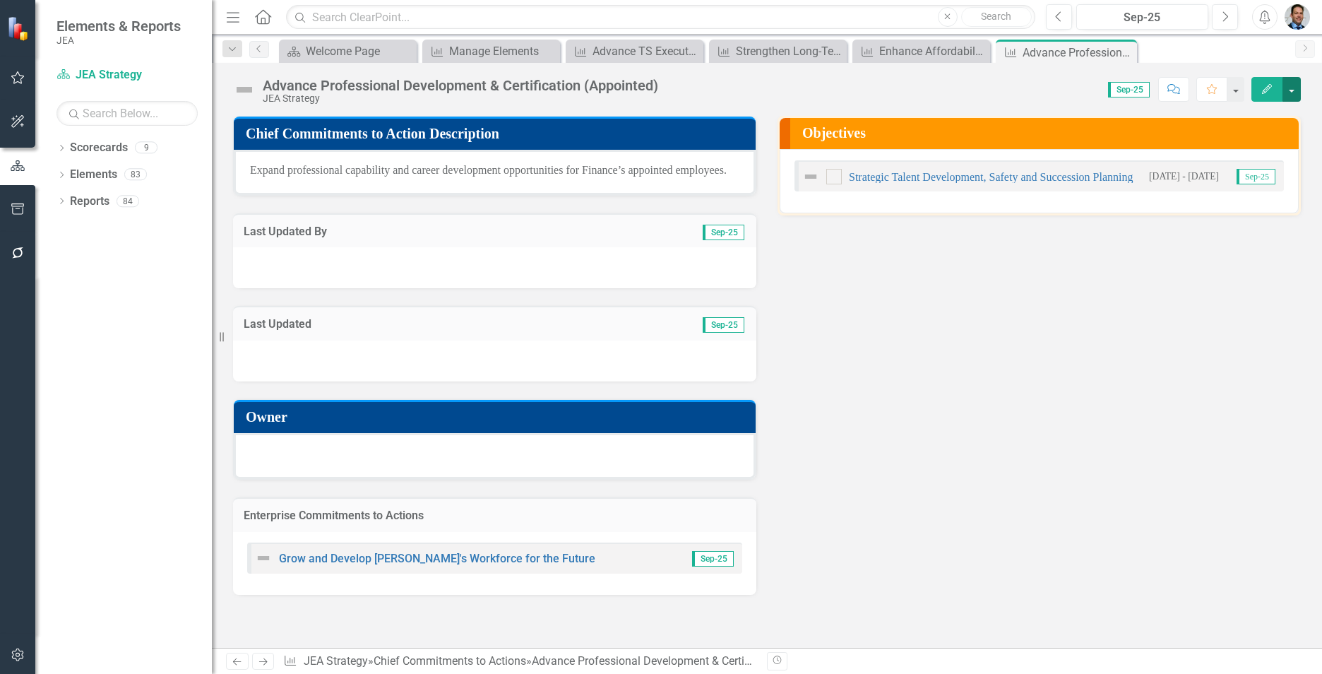
click at [1292, 95] on button "button" at bounding box center [1292, 89] width 18 height 25
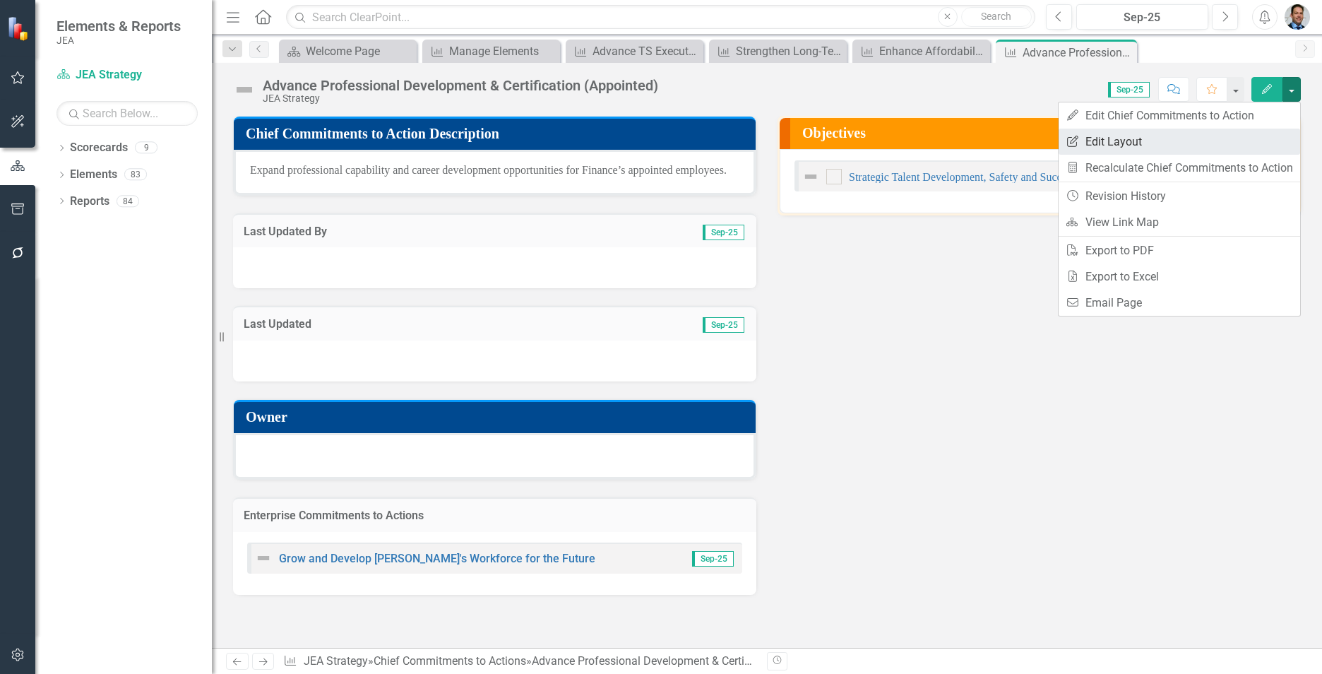
click at [1236, 138] on link "Edit Report Edit Layout" at bounding box center [1180, 142] width 242 height 26
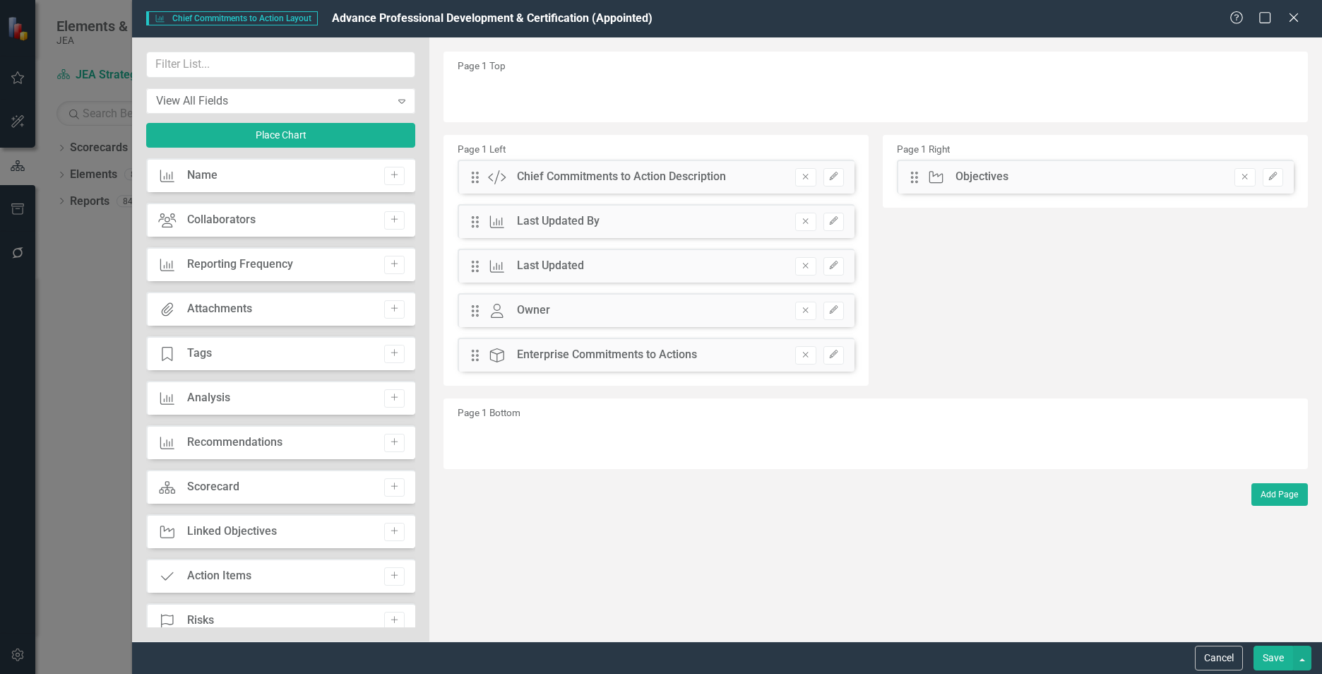
drag, startPoint x: 469, startPoint y: 268, endPoint x: 509, endPoint y: 266, distance: 40.3
click at [524, 268] on div "Drag Chief Commitments to Action Last Updated Remove Edit" at bounding box center [656, 266] width 397 height 34
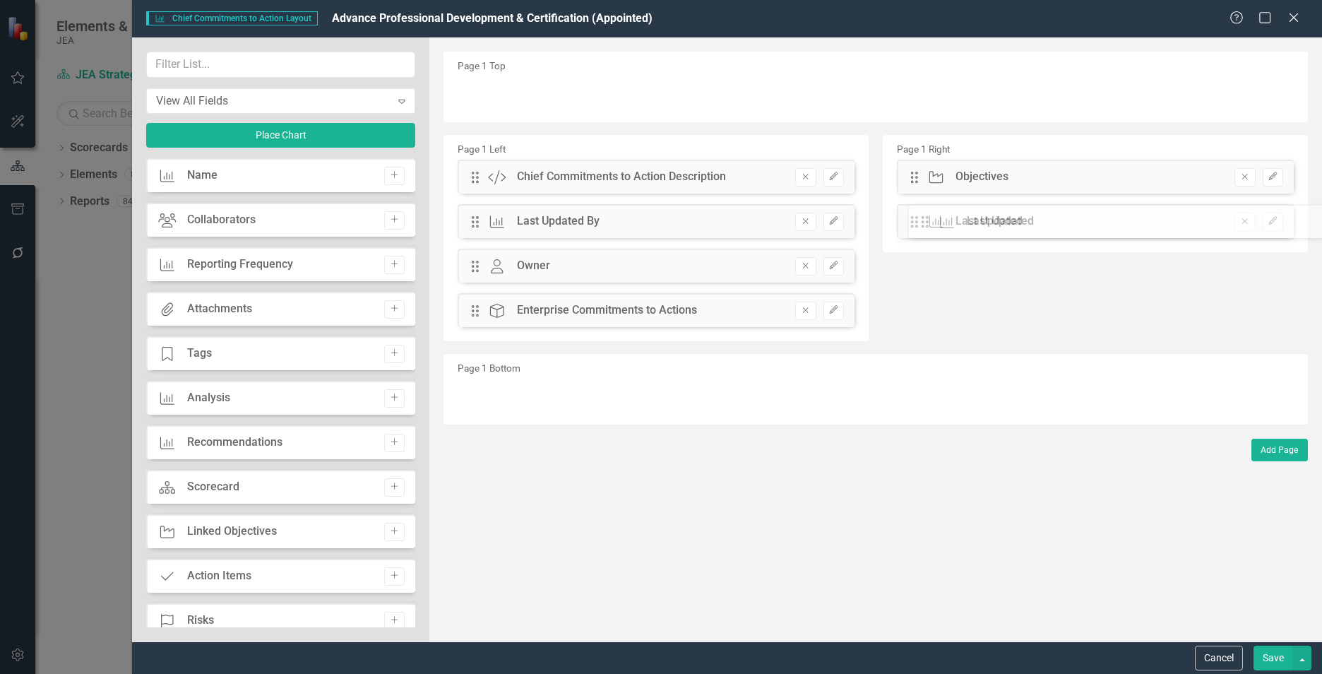
drag, startPoint x: 482, startPoint y: 267, endPoint x: 940, endPoint y: 223, distance: 459.9
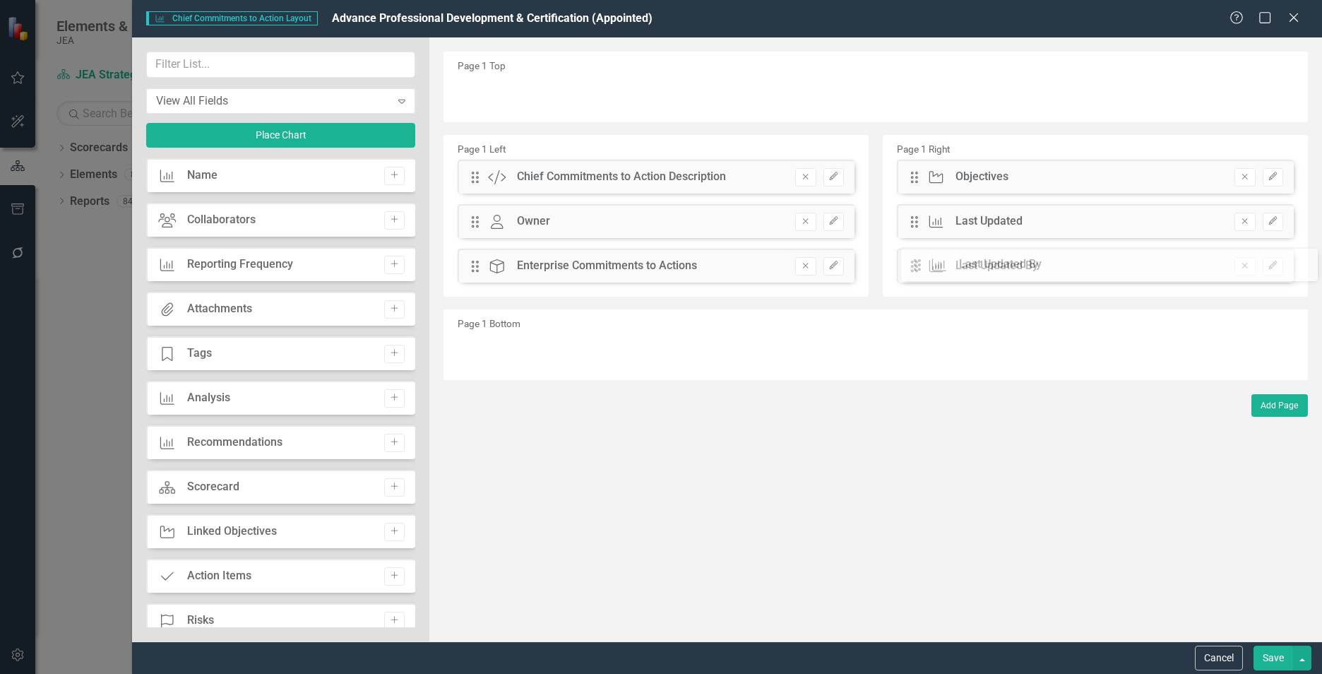
drag, startPoint x: 475, startPoint y: 225, endPoint x: 932, endPoint y: 269, distance: 459.1
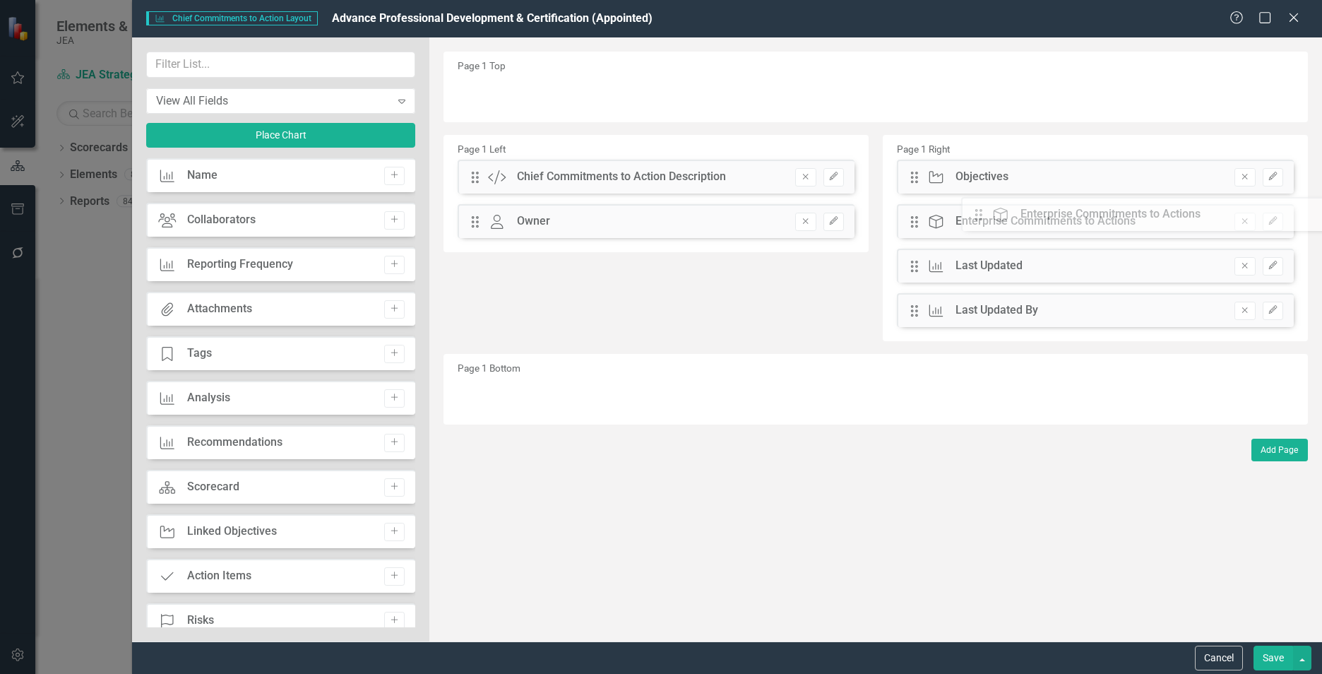
drag, startPoint x: 474, startPoint y: 271, endPoint x: 988, endPoint y: 219, distance: 516.8
click at [186, 64] on input "text" at bounding box center [280, 65] width 269 height 26
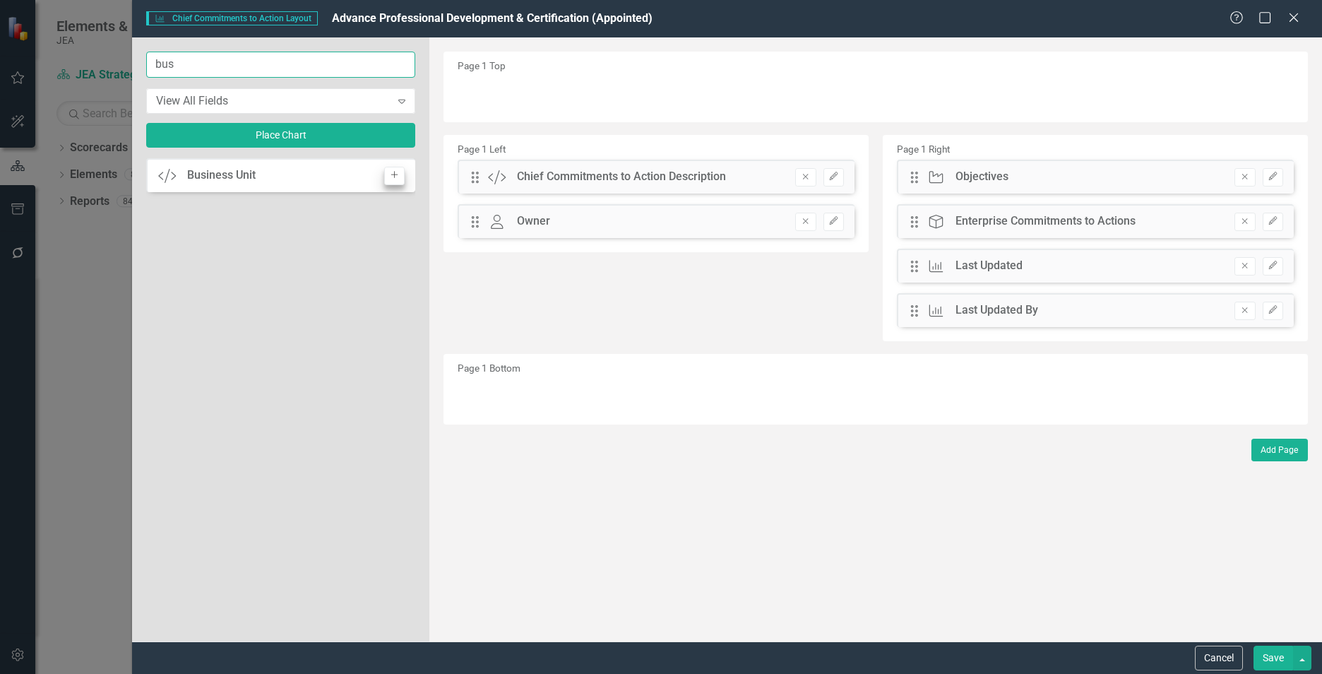
type input "bus"
click at [393, 178] on icon "Add" at bounding box center [394, 175] width 11 height 8
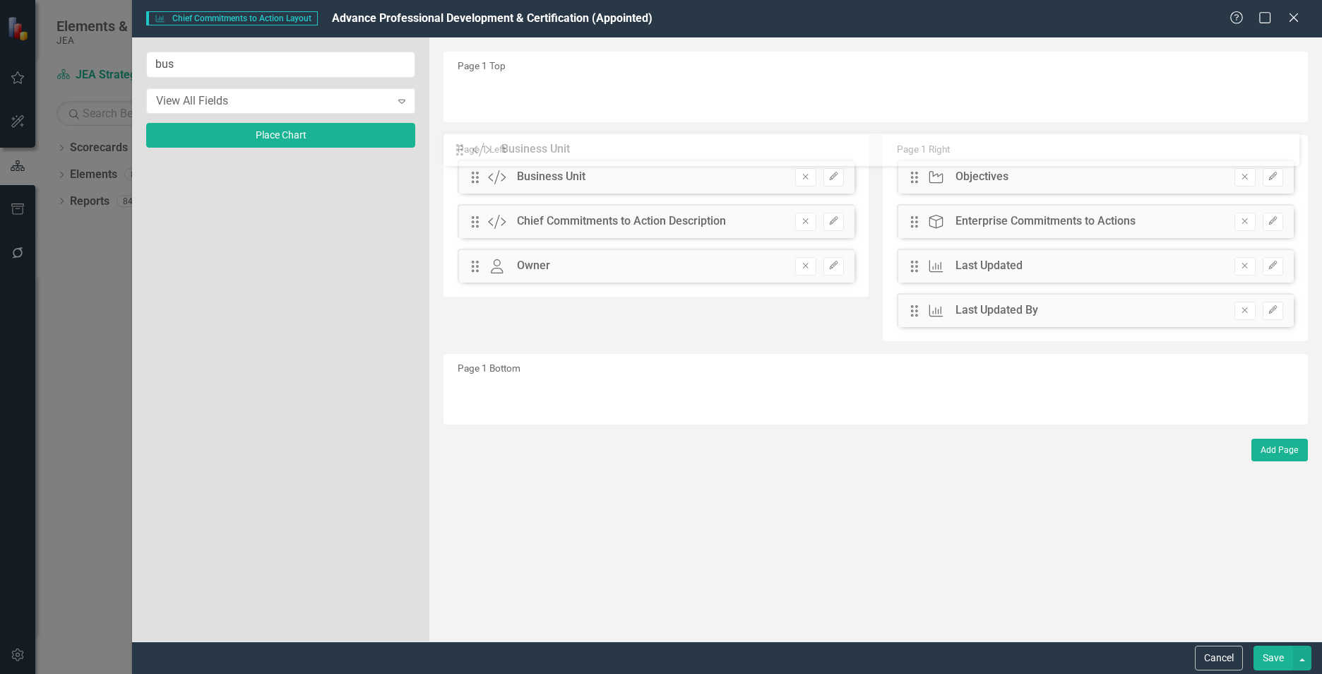
drag, startPoint x: 475, startPoint y: 98, endPoint x: 470, endPoint y: 154, distance: 56.0
drag, startPoint x: 471, startPoint y: 174, endPoint x: 463, endPoint y: 260, distance: 86.6
click at [843, 264] on button "Edit" at bounding box center [834, 266] width 20 height 18
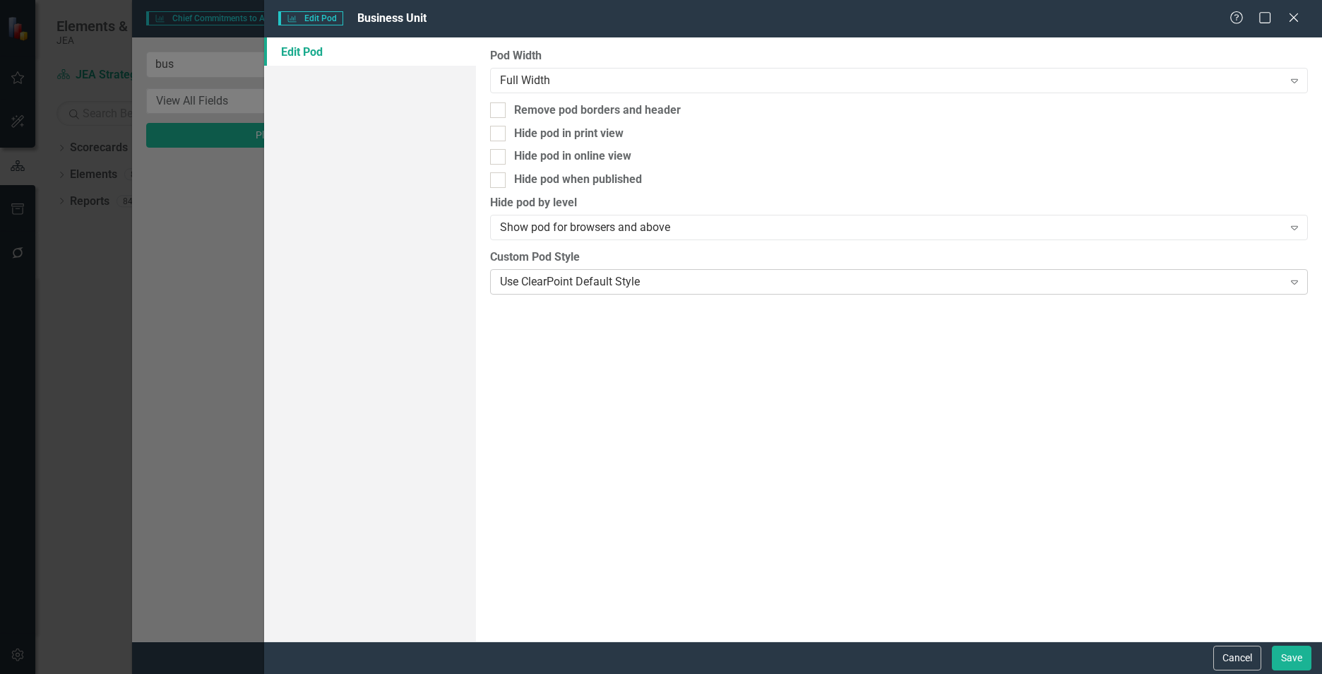
click at [778, 278] on div "Use ClearPoint Default Style" at bounding box center [891, 281] width 783 height 16
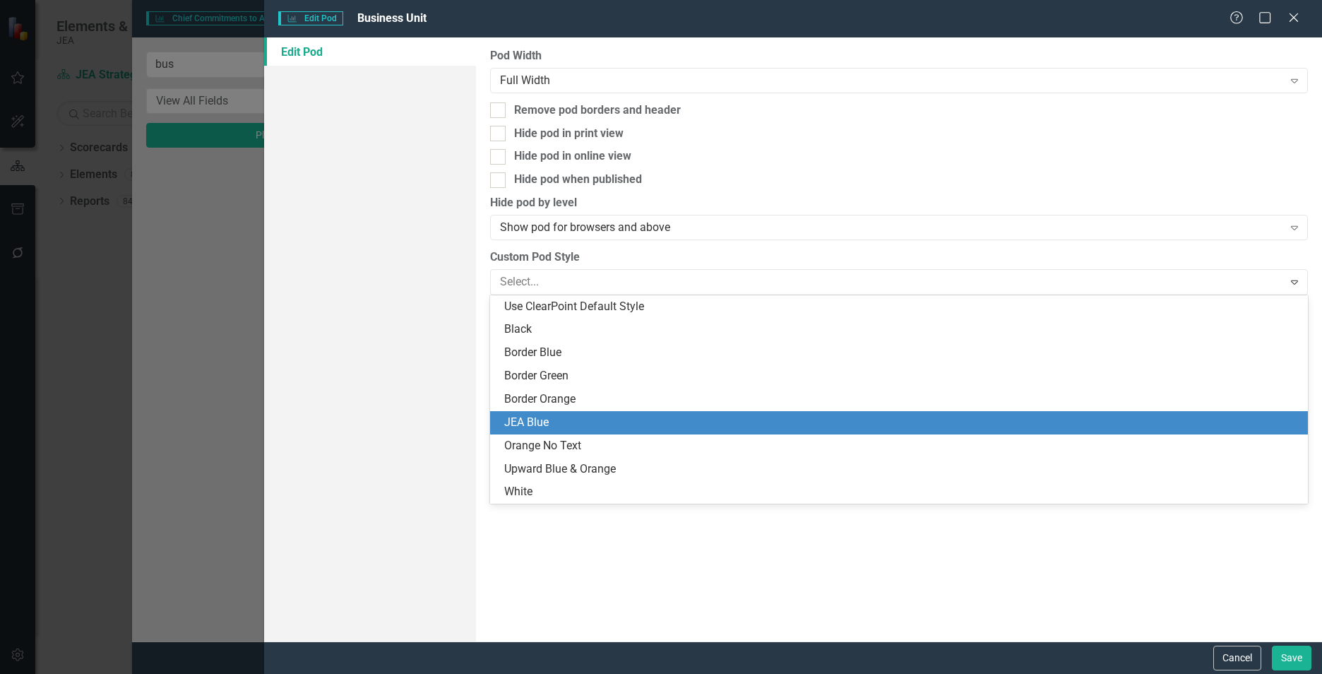
click at [568, 413] on div "JEA Blue" at bounding box center [899, 422] width 818 height 23
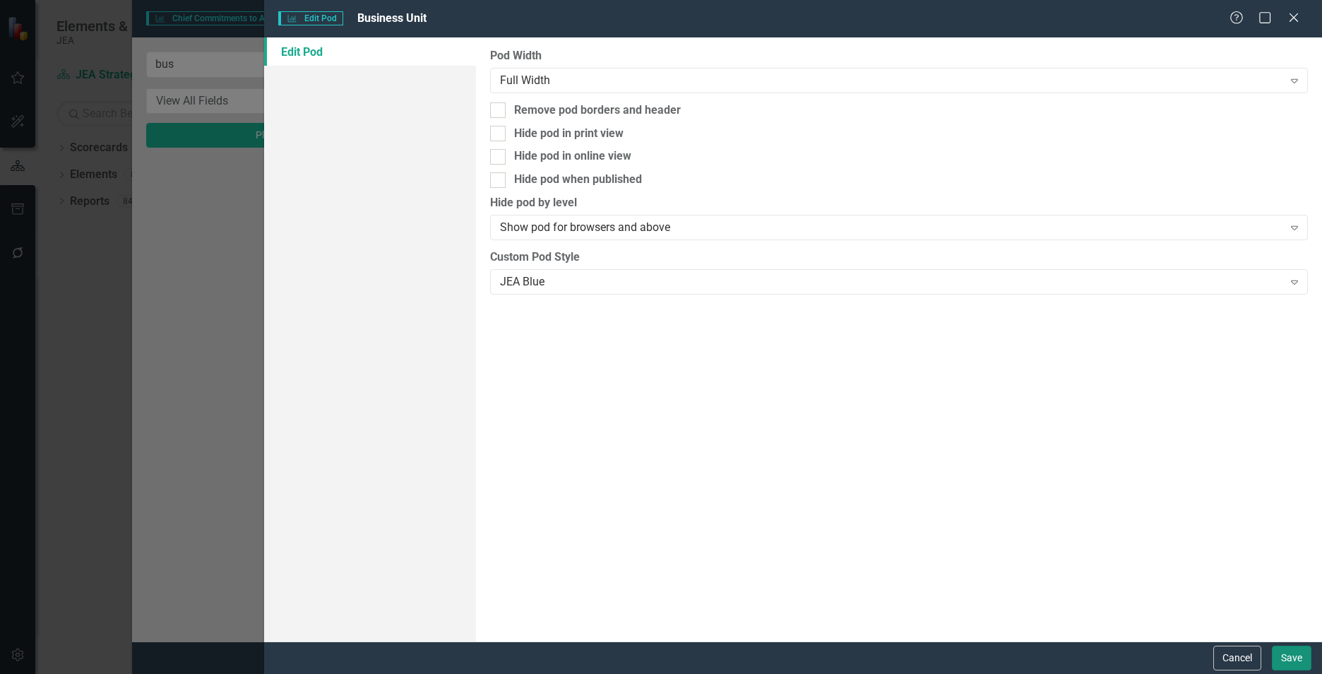
click at [1287, 654] on button "Save" at bounding box center [1292, 658] width 40 height 25
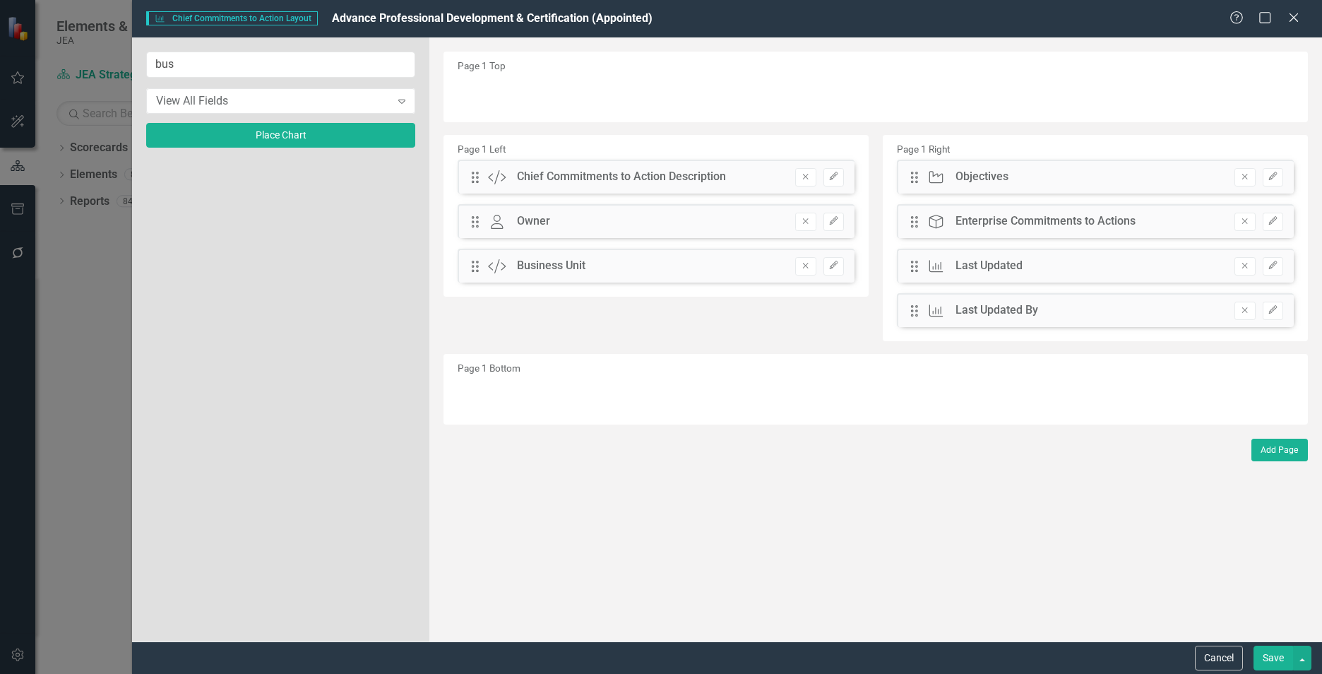
click at [1275, 663] on button "Save" at bounding box center [1274, 658] width 40 height 25
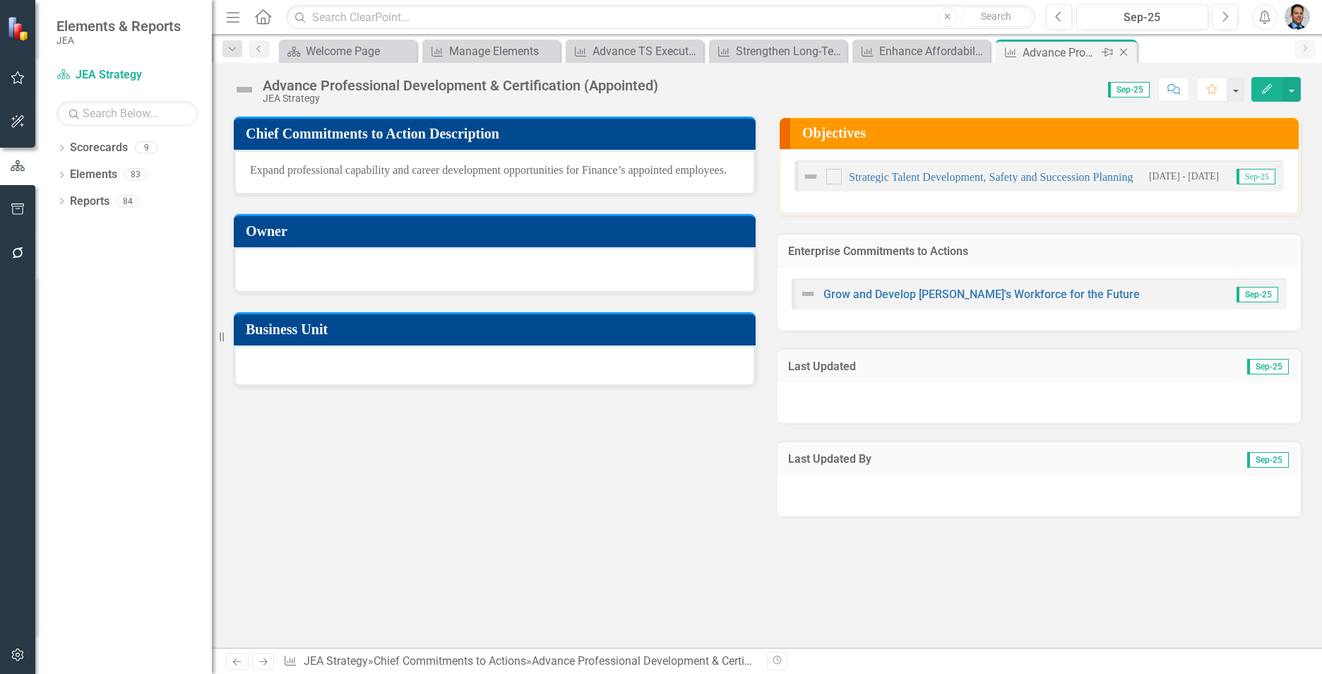
click at [1127, 55] on icon at bounding box center [1124, 53] width 8 height 8
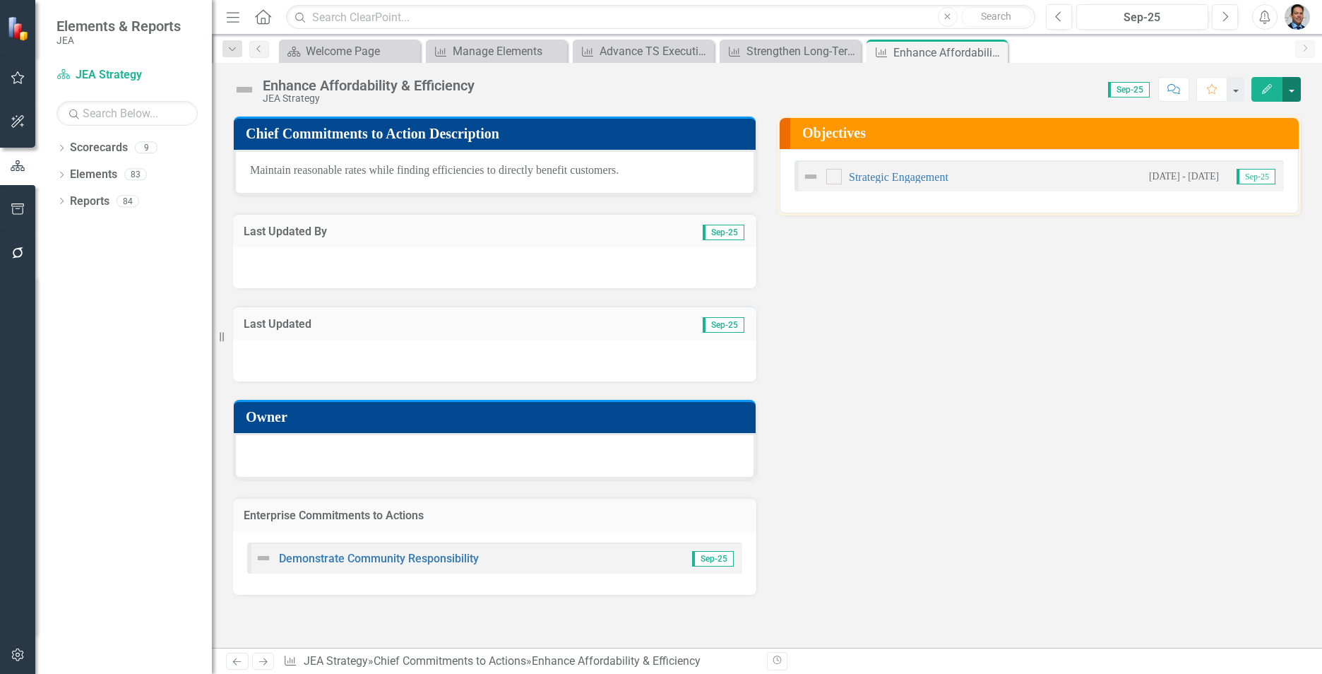
click at [1290, 93] on button "button" at bounding box center [1292, 89] width 18 height 25
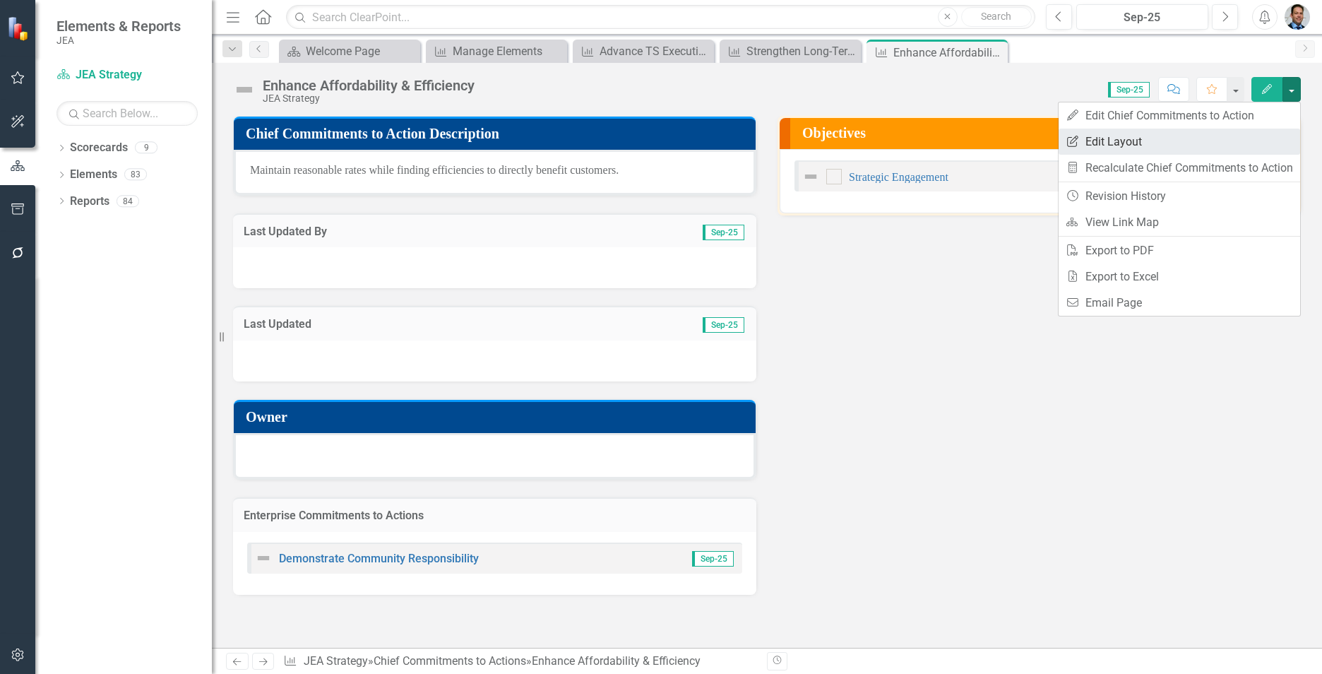
click at [1138, 139] on link "Edit Report Edit Layout" at bounding box center [1180, 142] width 242 height 26
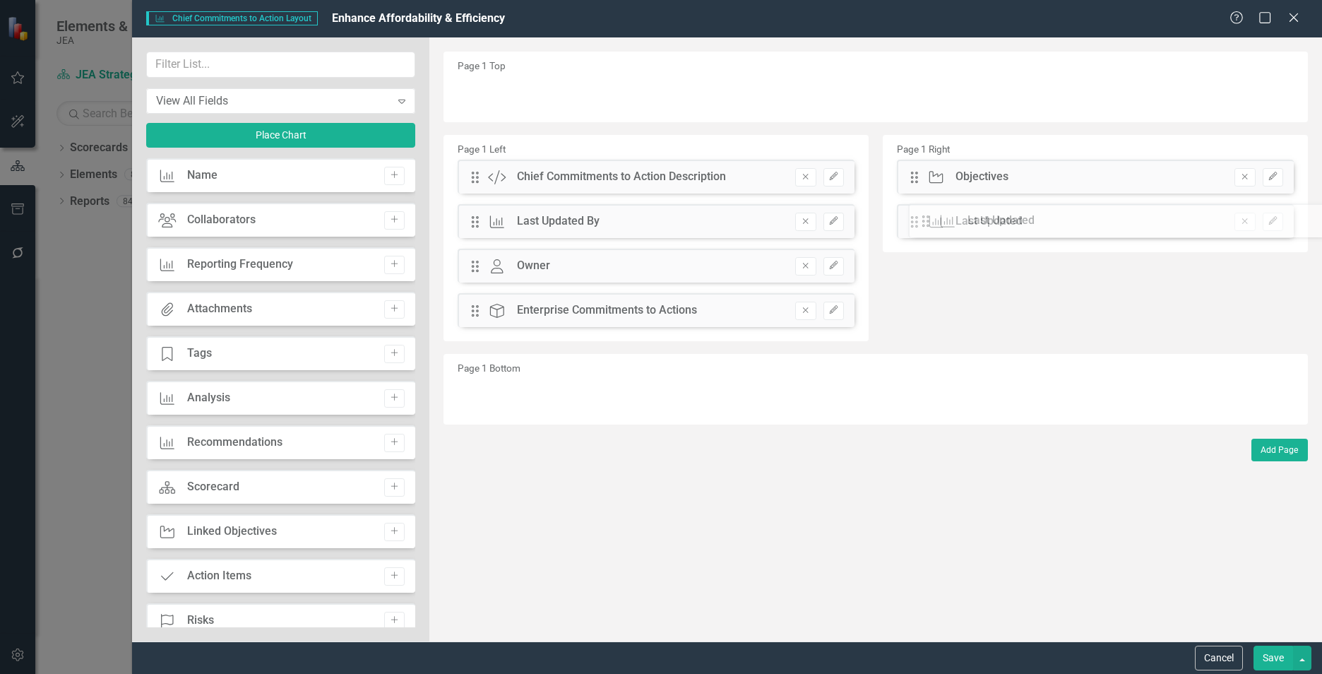
drag, startPoint x: 478, startPoint y: 268, endPoint x: 940, endPoint y: 223, distance: 463.5
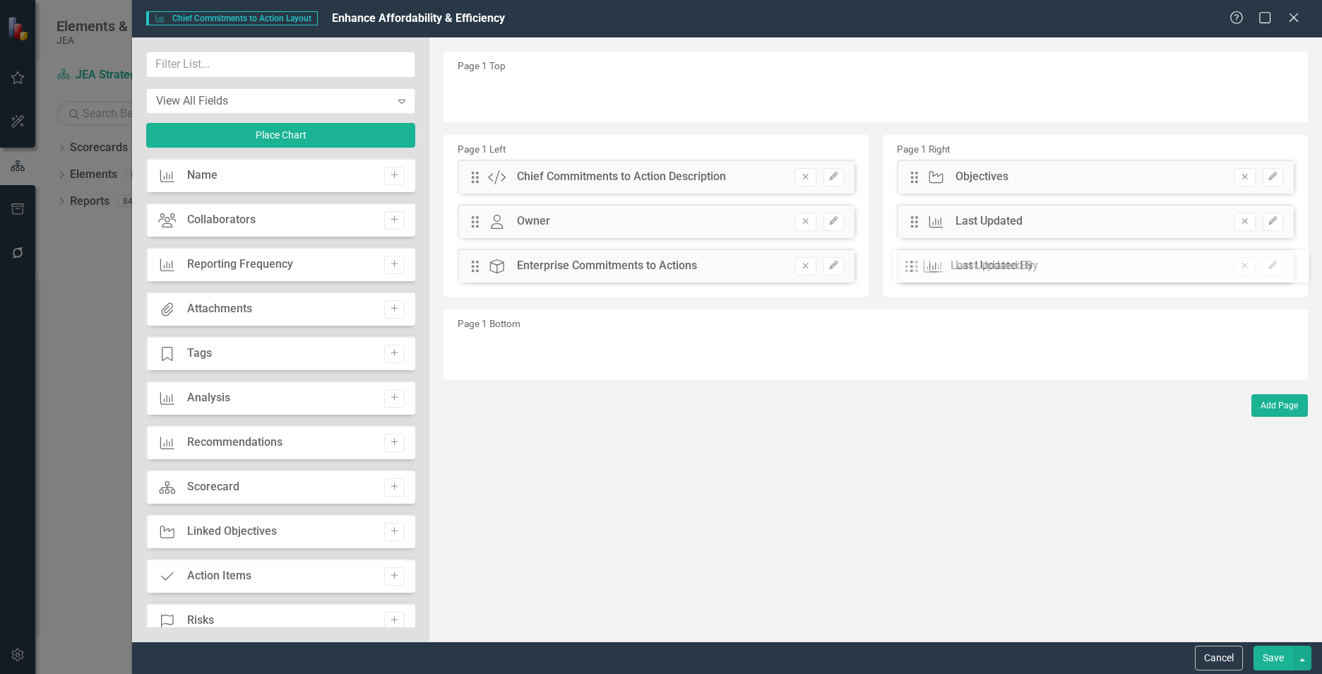
drag, startPoint x: 471, startPoint y: 228, endPoint x: 916, endPoint y: 273, distance: 446.6
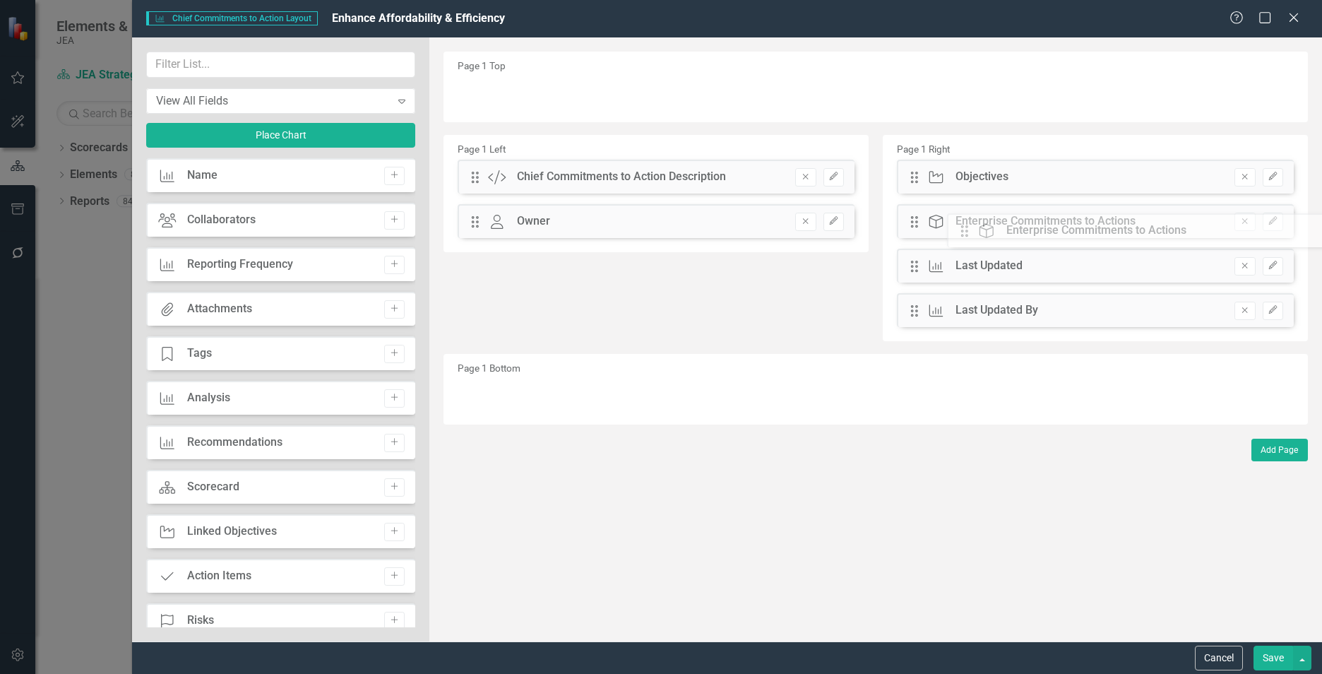
drag, startPoint x: 480, startPoint y: 272, endPoint x: 977, endPoint y: 240, distance: 497.6
click at [244, 63] on input "text" at bounding box center [280, 65] width 269 height 26
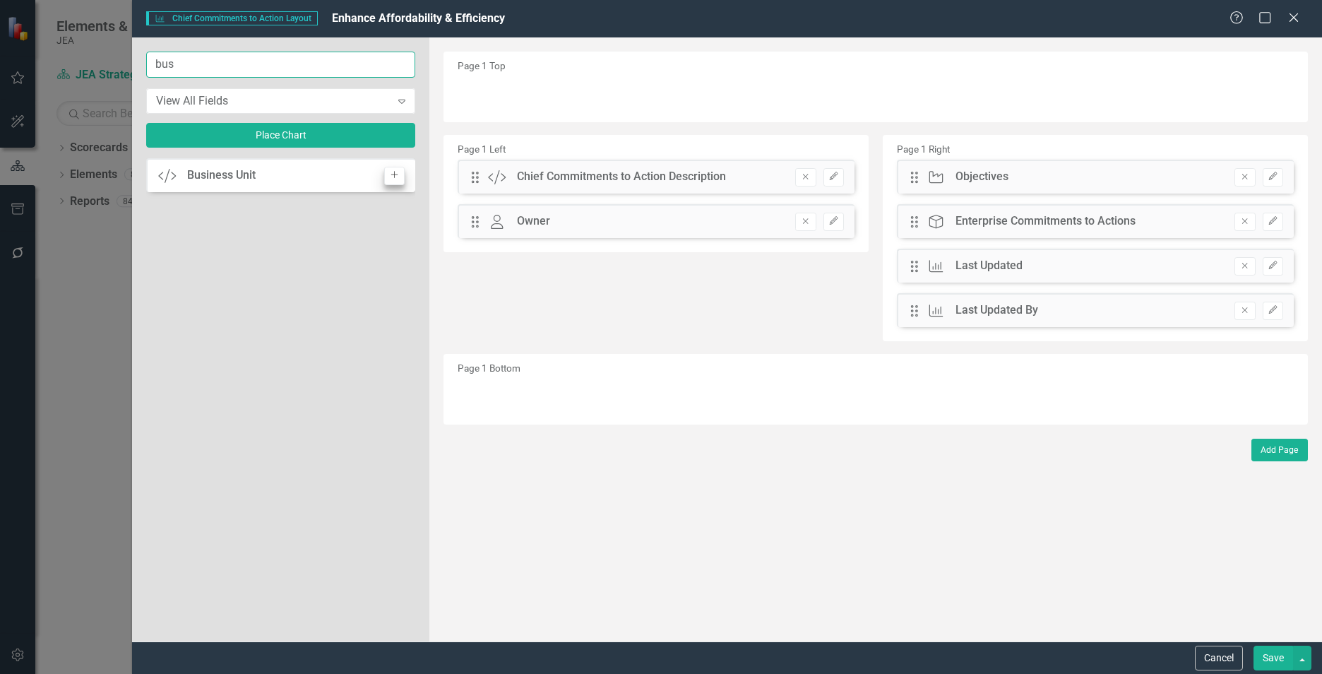
type input "bus"
click at [391, 183] on button "Add" at bounding box center [394, 176] width 20 height 18
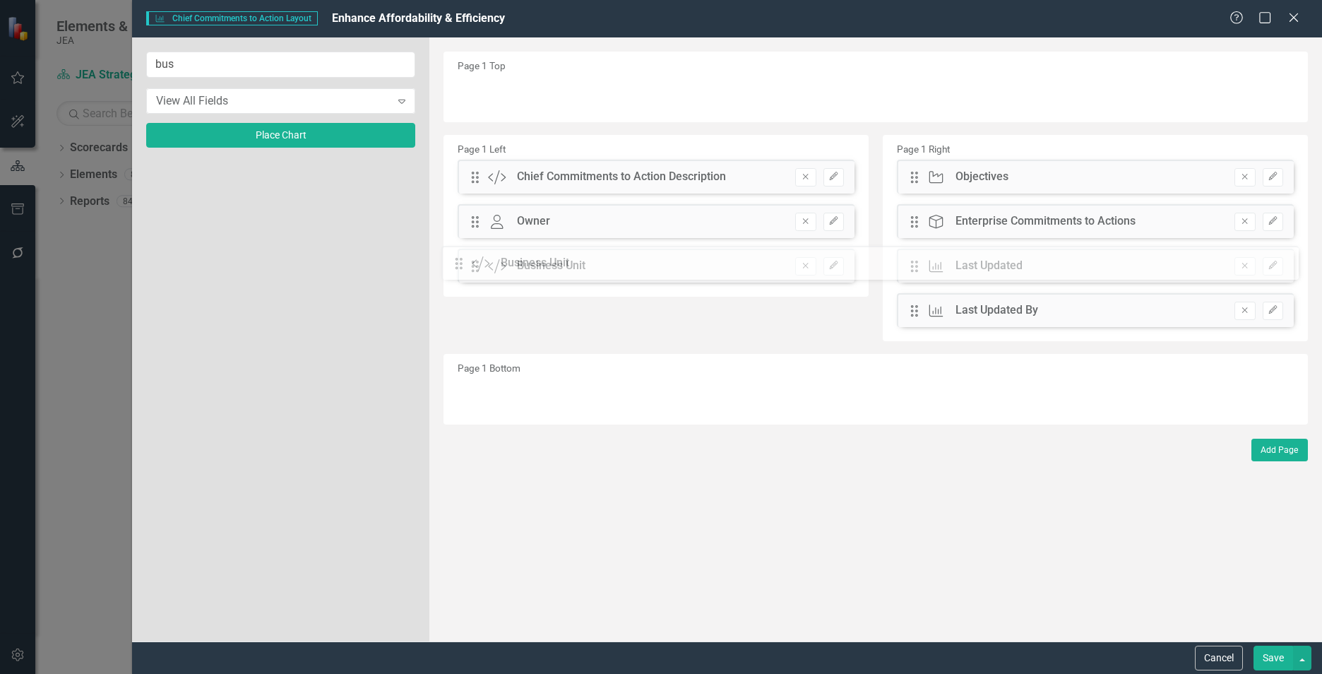
drag, startPoint x: 477, startPoint y: 93, endPoint x: 464, endPoint y: 263, distance: 170.7
click at [826, 262] on button "Edit" at bounding box center [834, 266] width 20 height 18
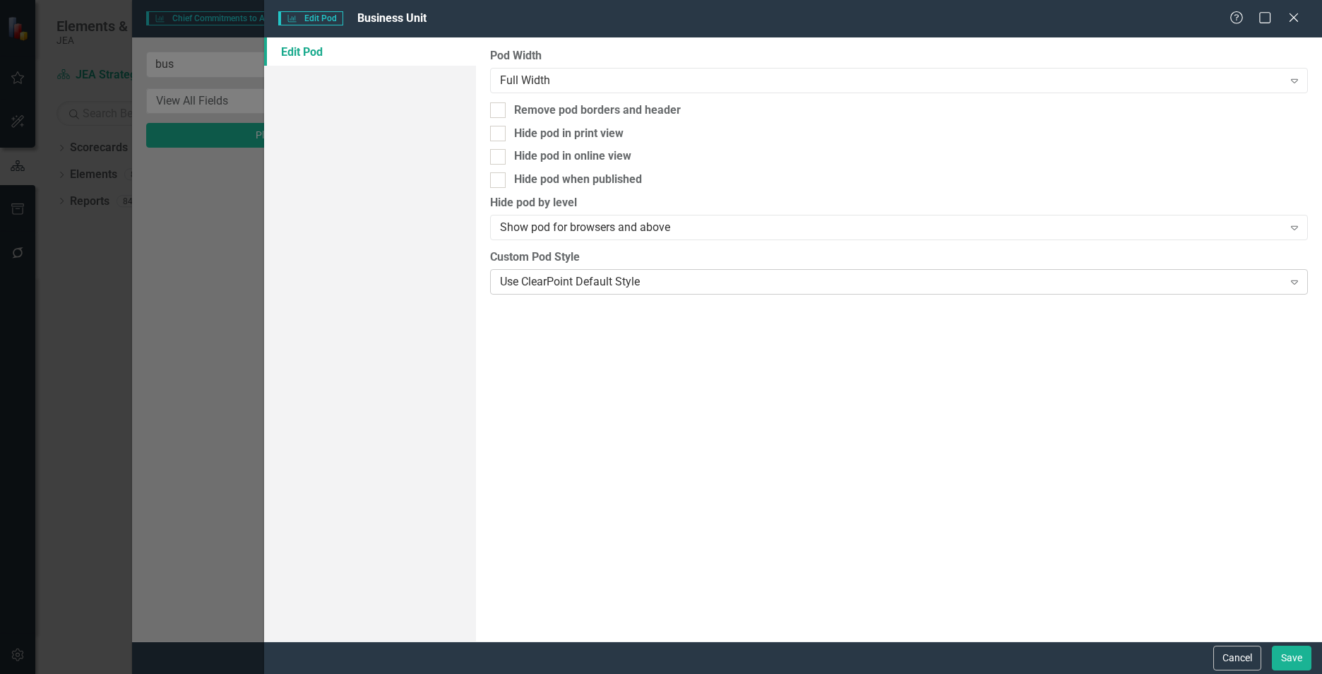
click at [593, 290] on div "Use ClearPoint Default Style" at bounding box center [891, 281] width 783 height 16
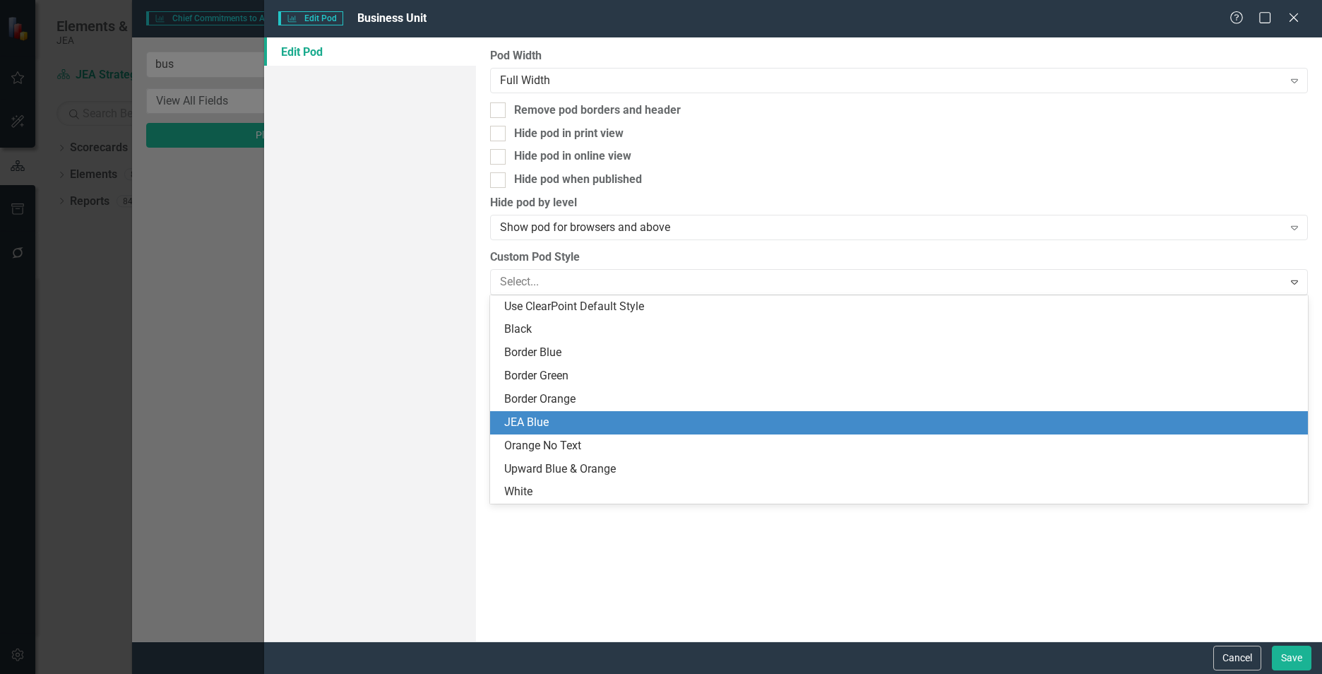
click at [545, 417] on div "JEA Blue" at bounding box center [901, 423] width 795 height 16
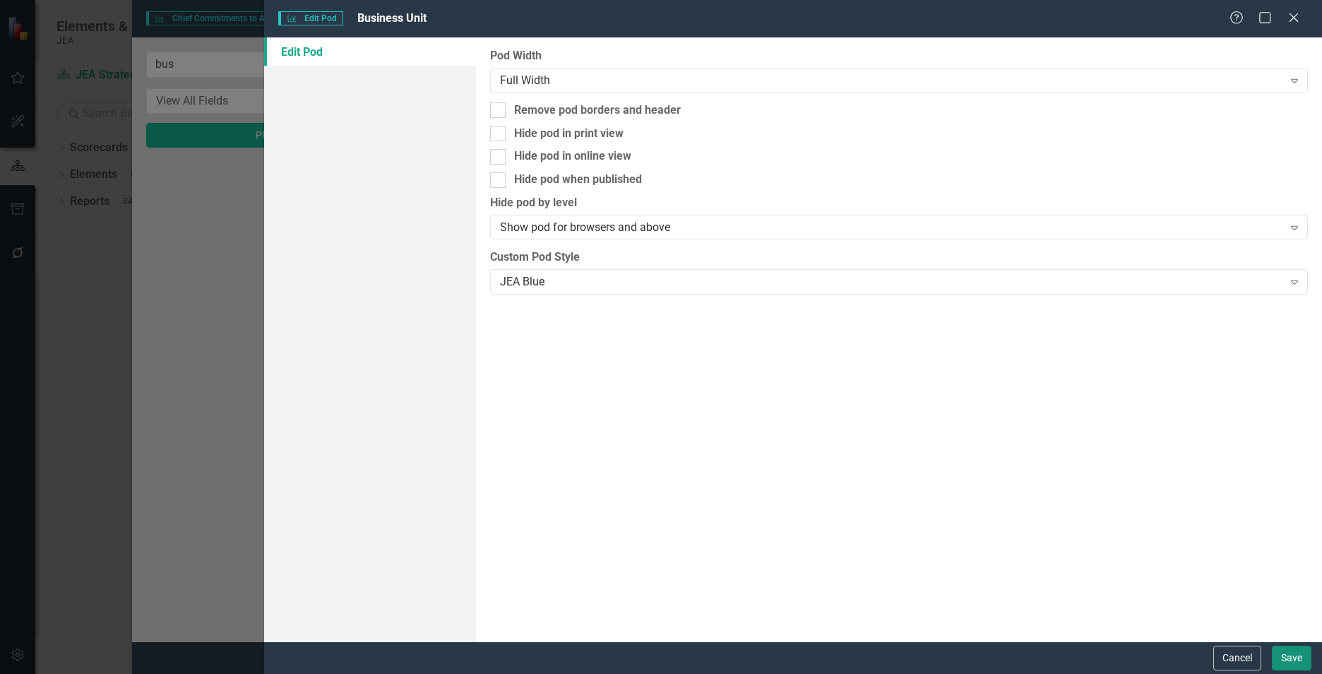
click at [1279, 658] on button "Save" at bounding box center [1292, 658] width 40 height 25
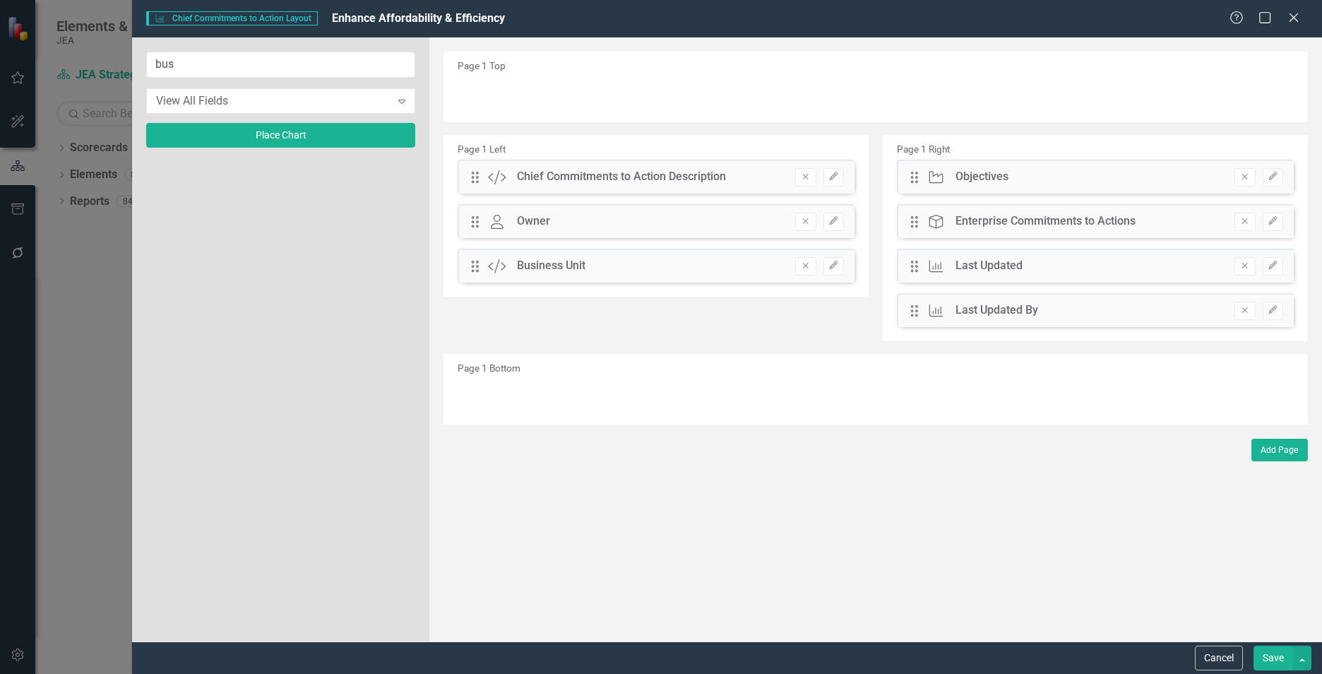
click at [1279, 658] on button "Save" at bounding box center [1274, 658] width 40 height 25
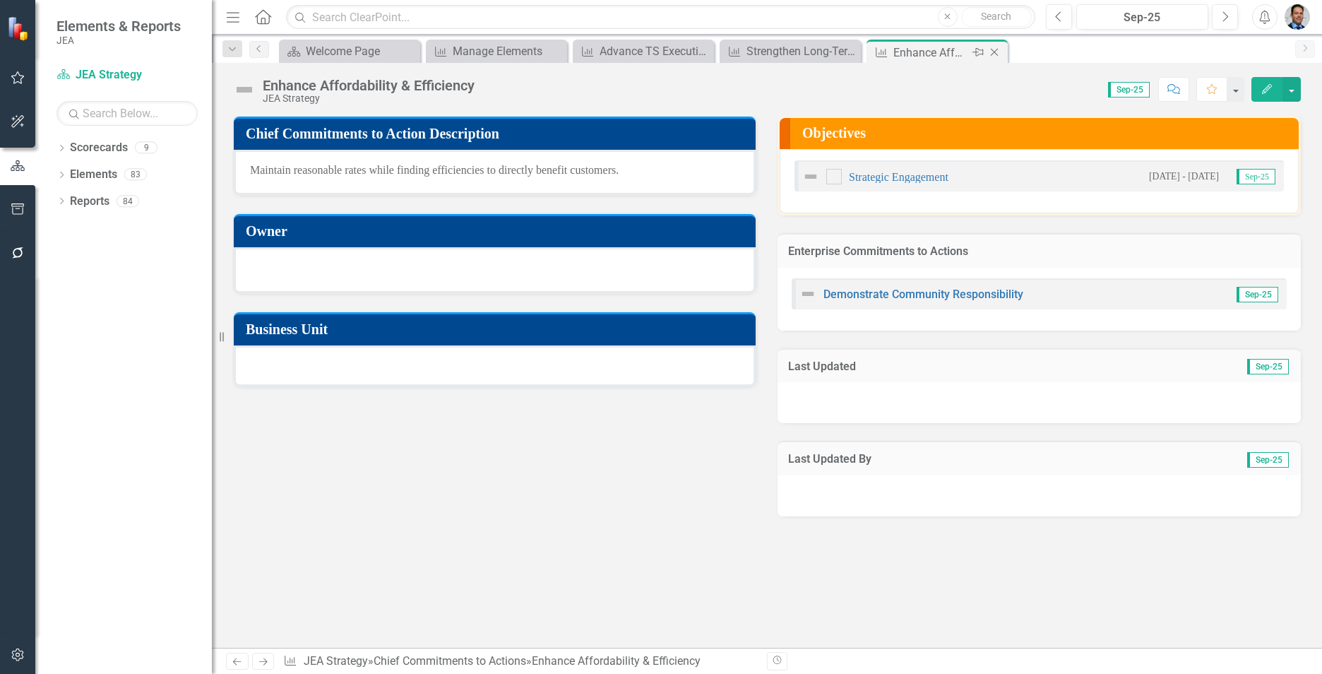
click at [998, 54] on icon "Close" at bounding box center [995, 52] width 14 height 11
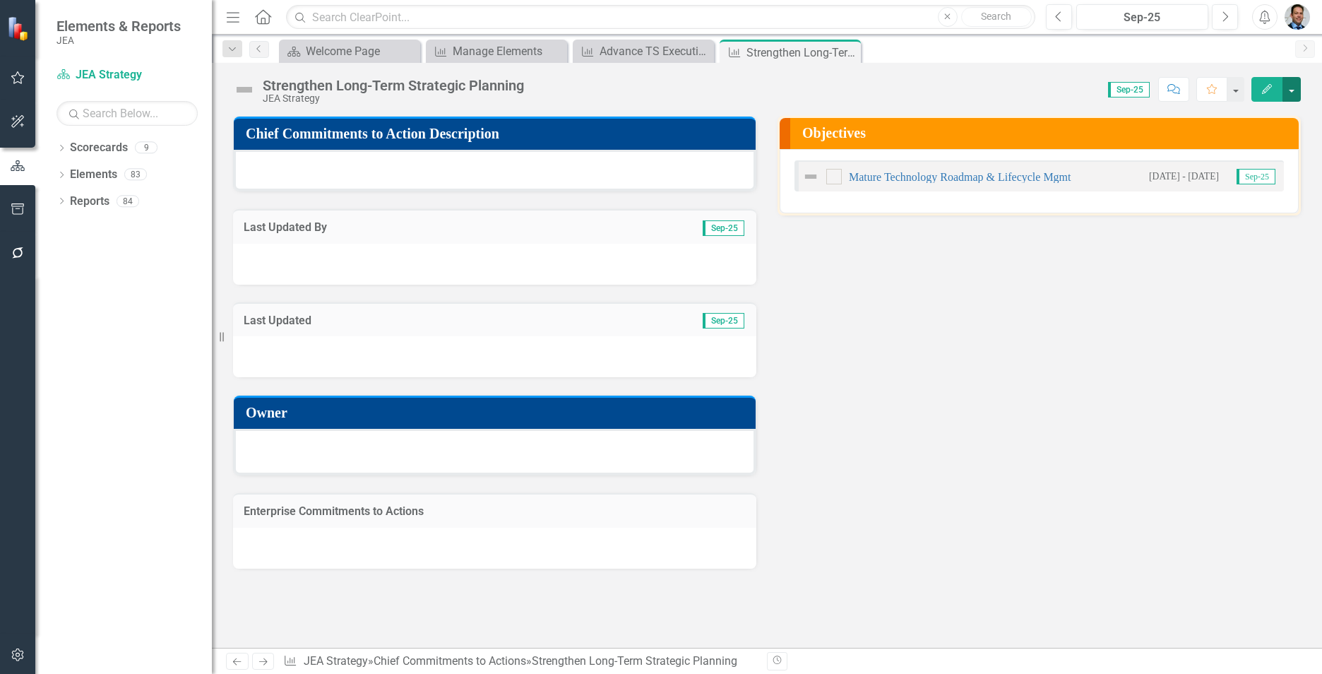
click at [1297, 88] on button "button" at bounding box center [1292, 89] width 18 height 25
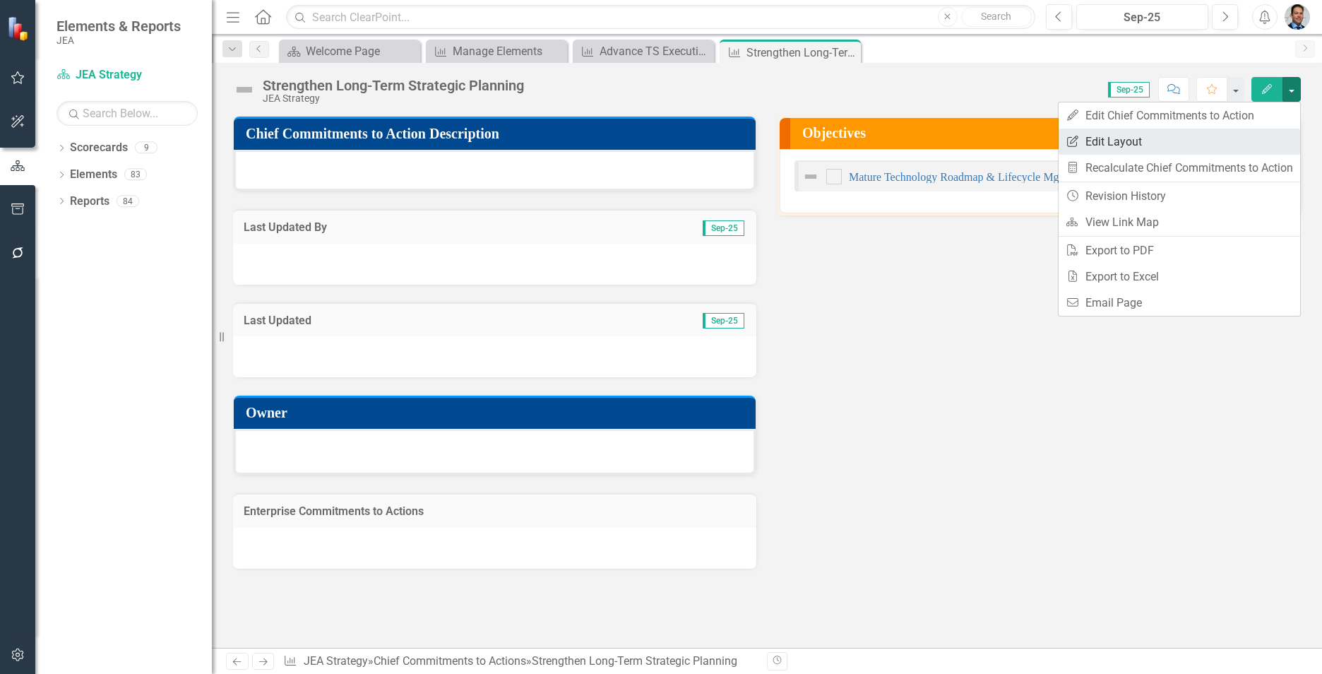
click at [1107, 138] on link "Edit Report Edit Layout" at bounding box center [1180, 142] width 242 height 26
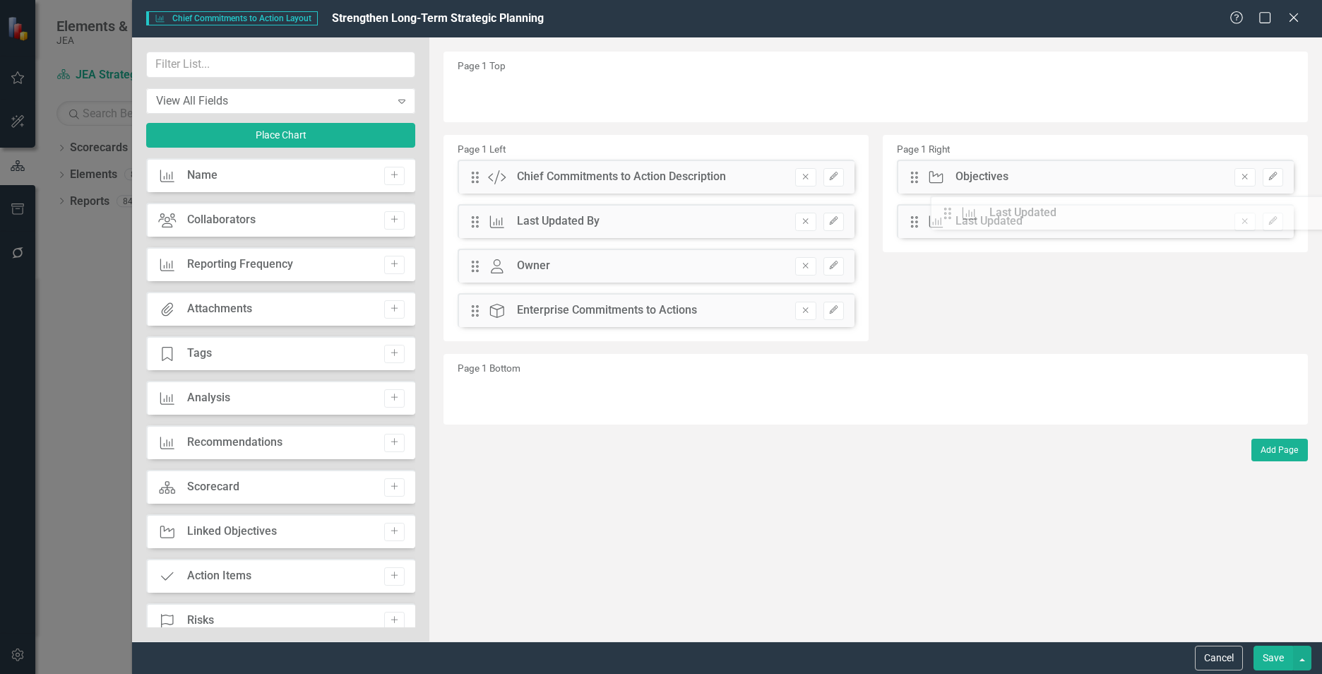
drag, startPoint x: 472, startPoint y: 266, endPoint x: 940, endPoint y: 214, distance: 470.5
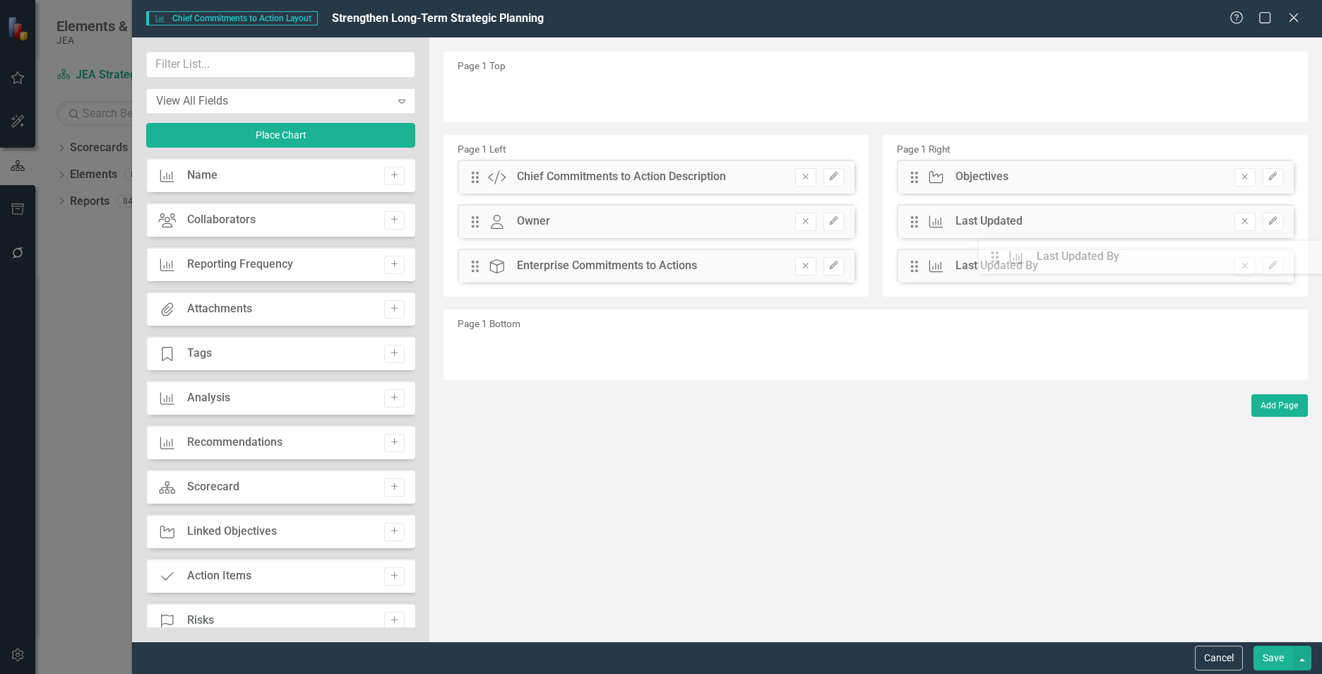
drag, startPoint x: 470, startPoint y: 228, endPoint x: 992, endPoint y: 273, distance: 523.2
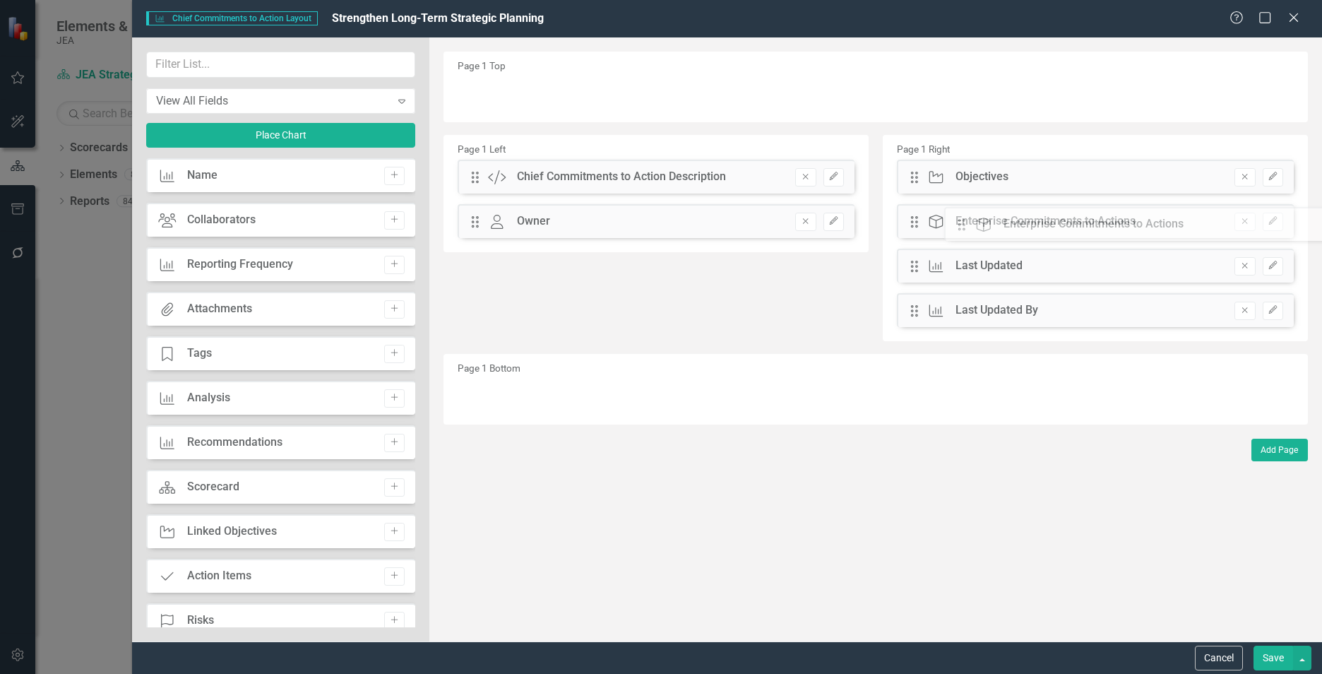
drag, startPoint x: 473, startPoint y: 271, endPoint x: 970, endPoint y: 229, distance: 499.1
click at [220, 66] on input "text" at bounding box center [280, 65] width 269 height 26
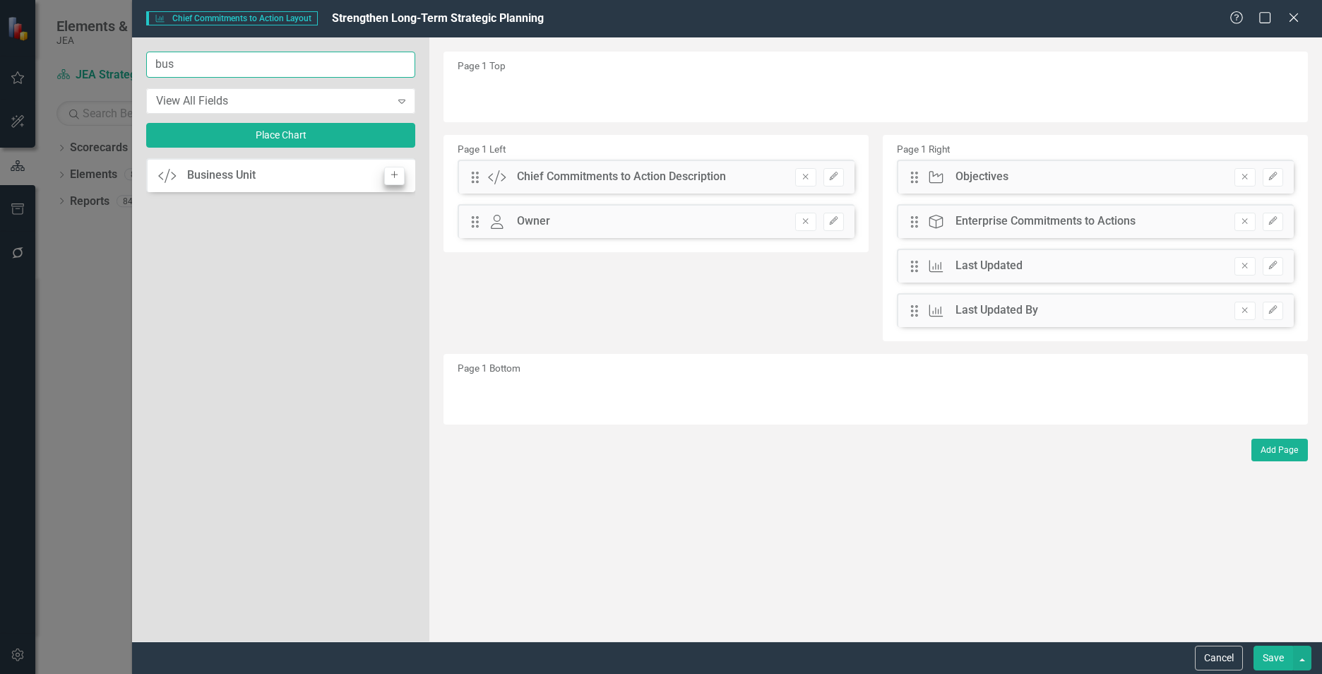
type input "bus"
click at [396, 177] on icon "Add" at bounding box center [394, 175] width 11 height 8
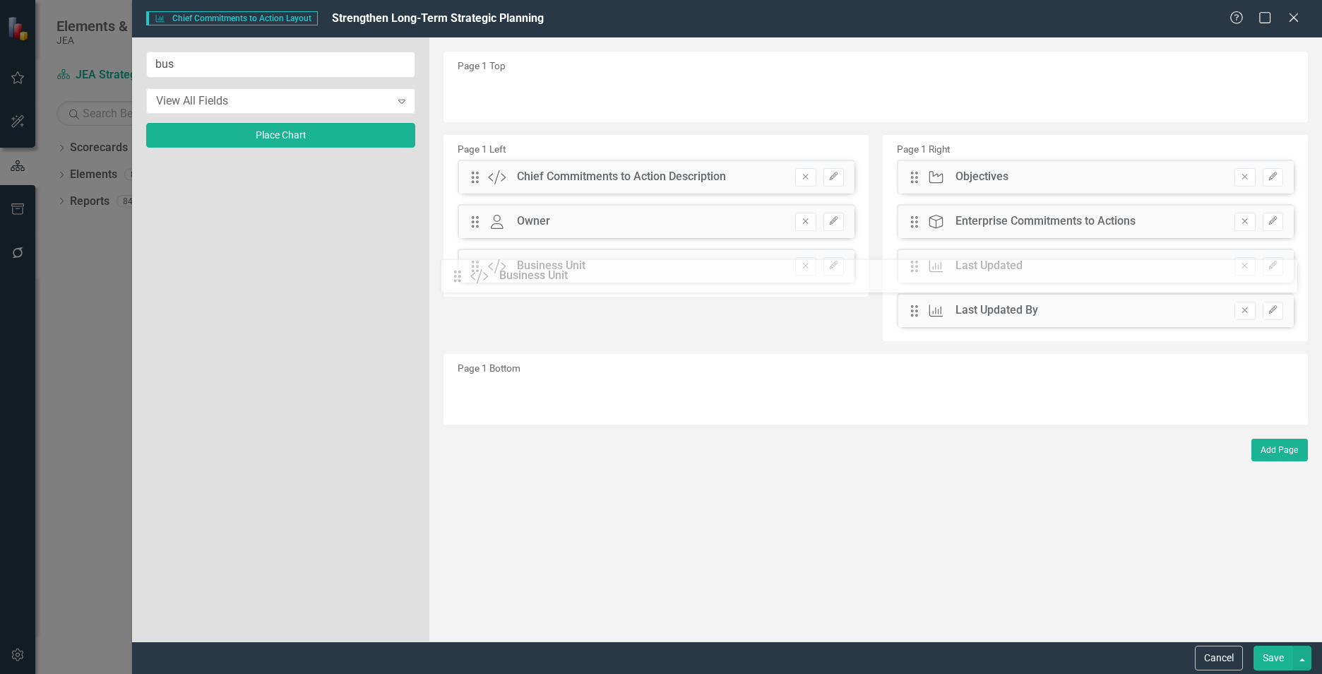
drag, startPoint x: 470, startPoint y: 95, endPoint x: 461, endPoint y: 275, distance: 179.6
click at [1270, 662] on button "Save" at bounding box center [1274, 658] width 40 height 25
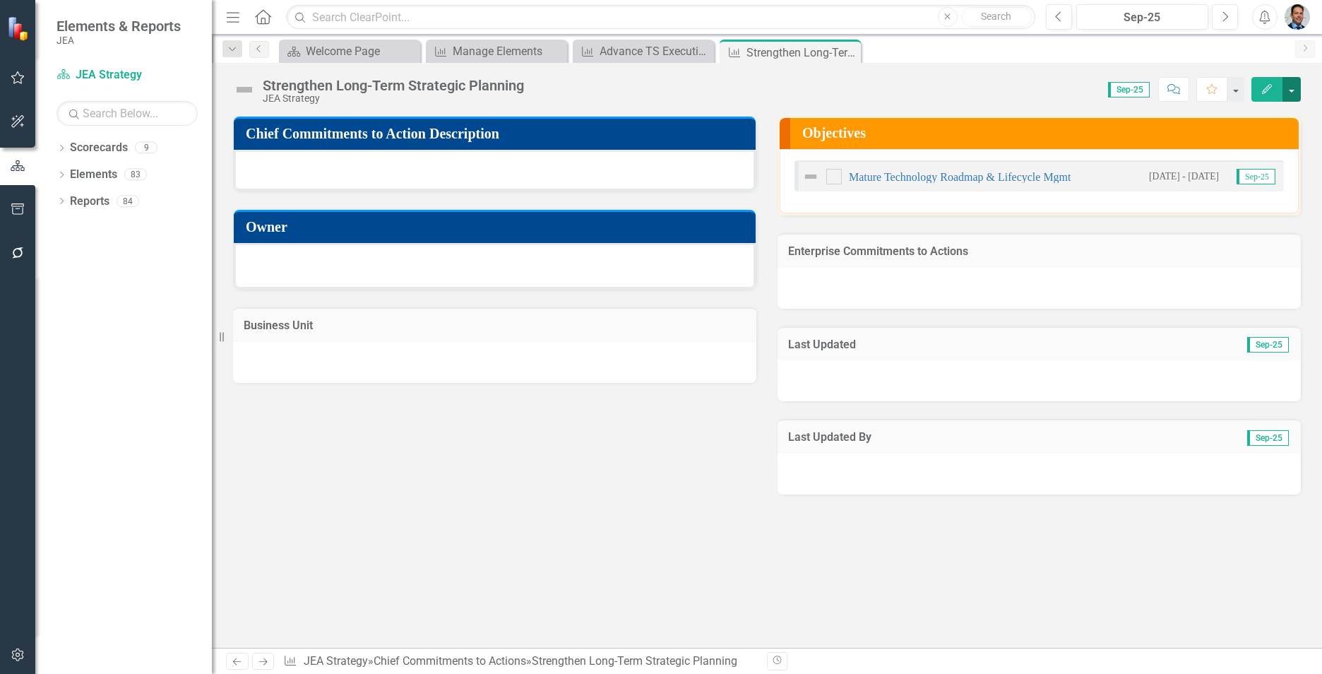
click at [1296, 93] on button "button" at bounding box center [1292, 89] width 18 height 25
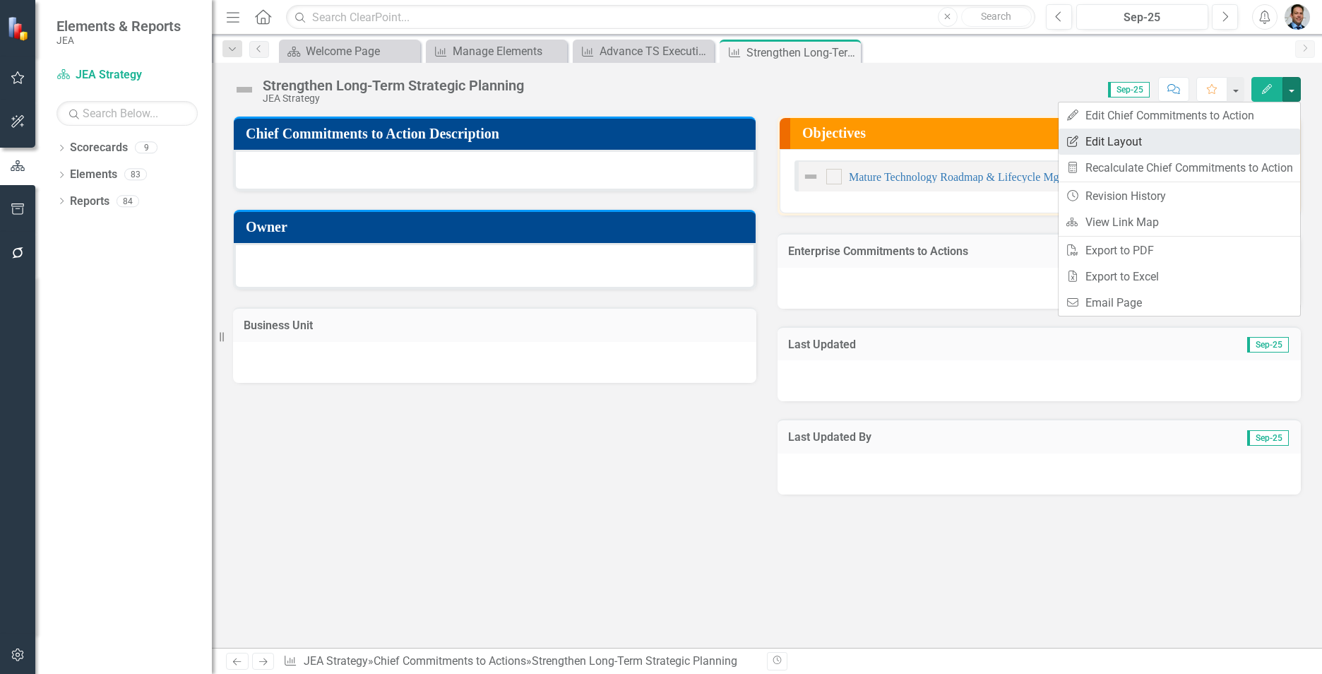
click at [1170, 138] on link "Edit Report Edit Layout" at bounding box center [1180, 142] width 242 height 26
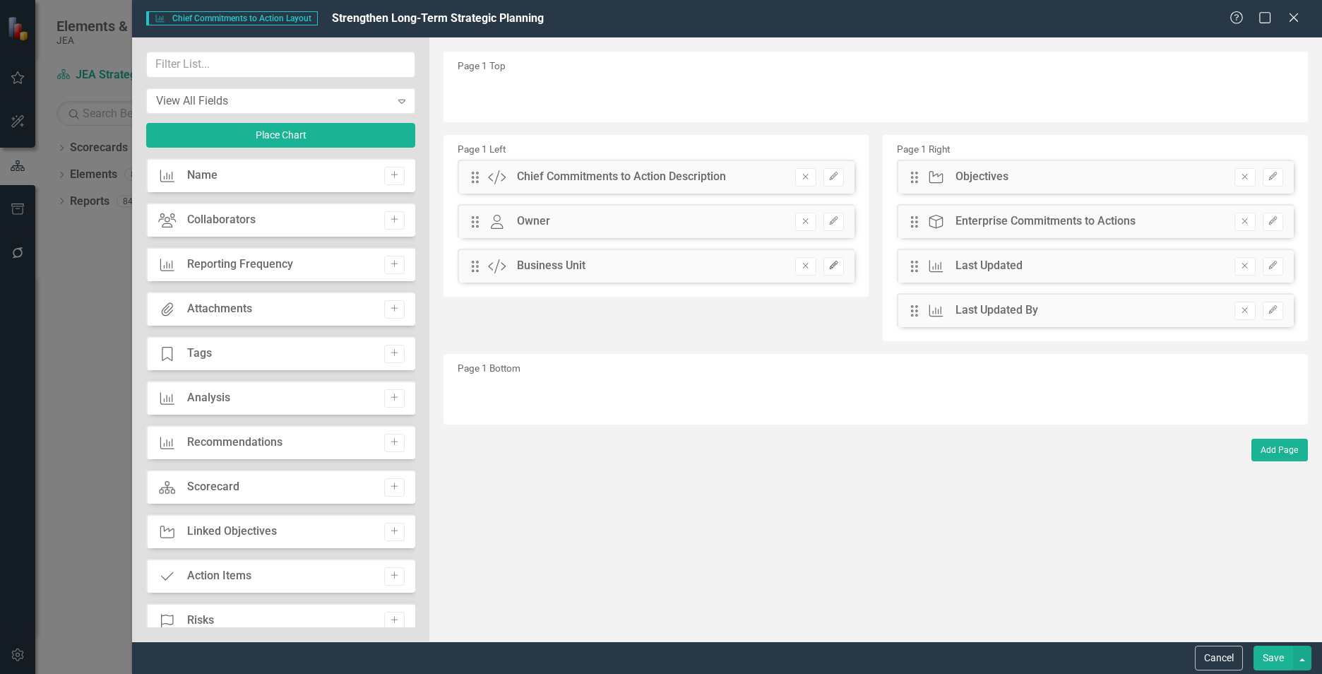
click at [841, 271] on button "Edit" at bounding box center [834, 266] width 20 height 18
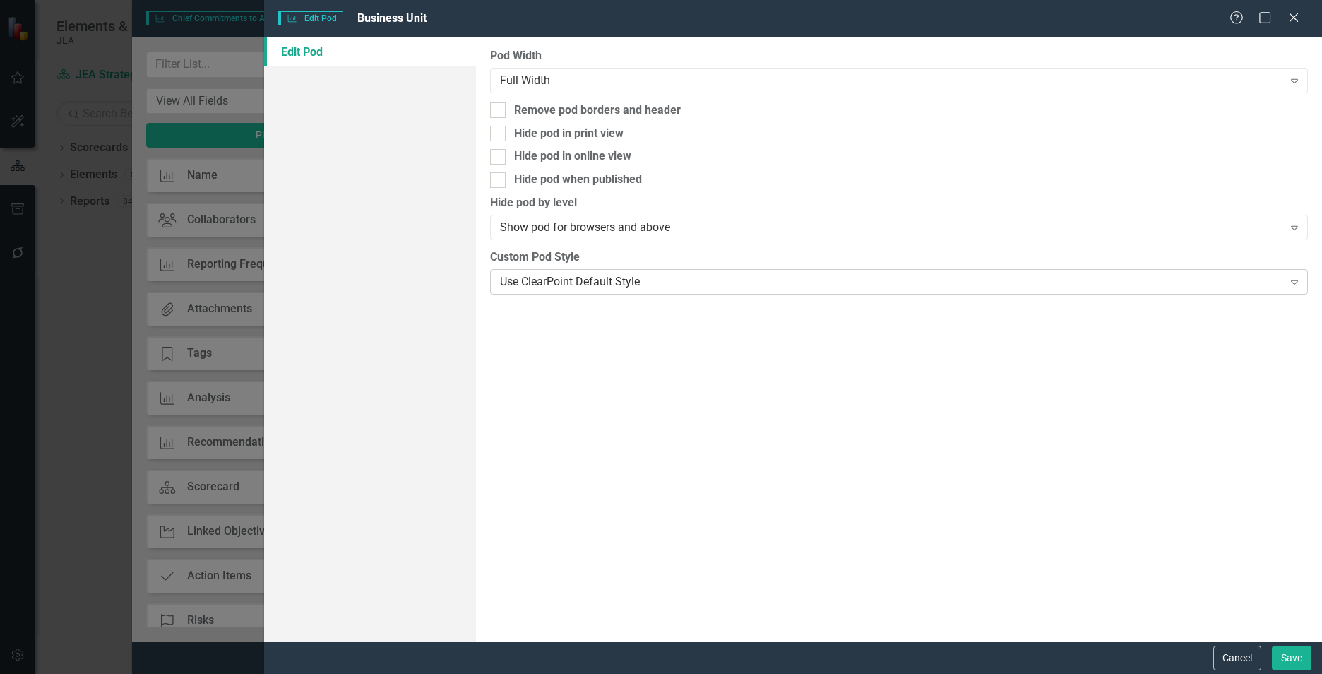
click at [784, 287] on div "Use ClearPoint Default Style" at bounding box center [891, 281] width 783 height 16
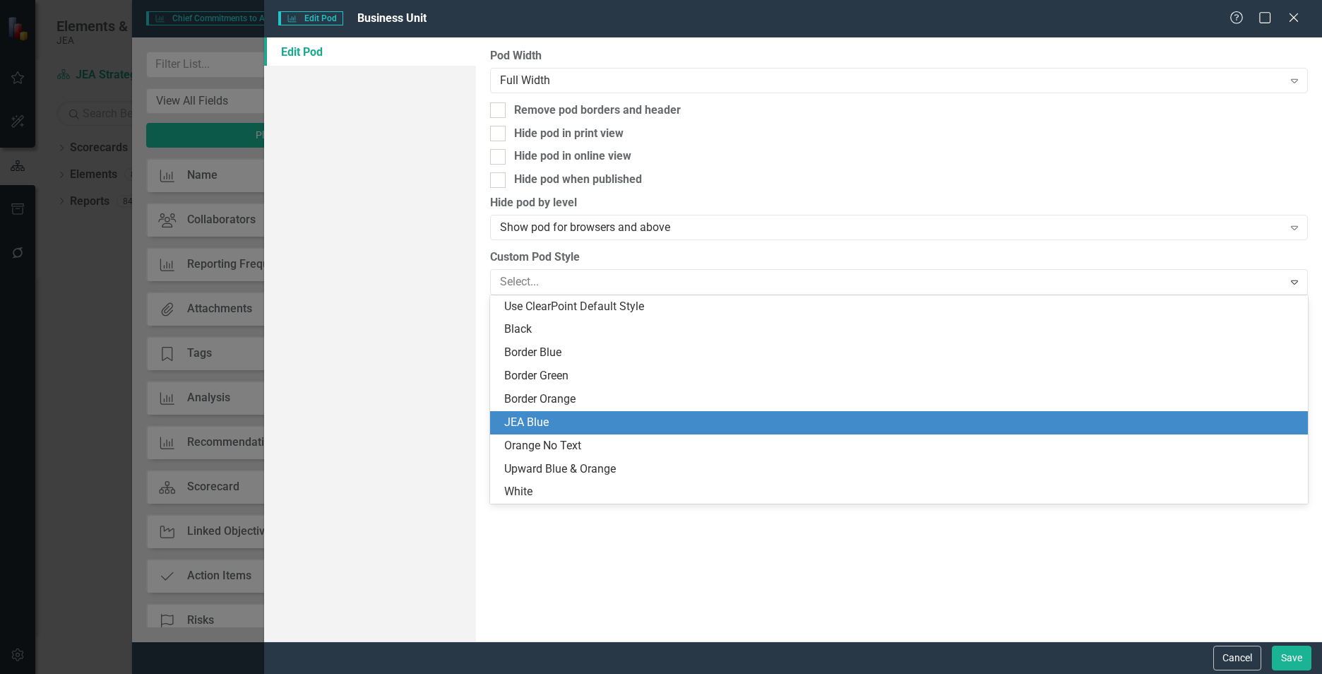
click at [698, 421] on div "JEA Blue" at bounding box center [901, 423] width 795 height 16
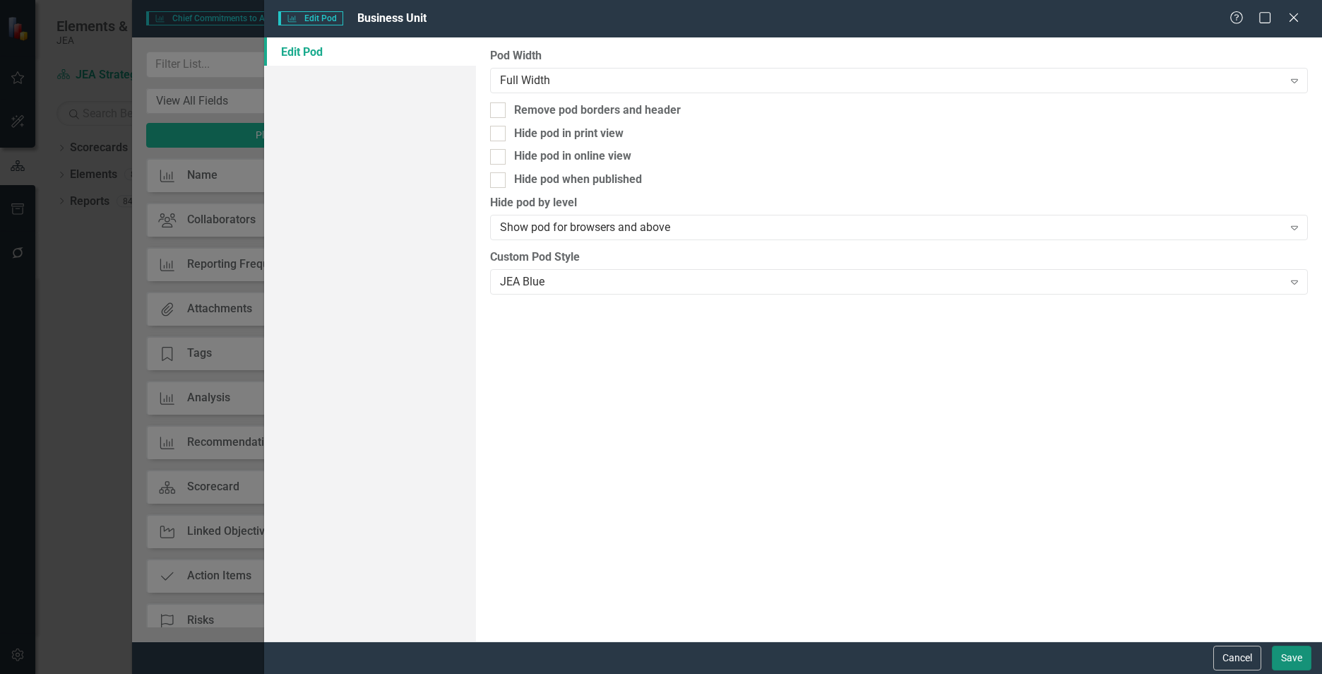
click at [1283, 658] on button "Save" at bounding box center [1292, 658] width 40 height 25
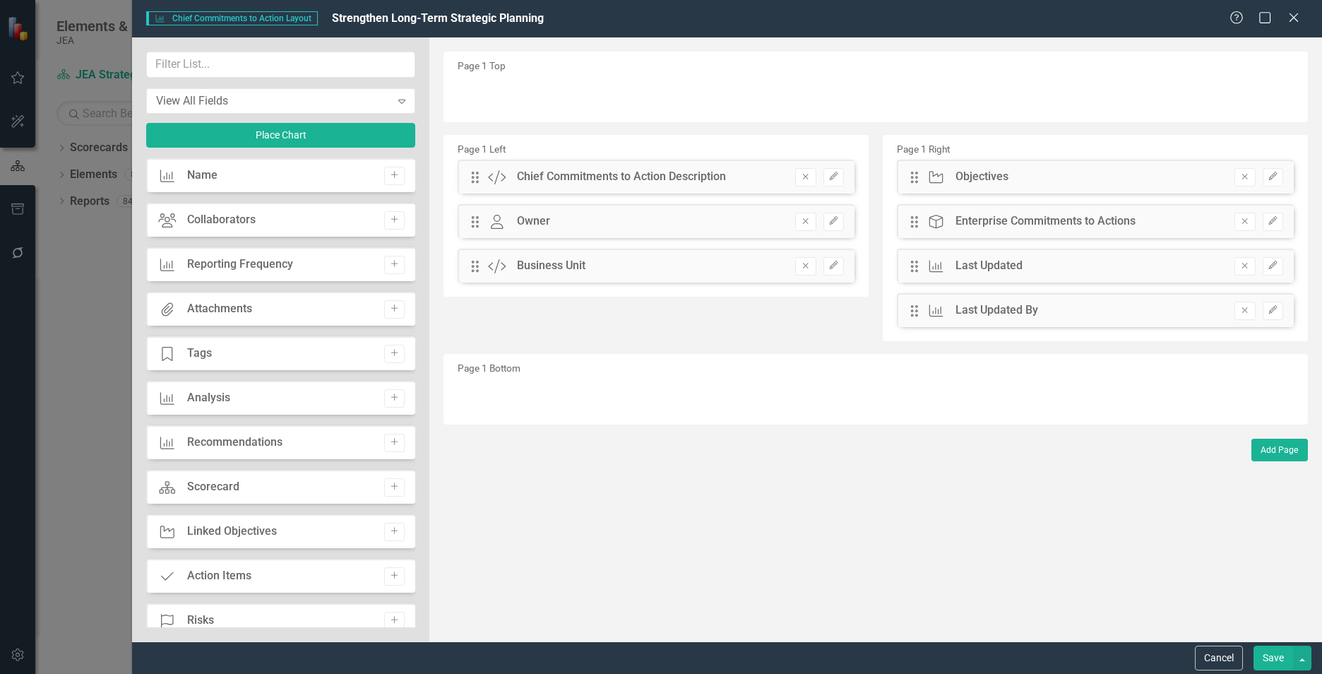
click at [1283, 658] on button "Save" at bounding box center [1274, 658] width 40 height 25
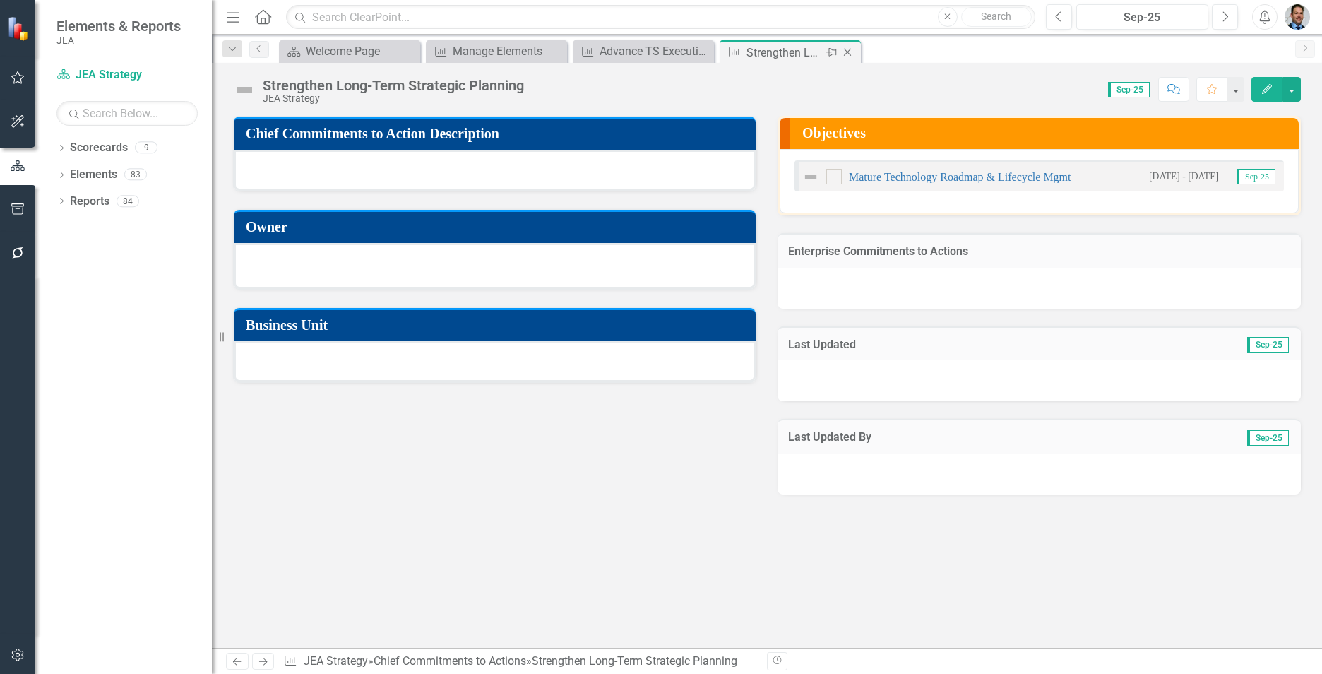
click at [846, 49] on icon "Close" at bounding box center [848, 52] width 14 height 11
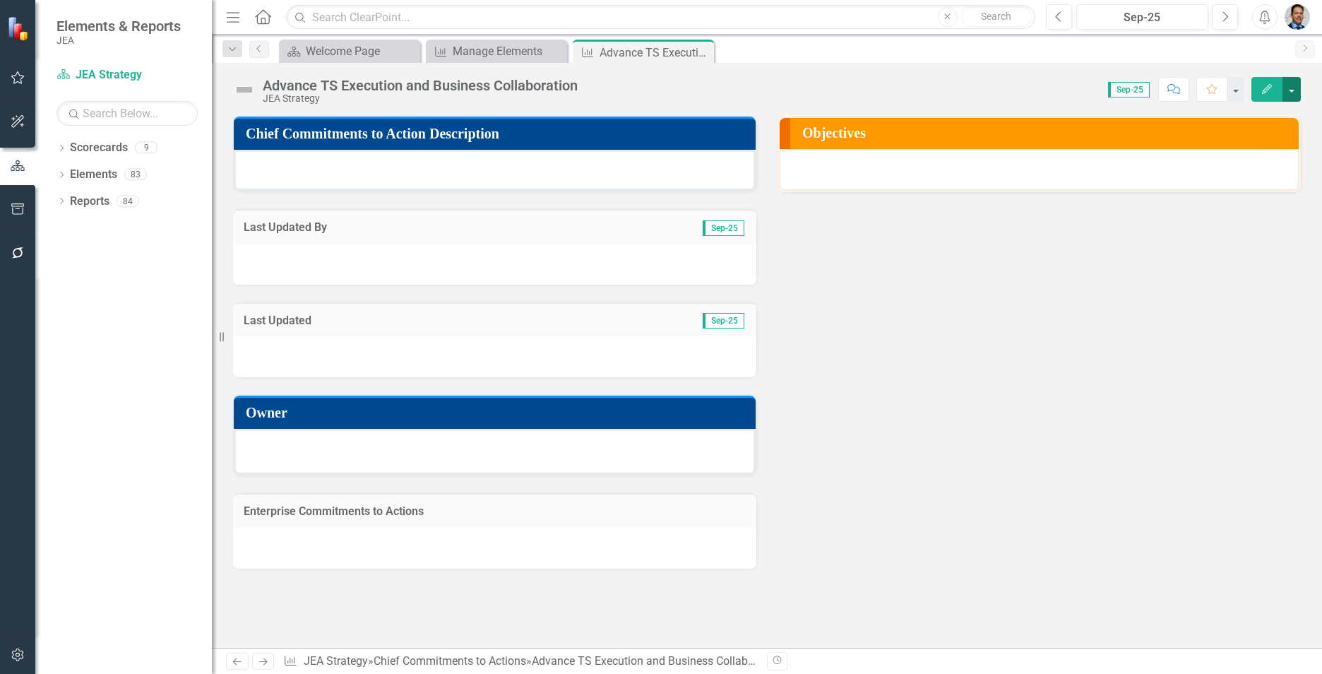
click at [1289, 90] on button "button" at bounding box center [1292, 89] width 18 height 25
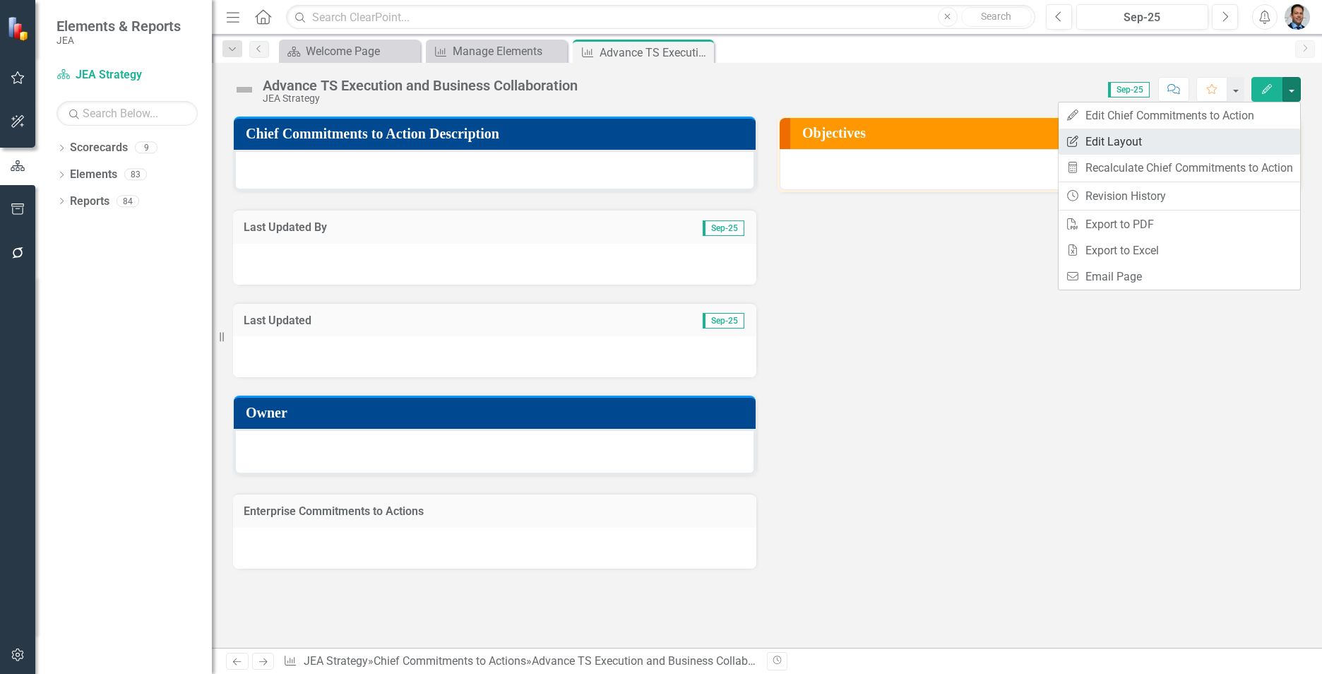
click at [1117, 140] on link "Edit Report Edit Layout" at bounding box center [1180, 142] width 242 height 26
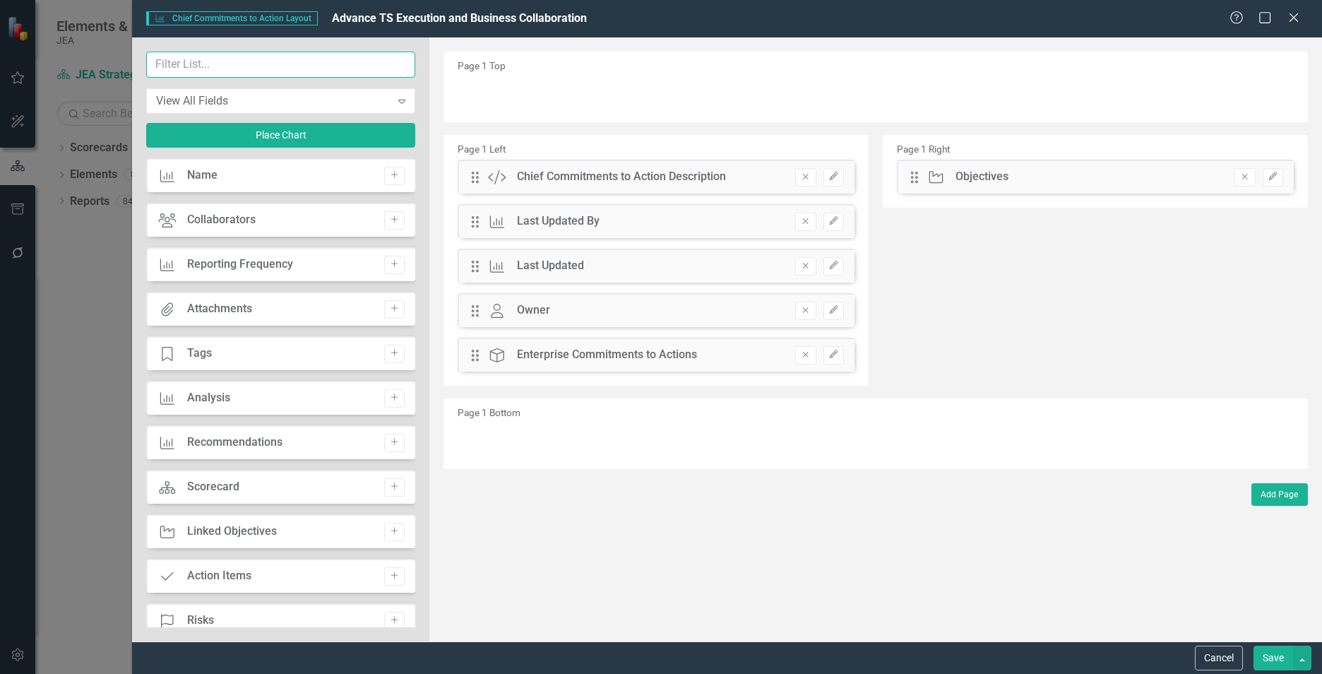
click at [275, 68] on input "text" at bounding box center [280, 65] width 269 height 26
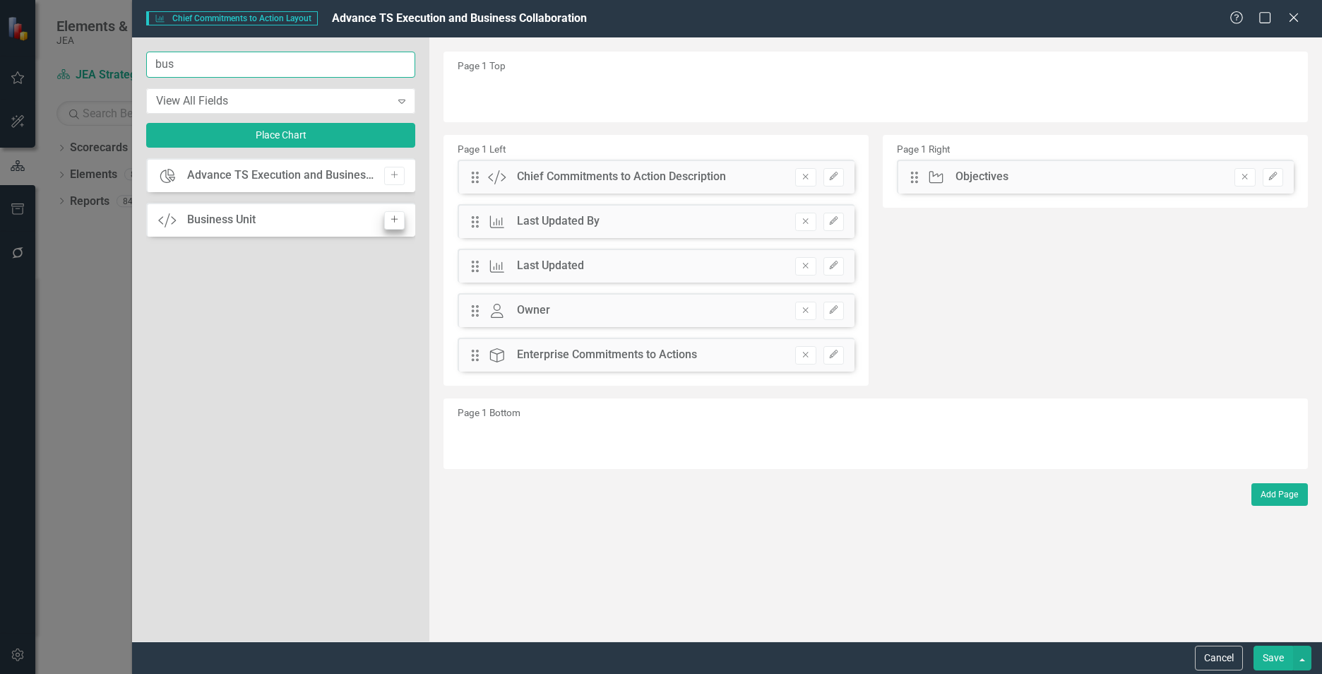
type input "bus"
click at [393, 218] on icon "Add" at bounding box center [394, 219] width 11 height 8
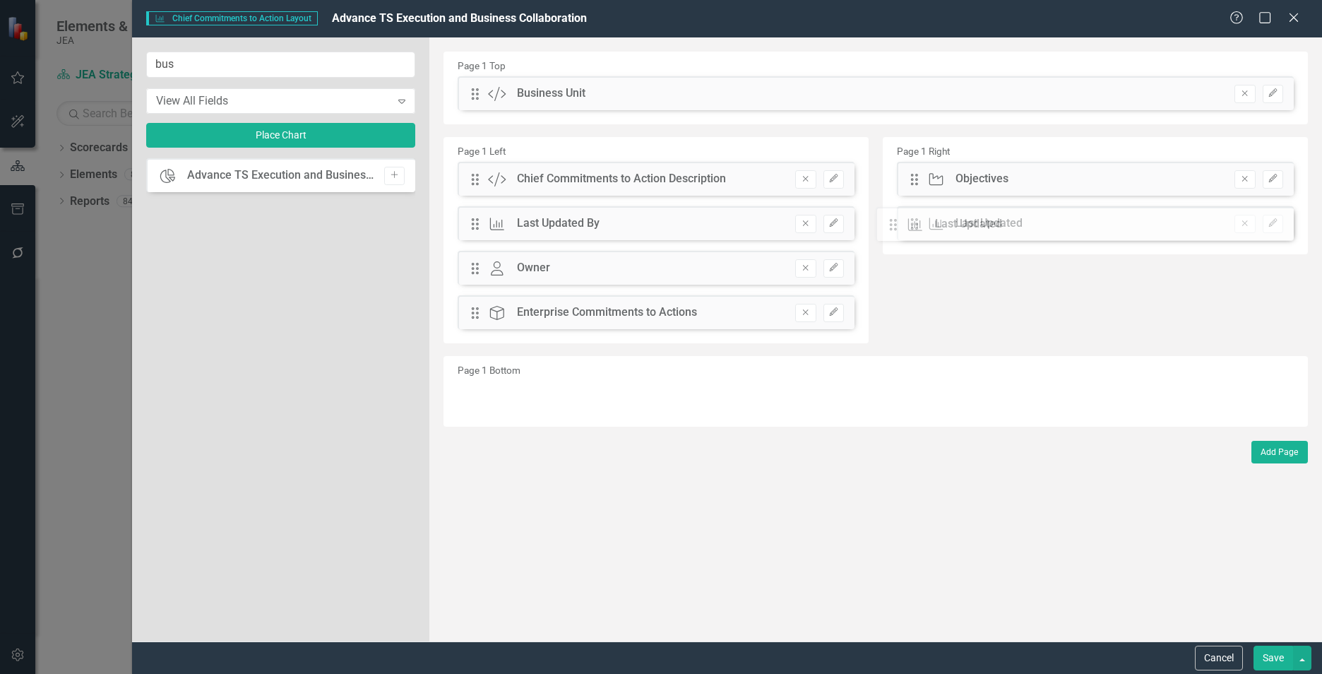
drag, startPoint x: 471, startPoint y: 266, endPoint x: 901, endPoint y: 223, distance: 432.4
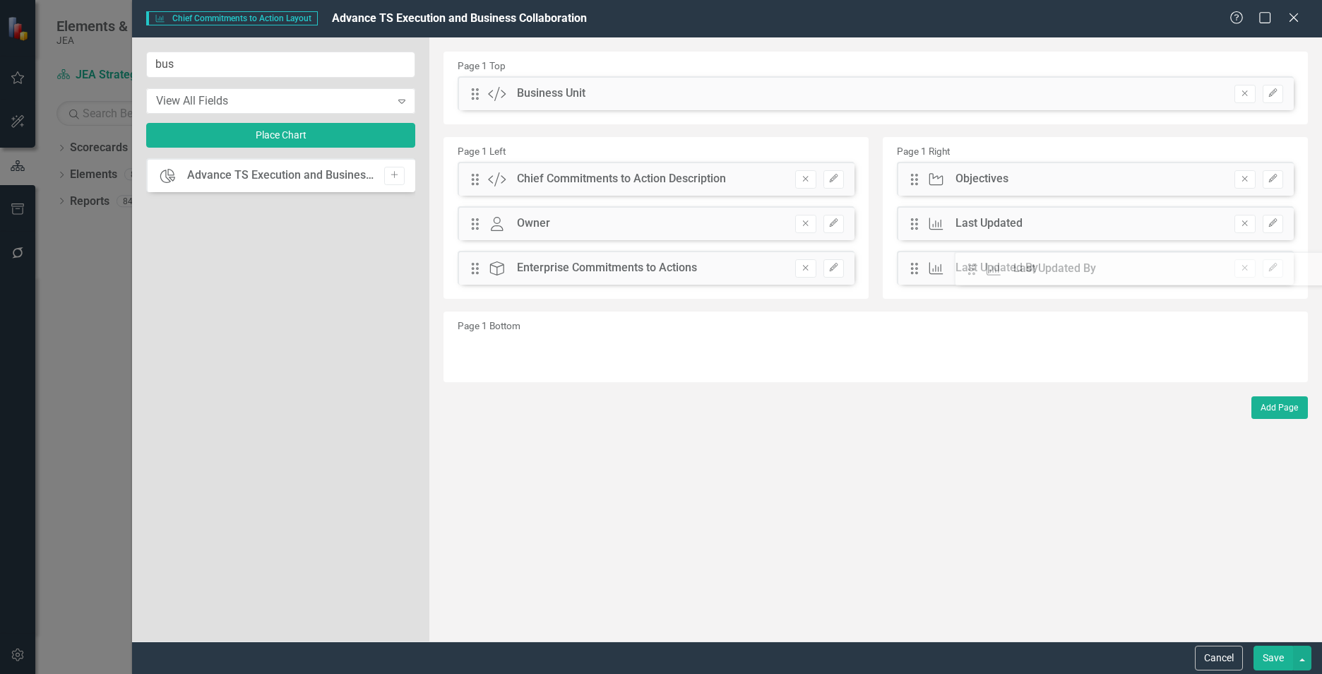
drag, startPoint x: 476, startPoint y: 226, endPoint x: 973, endPoint y: 274, distance: 499.6
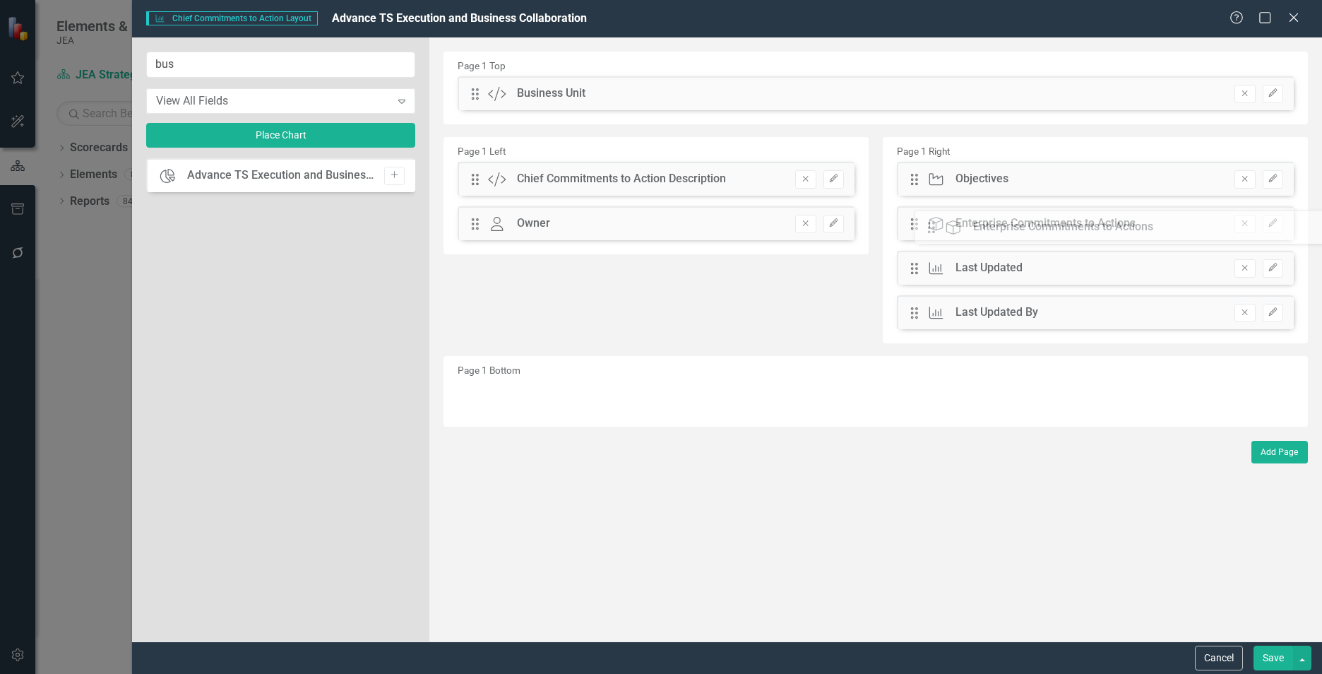
drag, startPoint x: 476, startPoint y: 271, endPoint x: 941, endPoint y: 236, distance: 466.1
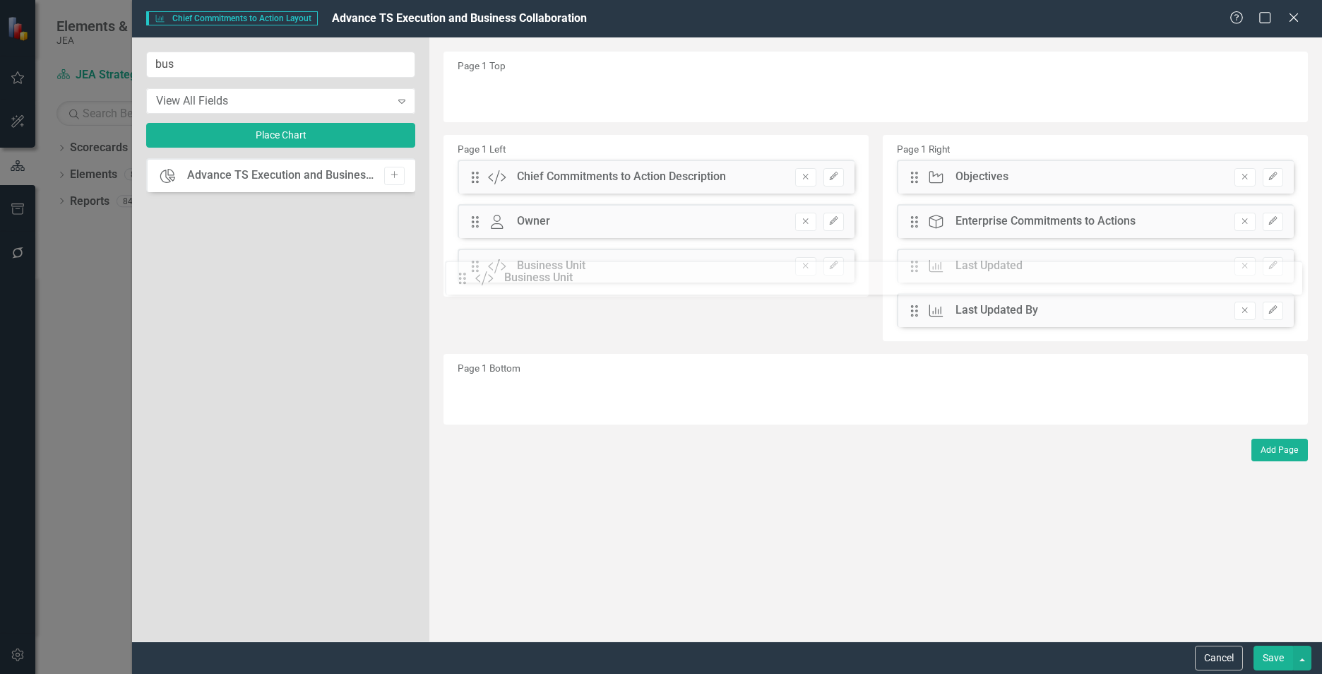
drag, startPoint x: 475, startPoint y: 97, endPoint x: 473, endPoint y: 281, distance: 184.4
click at [834, 268] on icon "Edit" at bounding box center [834, 265] width 11 height 8
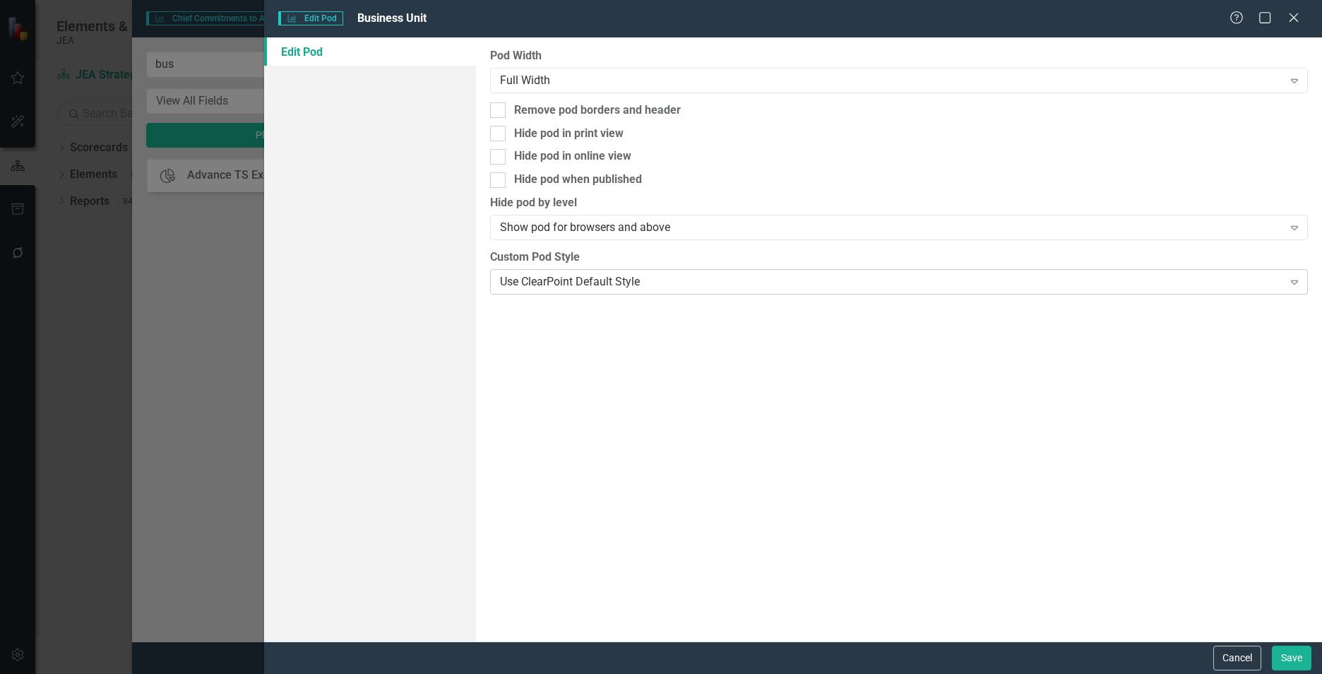
click at [752, 281] on div "Use ClearPoint Default Style" at bounding box center [891, 281] width 783 height 16
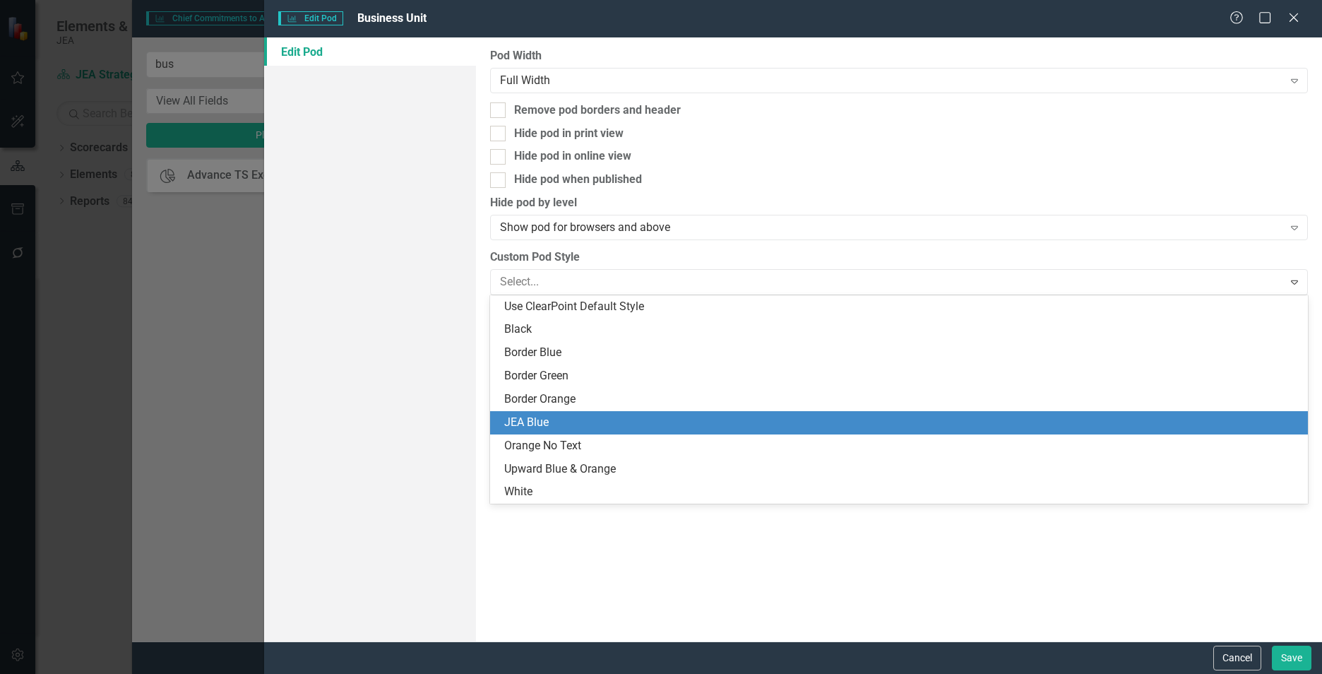
click at [629, 429] on div "JEA Blue" at bounding box center [901, 423] width 795 height 16
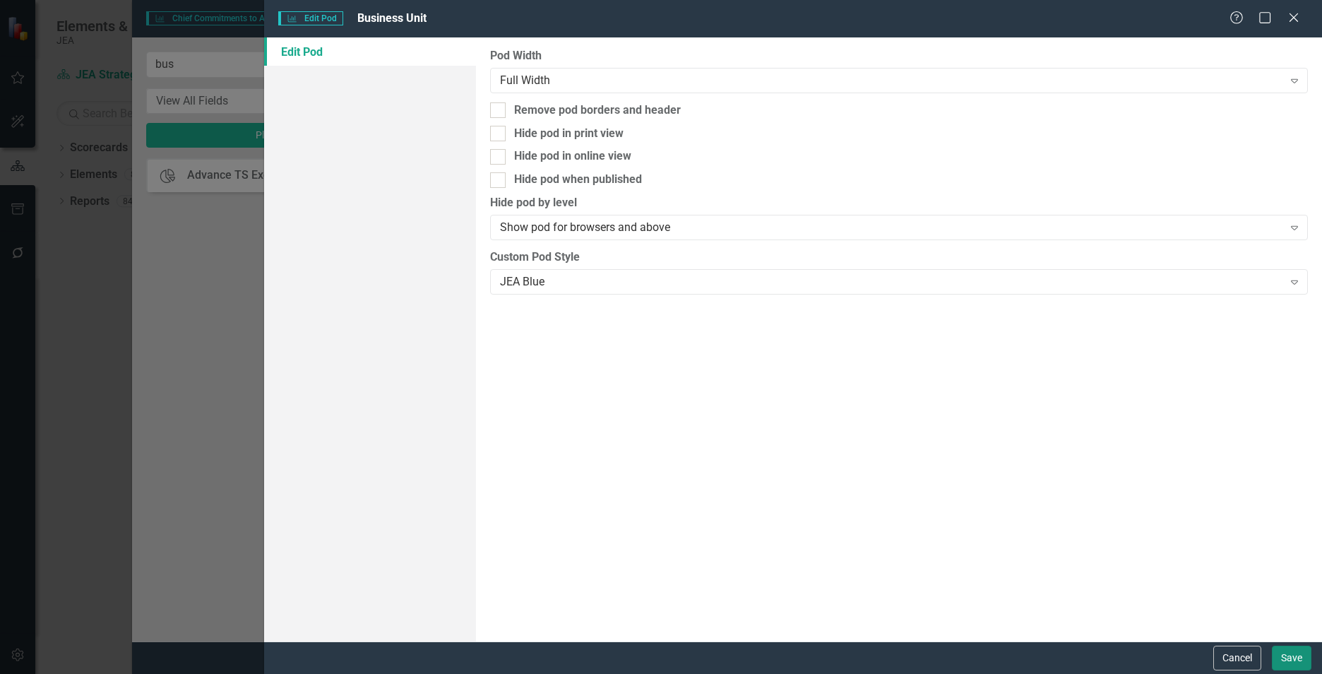
click at [1282, 660] on button "Save" at bounding box center [1292, 658] width 40 height 25
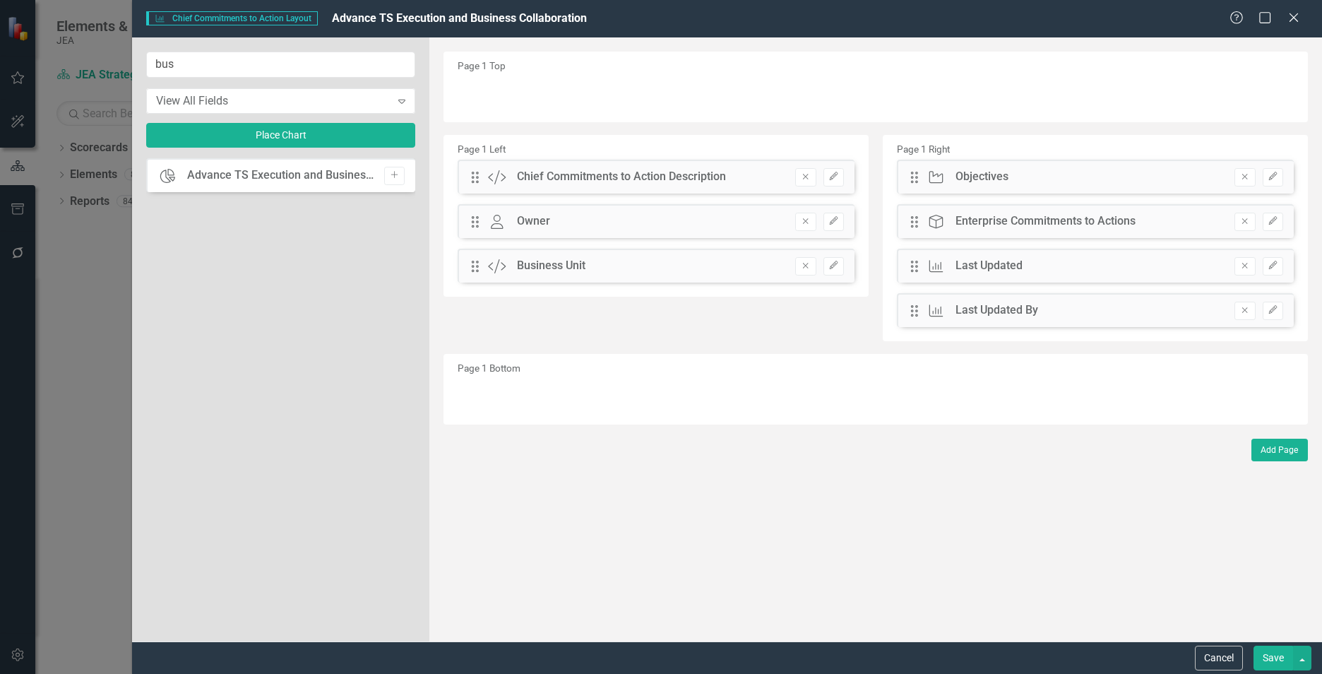
click at [1274, 663] on button "Save" at bounding box center [1274, 658] width 40 height 25
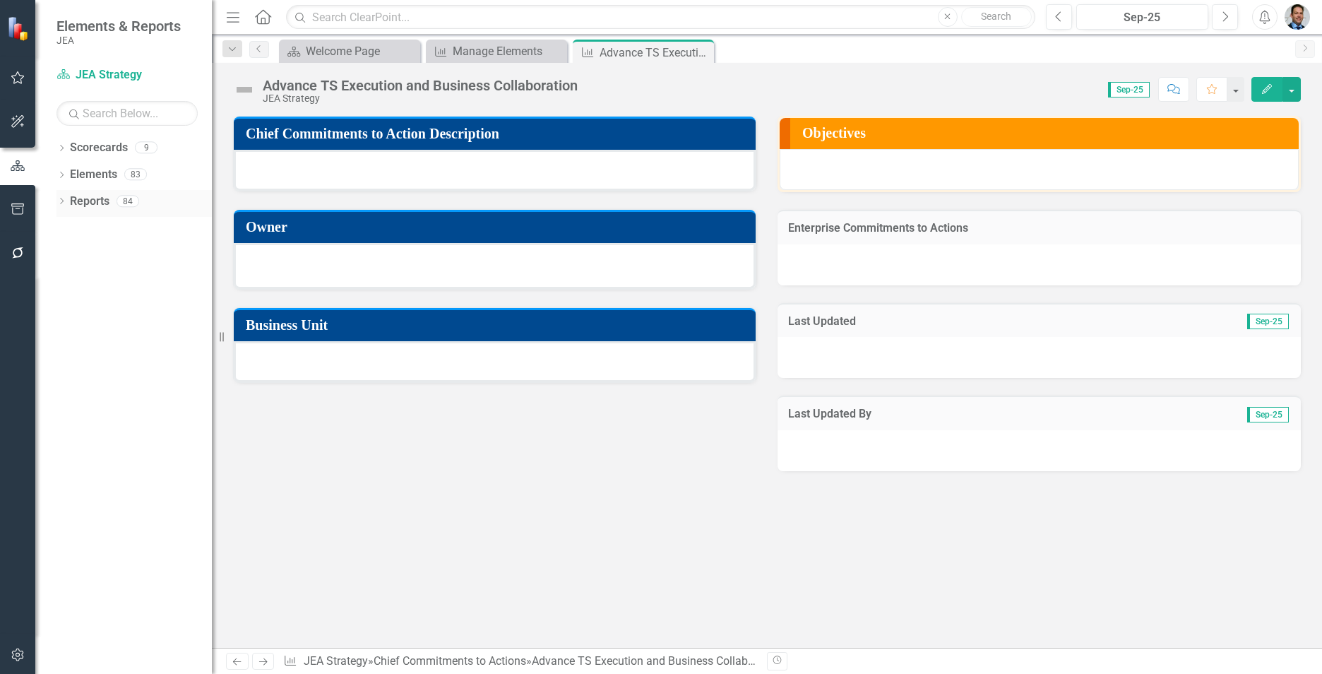
click at [84, 201] on link "Reports" at bounding box center [90, 202] width 40 height 16
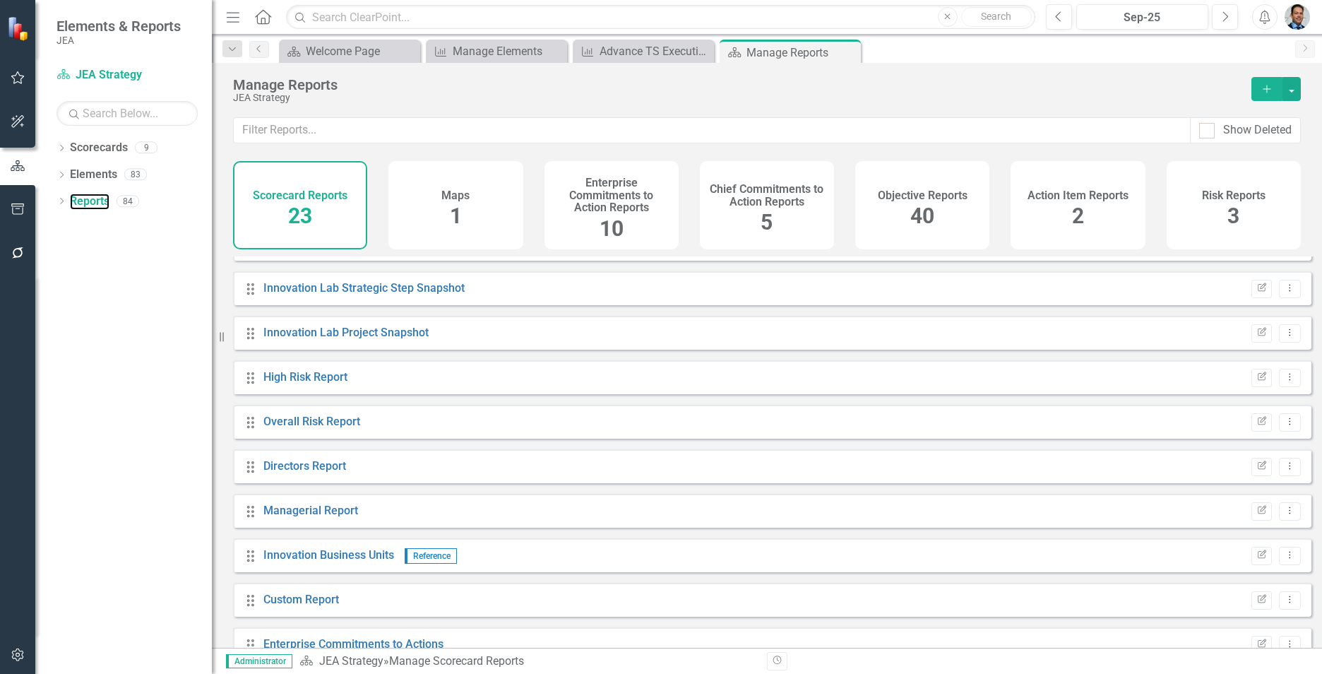
scroll to position [631, 0]
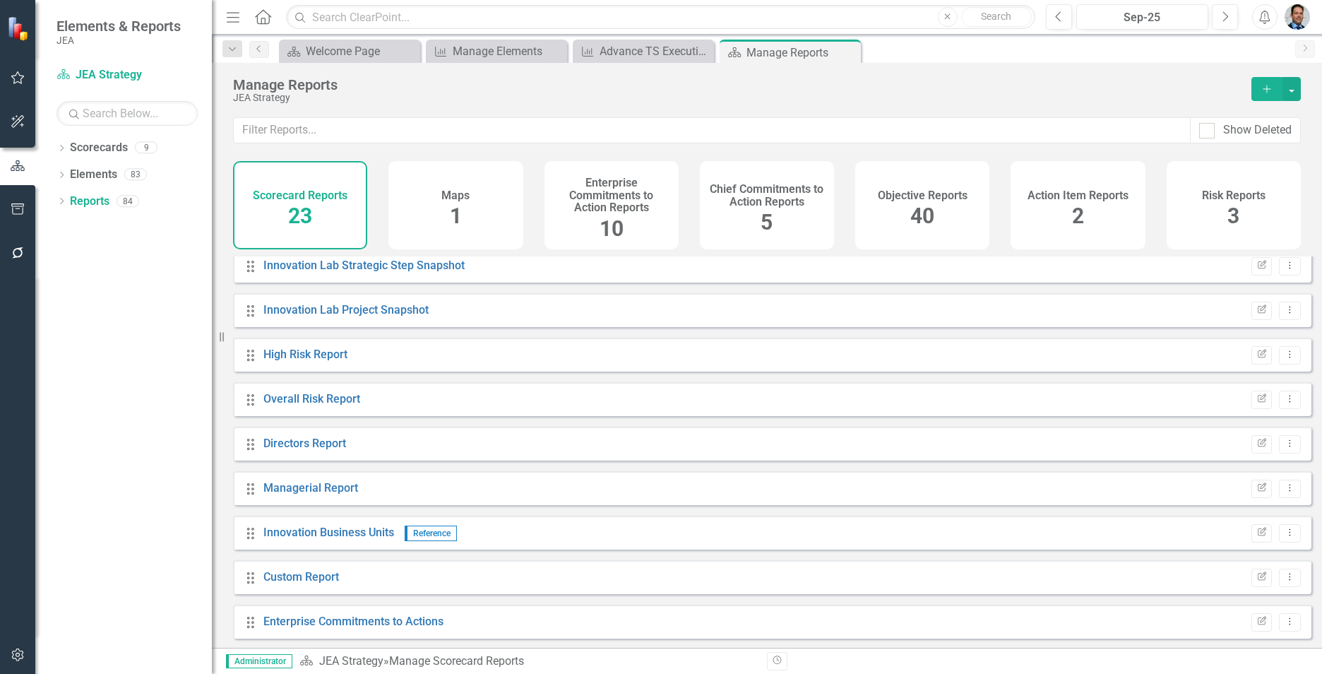
click at [747, 189] on h4 "Chief Commitments to Action Reports" at bounding box center [767, 195] width 117 height 25
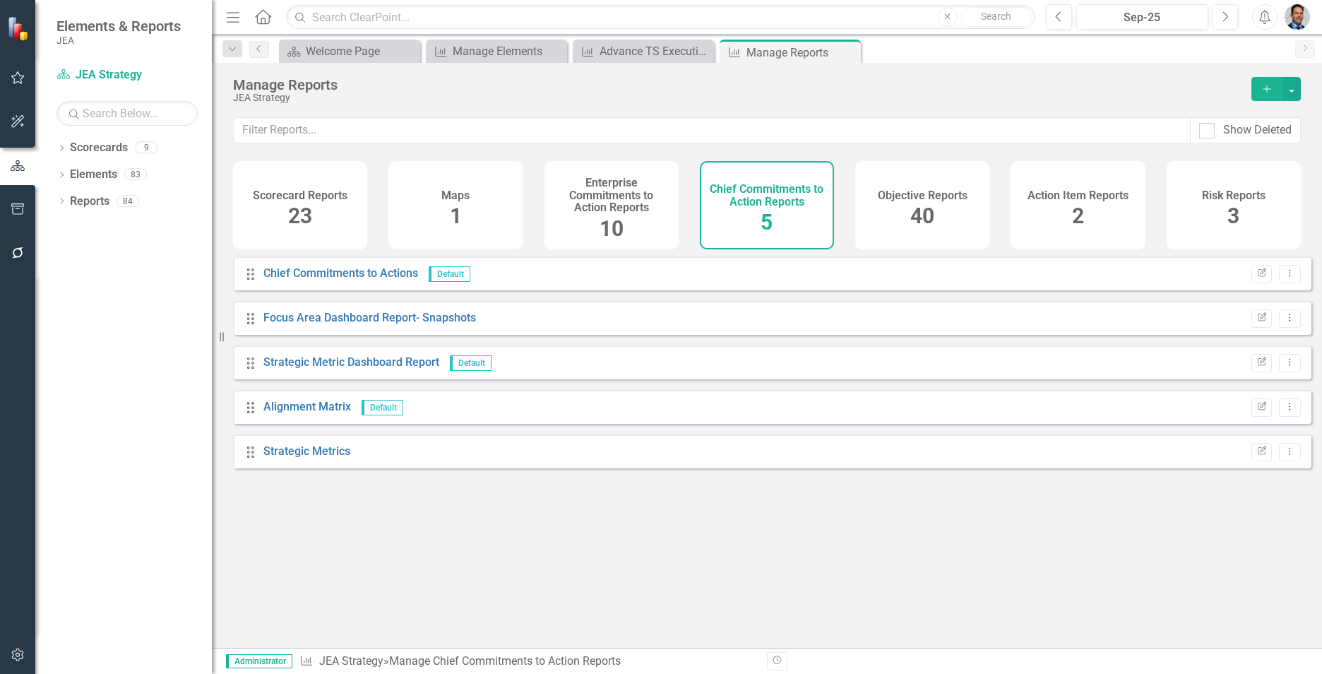
click at [629, 195] on h4 "Enterprise Commitments to Action Reports" at bounding box center [611, 195] width 117 height 37
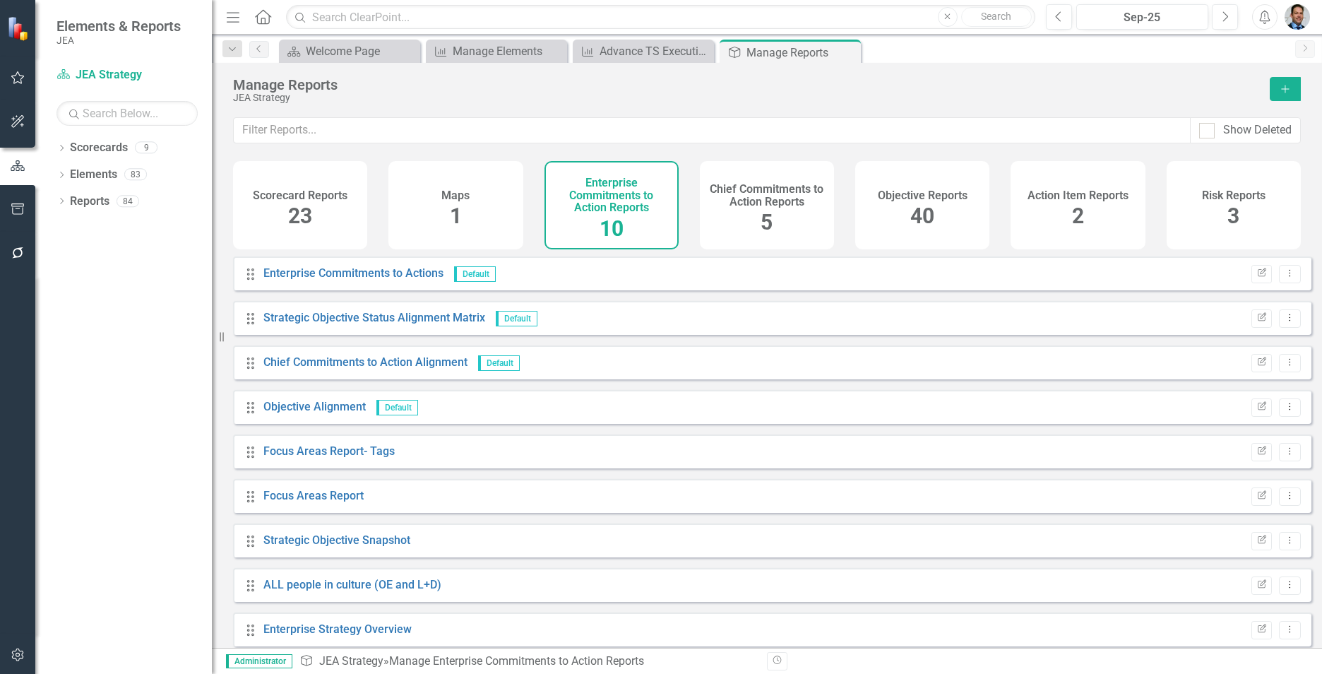
click at [901, 199] on h4 "Objective Reports" at bounding box center [923, 195] width 90 height 13
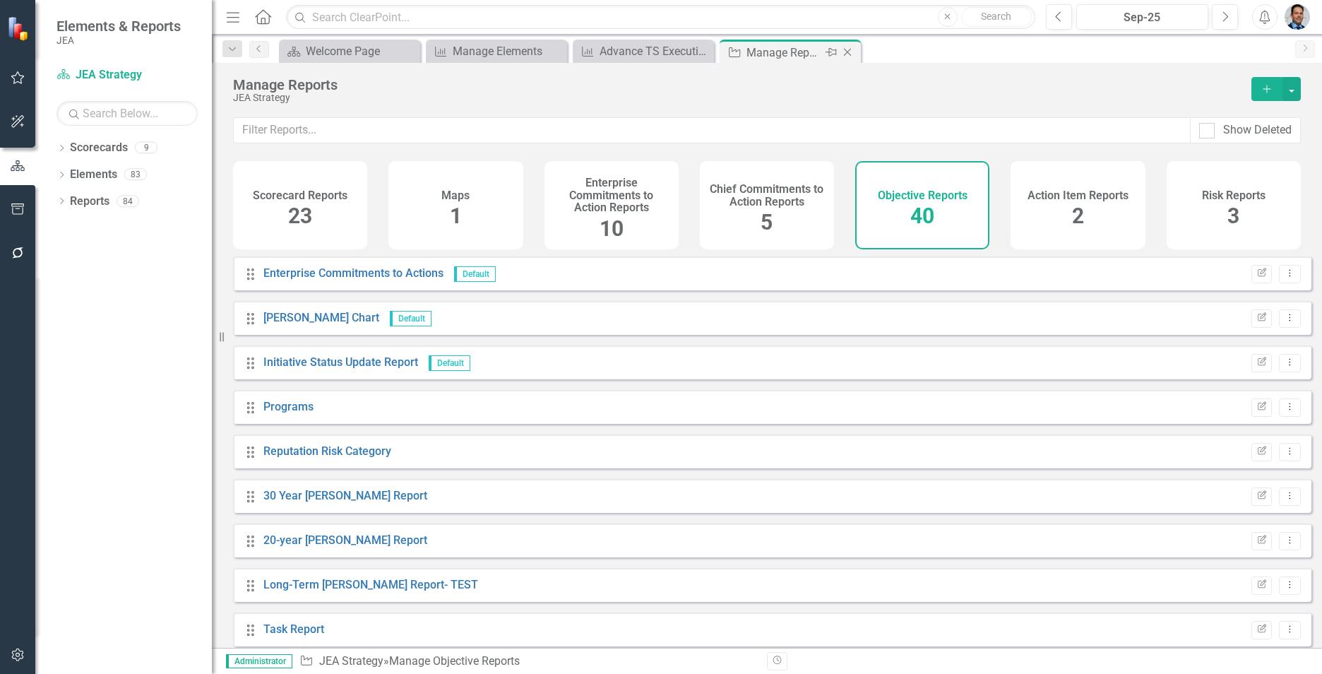
click at [845, 54] on icon "Close" at bounding box center [848, 52] width 14 height 11
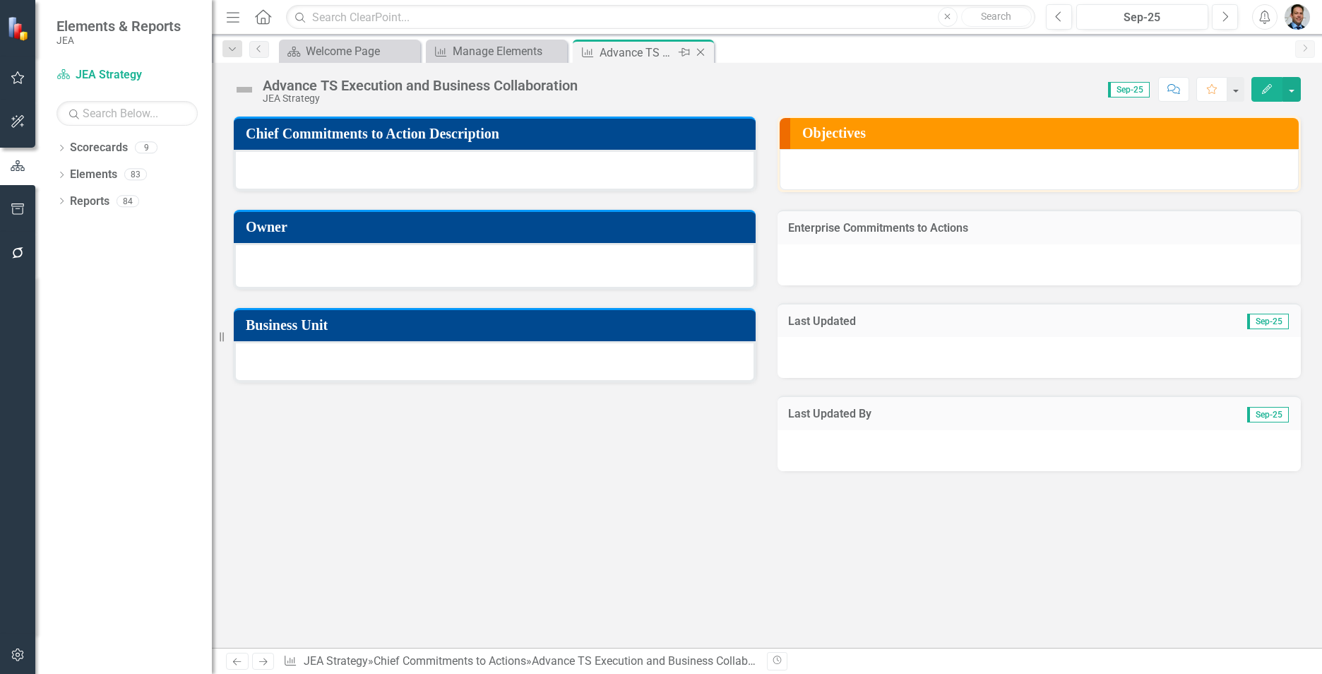
click at [700, 49] on icon "Close" at bounding box center [701, 52] width 14 height 11
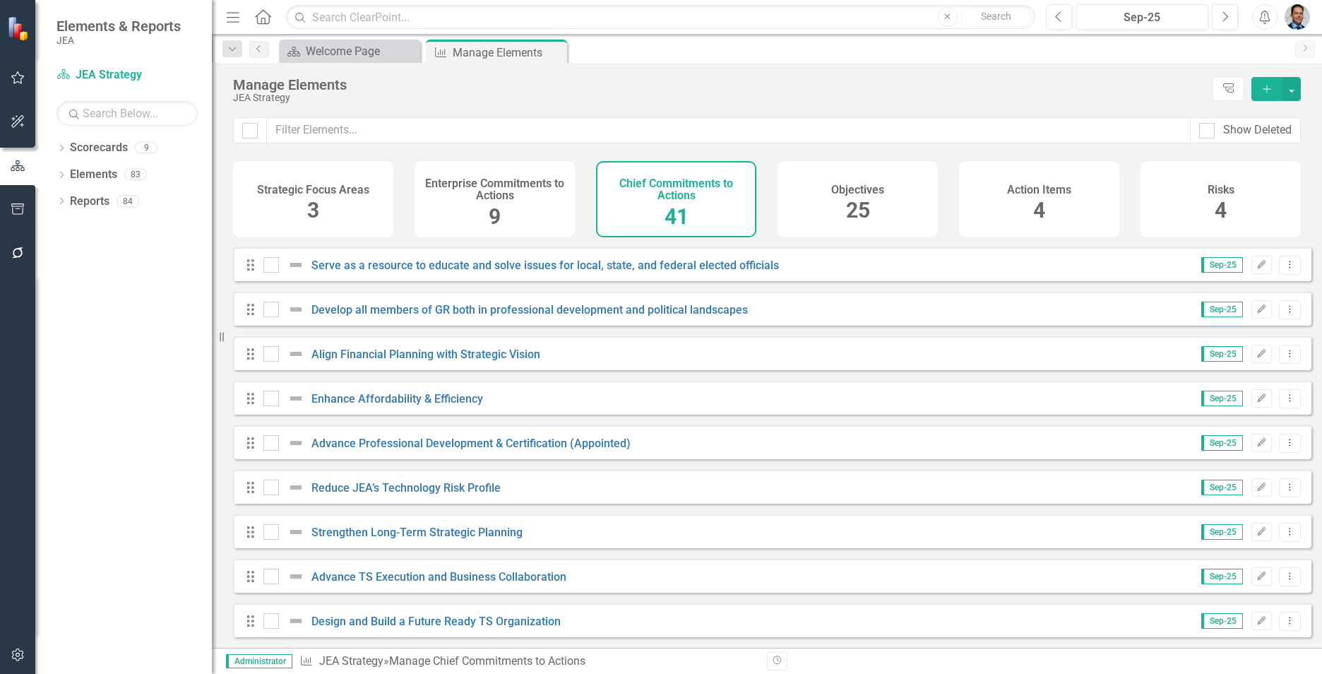
scroll to position [1432, 0]
click at [493, 624] on link "Design and Build a Future Ready TS Organization" at bounding box center [436, 621] width 249 height 13
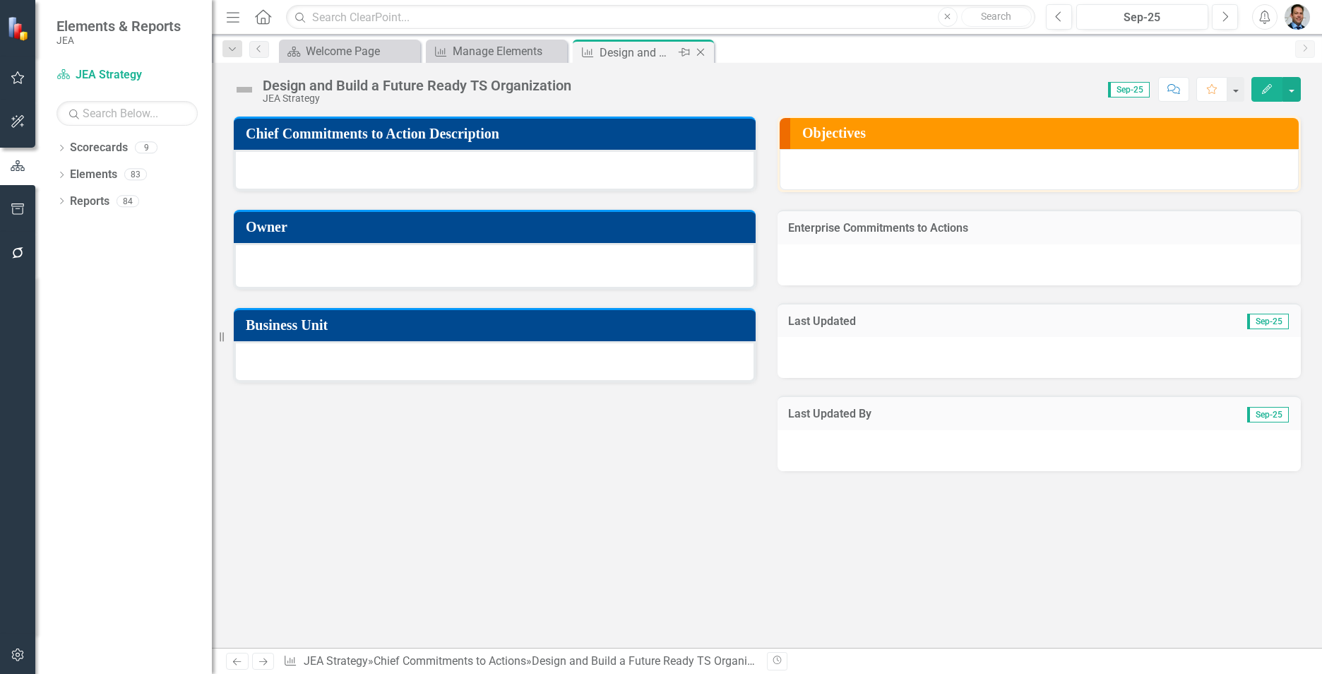
click at [697, 52] on icon "Close" at bounding box center [701, 52] width 14 height 11
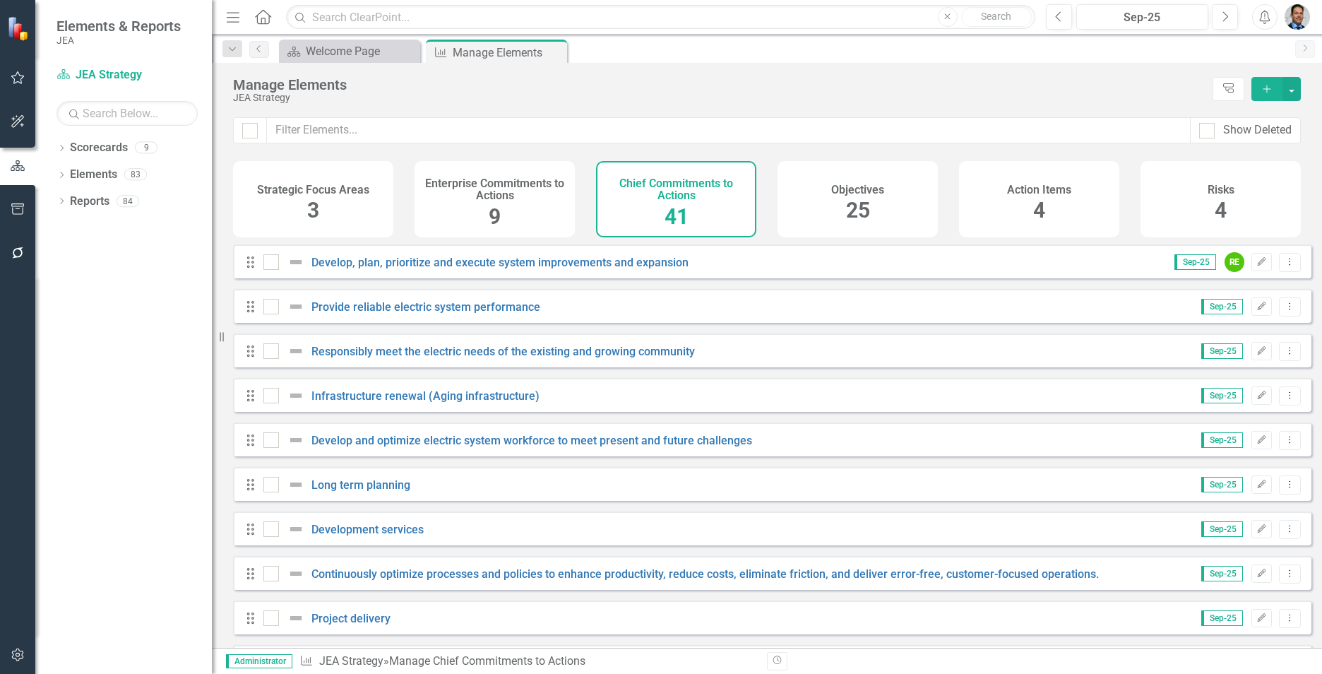
click at [482, 201] on h4 "Enterprise Commitments to Actions" at bounding box center [494, 189] width 143 height 25
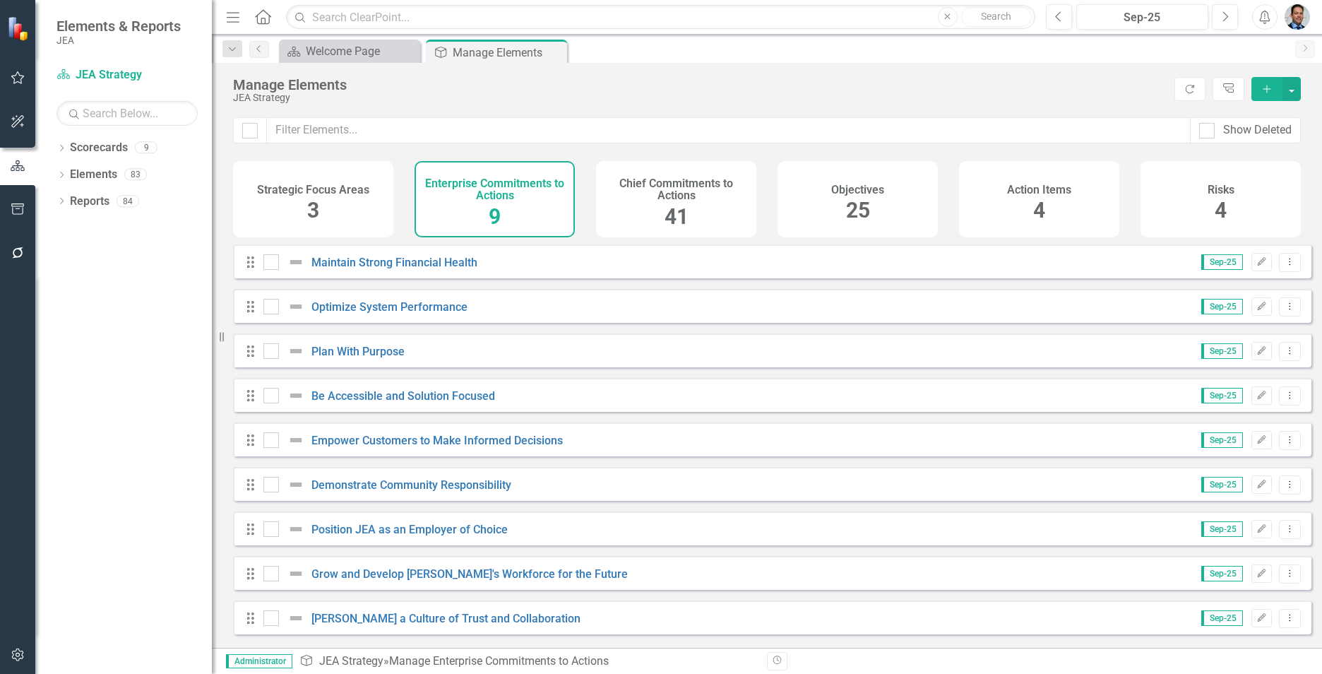
click at [677, 205] on span "41" at bounding box center [677, 216] width 24 height 25
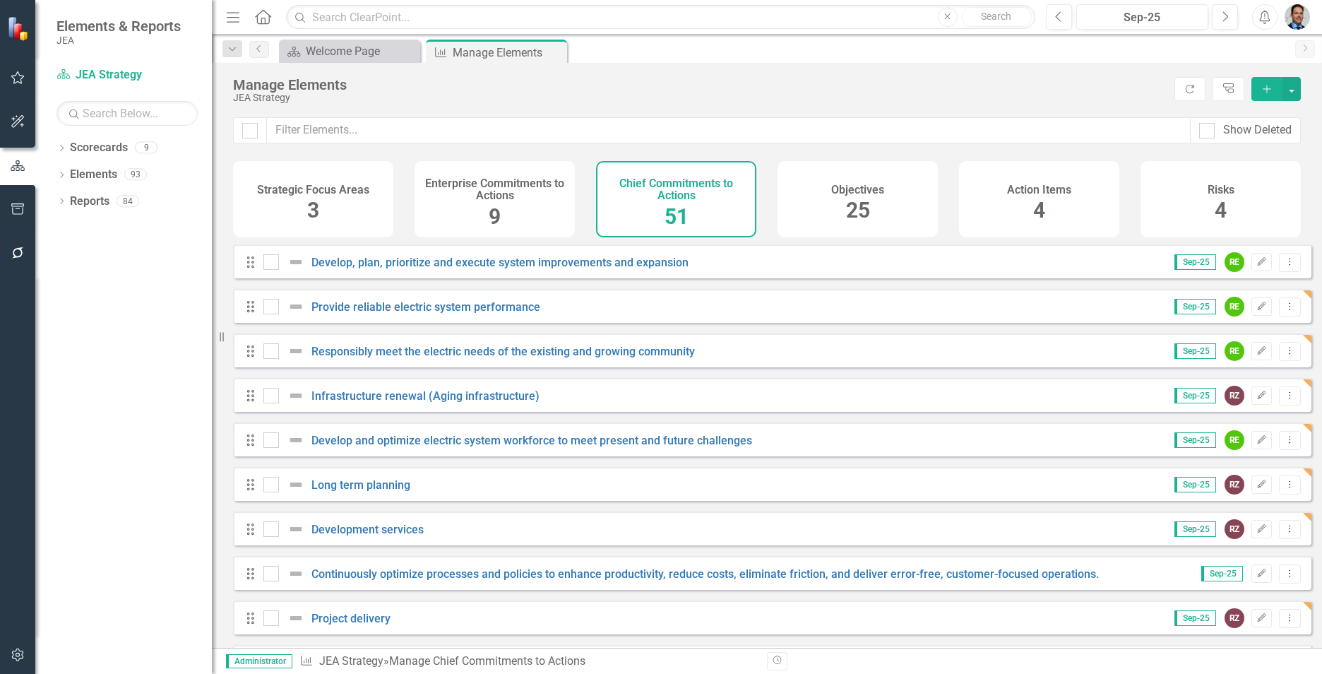
click at [865, 199] on span "25" at bounding box center [858, 210] width 24 height 25
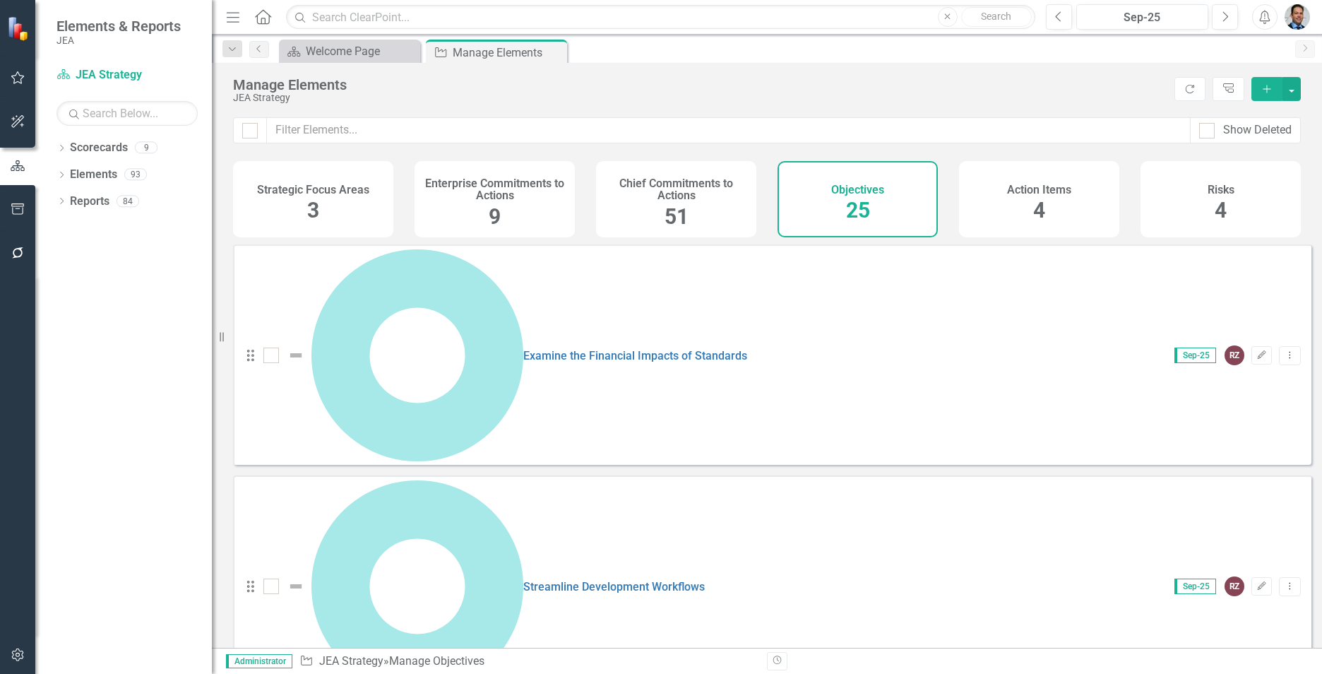
click at [653, 181] on h4 "Chief Commitments to Actions" at bounding box center [676, 189] width 143 height 25
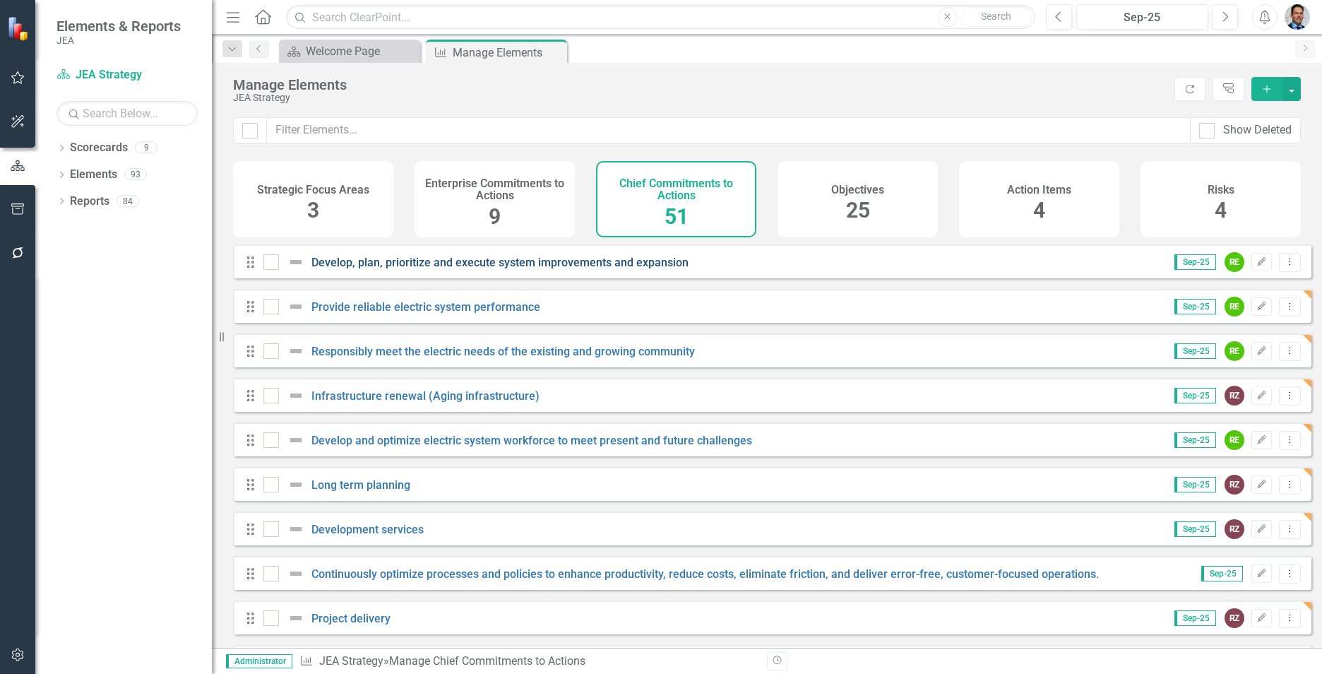
click at [594, 269] on link "Develop, plan, prioritize and execute system improvements and expansion" at bounding box center [500, 262] width 377 height 13
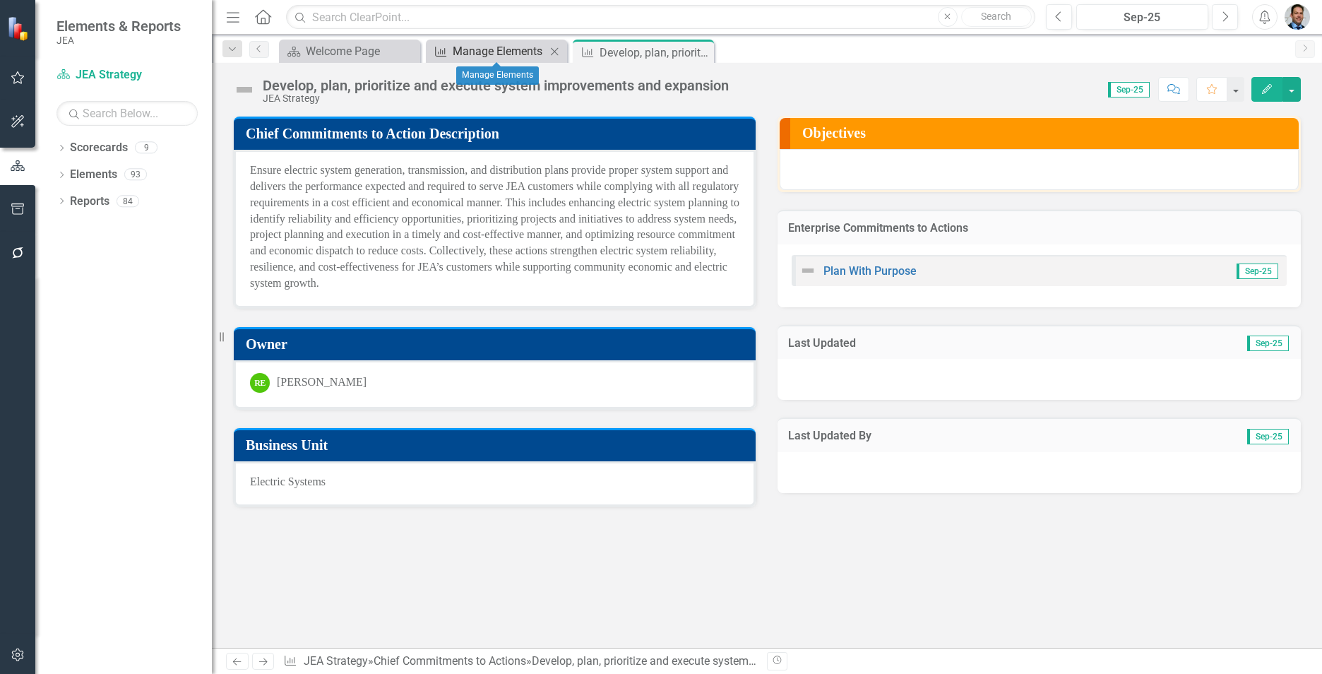
click at [493, 51] on div "Manage Elements" at bounding box center [499, 51] width 93 height 18
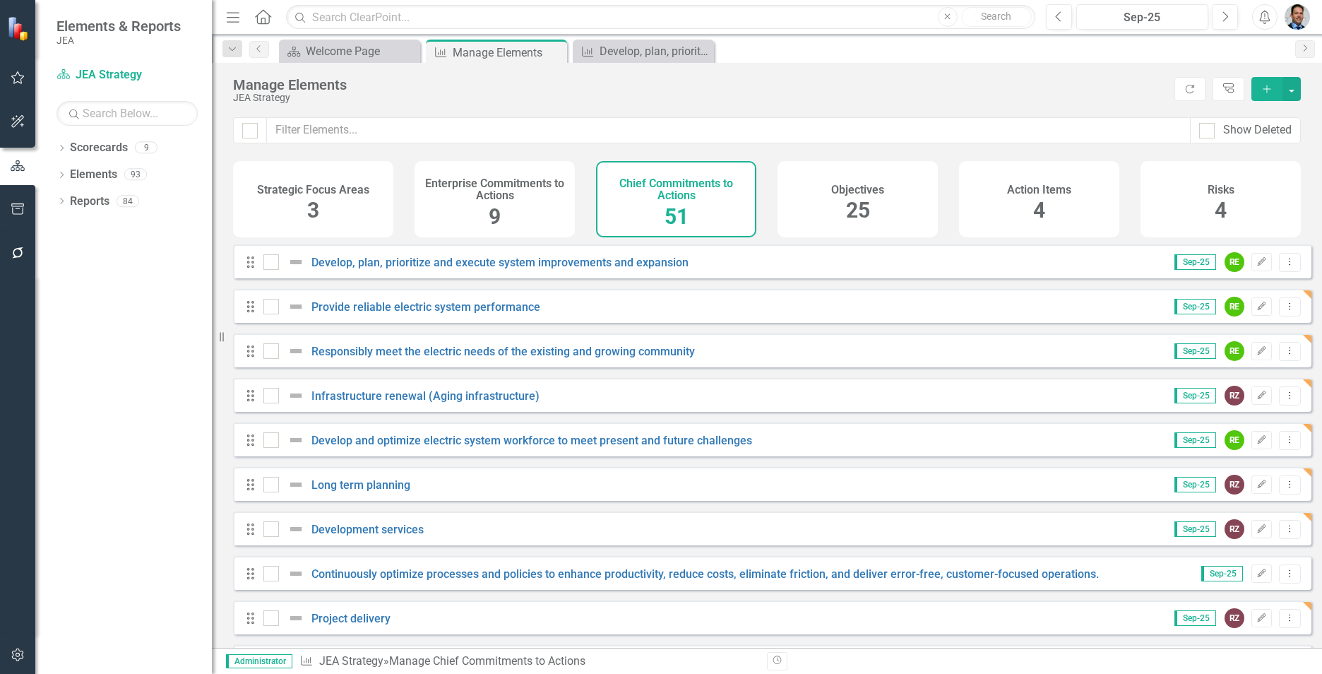
click at [470, 197] on h4 "Enterprise Commitments to Actions" at bounding box center [494, 189] width 143 height 25
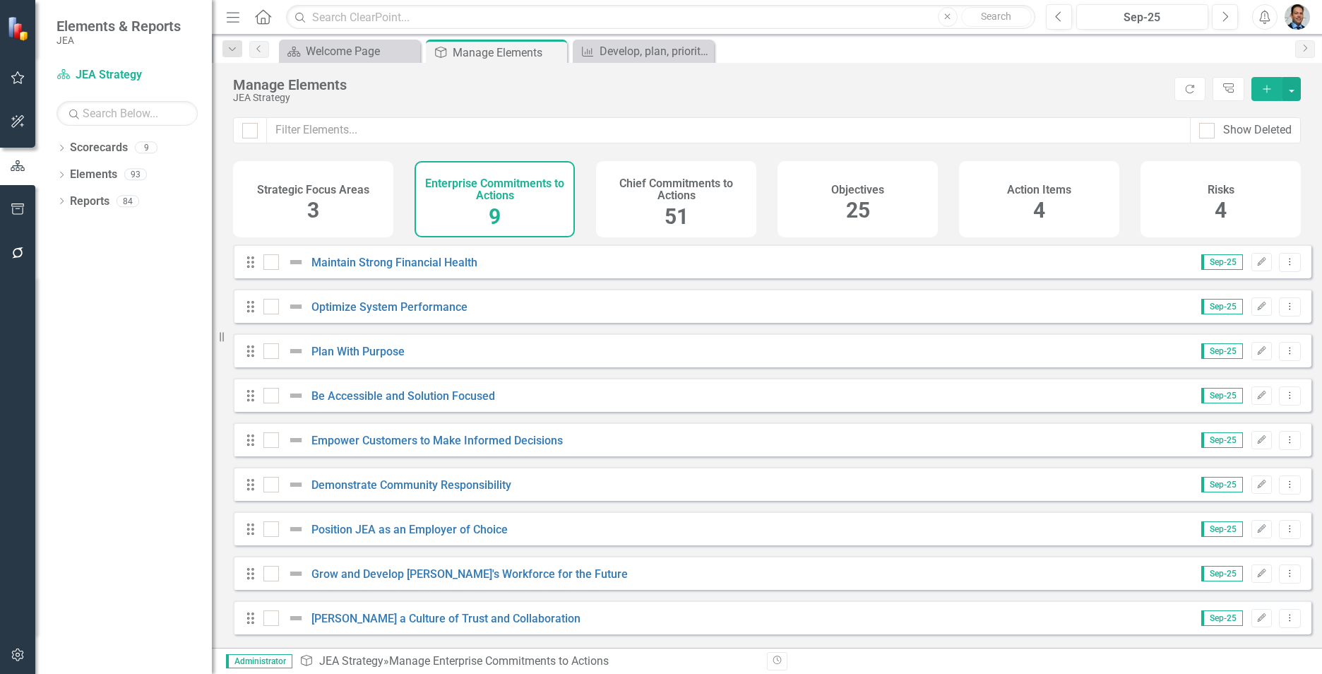
click at [306, 194] on h4 "Strategic Focus Areas" at bounding box center [313, 190] width 112 height 13
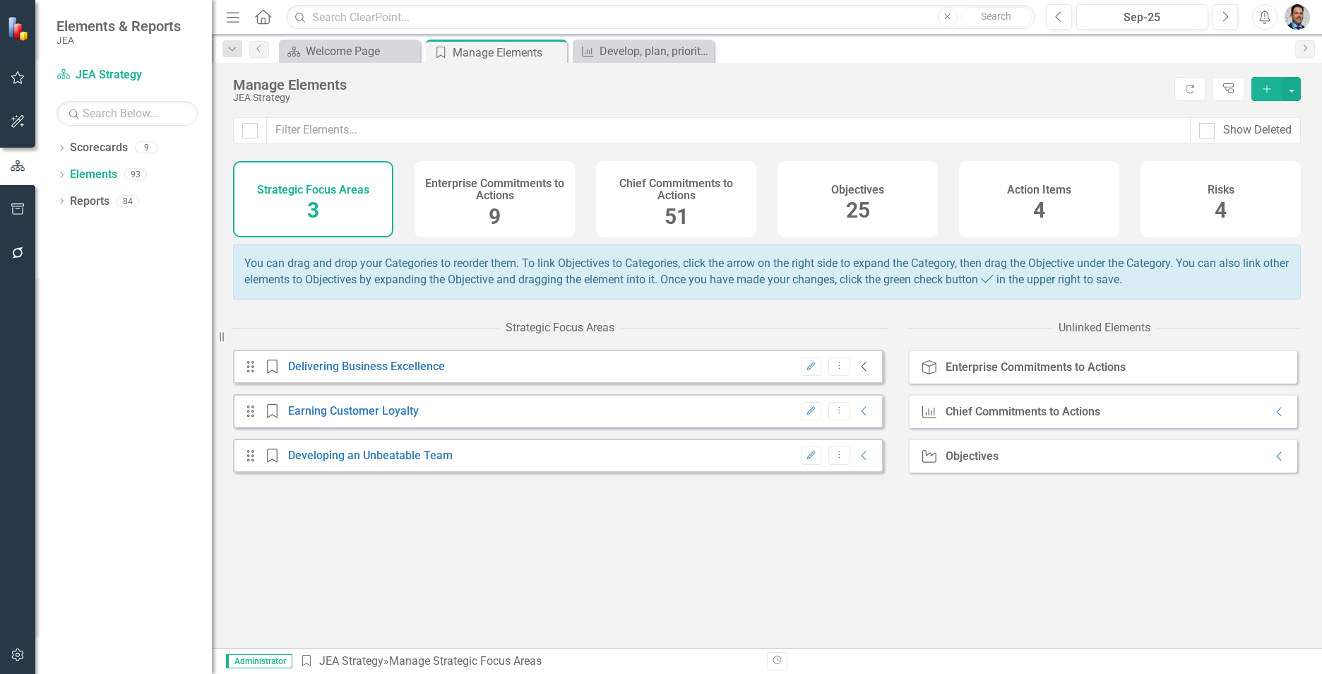
click at [862, 372] on icon at bounding box center [864, 366] width 5 height 9
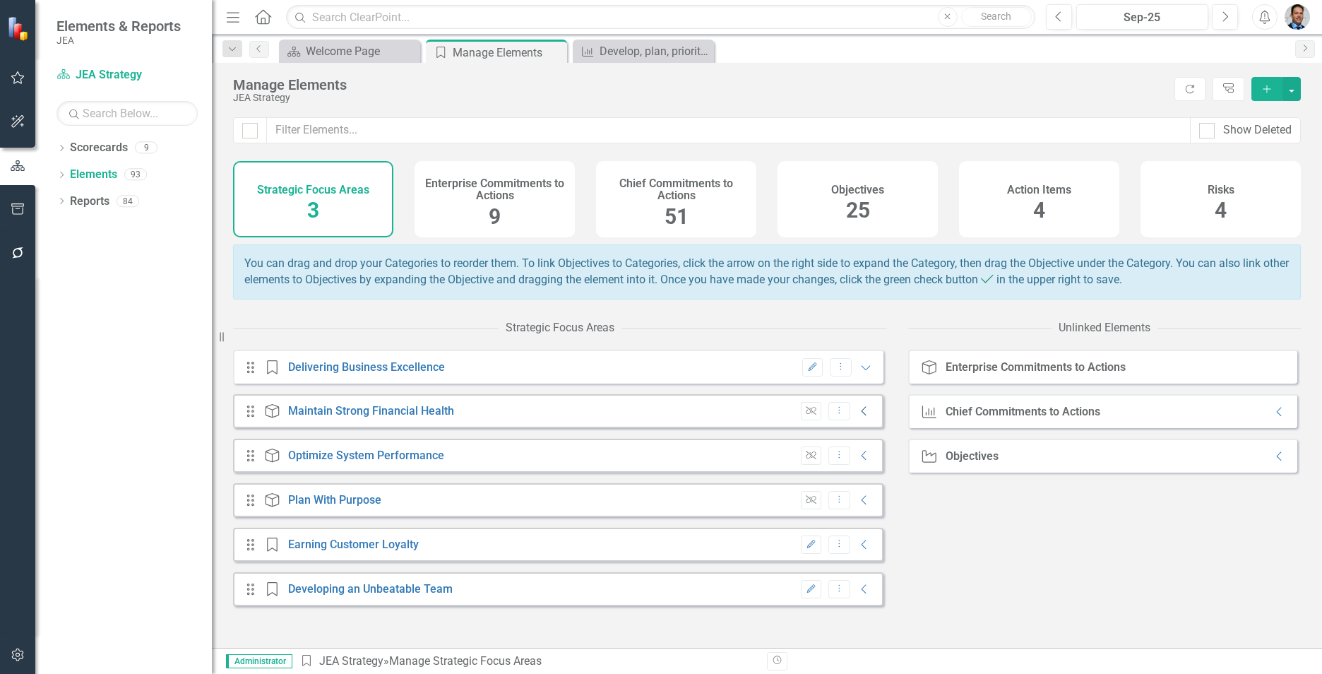
click at [858, 417] on icon "Collapse" at bounding box center [865, 410] width 14 height 11
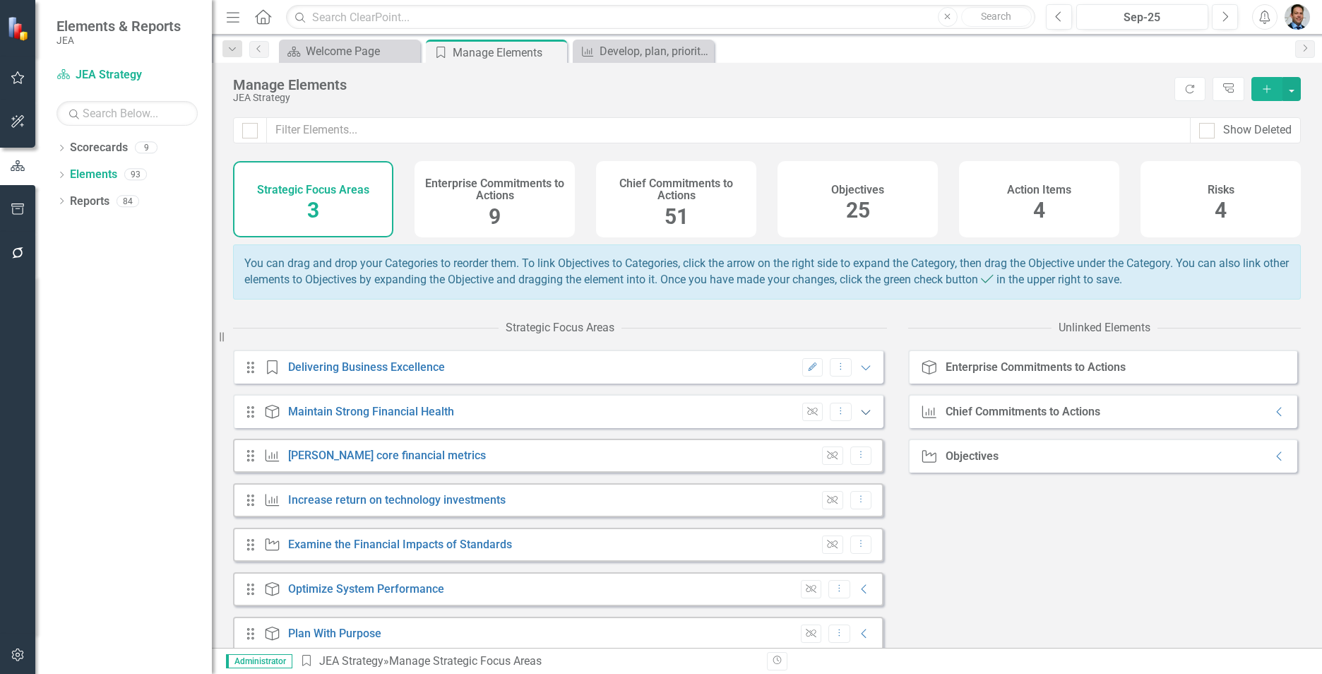
click at [859, 417] on icon "Expanded" at bounding box center [866, 411] width 14 height 11
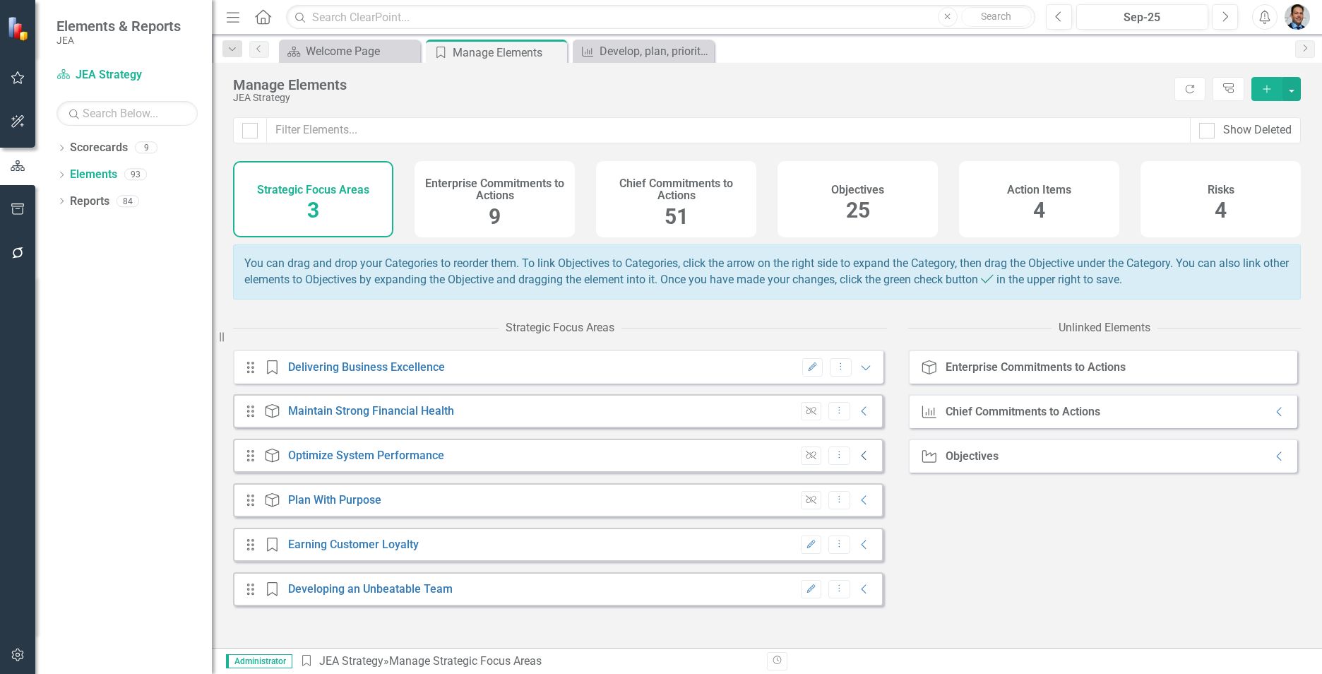
click at [858, 461] on icon "Collapse" at bounding box center [865, 455] width 14 height 11
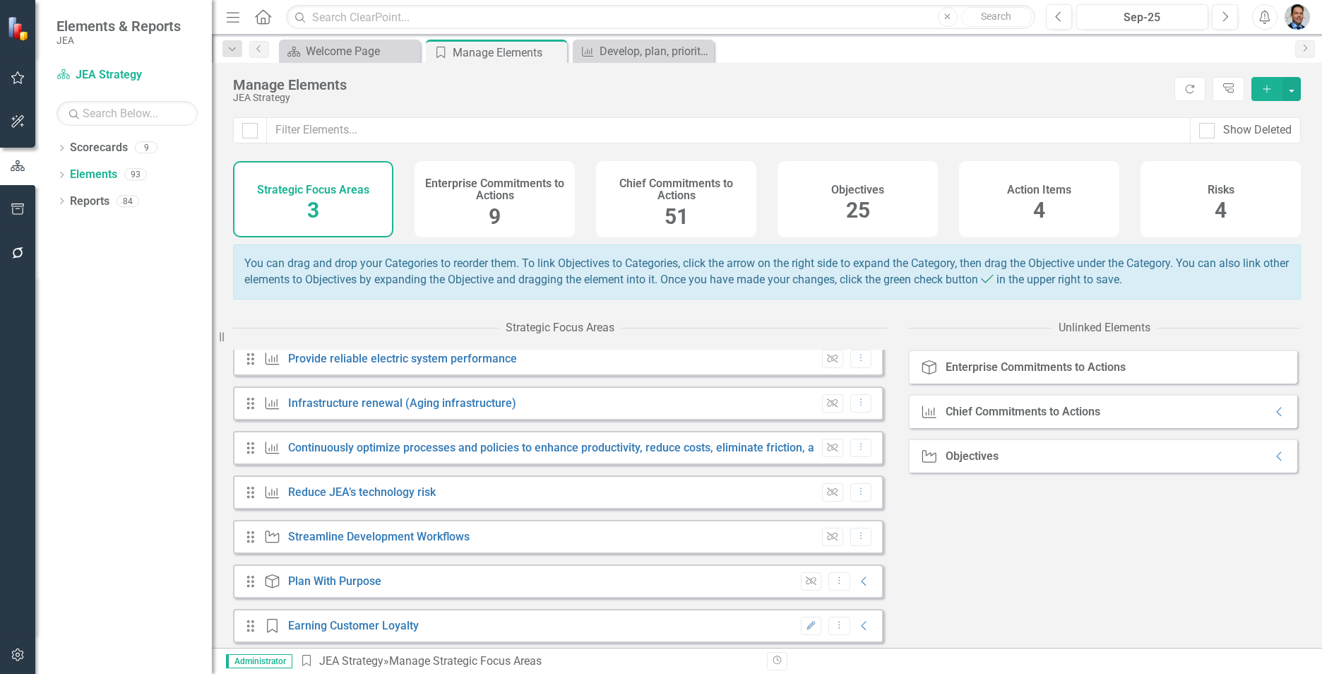
scroll to position [71, 0]
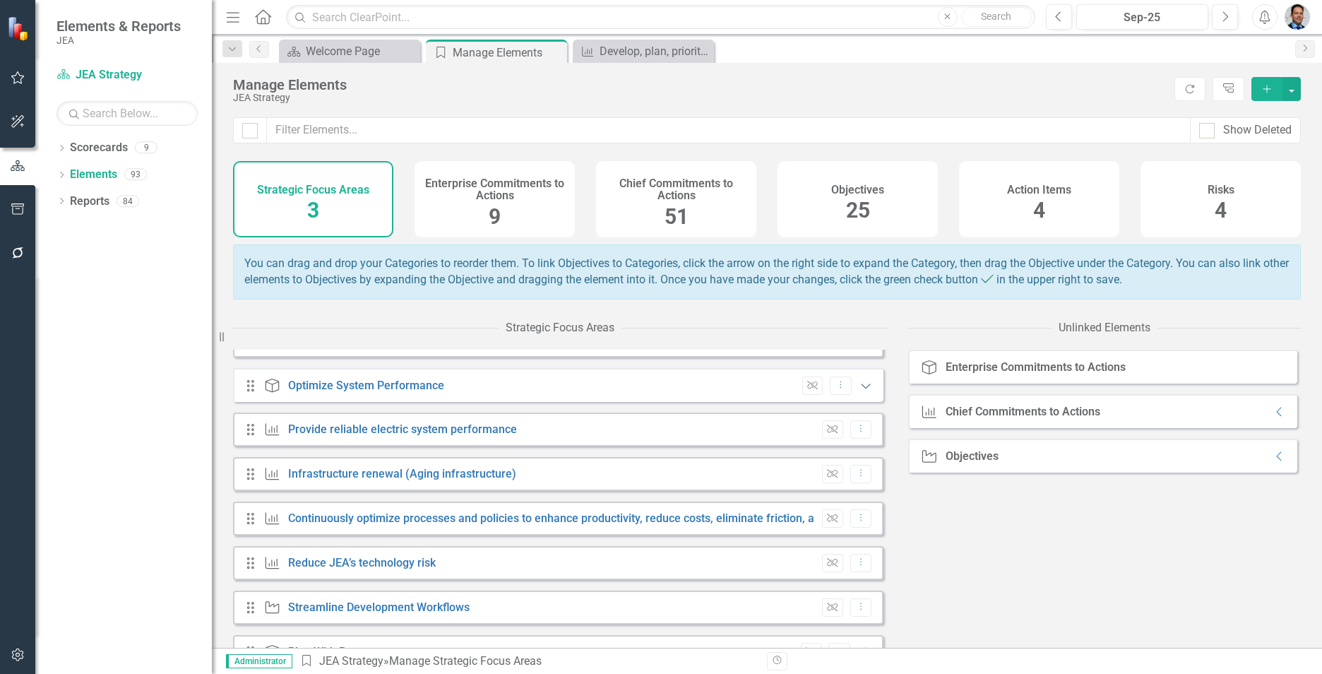
click at [859, 391] on icon "Expanded" at bounding box center [866, 385] width 14 height 11
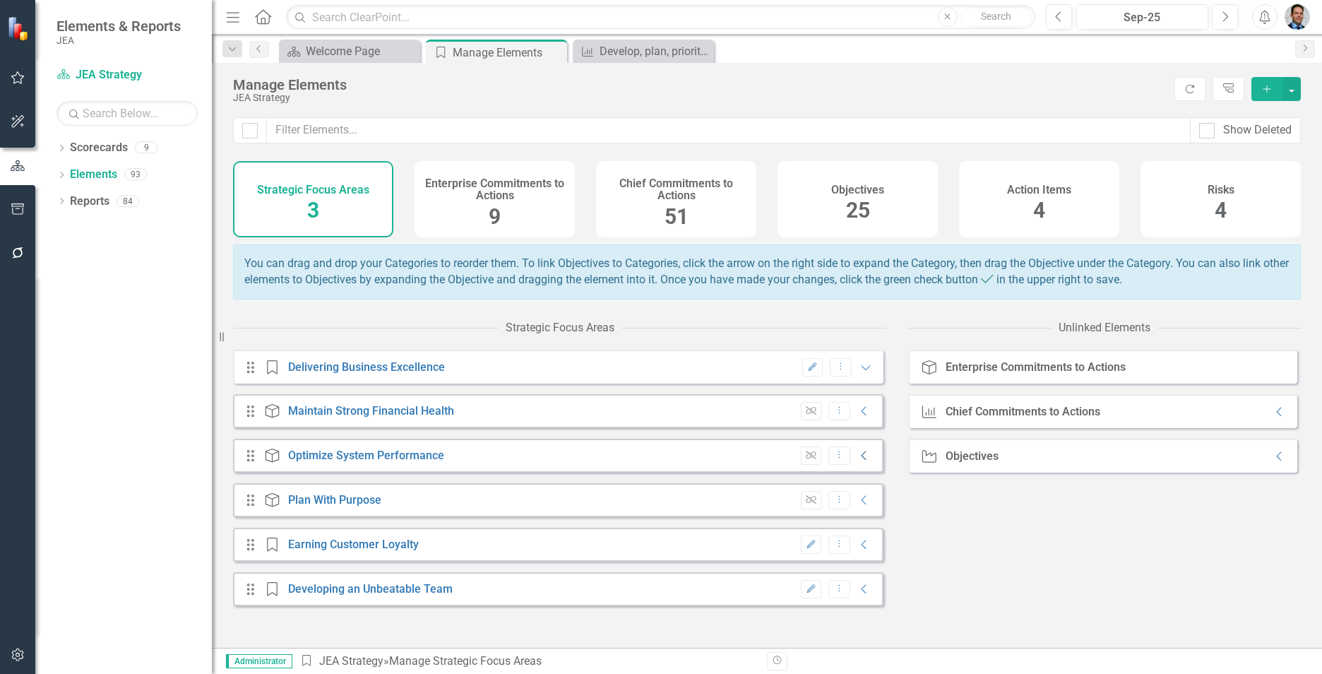
scroll to position [0, 0]
click at [859, 373] on icon "Expanded" at bounding box center [866, 367] width 14 height 11
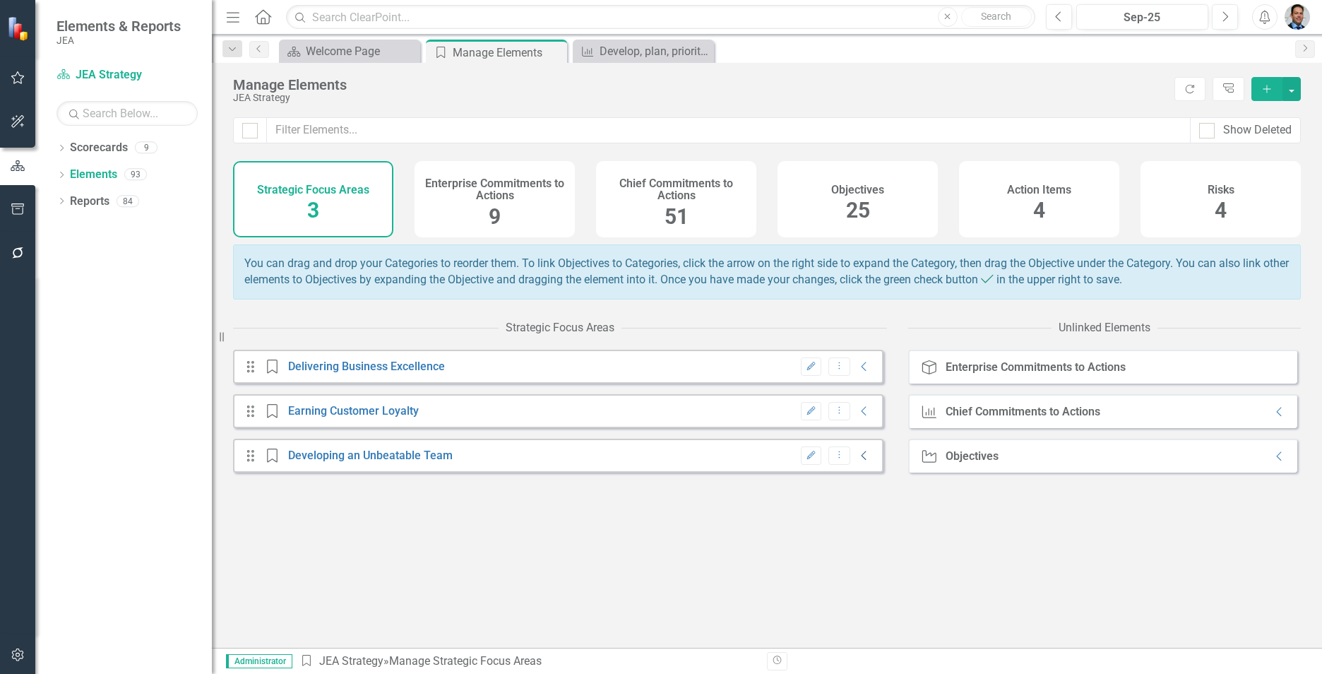
click at [858, 461] on icon "Collapse" at bounding box center [865, 455] width 14 height 11
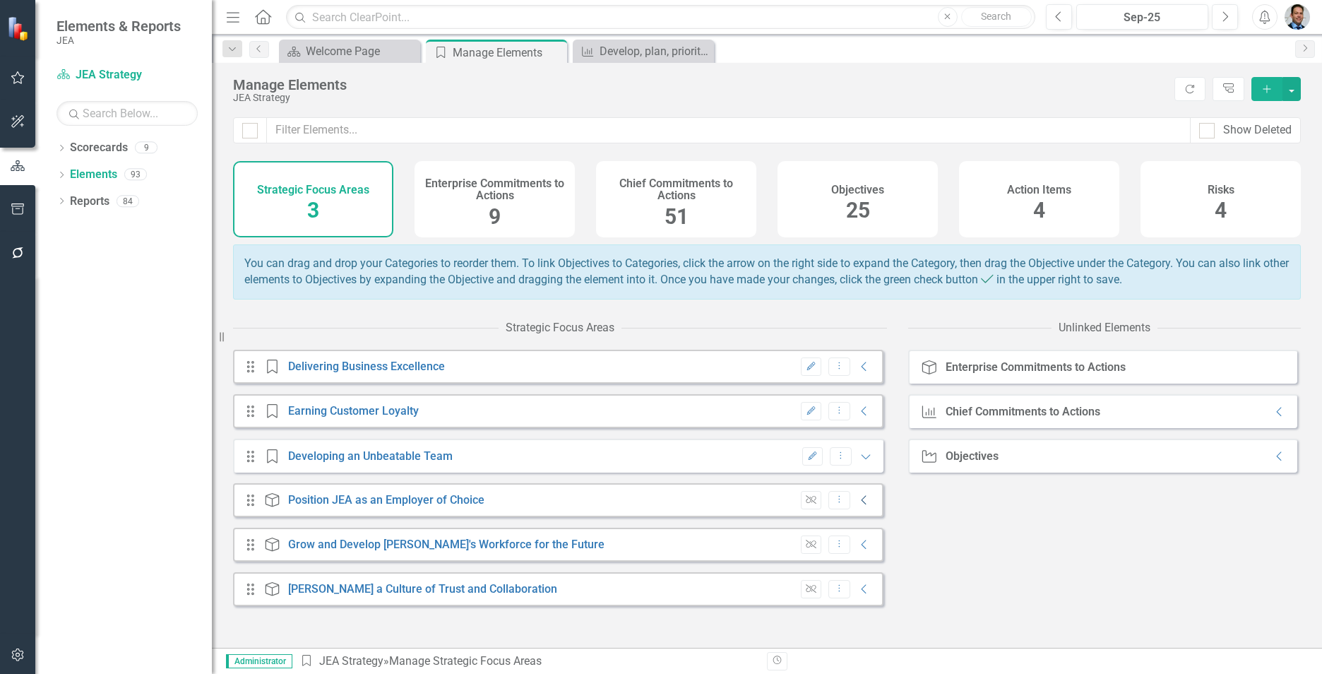
click at [858, 506] on icon "Collapse" at bounding box center [865, 499] width 14 height 11
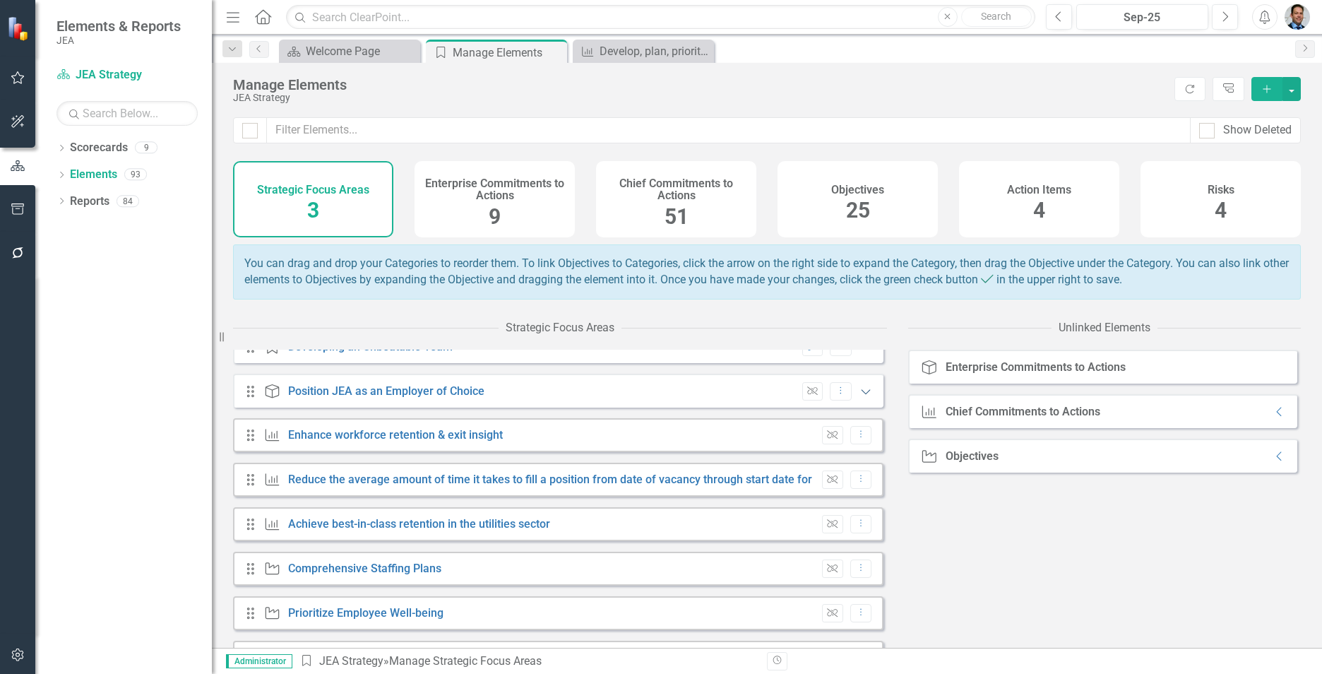
scroll to position [61, 0]
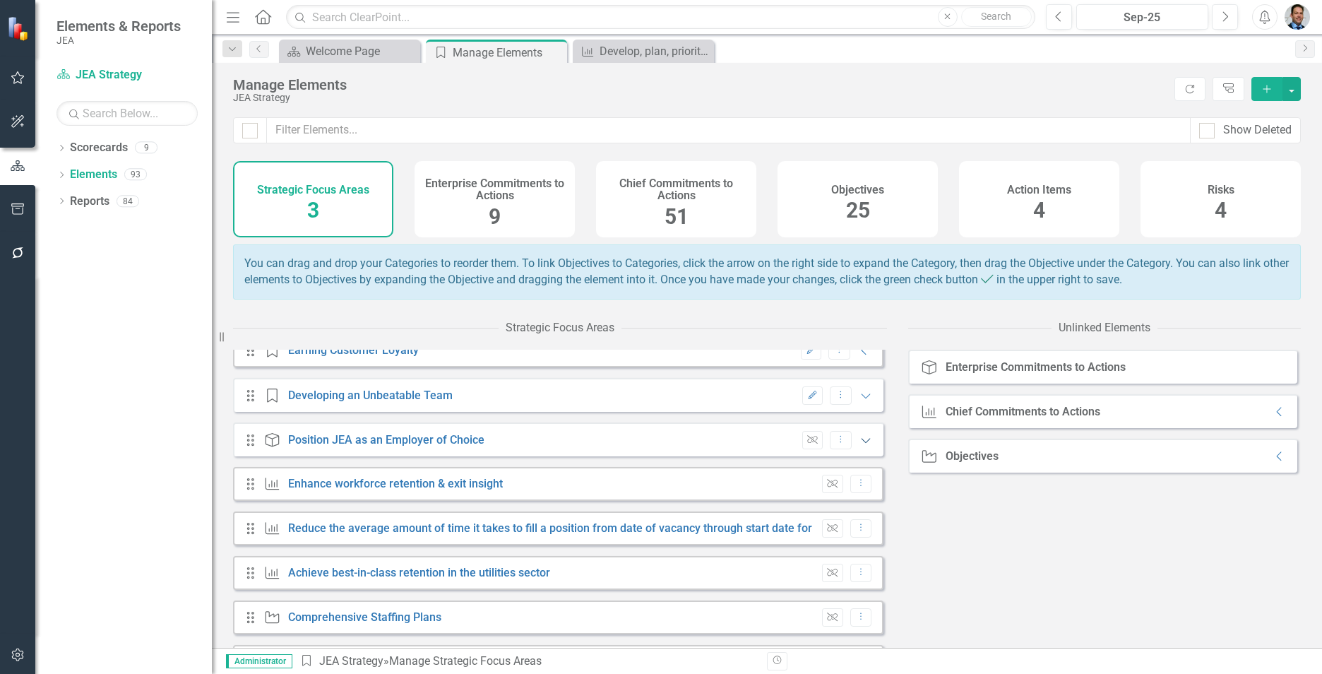
click at [859, 446] on icon "Expanded" at bounding box center [866, 439] width 14 height 11
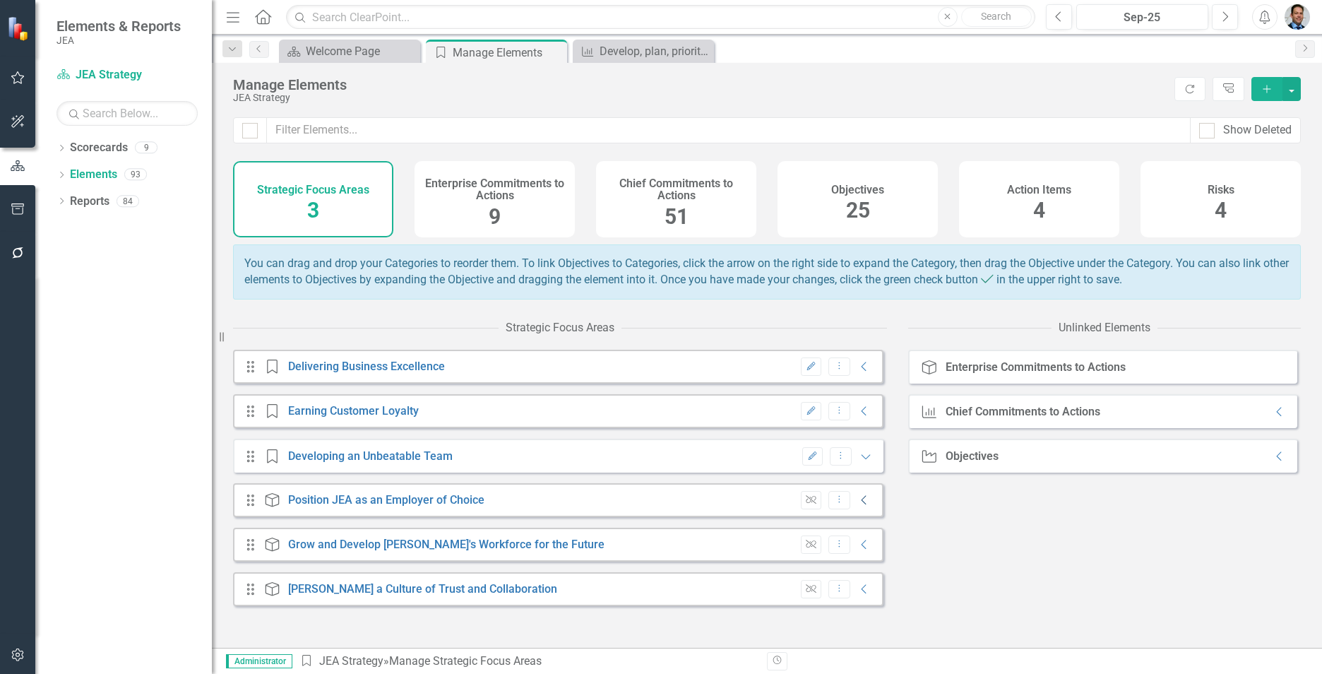
scroll to position [0, 0]
click at [860, 462] on icon "Expanded" at bounding box center [866, 456] width 14 height 11
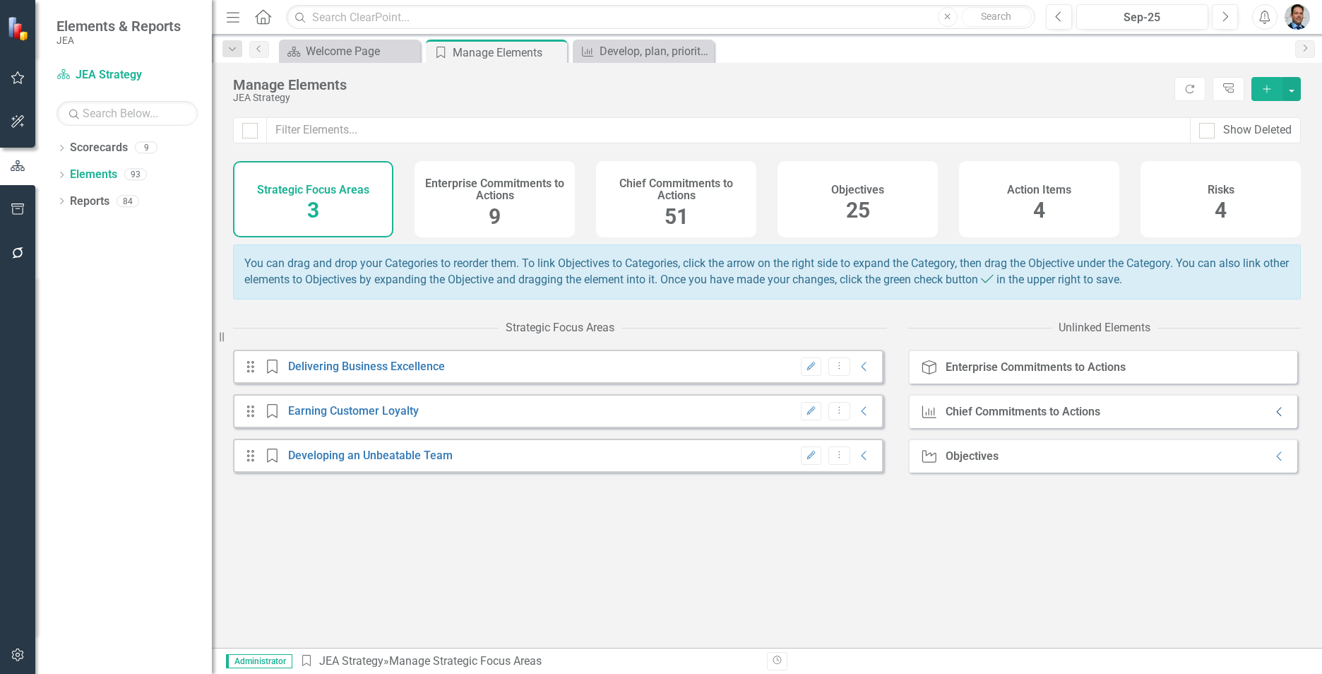
click at [1273, 417] on icon "Collapse" at bounding box center [1280, 411] width 14 height 11
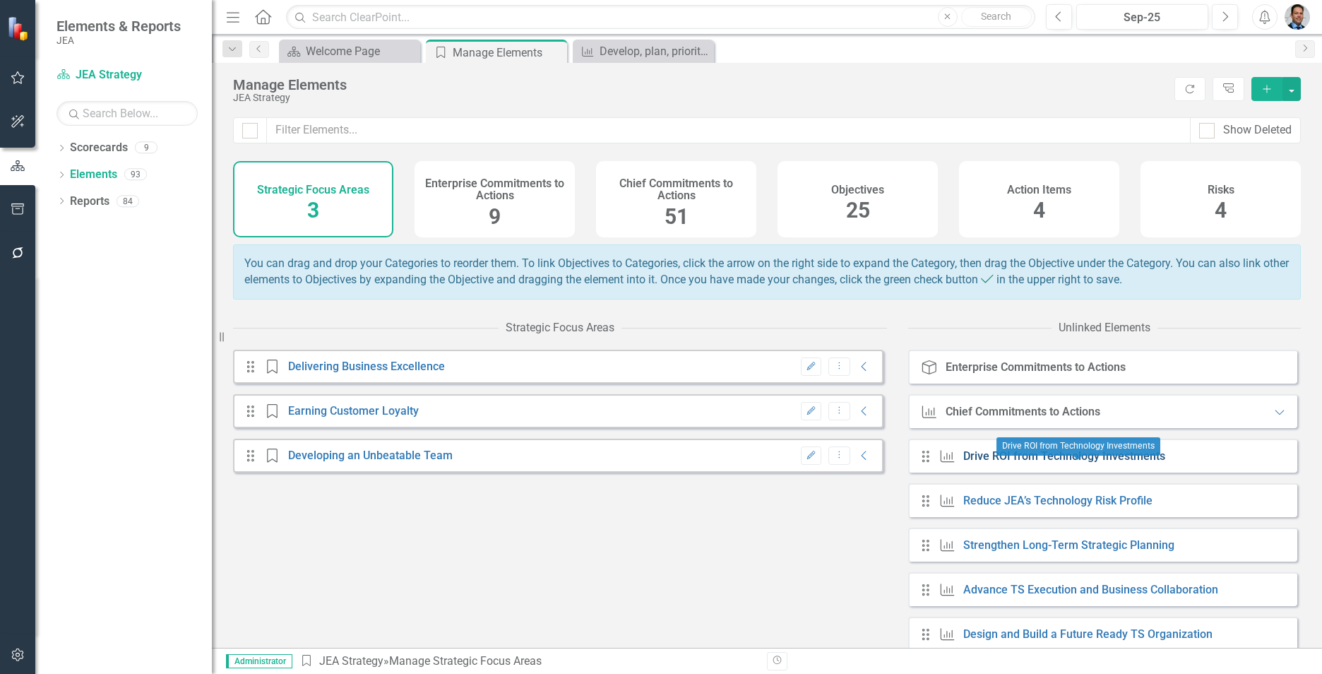
click at [1070, 463] on link "Drive ROI from Technology Investments" at bounding box center [1065, 455] width 202 height 13
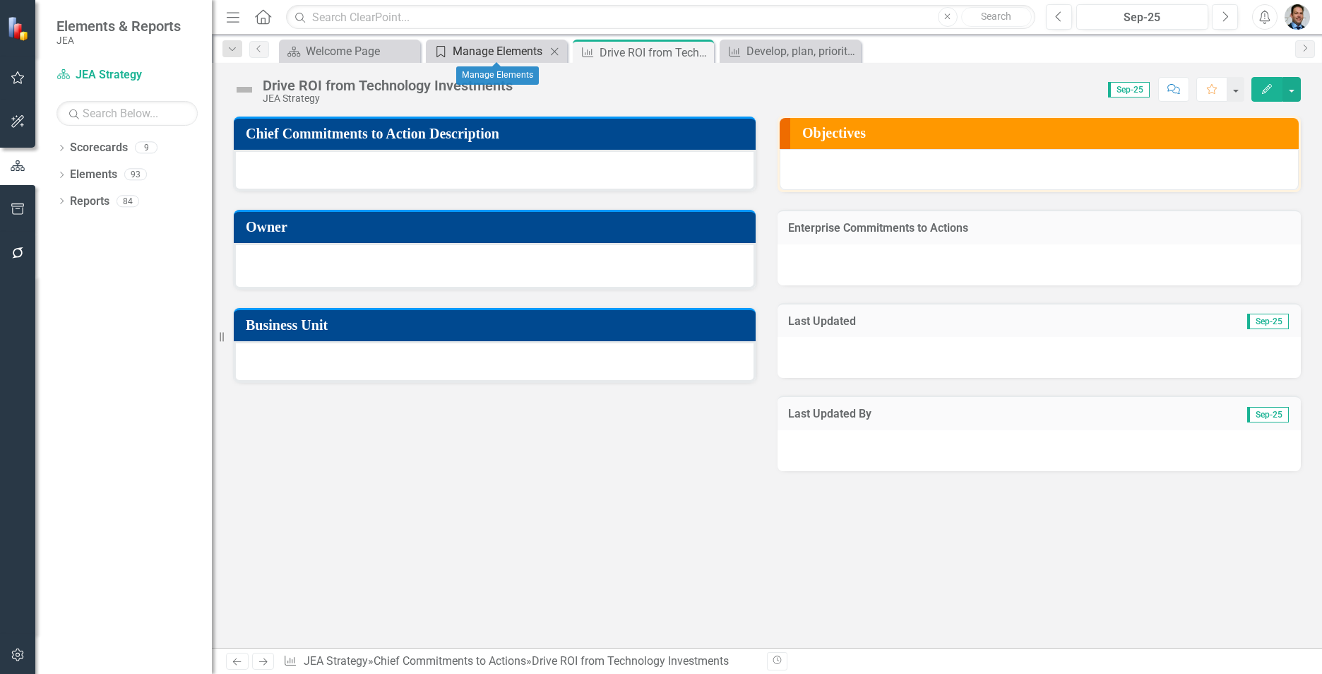
click at [505, 47] on div "Manage Elements" at bounding box center [499, 51] width 93 height 18
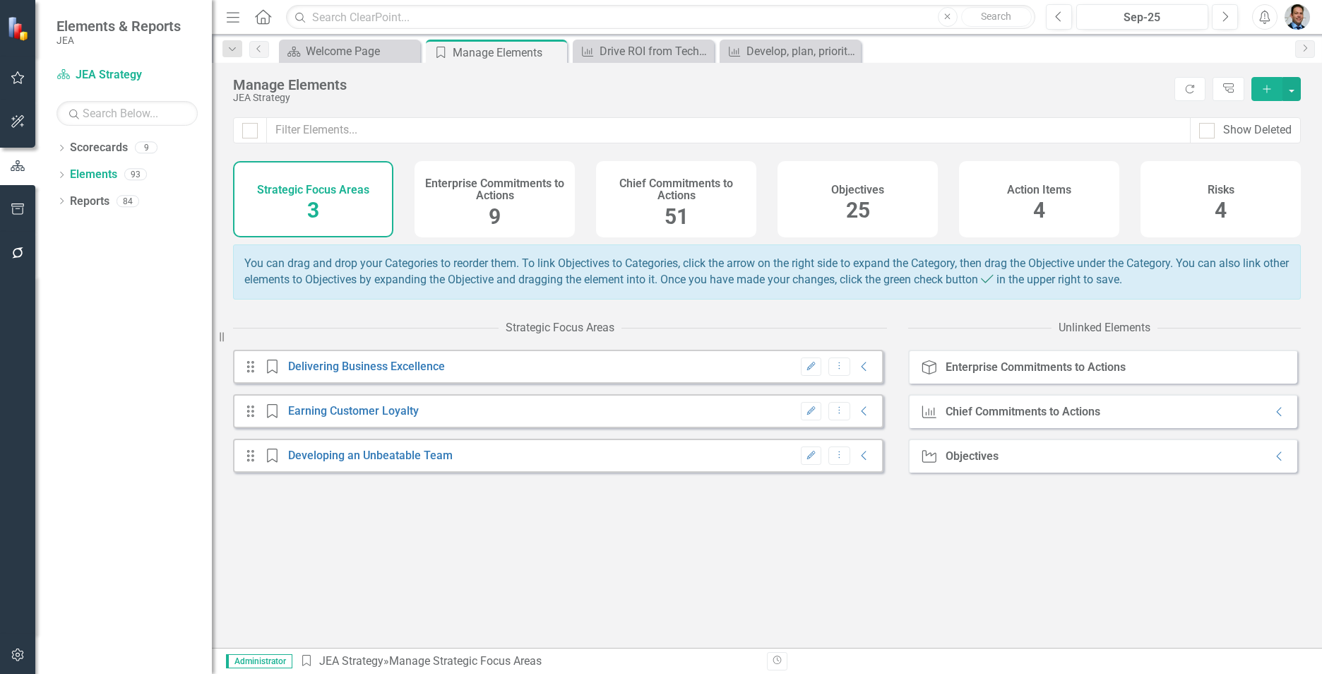
click at [648, 196] on h4 "Chief Commitments to Actions" at bounding box center [676, 189] width 143 height 25
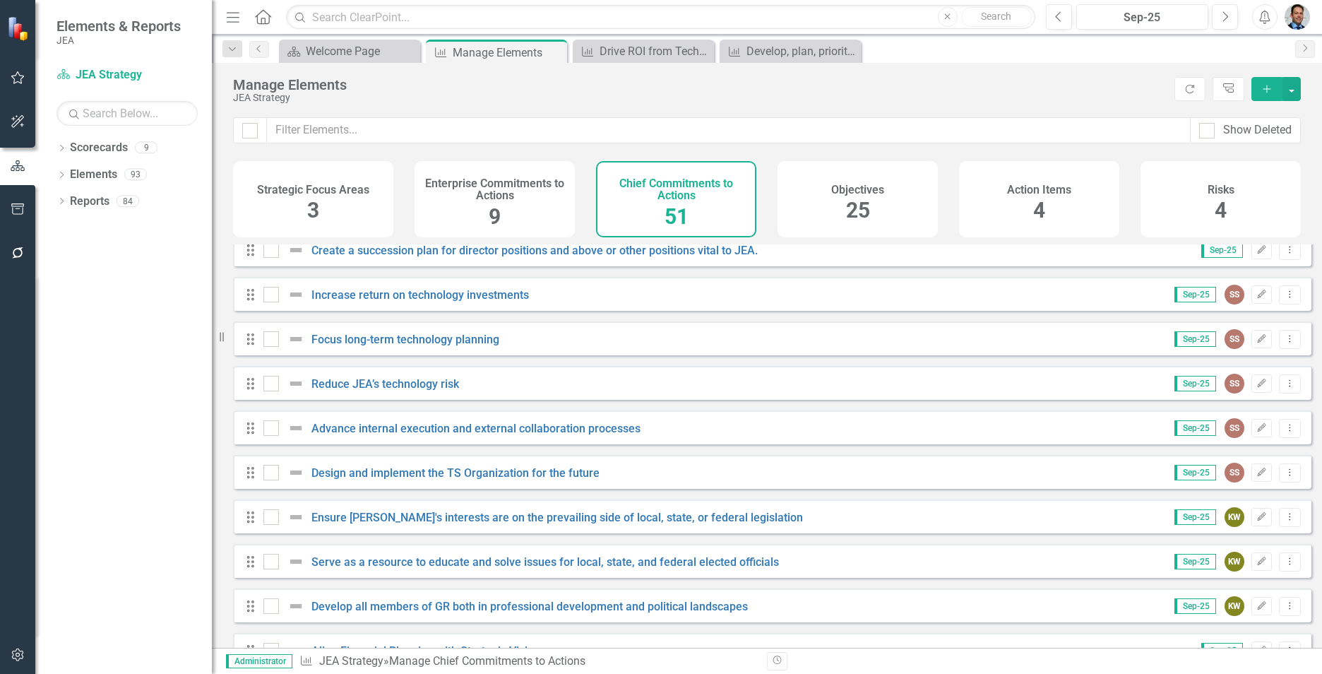
scroll to position [1100, 0]
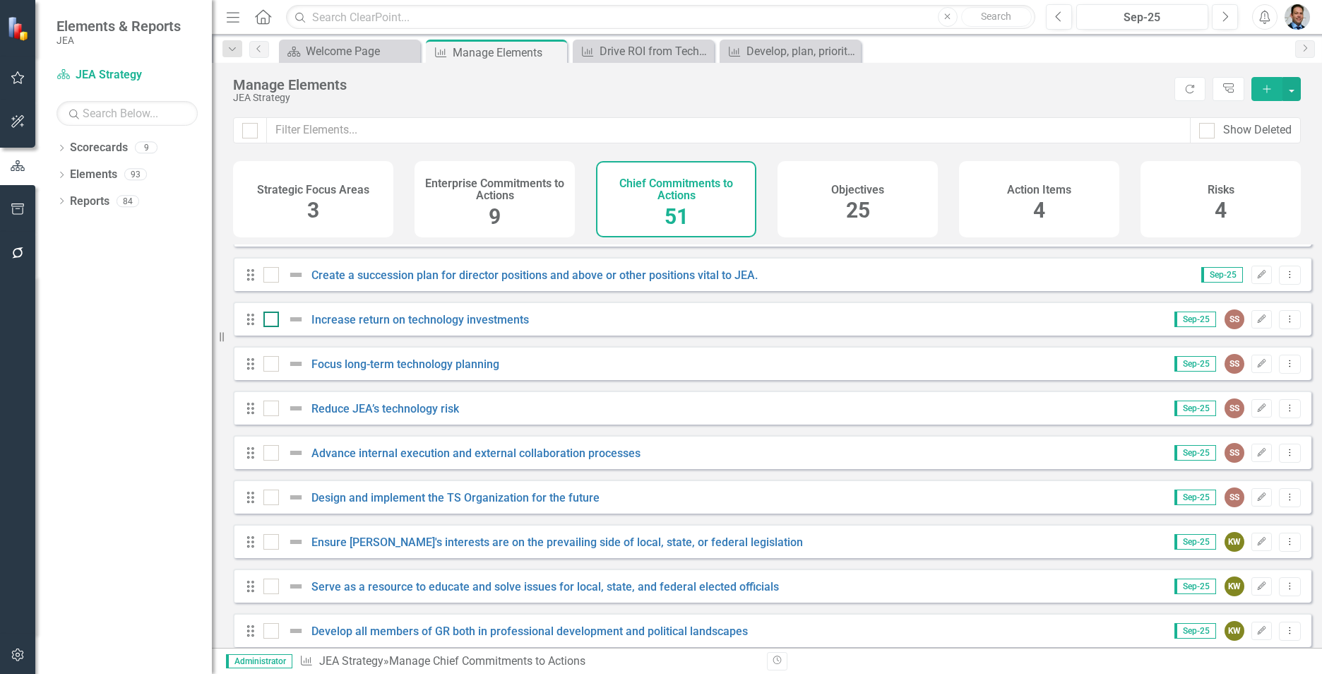
click at [269, 327] on div at bounding box center [271, 320] width 16 height 16
click at [269, 321] on input "checkbox" at bounding box center [267, 316] width 9 height 9
checkbox input "true"
click at [267, 365] on input "checkbox" at bounding box center [267, 360] width 9 height 9
checkbox input "true"
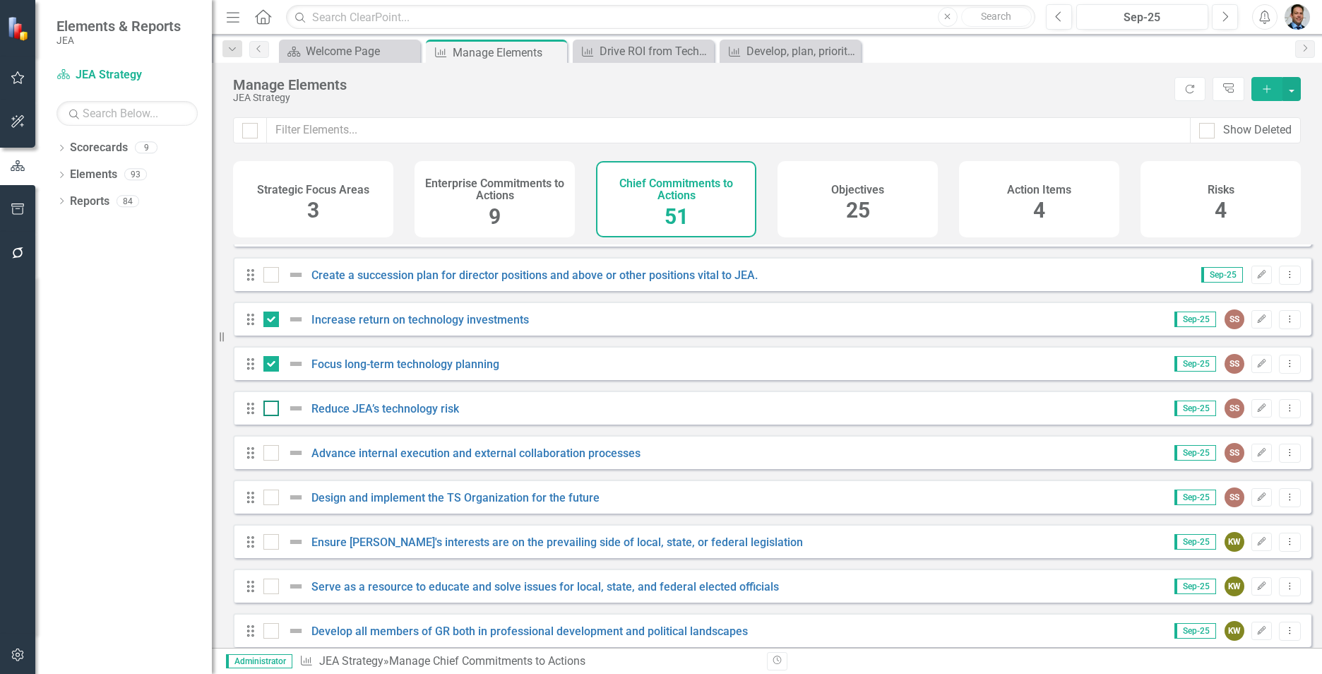
click at [273, 416] on div at bounding box center [271, 409] width 16 height 16
click at [273, 410] on input "checkbox" at bounding box center [267, 405] width 9 height 9
checkbox input "true"
click at [266, 454] on input "checkbox" at bounding box center [267, 449] width 9 height 9
checkbox input "true"
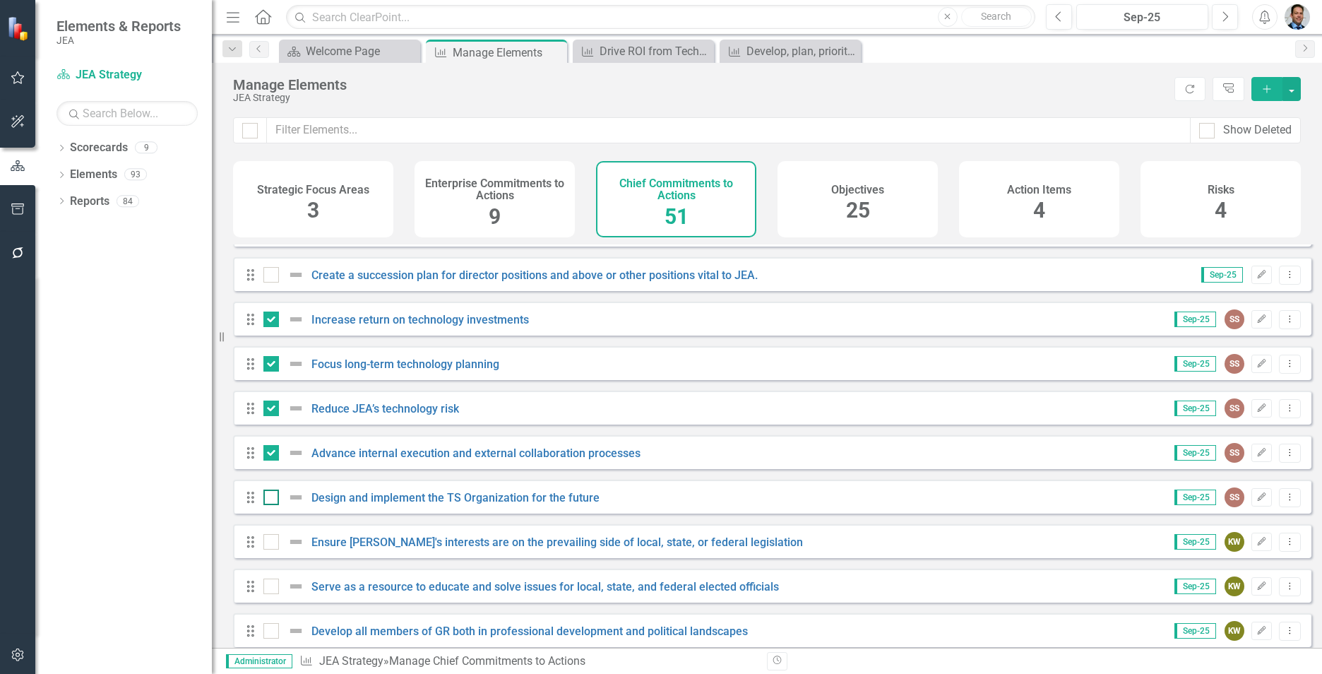
click at [268, 505] on div at bounding box center [271, 498] width 16 height 16
click at [268, 499] on input "checkbox" at bounding box center [267, 494] width 9 height 9
checkbox input "true"
click at [1292, 86] on button "button" at bounding box center [1292, 89] width 18 height 24
click at [1131, 193] on link "Trash Delete Multiple" at bounding box center [1198, 193] width 203 height 26
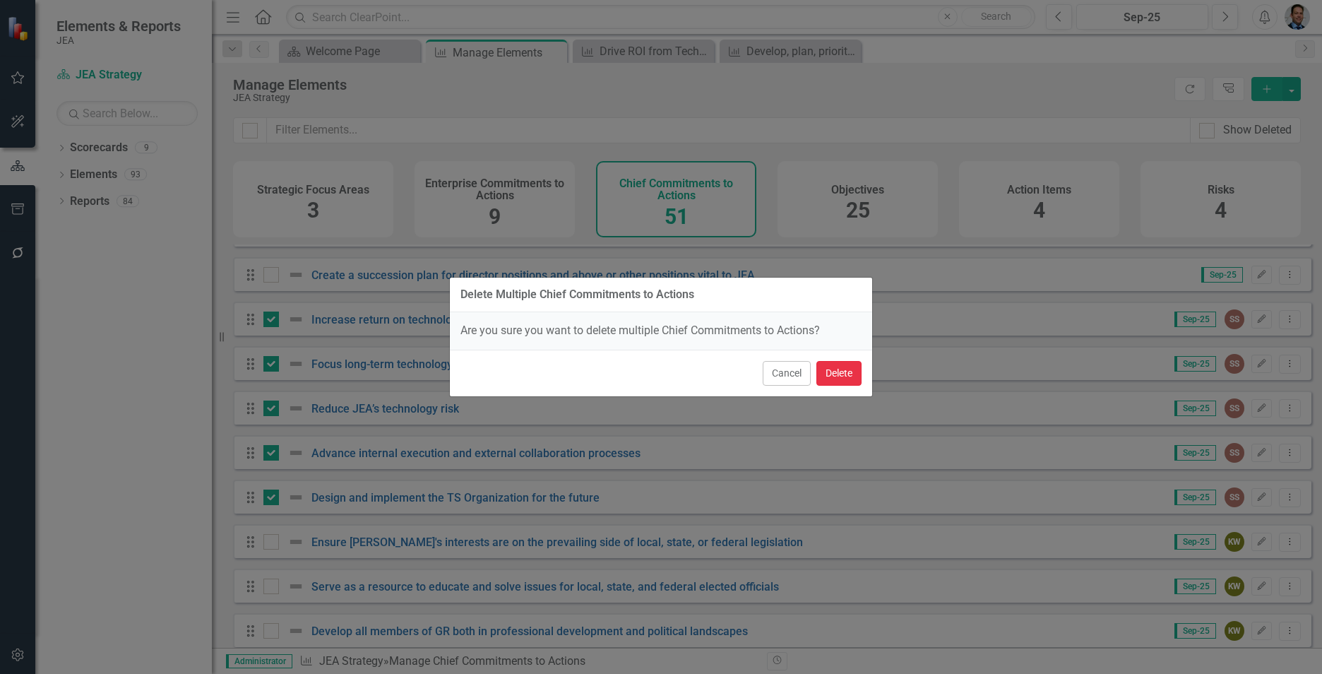
click at [848, 372] on button "Delete" at bounding box center [839, 373] width 45 height 25
checkbox input "false"
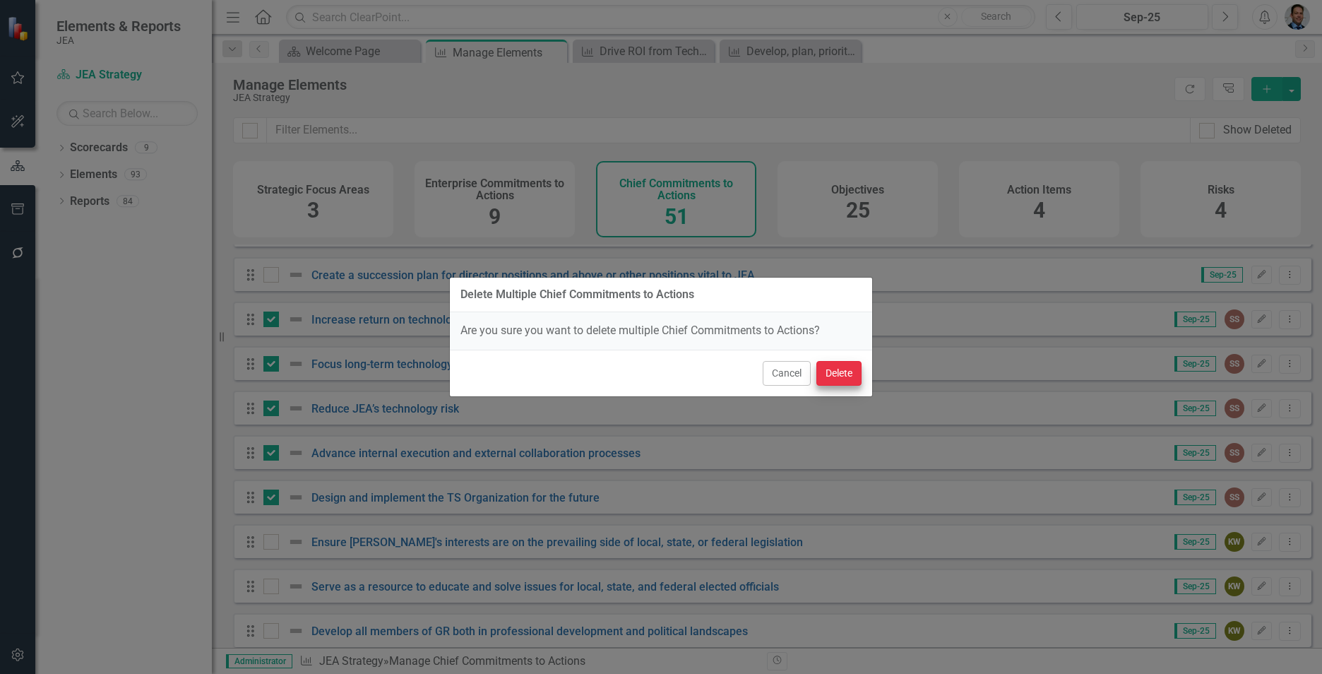
checkbox input "false"
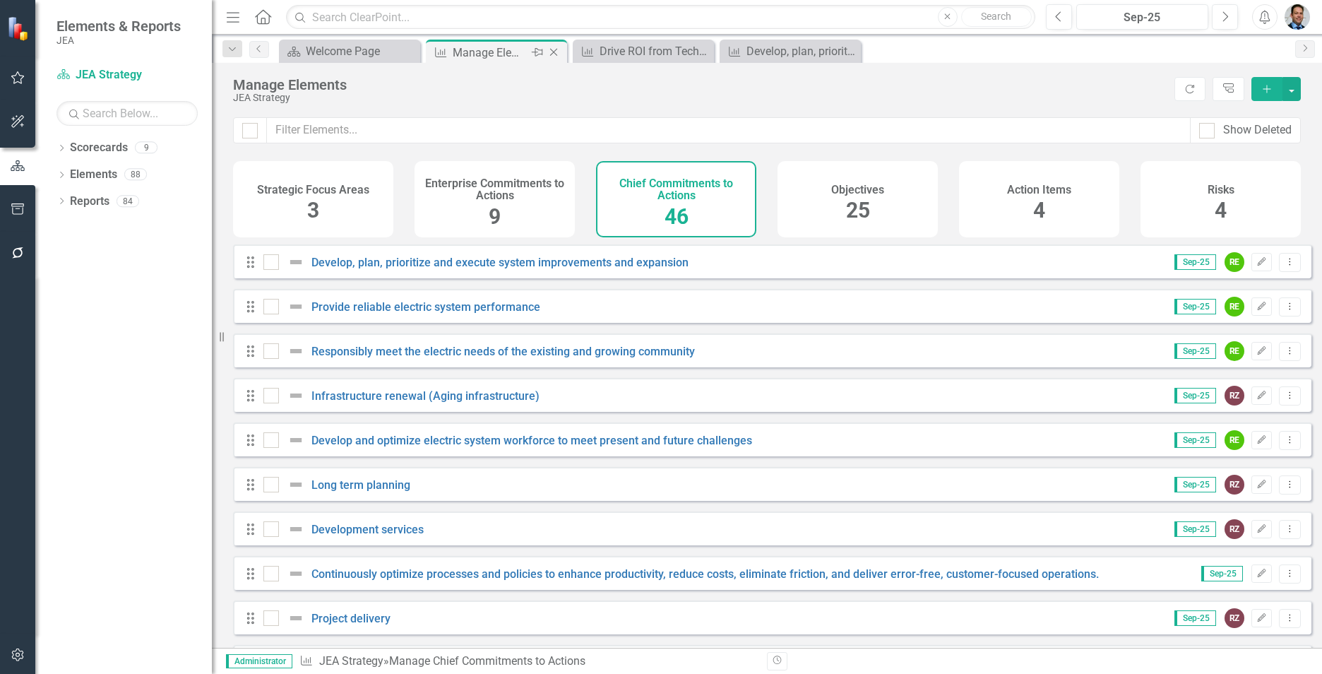
click at [477, 50] on div "Manage Elements" at bounding box center [491, 53] width 76 height 18
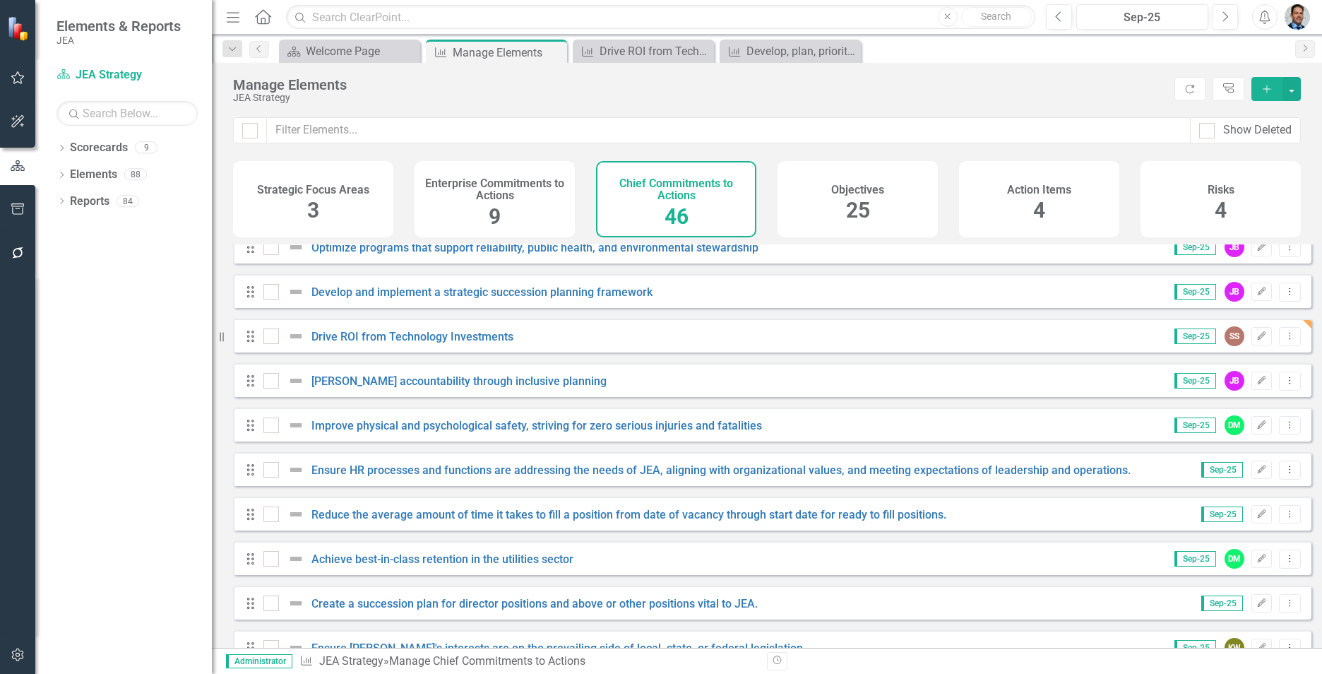
scroll to position [777, 0]
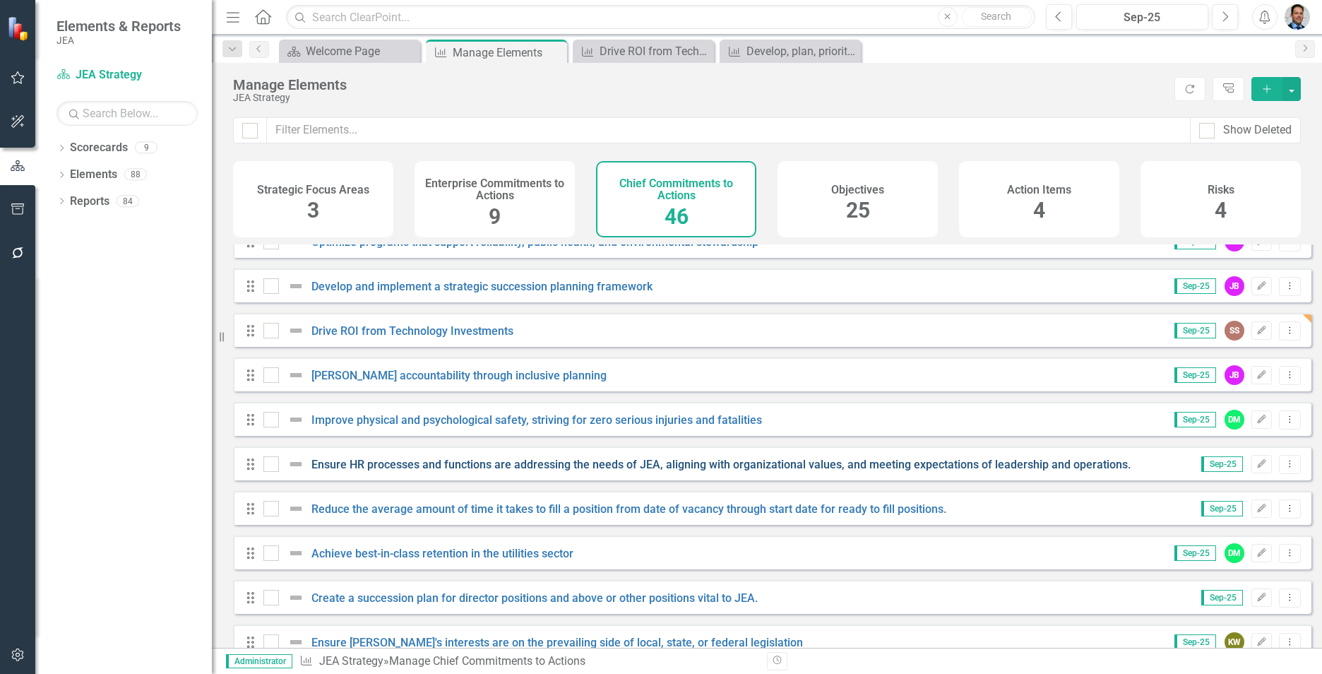
click at [763, 471] on link "Ensure HR processes and functions are addressing the needs of JEA, aligning wit…" at bounding box center [721, 464] width 819 height 13
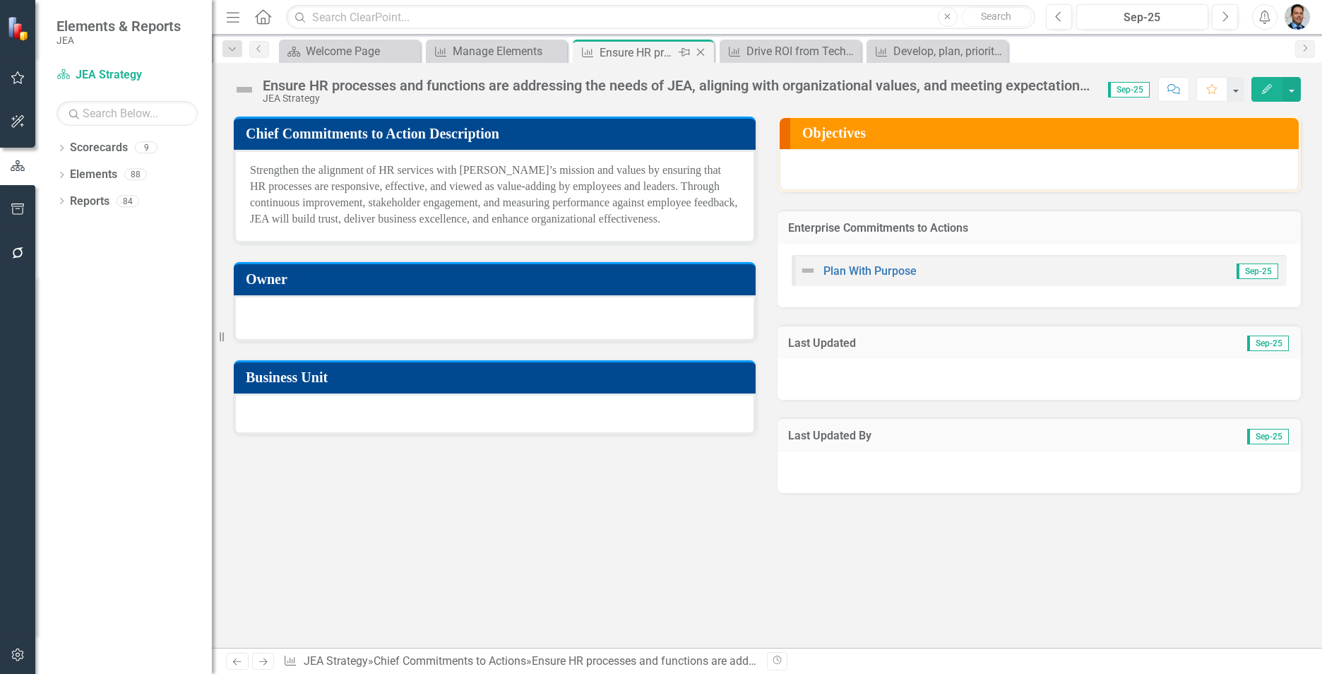
click at [701, 53] on icon at bounding box center [701, 53] width 8 height 8
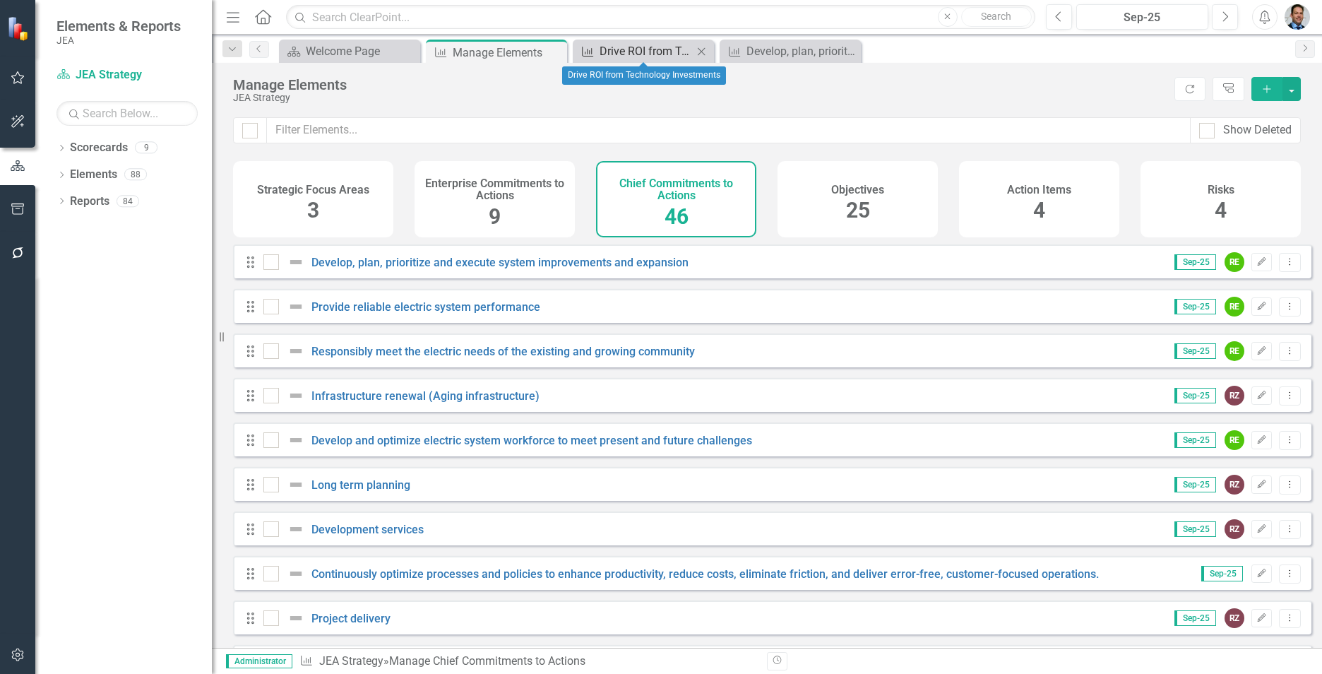
click at [644, 47] on div "Drive ROI from Technology Investments" at bounding box center [646, 51] width 93 height 18
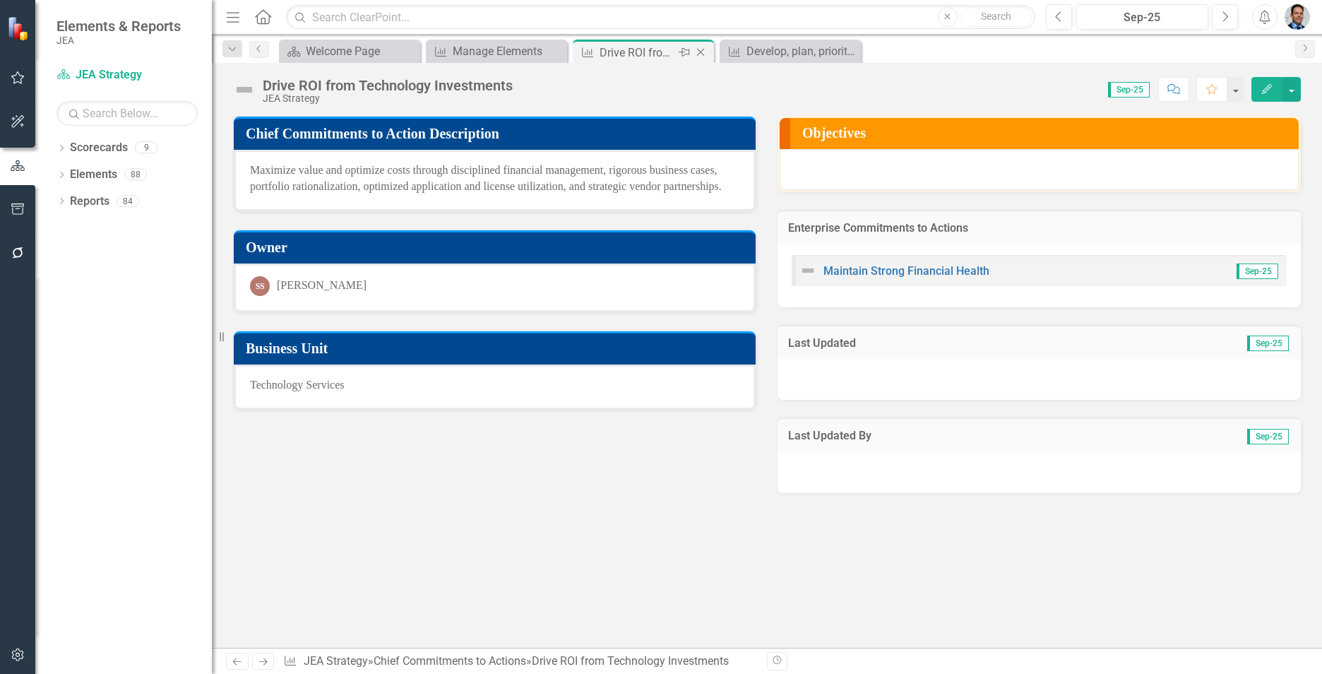
click at [701, 51] on icon "Close" at bounding box center [701, 52] width 14 height 11
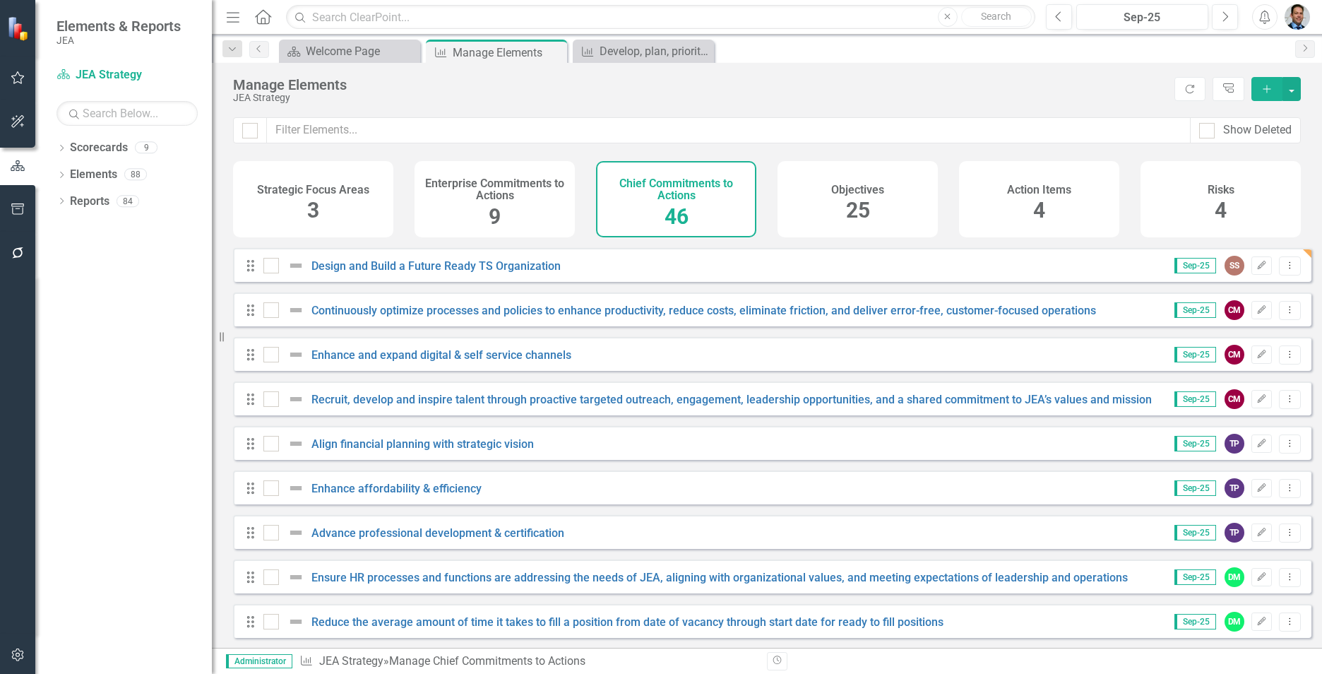
scroll to position [1625, 0]
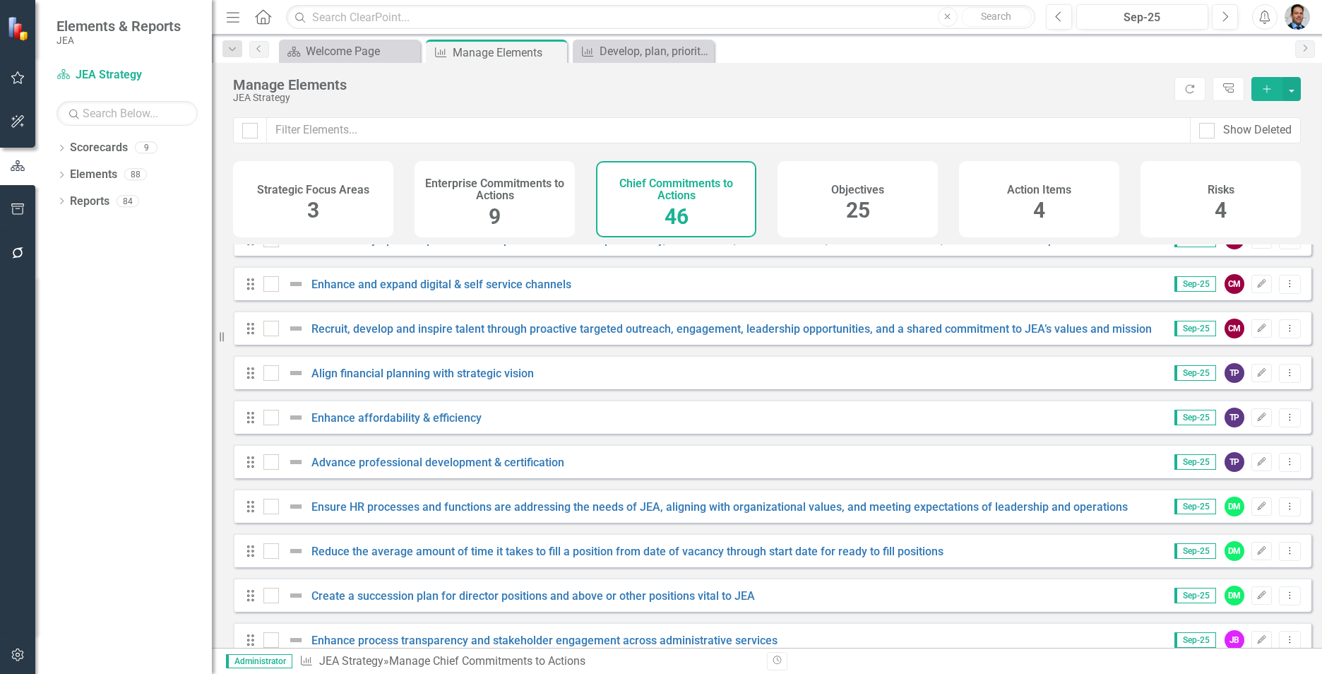
click at [1050, 81] on div "Manage Elements" at bounding box center [700, 85] width 935 height 16
click at [1289, 90] on button "button" at bounding box center [1292, 89] width 18 height 24
click at [1096, 69] on div "Manage Elements JEA Strategy Refresh Tree Explorer Add" at bounding box center [767, 90] width 1110 height 54
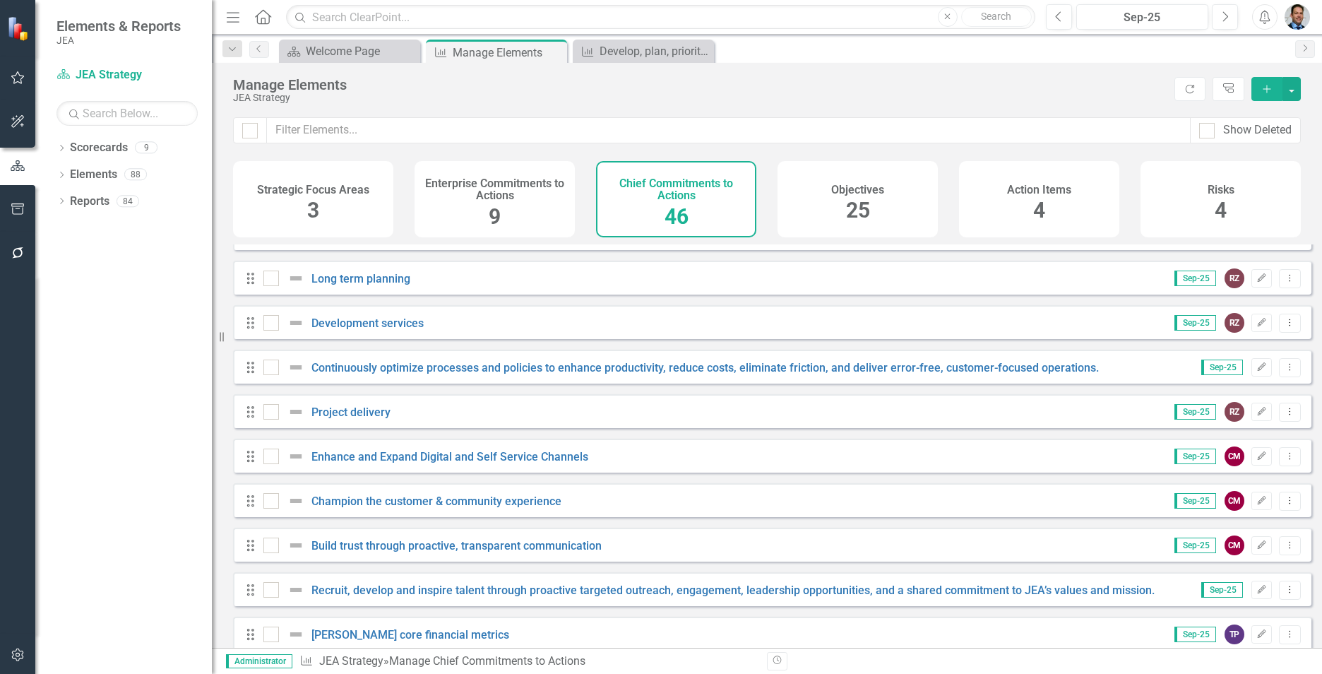
scroll to position [0, 0]
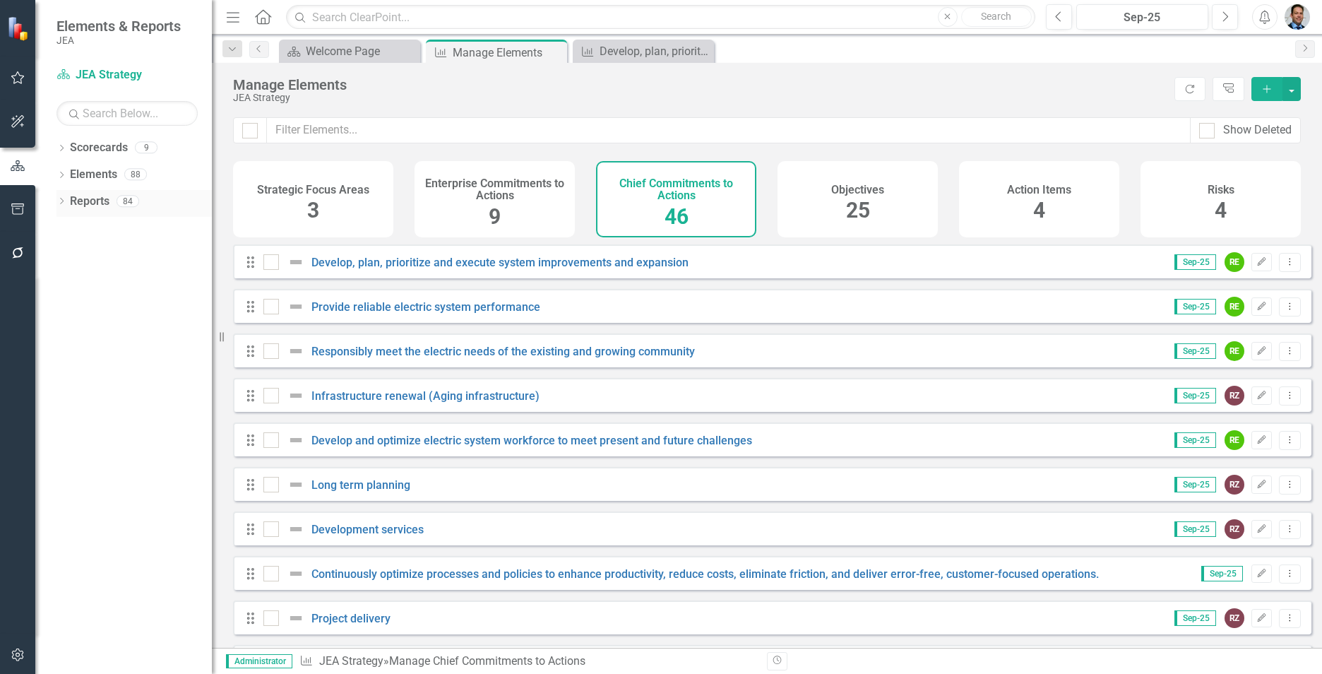
click at [88, 201] on link "Reports" at bounding box center [90, 202] width 40 height 16
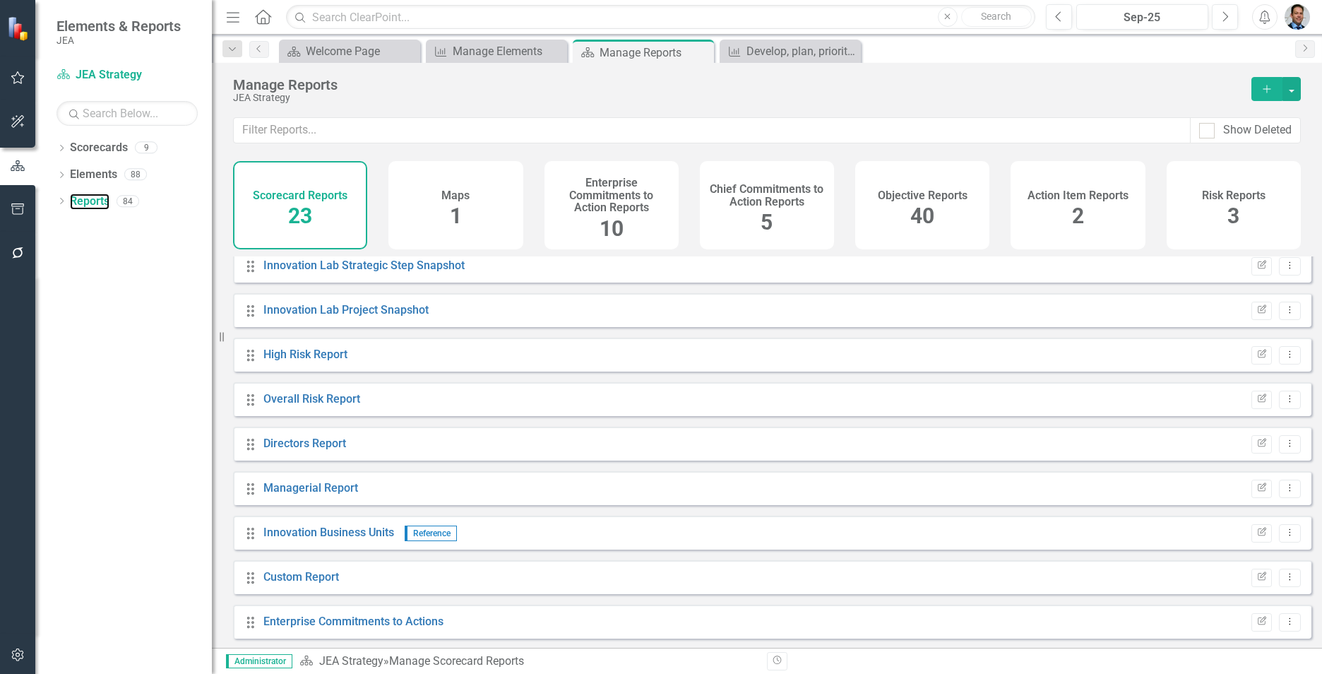
scroll to position [561, 0]
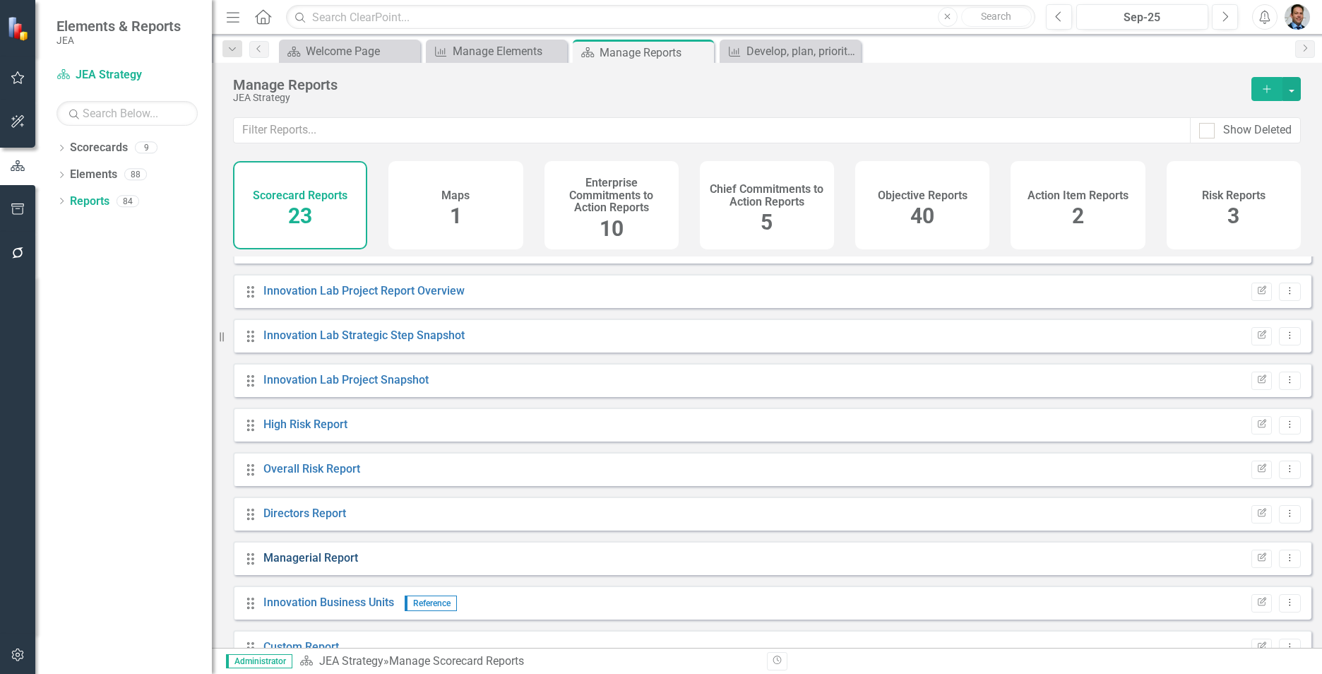
click at [294, 564] on link "Managerial Report" at bounding box center [310, 557] width 95 height 13
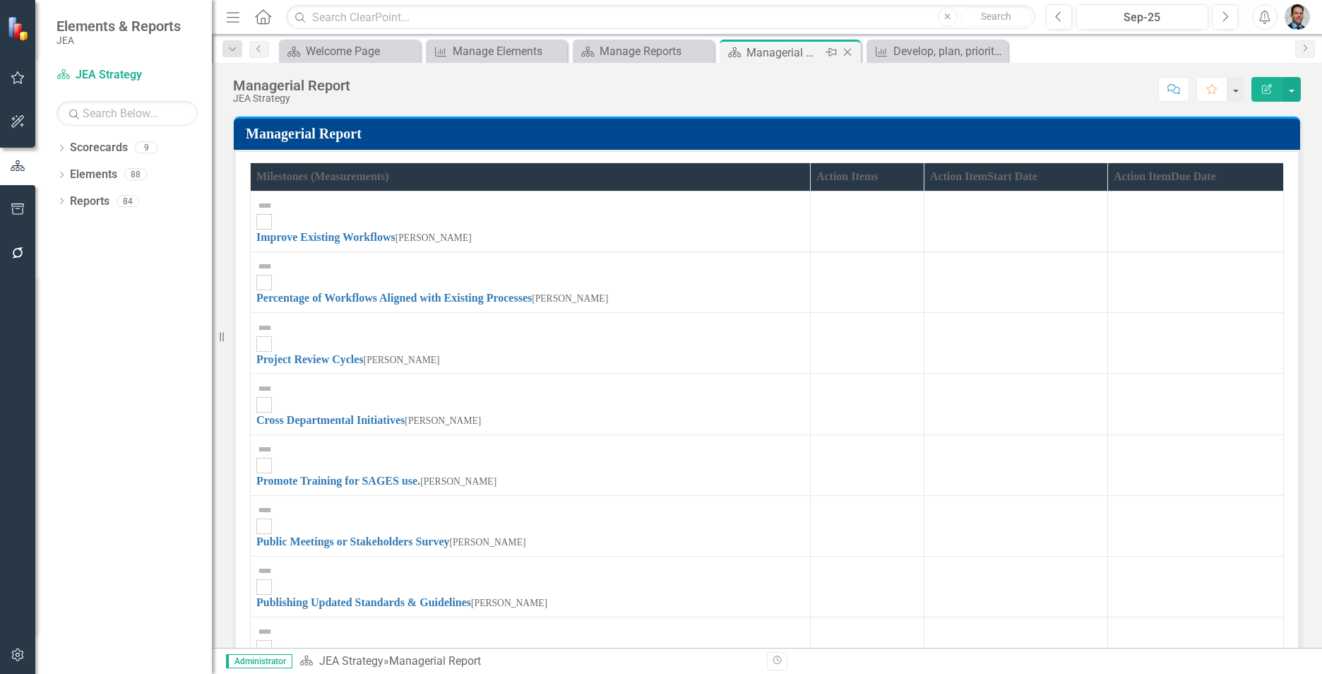
click at [844, 51] on icon "Close" at bounding box center [848, 52] width 14 height 11
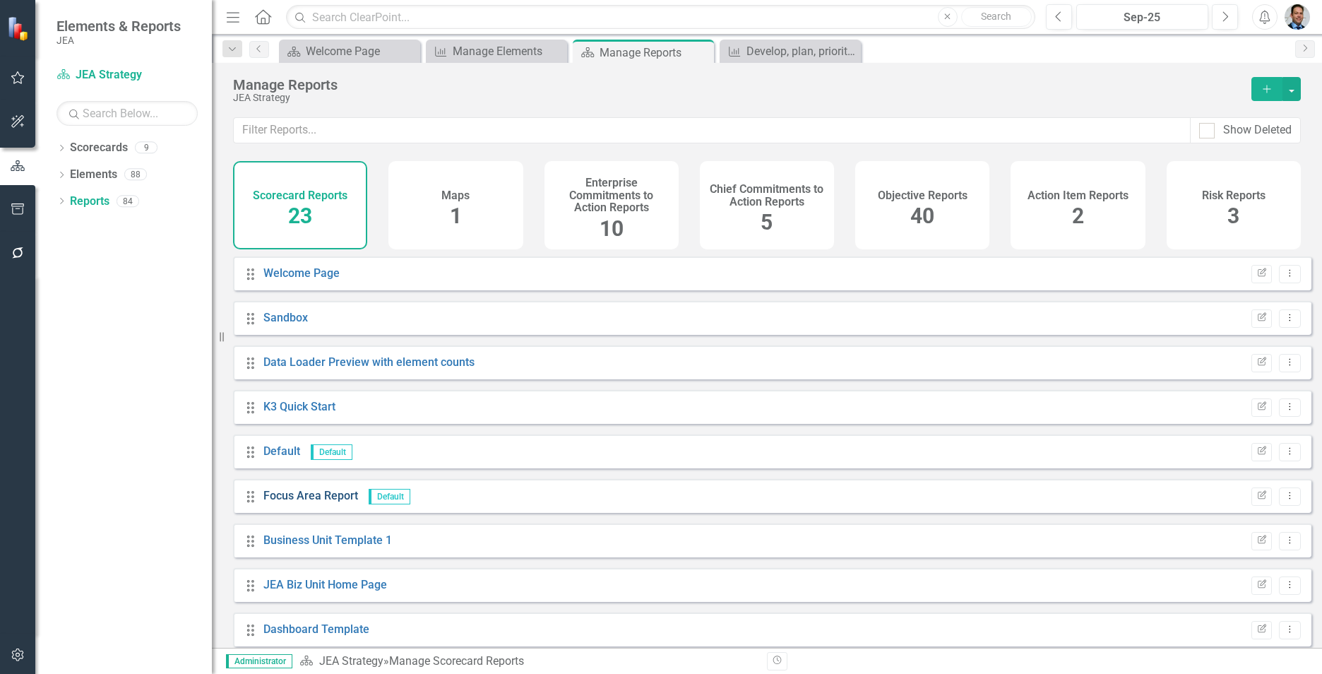
click at [314, 502] on link "Focus Area Report" at bounding box center [310, 495] width 95 height 13
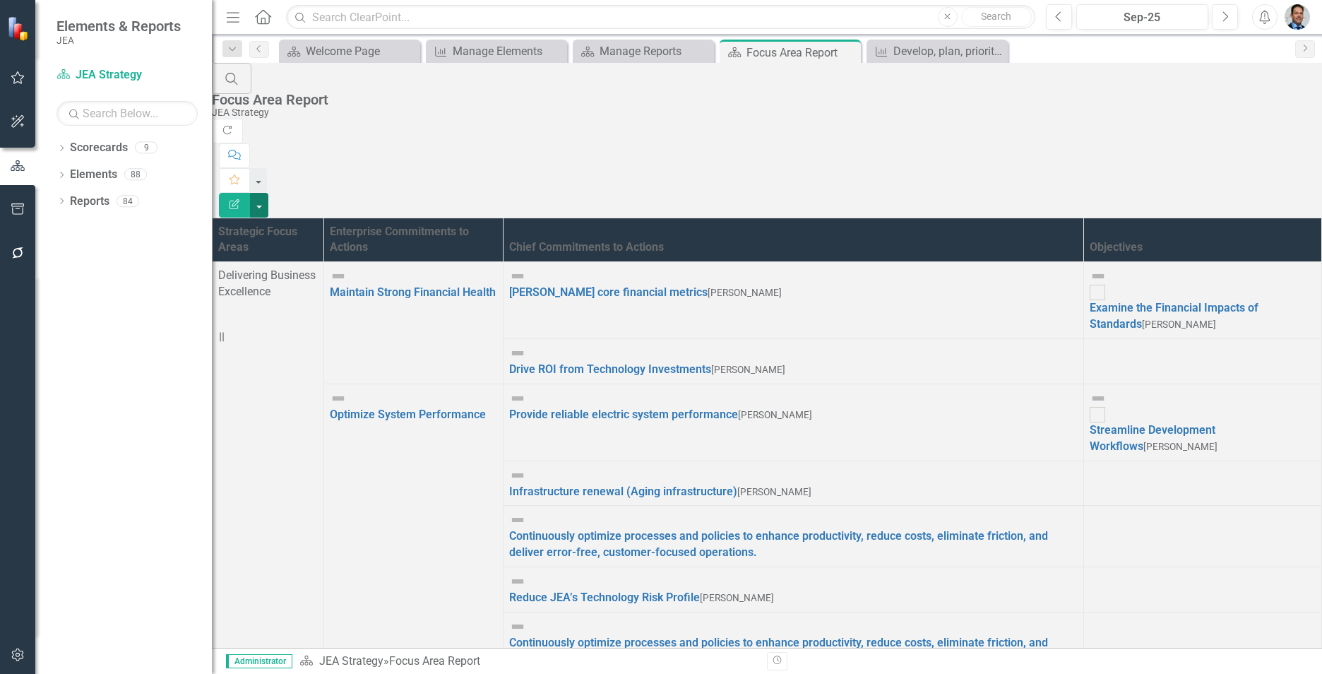
click at [268, 193] on button "button" at bounding box center [259, 205] width 18 height 25
click at [1224, 168] on link "Excel Export to Excel" at bounding box center [1245, 170] width 112 height 26
click at [1263, 21] on icon "button" at bounding box center [1265, 17] width 11 height 14
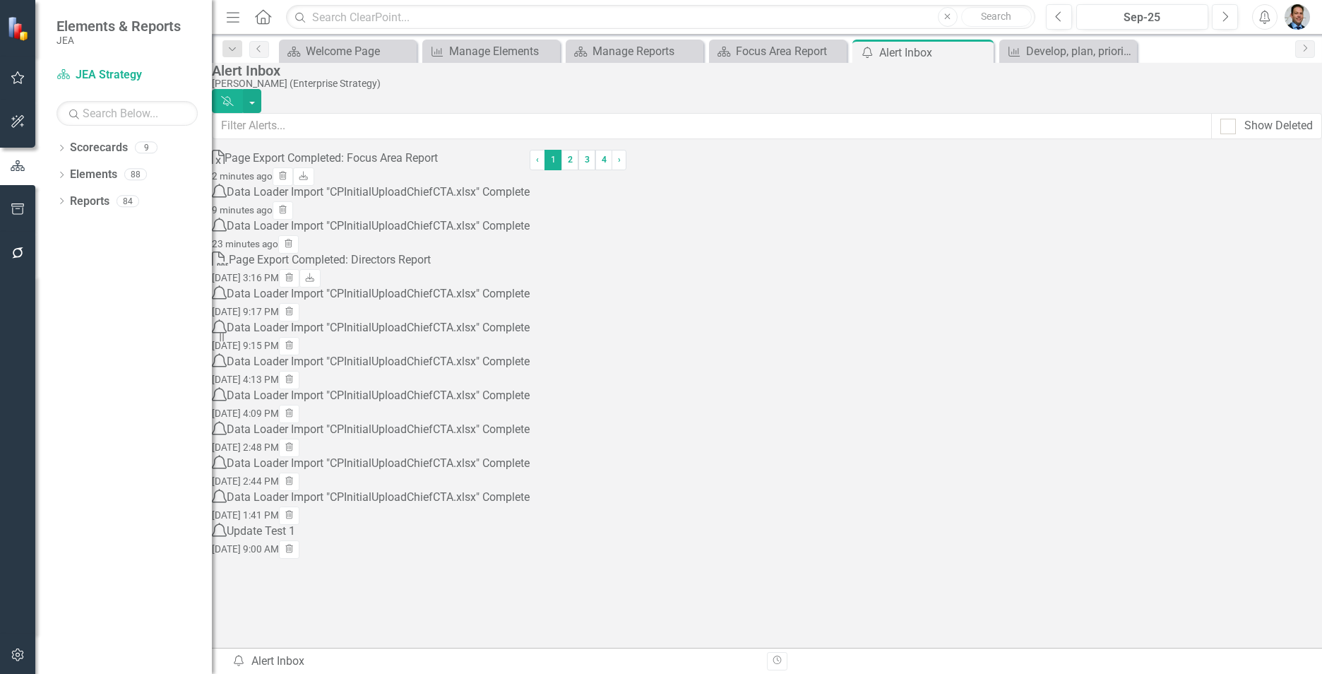
click at [410, 167] on div "Page Export Completed: Focus Area Report" at bounding box center [331, 158] width 213 height 16
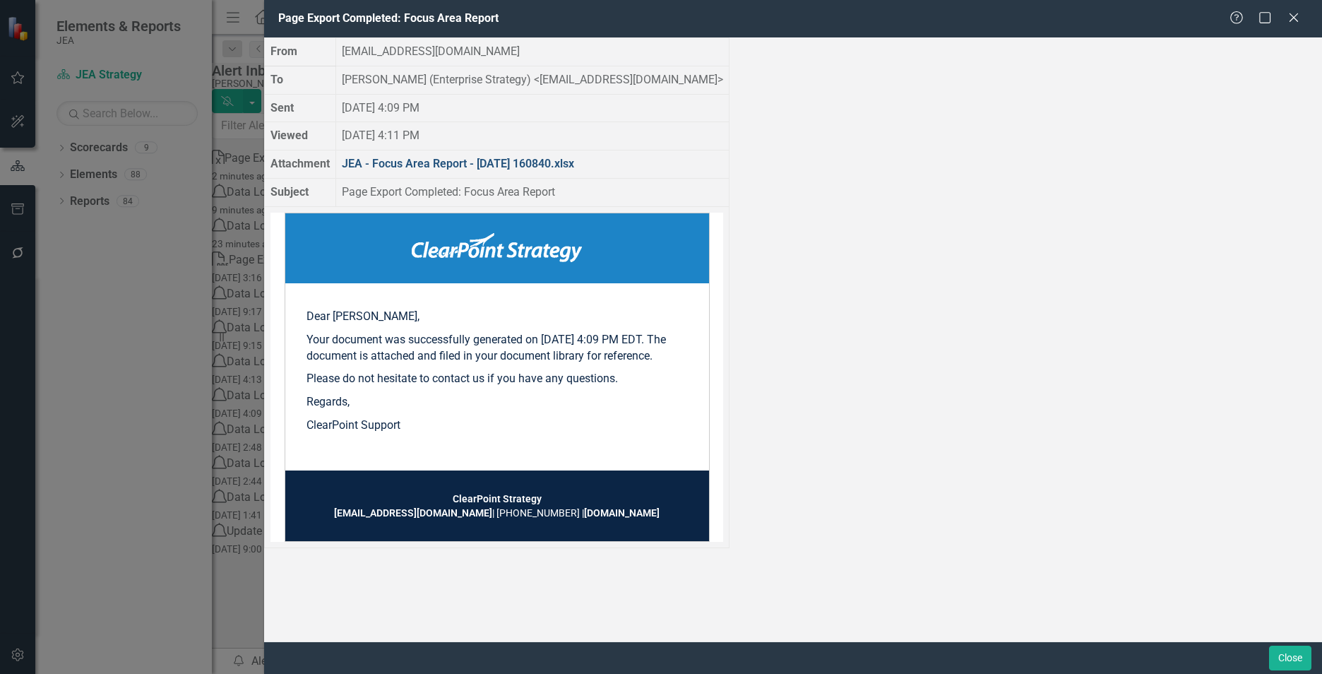
click at [574, 170] on link "JEA - Focus Area Report - 2025-10-14 160840.xlsx" at bounding box center [458, 163] width 232 height 13
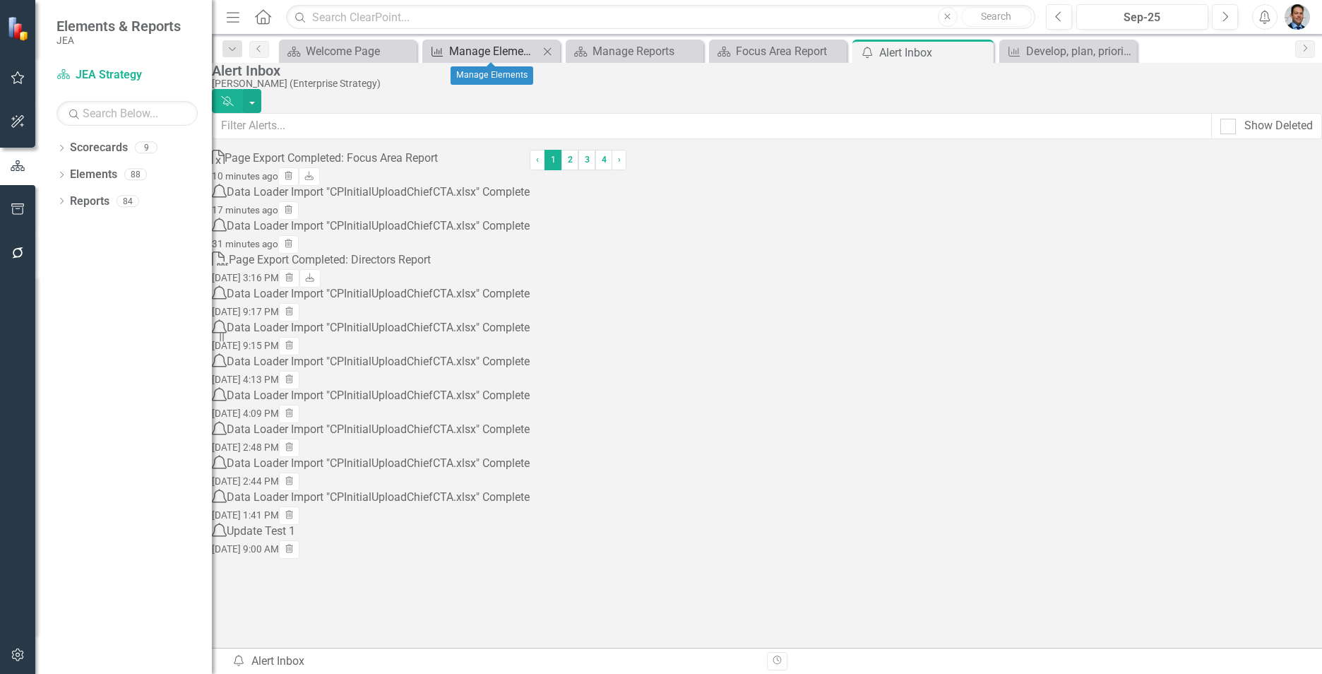
click at [466, 52] on div "Manage Elements" at bounding box center [494, 51] width 90 height 18
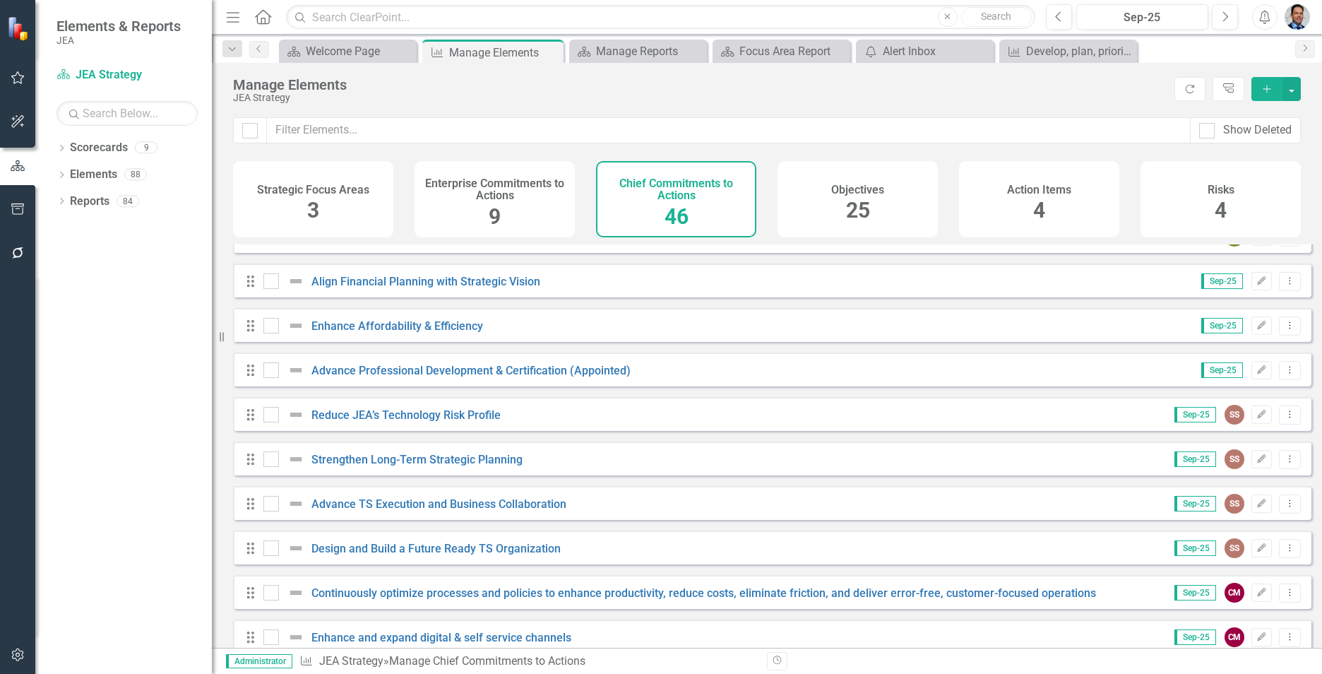
scroll to position [1342, 0]
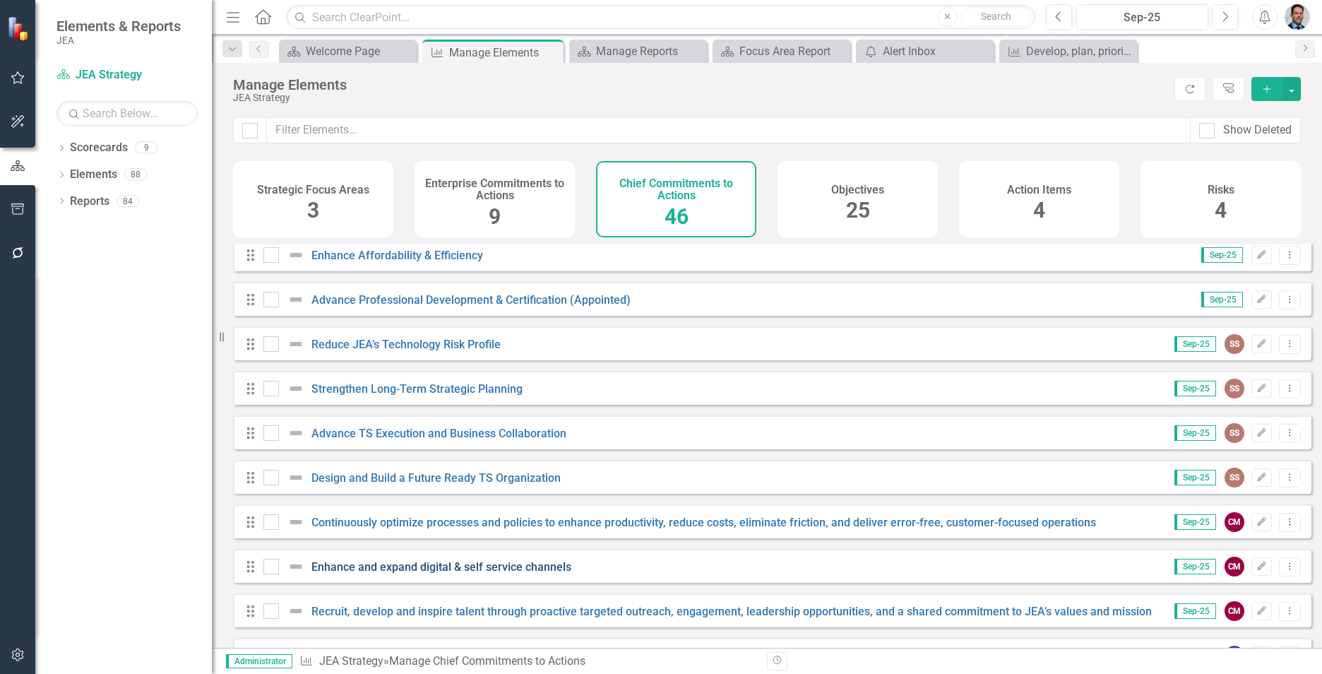
click at [532, 574] on link "Enhance and expand digital & self service channels" at bounding box center [442, 566] width 260 height 13
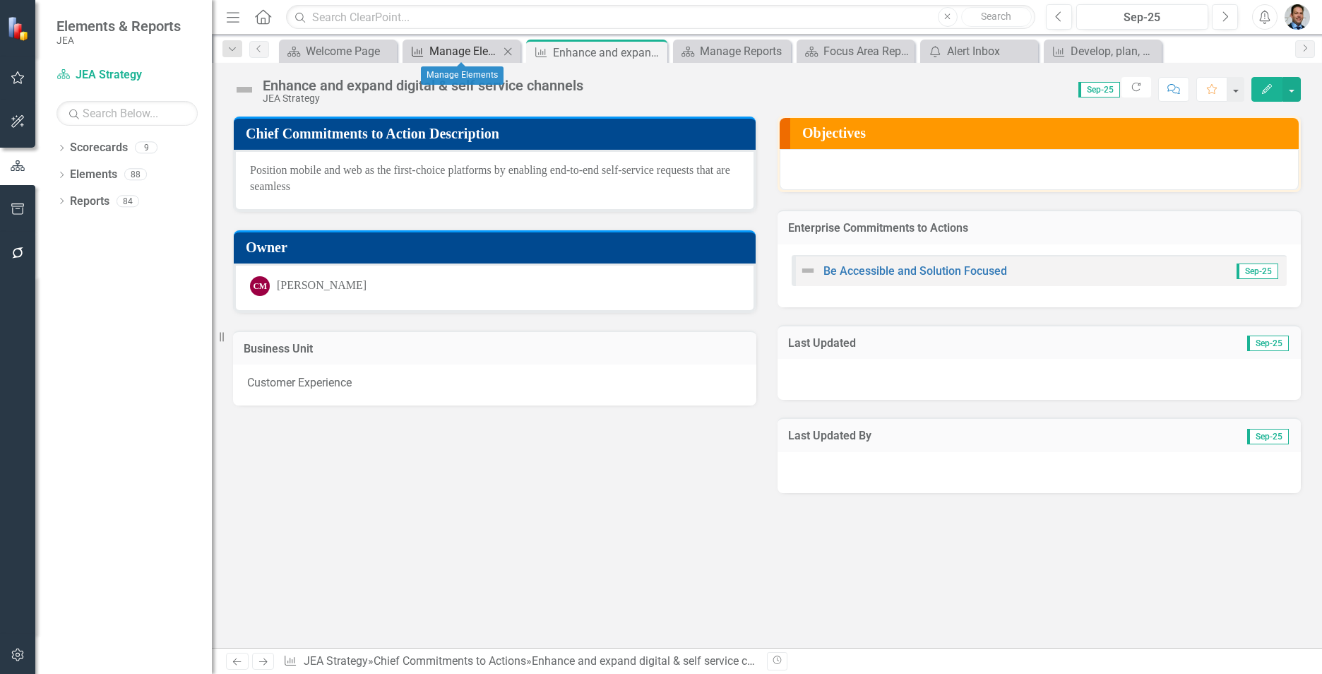
click at [446, 52] on div "Manage Elements" at bounding box center [464, 51] width 70 height 18
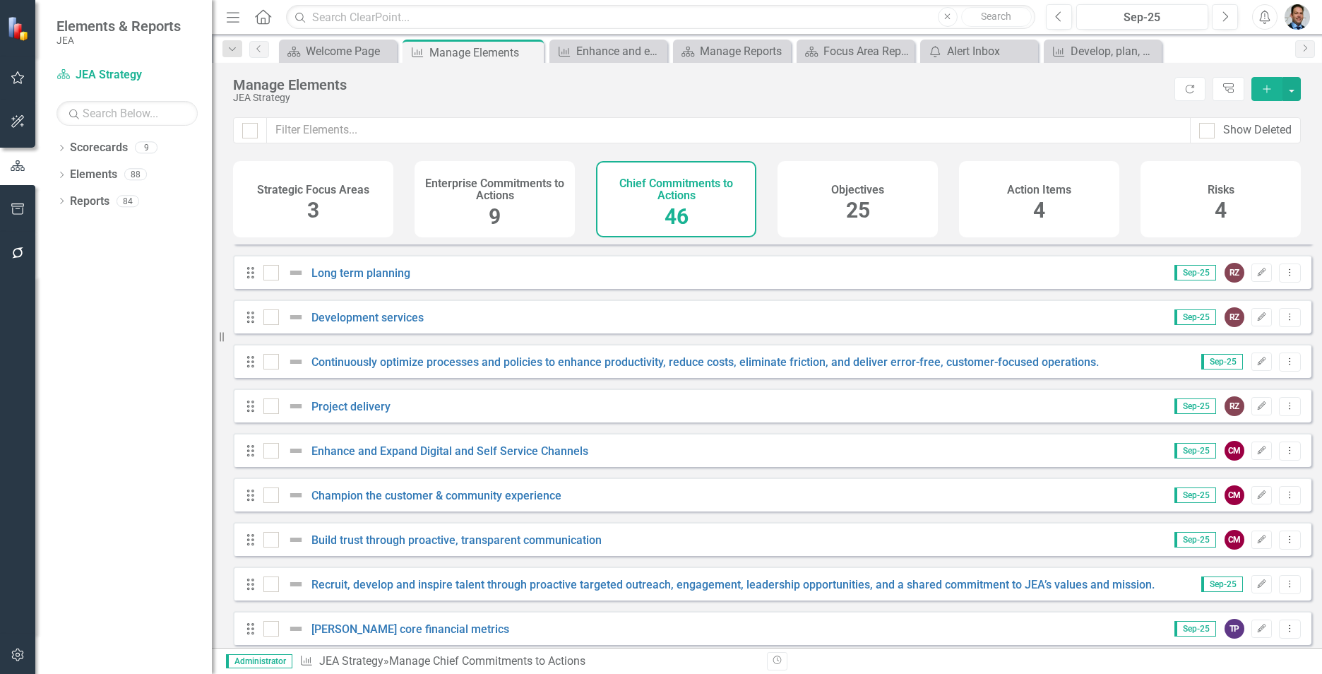
scroll to position [283, 0]
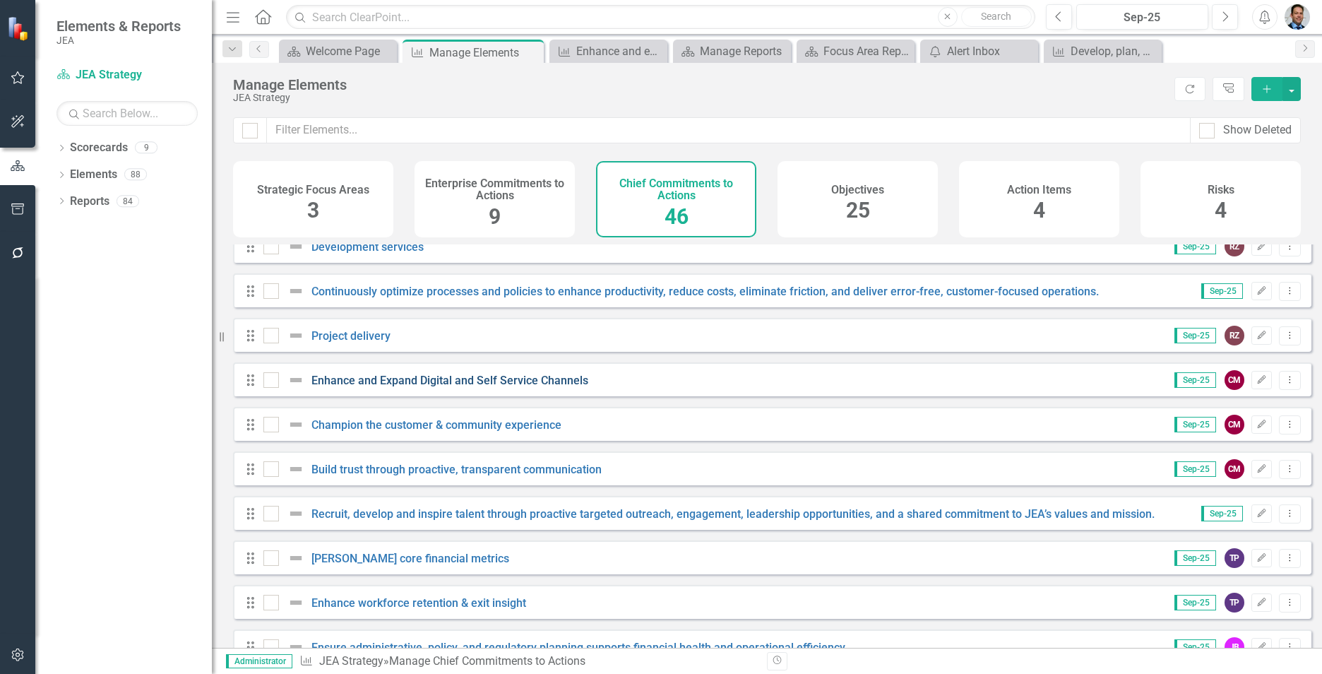
click at [497, 387] on link "Enhance and Expand Digital and Self Service Channels" at bounding box center [450, 380] width 277 height 13
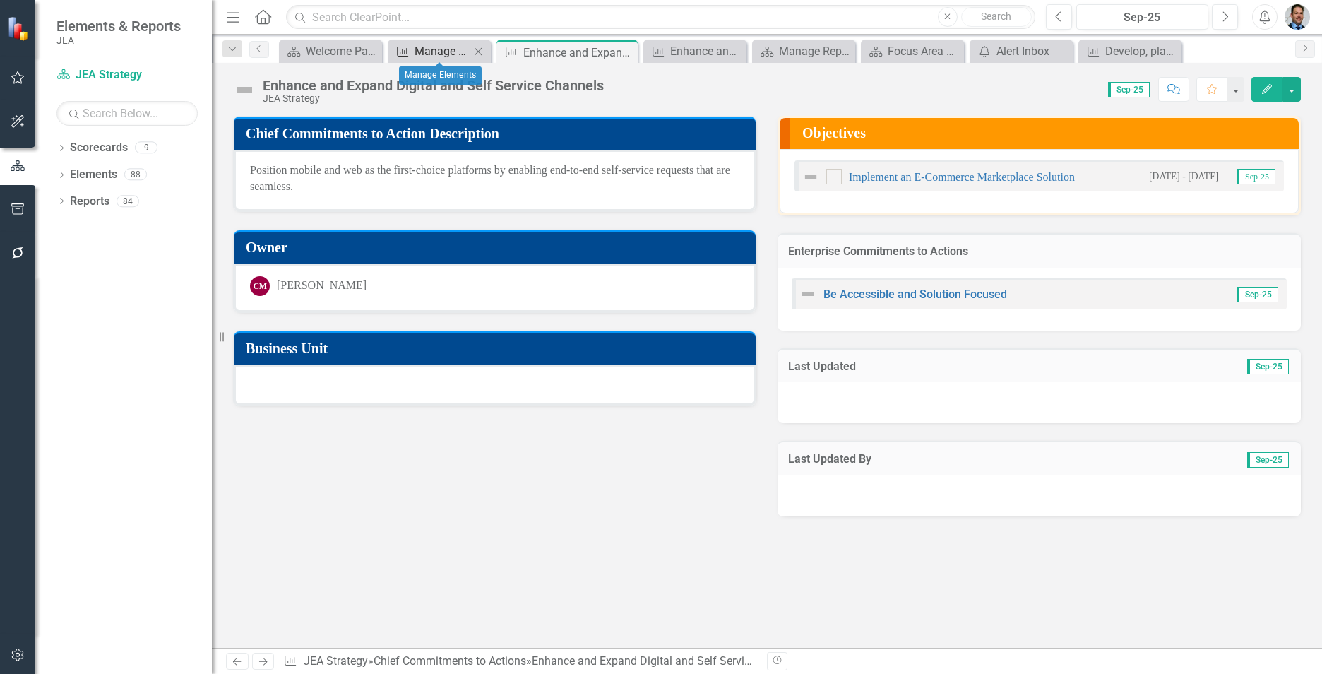
click at [436, 52] on div "Manage Elements" at bounding box center [442, 51] width 55 height 18
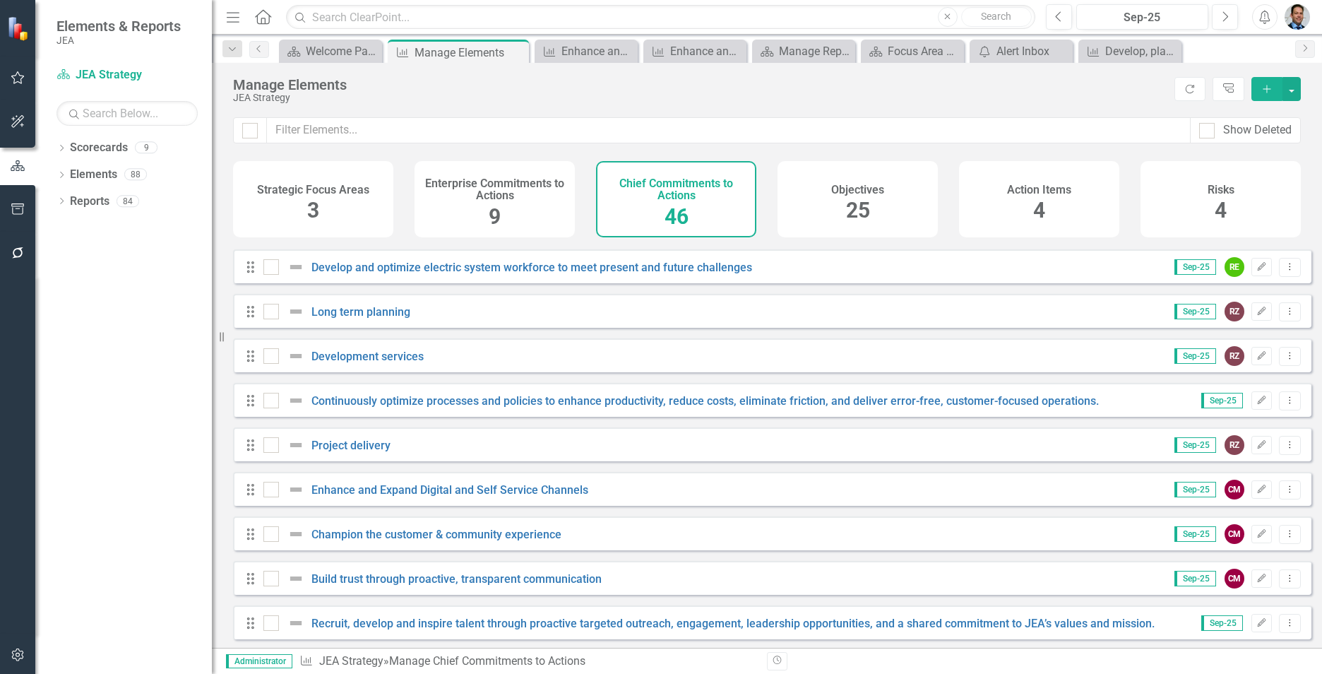
scroll to position [212, 0]
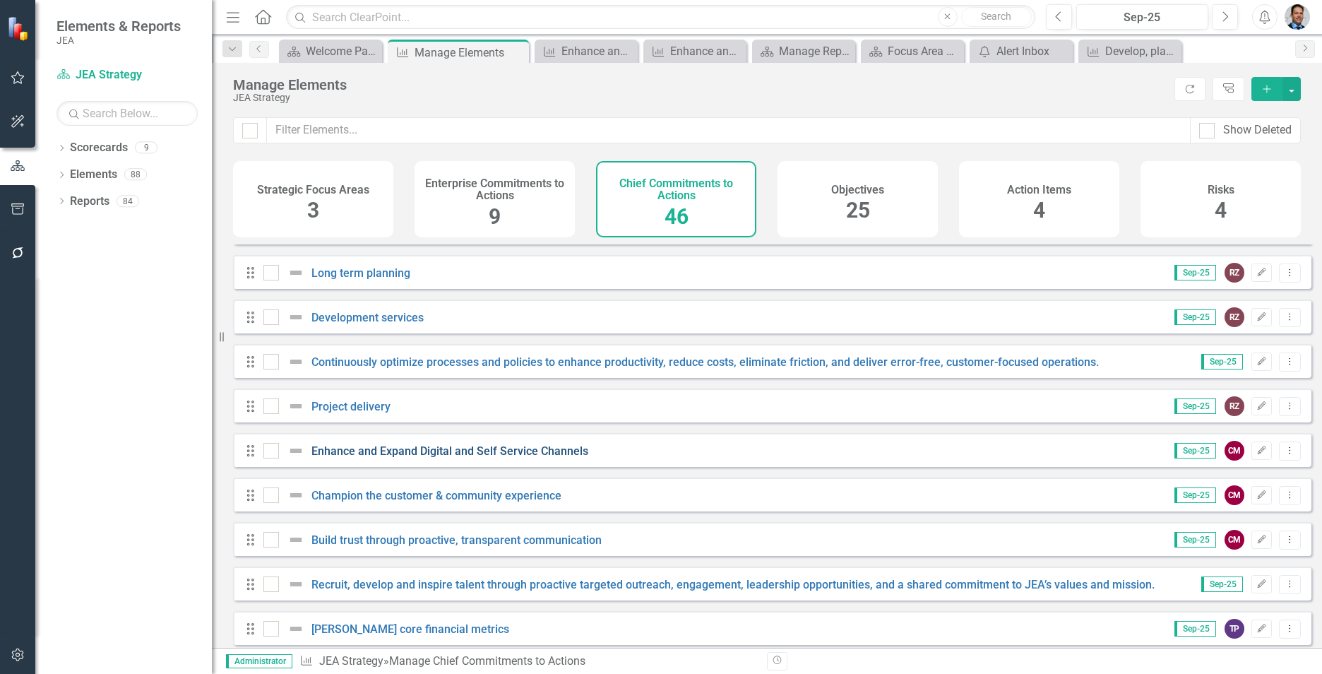
click at [429, 458] on link "Enhance and Expand Digital and Self Service Channels" at bounding box center [450, 450] width 277 height 13
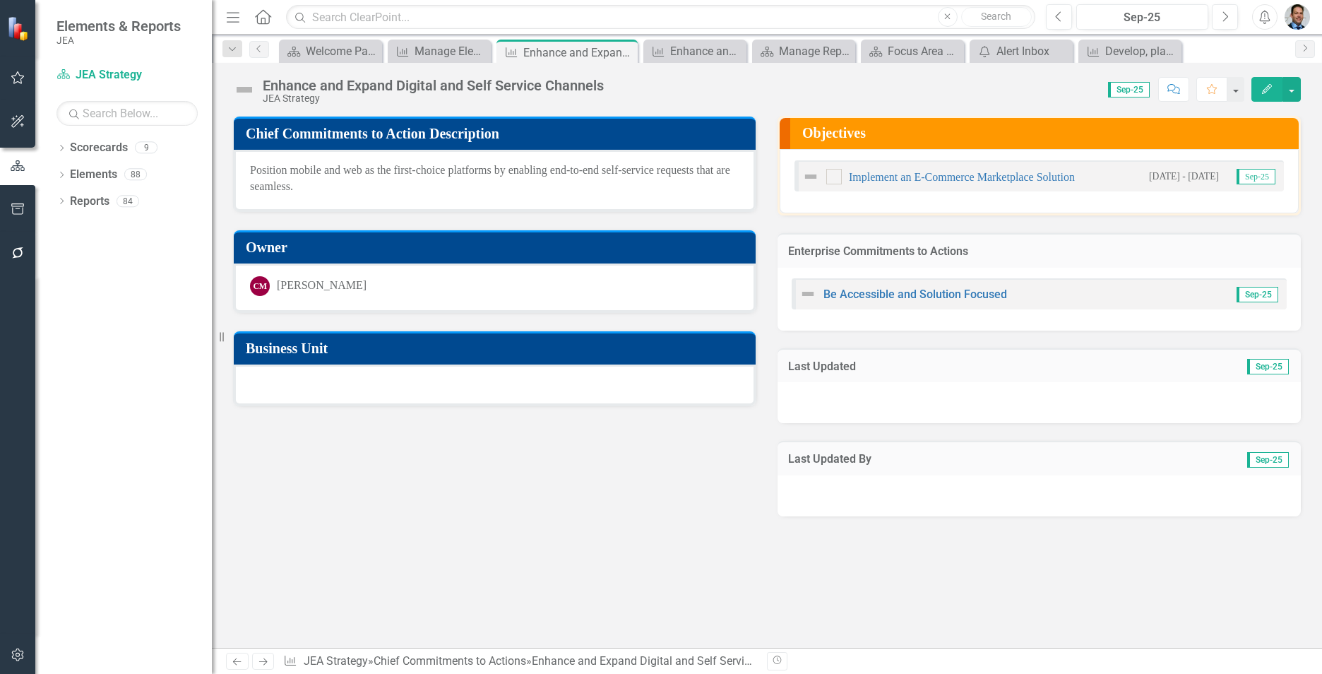
click at [354, 352] on h3 "Business Unit" at bounding box center [497, 348] width 503 height 16
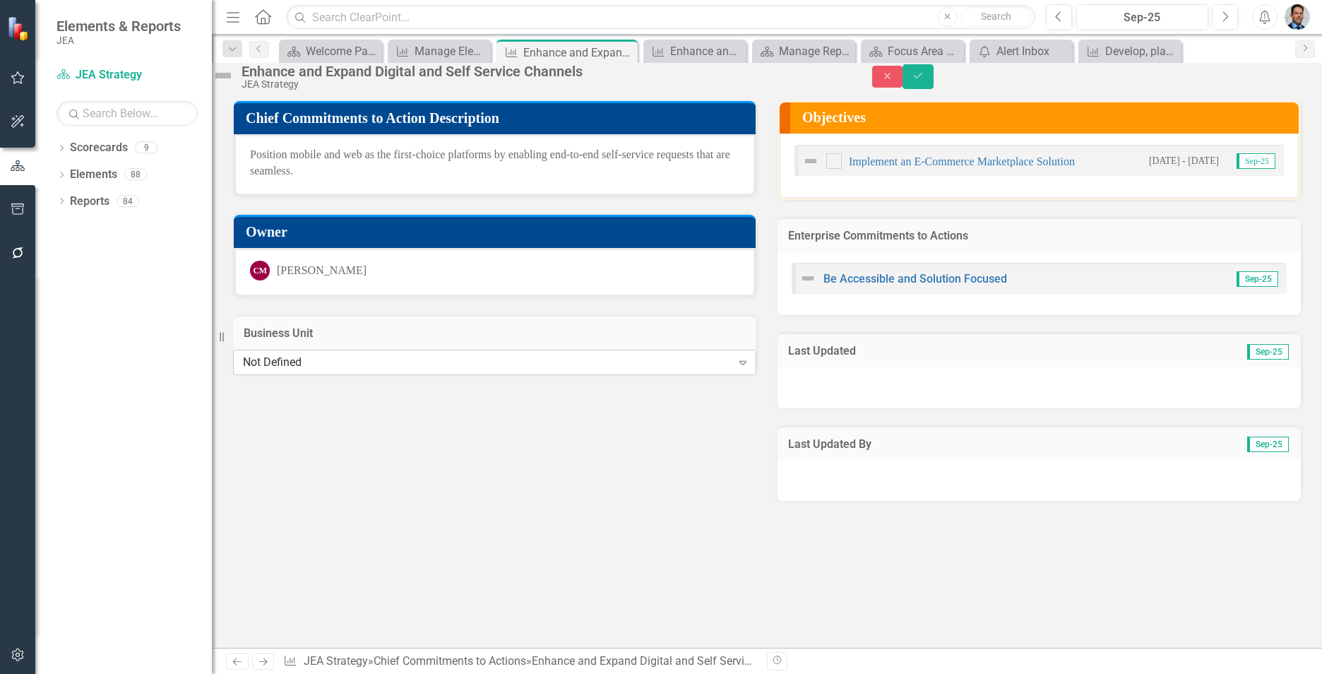
click at [356, 370] on div "Not Defined" at bounding box center [487, 362] width 489 height 16
click at [934, 80] on button "Save" at bounding box center [918, 76] width 31 height 25
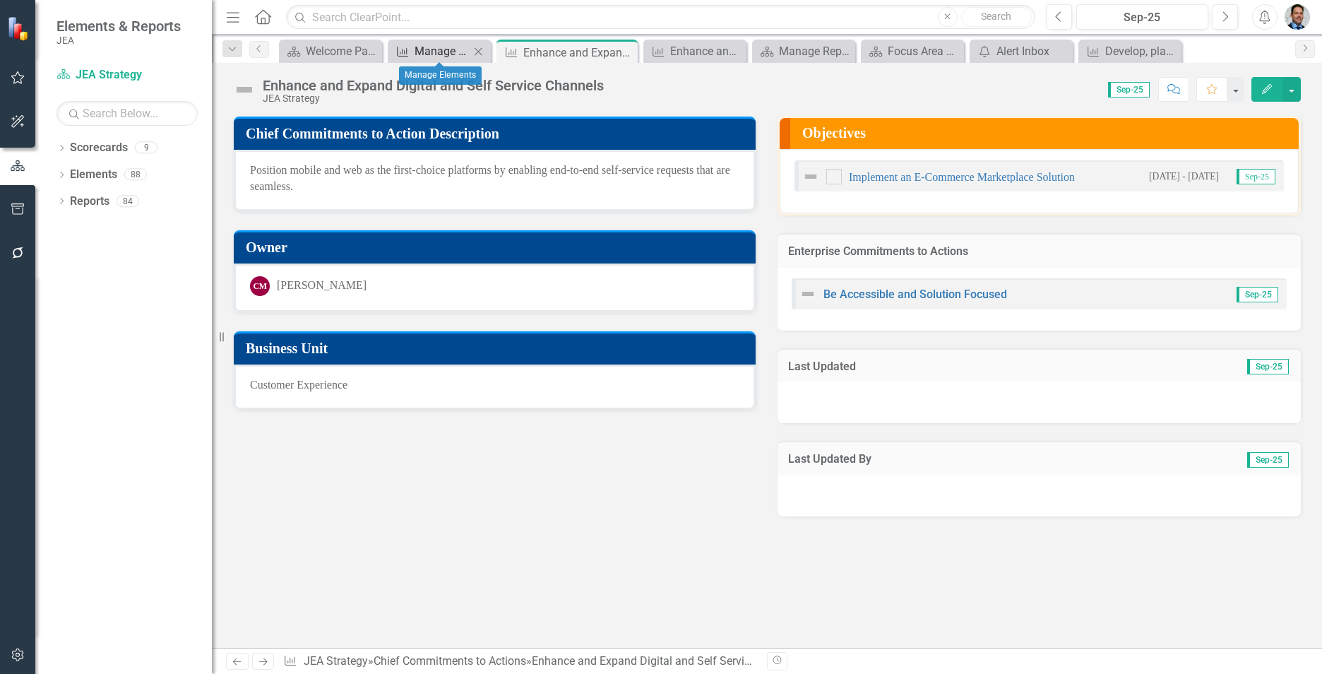
click at [433, 51] on div "Manage Elements" at bounding box center [442, 51] width 55 height 18
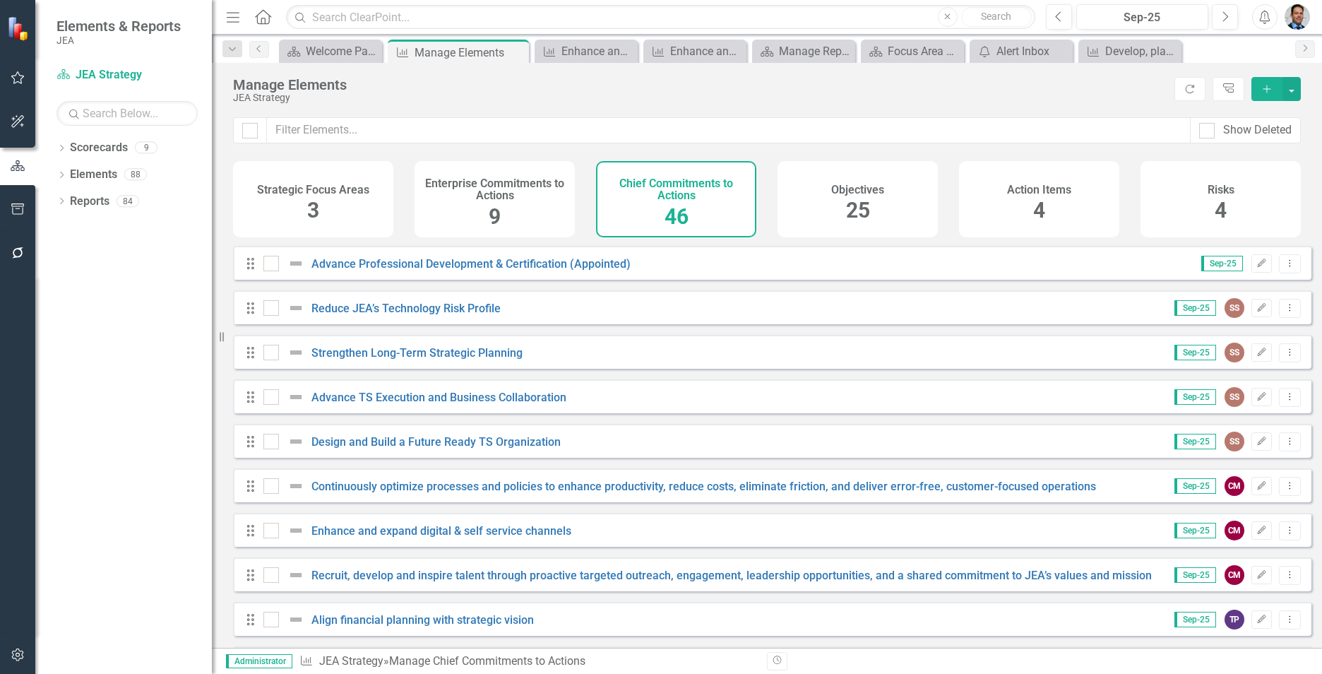
scroll to position [1413, 0]
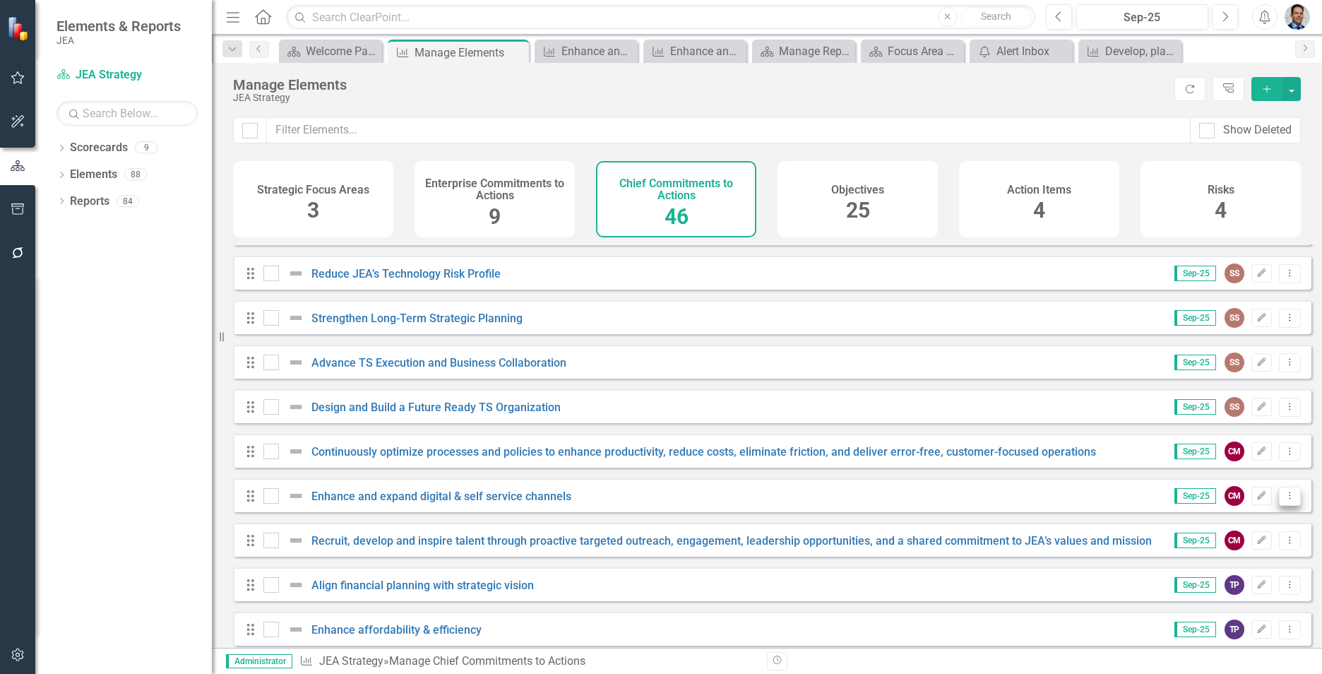
click at [1286, 506] on button "Dropdown Menu" at bounding box center [1290, 496] width 22 height 19
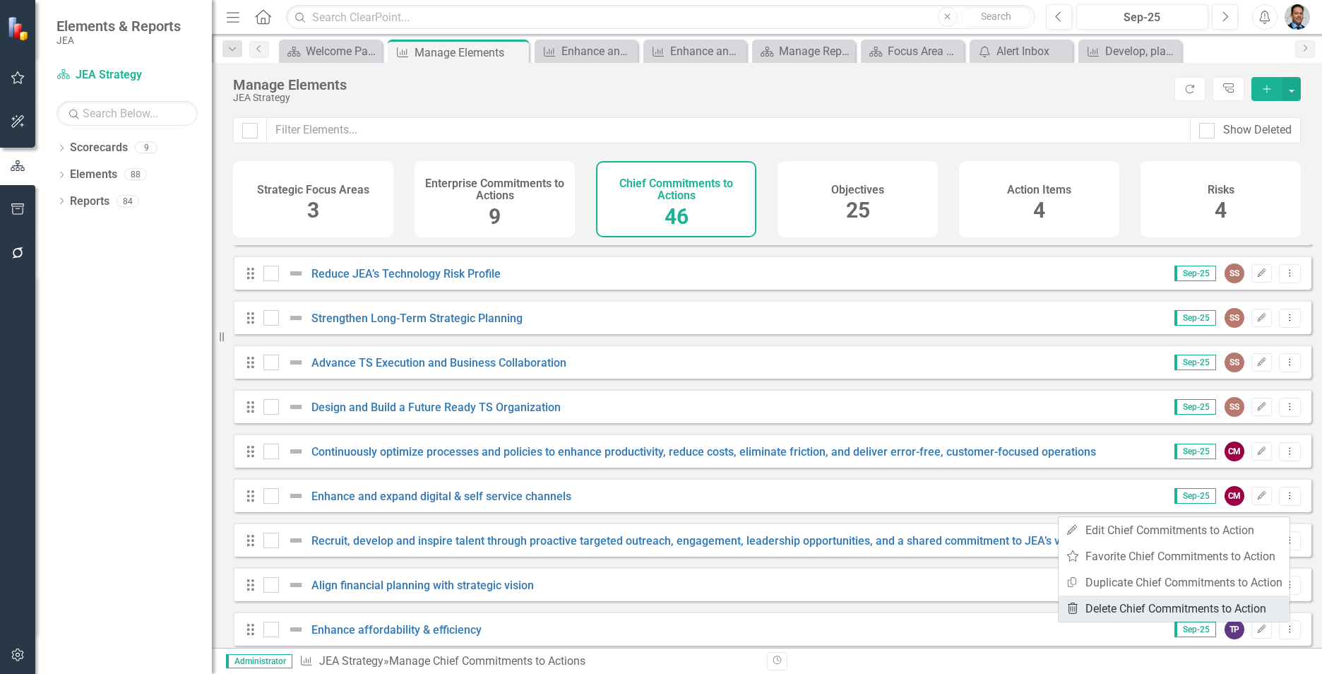
click at [1148, 608] on link "Trash Delete Chief Commitments to Action" at bounding box center [1174, 609] width 231 height 26
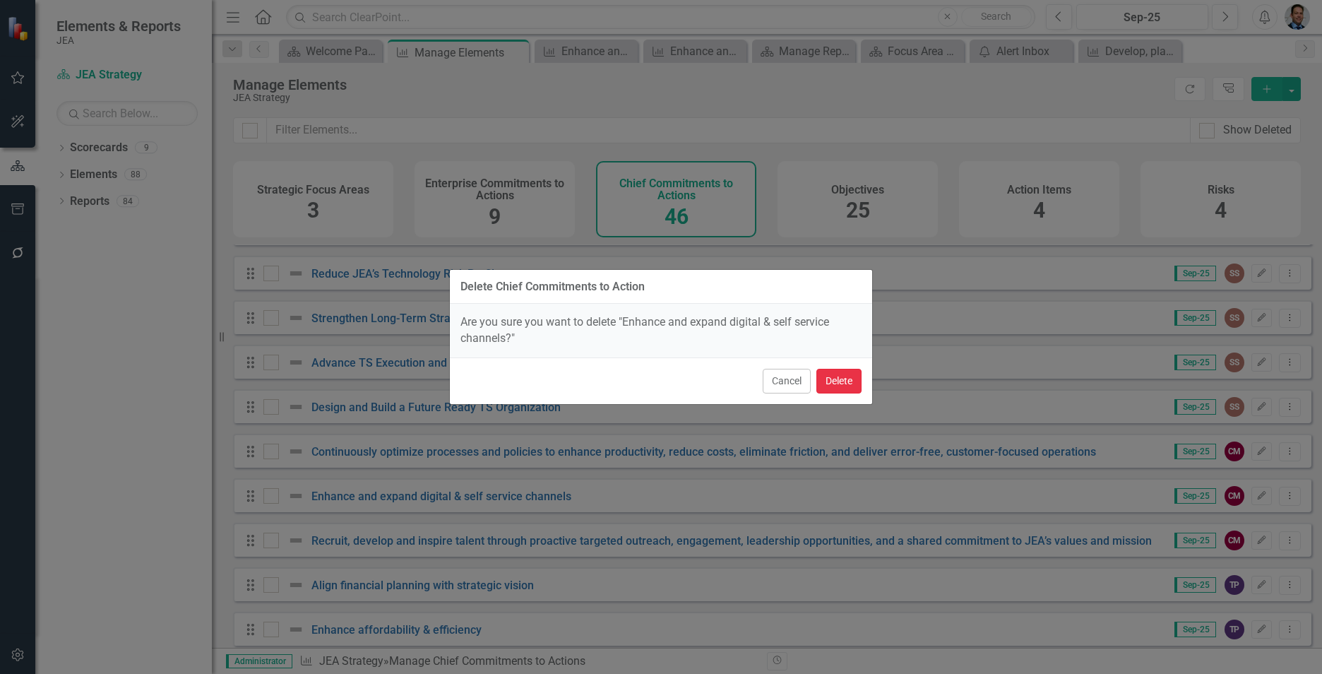
click at [841, 379] on button "Delete" at bounding box center [839, 381] width 45 height 25
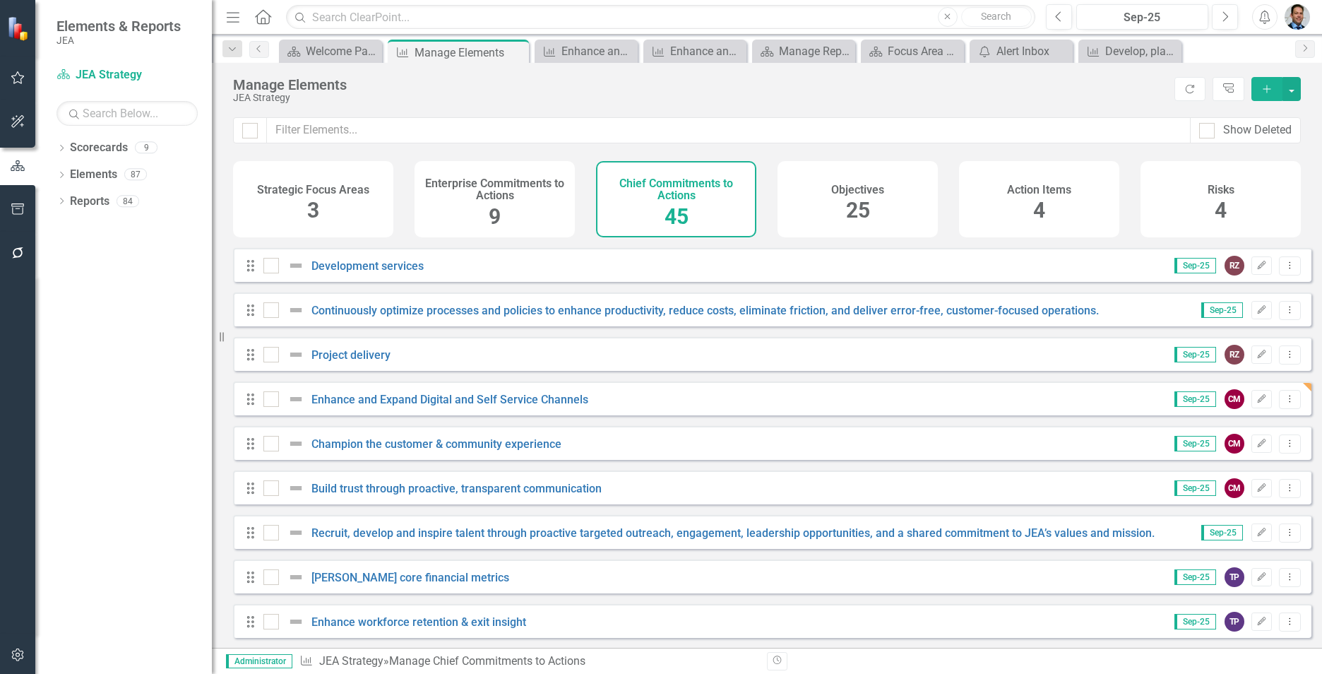
scroll to position [283, 0]
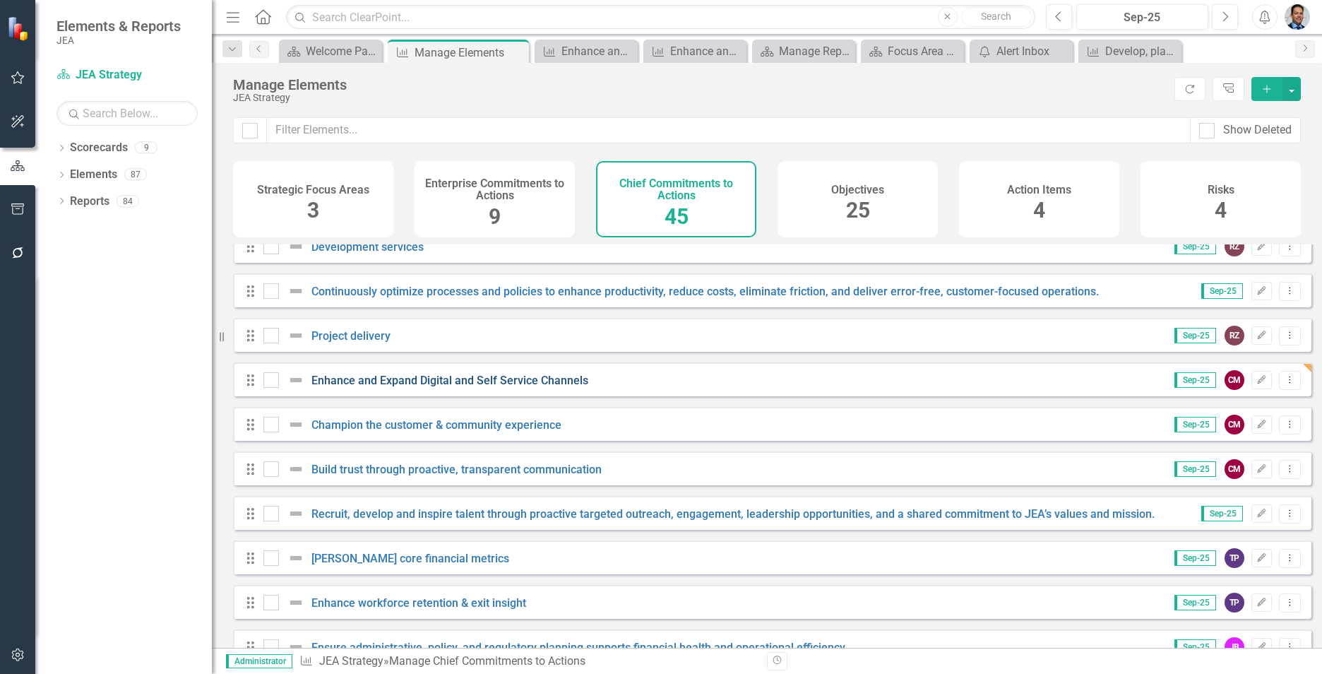
click at [494, 387] on link "Enhance and Expand Digital and Self Service Channels" at bounding box center [450, 380] width 277 height 13
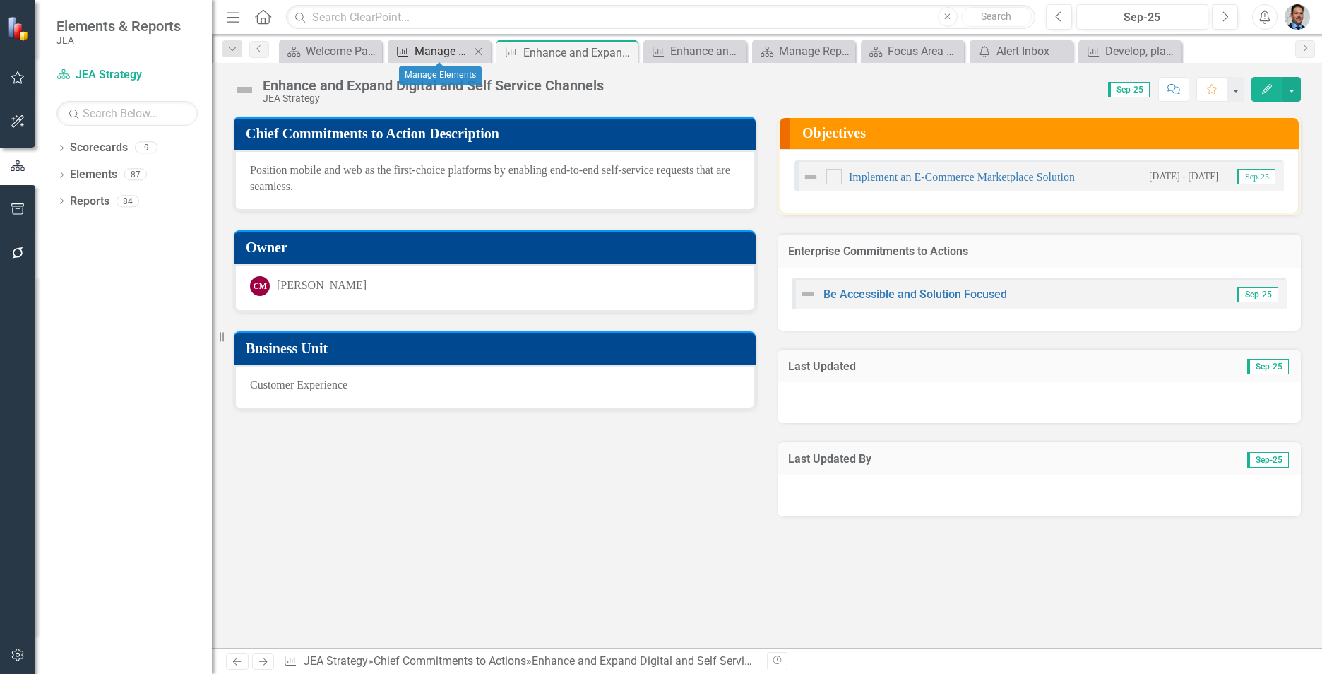
click at [434, 49] on div "Manage Elements" at bounding box center [442, 51] width 55 height 18
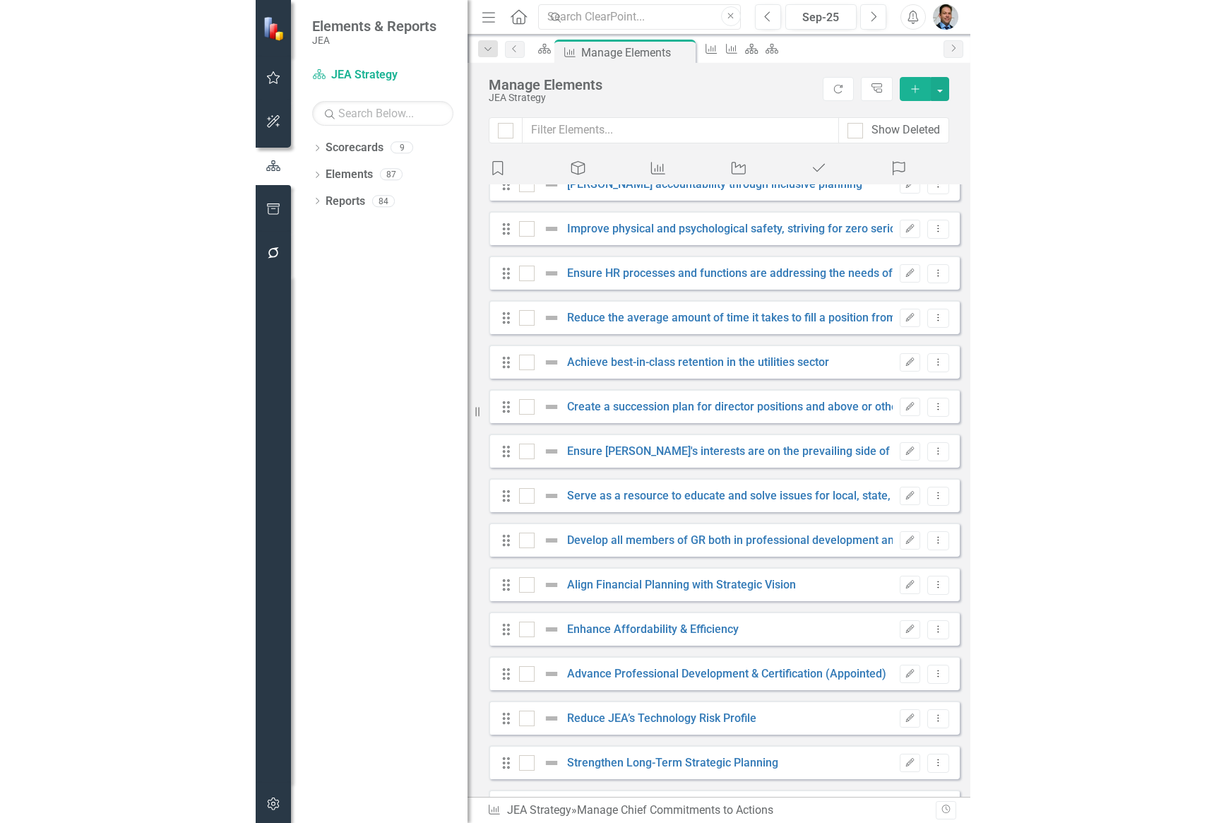
scroll to position [918, 0]
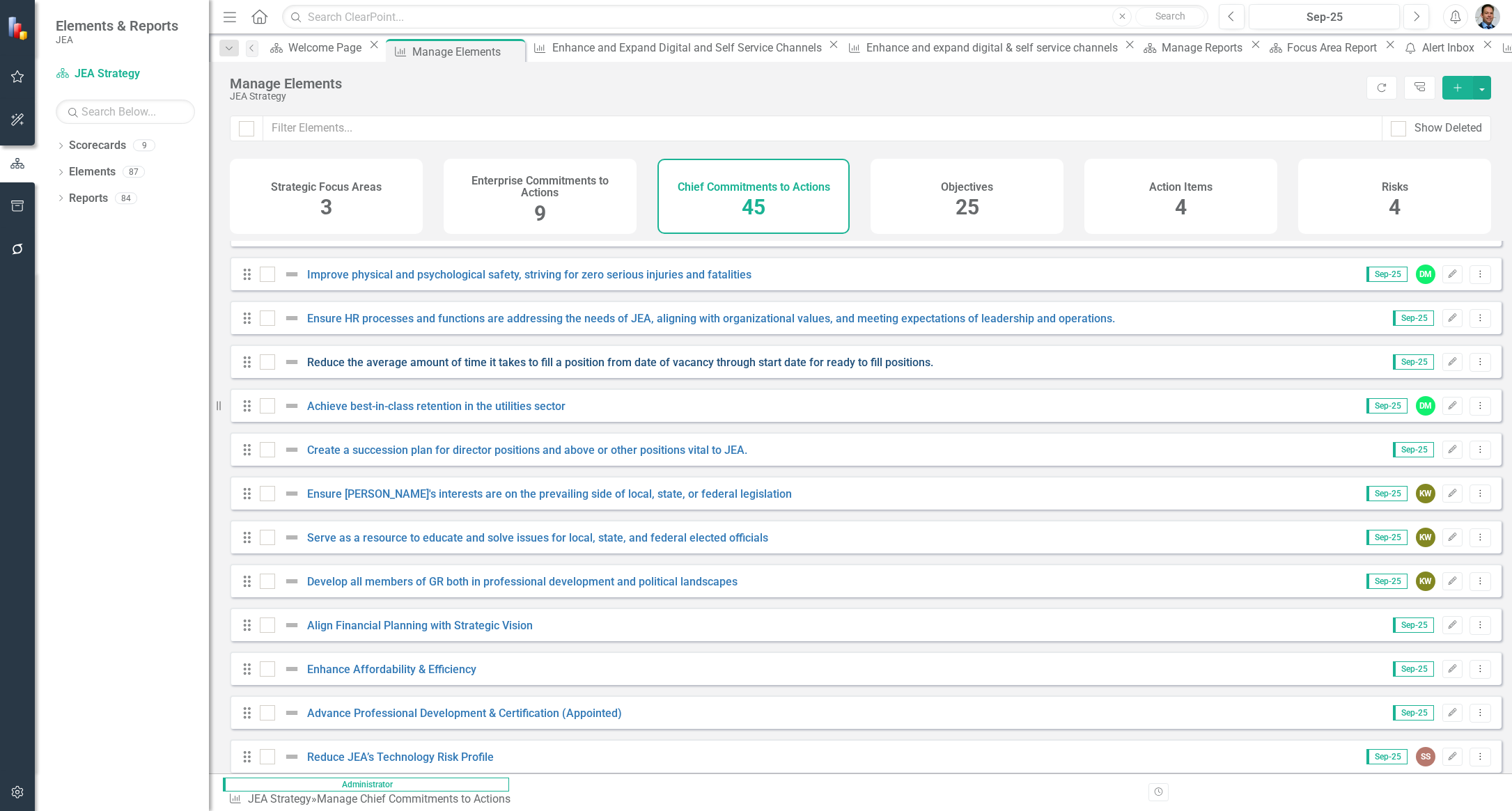
click at [426, 369] on link "Reduce the average amount of time it takes to fill a position from date of vaca…" at bounding box center [620, 362] width 626 height 13
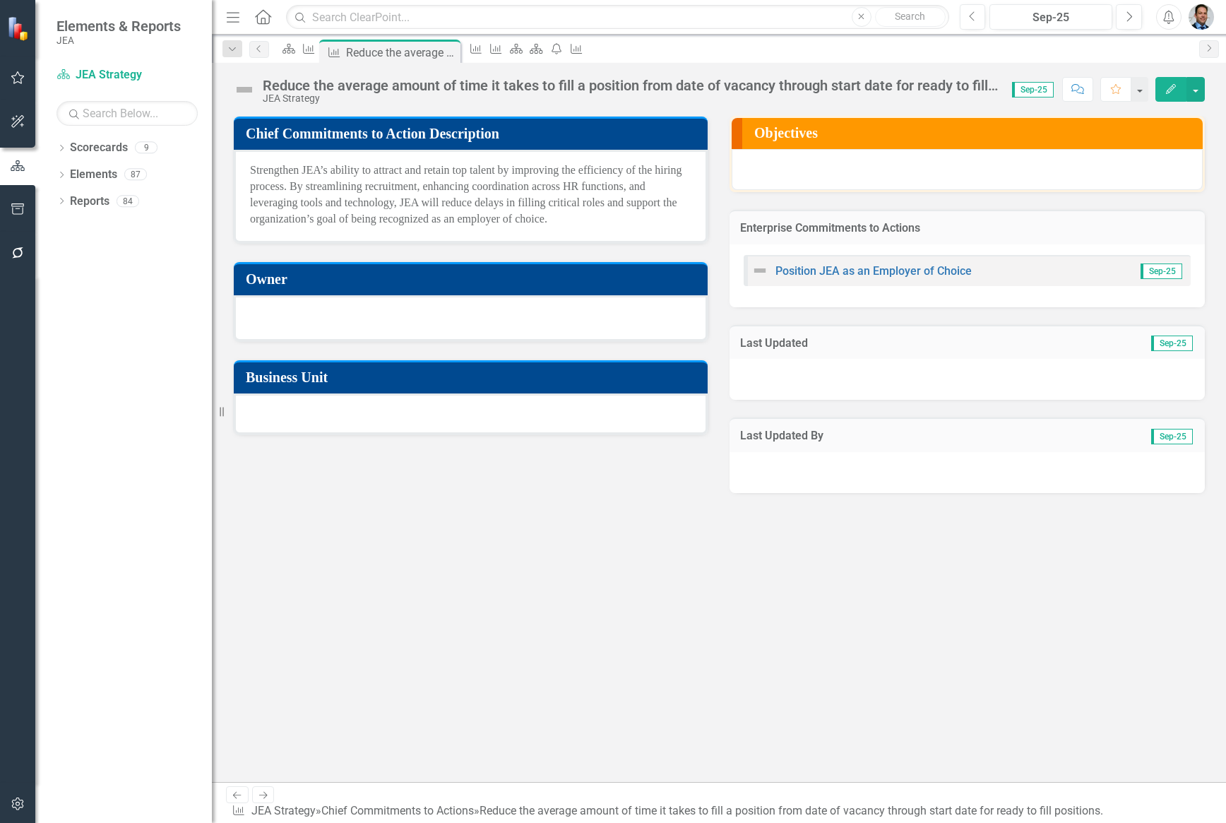
click at [462, 87] on div "Reduce the average amount of time it takes to fill a position from date of vaca…" at bounding box center [630, 86] width 735 height 16
click at [316, 47] on icon "Chief Commitments to Action" at bounding box center [309, 48] width 14 height 11
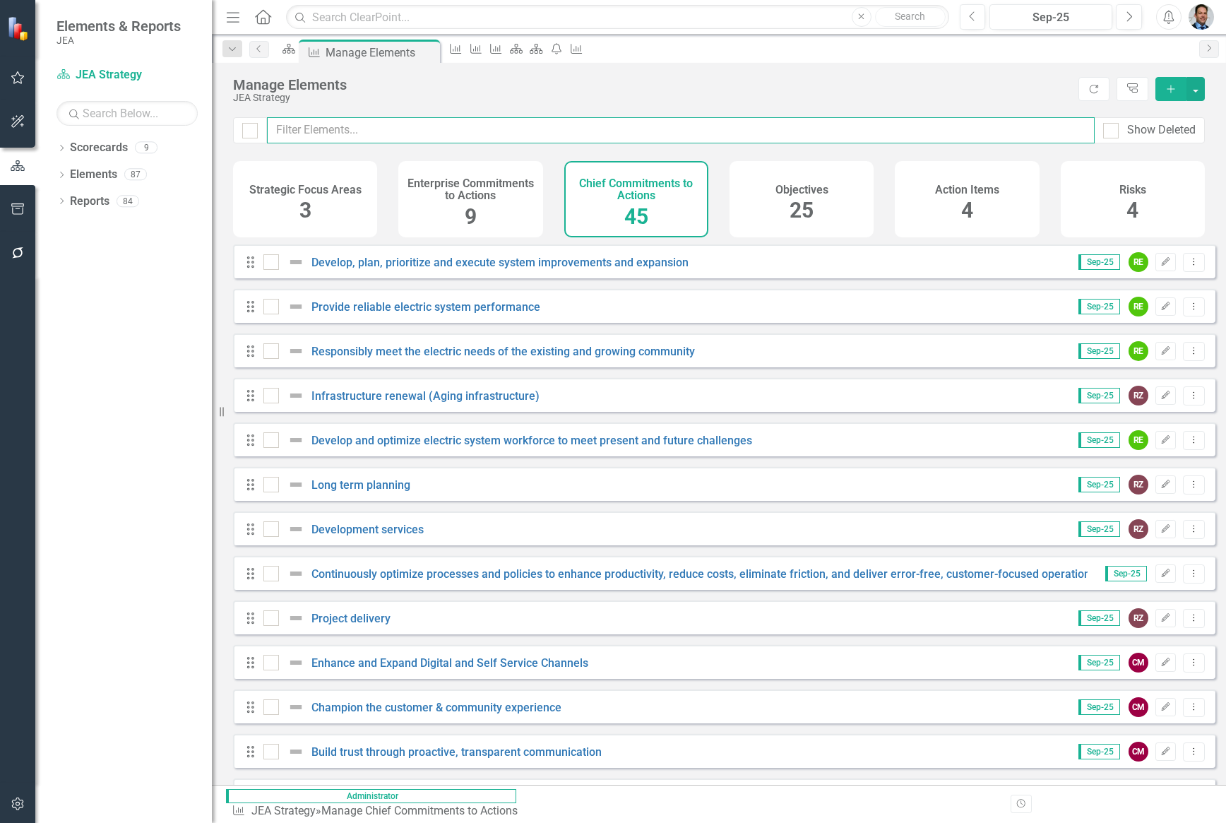
click at [302, 128] on input "text" at bounding box center [681, 130] width 828 height 26
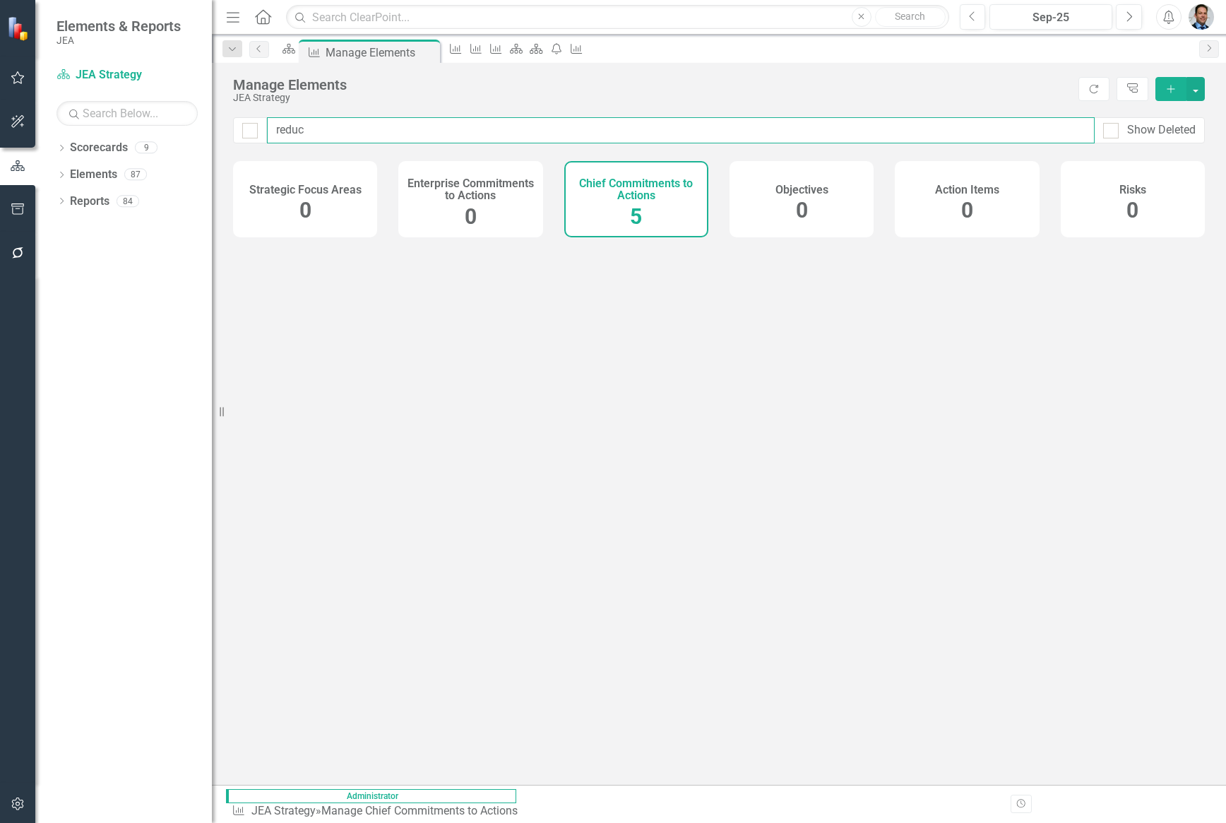
type input "reduce"
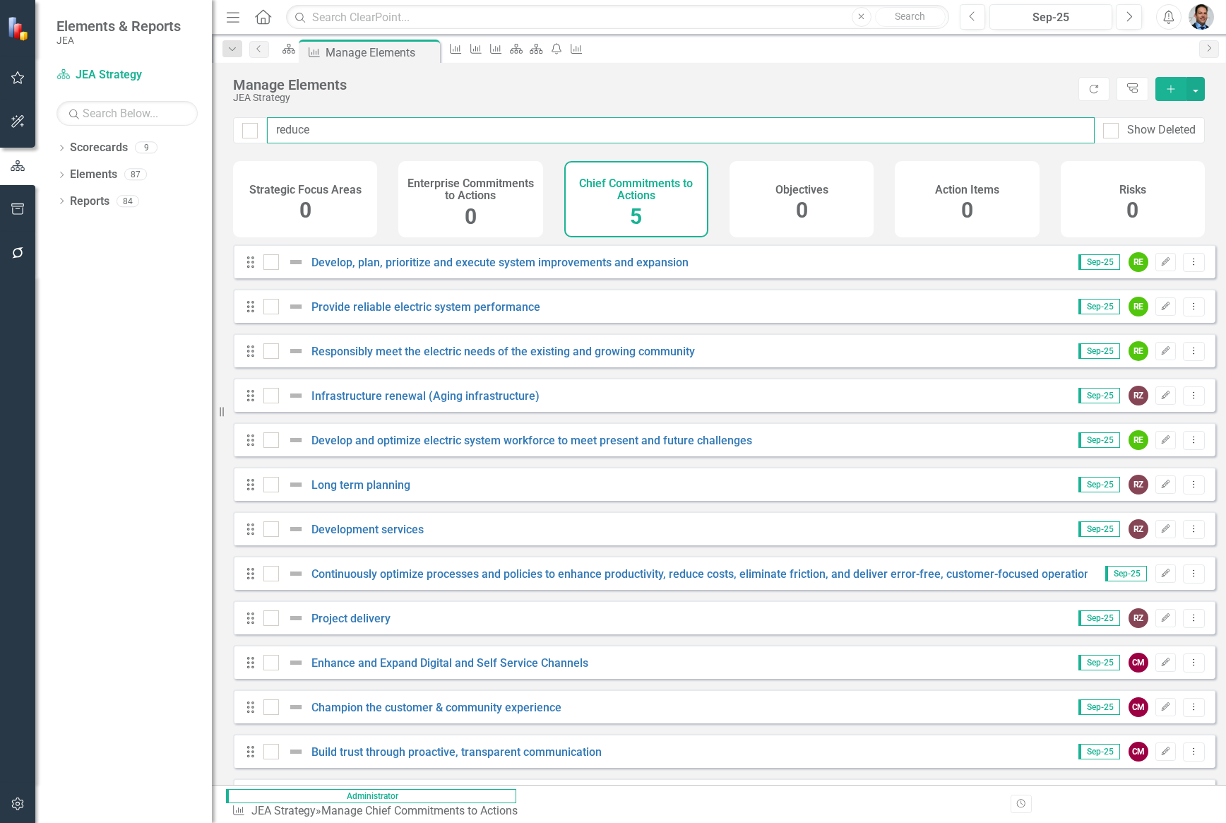
checkbox input "false"
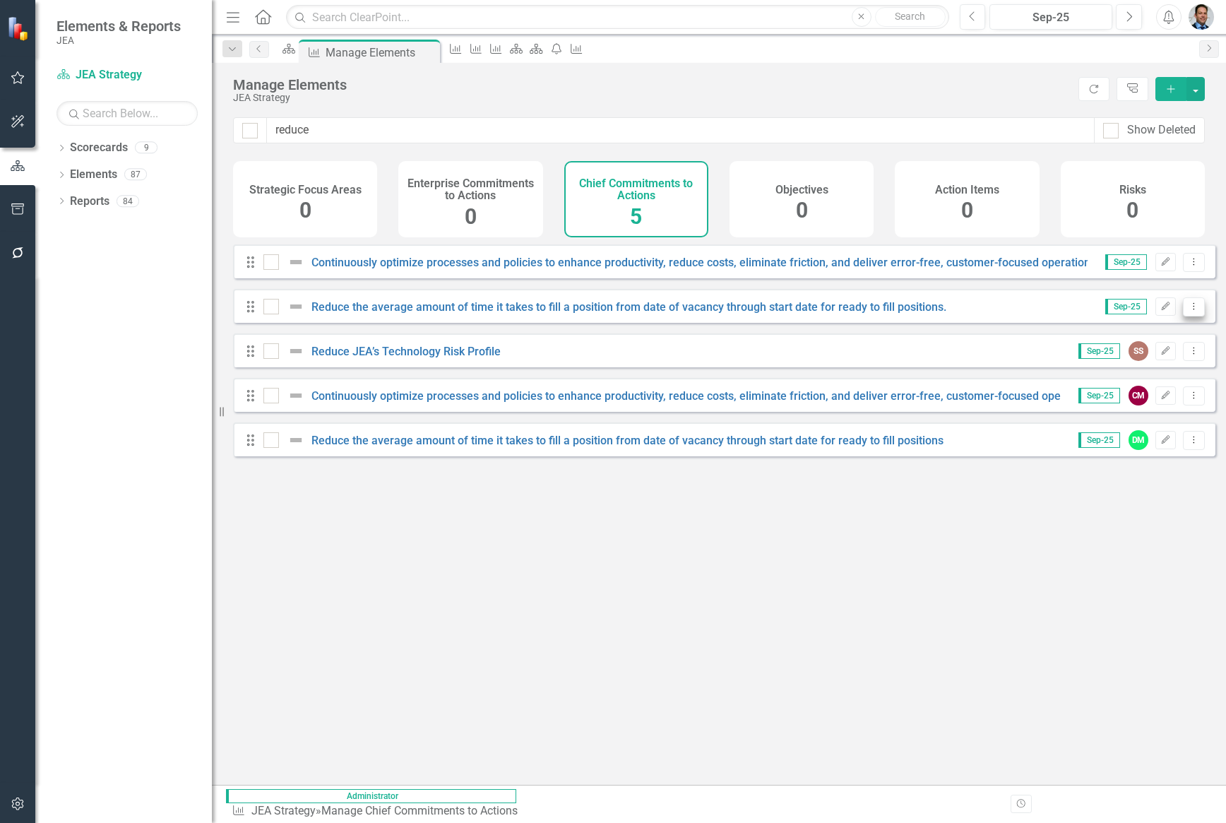
click at [1188, 311] on icon "Dropdown Menu" at bounding box center [1194, 306] width 12 height 9
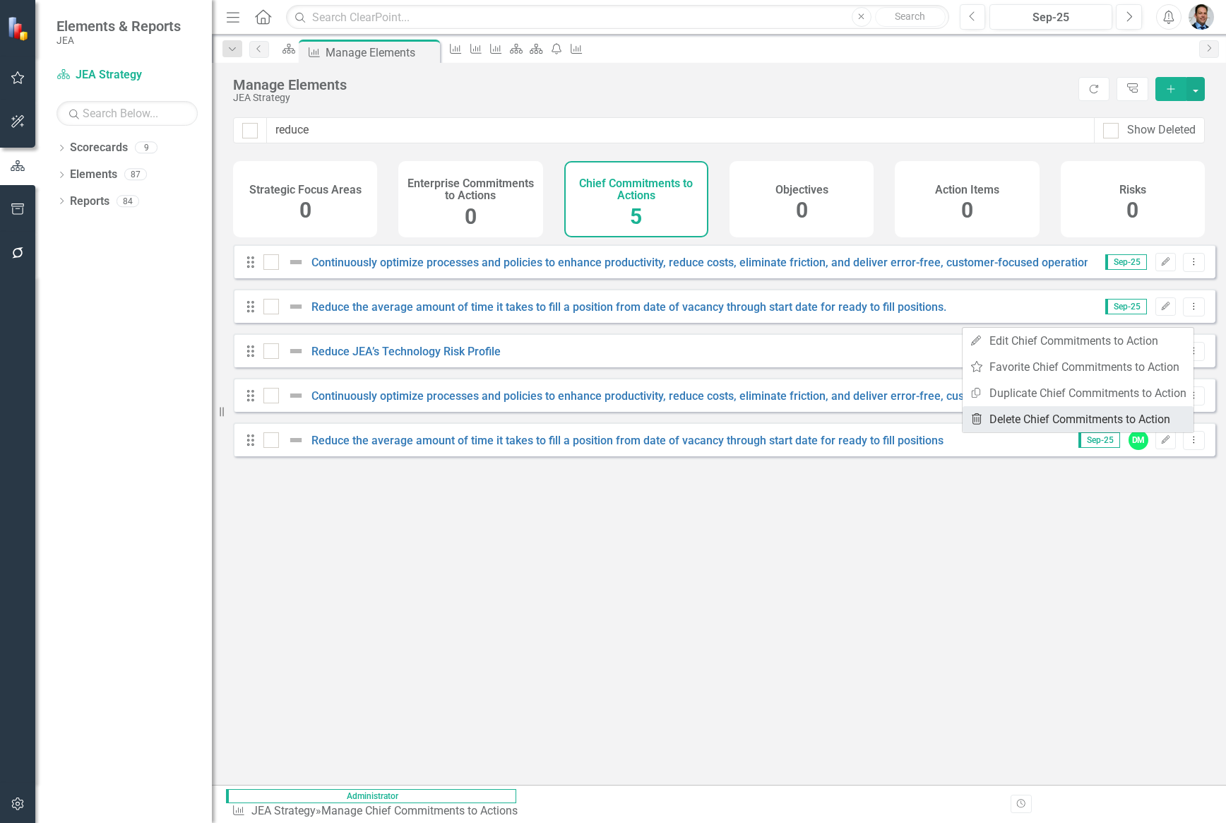
click at [1020, 415] on link "Trash Delete Chief Commitments to Action" at bounding box center [1078, 419] width 231 height 26
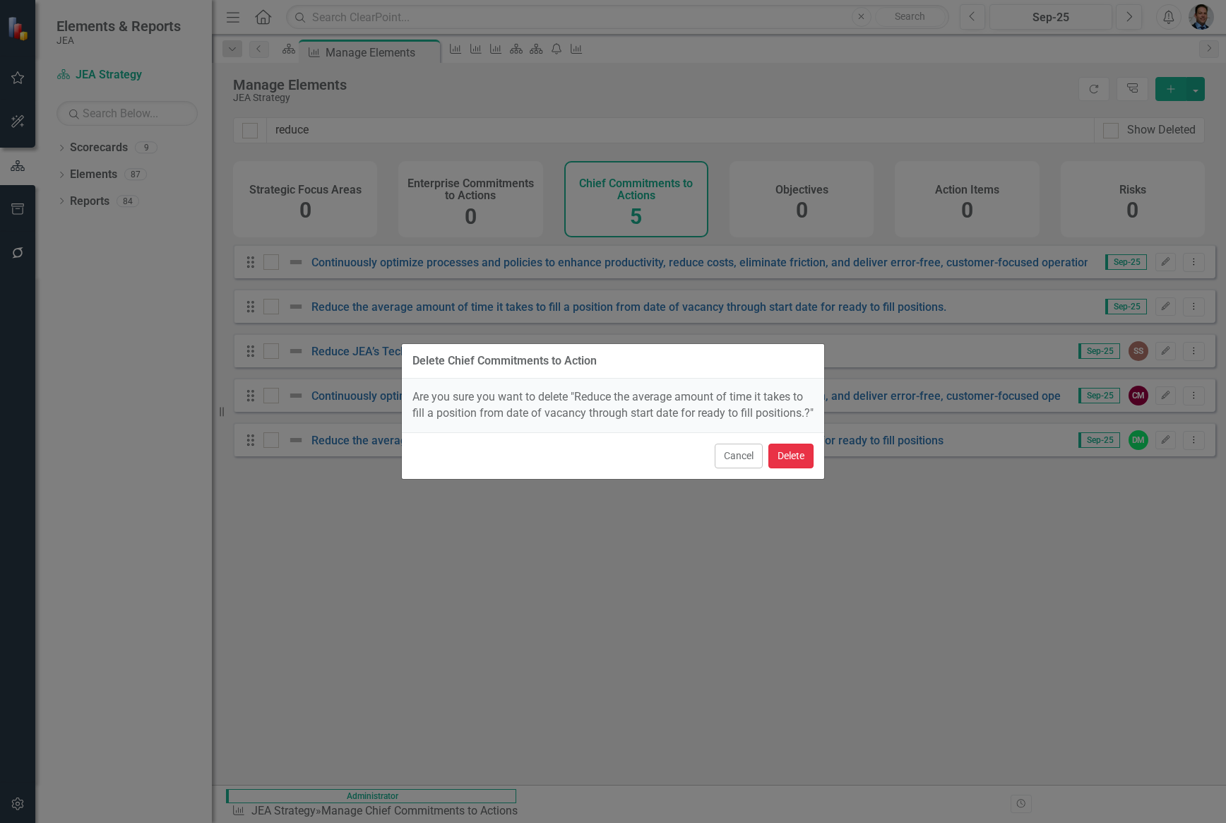
click at [788, 466] on button "Delete" at bounding box center [791, 456] width 45 height 25
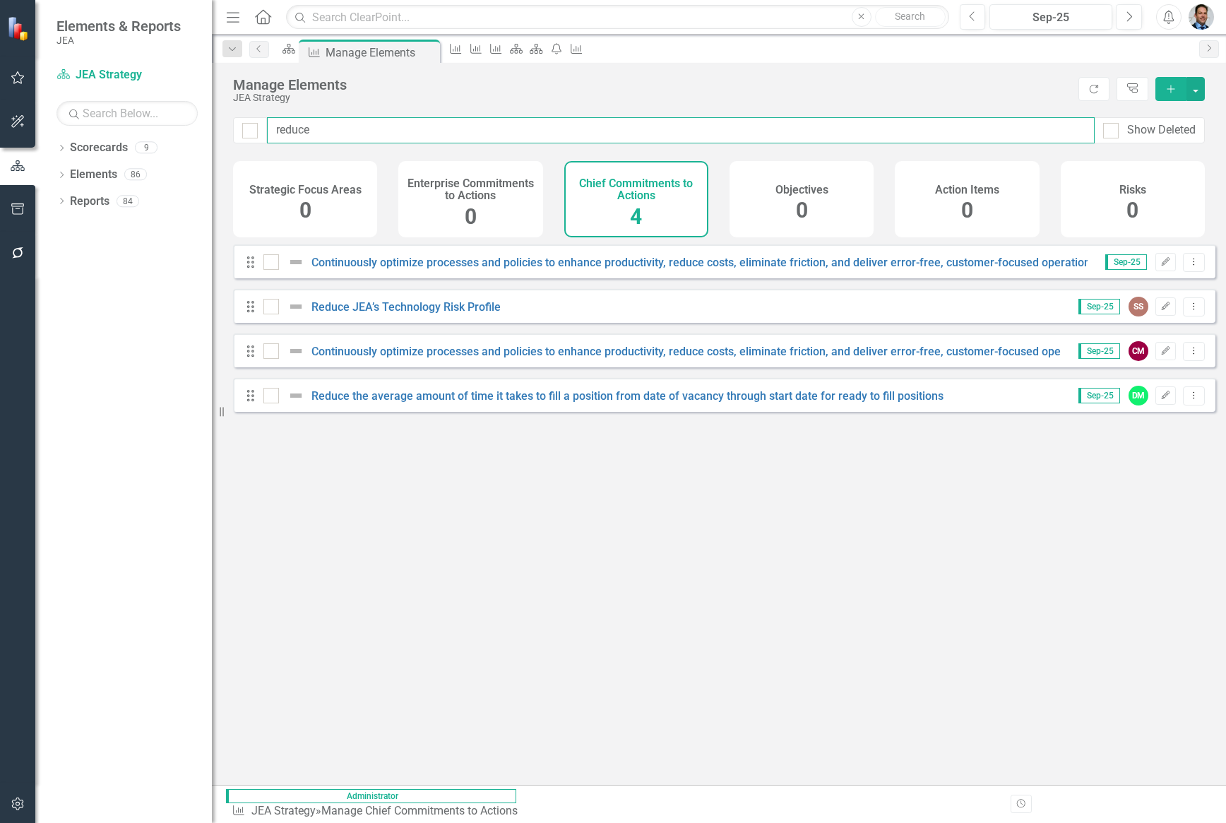
click at [360, 127] on input "reduce" at bounding box center [681, 130] width 828 height 26
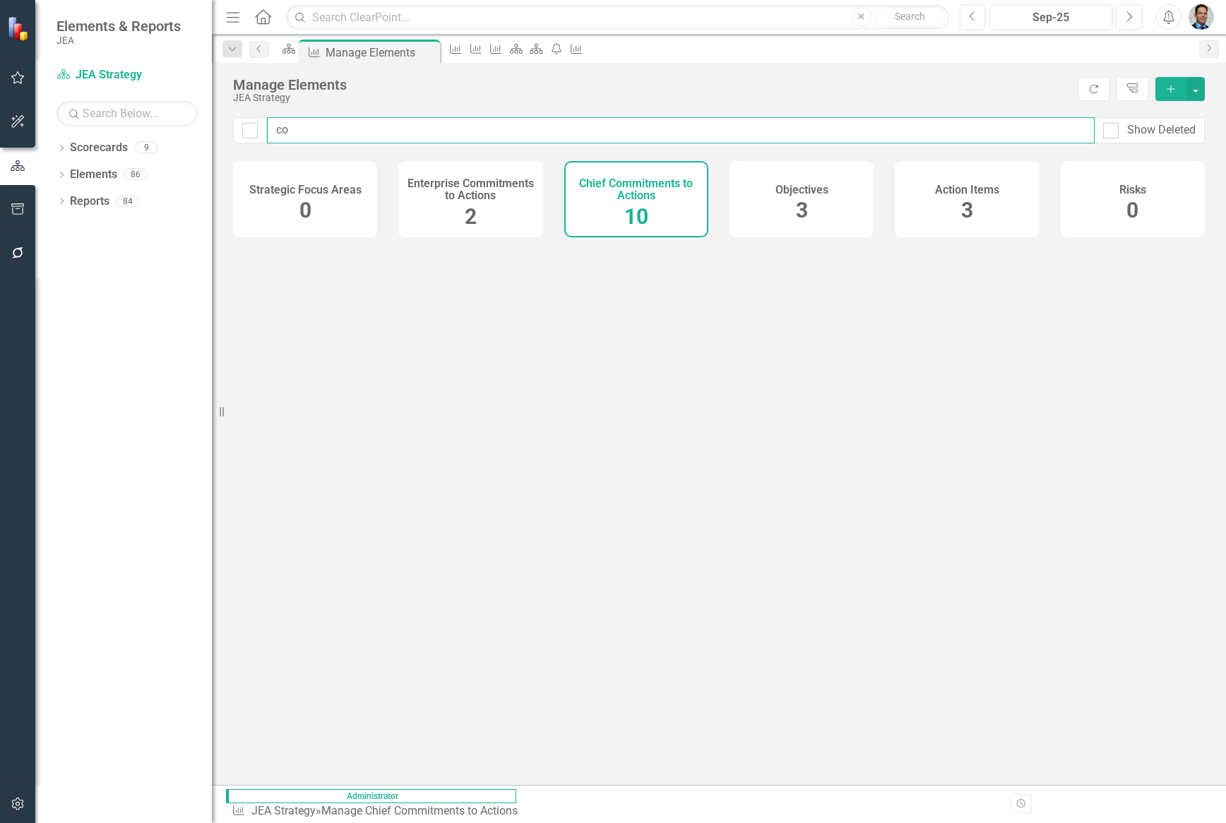
type input "con"
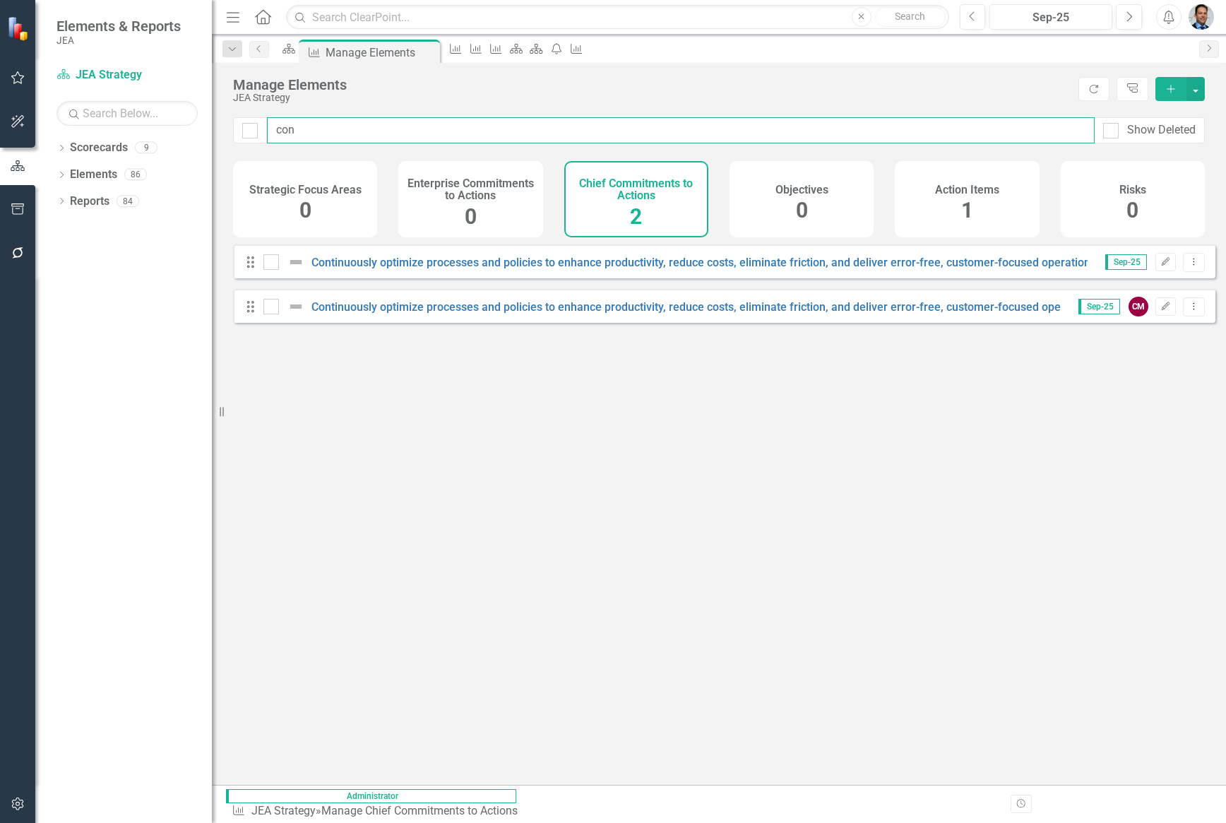
checkbox input "false"
type input "cont"
checkbox input "false"
type input "[PERSON_NAME]"
checkbox input "false"
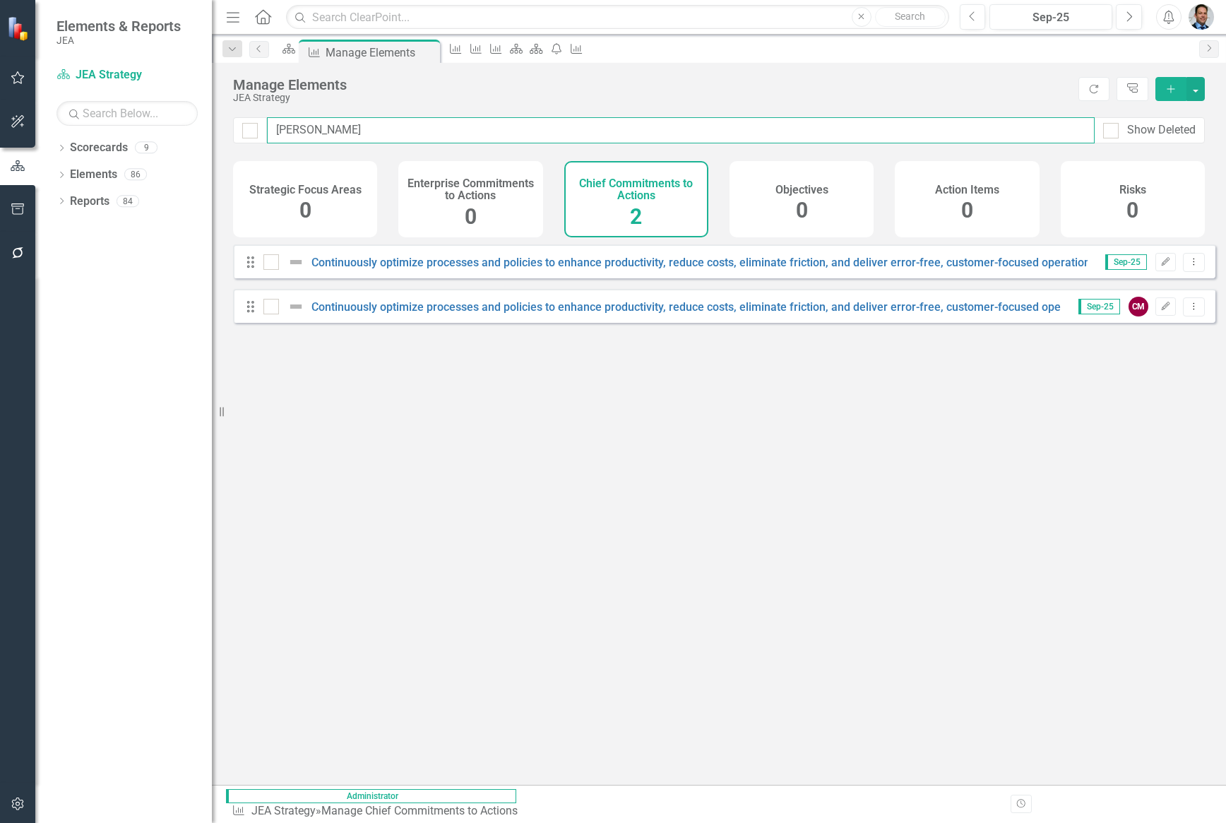
type input "contin"
checkbox input "false"
type input "contin"
click at [973, 269] on link "Continuously optimize processes and policies to enhance productivity, reduce co…" at bounding box center [706, 262] width 788 height 13
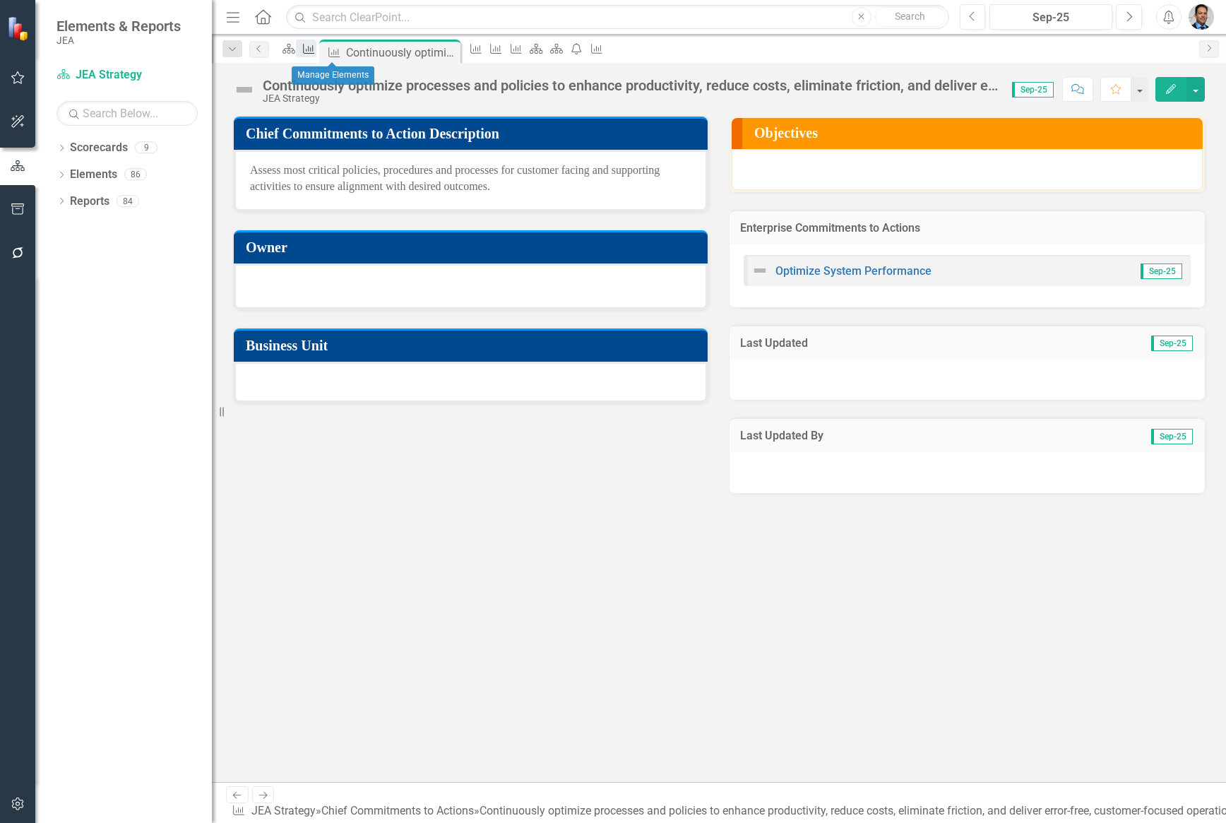
click at [316, 49] on icon "Chief Commitments to Action" at bounding box center [309, 48] width 14 height 11
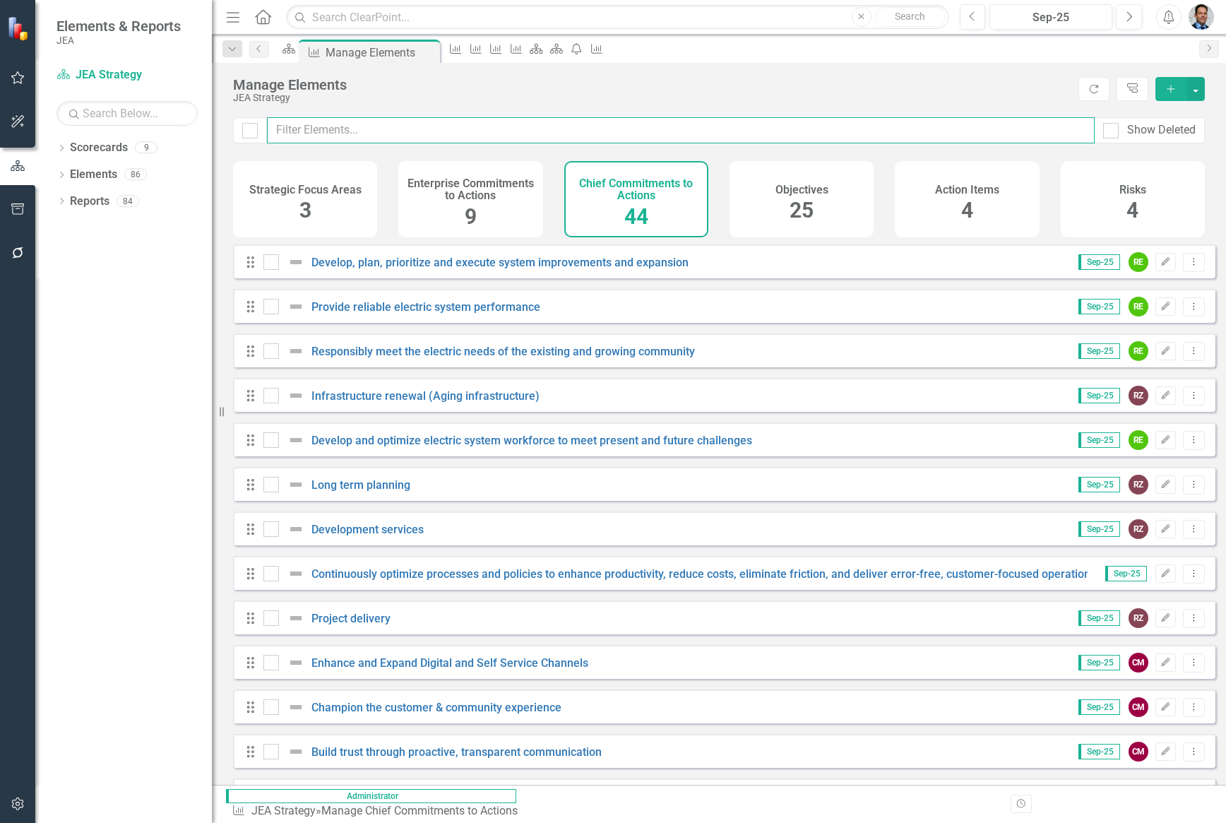
click at [485, 131] on input "text" at bounding box center [681, 130] width 828 height 26
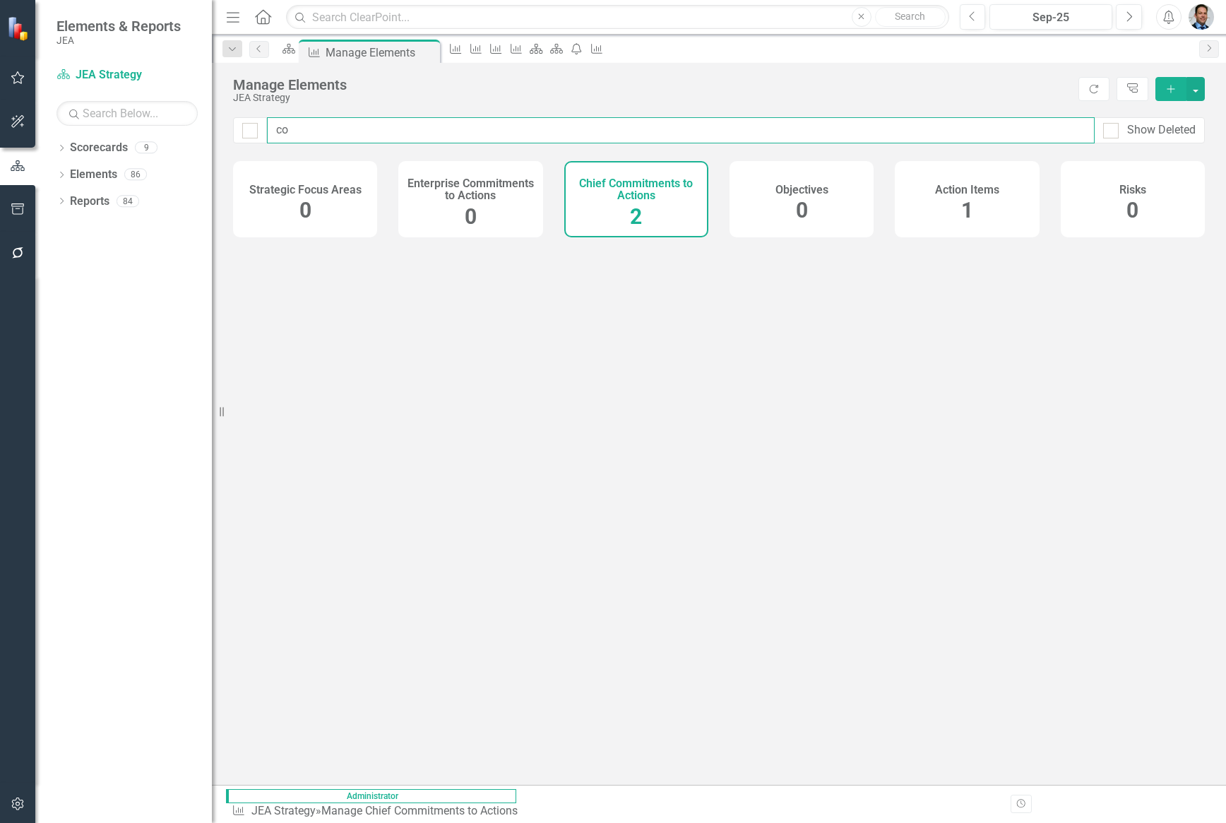
type input "con"
checkbox input "false"
type input "[PERSON_NAME]"
checkbox input "false"
type input "contin"
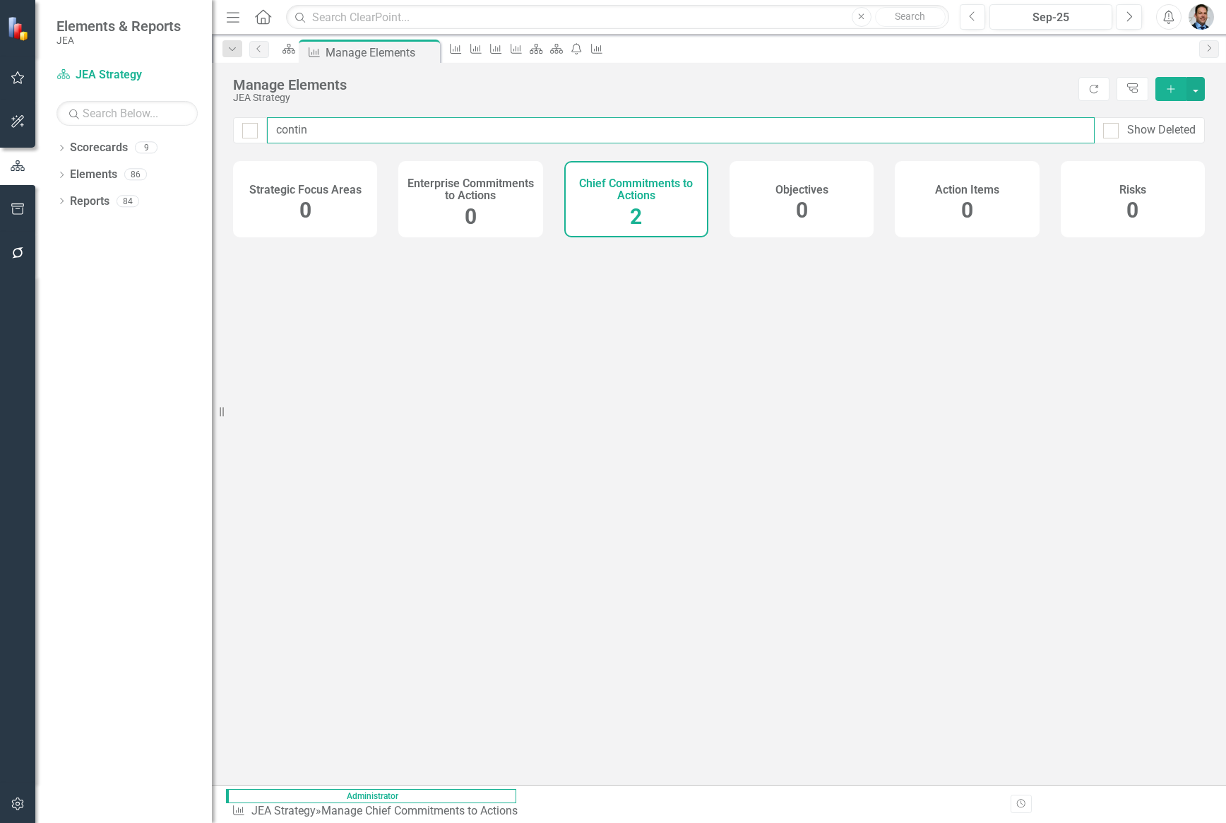
checkbox input "false"
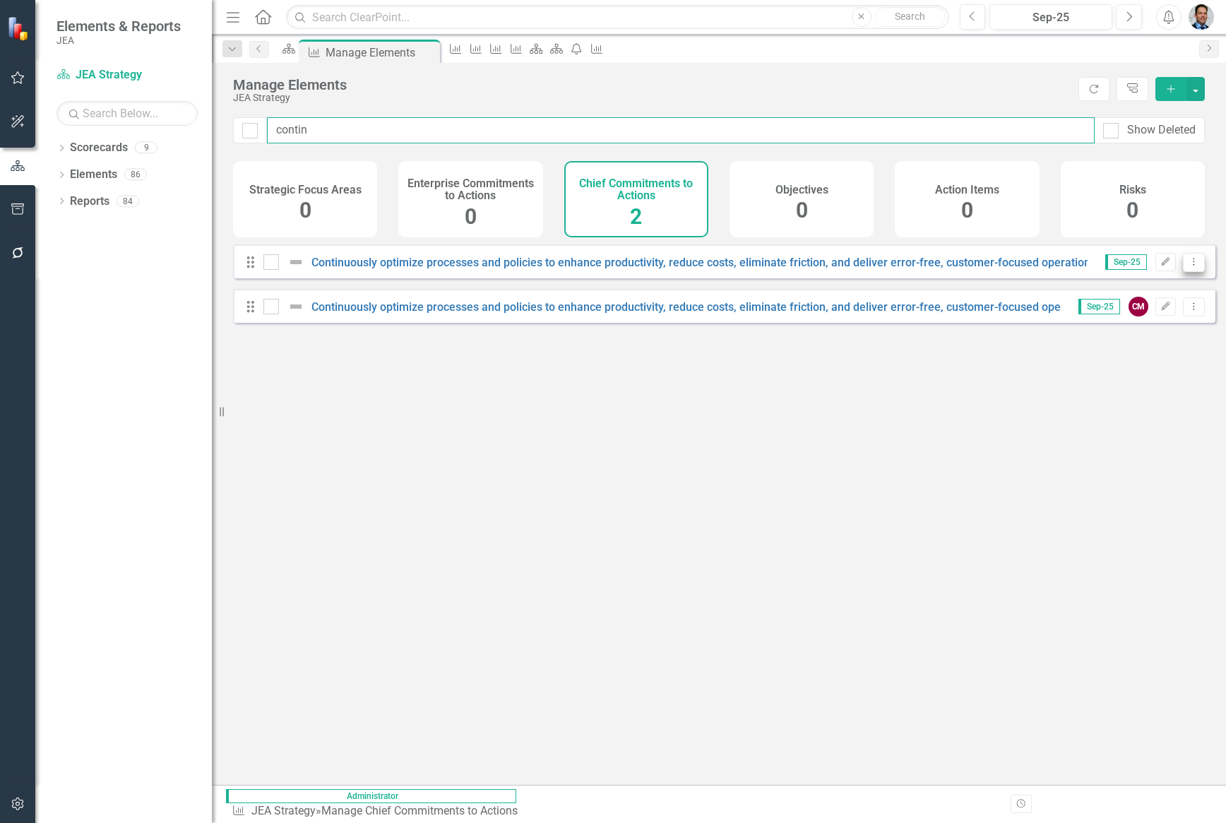
type input "contin"
click at [1188, 266] on icon "Dropdown Menu" at bounding box center [1194, 261] width 12 height 9
click at [1014, 375] on link "Trash Delete Chief Commitments to Action" at bounding box center [1078, 375] width 231 height 26
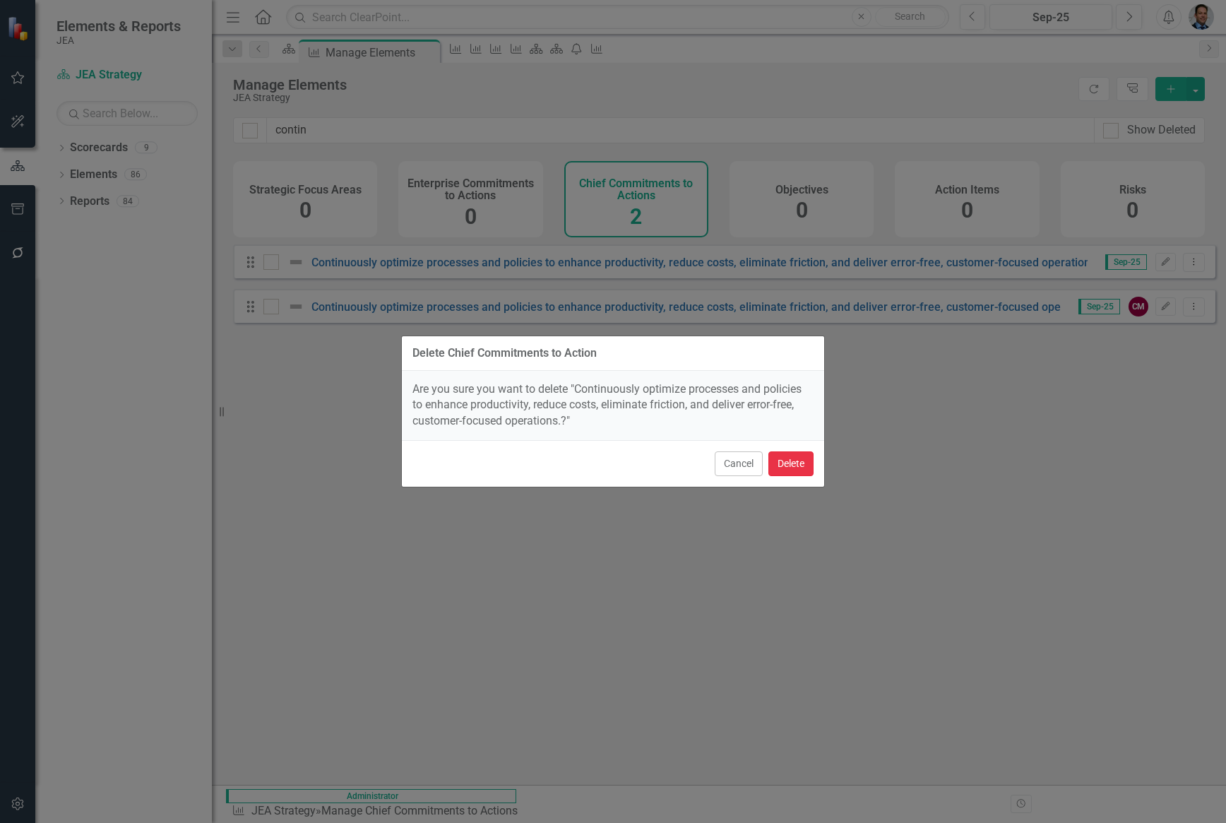
click at [789, 463] on button "Delete" at bounding box center [791, 463] width 45 height 25
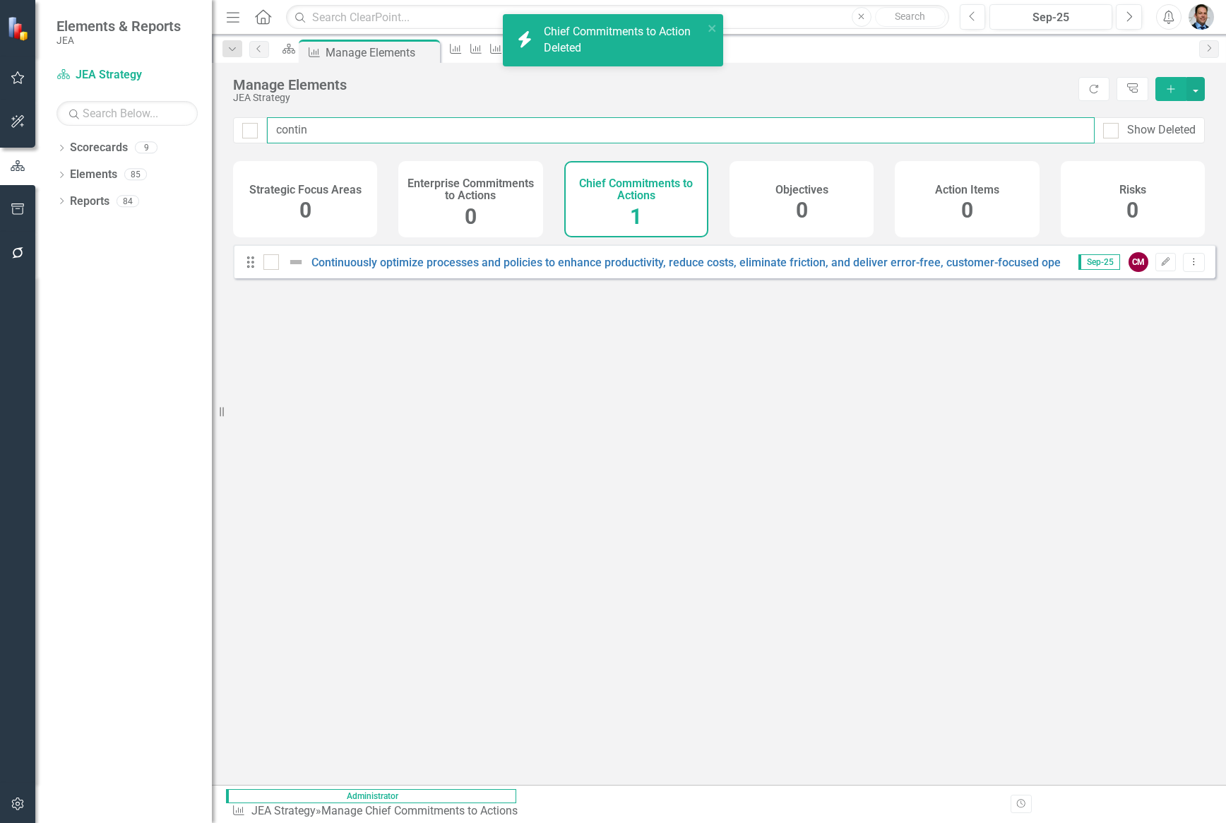
click at [339, 124] on input "contin" at bounding box center [681, 130] width 828 height 26
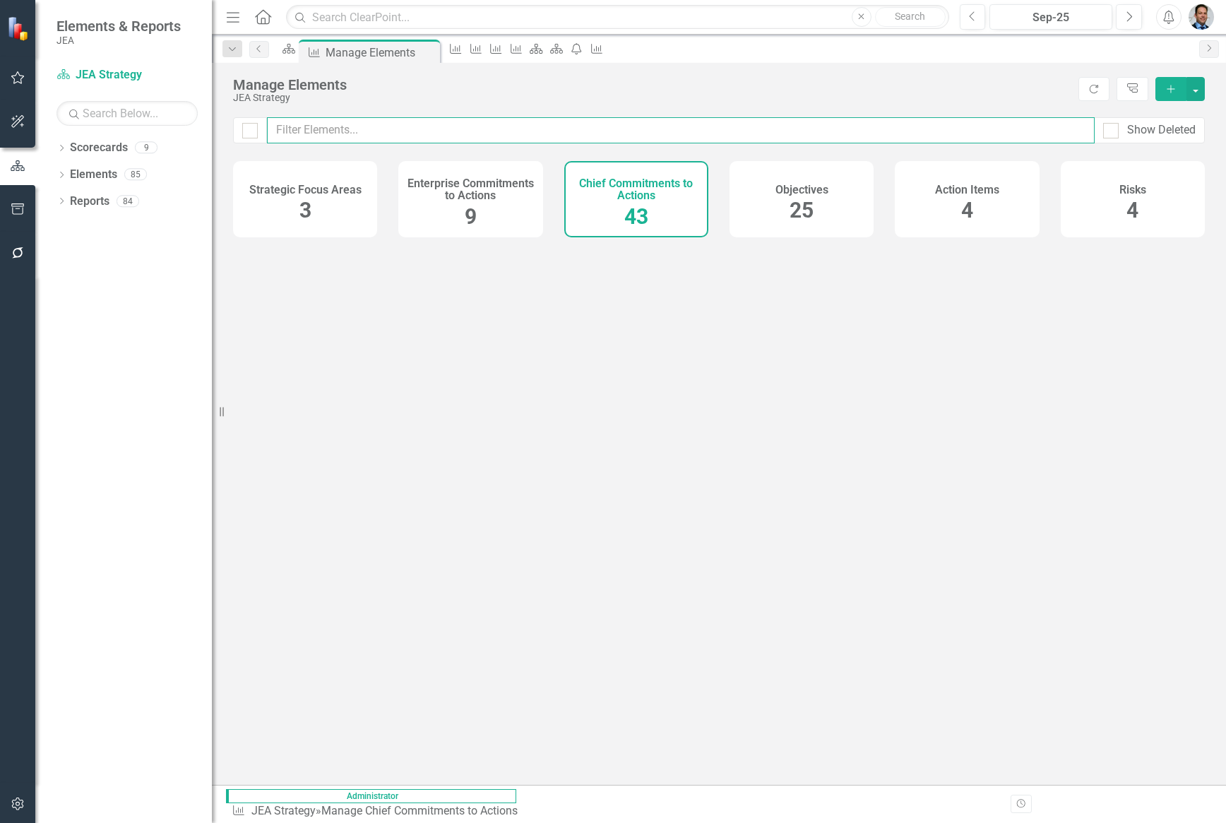
checkbox input "false"
type input "dev"
checkbox input "false"
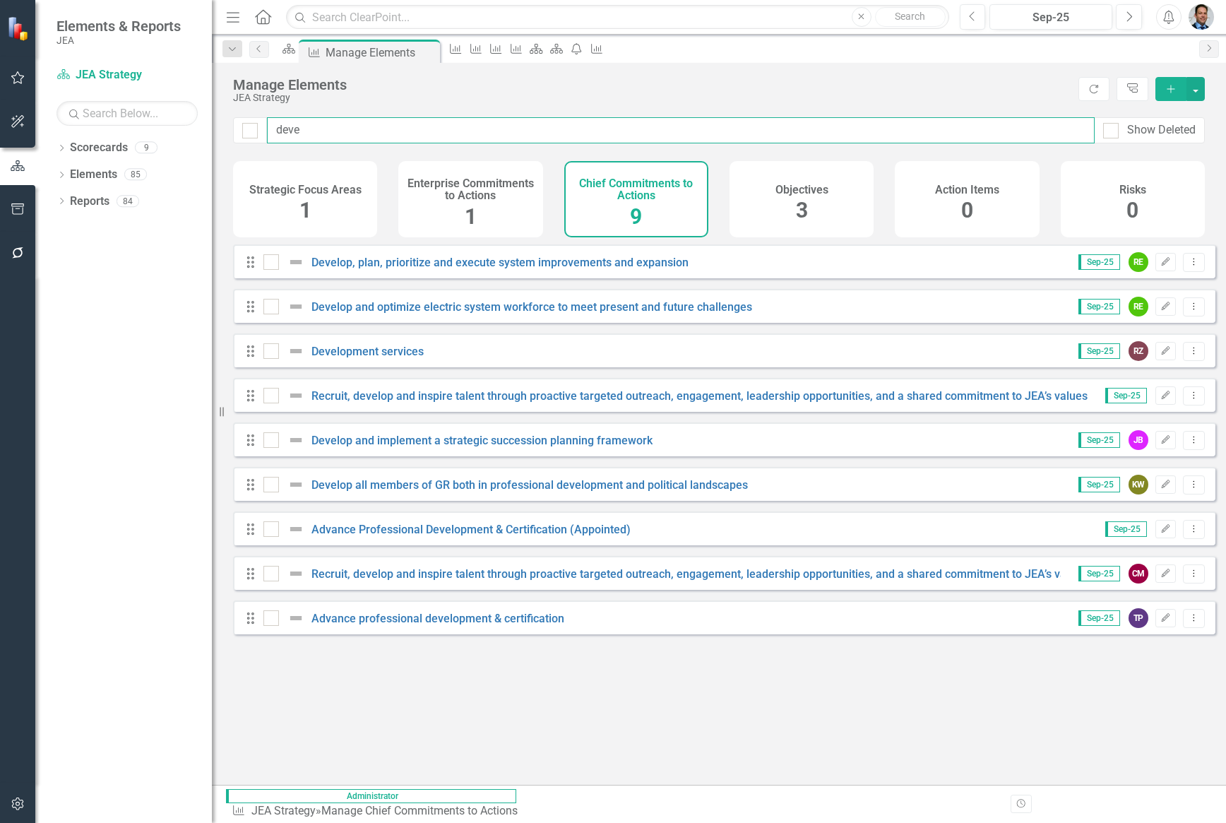
type input "devel"
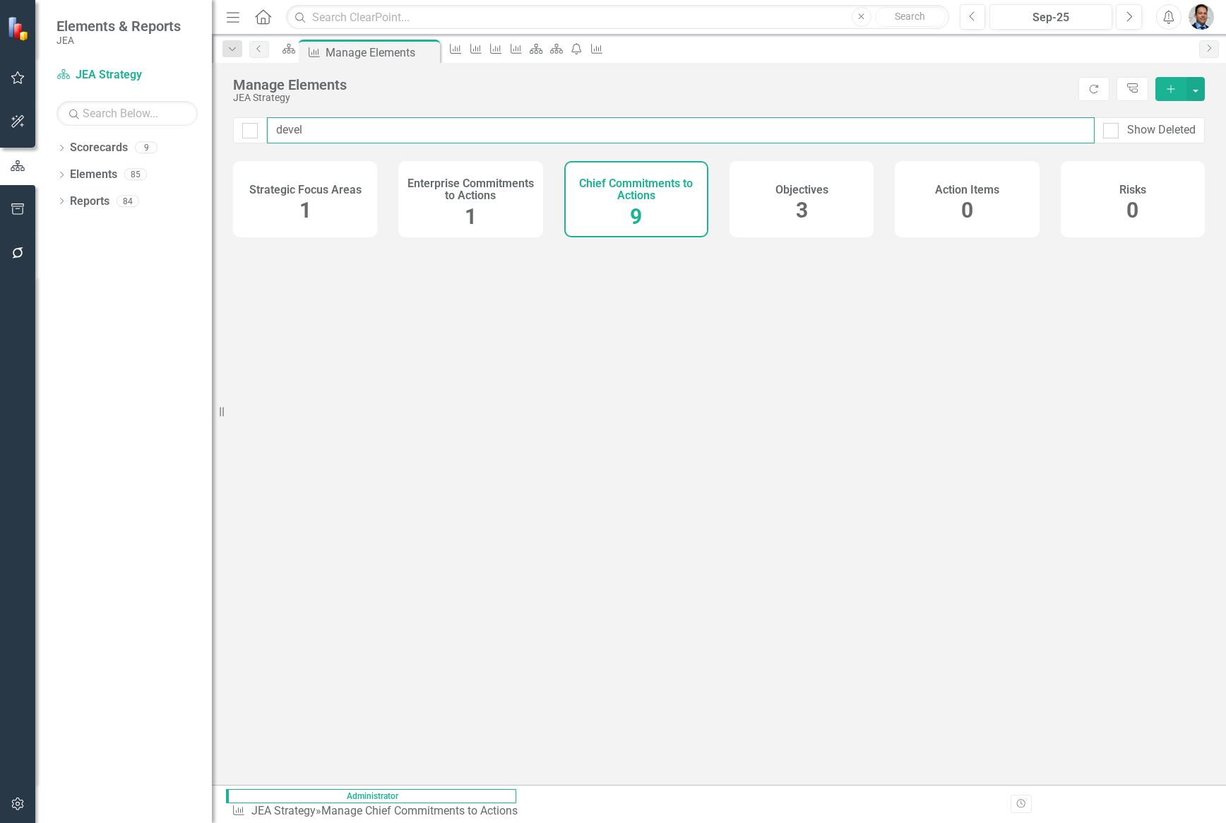
checkbox input "false"
type input "develo"
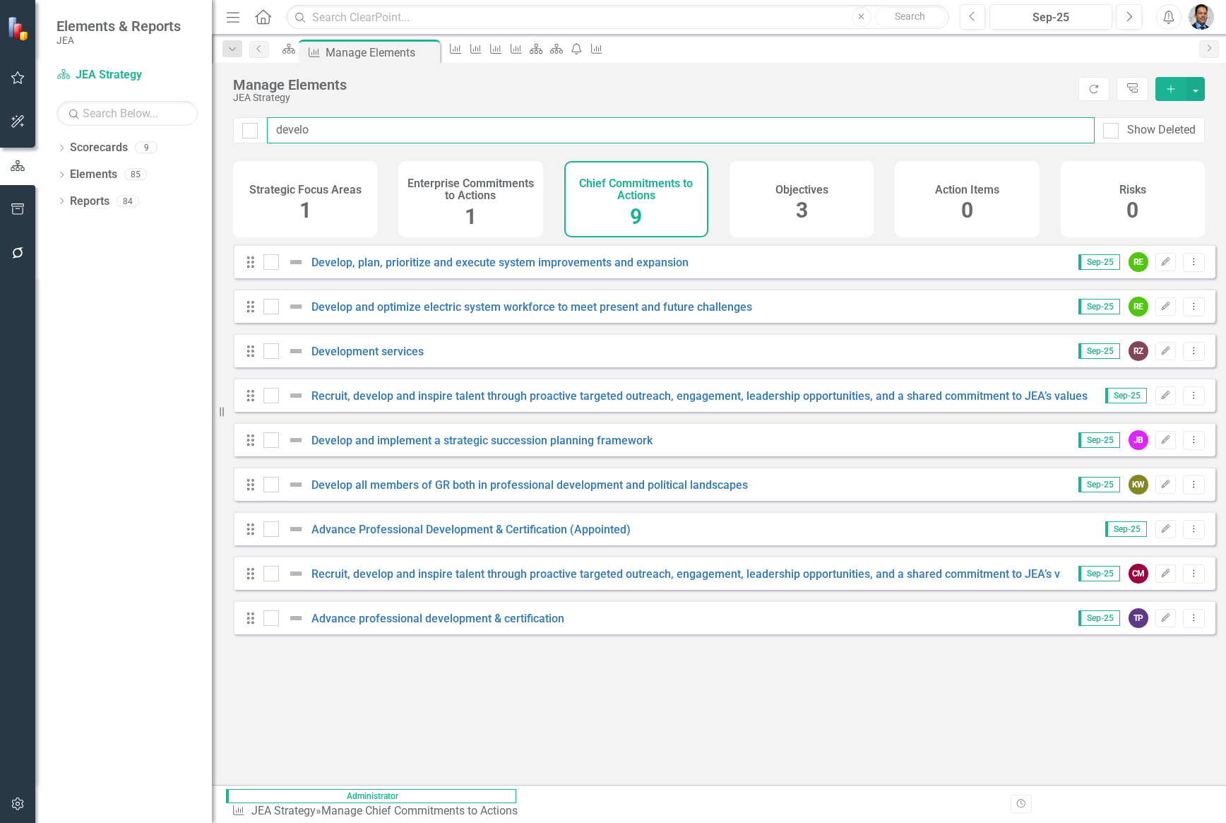
checkbox input "false"
type input "develop"
checkbox input "false"
click at [369, 124] on input "develop" at bounding box center [681, 130] width 828 height 26
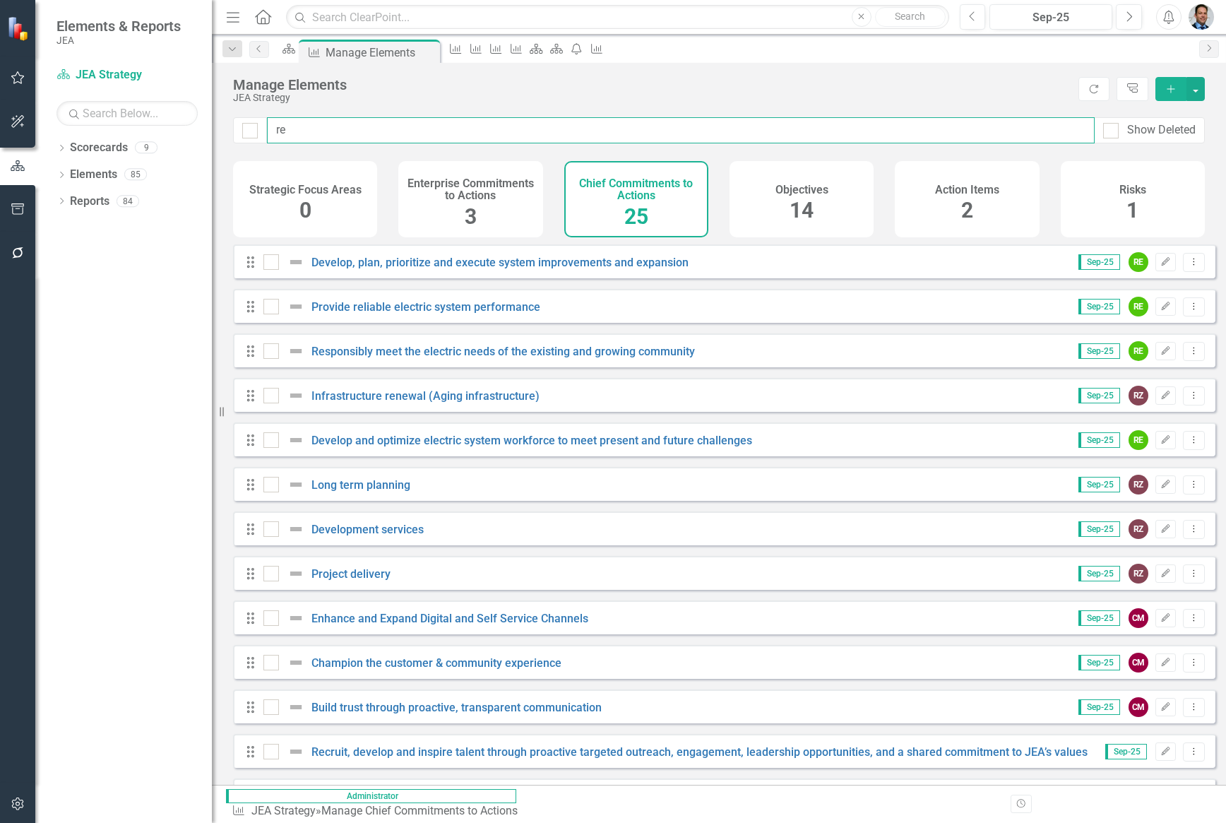
type input "rec"
checkbox input "false"
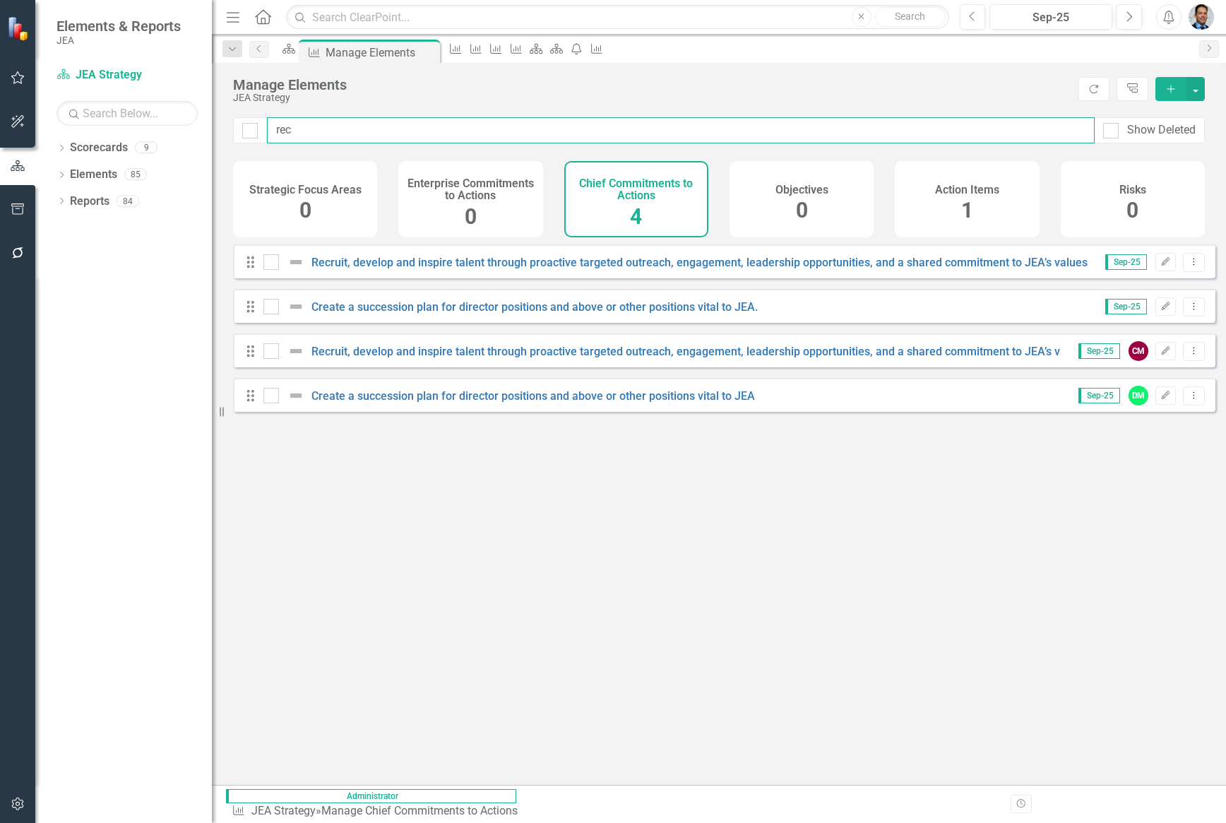
type input "recr"
checkbox input "false"
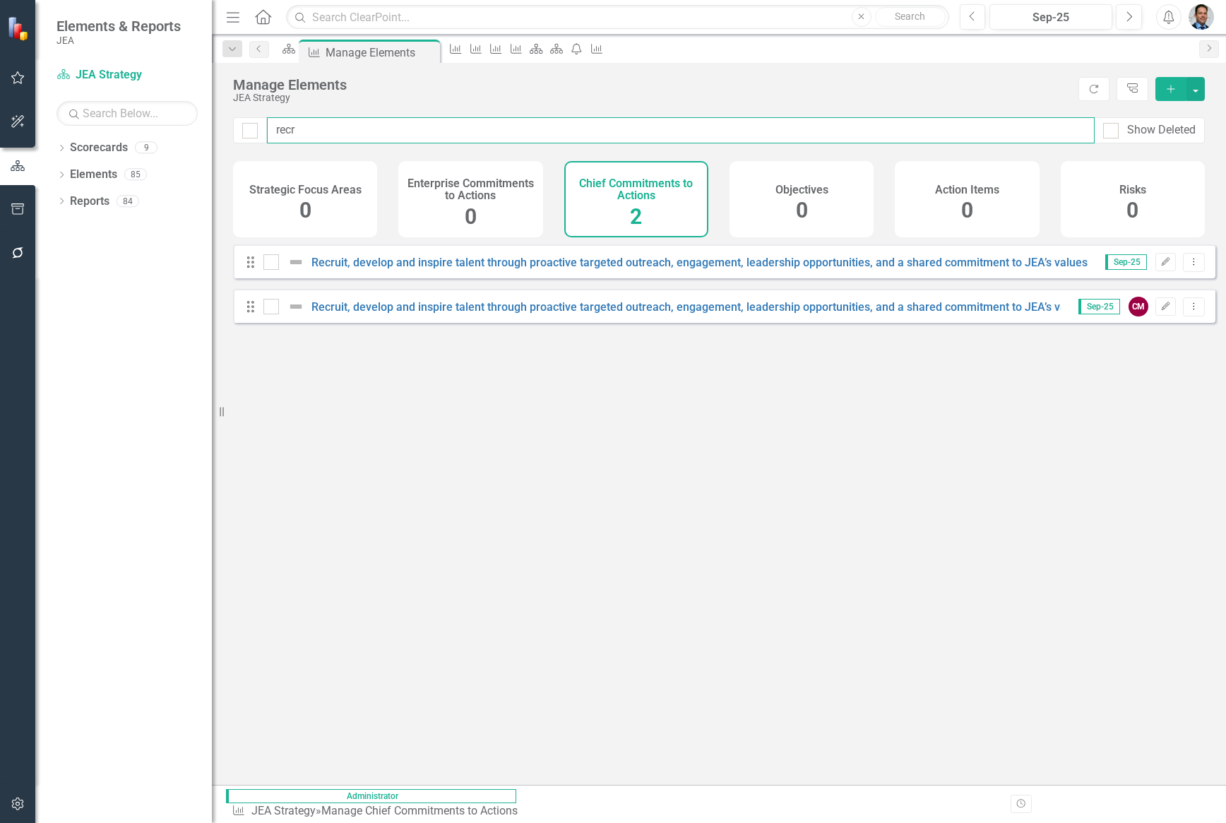
type input "recru"
checkbox input "false"
type input "recrui"
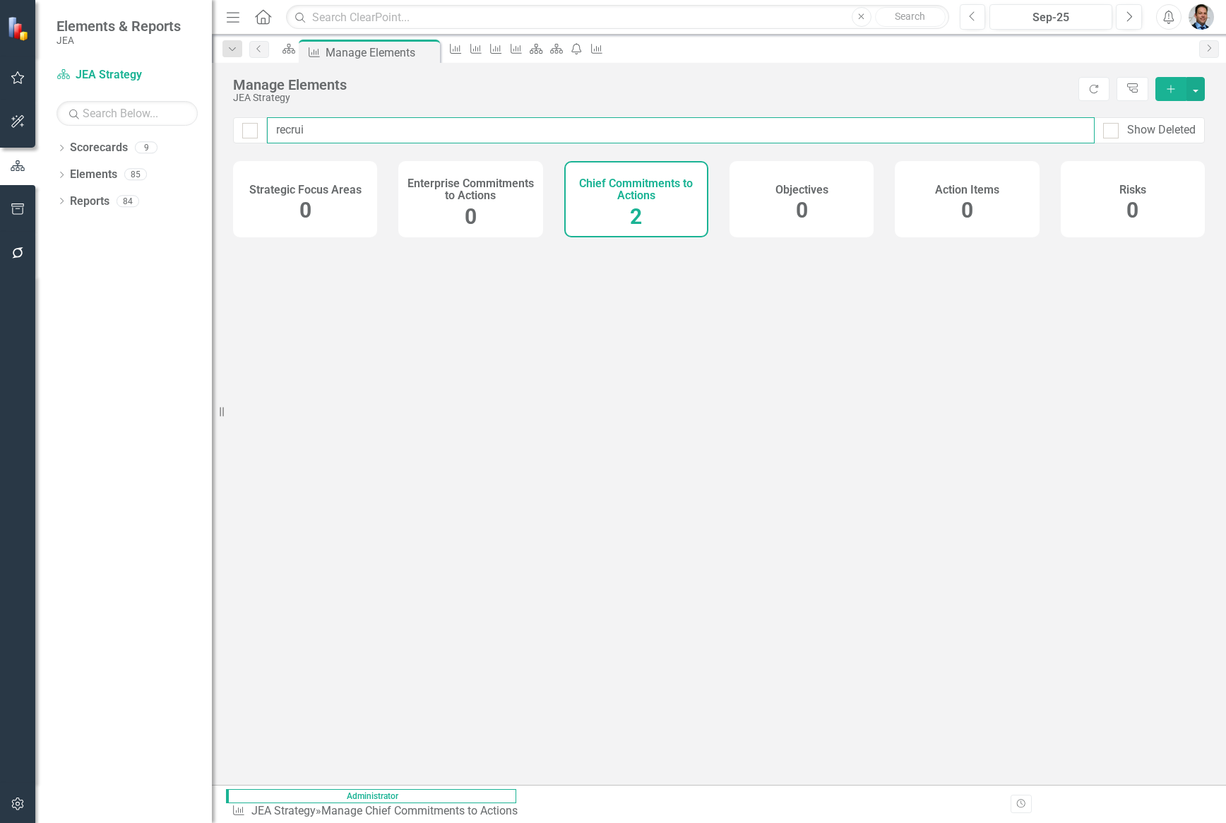
checkbox input "false"
type input "recruit"
checkbox input "false"
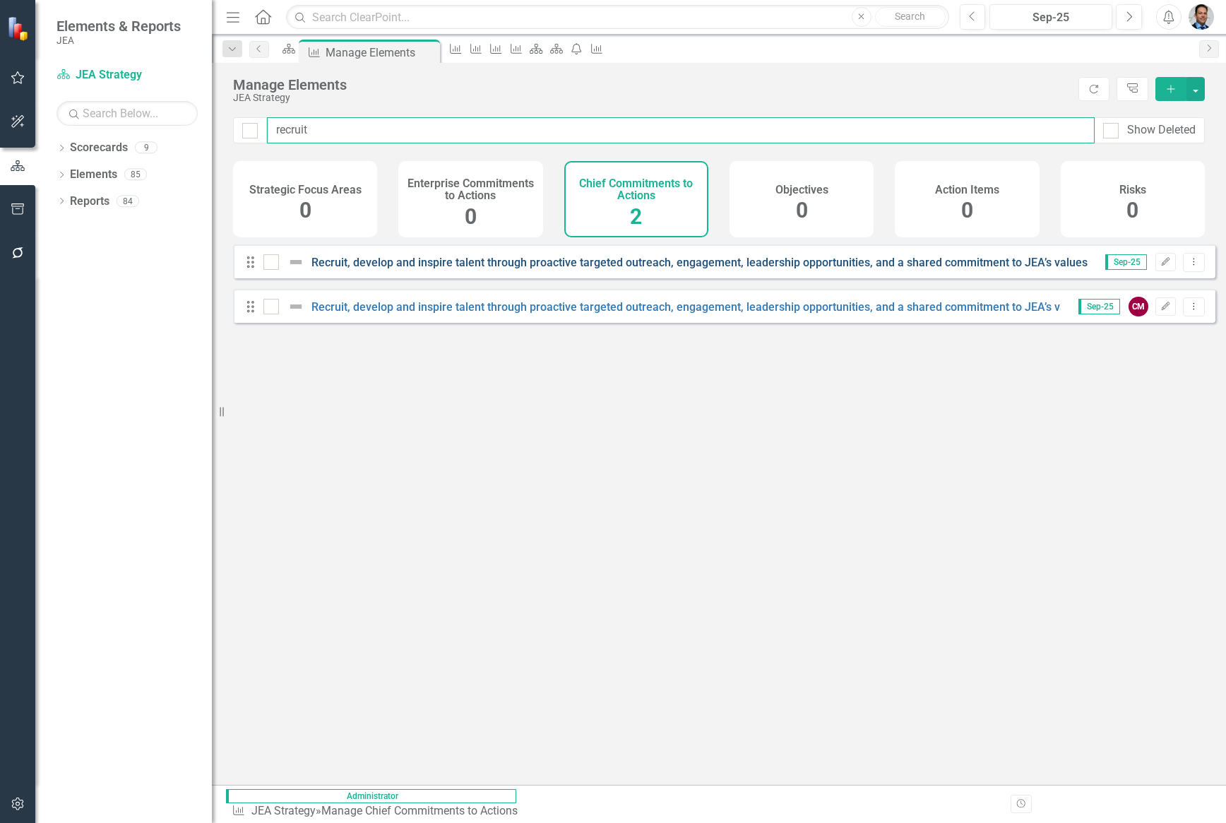
type input "recruit"
click at [1003, 269] on link "Recruit, develop and inspire talent through proactive targeted outreach, engage…" at bounding box center [733, 262] width 843 height 13
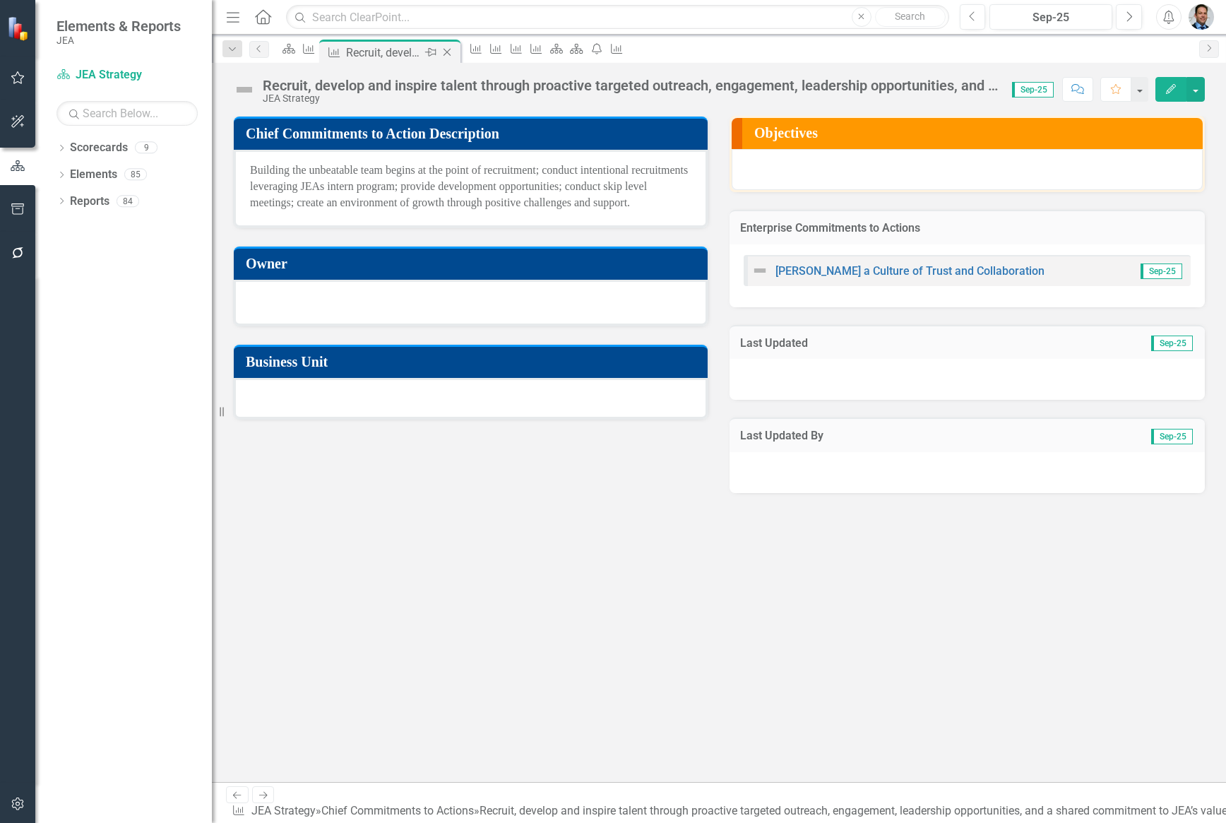
click at [451, 52] on icon at bounding box center [448, 53] width 8 height 8
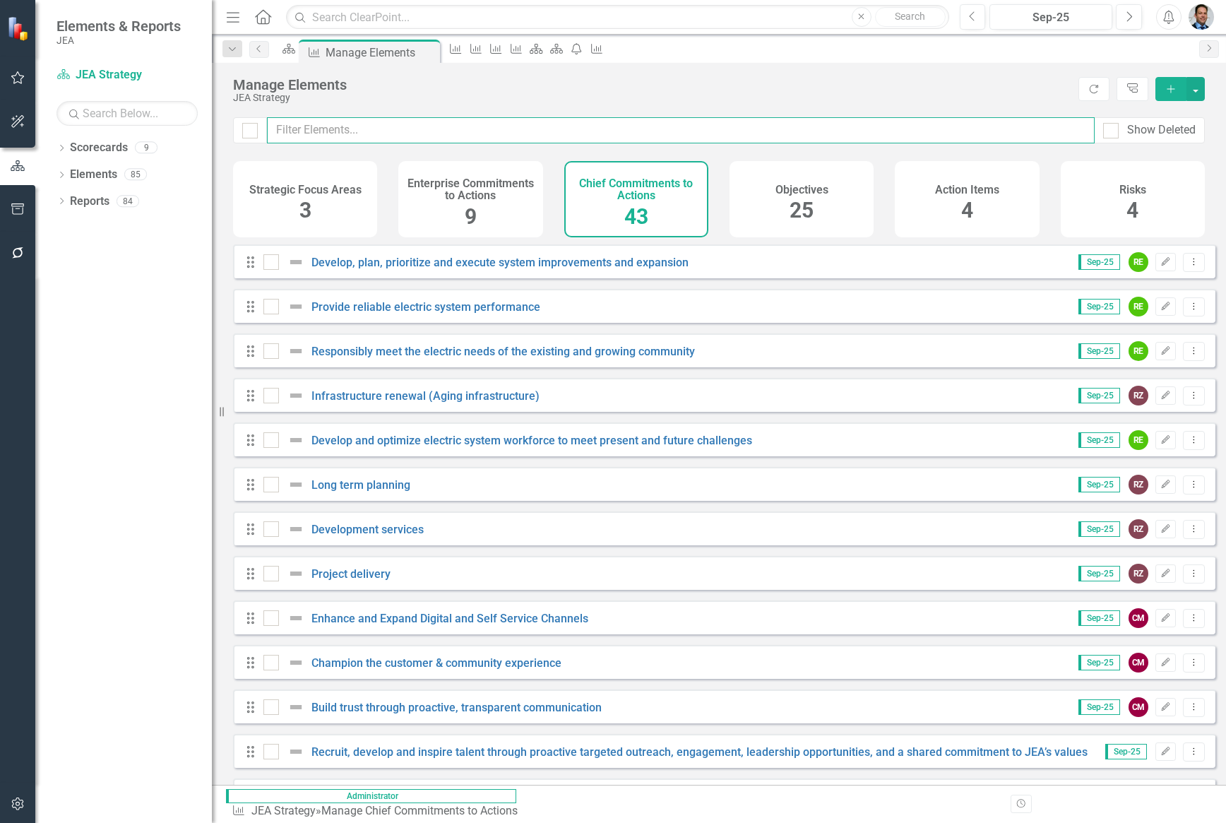
click at [381, 125] on input "text" at bounding box center [681, 130] width 828 height 26
type input "rec"
checkbox input "false"
type input "recr"
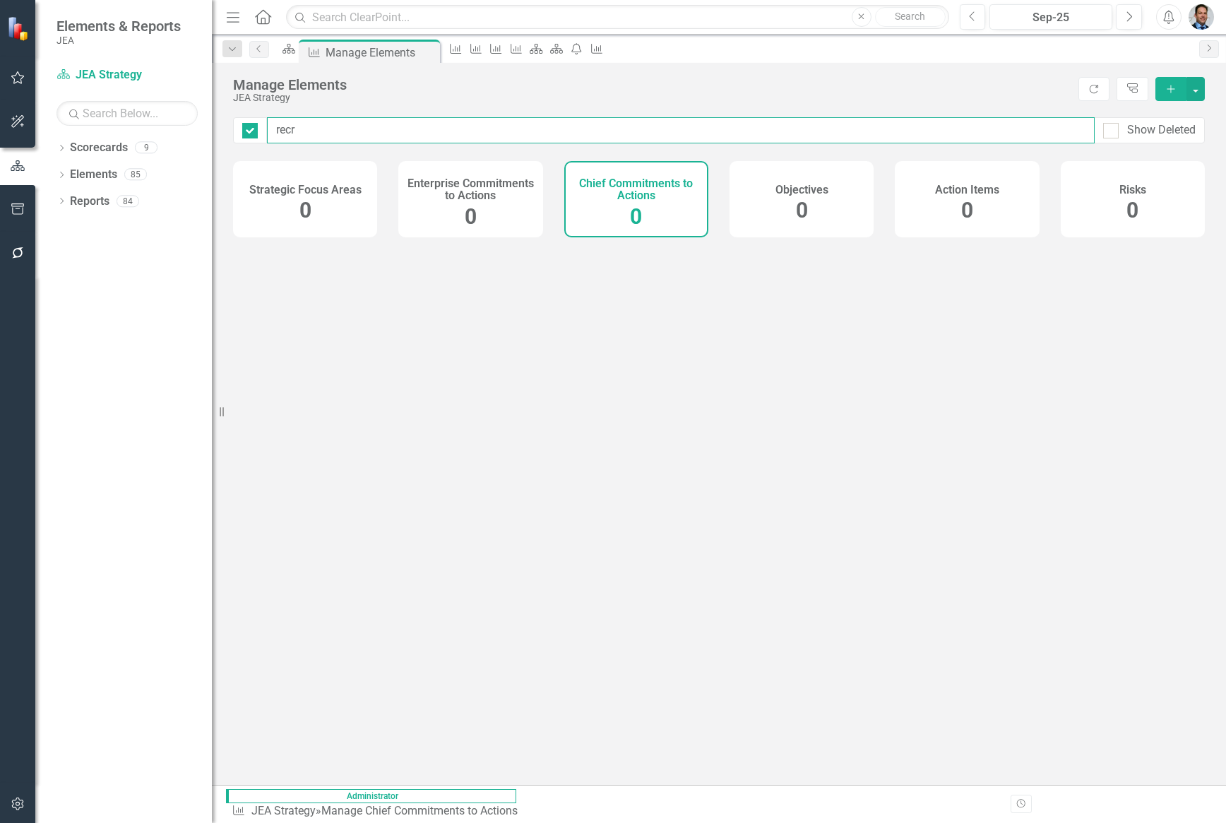
checkbox input "true"
type input "recri"
checkbox input "false"
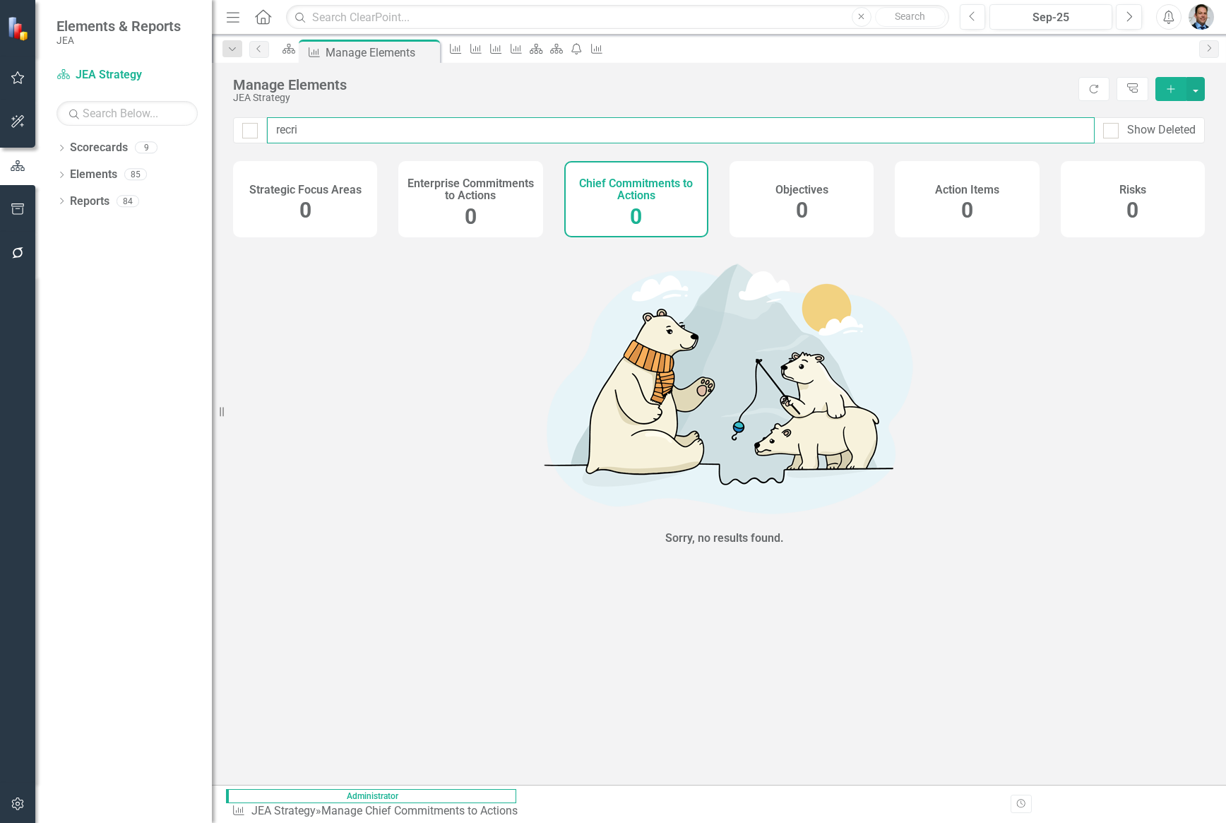
type input "recr"
checkbox input "false"
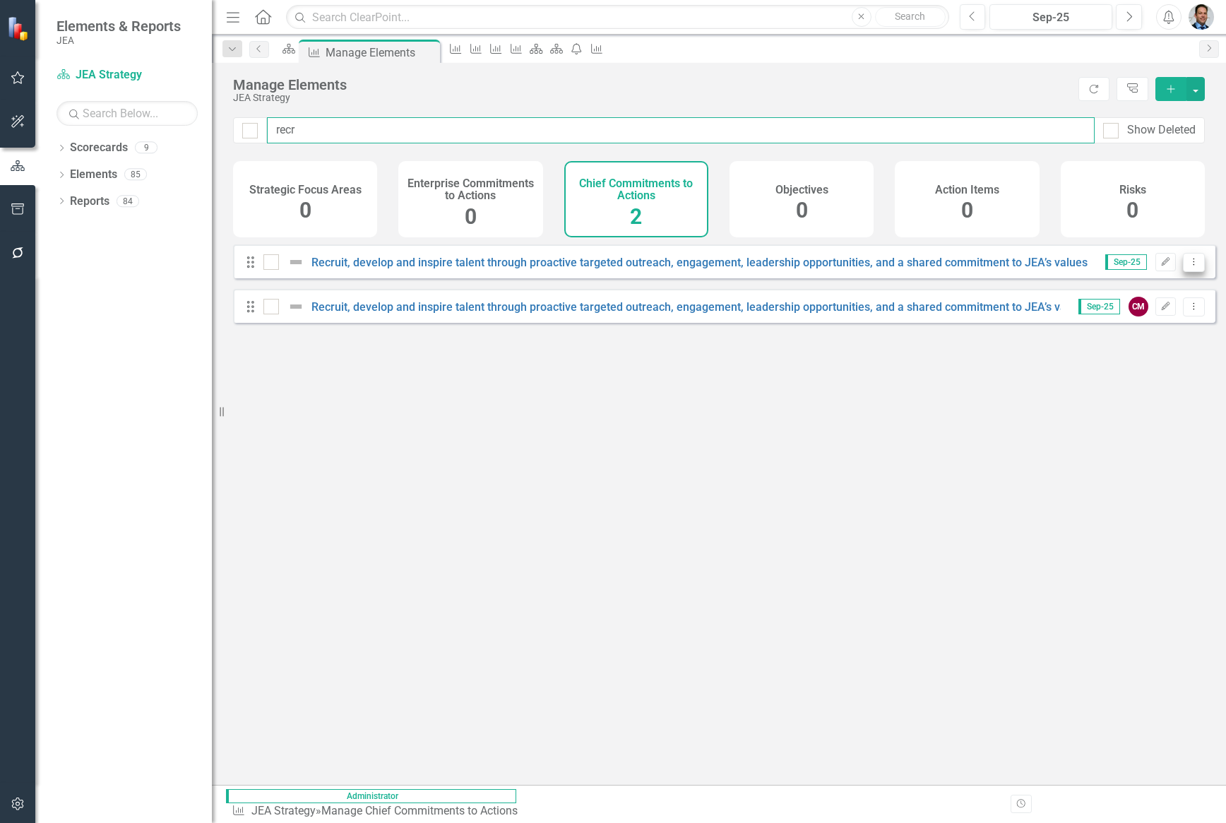
type input "recr"
click at [1188, 266] on icon "Dropdown Menu" at bounding box center [1194, 261] width 12 height 9
click at [1034, 377] on link "Trash Delete Chief Commitments to Action" at bounding box center [1078, 375] width 231 height 26
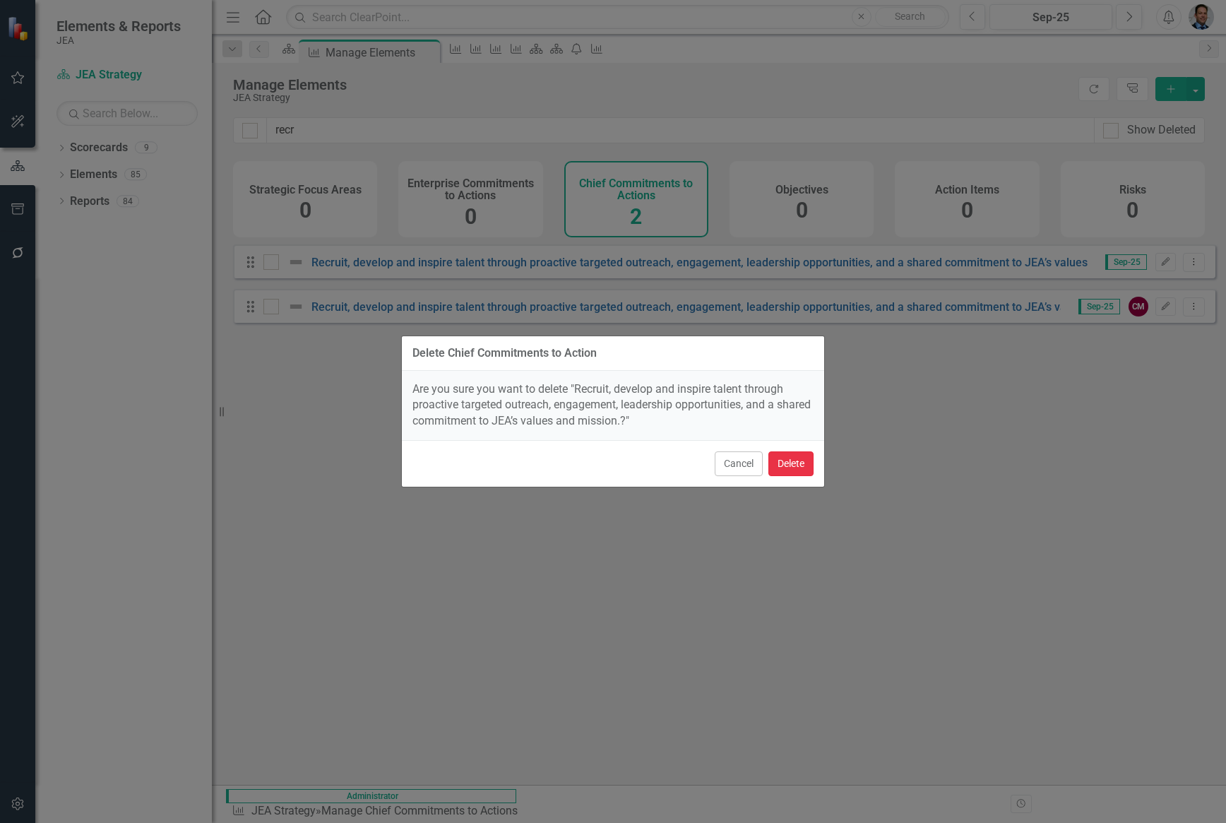
click at [793, 463] on button "Delete" at bounding box center [791, 463] width 45 height 25
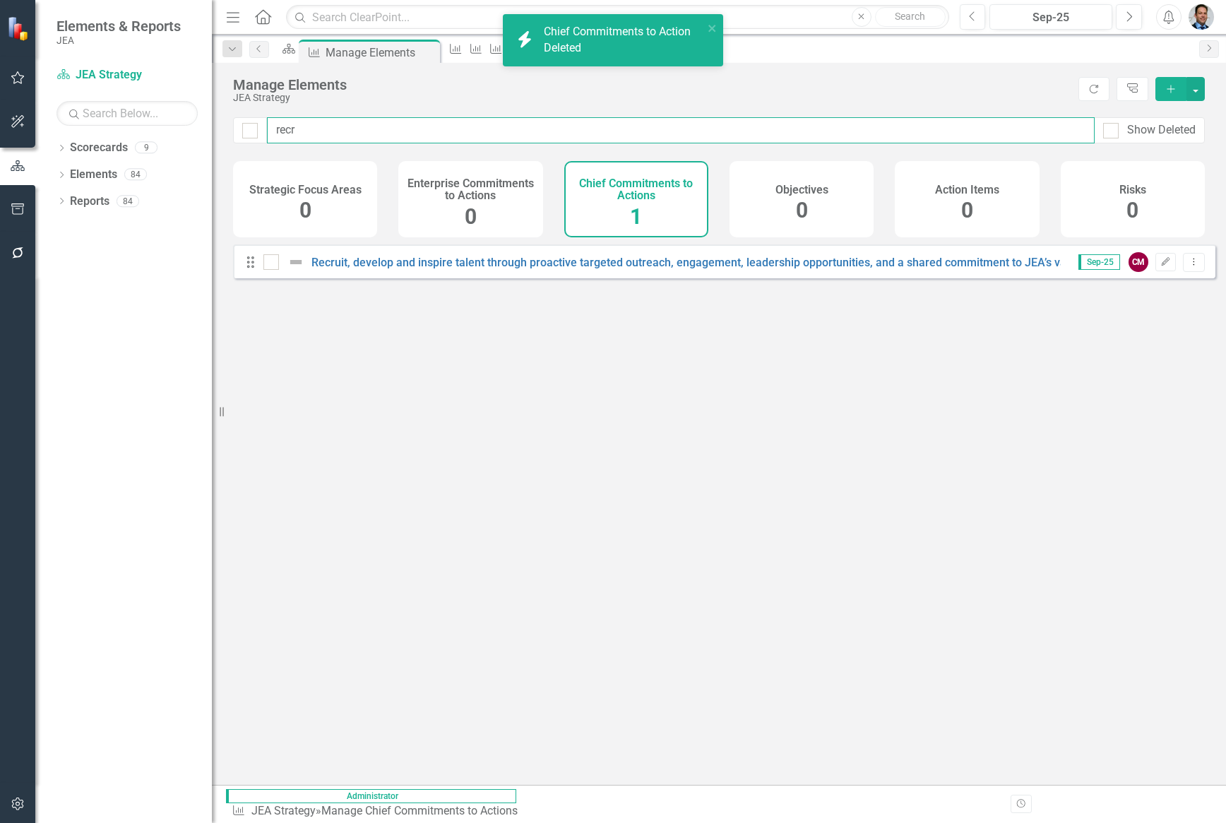
click at [297, 129] on input "recr" at bounding box center [681, 130] width 828 height 26
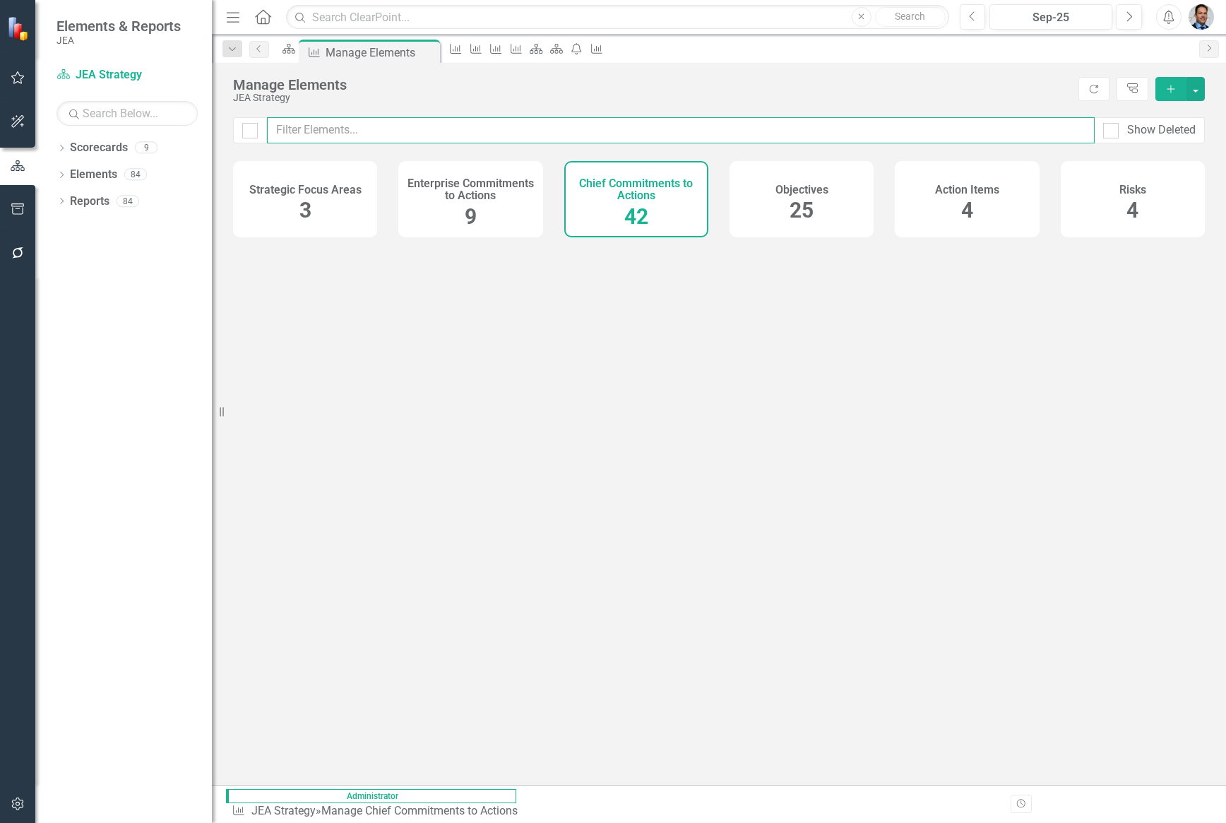
checkbox input "false"
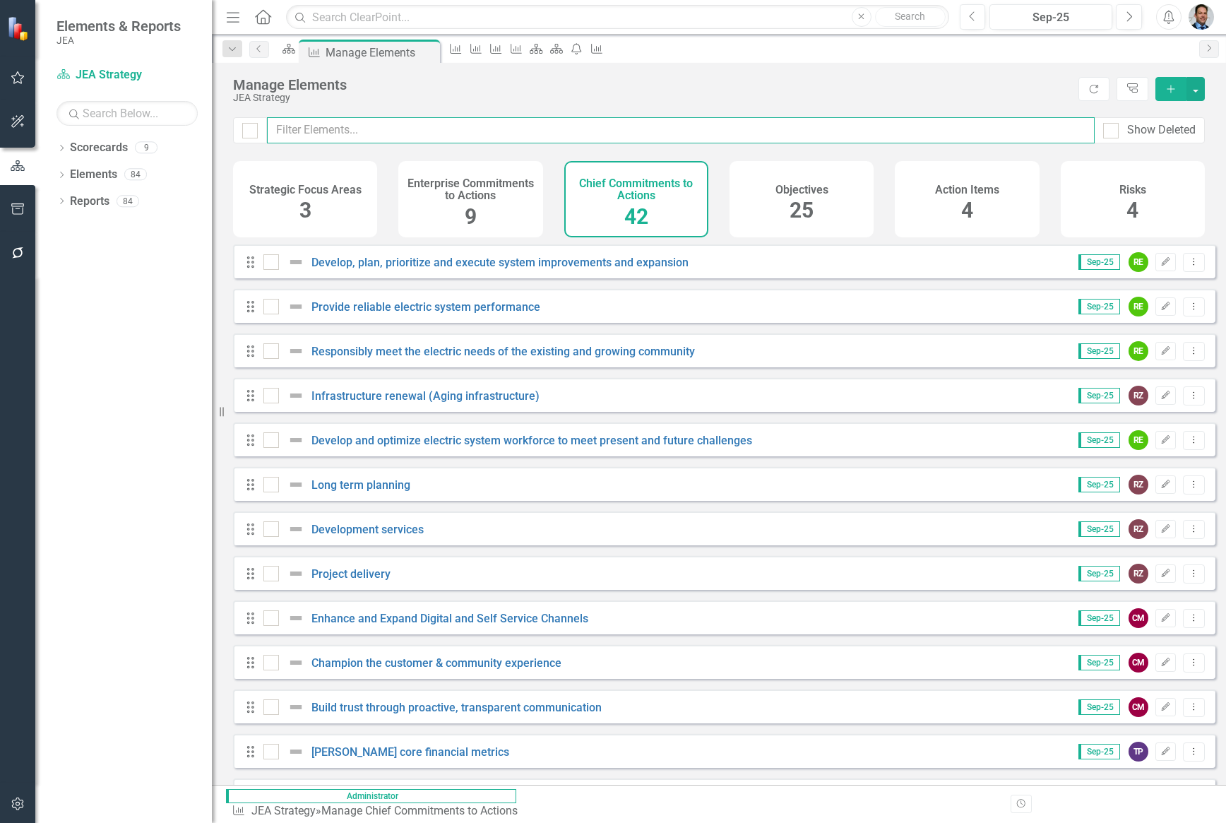
click at [357, 134] on input "text" at bounding box center [681, 130] width 828 height 26
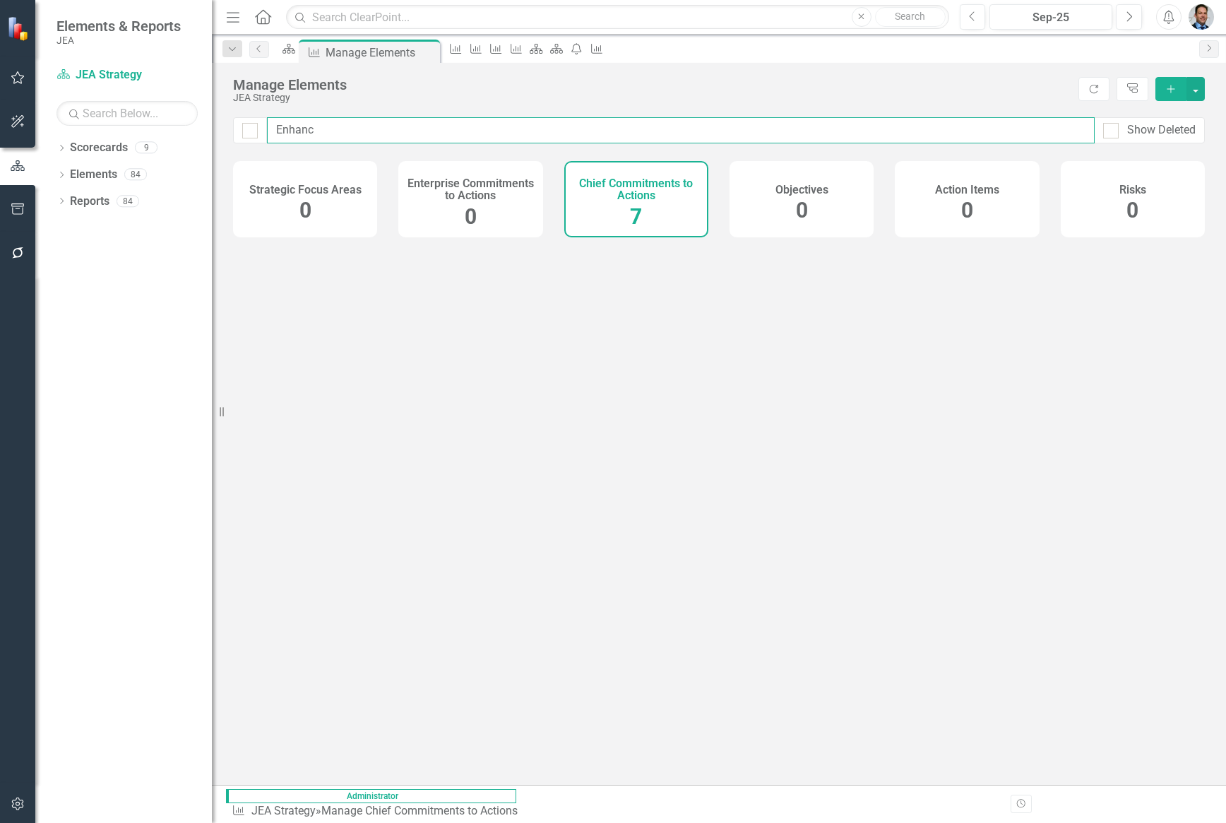
type input "Enhance"
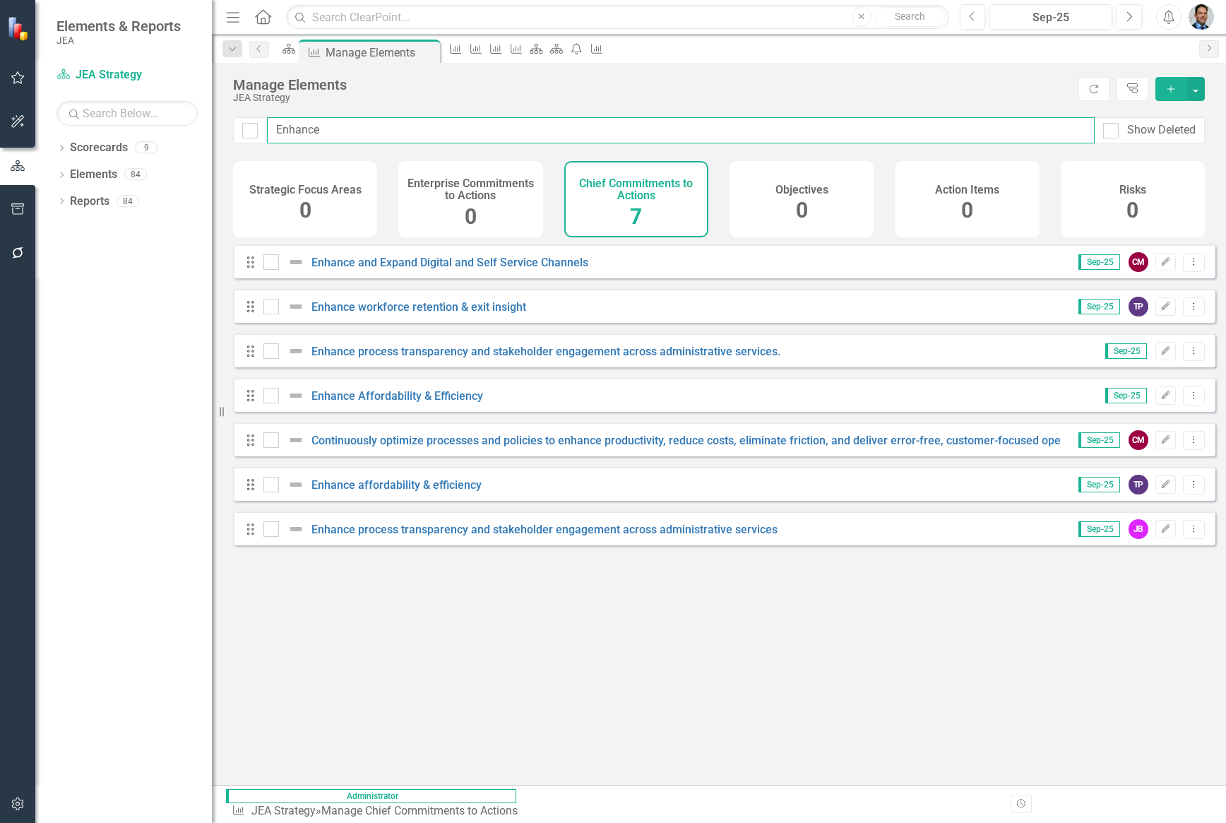
checkbox input "false"
type input "Enhance"
checkbox input "false"
type input "Enhance p"
checkbox input "false"
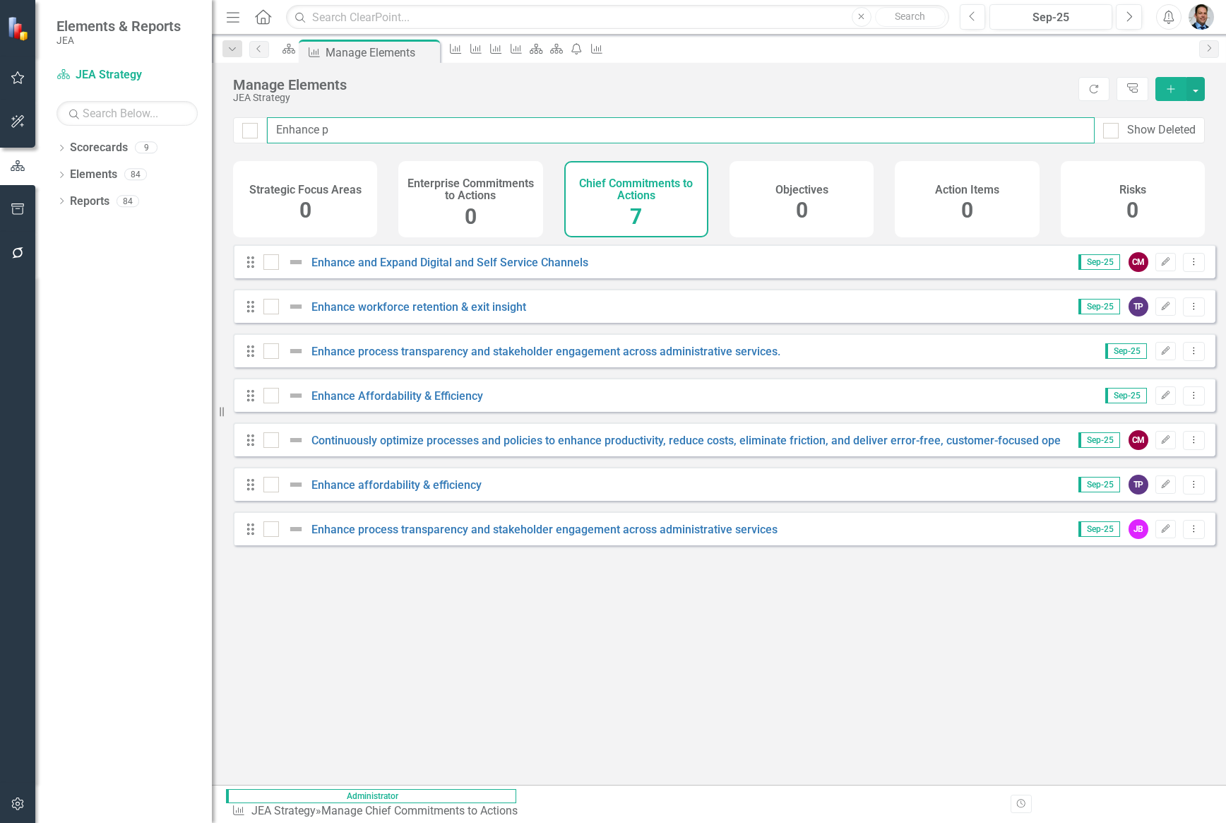
type input "Enhance pr"
checkbox input "false"
type input "Enhance pro"
checkbox input "false"
type input "Enhance proc"
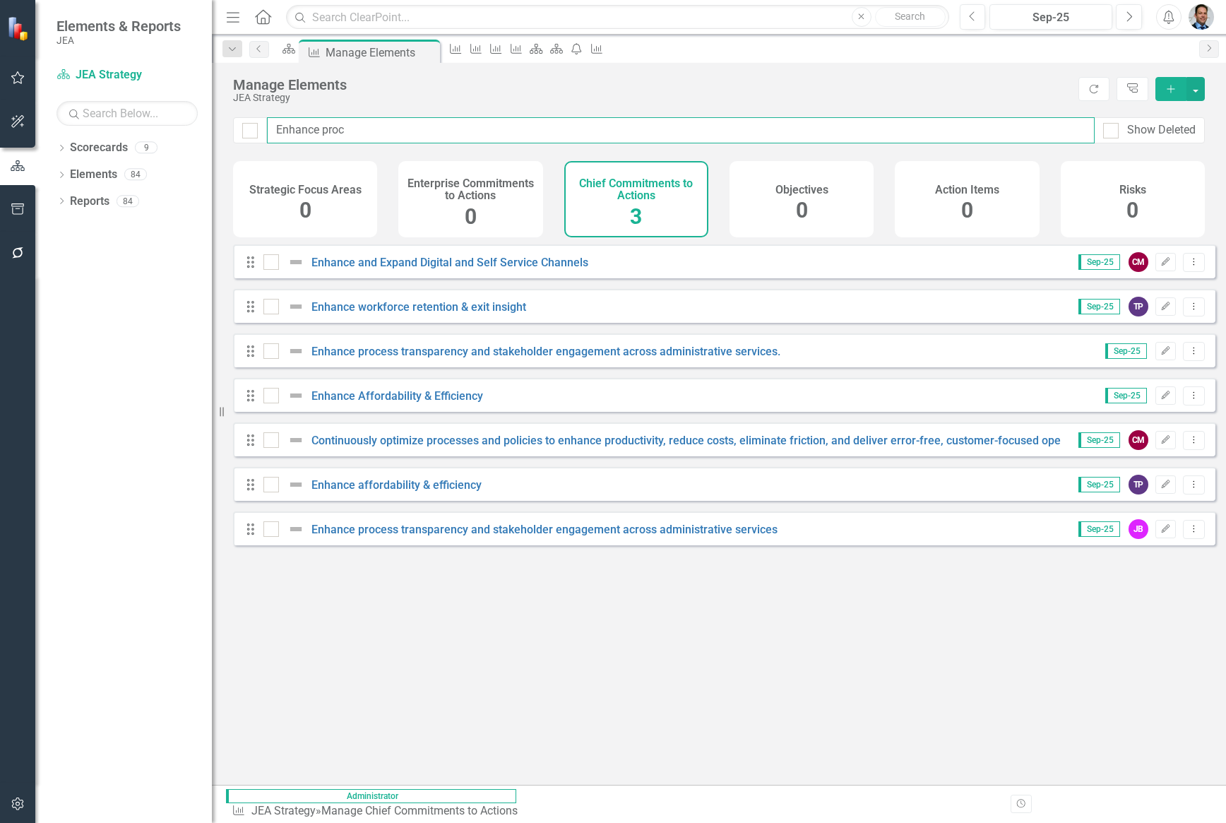
checkbox input "false"
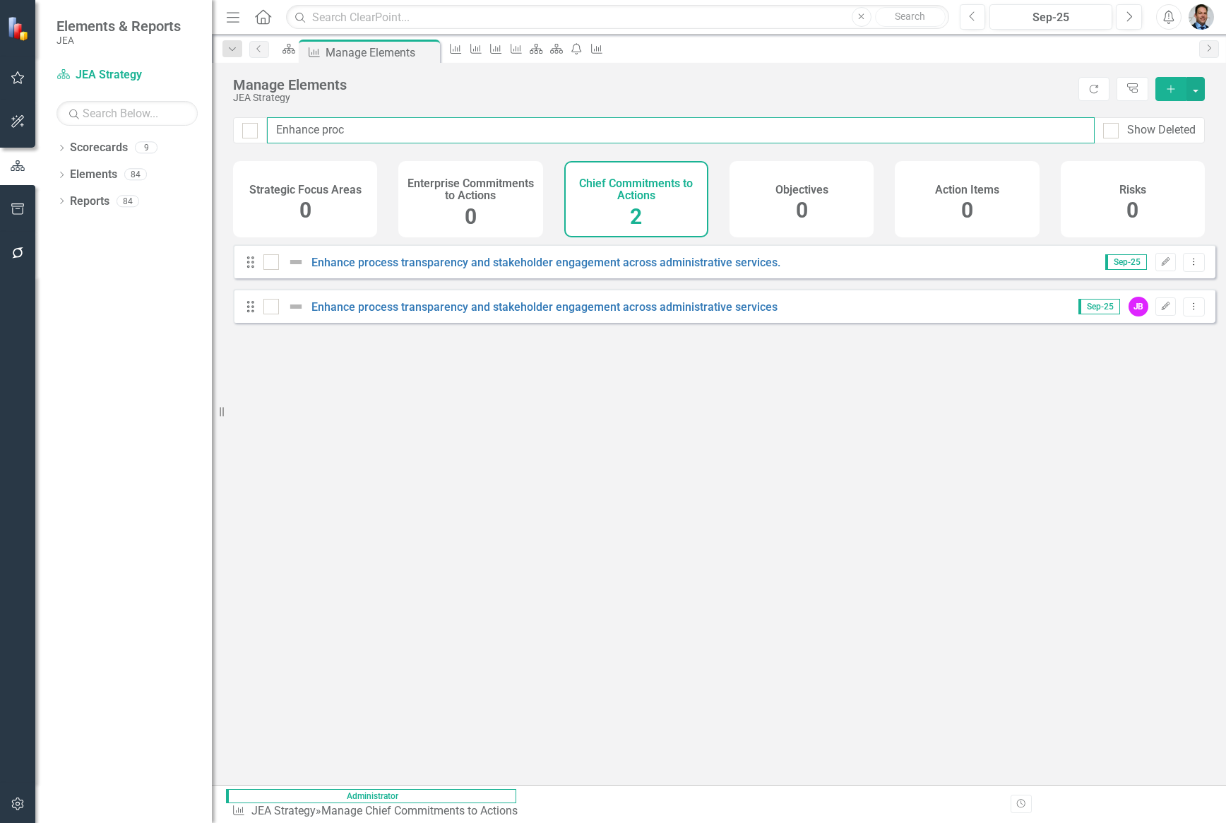
type input "Enhance proce"
checkbox input "false"
type input "Enhance proces"
checkbox input "false"
type input "Enhance process"
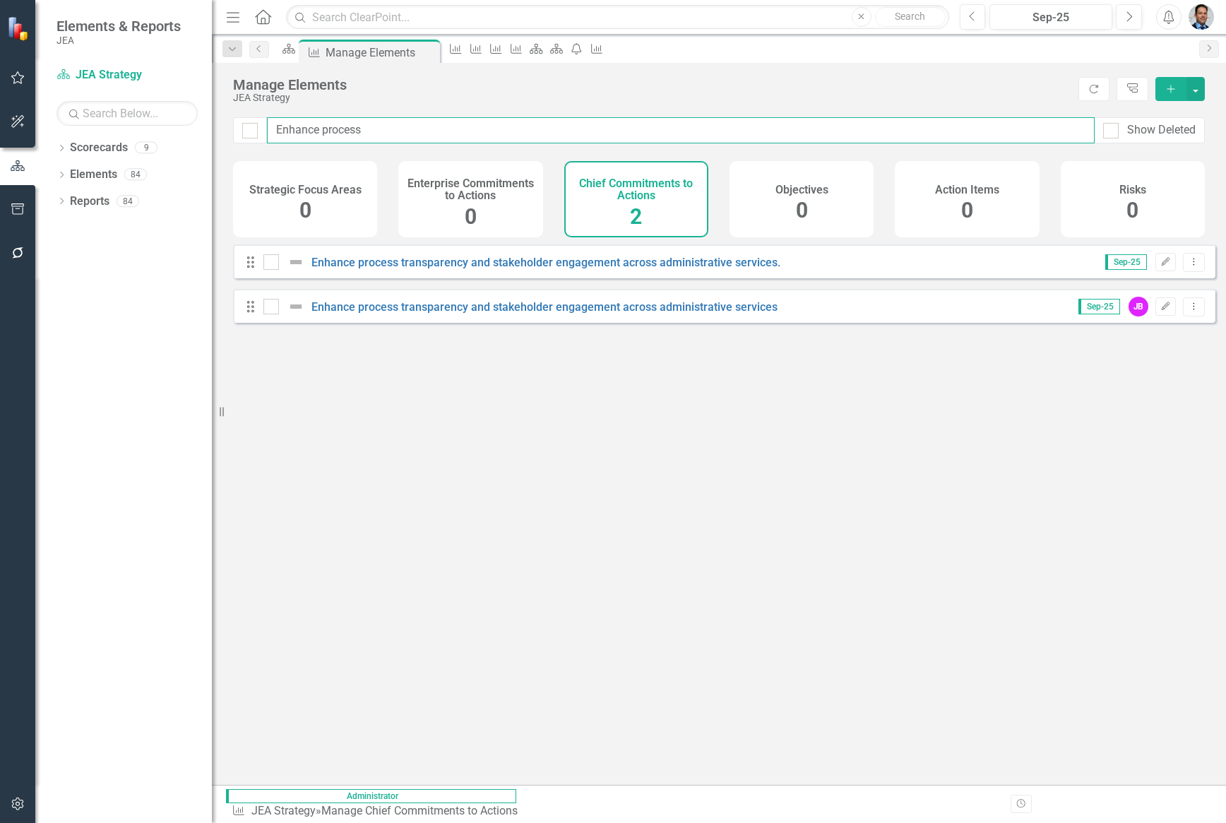
checkbox input "false"
type input "Enhance process"
click at [664, 267] on link "Enhance process transparency and stakeholder engagement across administrative s…" at bounding box center [546, 262] width 469 height 13
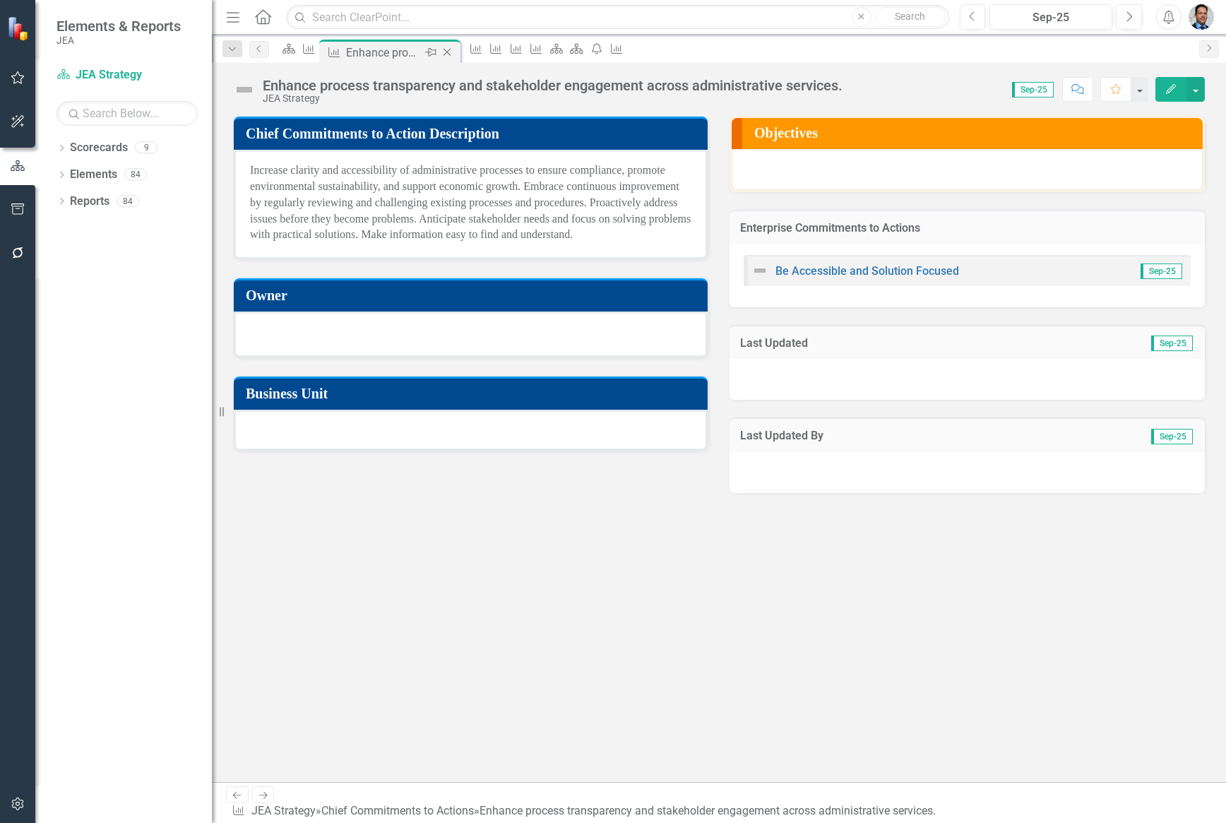
click at [454, 51] on icon "Close" at bounding box center [447, 52] width 14 height 11
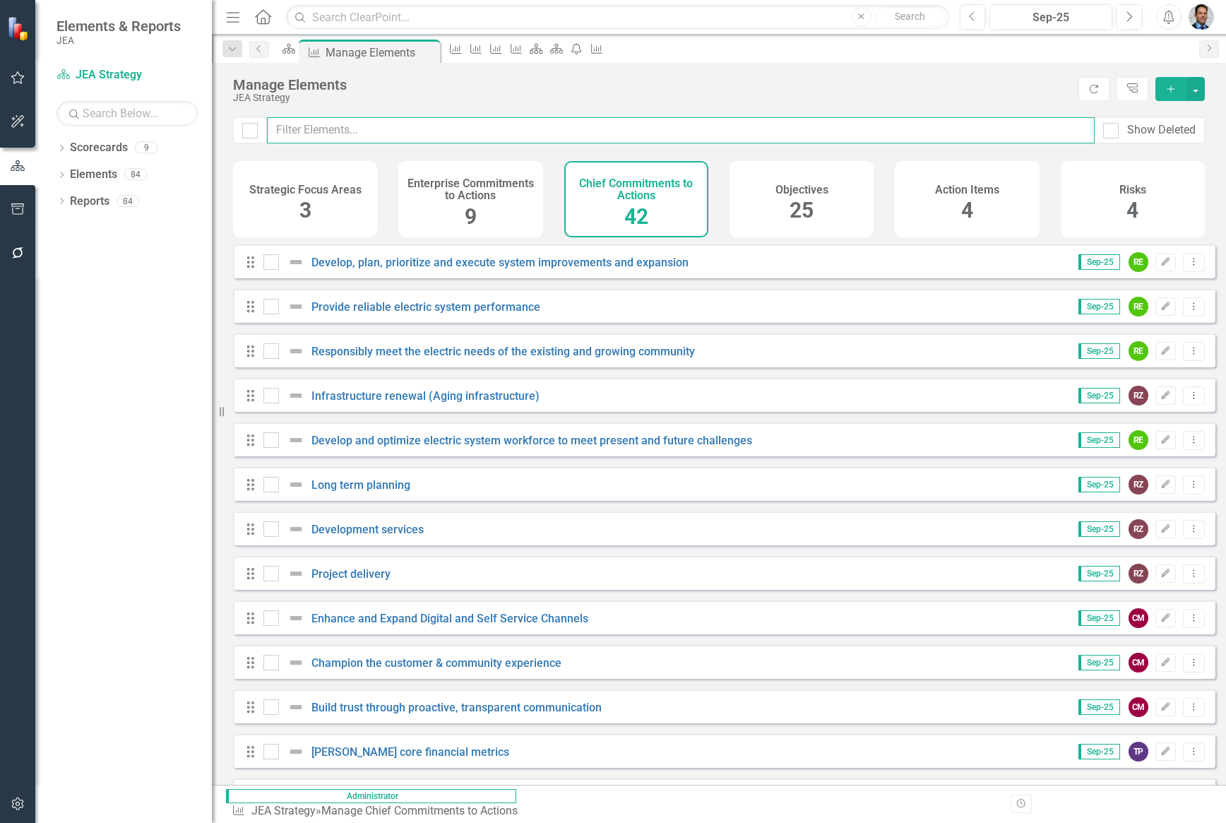
click at [374, 129] on input "text" at bounding box center [681, 130] width 828 height 26
type input "E"
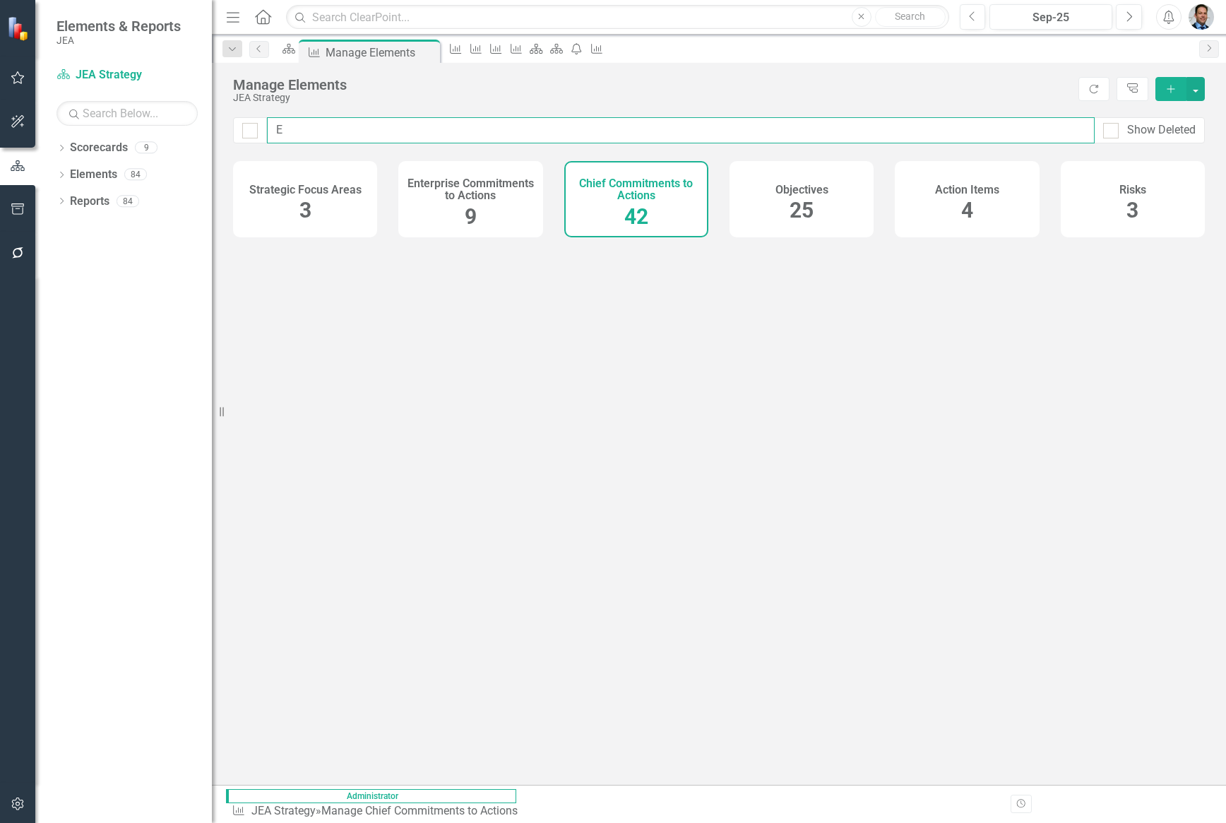
checkbox input "false"
type input "En"
checkbox input "false"
type input "Enhance"
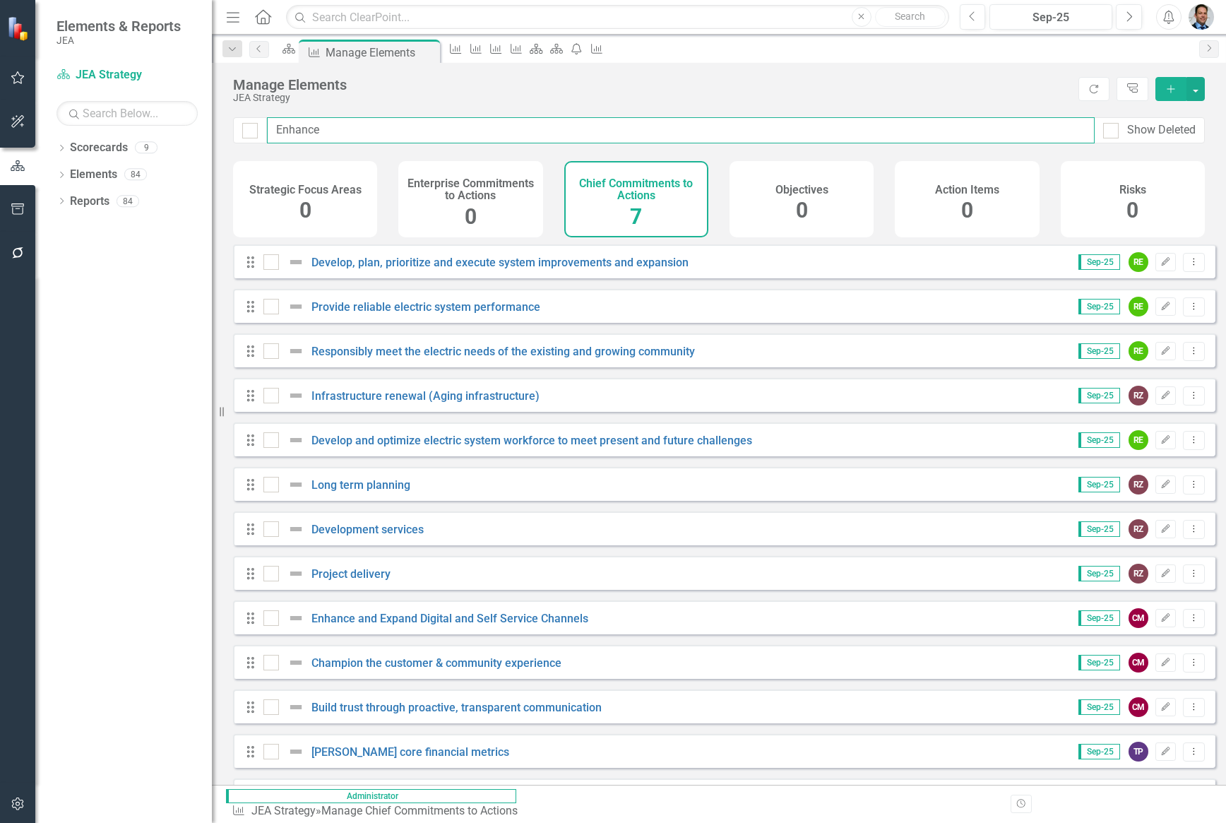
checkbox input "false"
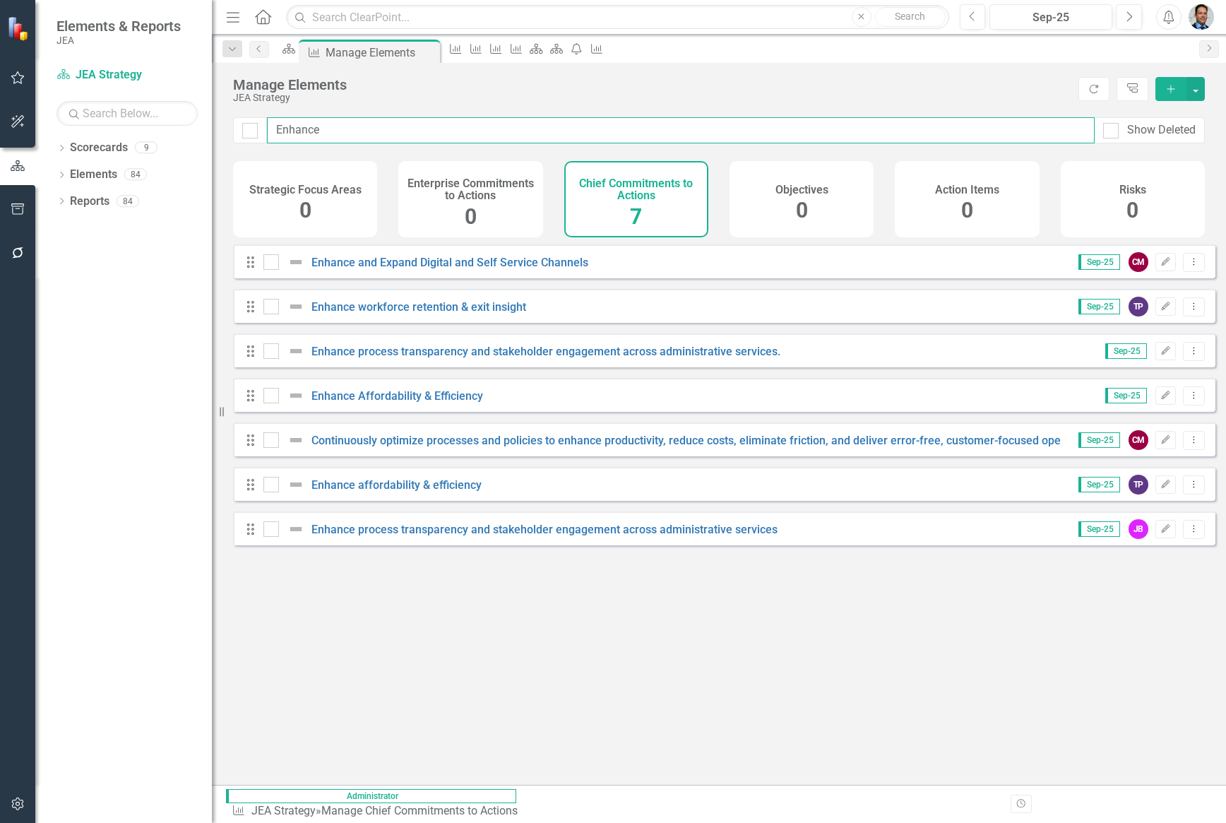
type input "Enhance"
checkbox input "false"
type input "Enhance p"
checkbox input "false"
type input "Enhance pr"
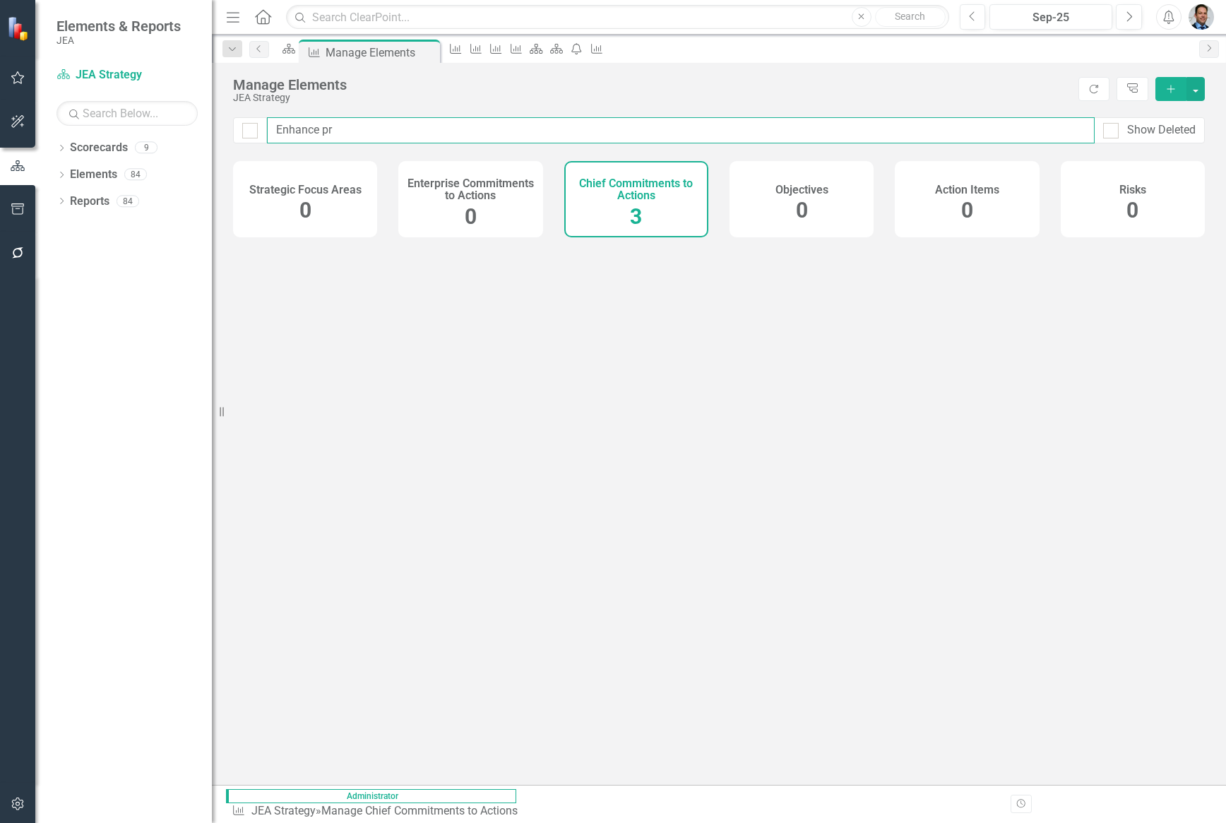
checkbox input "false"
type input "Enhance pro"
checkbox input "false"
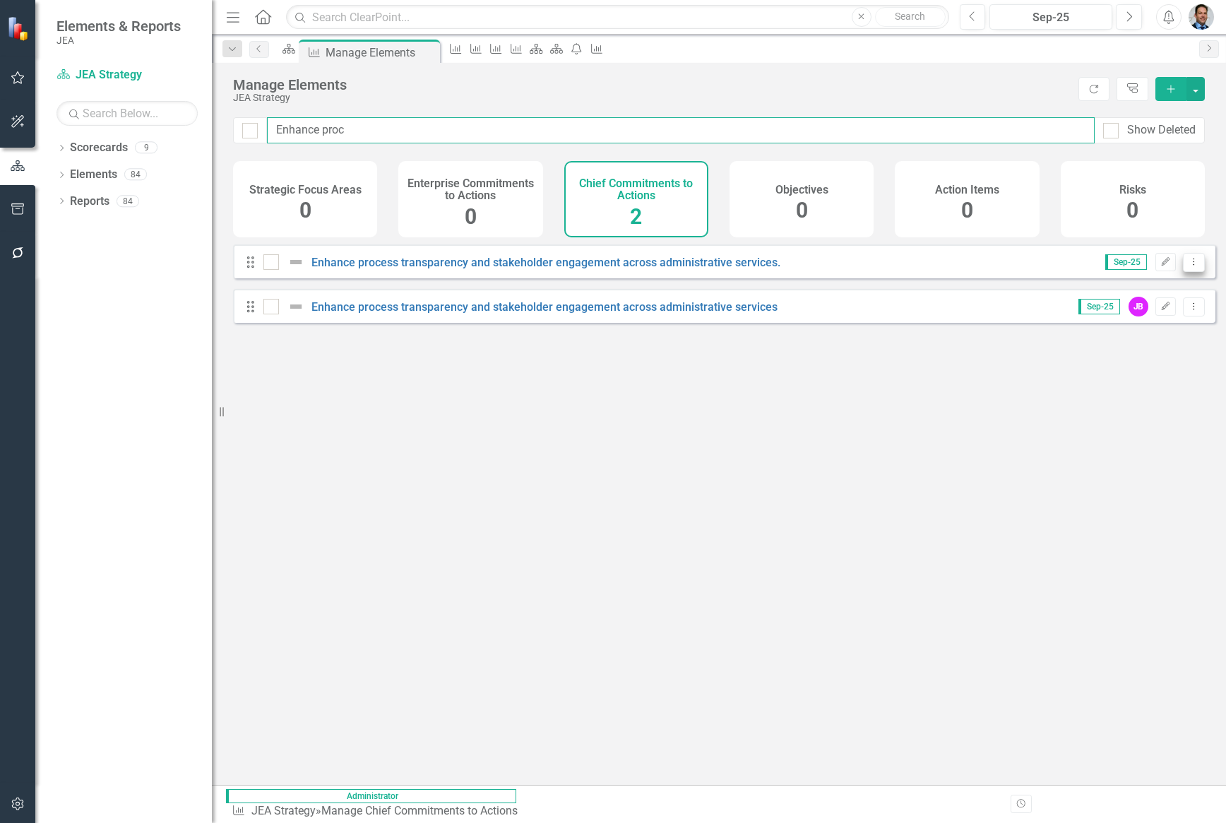
type input "Enhance proc"
click at [1188, 266] on icon "Dropdown Menu" at bounding box center [1194, 261] width 12 height 9
click at [1026, 372] on link "Trash Delete Chief Commitments to Action" at bounding box center [1078, 375] width 231 height 26
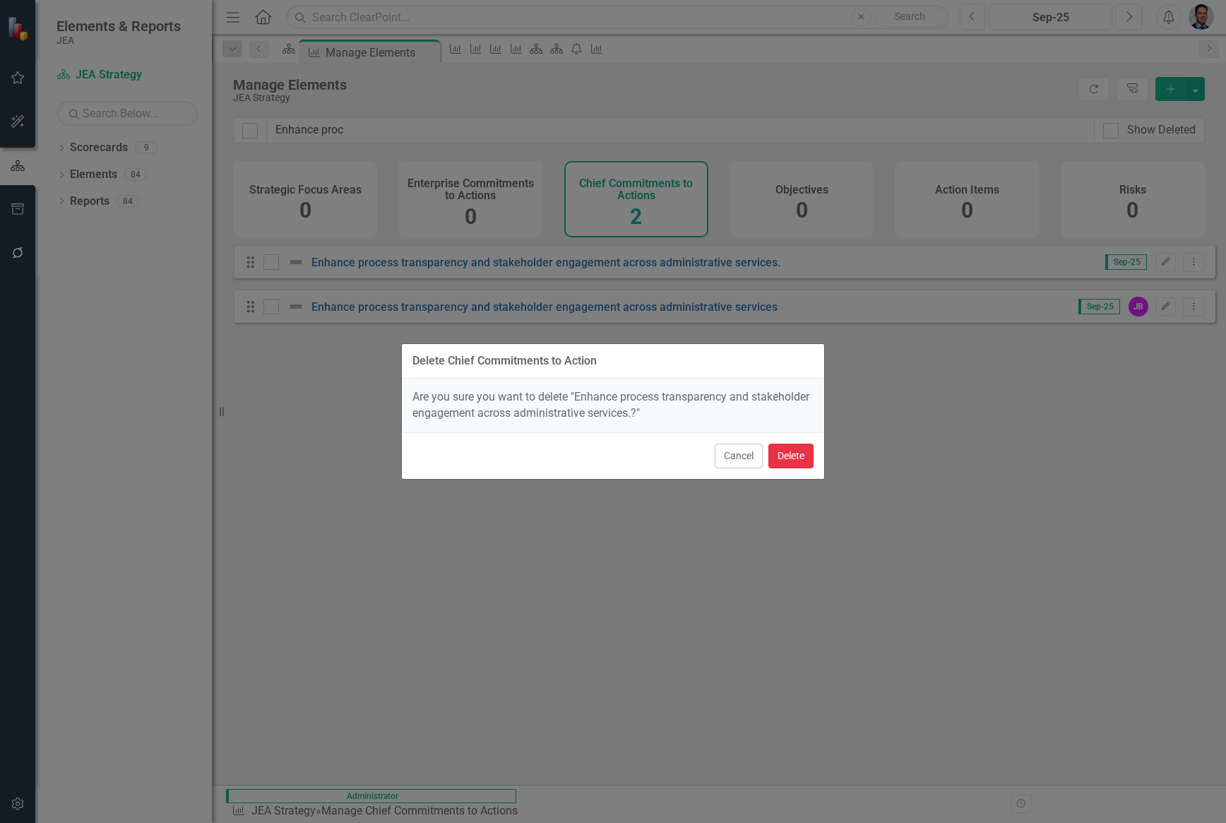
click at [787, 456] on button "Delete" at bounding box center [791, 456] width 45 height 25
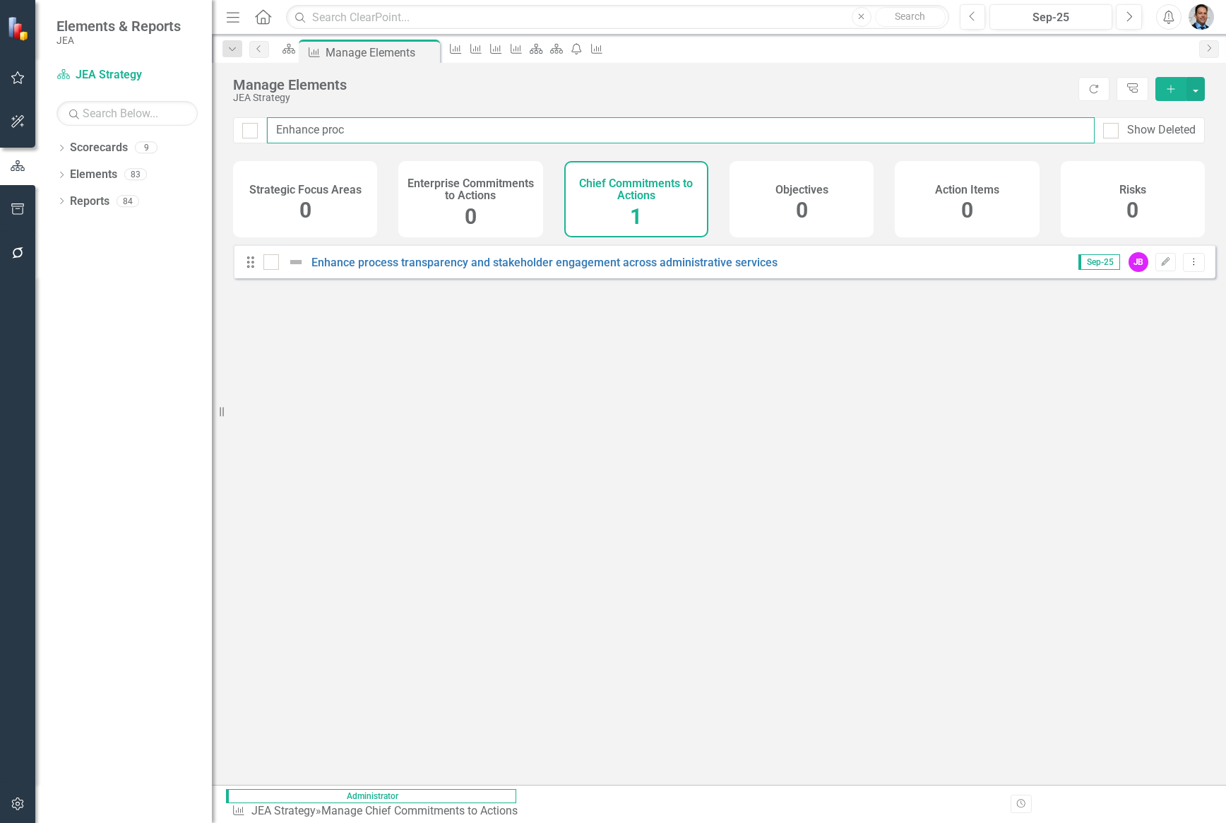
click at [349, 128] on input "Enhance proc" at bounding box center [681, 130] width 828 height 26
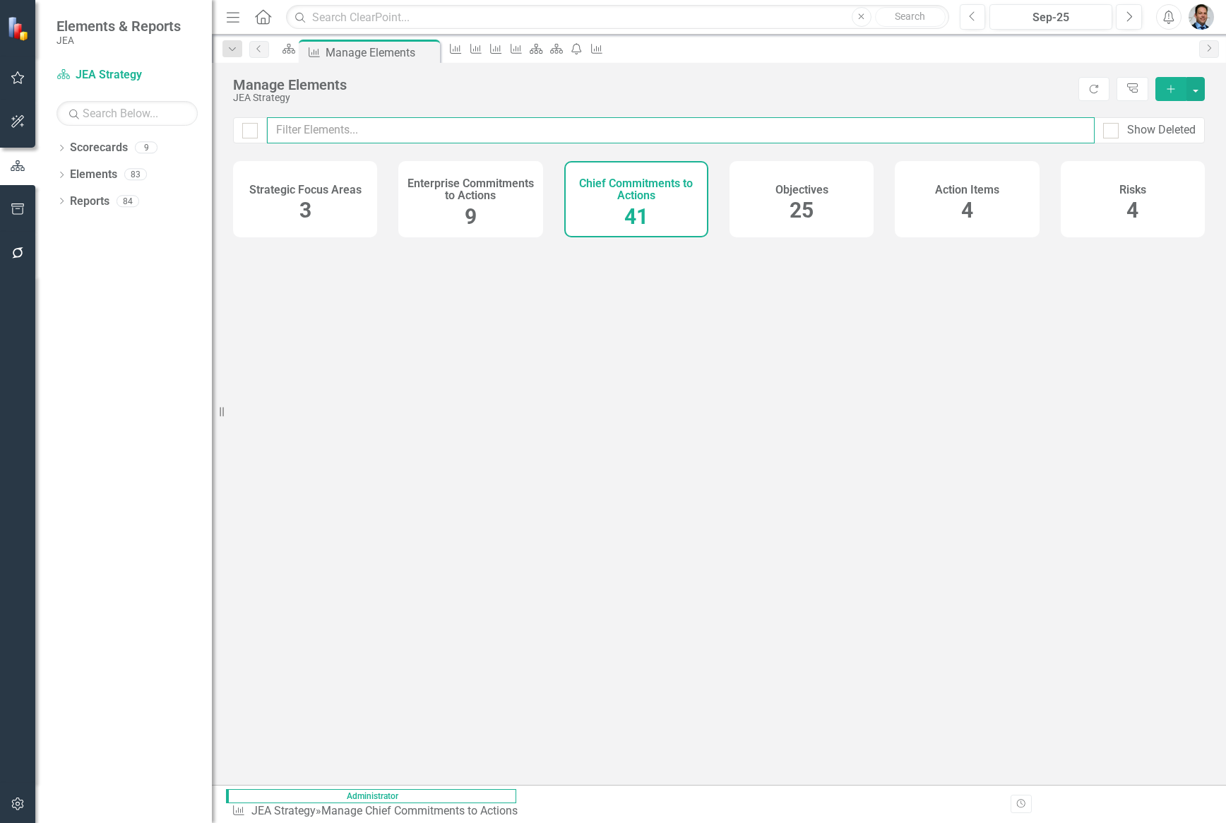
checkbox input "false"
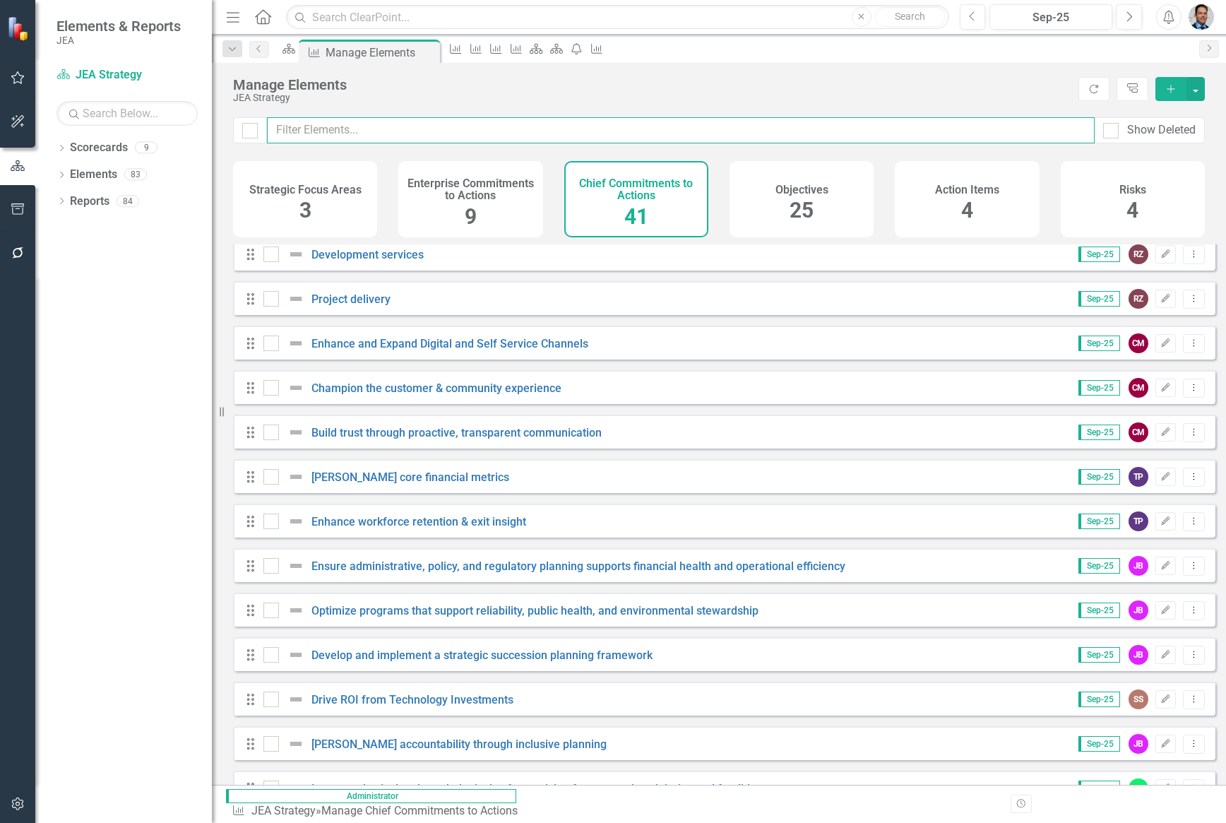
scroll to position [71, 0]
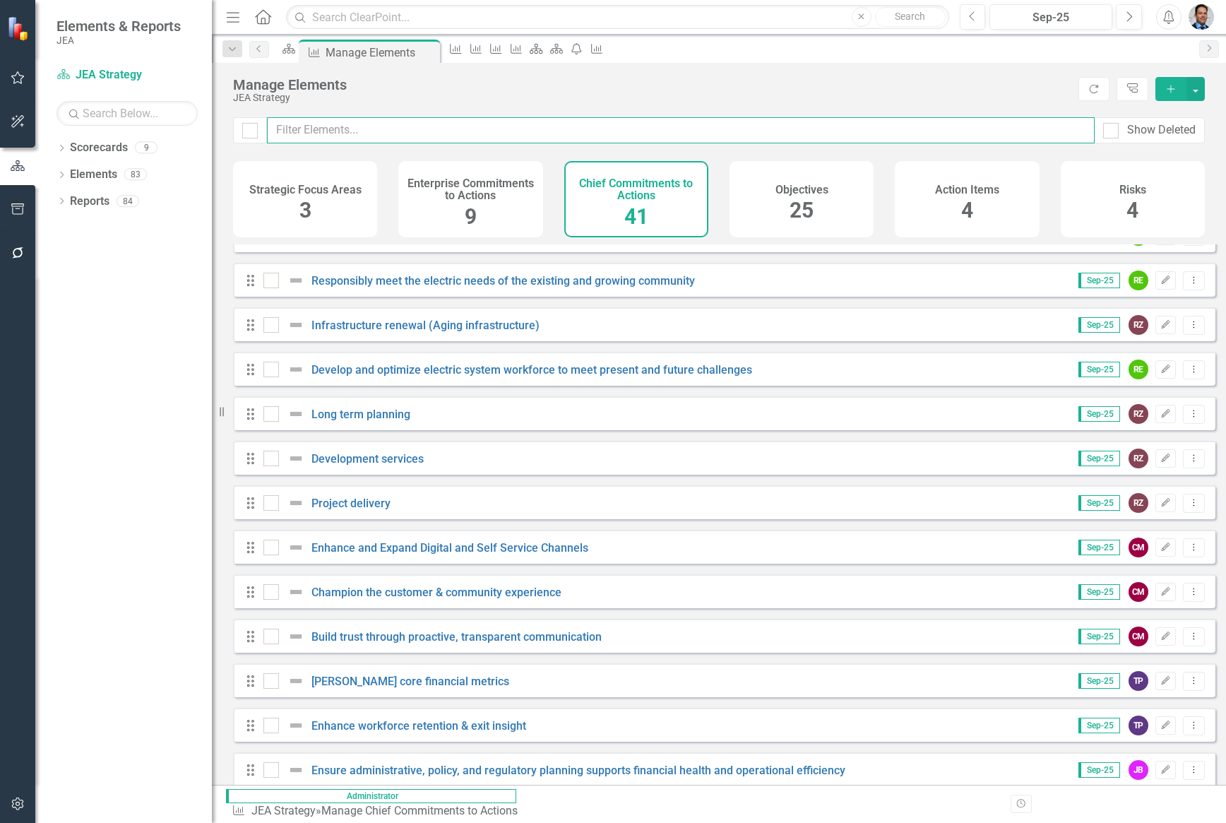
click at [317, 125] on input "text" at bounding box center [681, 130] width 828 height 26
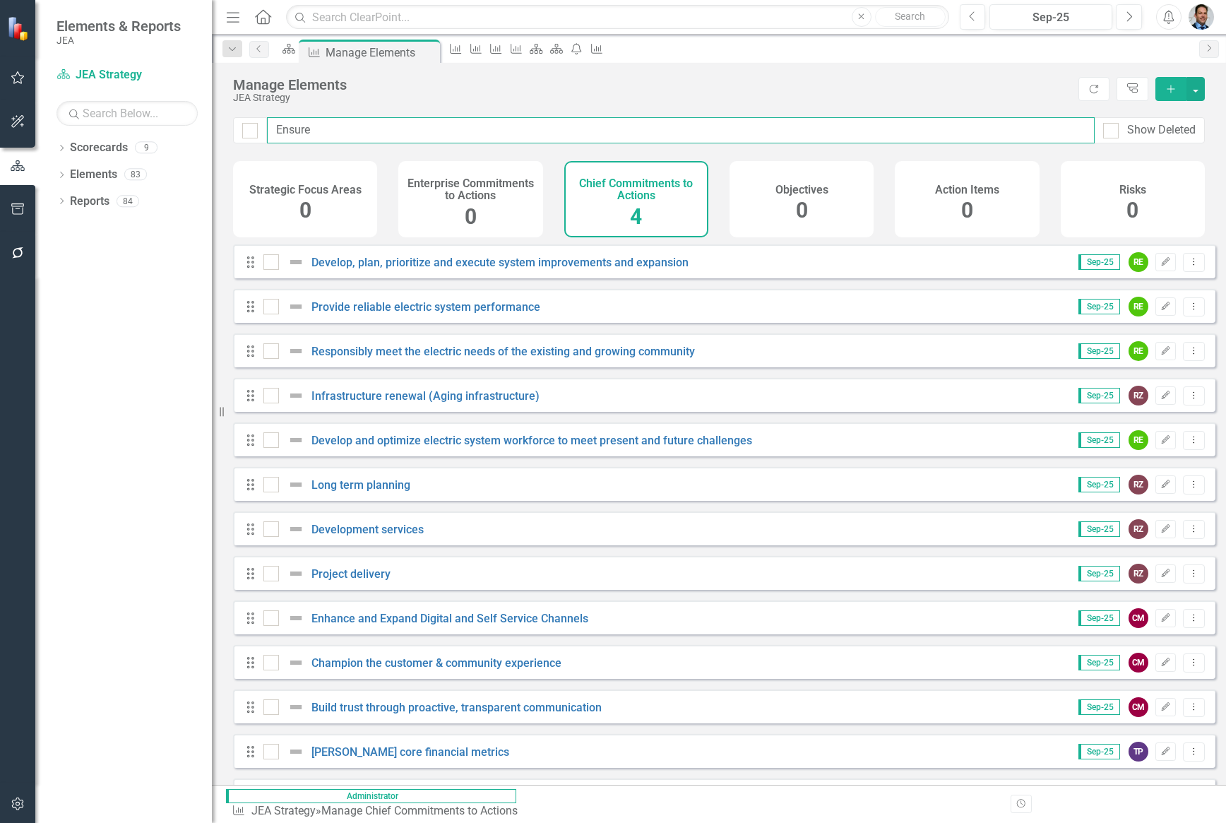
type input "Ensure H"
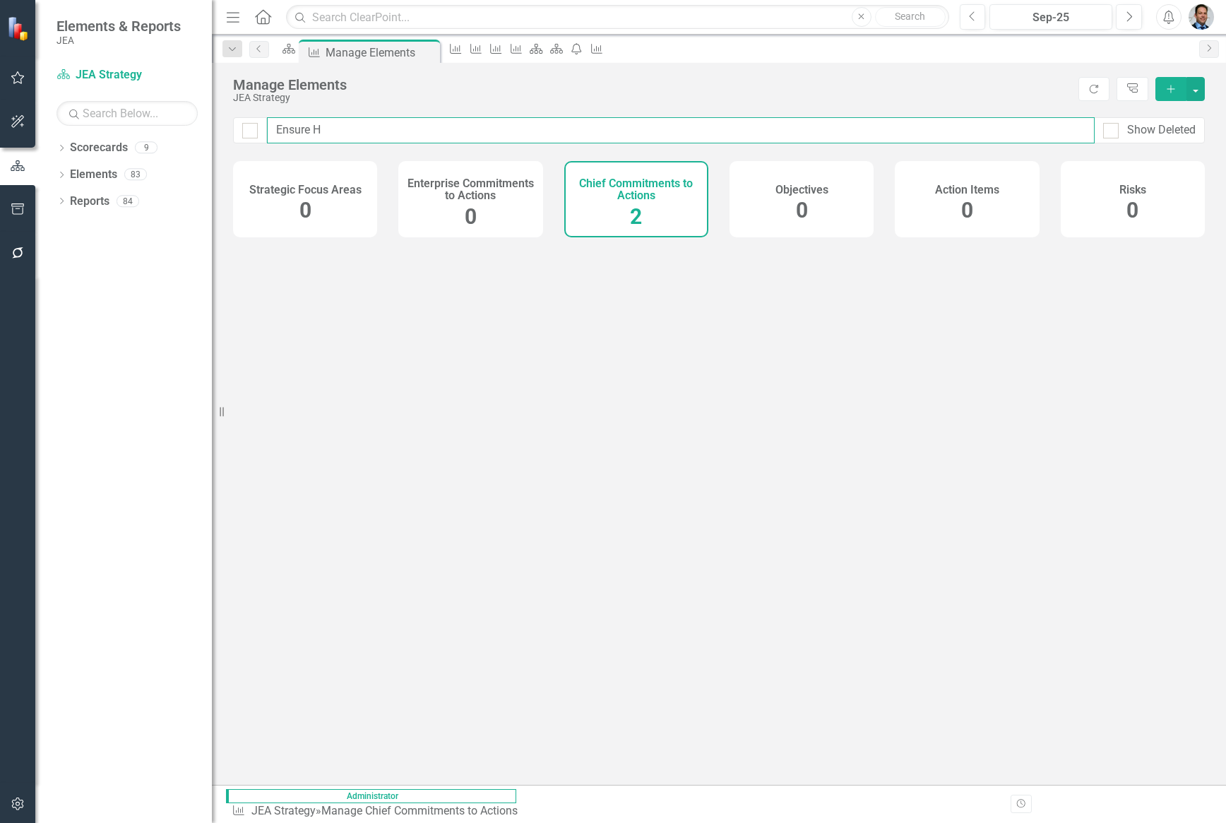
checkbox input "false"
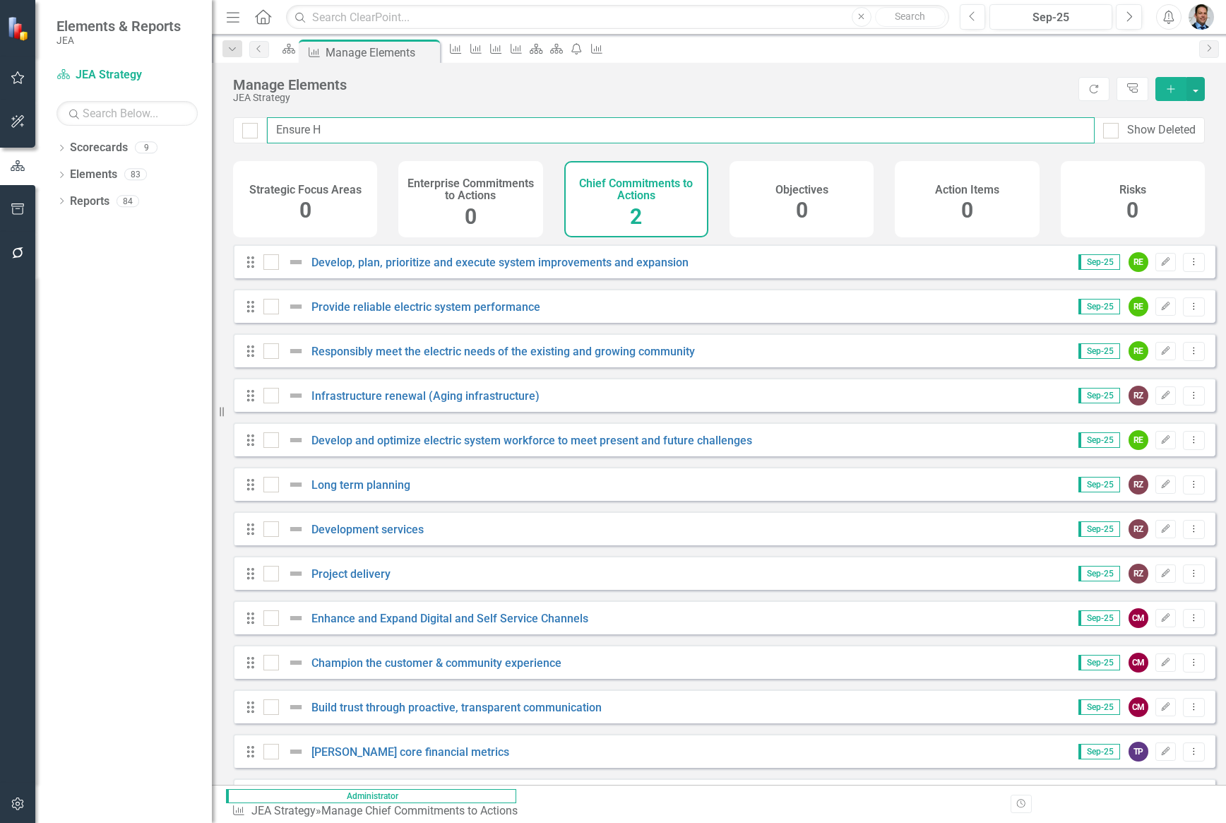
type input "Ensure HR"
checkbox input "false"
type input "Ensure HR"
checkbox input "false"
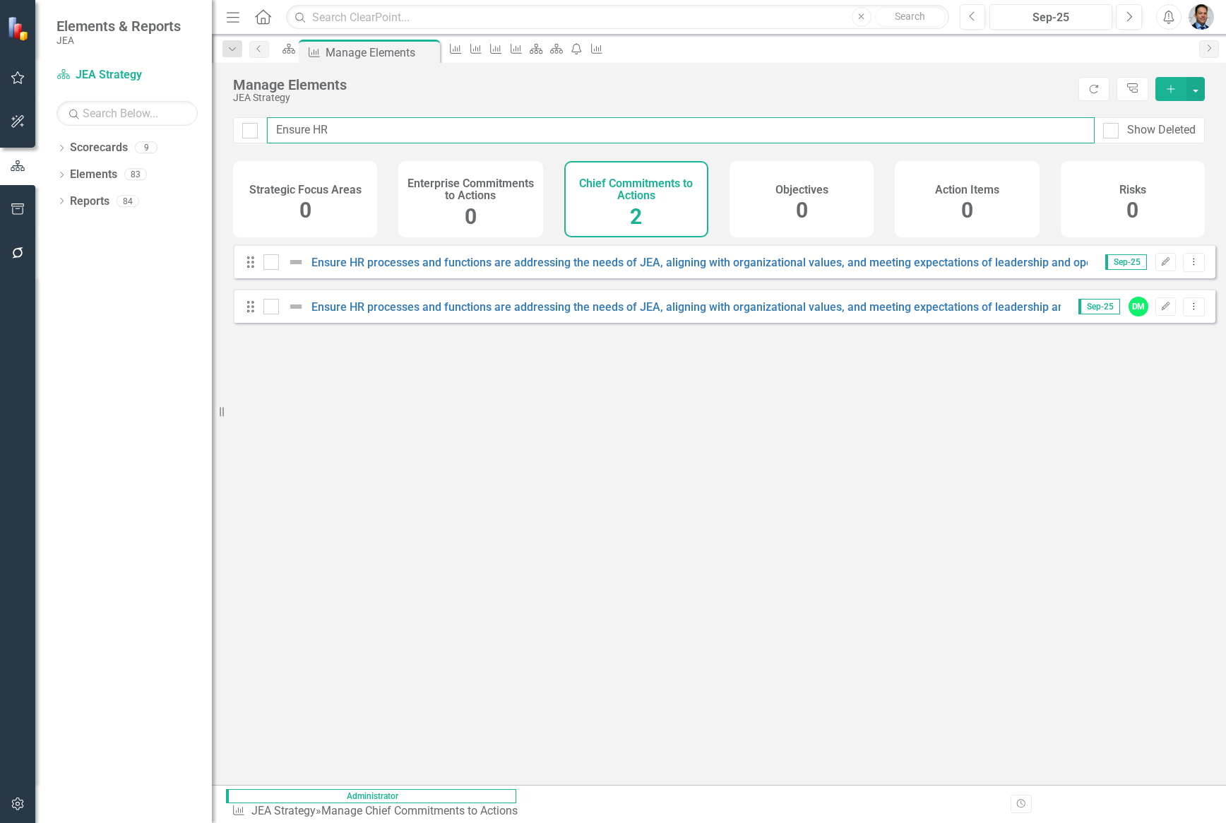
type input "Ensure HR p"
checkbox input "false"
type input "Ensure HR p"
click at [705, 269] on link "Ensure HR processes and functions are addressing the needs of JEA, aligning wit…" at bounding box center [721, 262] width 819 height 13
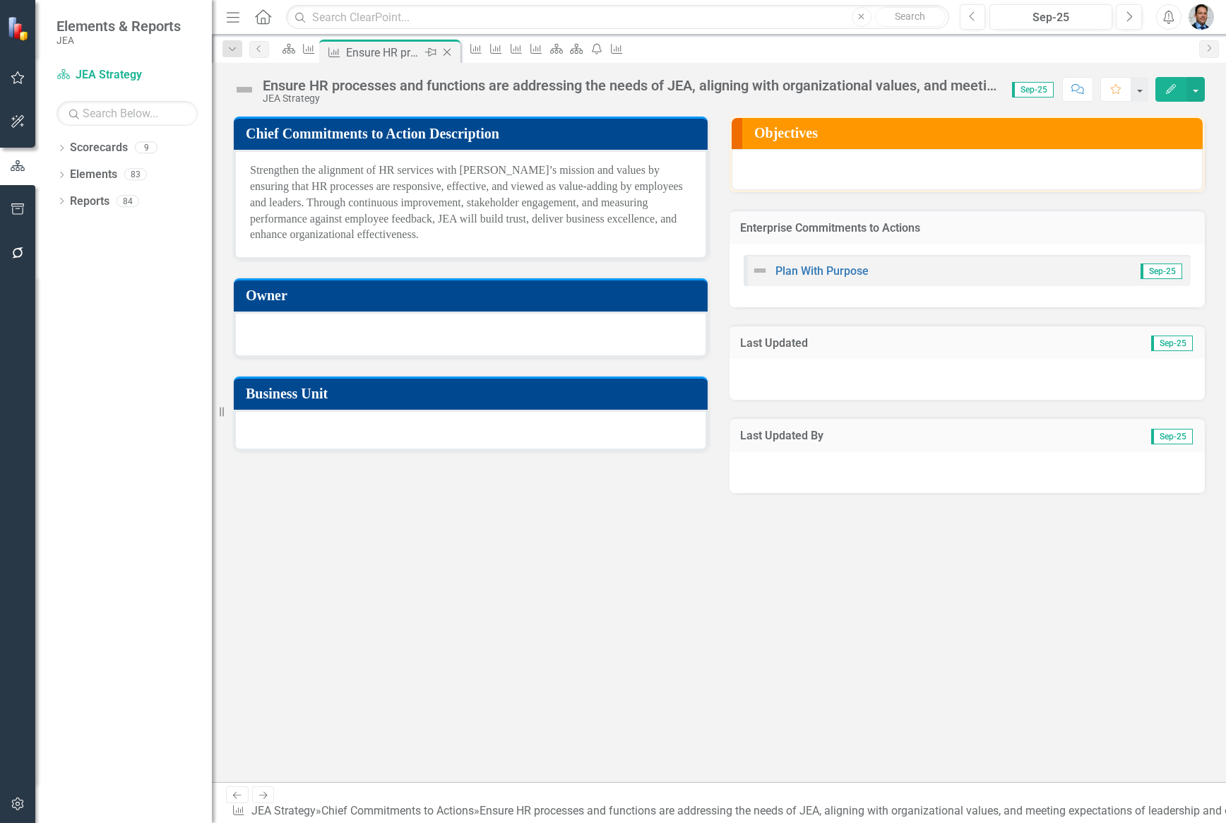
click at [454, 54] on icon "Close" at bounding box center [447, 52] width 14 height 11
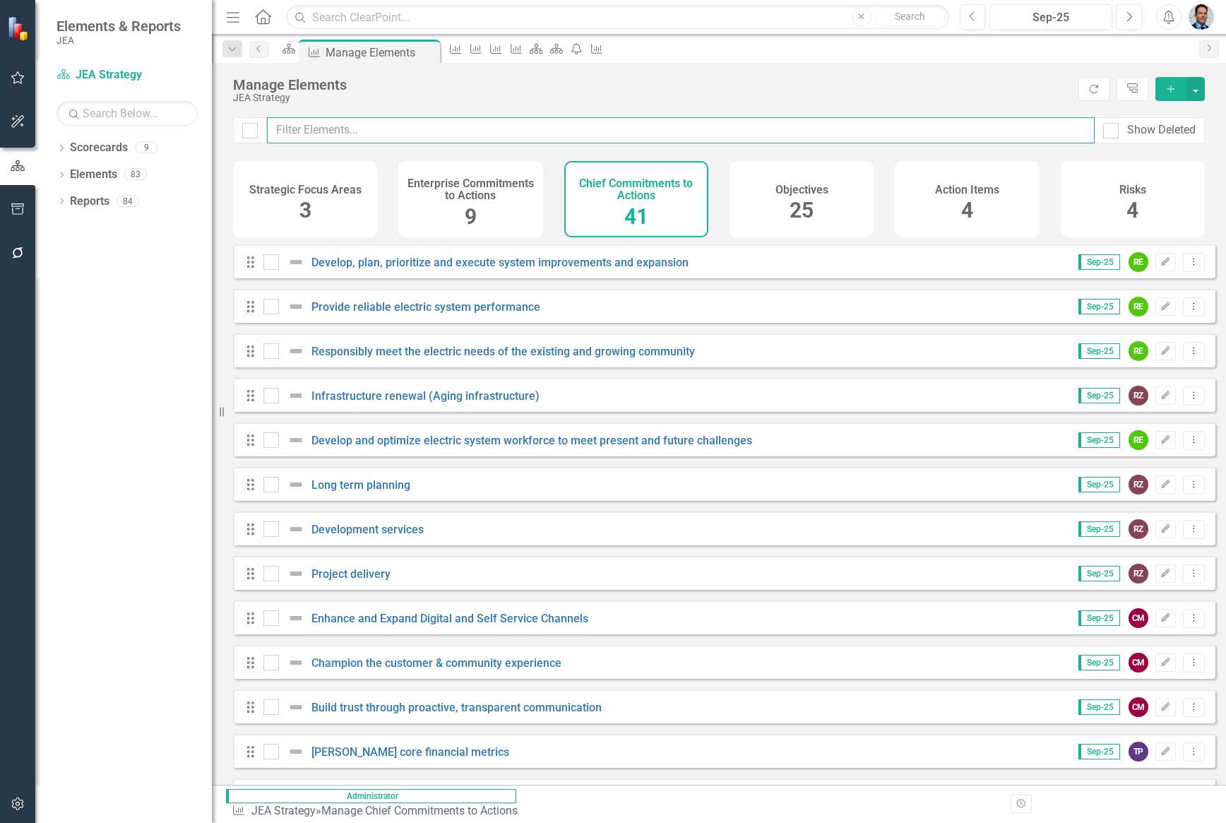
click at [333, 127] on input "text" at bounding box center [681, 130] width 828 height 26
type input "Ensure H"
checkbox input "true"
type input "Ensure HR"
checkbox input "false"
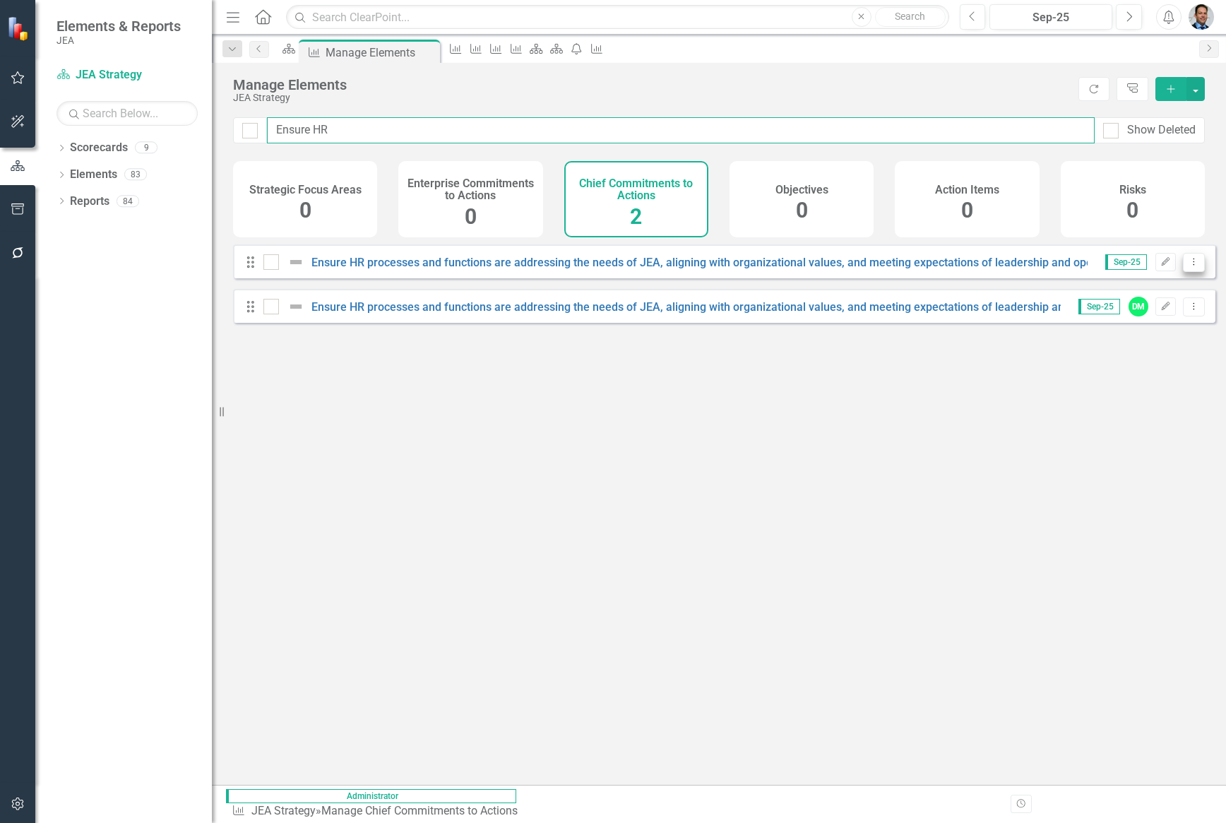
type input "Ensure HR"
click at [1188, 266] on icon "Dropdown Menu" at bounding box center [1194, 261] width 12 height 9
click at [1029, 373] on link "Trash Delete Chief Commitments to Action" at bounding box center [1078, 375] width 231 height 26
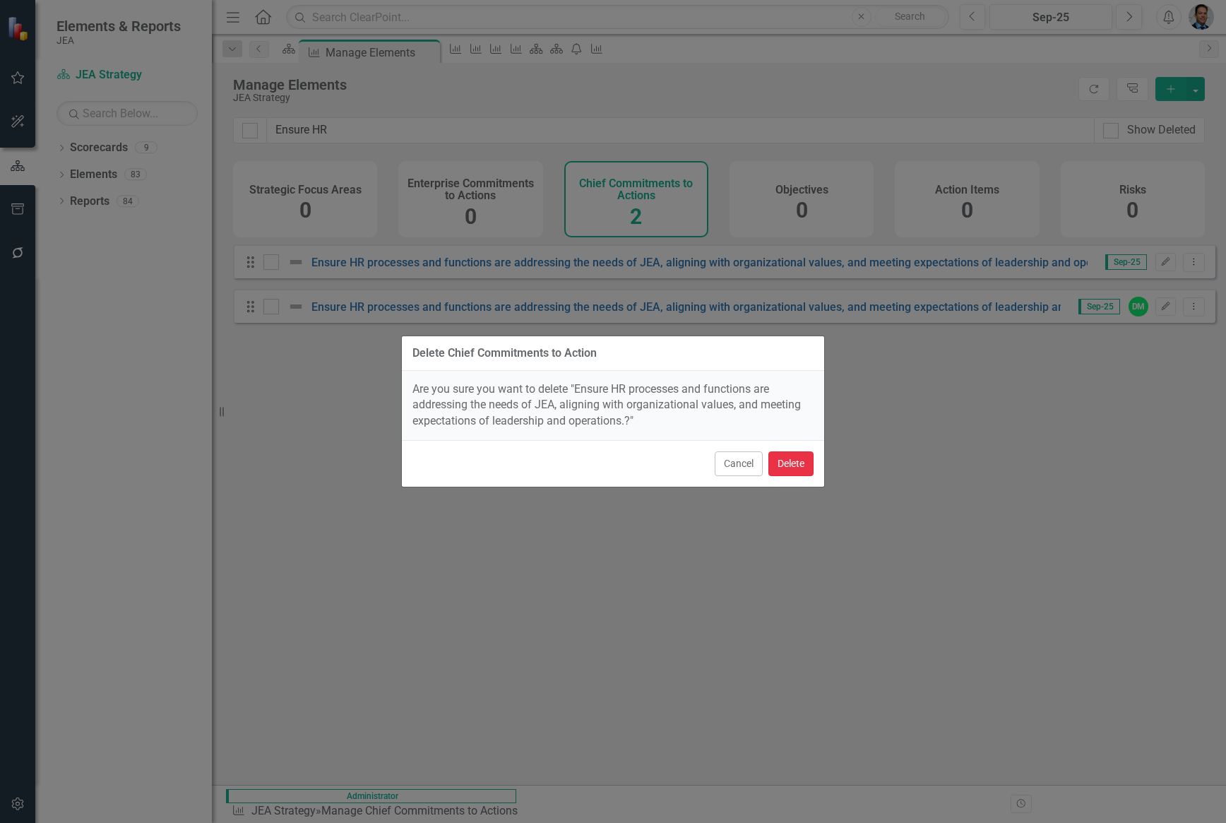
click at [789, 465] on button "Delete" at bounding box center [791, 463] width 45 height 25
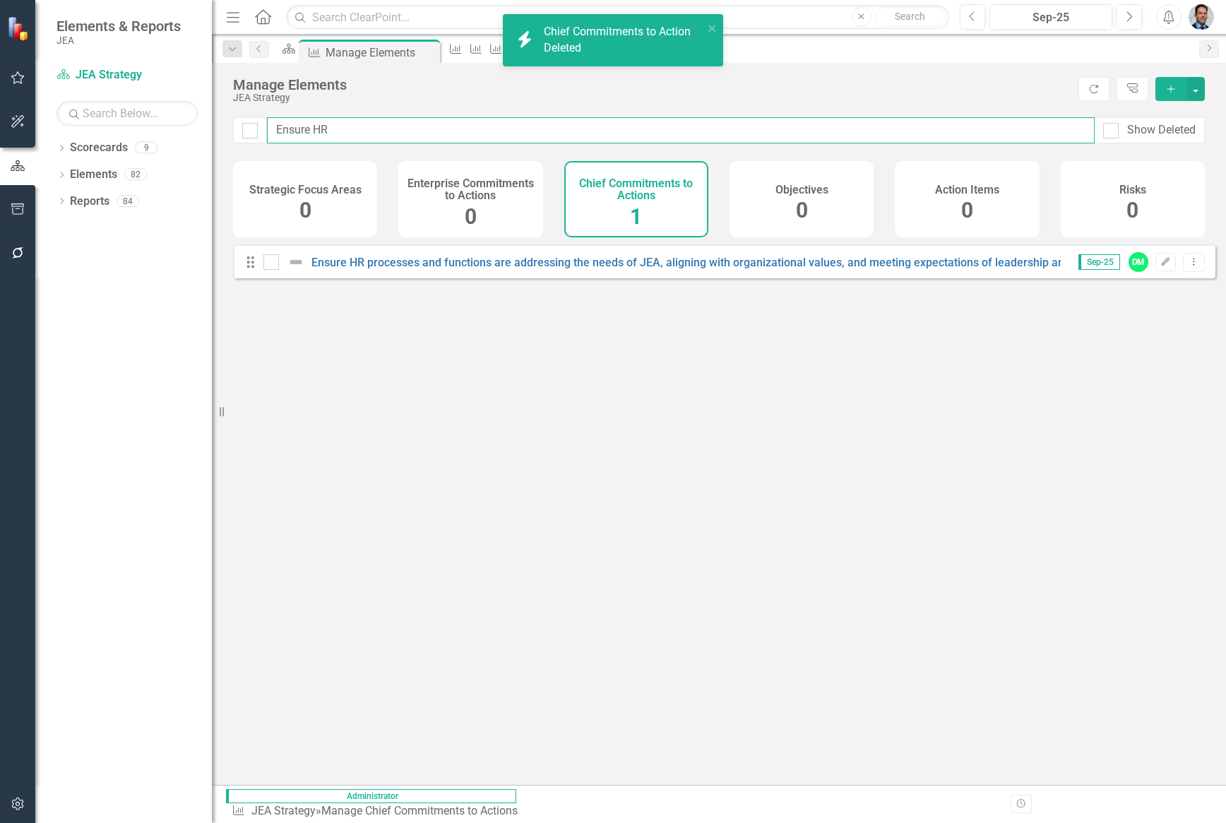
click at [418, 130] on input "Ensure HR" at bounding box center [681, 130] width 828 height 26
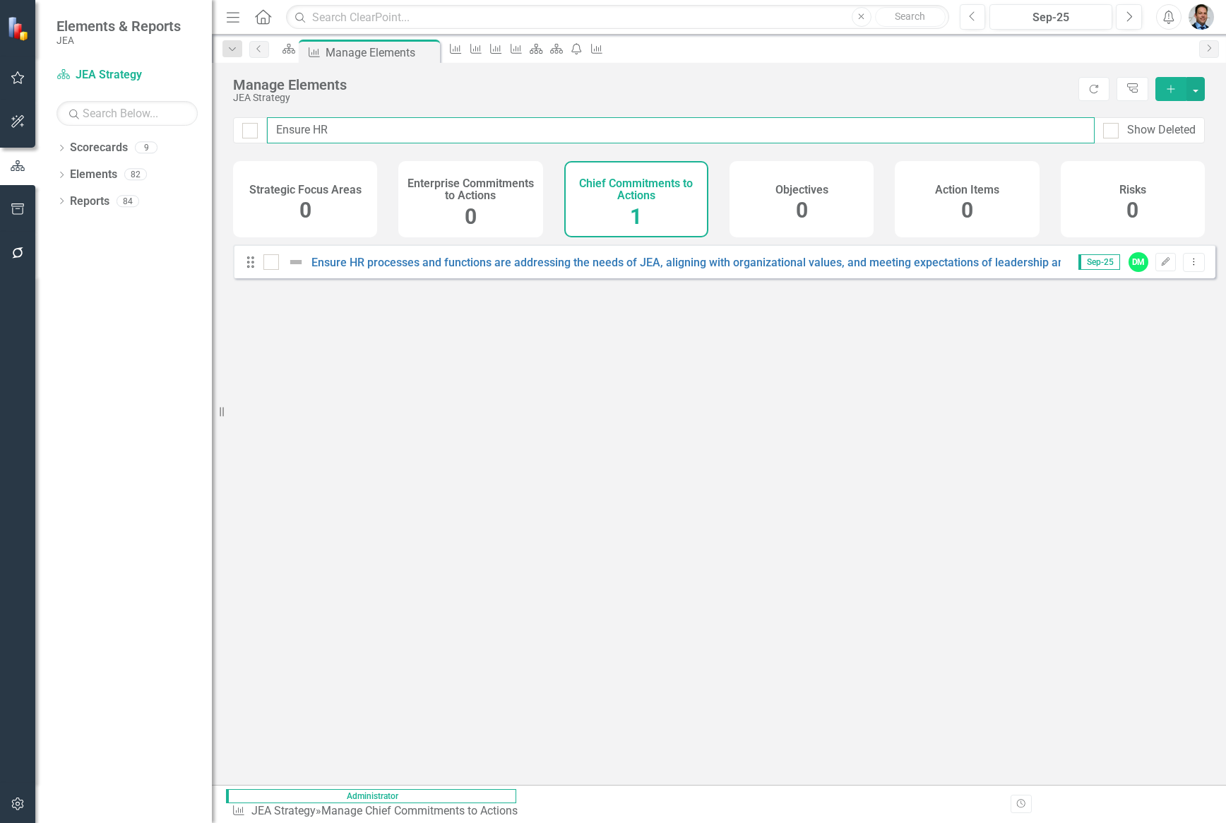
click at [418, 130] on input "Ensure HR" at bounding box center [681, 130] width 828 height 26
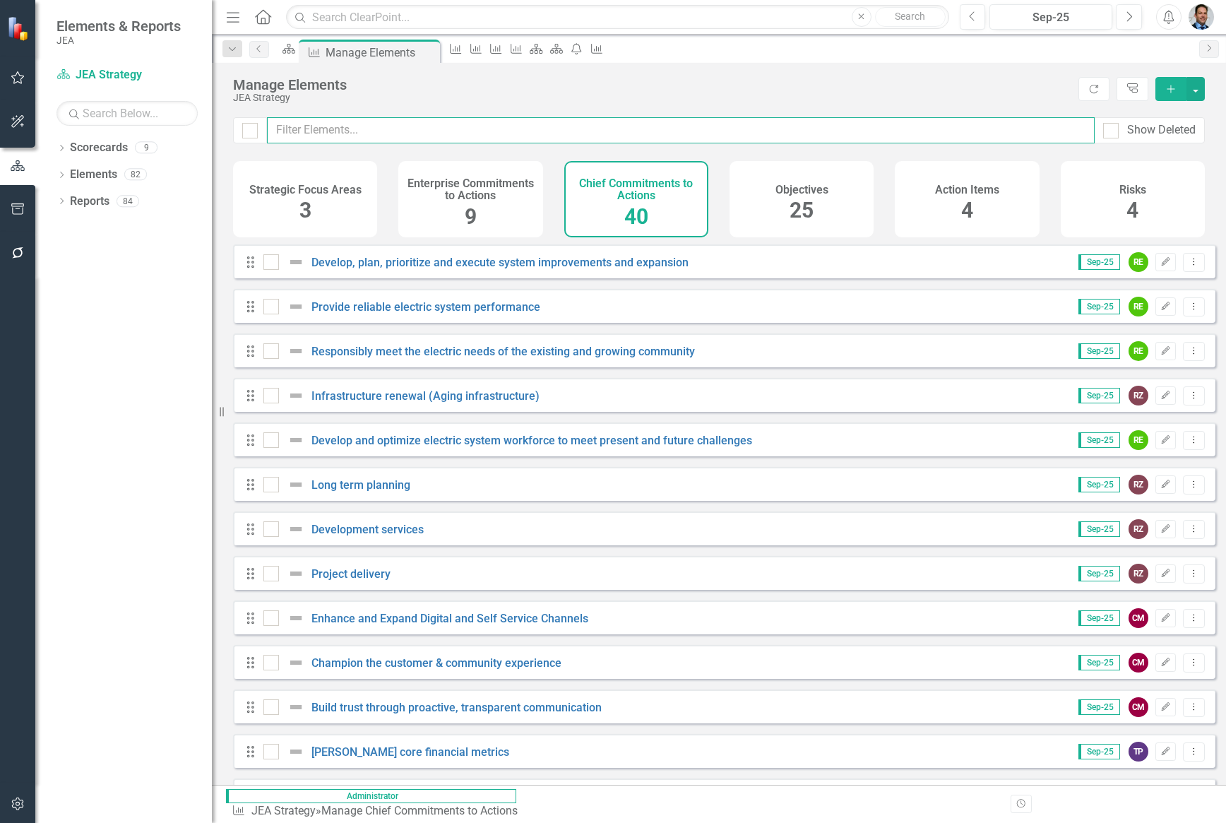
checkbox input "false"
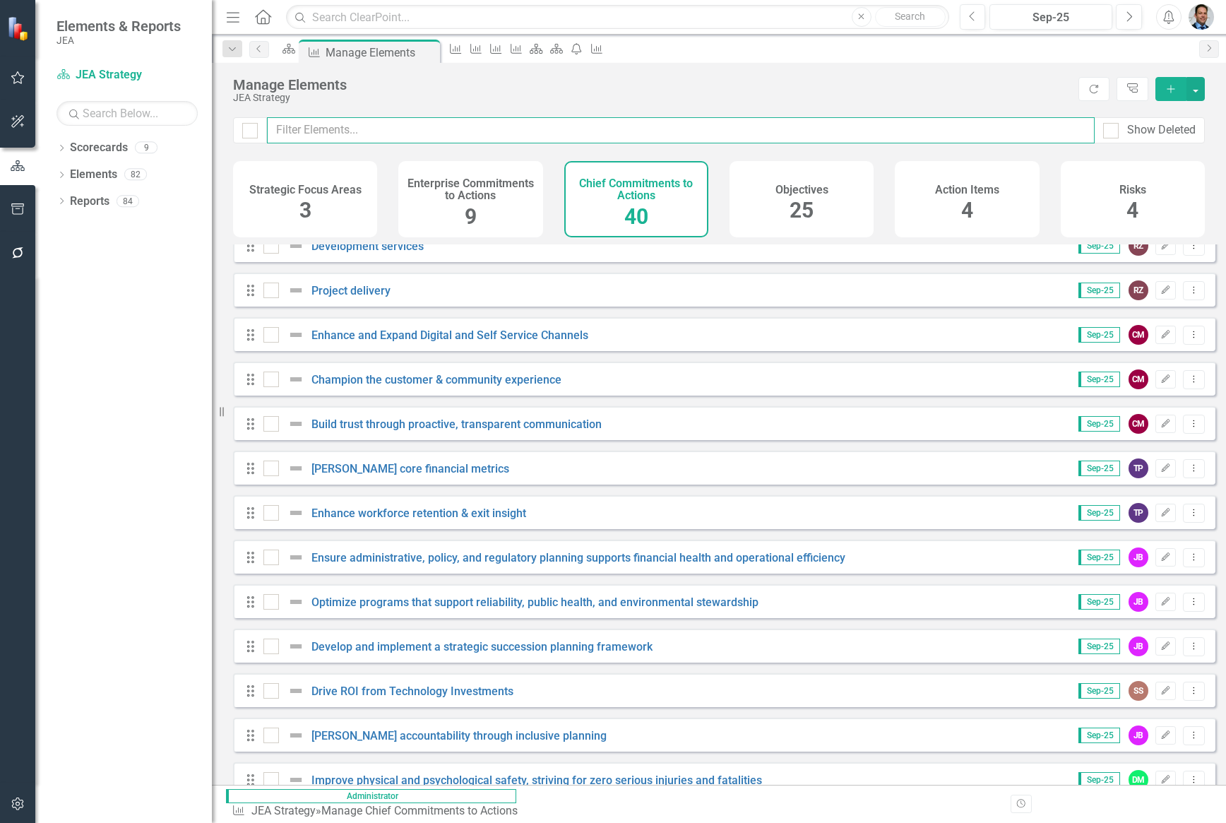
scroll to position [283, 0]
click at [373, 128] on input "text" at bounding box center [681, 130] width 828 height 26
type input "C"
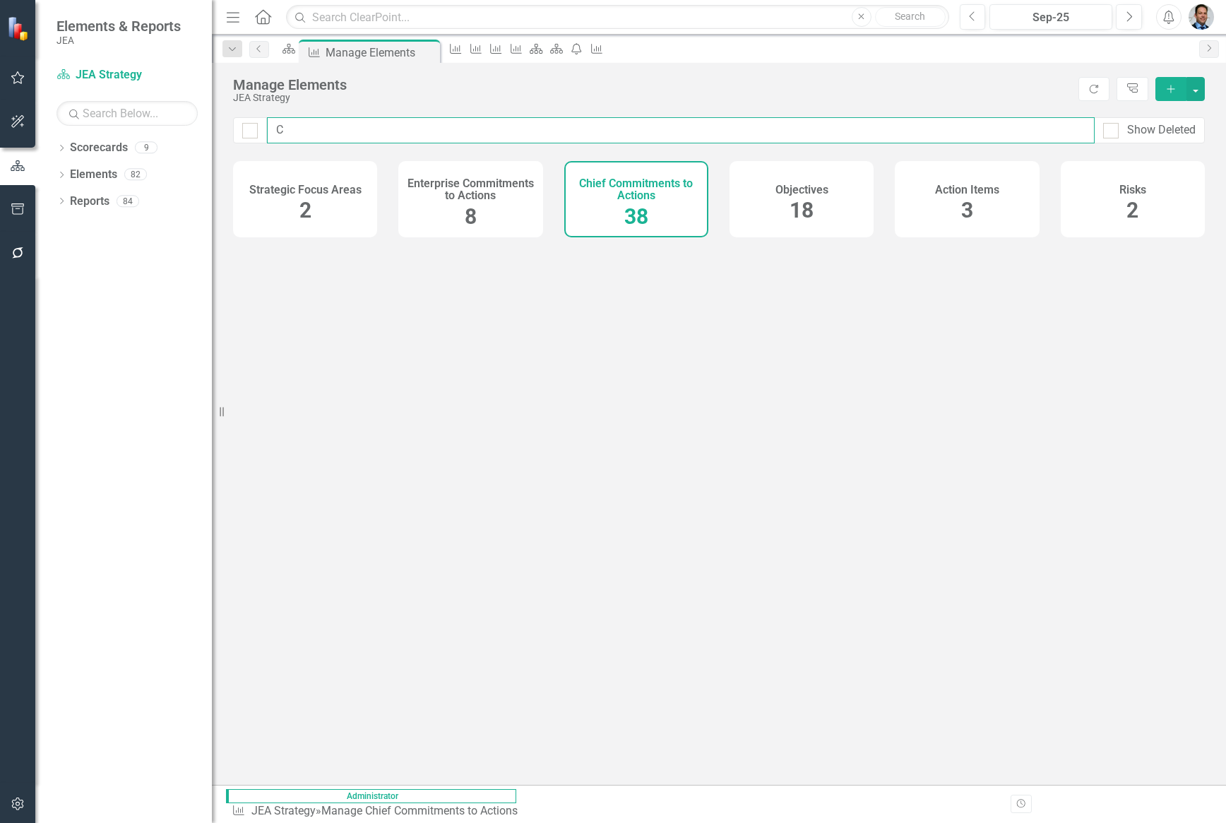
checkbox input "false"
type input "Cr"
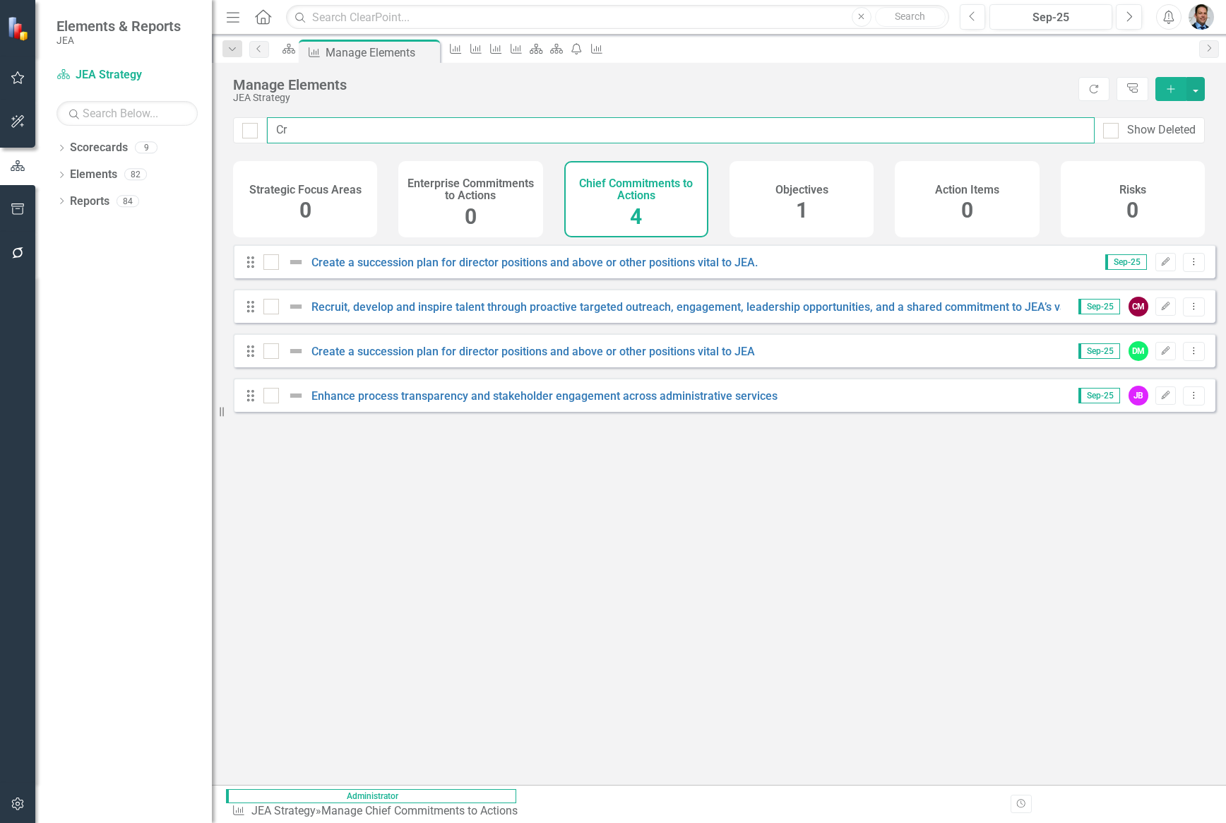
checkbox input "false"
type input "Cre"
checkbox input "false"
type input "Crea"
checkbox input "false"
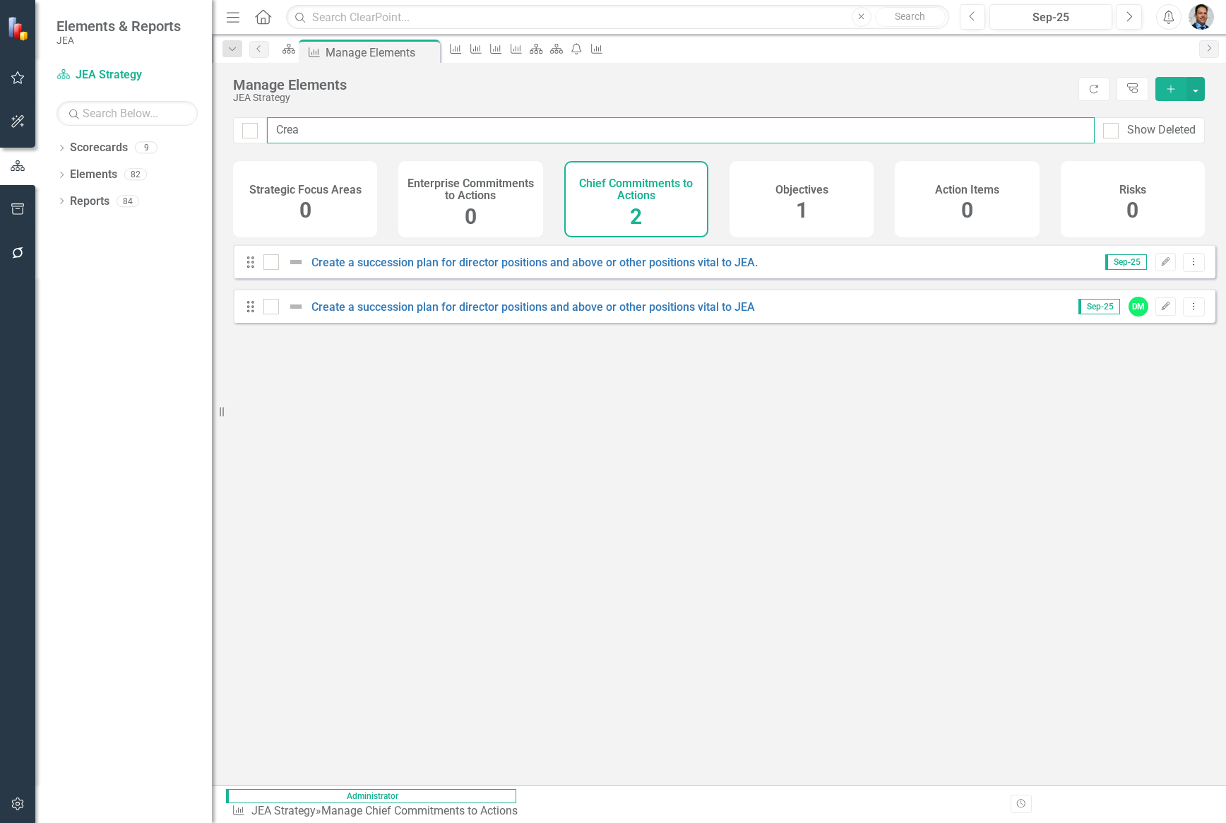
type input "Creat"
checkbox input "false"
type input "Create"
checkbox input "false"
type input "Create"
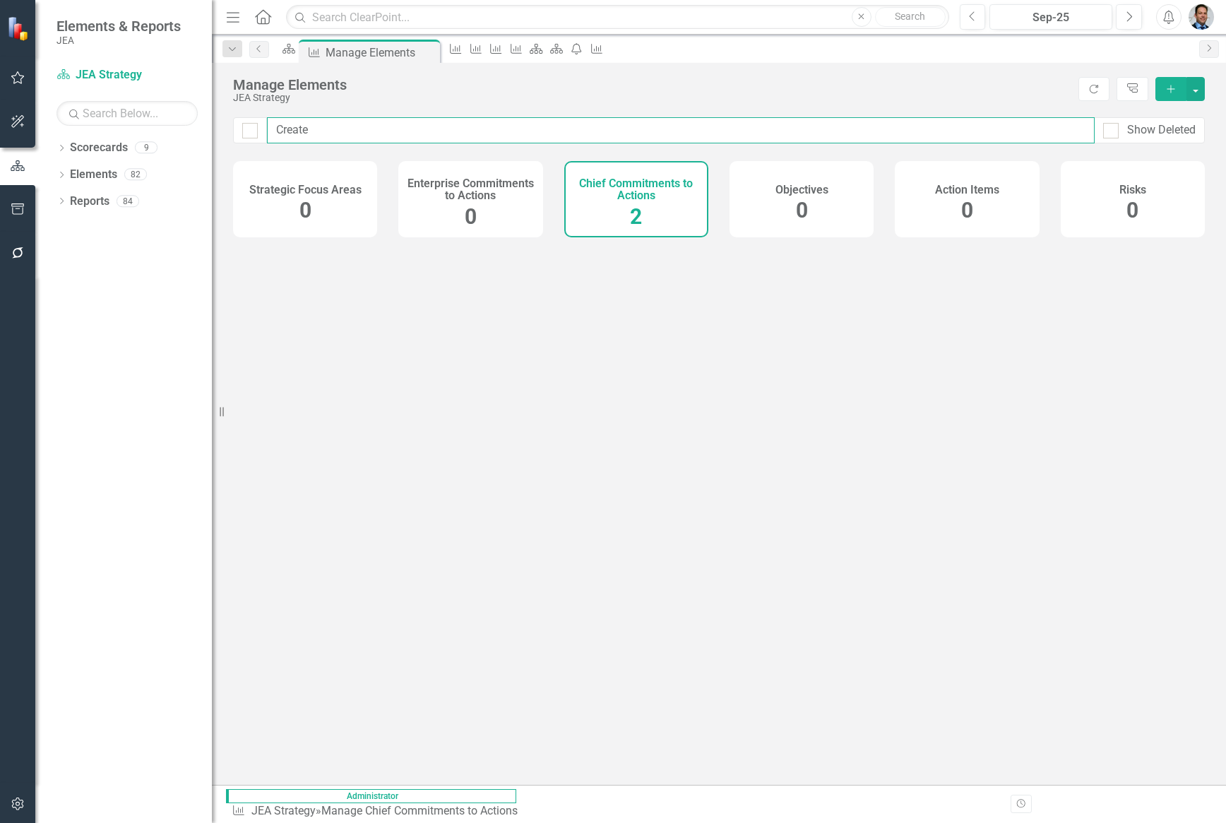
checkbox input "false"
type input "Create"
checkbox input "false"
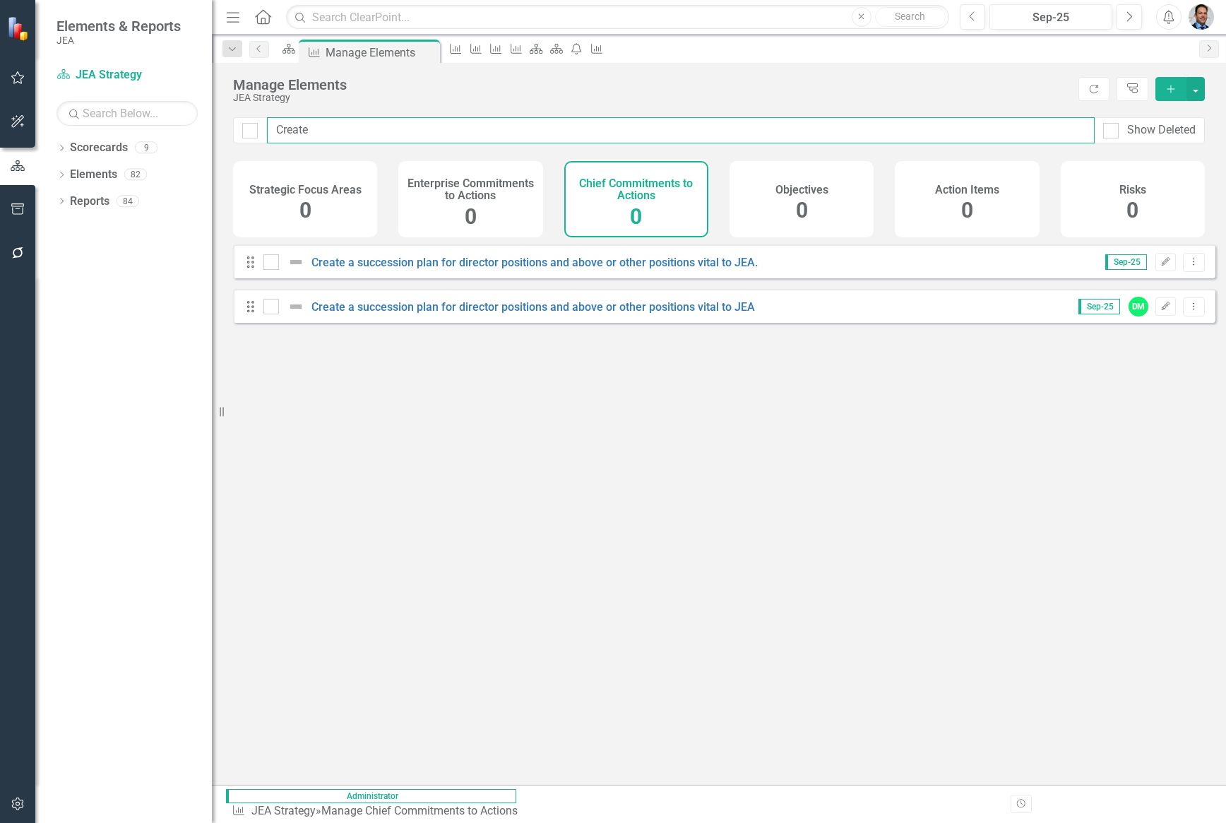
type input "Create"
checkbox input "false"
type input "Create"
click at [554, 269] on link "Create a succession plan for director positions and above or other positions vi…" at bounding box center [535, 262] width 446 height 13
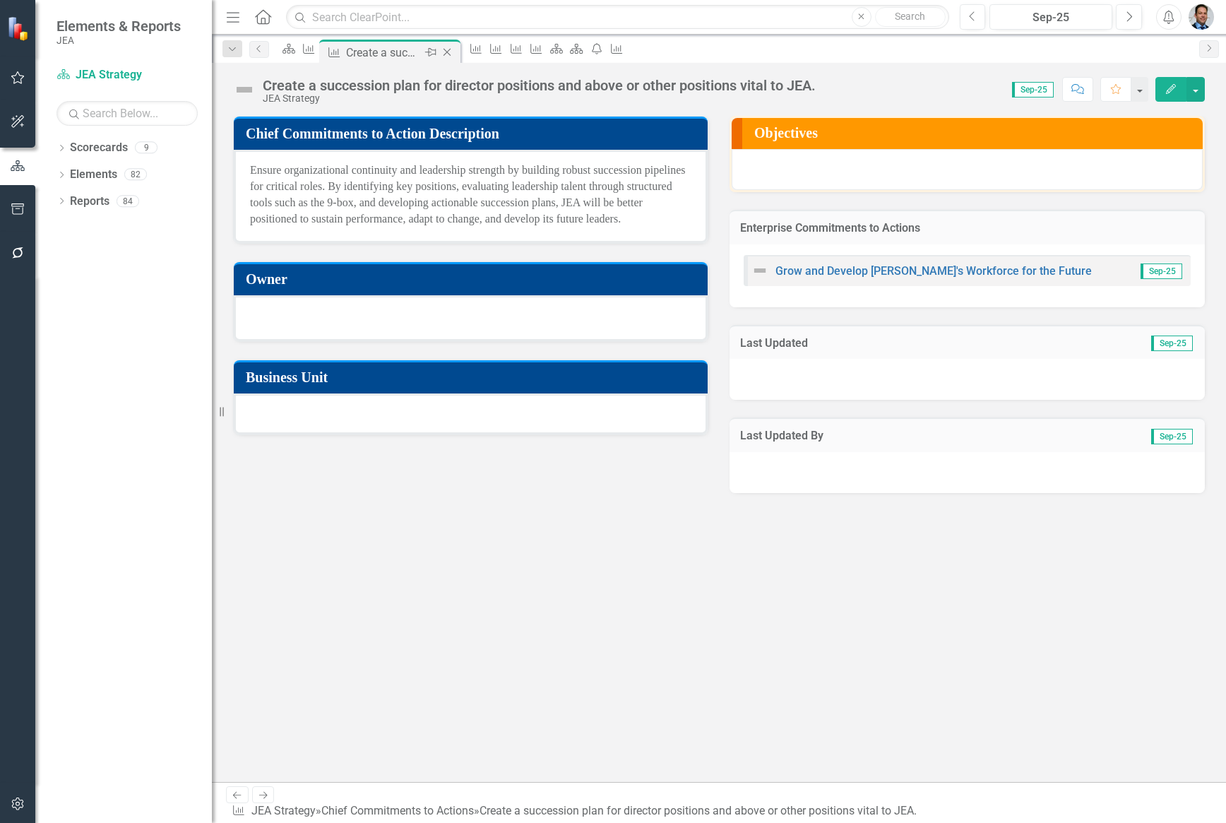
click at [454, 52] on icon "Close" at bounding box center [447, 52] width 14 height 11
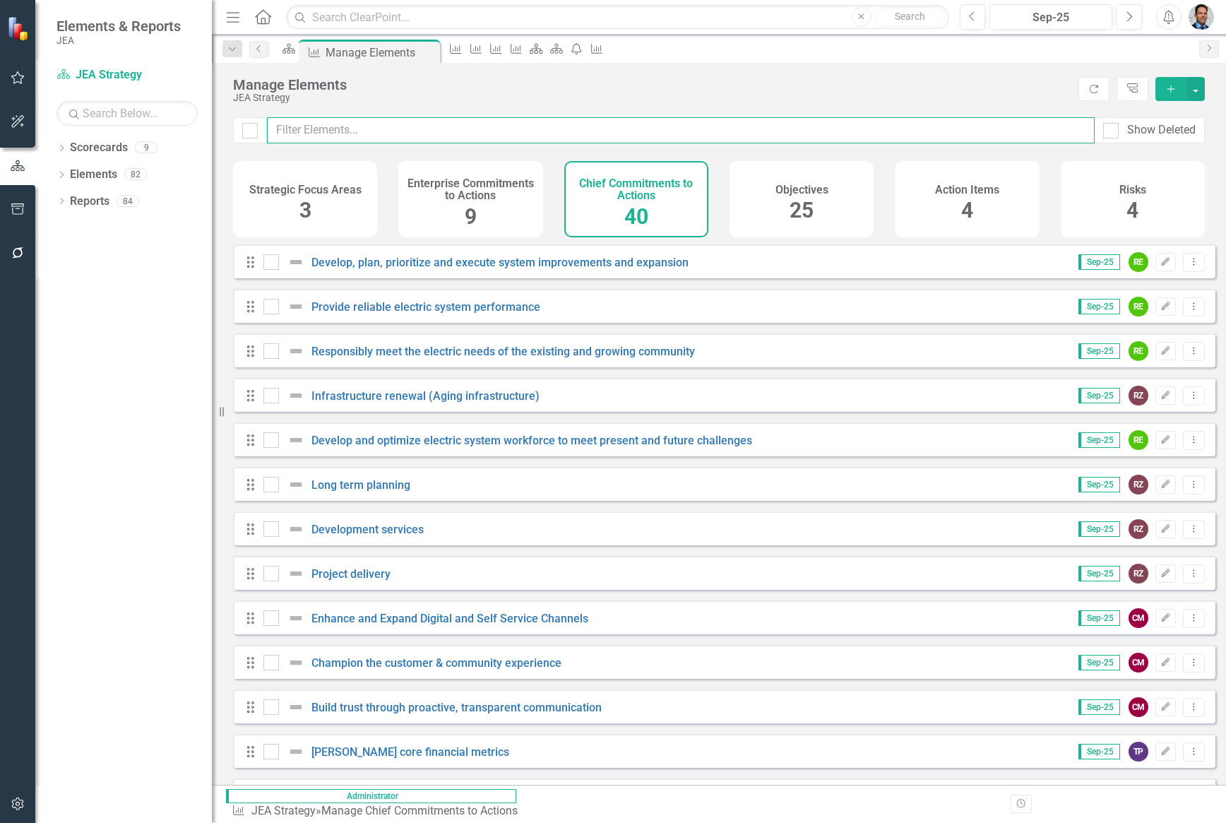
click at [365, 128] on input "text" at bounding box center [681, 130] width 828 height 26
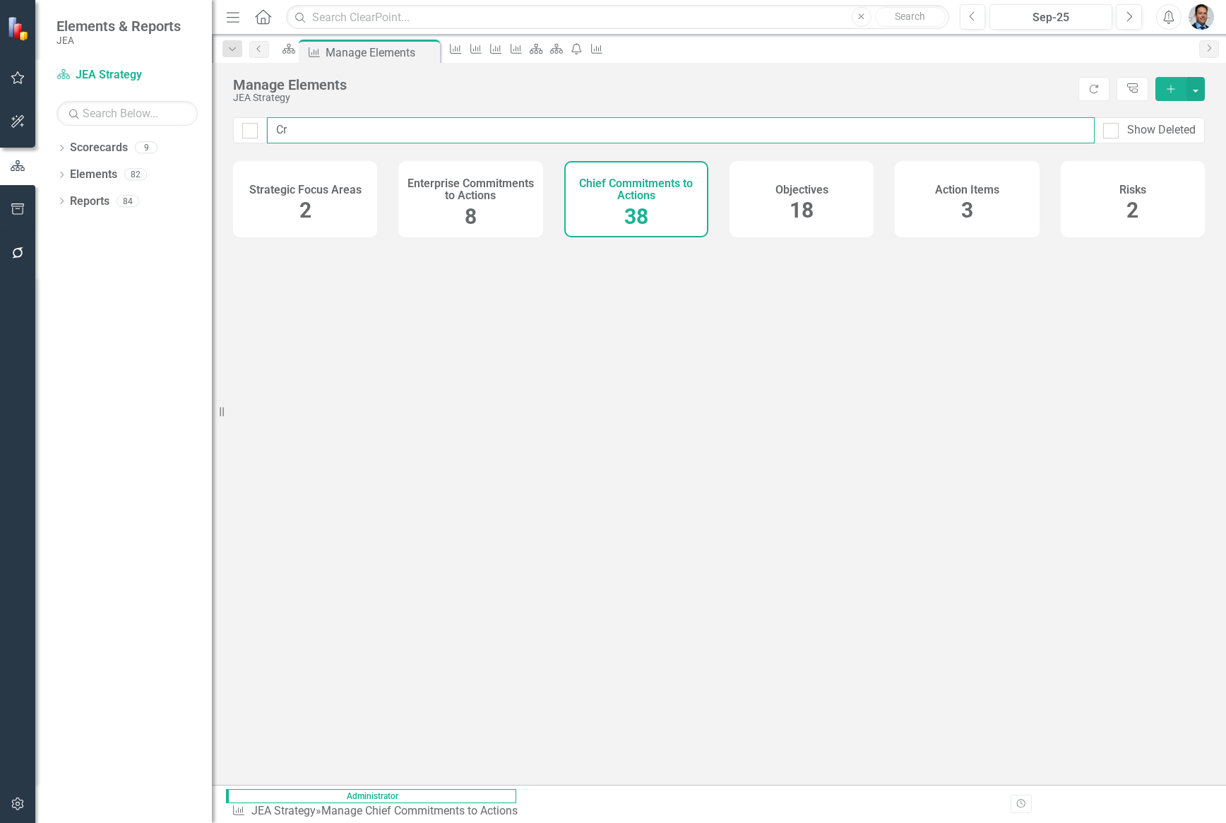
type input "Cre"
checkbox input "false"
type input "Crea"
checkbox input "false"
type input "Creat"
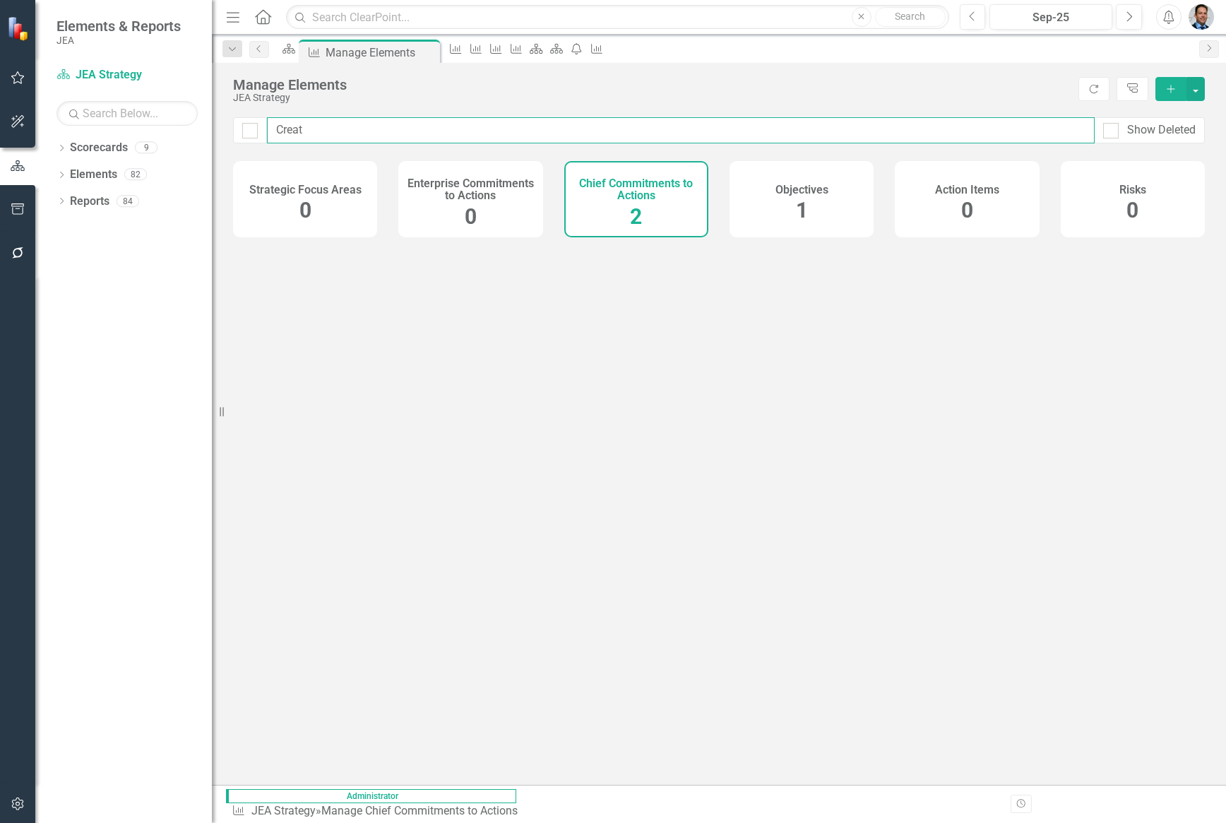
checkbox input "false"
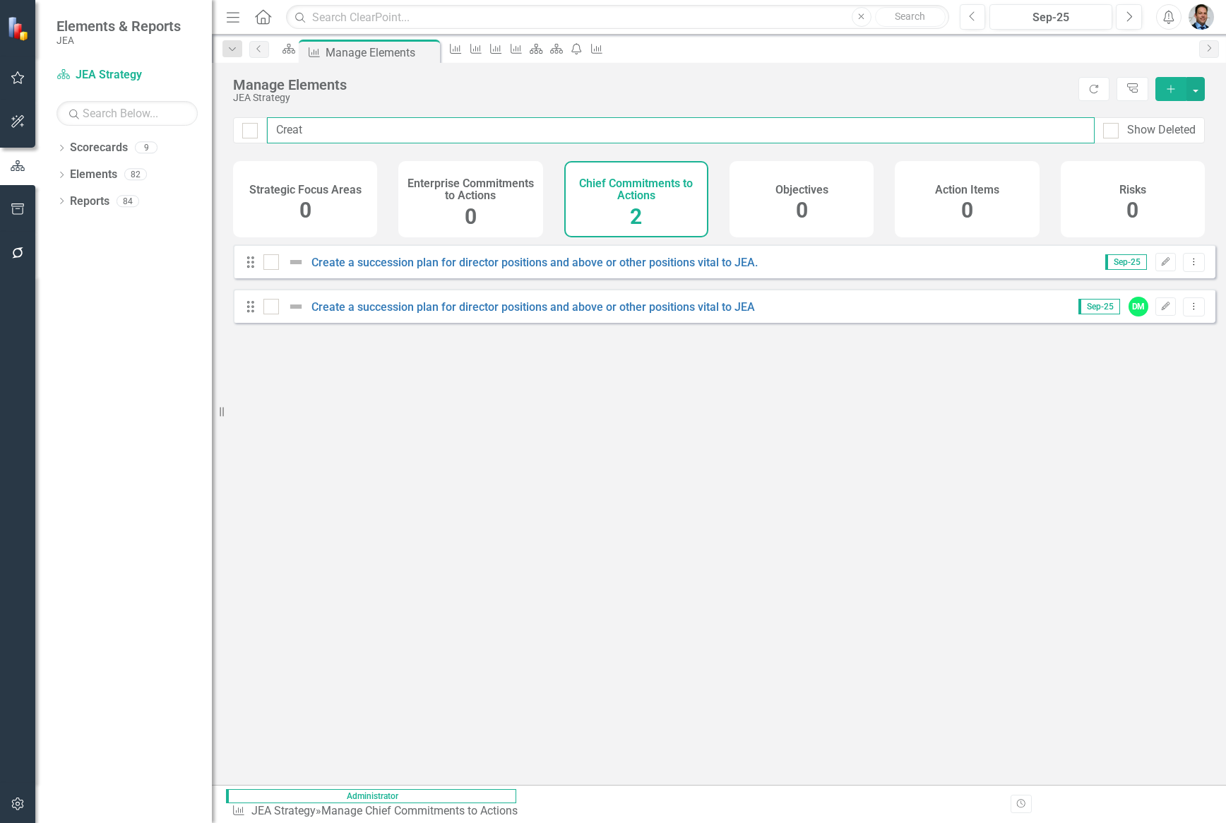
type input "Create"
checkbox input "false"
type input "Create"
checkbox input "false"
type input "Create a"
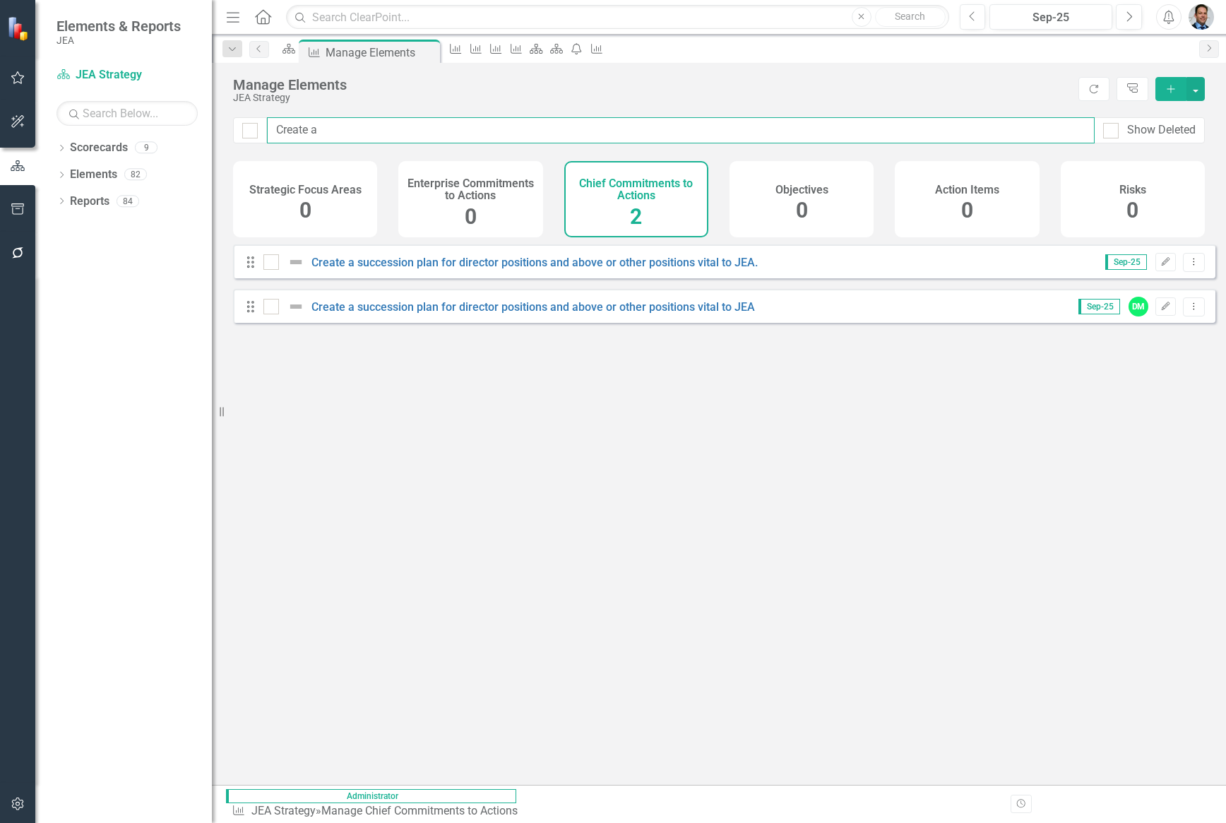
checkbox input "false"
type input "Create a"
checkbox input "false"
type input "Create a"
click at [1188, 266] on icon "Dropdown Menu" at bounding box center [1194, 261] width 12 height 9
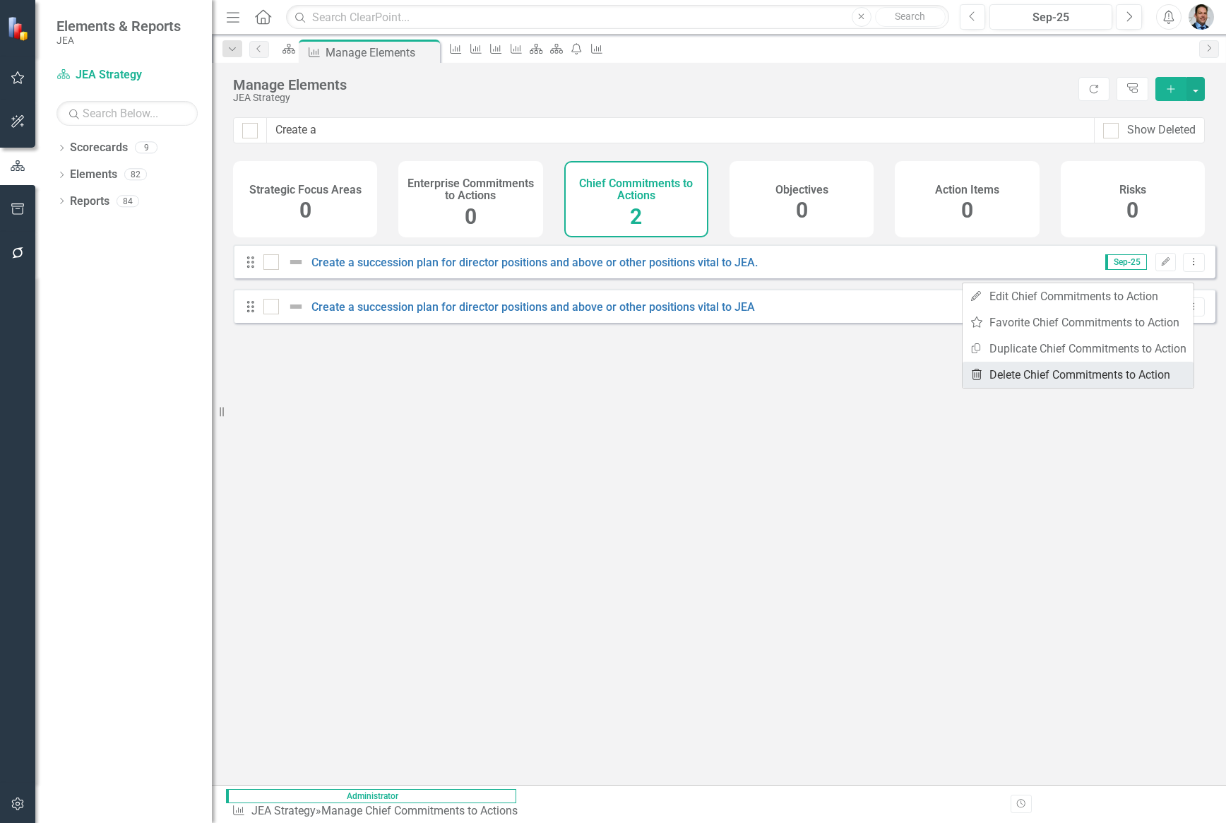
click at [1015, 374] on link "Trash Delete Chief Commitments to Action" at bounding box center [1078, 375] width 231 height 26
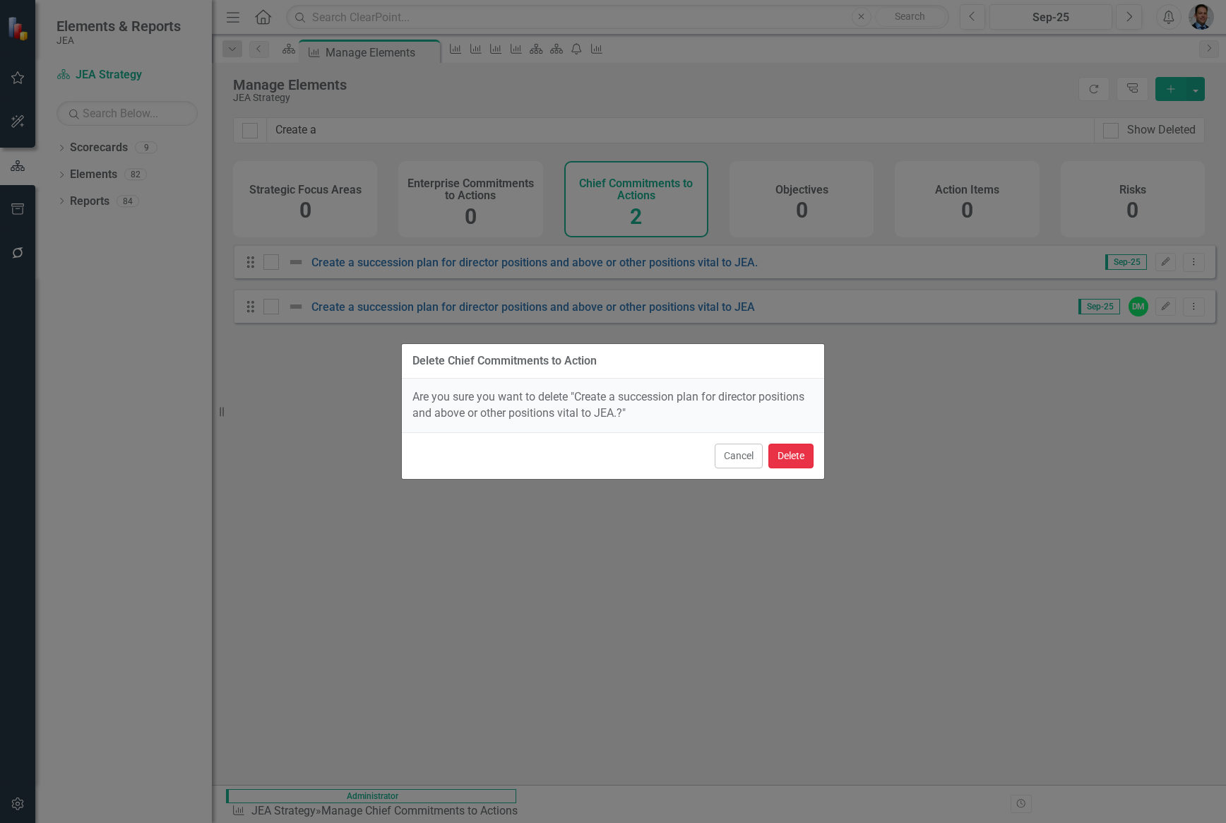
click at [793, 457] on button "Delete" at bounding box center [791, 456] width 45 height 25
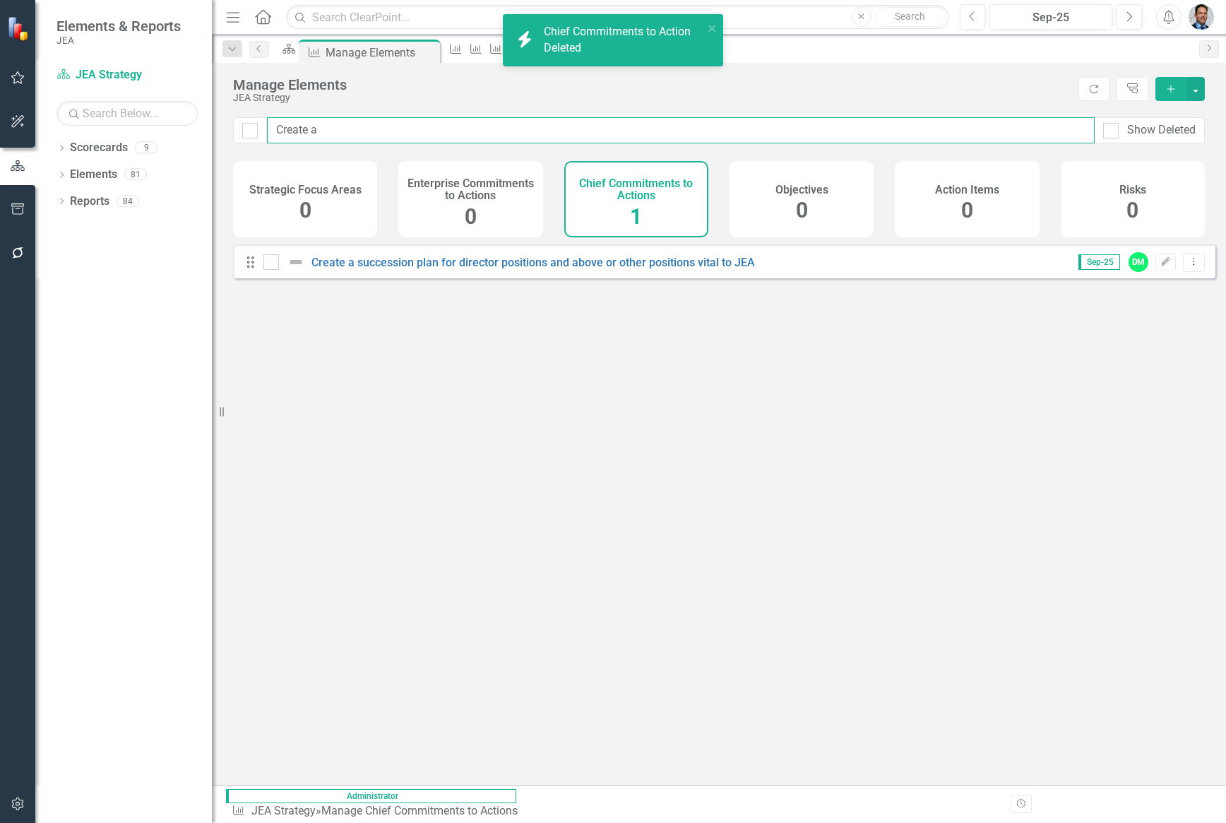
click at [316, 129] on input "Create a" at bounding box center [681, 130] width 828 height 26
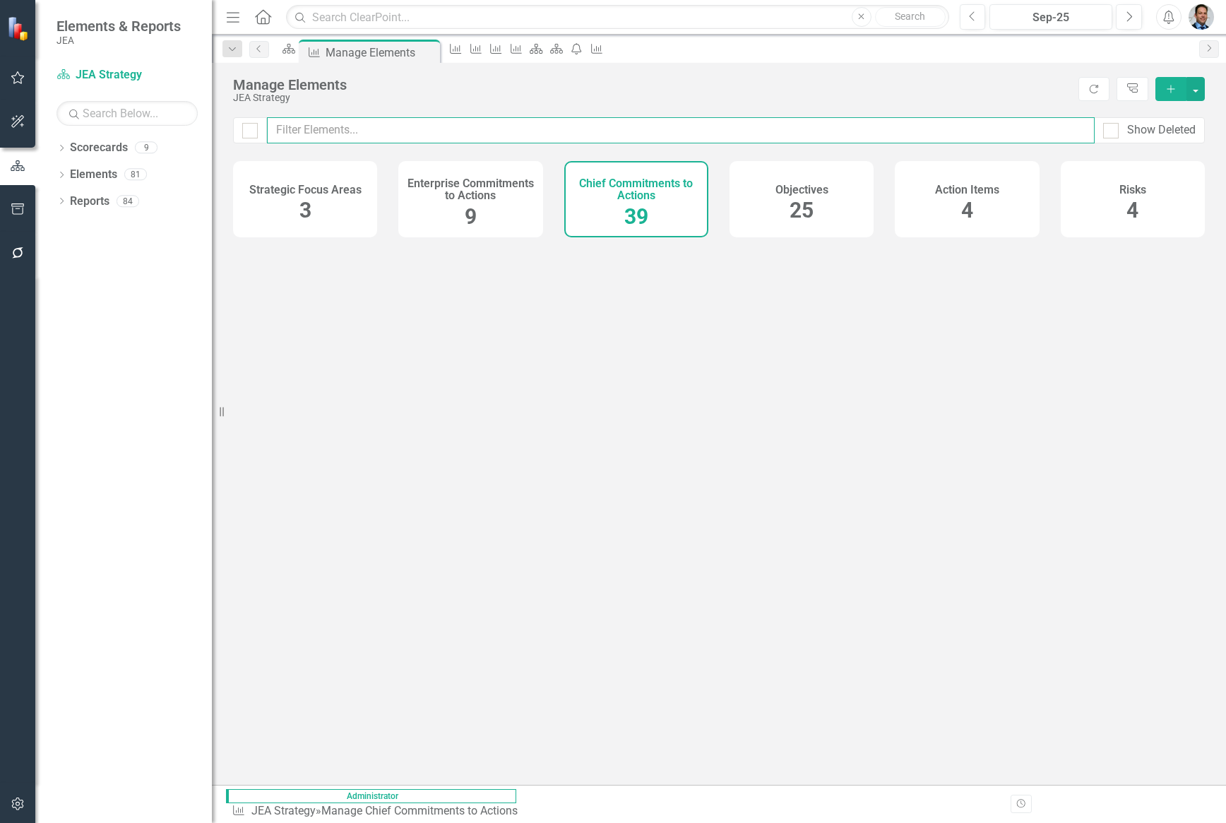
checkbox input "false"
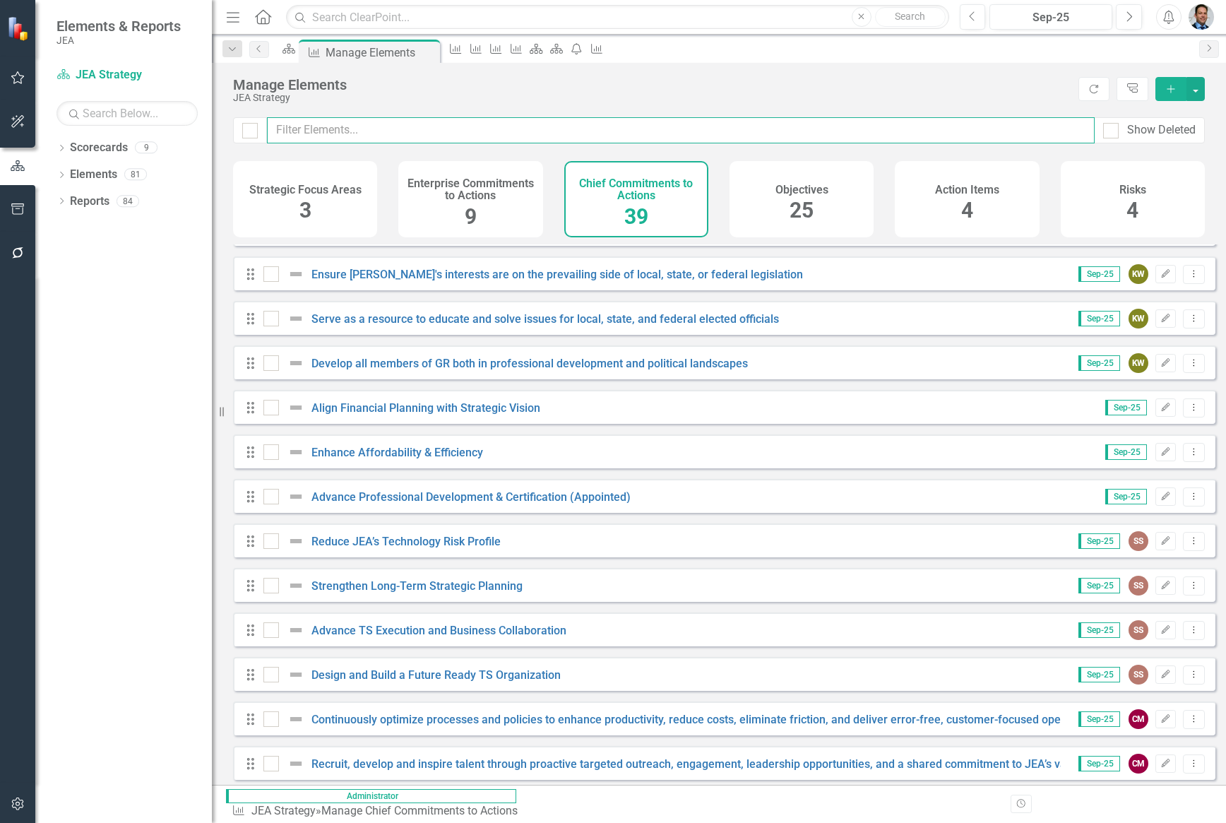
scroll to position [918, 0]
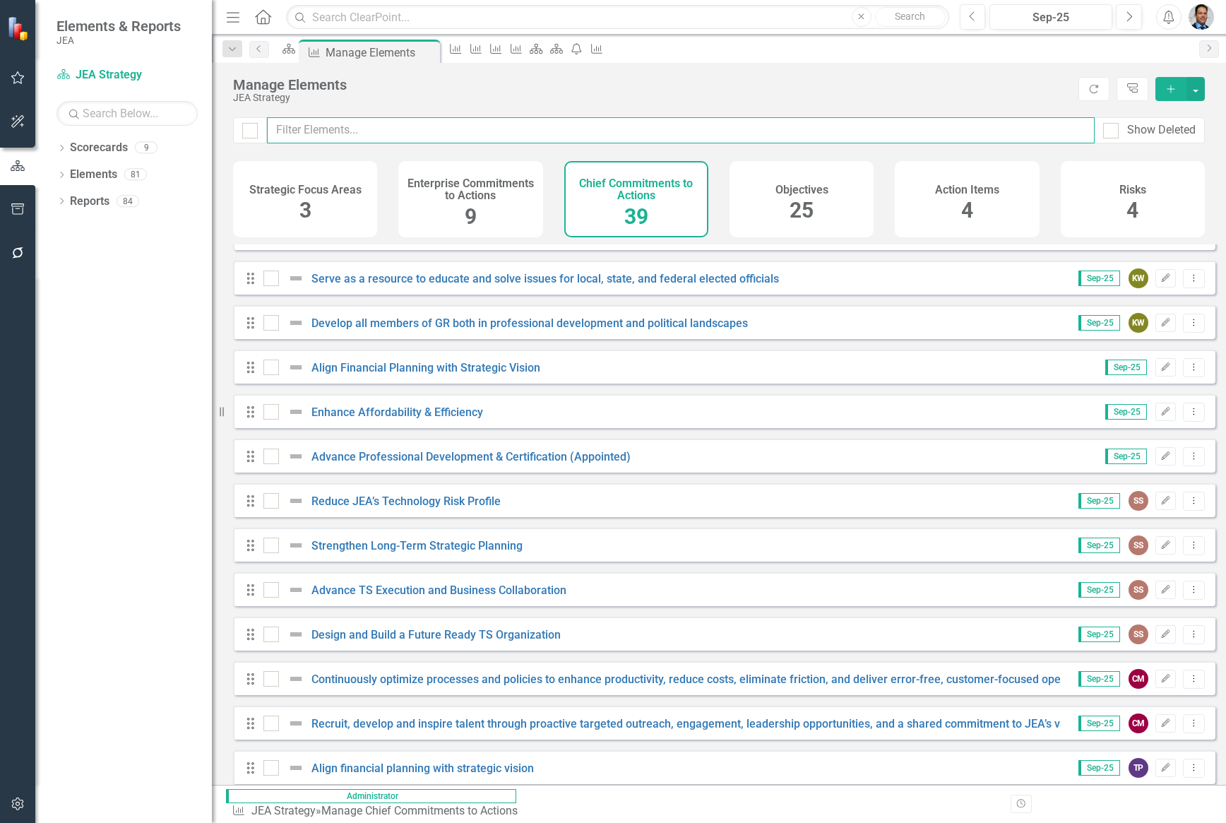
click at [363, 127] on input "text" at bounding box center [681, 130] width 828 height 26
type input "A"
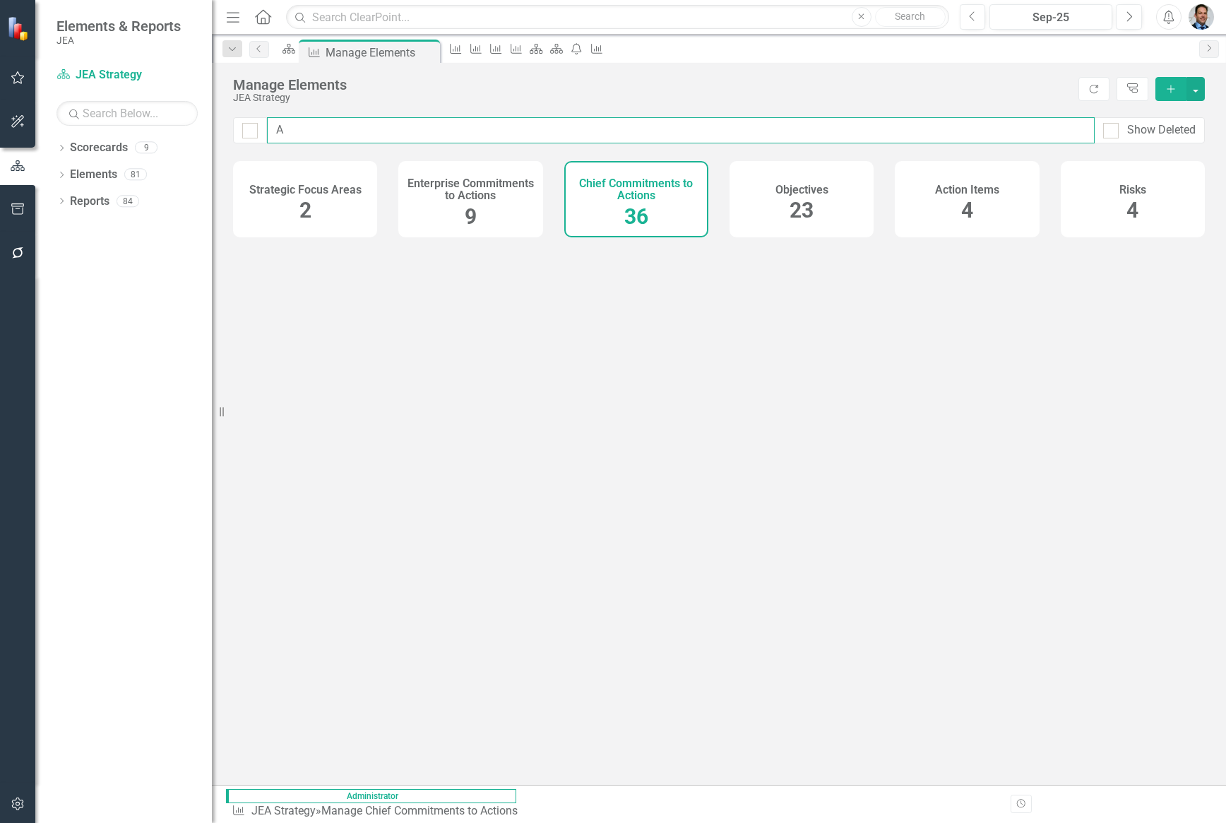
checkbox input "false"
type input "Al"
checkbox input "false"
type input "[PERSON_NAME]"
checkbox input "false"
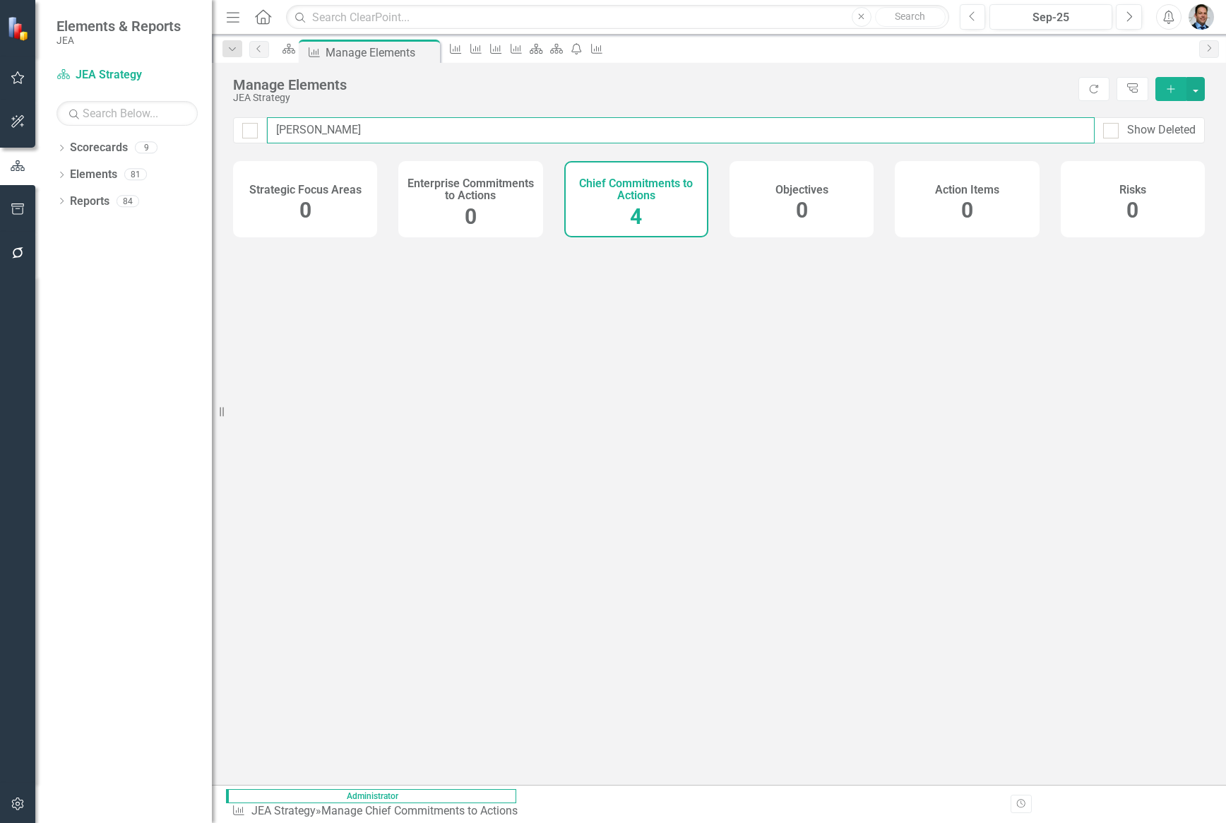
type input "[PERSON_NAME]"
checkbox input "false"
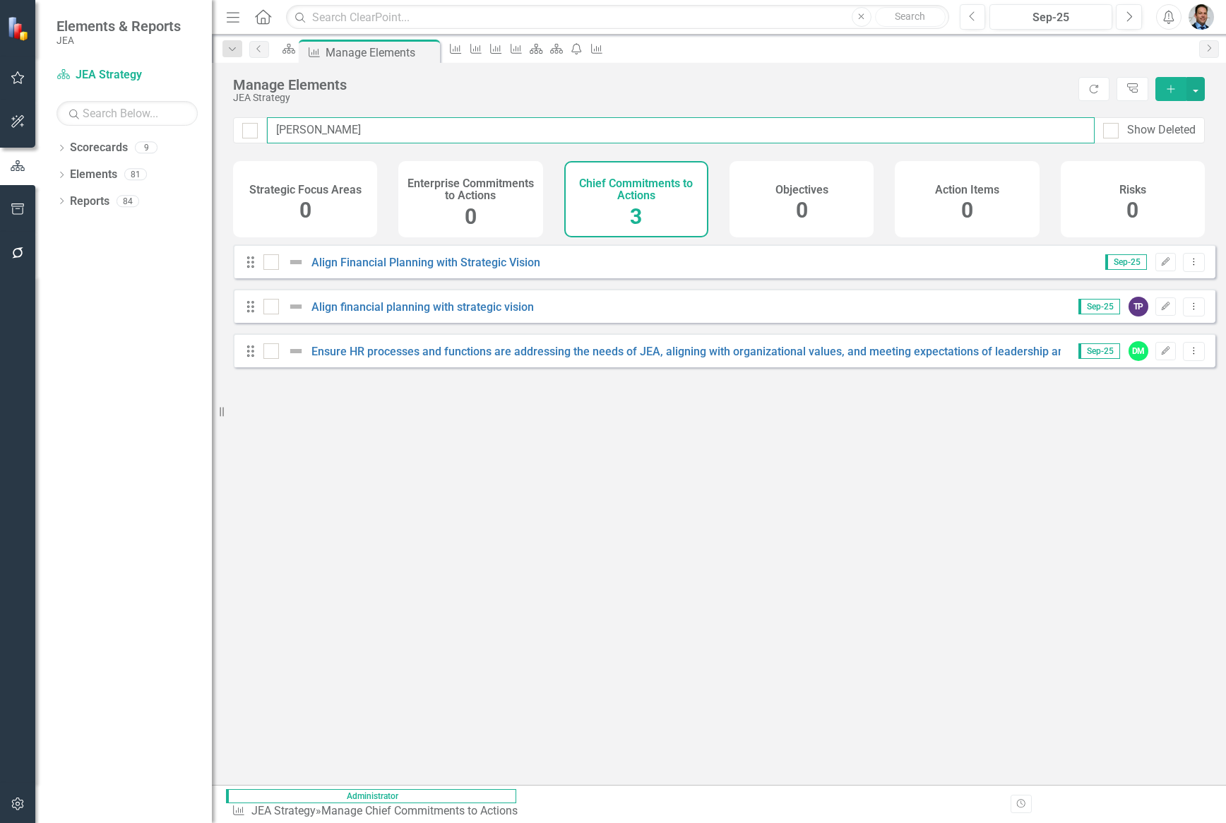
type input "Align"
checkbox input "false"
type input "Align"
click at [533, 314] on link "Align financial planning with strategic vision" at bounding box center [423, 306] width 223 height 13
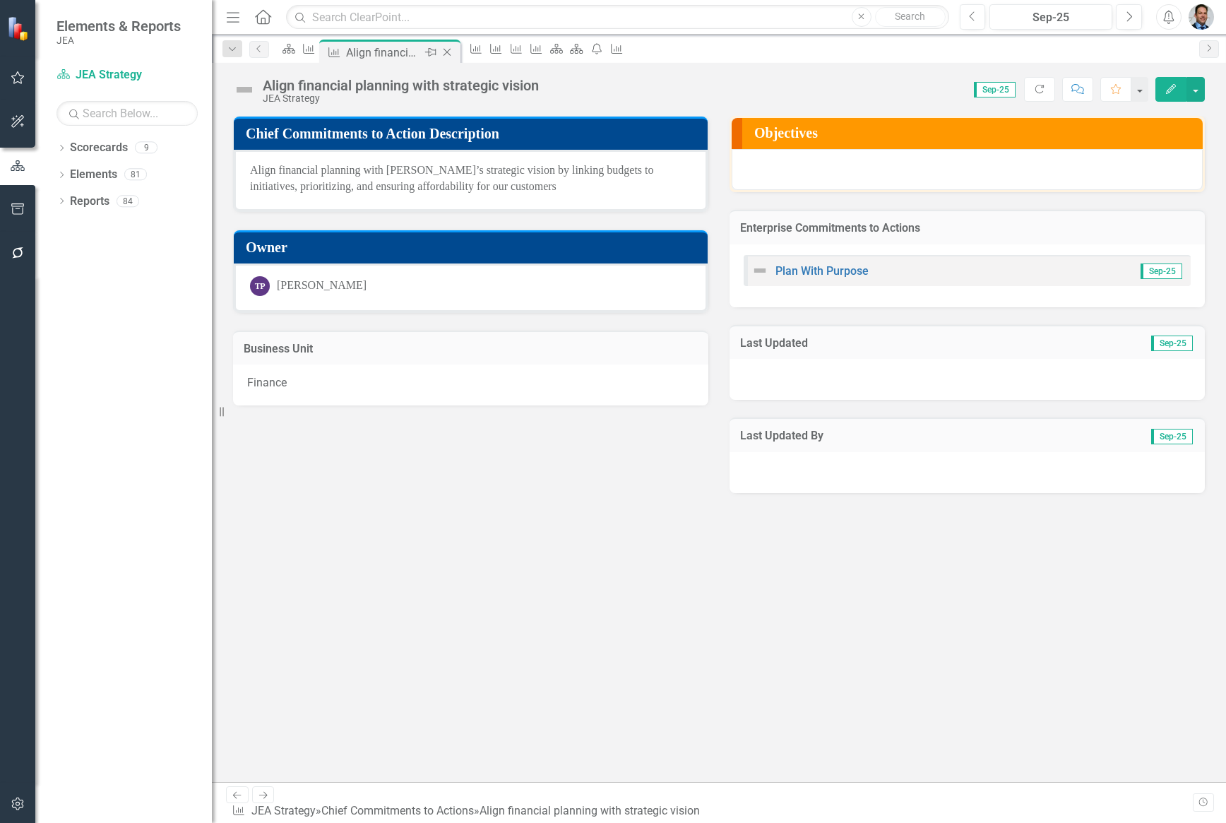
click at [451, 49] on icon at bounding box center [448, 53] width 8 height 8
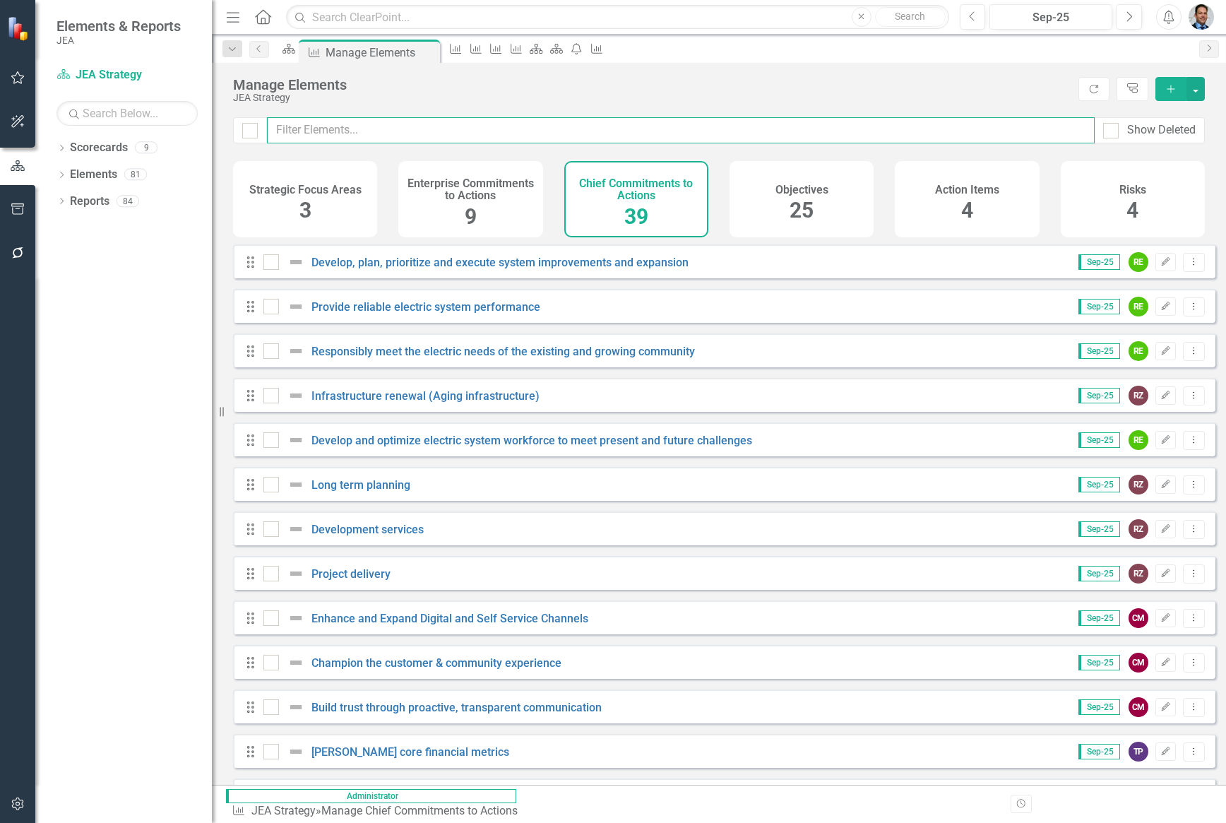
click at [382, 134] on input "text" at bounding box center [681, 130] width 828 height 26
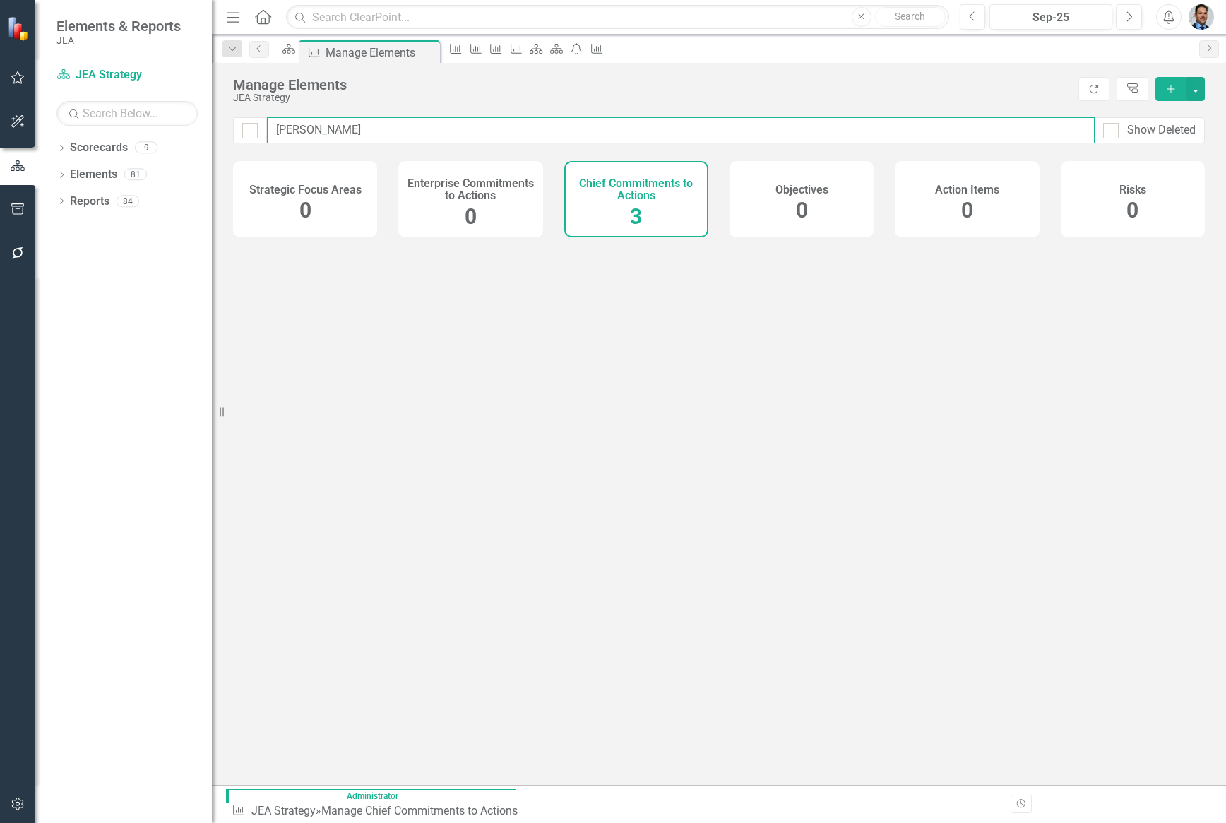
type input "Align"
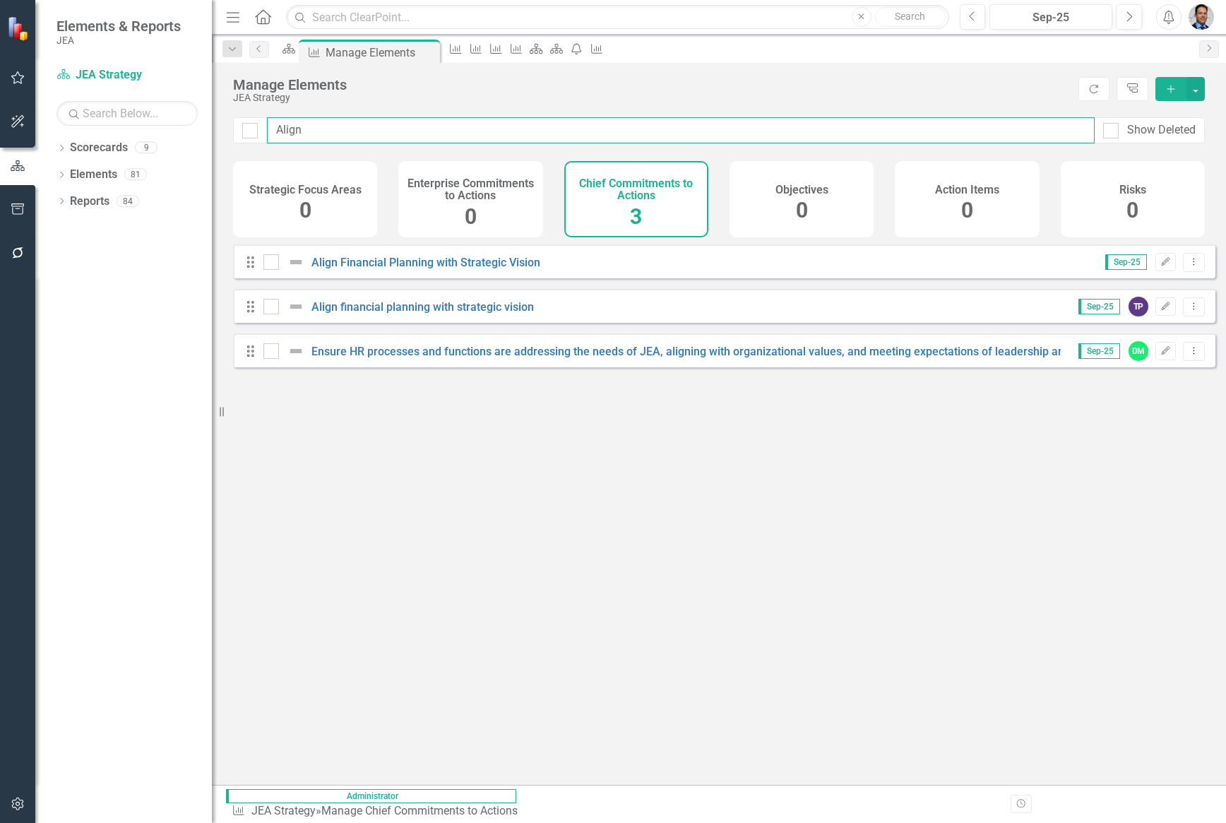
checkbox input "false"
type input "Align"
click at [1188, 266] on icon "Dropdown Menu" at bounding box center [1194, 261] width 12 height 9
click at [1052, 374] on link "Trash Delete Chief Commitments to Action" at bounding box center [1078, 375] width 231 height 26
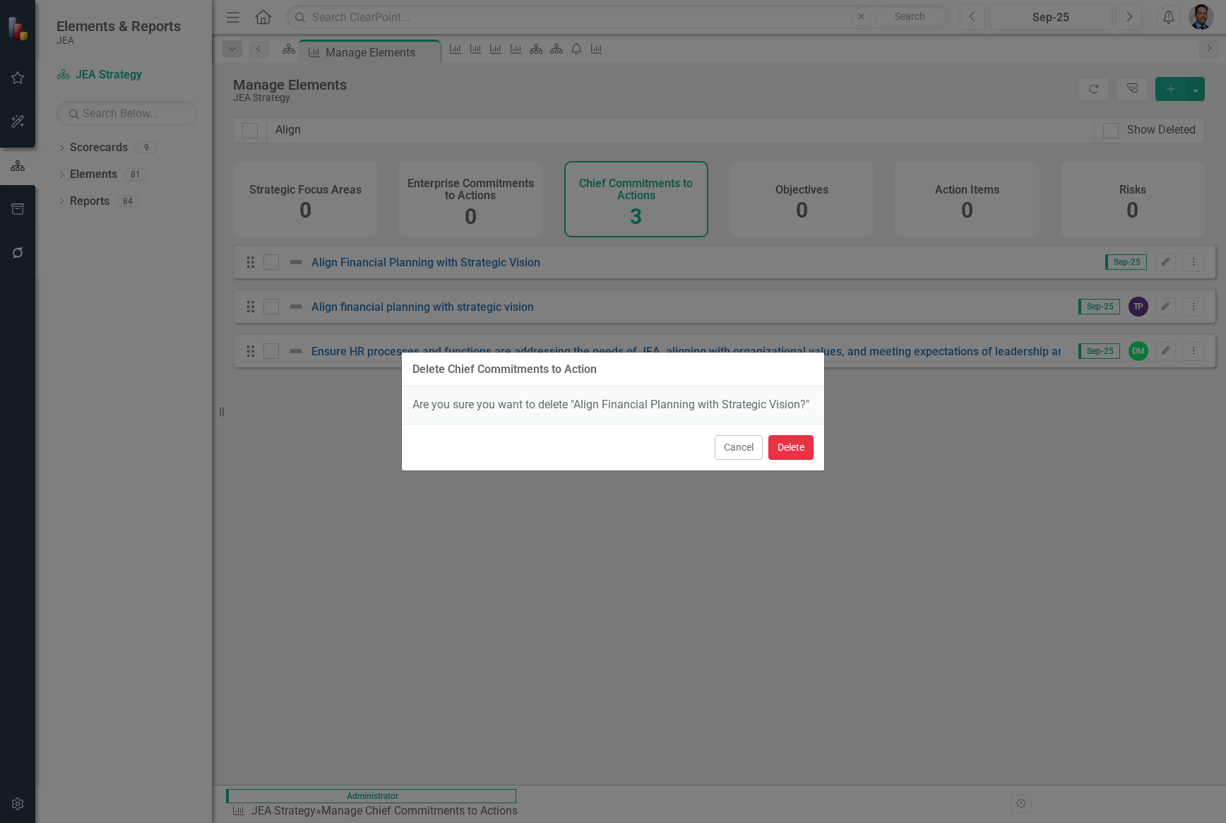
click at [793, 444] on button "Delete" at bounding box center [791, 447] width 45 height 25
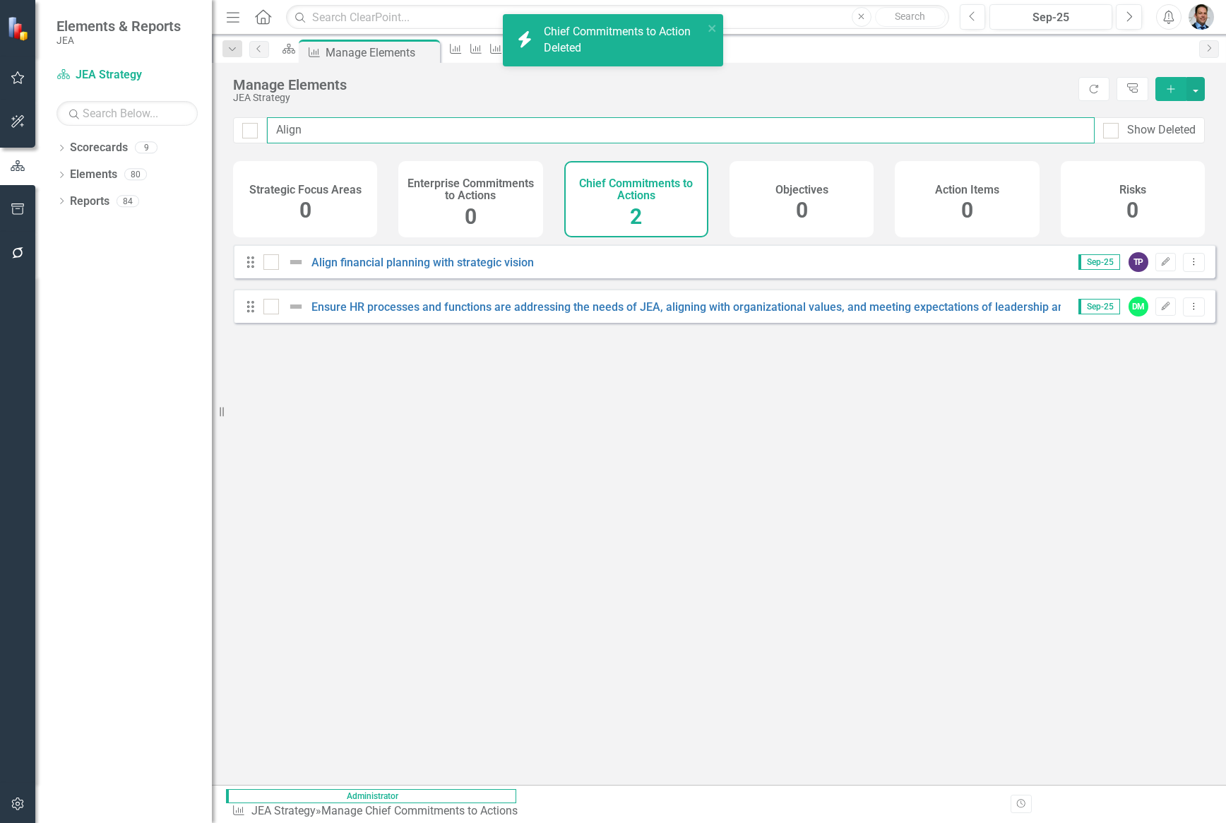
click at [417, 134] on input "Align" at bounding box center [681, 130] width 828 height 26
checkbox input "false"
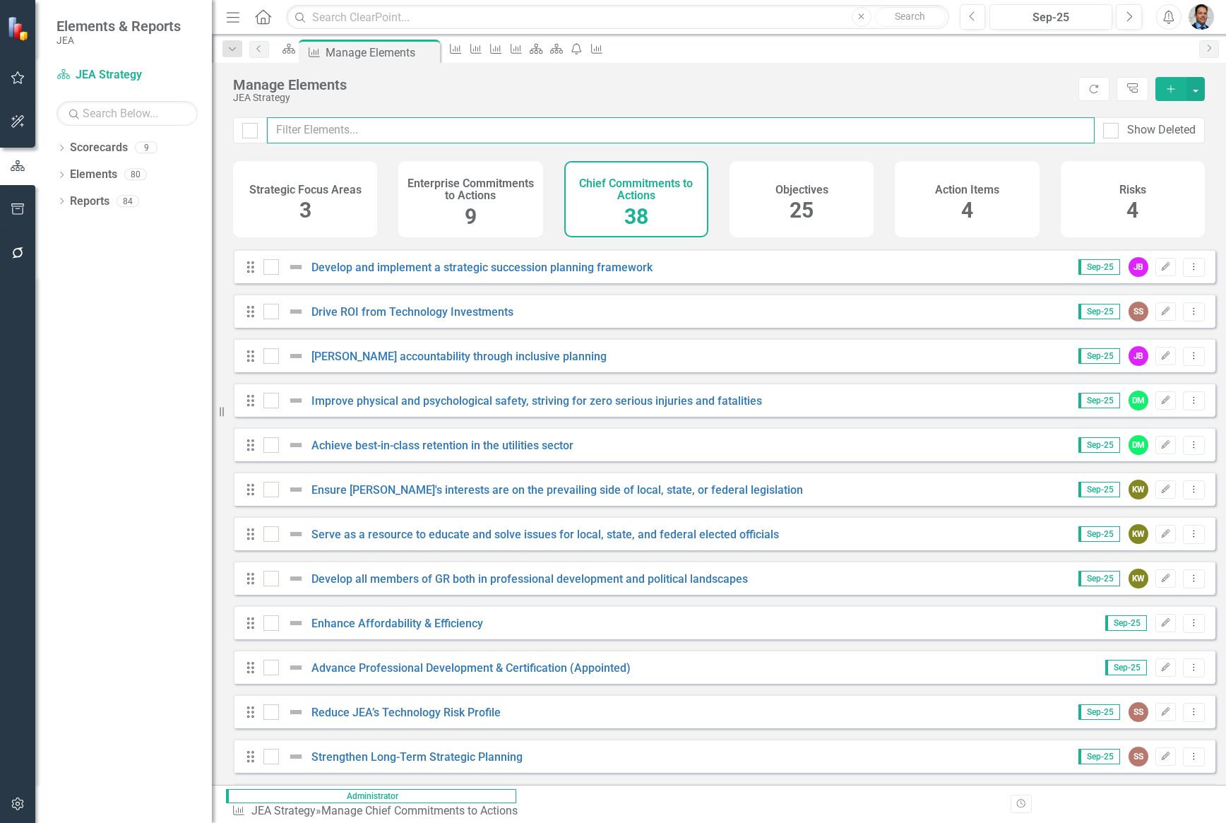
scroll to position [777, 0]
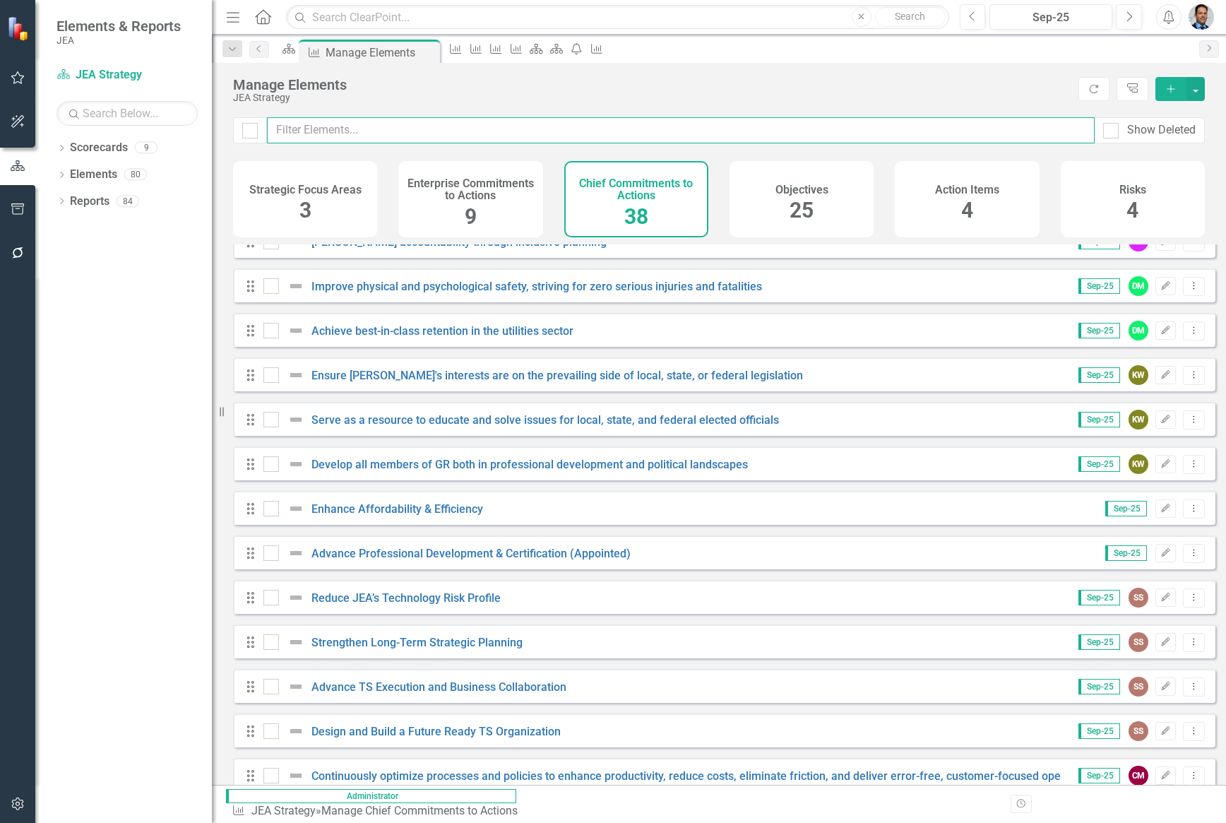
click at [380, 127] on input "text" at bounding box center [681, 130] width 828 height 26
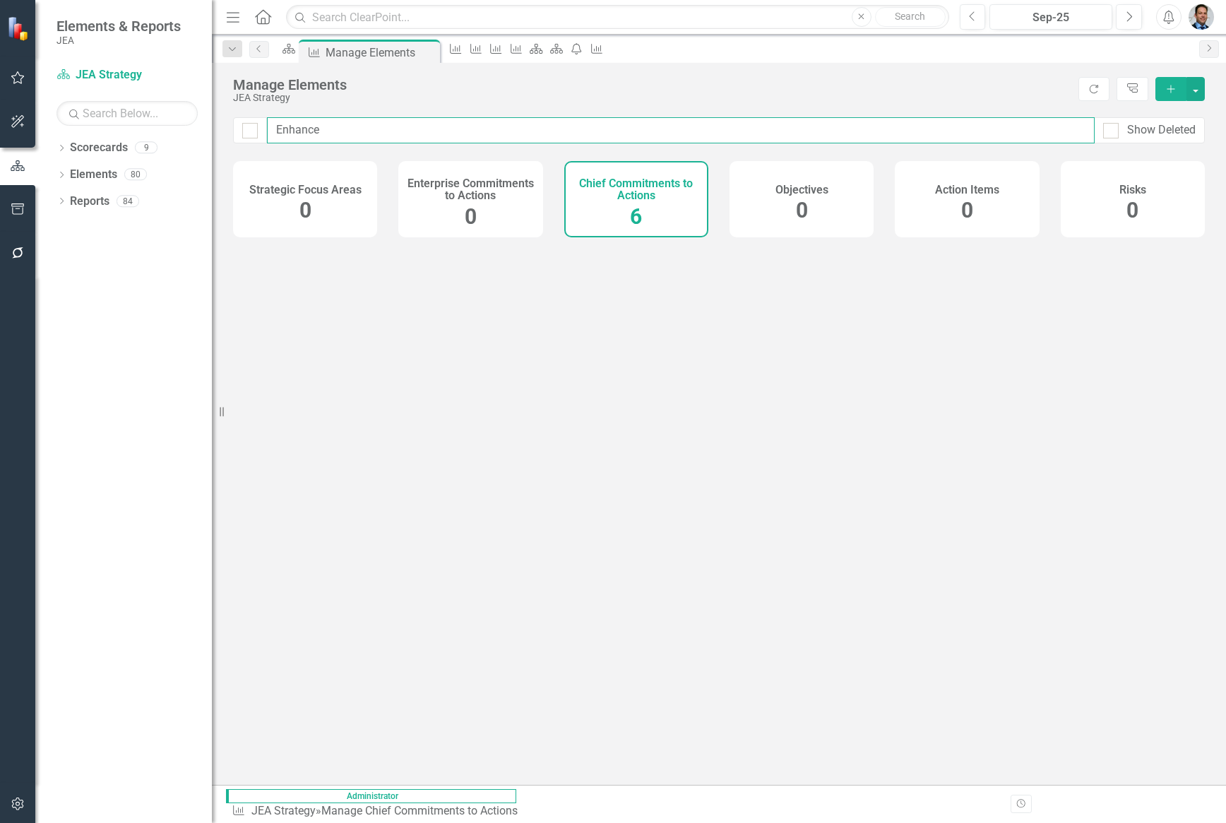
type input "Enhance"
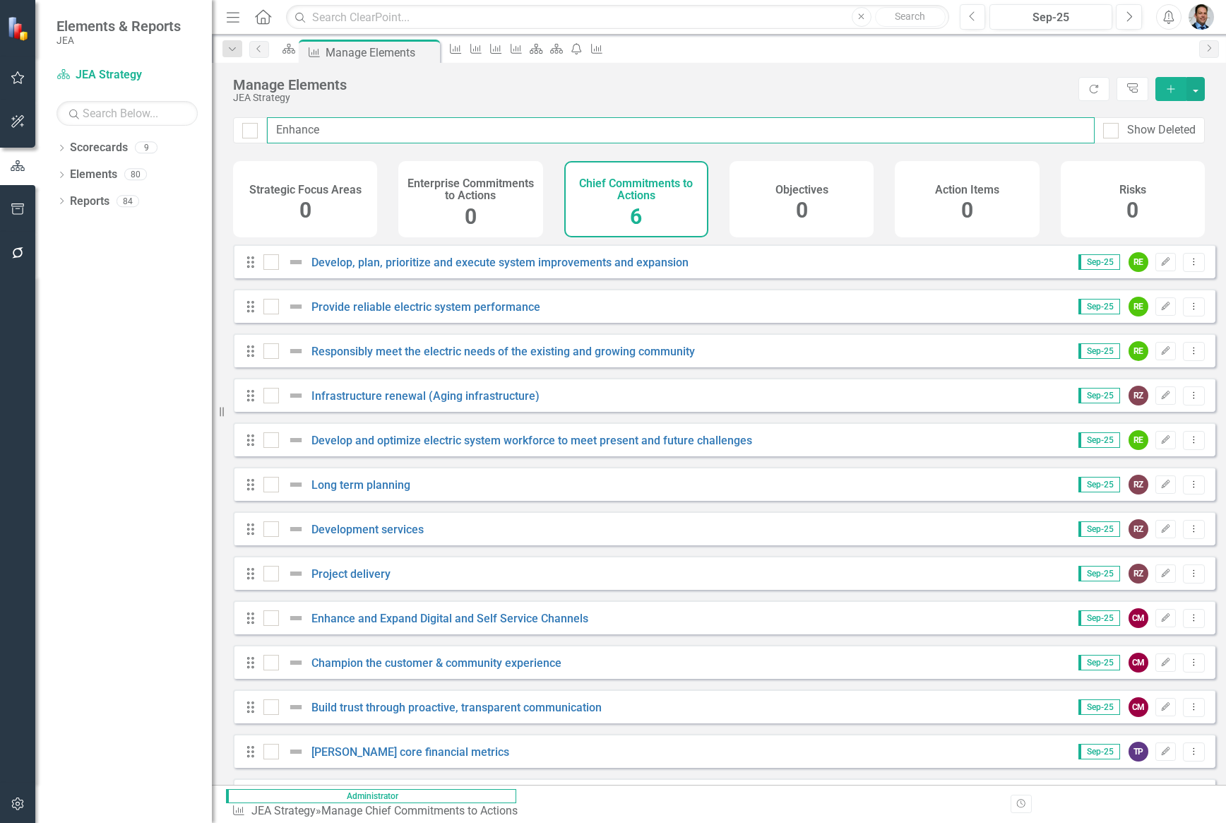
checkbox input "false"
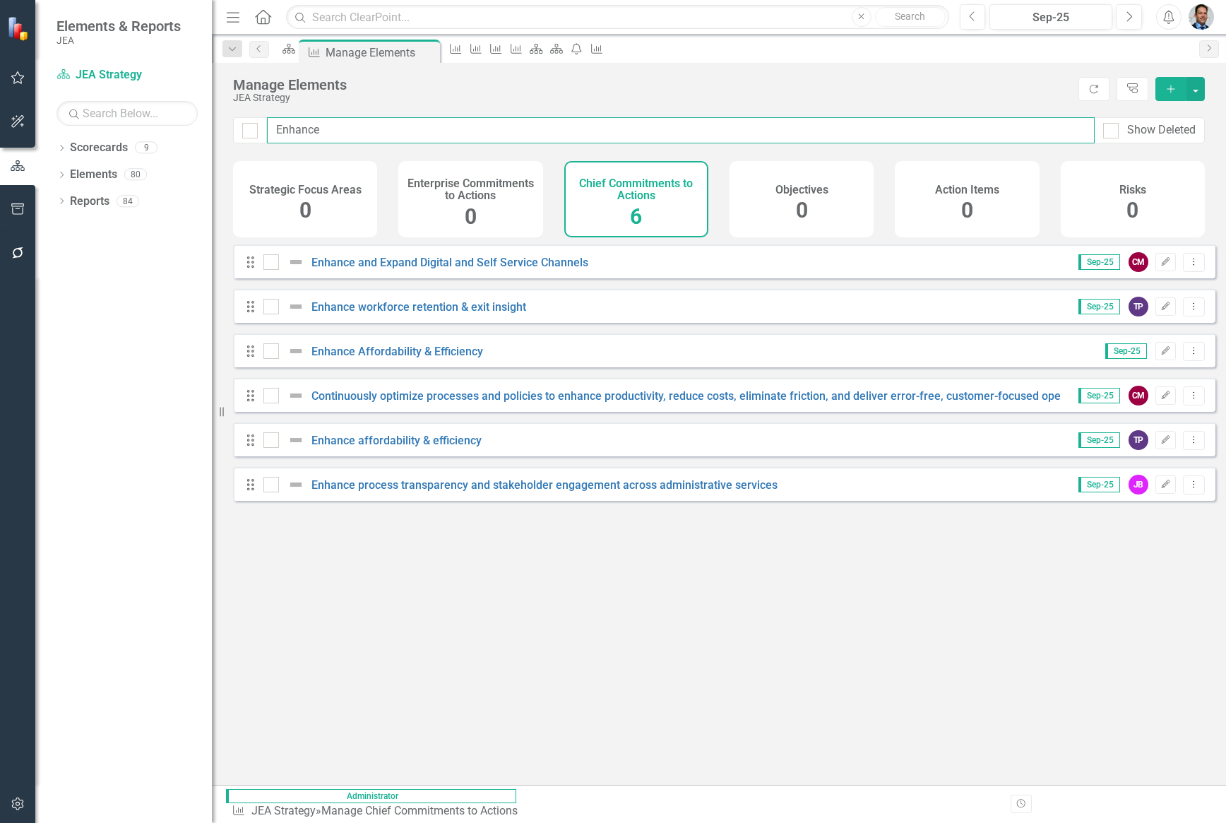
type input "Enhance A"
checkbox input "false"
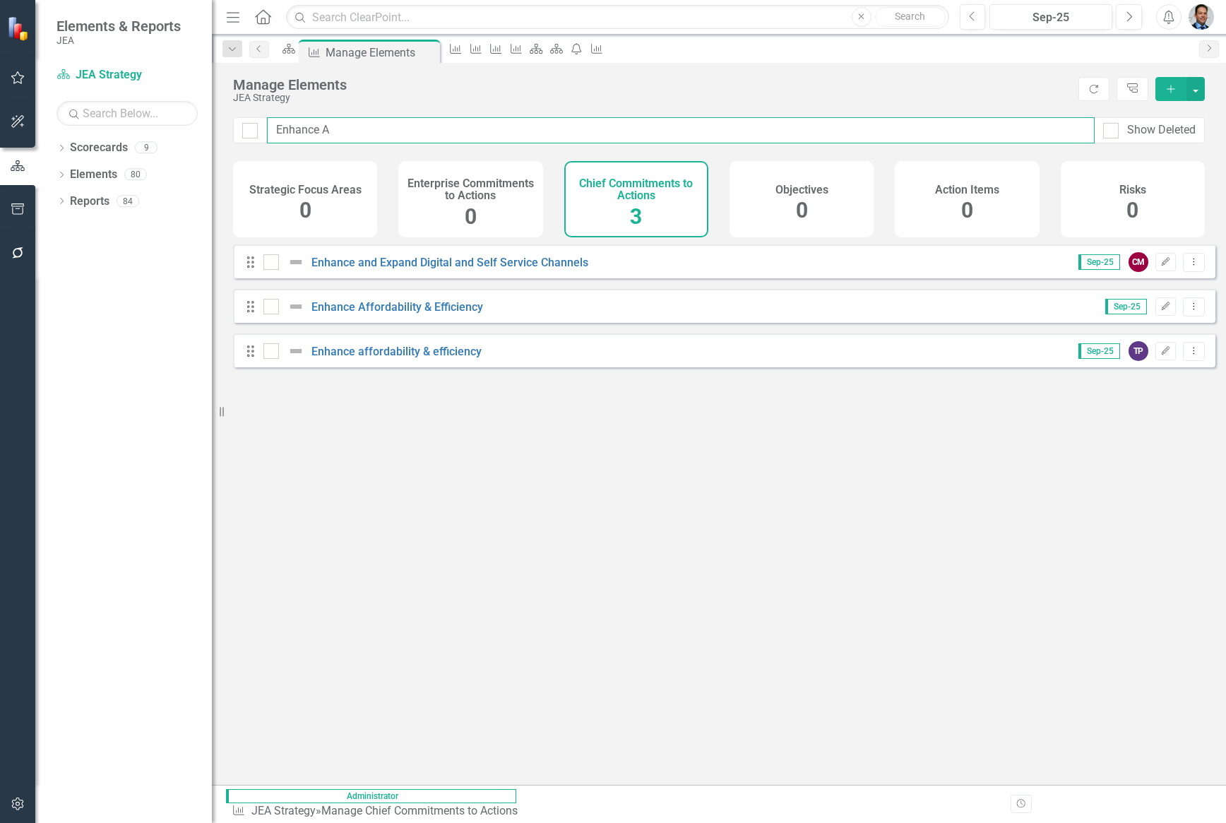
type input "Enhance Af"
checkbox input "false"
type input "Enhance Aff"
checkbox input "false"
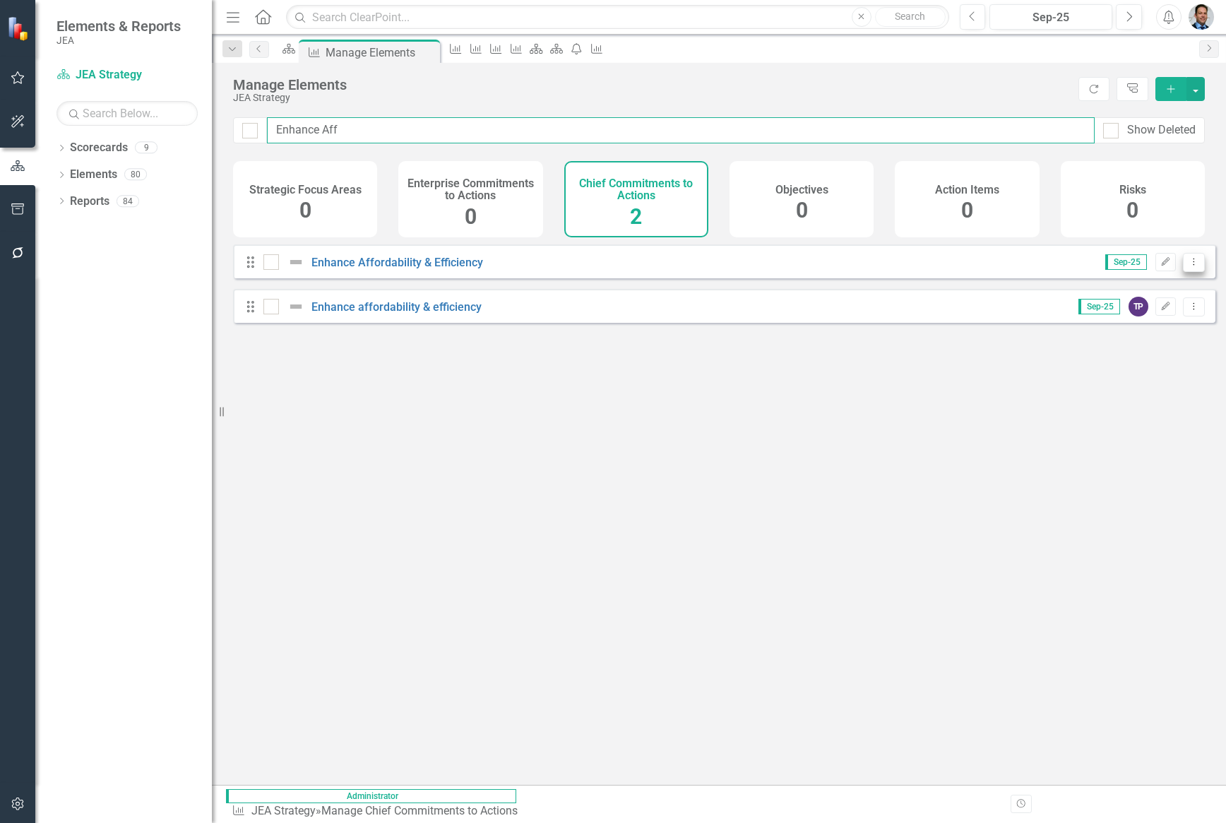
type input "Enhance Aff"
click at [1194, 265] on icon at bounding box center [1194, 261] width 1 height 7
click at [1036, 369] on link "Trash Delete Chief Commitments to Action" at bounding box center [1078, 375] width 231 height 26
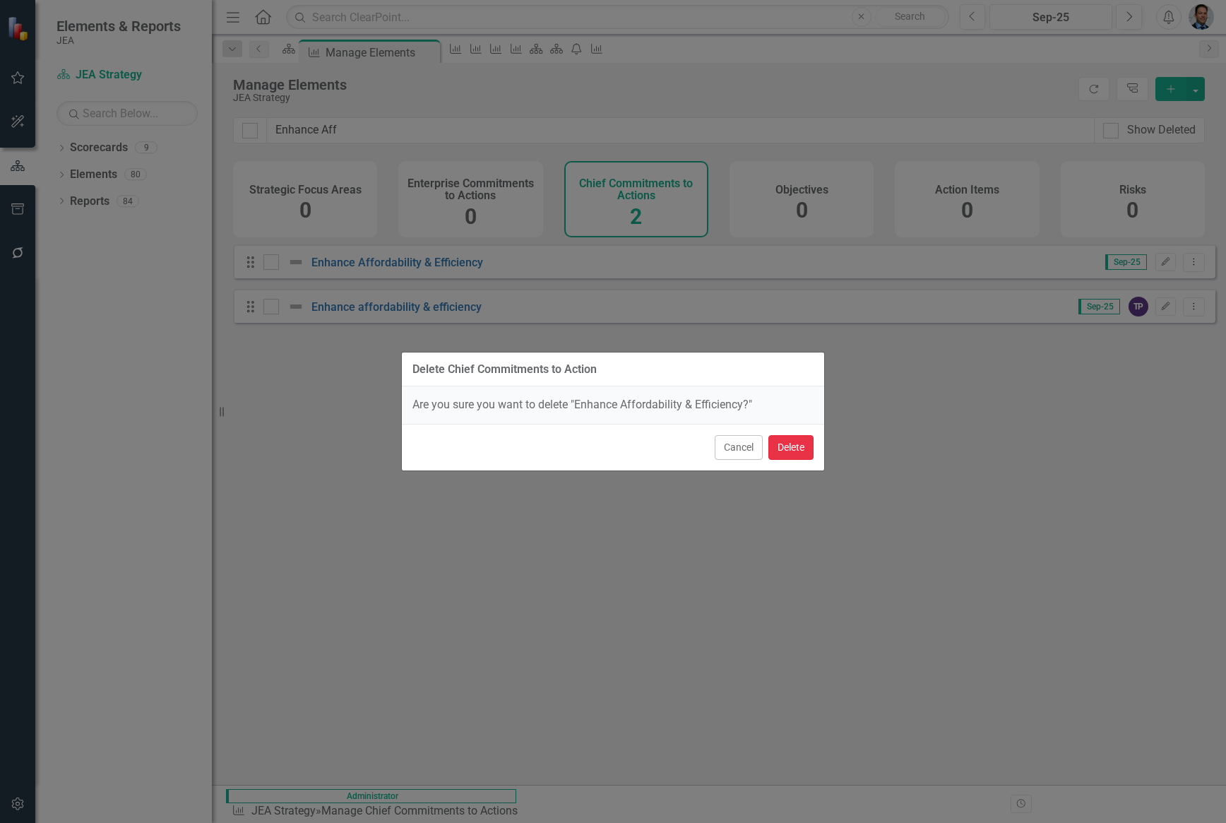
click at [774, 446] on button "Delete" at bounding box center [791, 447] width 45 height 25
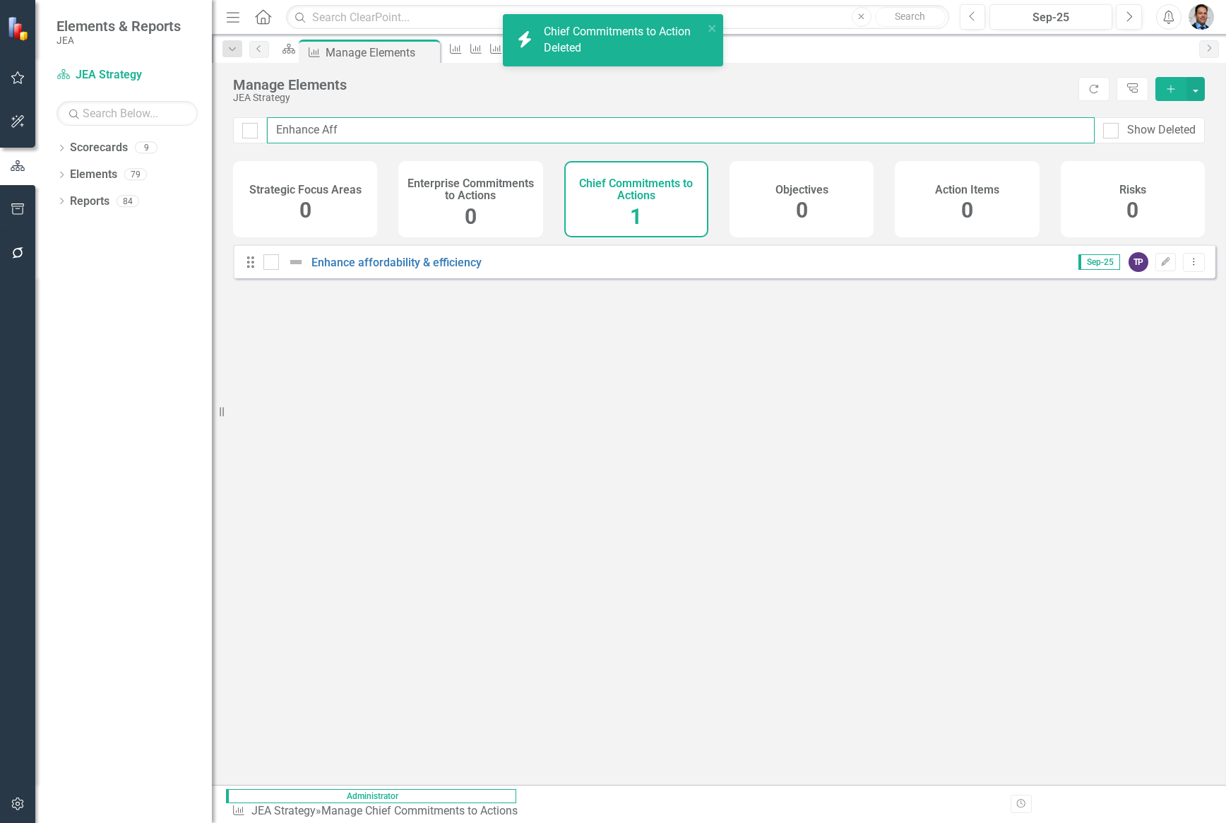
click at [348, 123] on input "Enhance Aff" at bounding box center [681, 130] width 828 height 26
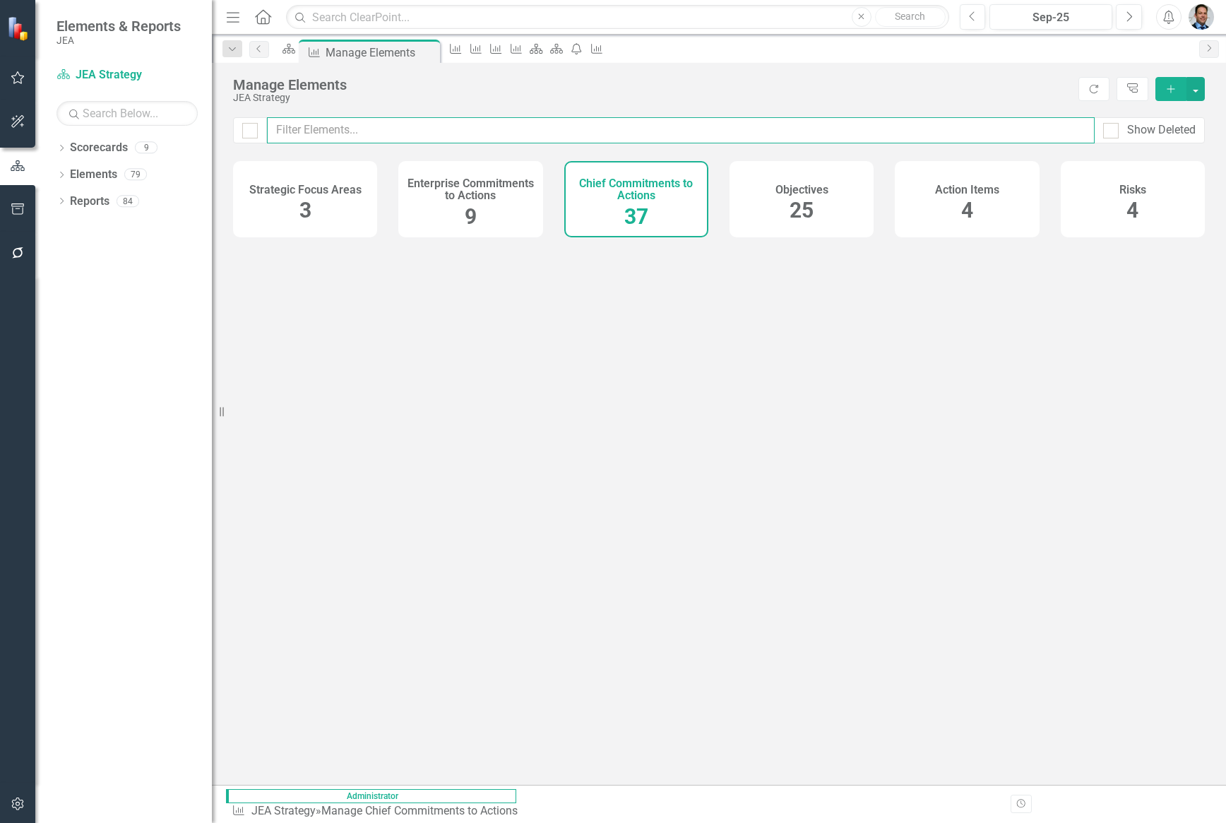
checkbox input "false"
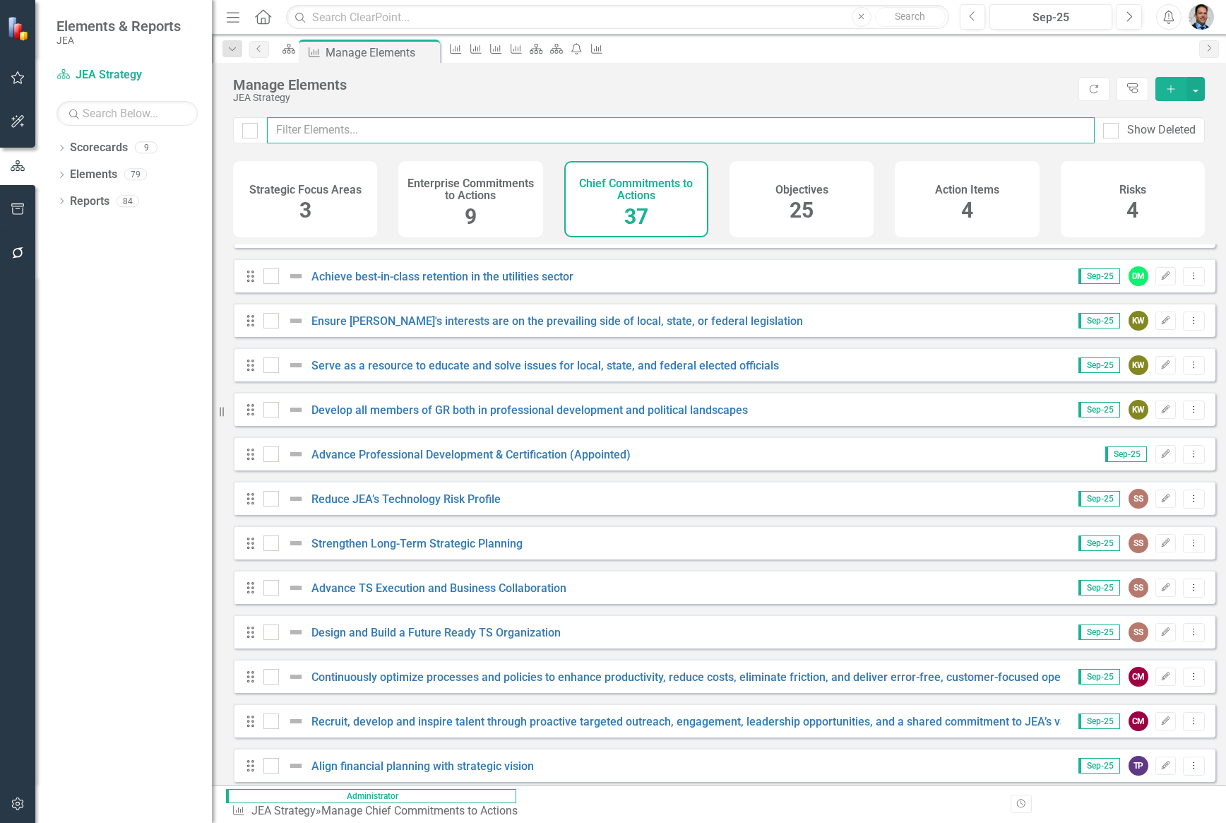
scroll to position [822, 0]
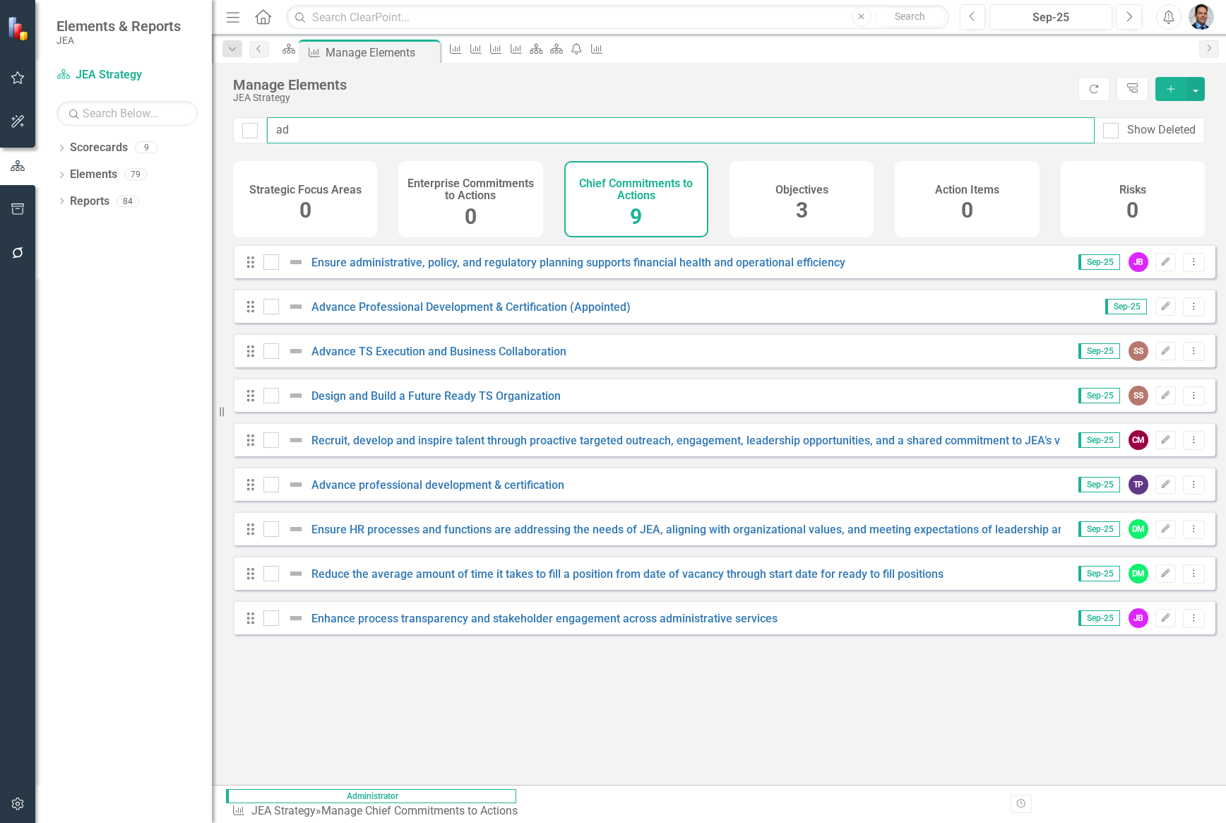
type input "adv"
checkbox input "false"
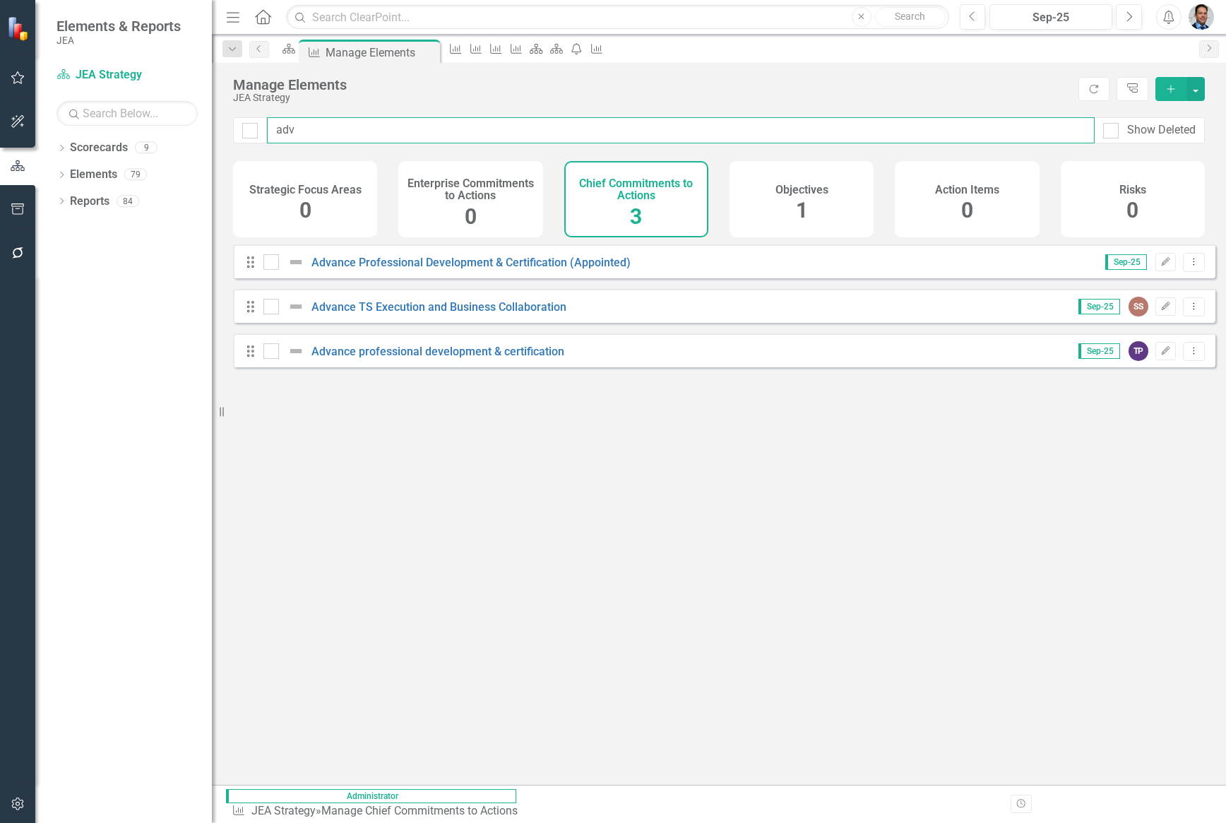
type input "adva"
checkbox input "false"
type input "advan"
checkbox input "false"
type input "advanc"
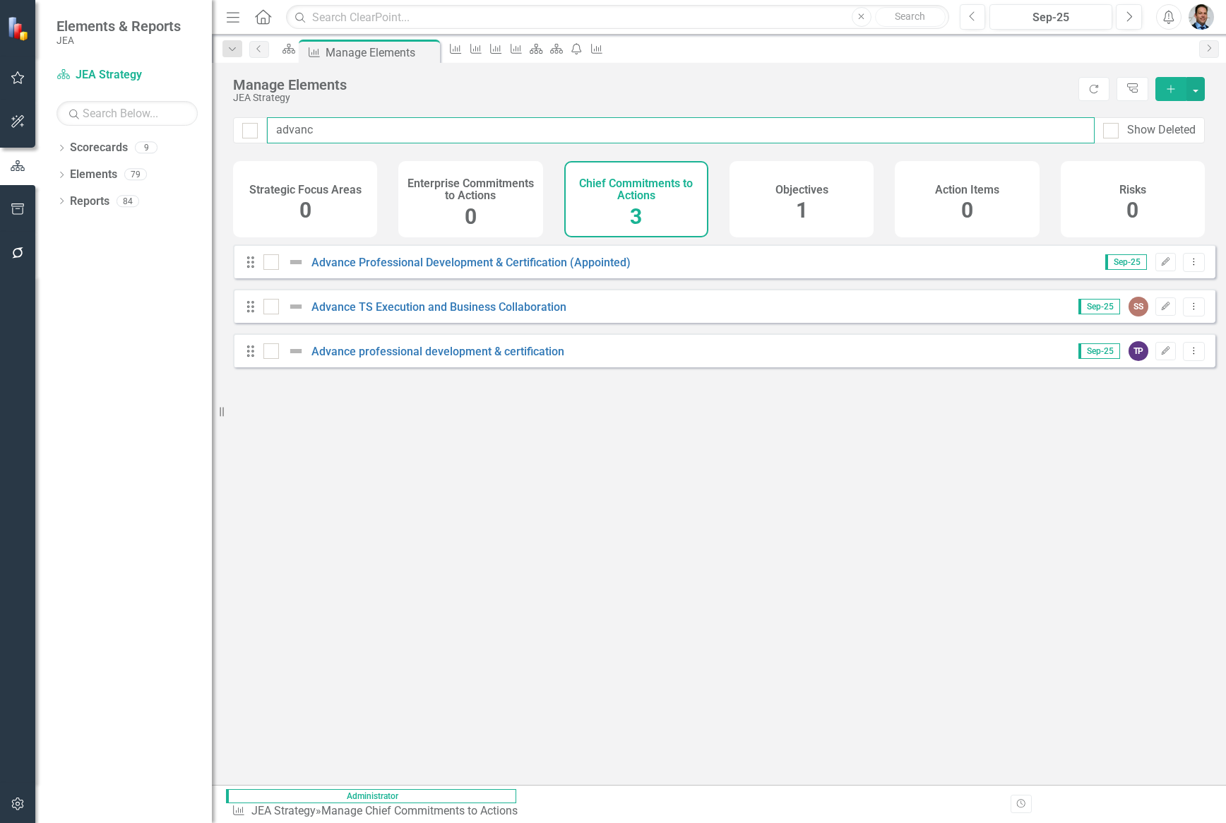
checkbox input "false"
type input "advance"
checkbox input "false"
type input "advance"
click at [1188, 266] on icon "Dropdown Menu" at bounding box center [1194, 261] width 12 height 9
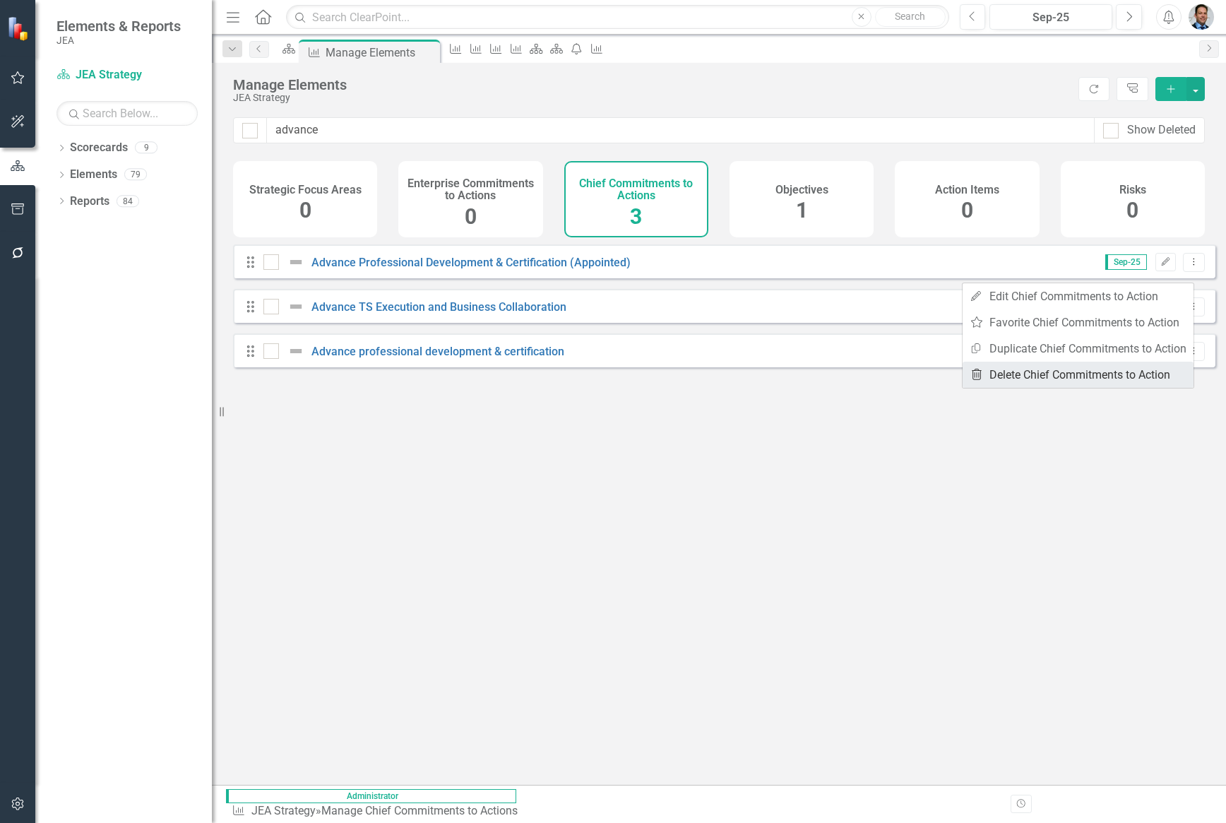
click at [1034, 374] on link "Trash Delete Chief Commitments to Action" at bounding box center [1078, 375] width 231 height 26
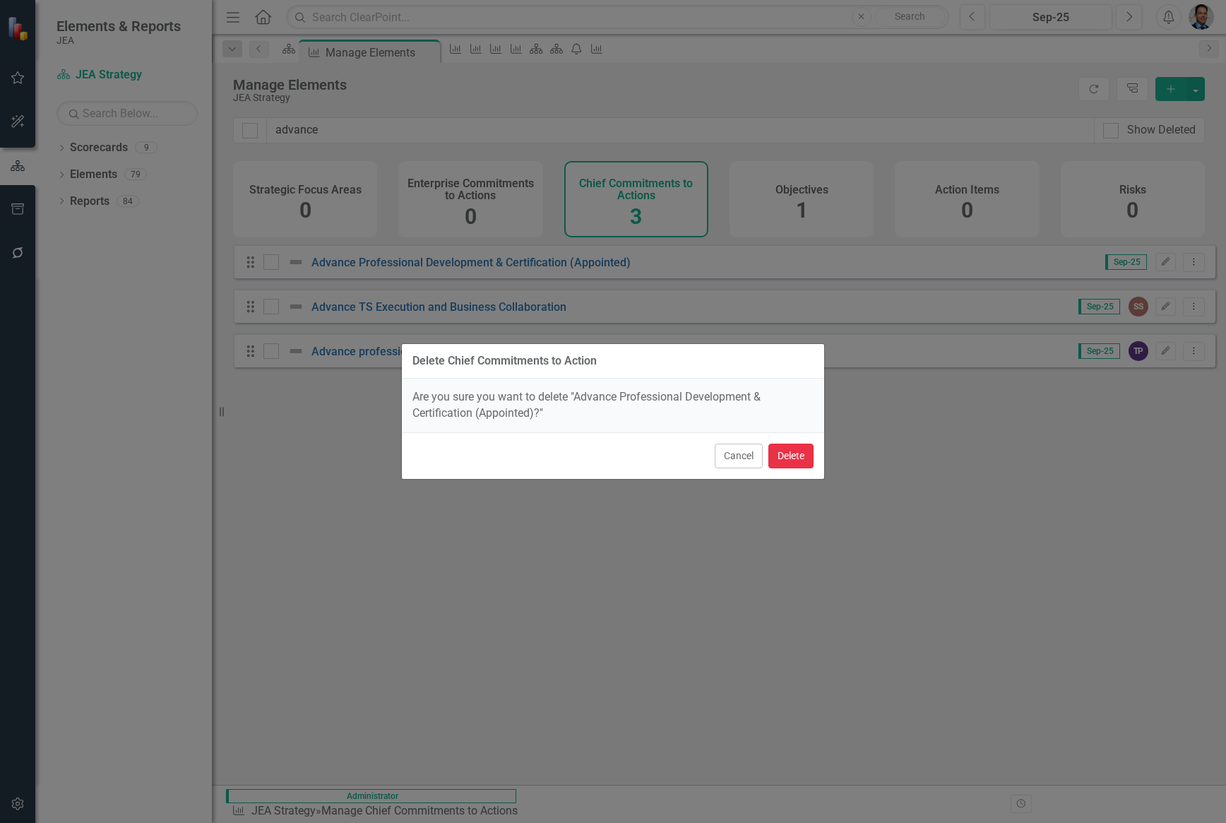
click at [778, 458] on button "Delete" at bounding box center [791, 456] width 45 height 25
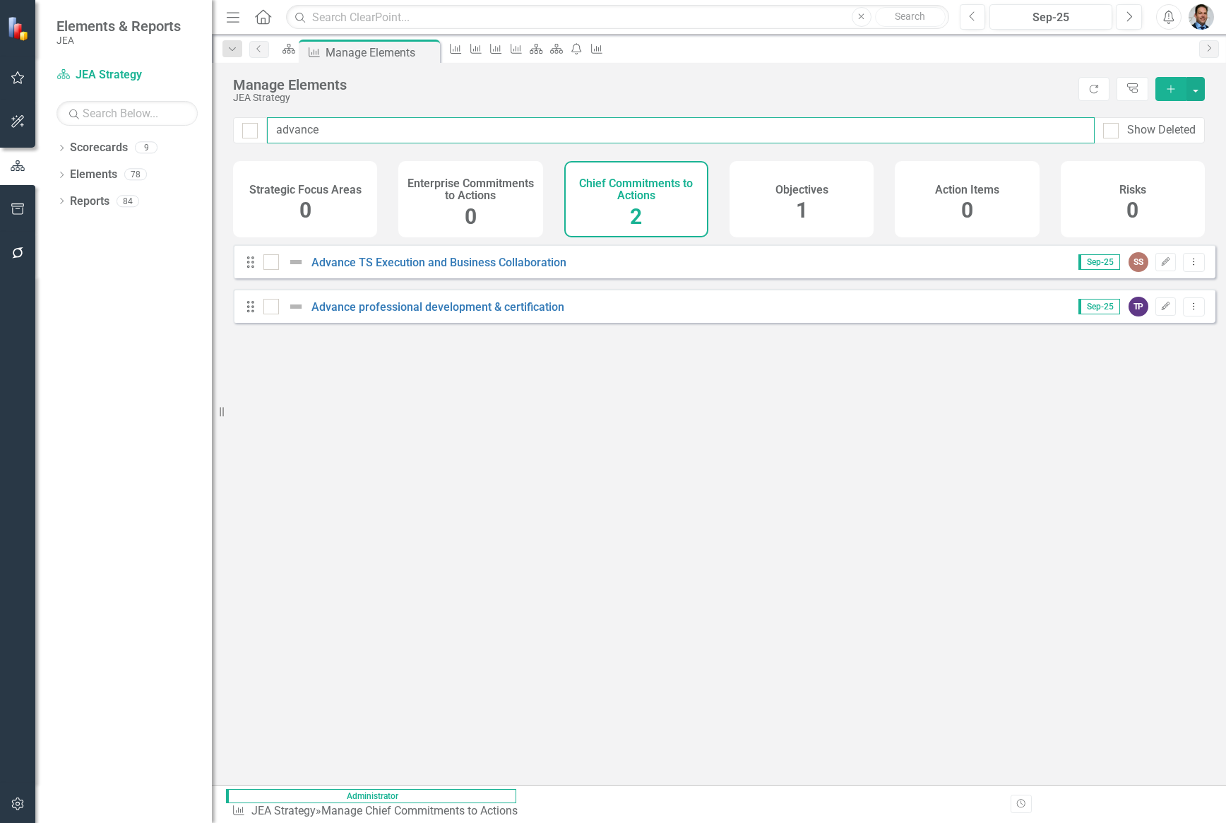
drag, startPoint x: 333, startPoint y: 132, endPoint x: 162, endPoint y: 105, distance: 173.0
click at [162, 105] on div "Elements & Reports JEA Scorecard JEA Strategy Search Dropdown Scorecards 9 Drop…" at bounding box center [613, 411] width 1226 height 823
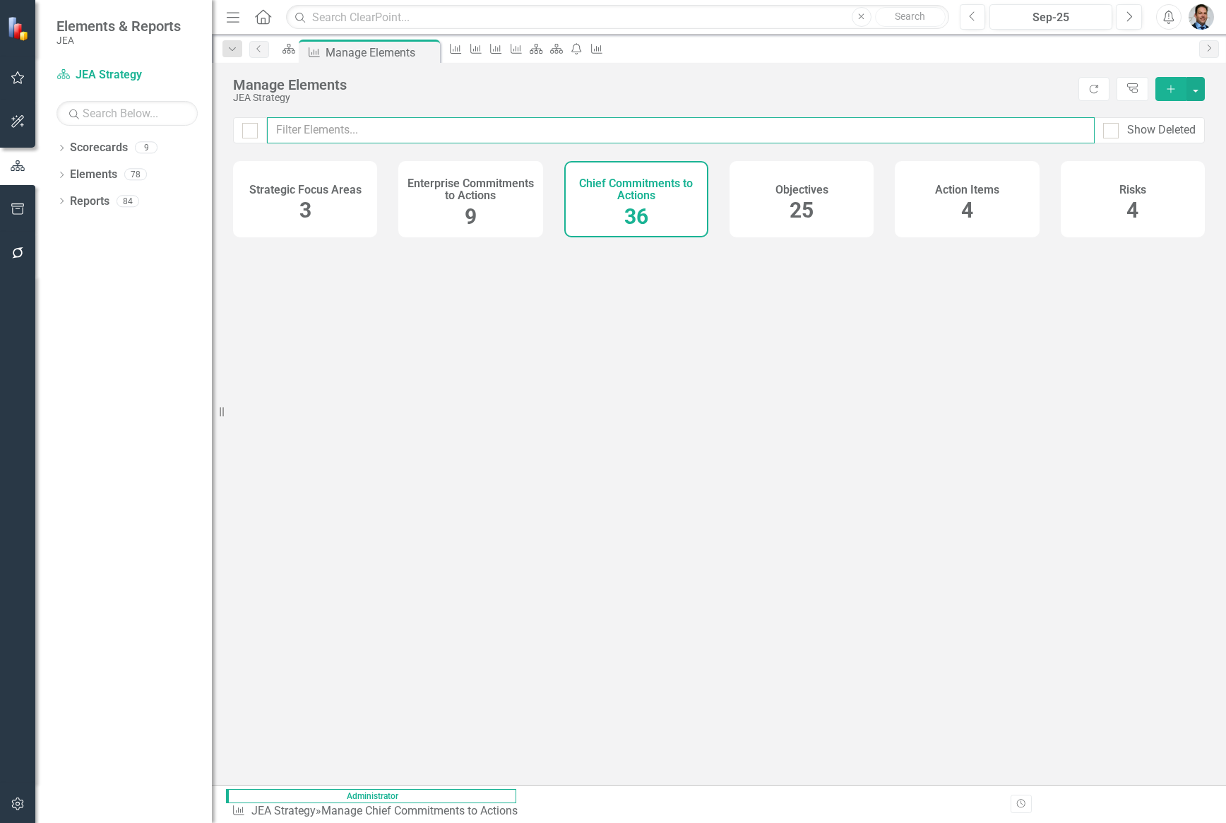
checkbox input "false"
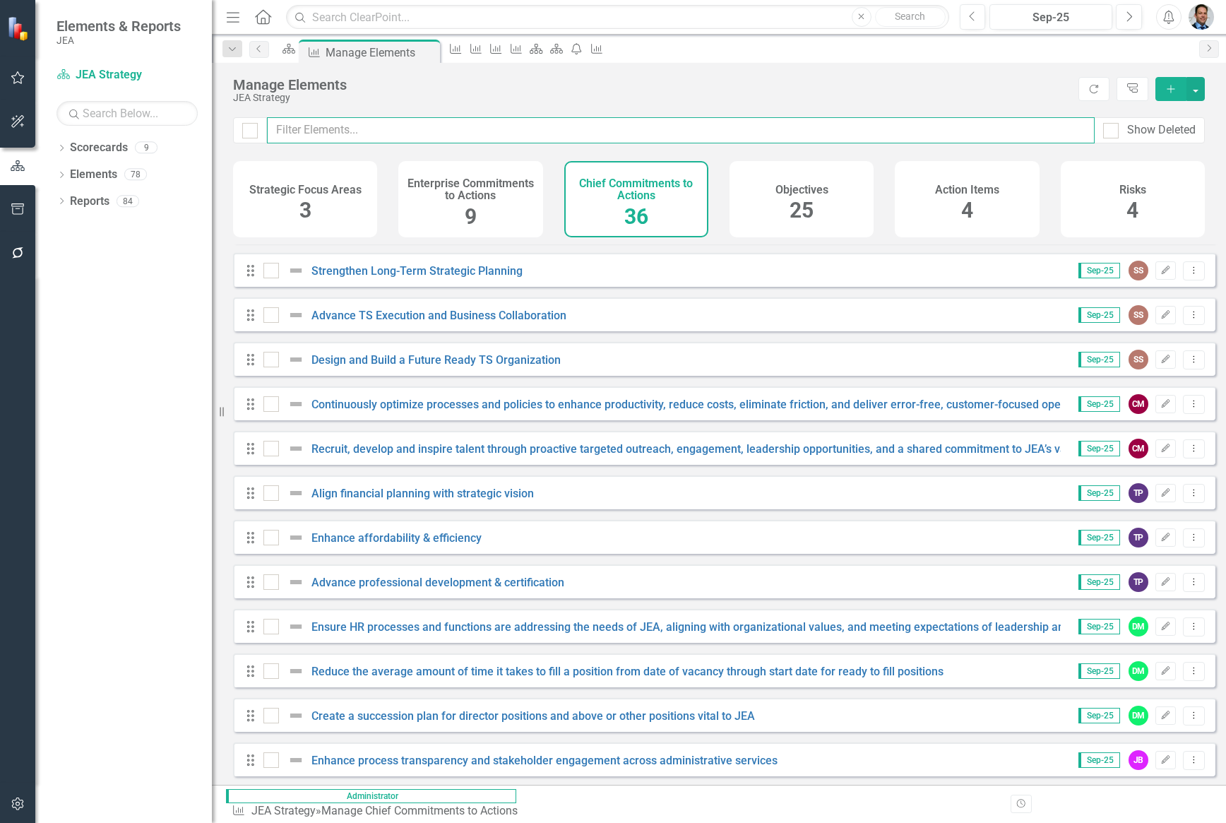
scroll to position [1060, 0]
click at [767, 410] on link "Continuously optimize processes and policies to enhance productivity, reduce co…" at bounding box center [704, 403] width 785 height 13
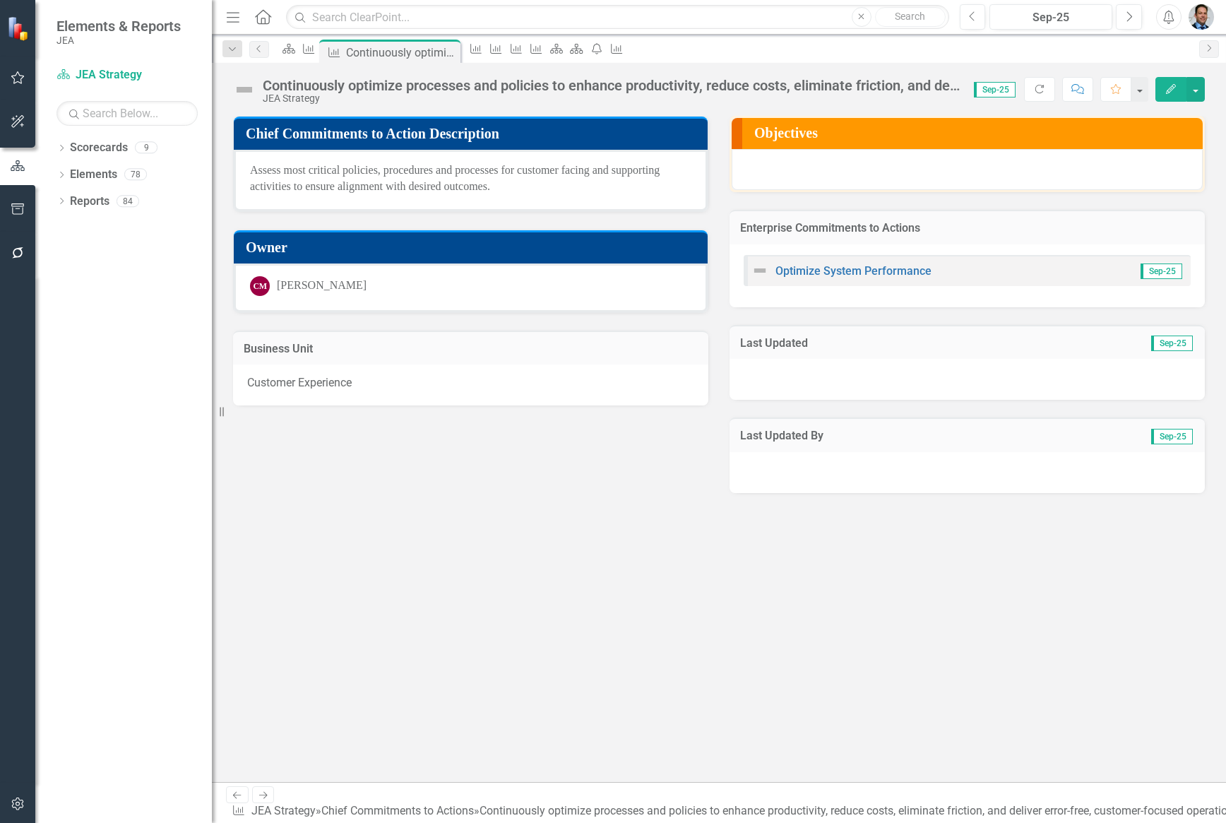
click at [862, 85] on div "Continuously optimize processes and policies to enhance productivity, reduce co…" at bounding box center [611, 86] width 697 height 16
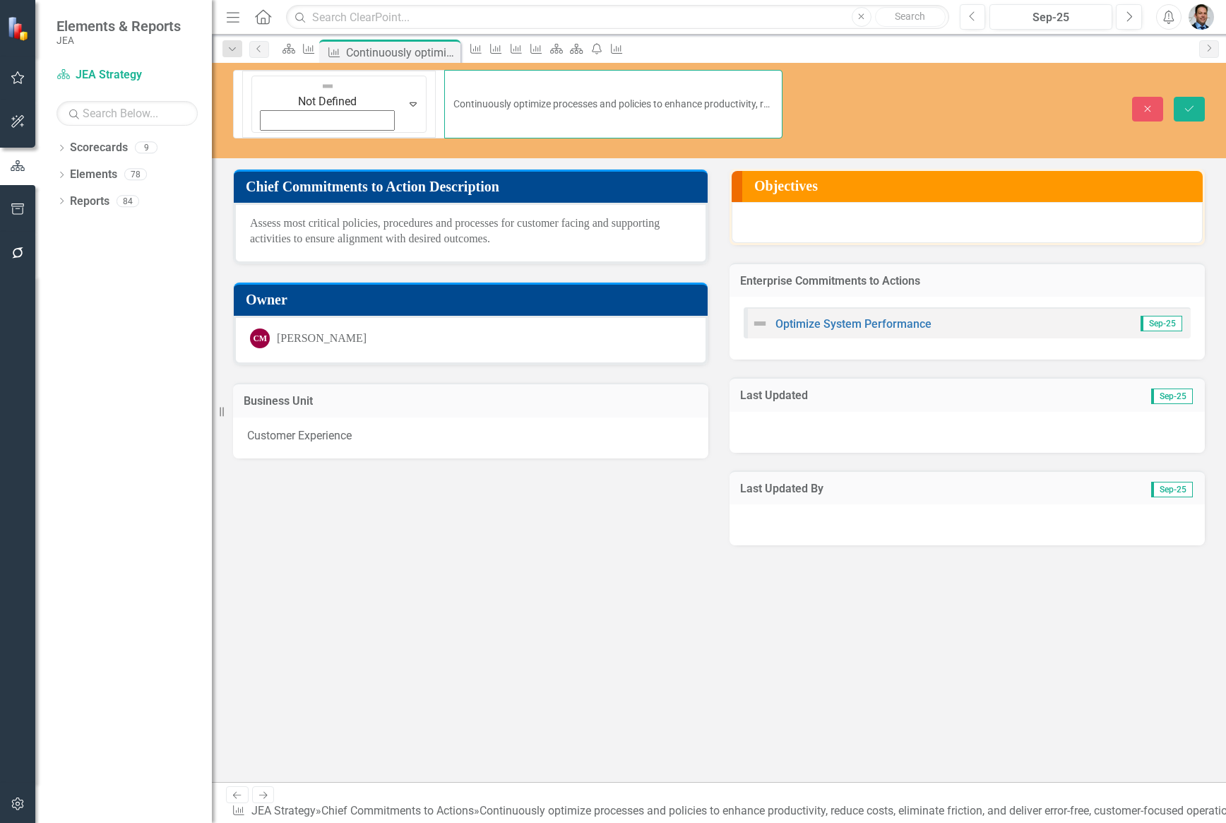
click at [766, 81] on input "Continuously optimize processes and policies to enhance productivity, reduce co…" at bounding box center [613, 104] width 338 height 69
type input "Continuously optimize processes and policies to enhance productivity, reduce co…"
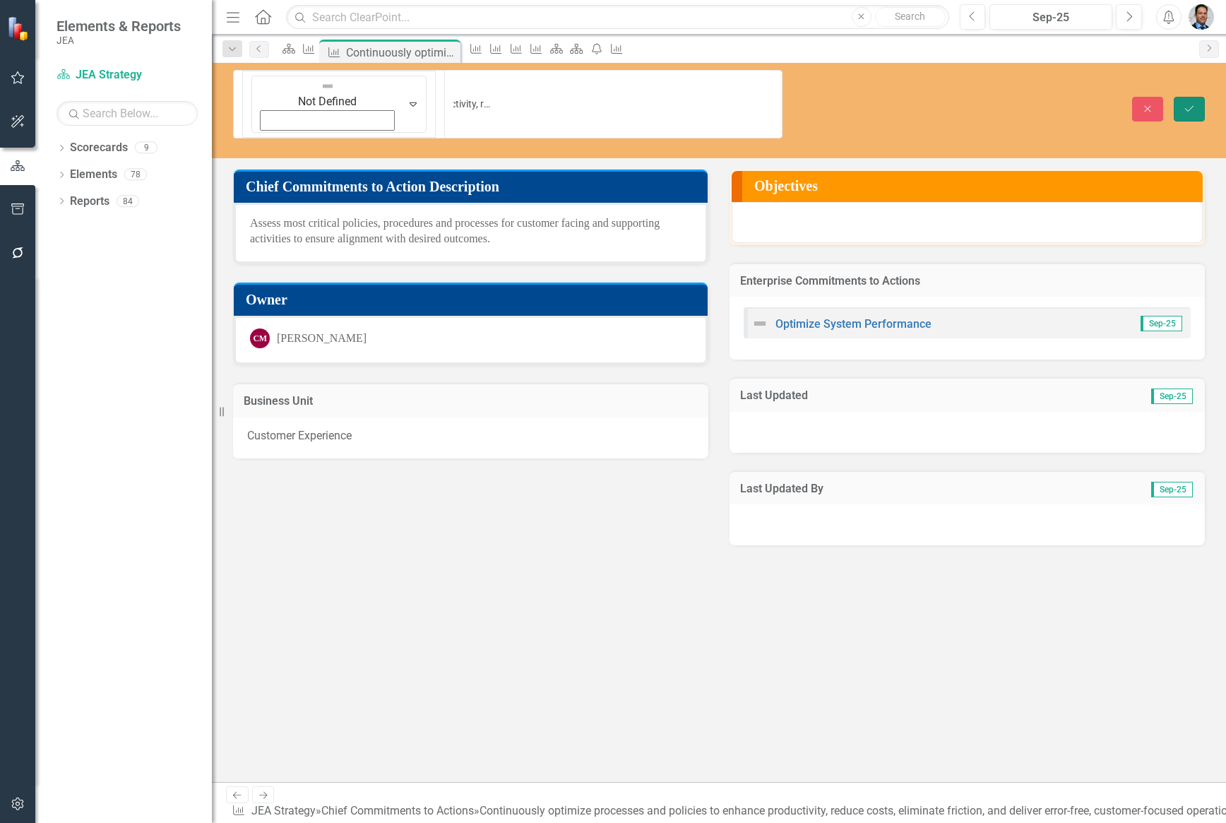
scroll to position [0, 0]
click at [1195, 104] on icon "Save" at bounding box center [1189, 109] width 13 height 10
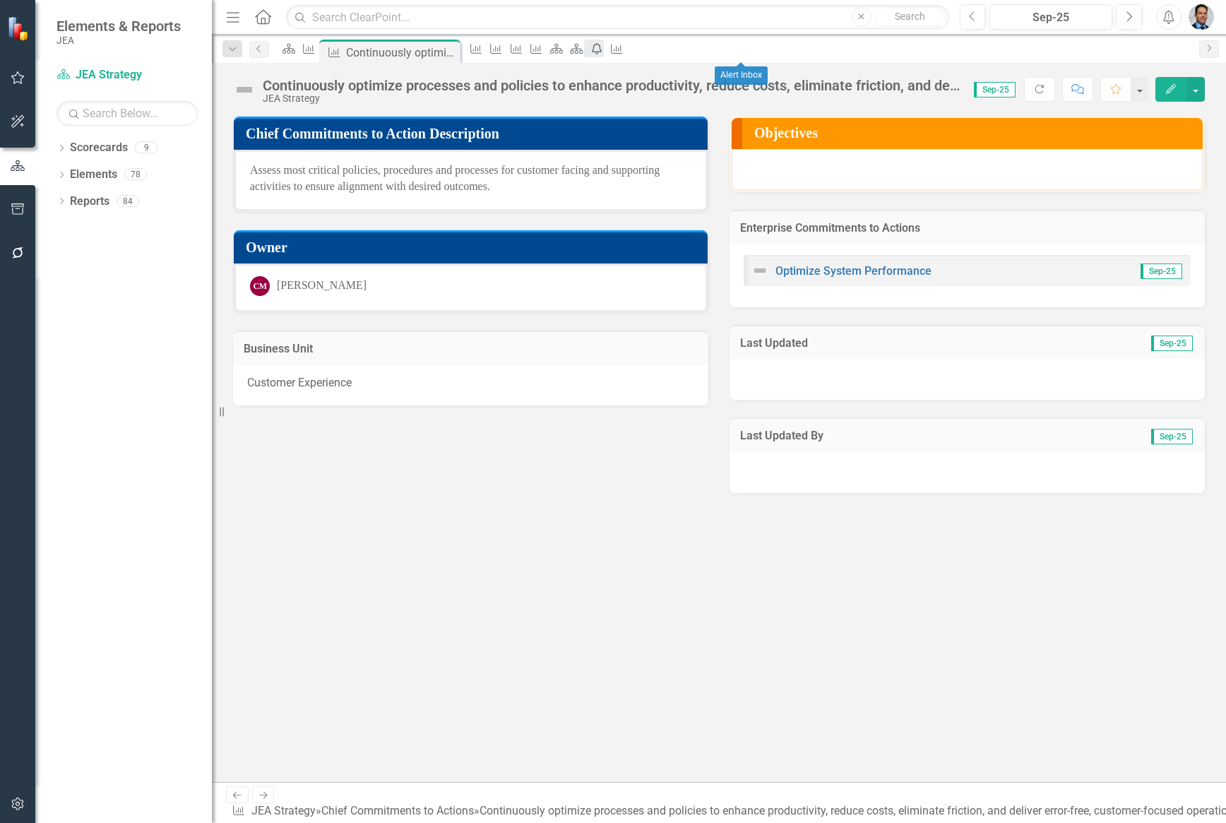
click at [604, 46] on icon "icon.alertInbox" at bounding box center [597, 48] width 14 height 11
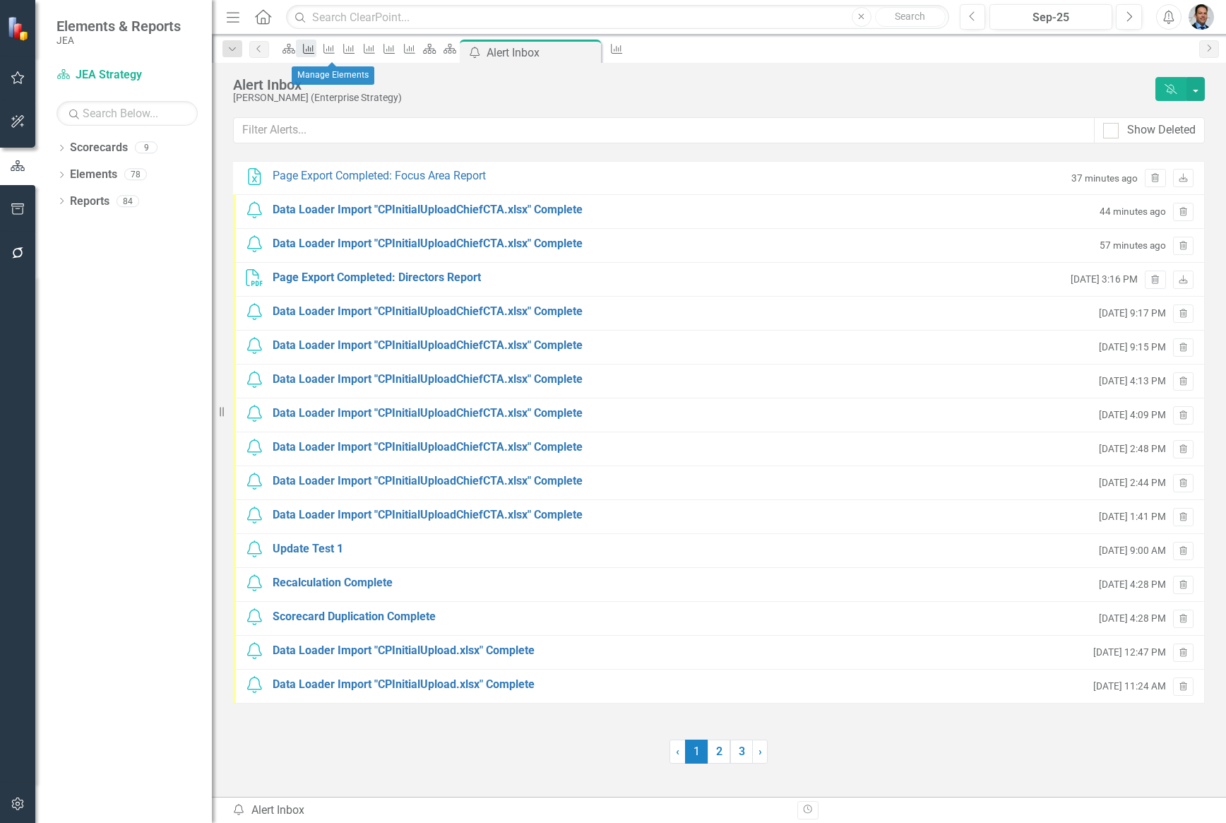
click at [316, 49] on icon "Chief Commitments to Action" at bounding box center [309, 48] width 14 height 11
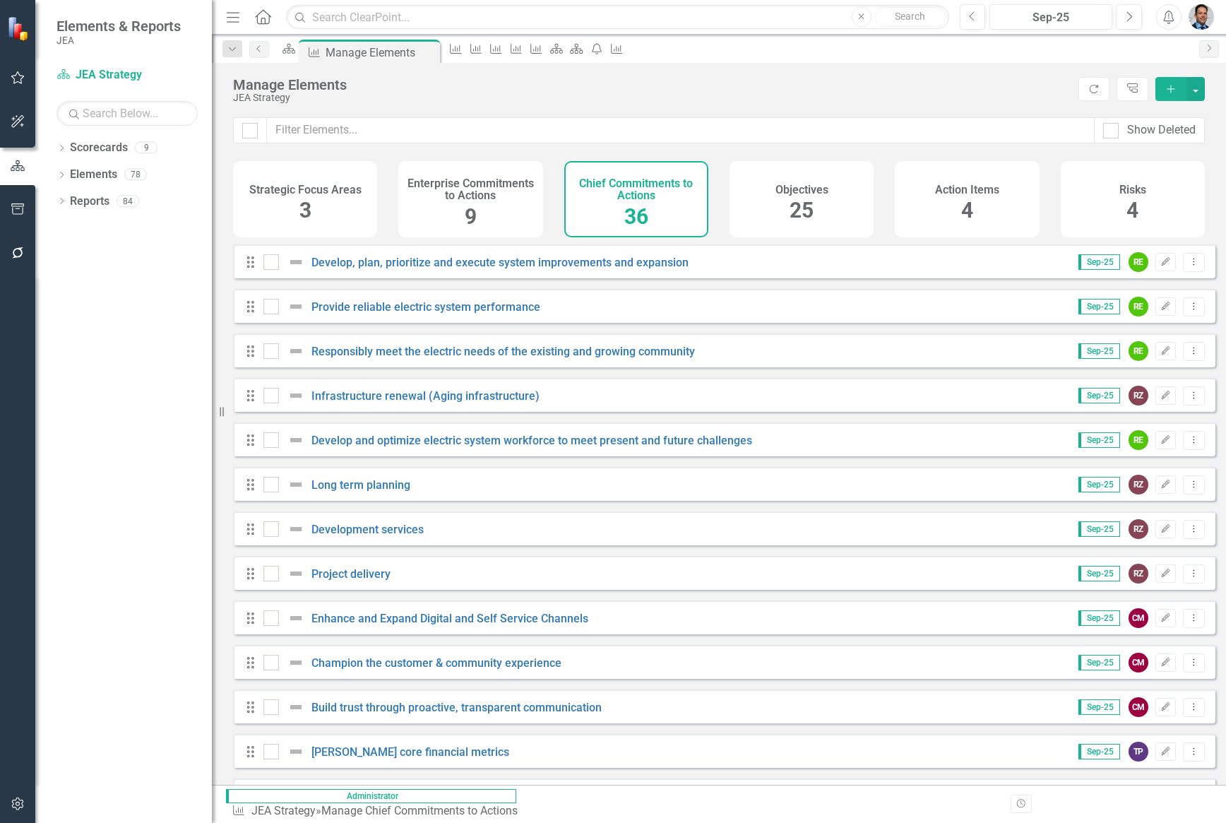
click at [792, 192] on h4 "Objectives" at bounding box center [802, 190] width 53 height 13
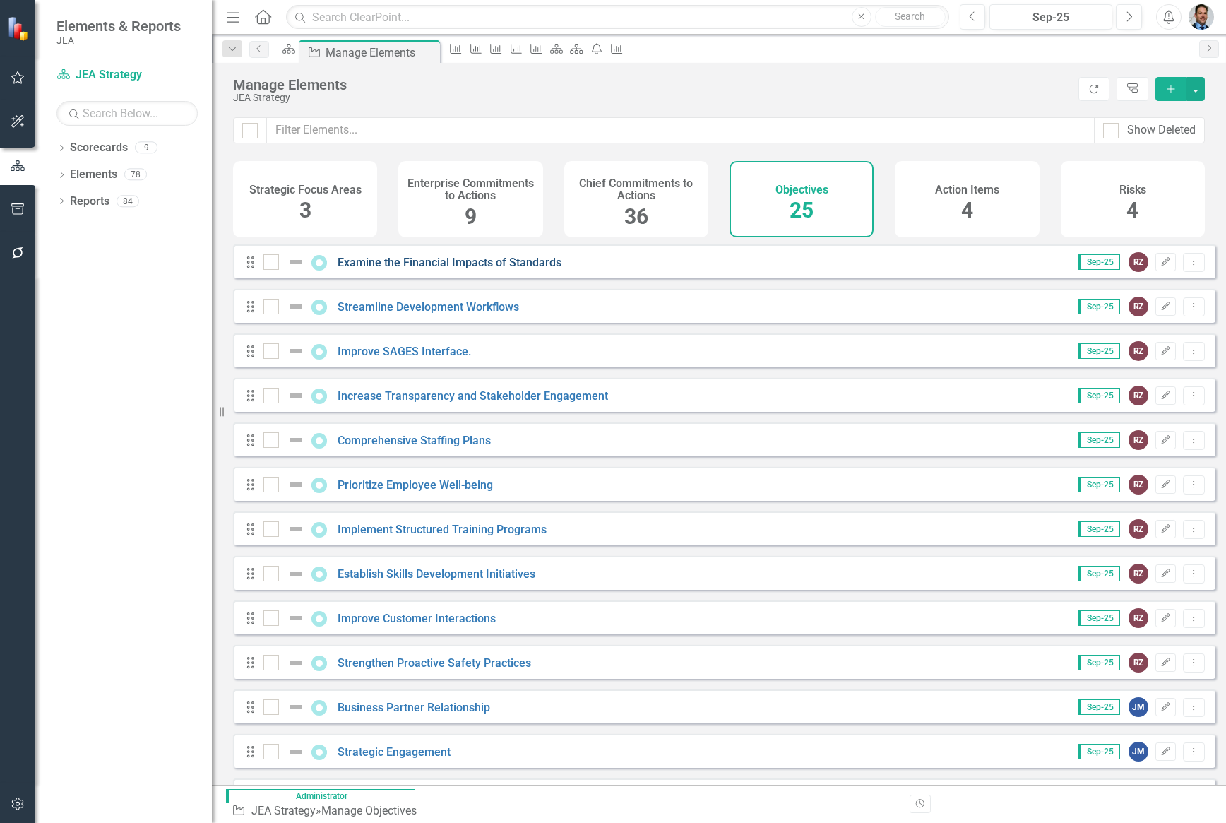
click at [377, 269] on link "Examine the Financial Impacts of Standards" at bounding box center [450, 262] width 224 height 13
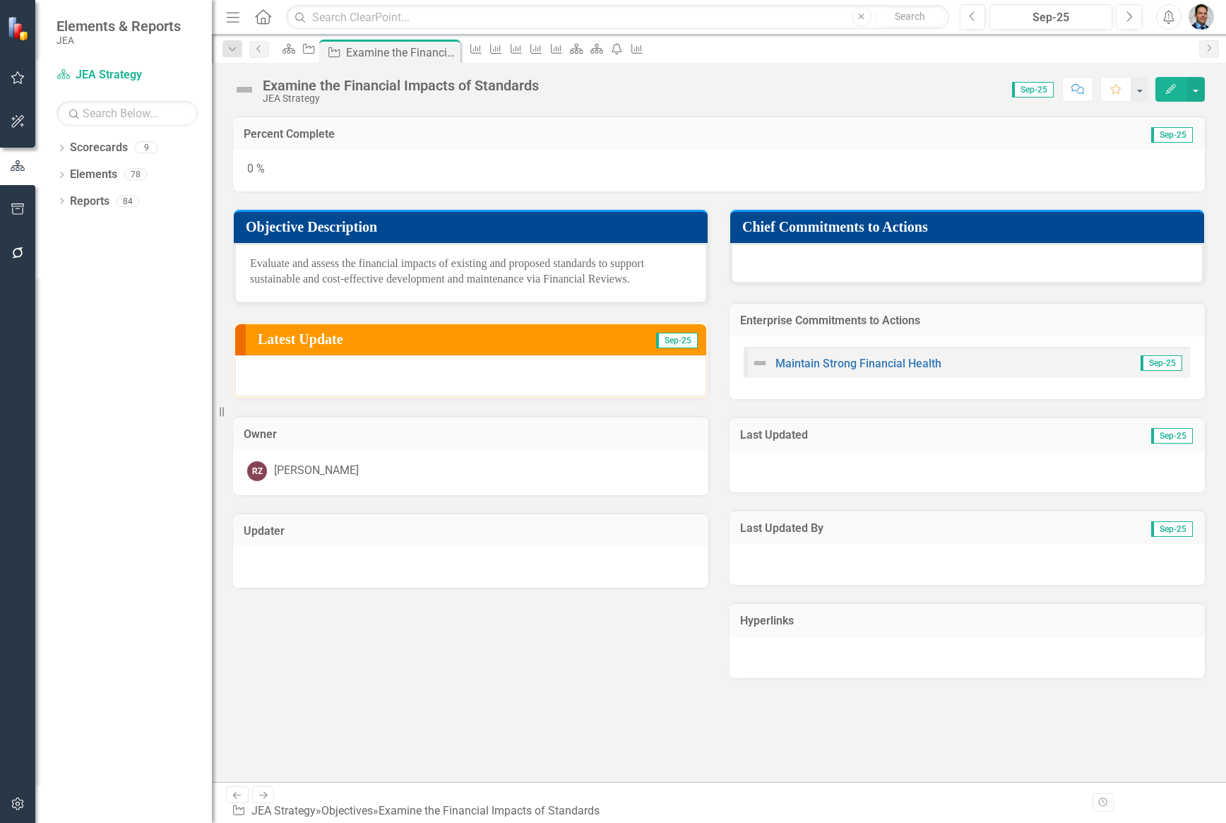
click at [360, 570] on div at bounding box center [470, 567] width 475 height 41
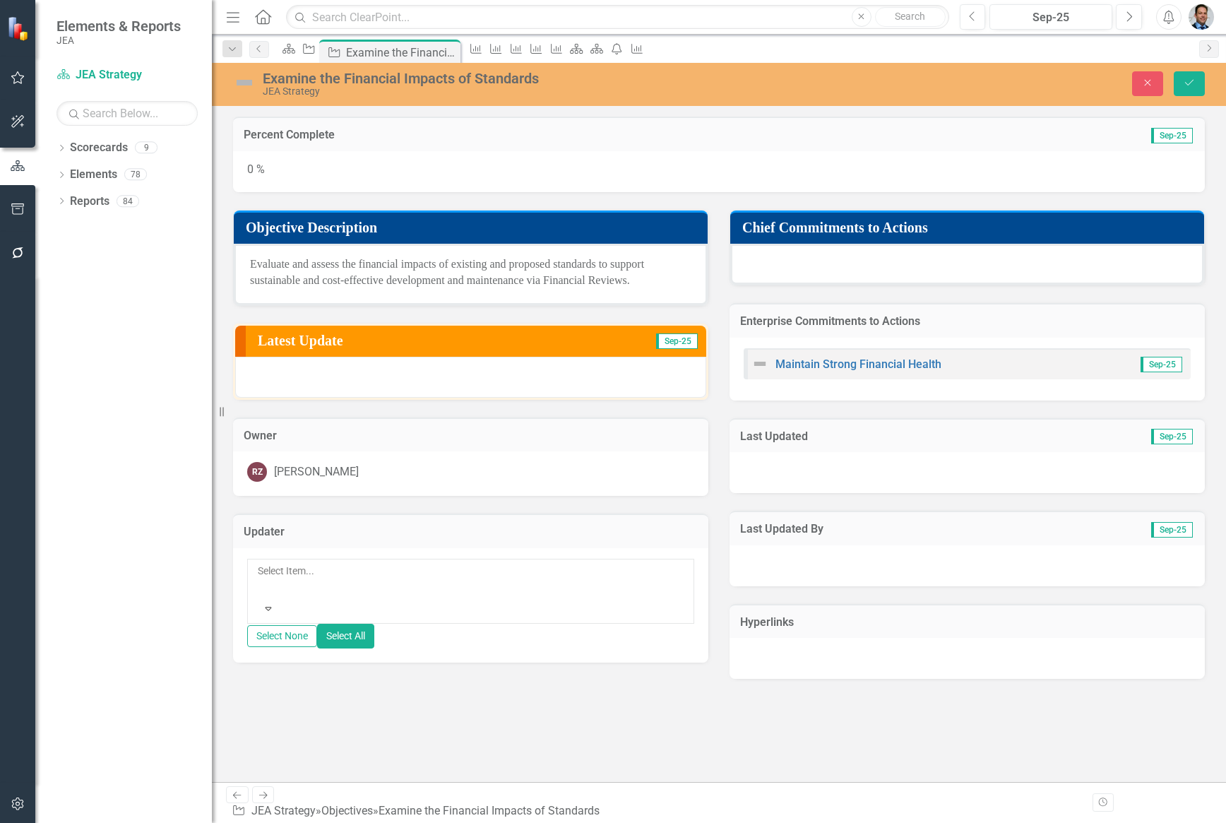
click at [260, 579] on div at bounding box center [259, 587] width 2 height 17
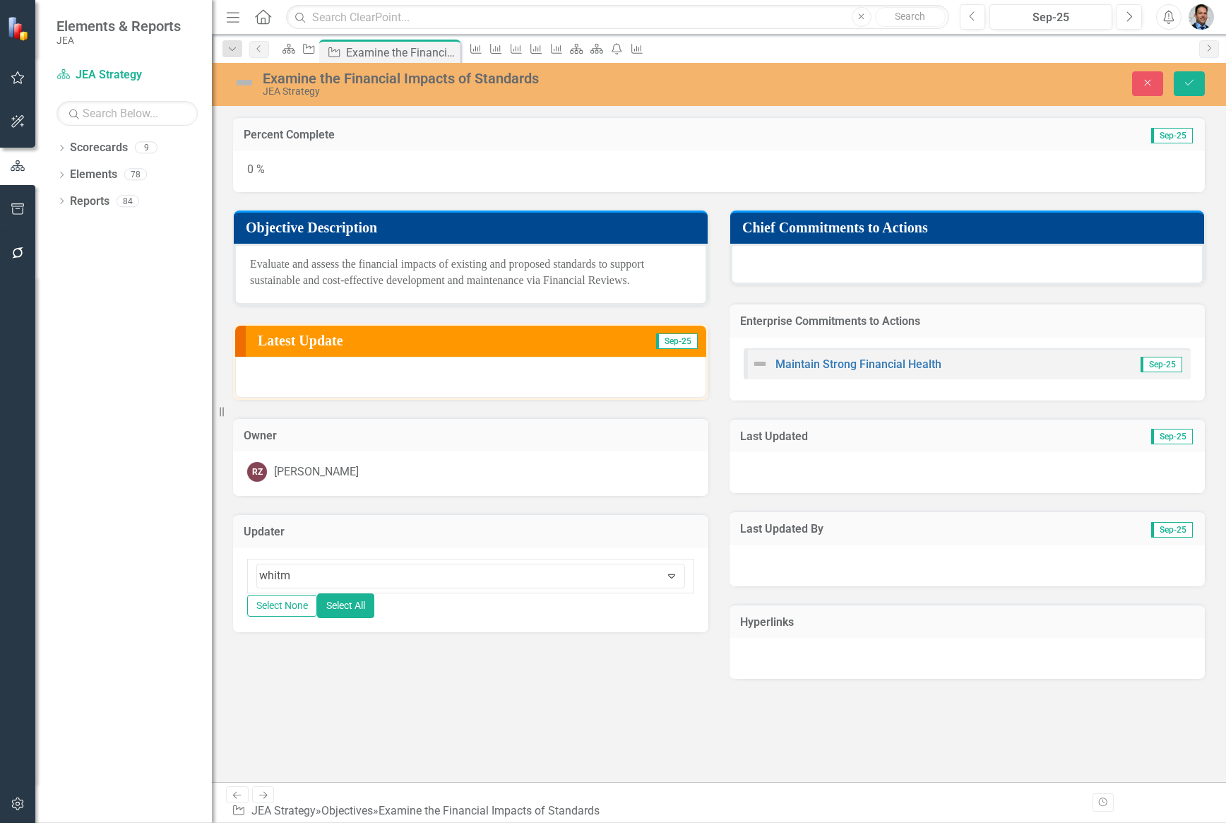
type input "whitm"
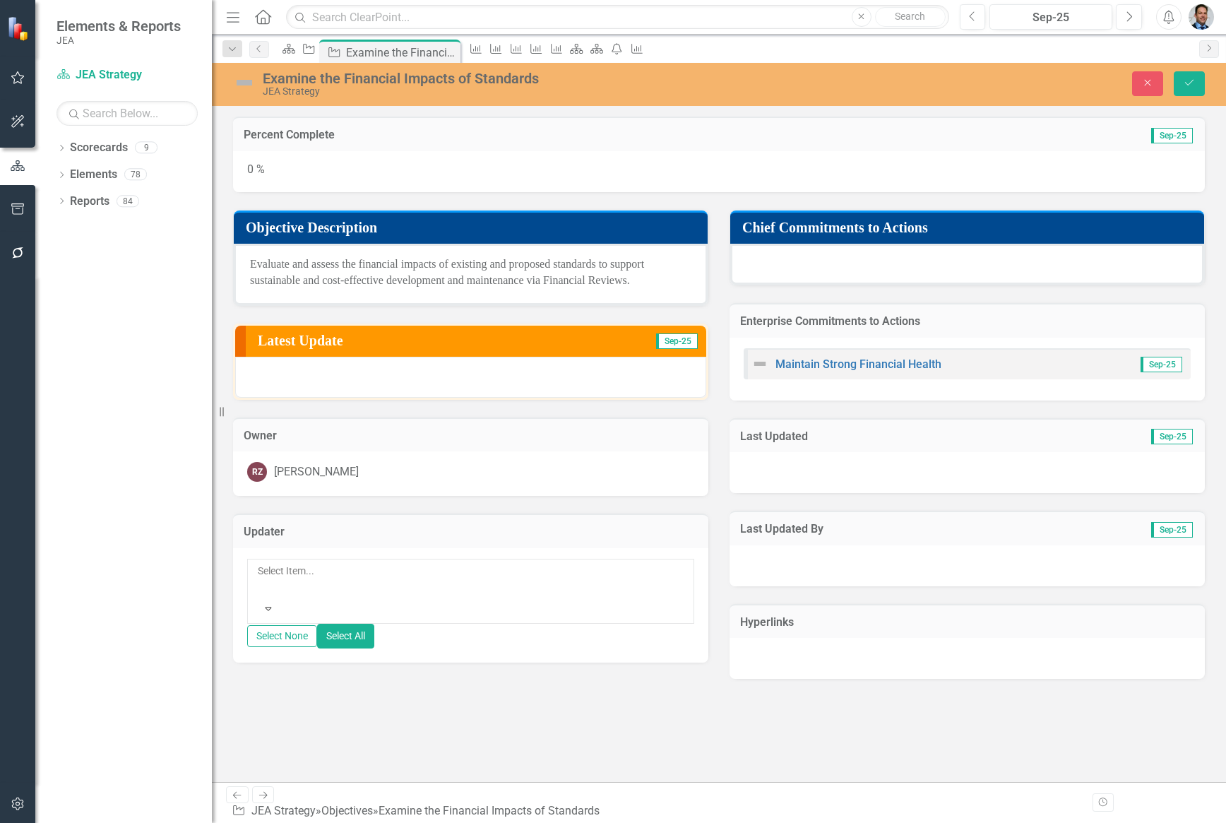
click at [260, 579] on div at bounding box center [259, 587] width 2 height 17
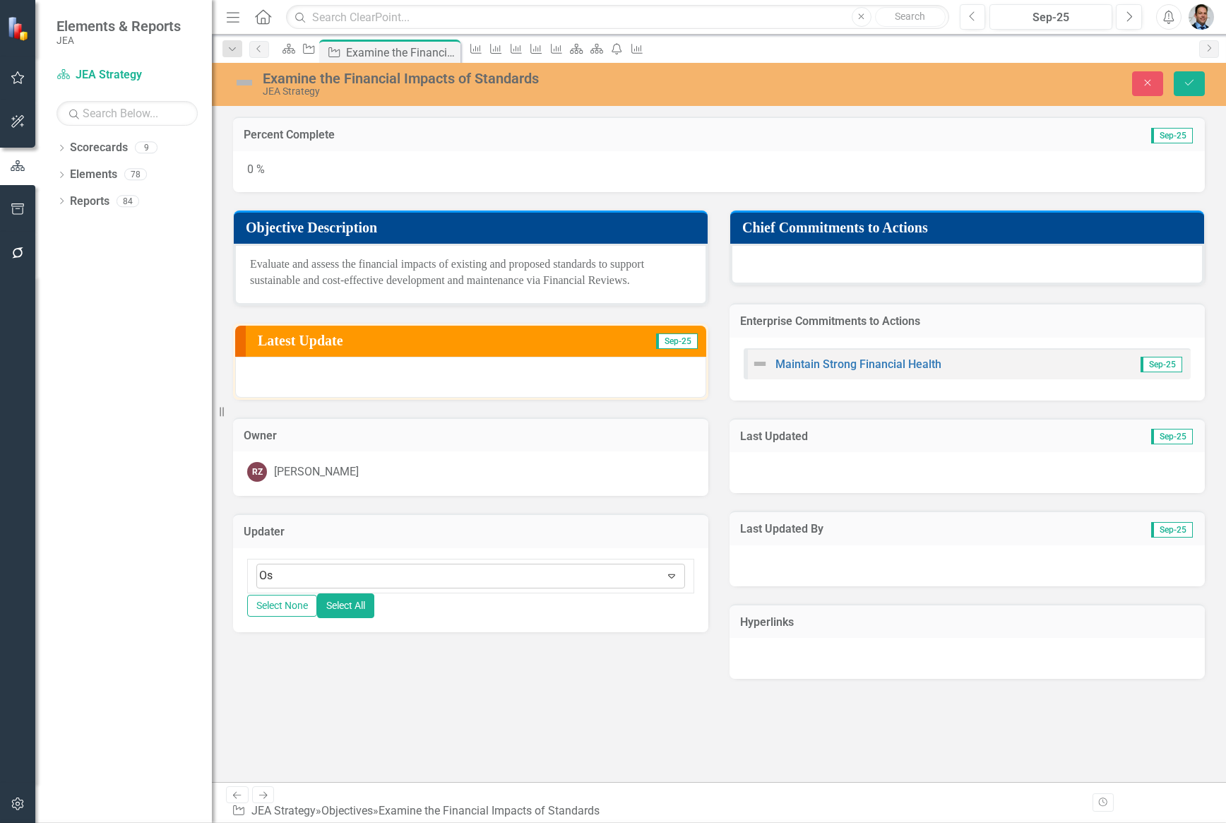
type input "O"
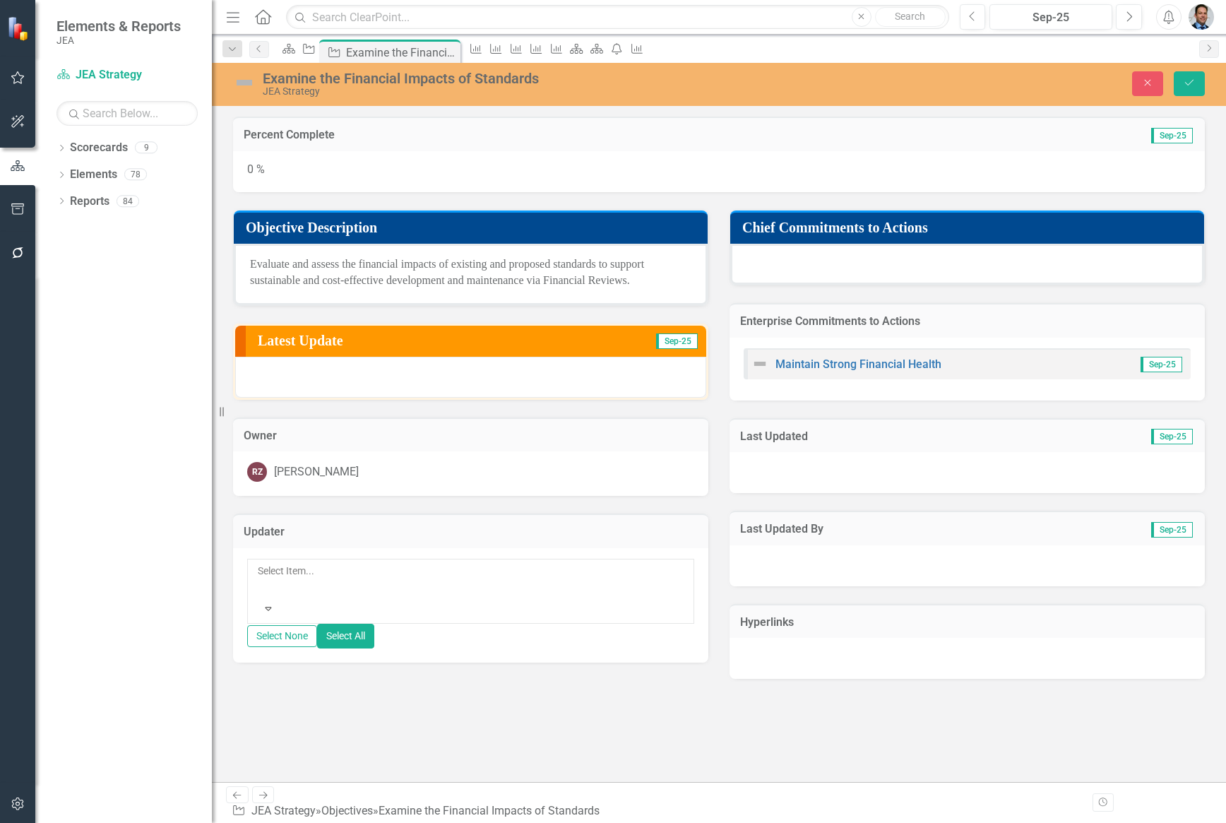
click at [260, 579] on div at bounding box center [259, 587] width 2 height 17
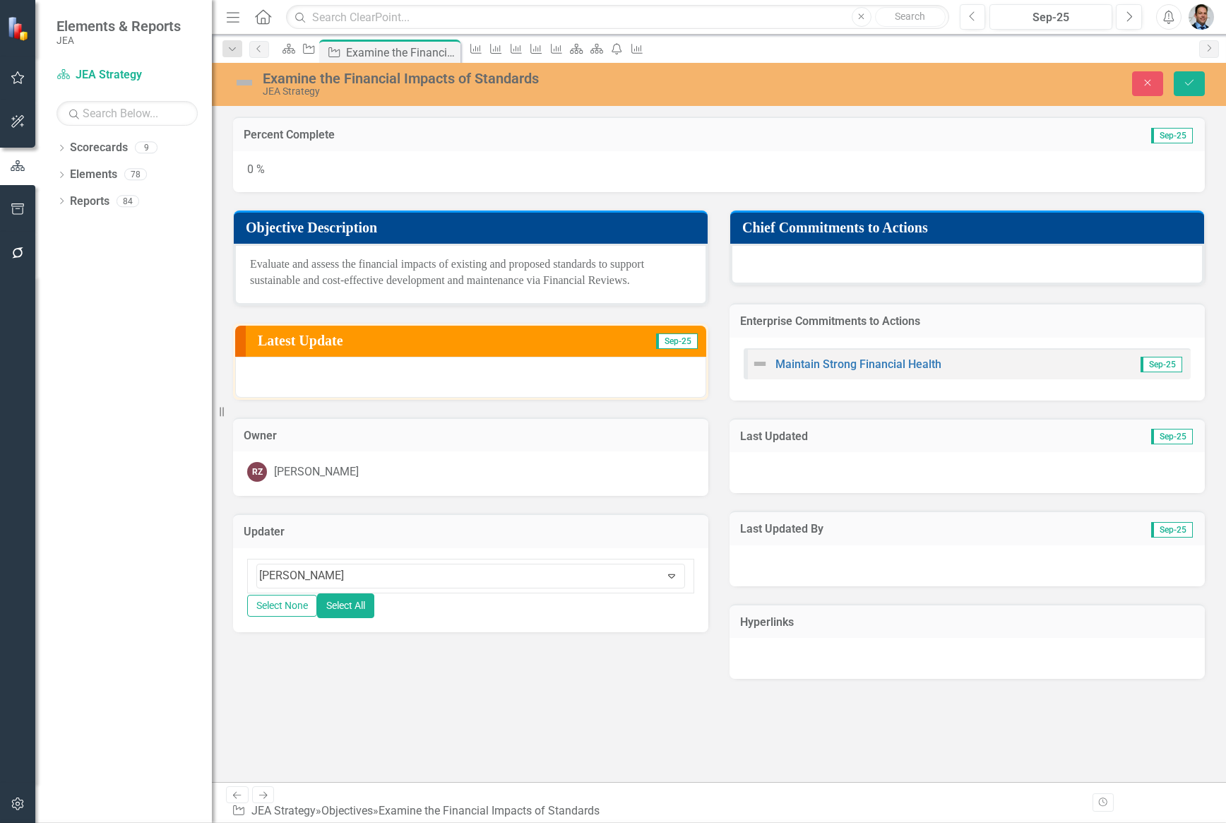
type input "[PERSON_NAME]"
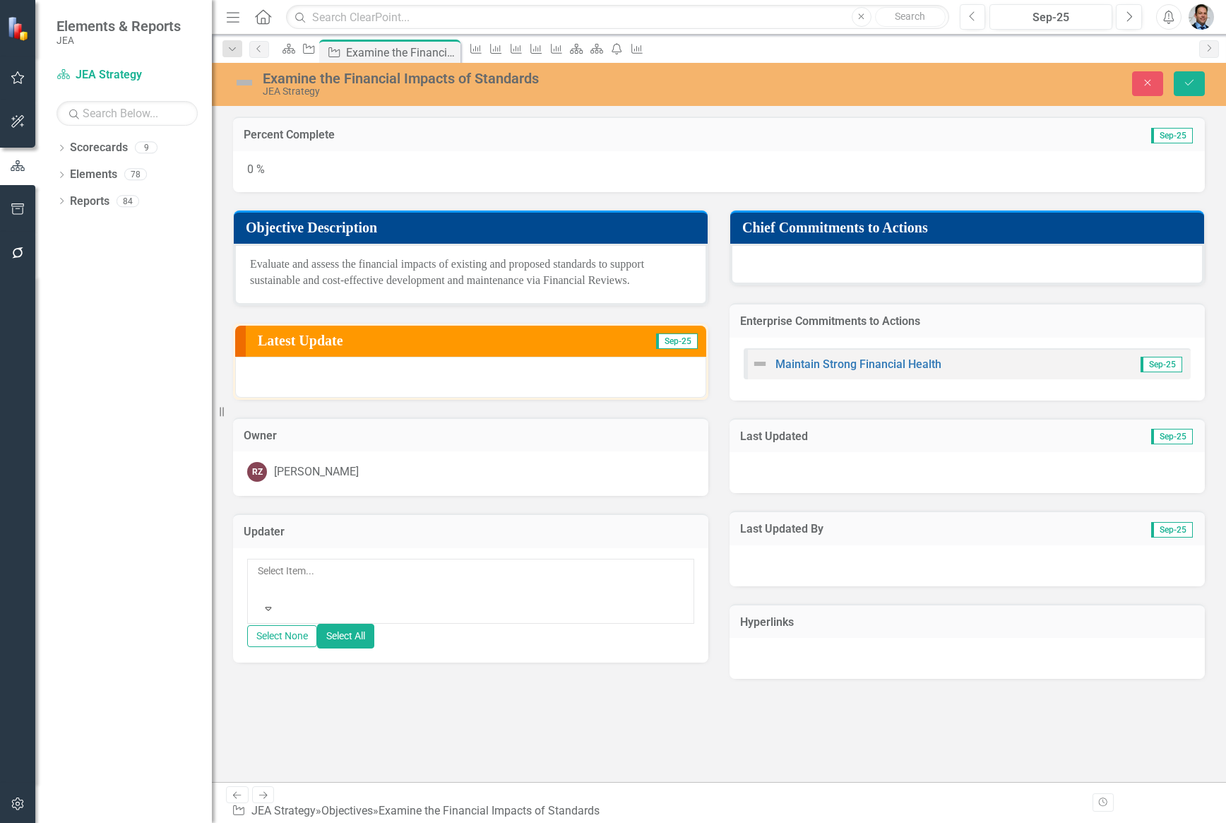
click at [260, 579] on div at bounding box center [259, 587] width 2 height 17
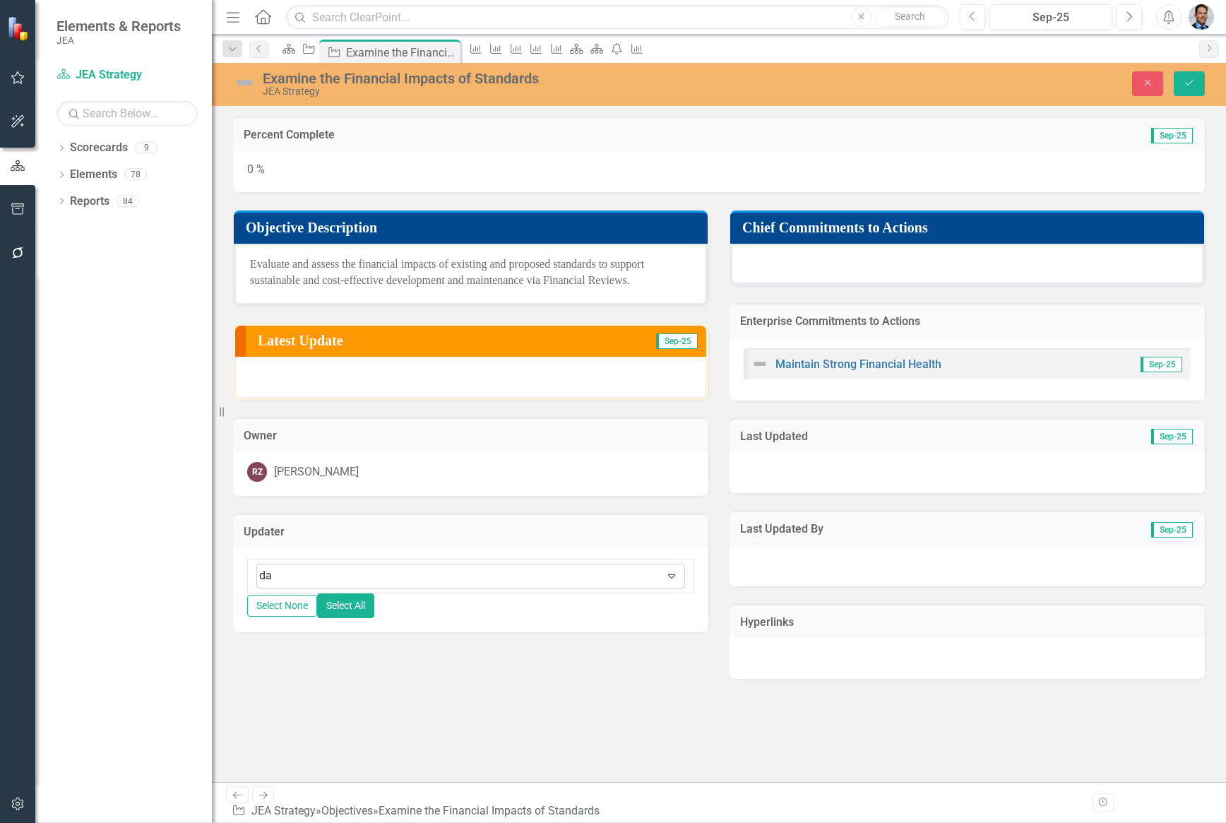
type input "d"
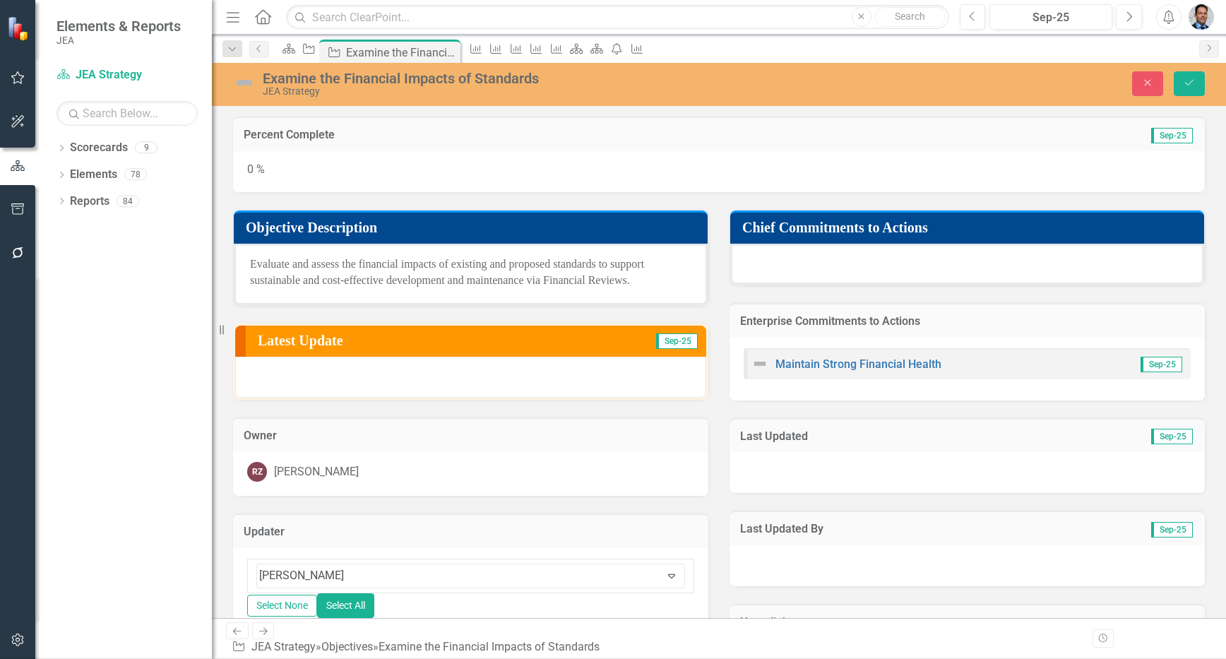
type input "[PERSON_NAME]"
click at [260, 579] on div at bounding box center [259, 587] width 2 height 17
type input "char"
click at [260, 579] on div at bounding box center [259, 587] width 2 height 17
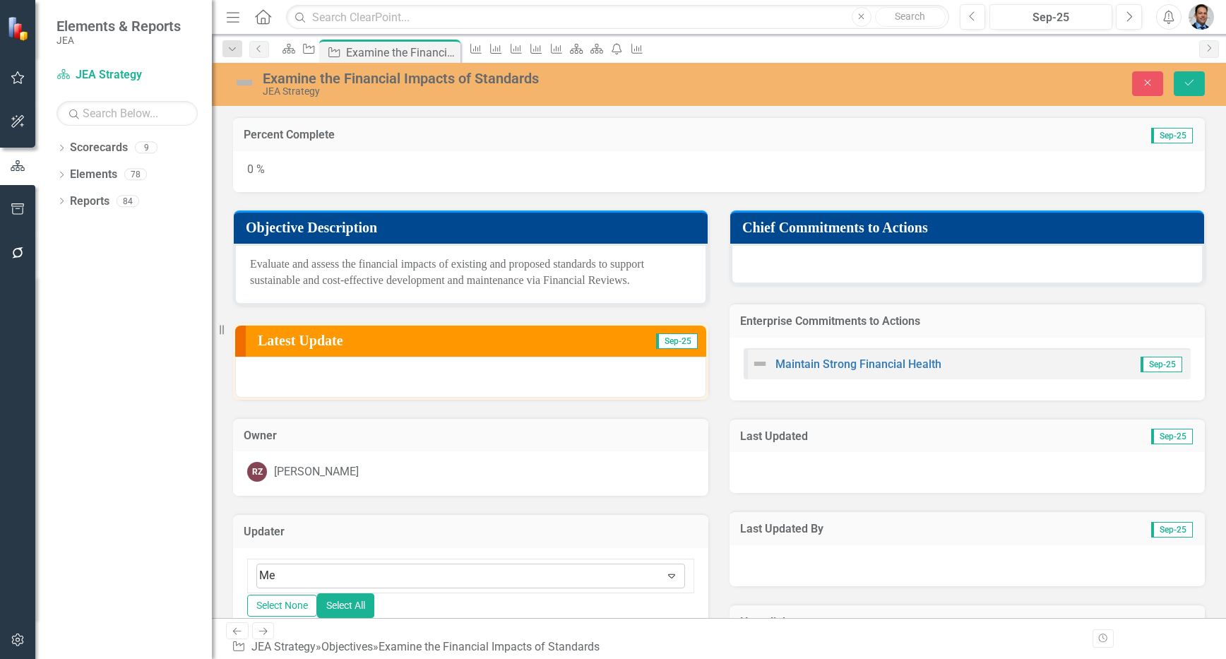
type input "M"
click at [263, 582] on div at bounding box center [262, 591] width 3 height 19
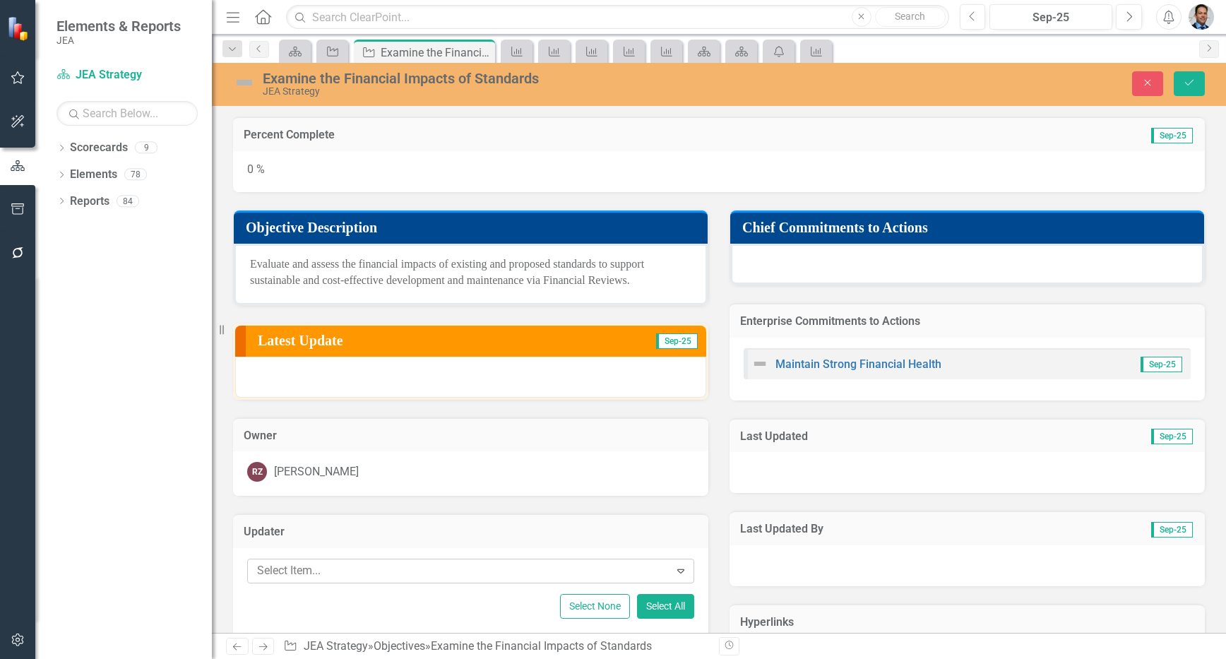
click at [380, 575] on div at bounding box center [460, 571] width 418 height 19
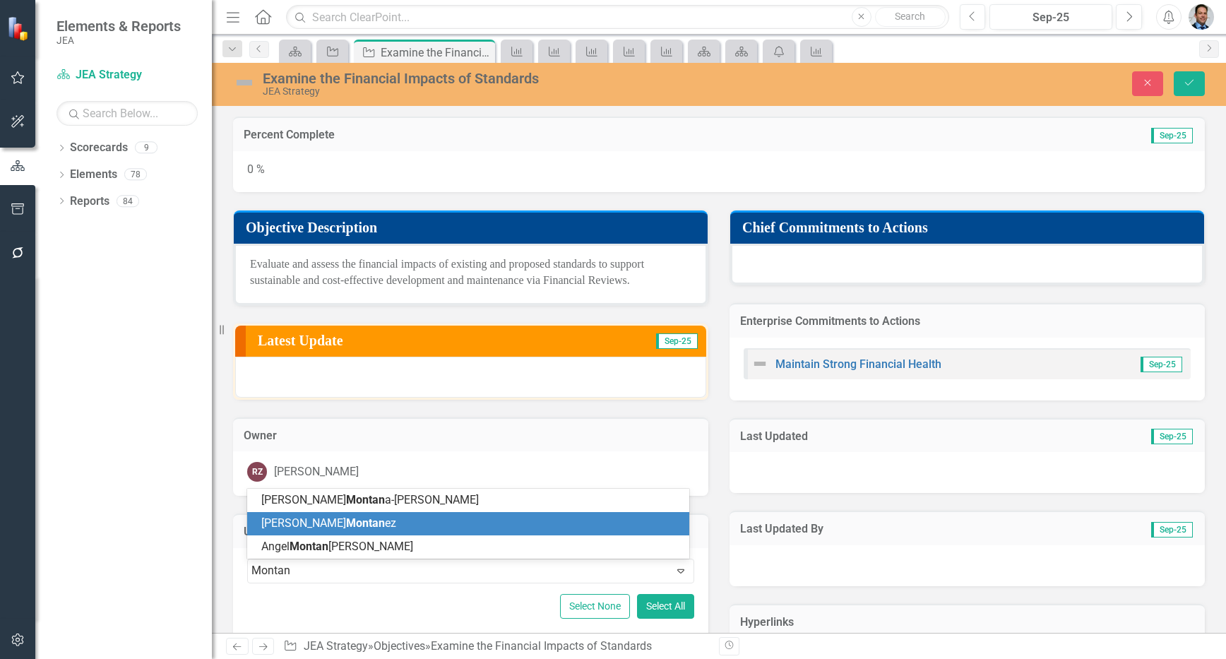
type input "Montan"
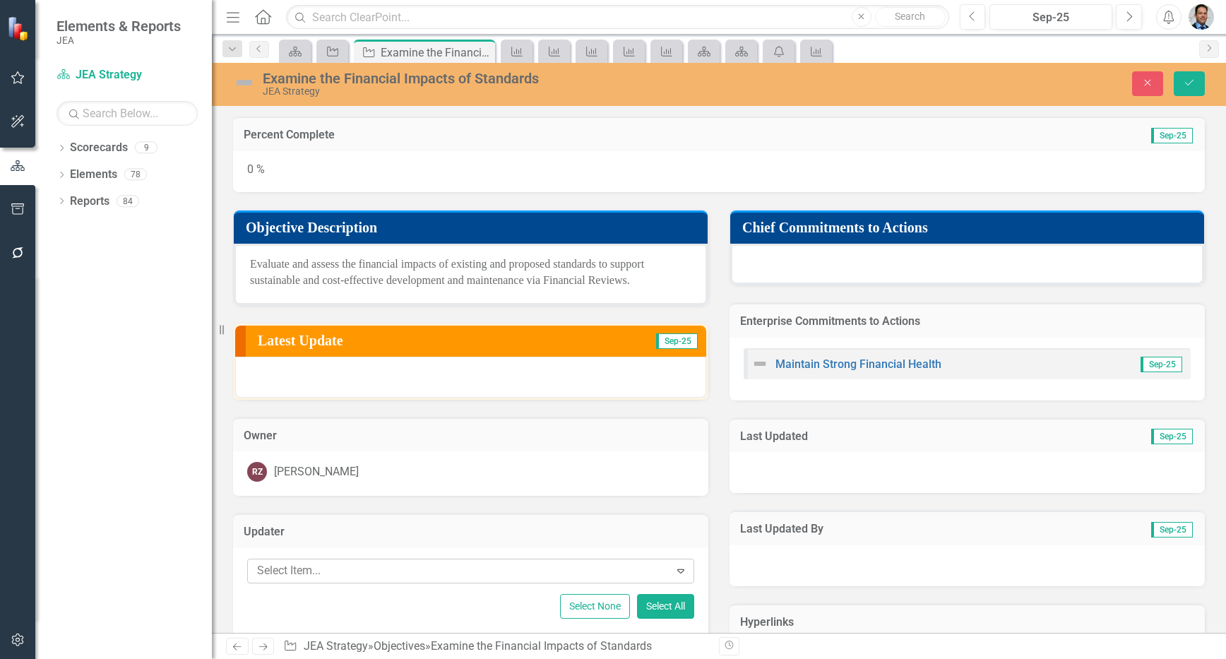
click at [421, 580] on div at bounding box center [460, 571] width 418 height 19
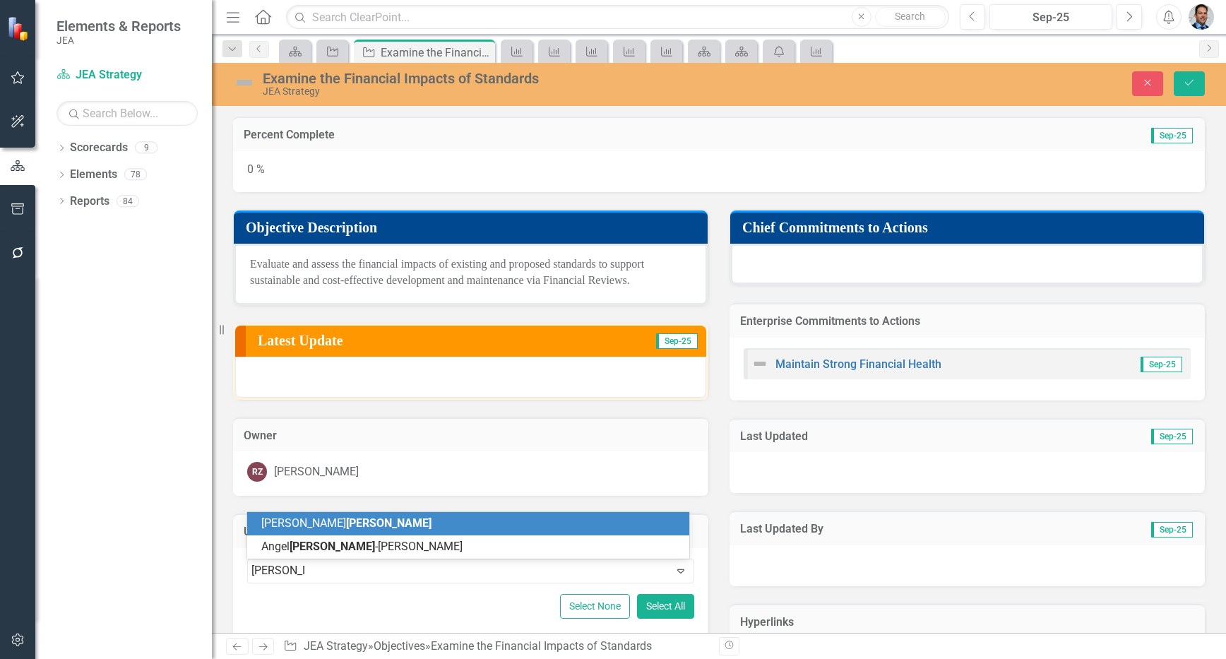
type input "[PERSON_NAME]"
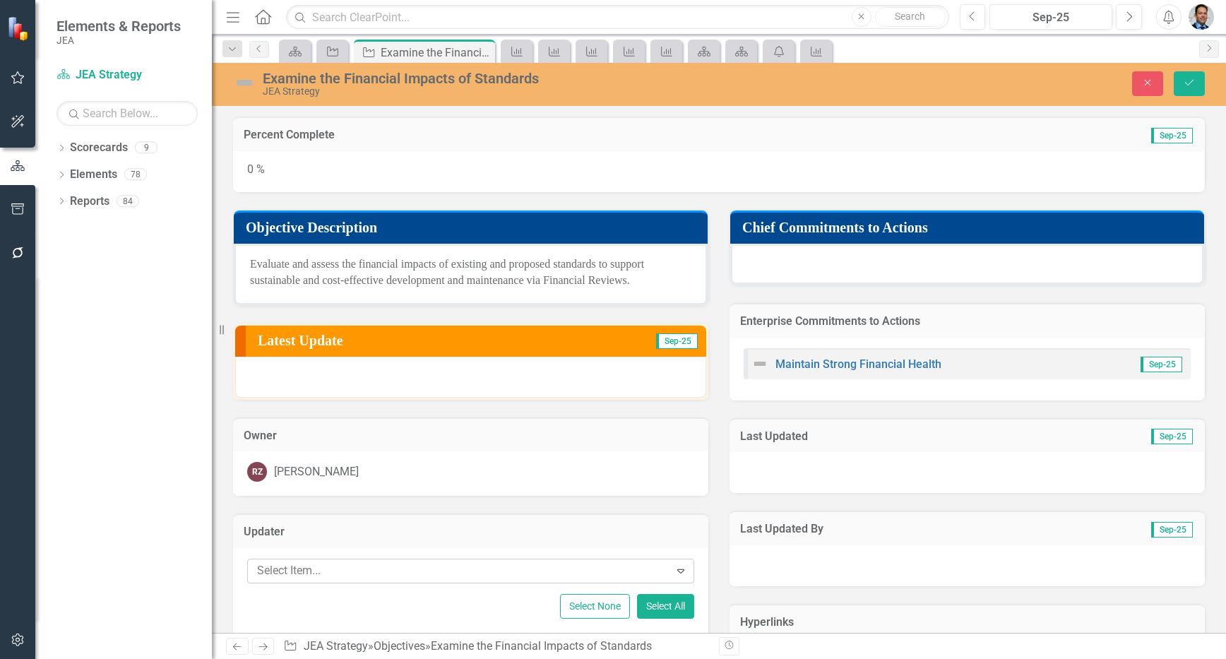
click at [404, 575] on div at bounding box center [460, 571] width 418 height 19
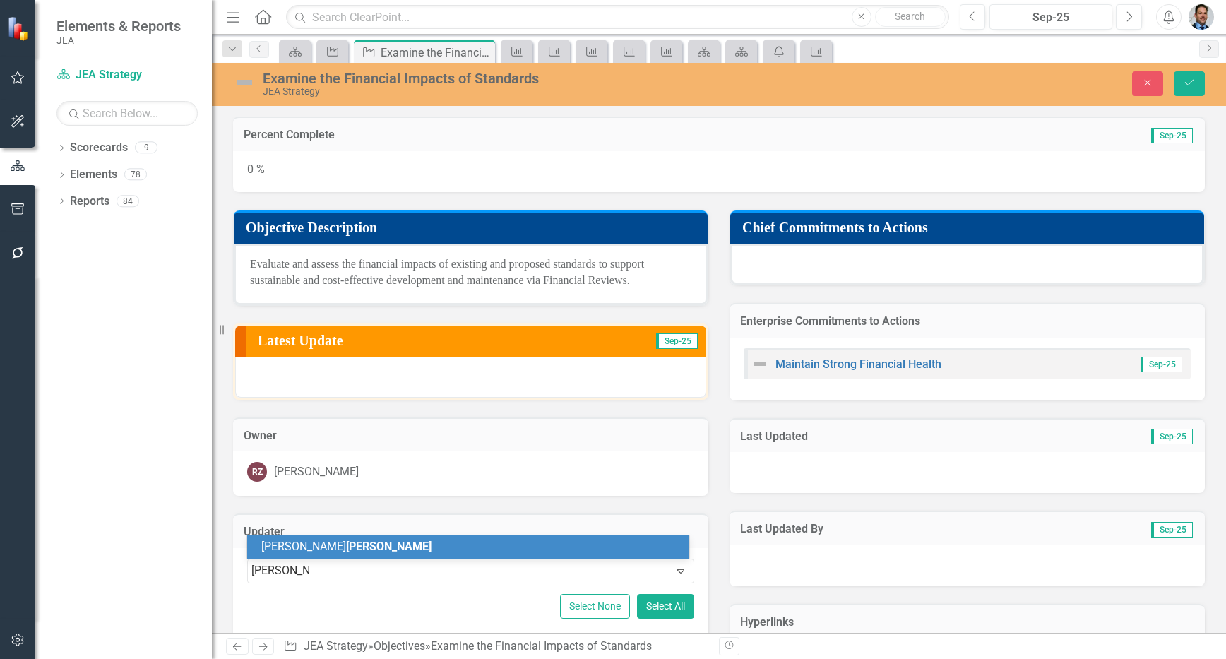
type input "[PERSON_NAME]"
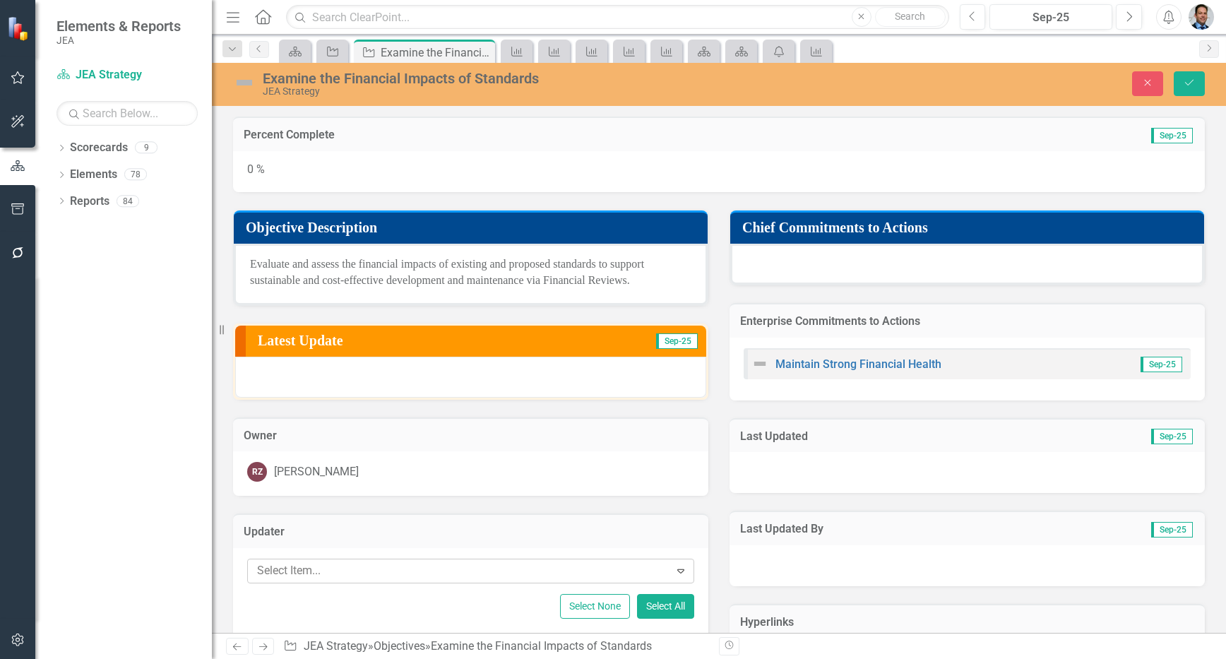
click at [376, 576] on div at bounding box center [460, 571] width 418 height 19
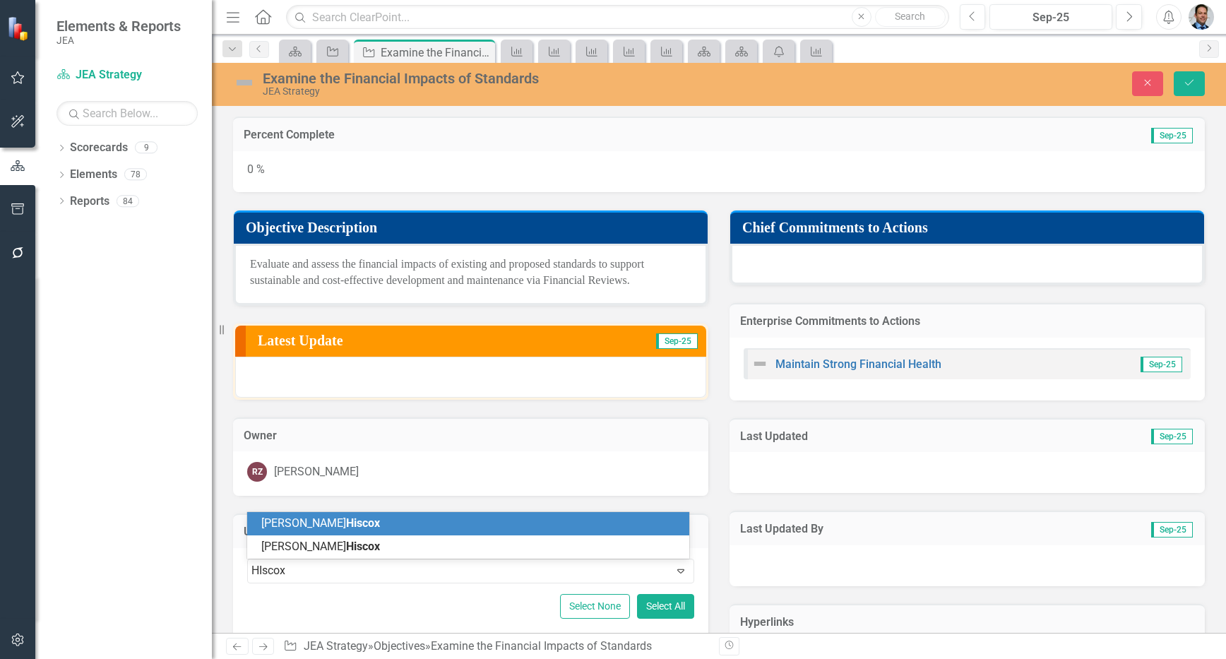
type input "HIscox"
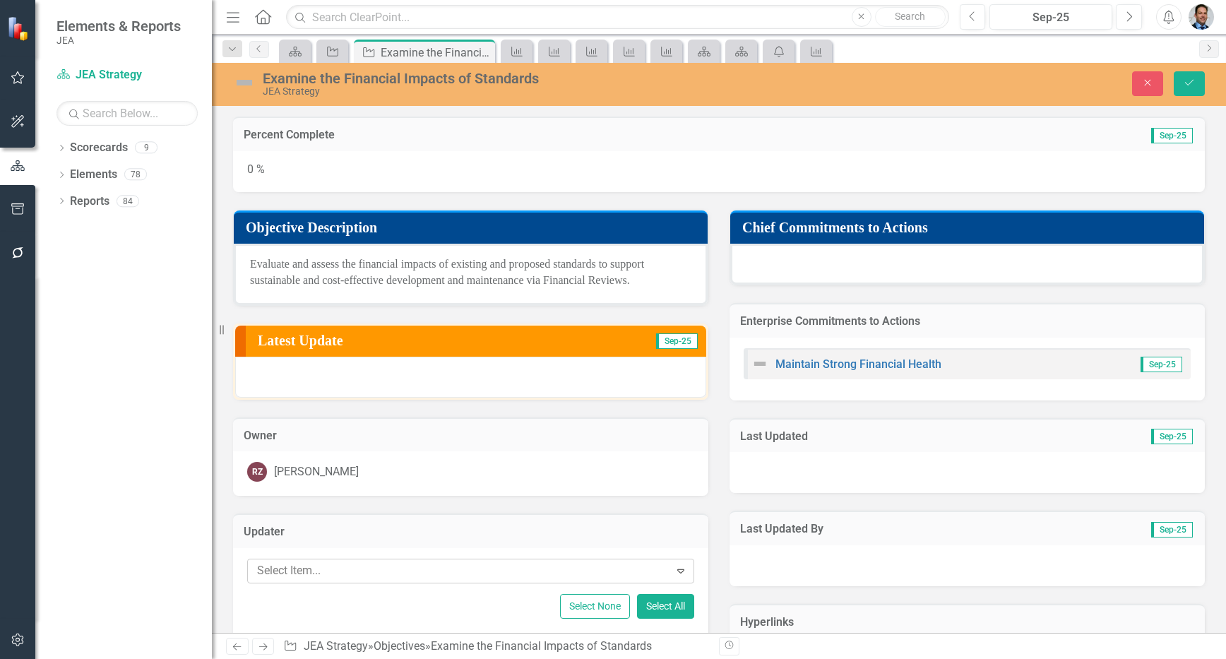
click at [351, 571] on div at bounding box center [460, 571] width 418 height 19
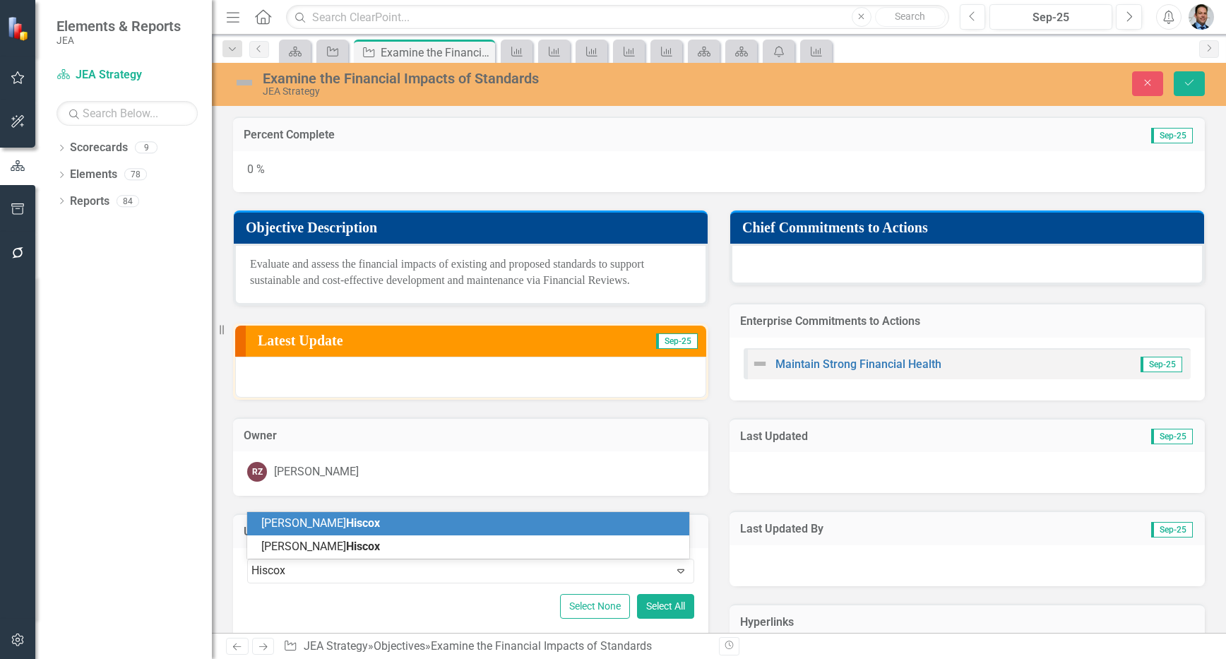
type input "Hiscox"
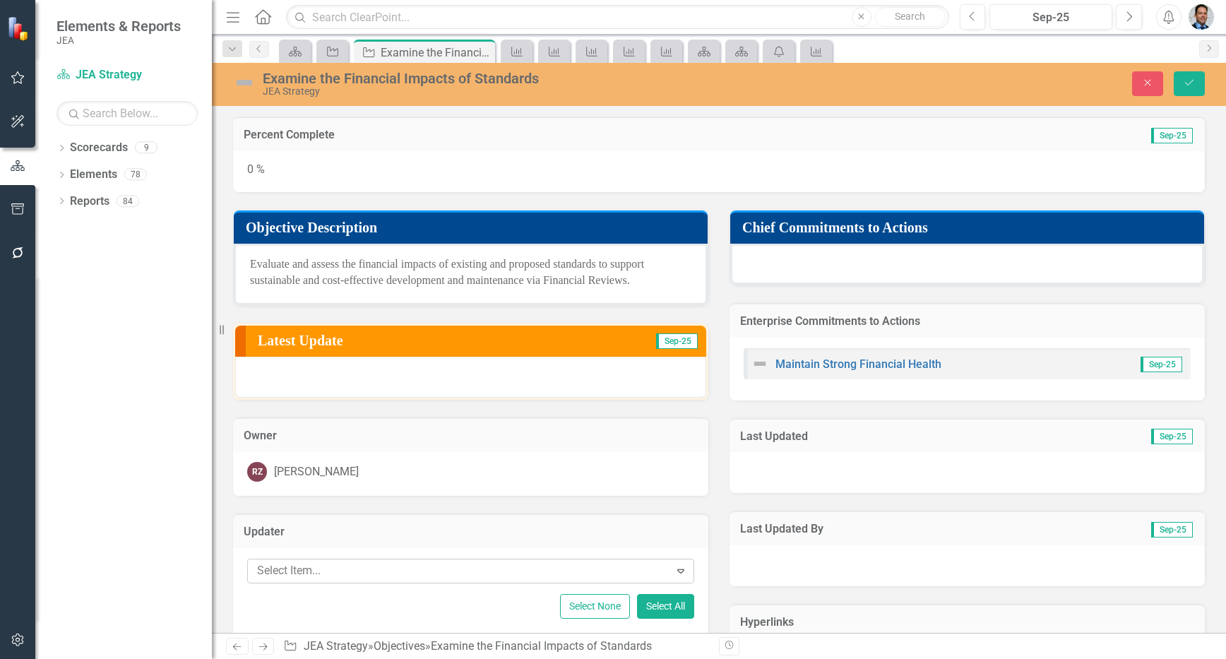
click at [296, 568] on div at bounding box center [460, 571] width 418 height 19
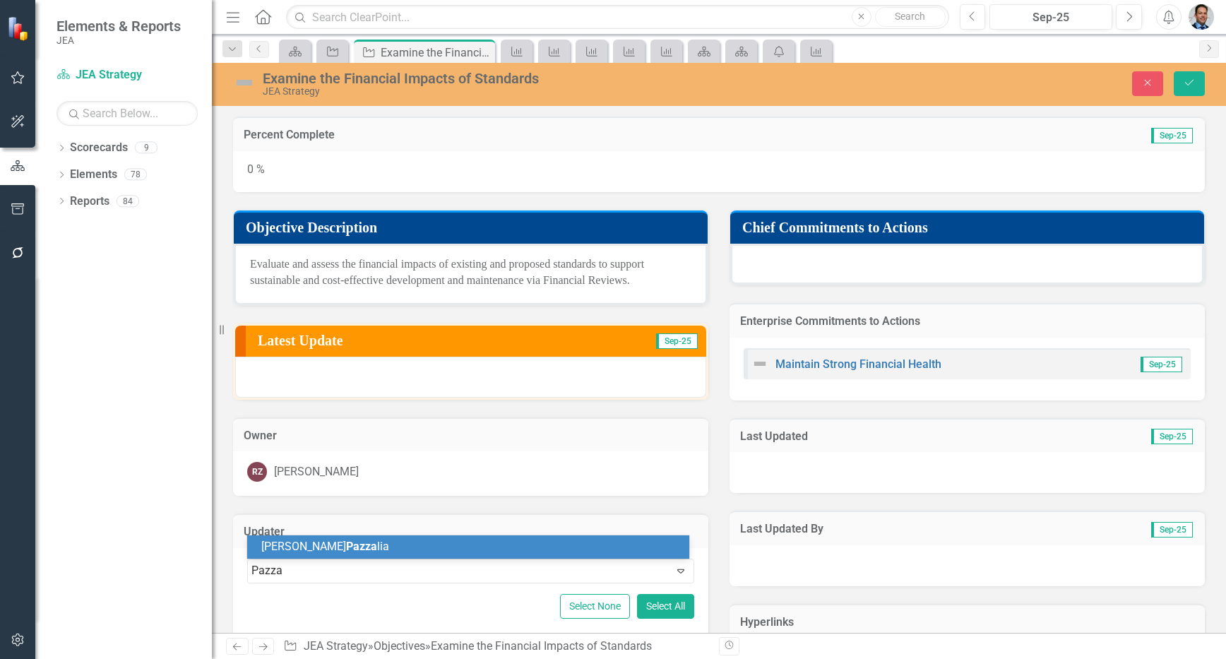
type input "Pazza"
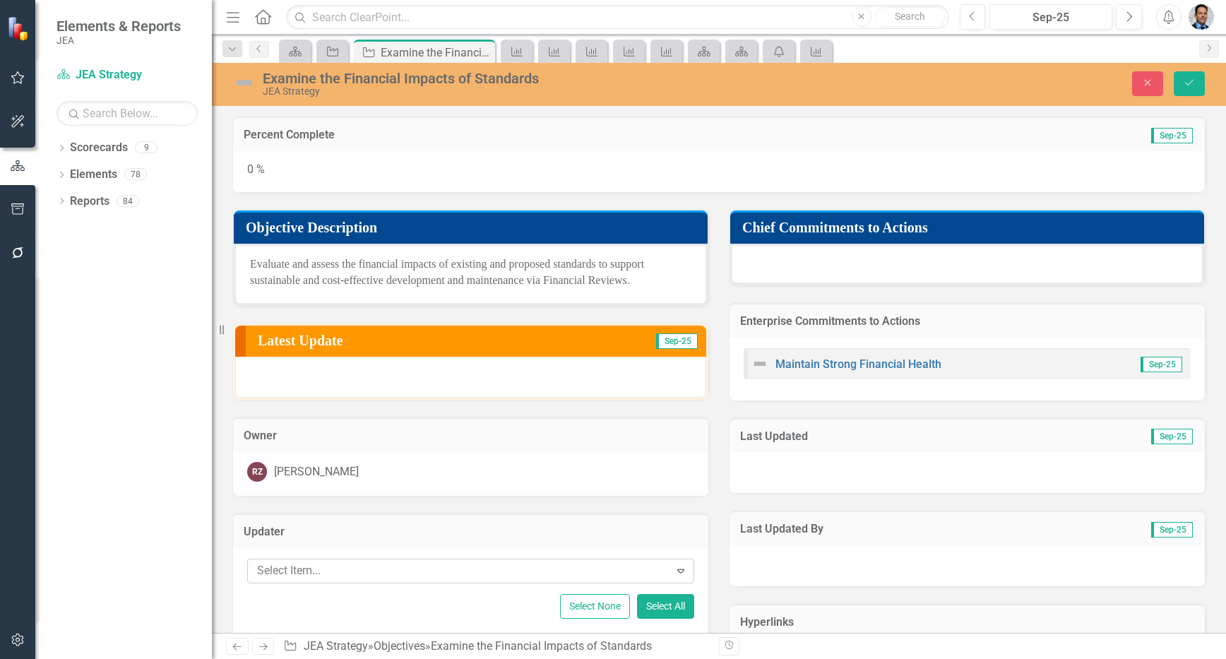
click at [281, 574] on div at bounding box center [460, 571] width 418 height 19
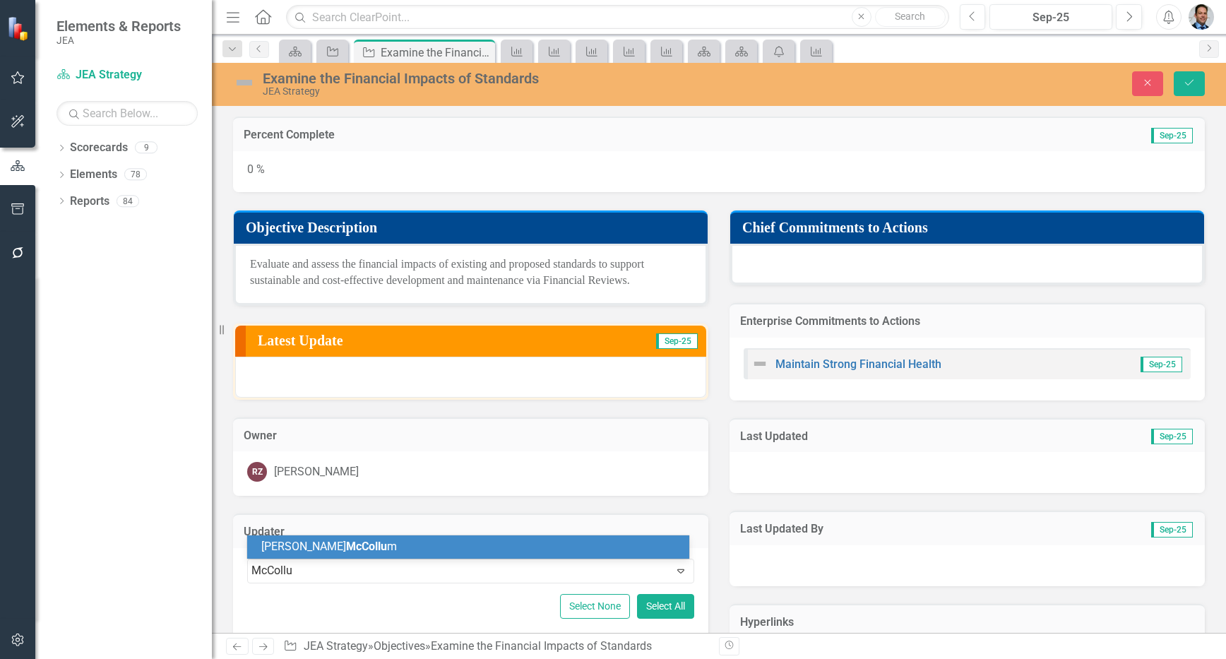
type input "McCollu"
